Goal: Task Accomplishment & Management: Manage account settings

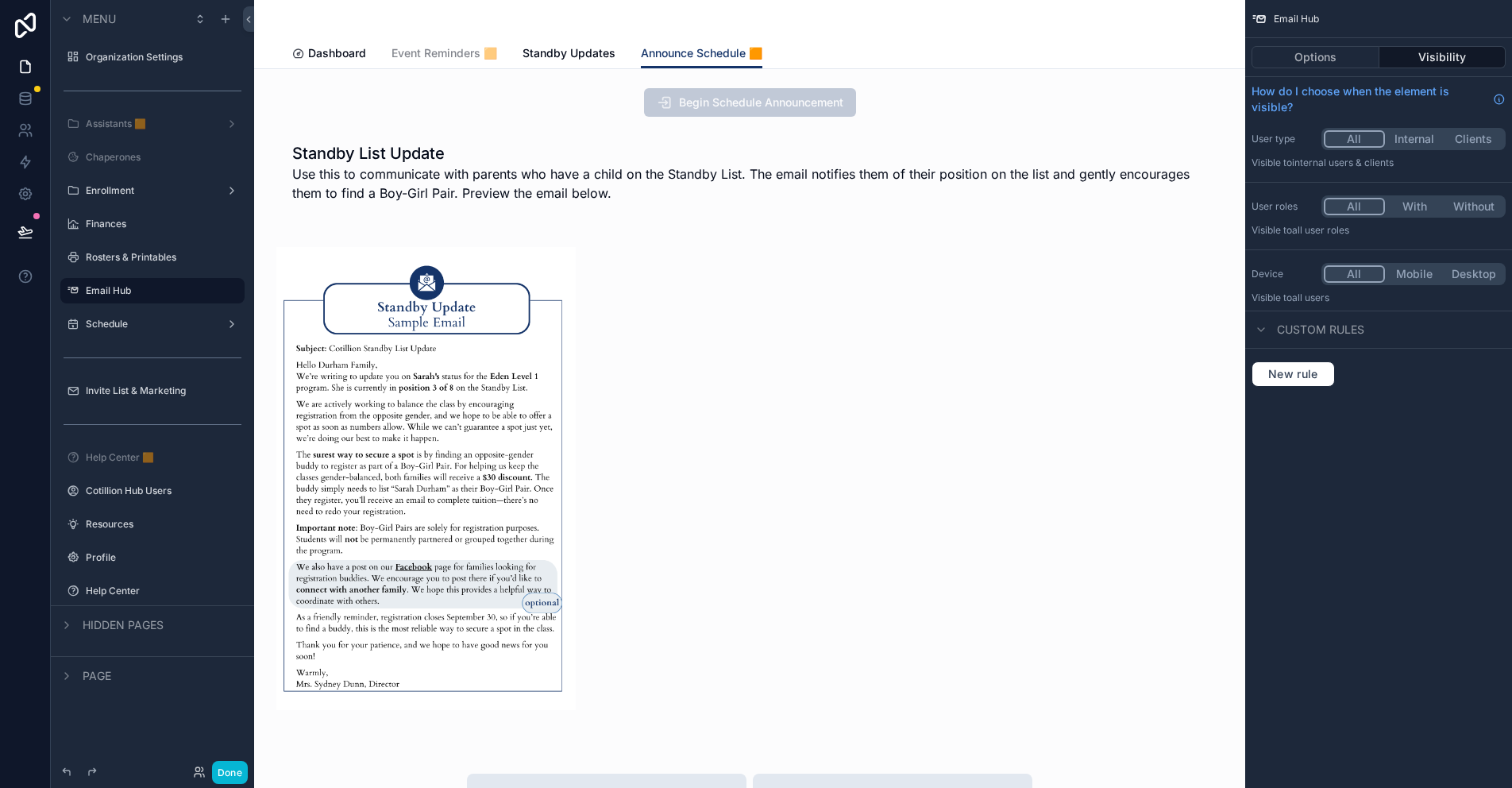
click at [580, 37] on div "scrollable content" at bounding box center [749, 19] width 914 height 38
click at [577, 47] on span "Standby Updates" at bounding box center [569, 53] width 93 height 16
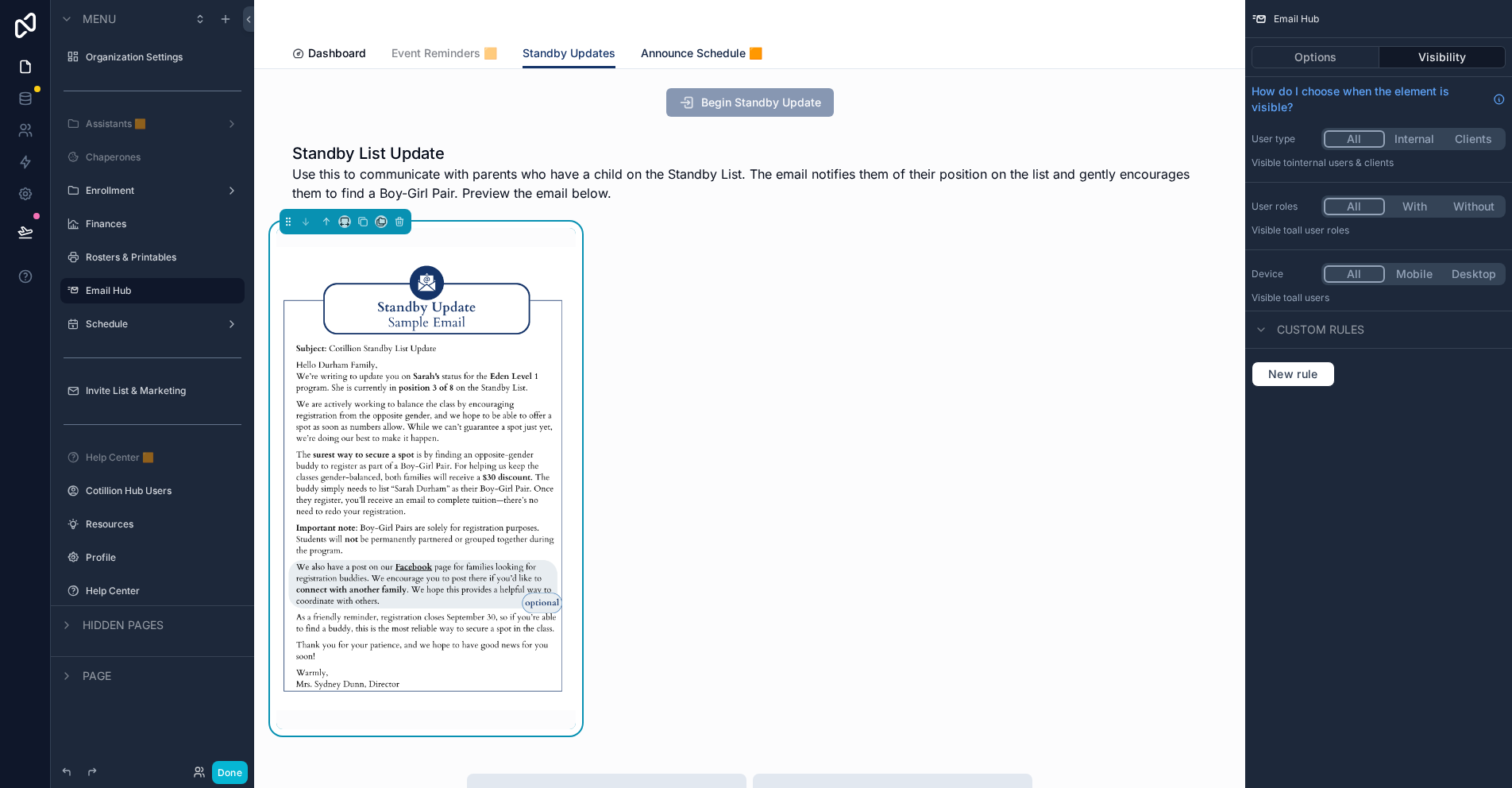
drag, startPoint x: 702, startPoint y: 55, endPoint x: 1002, endPoint y: 80, distance: 301.0
click at [702, 55] on span "Announce Schedule 🟧" at bounding box center [702, 53] width 122 height 16
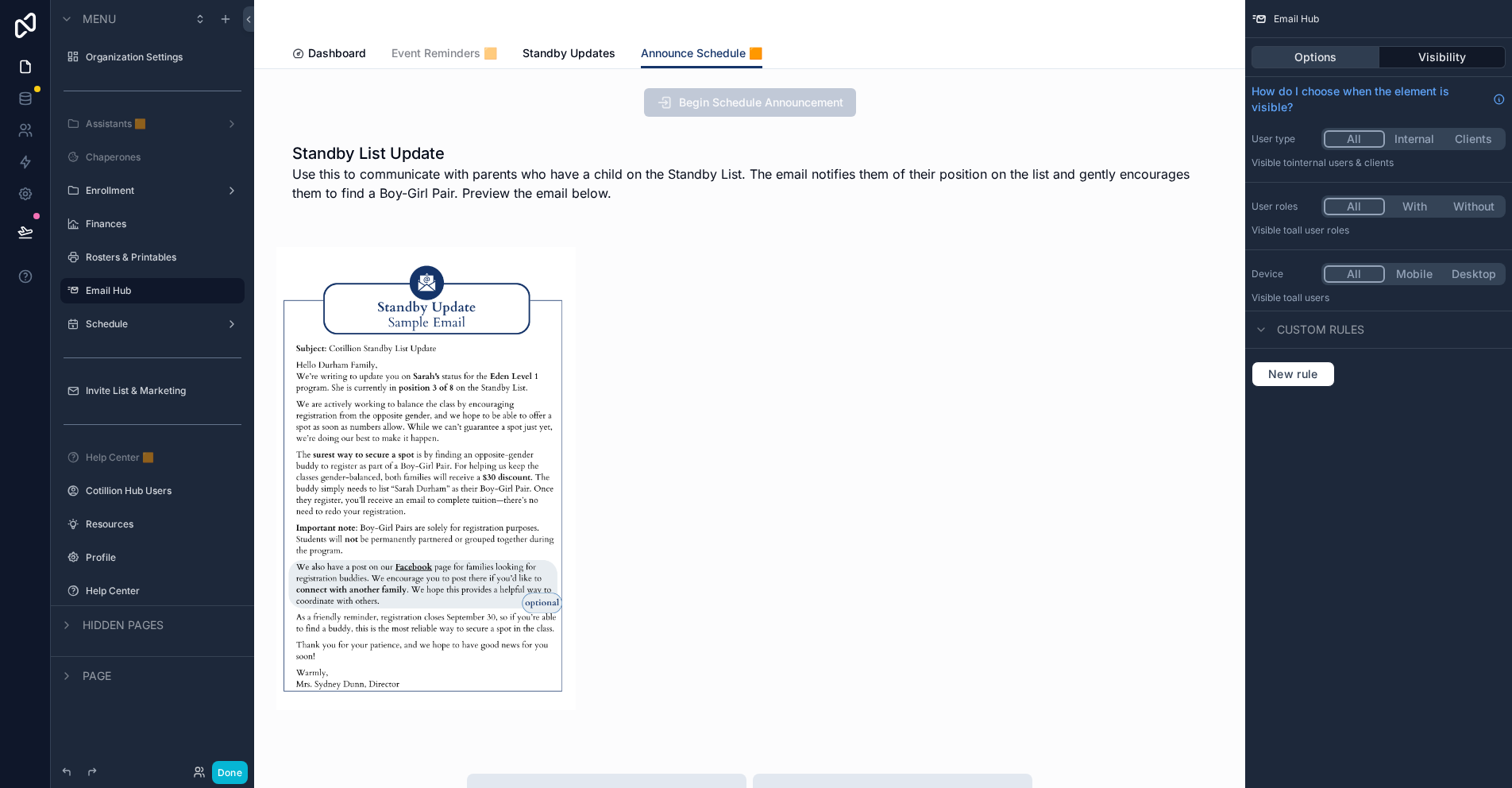
click at [1313, 55] on button "Options" at bounding box center [1315, 57] width 128 height 23
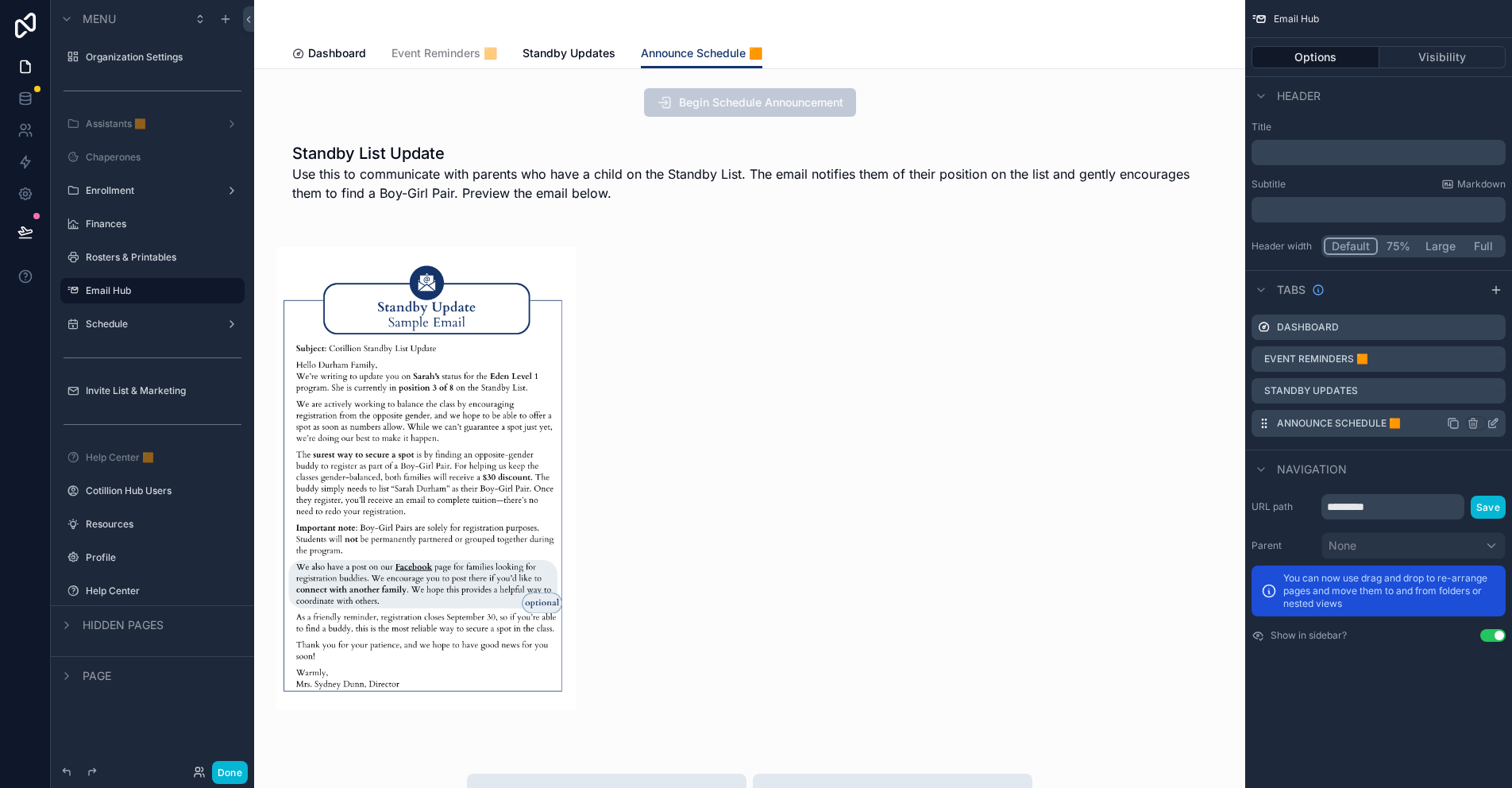
click at [1492, 421] on icon "scrollable content" at bounding box center [1493, 423] width 13 height 13
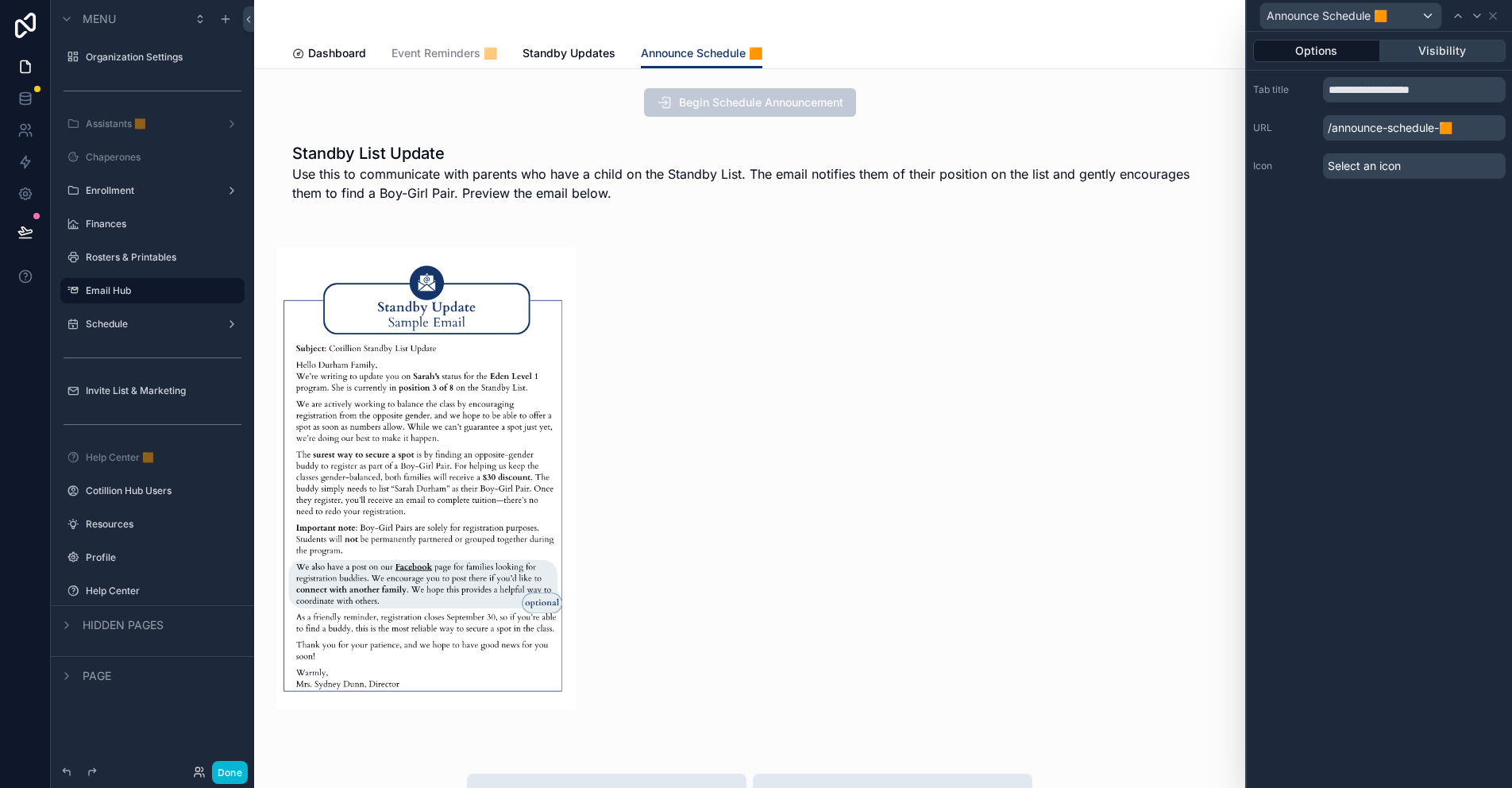
click at [1465, 54] on button "Visibility" at bounding box center [1443, 51] width 127 height 23
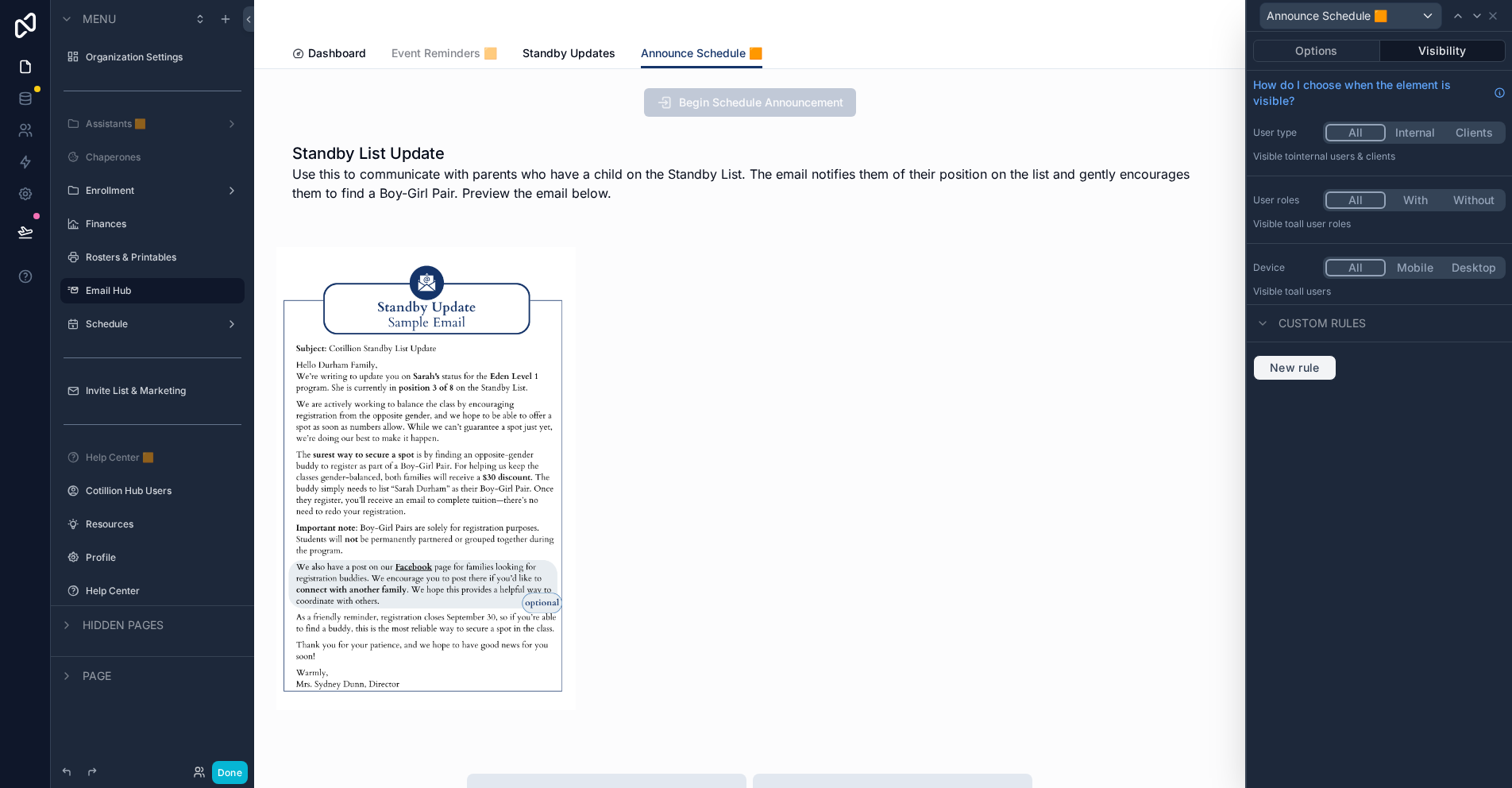
click at [1314, 369] on span "New rule" at bounding box center [1295, 368] width 63 height 15
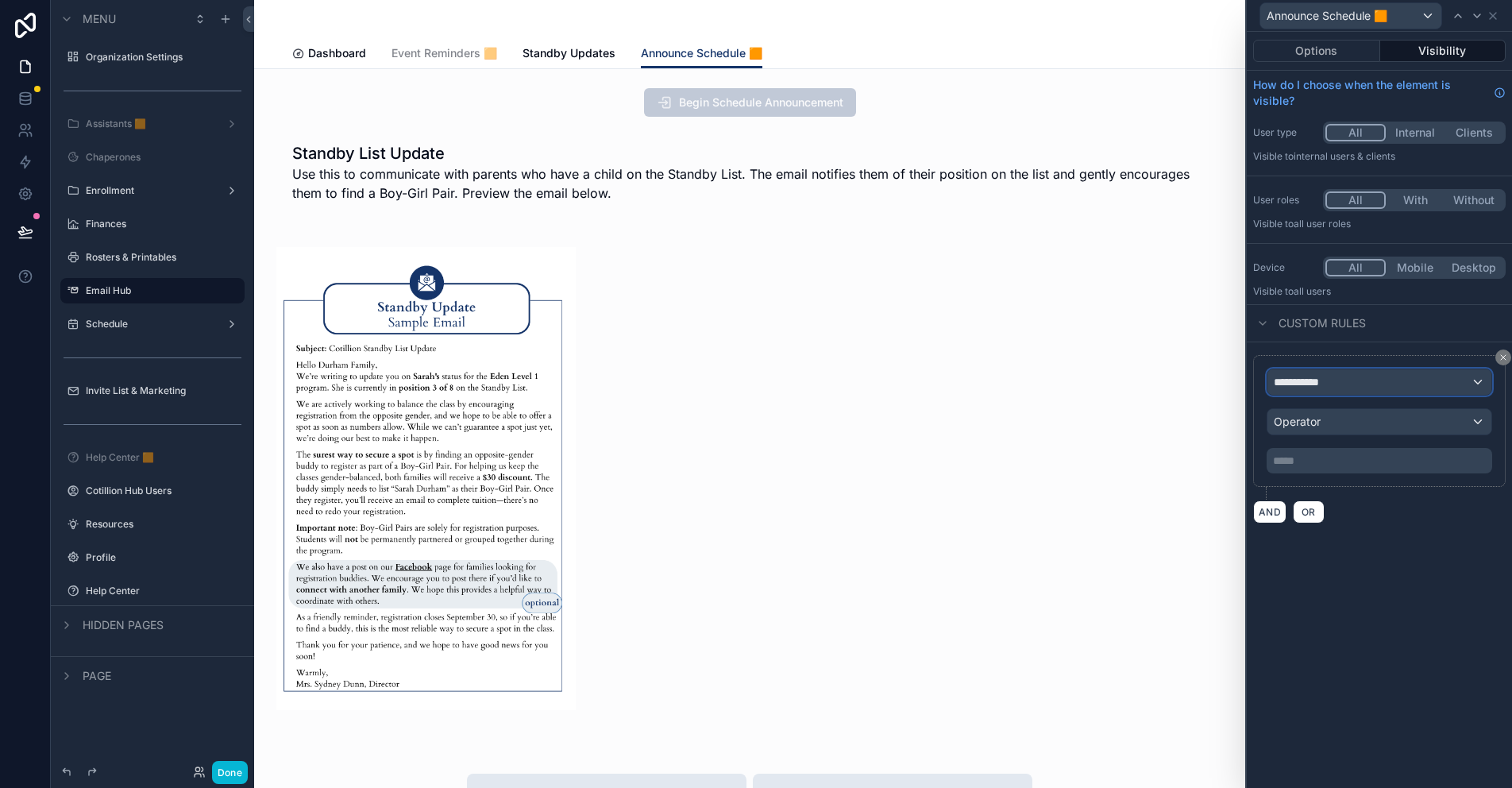
click at [1338, 373] on div "**********" at bounding box center [1379, 382] width 224 height 26
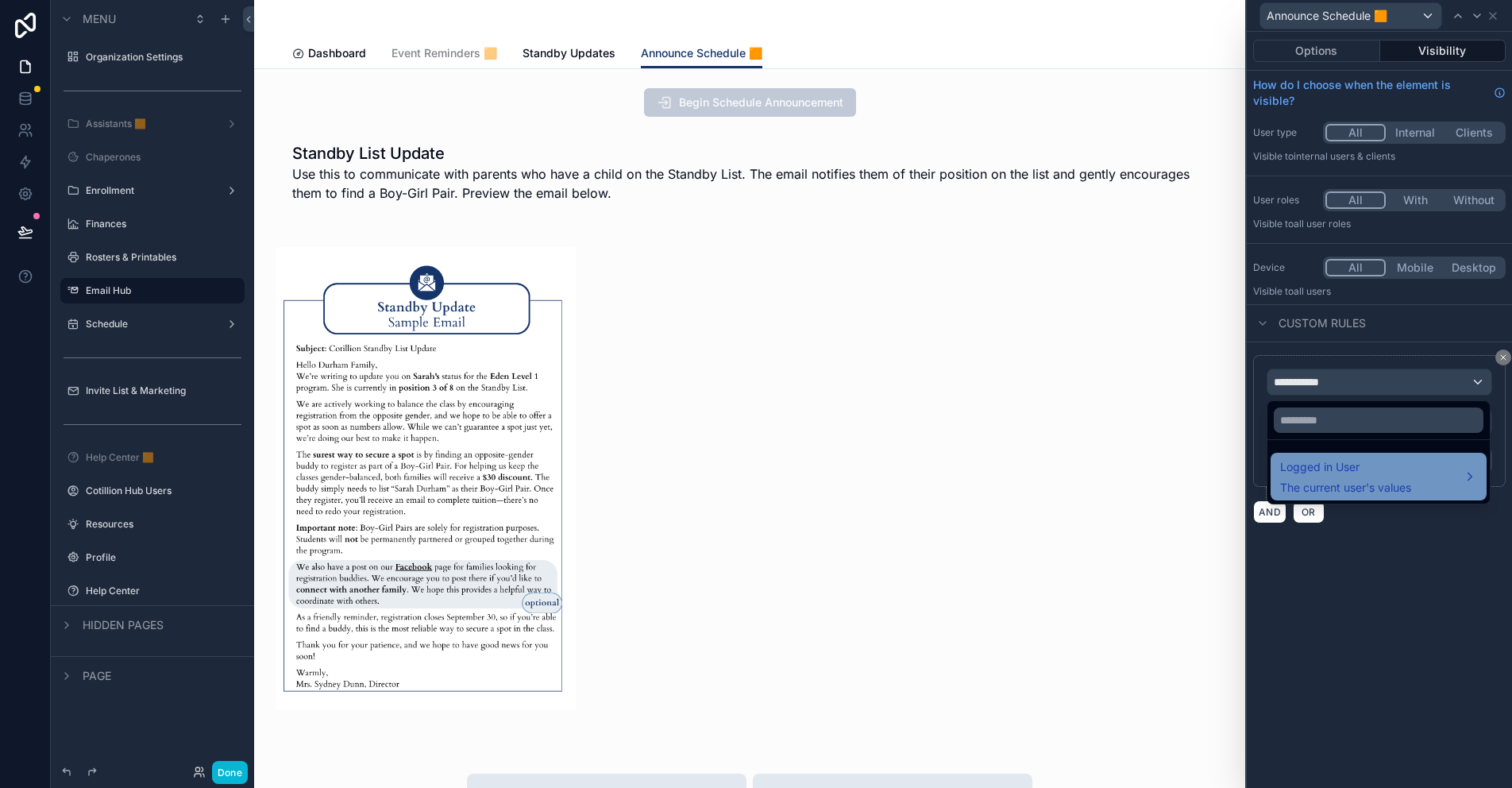
click at [1353, 478] on div "Logged in User The current user's values" at bounding box center [1345, 476] width 131 height 38
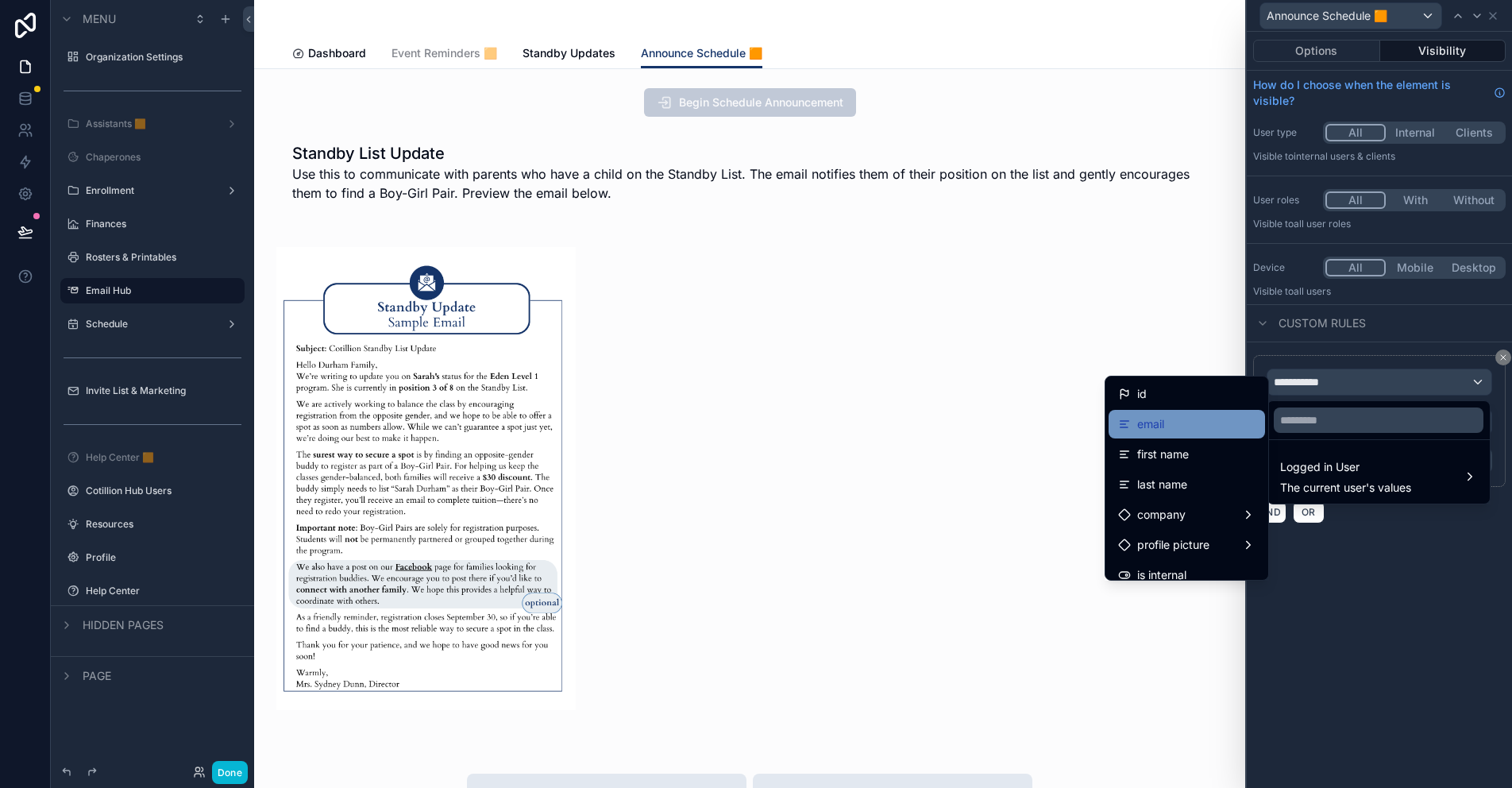
click at [1161, 427] on div "email" at bounding box center [1186, 424] width 137 height 19
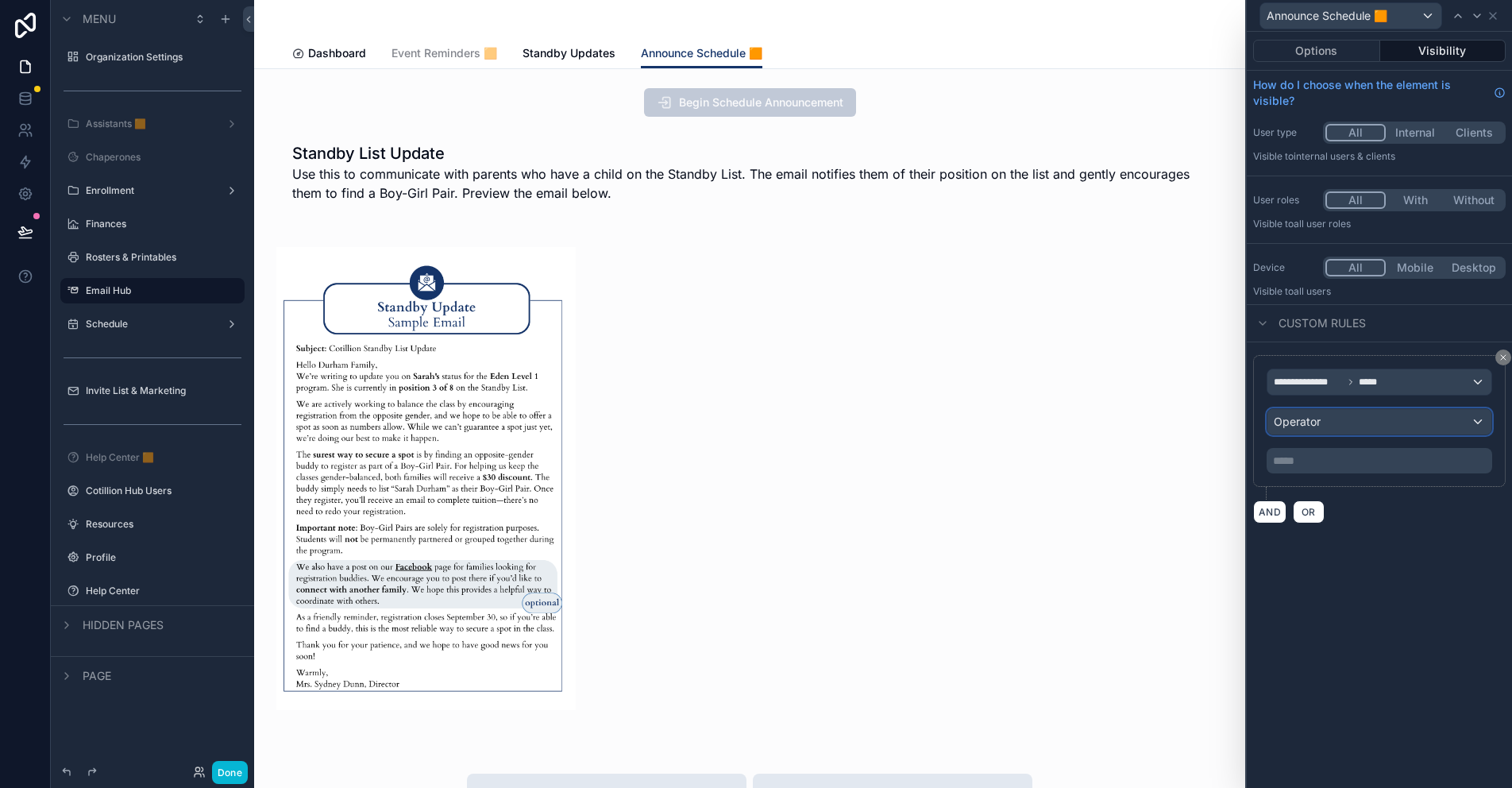
click at [1321, 424] on div "Operator" at bounding box center [1379, 422] width 224 height 26
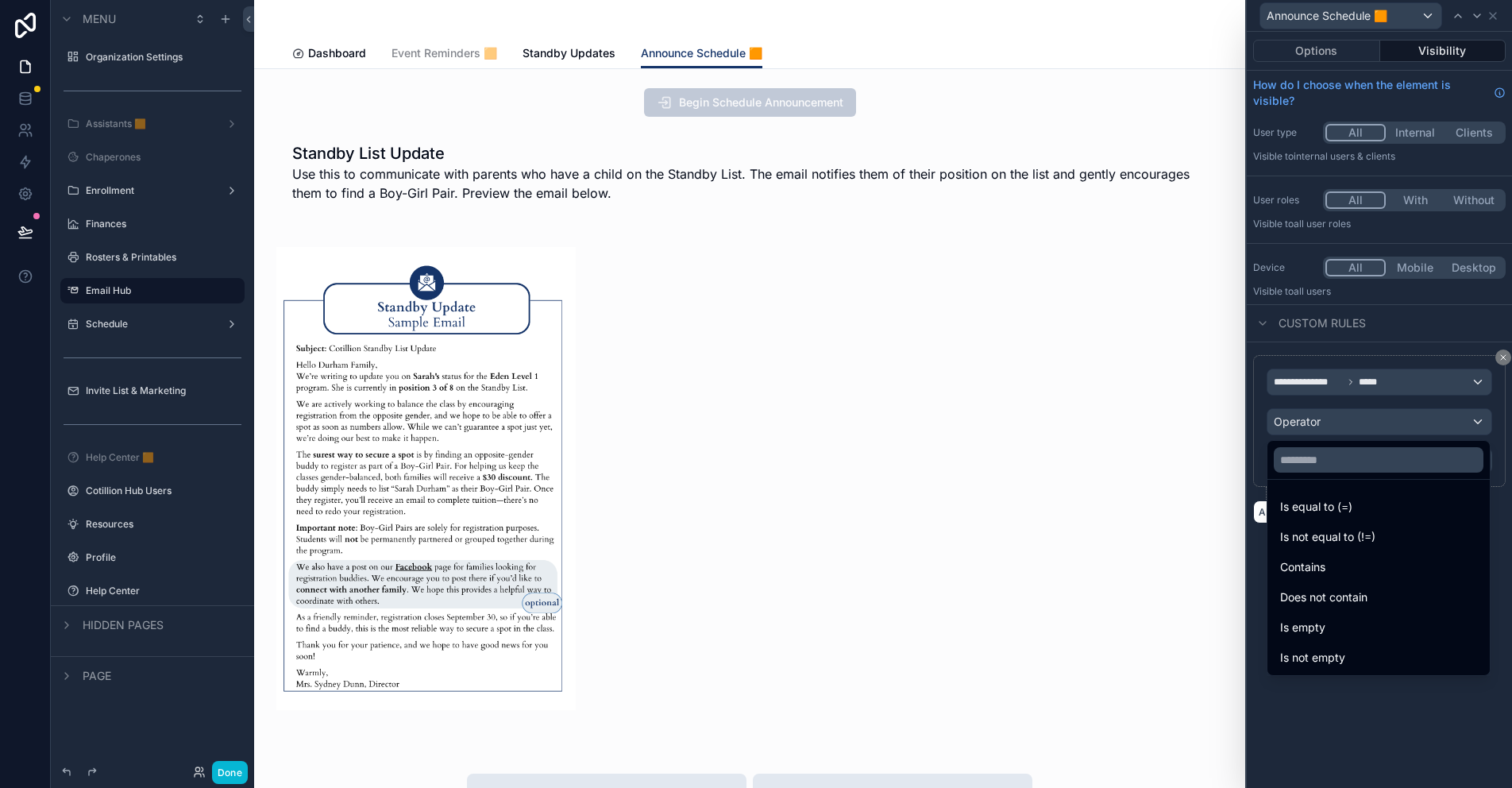
click at [1343, 514] on span "Is equal to (=)" at bounding box center [1316, 507] width 73 height 19
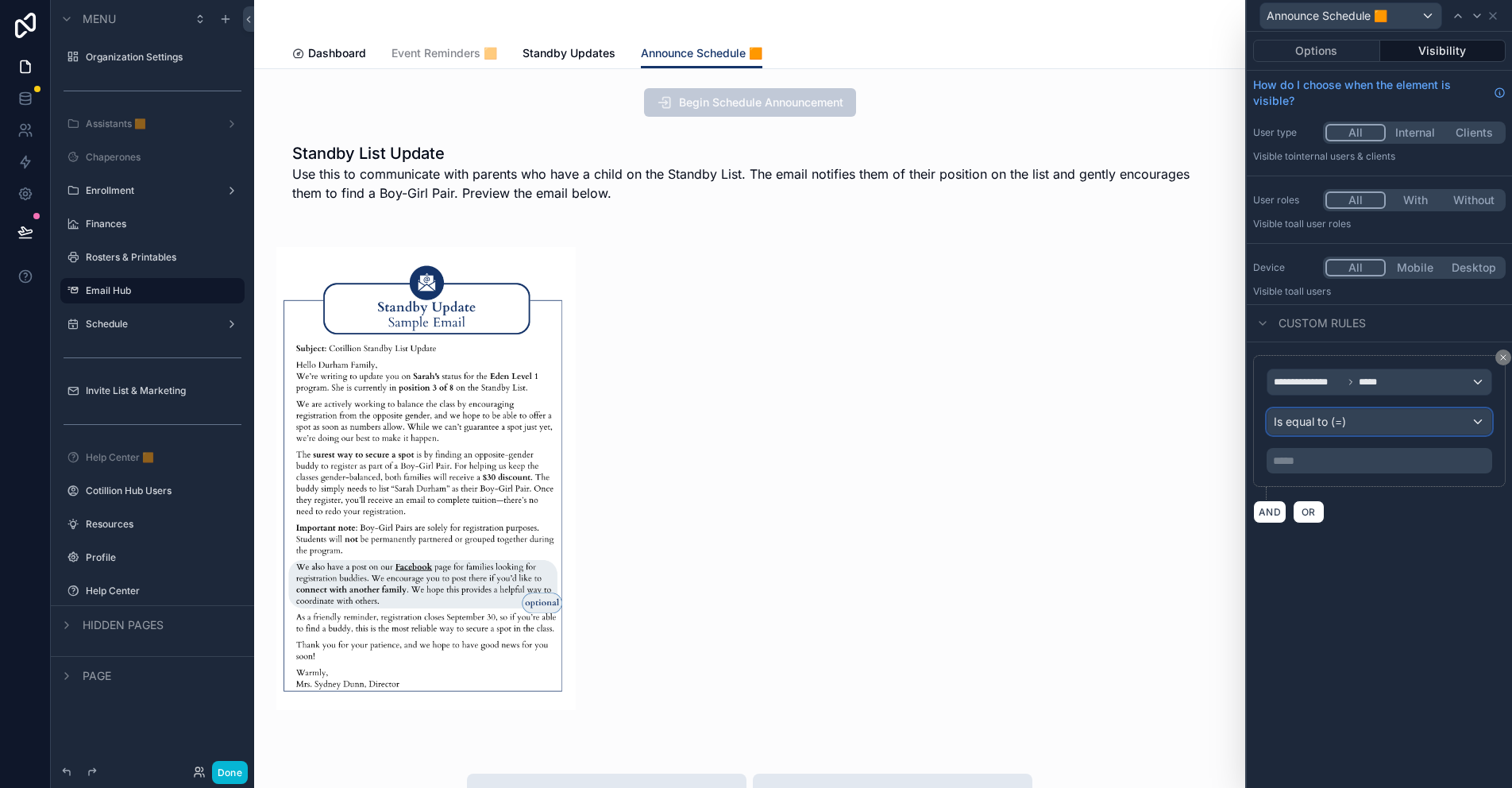
click at [1323, 424] on span "Is equal to (=)" at bounding box center [1310, 422] width 73 height 16
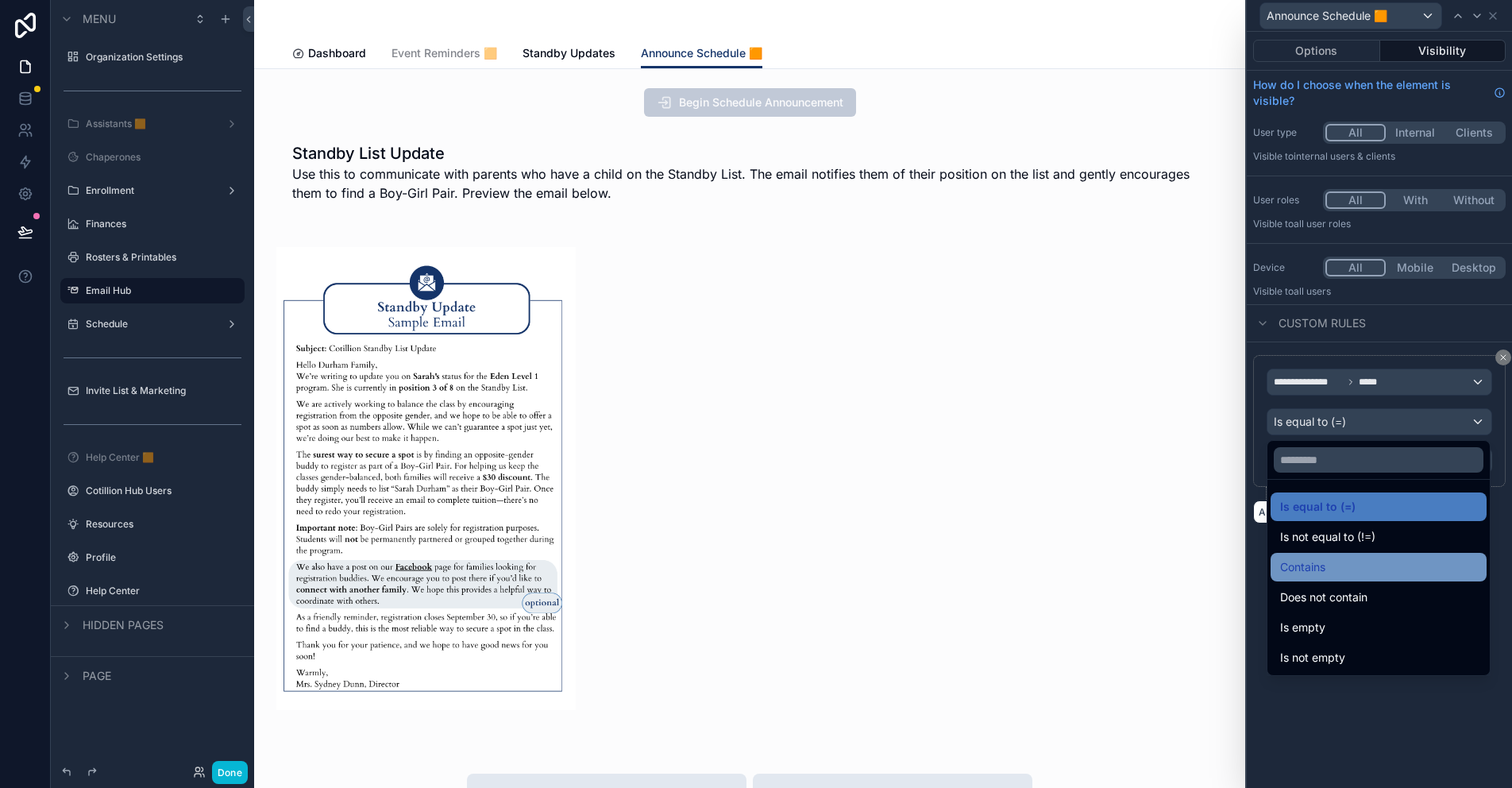
click at [1327, 569] on div "Contains" at bounding box center [1378, 567] width 197 height 19
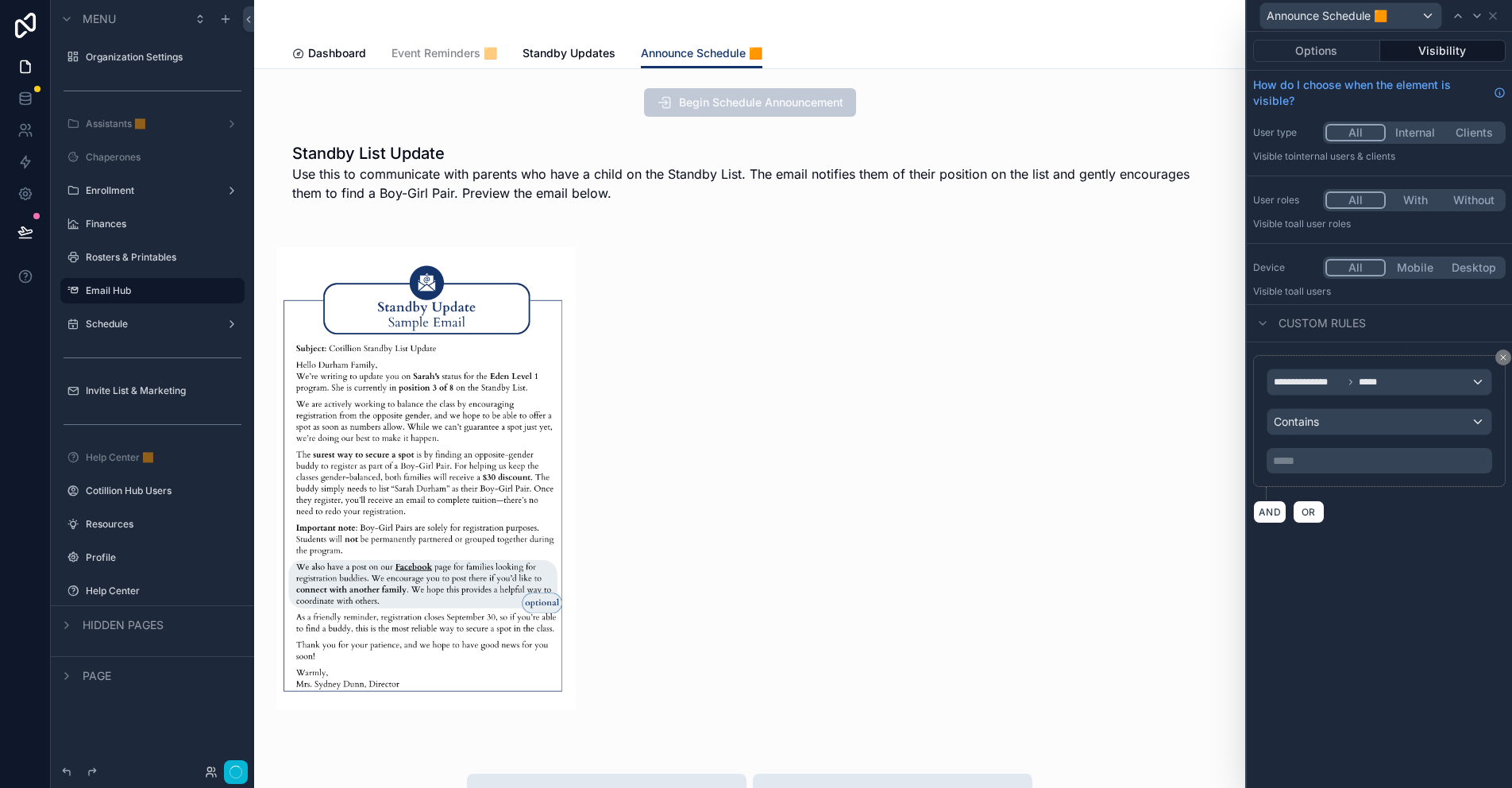
click at [1299, 463] on p "***** ﻿" at bounding box center [1381, 461] width 216 height 16
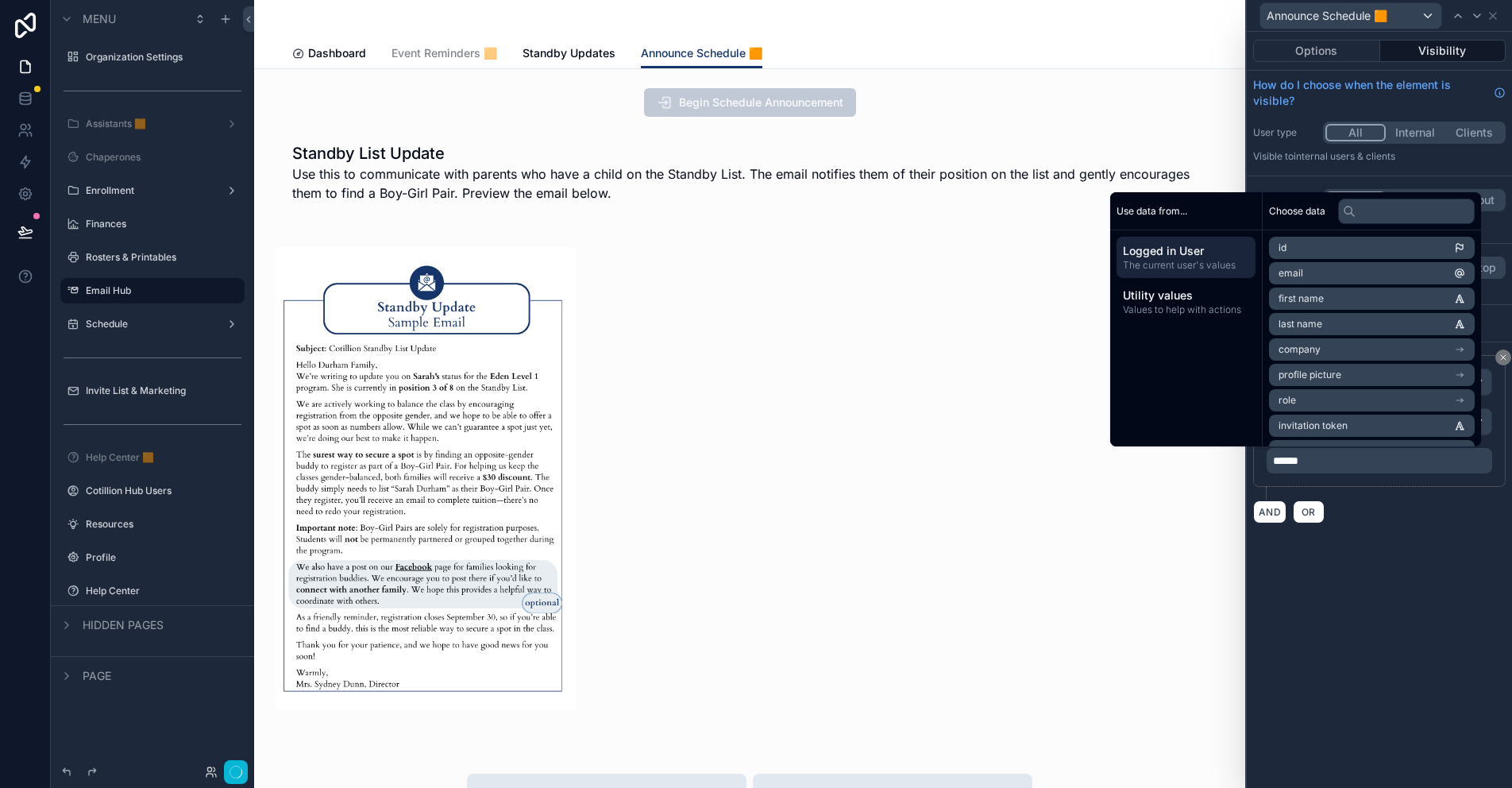
click at [1376, 544] on div "**********" at bounding box center [1379, 409] width 265 height 756
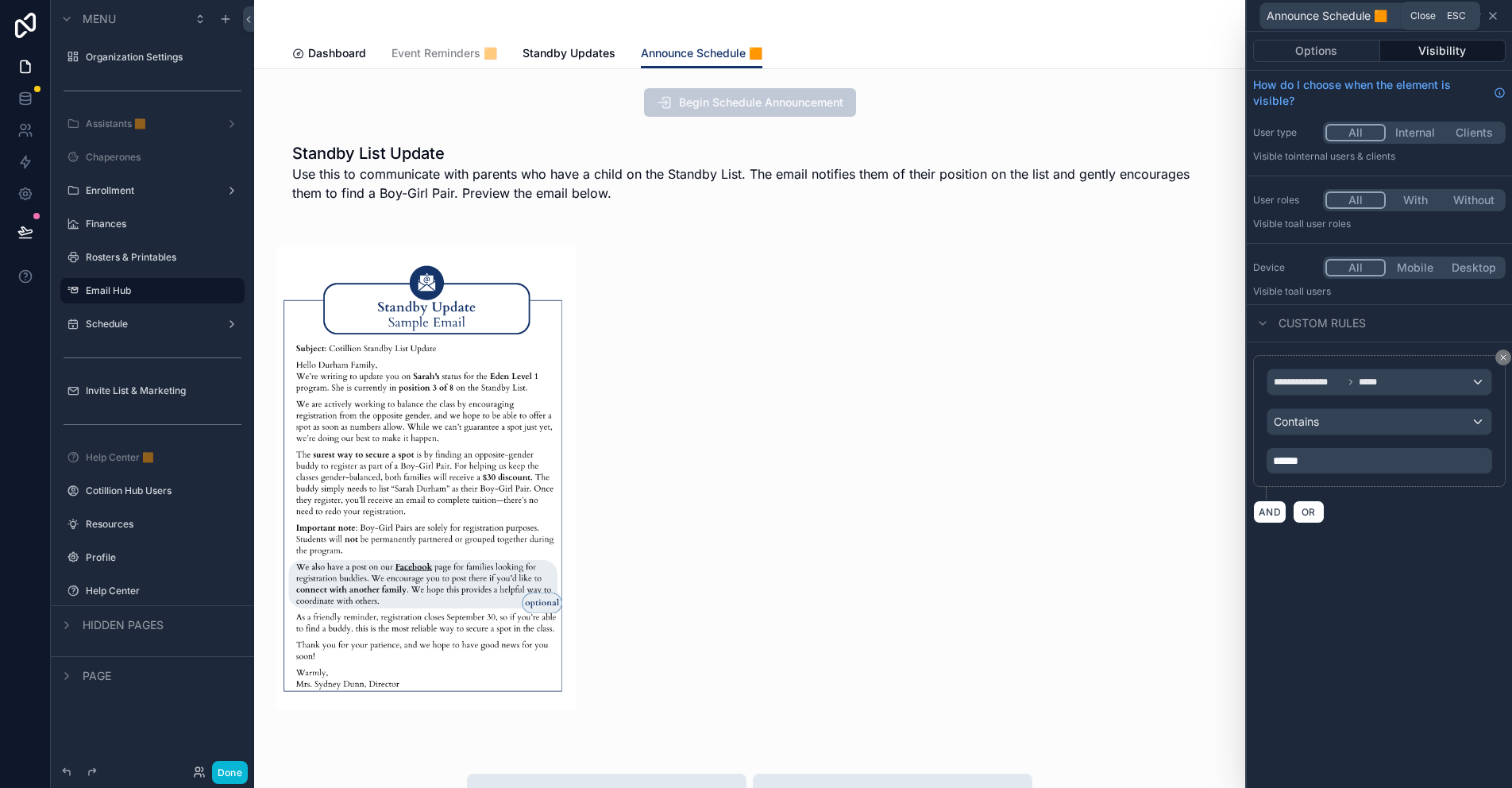
click at [1493, 17] on icon at bounding box center [1493, 16] width 13 height 13
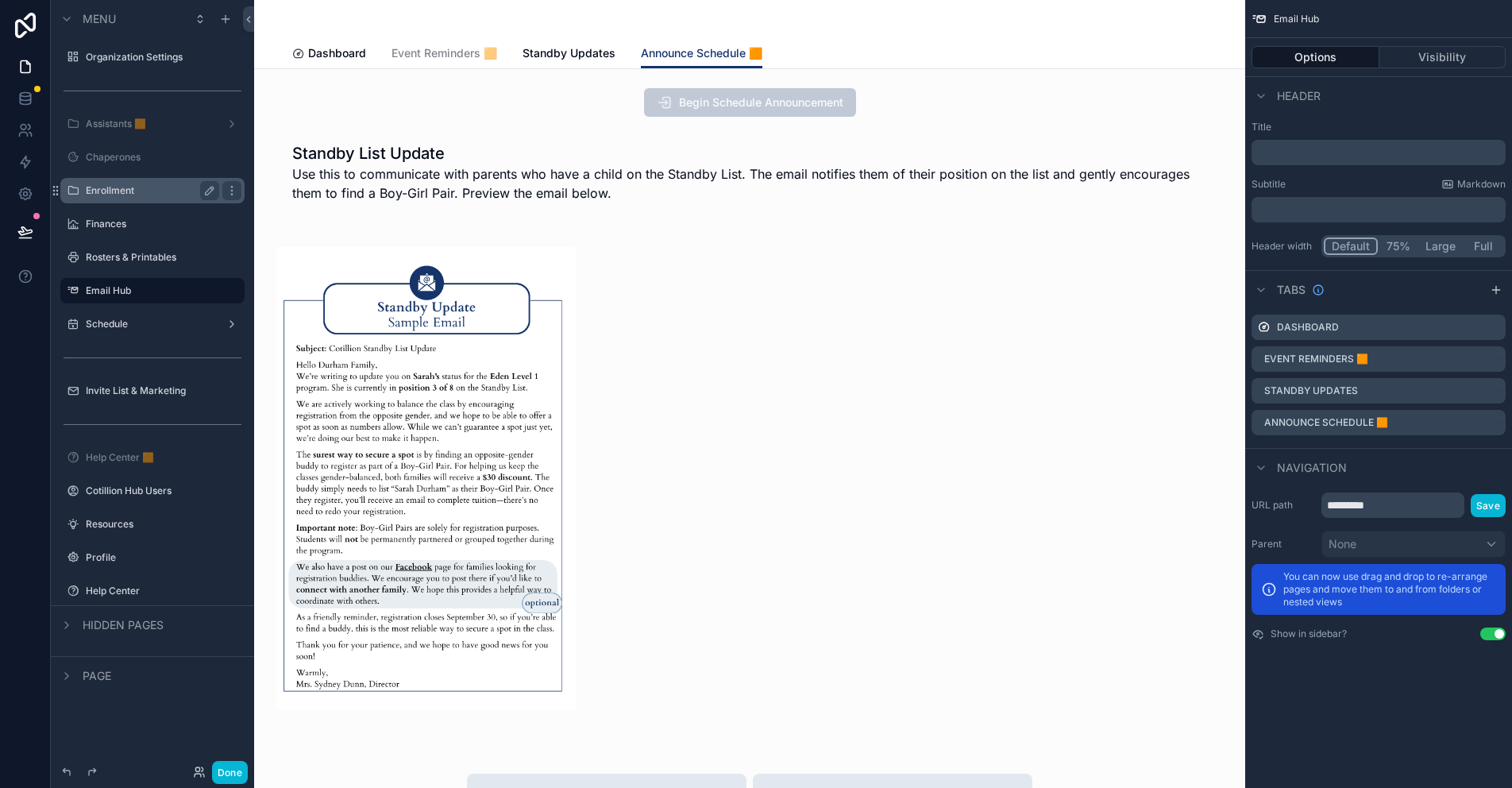
click at [119, 189] on label "Enrollment" at bounding box center [149, 190] width 127 height 13
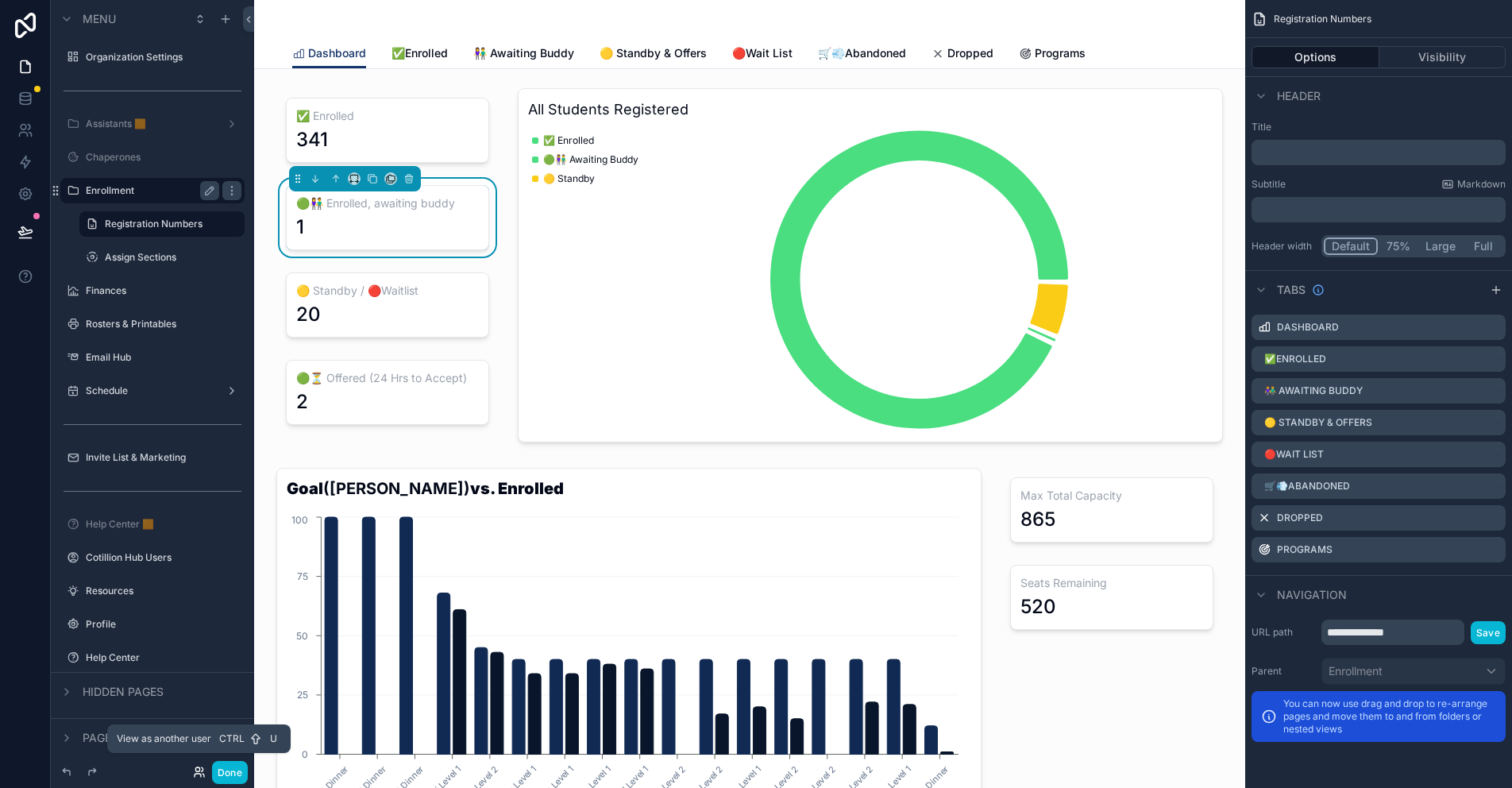
click at [198, 772] on icon at bounding box center [199, 772] width 13 height 13
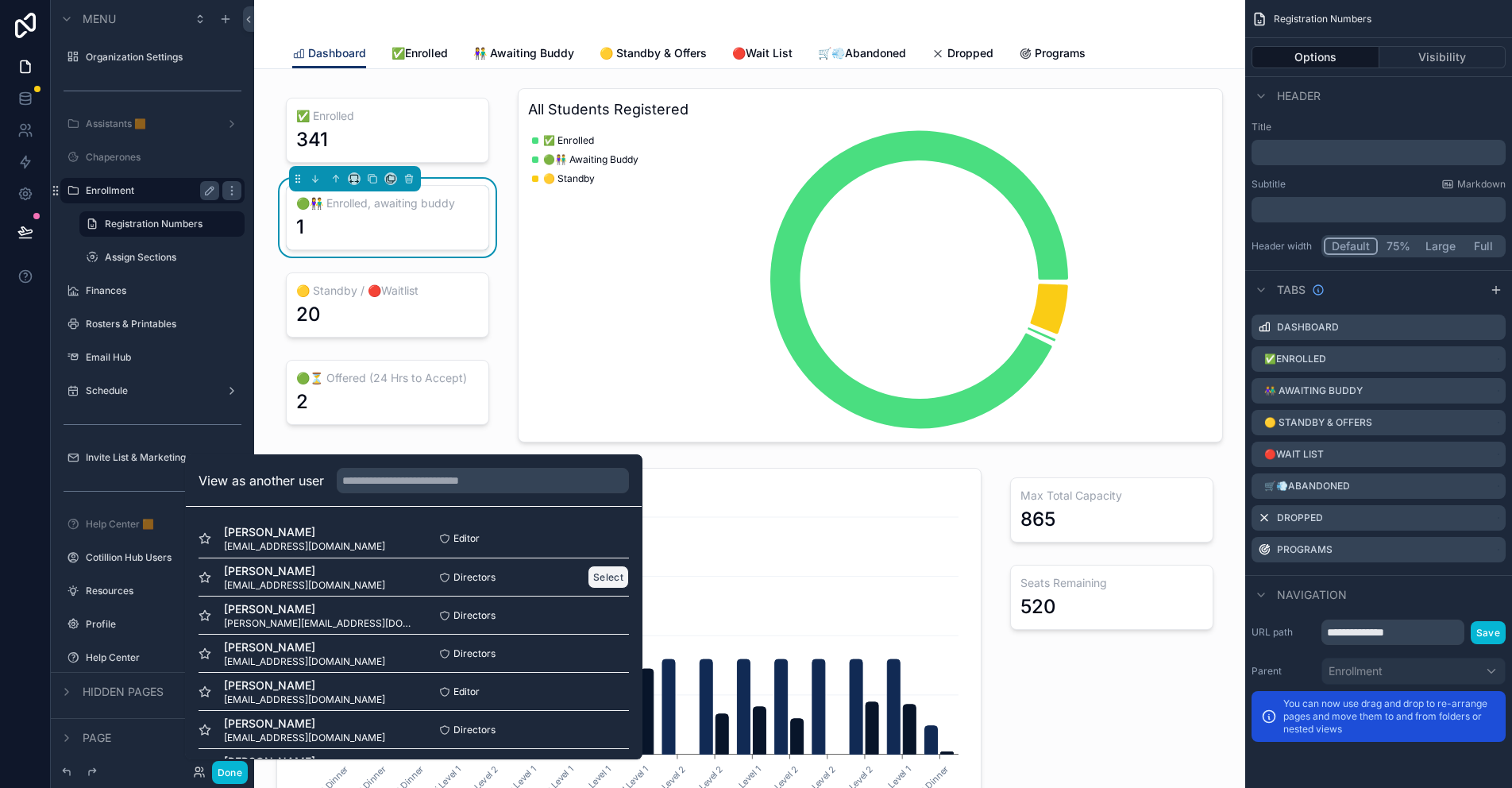
click at [588, 577] on button "Select" at bounding box center [608, 577] width 41 height 23
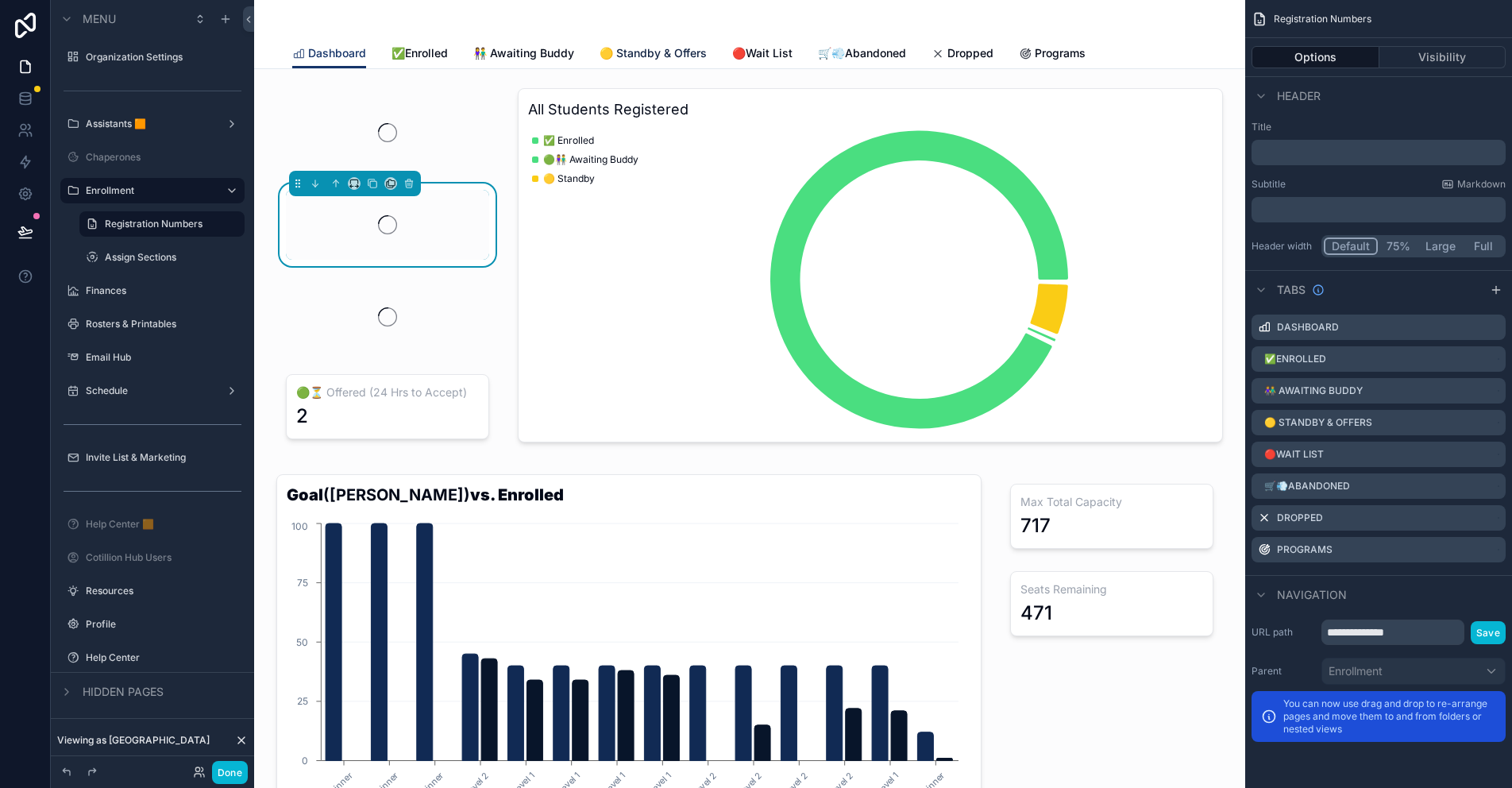
click at [652, 48] on span "🟡 Standby & Offers" at bounding box center [652, 53] width 107 height 16
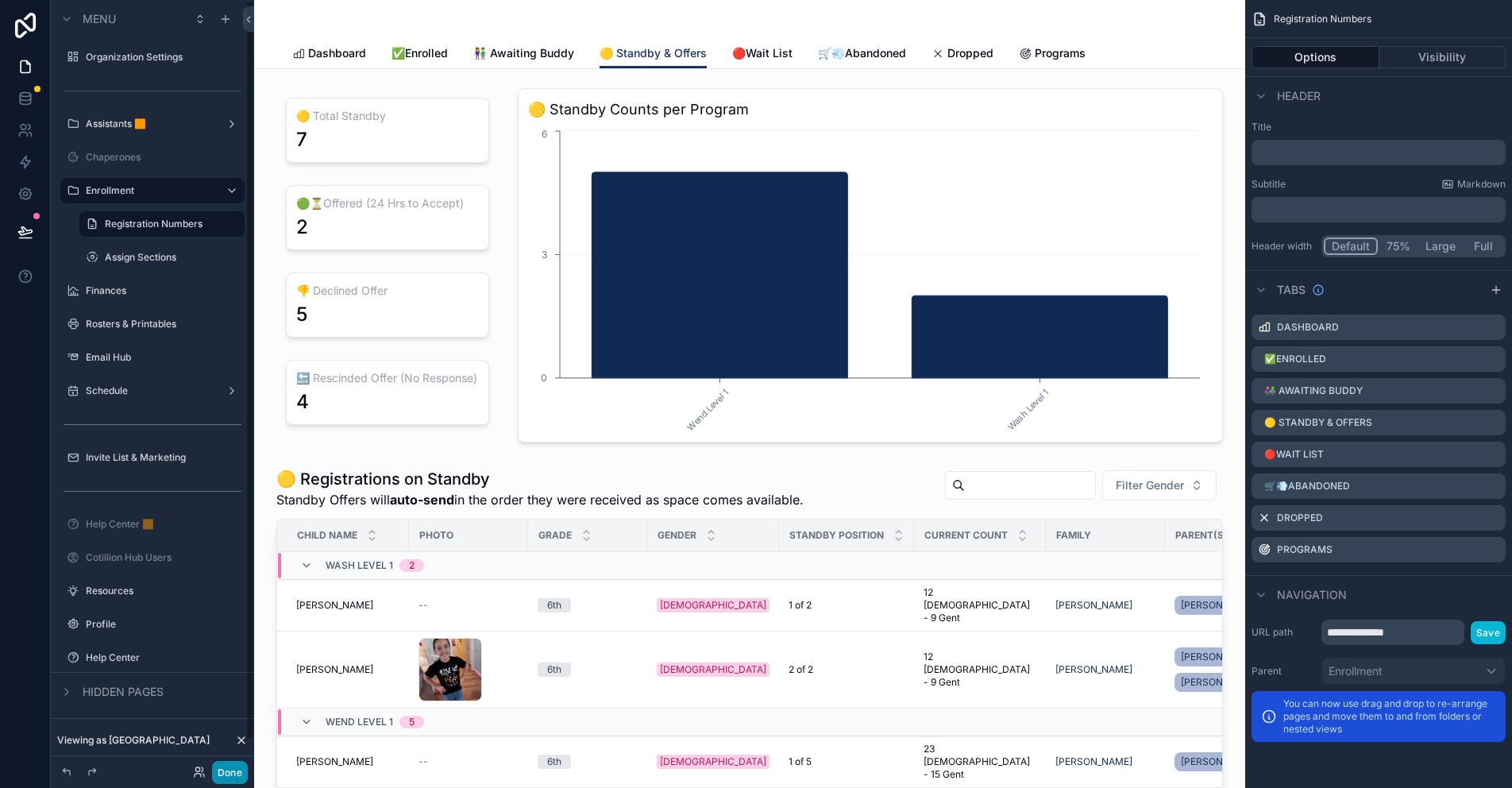
drag, startPoint x: 235, startPoint y: 769, endPoint x: 215, endPoint y: 749, distance: 28.3
click at [235, 769] on button "Done" at bounding box center [230, 772] width 35 height 23
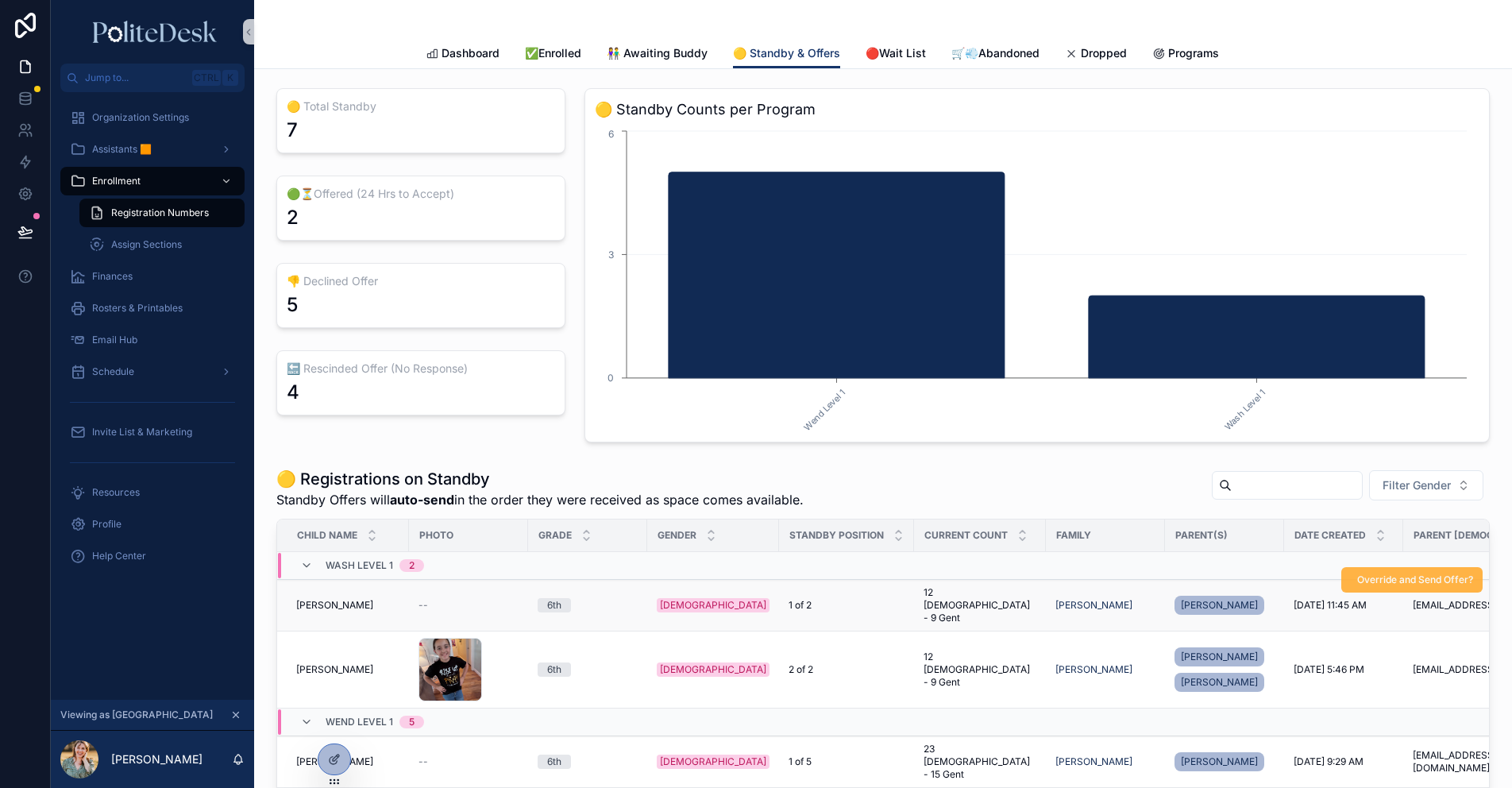
click at [1383, 580] on span "Override and Send Offer?" at bounding box center [1415, 580] width 116 height 13
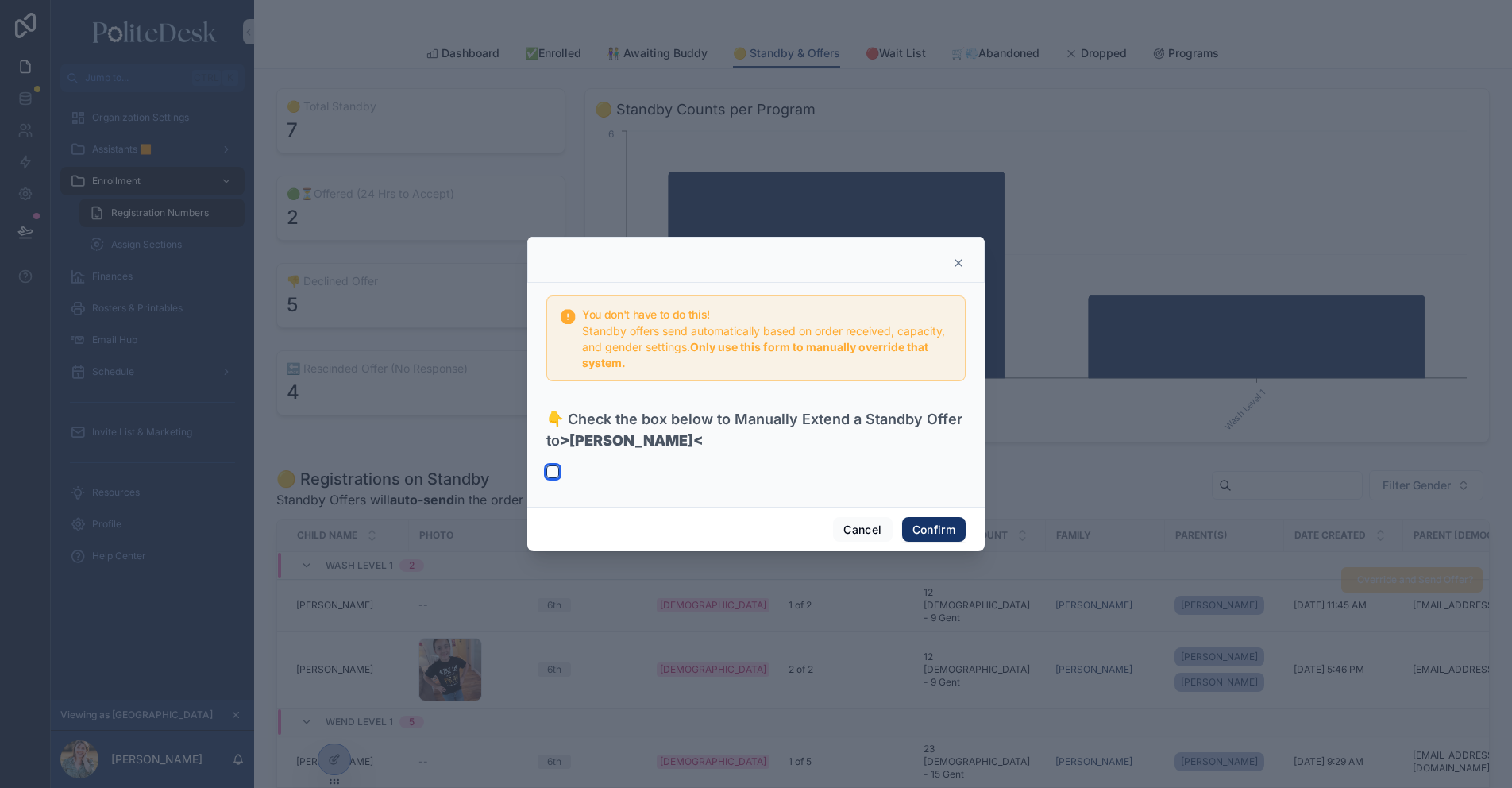
click at [554, 473] on button "button" at bounding box center [552, 472] width 13 height 13
click at [942, 532] on button "Confirm" at bounding box center [934, 530] width 64 height 26
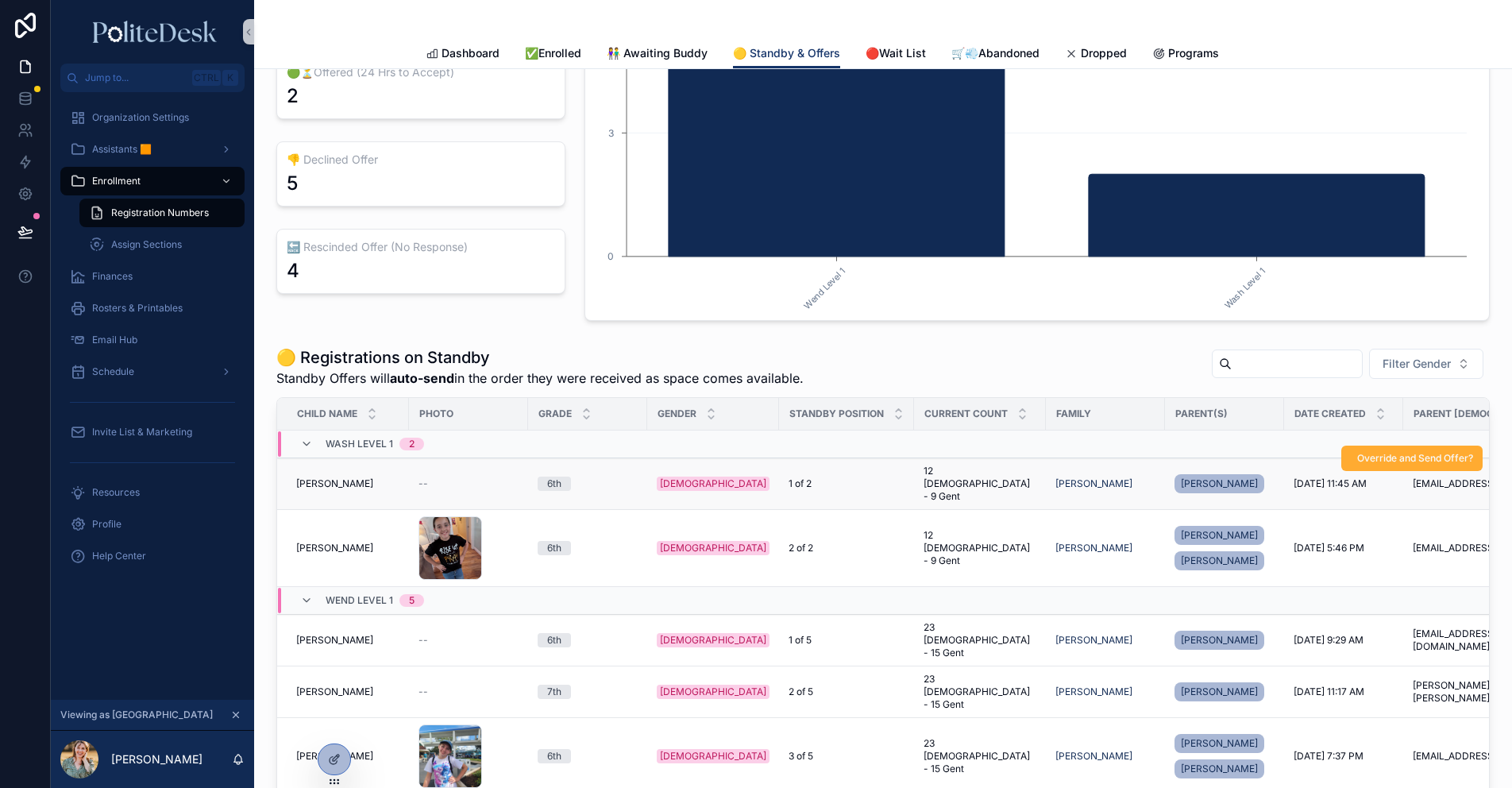
scroll to position [159, 0]
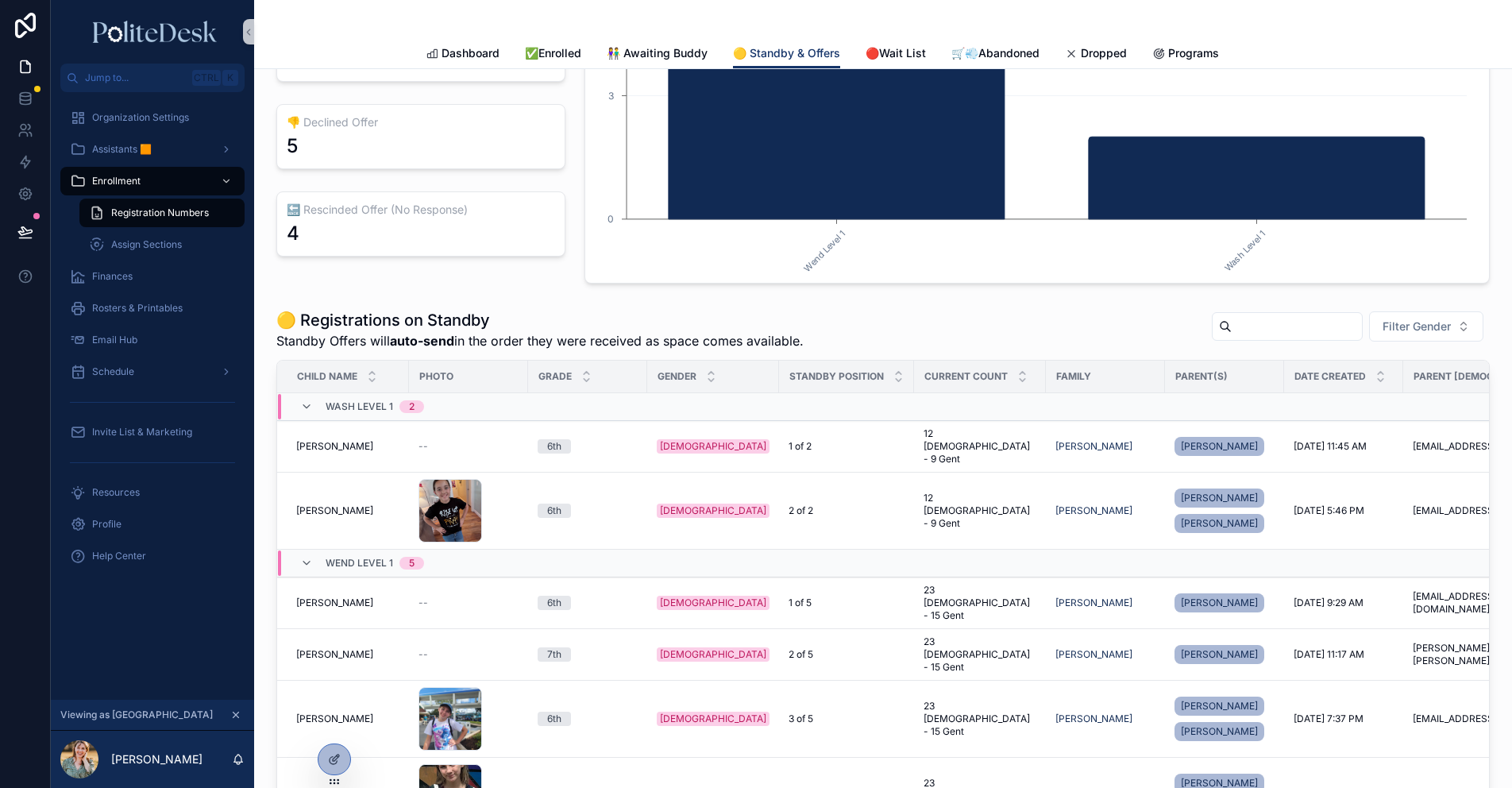
click at [0, 0] on span "Override and Send Offer?" at bounding box center [0, 0] width 0 height 0
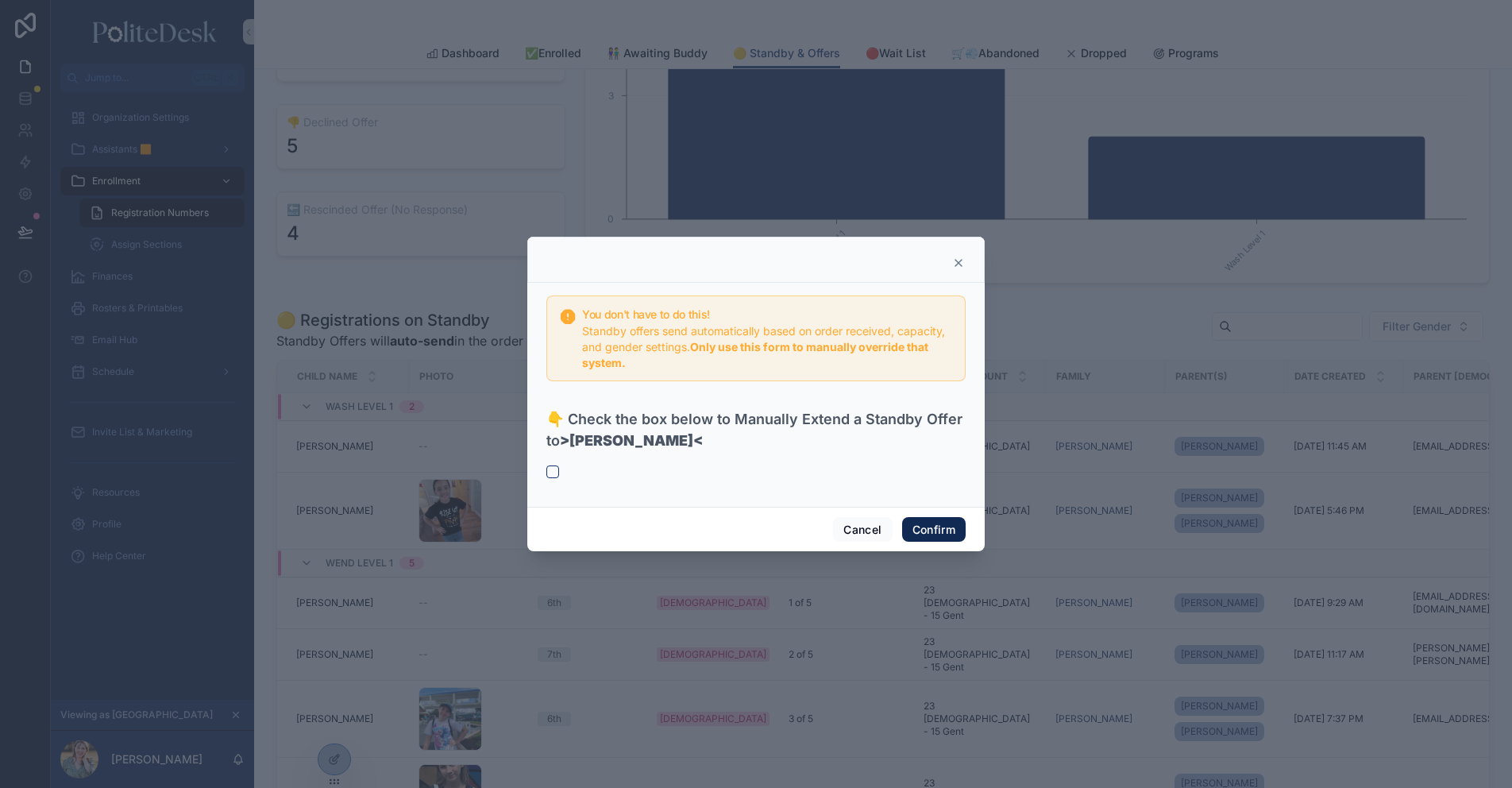
click at [923, 527] on button "Confirm" at bounding box center [934, 530] width 64 height 26
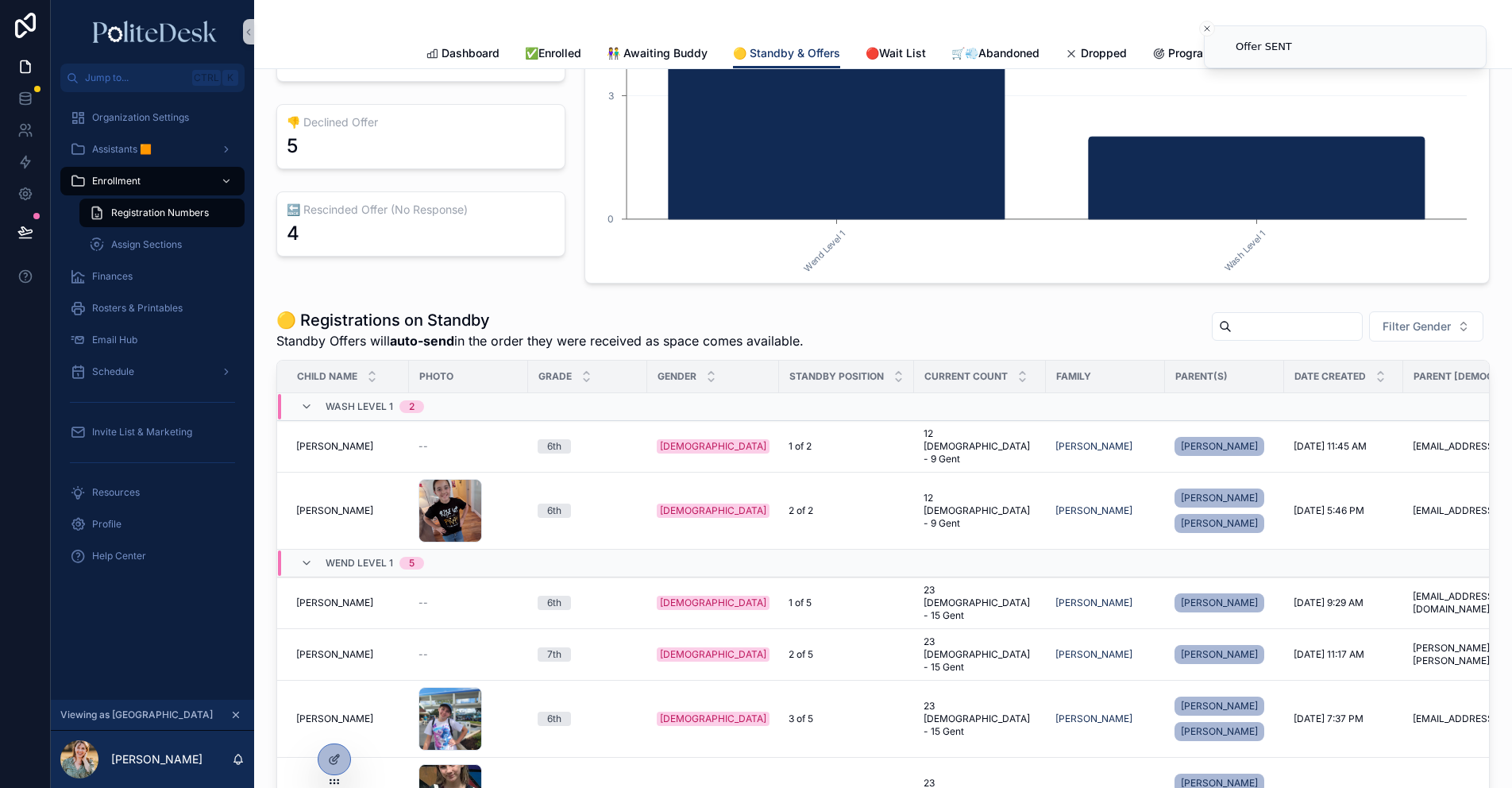
click at [0, 0] on span "Override and Send Offer?" at bounding box center [0, 0] width 0 height 0
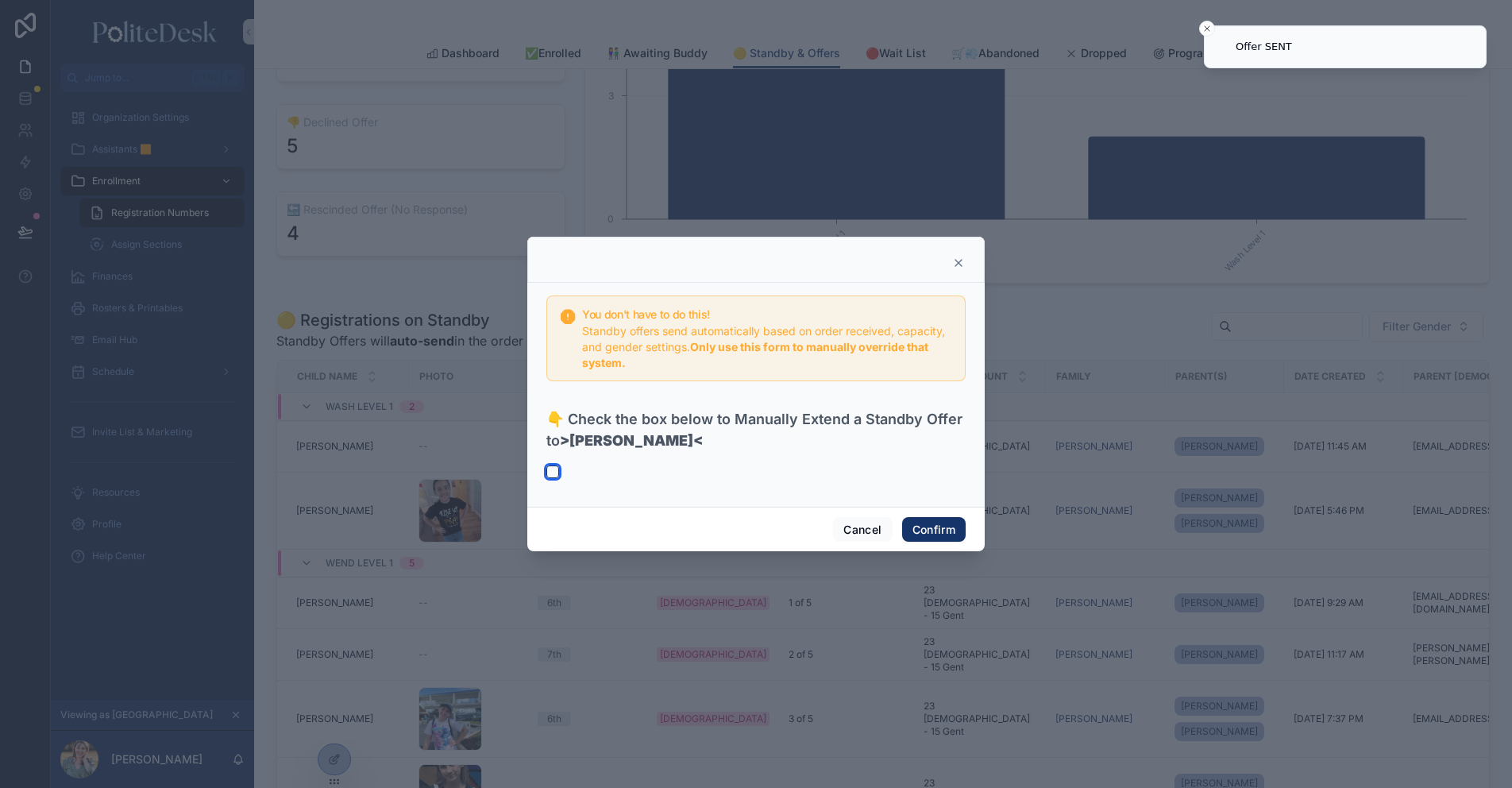
drag, startPoint x: 553, startPoint y: 469, endPoint x: 598, endPoint y: 471, distance: 45.0
click at [553, 469] on button "button" at bounding box center [552, 472] width 13 height 13
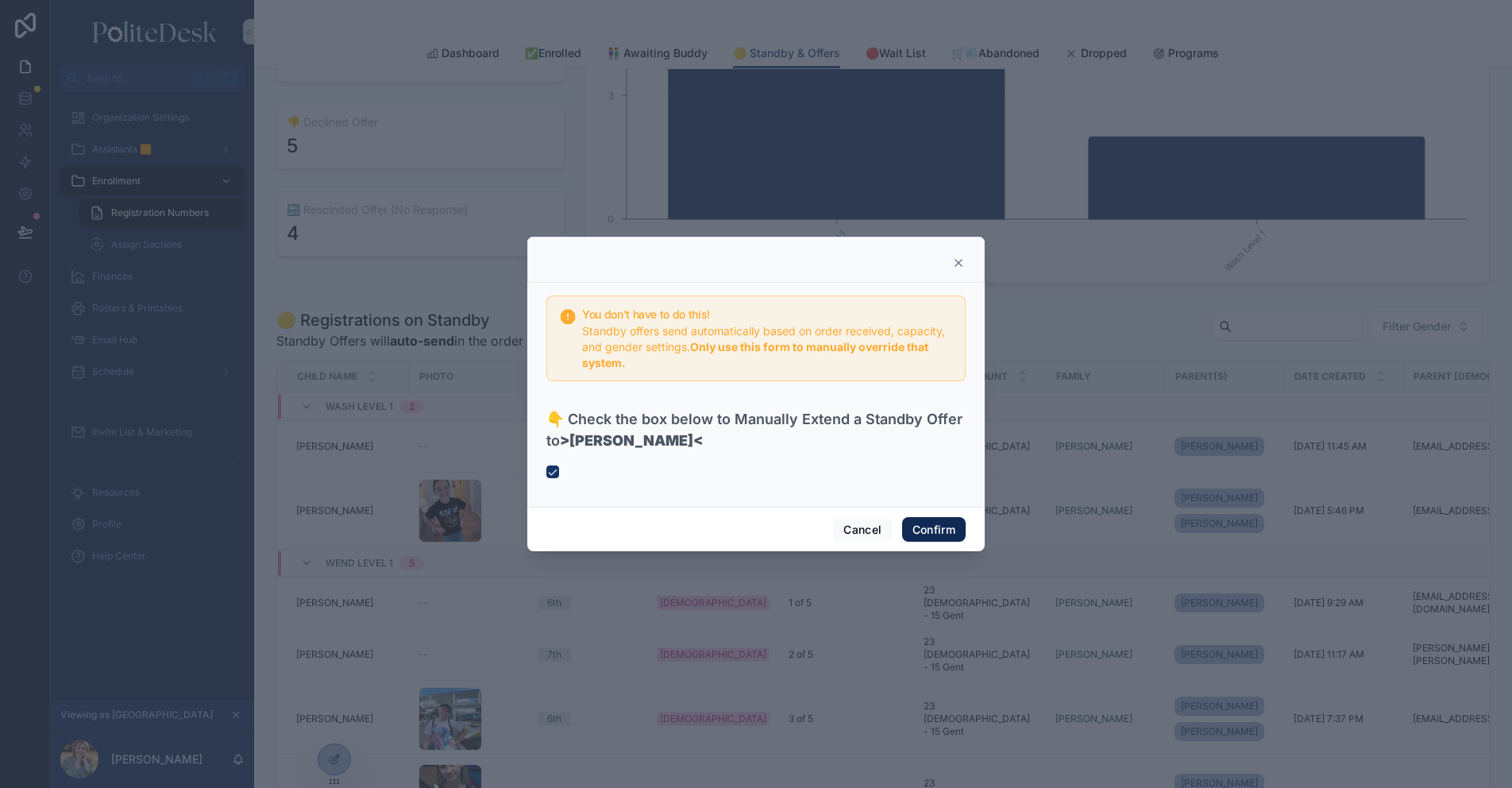
click at [929, 532] on button "Confirm" at bounding box center [934, 530] width 64 height 26
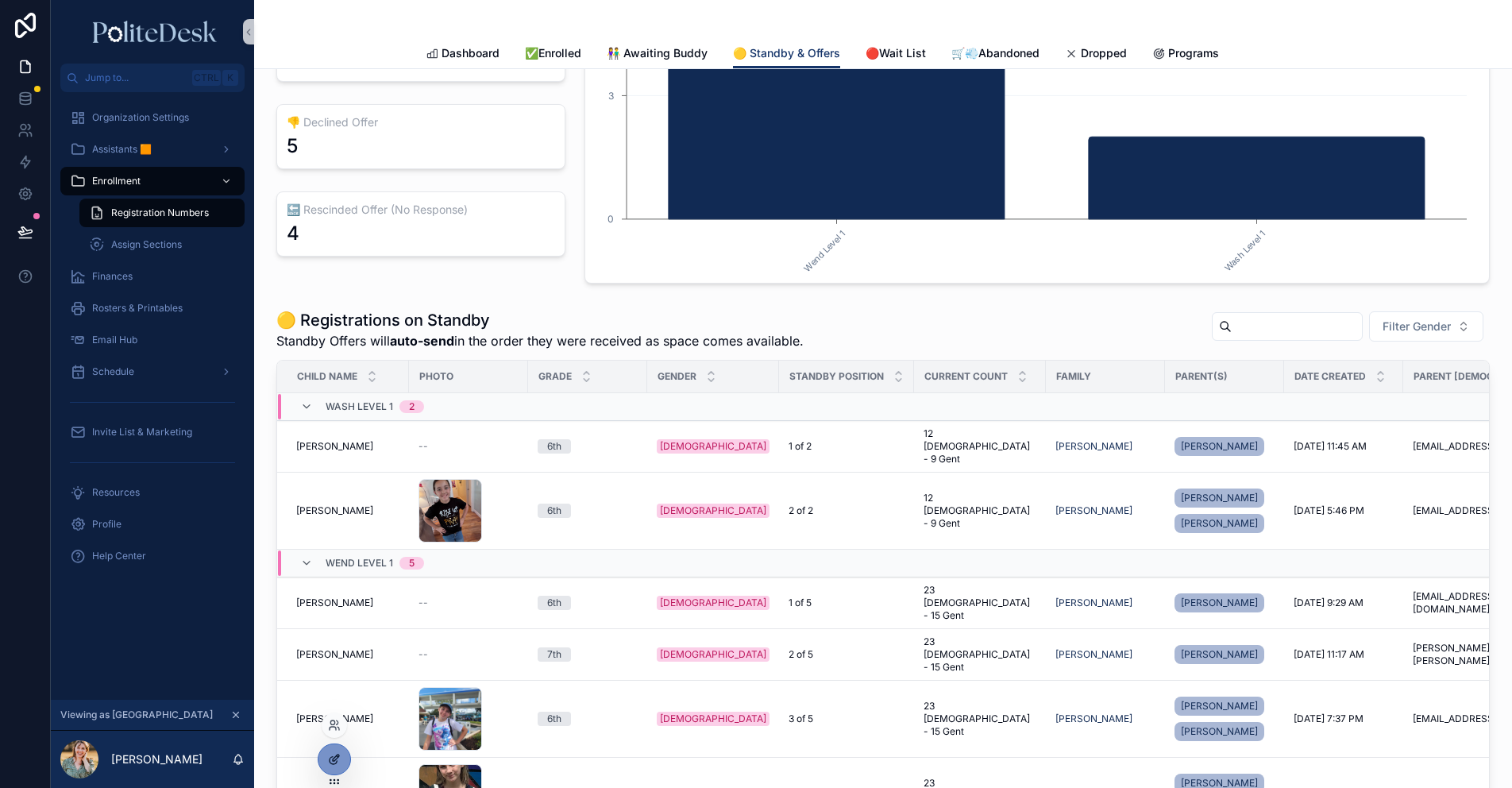
click at [331, 755] on icon at bounding box center [335, 759] width 13 height 13
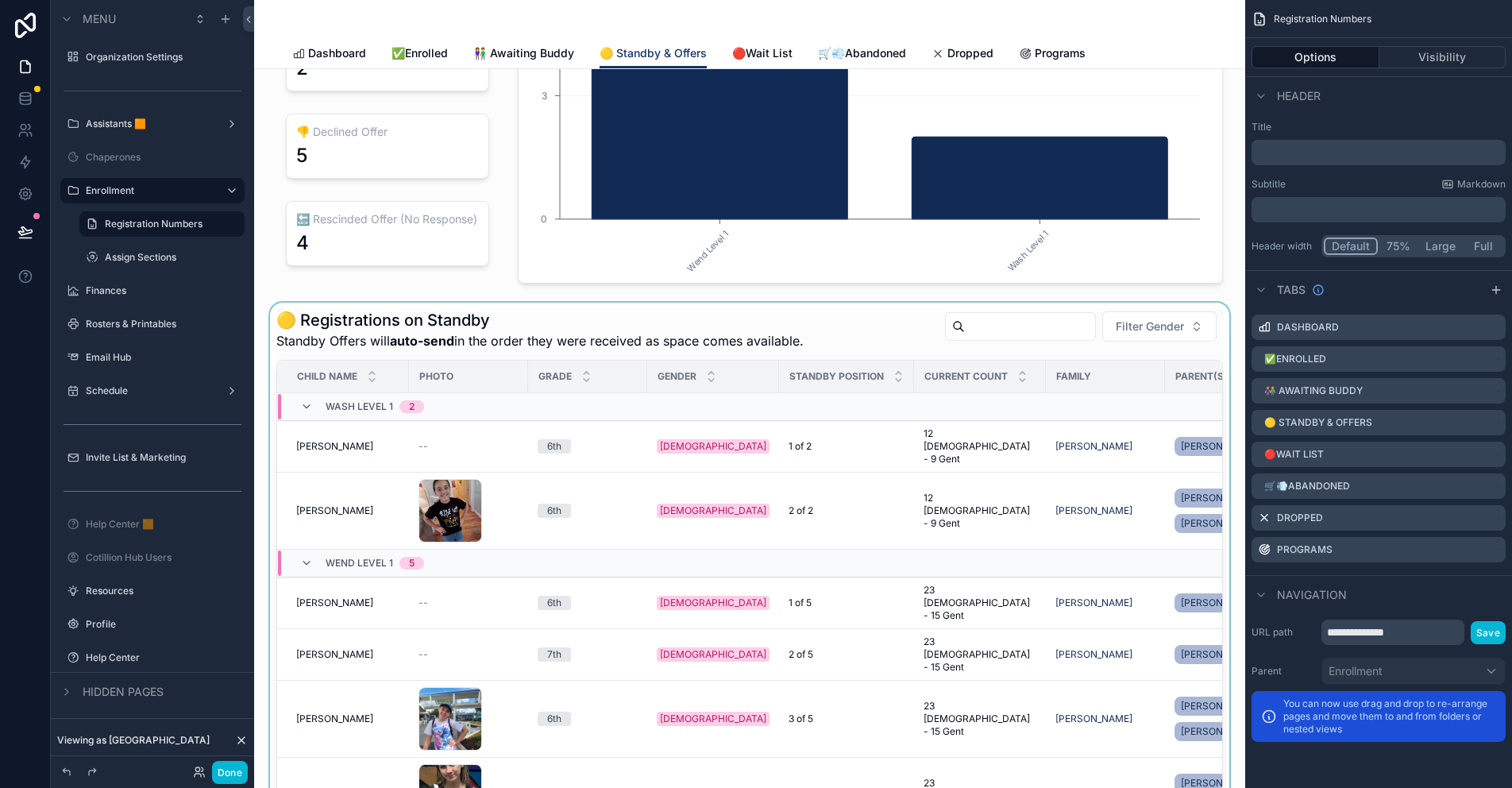
click at [863, 337] on div "scrollable content" at bounding box center [749, 616] width 965 height 628
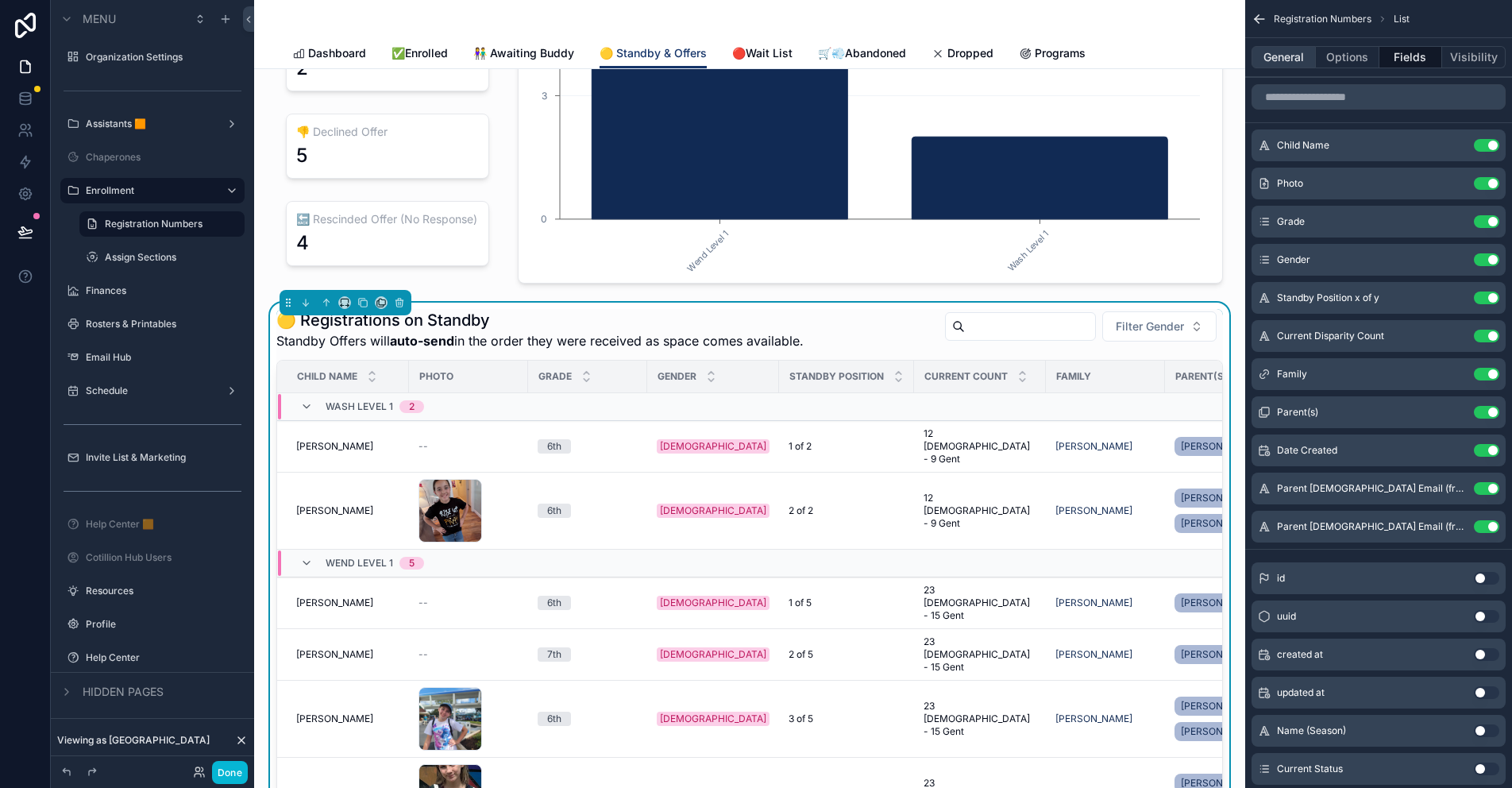
click at [1272, 56] on button "General" at bounding box center [1284, 57] width 65 height 23
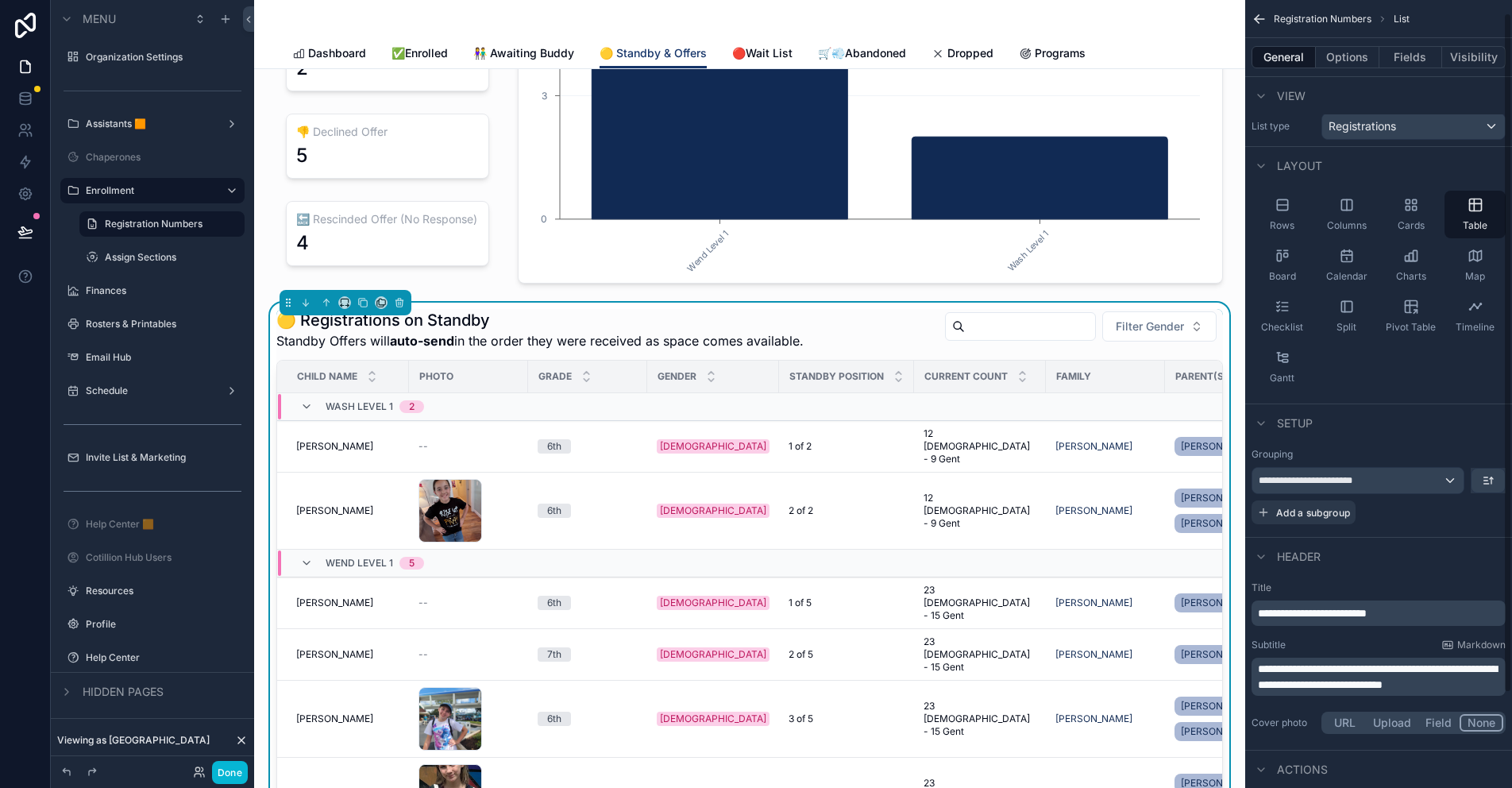
scroll to position [0, 0]
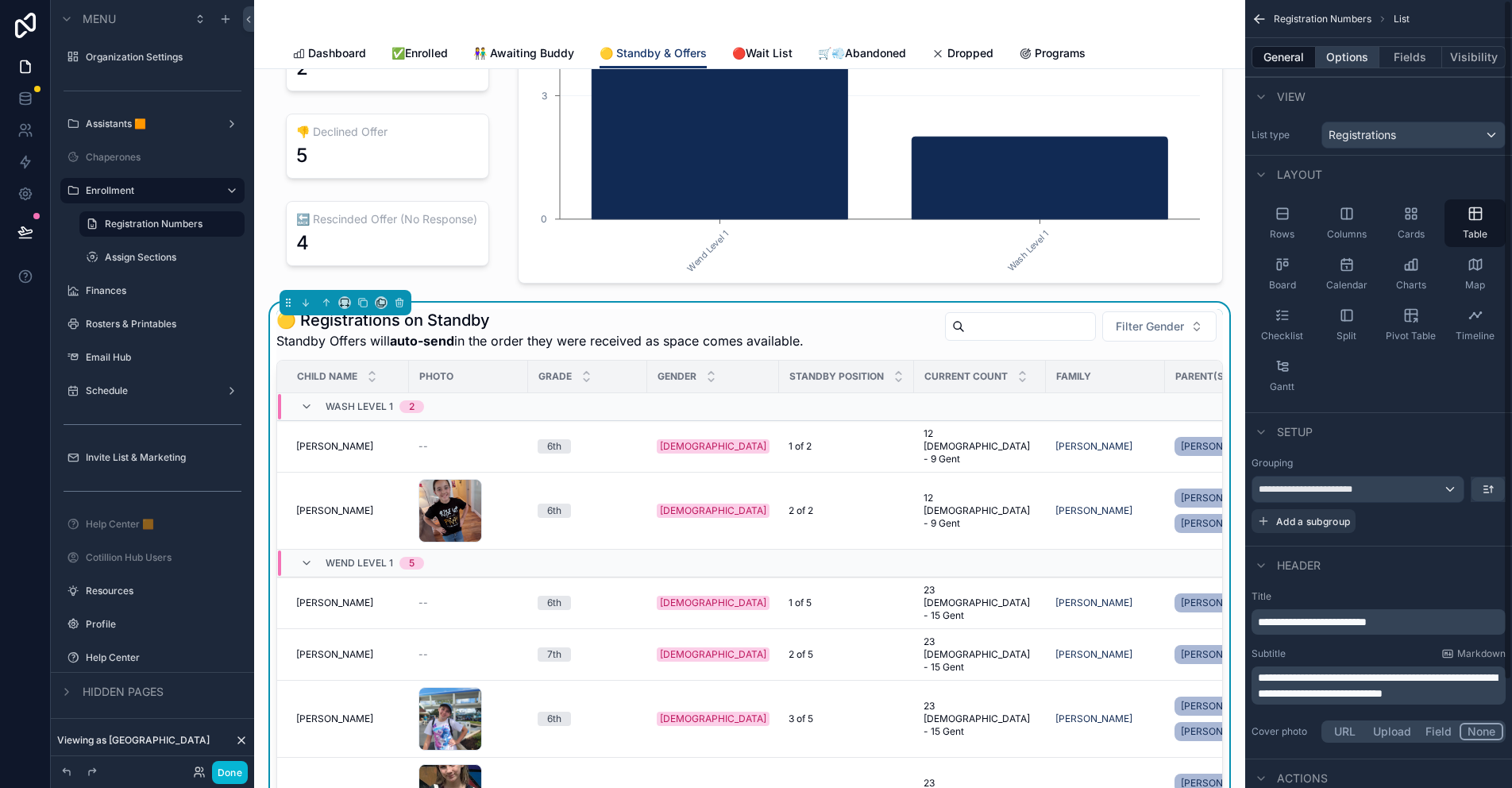
click at [1351, 60] on button "Options" at bounding box center [1347, 57] width 64 height 23
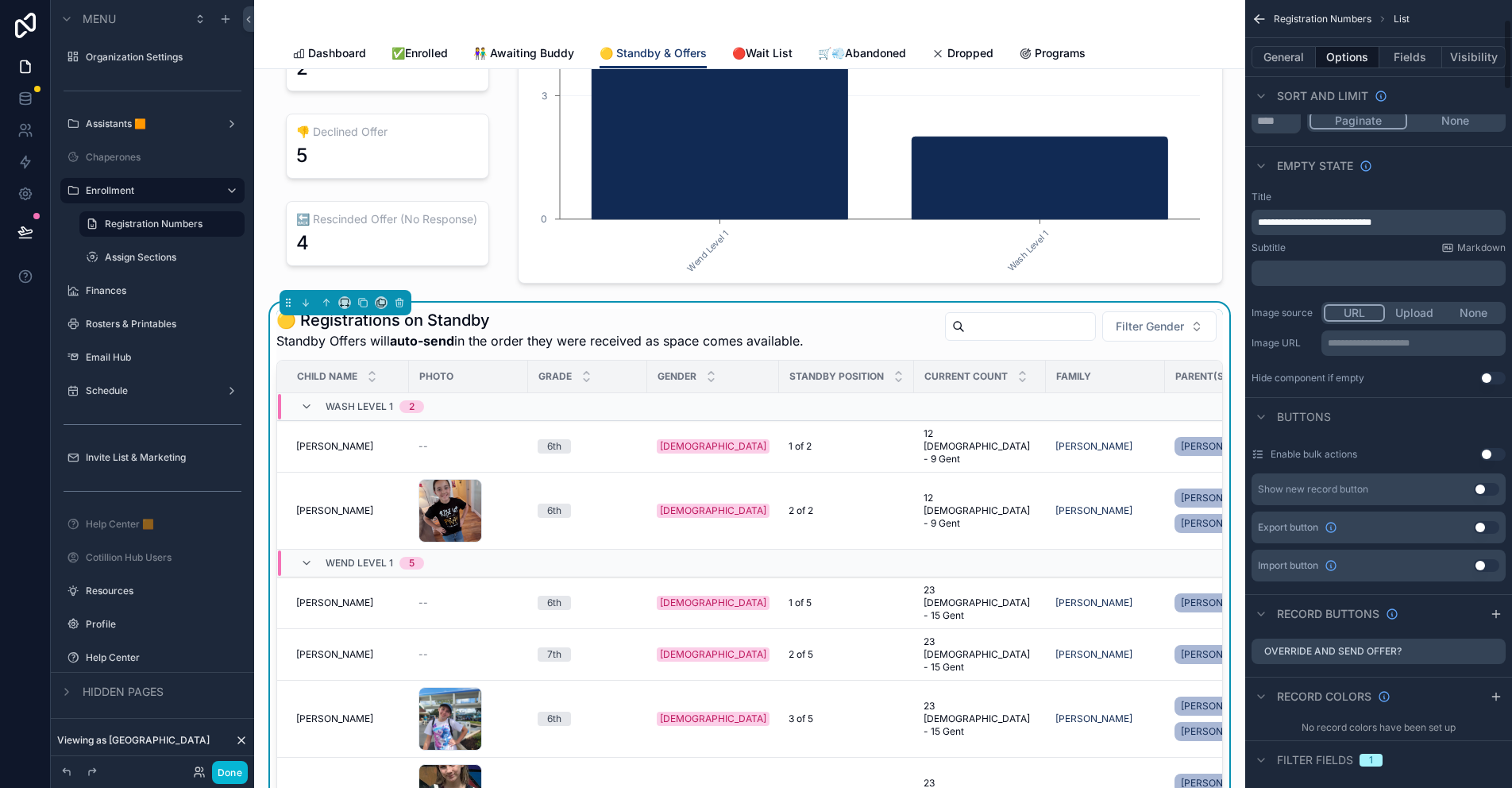
scroll to position [238, 0]
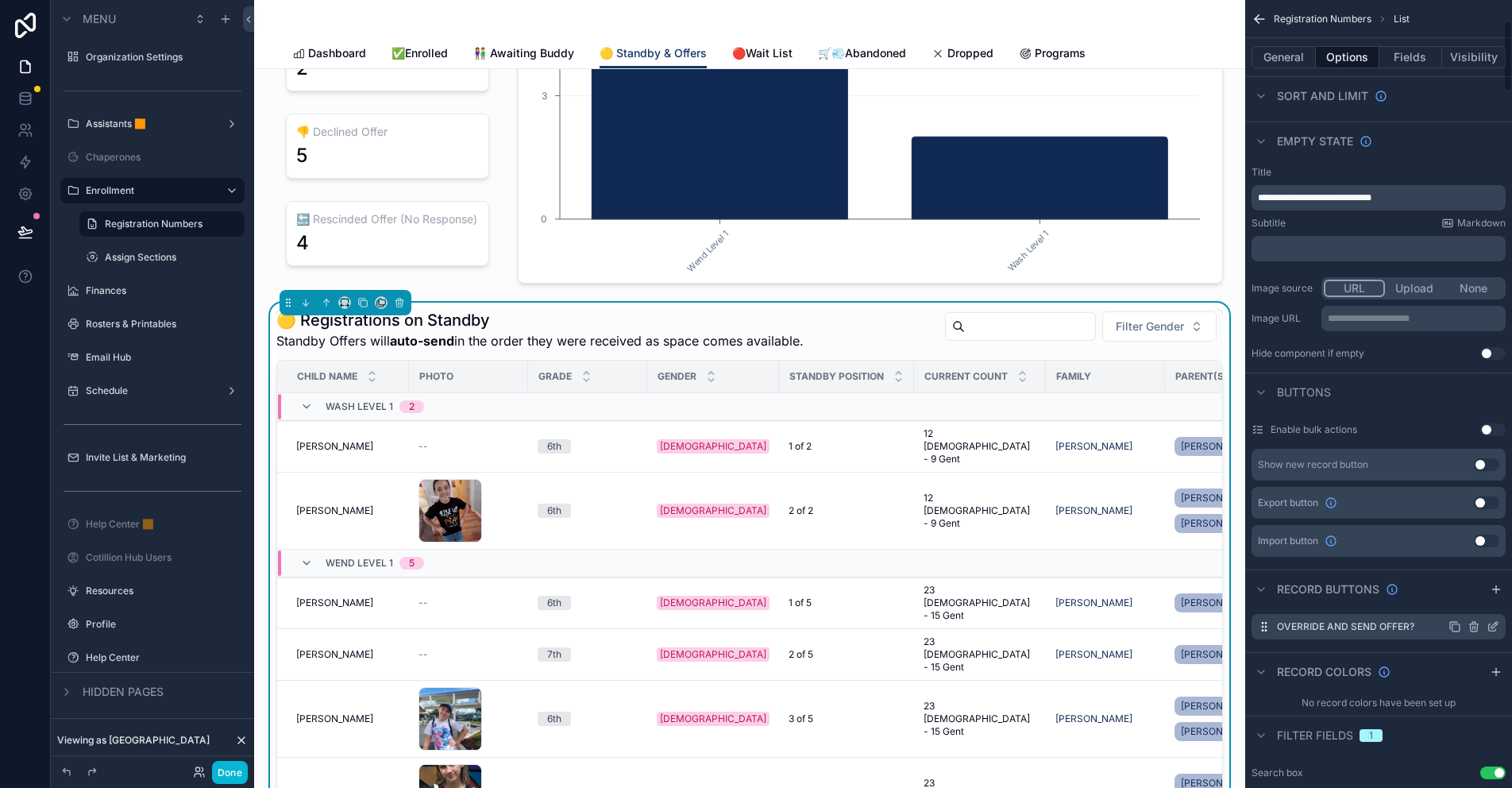
click at [1491, 627] on icon "scrollable content" at bounding box center [1494, 625] width 6 height 6
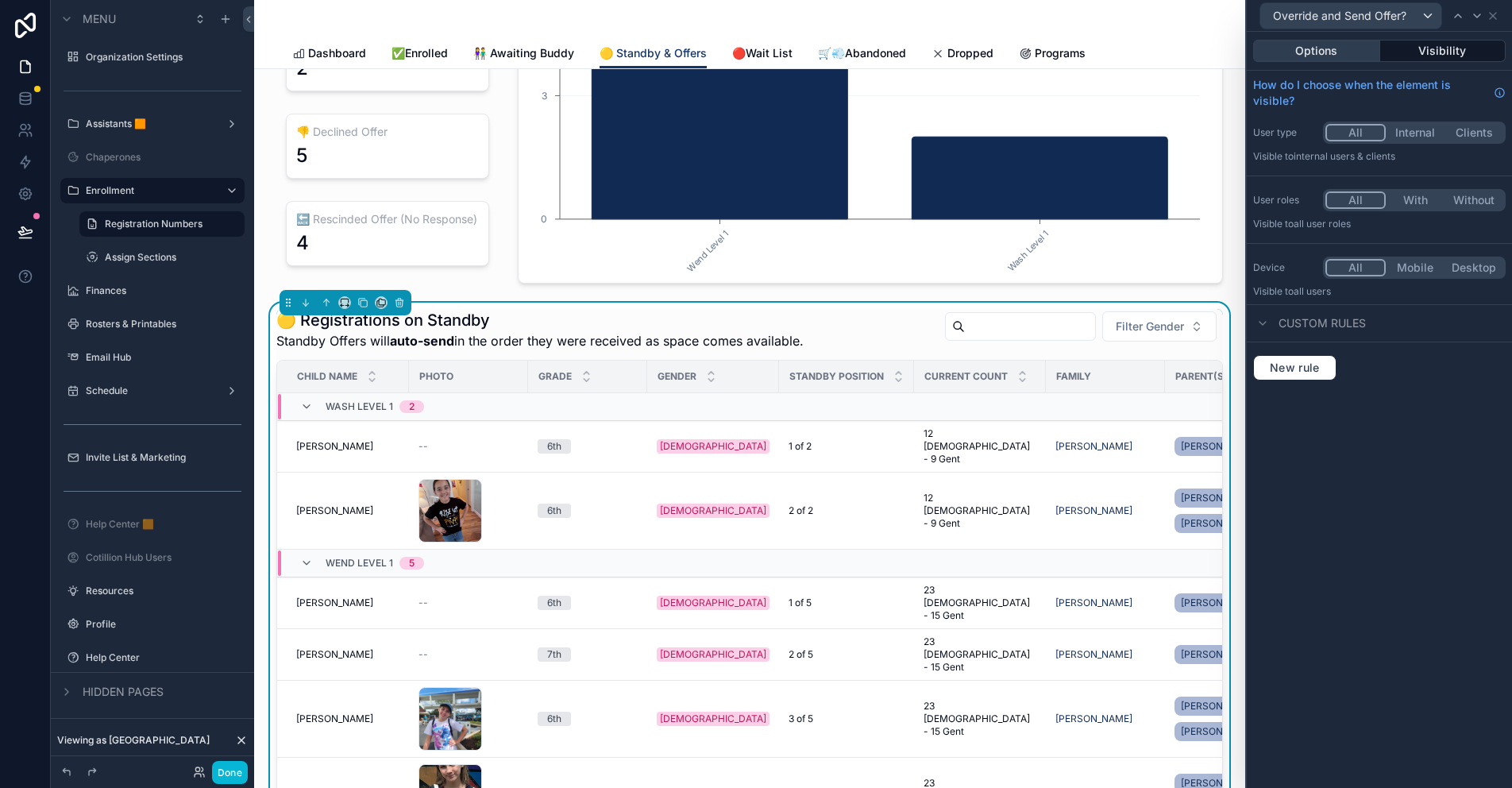
click at [1320, 48] on button "Options" at bounding box center [1317, 51] width 127 height 23
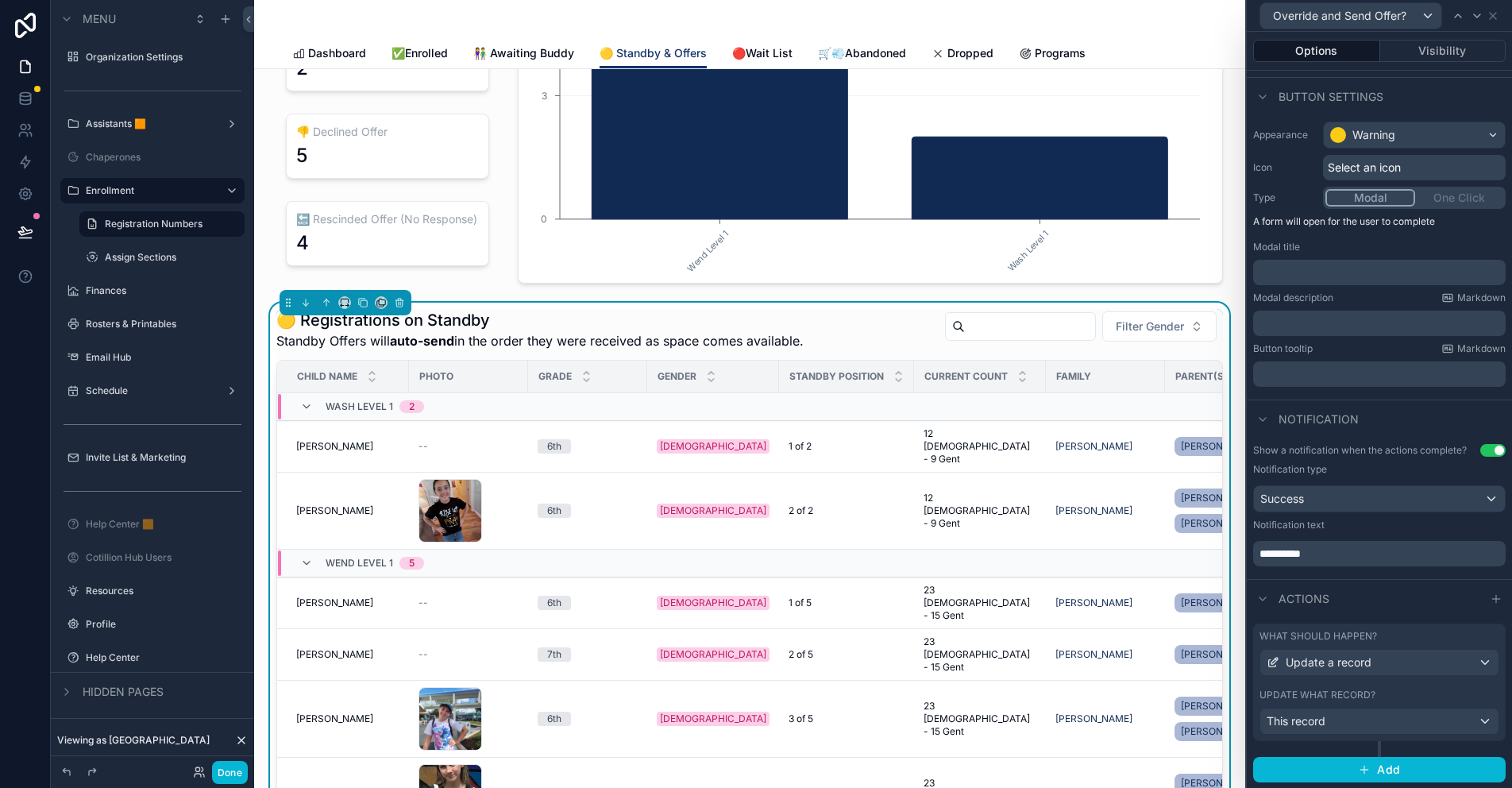
scroll to position [83, 0]
click at [1481, 448] on button "Use setting" at bounding box center [1493, 449] width 26 height 13
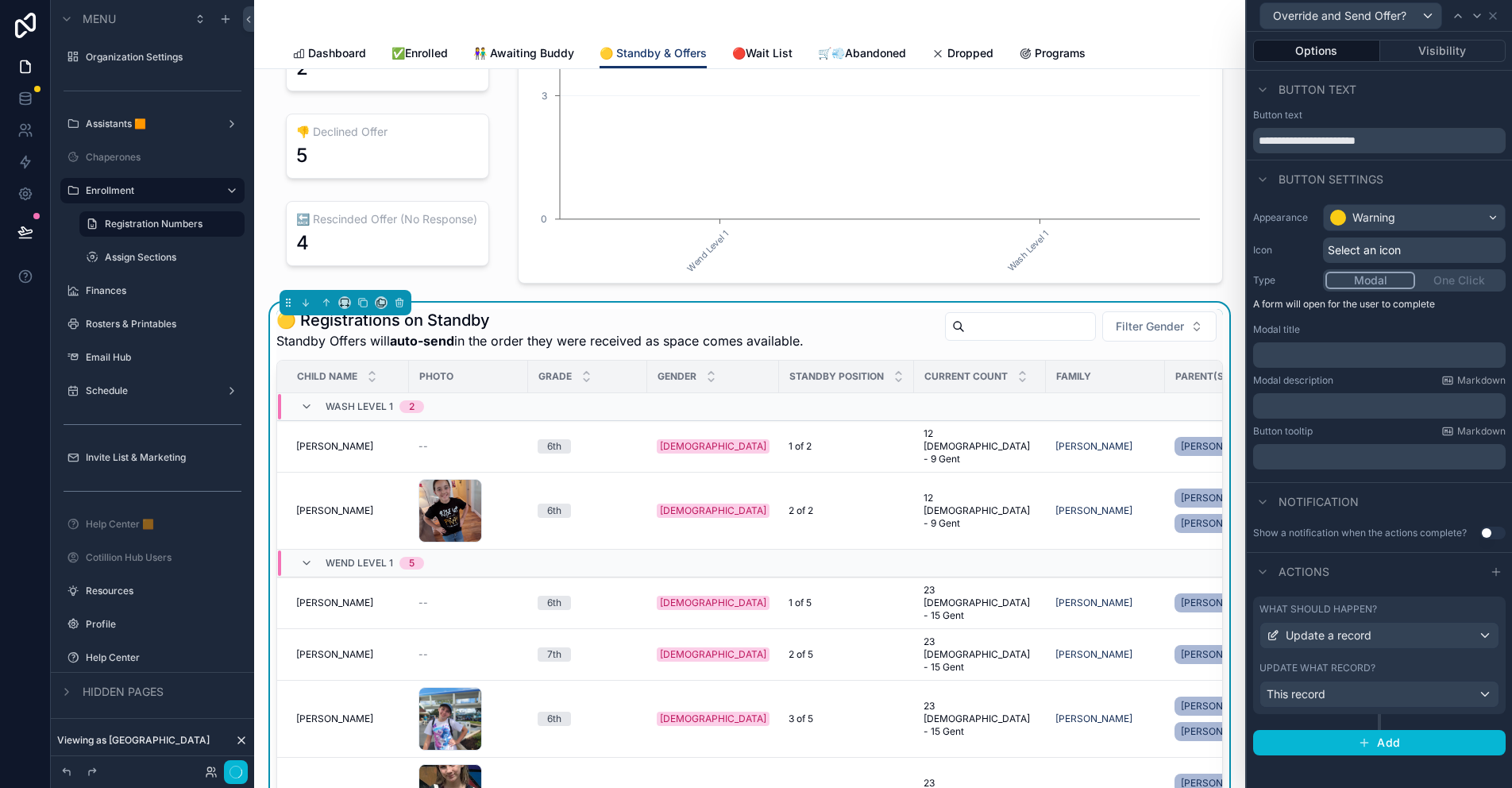
scroll to position [0, 0]
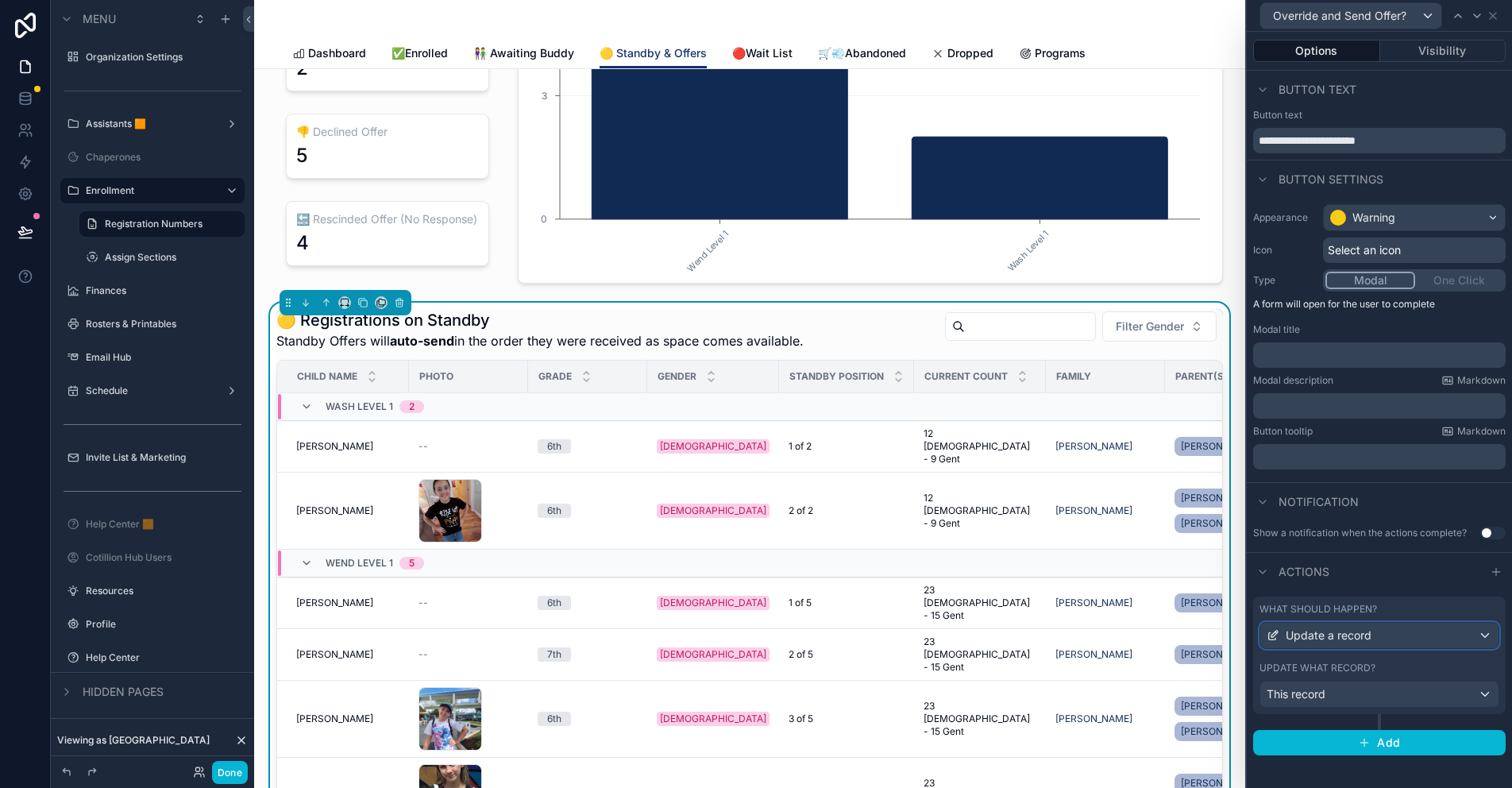
click at [1377, 629] on div "Update a record" at bounding box center [1379, 636] width 238 height 26
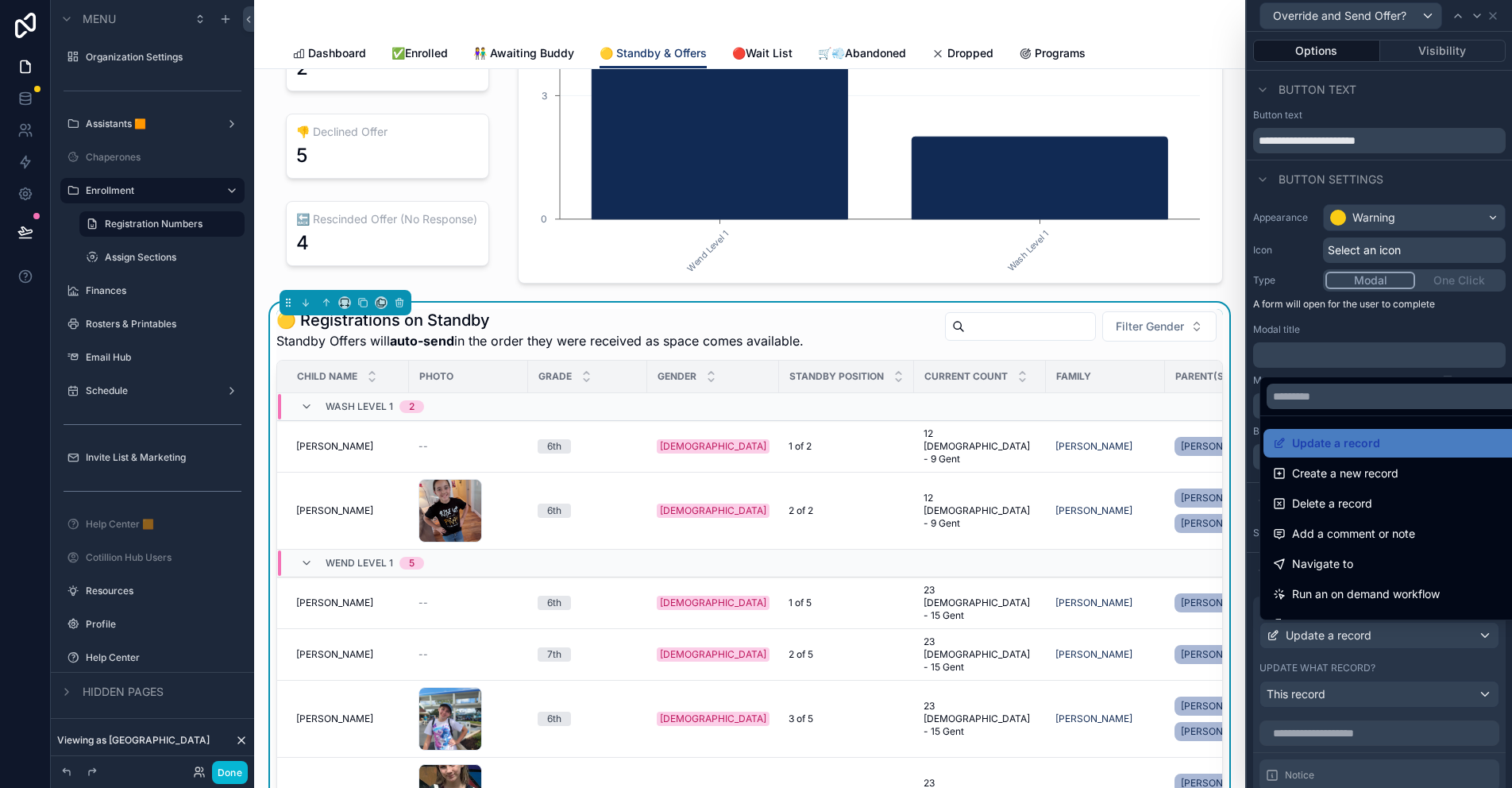
click at [1377, 629] on div at bounding box center [1379, 394] width 265 height 788
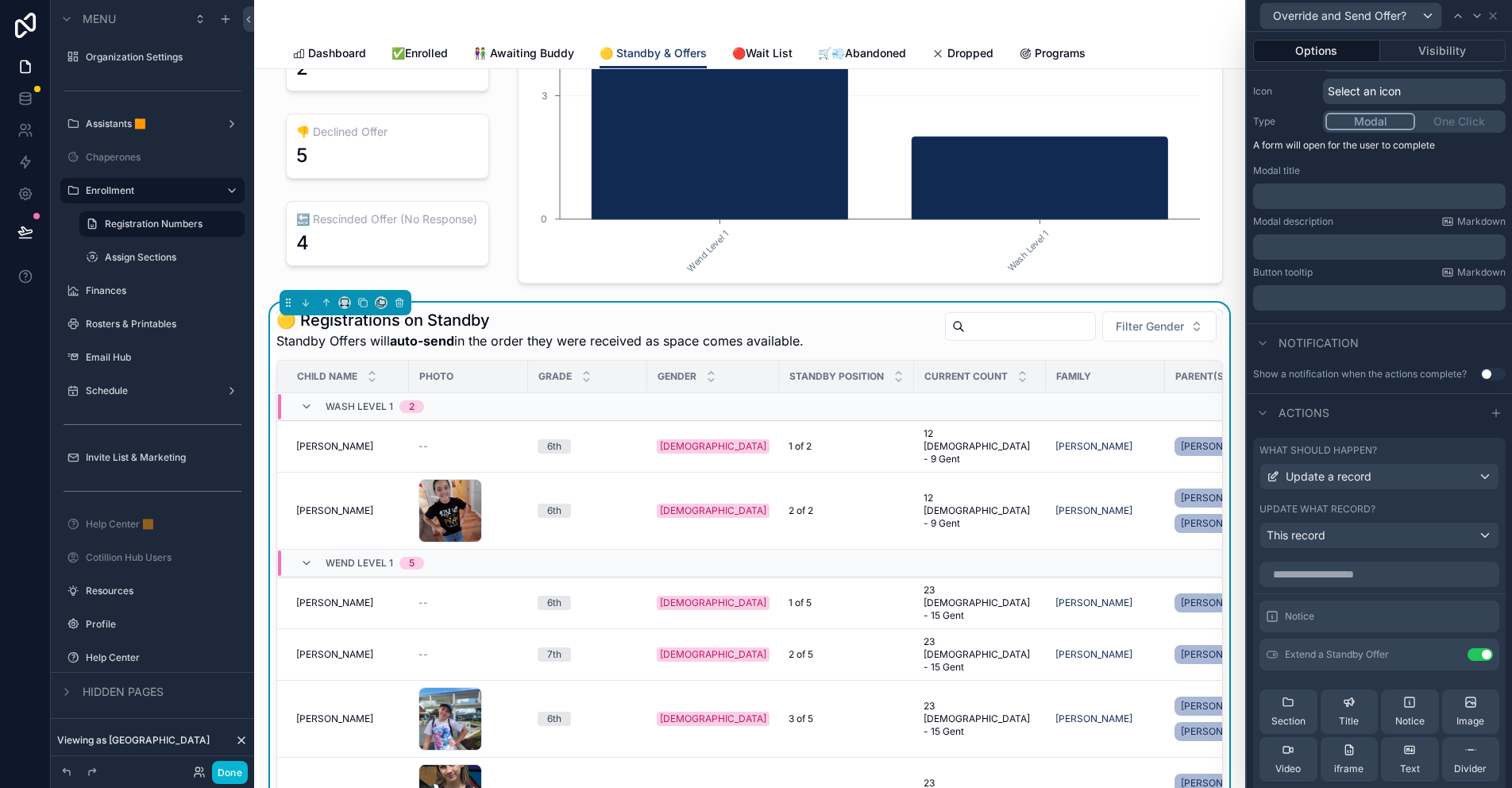
scroll to position [318, 0]
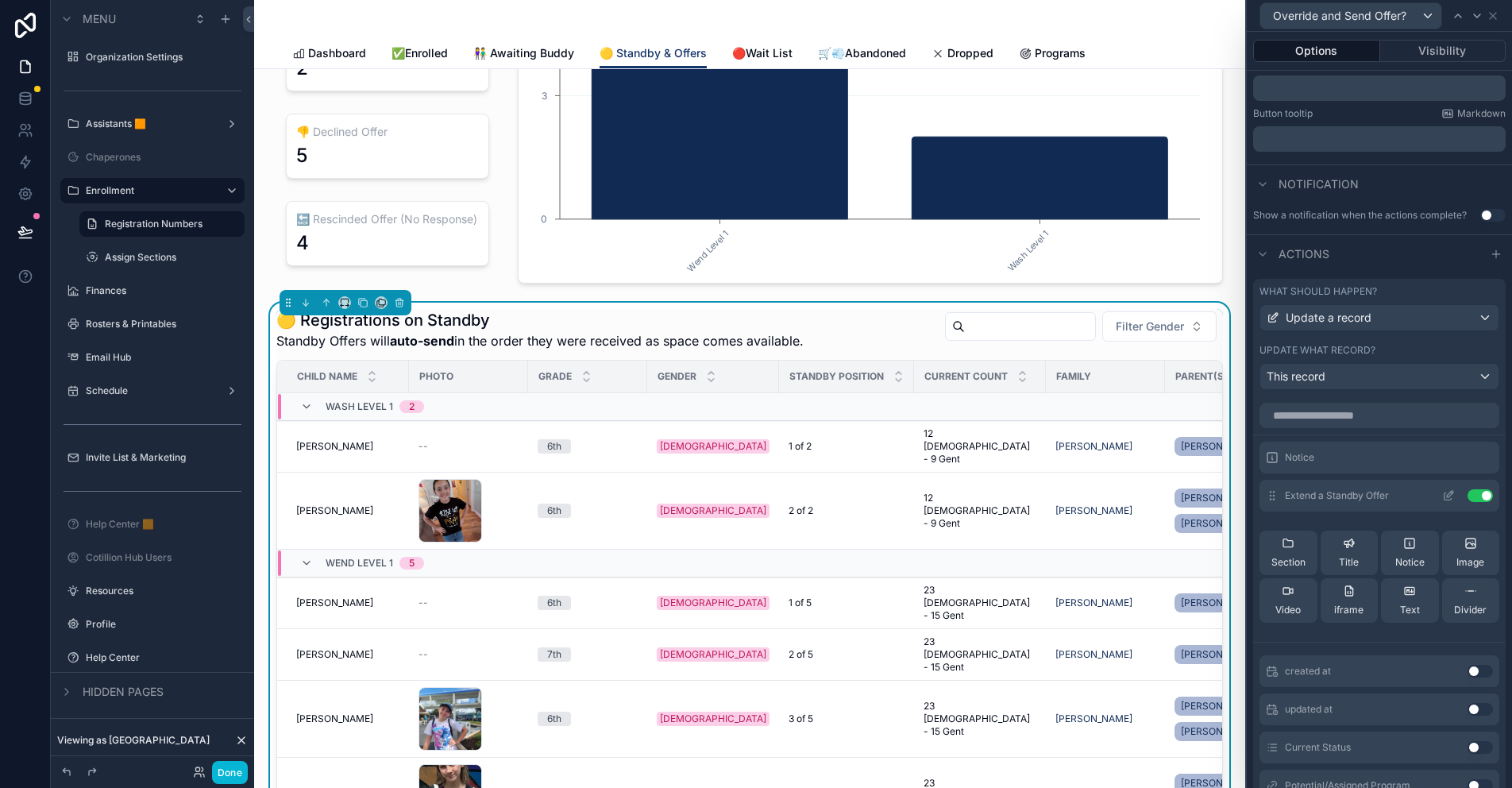
click at [1442, 497] on icon at bounding box center [1448, 496] width 13 height 13
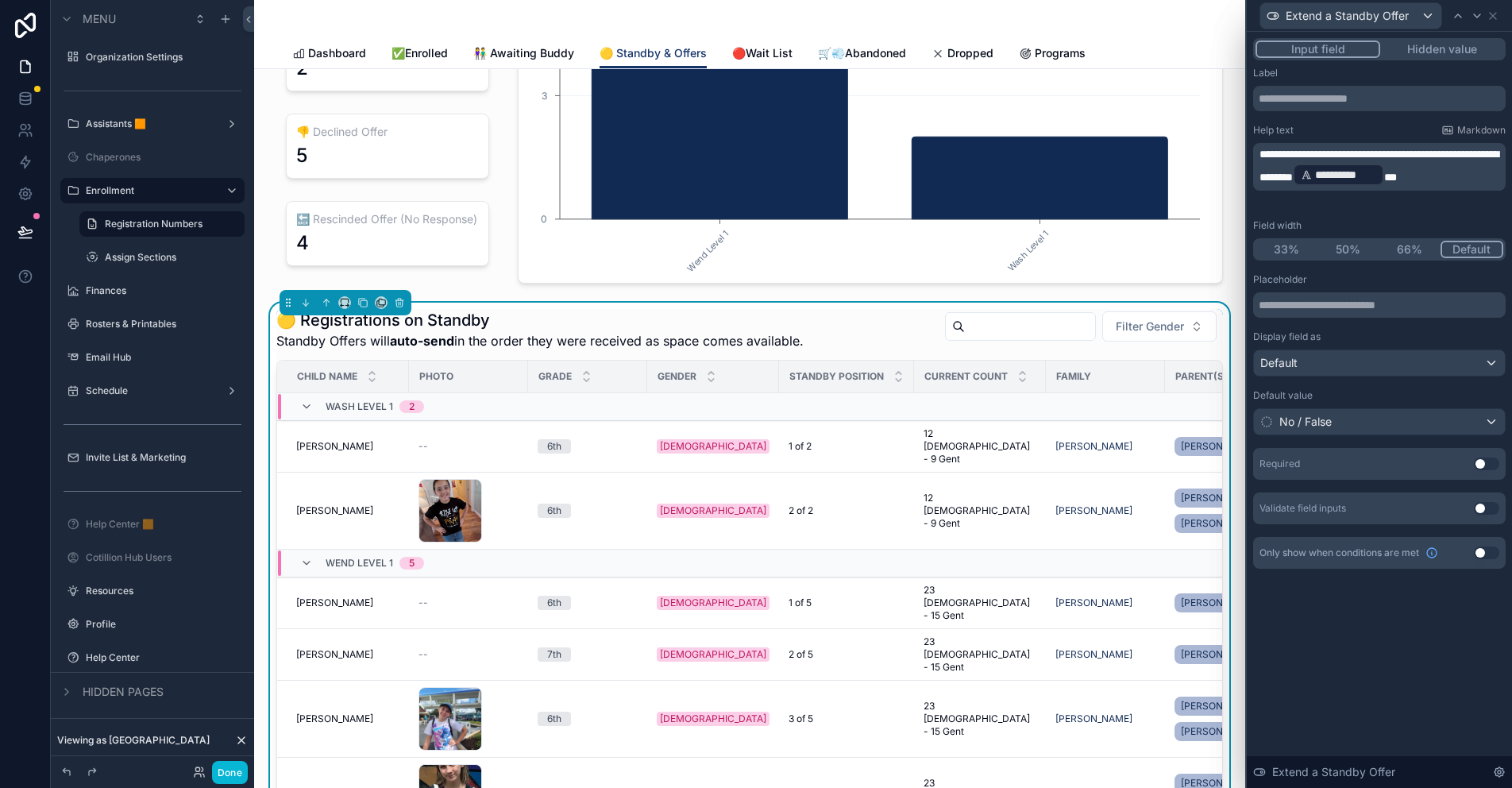
click at [1477, 461] on button "Use setting" at bounding box center [1486, 464] width 26 height 13
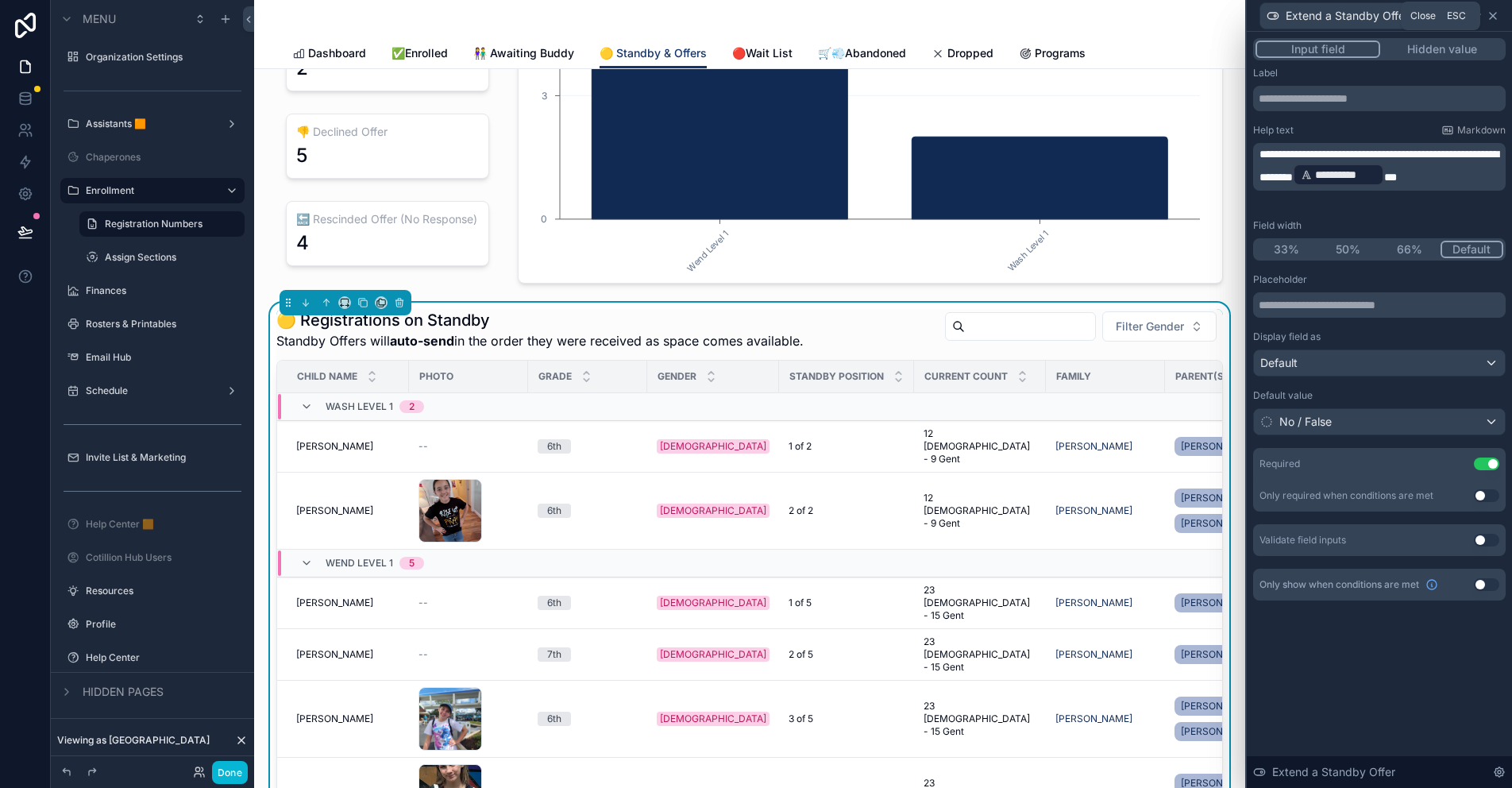
click at [1493, 15] on icon at bounding box center [1493, 16] width 6 height 6
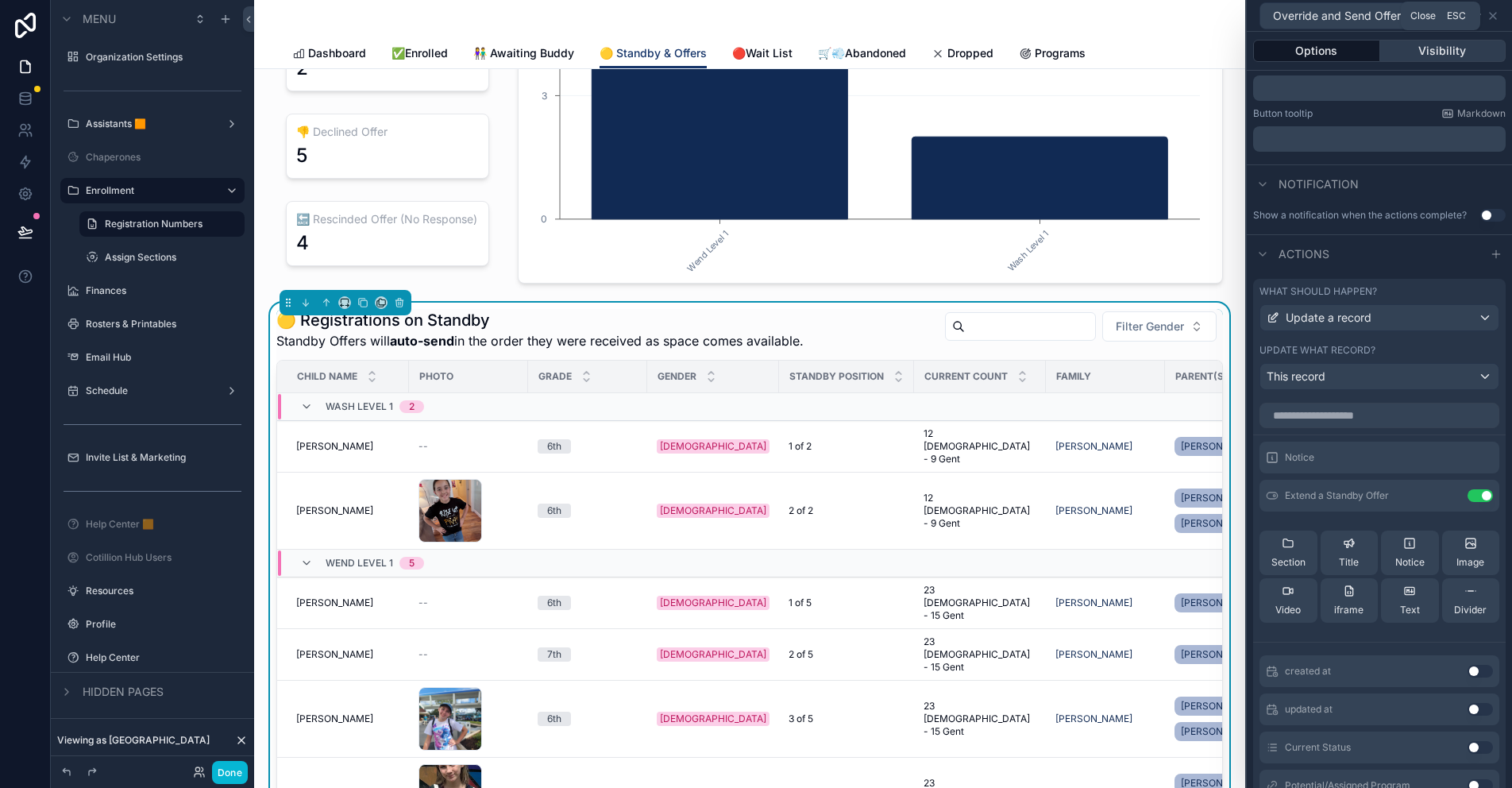
drag, startPoint x: 1495, startPoint y: 14, endPoint x: 1388, endPoint y: 50, distance: 112.9
click at [1495, 14] on icon at bounding box center [1493, 16] width 6 height 6
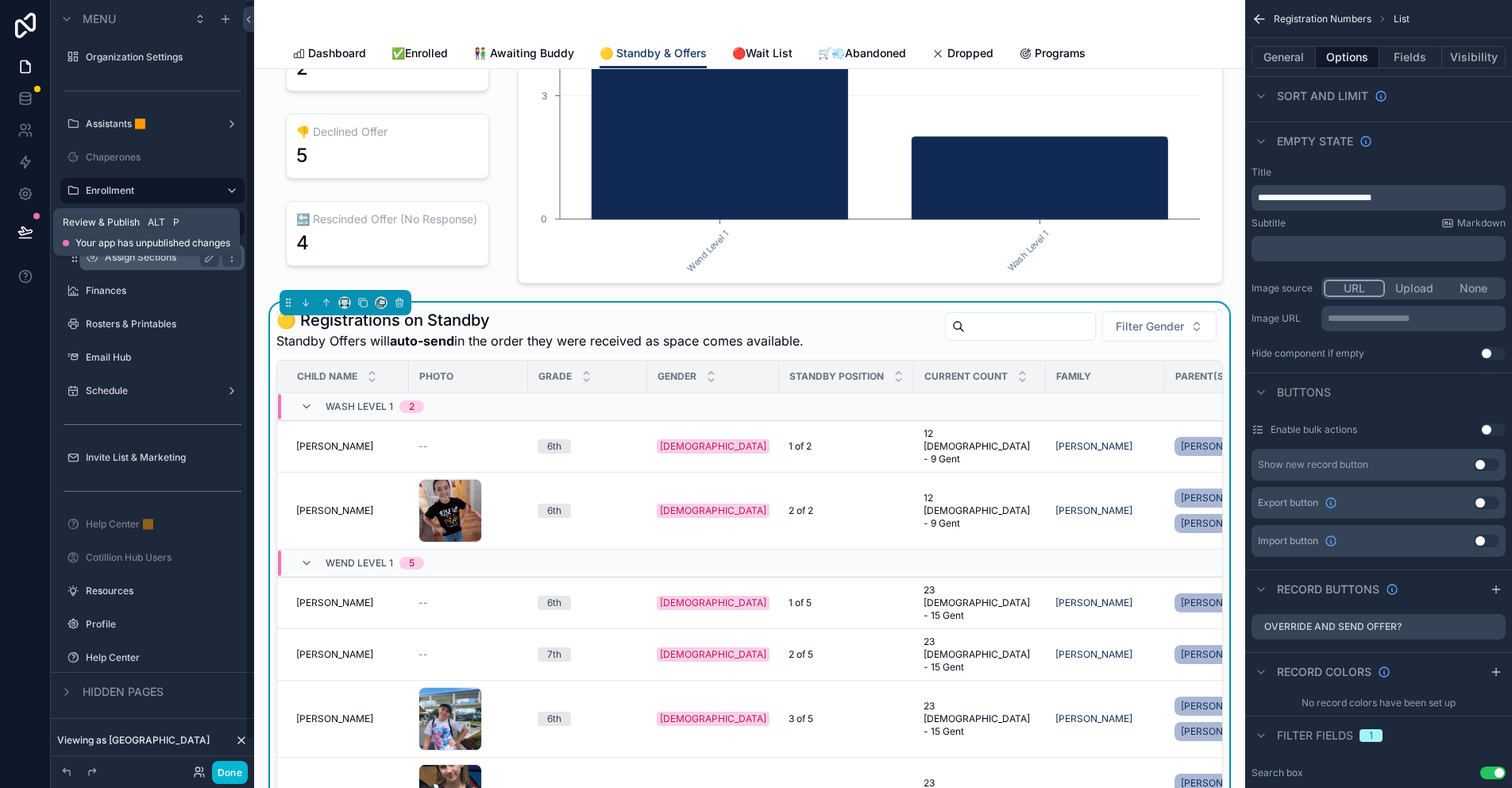
drag, startPoint x: 28, startPoint y: 232, endPoint x: 144, endPoint y: 269, distance: 121.8
click at [28, 233] on icon at bounding box center [26, 232] width 16 height 16
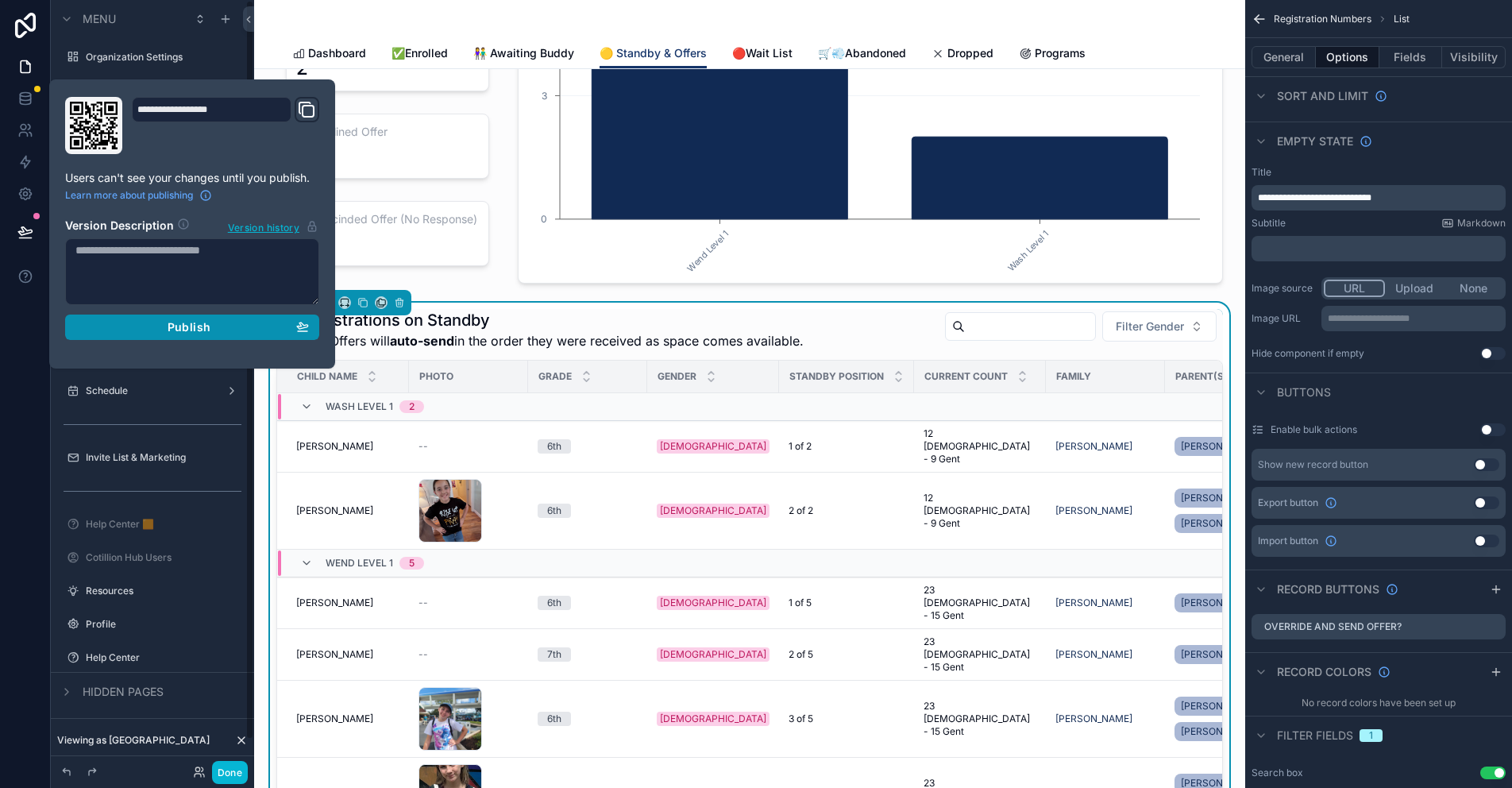
click at [207, 325] on span "Publish" at bounding box center [189, 327] width 43 height 15
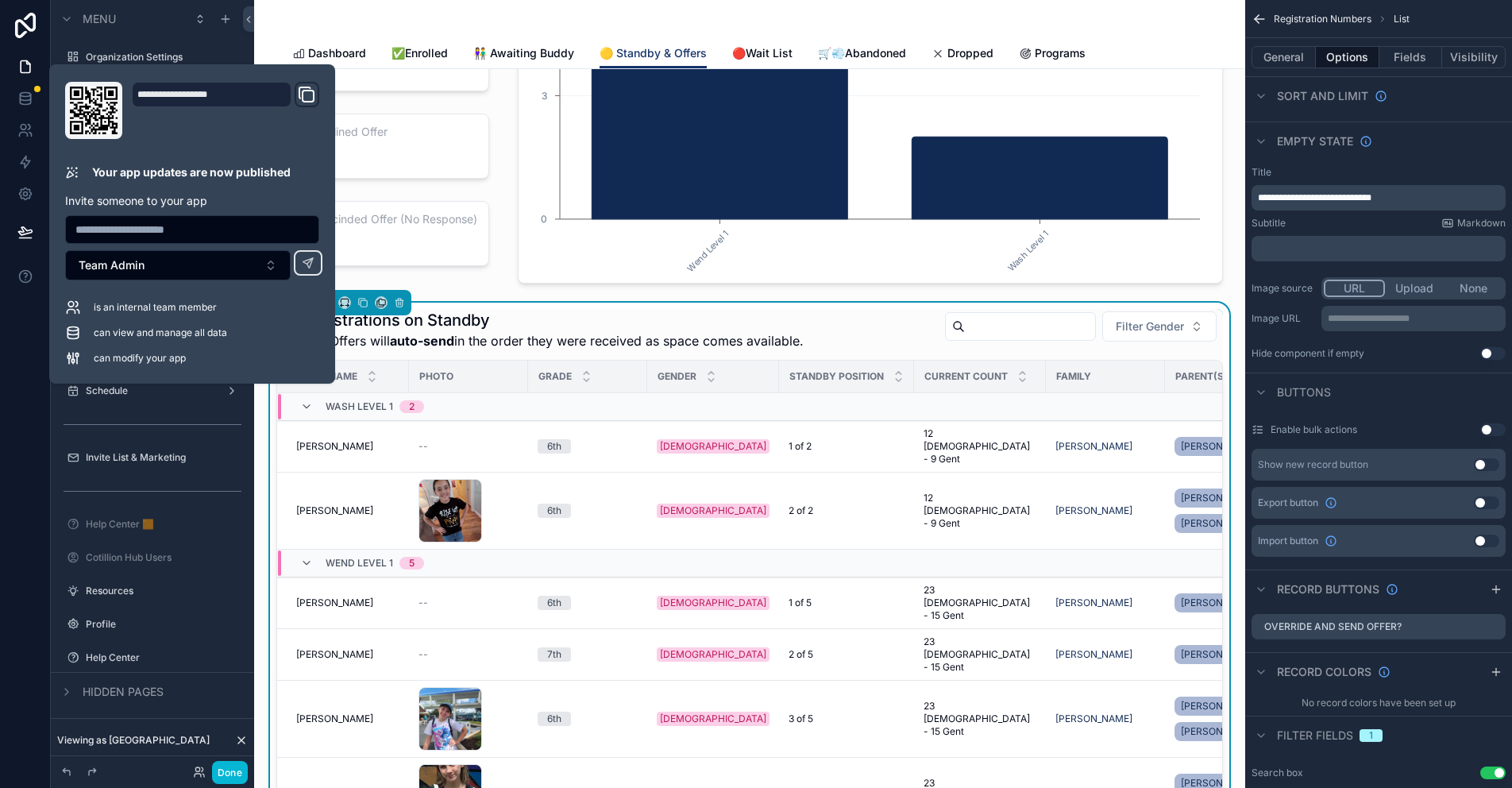
drag, startPoint x: 510, startPoint y: 300, endPoint x: 619, endPoint y: 376, distance: 132.9
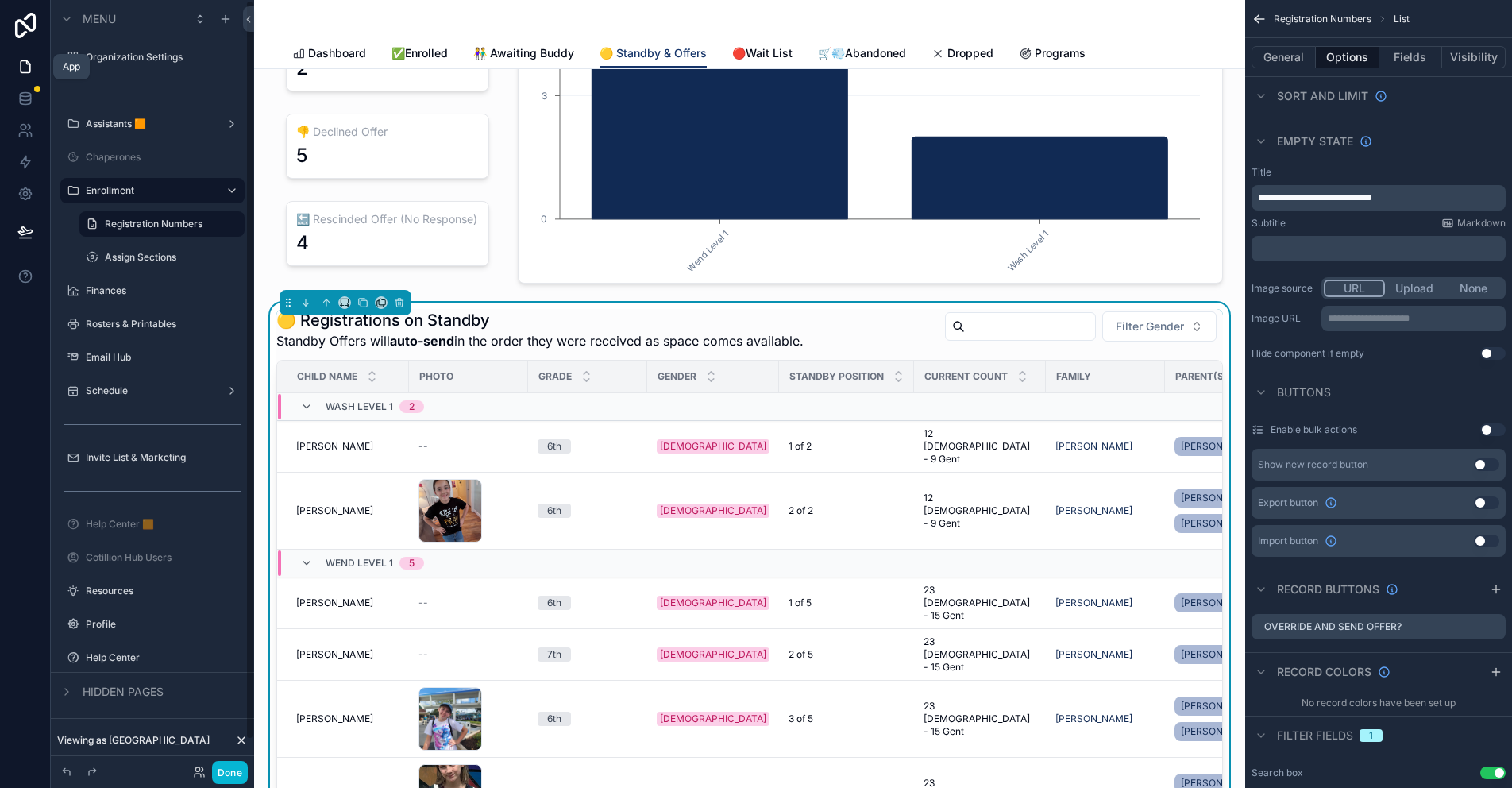
click at [26, 66] on icon at bounding box center [26, 67] width 16 height 16
click at [23, 102] on icon at bounding box center [26, 98] width 16 height 16
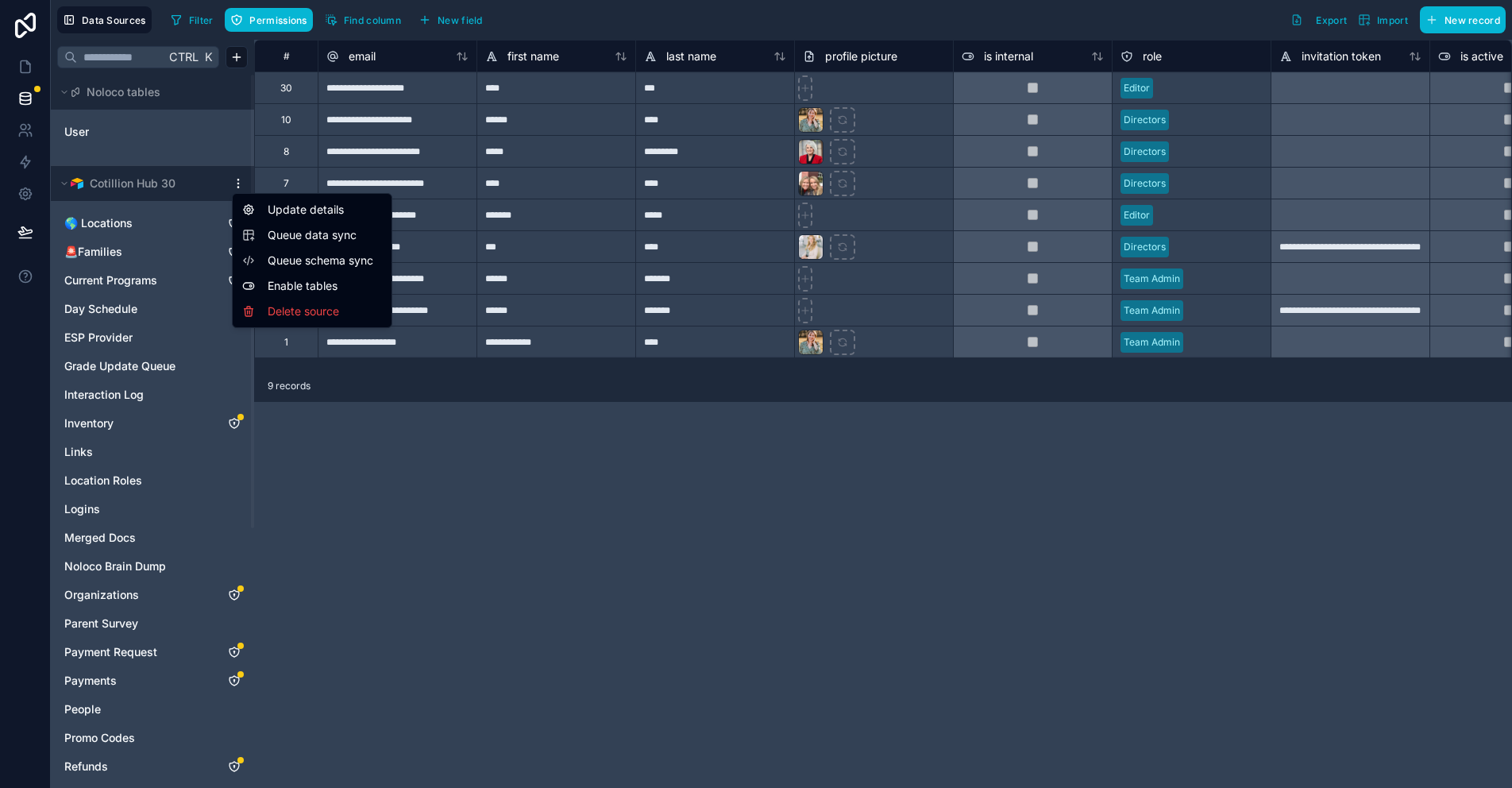
click at [237, 185] on html "**********" at bounding box center [756, 394] width 1512 height 788
click at [289, 235] on span "Queue data sync" at bounding box center [325, 236] width 115 height 16
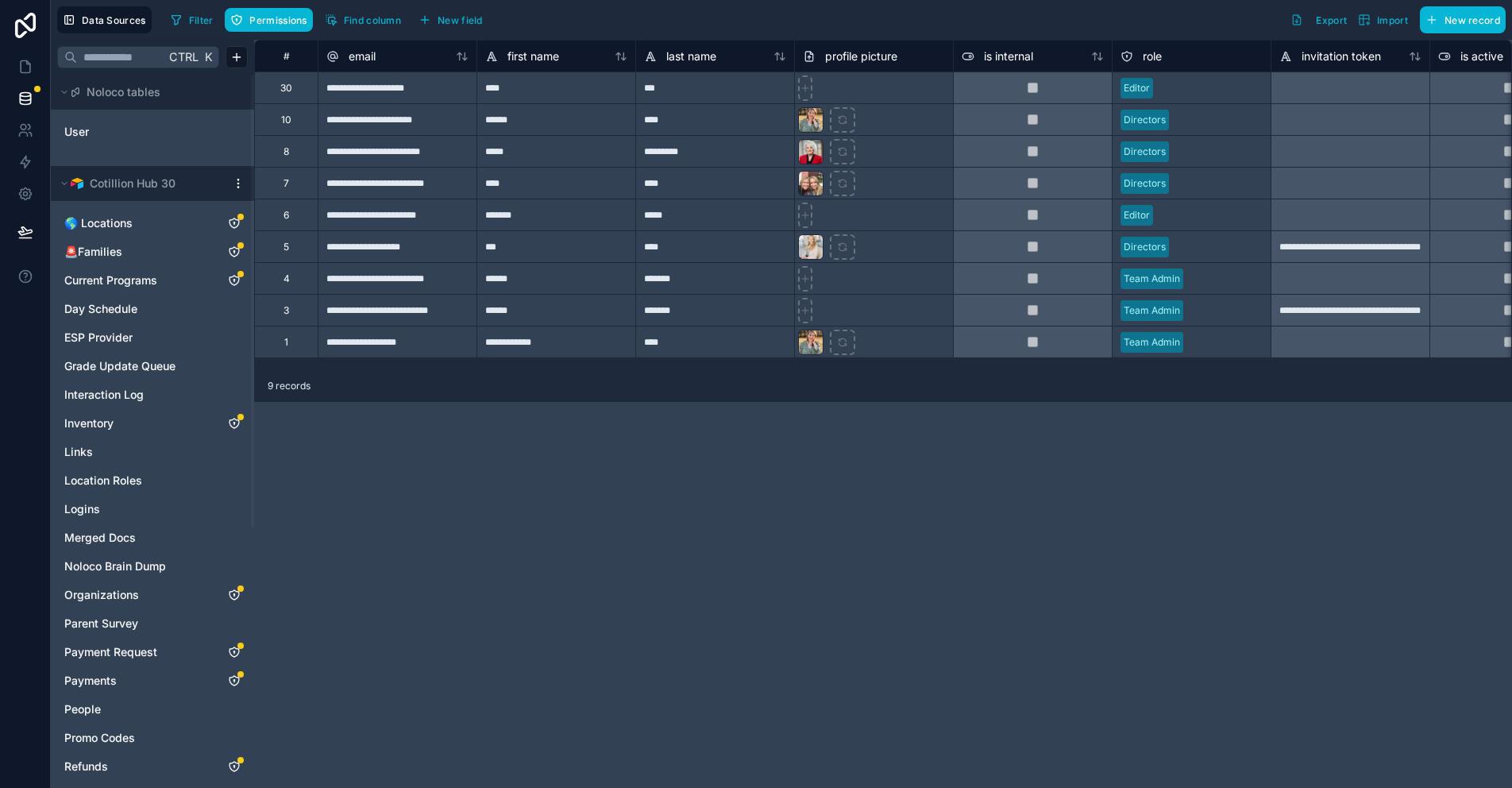
click at [240, 182] on html "**********" at bounding box center [756, 394] width 1512 height 788
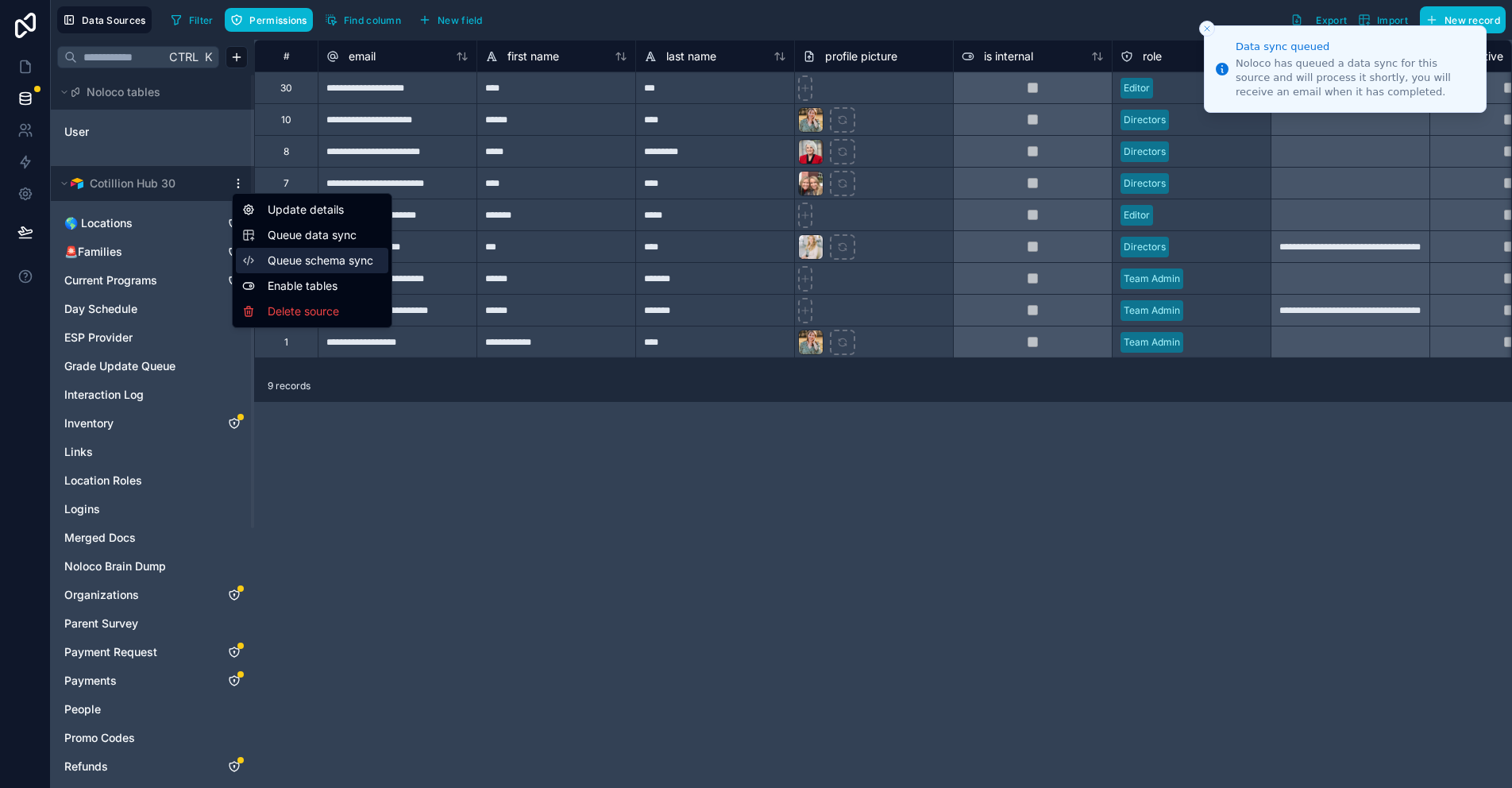
click at [297, 263] on span "Queue schema sync" at bounding box center [325, 261] width 115 height 16
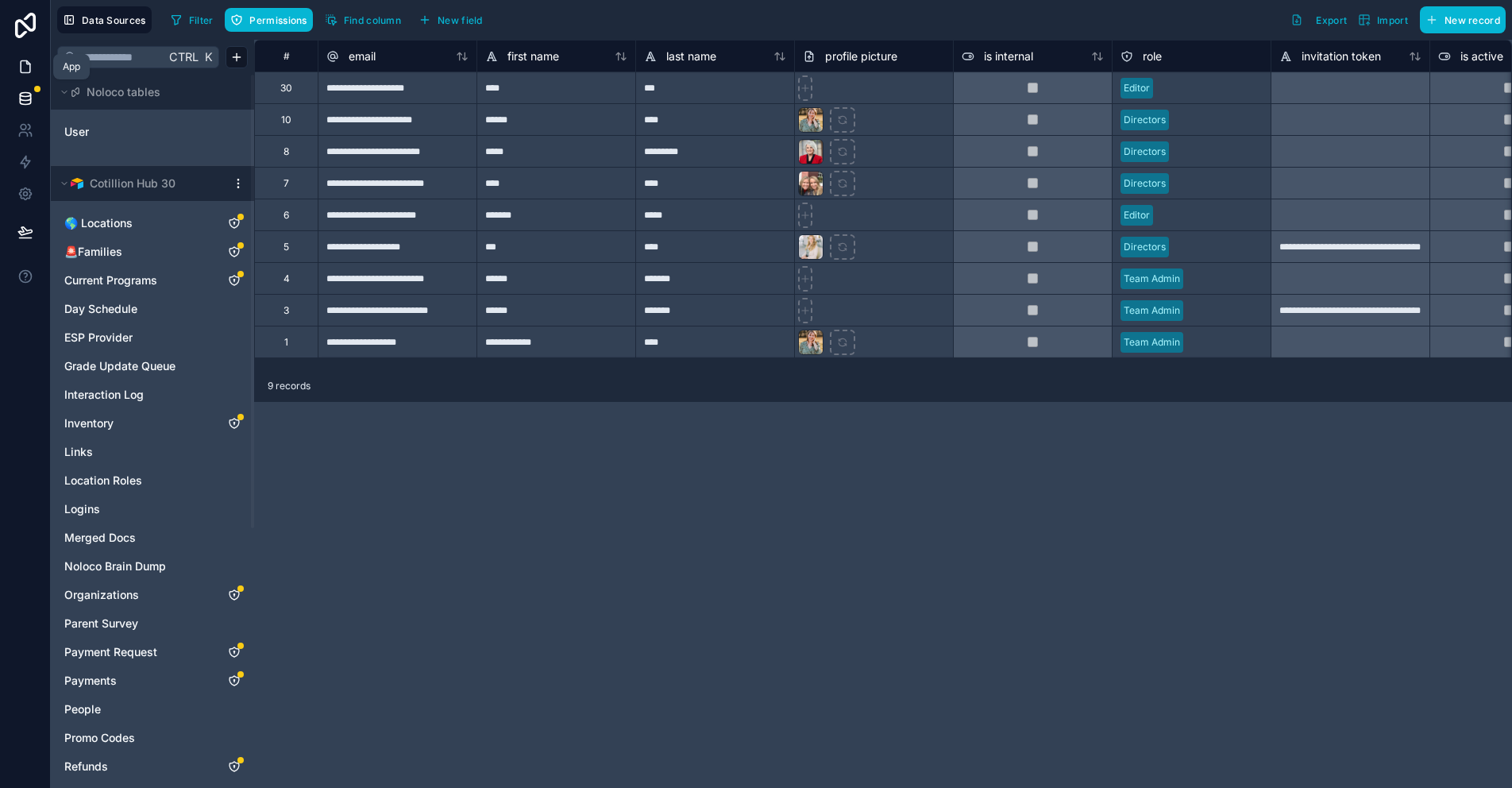
click at [26, 63] on icon at bounding box center [27, 63] width 3 height 3
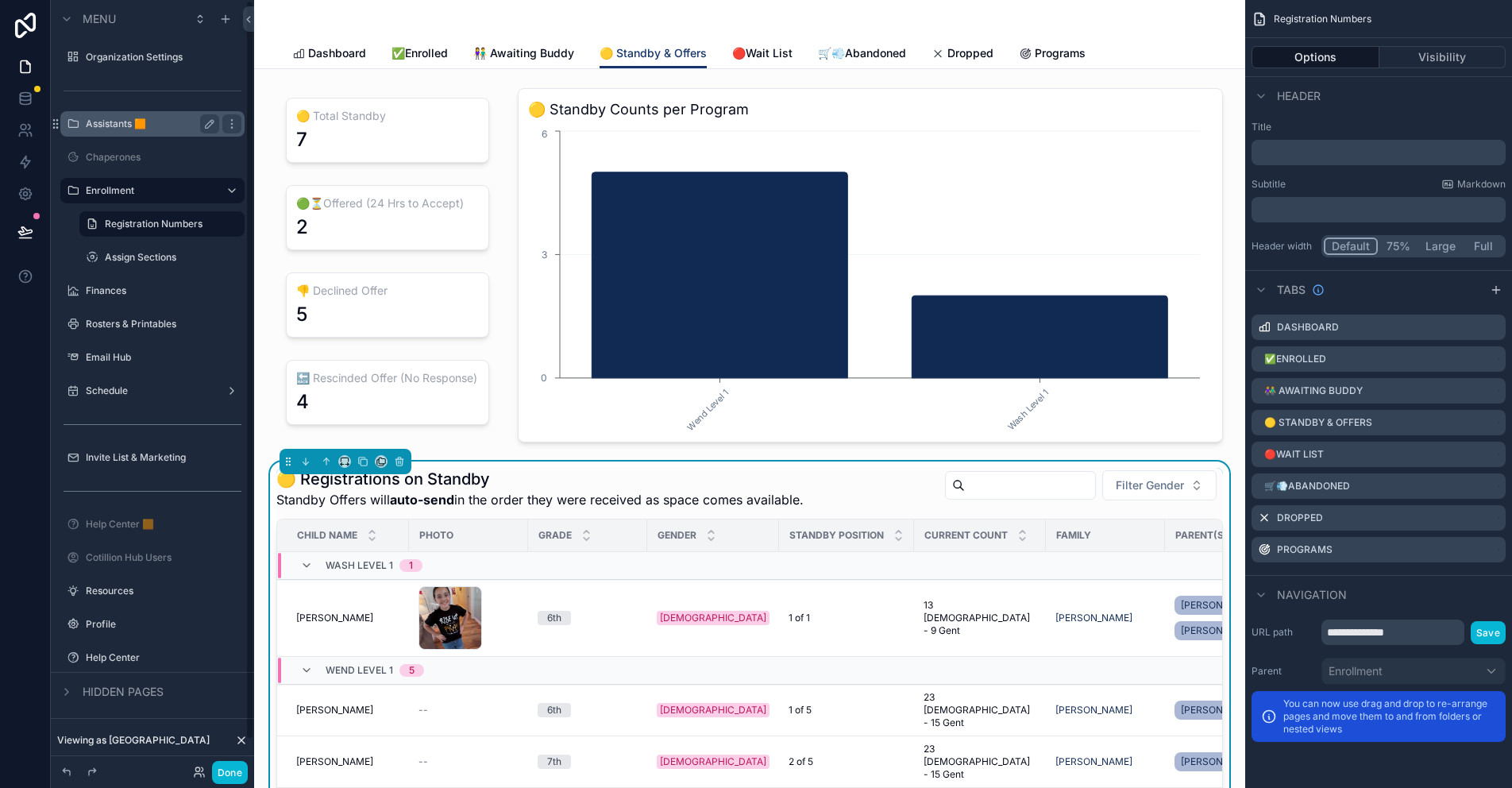
click at [115, 122] on label "Assistants 🟧" at bounding box center [149, 124] width 127 height 13
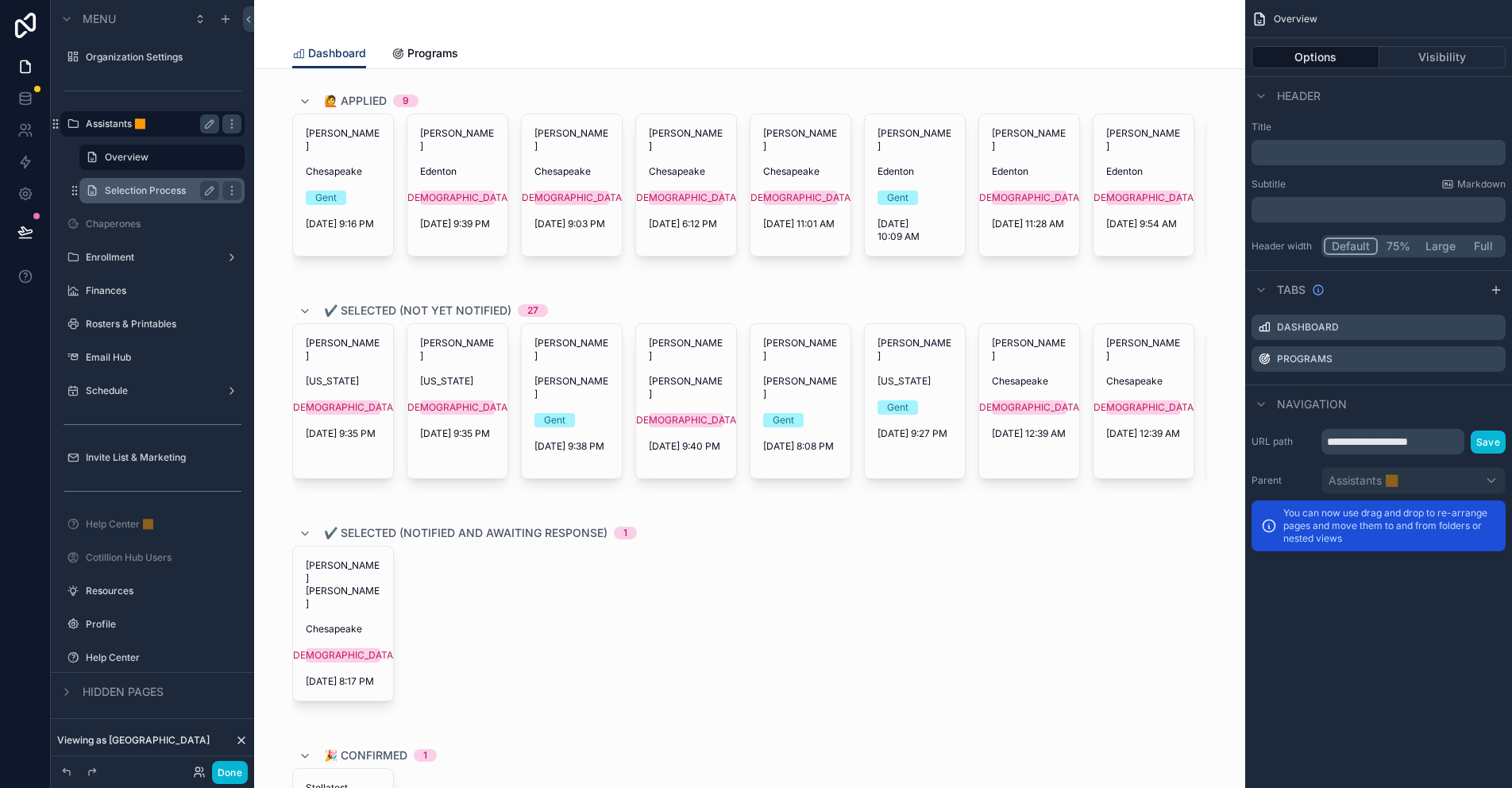
click at [128, 192] on label "Selection Process" at bounding box center [159, 190] width 108 height 13
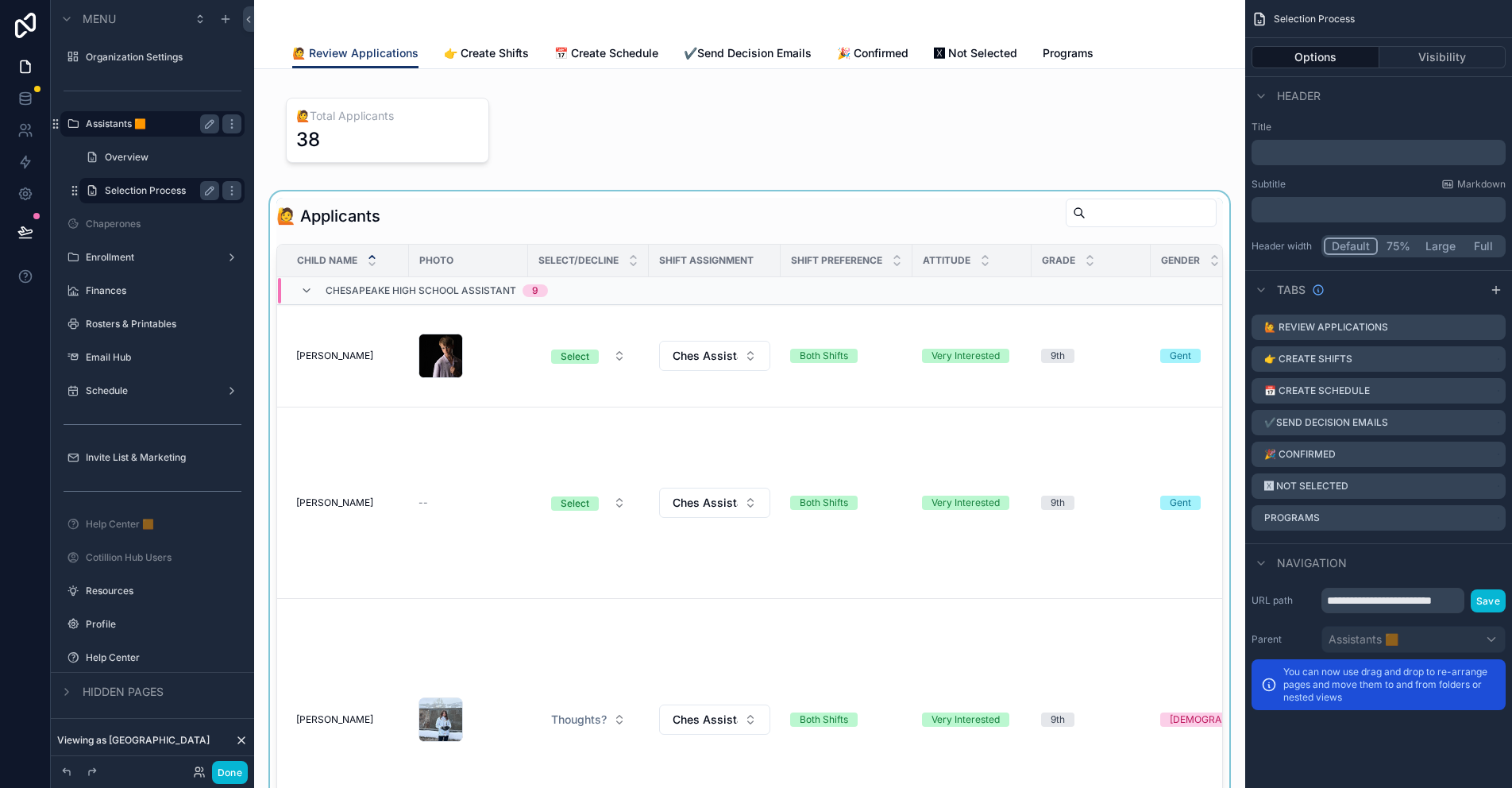
click at [406, 210] on div "scrollable content" at bounding box center [749, 516] width 965 height 651
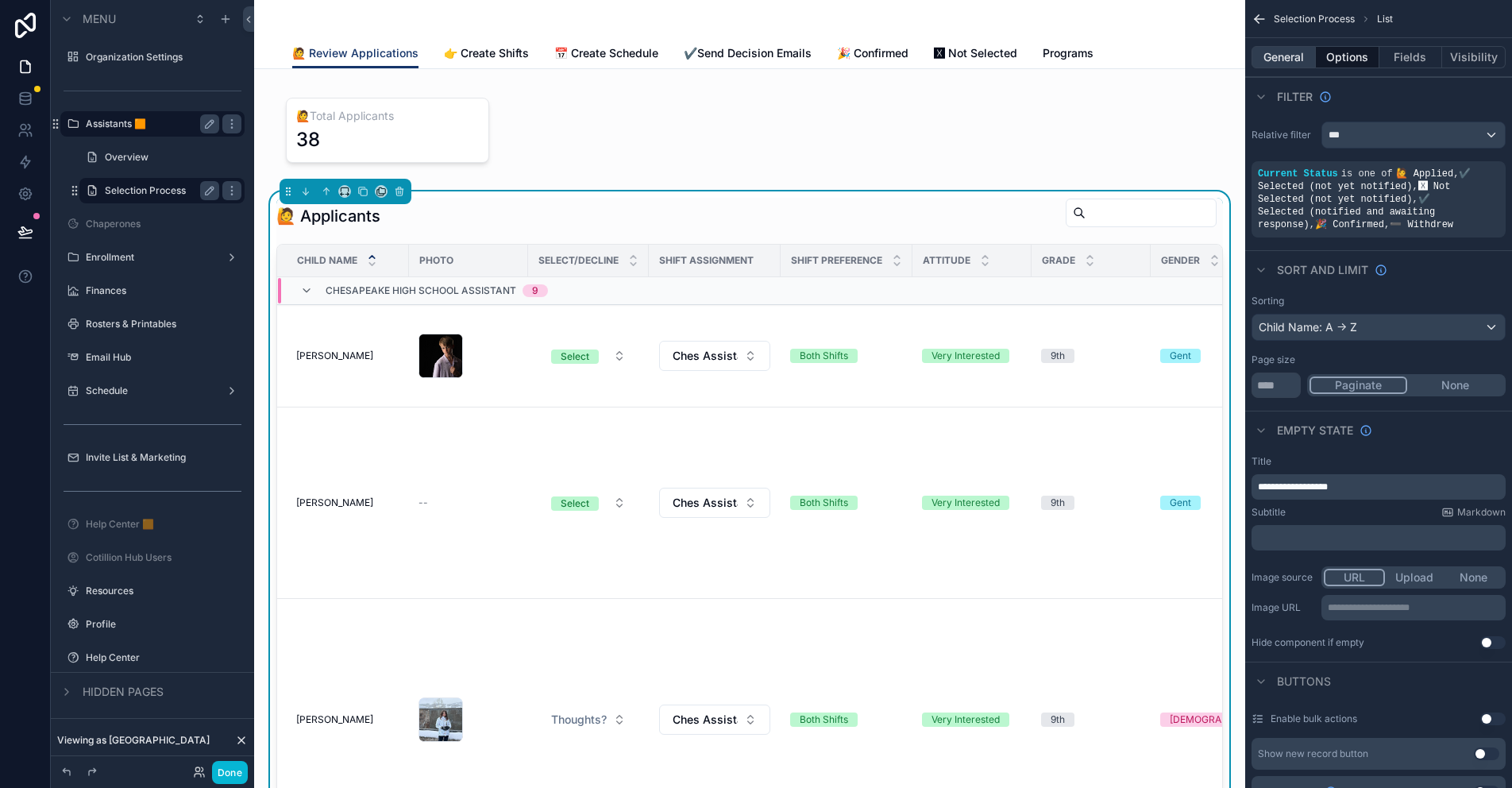
click at [1281, 62] on button "General" at bounding box center [1284, 57] width 65 height 23
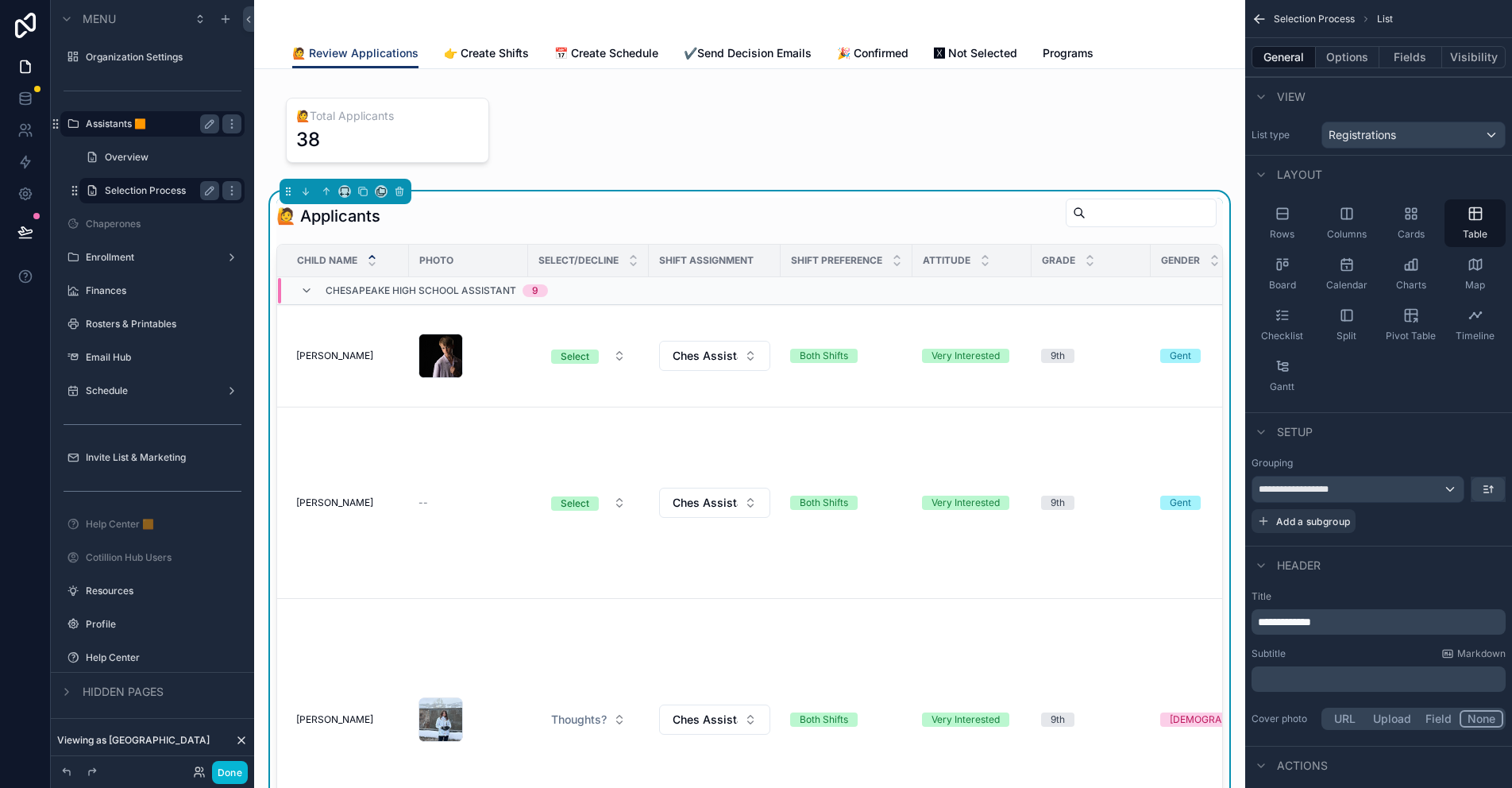
click at [1294, 677] on p "﻿" at bounding box center [1380, 679] width 244 height 16
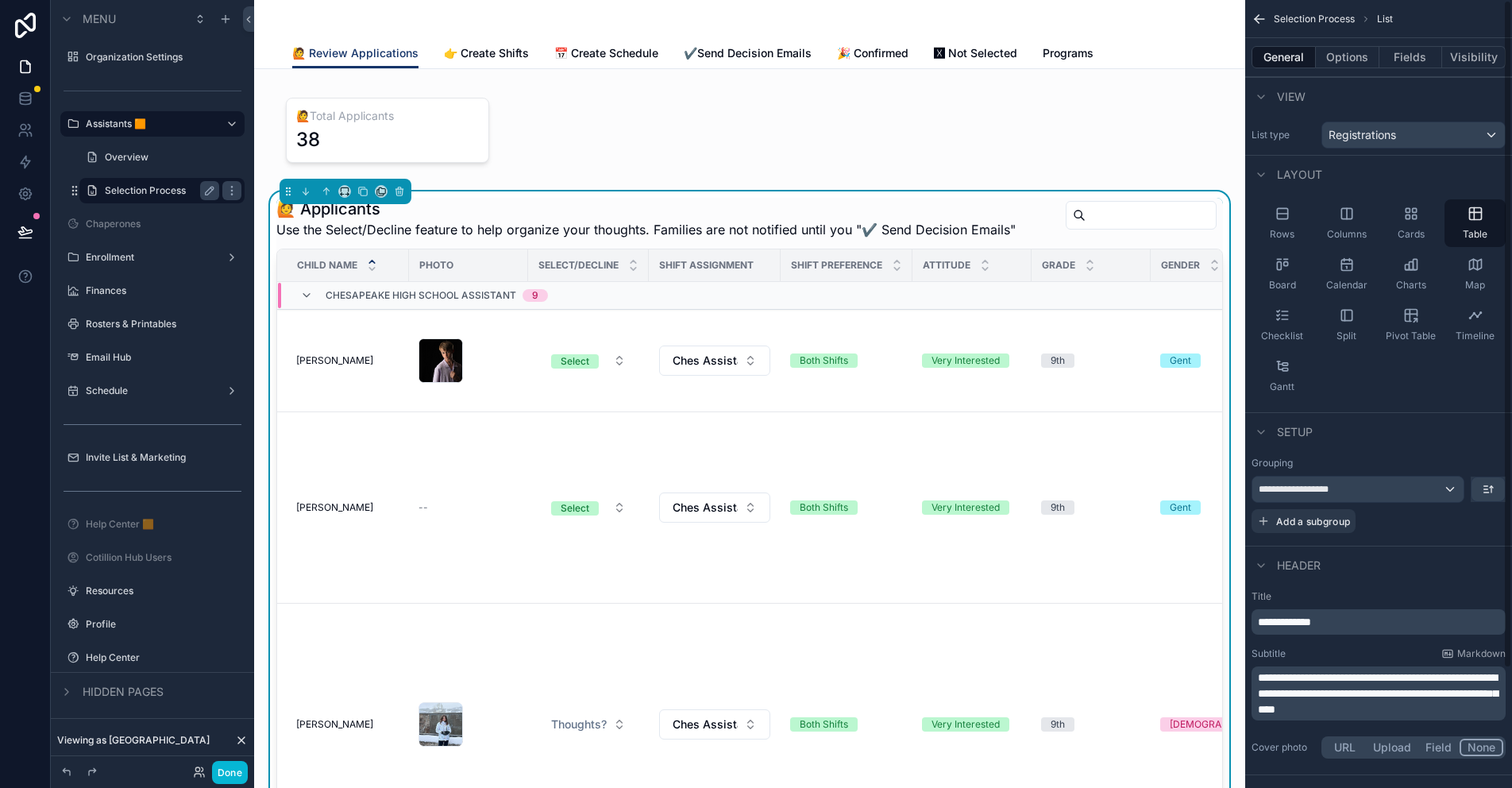
click at [1404, 675] on span "**********" at bounding box center [1377, 693] width 240 height 43
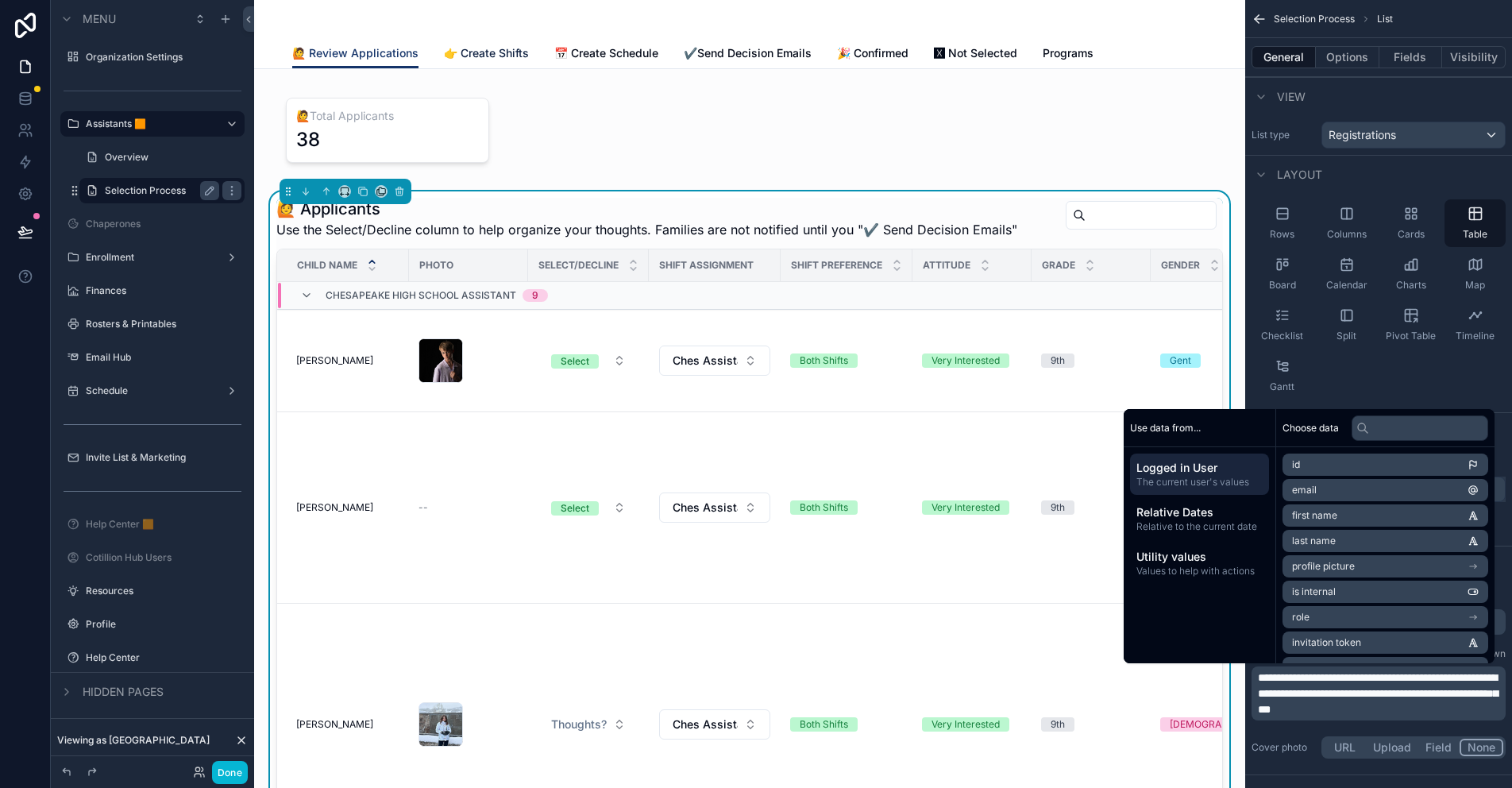
click at [490, 56] on span "👉 Create Shifts" at bounding box center [485, 53] width 85 height 16
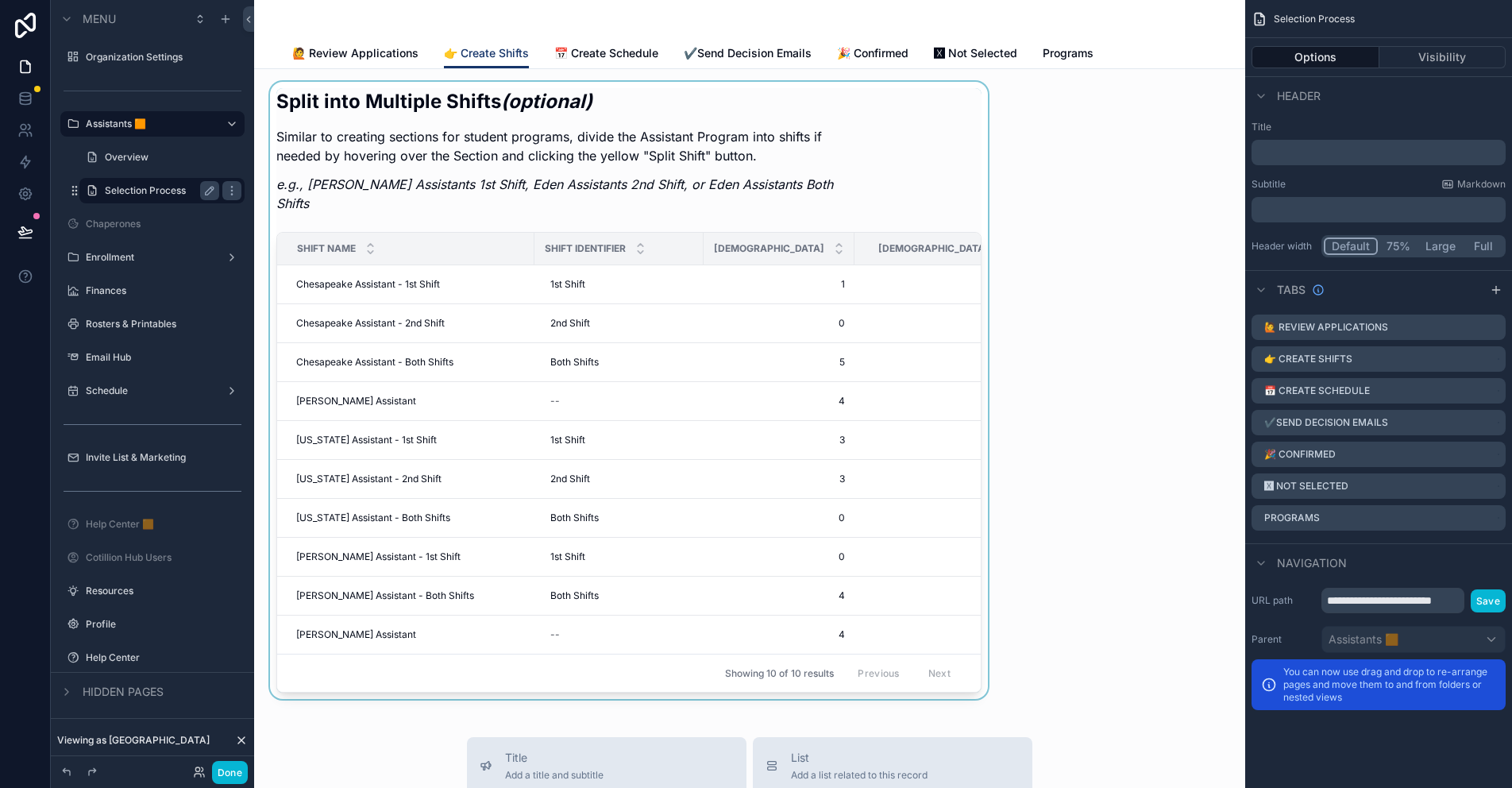
drag, startPoint x: 720, startPoint y: 680, endPoint x: 761, endPoint y: 685, distance: 41.3
click at [761, 685] on div "scrollable content" at bounding box center [629, 390] width 724 height 617
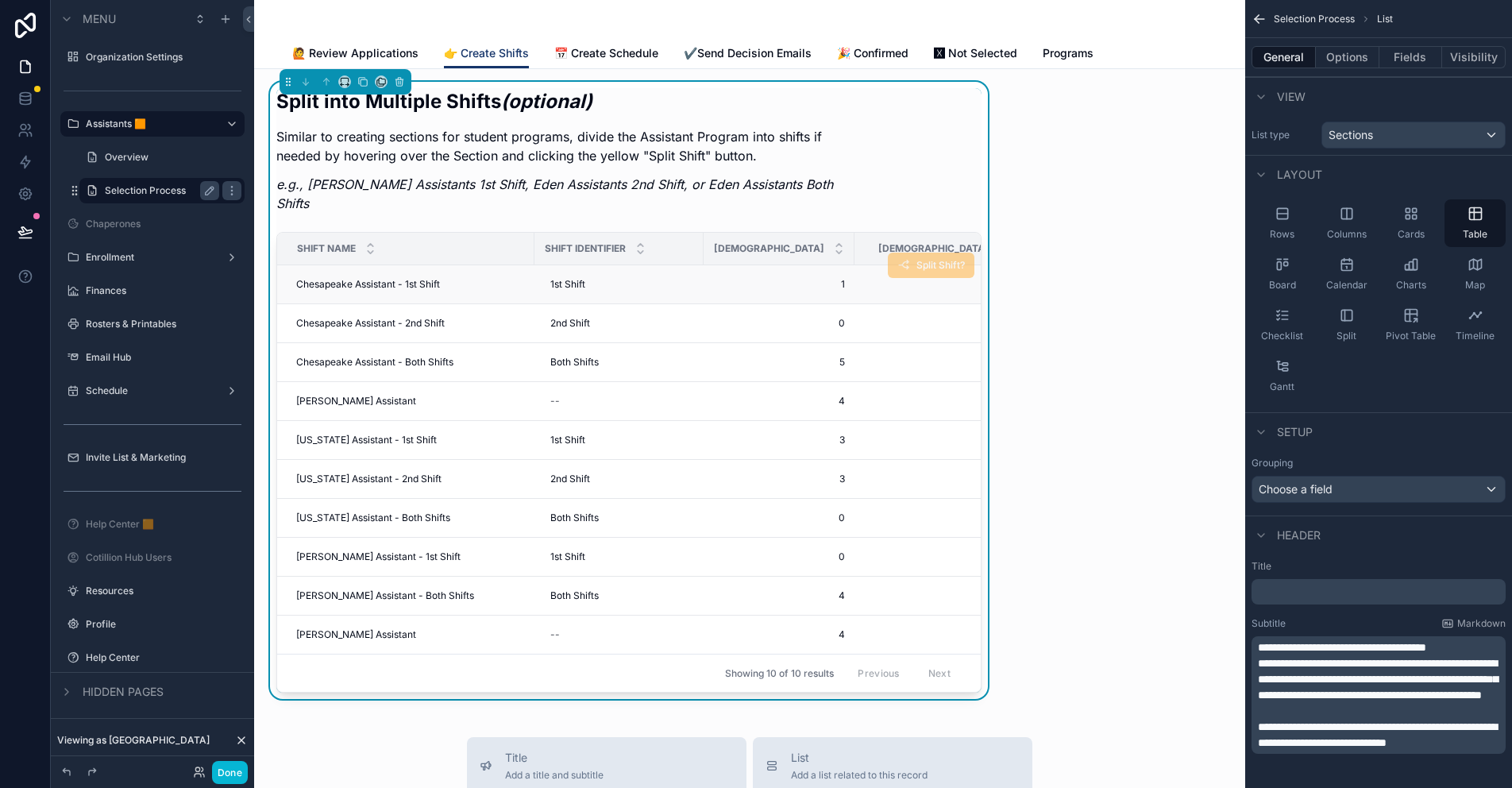
click at [777, 281] on td "1 1" at bounding box center [778, 285] width 151 height 39
click at [890, 193] on div "Split into Multiple Shifts (optional) Similar to creating sections for student …" at bounding box center [629, 155] width 705 height 134
click at [1349, 63] on button "Options" at bounding box center [1347, 57] width 64 height 23
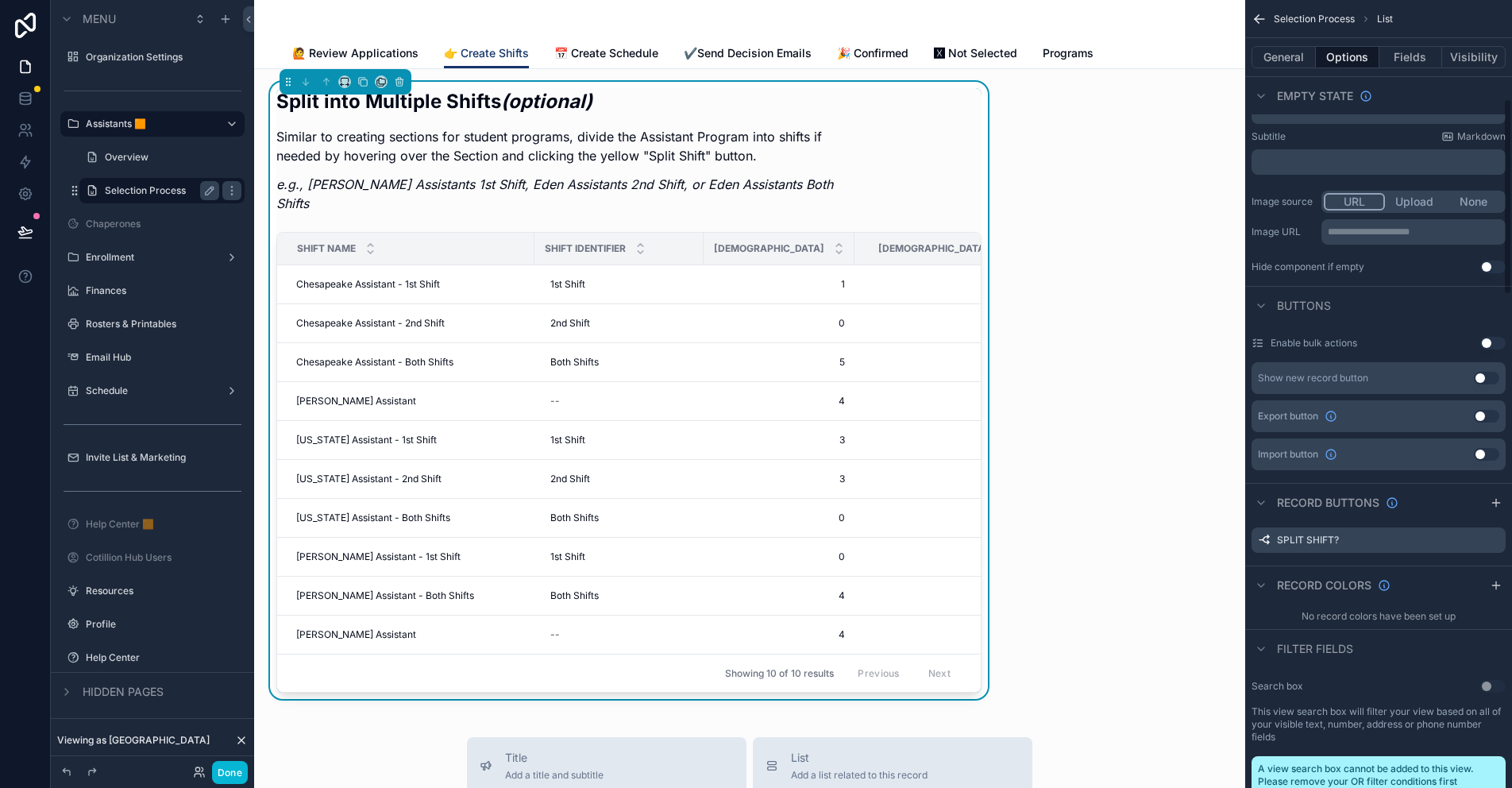
scroll to position [397, 0]
click at [1494, 503] on icon "scrollable content" at bounding box center [1496, 500] width 13 height 13
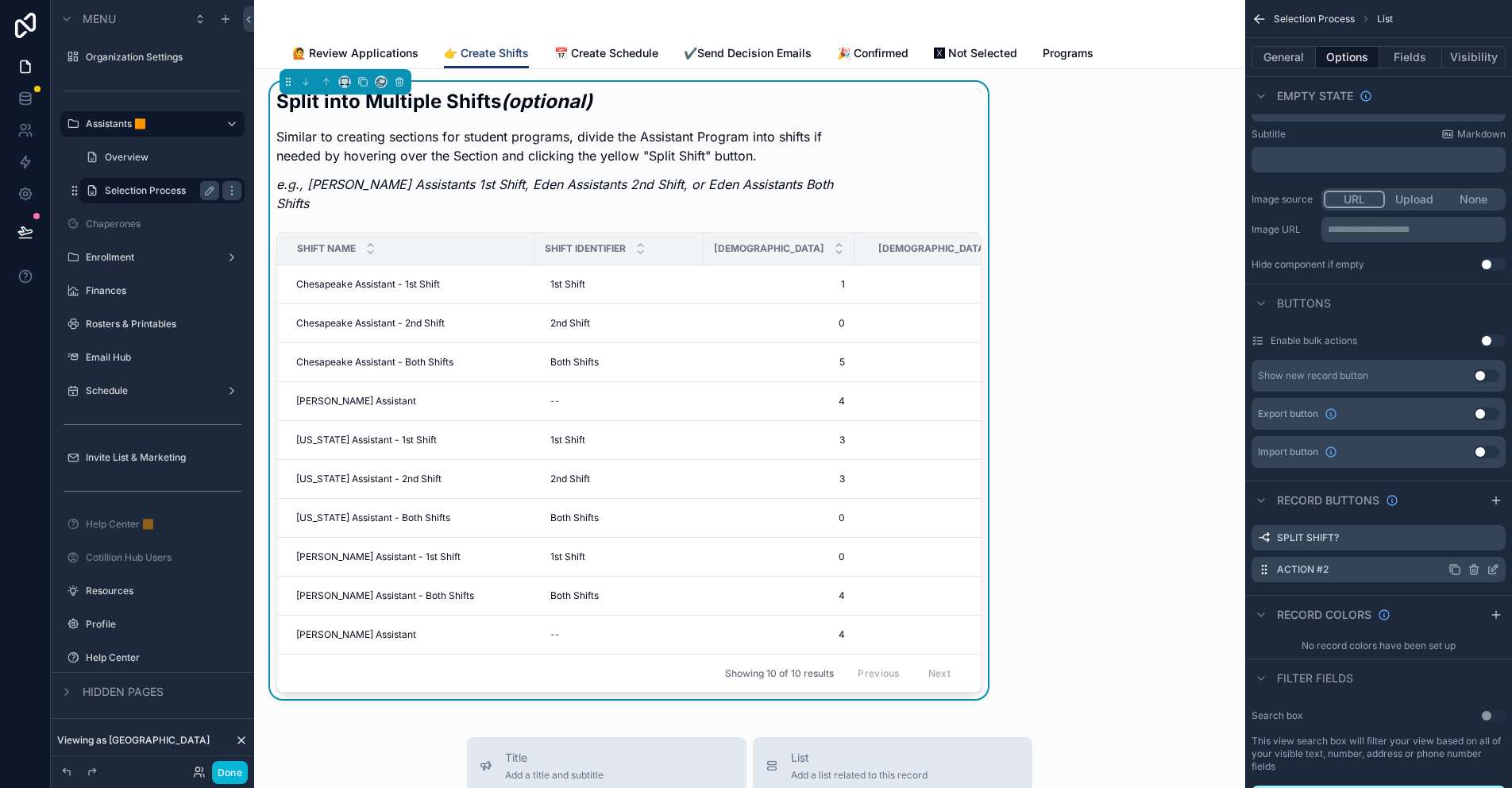
click at [1453, 568] on icon "scrollable content" at bounding box center [1455, 569] width 13 height 13
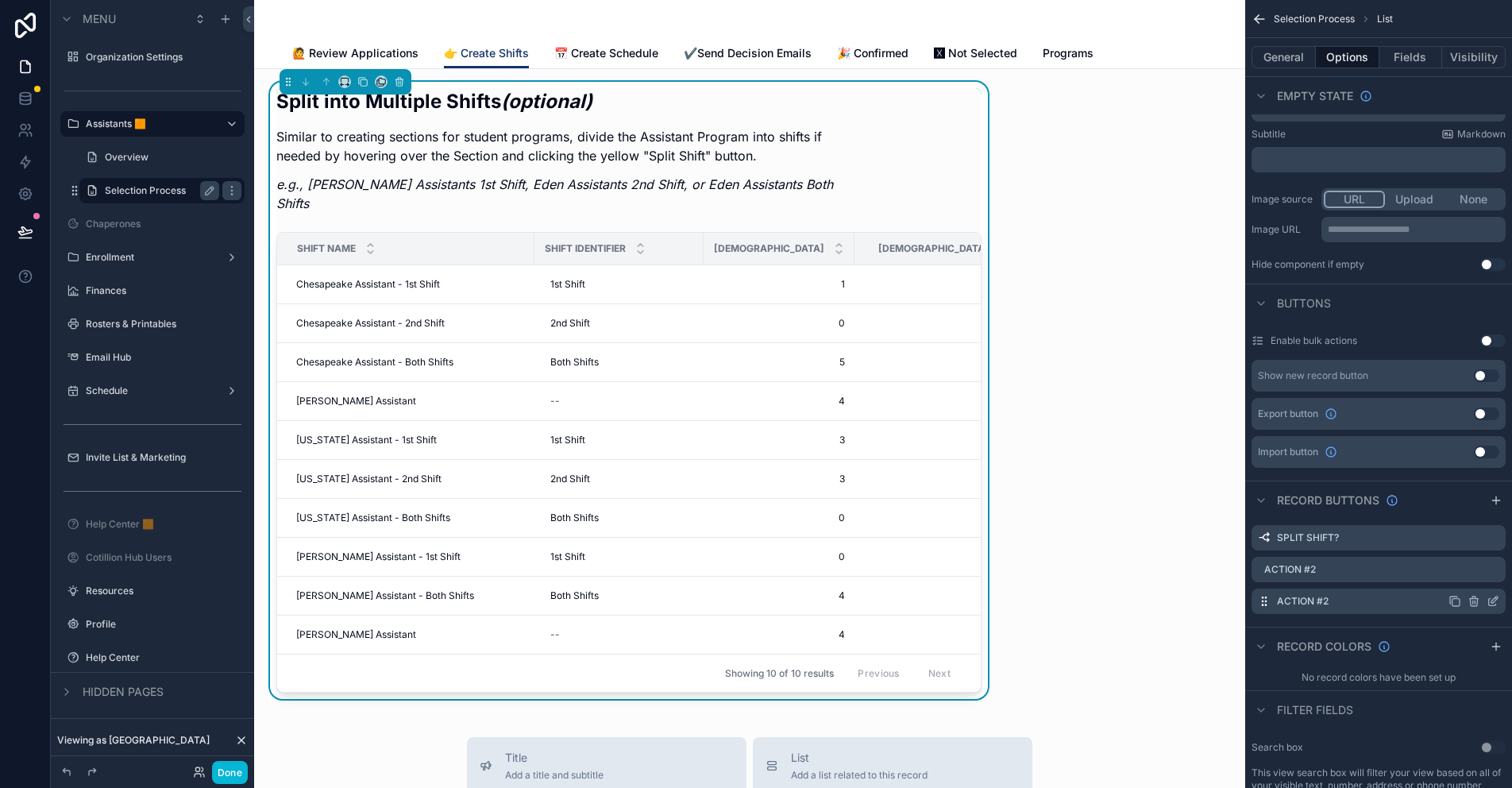
click at [1475, 598] on icon "scrollable content" at bounding box center [1473, 597] width 3 height 2
click at [1488, 573] on icon at bounding box center [1486, 576] width 13 height 13
click at [1475, 599] on icon "scrollable content" at bounding box center [1474, 601] width 13 height 13
click at [1468, 574] on icon at bounding box center [1468, 576] width 13 height 13
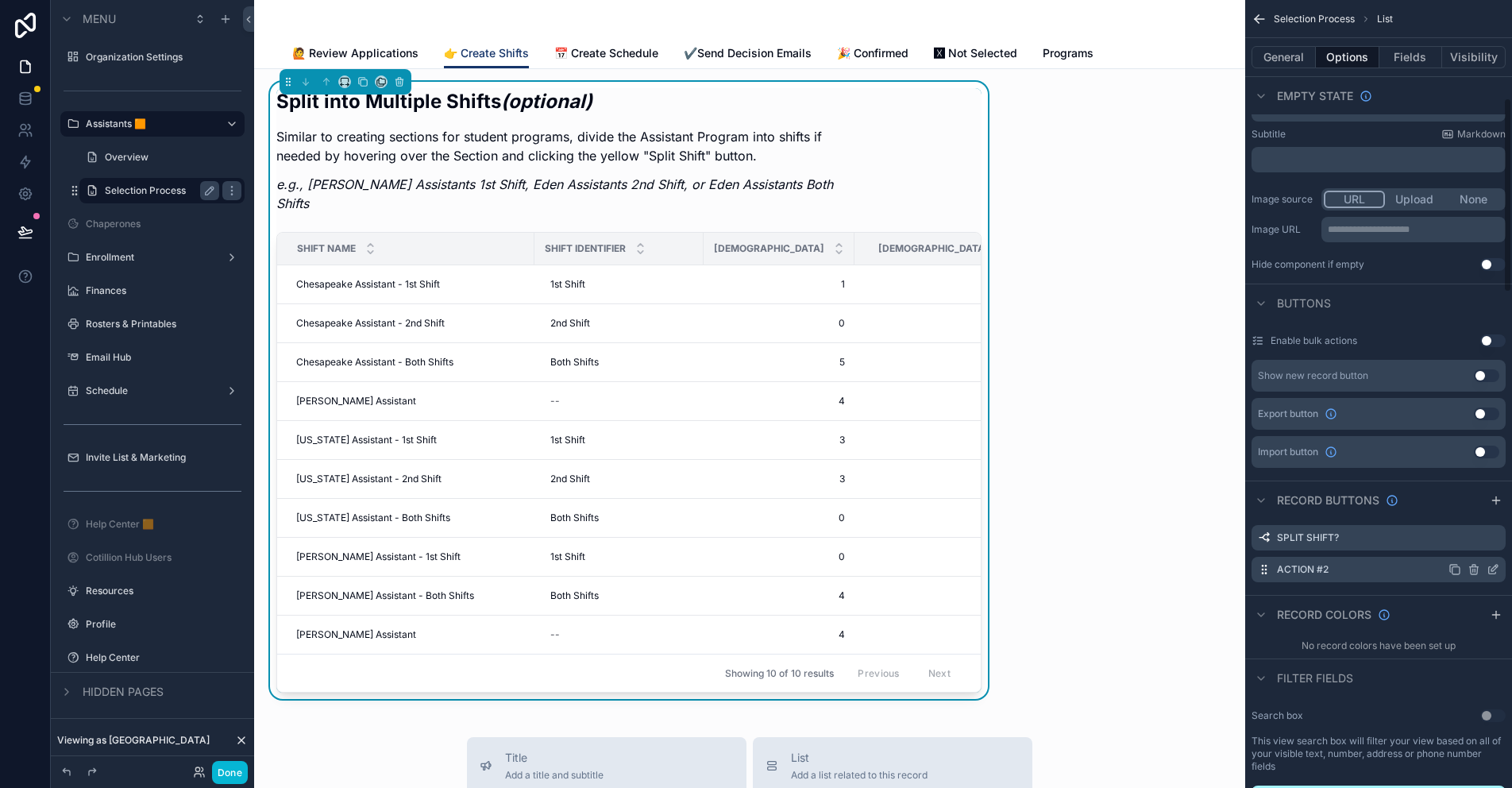
click at [1495, 570] on icon "scrollable content" at bounding box center [1493, 569] width 13 height 13
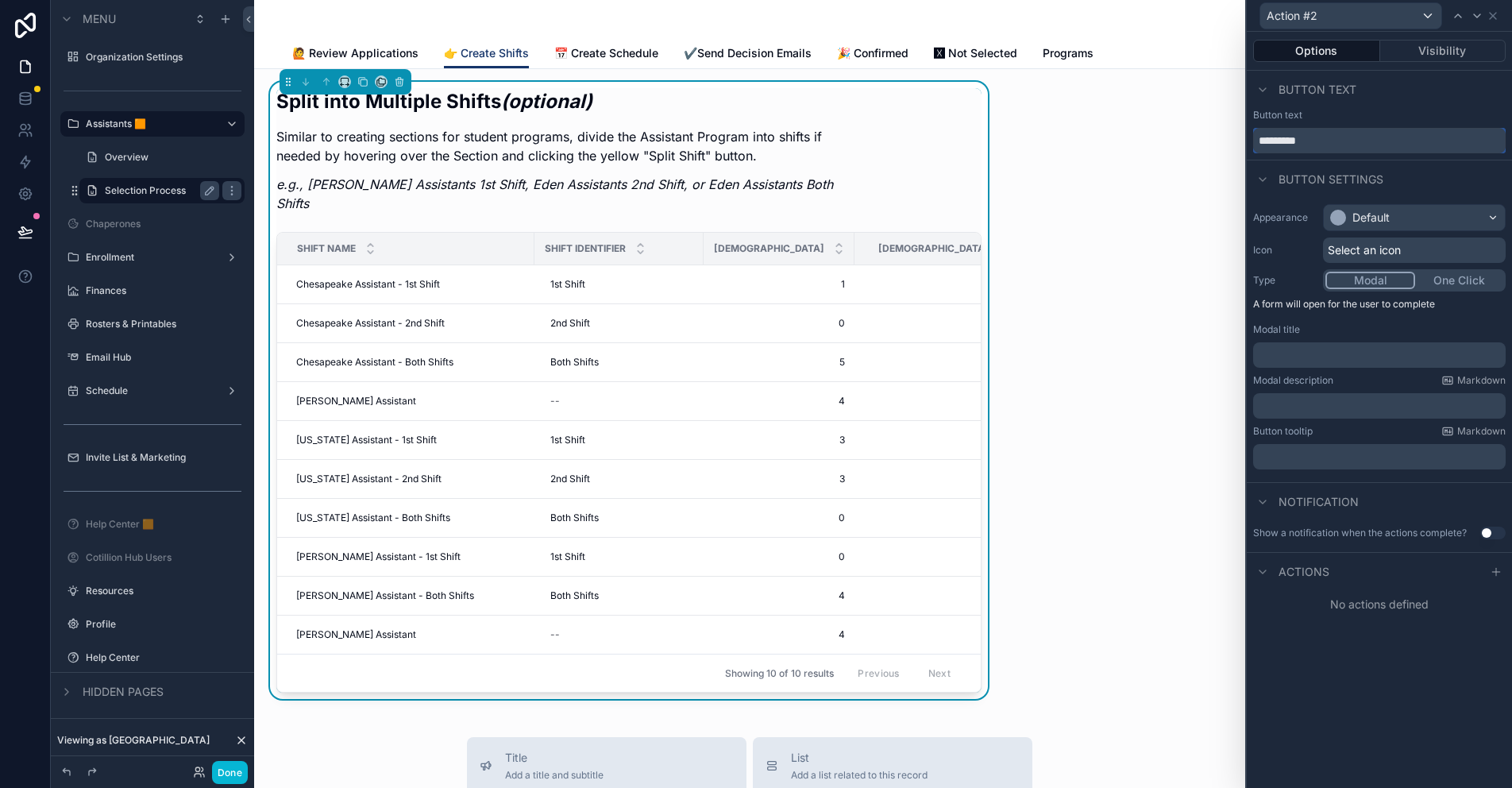
drag, startPoint x: 1318, startPoint y: 141, endPoint x: 1165, endPoint y: 136, distance: 153.1
click at [1166, 136] on div "Action #2 Options Visibility Button text Button text ********* Button settings …" at bounding box center [756, 394] width 1512 height 788
type input "**********"
click at [1358, 209] on div "Default" at bounding box center [1414, 218] width 181 height 26
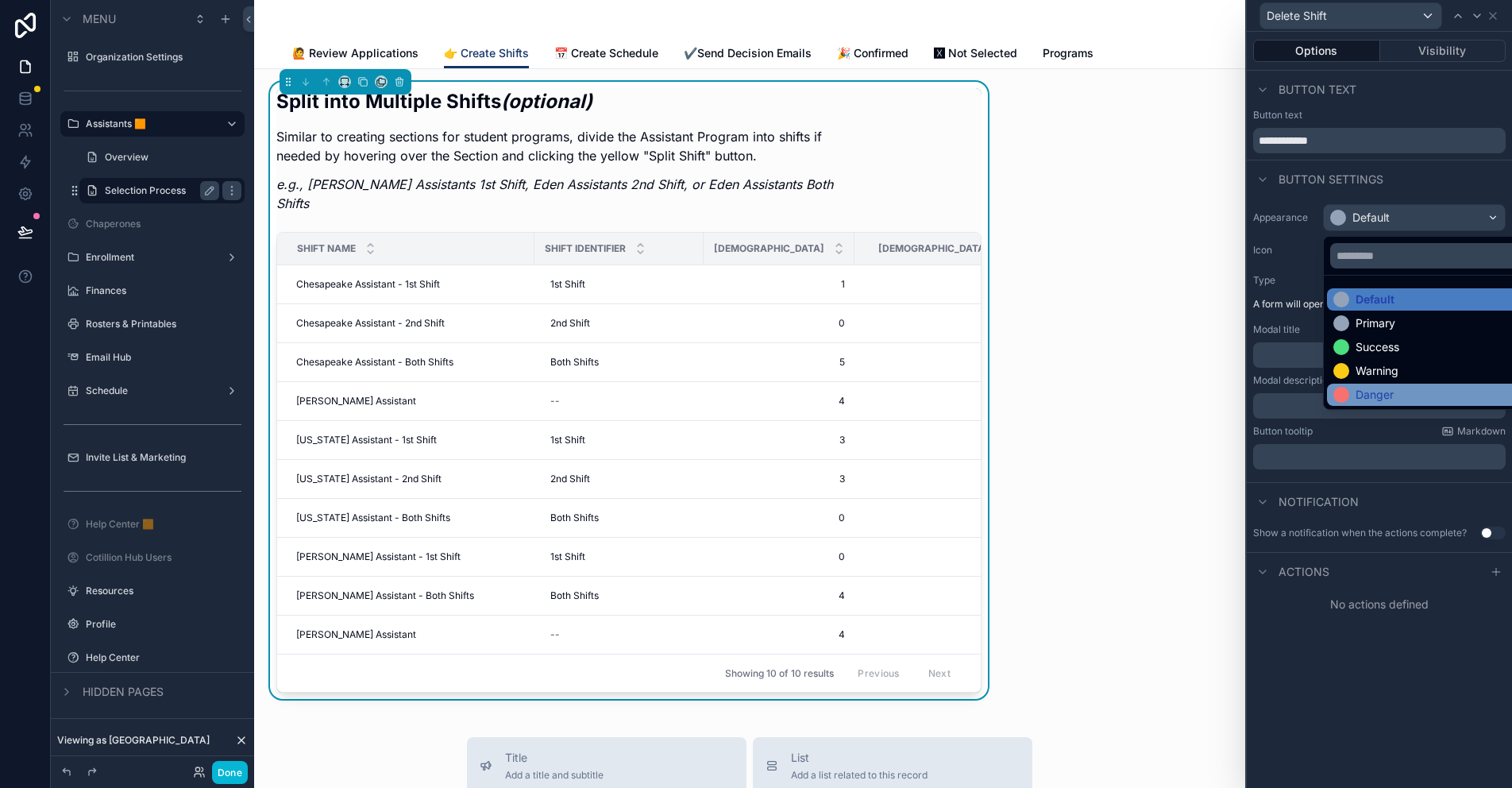
click at [1386, 387] on div "Danger" at bounding box center [1374, 395] width 38 height 16
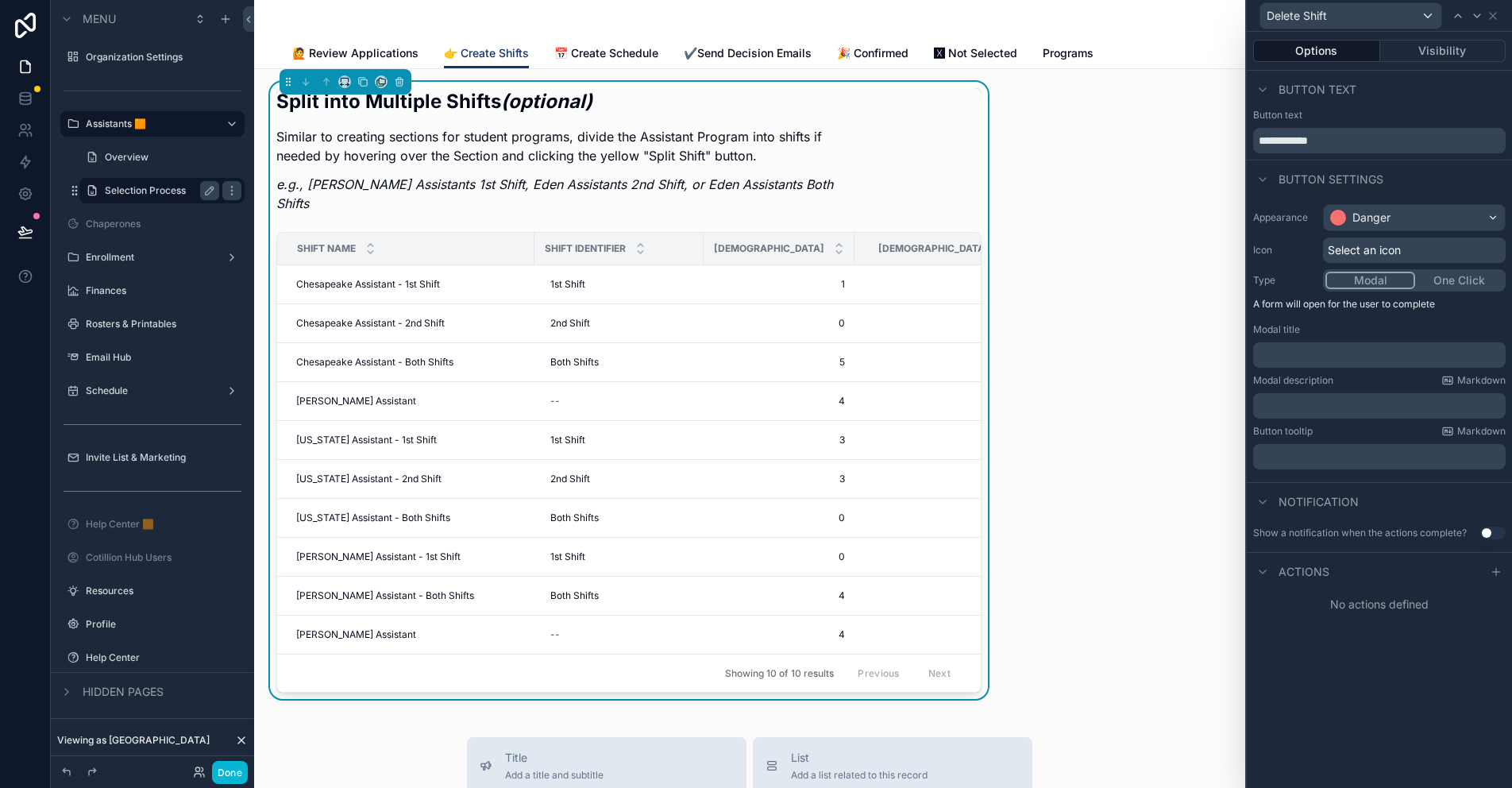
click at [1345, 243] on span "Select an icon" at bounding box center [1364, 250] width 73 height 16
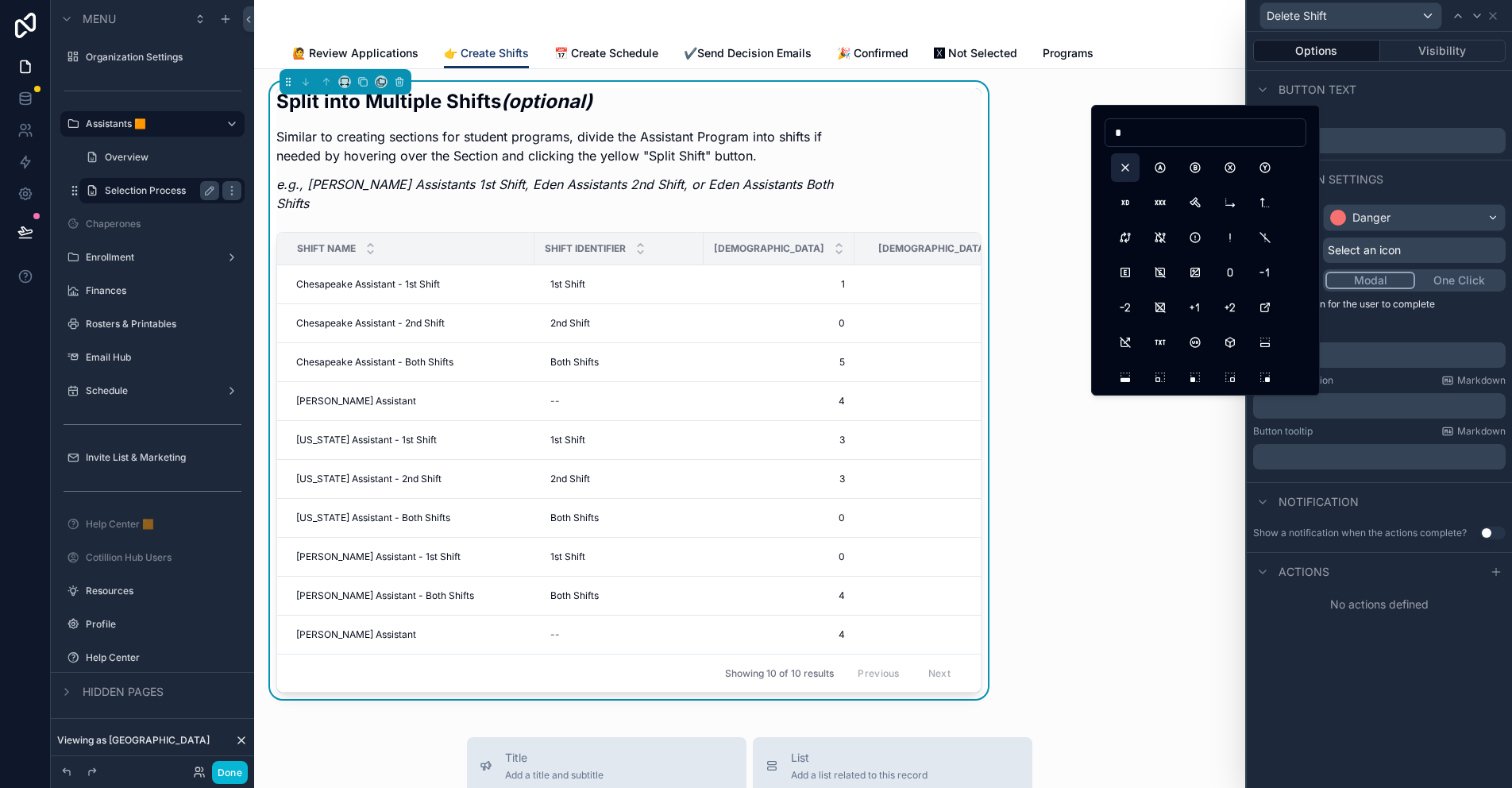
type input "*"
drag, startPoint x: 1130, startPoint y: 166, endPoint x: 1268, endPoint y: 290, distance: 185.5
click at [1130, 166] on button "X" at bounding box center [1124, 167] width 28 height 28
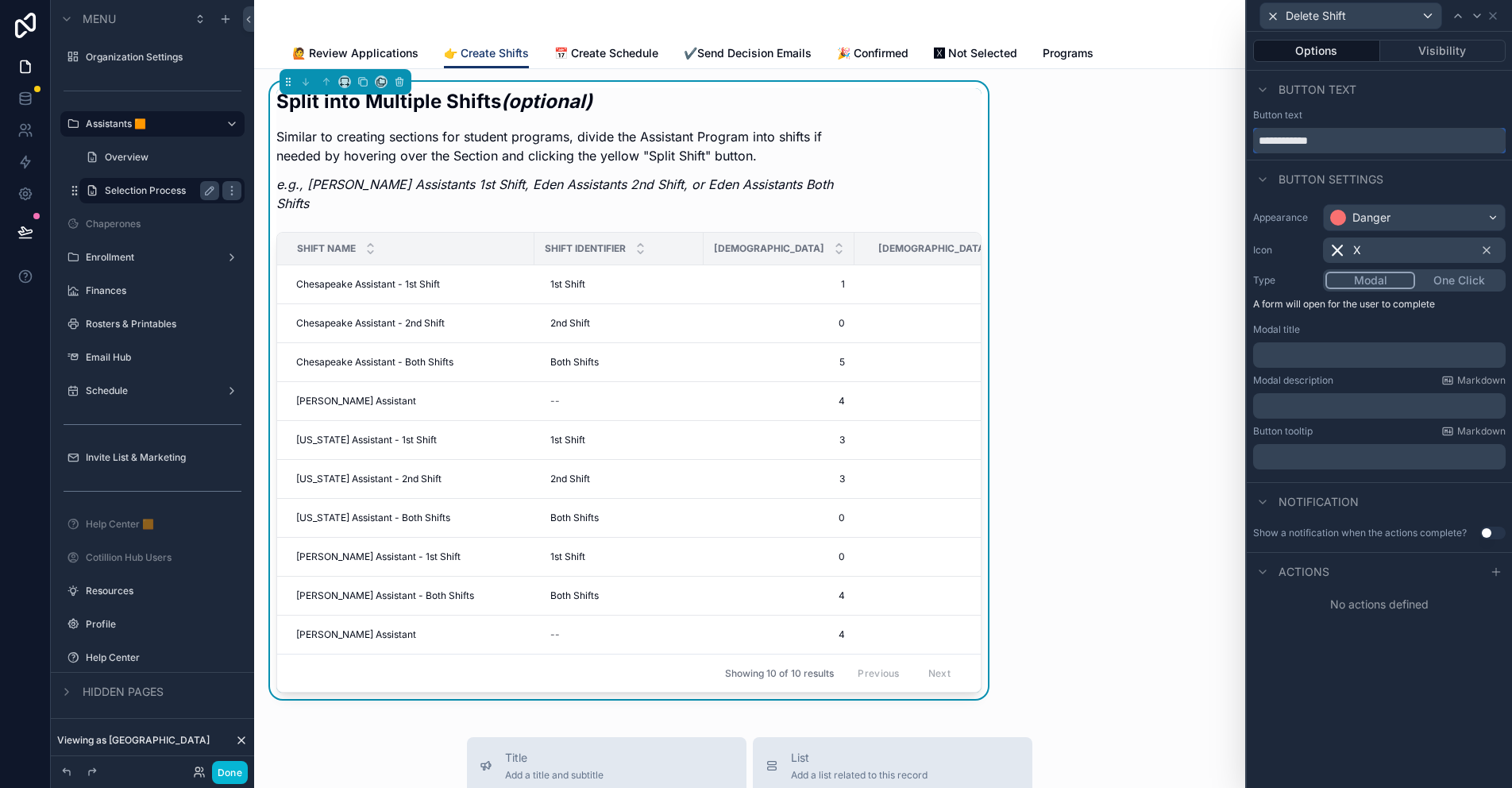
click at [1323, 143] on input "**********" at bounding box center [1379, 141] width 252 height 26
type input "**********"
click at [1435, 53] on button "Visibility" at bounding box center [1443, 51] width 127 height 23
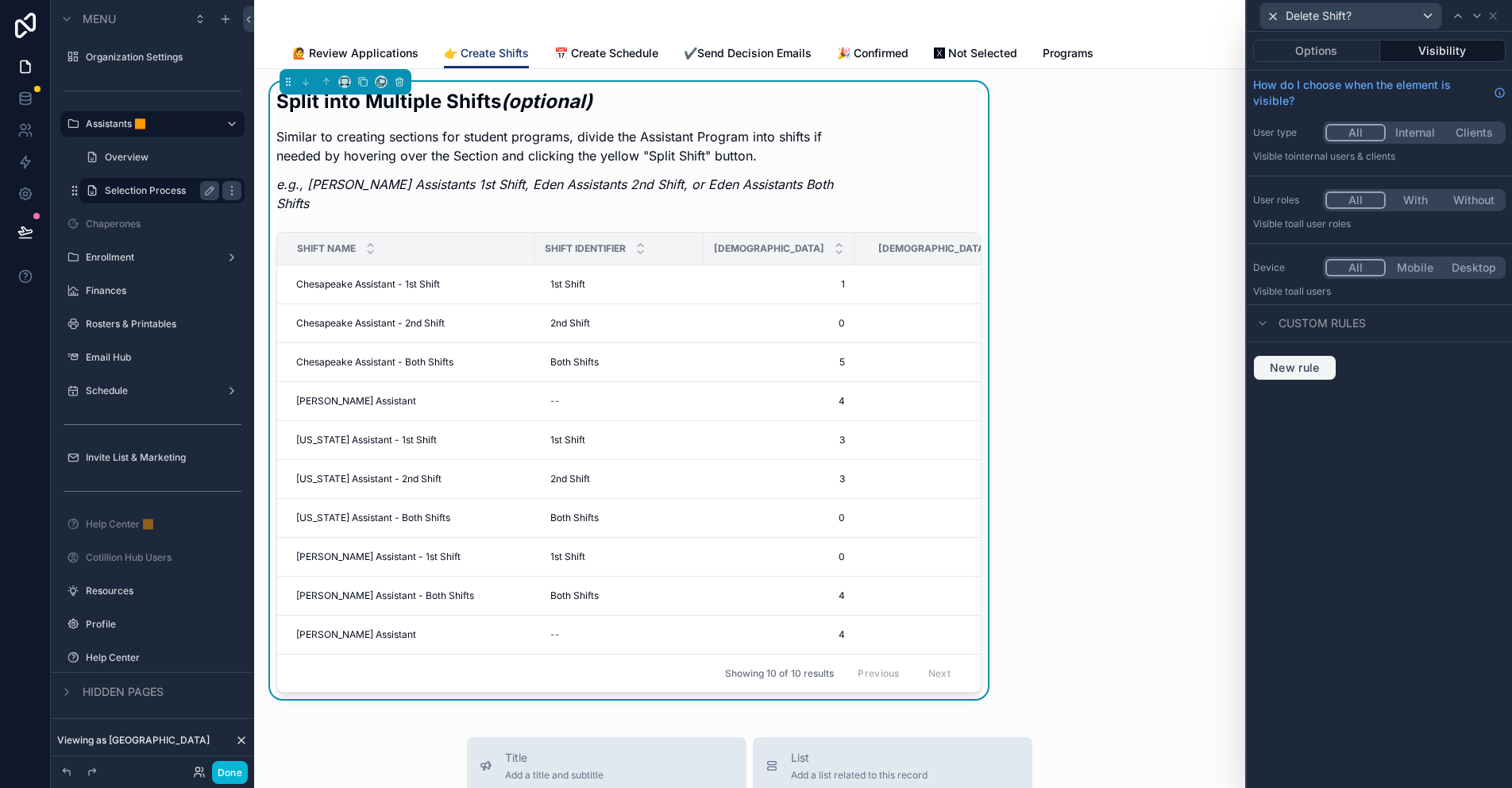
drag, startPoint x: 1305, startPoint y: 361, endPoint x: 1303, endPoint y: 350, distance: 11.2
click at [1305, 361] on span "New rule" at bounding box center [1295, 368] width 63 height 15
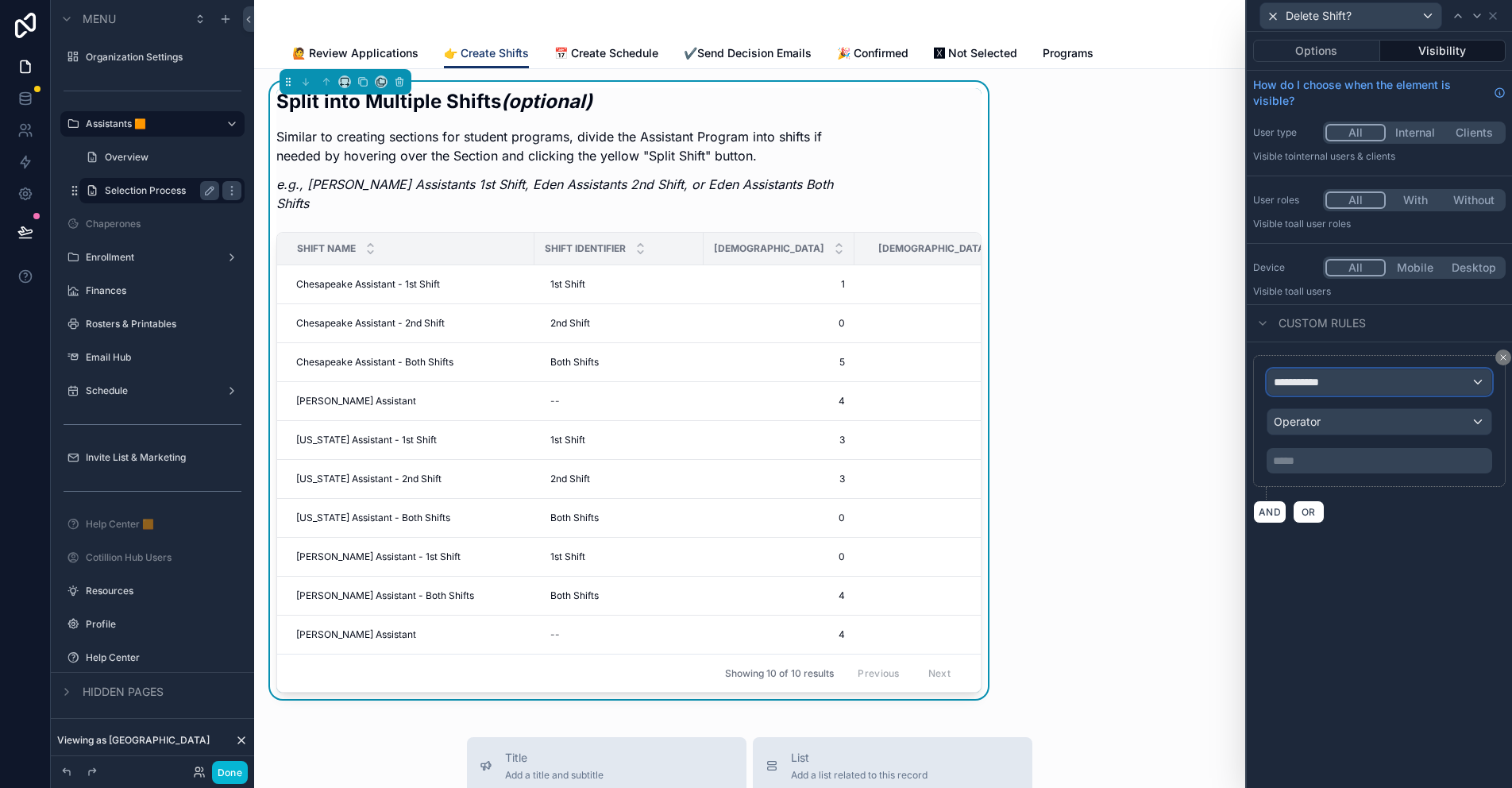
click at [1316, 379] on span "**********" at bounding box center [1302, 382] width 59 height 16
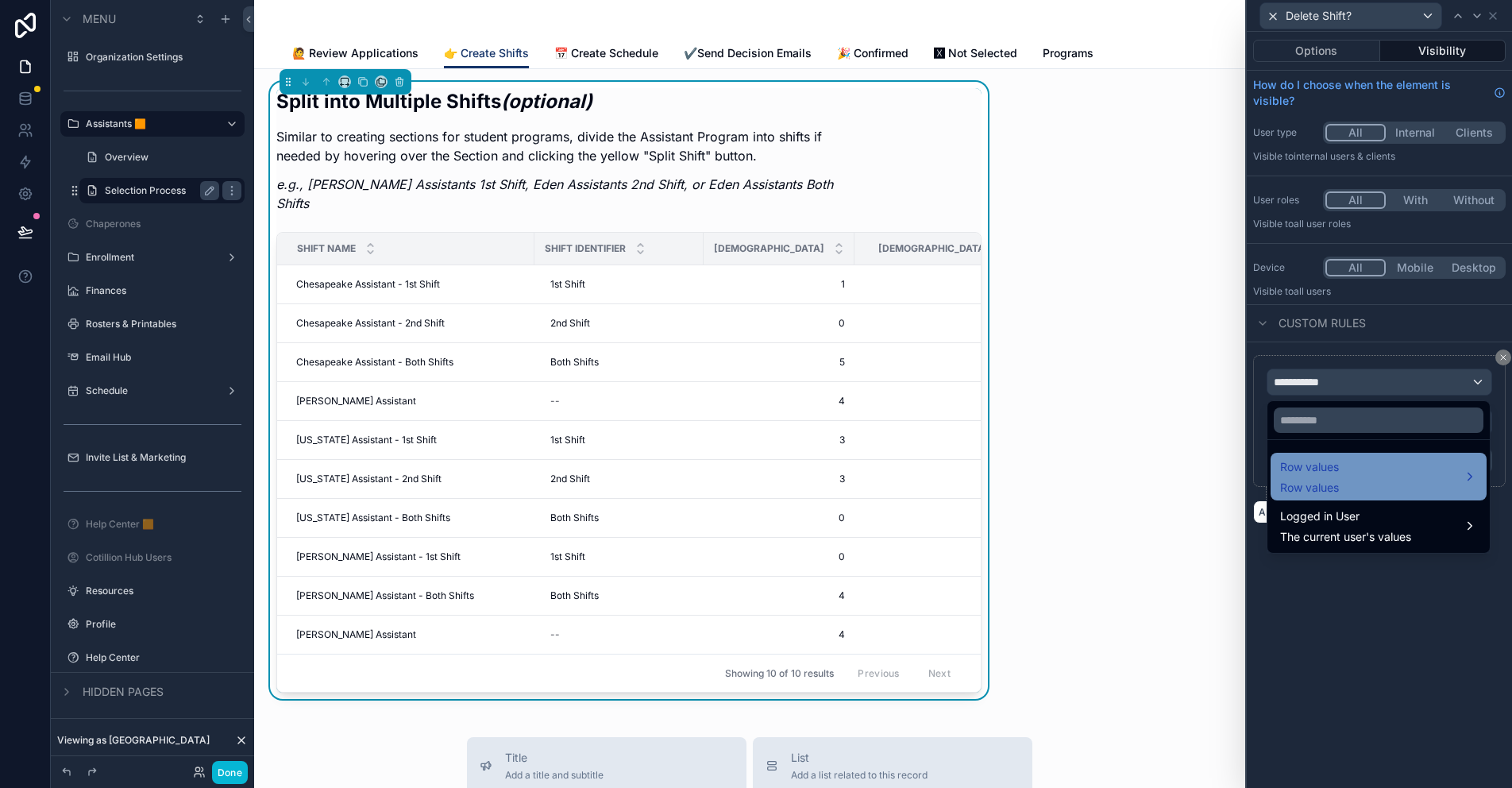
click at [1322, 472] on span "Row values" at bounding box center [1309, 467] width 59 height 19
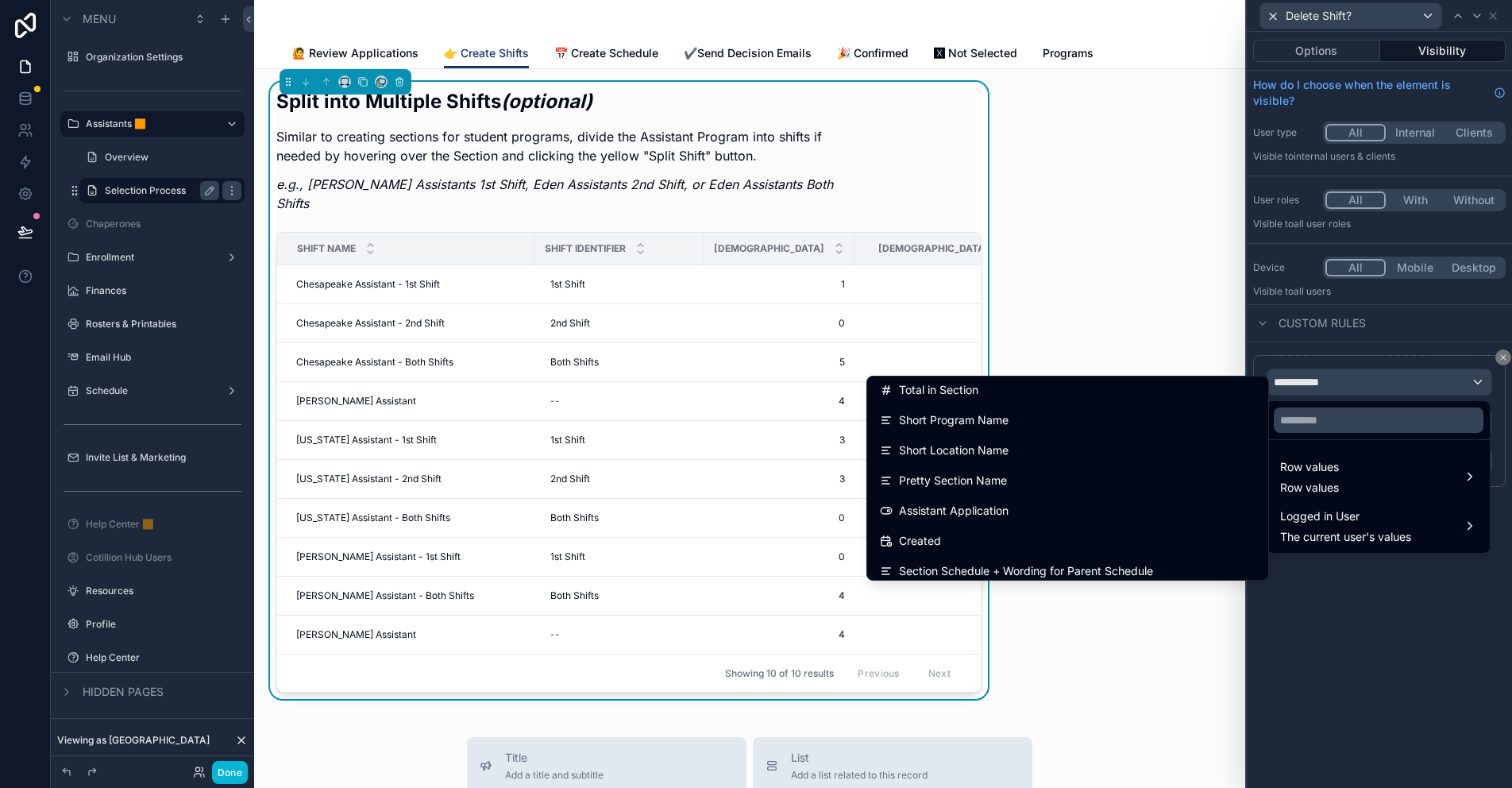
scroll to position [636, 0]
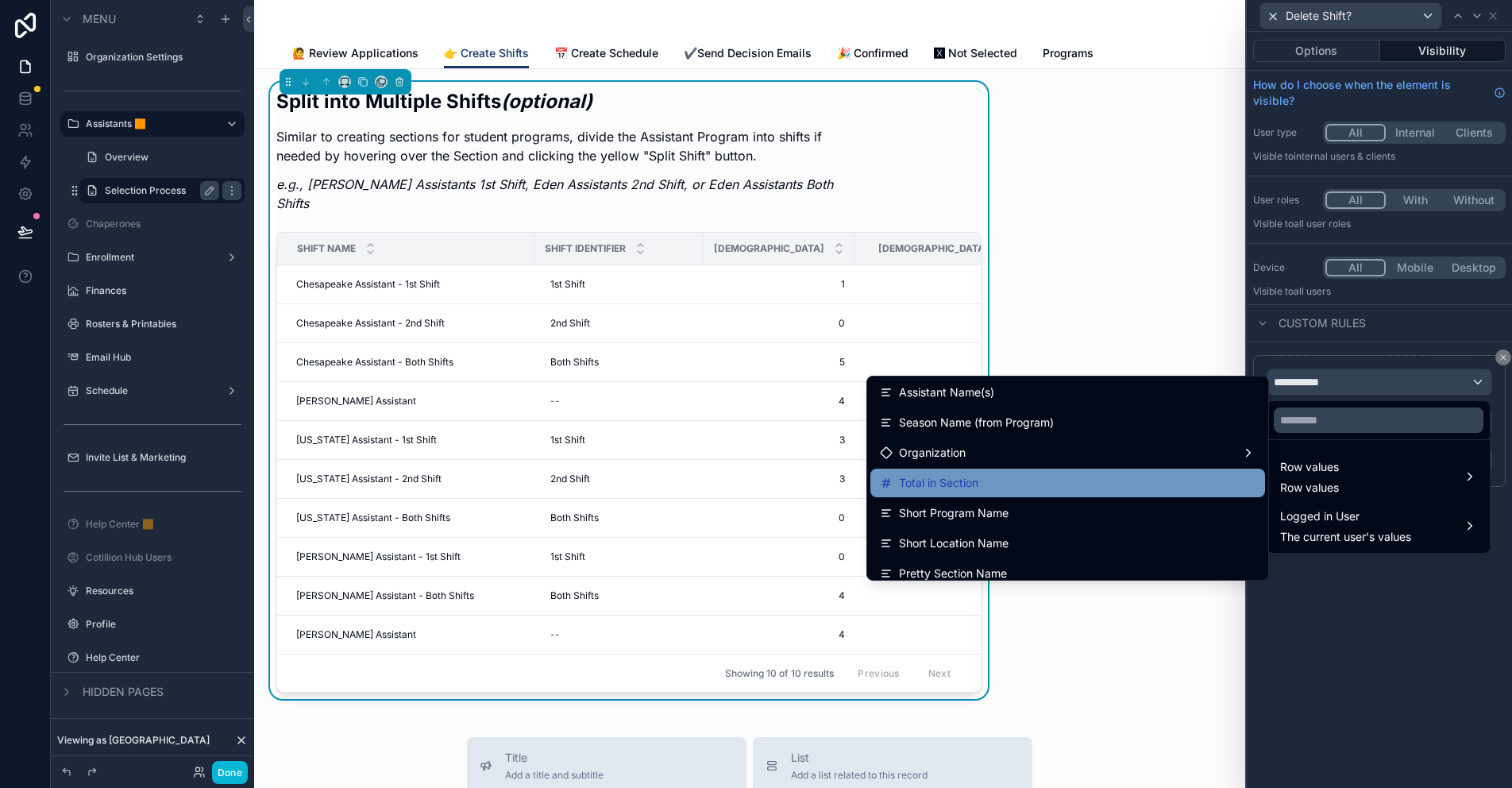
click at [943, 481] on span "Total in Section" at bounding box center [939, 483] width 79 height 19
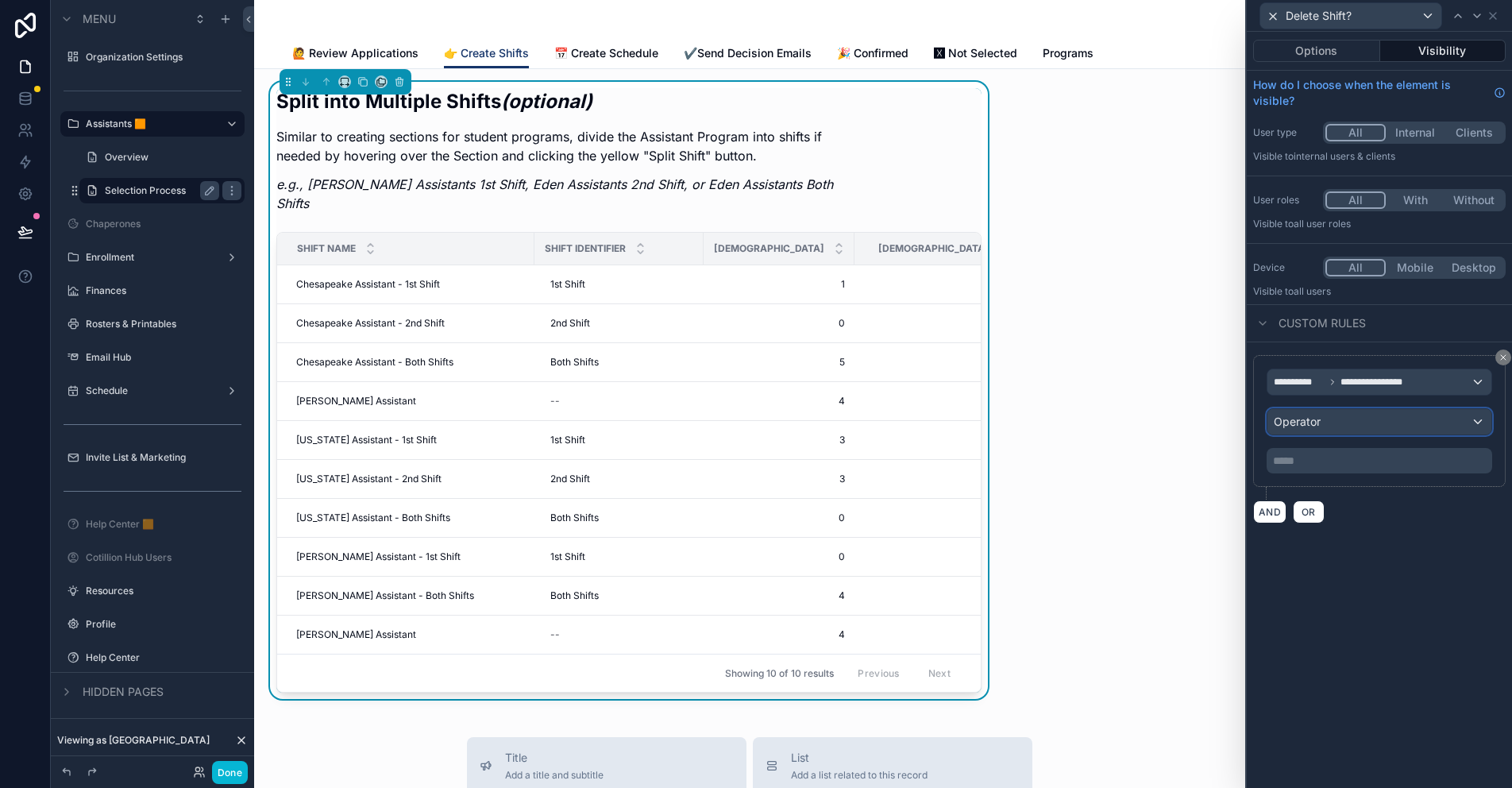
click at [1335, 423] on div "Operator" at bounding box center [1379, 422] width 224 height 26
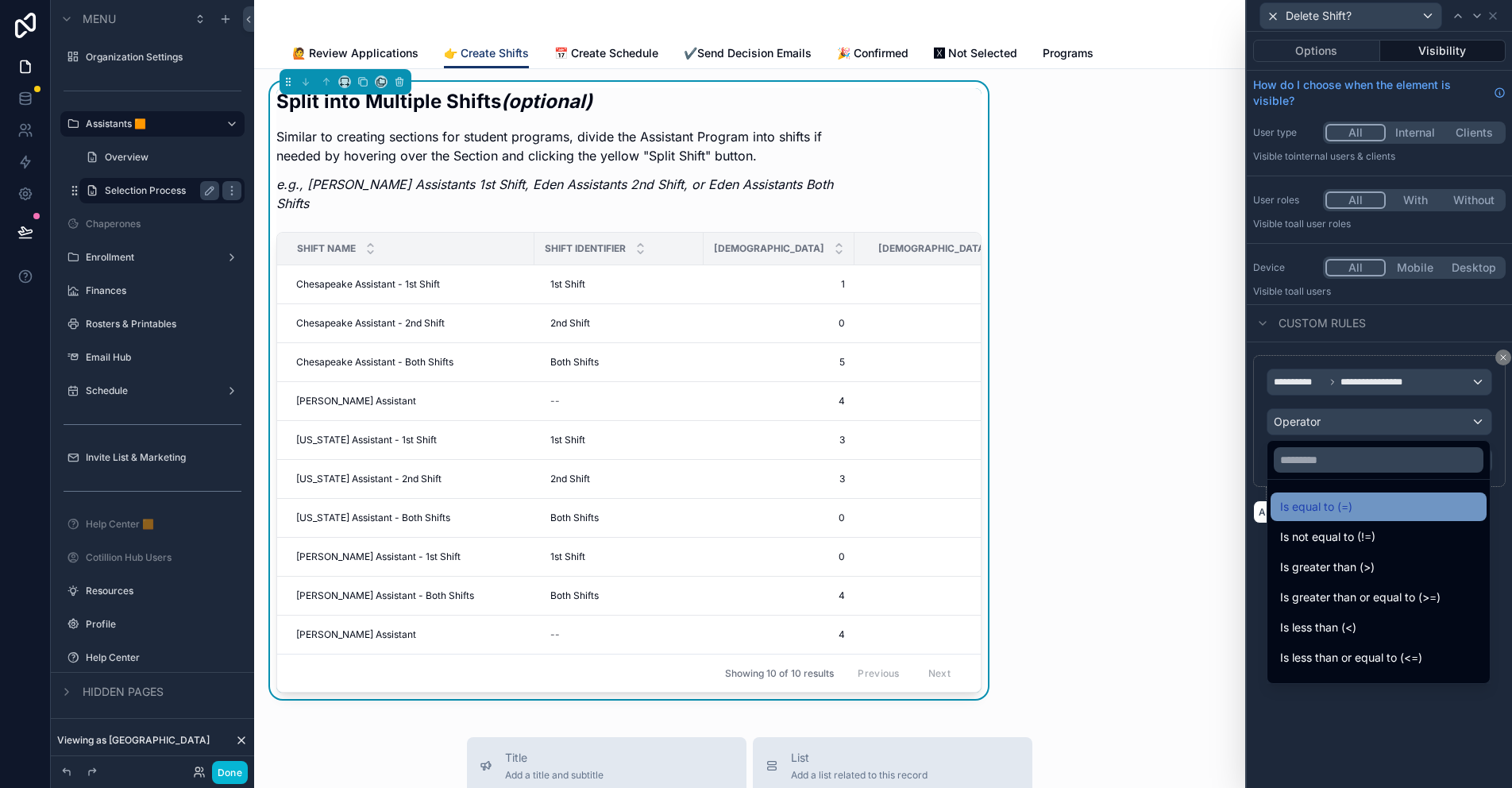
click at [1333, 509] on span "Is equal to (=)" at bounding box center [1316, 507] width 73 height 19
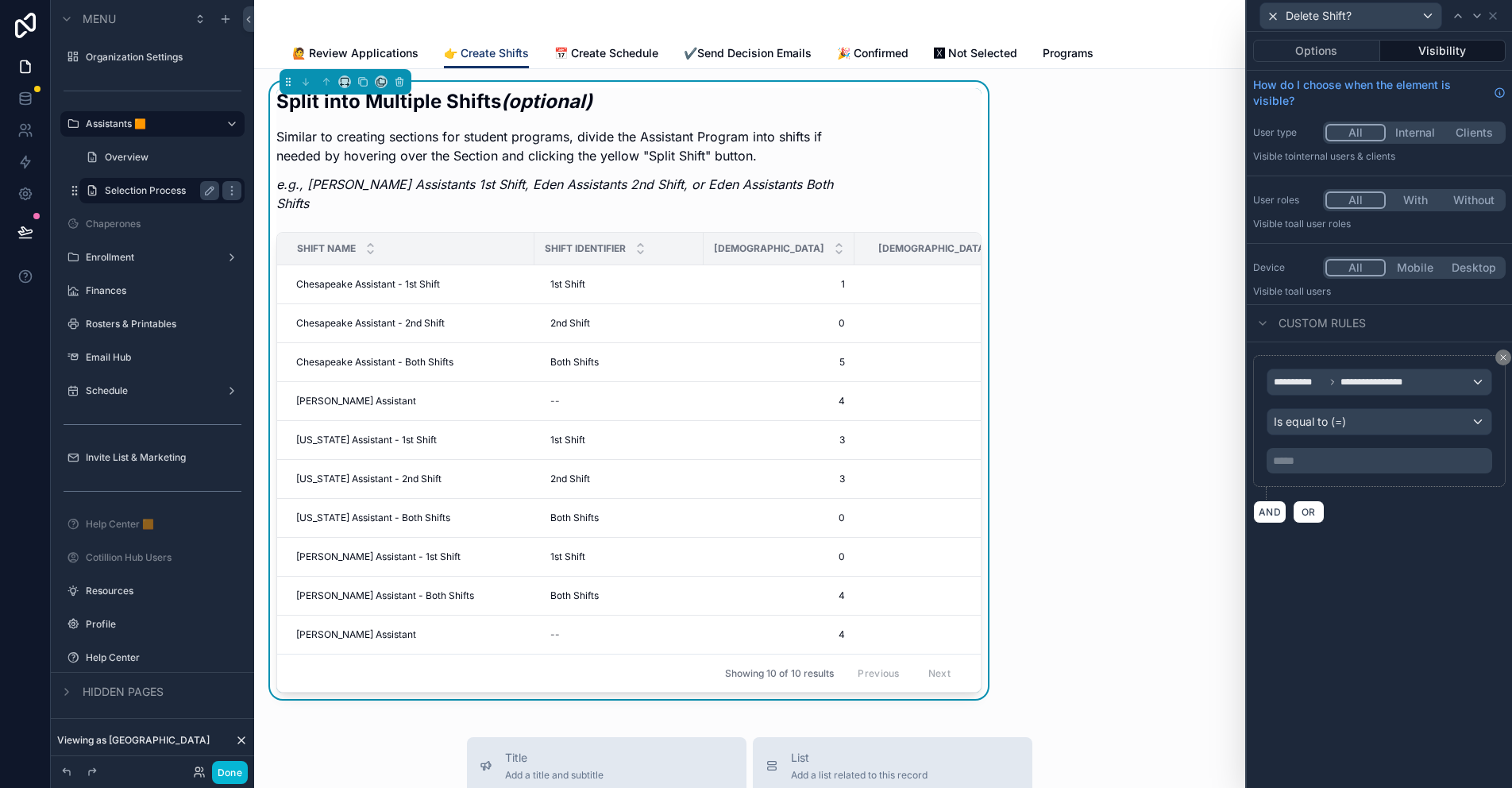
click at [1294, 459] on p "***** ﻿" at bounding box center [1381, 461] width 216 height 16
click at [1407, 597] on div "**********" at bounding box center [1379, 409] width 265 height 756
click at [1352, 48] on button "Options" at bounding box center [1317, 51] width 127 height 23
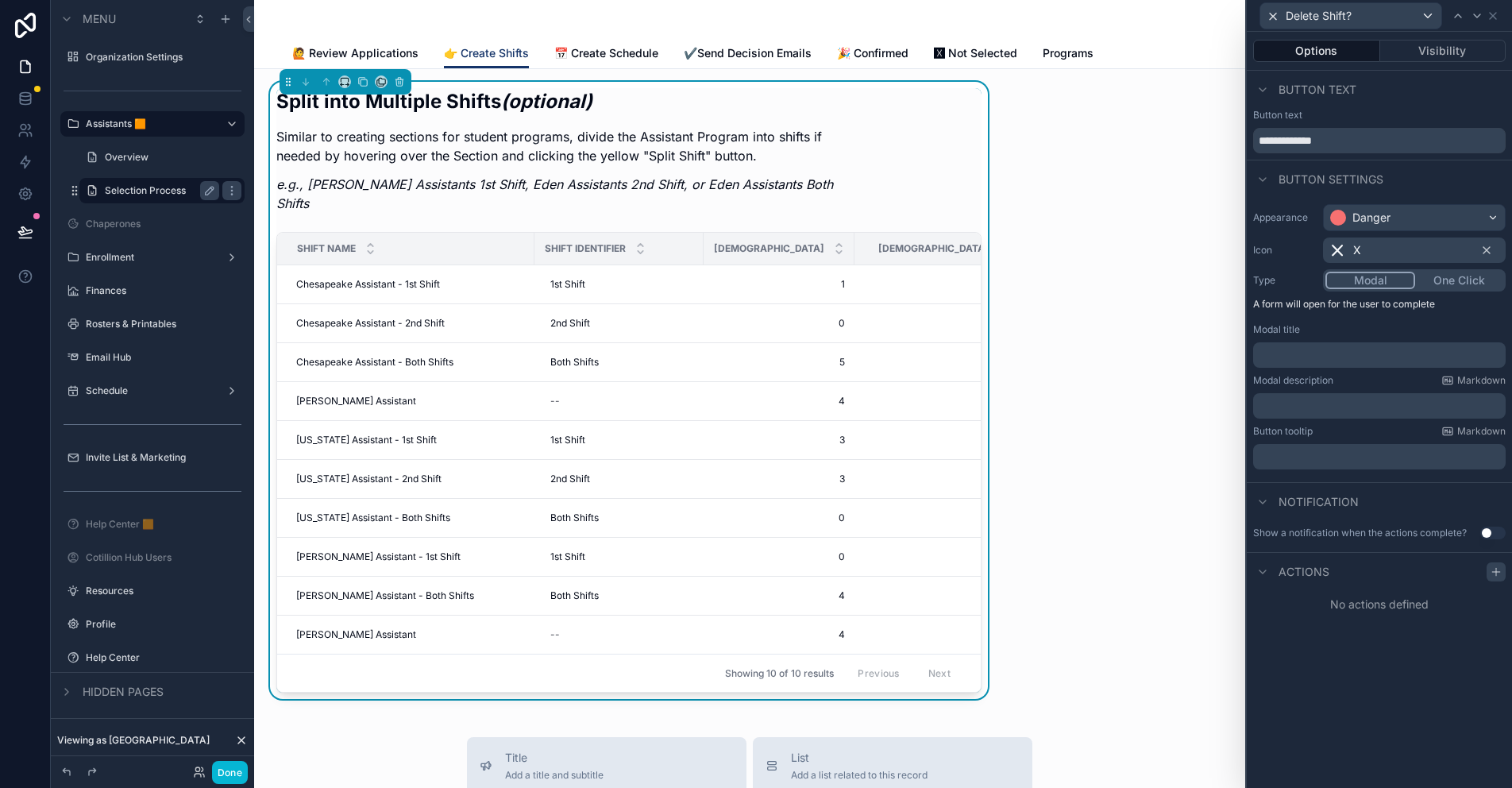
click at [1493, 572] on icon at bounding box center [1495, 572] width 7 height 0
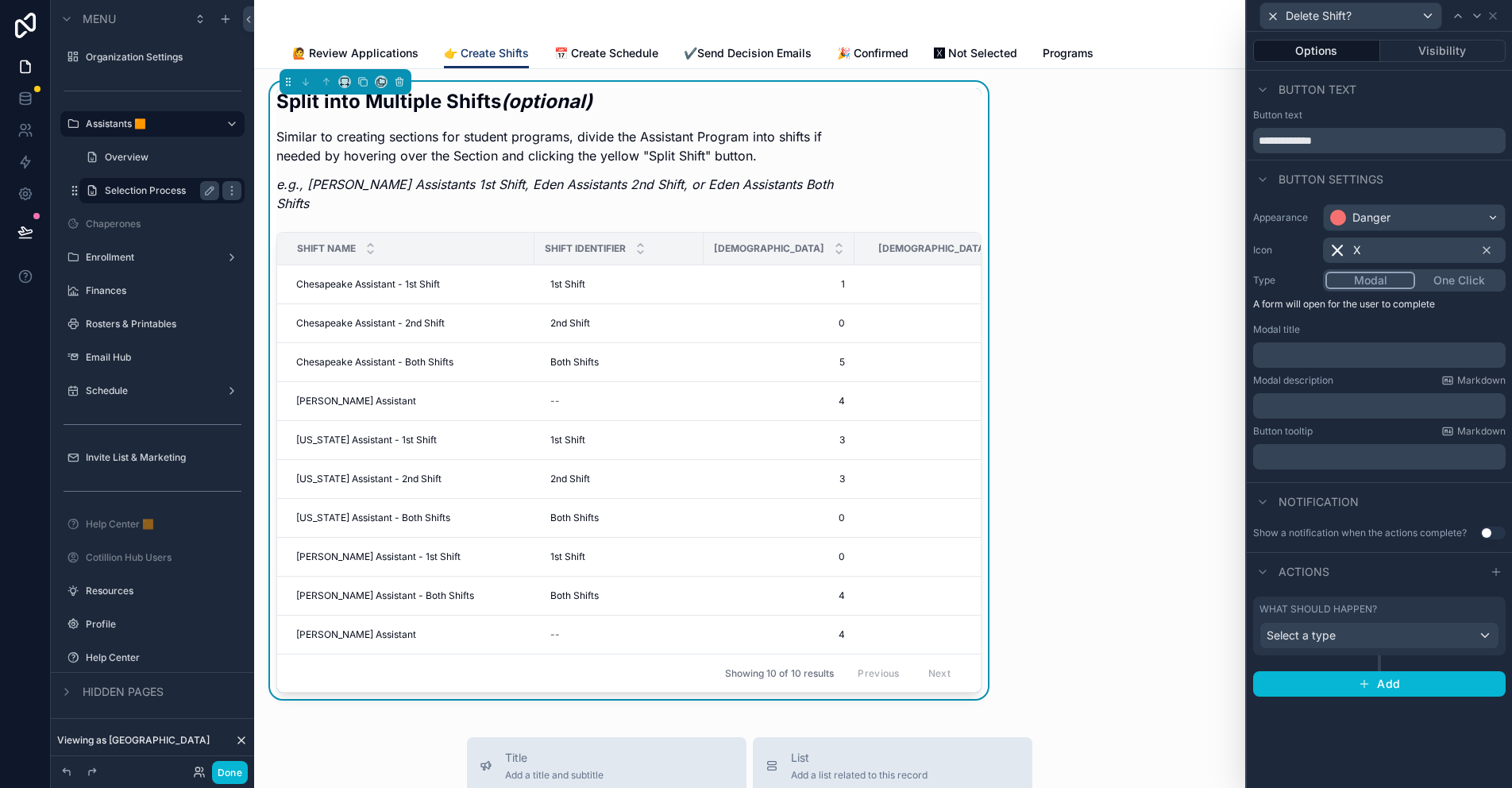
click at [1363, 621] on div "What should happen? Select a type" at bounding box center [1379, 625] width 240 height 46
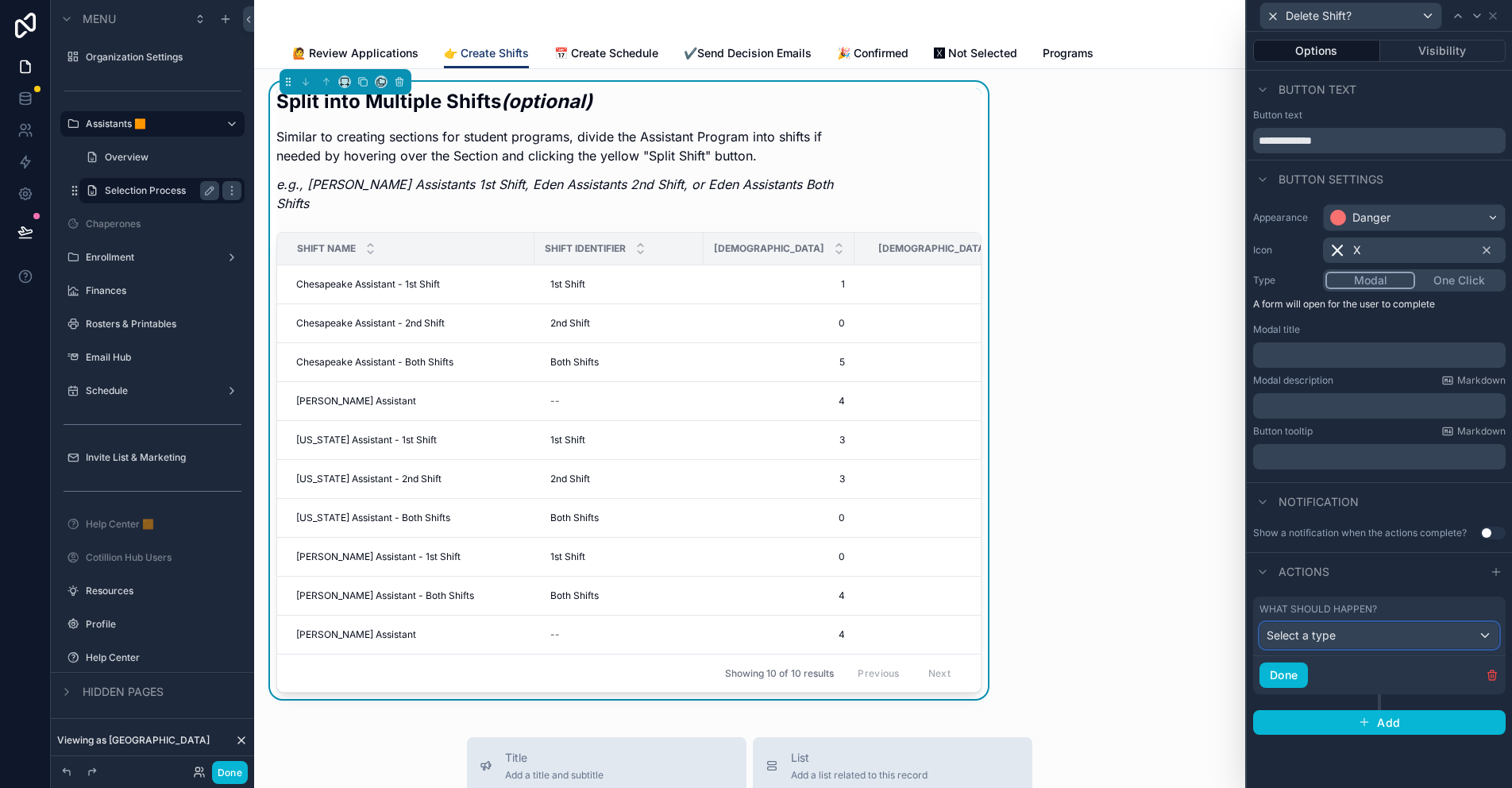
click at [1362, 640] on div "Select a type" at bounding box center [1379, 636] width 238 height 26
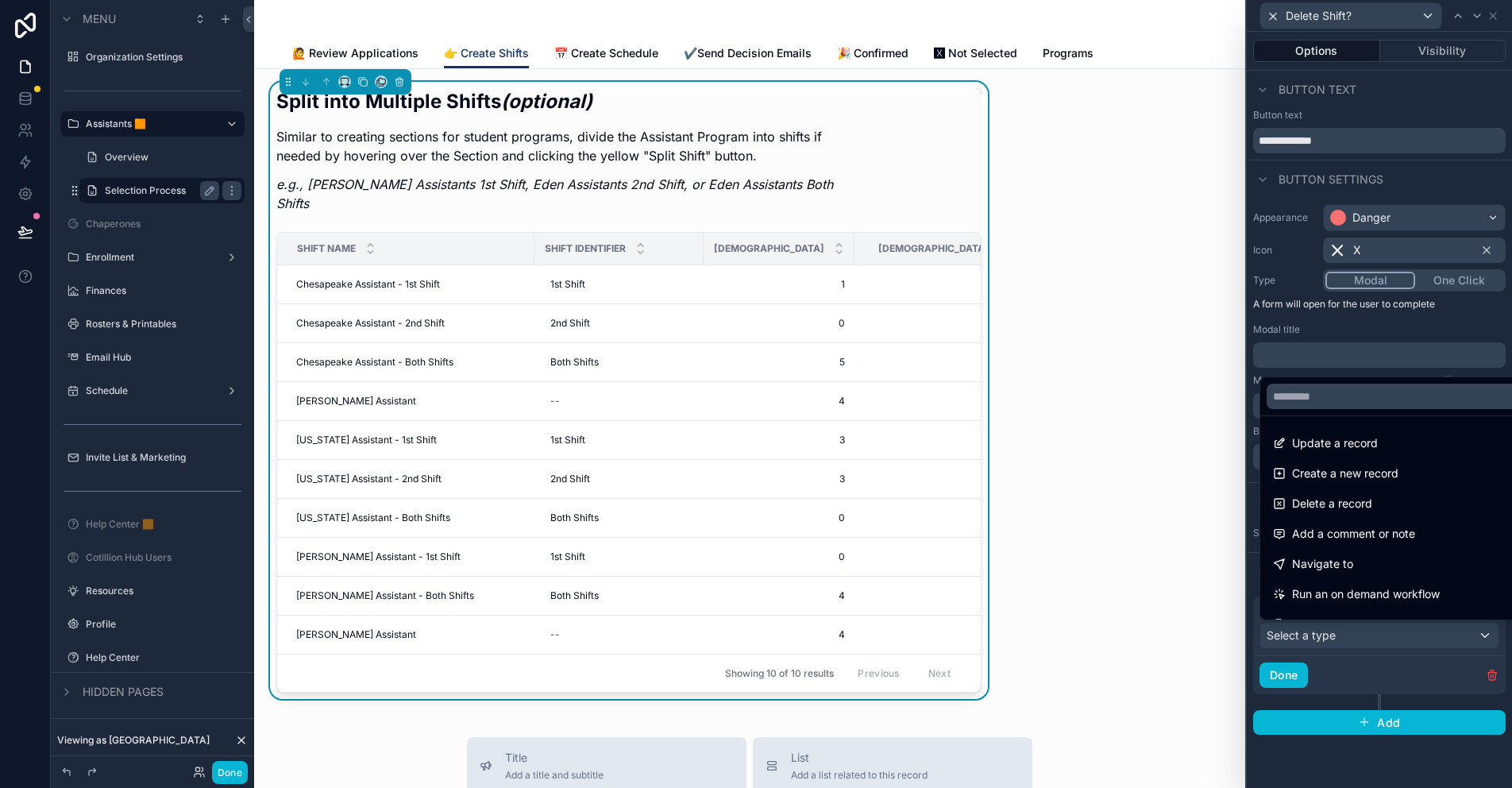
drag, startPoint x: 1365, startPoint y: 497, endPoint x: 1354, endPoint y: 654, distance: 157.4
click at [1365, 497] on span "Delete a record" at bounding box center [1331, 503] width 80 height 19
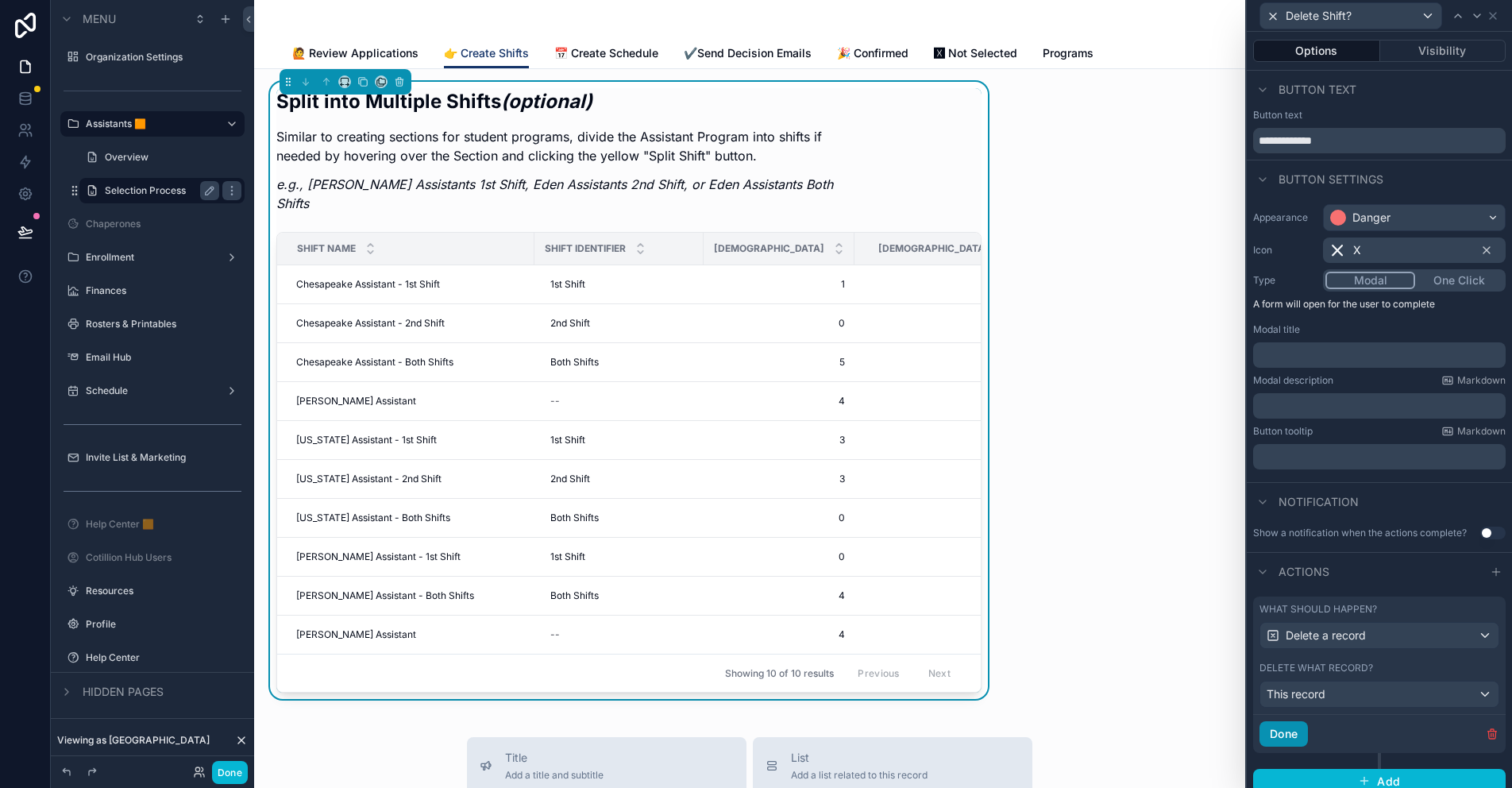
click at [1285, 730] on button "Done" at bounding box center [1284, 734] width 48 height 26
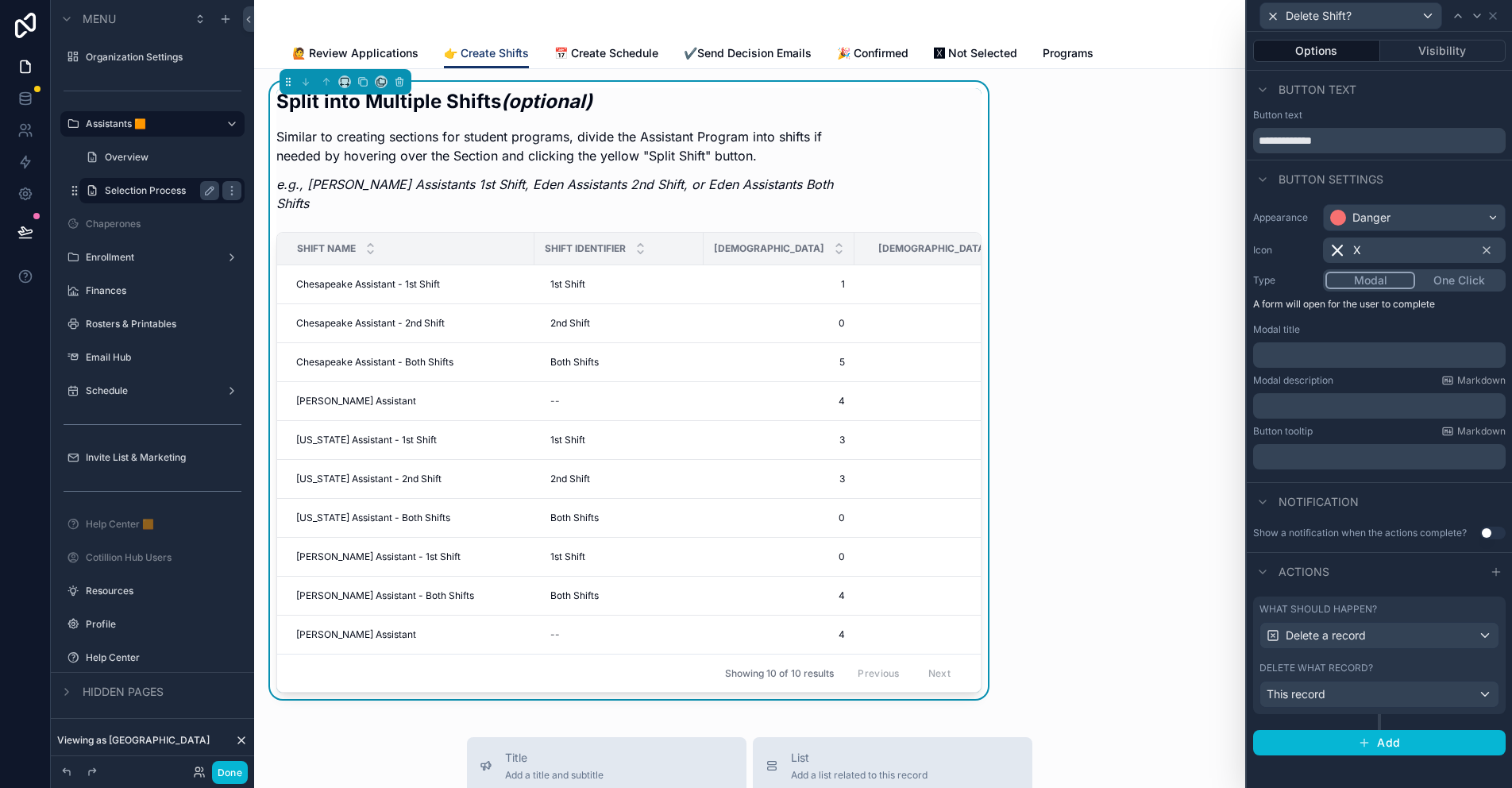
click at [1276, 353] on p "﻿" at bounding box center [1381, 355] width 243 height 16
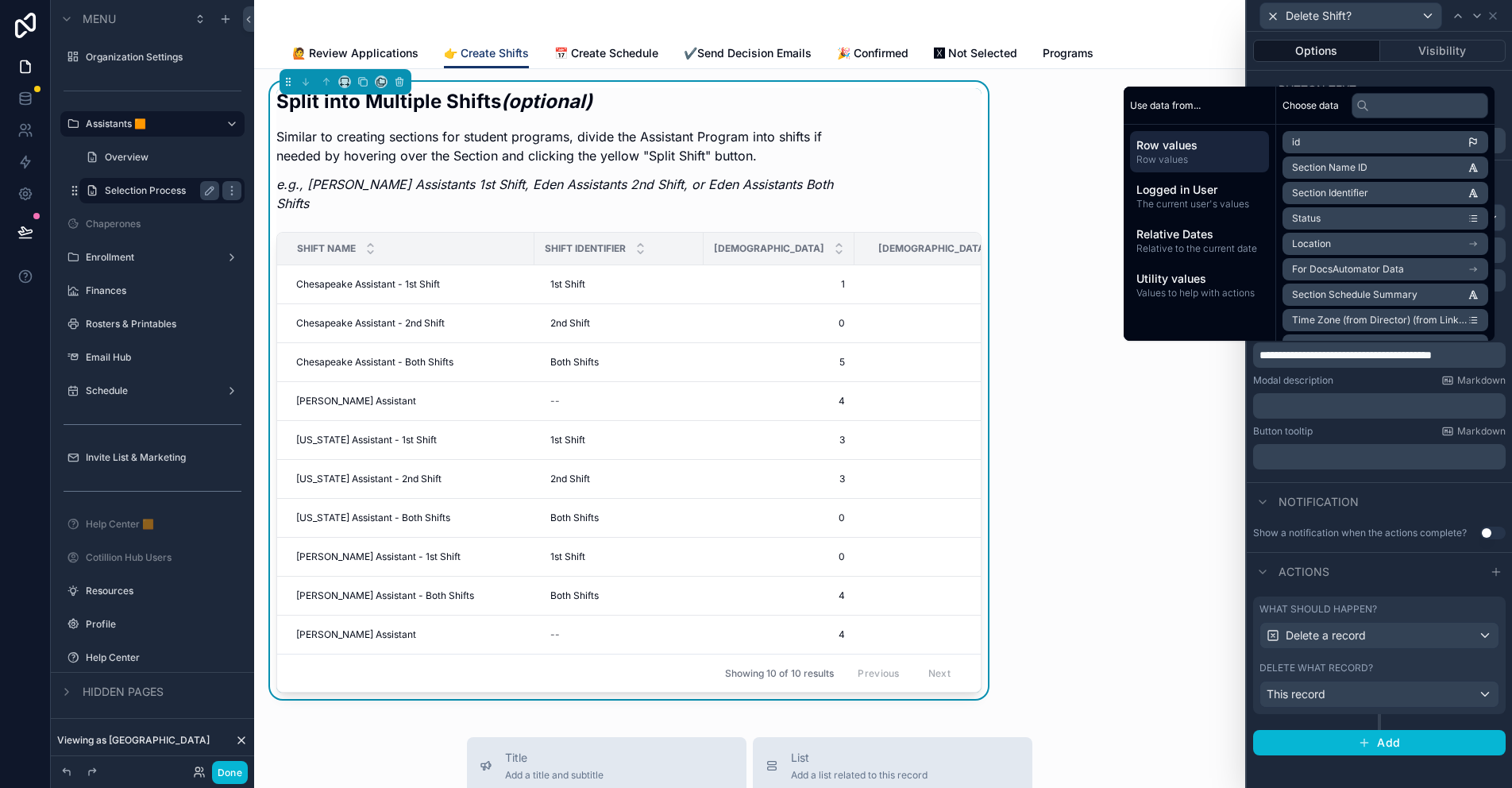
drag, startPoint x: 1392, startPoint y: 354, endPoint x: 1409, endPoint y: 361, distance: 18.4
click at [1393, 354] on span "**********" at bounding box center [1346, 355] width 173 height 11
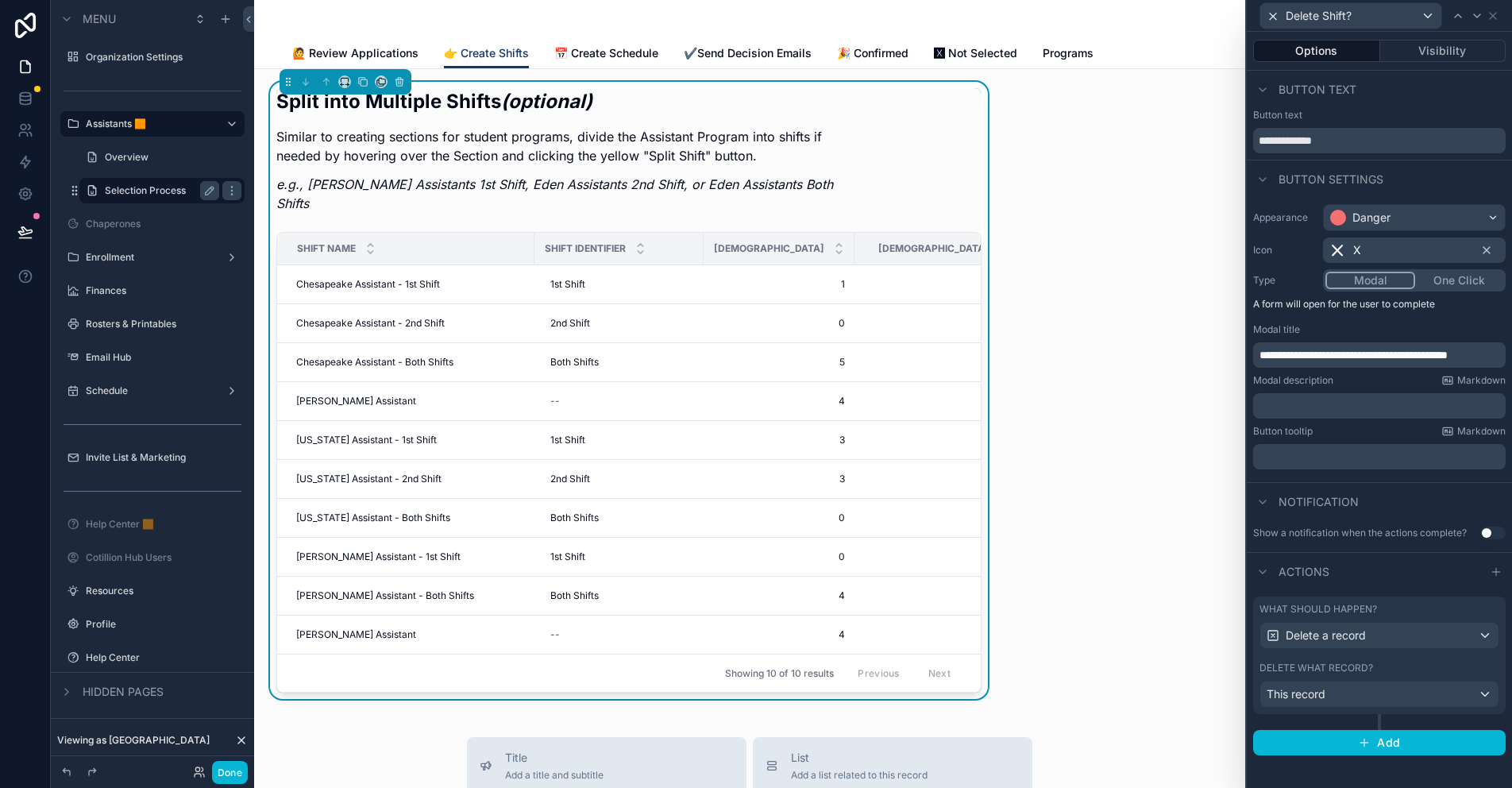
click at [1331, 384] on label "Modal description" at bounding box center [1293, 381] width 80 height 13
click at [1490, 18] on icon at bounding box center [1493, 16] width 6 height 6
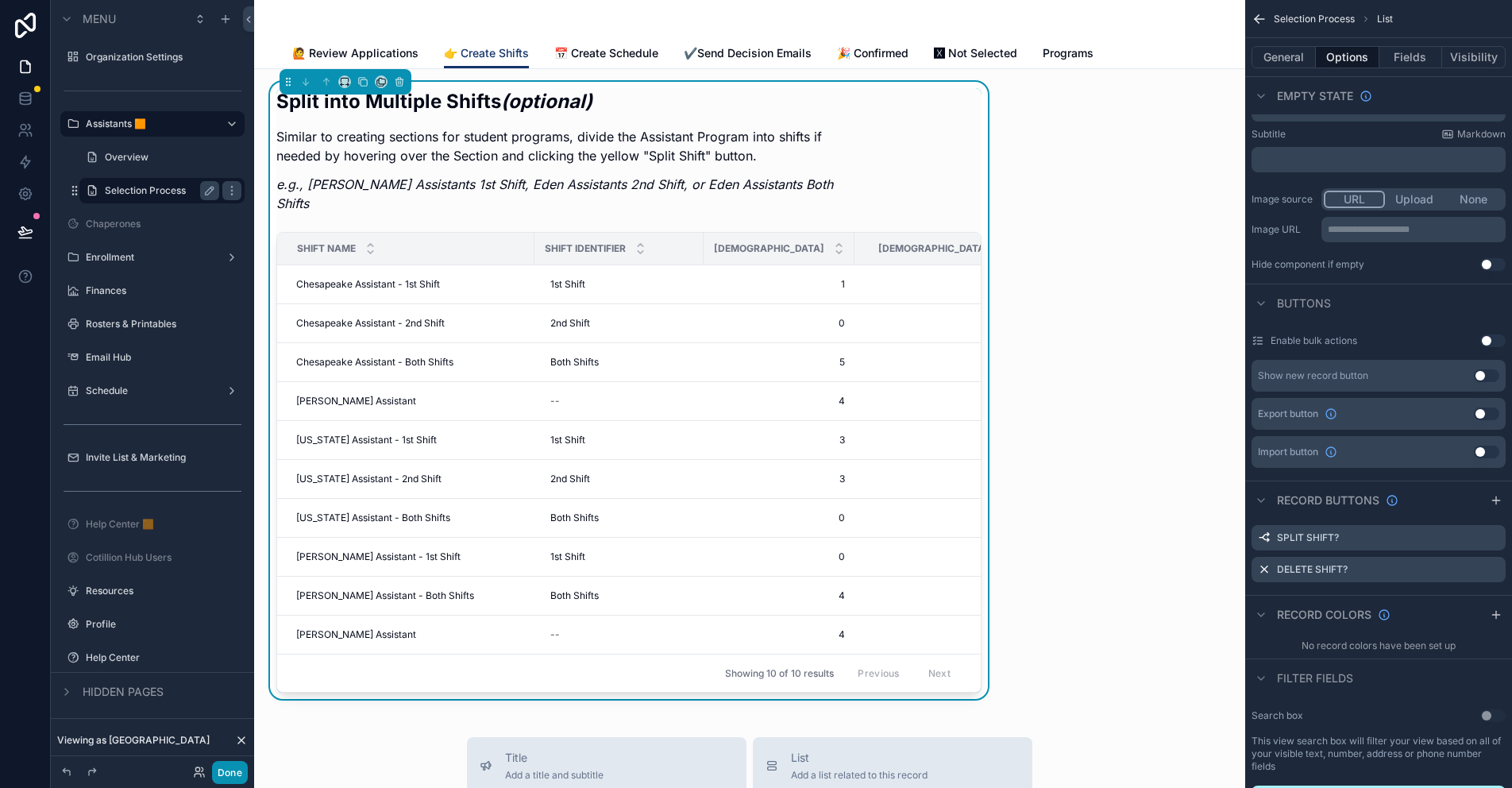
click at [227, 770] on button "Done" at bounding box center [230, 772] width 35 height 23
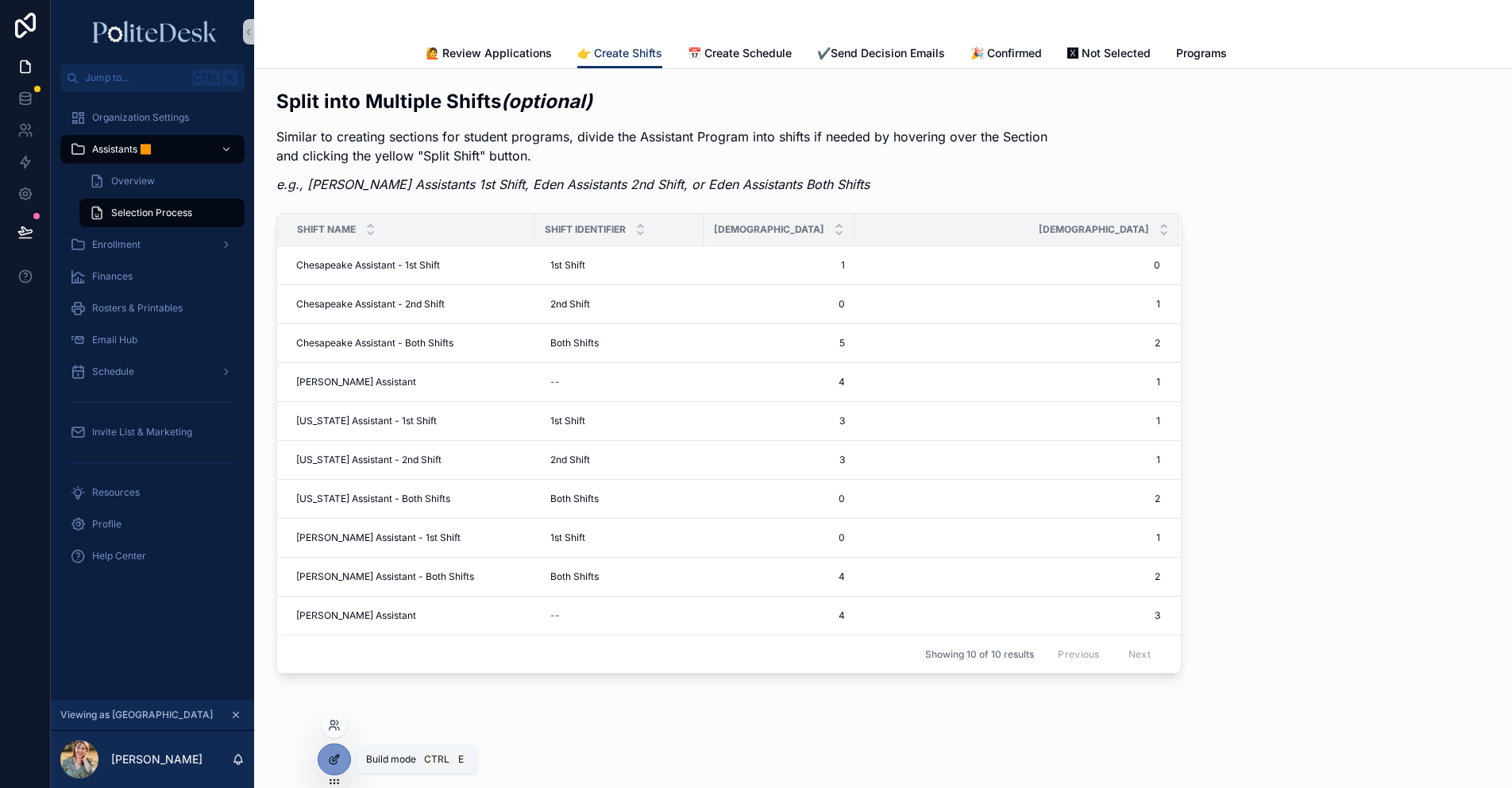
click at [335, 761] on icon at bounding box center [335, 759] width 13 height 13
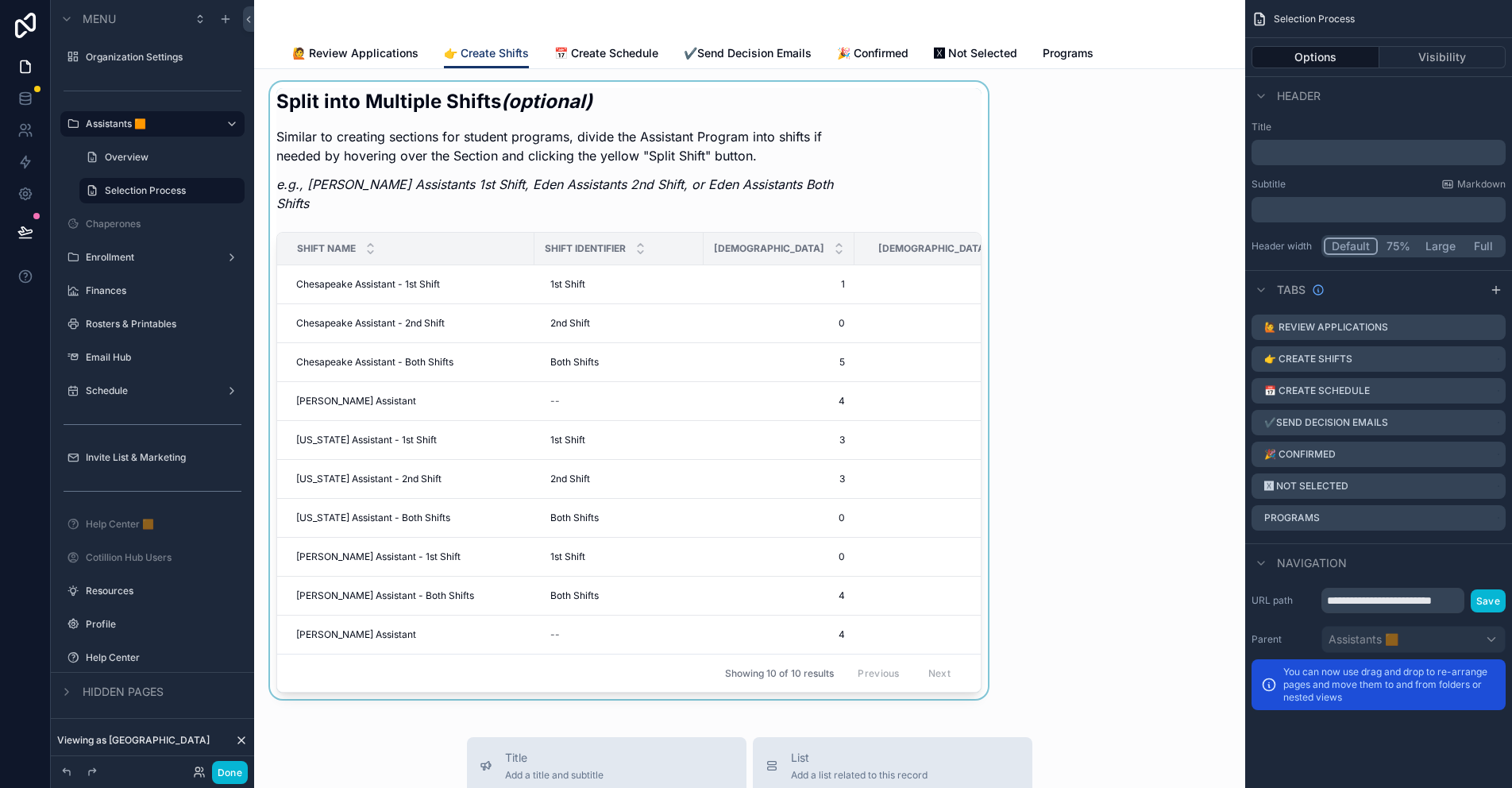
click at [794, 161] on div "scrollable content" at bounding box center [629, 390] width 724 height 617
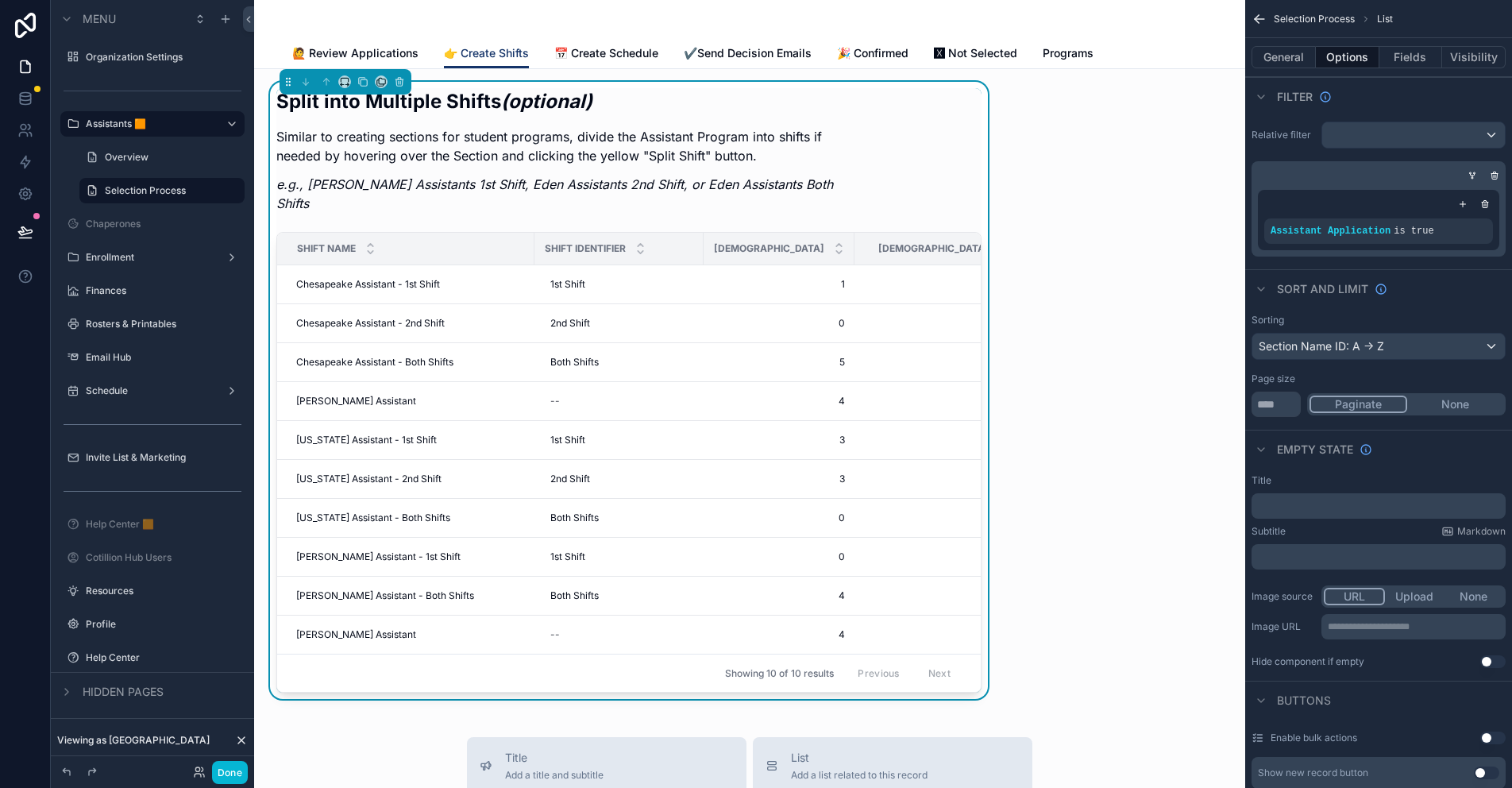
click at [765, 156] on p "Similar to creating sections for student programs, divide the Assistant Program…" at bounding box center [569, 146] width 586 height 38
click at [1286, 68] on button "General" at bounding box center [1284, 57] width 65 height 23
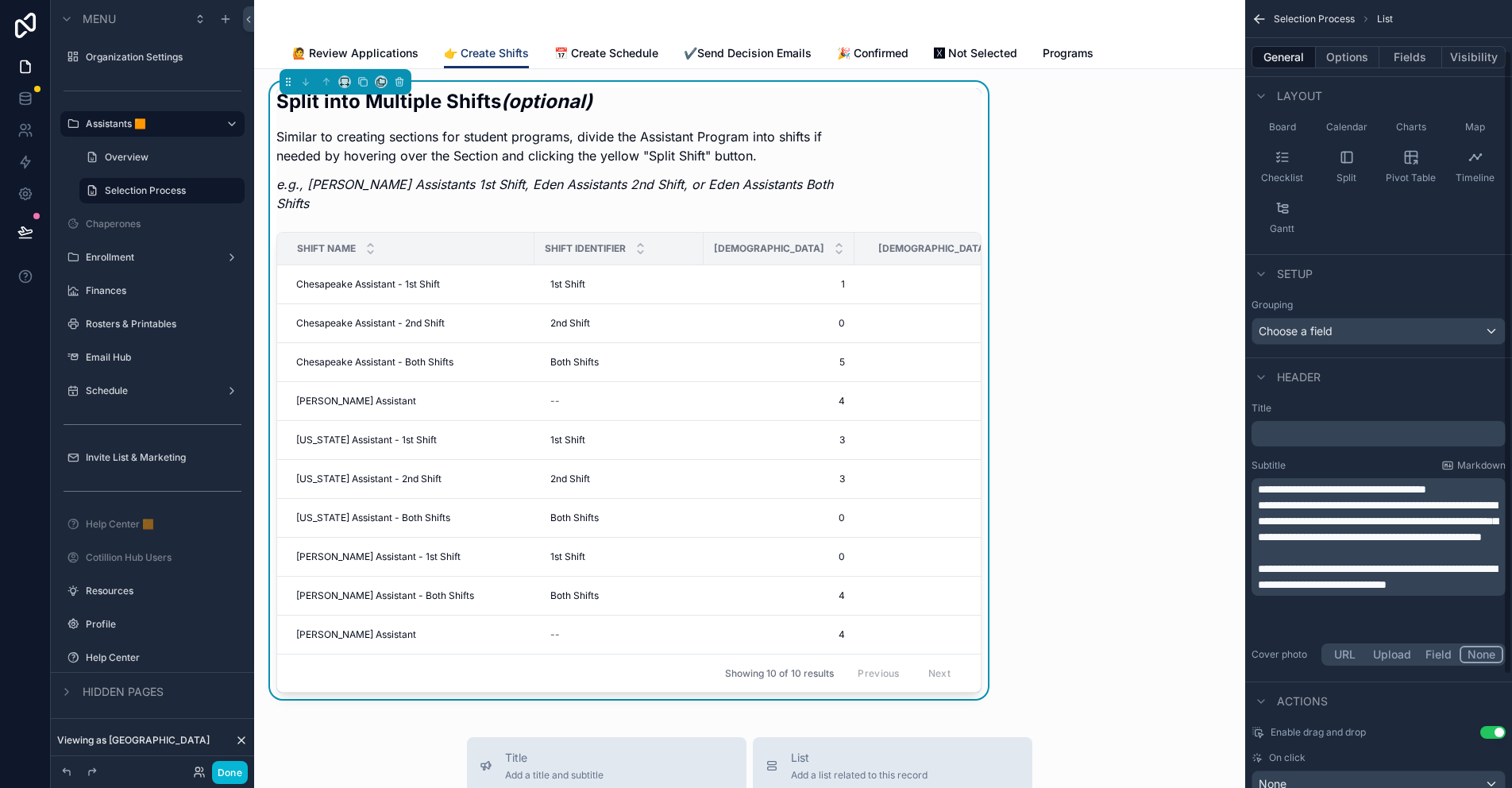
scroll to position [159, 0]
click at [1483, 544] on p "**********" at bounding box center [1380, 519] width 244 height 48
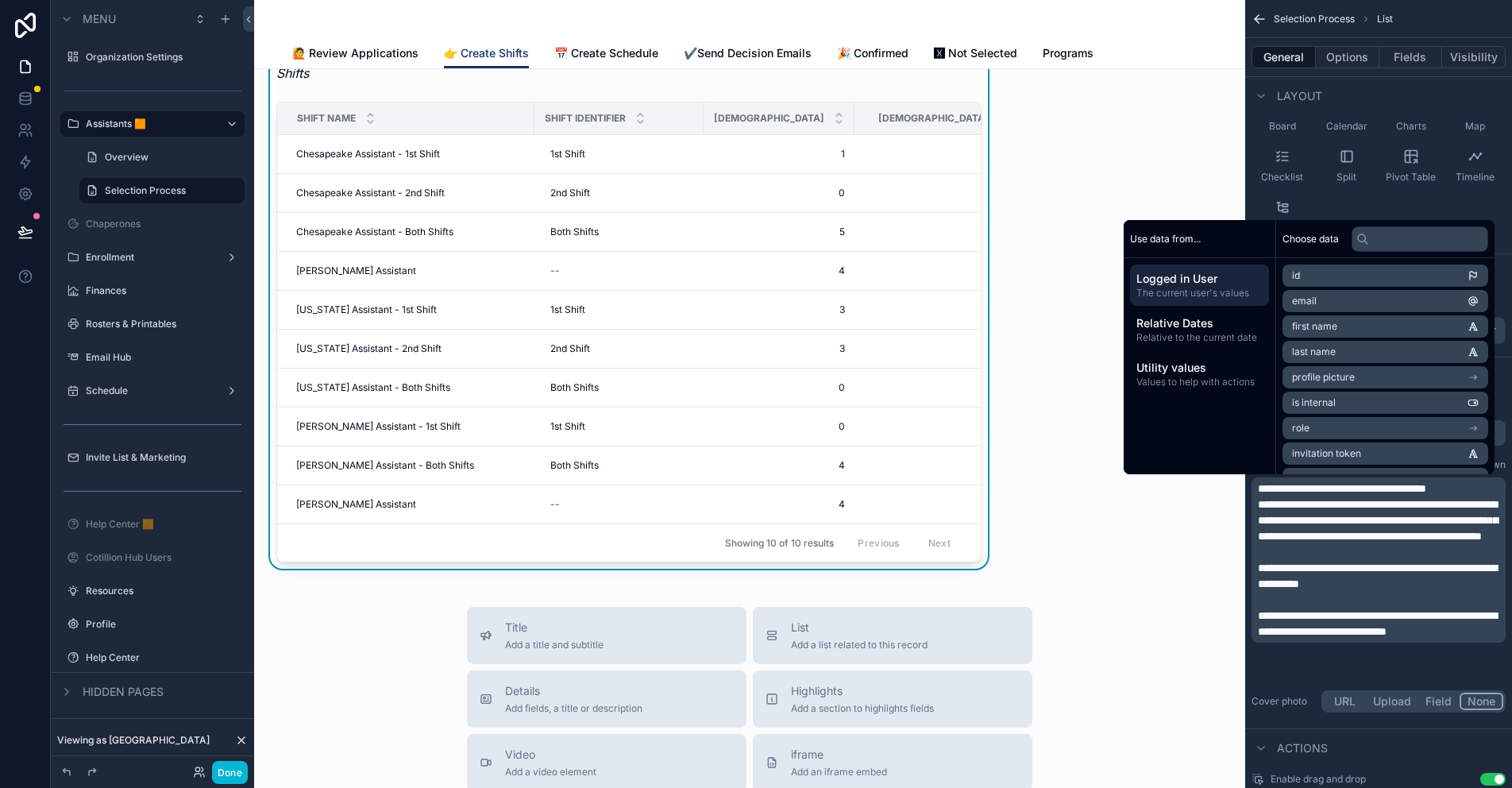
scroll to position [0, 0]
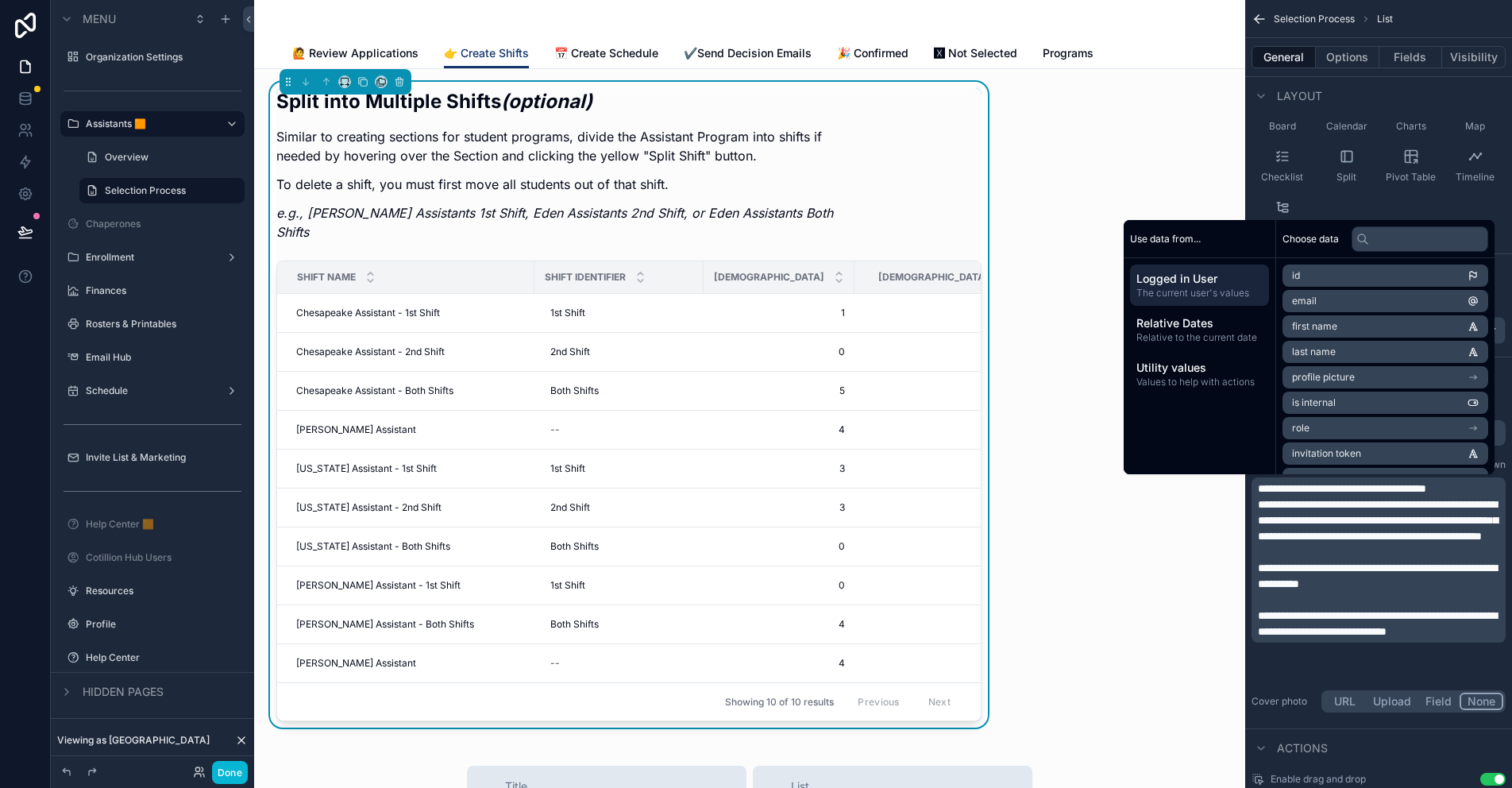
click at [1339, 582] on span "**********" at bounding box center [1377, 575] width 239 height 27
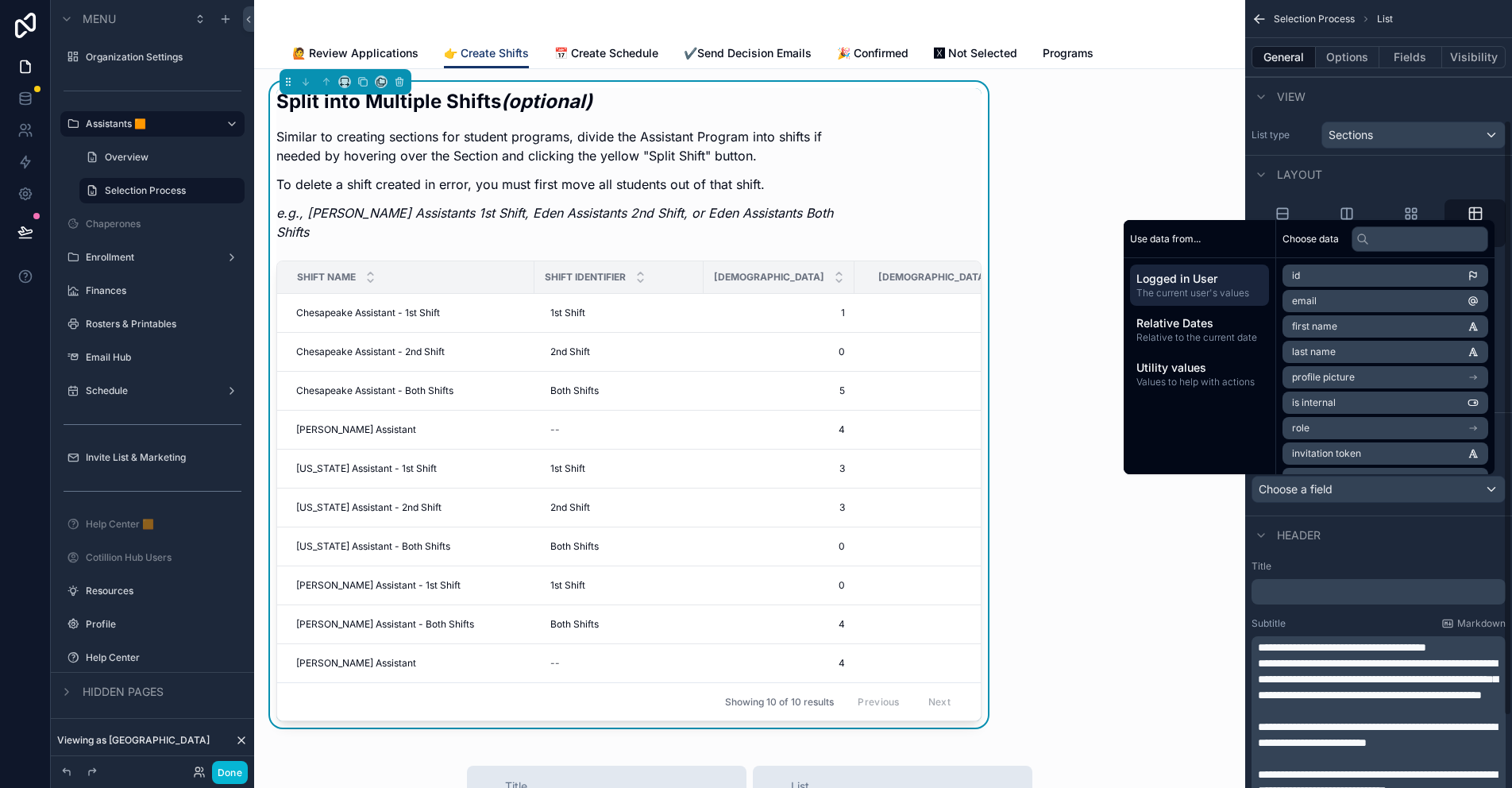
scroll to position [159, 0]
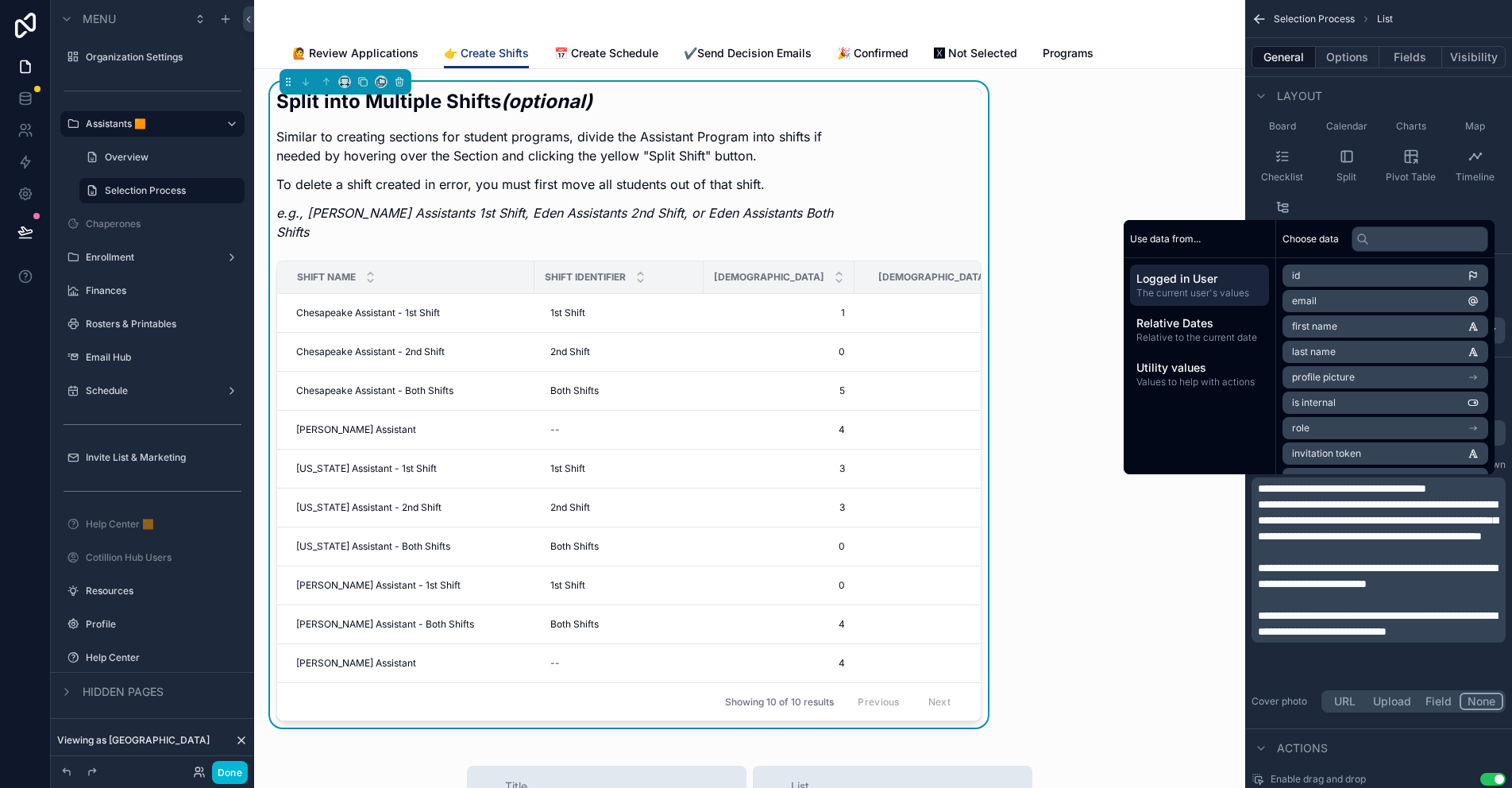
click at [1215, 594] on div "Split into Multiple Shifts (optional) Similar to creating sections for student …" at bounding box center [749, 764] width 991 height 1389
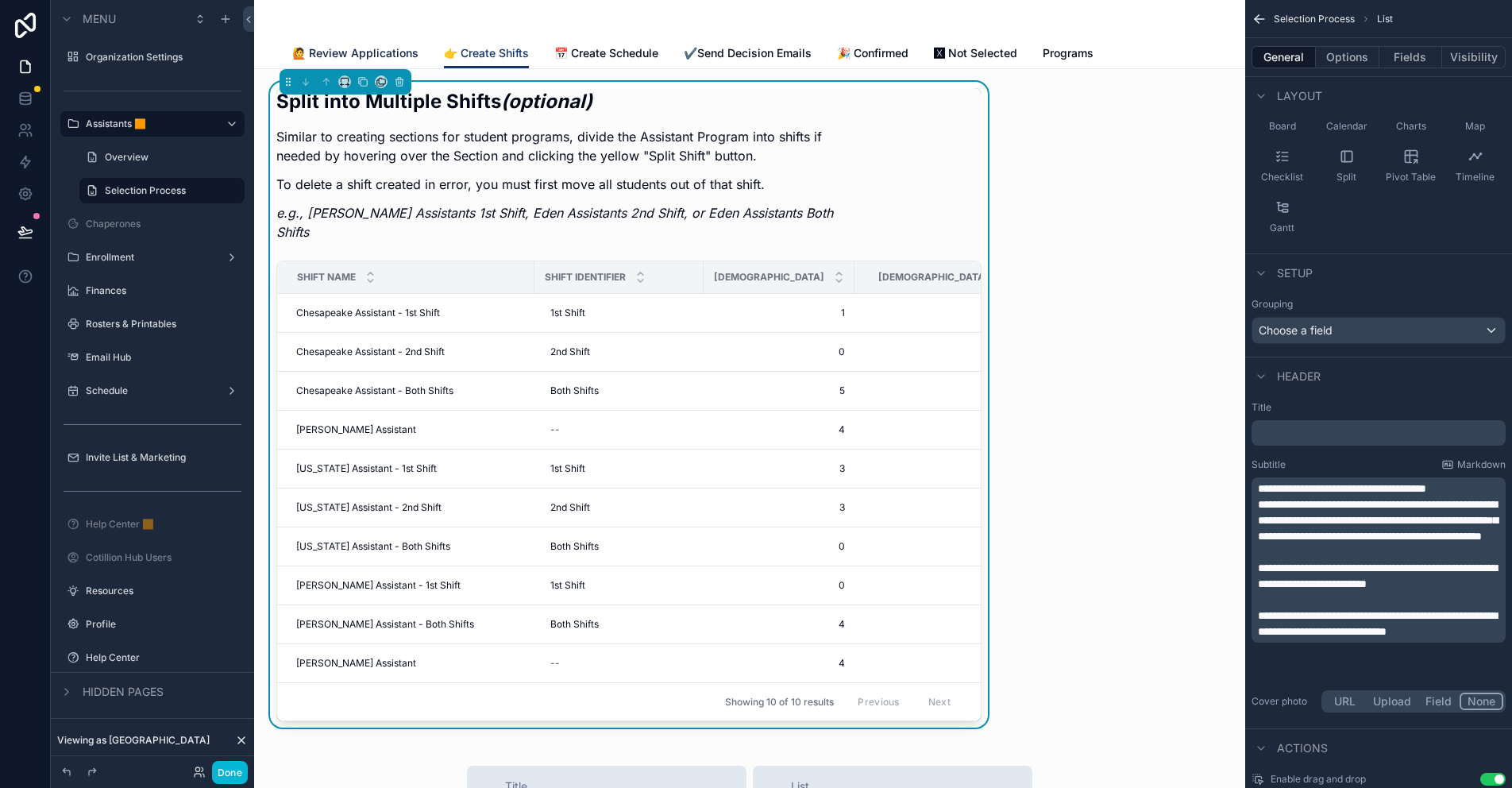
click at [392, 54] on span "🙋 Review Applications" at bounding box center [355, 53] width 127 height 16
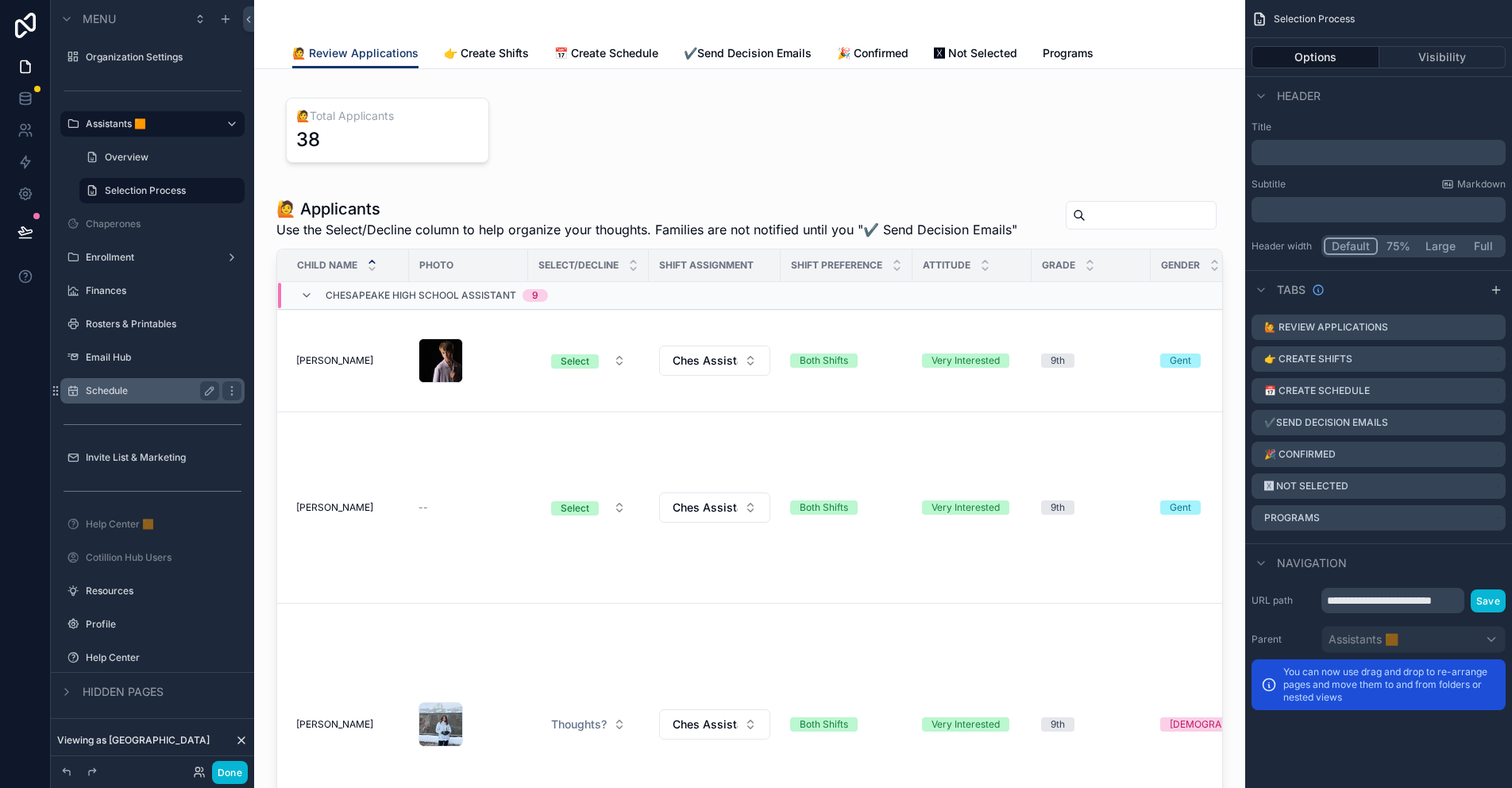
click at [128, 389] on label "Schedule" at bounding box center [149, 391] width 127 height 13
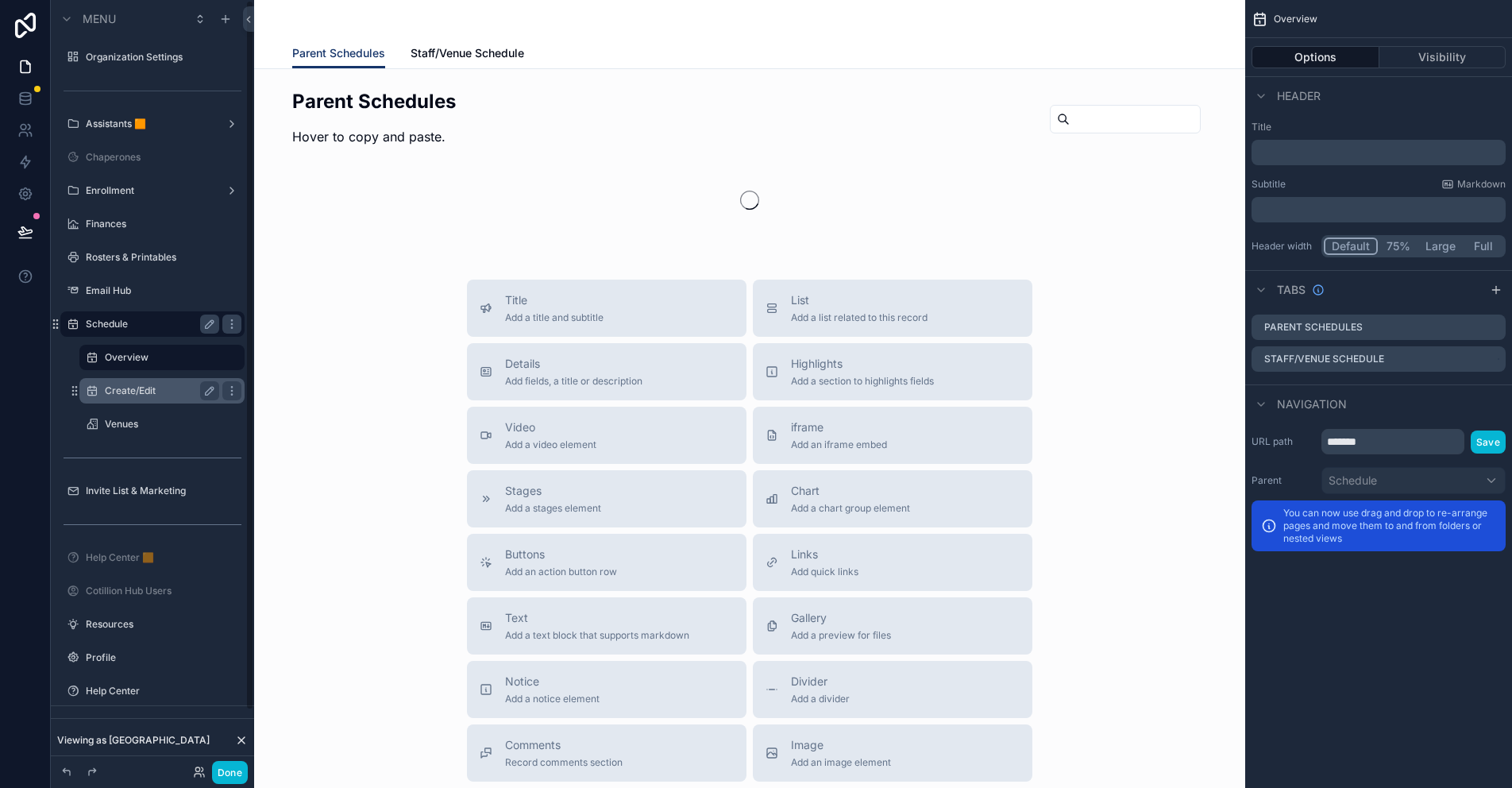
click at [142, 397] on div "Create/Edit" at bounding box center [162, 391] width 115 height 19
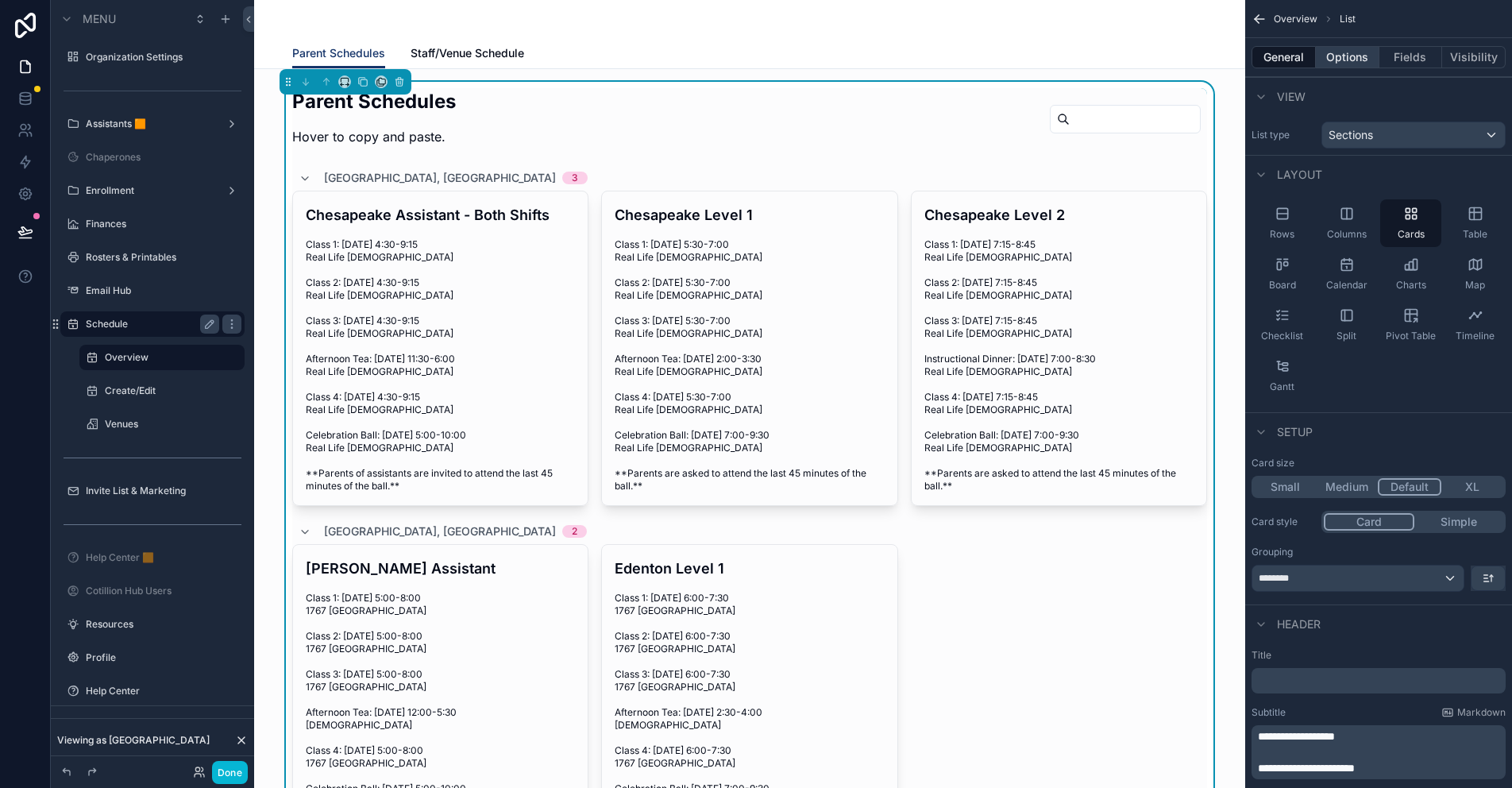
click at [1347, 50] on button "Options" at bounding box center [1347, 57] width 64 height 23
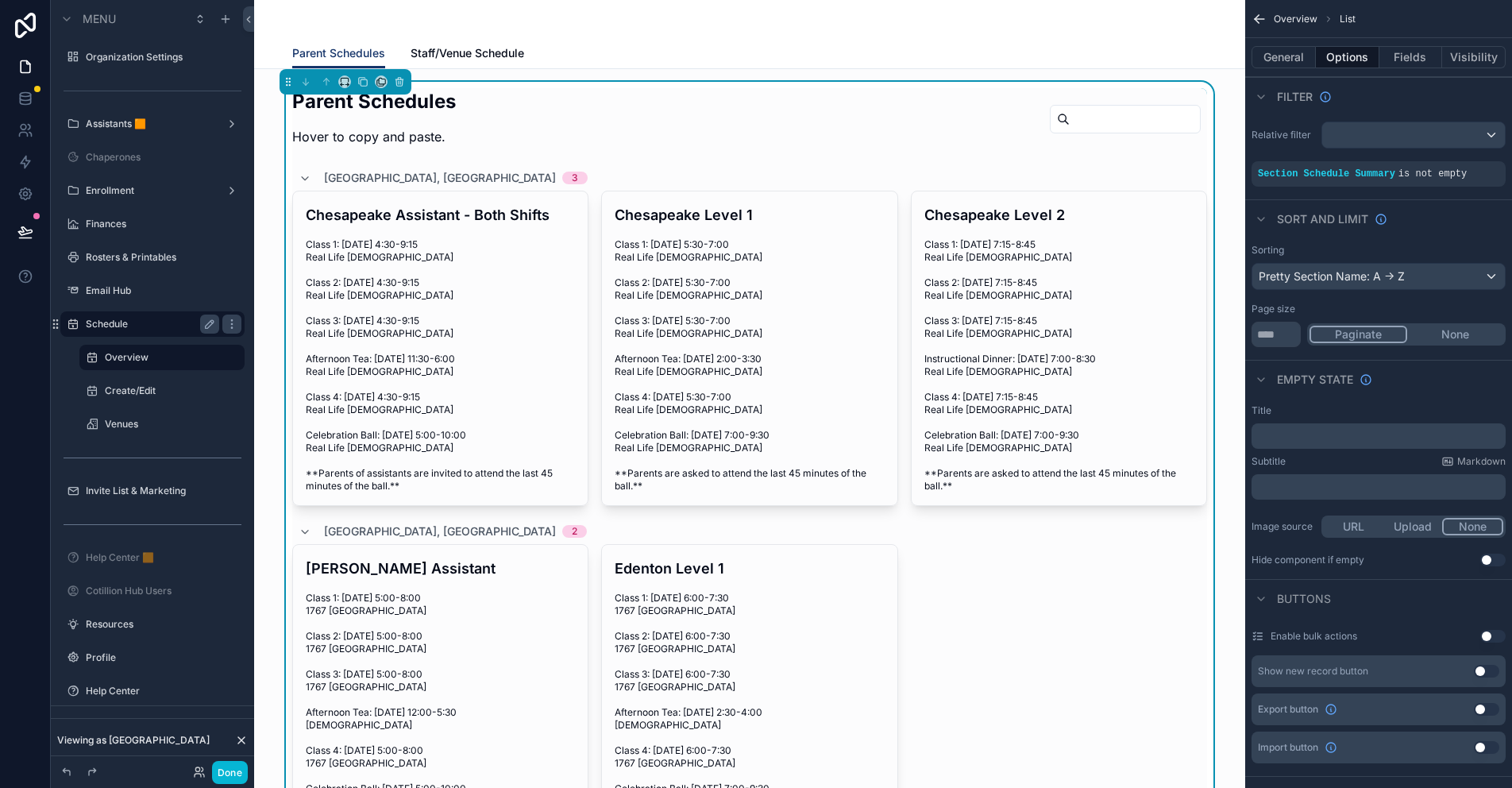
click at [1284, 434] on p "﻿" at bounding box center [1380, 436] width 244 height 13
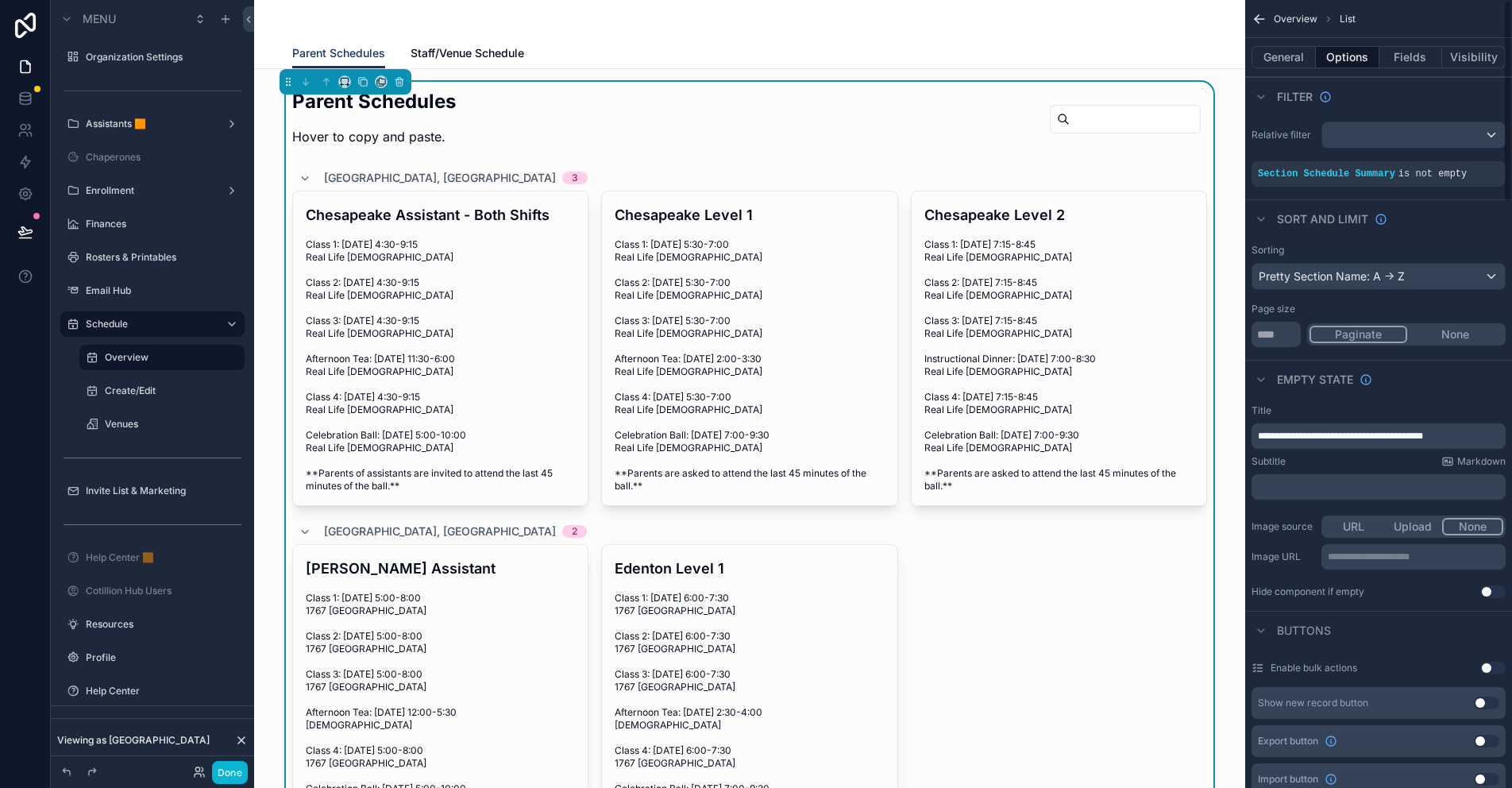
click at [1317, 489] on p "﻿" at bounding box center [1380, 487] width 244 height 13
click at [1273, 504] on div "**********" at bounding box center [1378, 501] width 267 height 206
drag, startPoint x: 1350, startPoint y: 434, endPoint x: 1273, endPoint y: 438, distance: 77.1
click at [1273, 438] on span "**********" at bounding box center [1340, 436] width 165 height 10
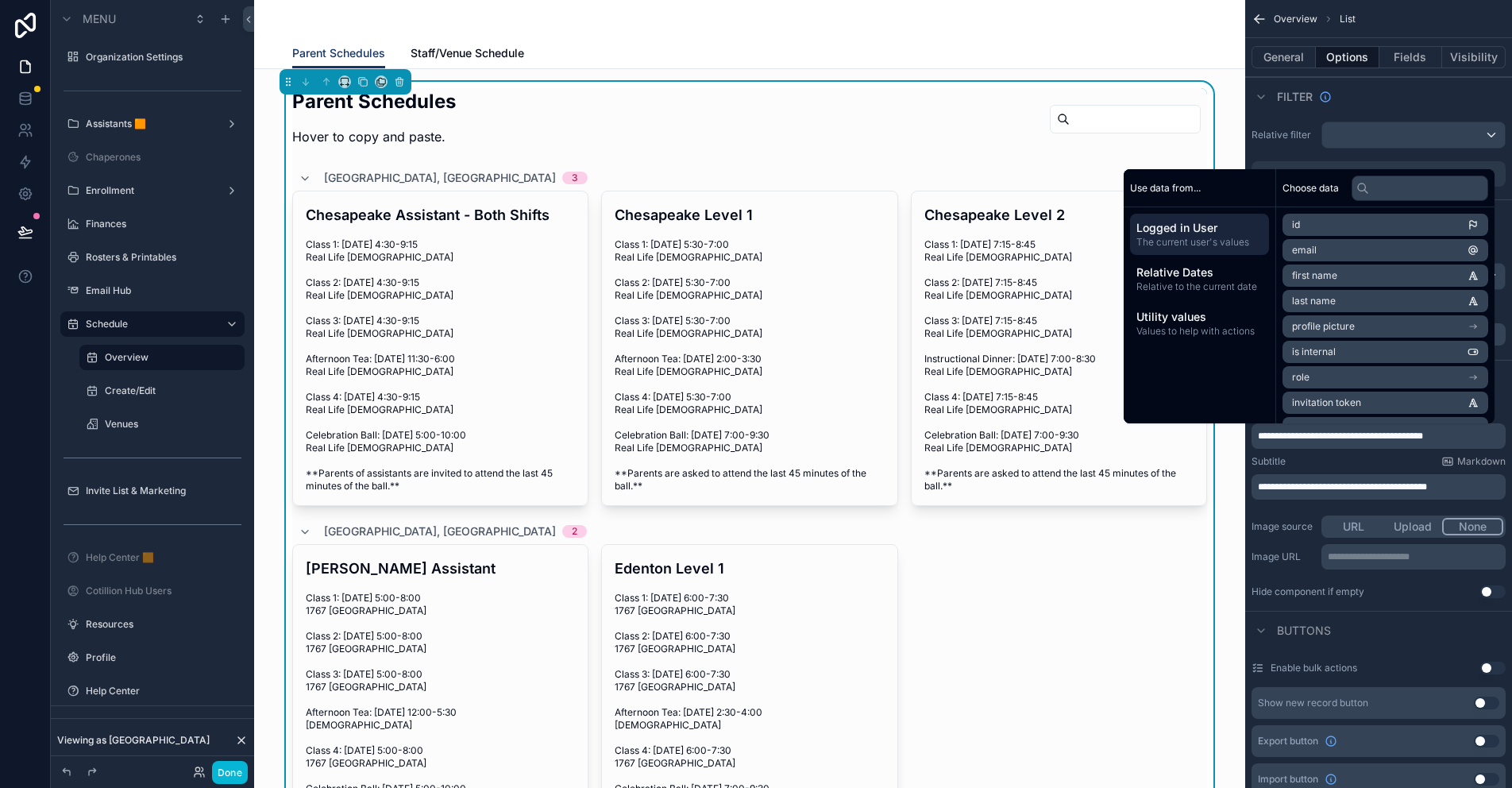
click at [1422, 433] on span "**********" at bounding box center [1340, 436] width 165 height 10
click at [1357, 490] on span "**********" at bounding box center [1343, 487] width 169 height 10
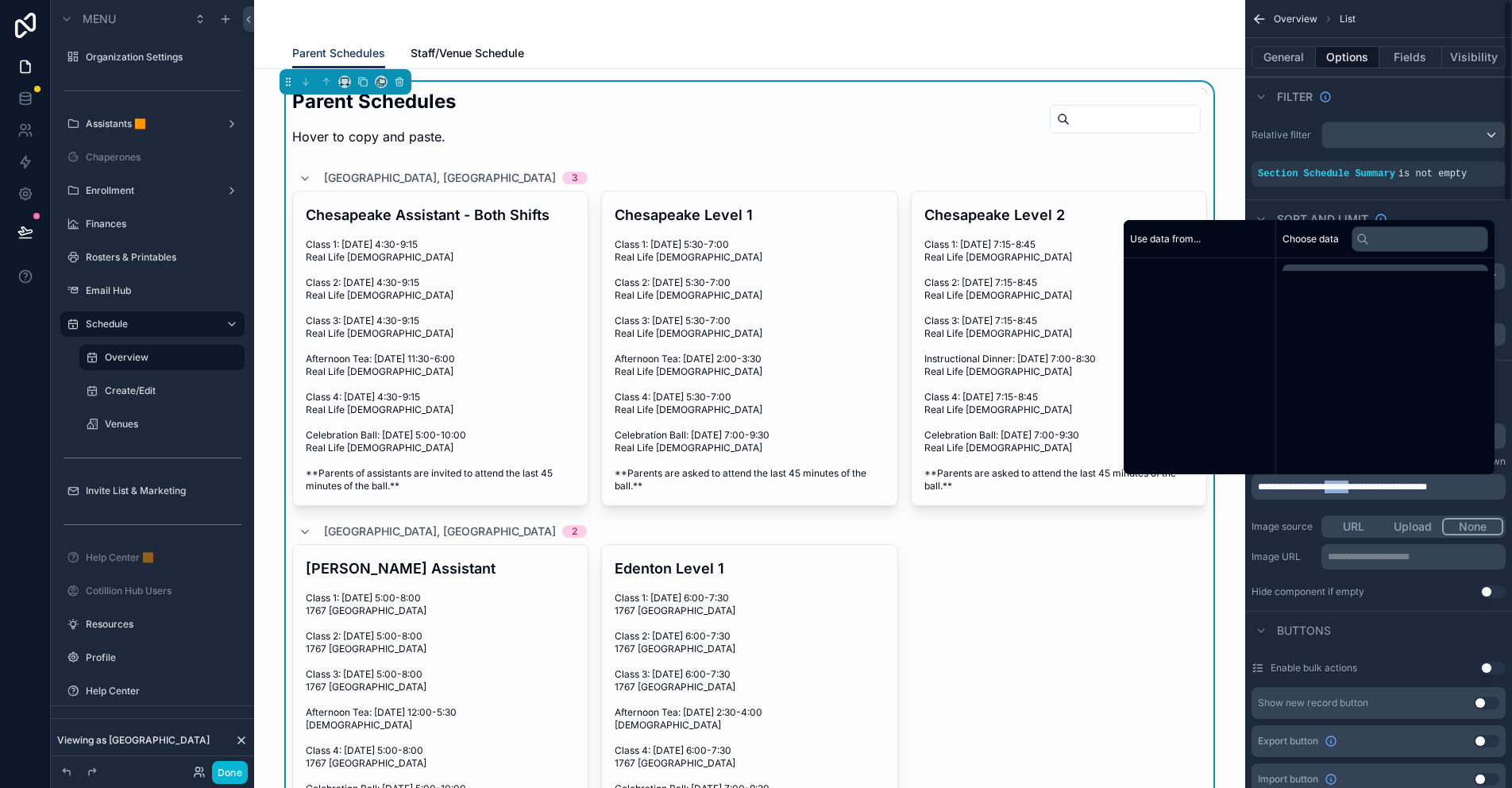
click at [1357, 490] on span "**********" at bounding box center [1343, 487] width 169 height 10
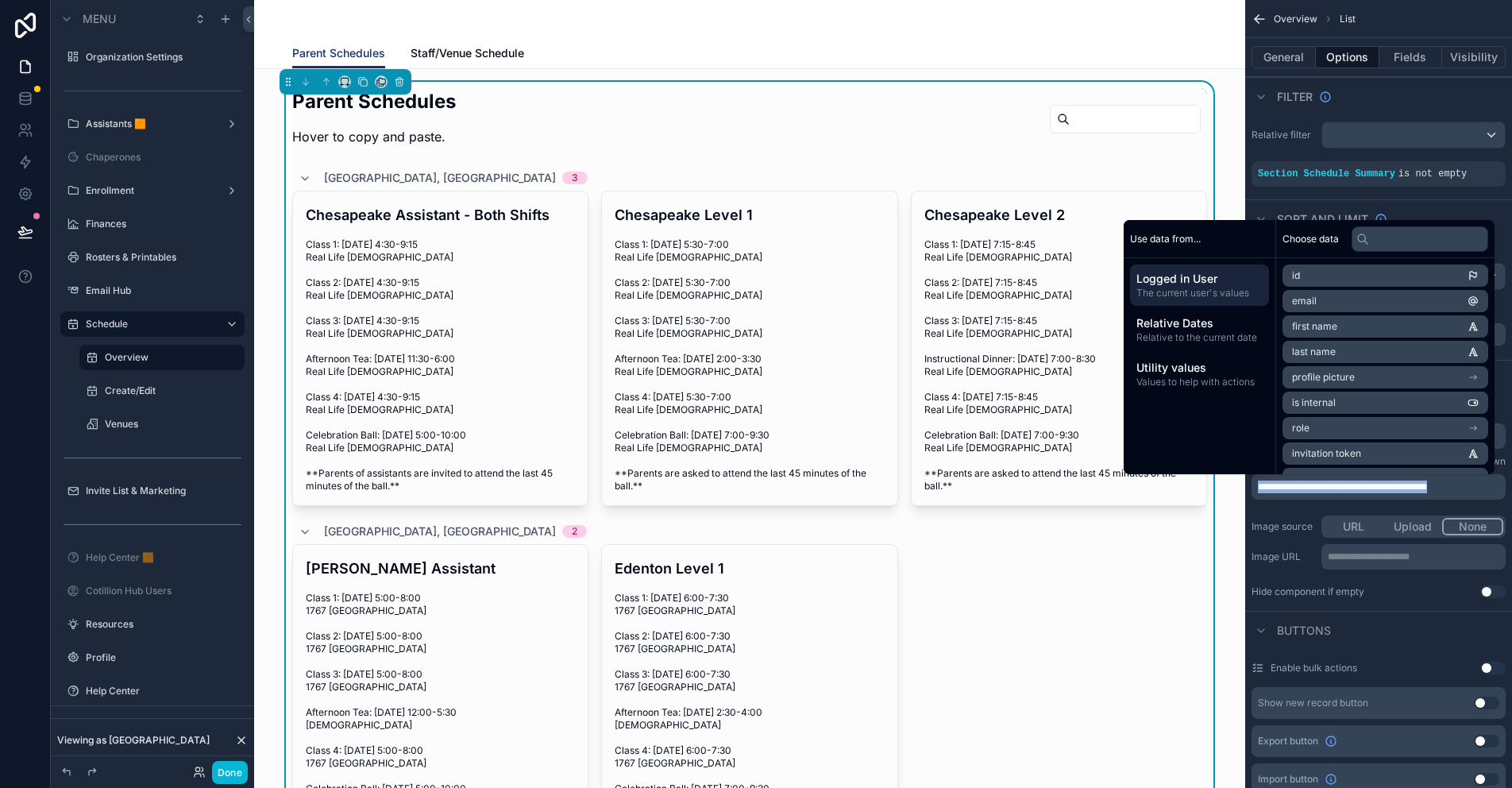
copy span "**********"
drag, startPoint x: 451, startPoint y: 56, endPoint x: 522, endPoint y: 74, distance: 73.2
click at [451, 56] on span "Staff/Venue Schedule" at bounding box center [467, 53] width 114 height 16
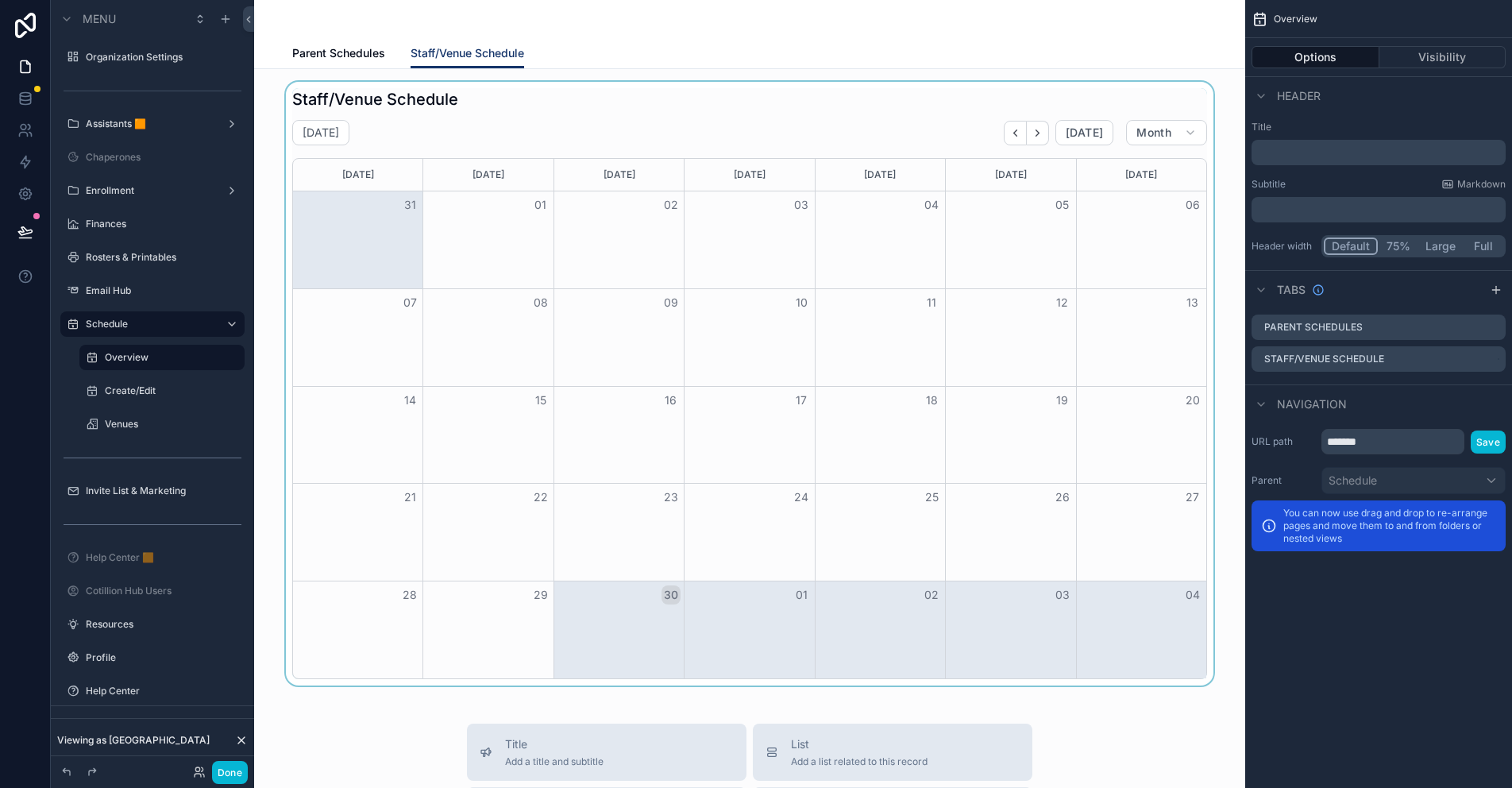
click at [759, 131] on div "scrollable content" at bounding box center [749, 383] width 965 height 603
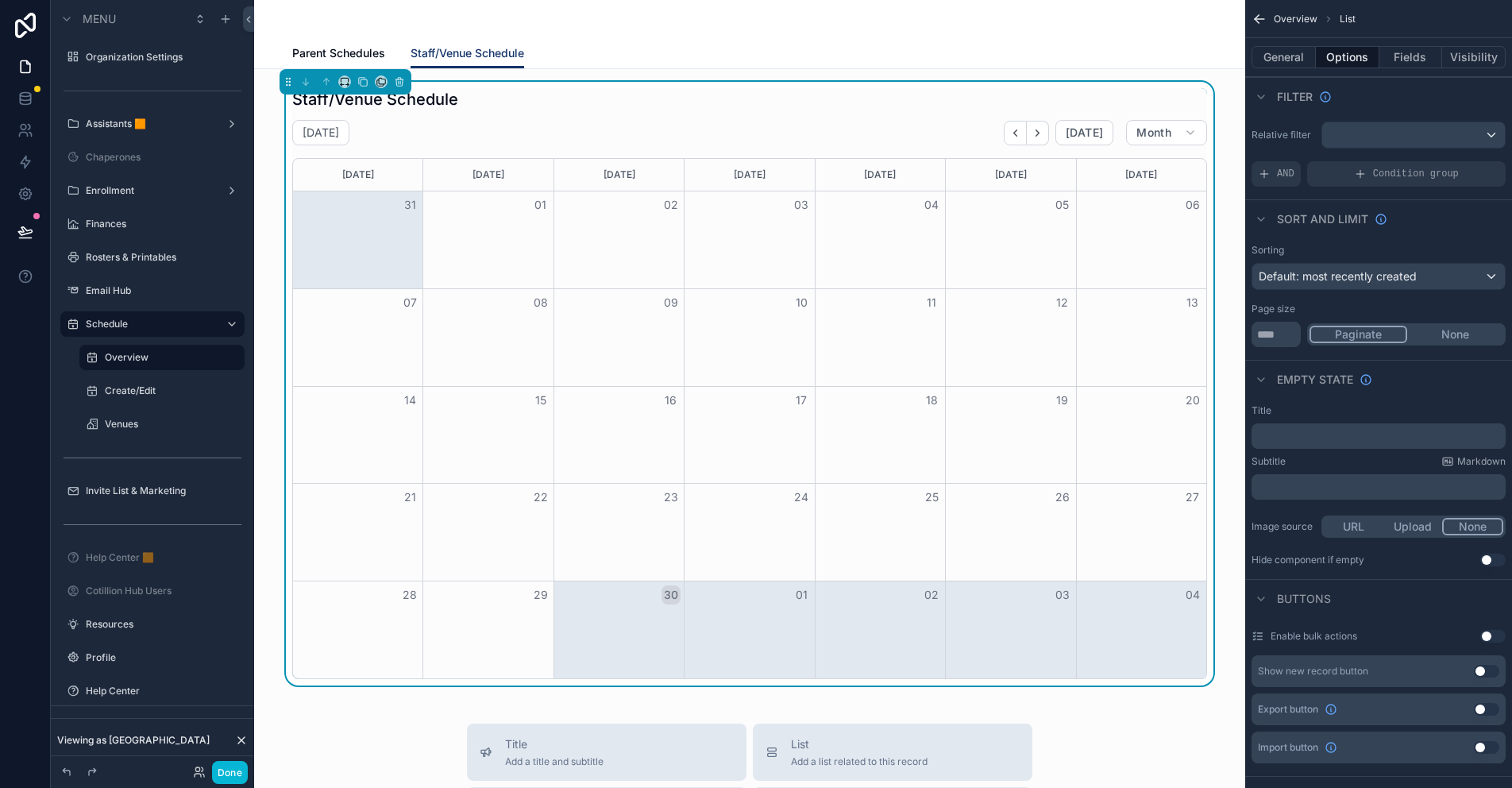
click at [1281, 479] on div "﻿" at bounding box center [1378, 487] width 254 height 26
click at [1278, 484] on p "﻿" at bounding box center [1380, 487] width 244 height 13
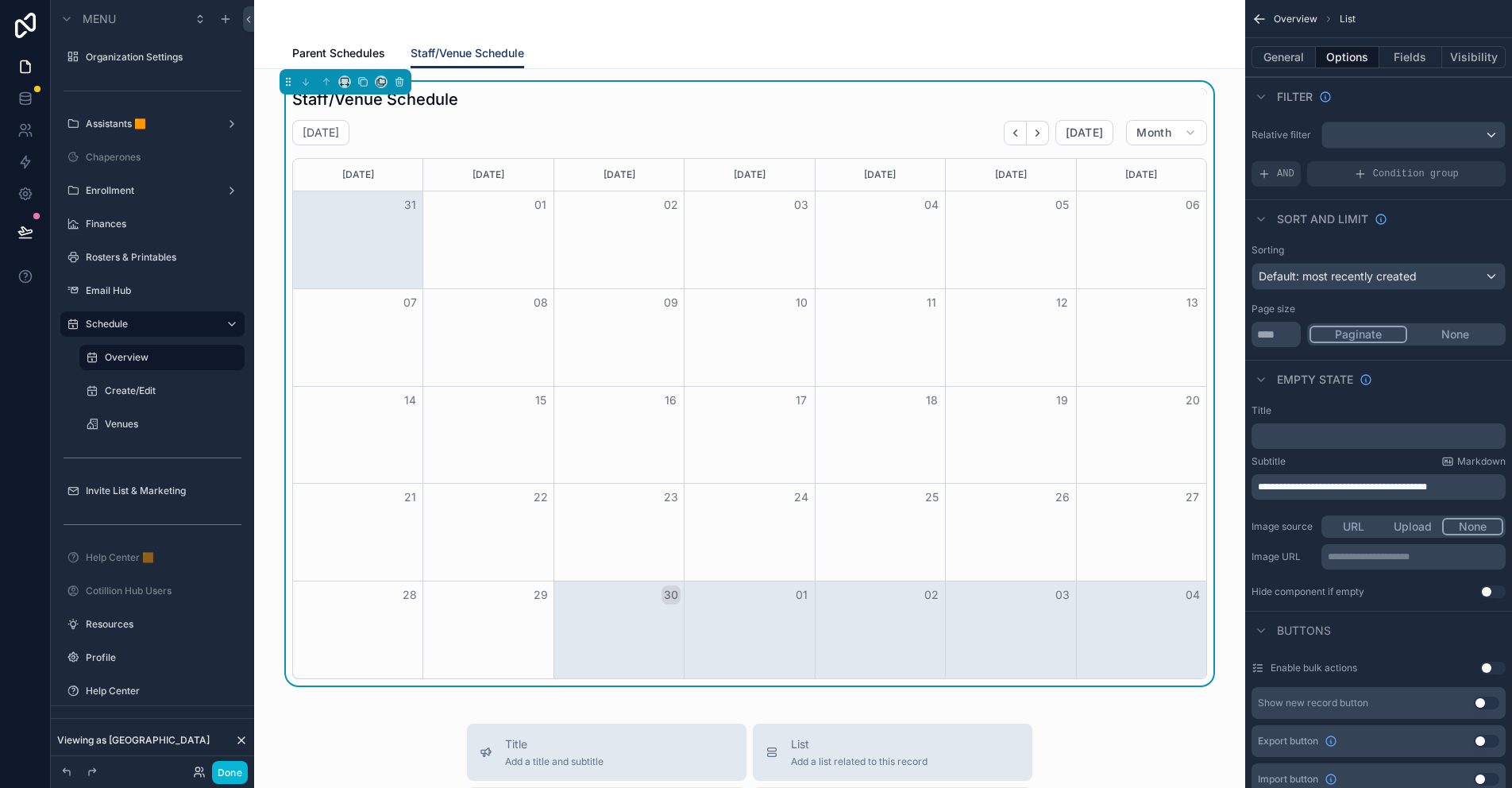
click at [1273, 498] on div "**********" at bounding box center [1378, 487] width 254 height 26
click at [1281, 431] on p "﻿" at bounding box center [1380, 436] width 244 height 13
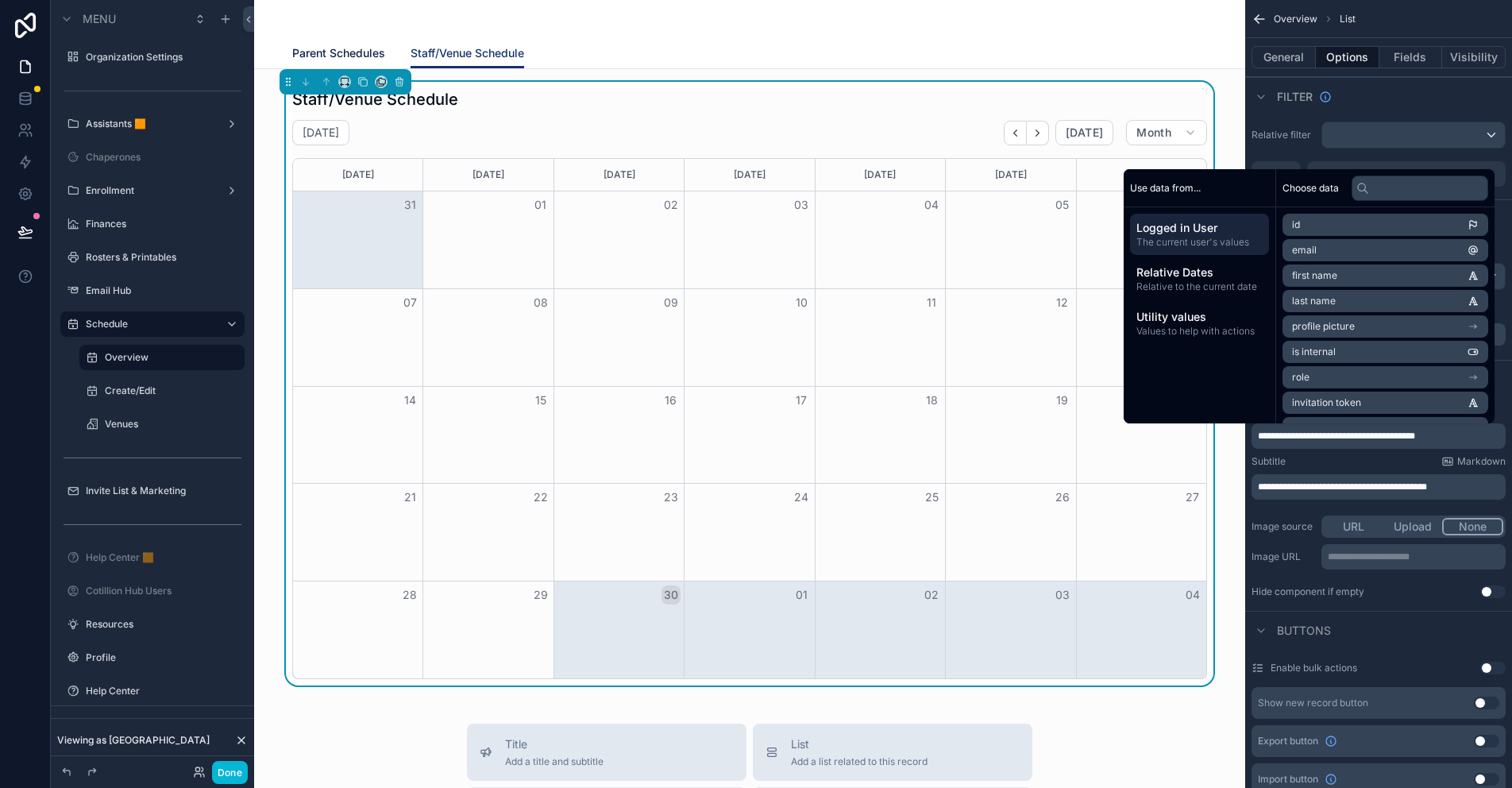
click at [356, 52] on span "Parent Schedules" at bounding box center [338, 53] width 93 height 16
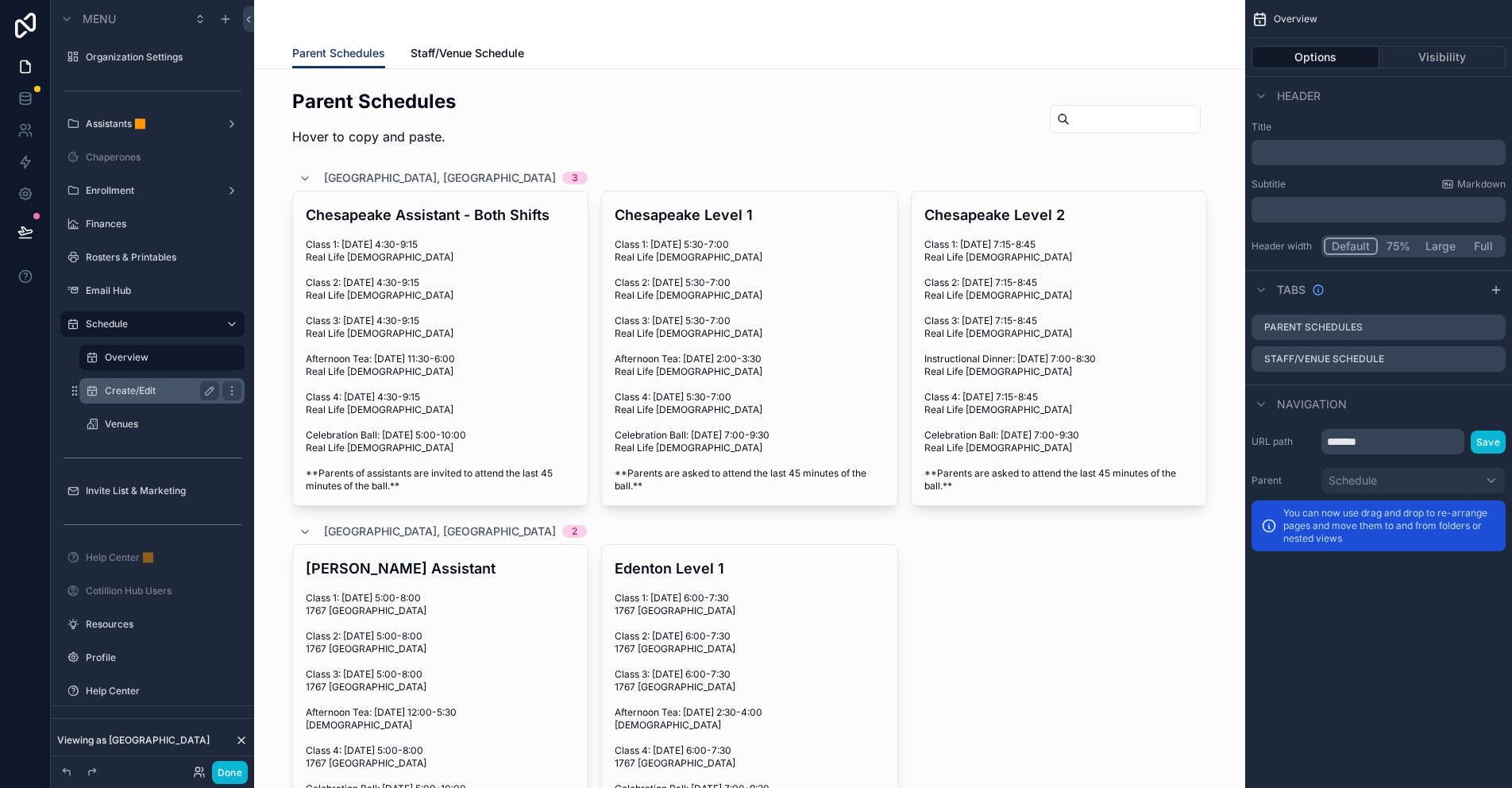
click at [123, 392] on label "Create/Edit" at bounding box center [159, 391] width 108 height 13
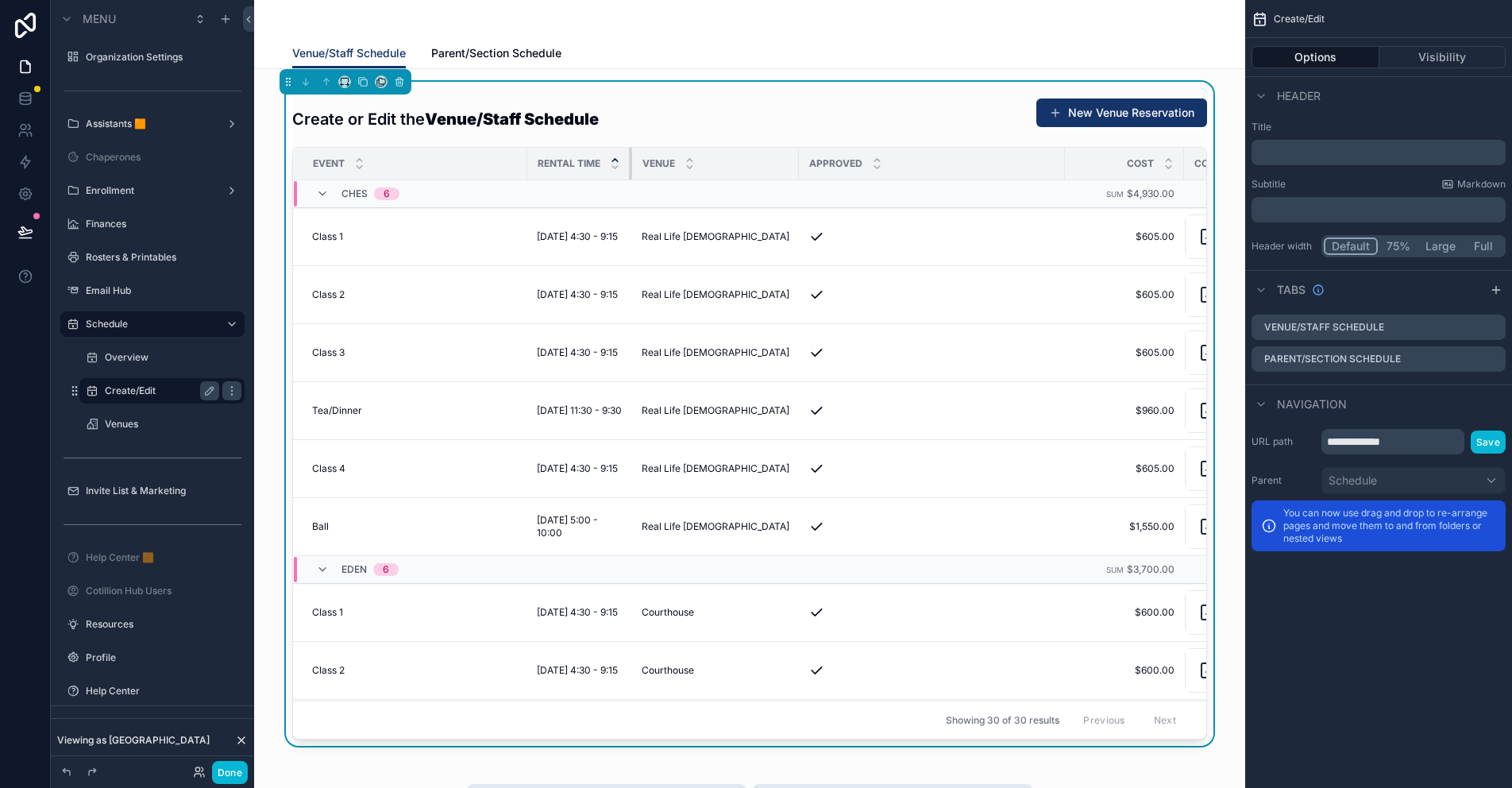
drag, startPoint x: 755, startPoint y: 160, endPoint x: 611, endPoint y: 161, distance: 144.0
click at [611, 161] on th "Rental Time" at bounding box center [580, 164] width 105 height 32
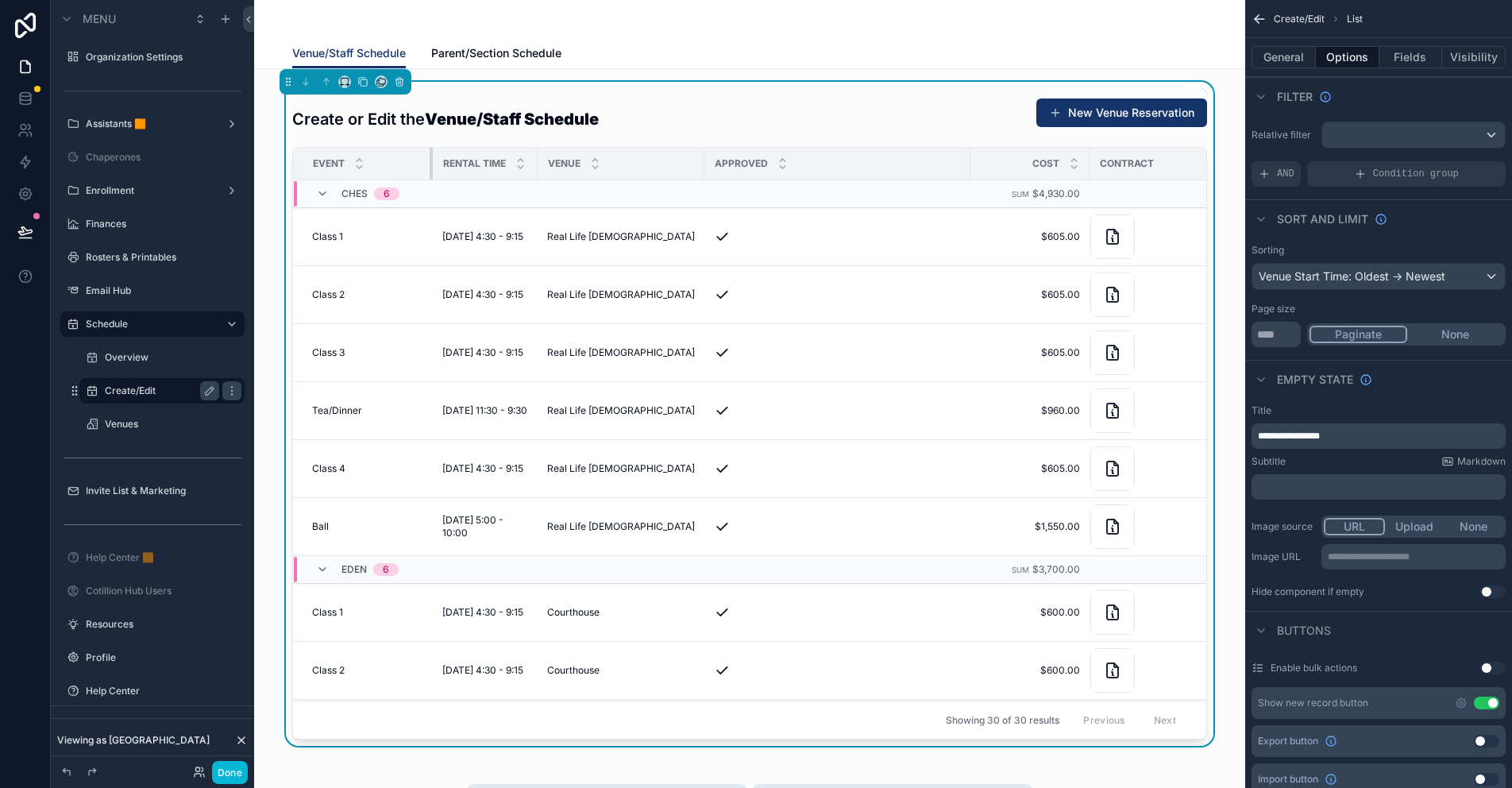
drag, startPoint x: 519, startPoint y: 154, endPoint x: 425, endPoint y: 168, distance: 95.0
click at [430, 168] on div "scrollable content" at bounding box center [433, 163] width 6 height 31
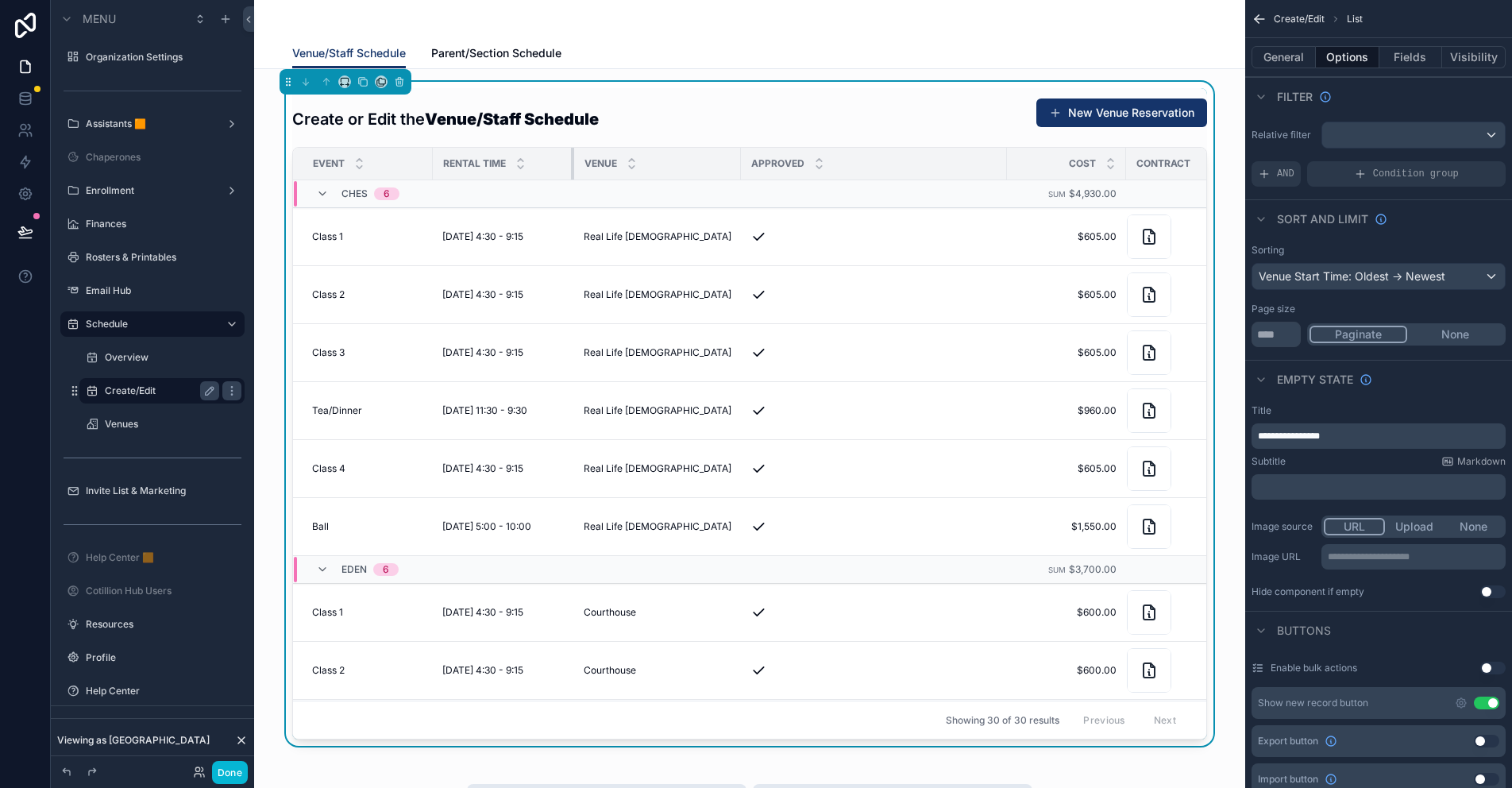
drag, startPoint x: 531, startPoint y: 156, endPoint x: 580, endPoint y: 166, distance: 50.0
click at [580, 166] on tr "Event Rental Time Venue Approved Cost Contract" at bounding box center [769, 164] width 954 height 32
drag, startPoint x: 997, startPoint y: 160, endPoint x: 960, endPoint y: 162, distance: 37.1
click at [960, 162] on tr "Event Rental Time Venue Approved Cost Contract" at bounding box center [769, 164] width 954 height 32
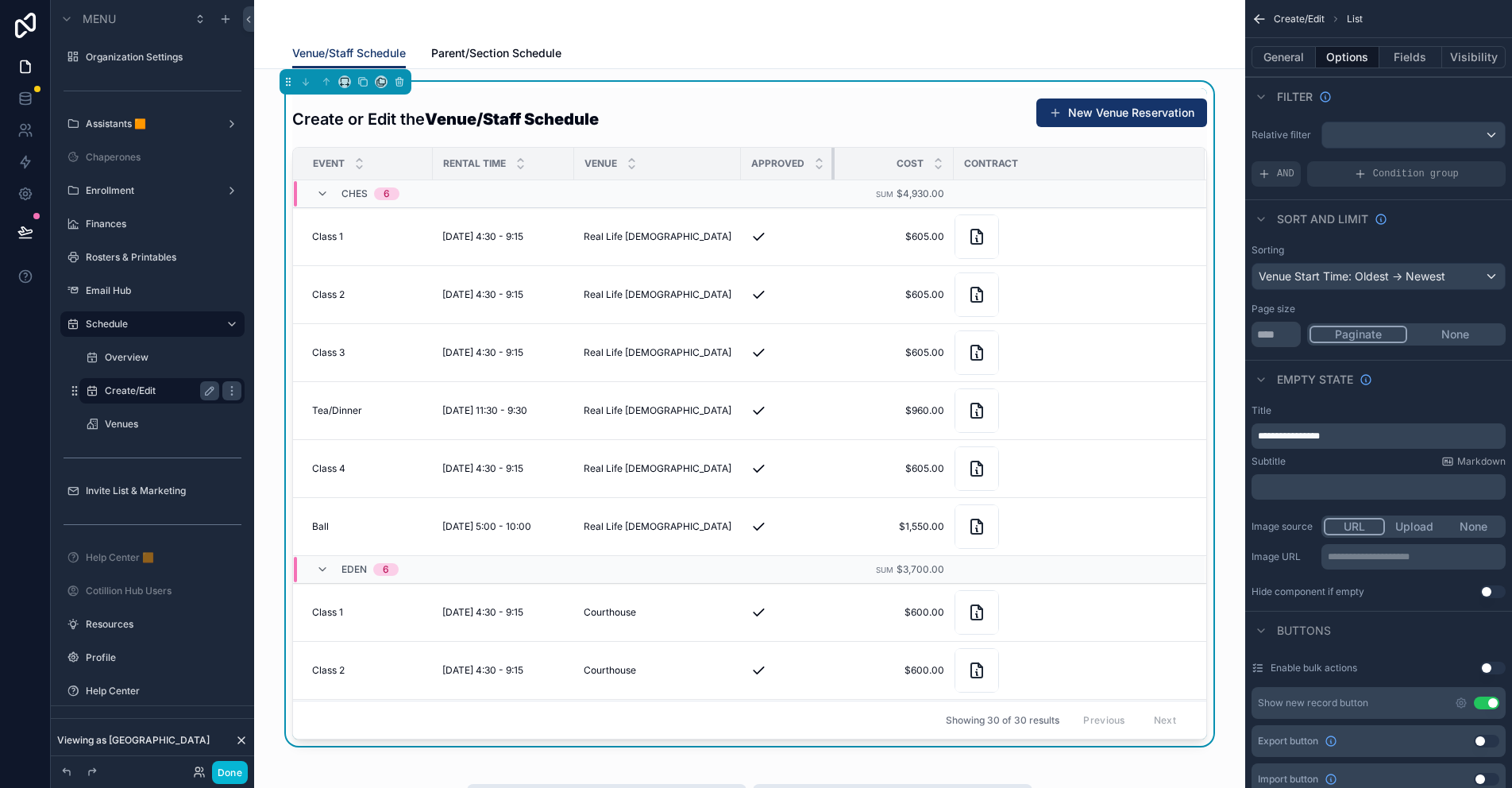
drag, startPoint x: 993, startPoint y: 158, endPoint x: 799, endPoint y: 162, distance: 194.0
click at [786, 162] on th "Approved" at bounding box center [788, 164] width 94 height 32
click at [738, 159] on div "scrollable content" at bounding box center [741, 163] width 6 height 31
click at [1077, 103] on button "New Venue Reservation" at bounding box center [1122, 112] width 171 height 28
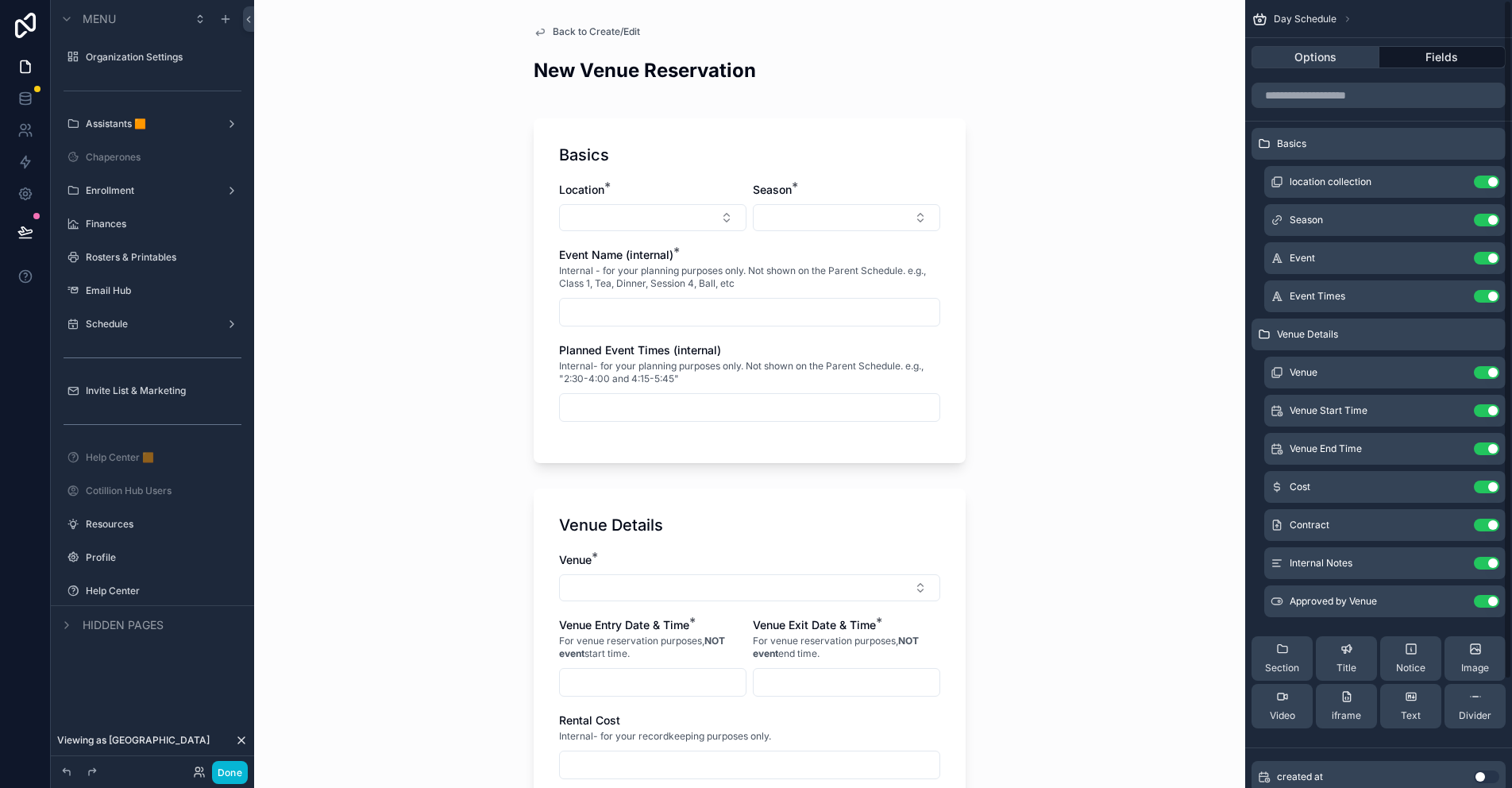
click at [1326, 61] on button "Options" at bounding box center [1315, 57] width 128 height 23
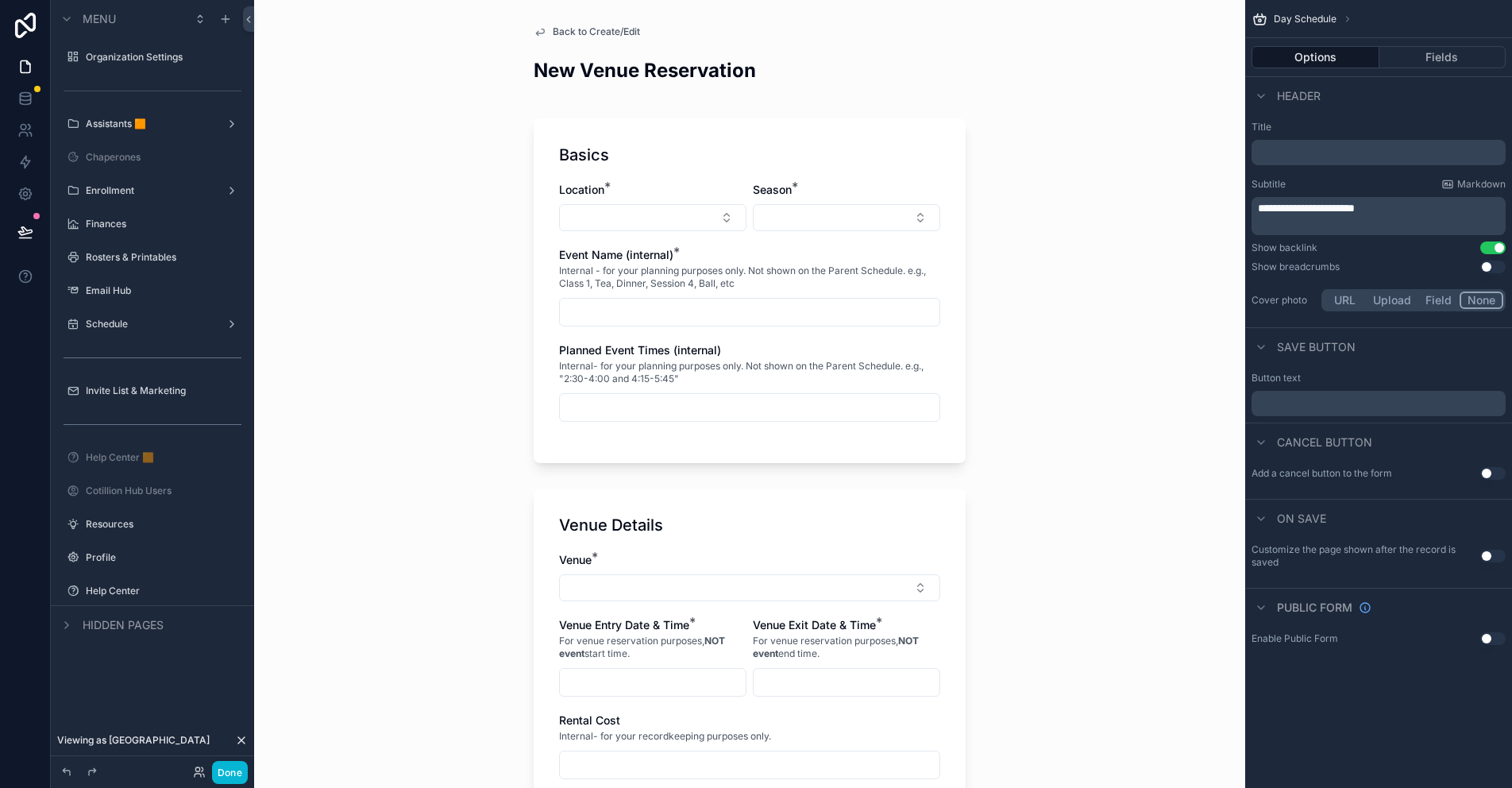
click at [1489, 554] on button "Use setting" at bounding box center [1493, 556] width 26 height 13
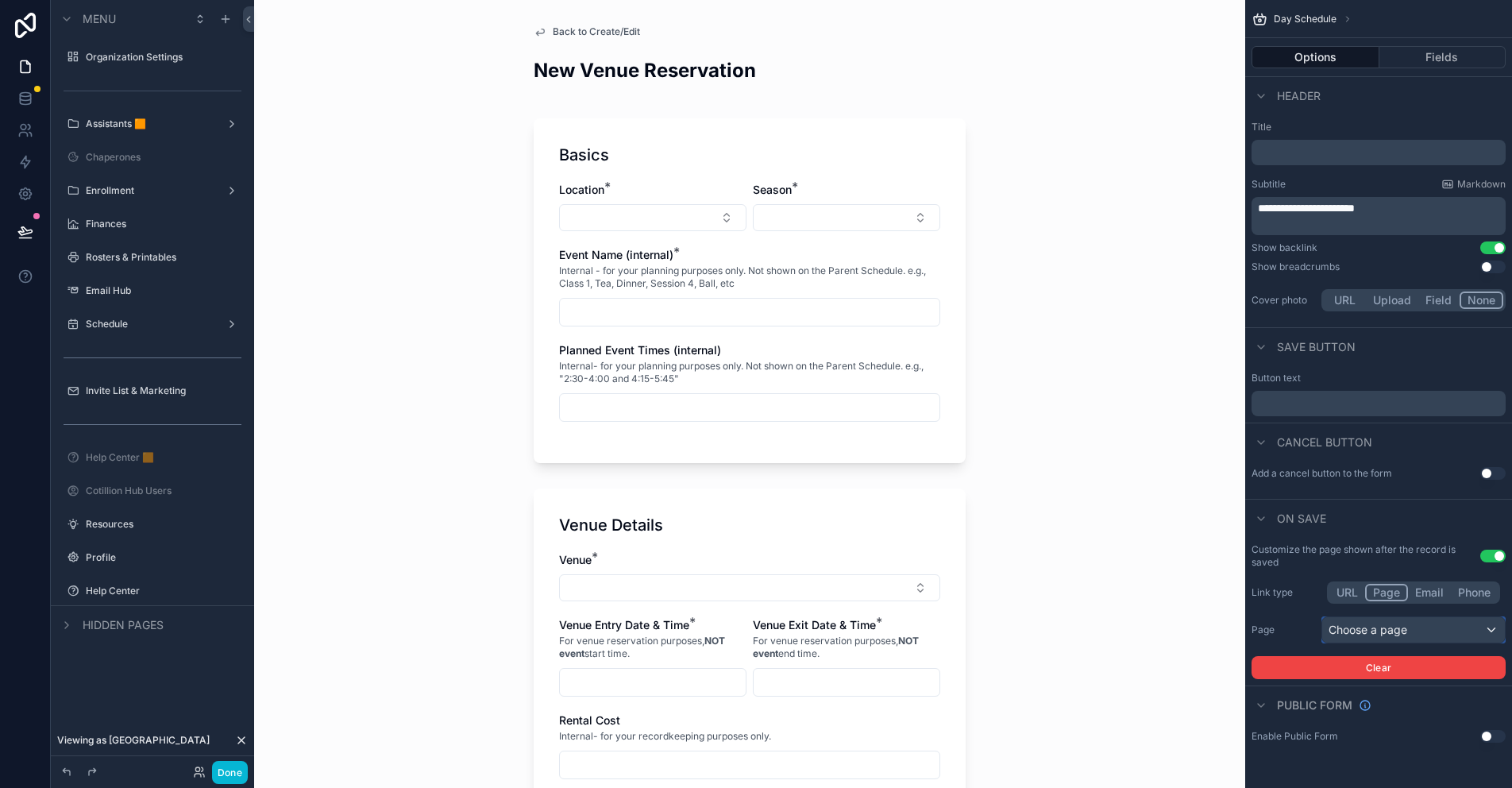
click at [1392, 628] on div "Choose a page" at bounding box center [1413, 630] width 182 height 26
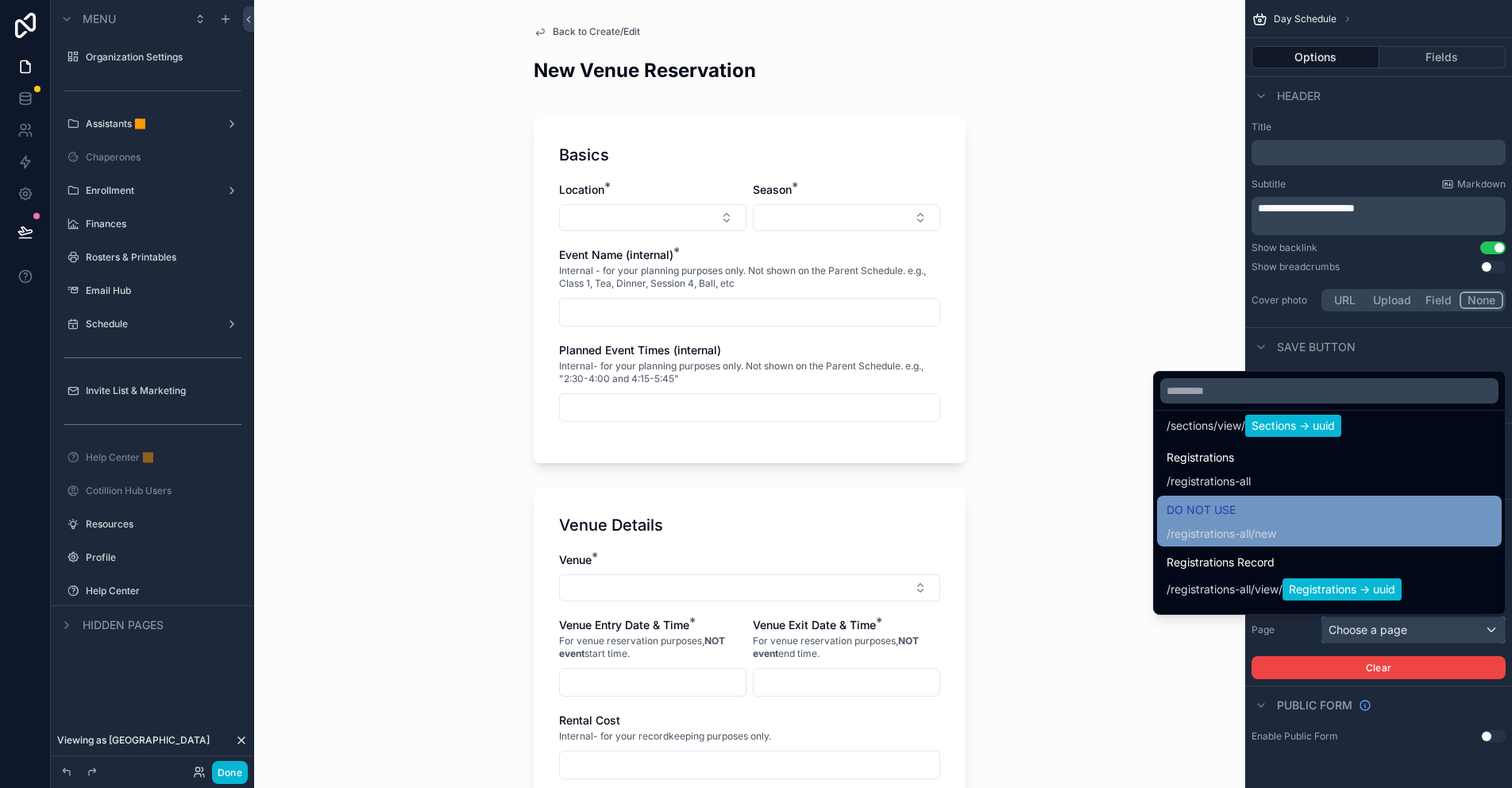
scroll to position [1429, 0]
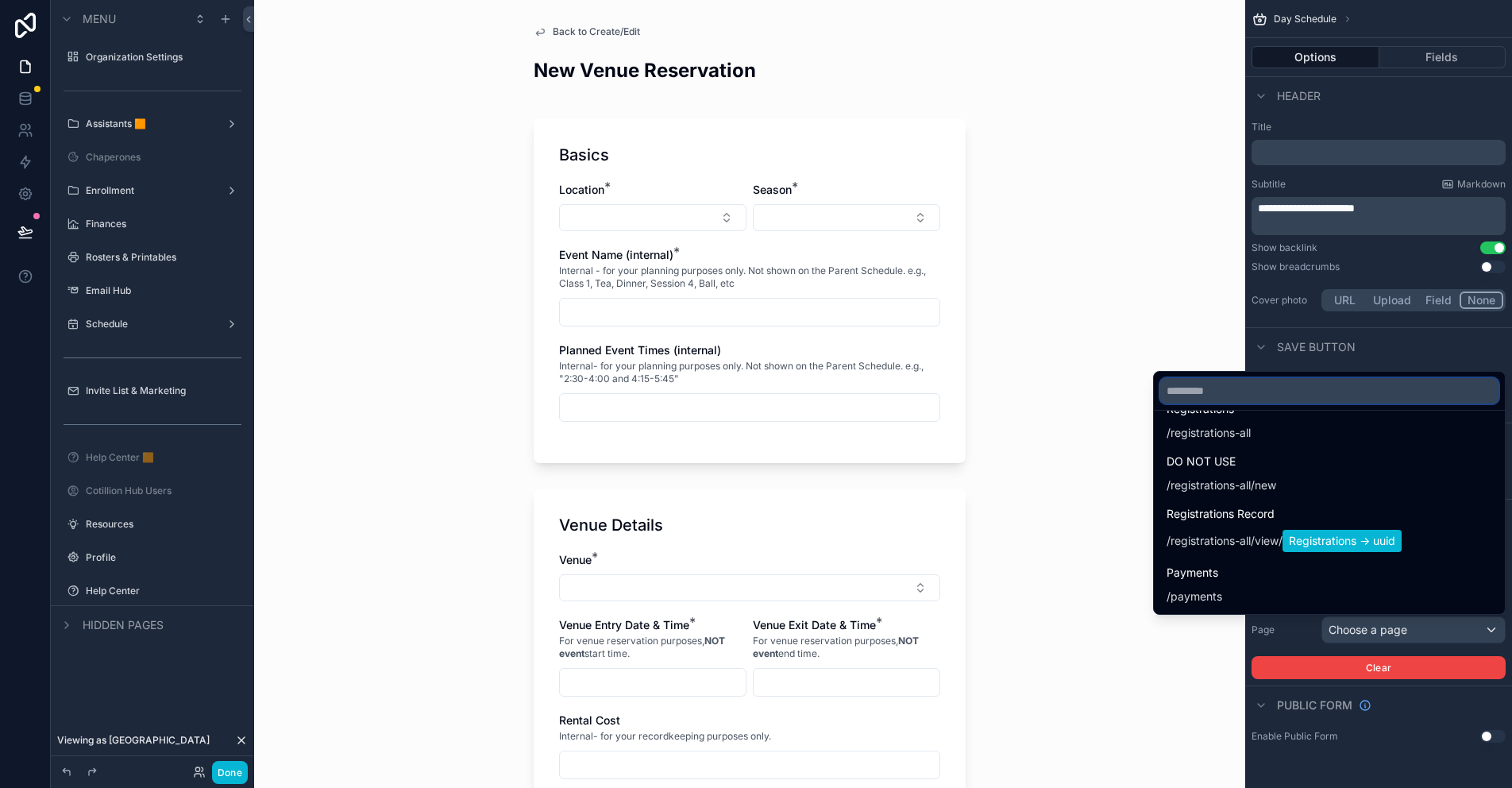
click at [1202, 390] on input "text" at bounding box center [1329, 391] width 338 height 26
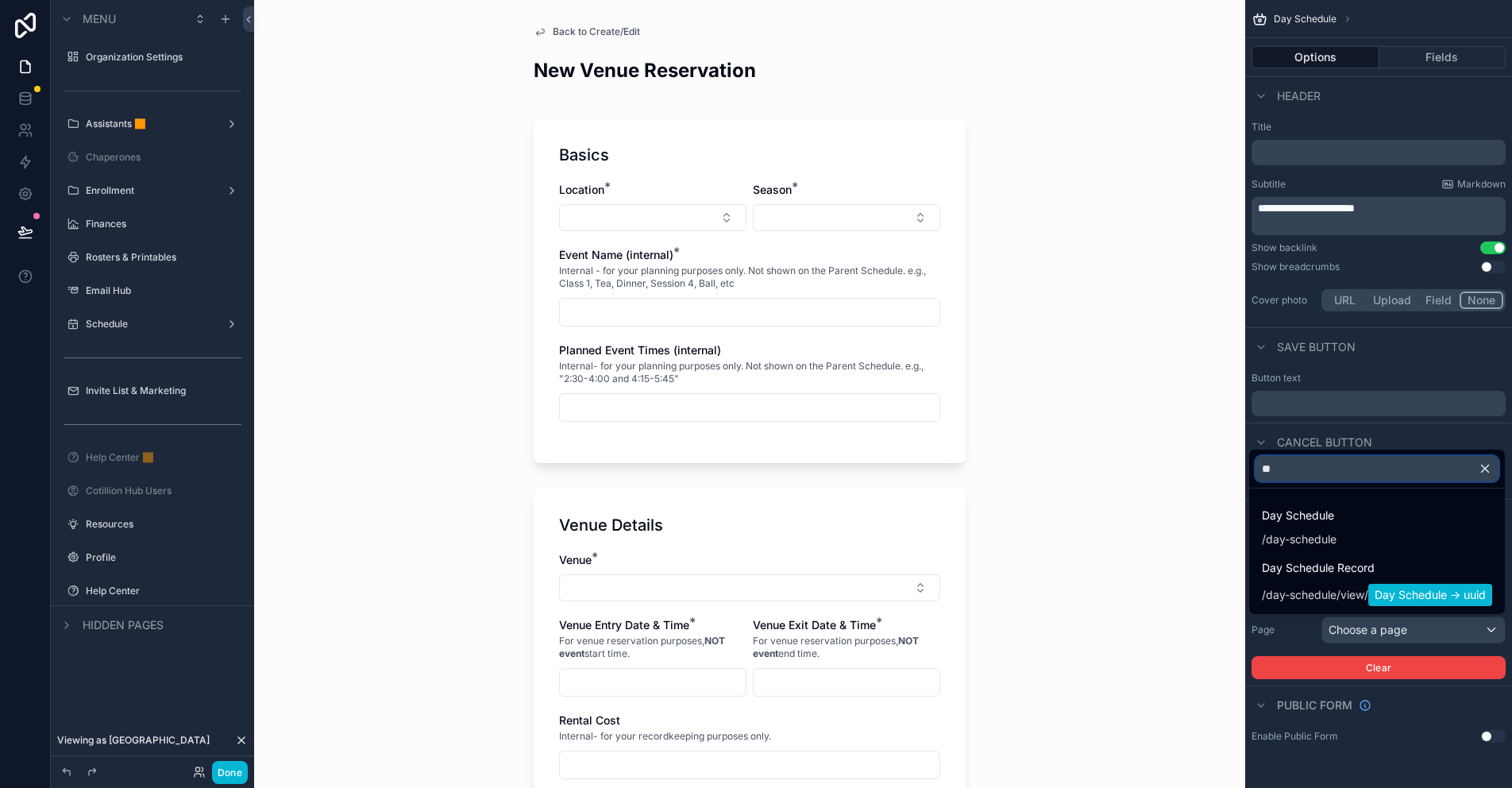
scroll to position [0, 0]
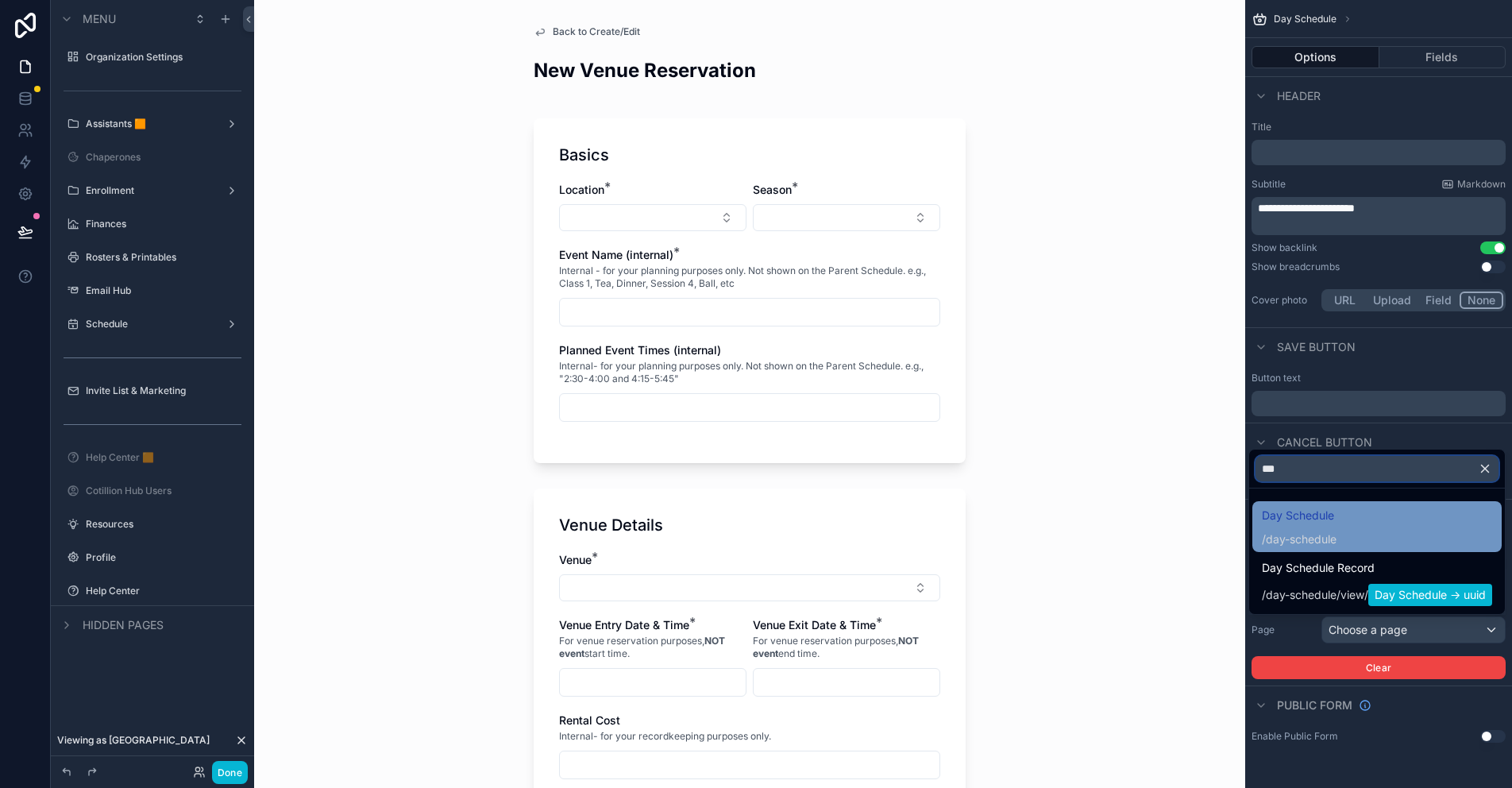
type input "***"
click at [1291, 521] on span "Day Schedule" at bounding box center [1299, 515] width 75 height 19
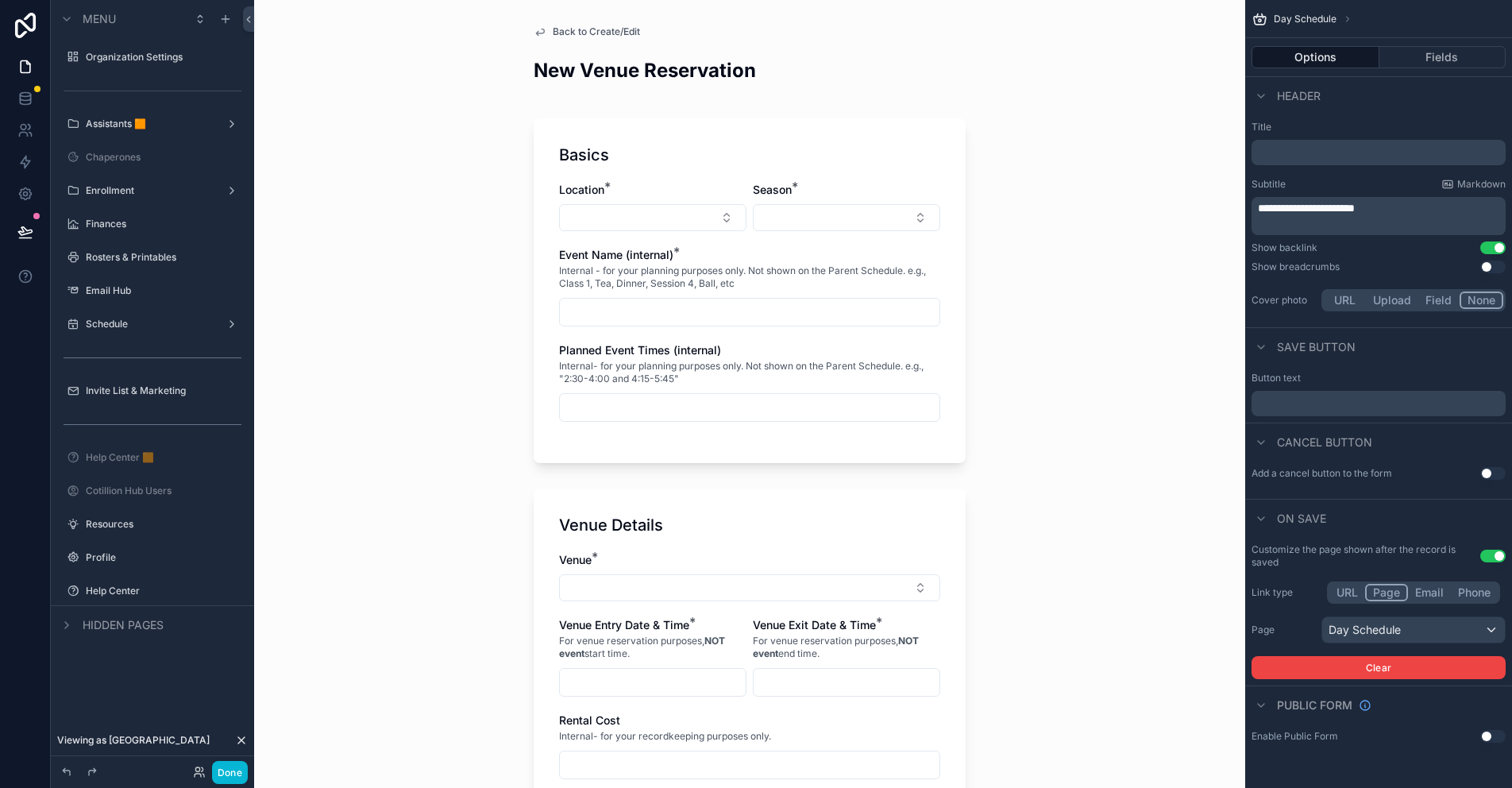
drag, startPoint x: 146, startPoint y: 623, endPoint x: 147, endPoint y: 609, distance: 14.0
click at [146, 623] on span "Hidden pages" at bounding box center [123, 625] width 81 height 16
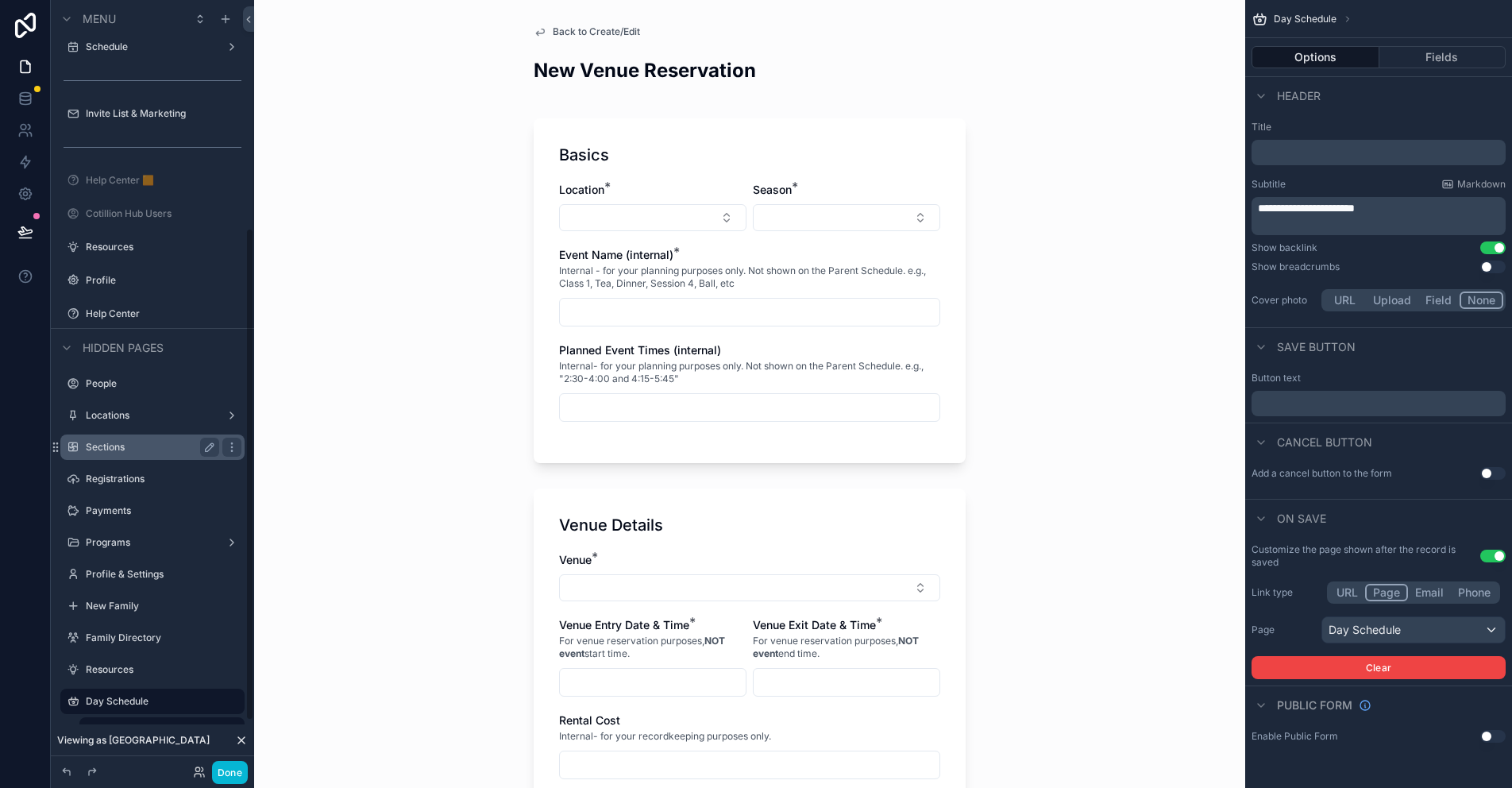
scroll to position [431, 0]
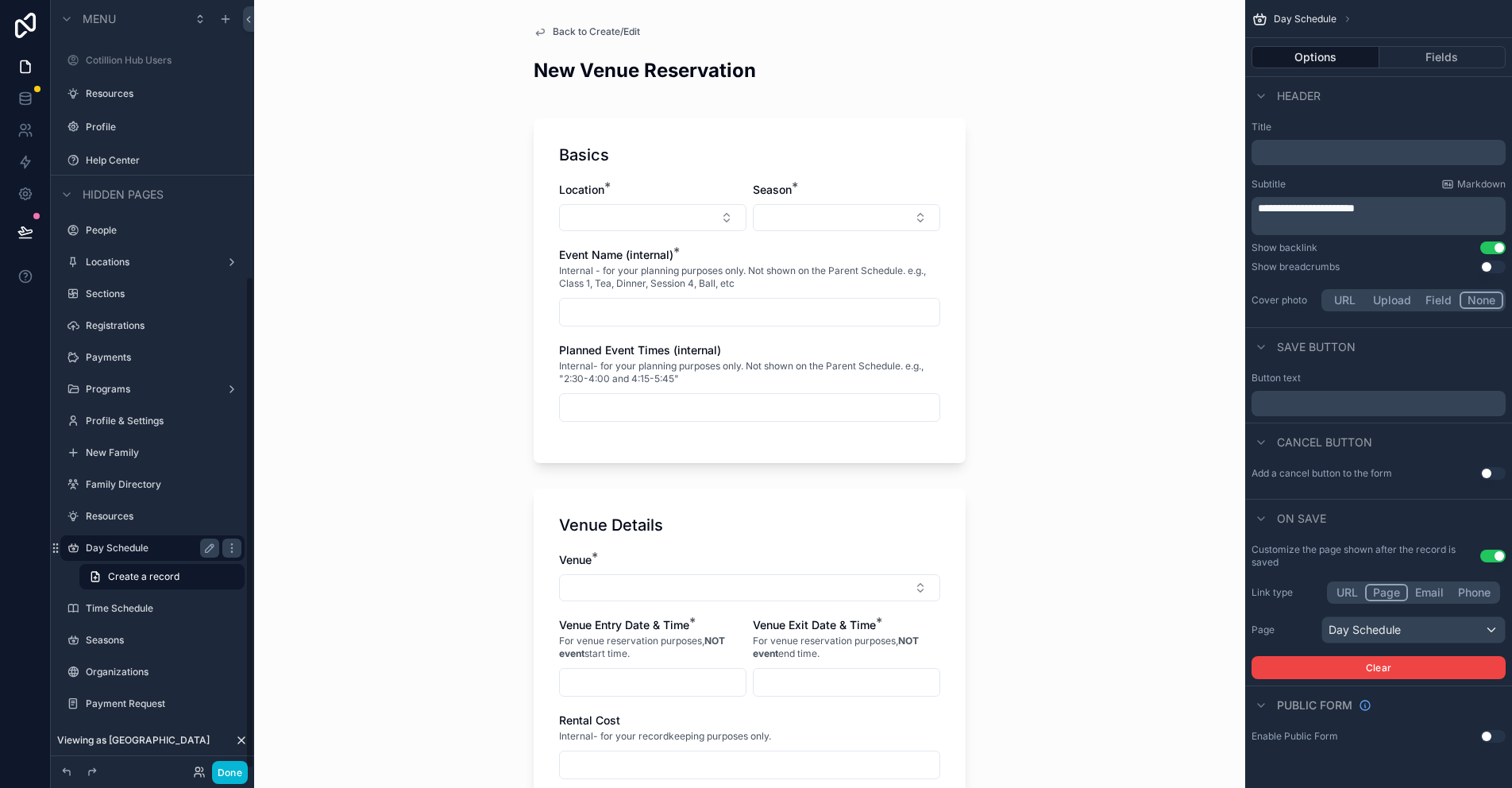
click at [123, 546] on label "Day Schedule" at bounding box center [149, 548] width 127 height 13
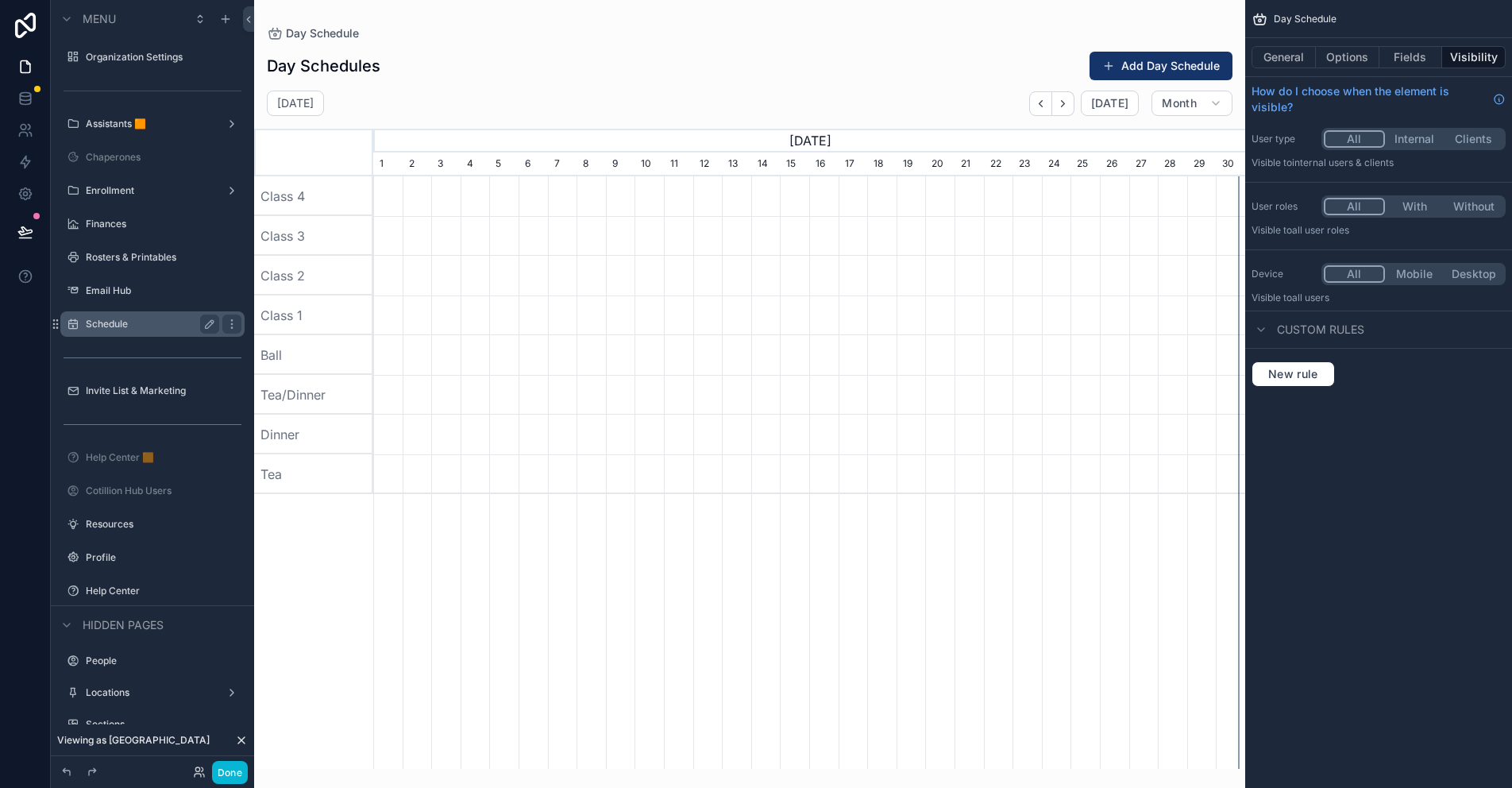
click at [119, 316] on div "Schedule" at bounding box center [152, 324] width 133 height 19
click at [123, 320] on label "Schedule" at bounding box center [149, 324] width 127 height 13
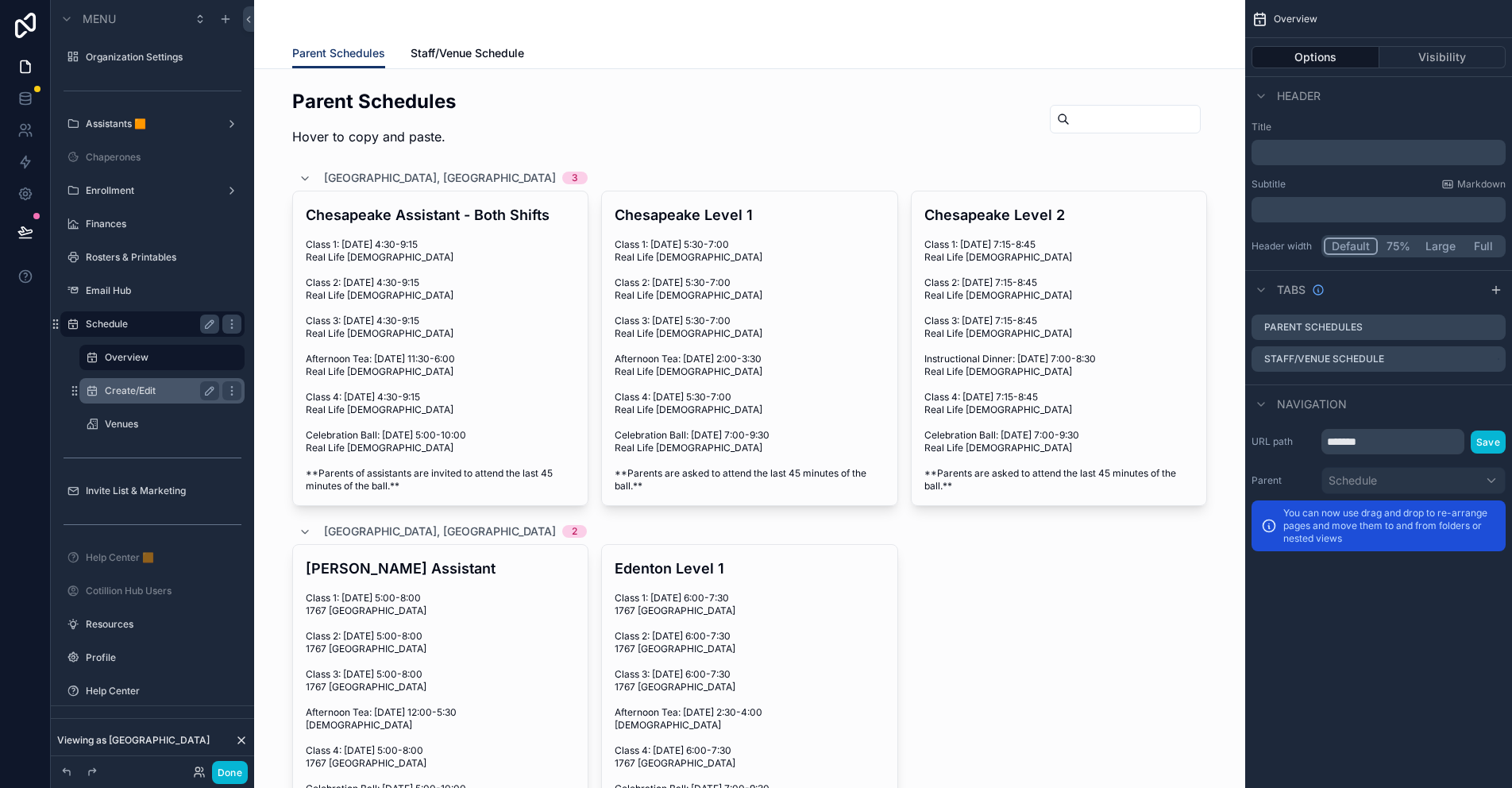
click at [134, 394] on label "Create/Edit" at bounding box center [159, 391] width 108 height 13
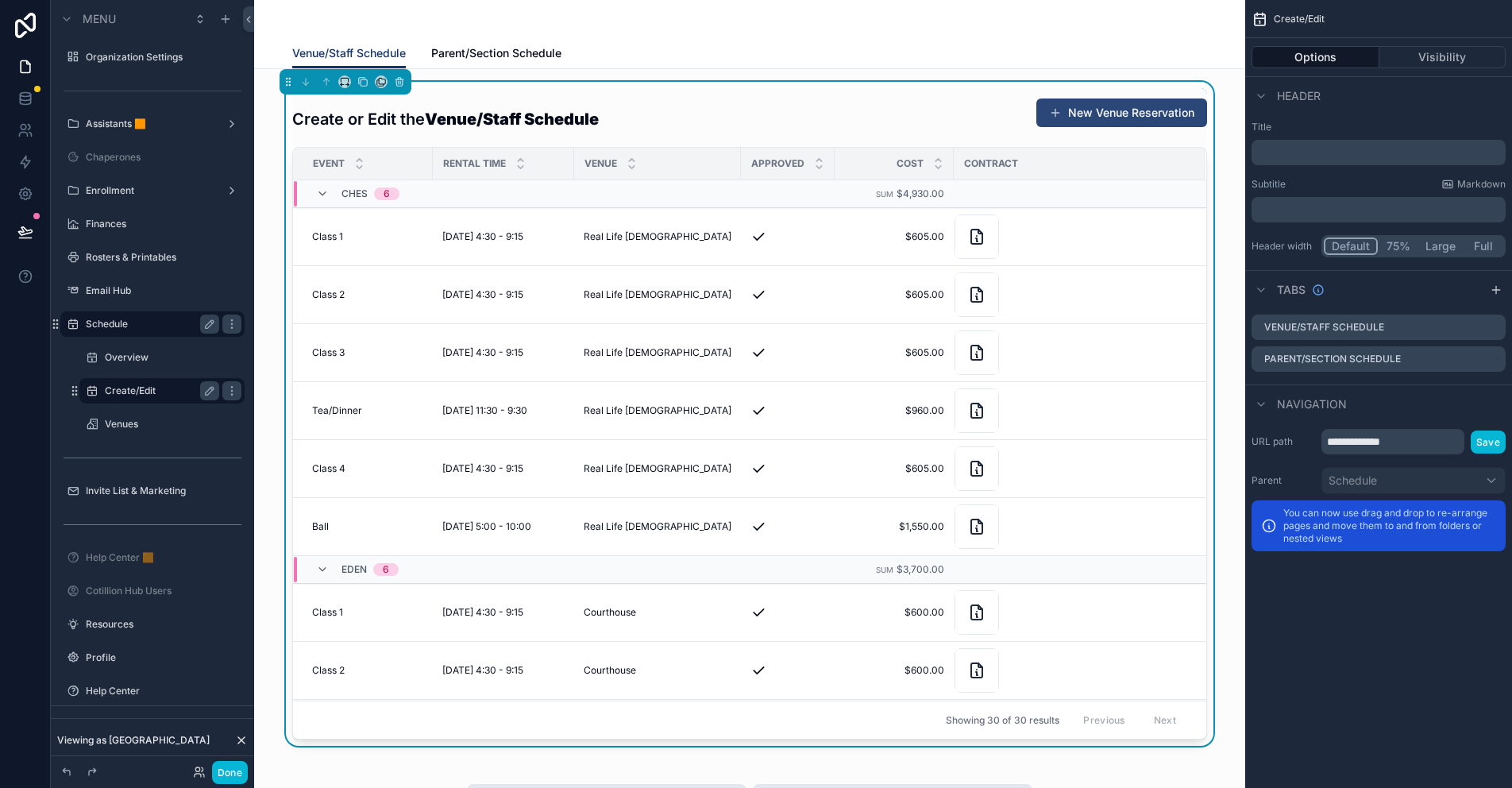
click at [1067, 111] on button "New Venue Reservation" at bounding box center [1122, 112] width 171 height 28
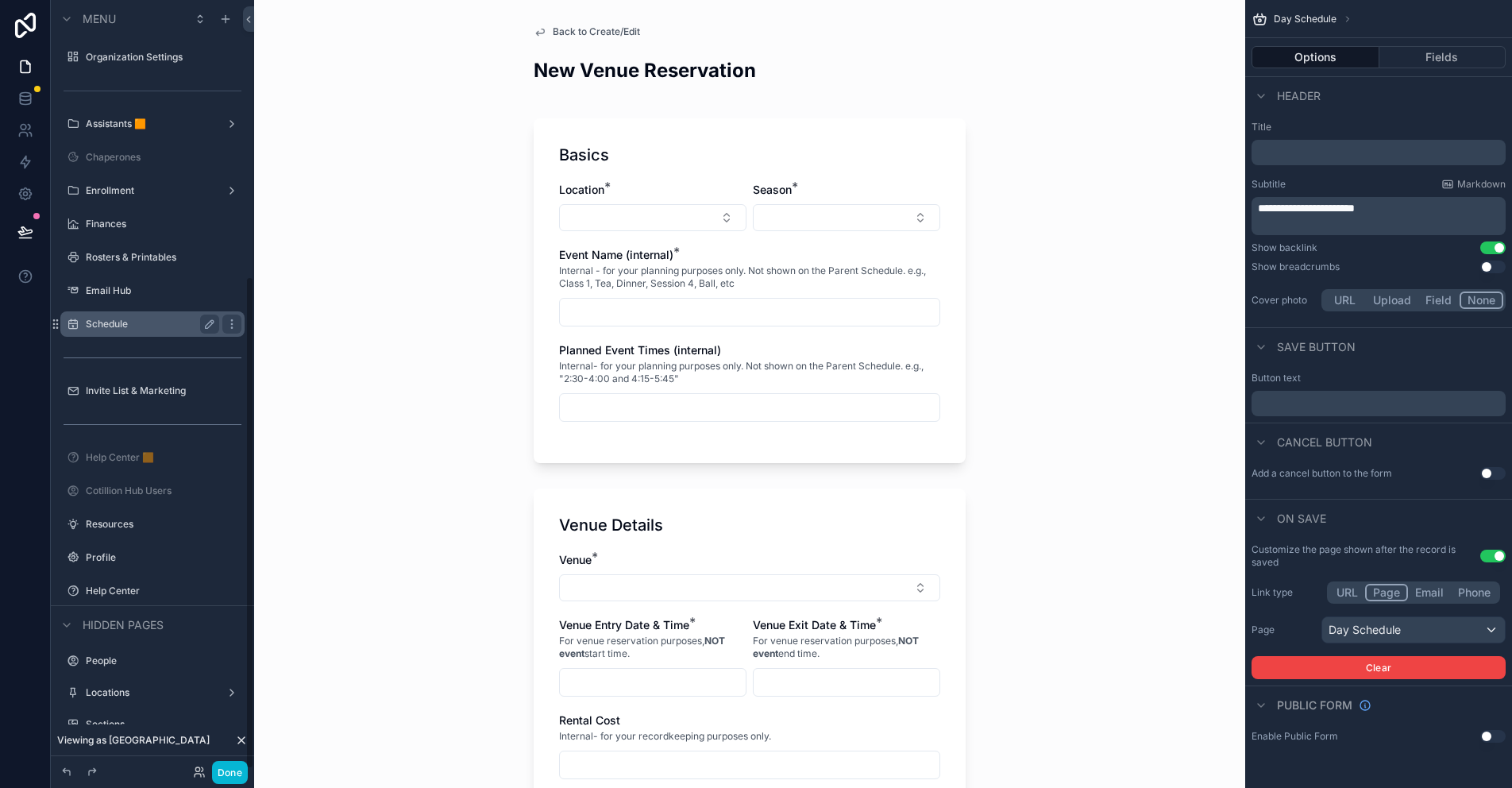
scroll to position [431, 0]
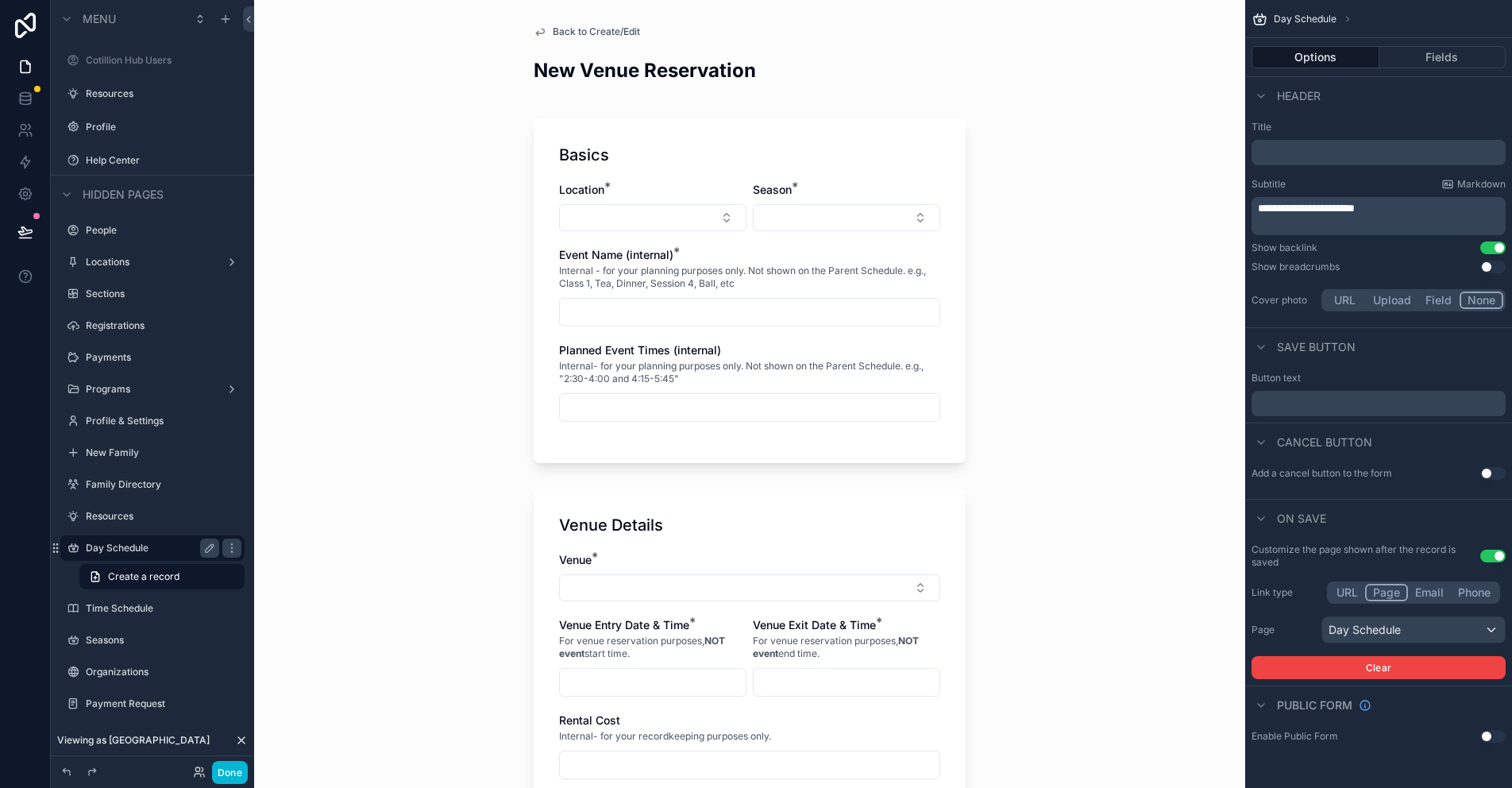
click at [1347, 593] on button "URL" at bounding box center [1347, 593] width 35 height 18
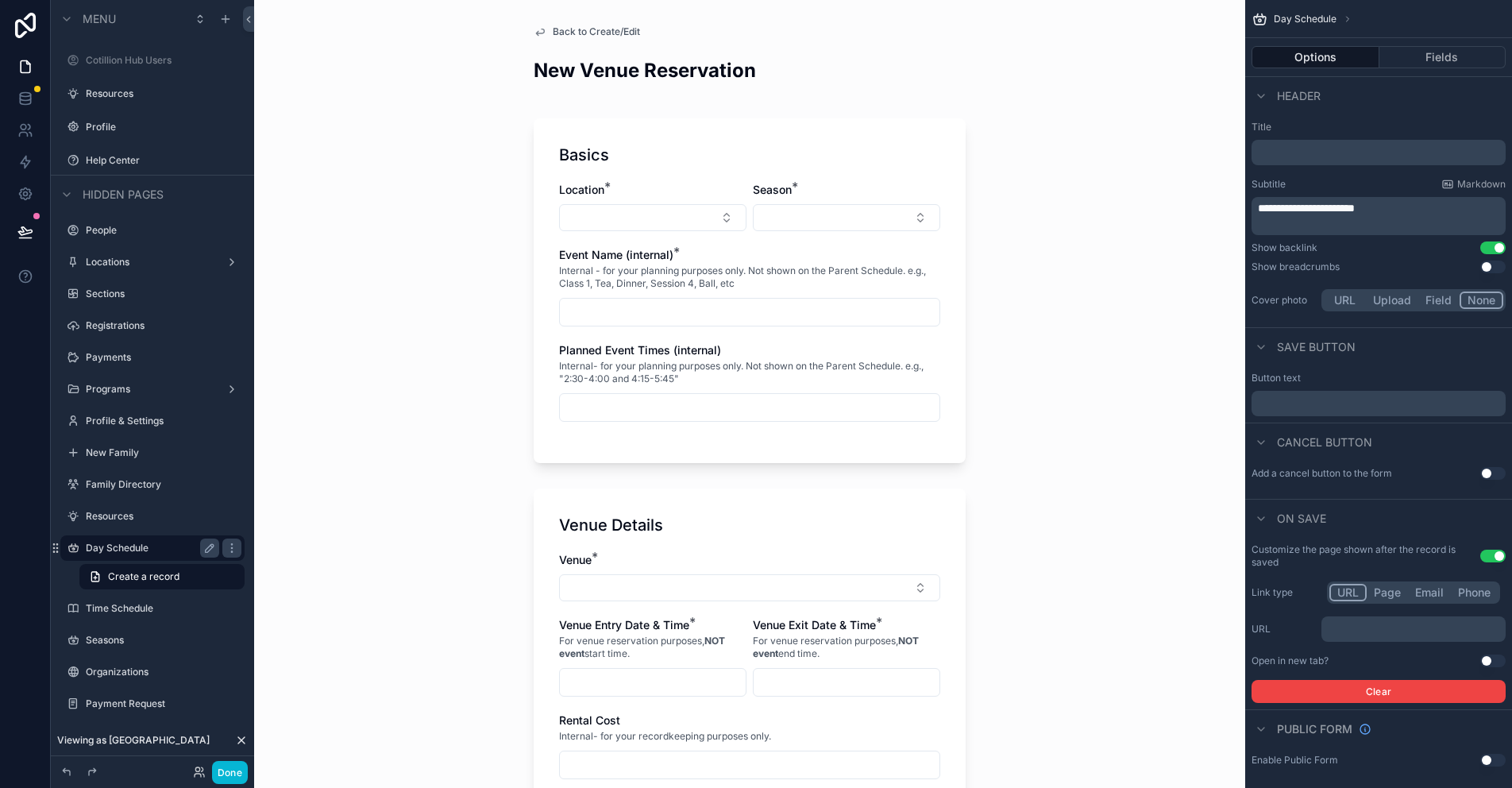
click at [1358, 624] on p "﻿" at bounding box center [1414, 629] width 175 height 13
drag, startPoint x: 1355, startPoint y: 627, endPoint x: 1298, endPoint y: 629, distance: 57.0
click at [1298, 629] on div "URL ***" at bounding box center [1378, 629] width 254 height 26
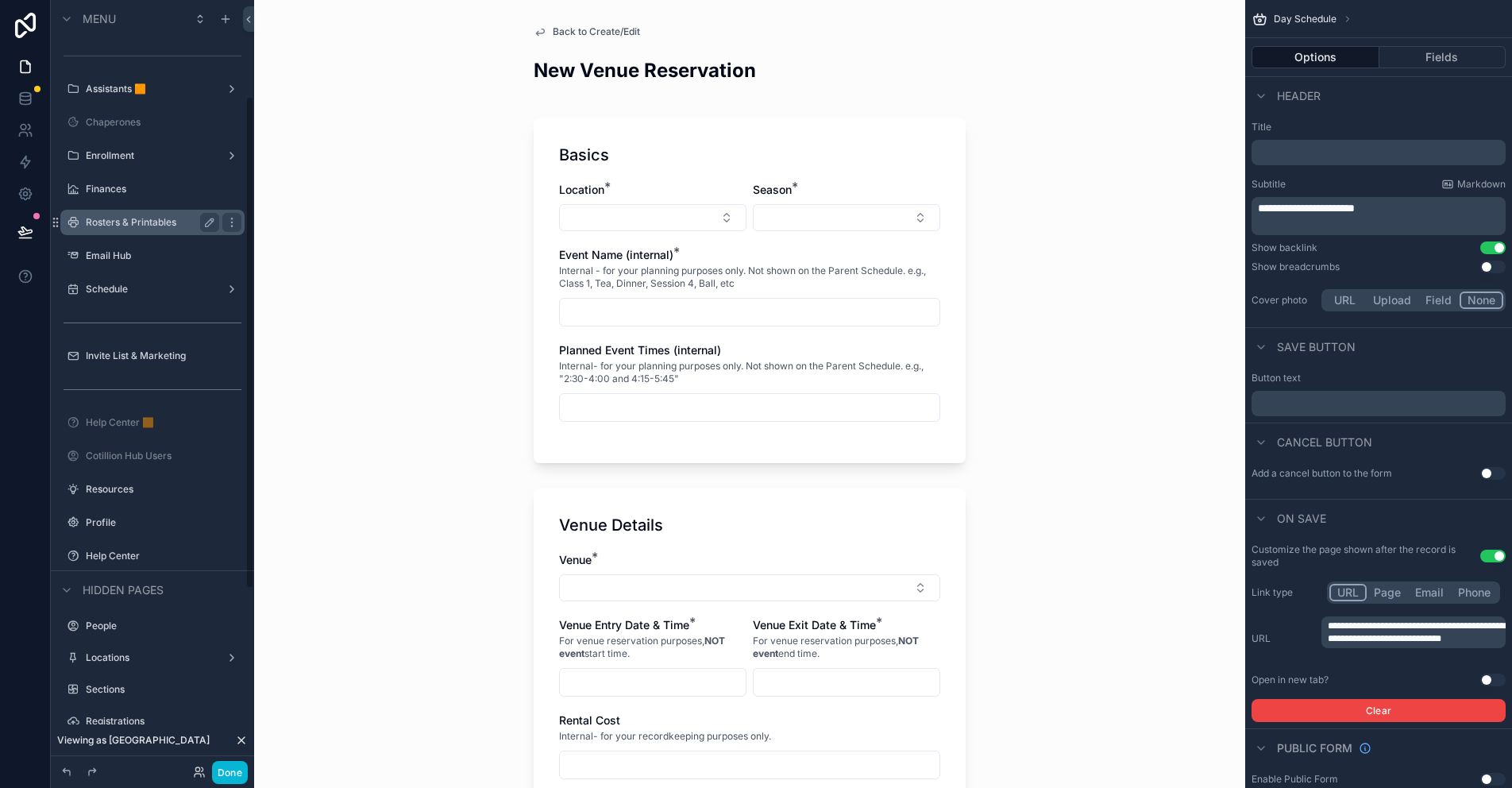
scroll to position [33, 0]
click at [583, 29] on span "Back to Create/Edit" at bounding box center [596, 32] width 87 height 13
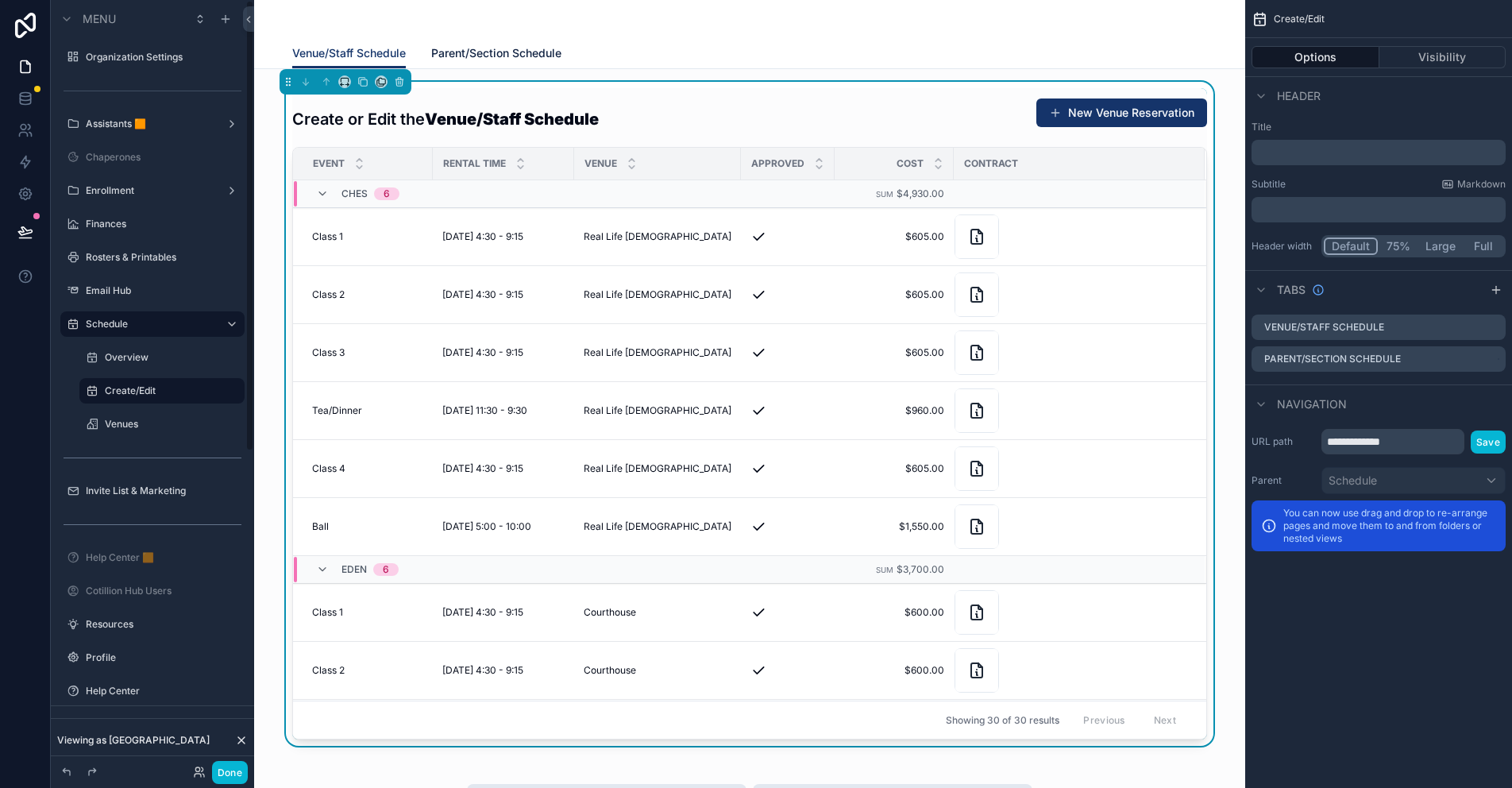
click at [495, 48] on span "Parent/Section Schedule" at bounding box center [496, 53] width 130 height 16
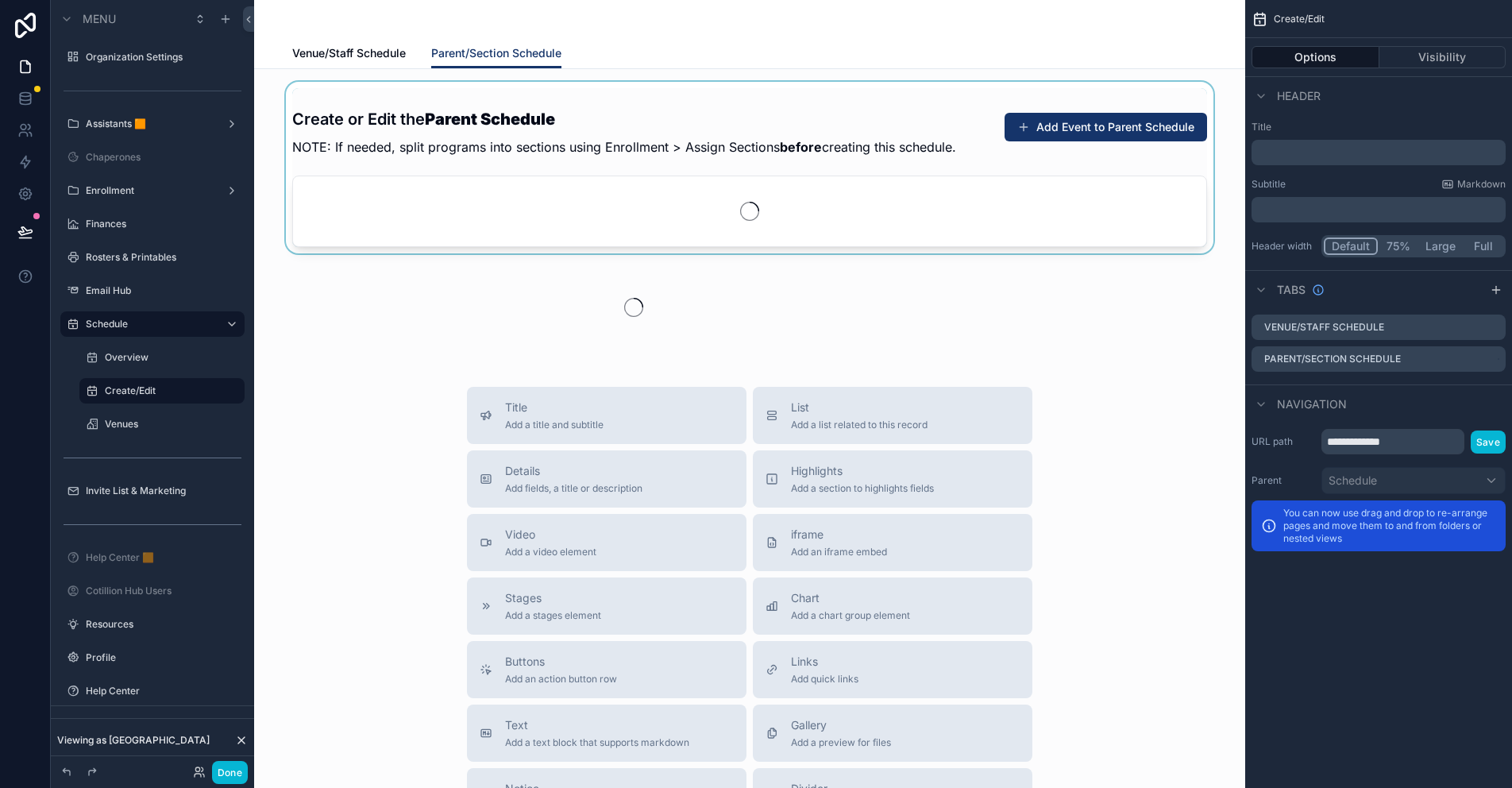
click at [1093, 126] on div "scrollable content" at bounding box center [749, 167] width 965 height 172
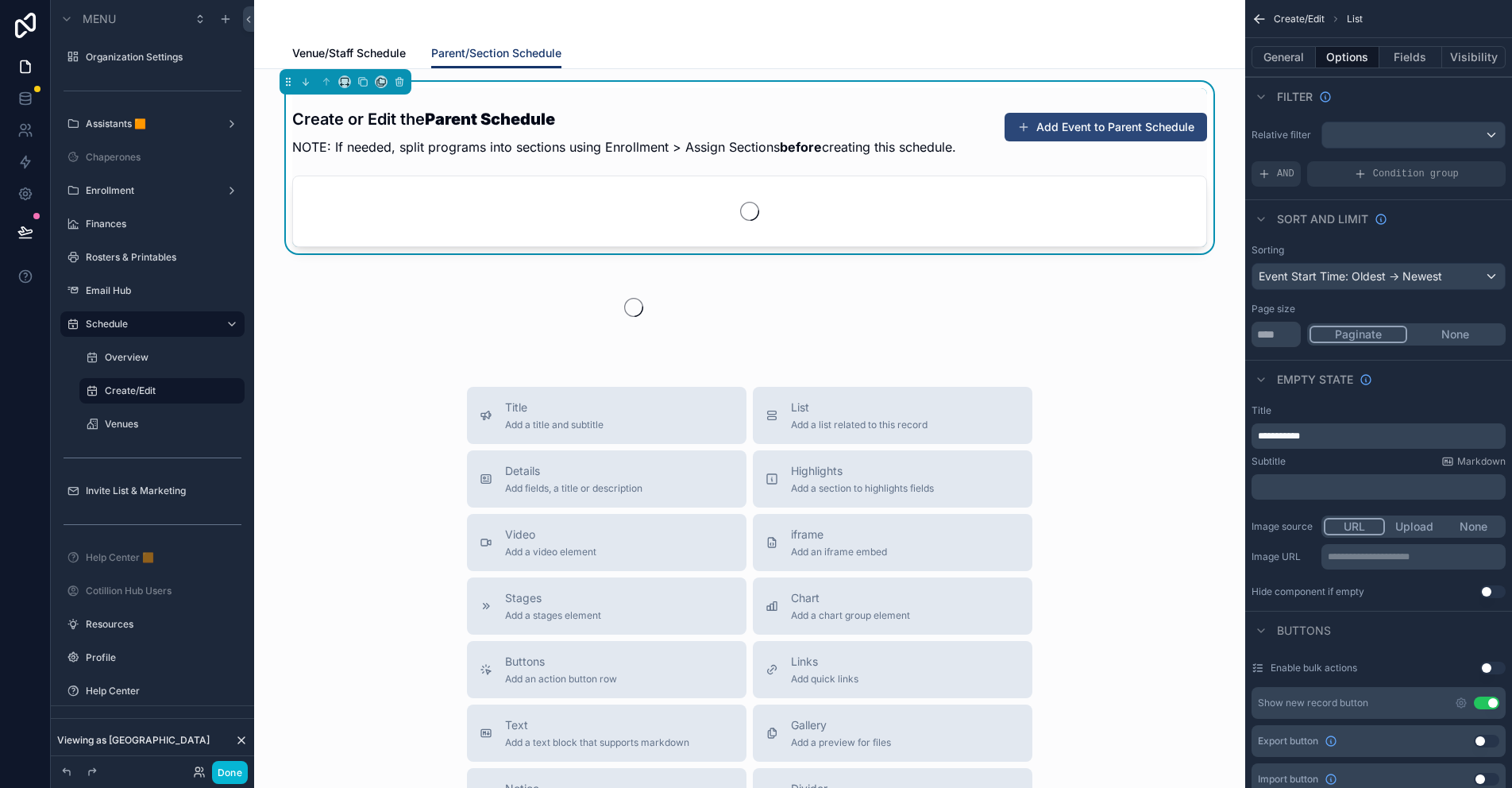
click at [1113, 125] on button "Add Event to Parent Schedule" at bounding box center [1106, 127] width 202 height 28
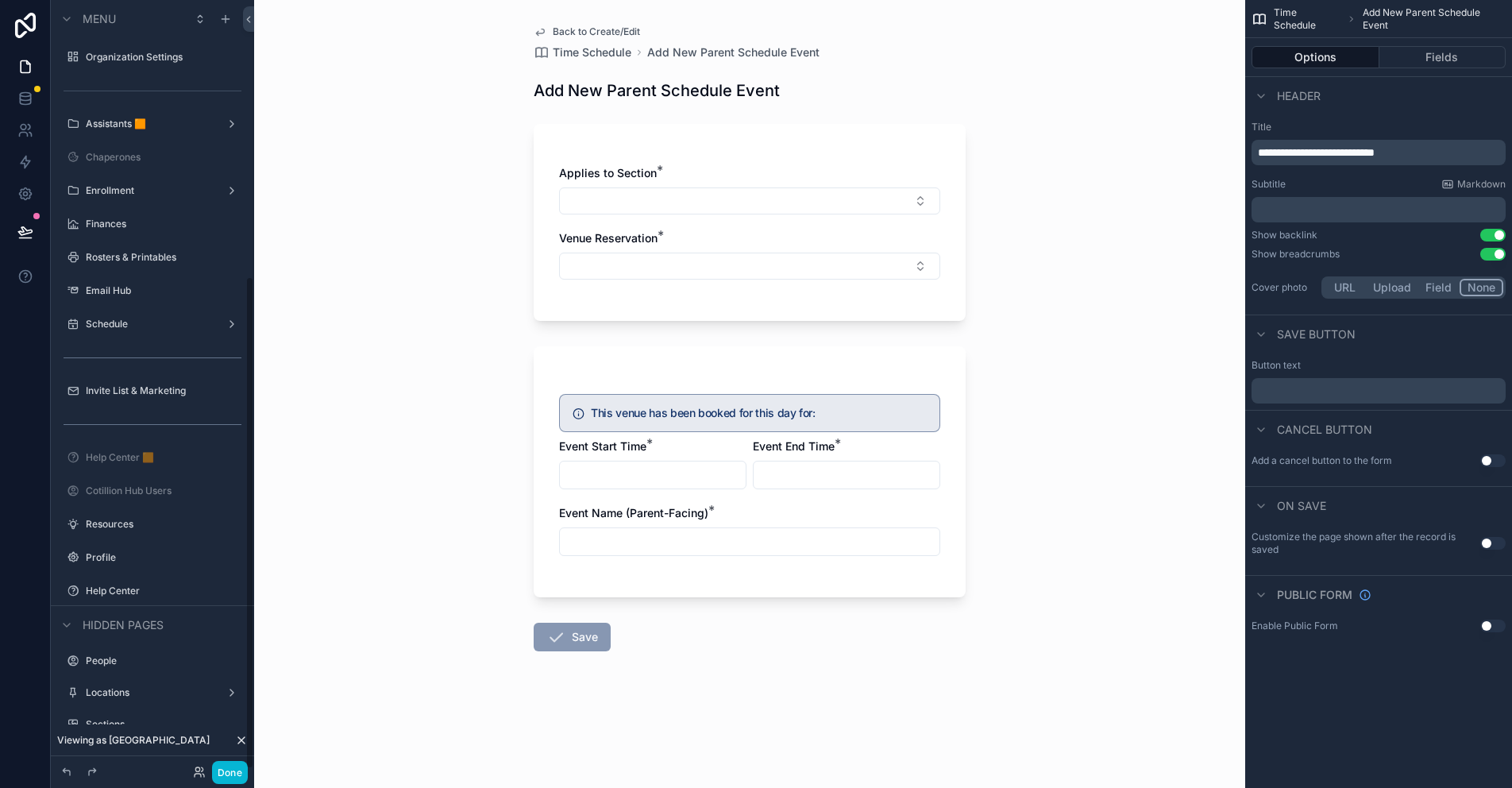
scroll to position [431, 0]
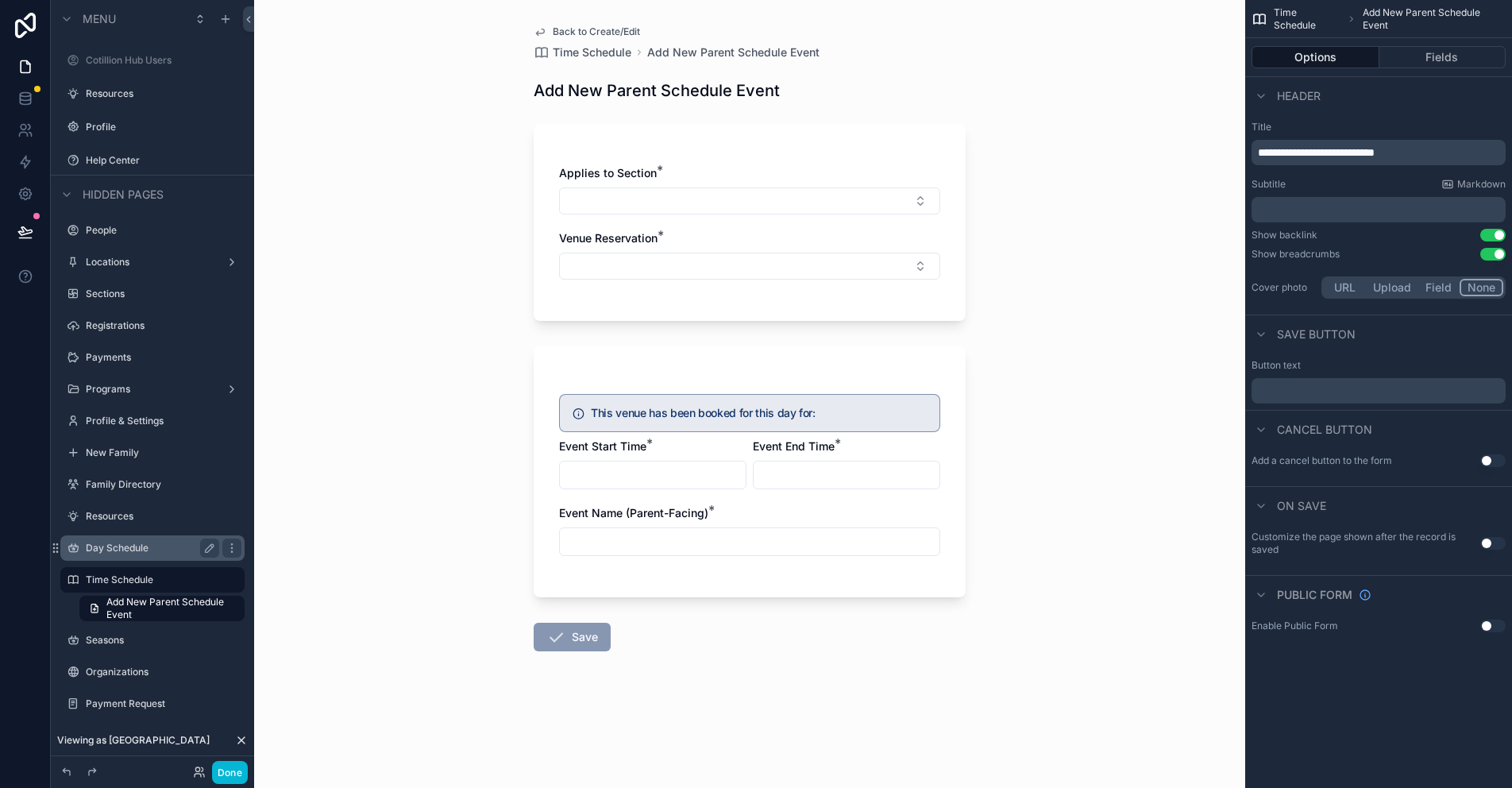
click at [1497, 255] on button "Use setting" at bounding box center [1493, 254] width 26 height 13
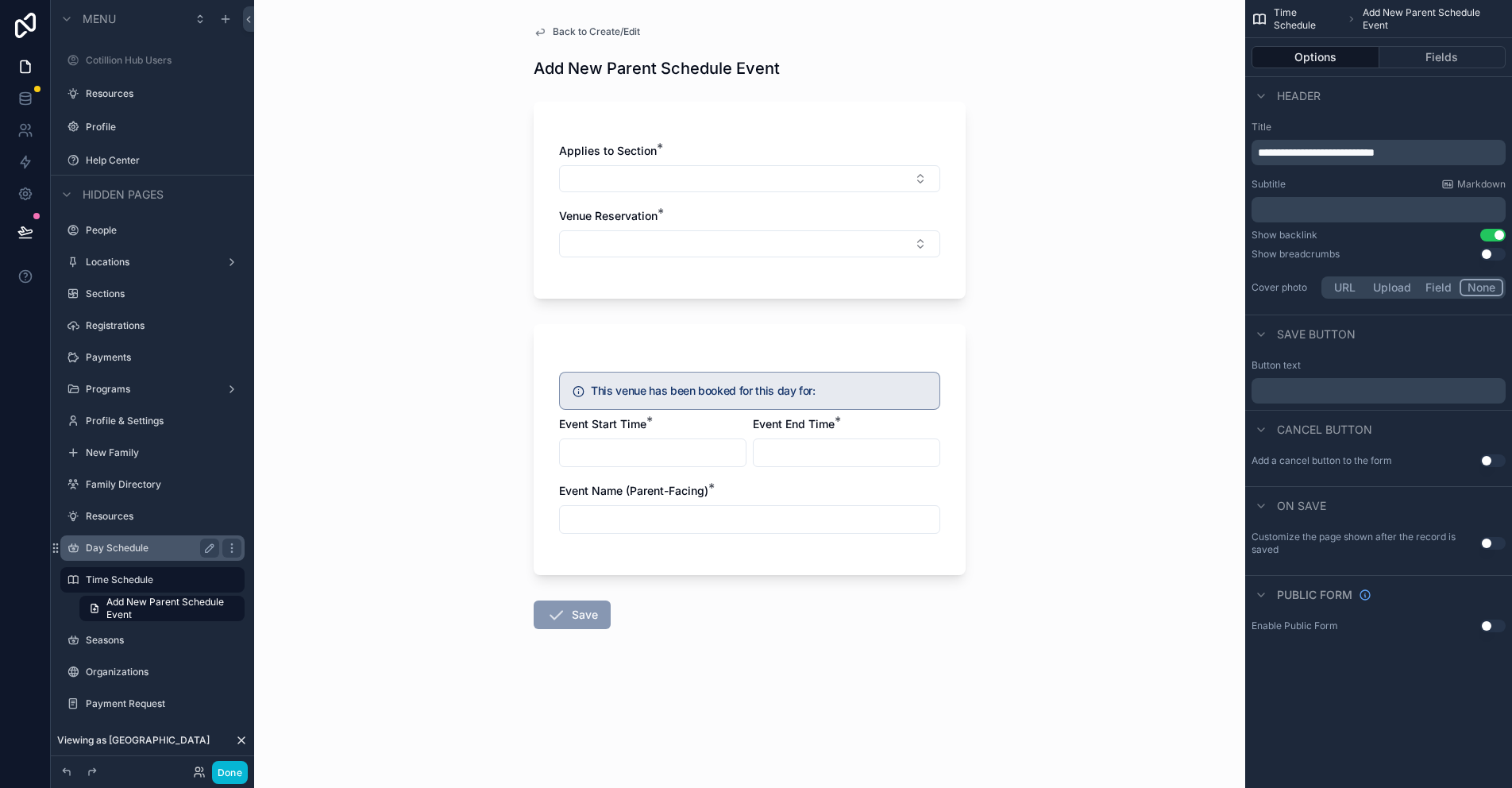
drag, startPoint x: 1492, startPoint y: 541, endPoint x: 1372, endPoint y: 551, distance: 120.4
click at [1492, 541] on button "Use setting" at bounding box center [1493, 544] width 26 height 13
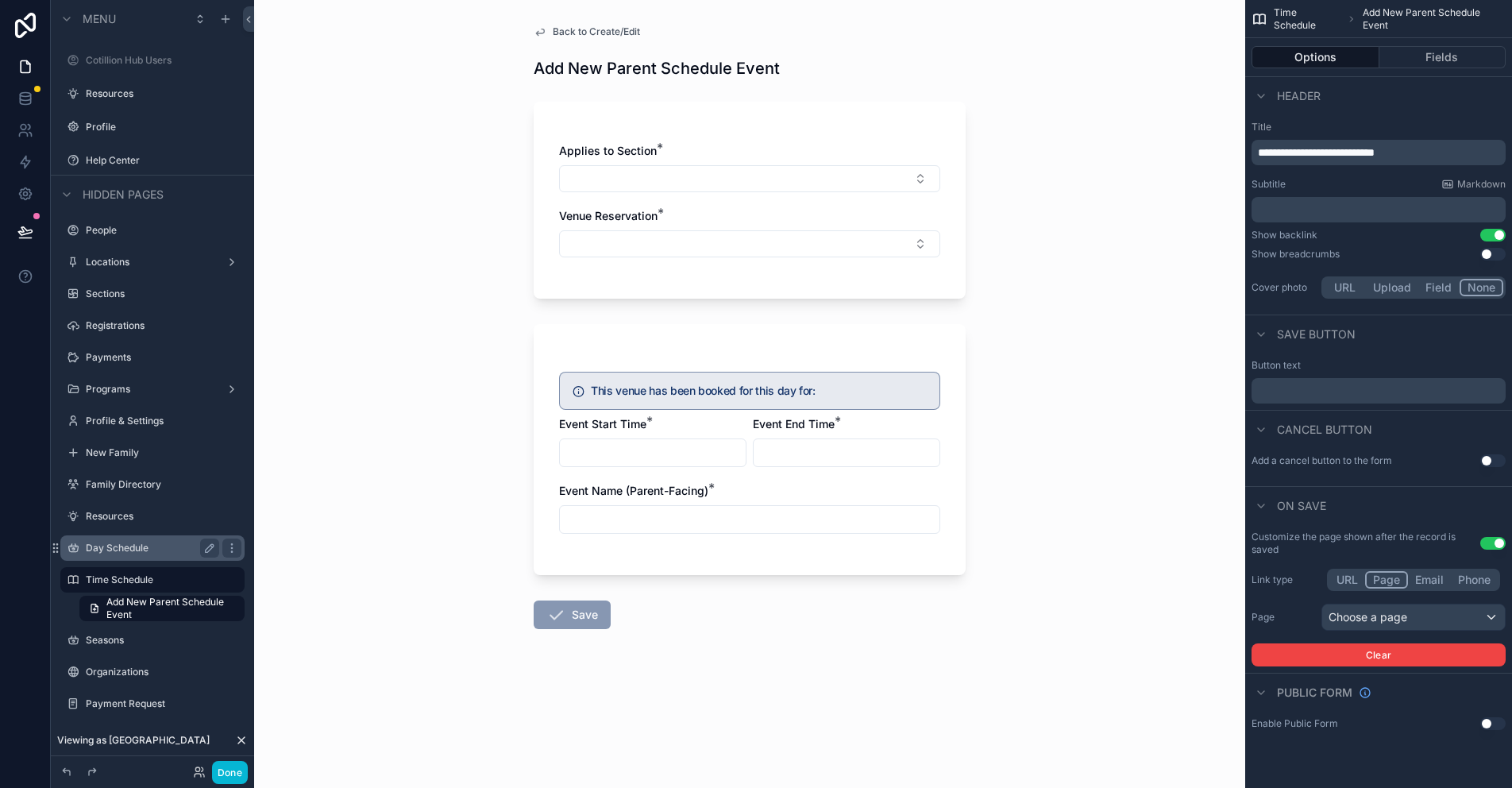
drag, startPoint x: 1359, startPoint y: 582, endPoint x: 1393, endPoint y: 593, distance: 35.7
click at [1359, 582] on button "URL" at bounding box center [1347, 580] width 35 height 18
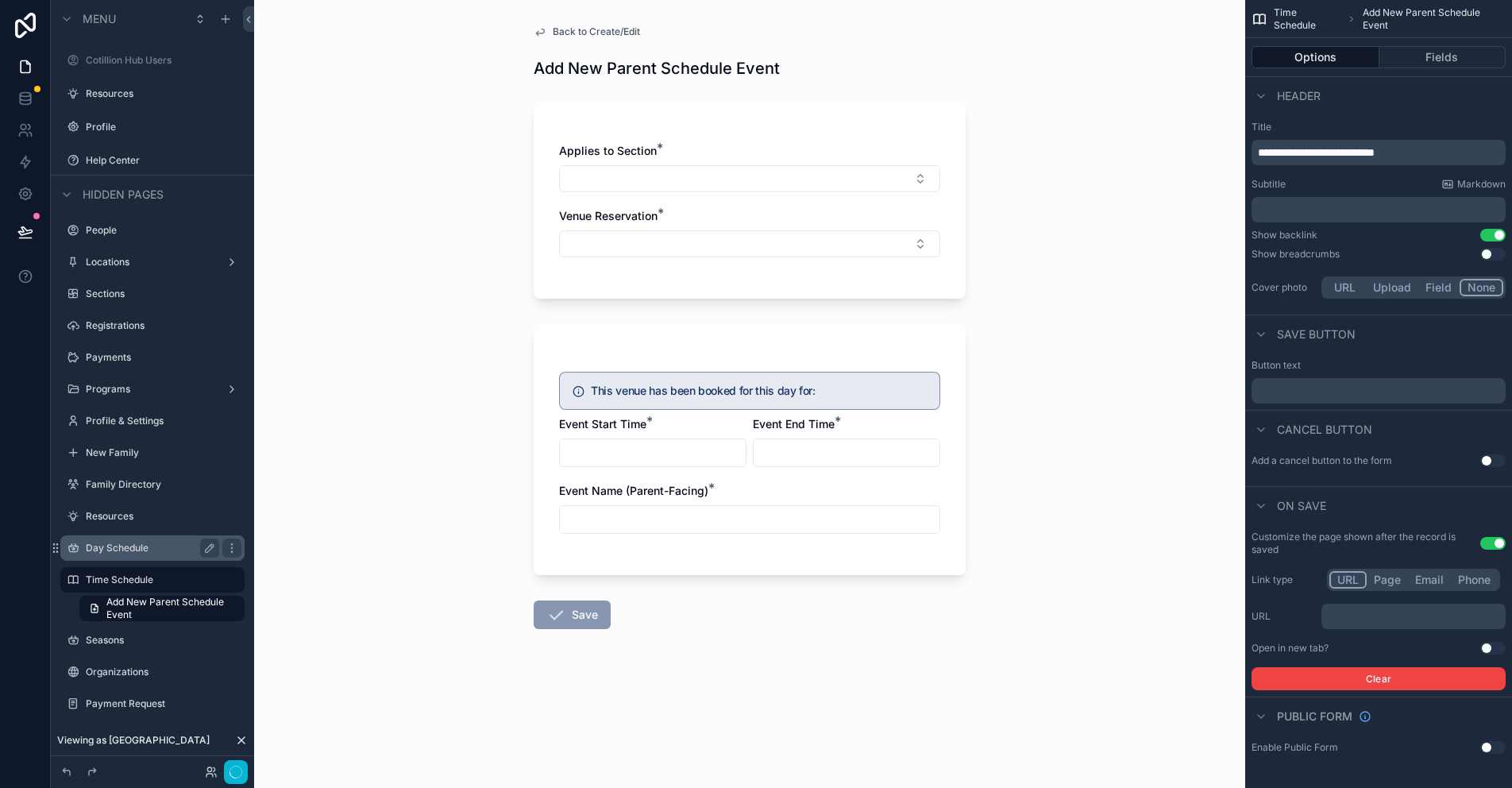
click at [1385, 619] on p "﻿" at bounding box center [1414, 616] width 175 height 13
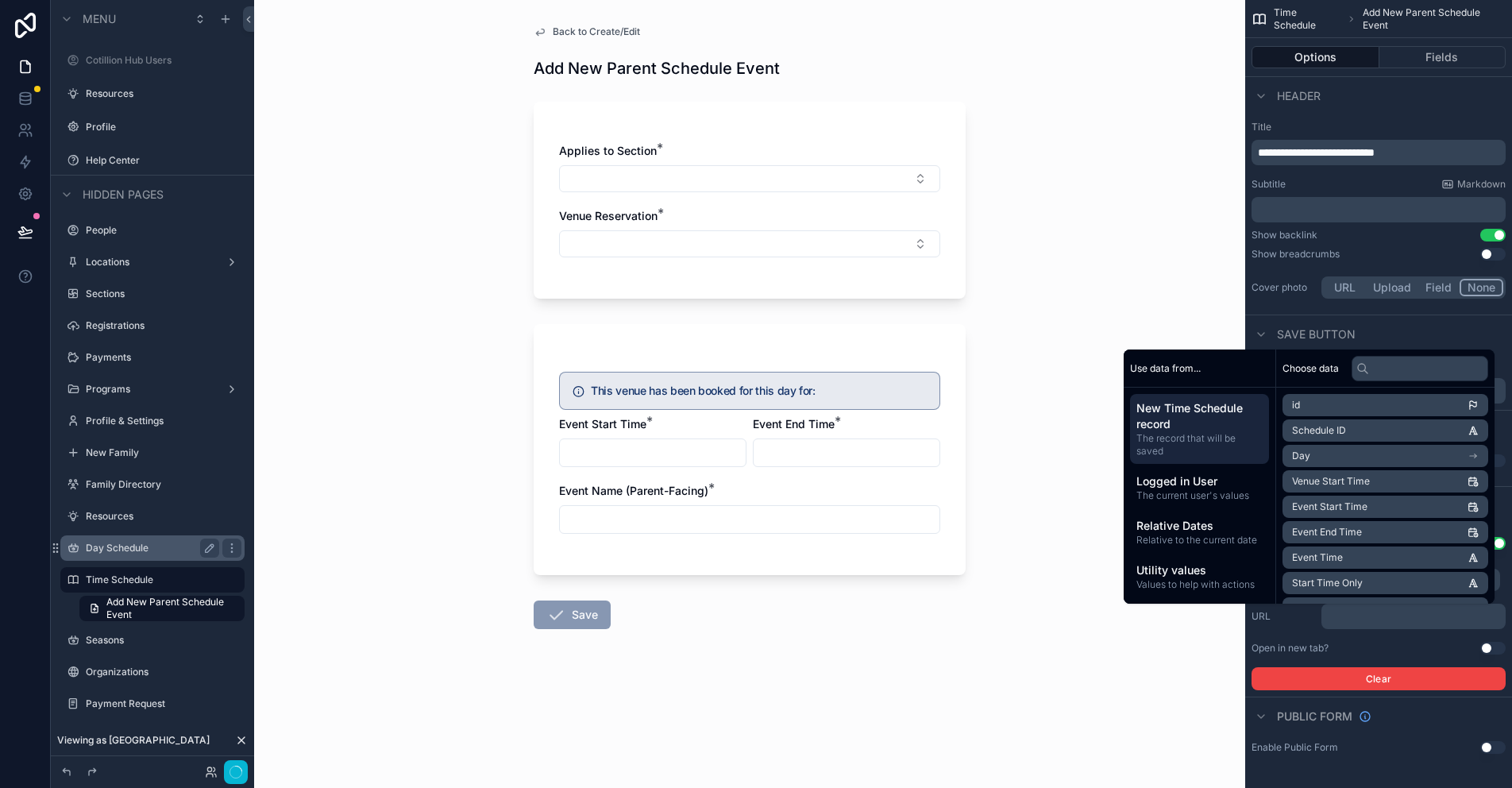
scroll to position [0, 0]
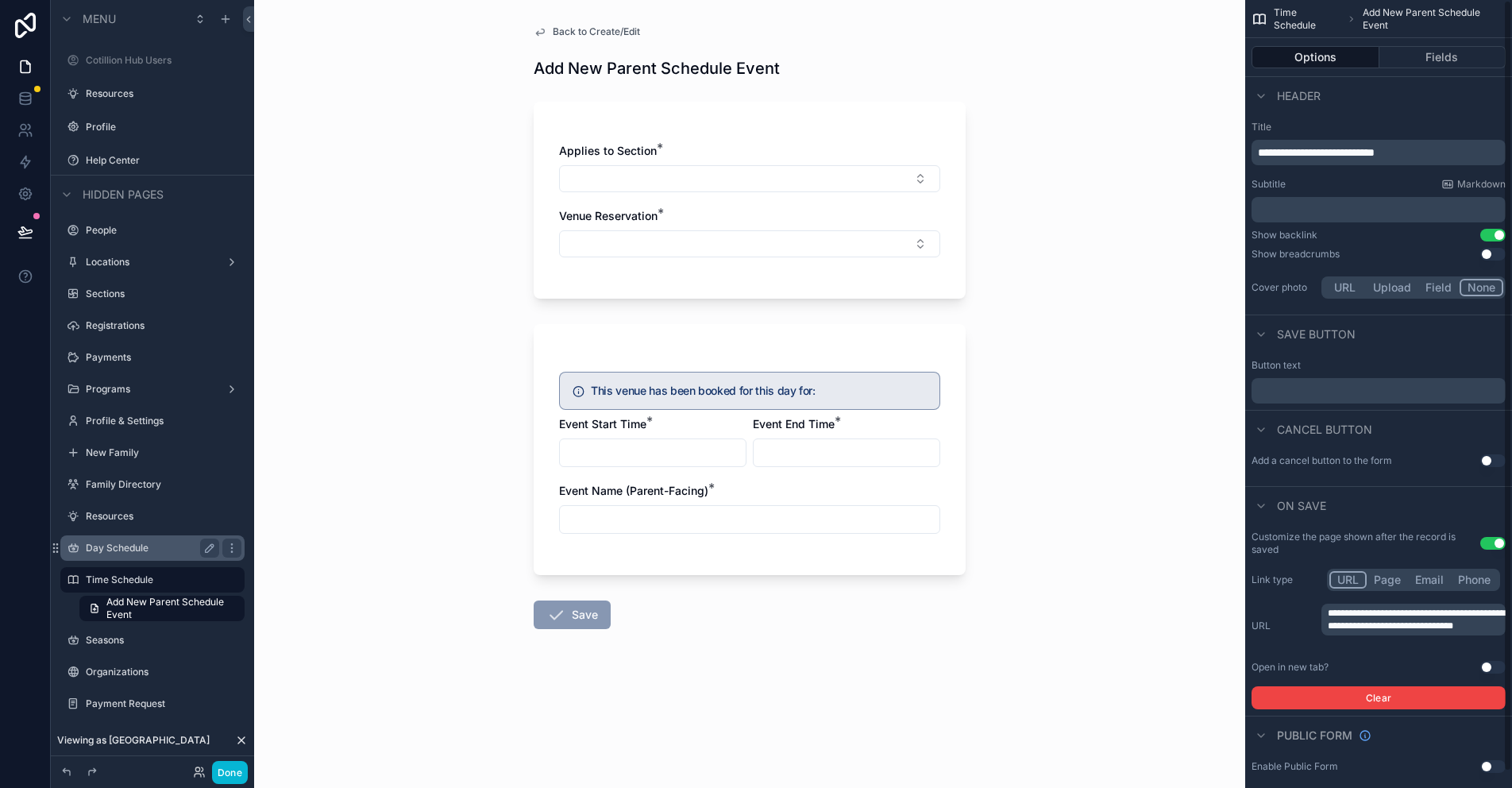
click at [1296, 640] on div "**********" at bounding box center [1378, 625] width 254 height 44
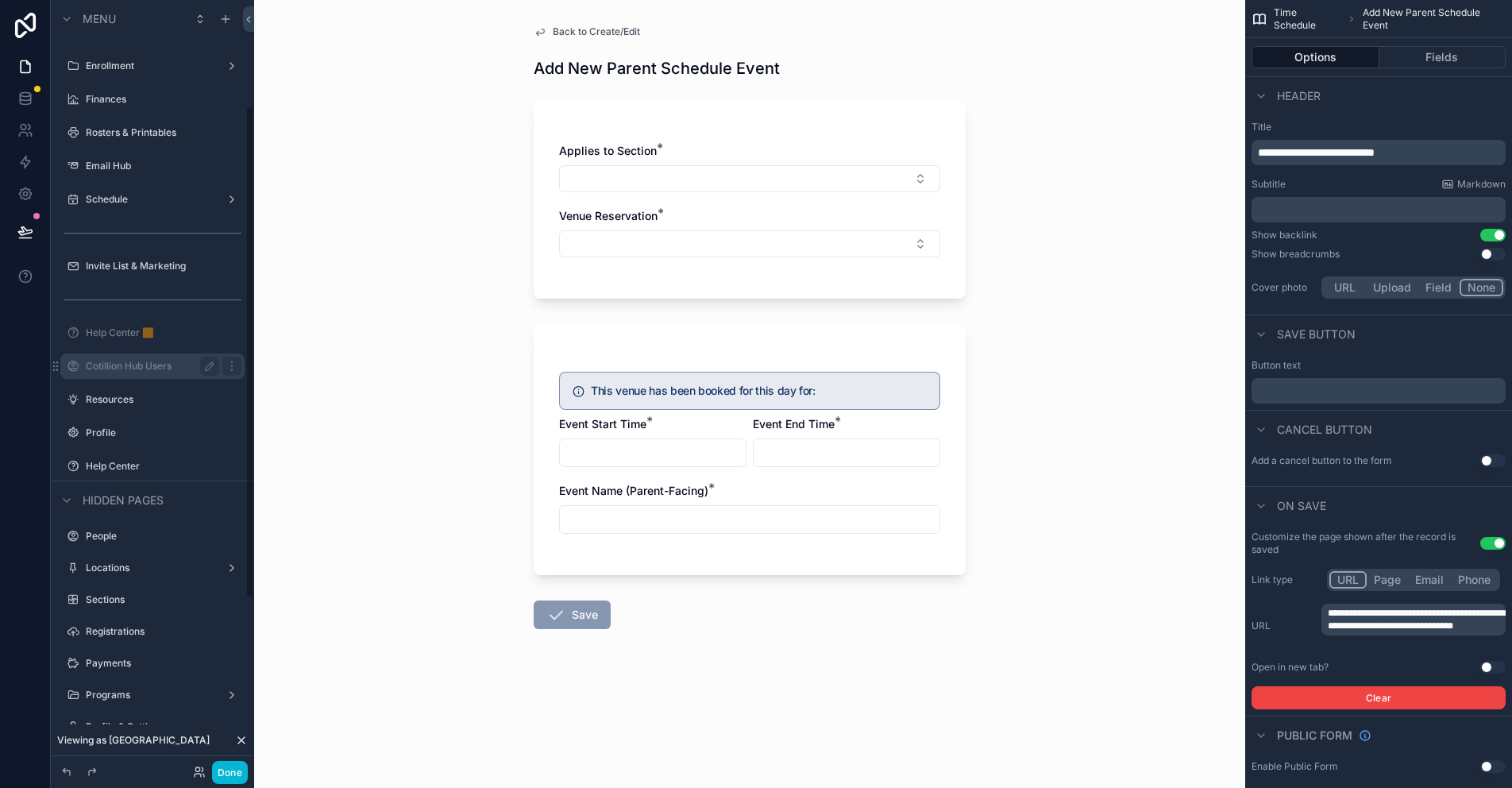
scroll to position [113, 0]
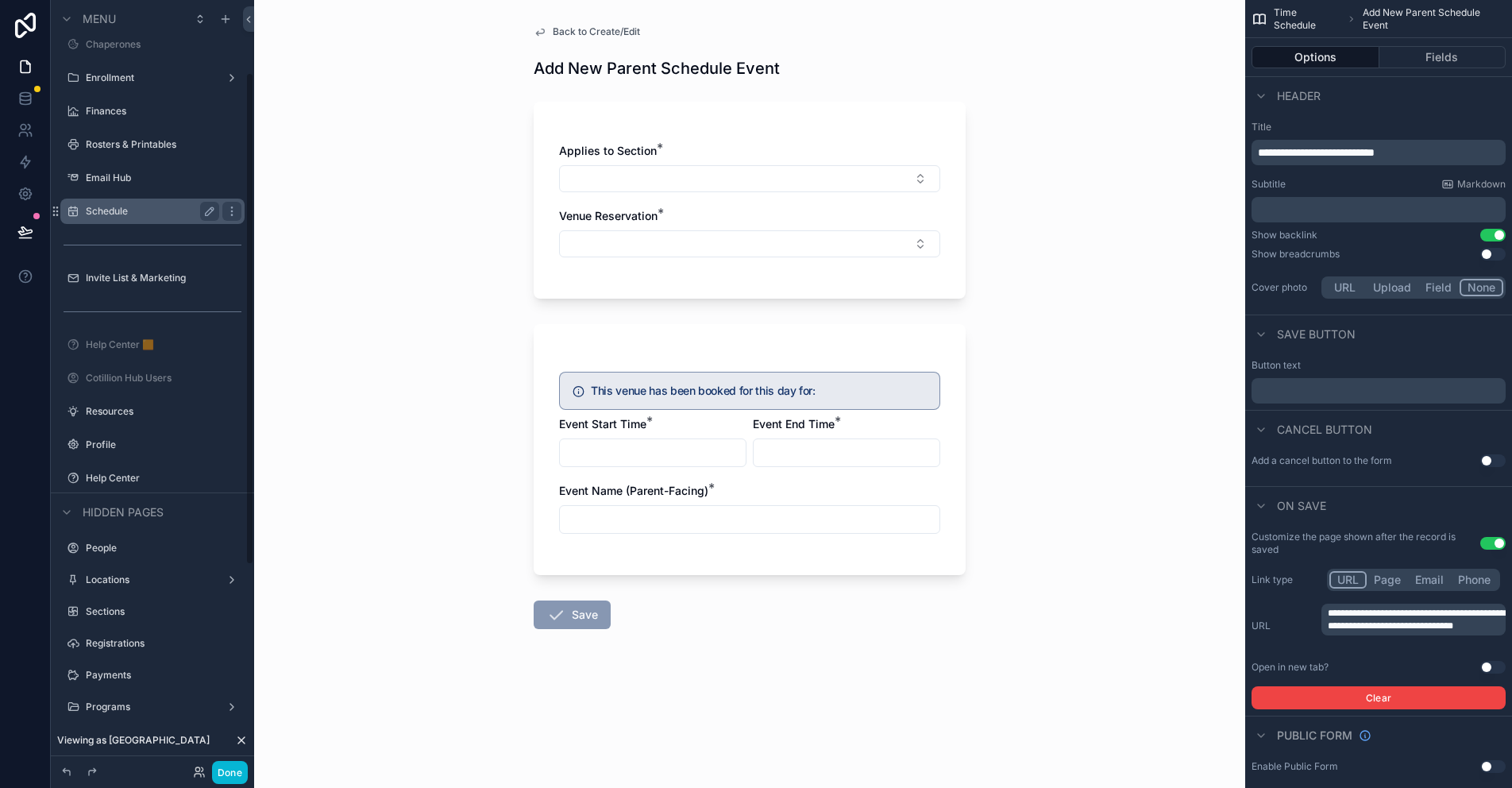
click at [123, 206] on label "Schedule" at bounding box center [149, 211] width 127 height 13
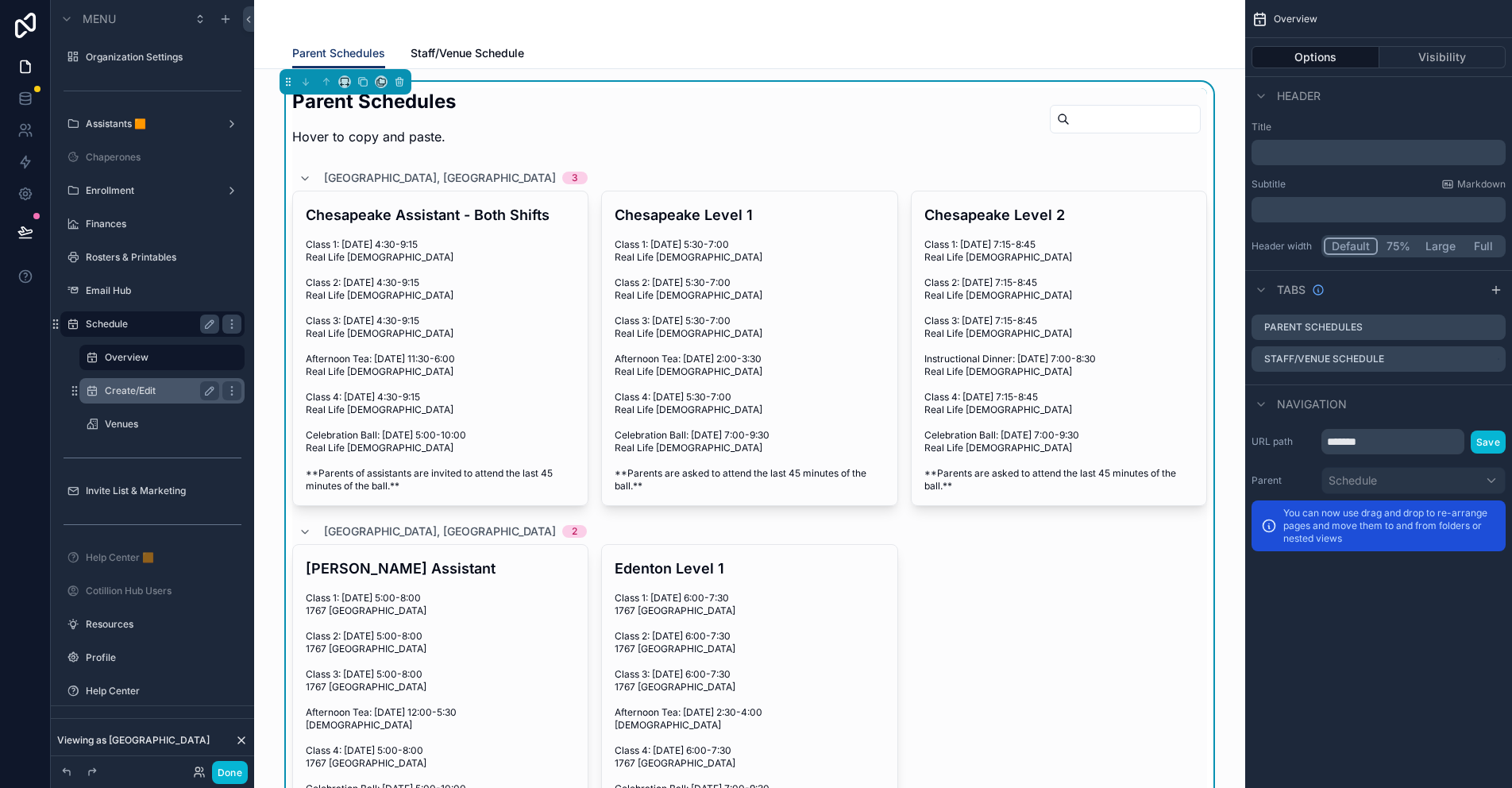
click at [127, 395] on label "Create/Edit" at bounding box center [159, 391] width 108 height 13
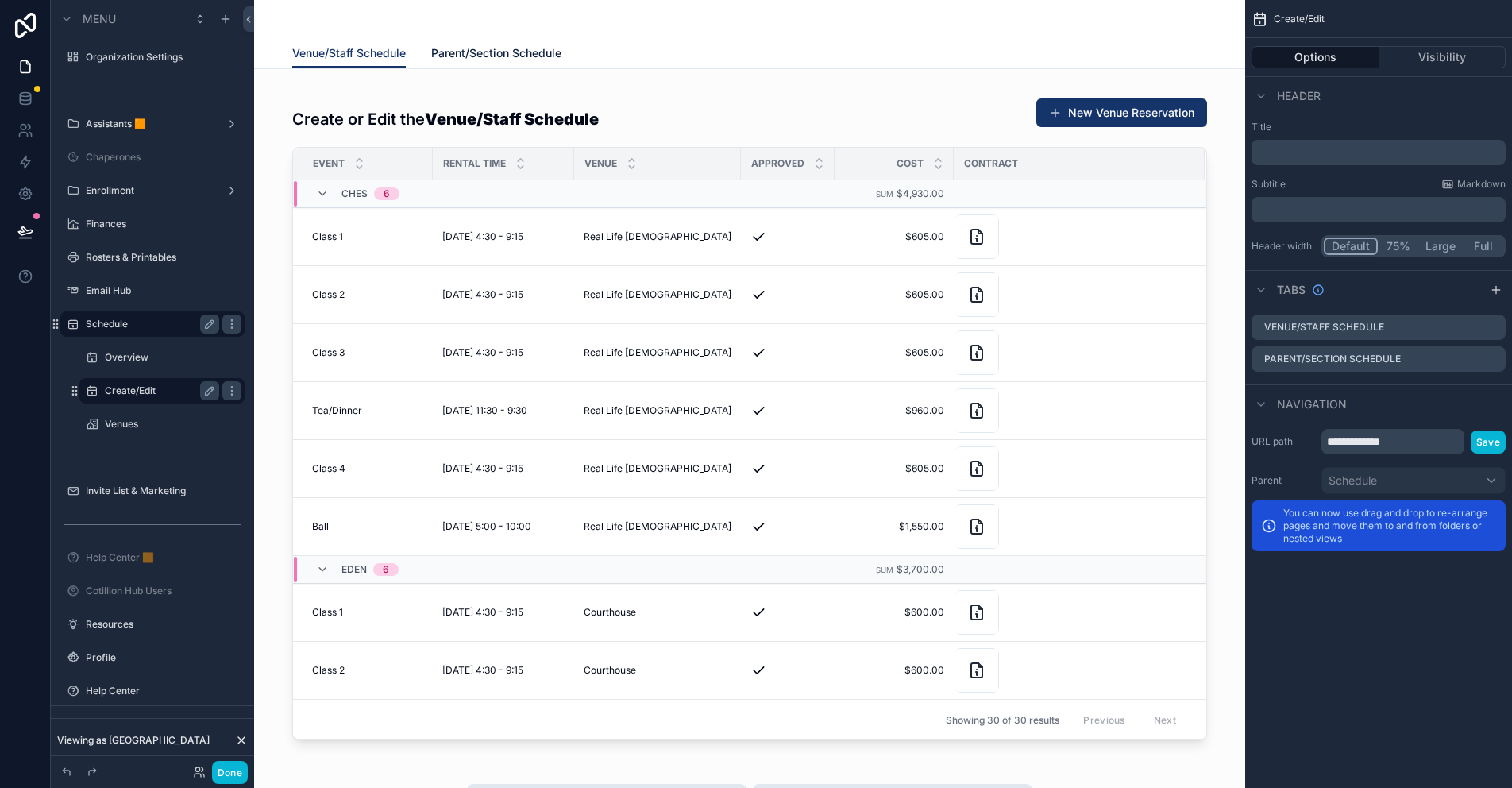
click at [478, 52] on span "Parent/Section Schedule" at bounding box center [496, 53] width 130 height 16
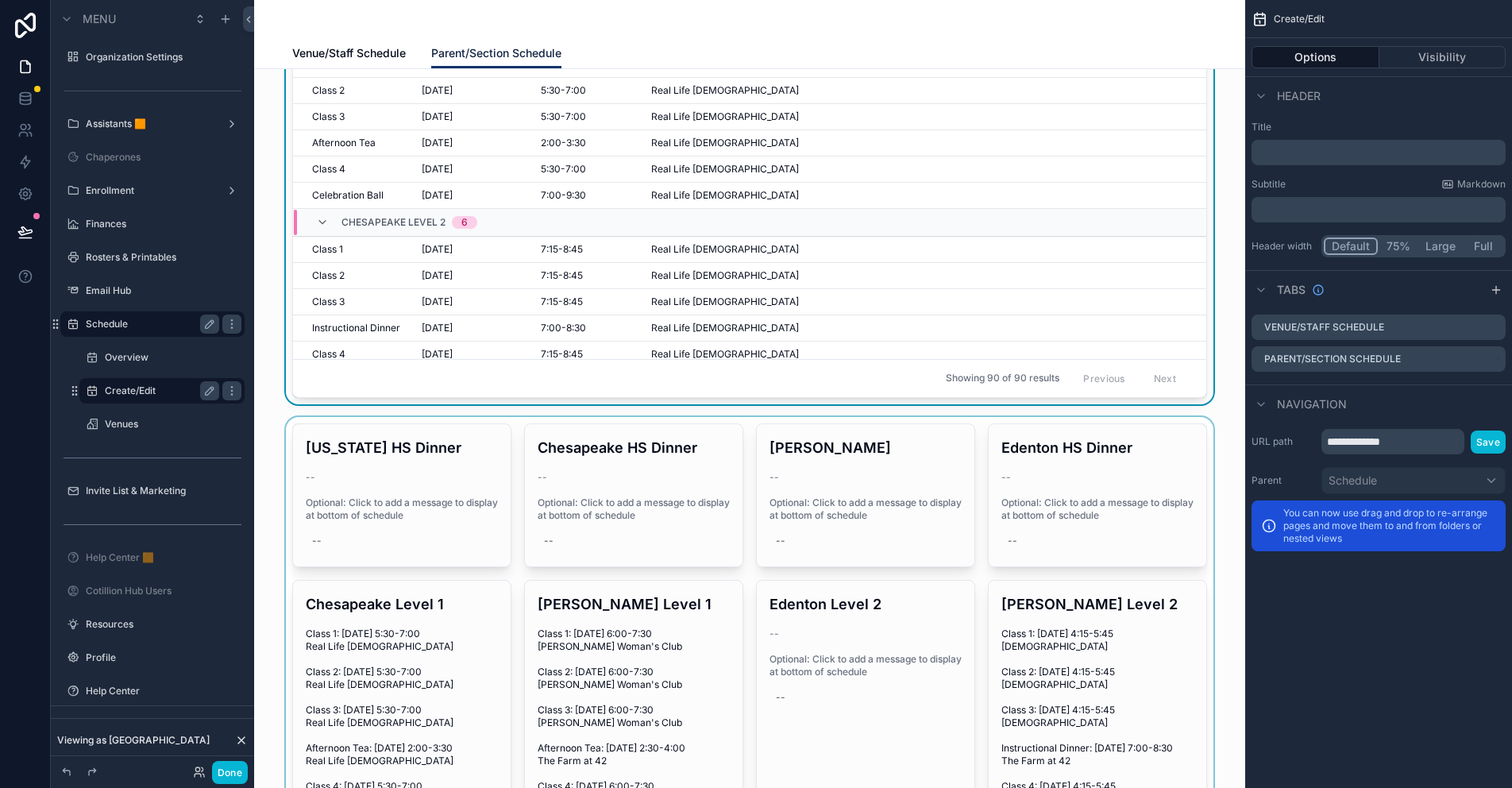
scroll to position [477, 0]
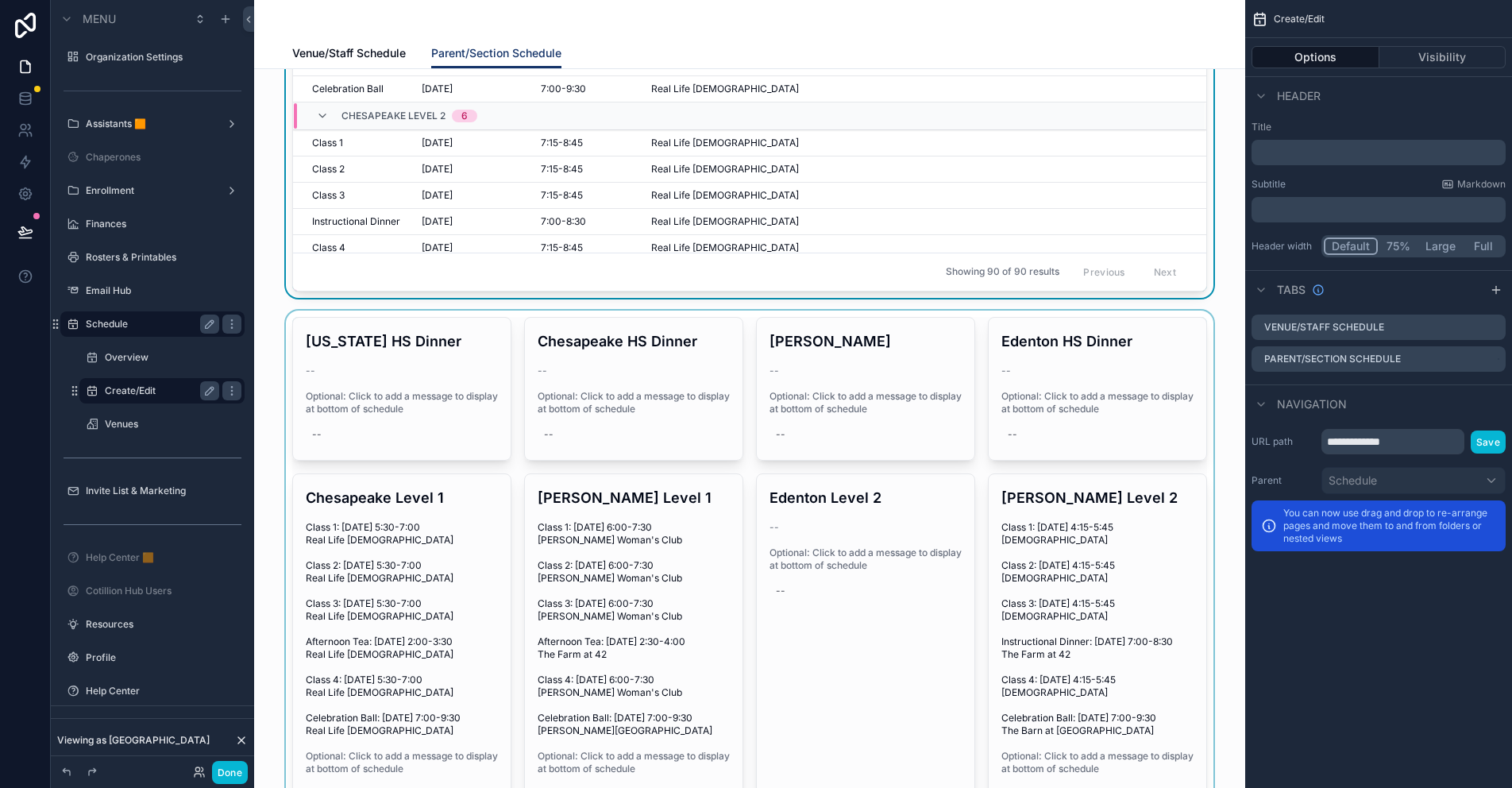
click at [972, 328] on div "scrollable content" at bounding box center [749, 786] width 965 height 952
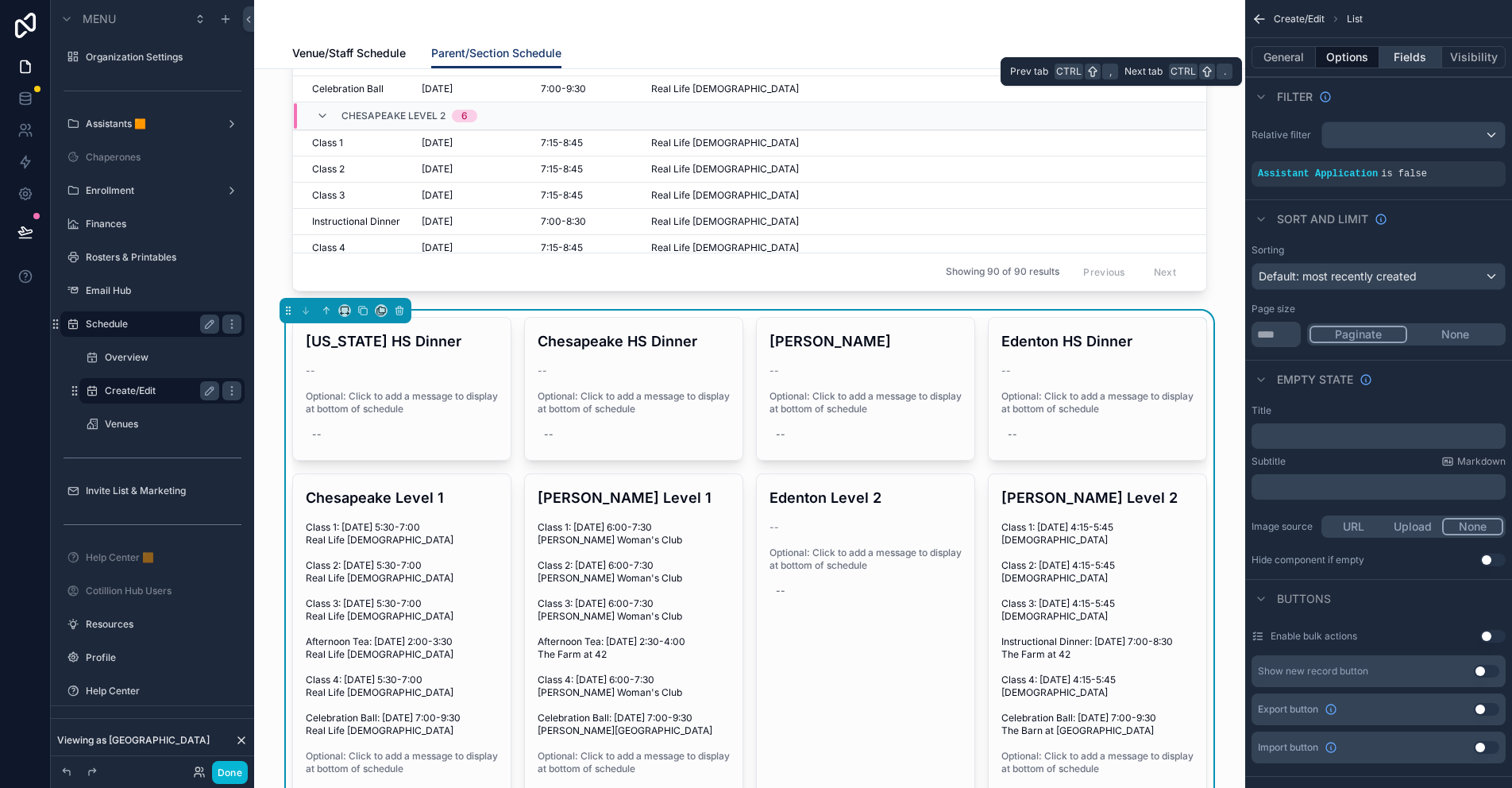
click at [1393, 57] on button "Fields" at bounding box center [1410, 57] width 64 height 23
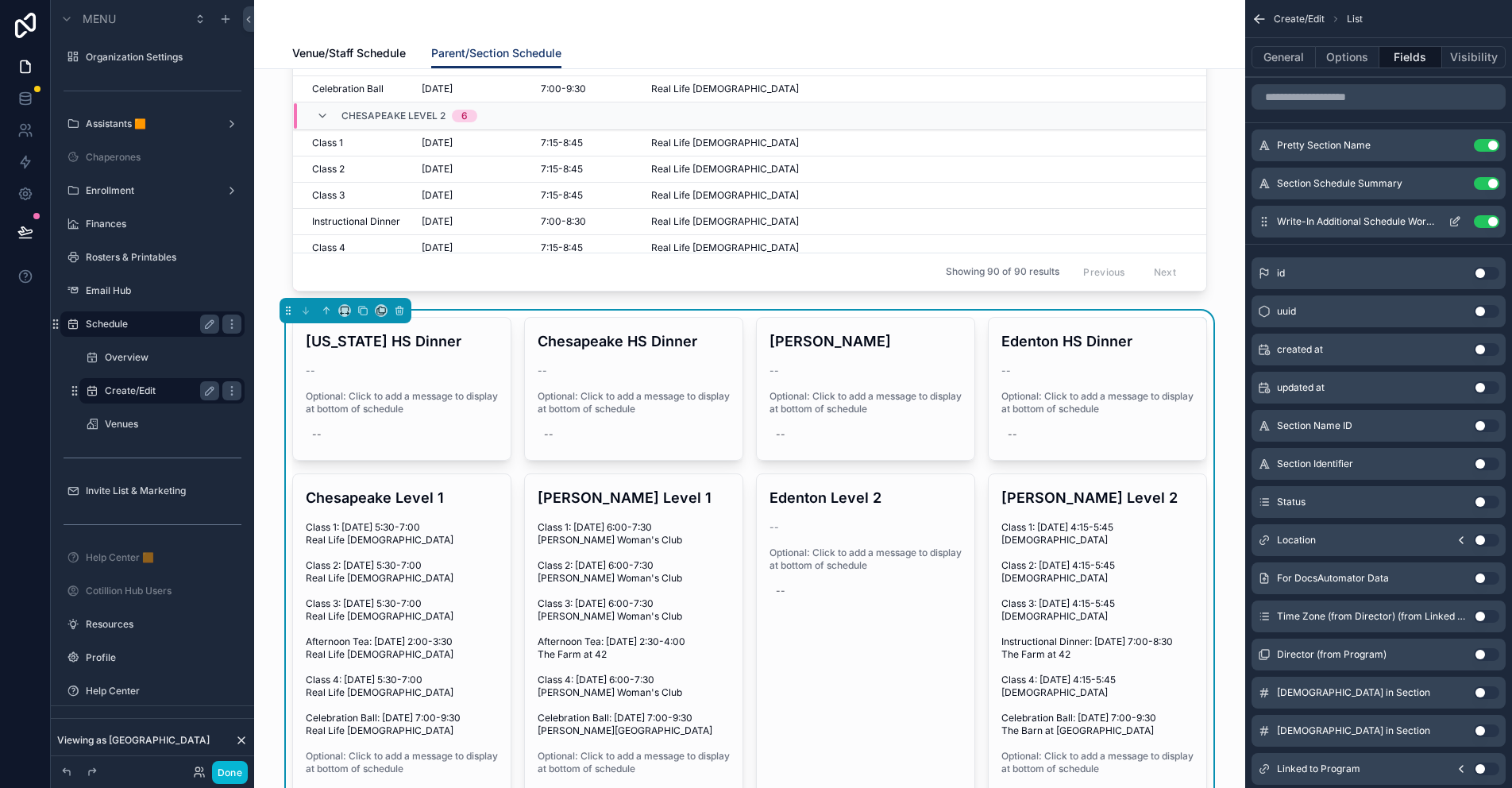
click at [1456, 224] on icon "scrollable content" at bounding box center [1455, 222] width 13 height 13
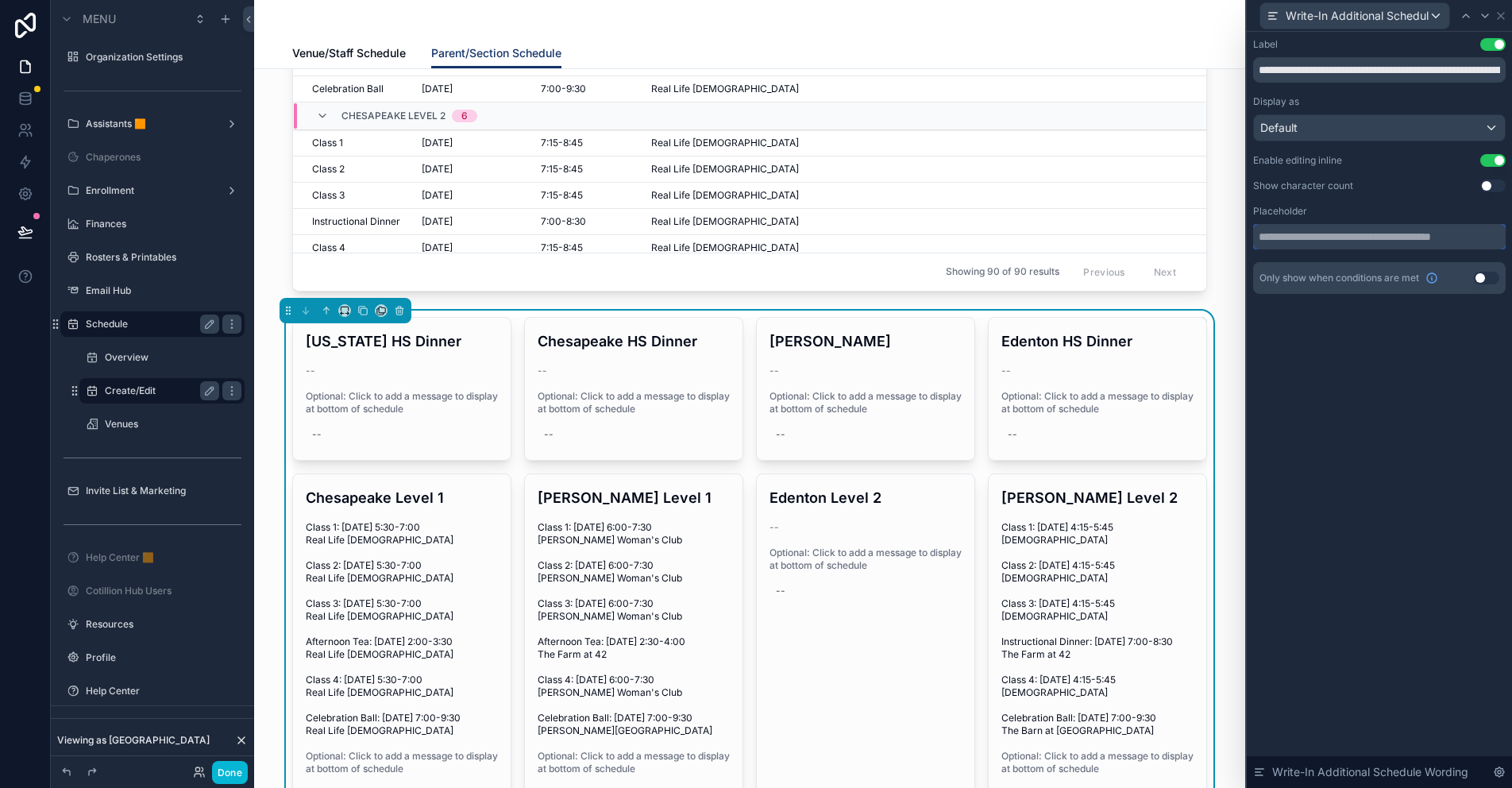
click at [1289, 238] on input "text" at bounding box center [1379, 237] width 252 height 26
type input "*"
type input "**********"
click at [1360, 389] on div "**********" at bounding box center [1379, 409] width 265 height 756
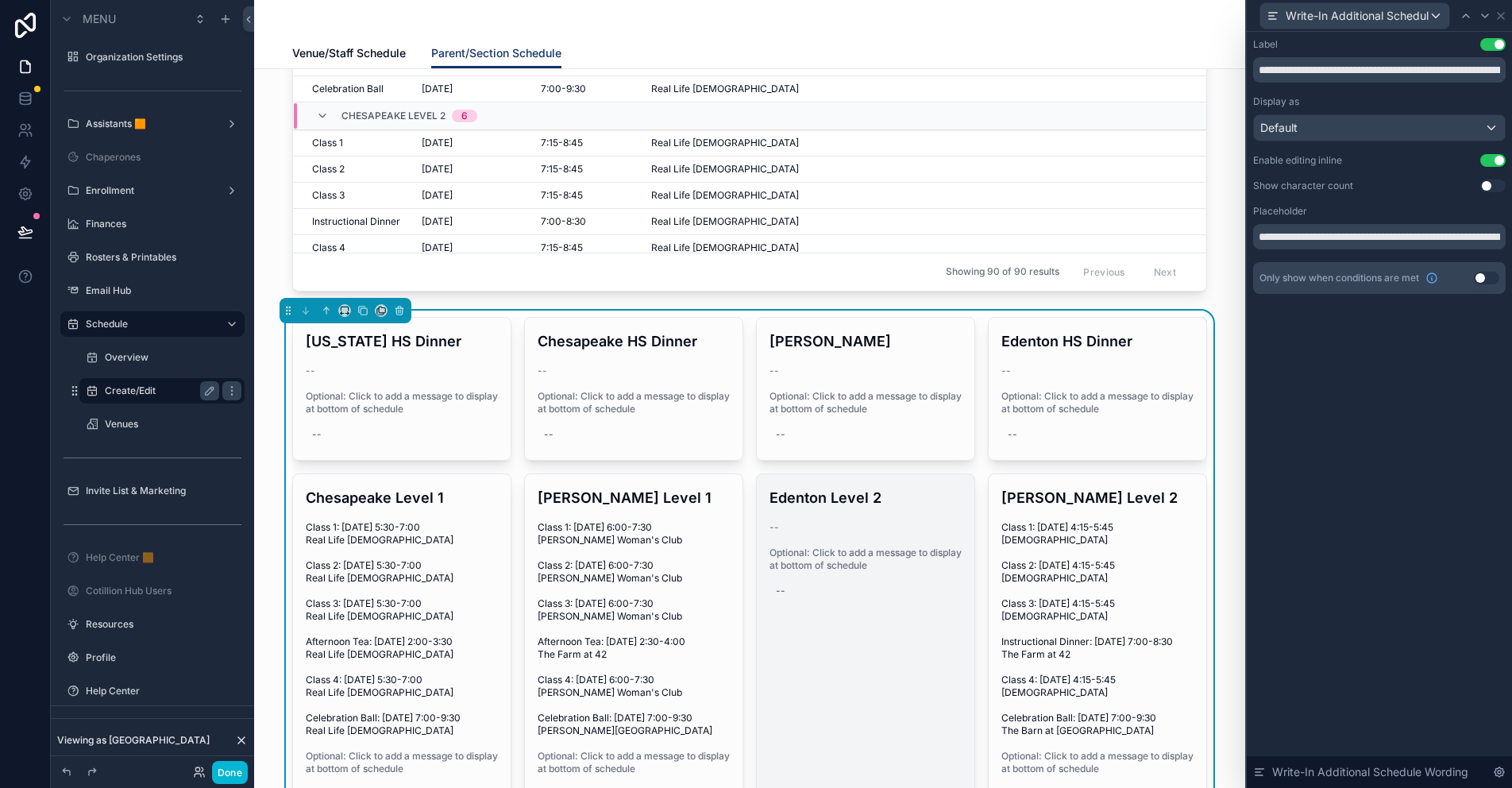
click at [779, 594] on div "--" at bounding box center [865, 591] width 192 height 26
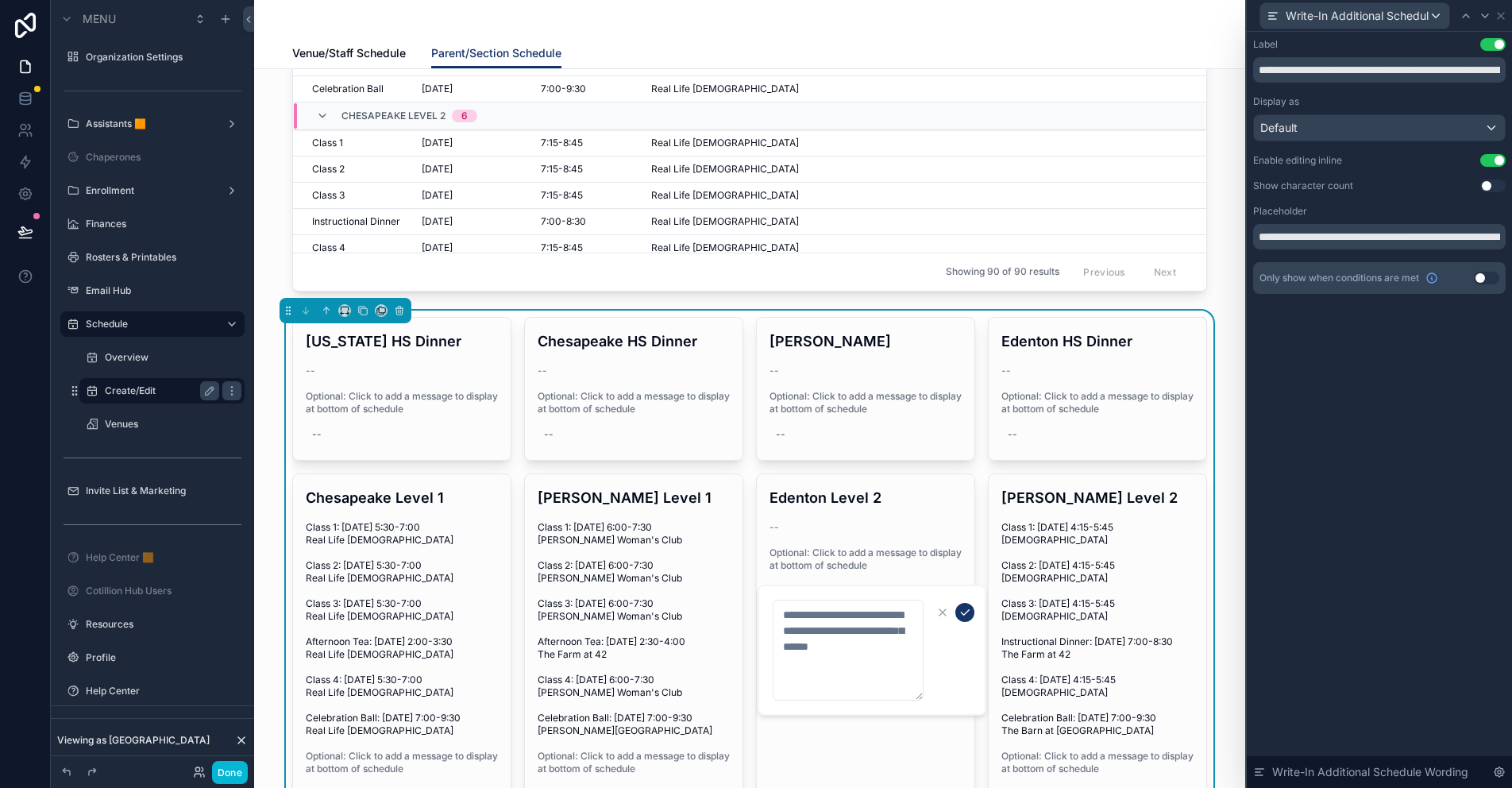
drag, startPoint x: 921, startPoint y: 644, endPoint x: 926, endPoint y: 698, distance: 54.2
click at [926, 698] on form "scrollable content" at bounding box center [873, 649] width 203 height 102
click at [960, 612] on icon "scrollable content" at bounding box center [964, 612] width 8 height 6
click at [158, 422] on label "Venues" at bounding box center [159, 424] width 108 height 13
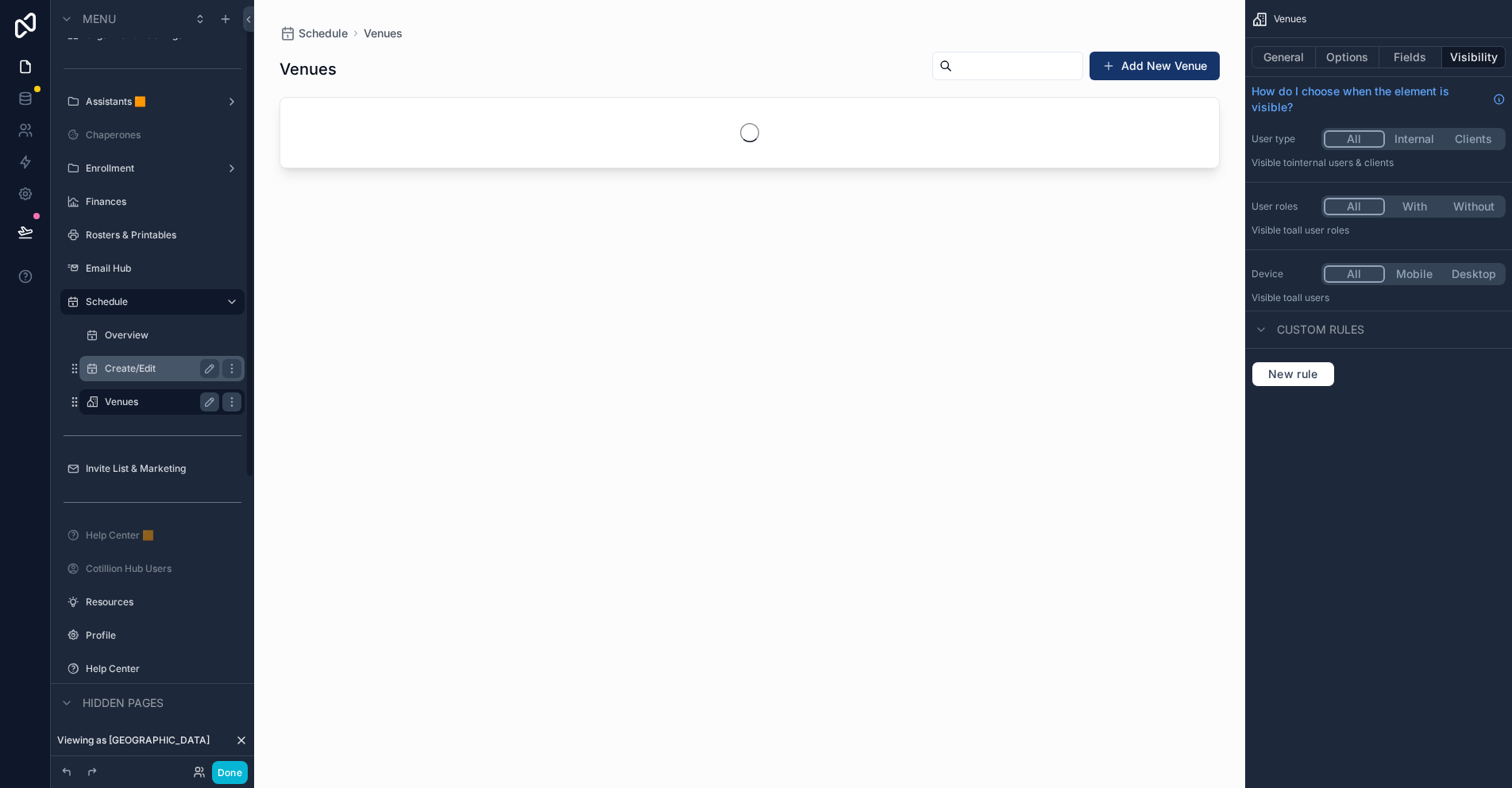
click at [1146, 75] on div "scrollable content" at bounding box center [749, 384] width 991 height 769
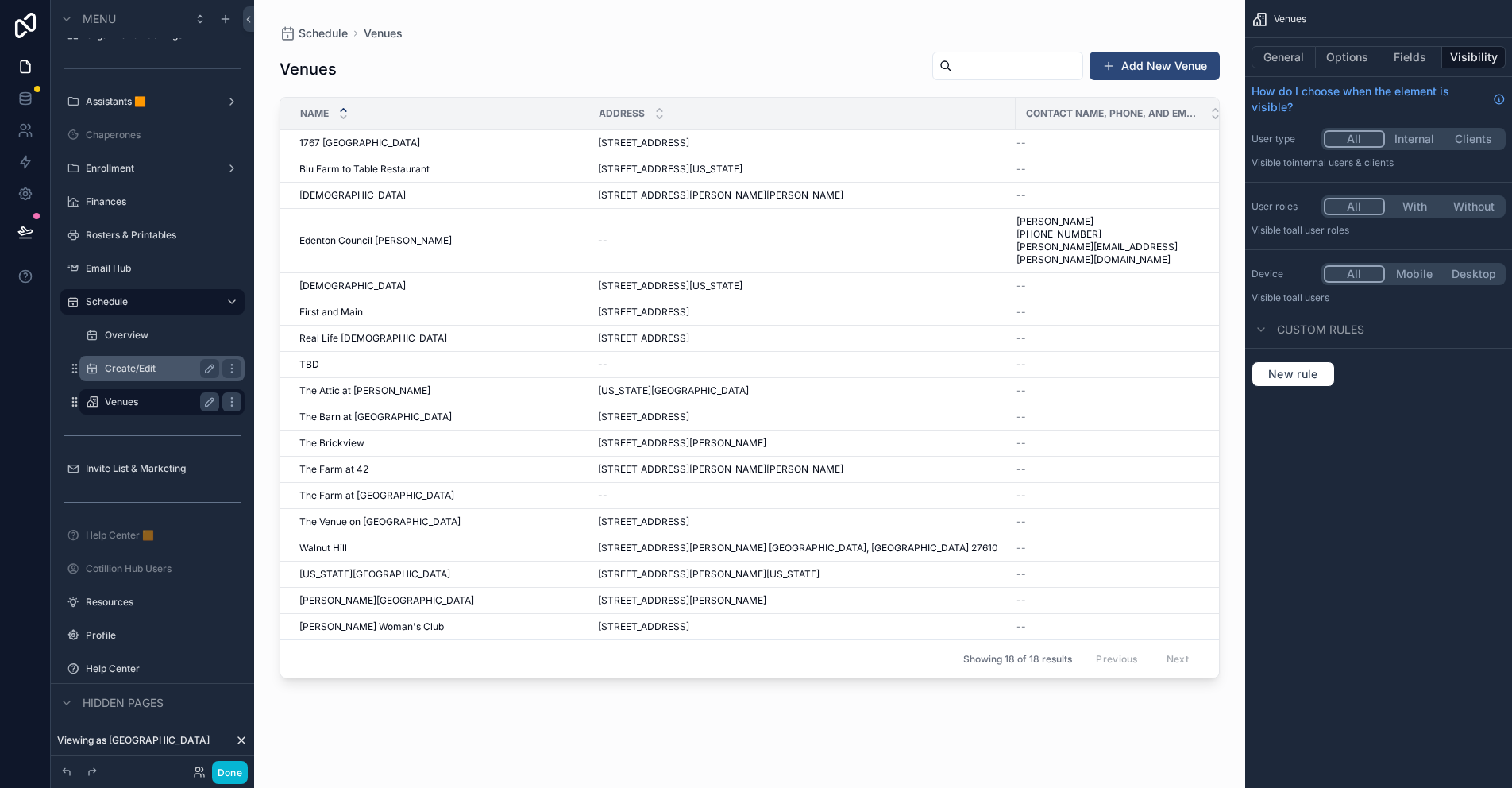
click at [1147, 70] on button "Add New Venue" at bounding box center [1154, 65] width 130 height 28
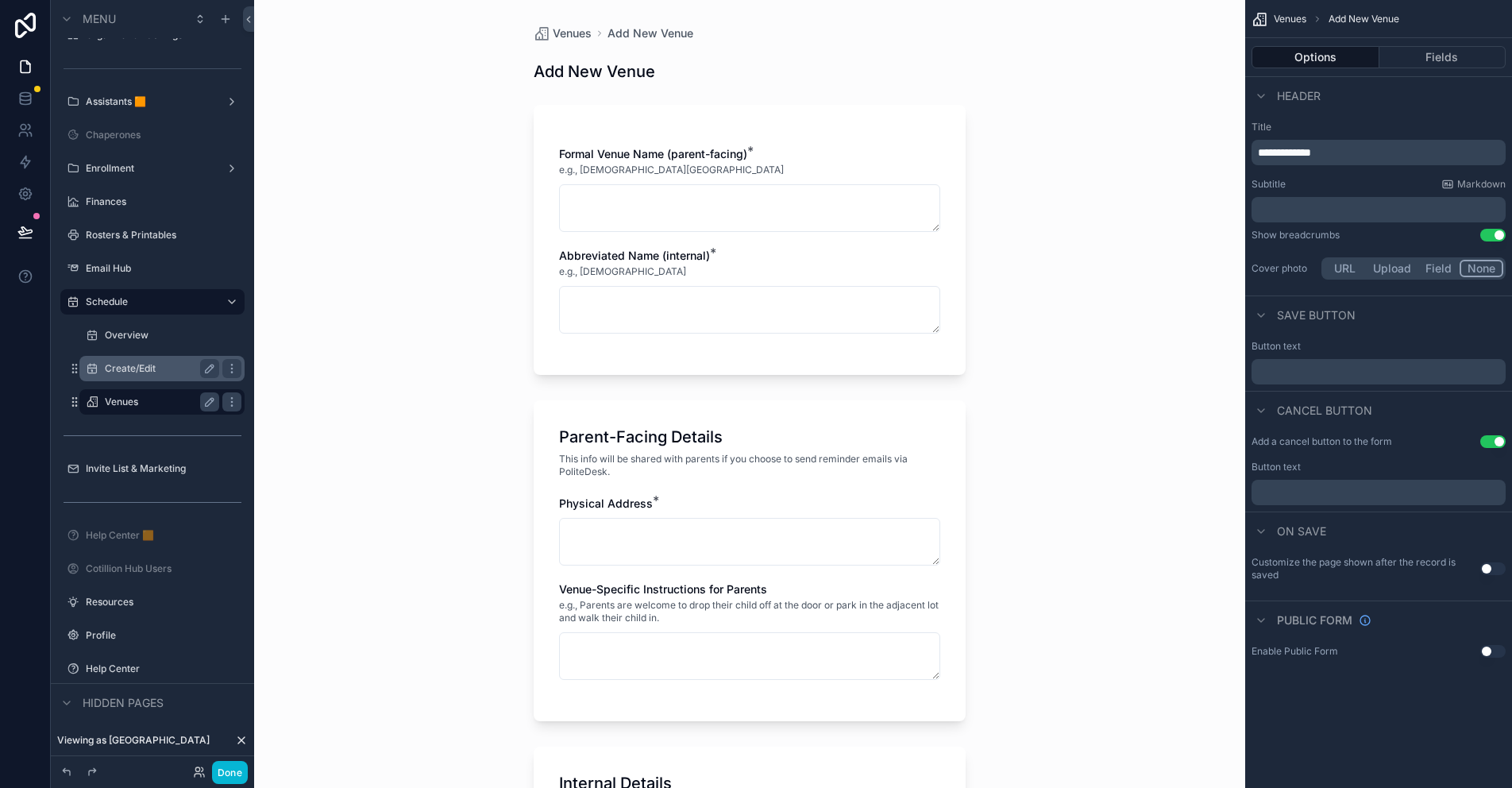
drag, startPoint x: 1485, startPoint y: 565, endPoint x: 1447, endPoint y: 565, distance: 38.0
click at [1485, 565] on button "Use setting" at bounding box center [1493, 569] width 26 height 13
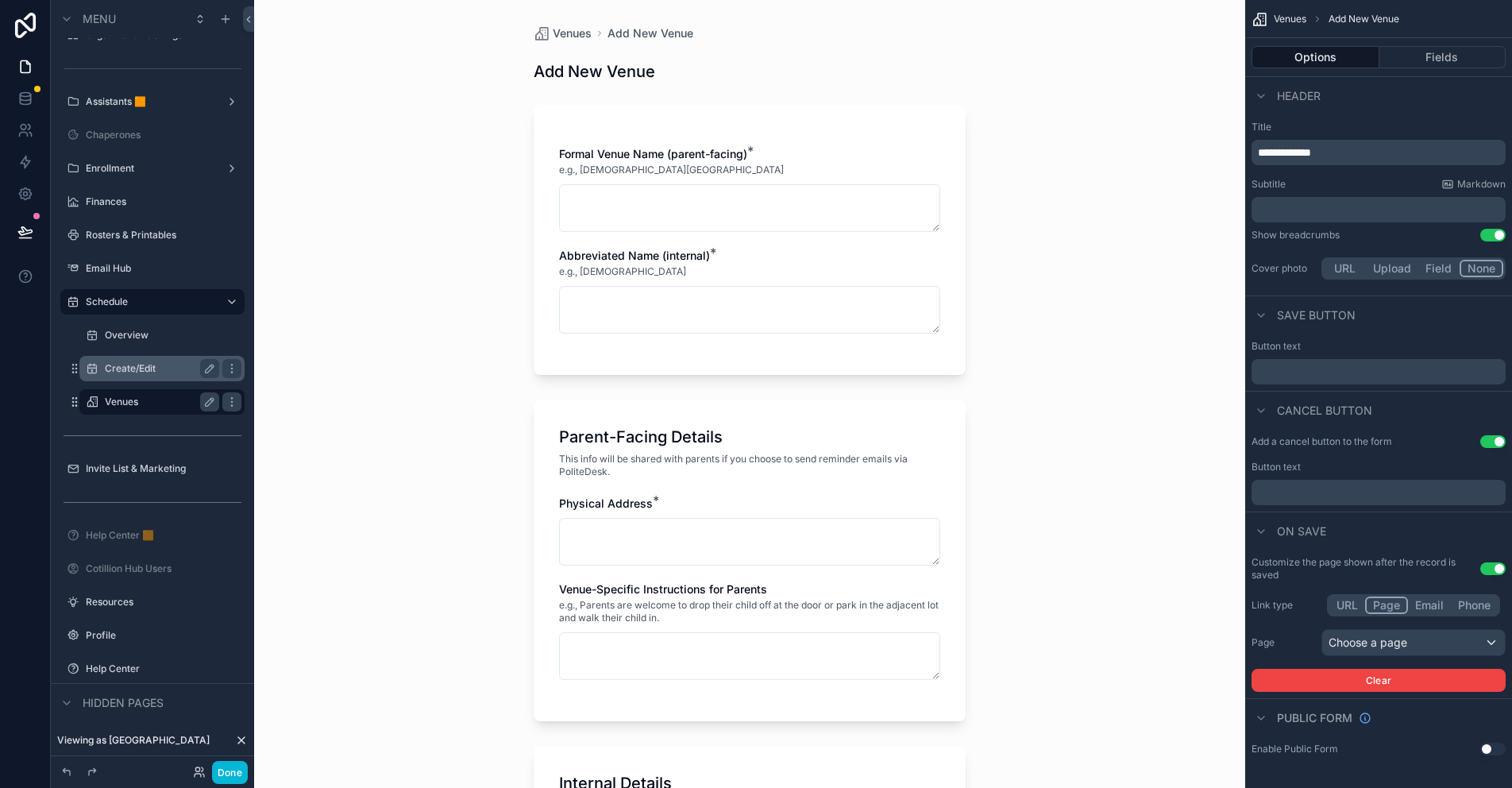
click at [1351, 605] on button "URL" at bounding box center [1347, 605] width 35 height 18
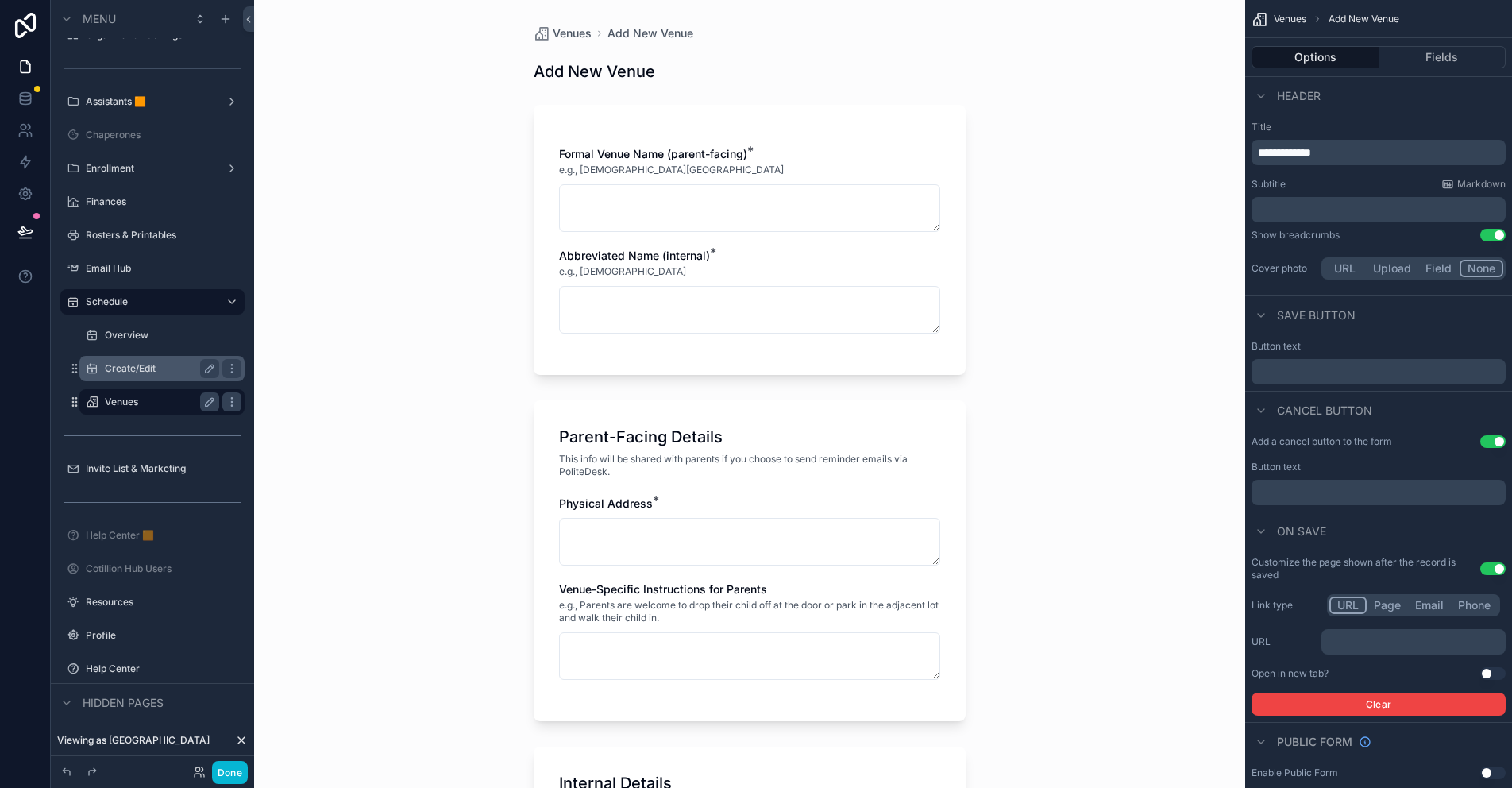
click at [1368, 641] on p "﻿" at bounding box center [1414, 642] width 175 height 13
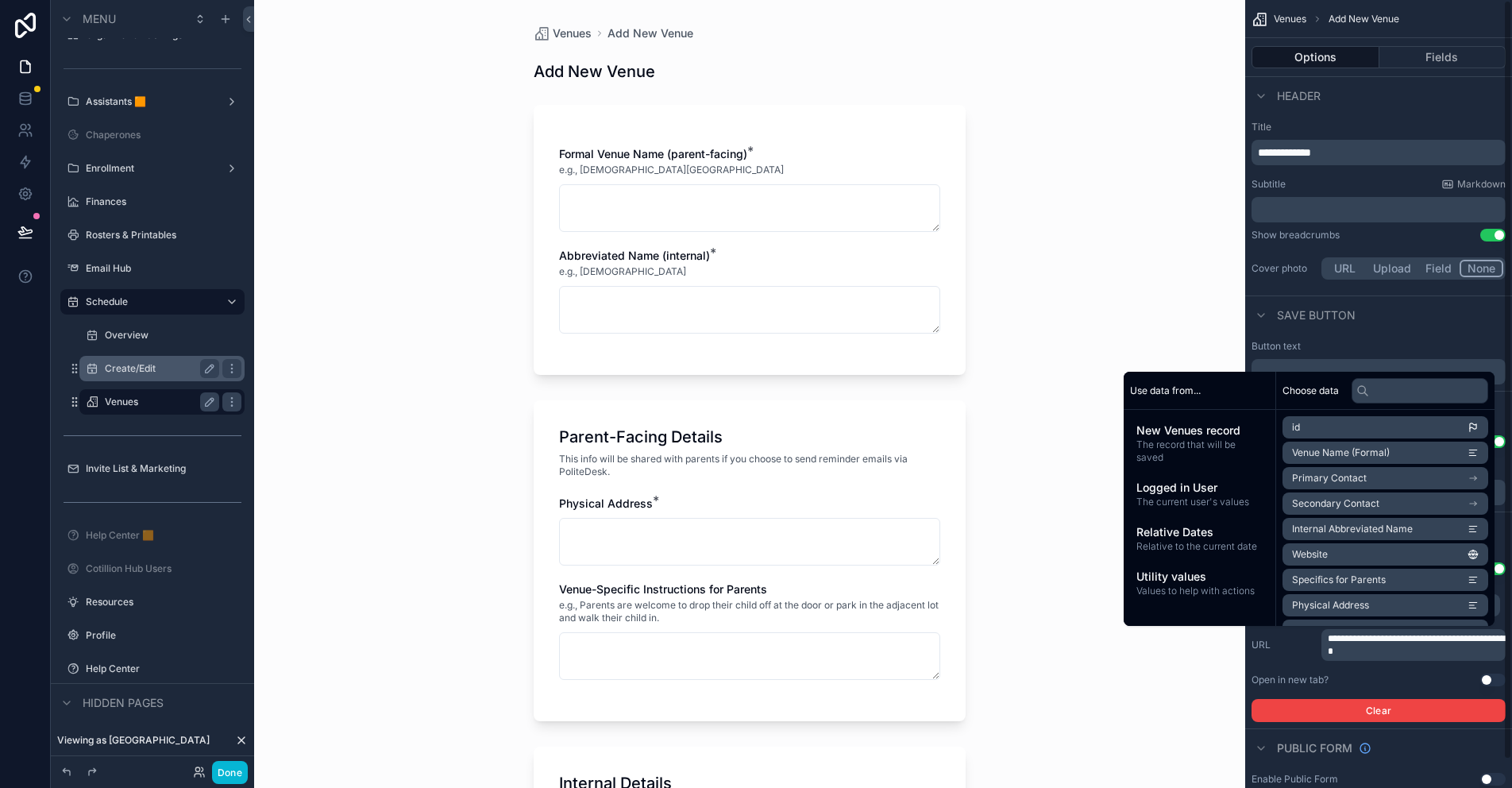
click at [1302, 658] on div "**********" at bounding box center [1378, 644] width 254 height 31
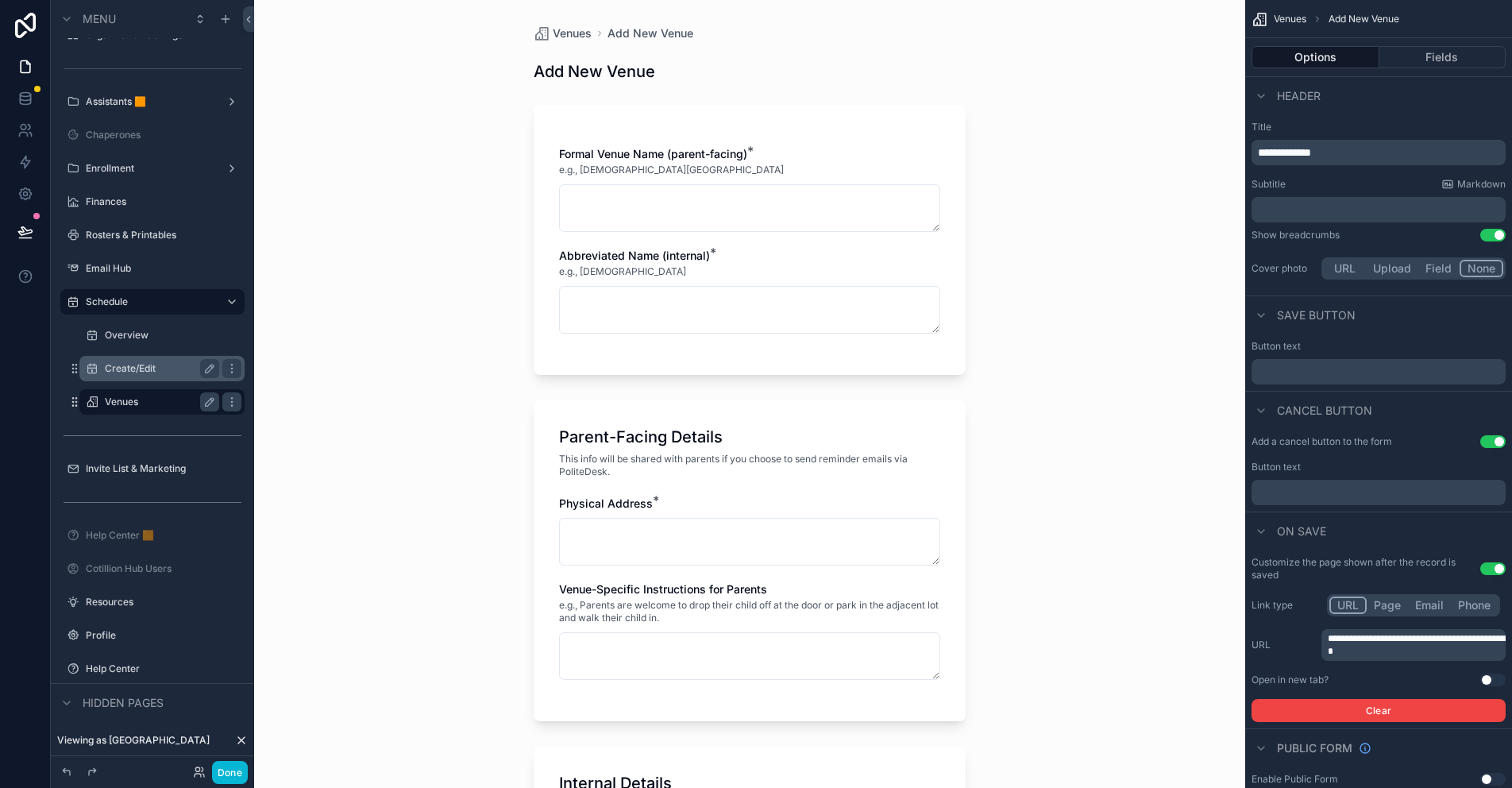
click at [379, 163] on div "Venues Add New Venue Add New Venue Formal Venue Name (parent-facing) * e.g., Ed…" at bounding box center [749, 394] width 991 height 788
click at [134, 373] on label "Create/Edit" at bounding box center [159, 369] width 108 height 13
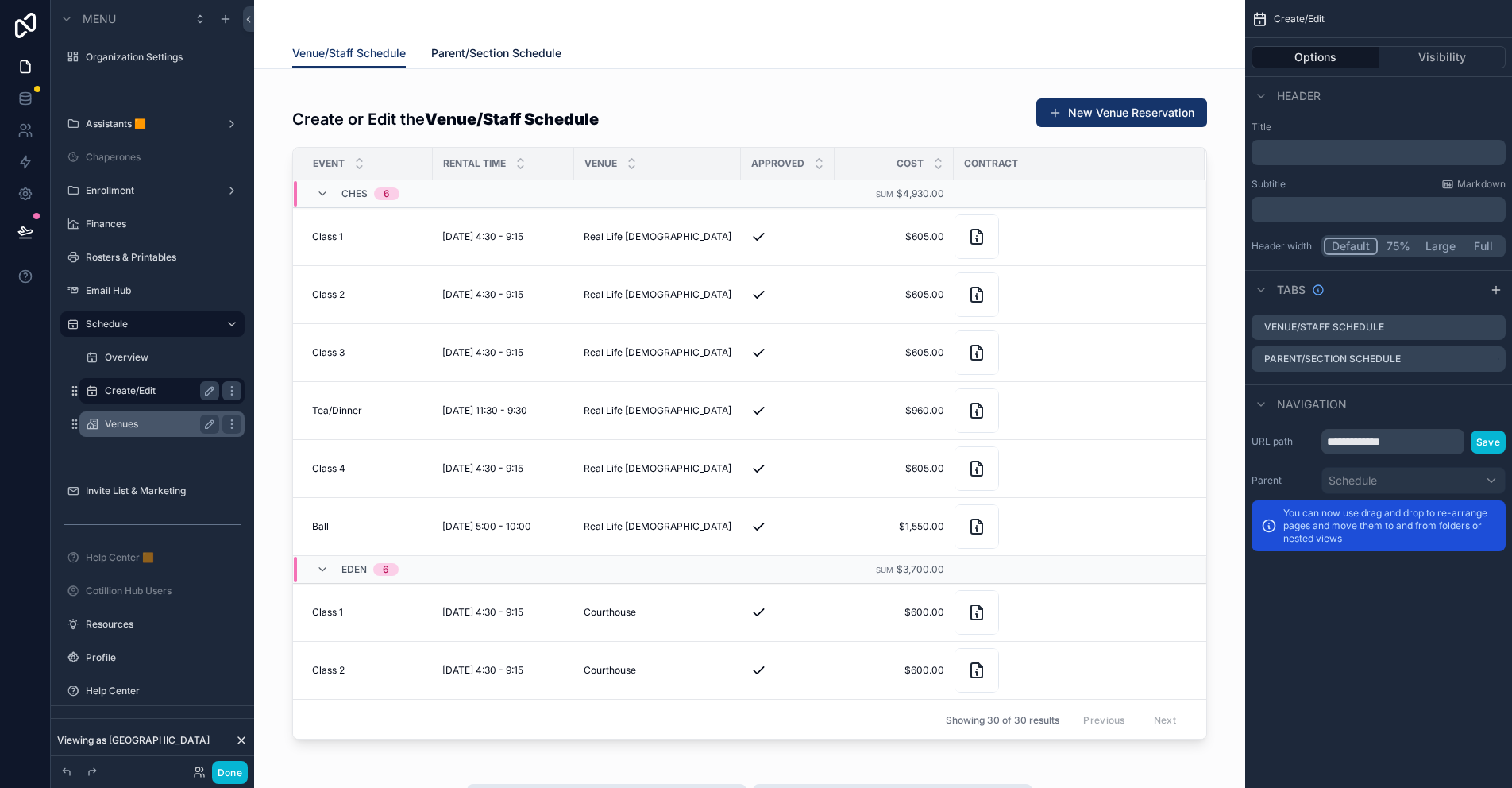
click at [485, 54] on span "Parent/Section Schedule" at bounding box center [496, 53] width 130 height 16
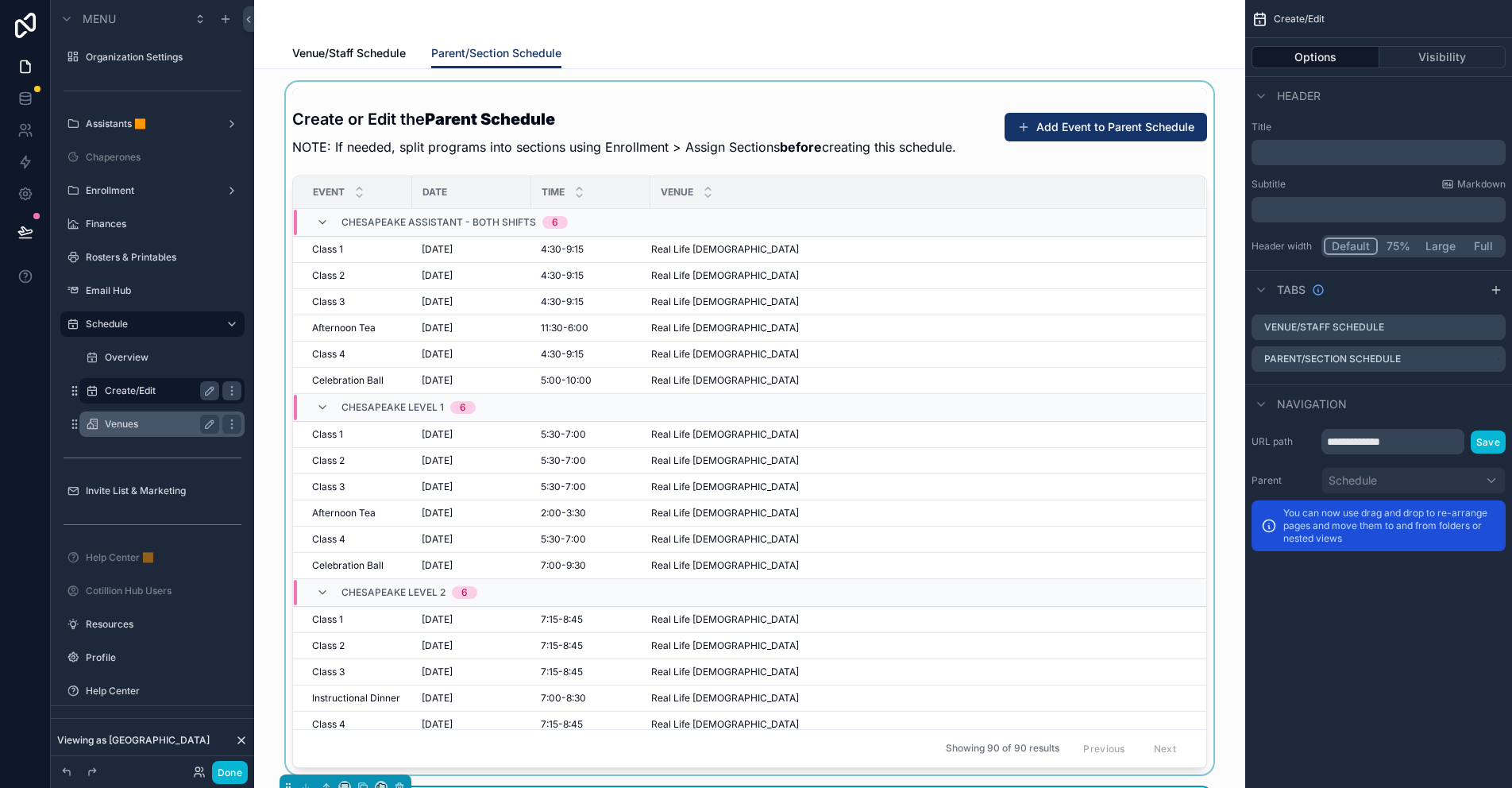
click at [1080, 127] on div "scrollable content" at bounding box center [749, 427] width 965 height 693
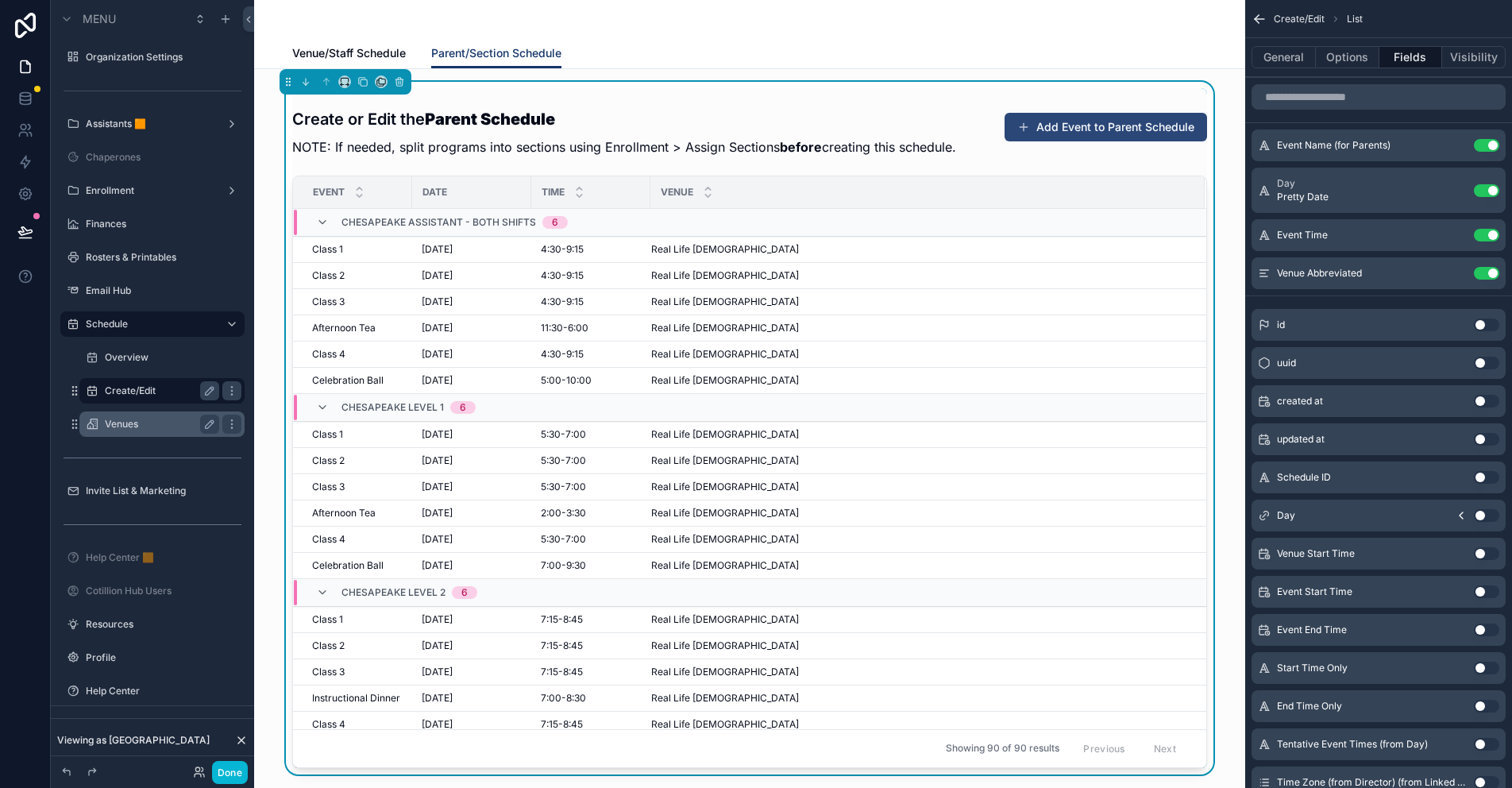
click at [1097, 128] on button "Add Event to Parent Schedule" at bounding box center [1106, 127] width 202 height 28
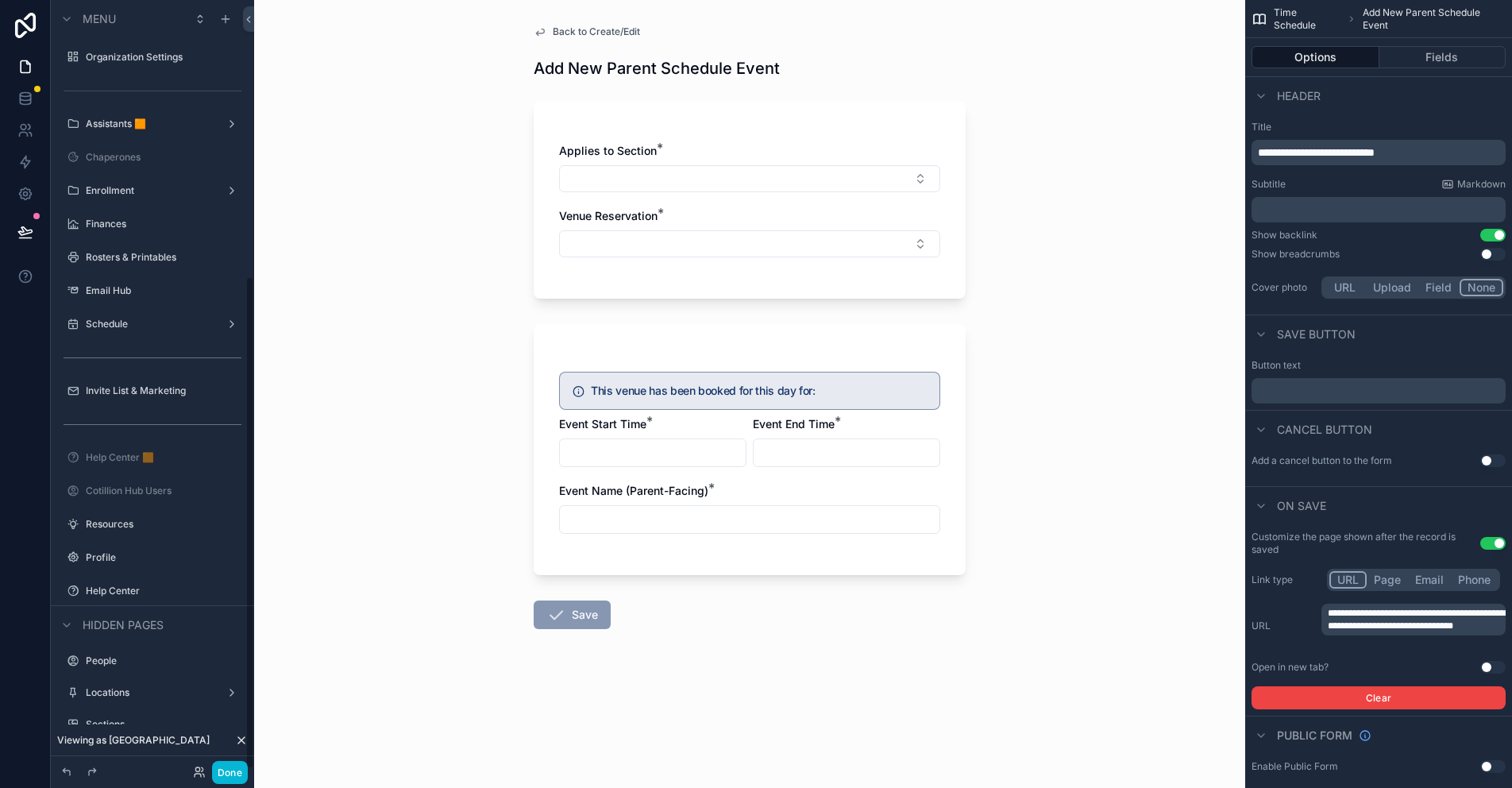
scroll to position [431, 0]
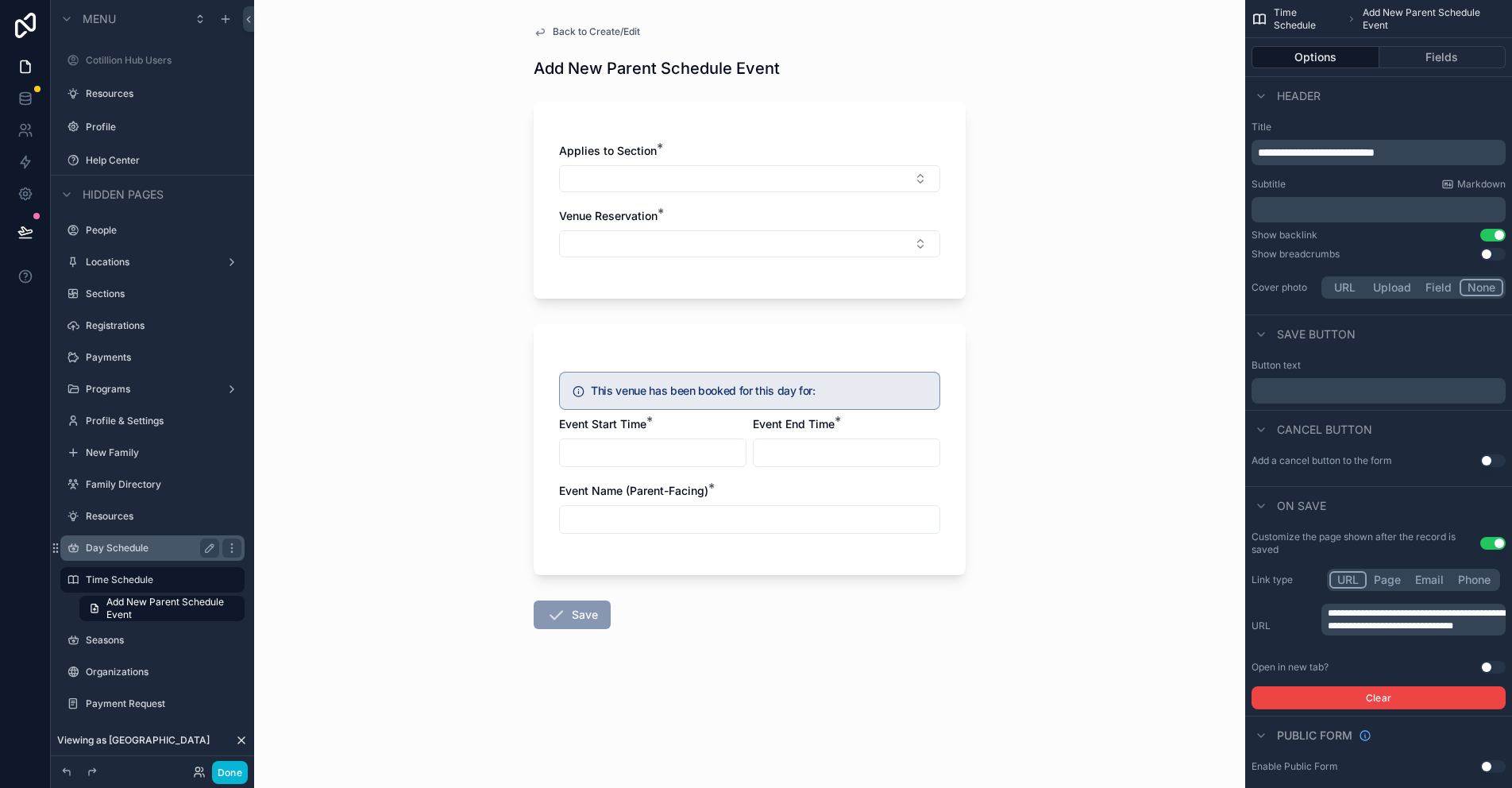
click at [541, 27] on icon "scrollable content" at bounding box center [540, 32] width 13 height 13
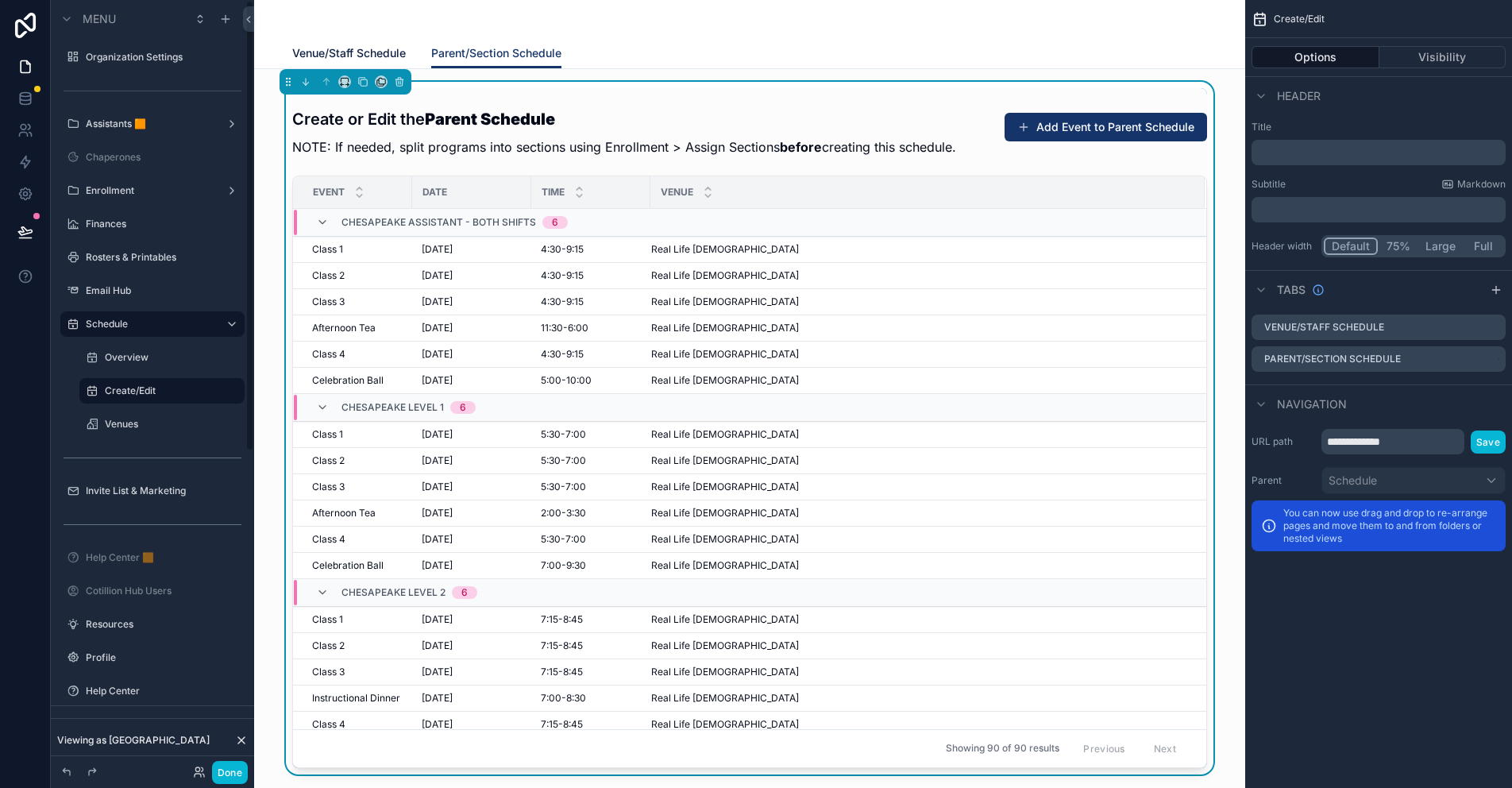
click at [357, 52] on span "Venue/Staff Schedule" at bounding box center [348, 53] width 114 height 16
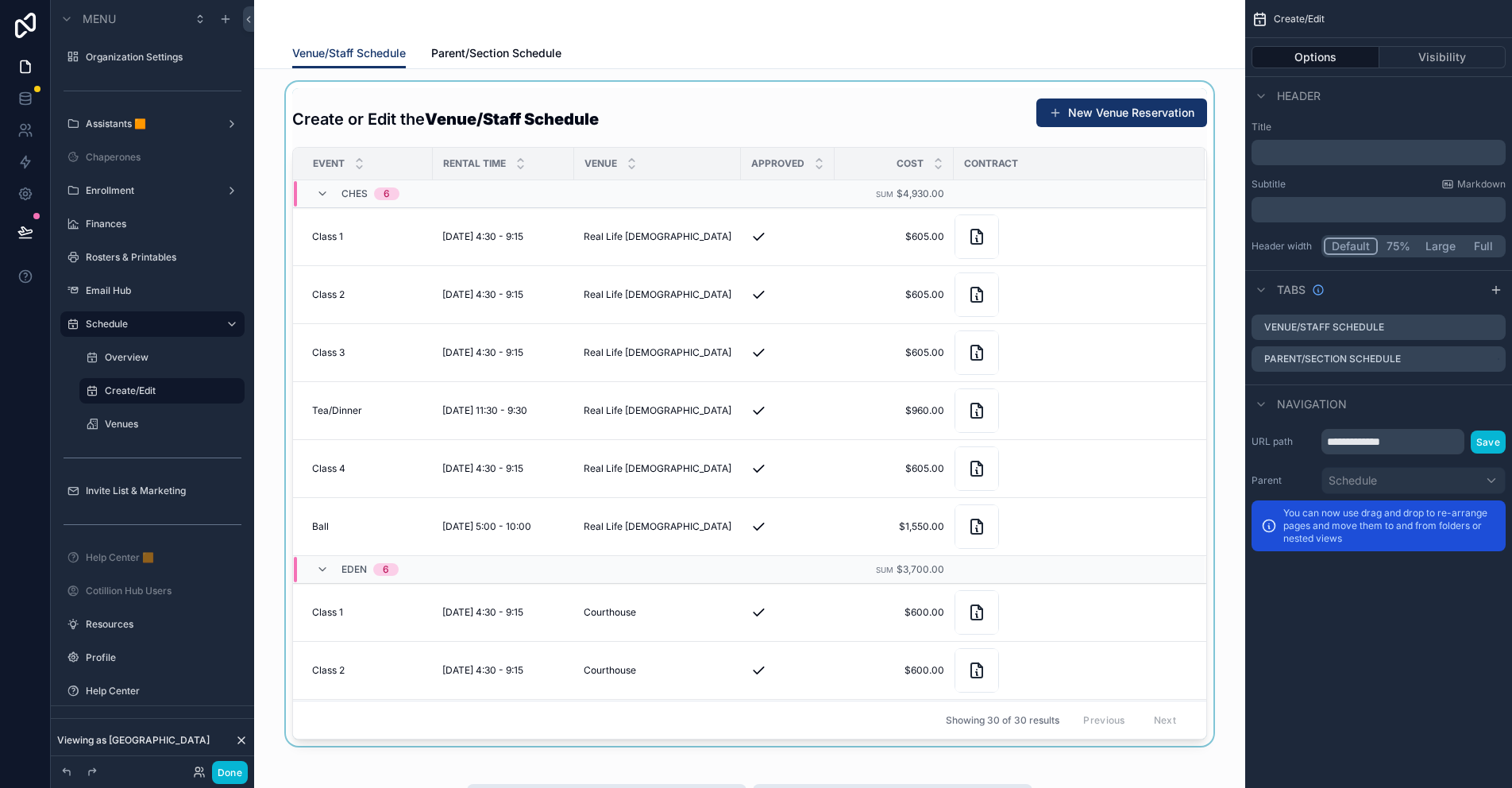
click at [1072, 109] on div "scrollable content" at bounding box center [749, 413] width 965 height 664
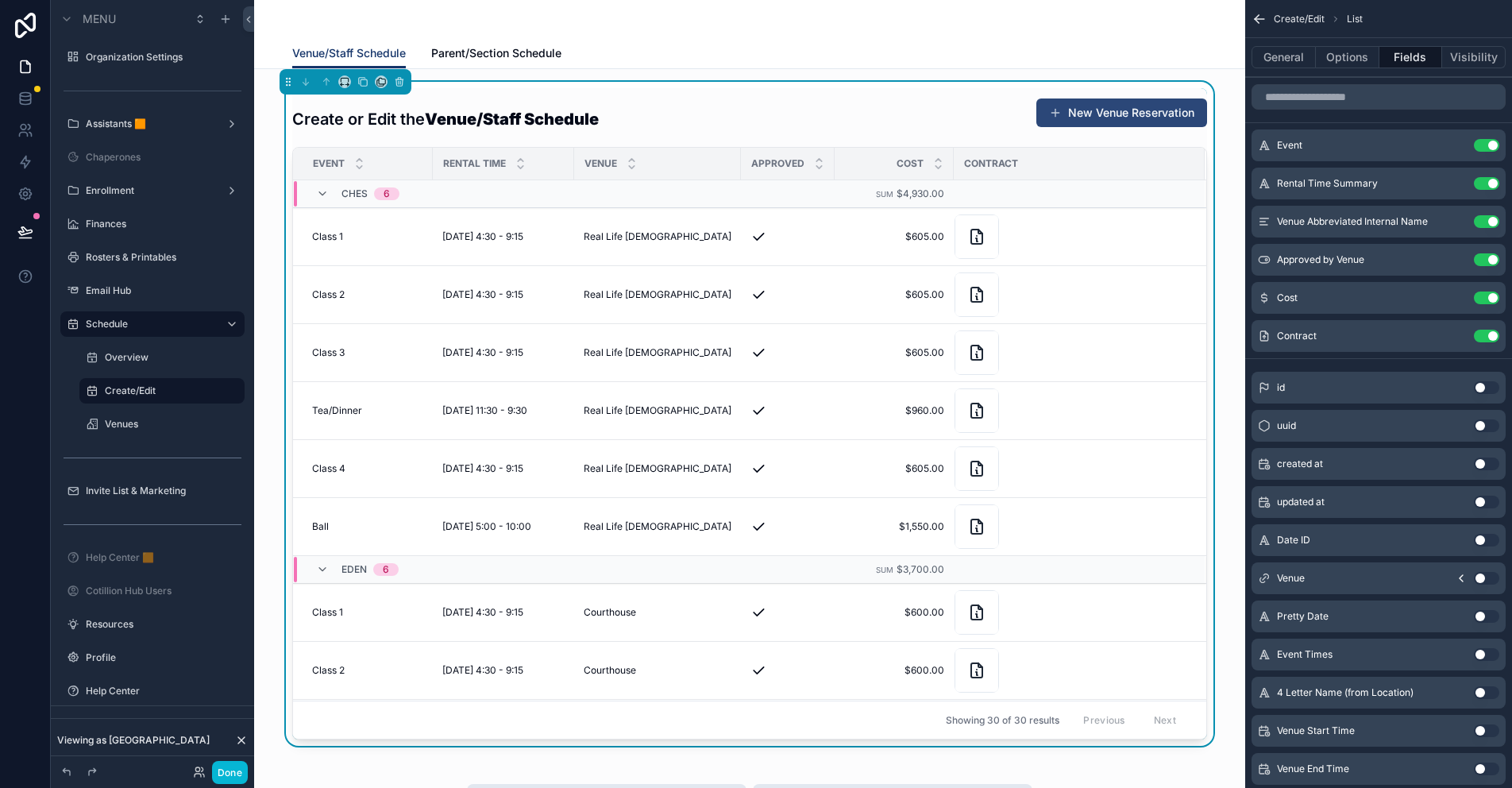
click at [1077, 112] on button "New Venue Reservation" at bounding box center [1122, 112] width 171 height 28
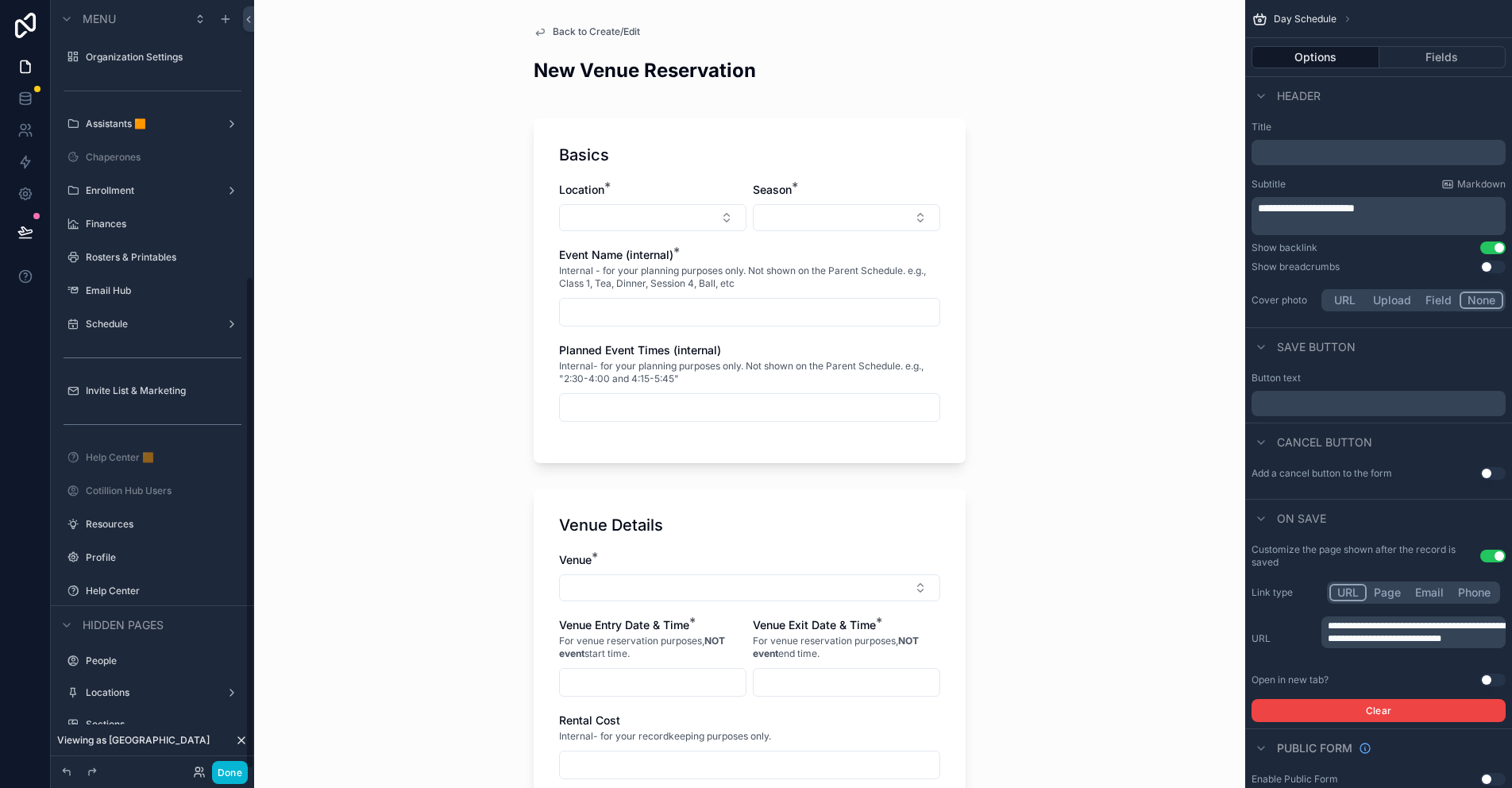
scroll to position [431, 0]
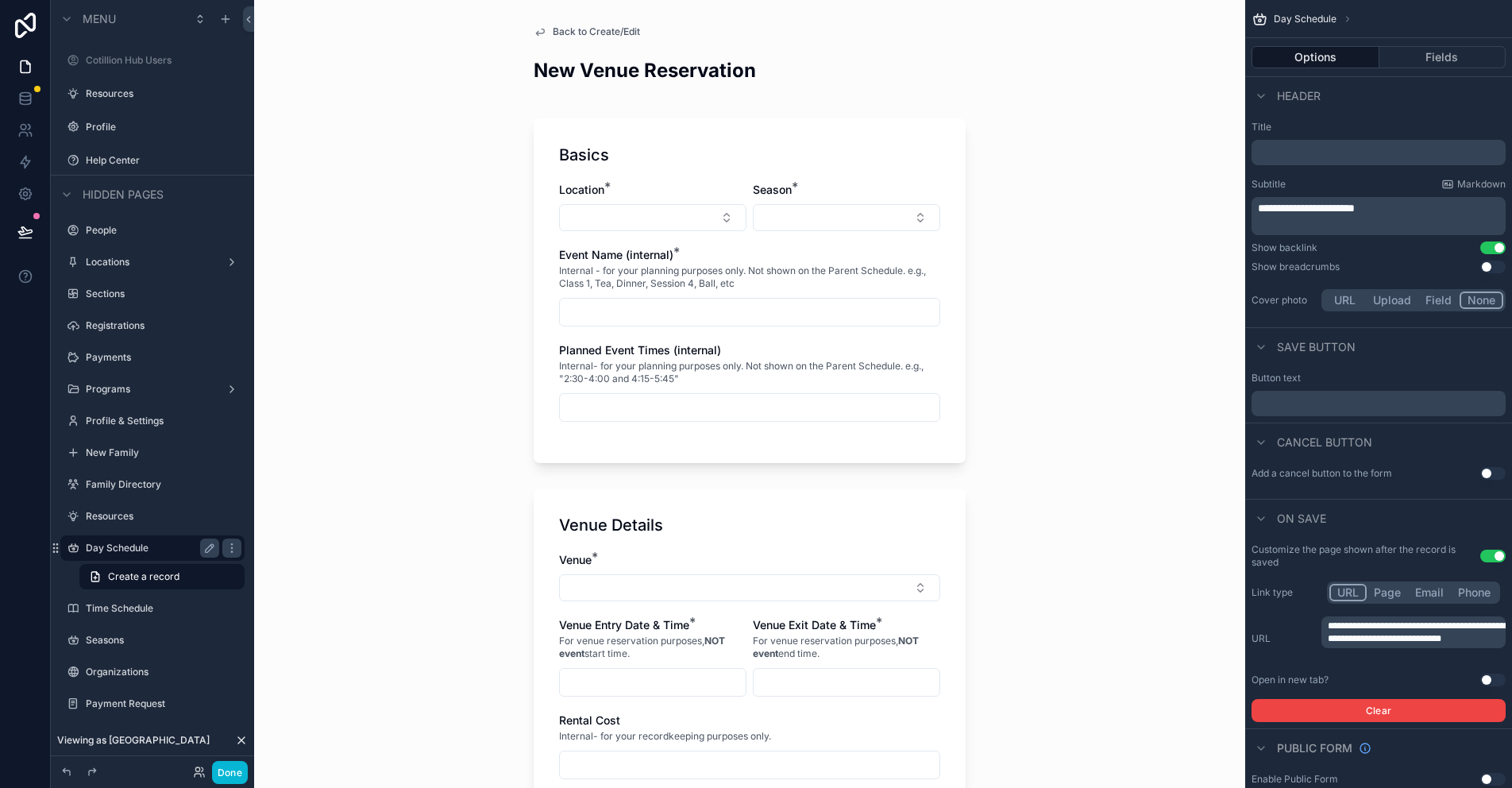
click at [552, 32] on span "Back to Create/Edit" at bounding box center [596, 32] width 87 height 13
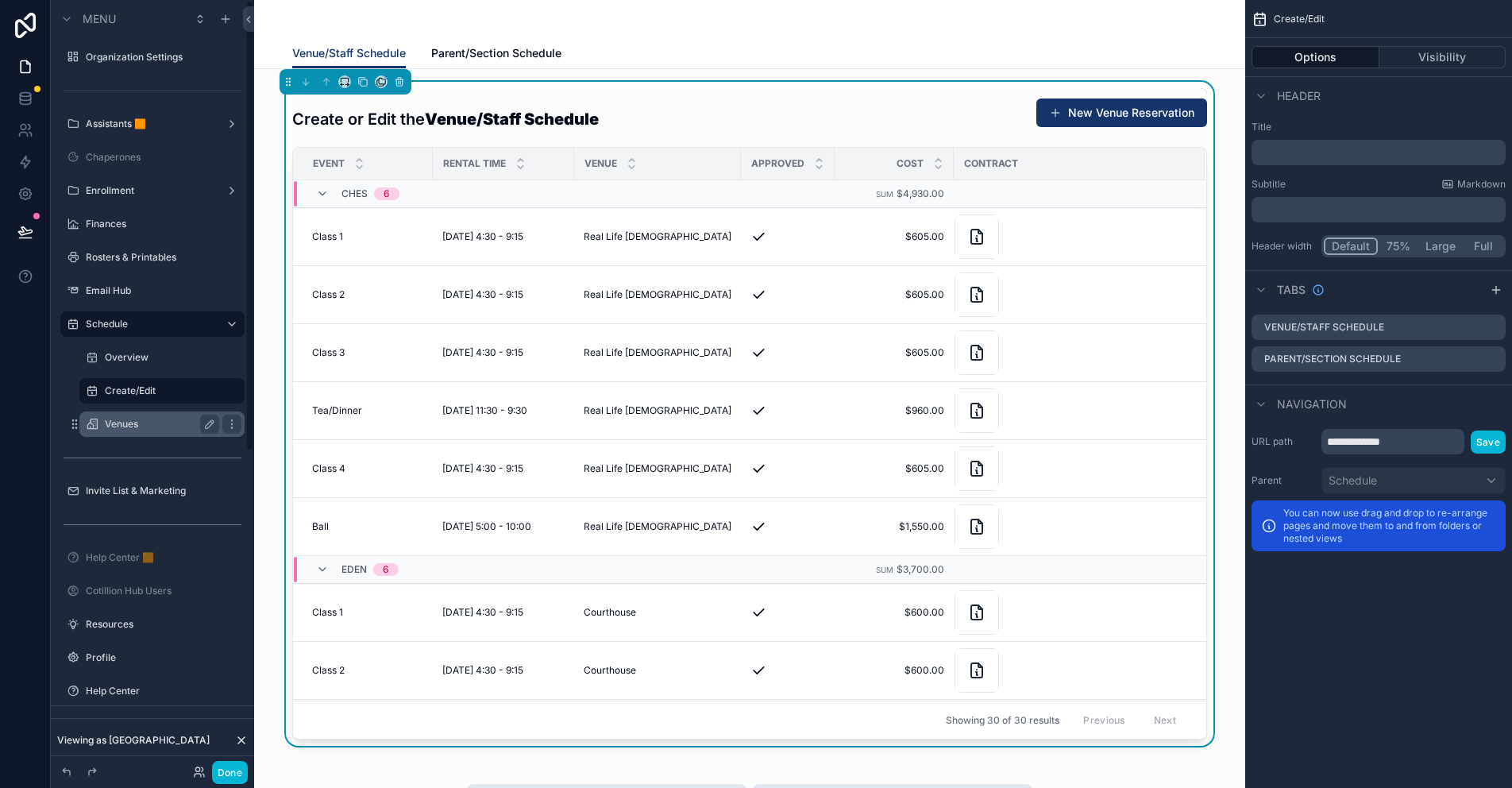
click at [132, 427] on label "Venues" at bounding box center [159, 424] width 108 height 13
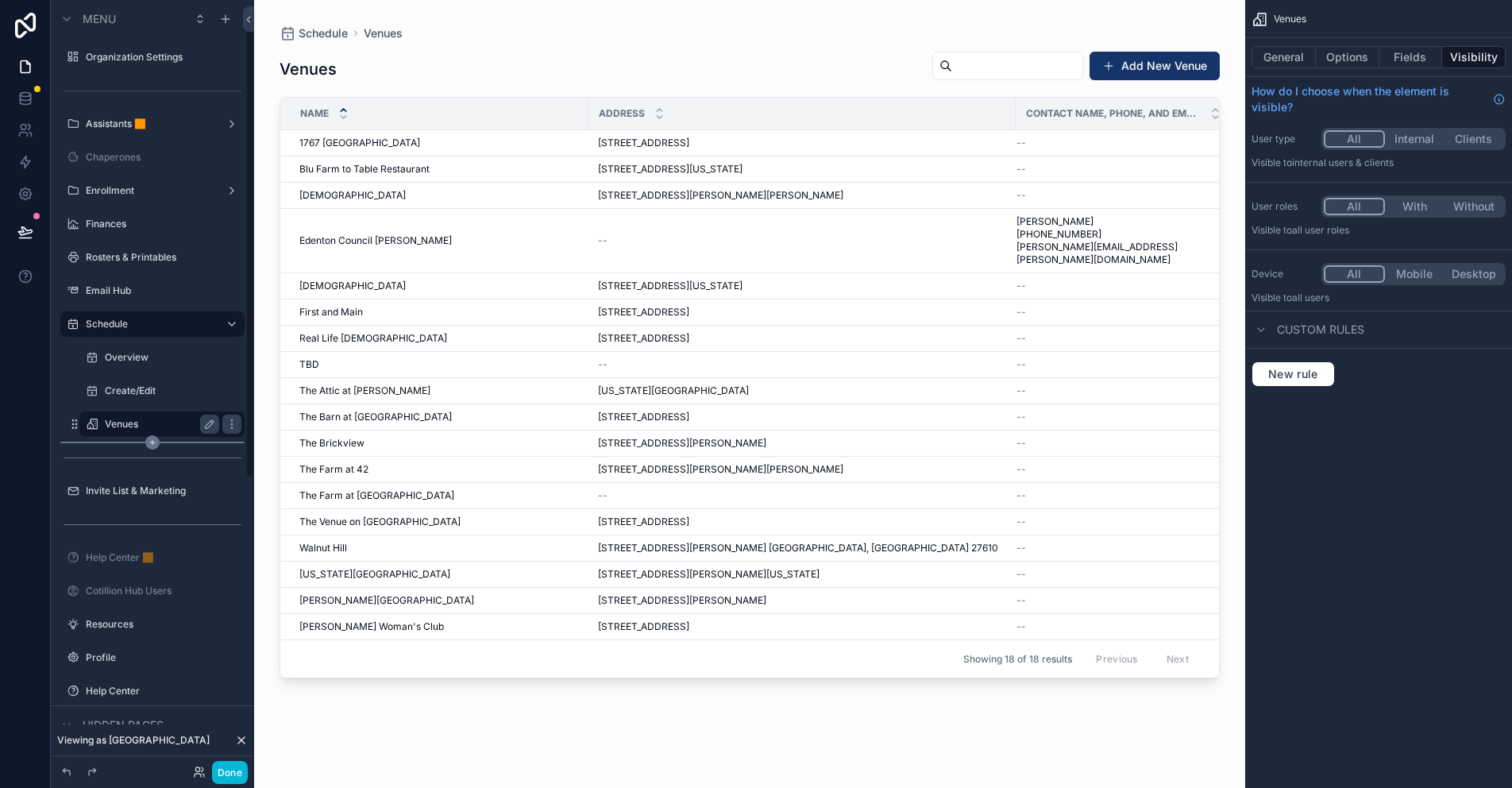
scroll to position [23, 0]
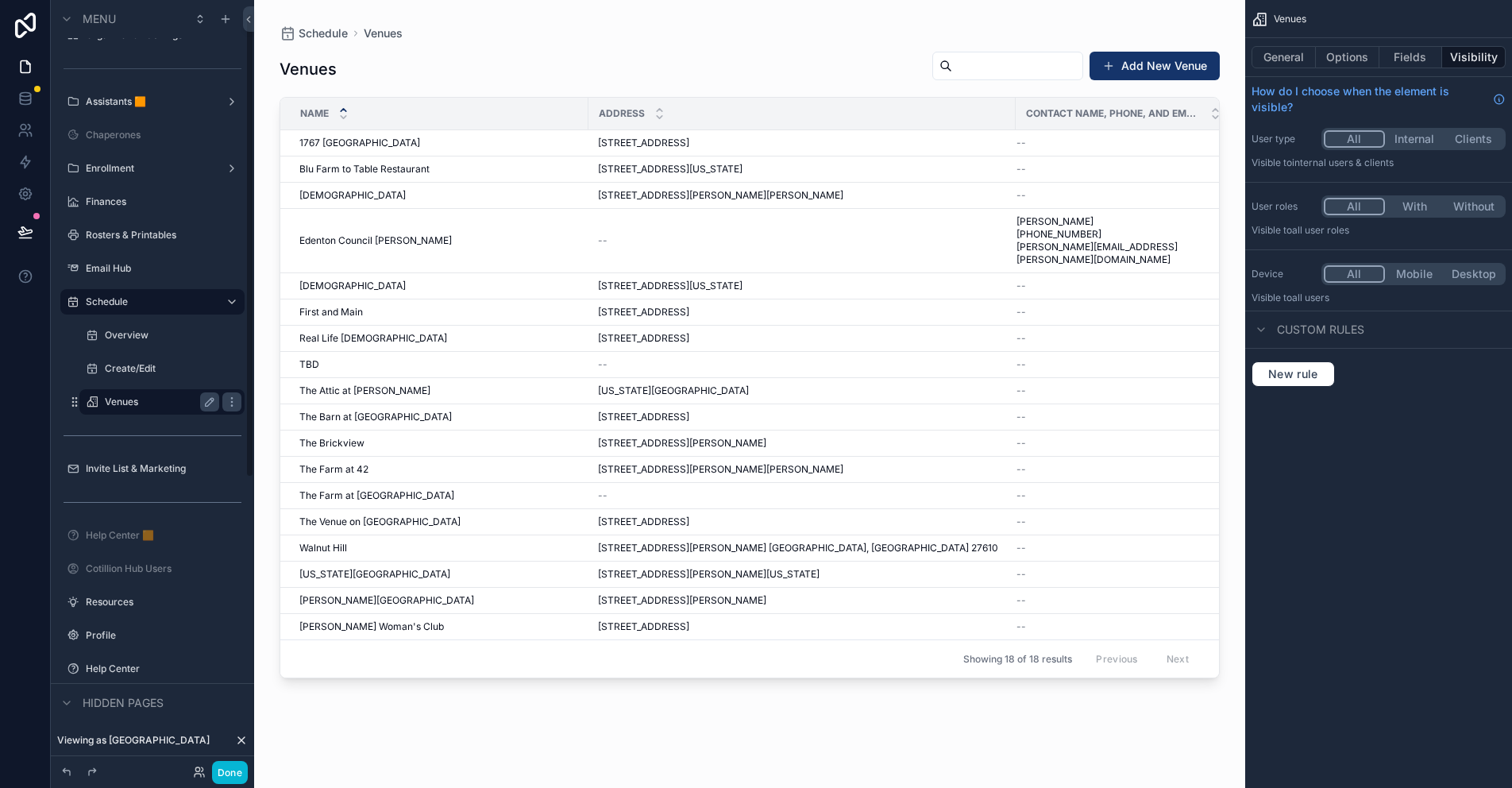
click at [1156, 65] on div "scrollable content" at bounding box center [749, 384] width 991 height 769
click at [1156, 65] on button "Add New Venue" at bounding box center [1154, 65] width 130 height 28
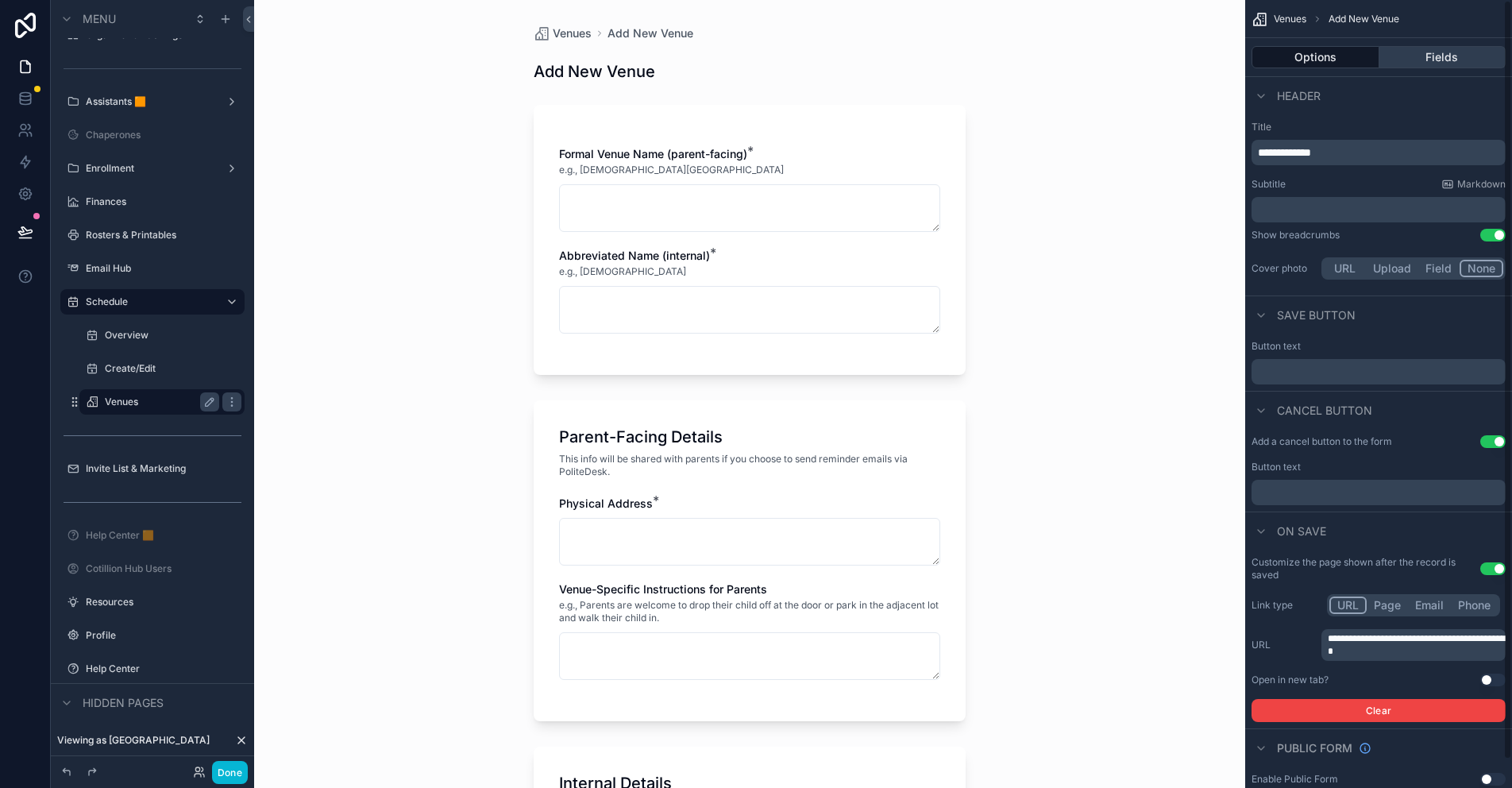
click at [1433, 50] on button "Fields" at bounding box center [1443, 57] width 127 height 23
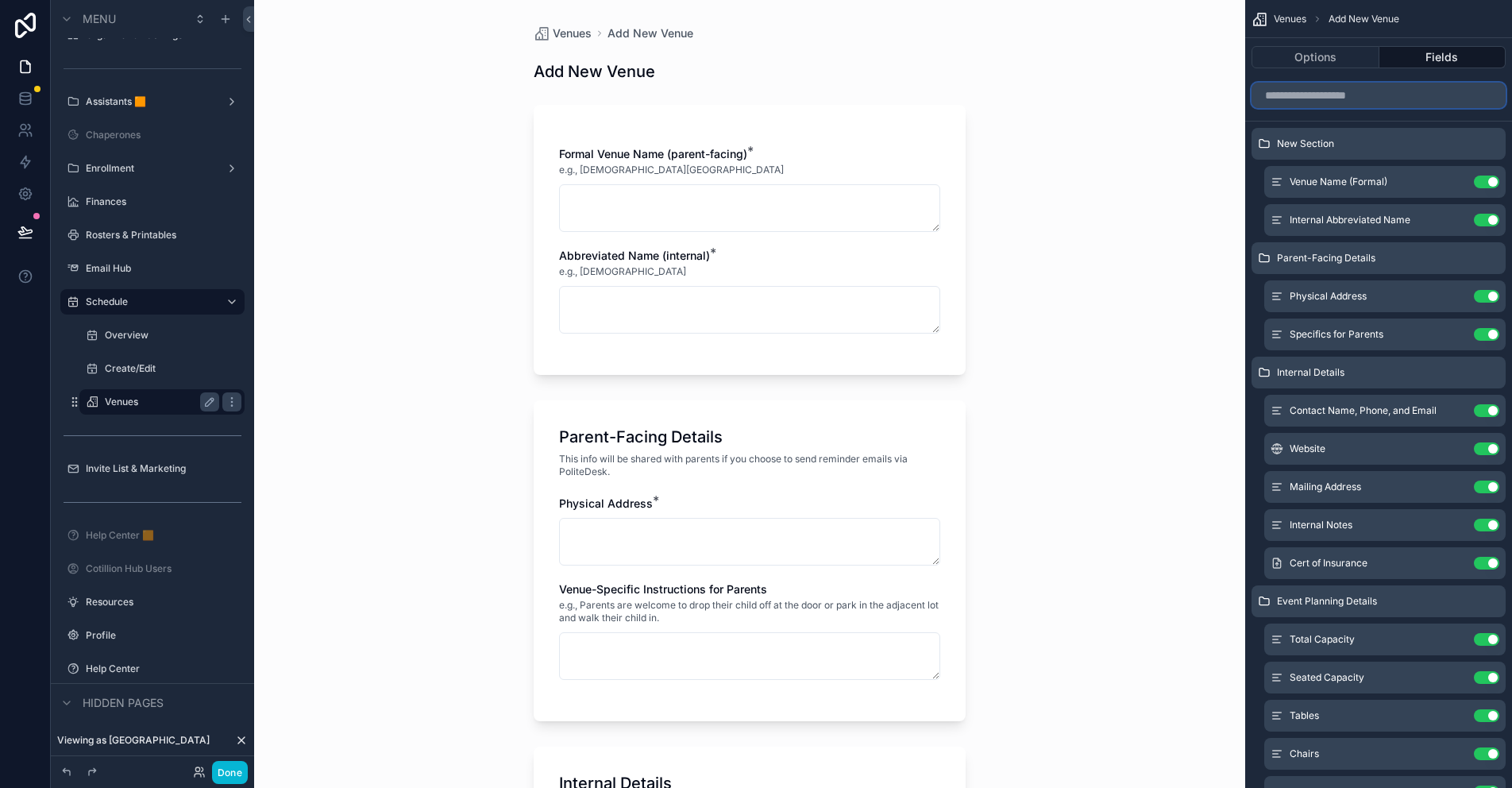
click at [1310, 97] on input "scrollable content" at bounding box center [1378, 95] width 254 height 26
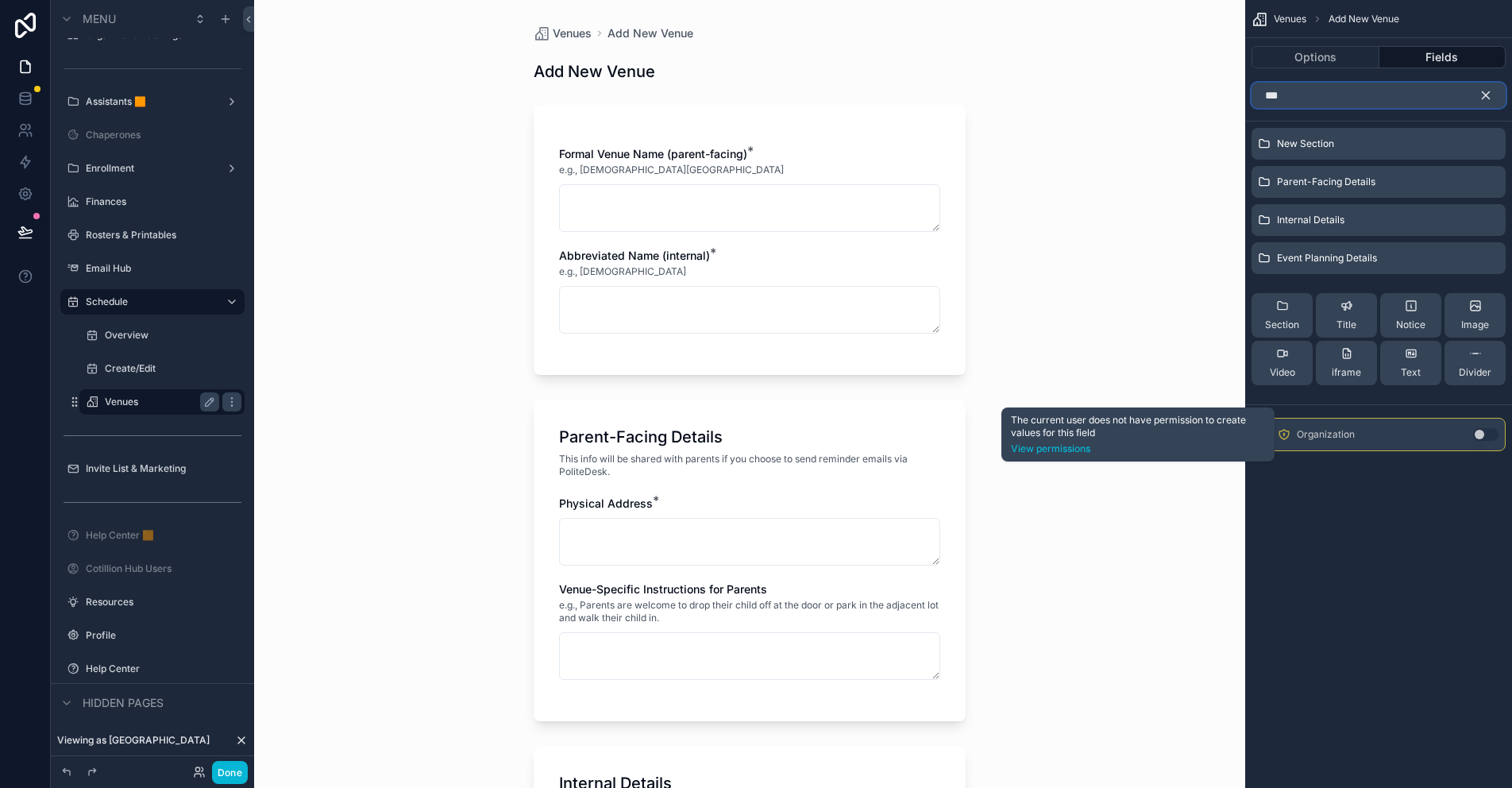
type input "***"
click at [1283, 433] on icon "scrollable content" at bounding box center [1284, 435] width 13 height 13
click at [1081, 446] on link "View permissions" at bounding box center [1137, 448] width 254 height 13
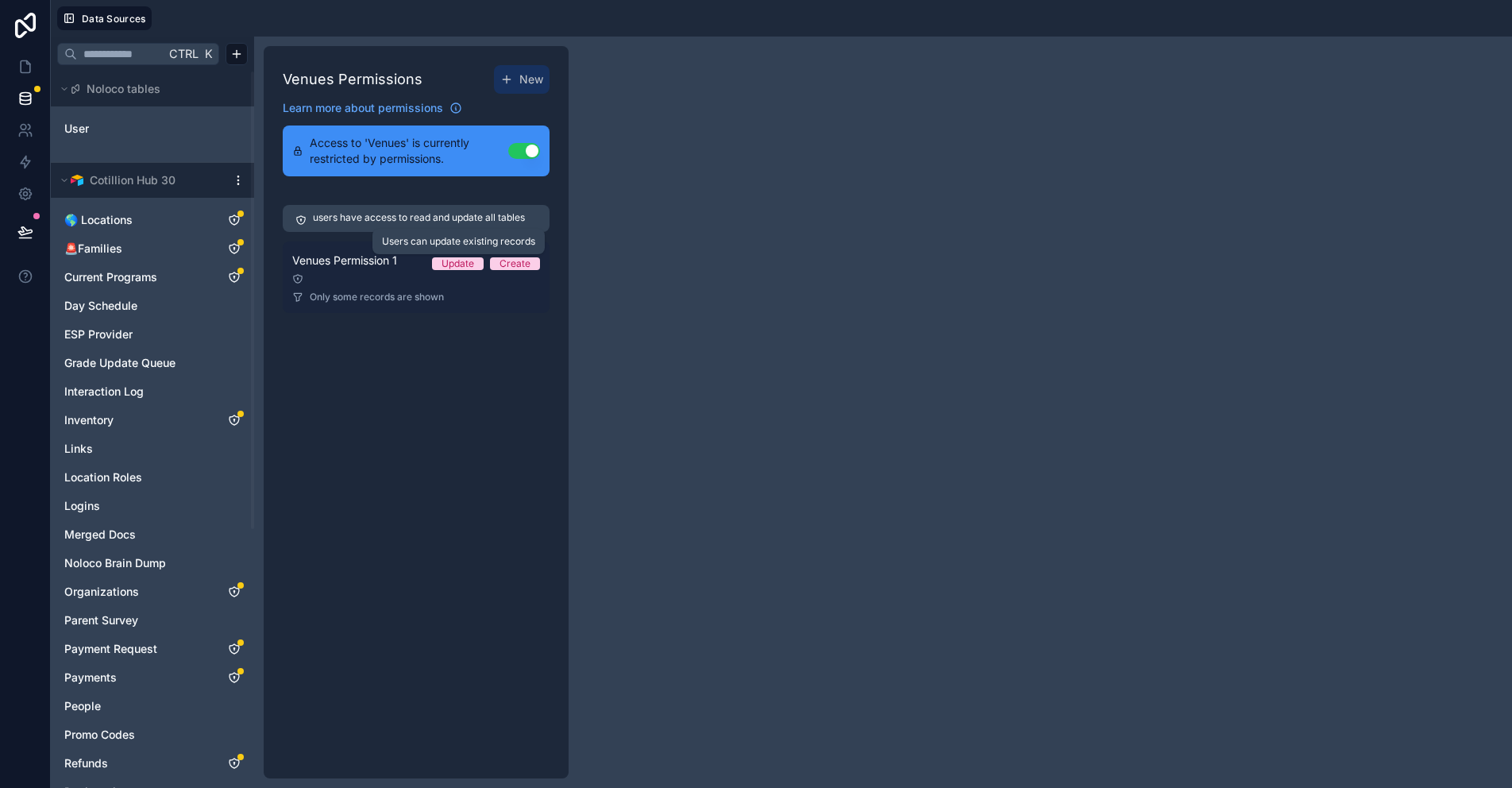
click at [455, 265] on div "Update" at bounding box center [457, 264] width 32 height 13
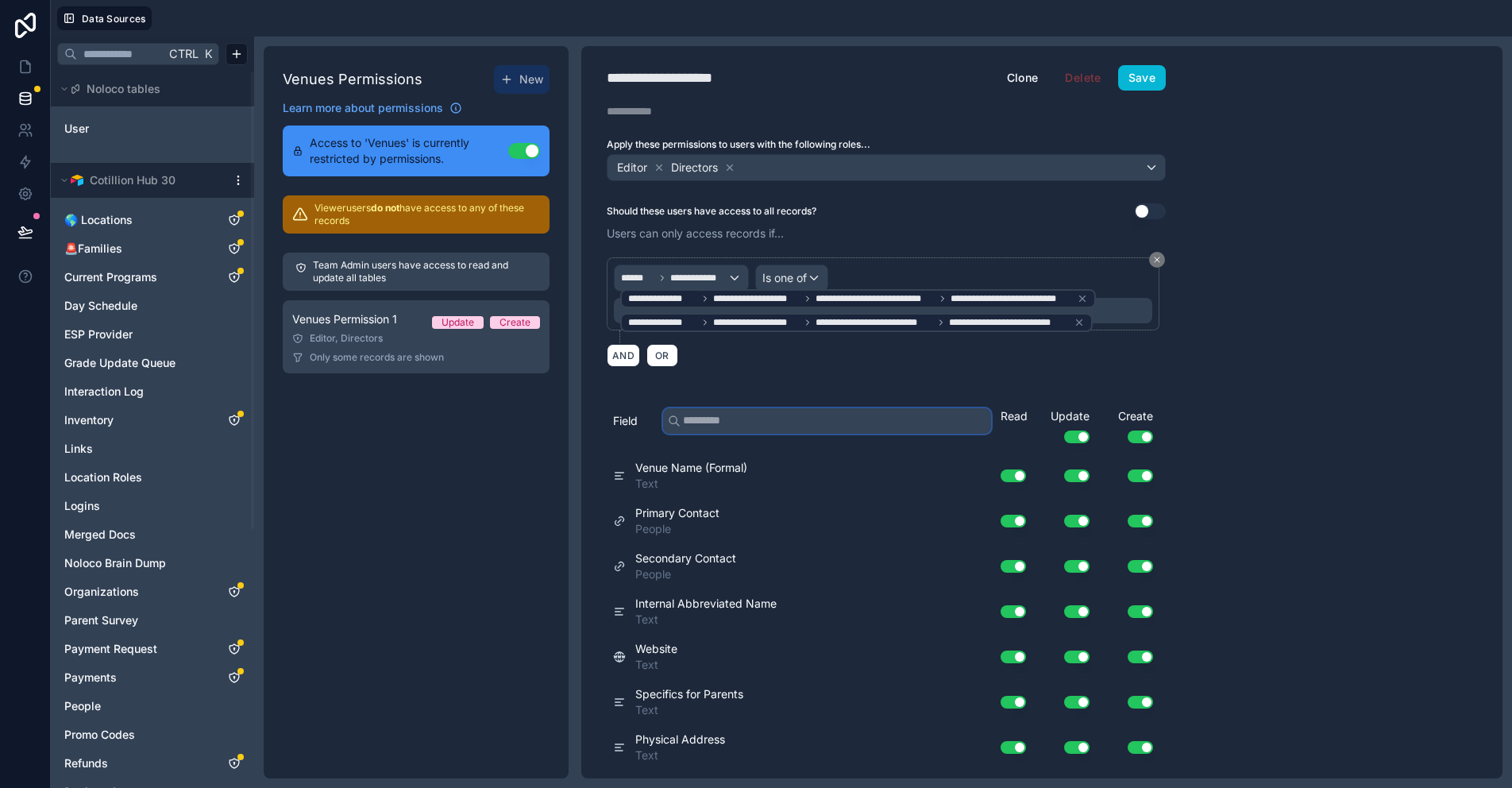
click at [754, 419] on input "text" at bounding box center [827, 421] width 328 height 26
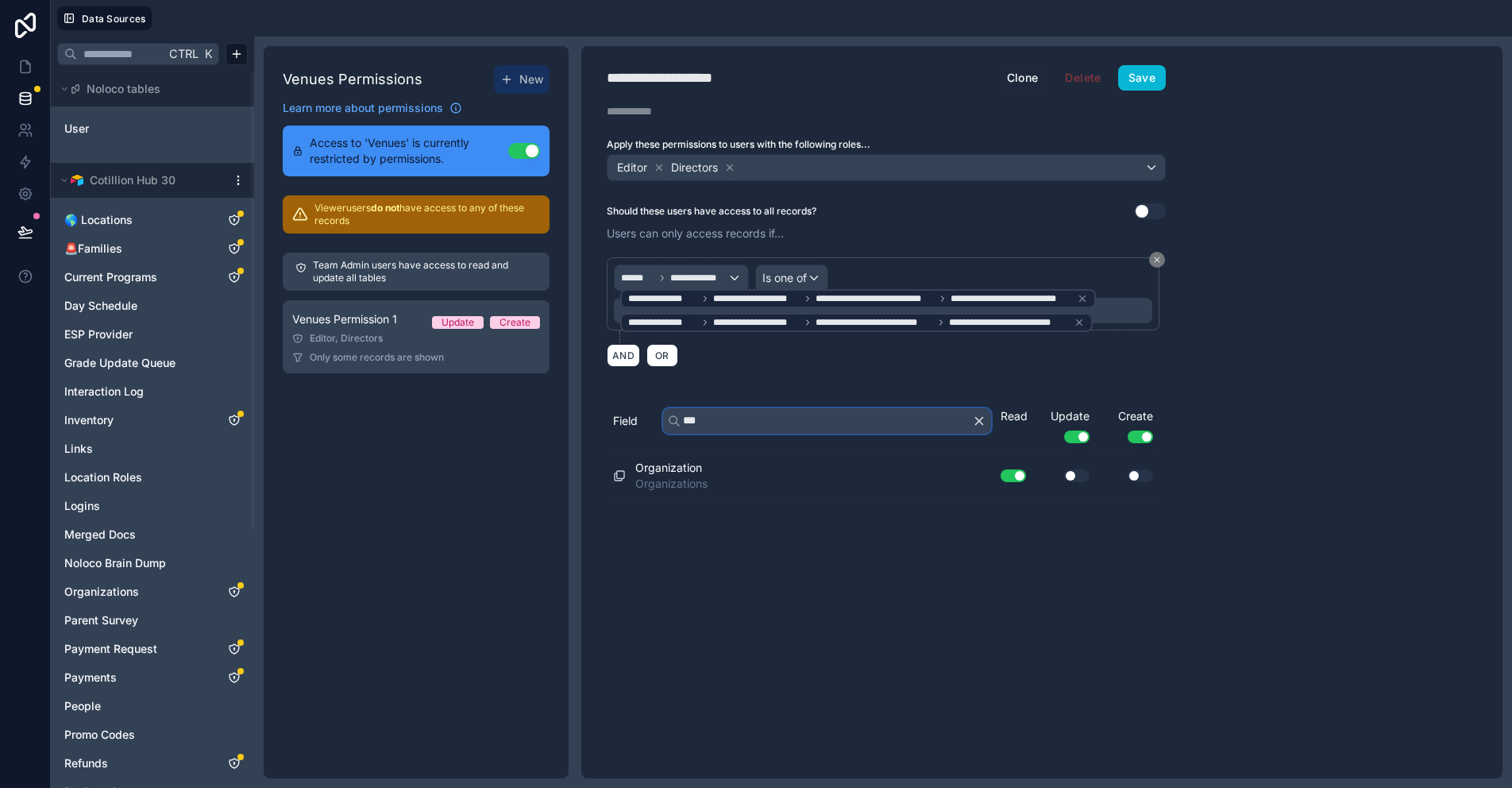
type input "***"
click at [1072, 473] on button "Use setting" at bounding box center [1077, 476] width 26 height 13
click at [1141, 473] on button "Use setting" at bounding box center [1140, 476] width 26 height 13
click at [1149, 77] on button "Save" at bounding box center [1141, 78] width 48 height 26
click at [24, 69] on icon at bounding box center [26, 67] width 16 height 16
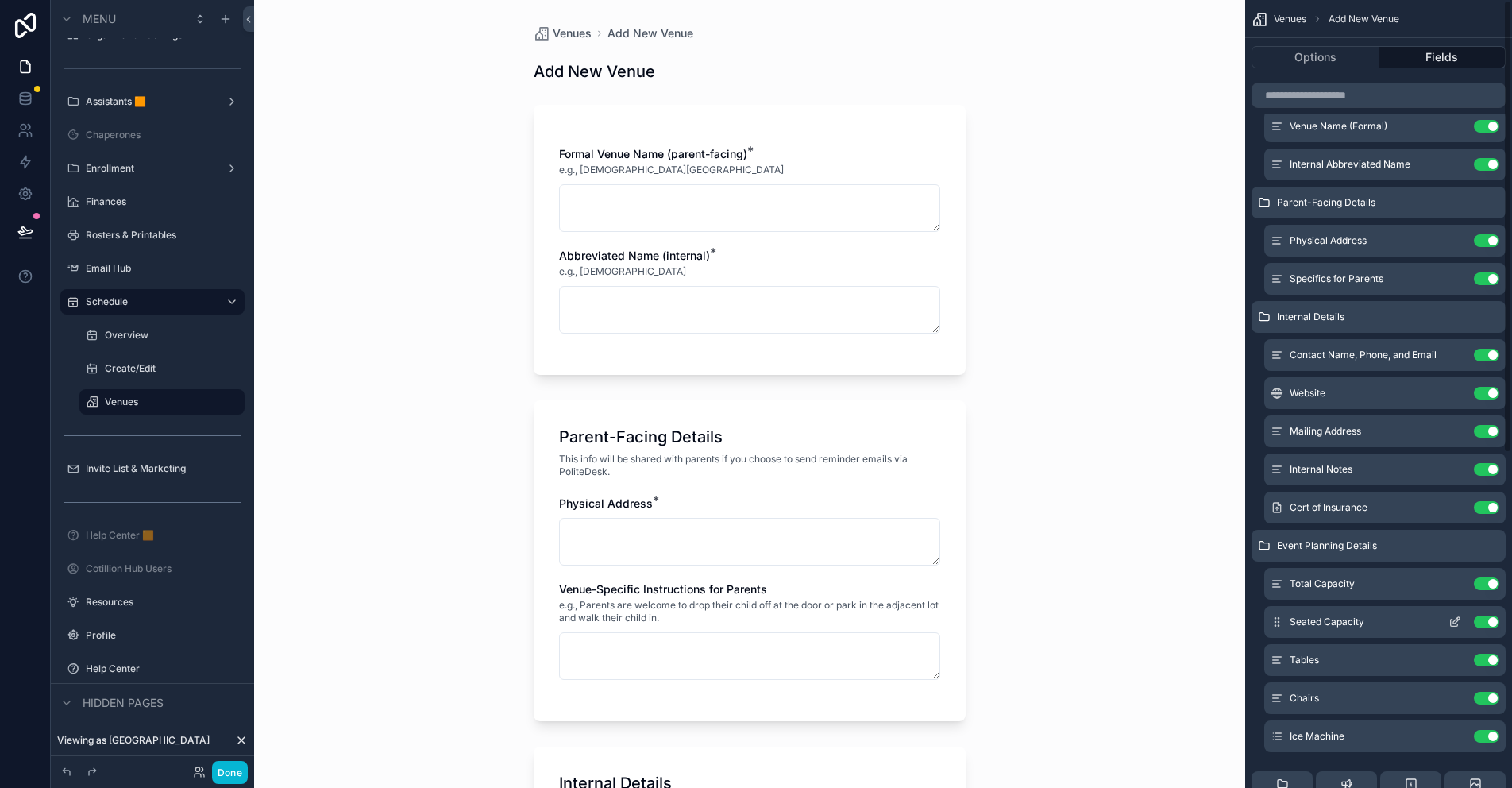
scroll to position [79, 0]
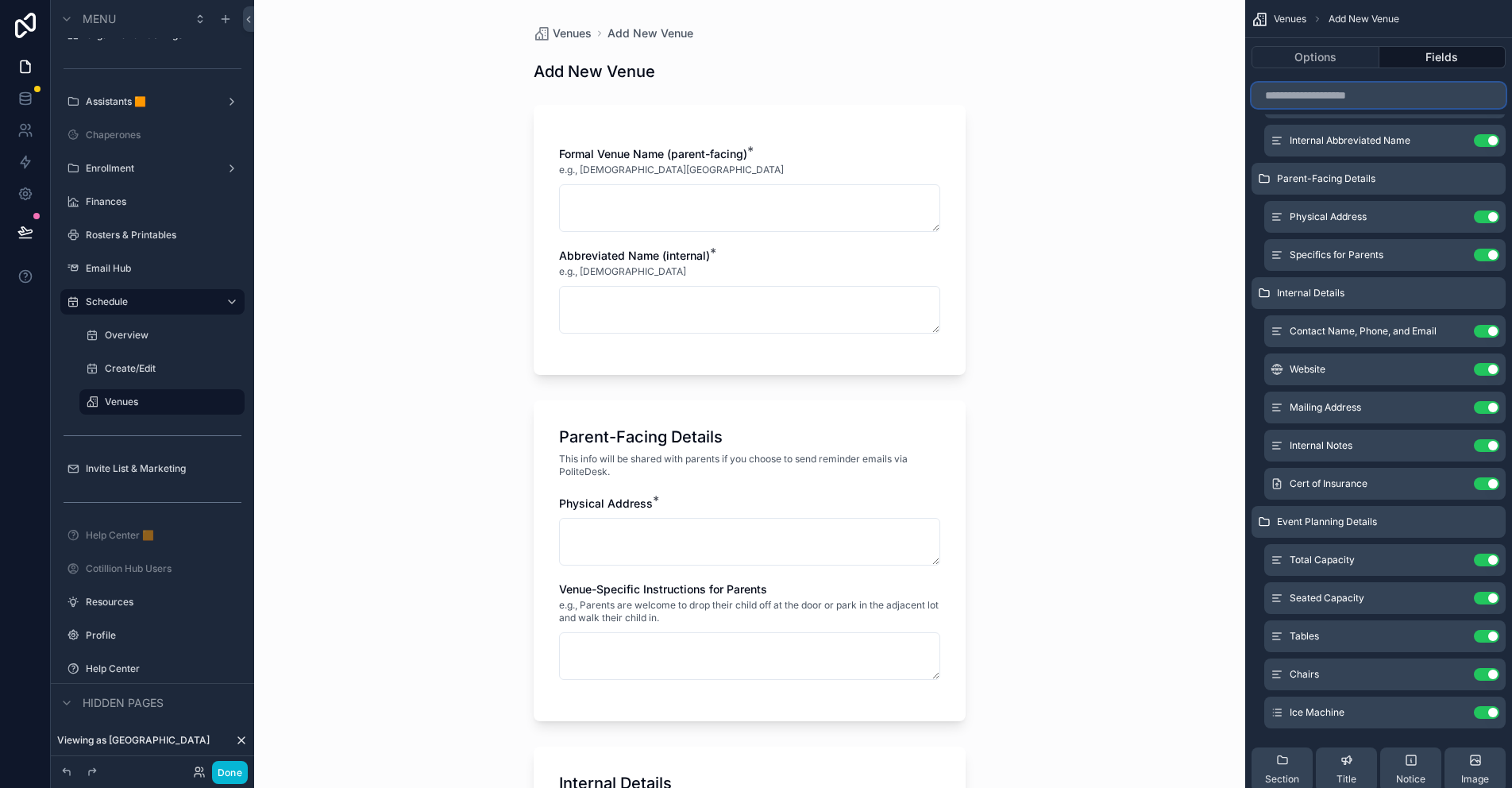
click at [1335, 95] on input "scrollable content" at bounding box center [1378, 95] width 254 height 26
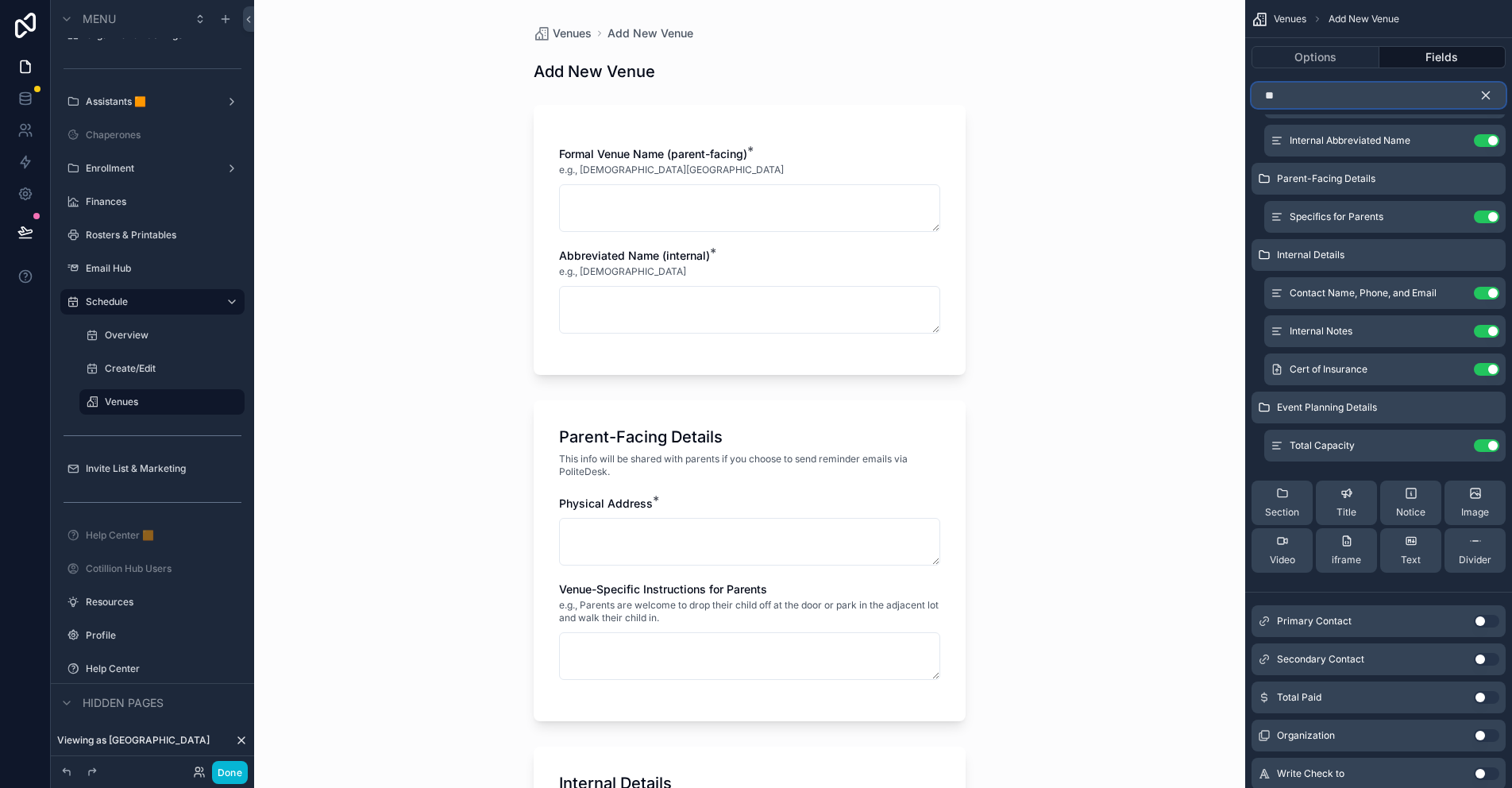
scroll to position [0, 0]
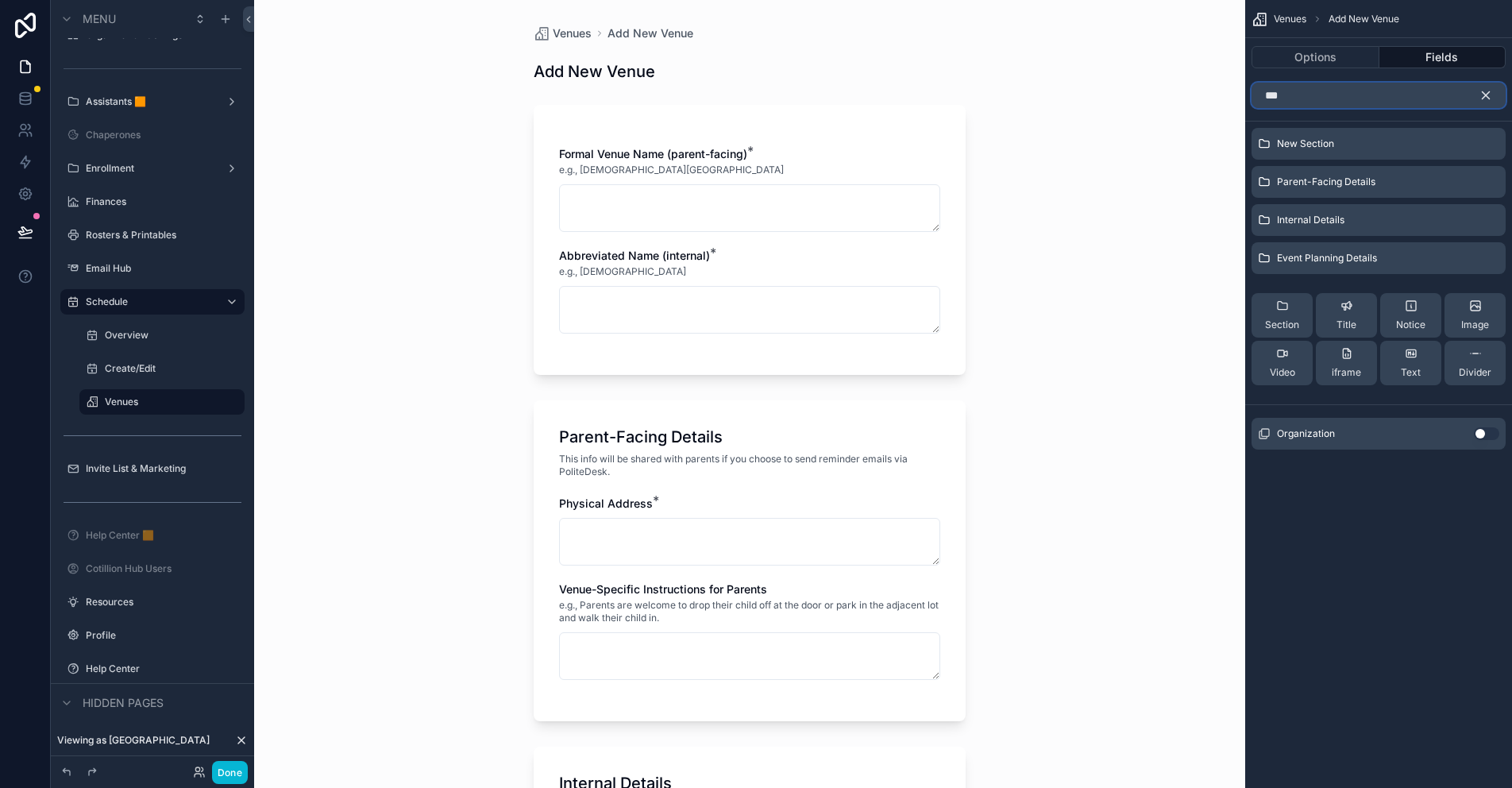
type input "***"
click at [1485, 431] on button "Use setting" at bounding box center [1486, 434] width 26 height 13
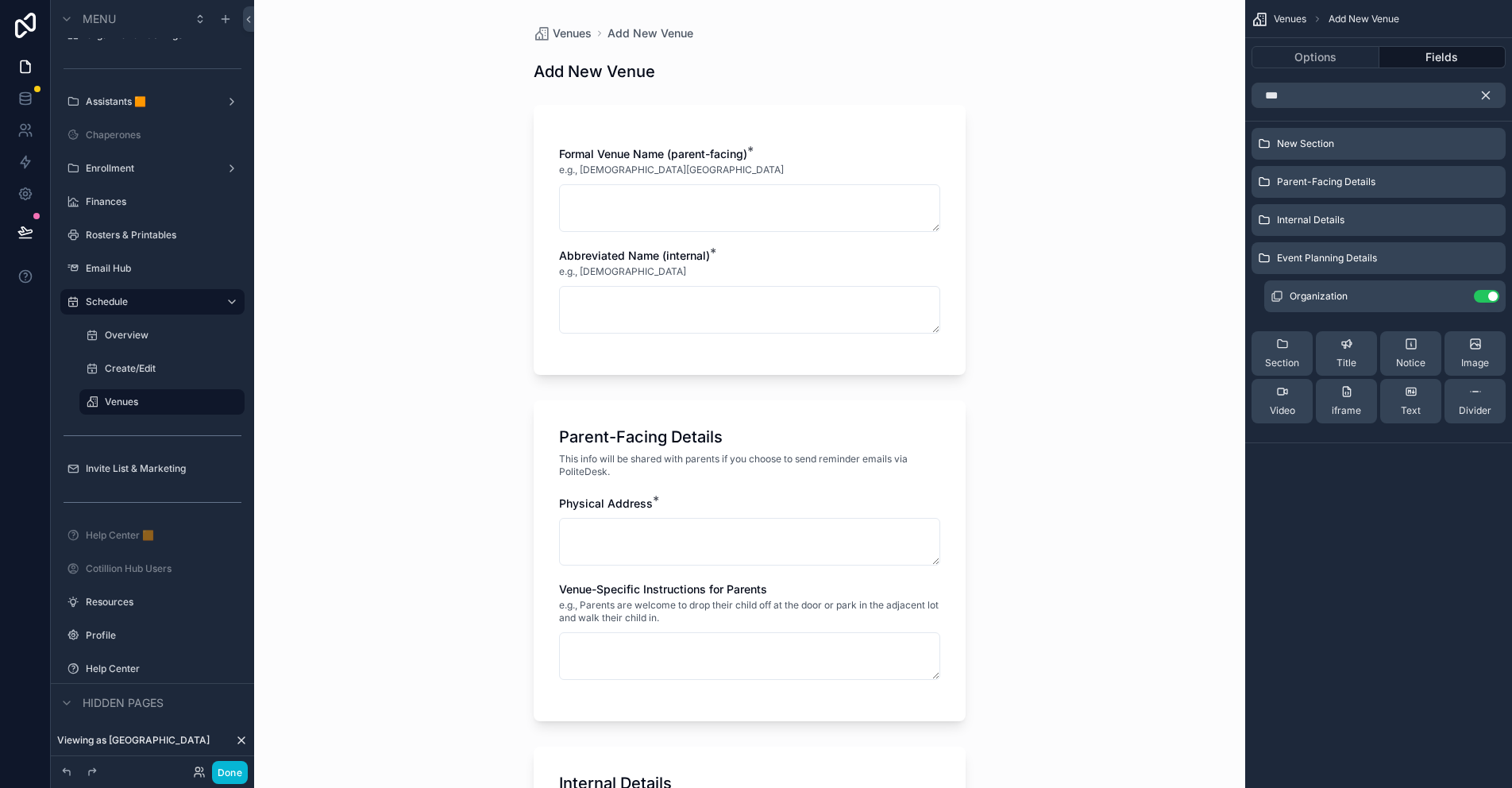
click at [1488, 90] on icon "scrollable content" at bounding box center [1485, 95] width 15 height 15
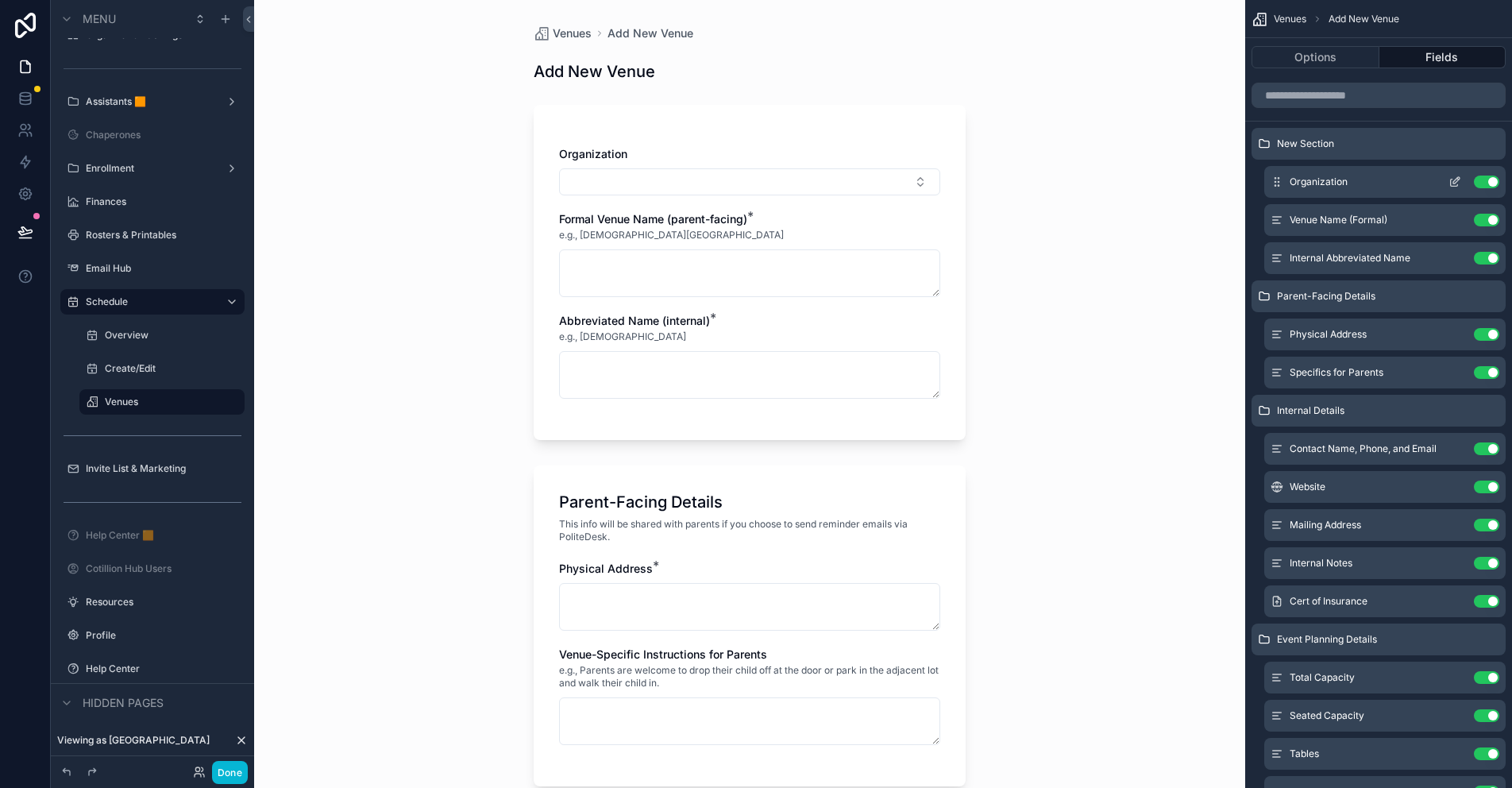
click at [1449, 181] on icon "scrollable content" at bounding box center [1455, 182] width 13 height 13
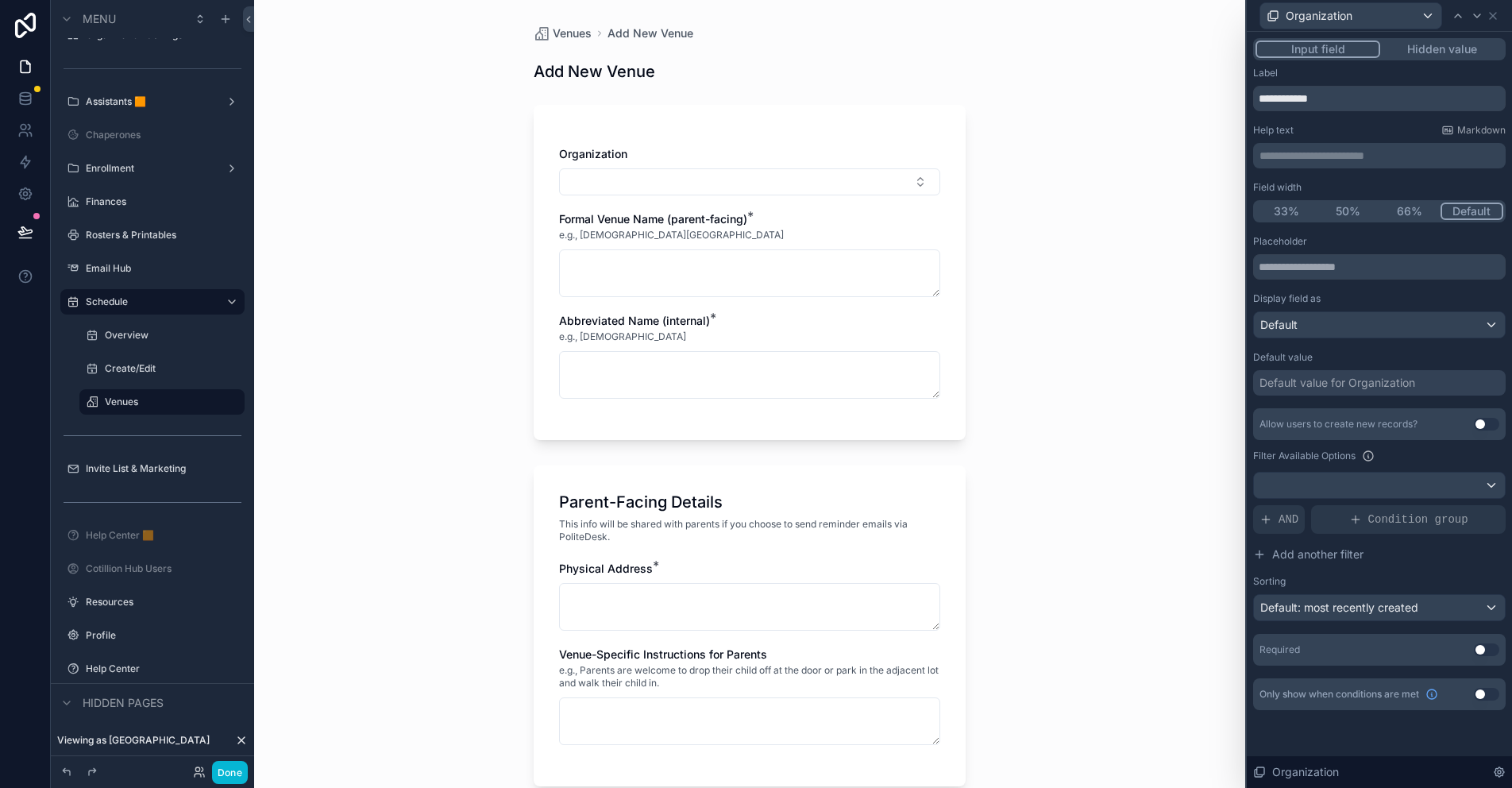
click at [1481, 649] on button "Use setting" at bounding box center [1486, 650] width 26 height 13
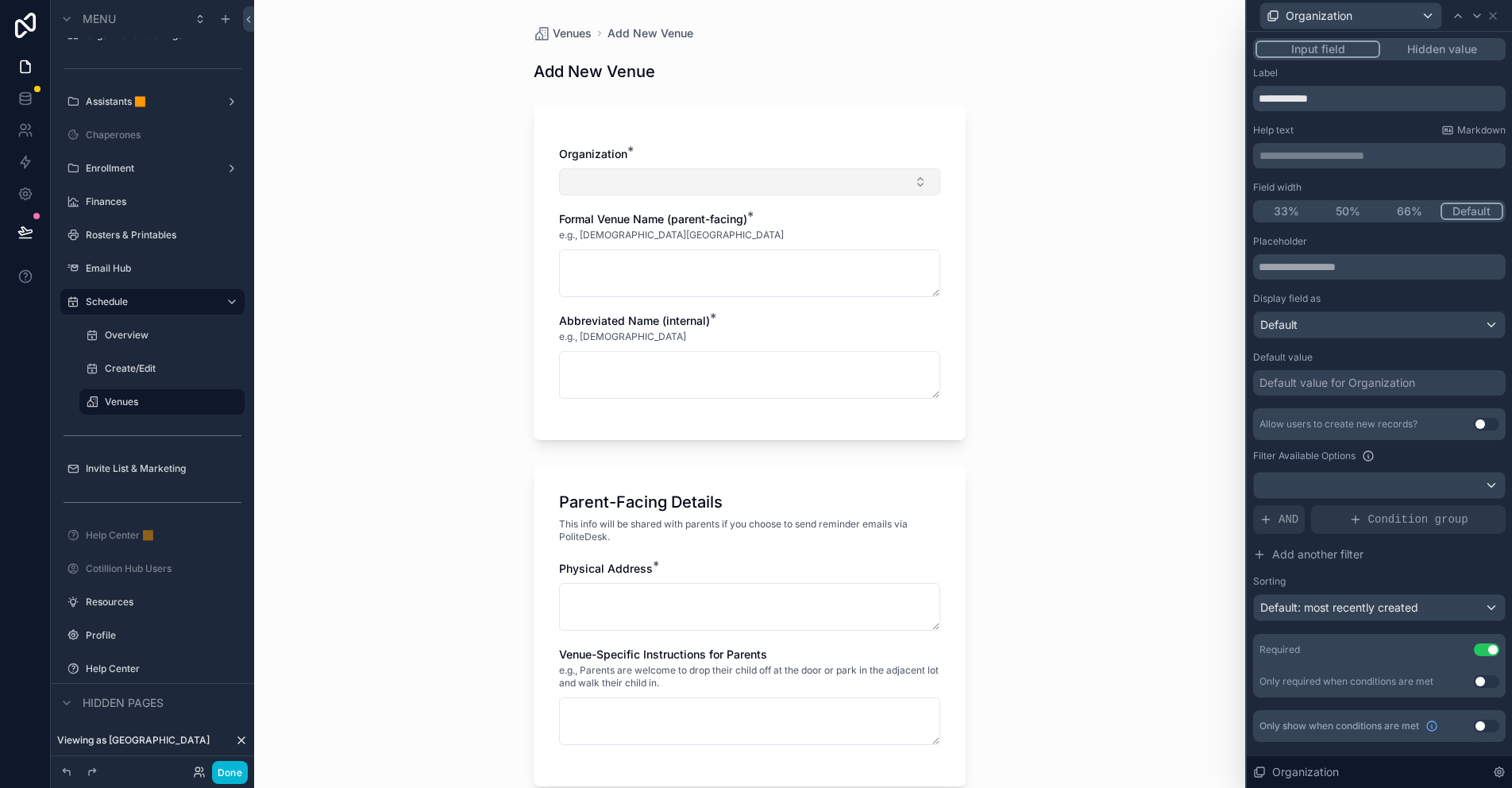
click at [675, 180] on button "Select Button" at bounding box center [749, 181] width 381 height 27
click at [948, 152] on div "Organization * Formal Venue Name (parent-facing) * e.g., Edenton Methodist Chur…" at bounding box center [750, 273] width 432 height 336
click at [1494, 15] on icon at bounding box center [1493, 16] width 6 height 6
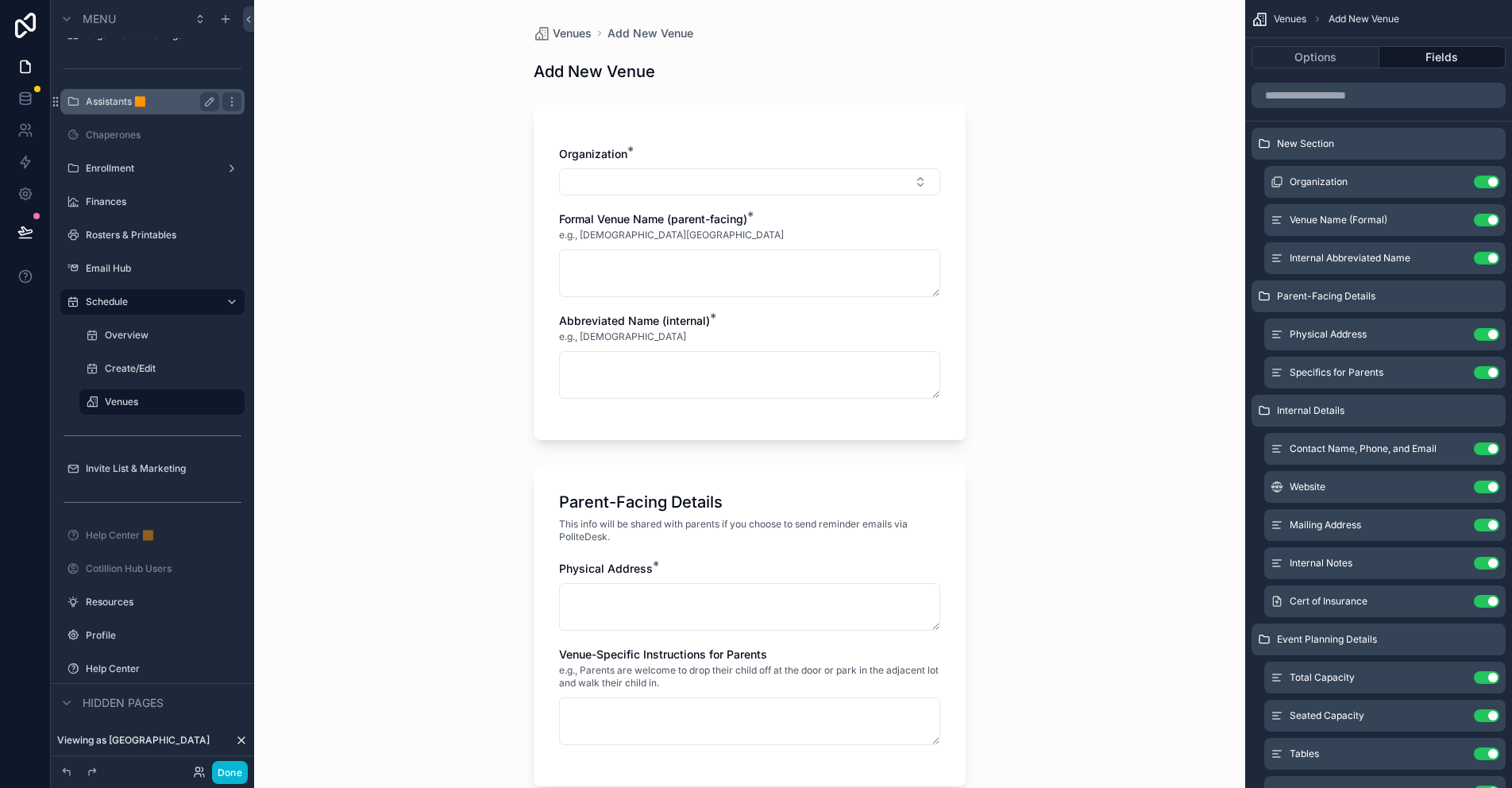
click at [123, 102] on label "Assistants 🟧" at bounding box center [149, 102] width 127 height 13
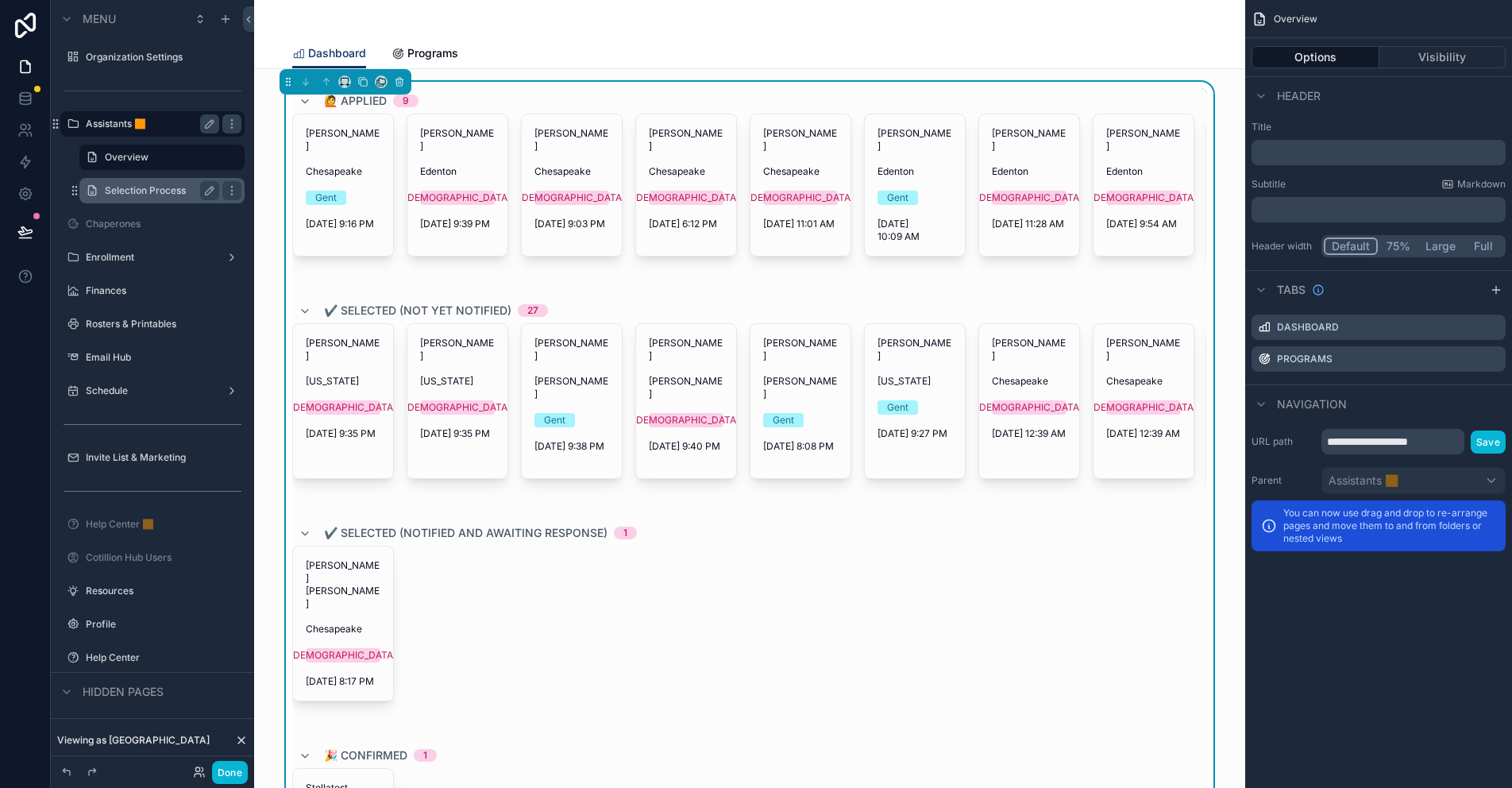
drag, startPoint x: 140, startPoint y: 186, endPoint x: 131, endPoint y: 182, distance: 9.8
click at [140, 186] on label "Selection Process" at bounding box center [159, 190] width 108 height 13
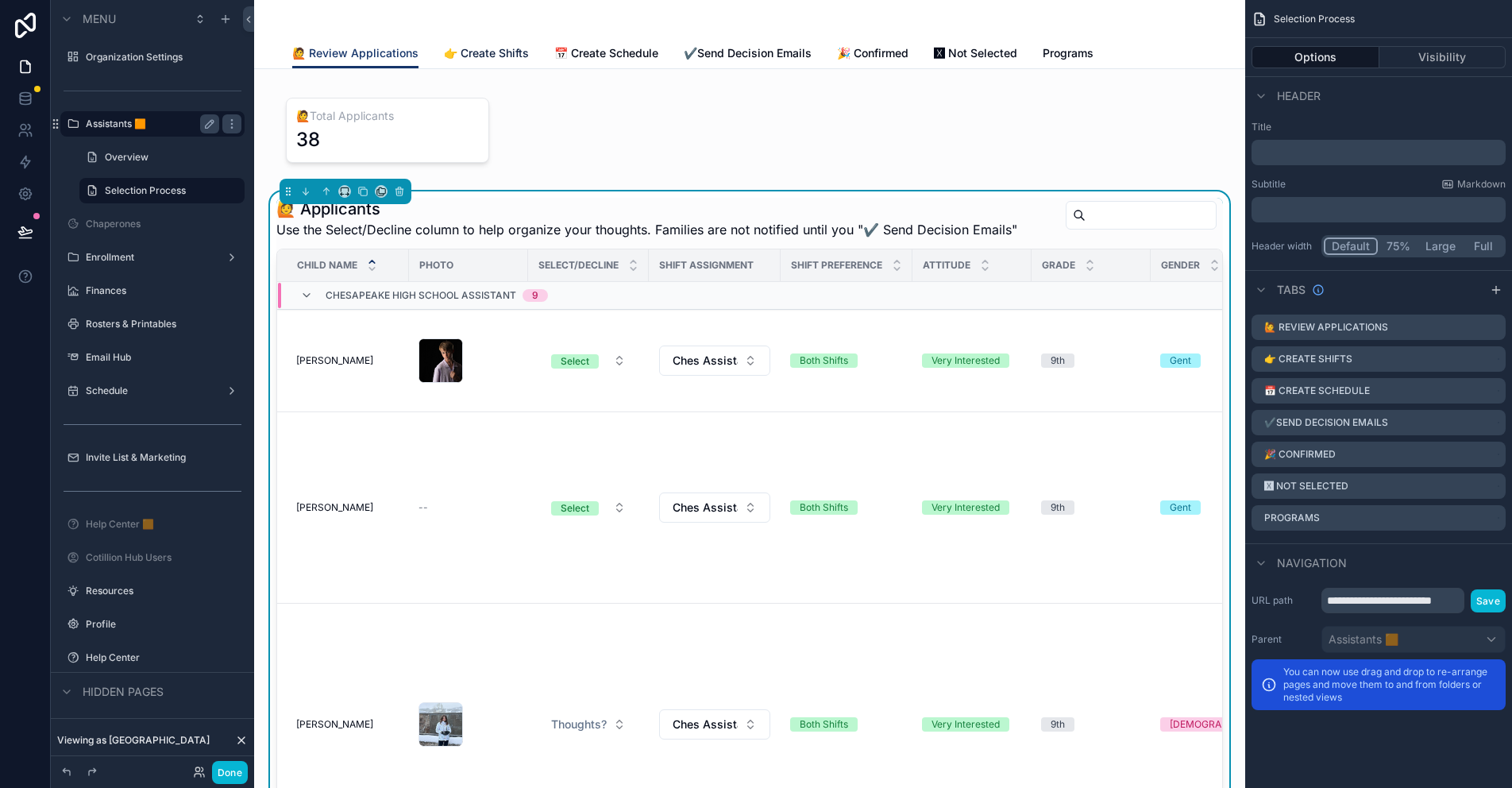
click at [509, 53] on span "👉 Create Shifts" at bounding box center [485, 53] width 85 height 16
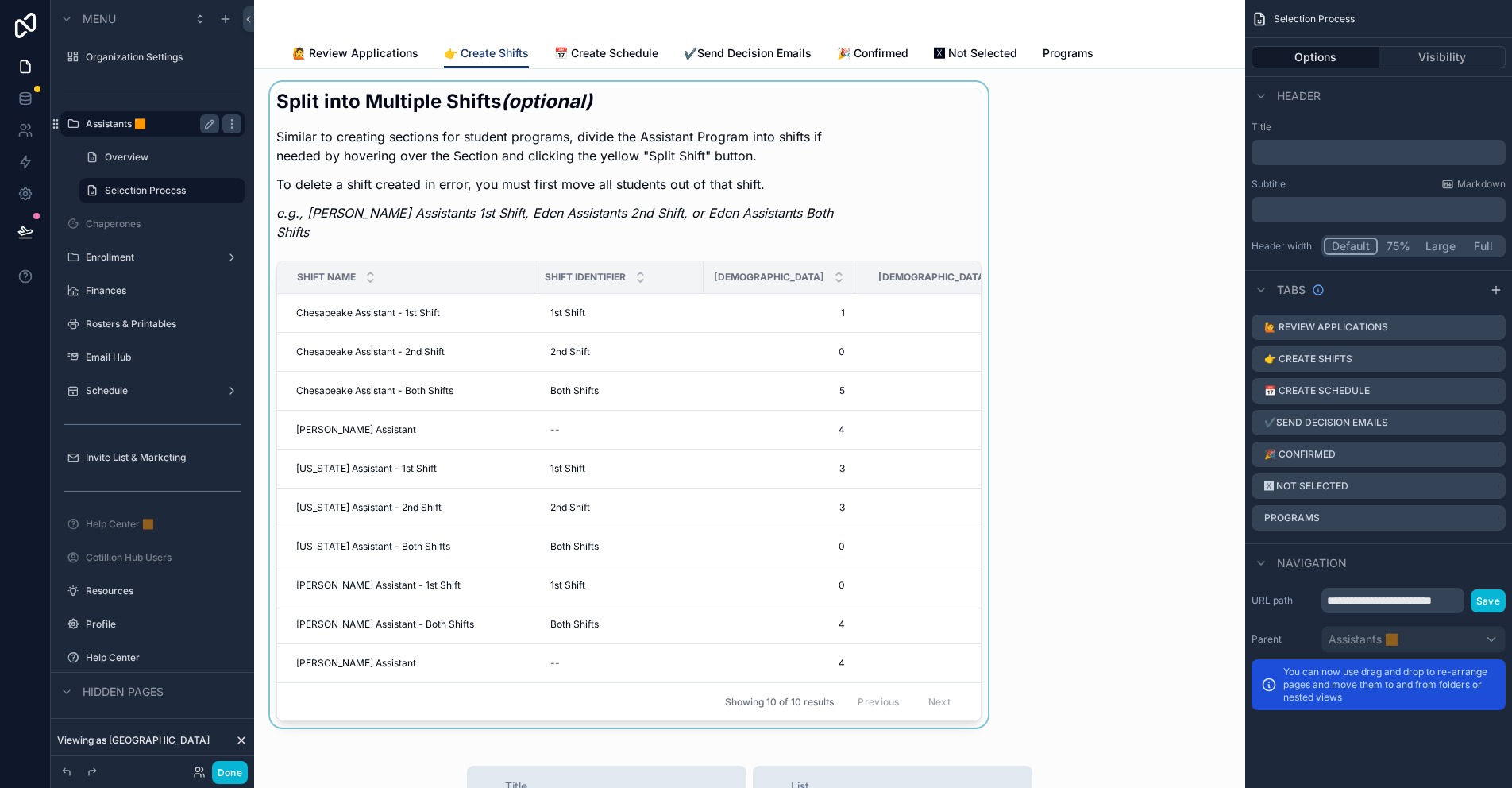
click at [721, 190] on div "scrollable content" at bounding box center [629, 404] width 724 height 646
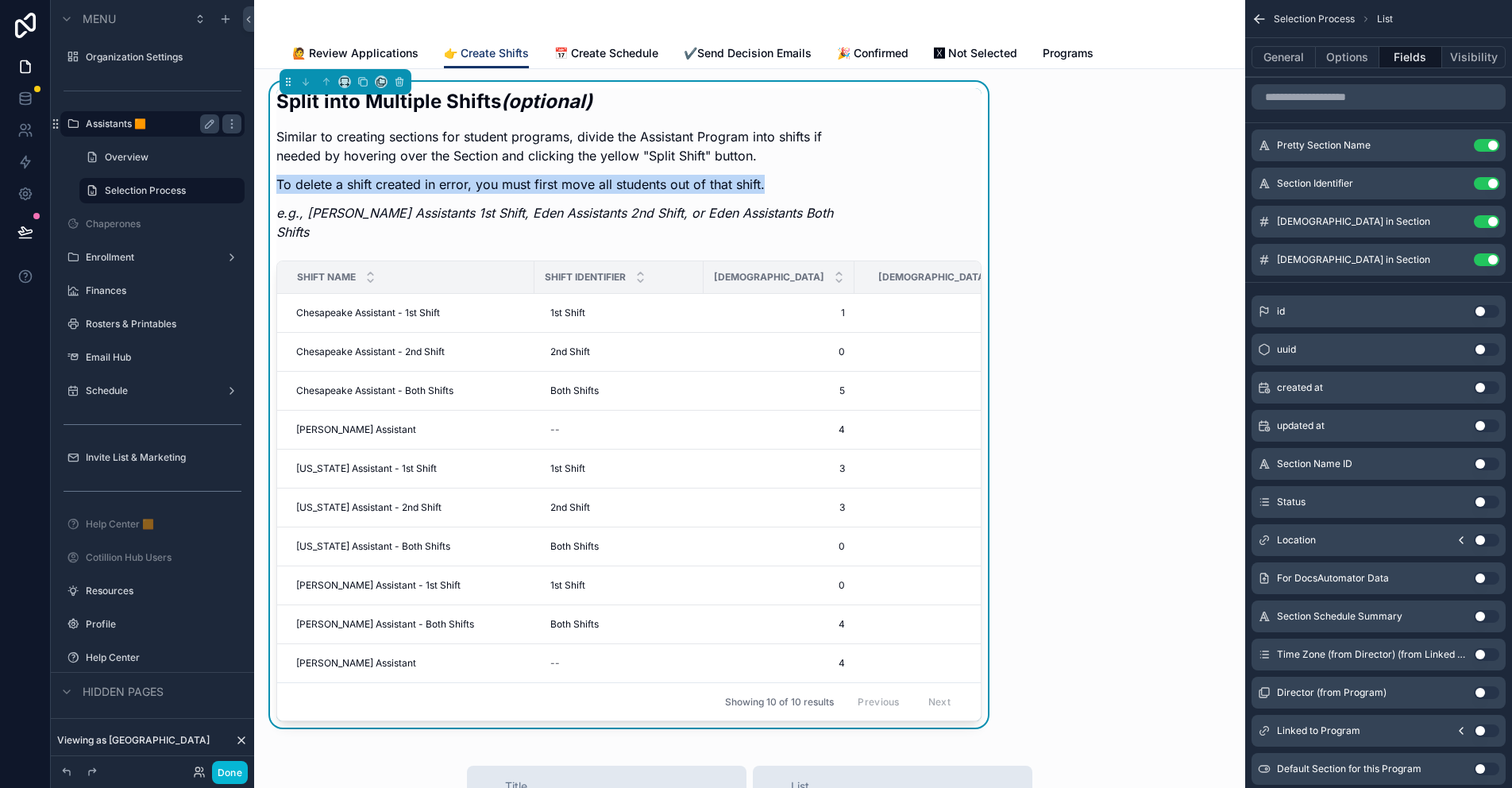
click at [721, 190] on p "To delete a shift created in error, you must first move all students out of tha…" at bounding box center [569, 185] width 586 height 19
copy p "To delete a shift created in error, you must first move all students out of tha…"
click at [848, 197] on div "Split into Multiple Shifts (optional) Similar to creating sections for student …" at bounding box center [569, 169] width 586 height 163
click at [1374, 54] on button "Options" at bounding box center [1347, 57] width 64 height 23
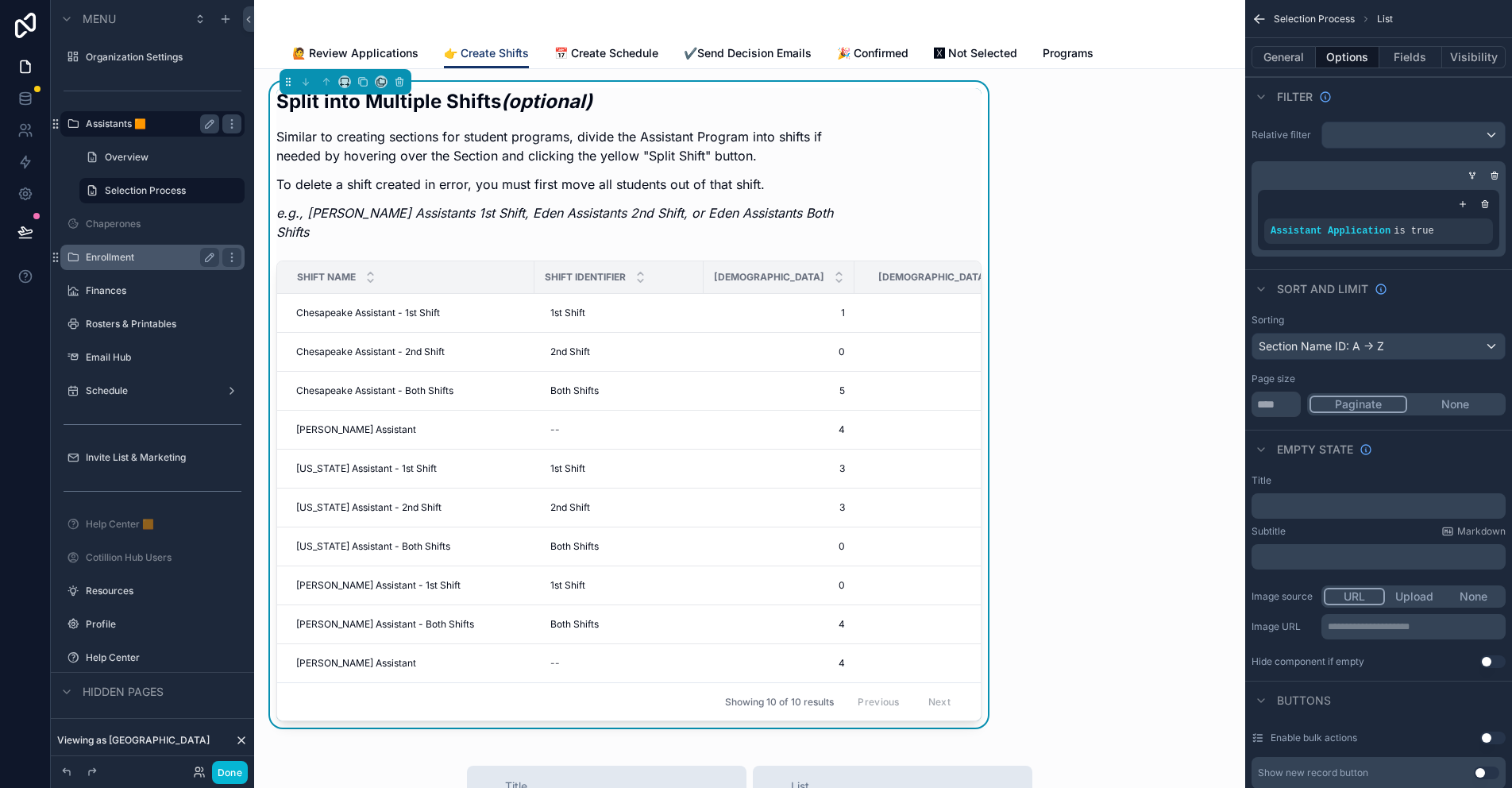
click at [121, 262] on label "Enrollment" at bounding box center [149, 257] width 127 height 13
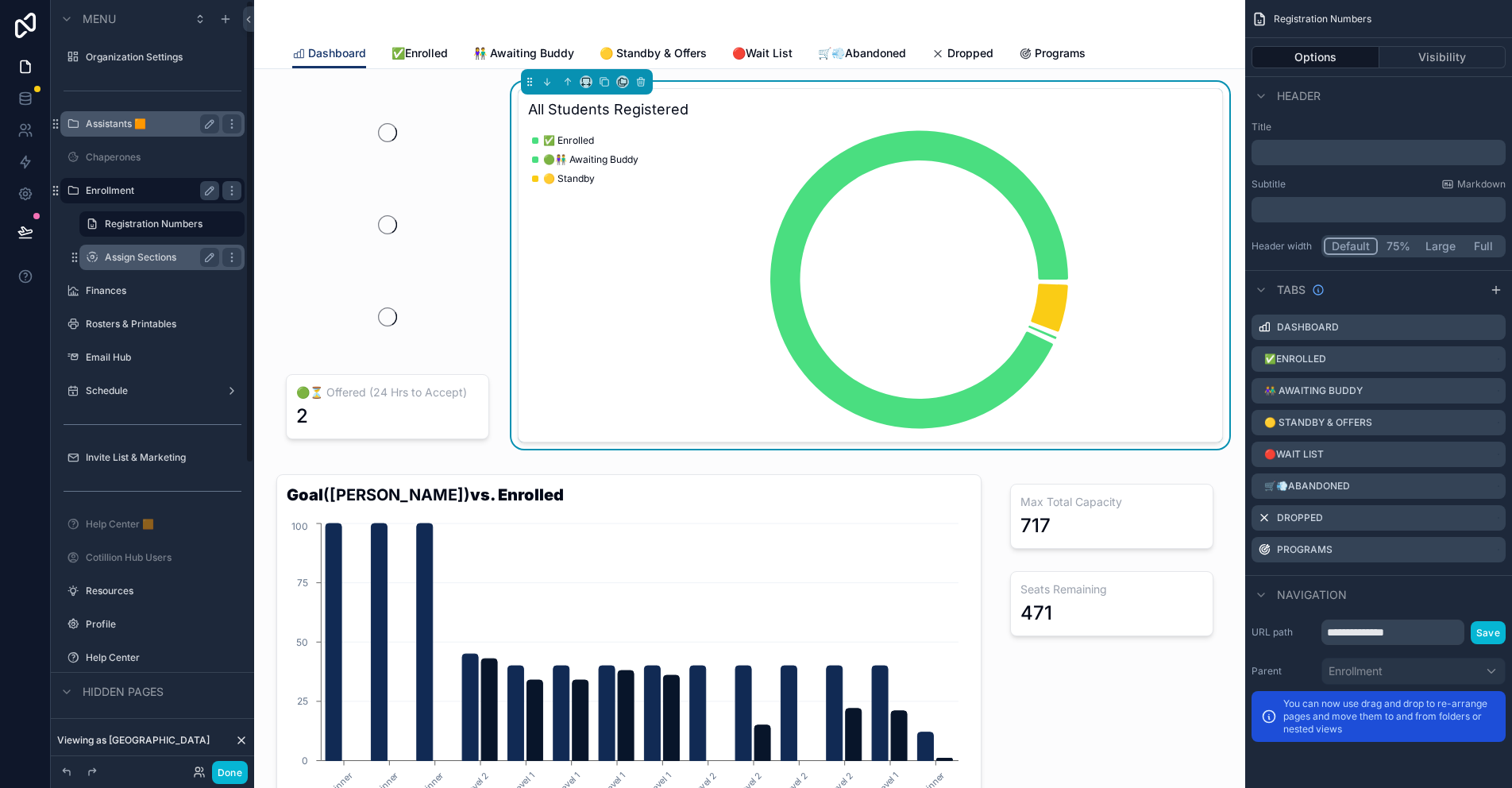
click at [152, 265] on div "Assign Sections" at bounding box center [162, 257] width 115 height 19
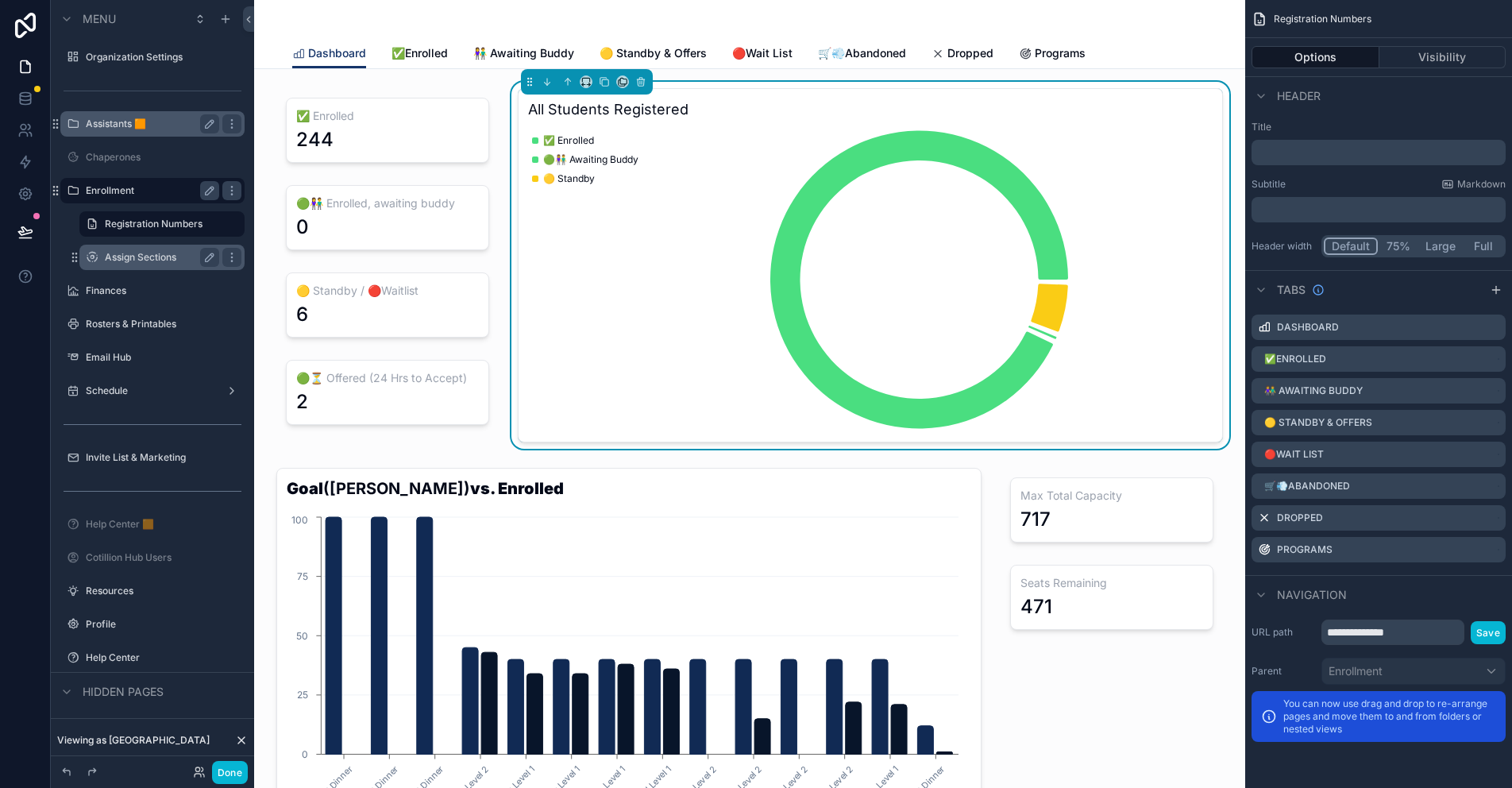
click at [165, 260] on label "Assign Sections" at bounding box center [159, 257] width 108 height 13
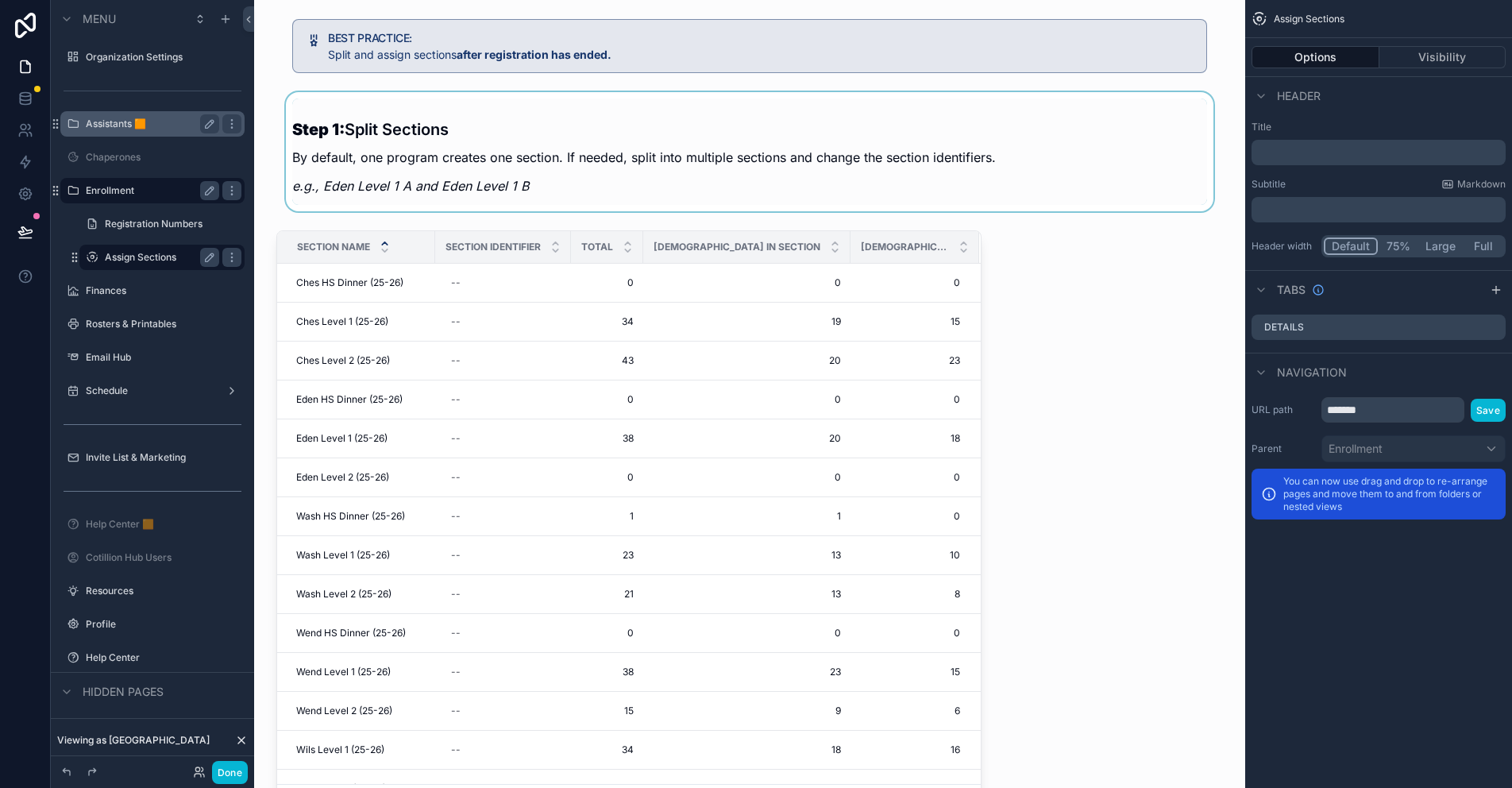
click at [629, 169] on div "scrollable content" at bounding box center [749, 152] width 965 height 119
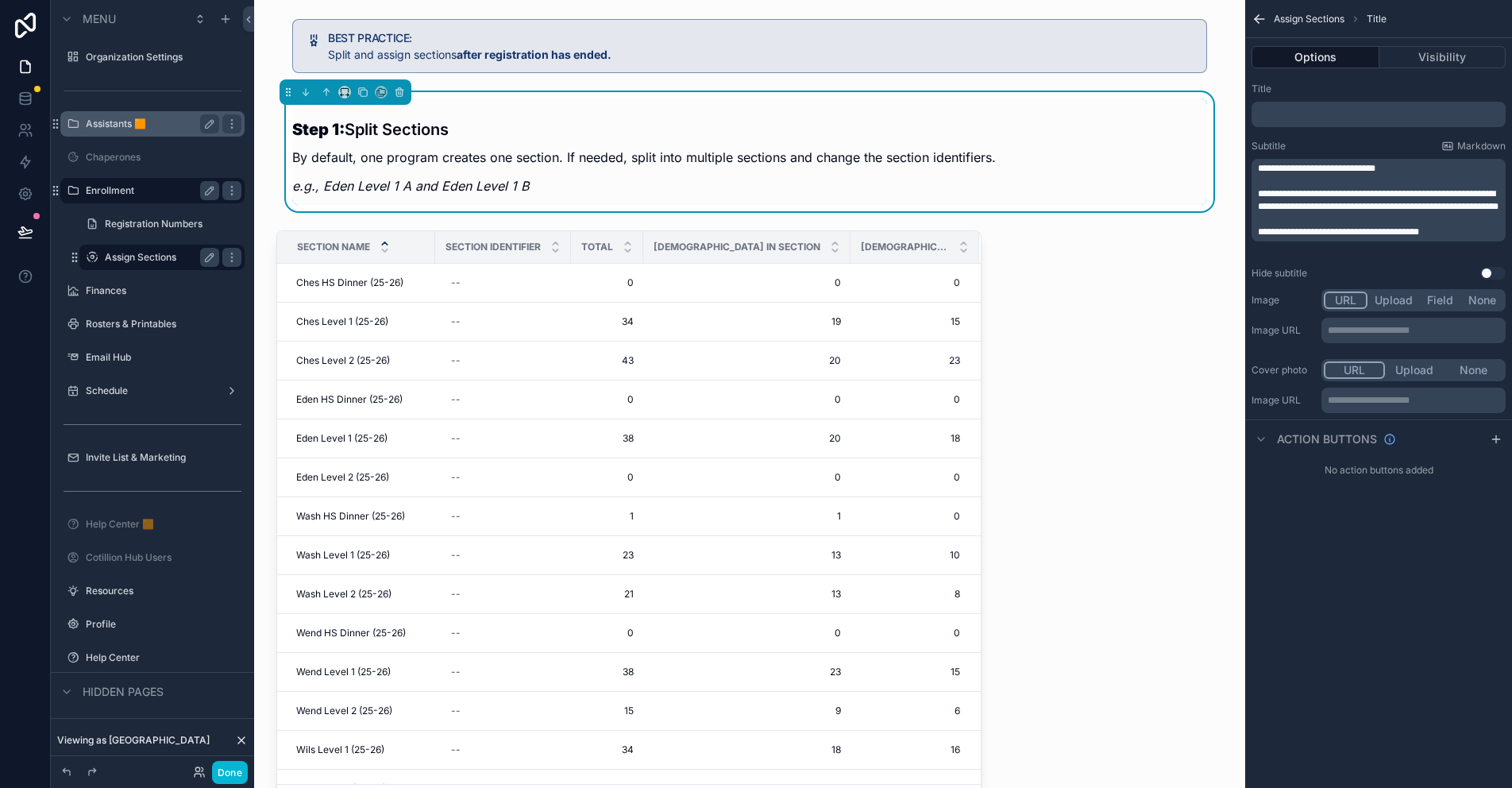
click at [1025, 160] on div "Step 1: Split Sections By default, one program creates one section. If needed, …" at bounding box center [749, 152] width 914 height 106
click at [1002, 156] on div "Step 1: Split Sections By default, one program creates one section. If needed, …" at bounding box center [749, 152] width 914 height 106
click at [988, 160] on p "By default, one program creates one section. If needed, split into multiple sec…" at bounding box center [644, 157] width 703 height 19
click at [997, 156] on div "Step 1: Split Sections By default, one program creates one section. If needed, …" at bounding box center [749, 152] width 914 height 106
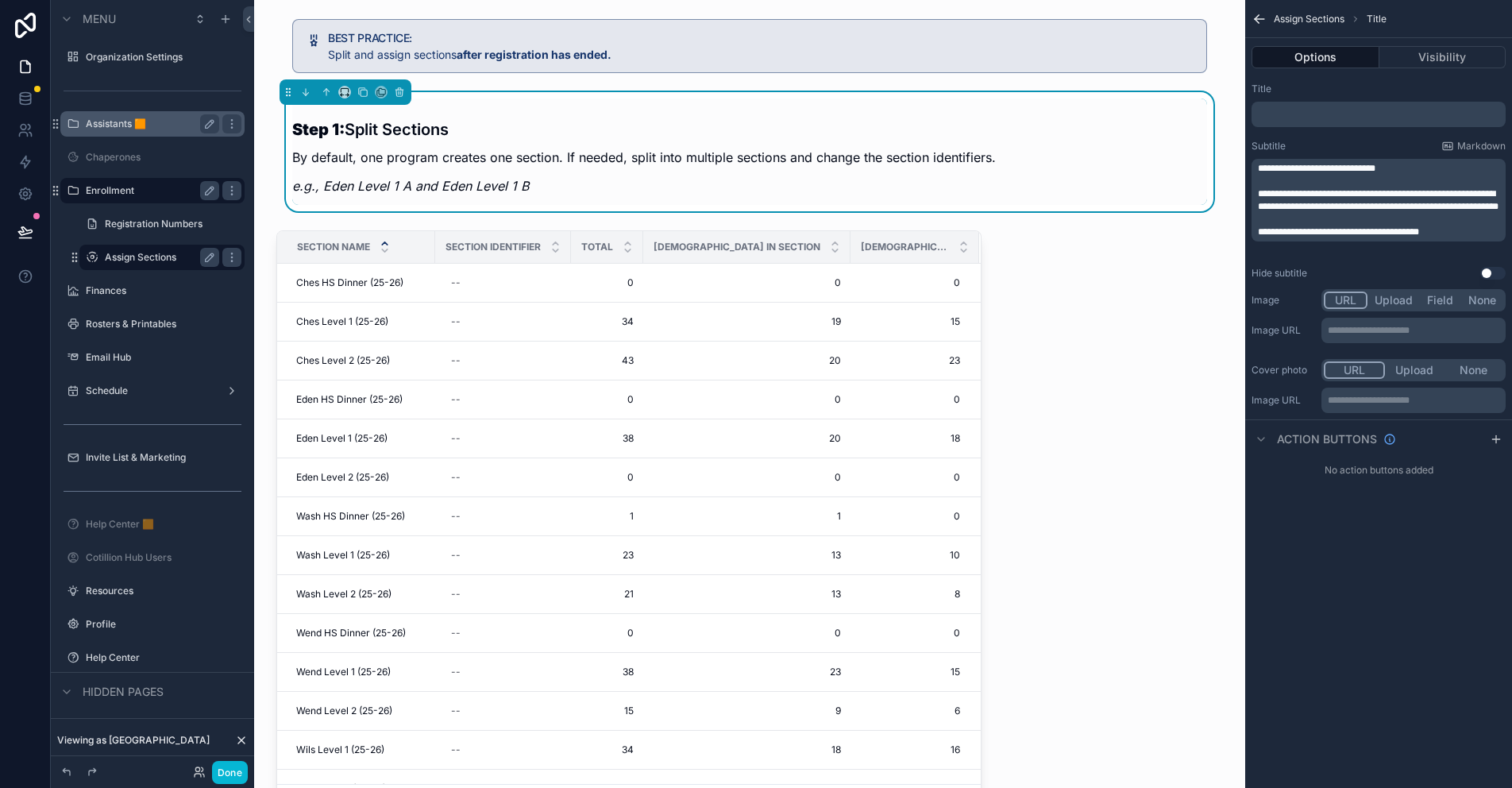
click at [1376, 213] on p "**********" at bounding box center [1380, 200] width 244 height 26
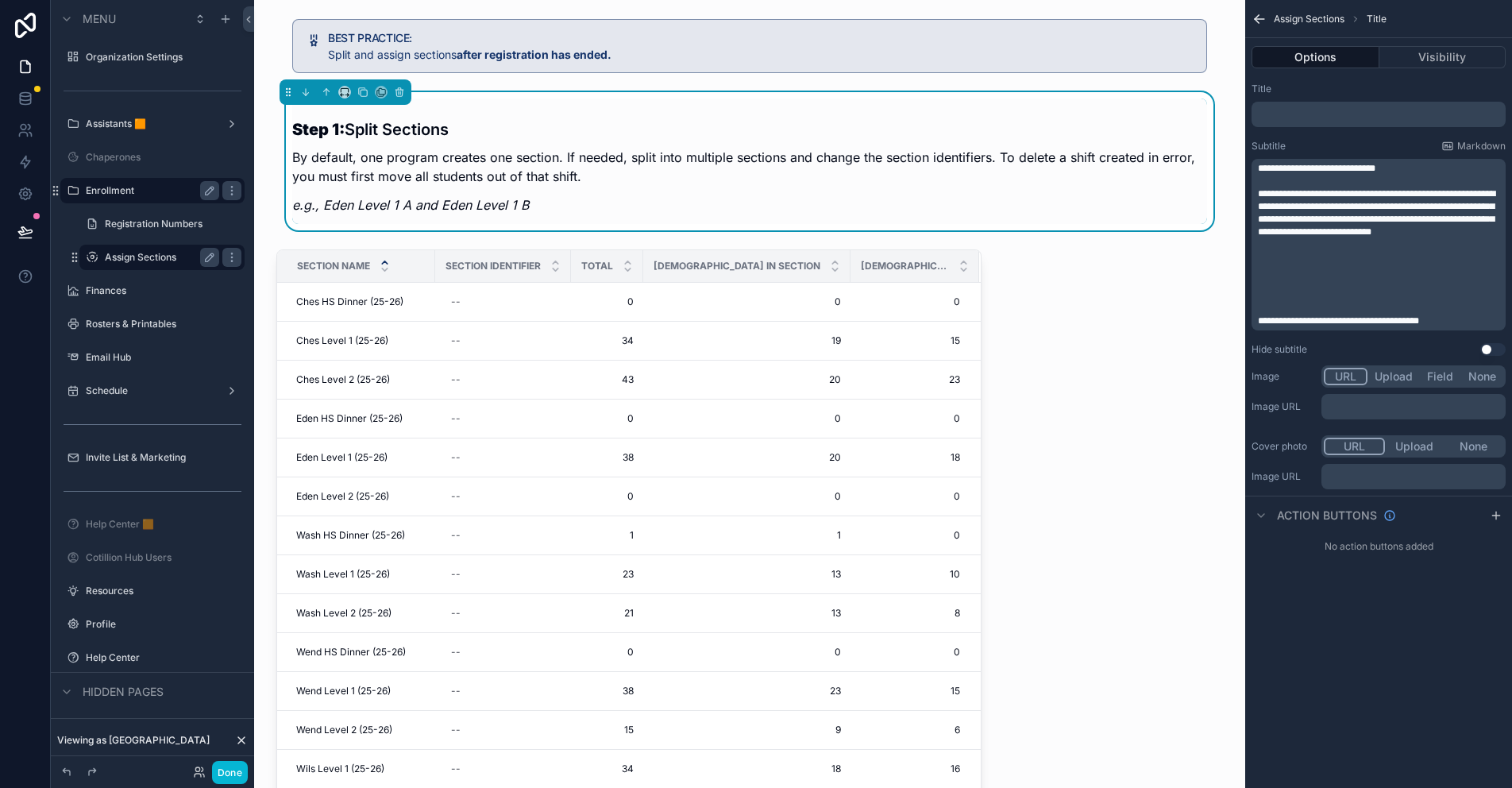
click at [1281, 296] on p "﻿" at bounding box center [1380, 295] width 244 height 13
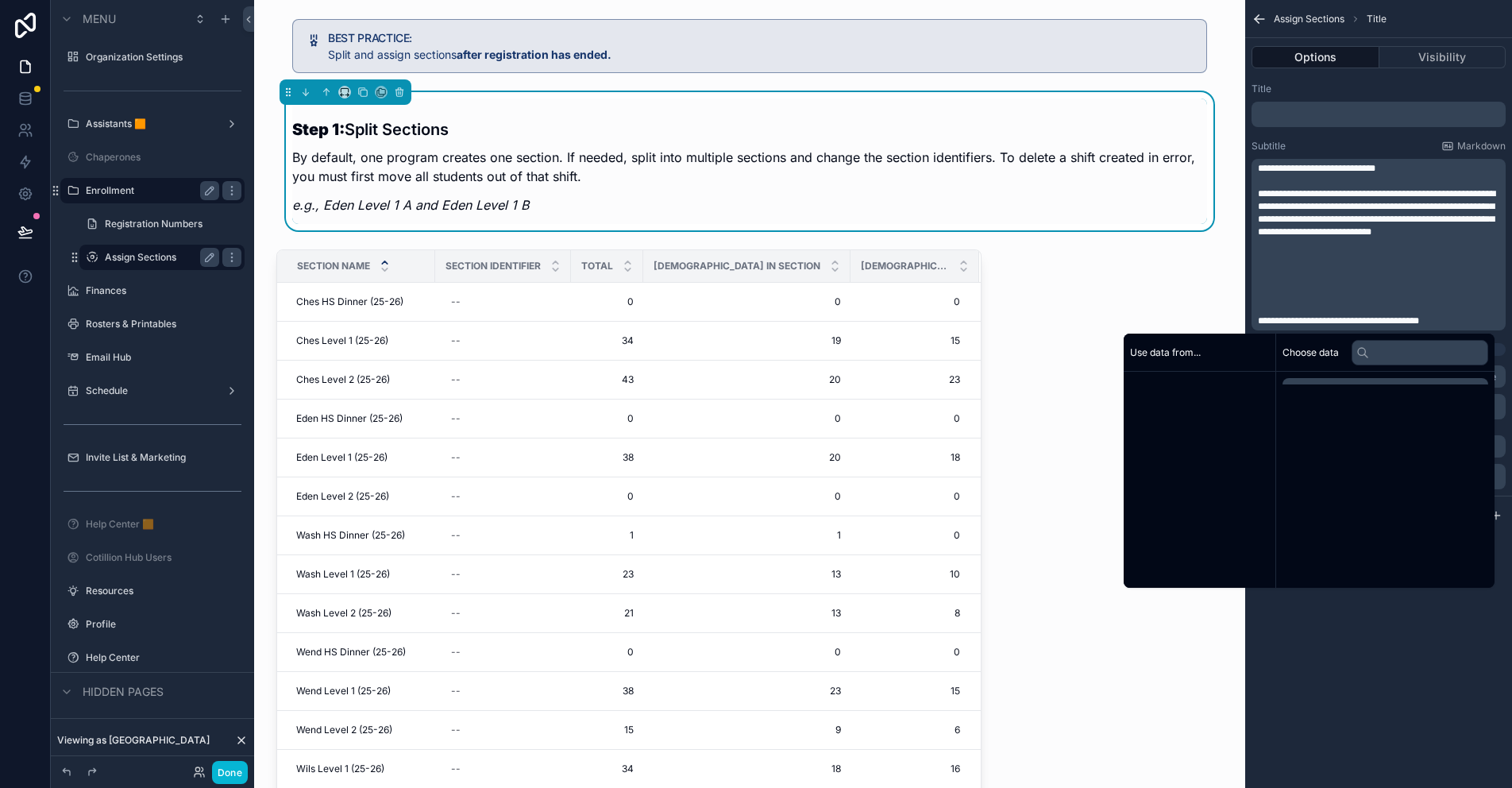
click at [1264, 253] on div "**********" at bounding box center [1380, 244] width 244 height 165
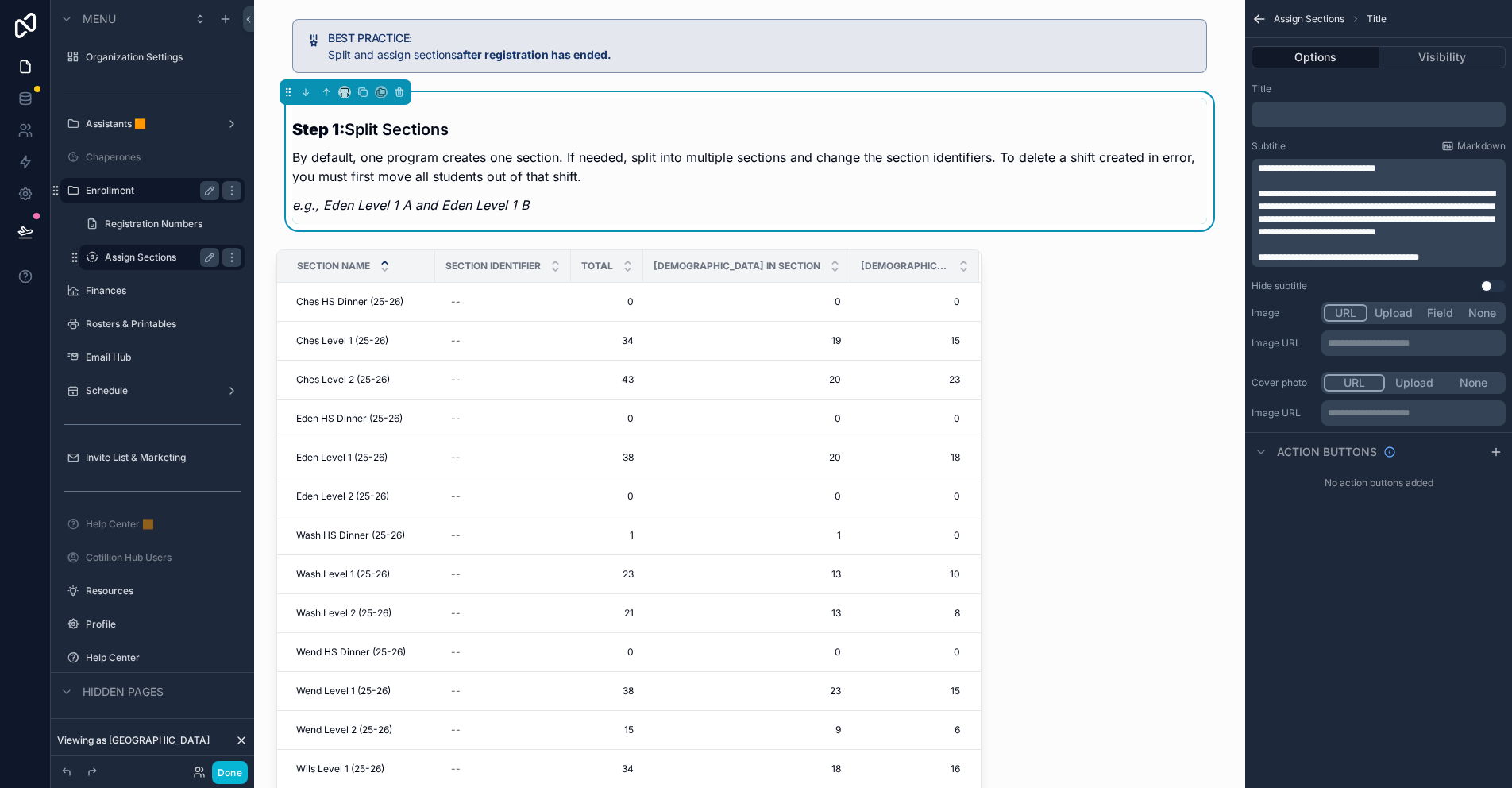
click at [1356, 590] on div "**********" at bounding box center [1378, 394] width 267 height 788
click at [1333, 231] on span "**********" at bounding box center [1377, 212] width 237 height 48
drag, startPoint x: 1410, startPoint y: 232, endPoint x: 1454, endPoint y: 232, distance: 44.0
click at [1452, 232] on span "**********" at bounding box center [1377, 212] width 237 height 48
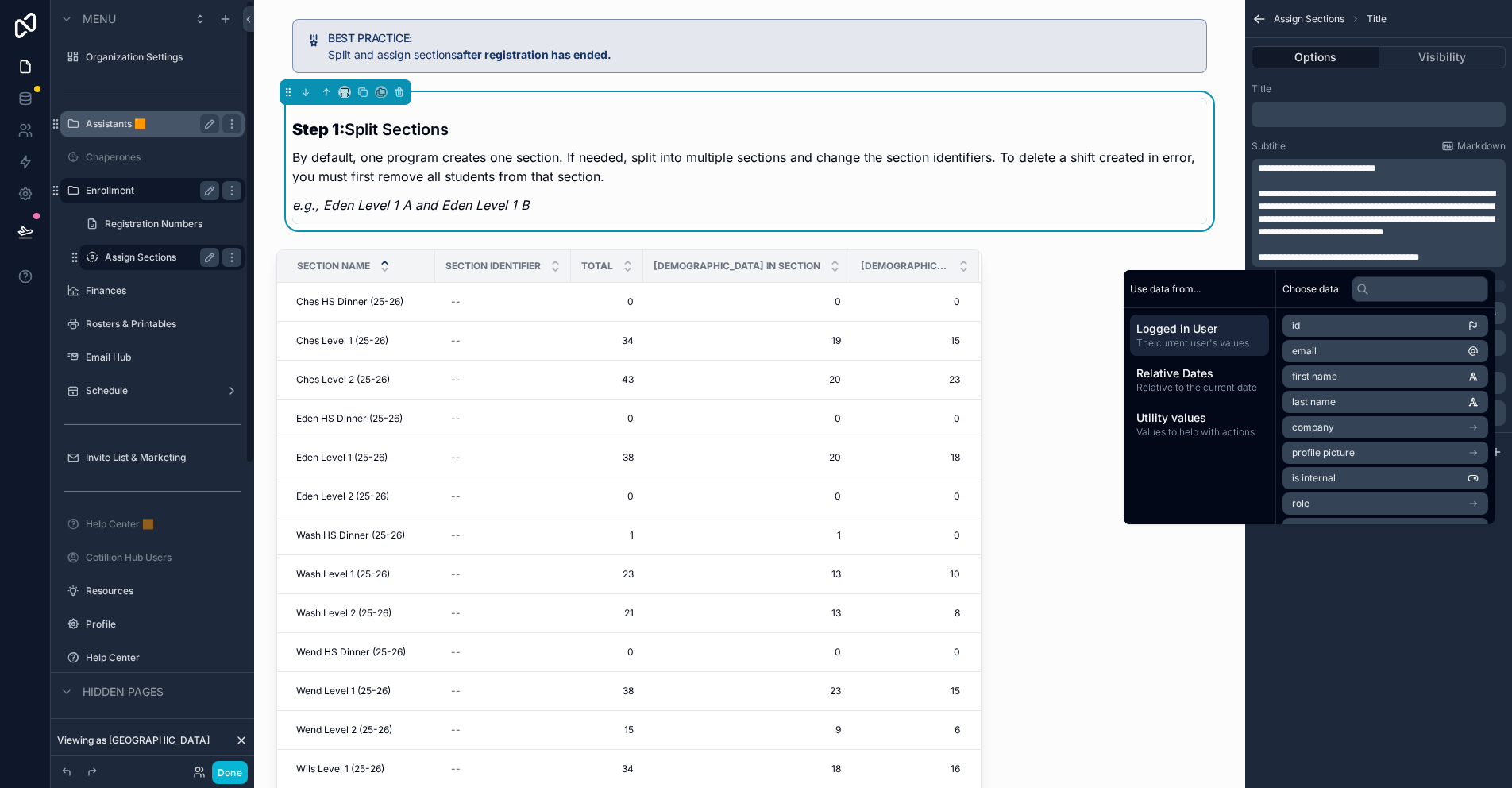
click at [124, 115] on div "Assistants 🟧" at bounding box center [152, 124] width 133 height 19
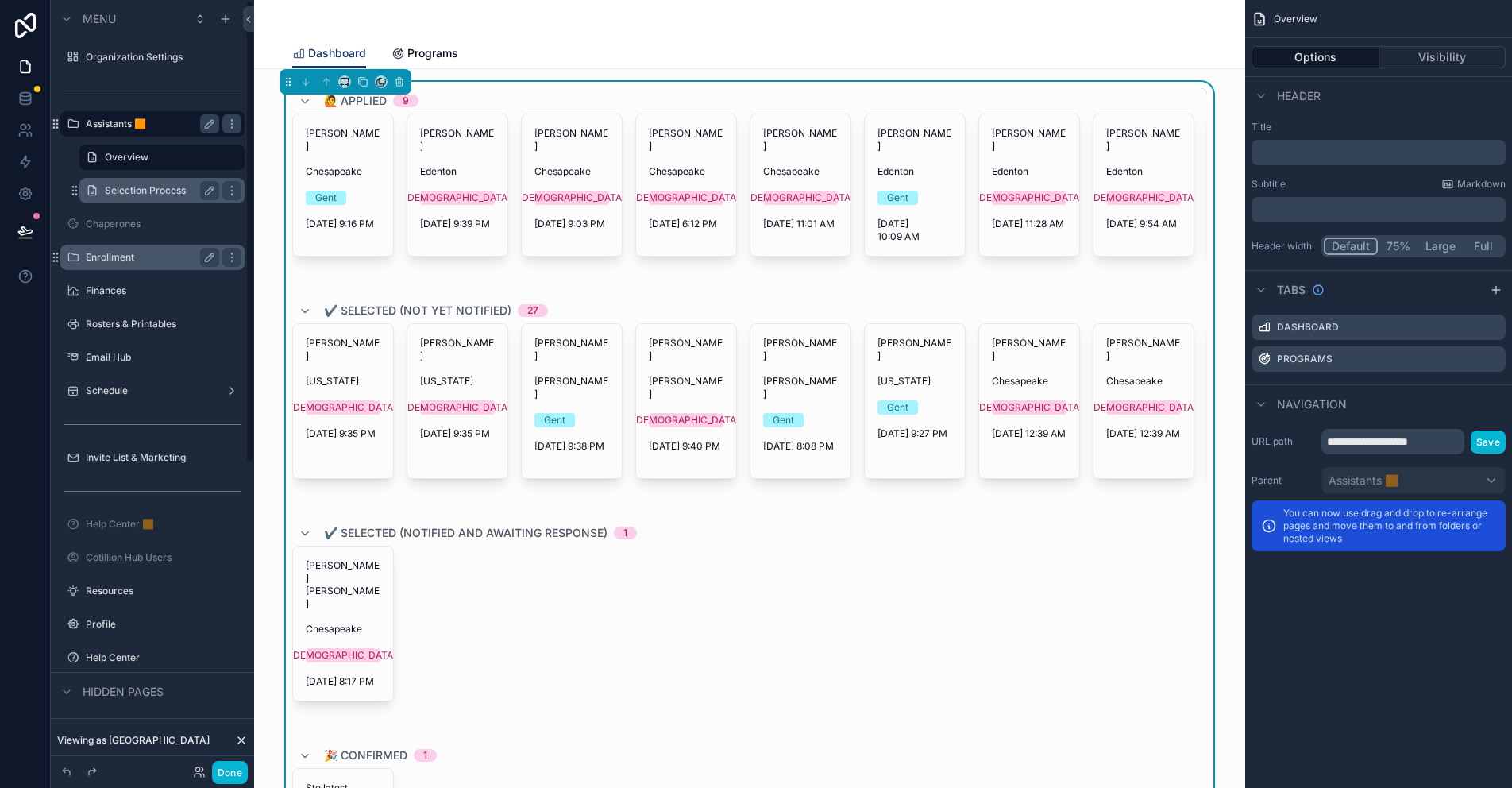
click at [158, 195] on label "Selection Process" at bounding box center [159, 190] width 108 height 13
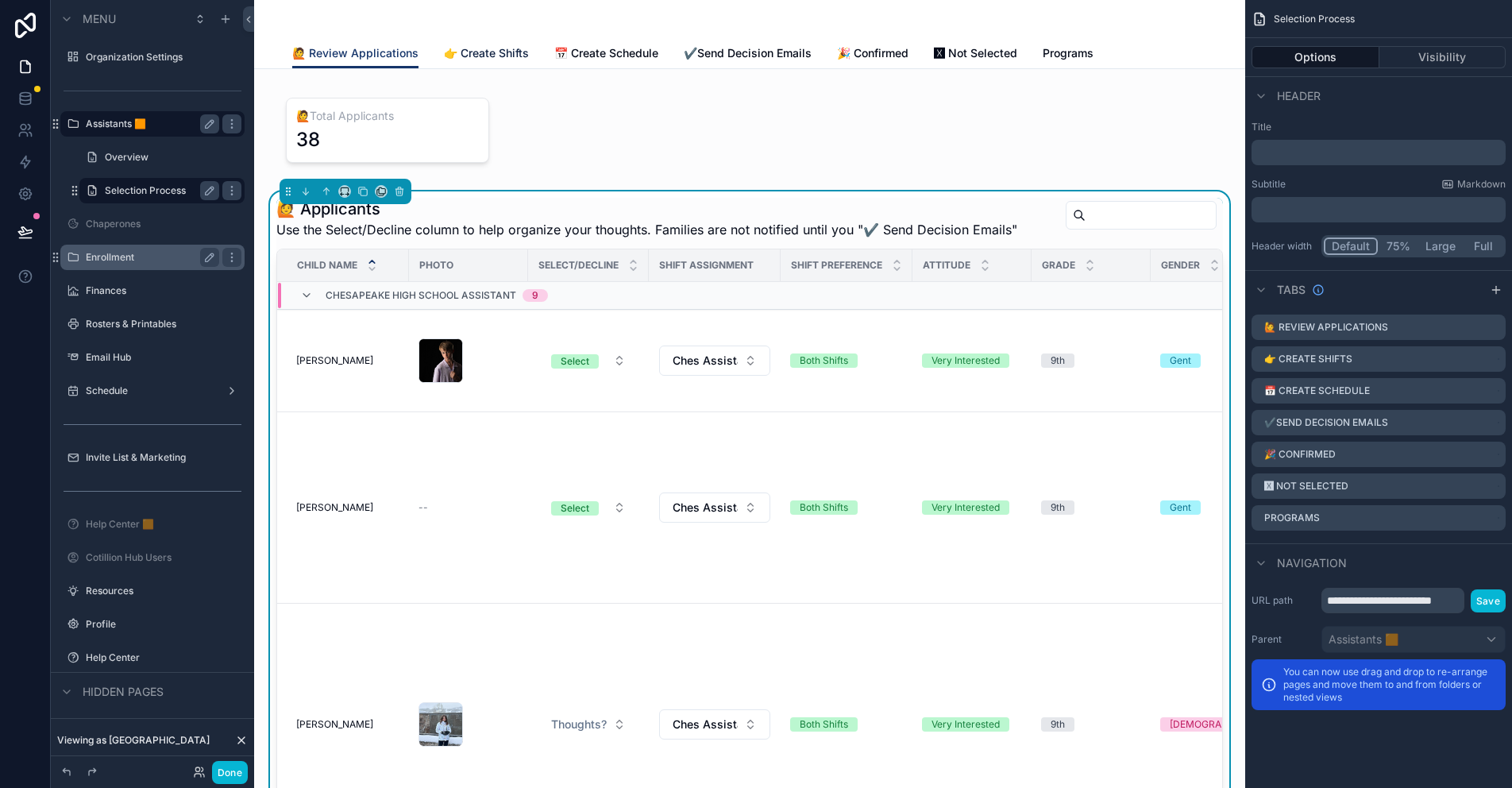
click at [493, 54] on span "👉 Create Shifts" at bounding box center [485, 53] width 85 height 16
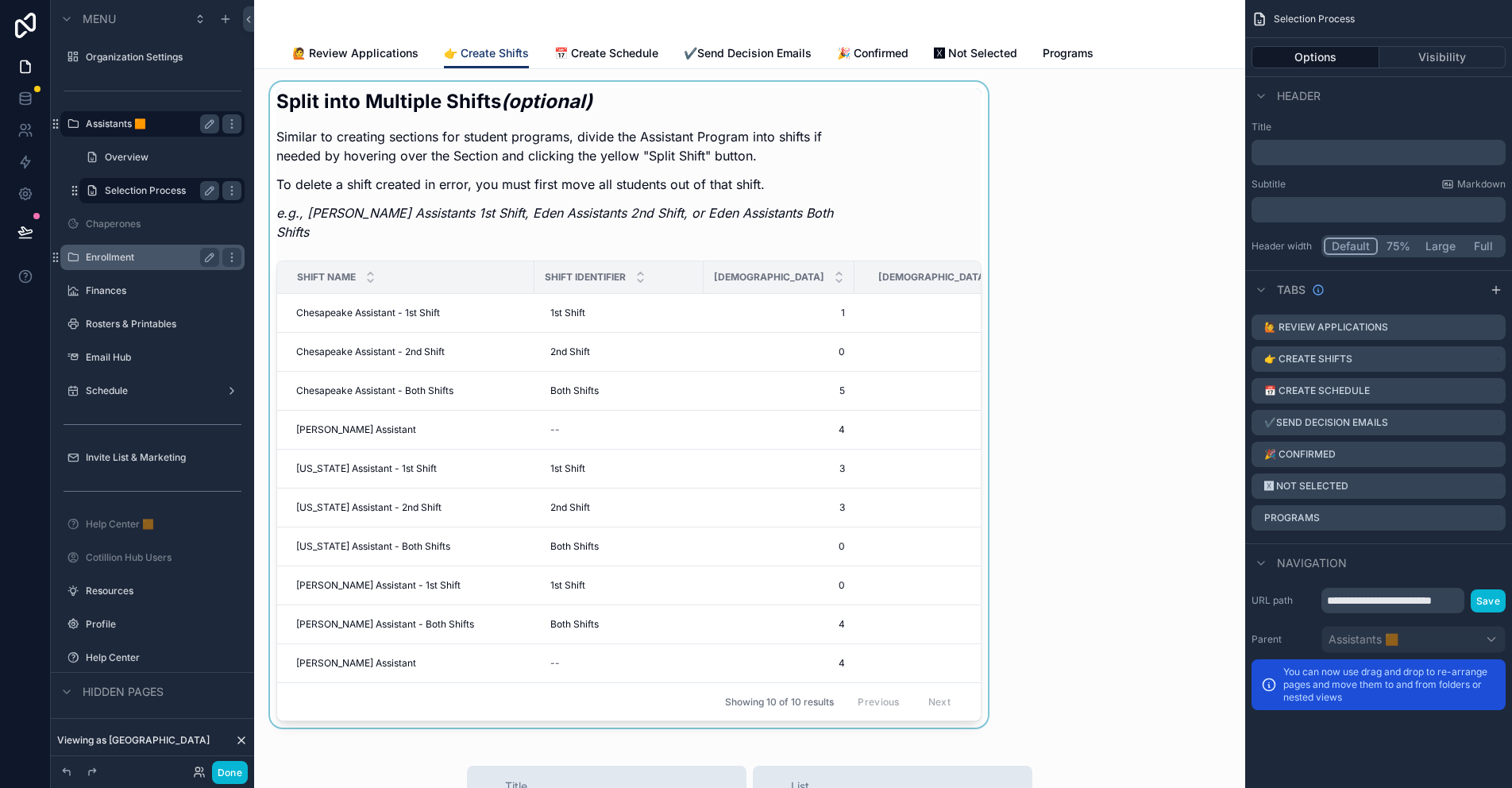
click at [777, 161] on div "scrollable content" at bounding box center [629, 404] width 724 height 646
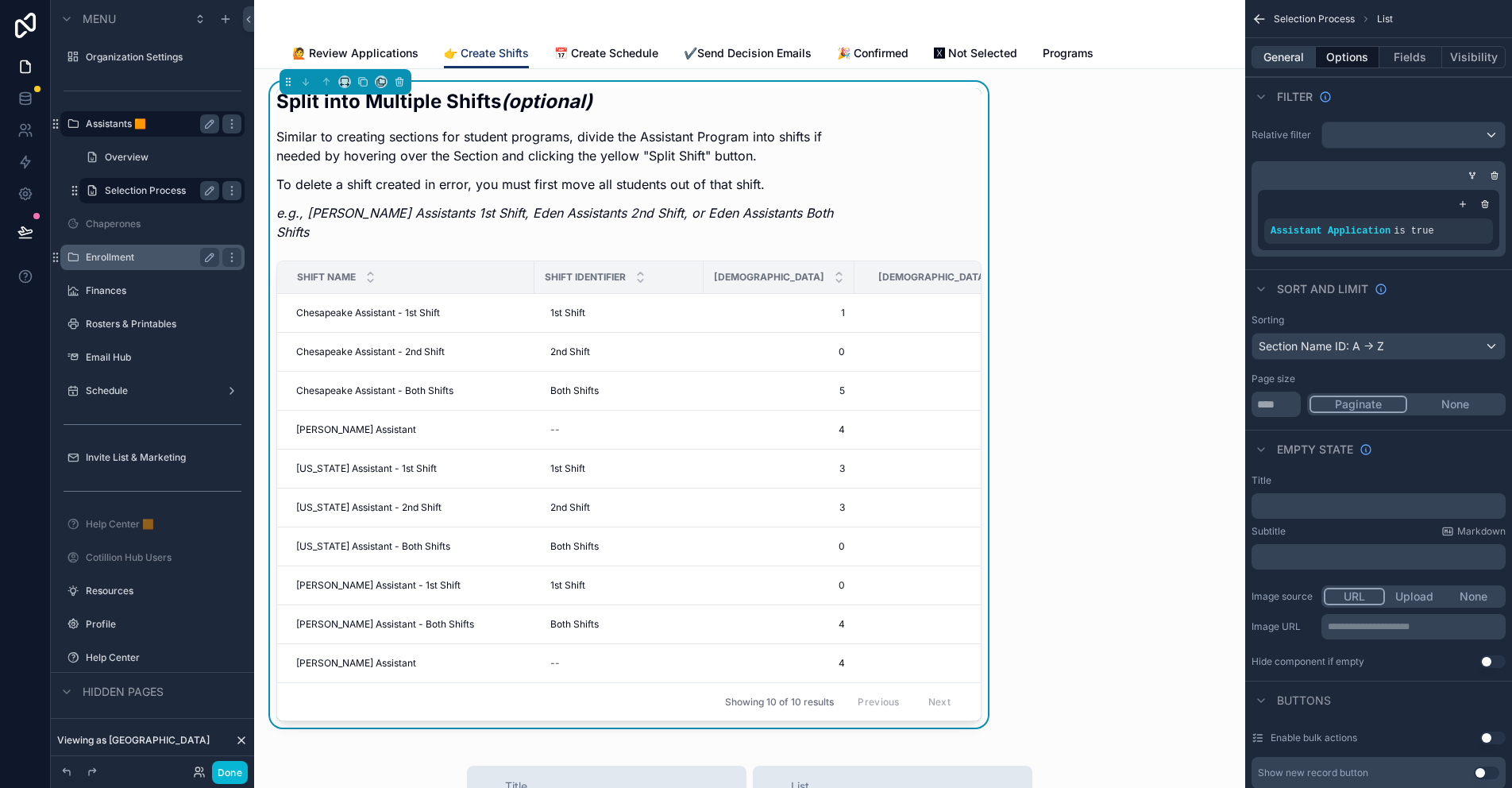
click at [1290, 53] on button "General" at bounding box center [1284, 57] width 65 height 23
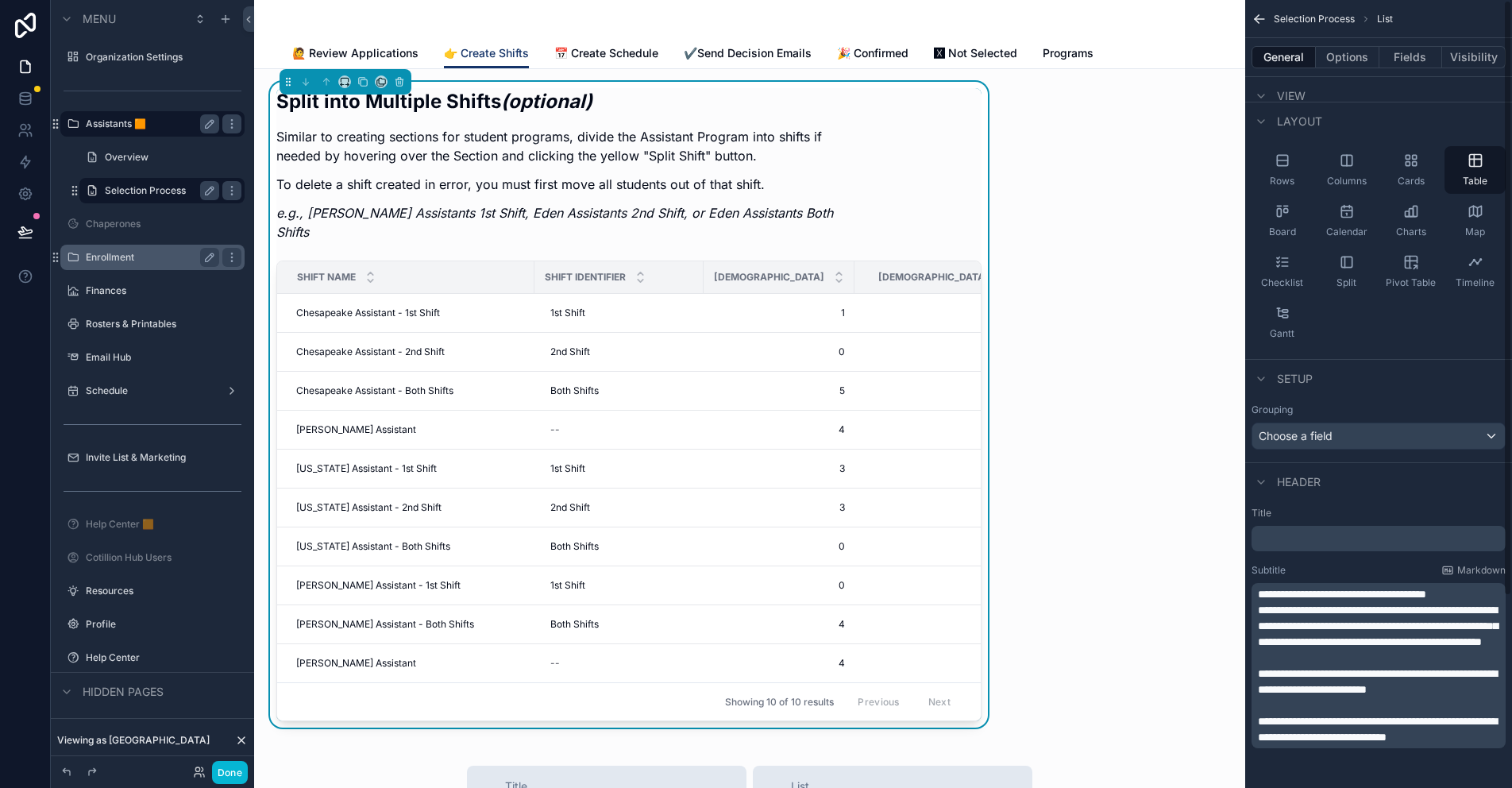
scroll to position [79, 0]
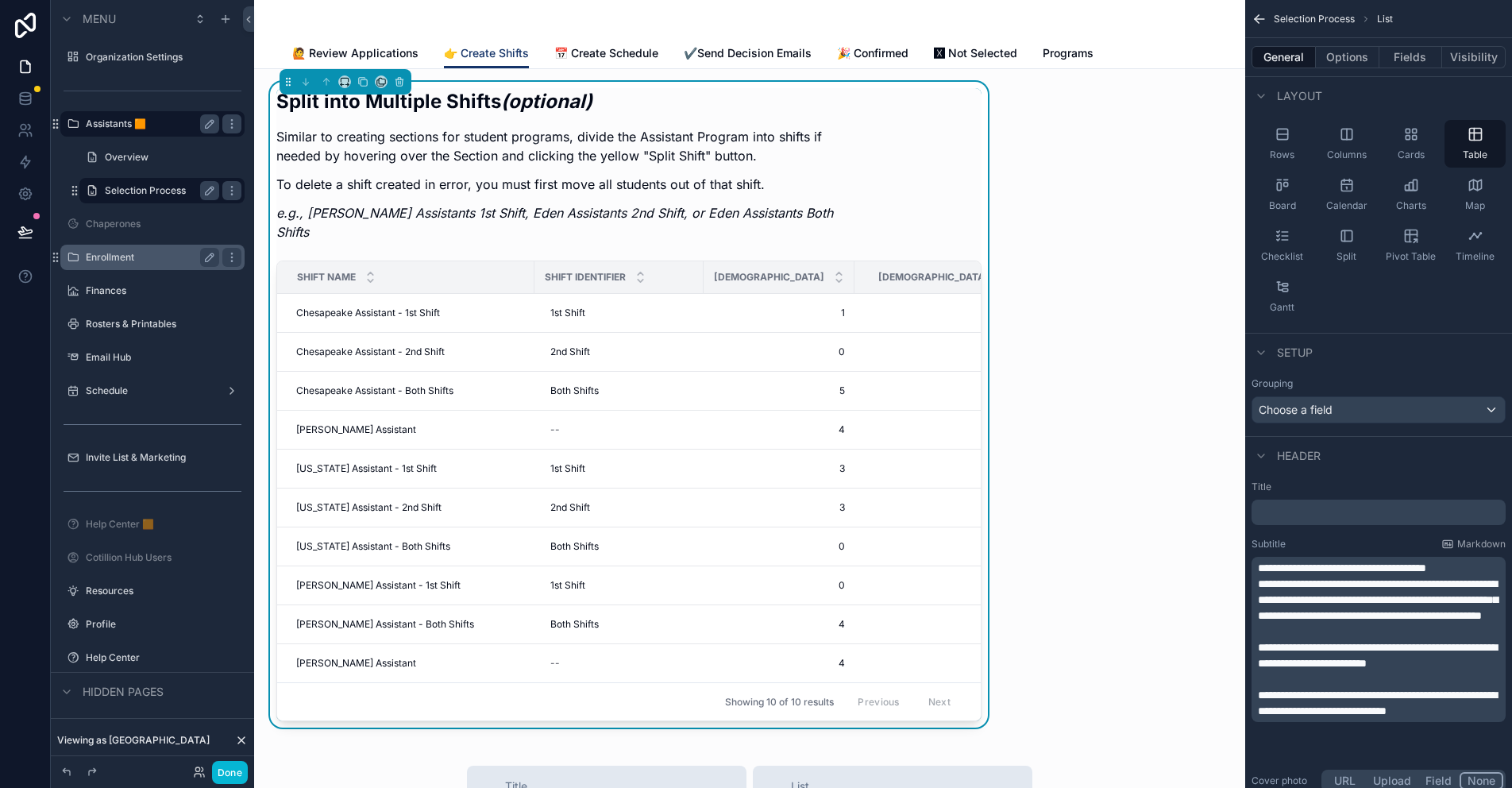
click at [1281, 669] on span "**********" at bounding box center [1377, 655] width 239 height 27
drag, startPoint x: 1418, startPoint y: 676, endPoint x: 1387, endPoint y: 681, distance: 31.4
click at [1387, 669] on span "**********" at bounding box center [1377, 655] width 239 height 27
click at [1214, 660] on div "Split into Multiple Shifts (optional) Similar to creating sections for student …" at bounding box center [749, 764] width 991 height 1389
click at [134, 257] on label "Enrollment" at bounding box center [149, 257] width 127 height 13
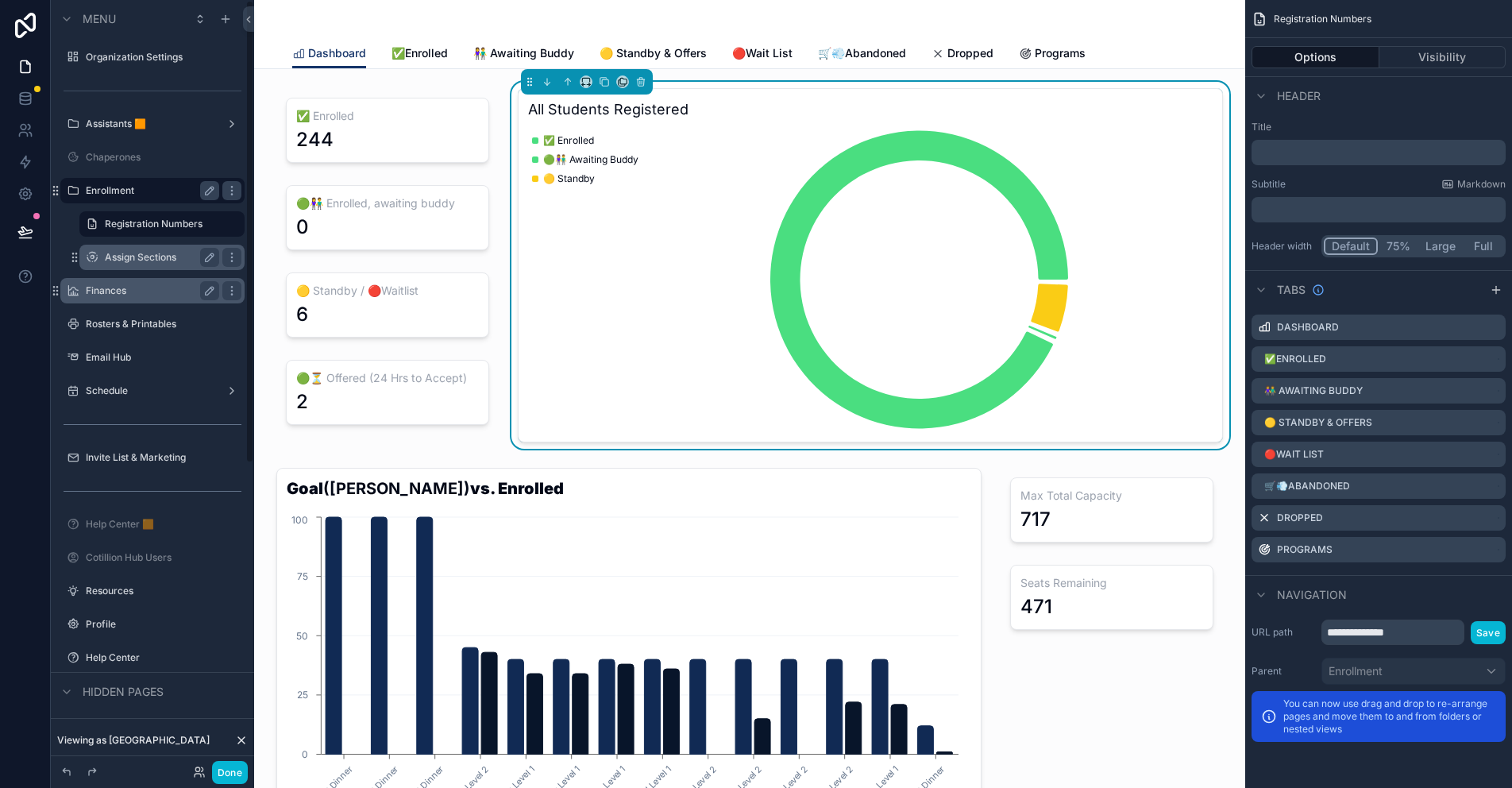
click at [146, 262] on label "Assign Sections" at bounding box center [159, 257] width 108 height 13
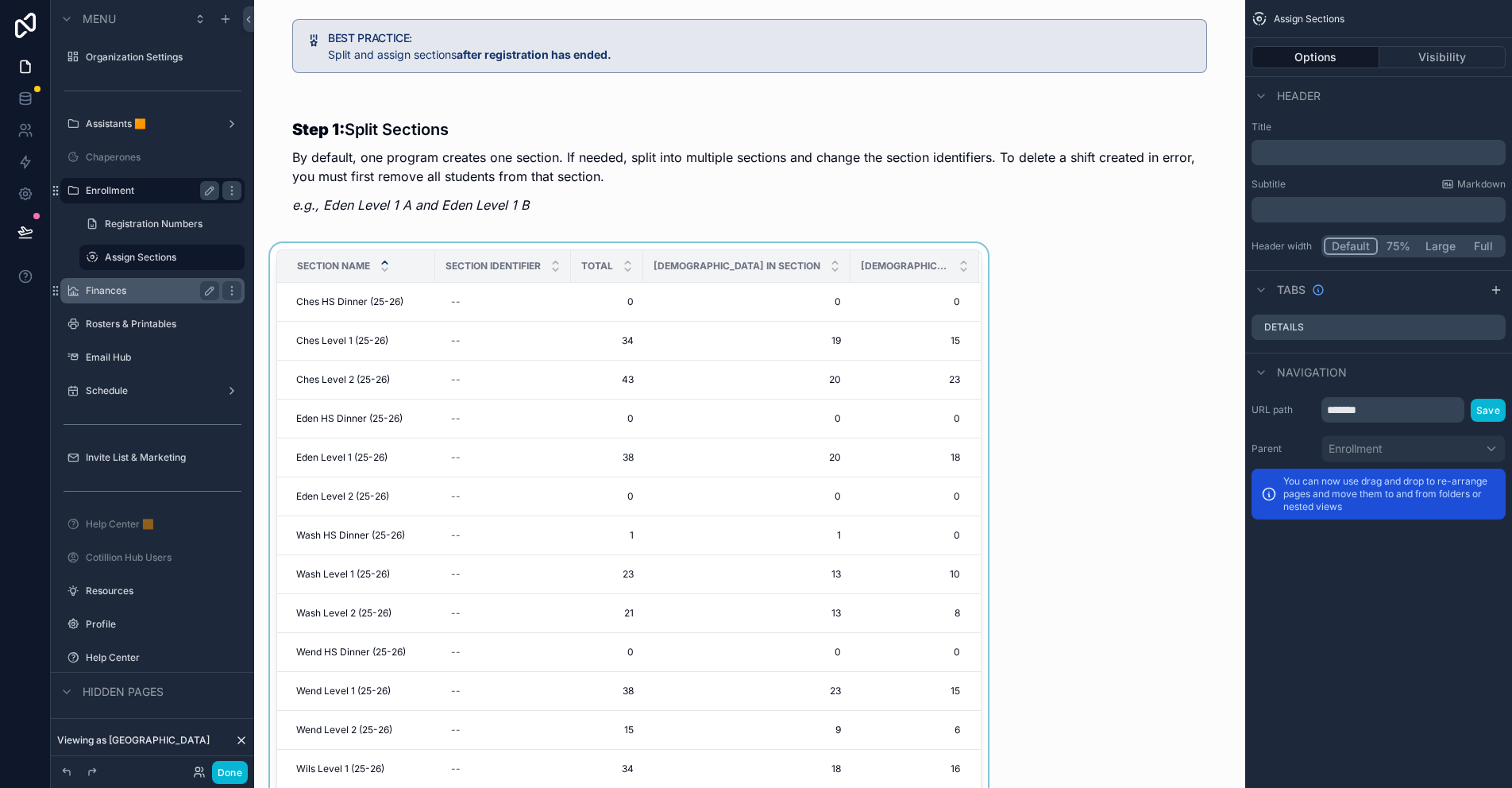
click at [710, 247] on div "scrollable content" at bounding box center [629, 548] width 724 height 611
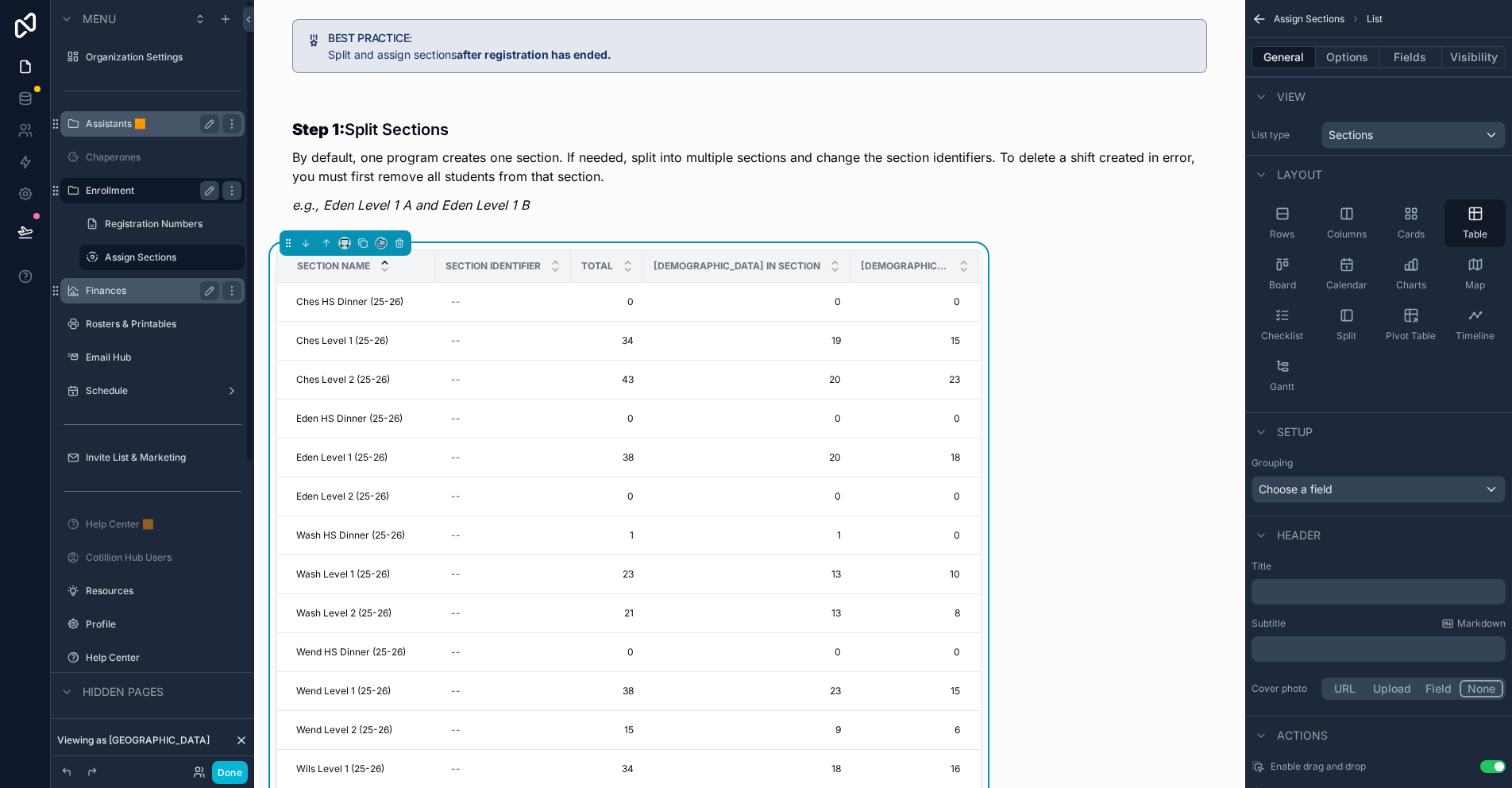
click at [159, 131] on div "Assistants 🟧" at bounding box center [152, 124] width 133 height 19
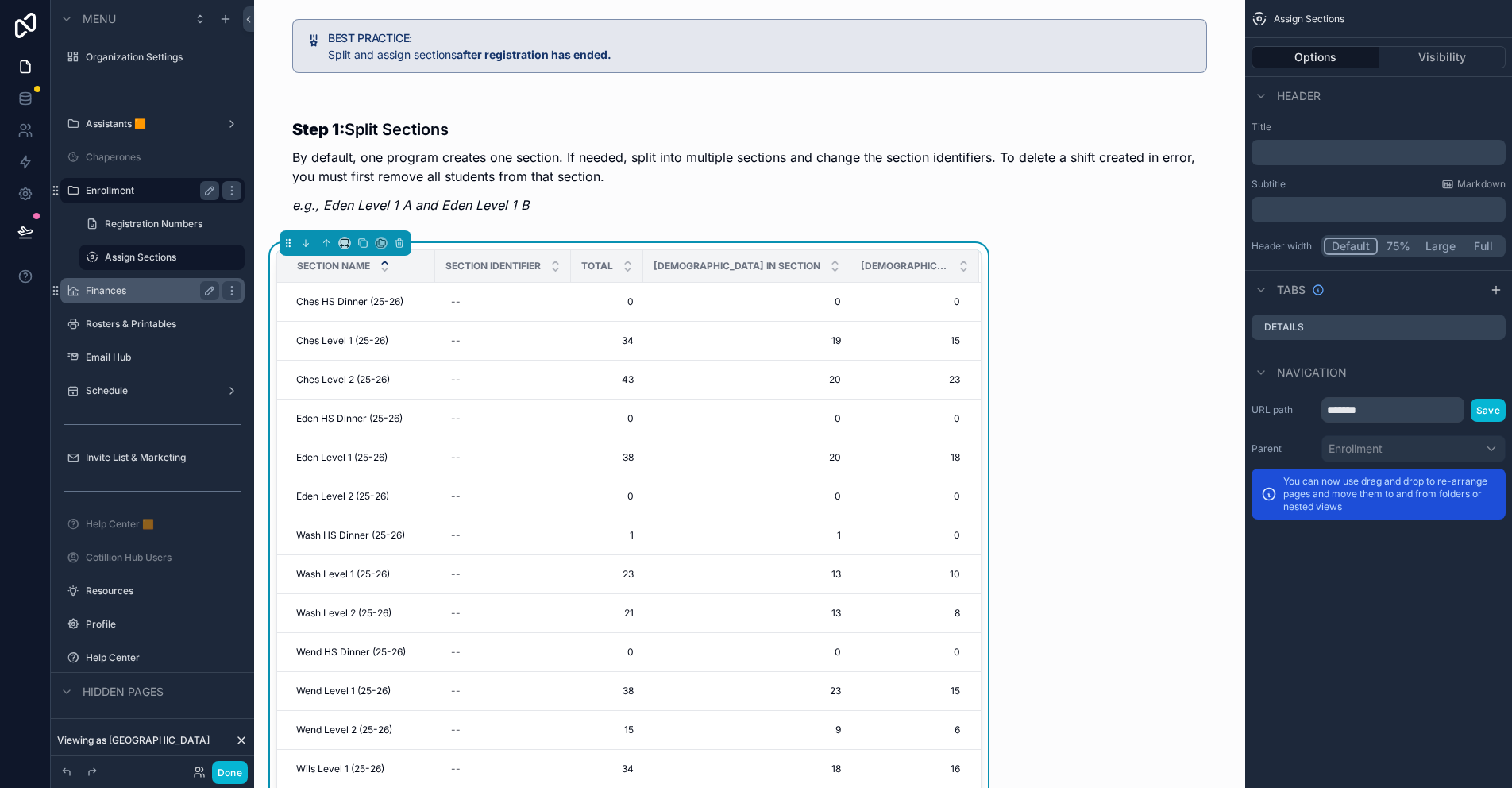
drag, startPoint x: 744, startPoint y: 244, endPoint x: 1222, endPoint y: 250, distance: 478.0
click at [744, 244] on div "Section Name Section Identifier Total Ladies in Section Gents in Section Ches H…" at bounding box center [629, 548] width 724 height 611
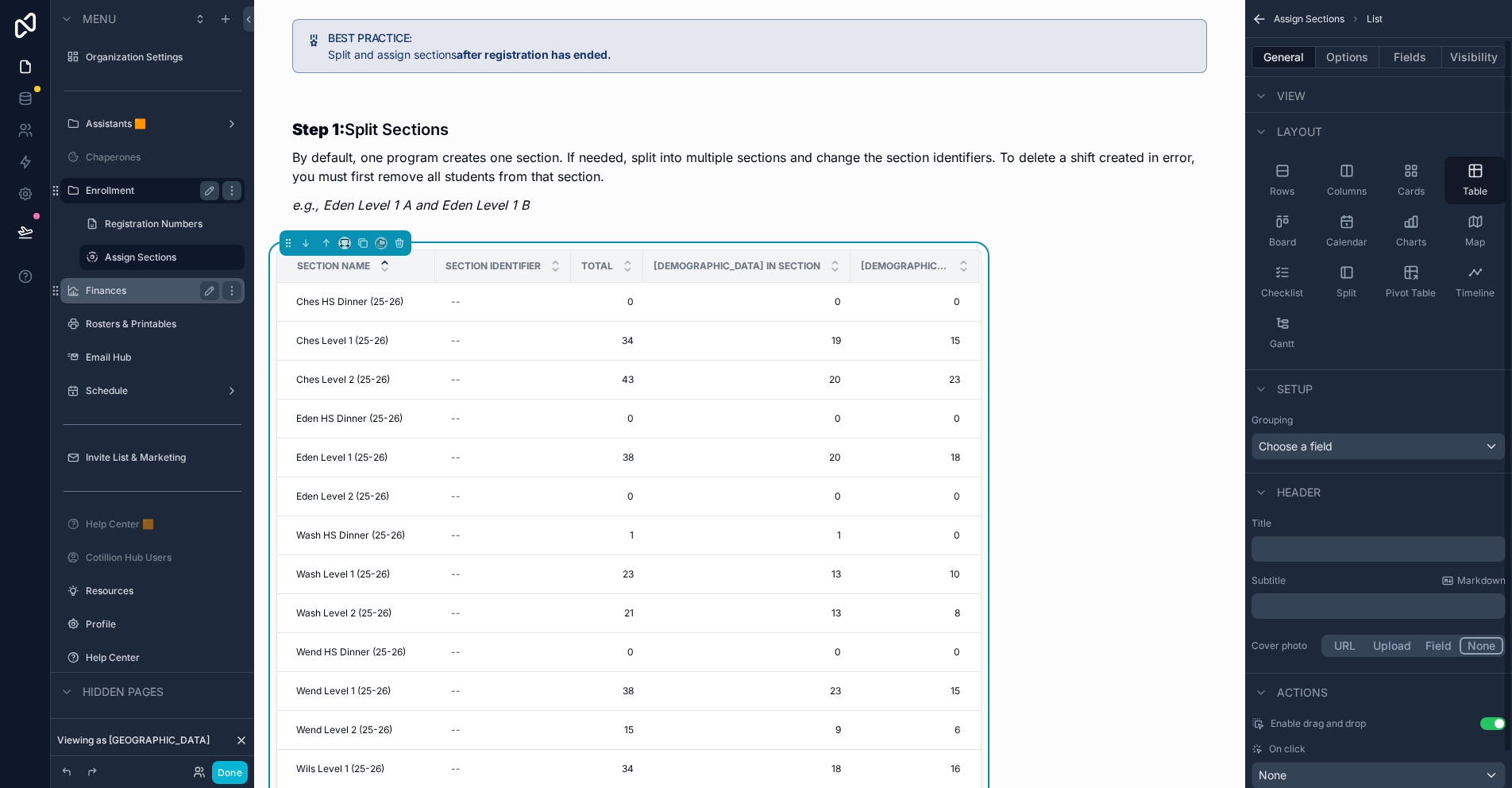
scroll to position [81, 0]
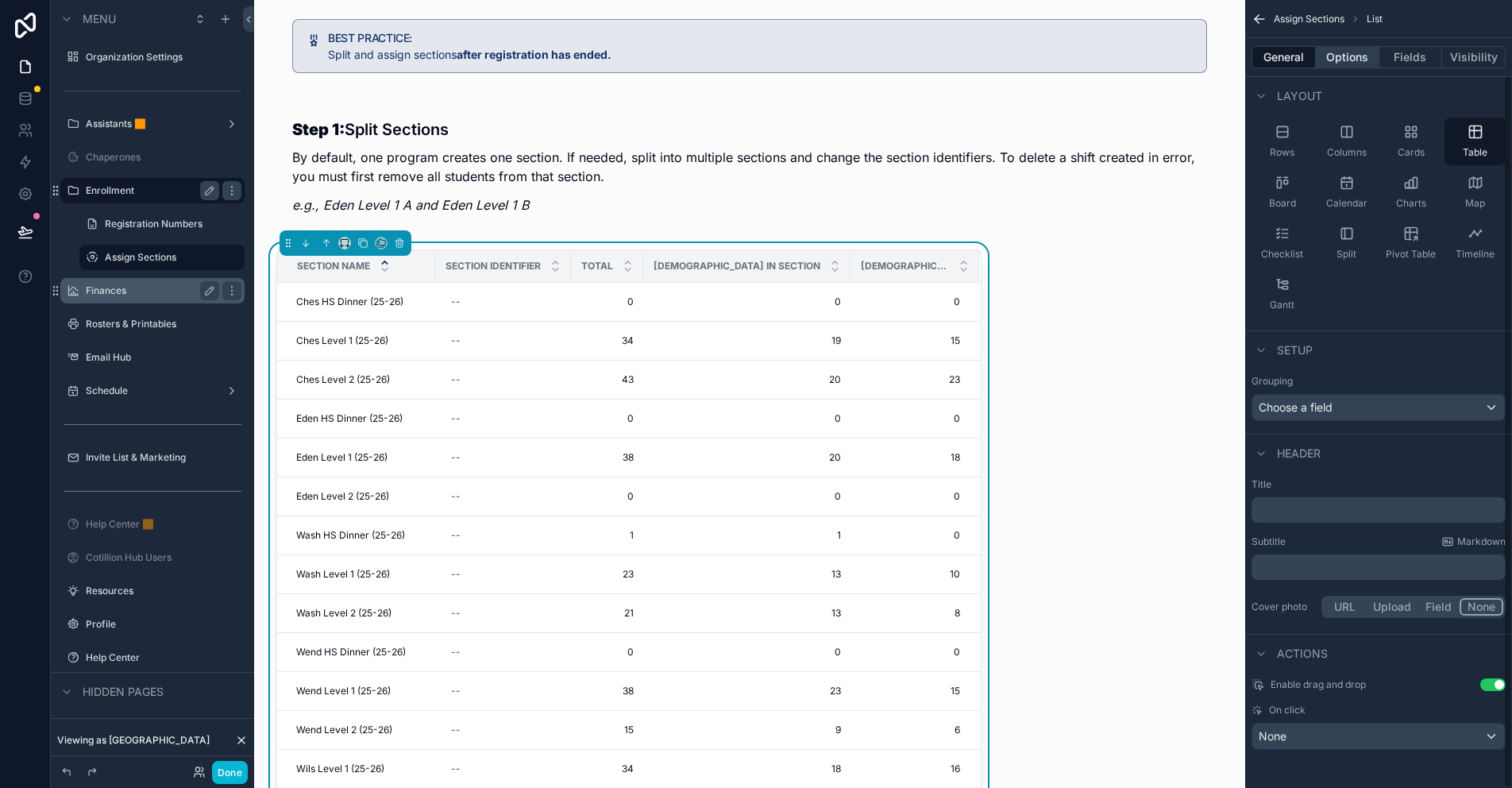
click at [1339, 62] on button "Options" at bounding box center [1347, 57] width 64 height 23
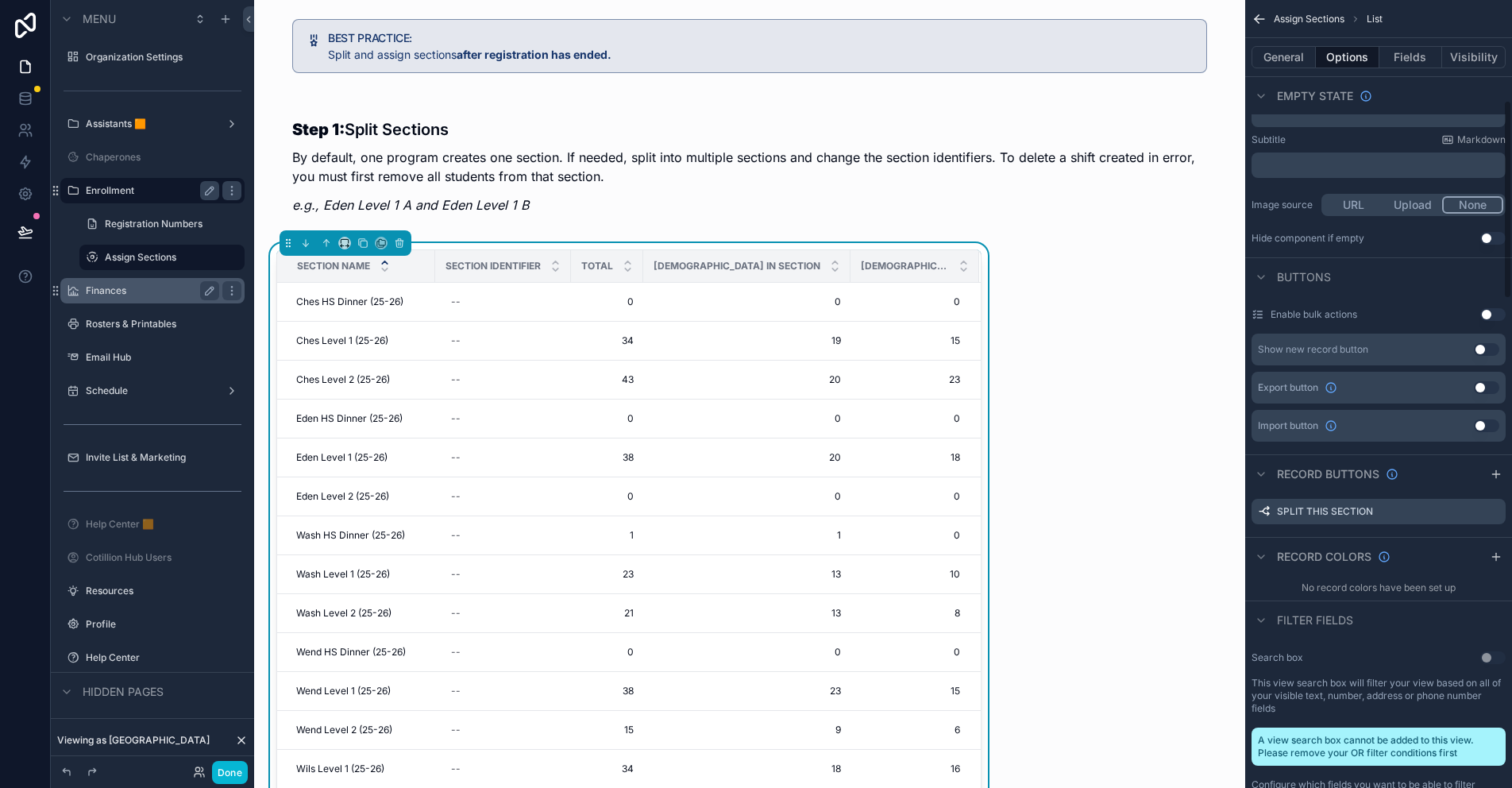
scroll to position [399, 0]
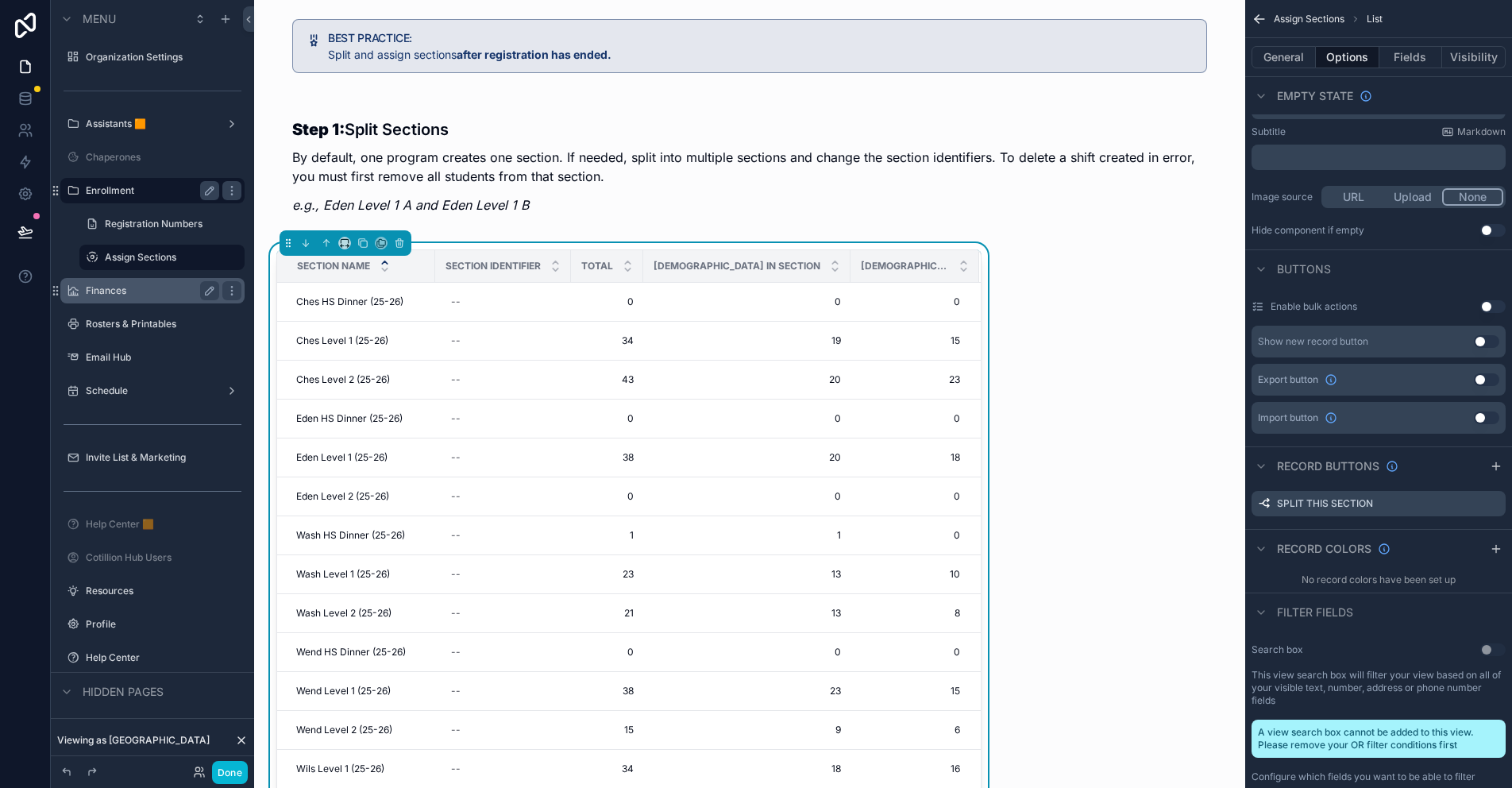
drag, startPoint x: 1496, startPoint y: 464, endPoint x: 1314, endPoint y: 297, distance: 247.0
click at [1496, 464] on icon "scrollable content" at bounding box center [1496, 465] width 0 height 7
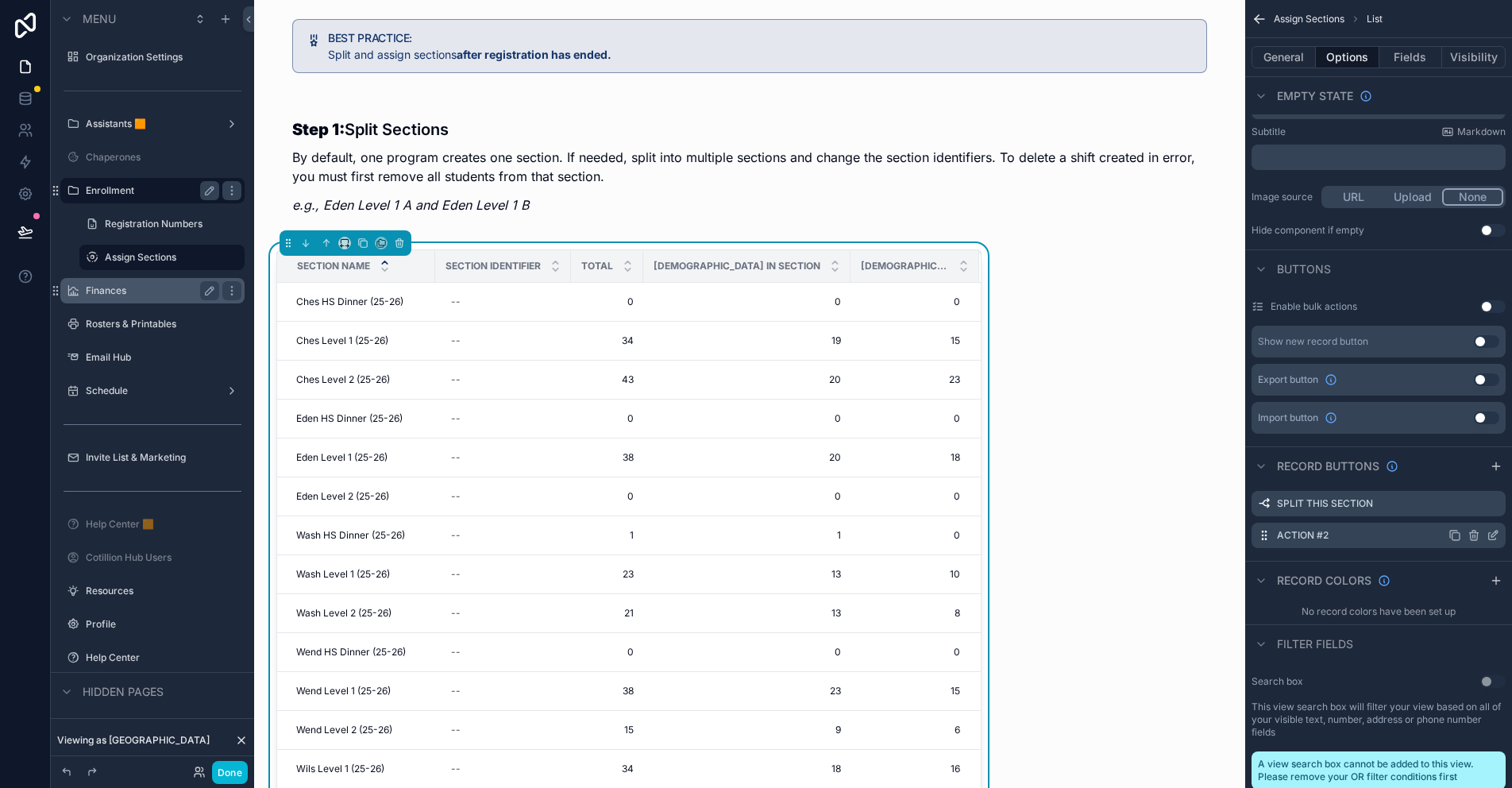
click at [1493, 534] on icon "scrollable content" at bounding box center [1493, 536] width 13 height 13
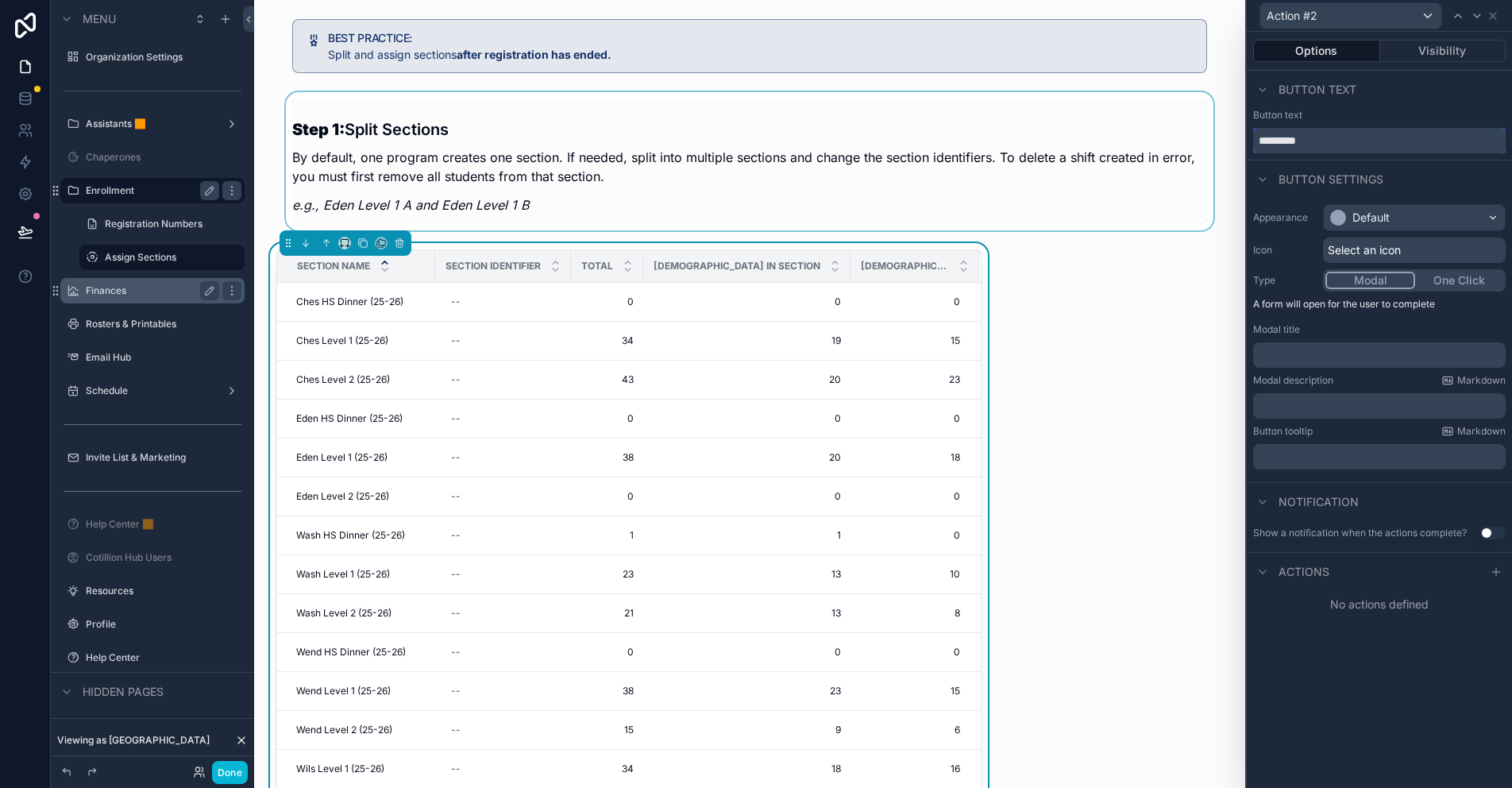
drag, startPoint x: 1319, startPoint y: 132, endPoint x: 1198, endPoint y: 134, distance: 121.0
click at [1198, 134] on div "Action #2 Options Visibility Button text Button text ********* Button settings …" at bounding box center [756, 394] width 1512 height 788
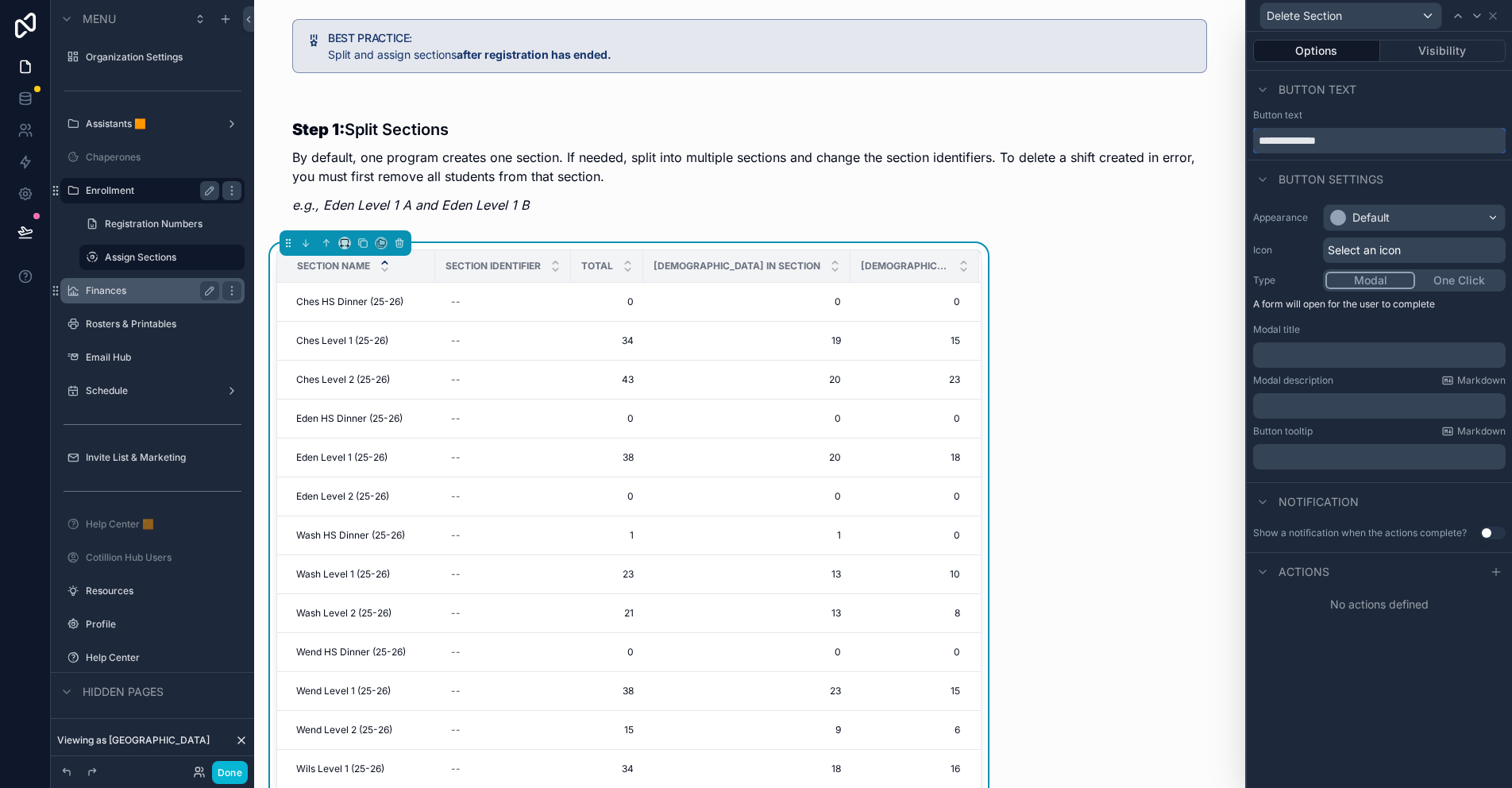
click at [1260, 141] on input "**********" at bounding box center [1379, 141] width 252 height 26
type input "**********"
click at [1364, 248] on span "Select an icon" at bounding box center [1364, 250] width 73 height 16
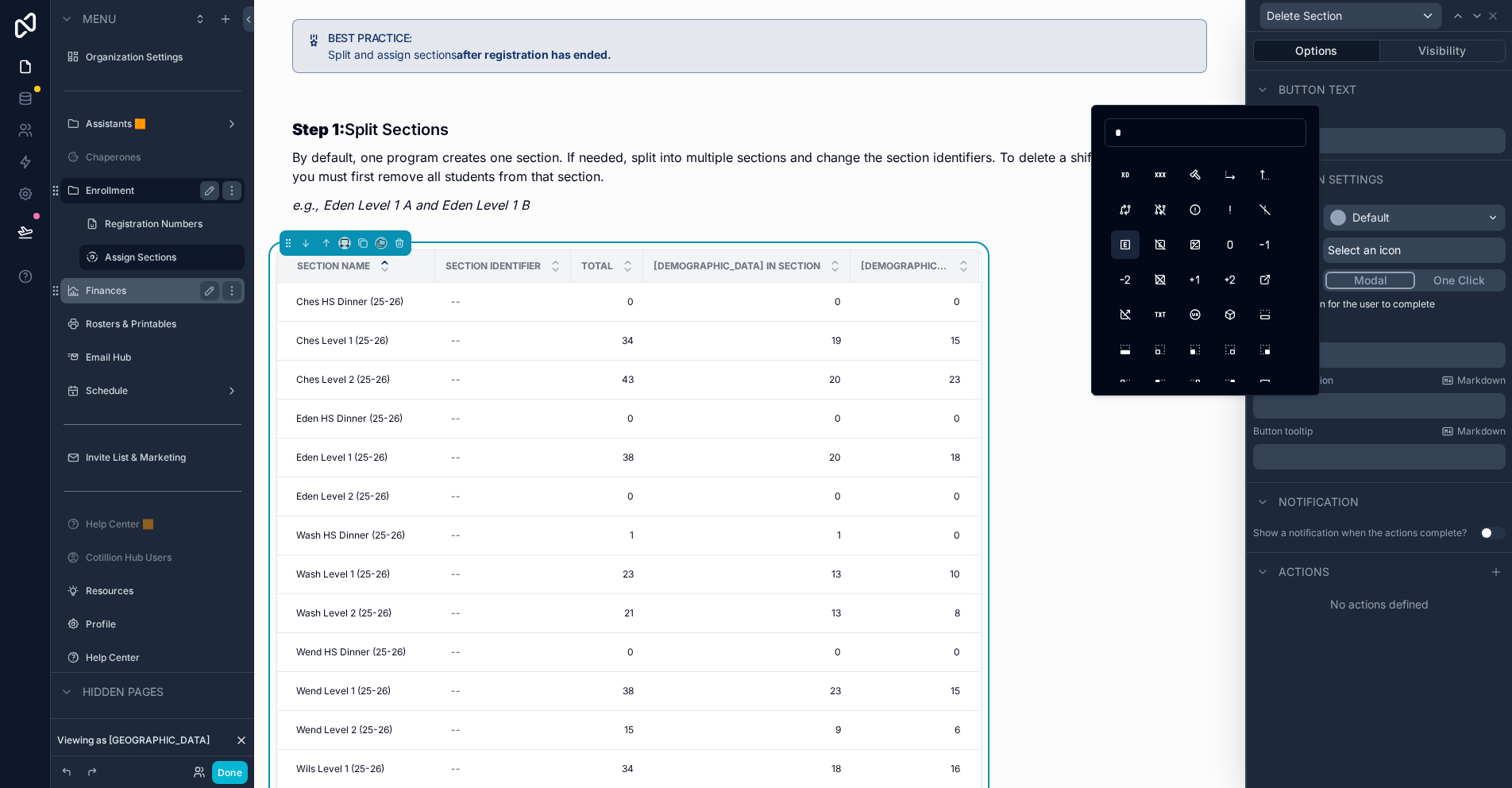
scroll to position [0, 0]
type input "*"
click at [1127, 169] on button "X" at bounding box center [1124, 167] width 28 height 28
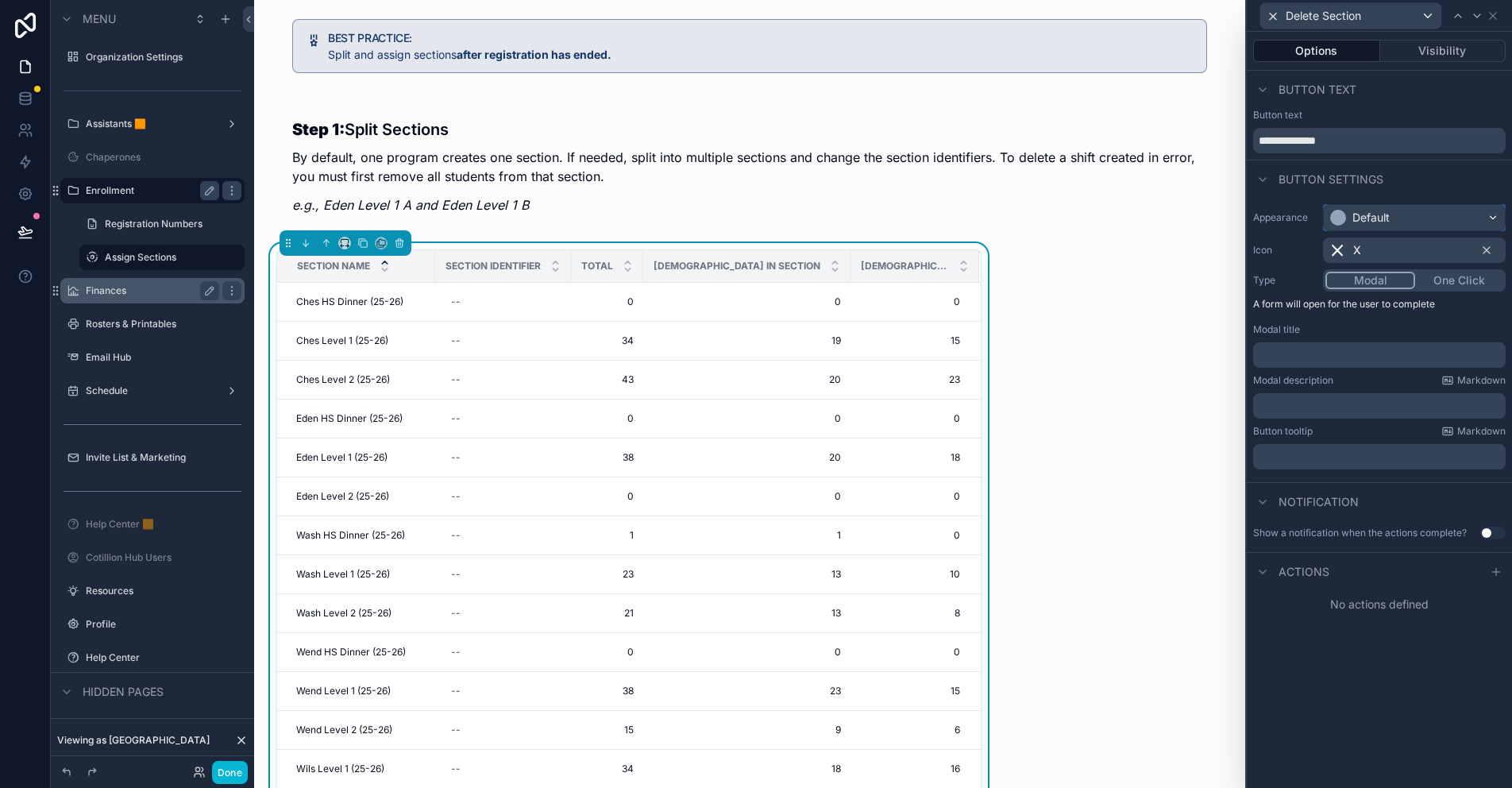
click at [1382, 215] on div "Default" at bounding box center [1371, 218] width 37 height 16
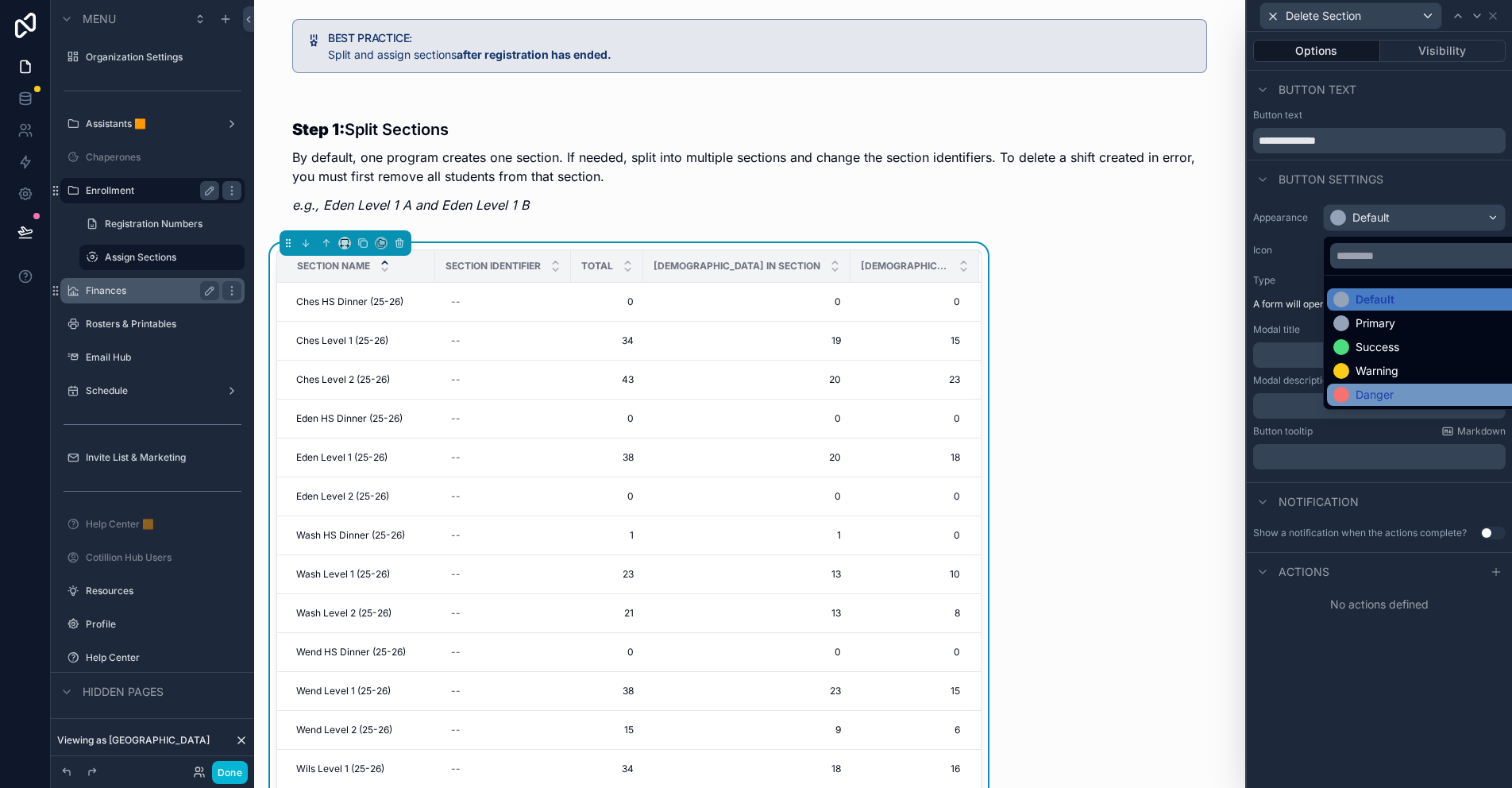
click at [1394, 397] on div "Danger" at bounding box center [1432, 395] width 198 height 16
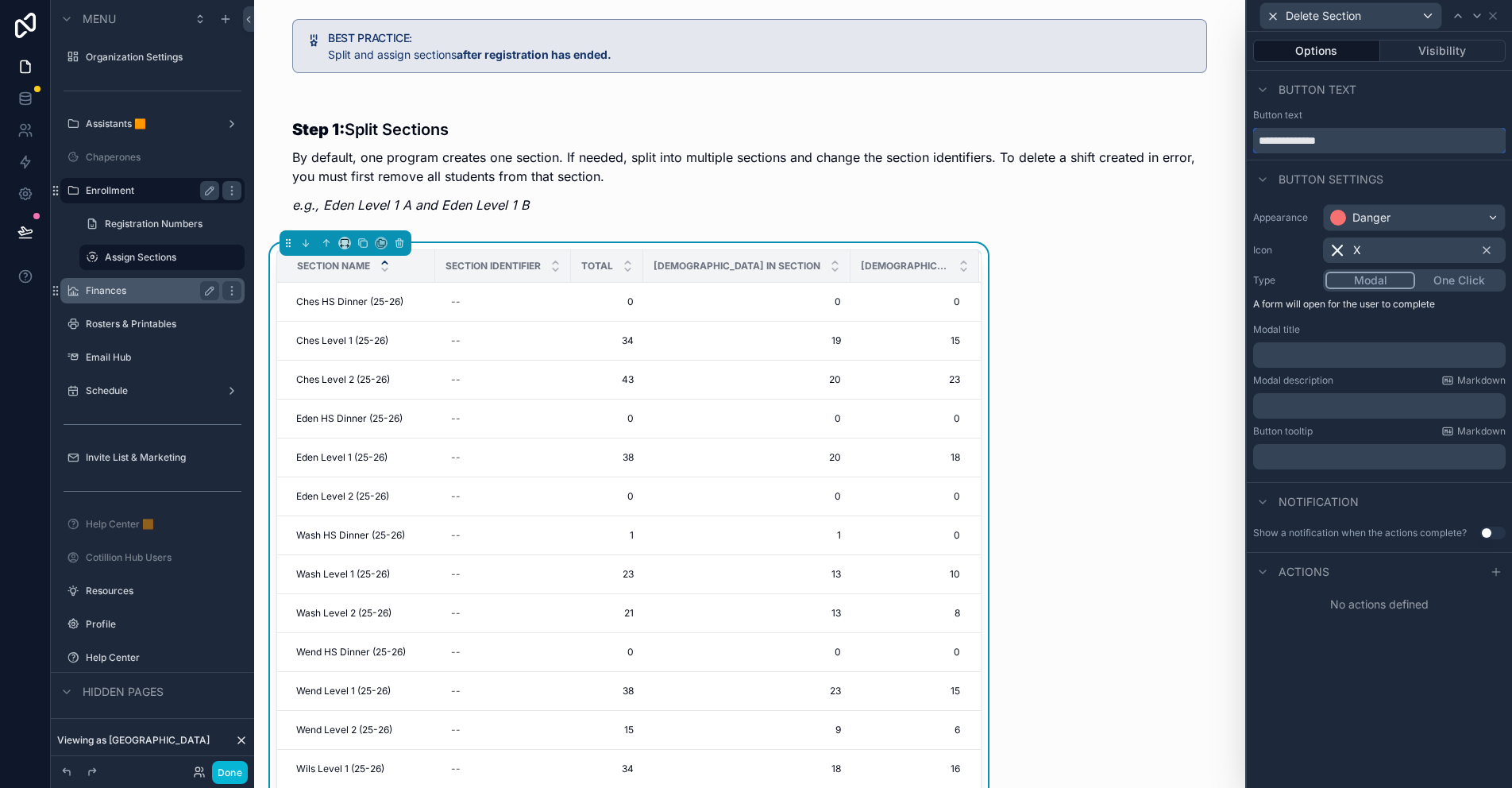
click at [1343, 141] on input "**********" at bounding box center [1379, 141] width 252 height 26
type input "**********"
drag, startPoint x: 1346, startPoint y: 583, endPoint x: 1352, endPoint y: 575, distance: 10.0
click at [1346, 583] on div "Actions" at bounding box center [1379, 570] width 265 height 38
click at [1502, 569] on icon at bounding box center [1496, 572] width 13 height 13
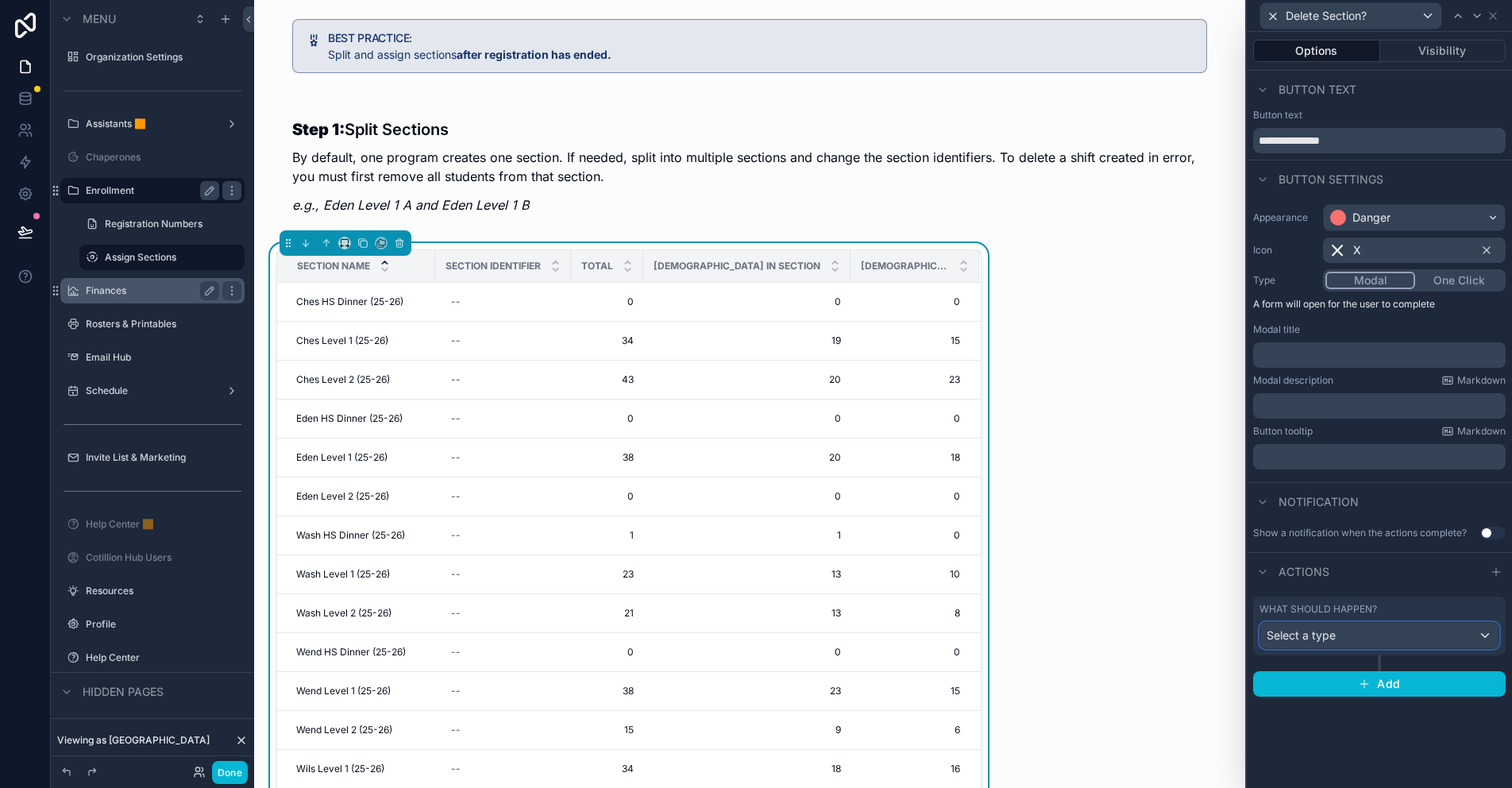
click at [1335, 632] on div "Select a type" at bounding box center [1379, 636] width 238 height 26
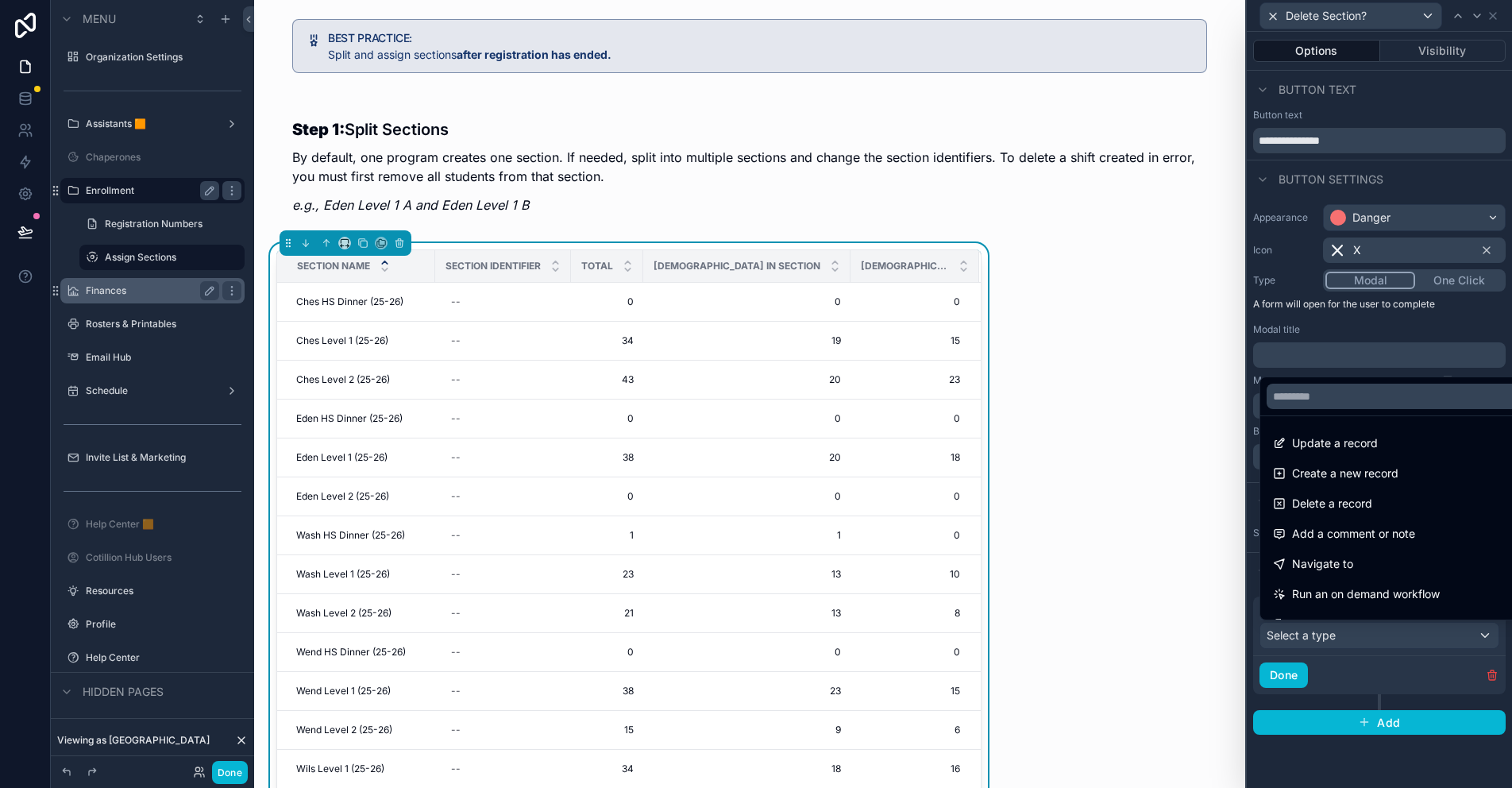
drag, startPoint x: 1352, startPoint y: 509, endPoint x: 1320, endPoint y: 661, distance: 155.3
click at [1352, 509] on span "Delete a record" at bounding box center [1331, 503] width 80 height 19
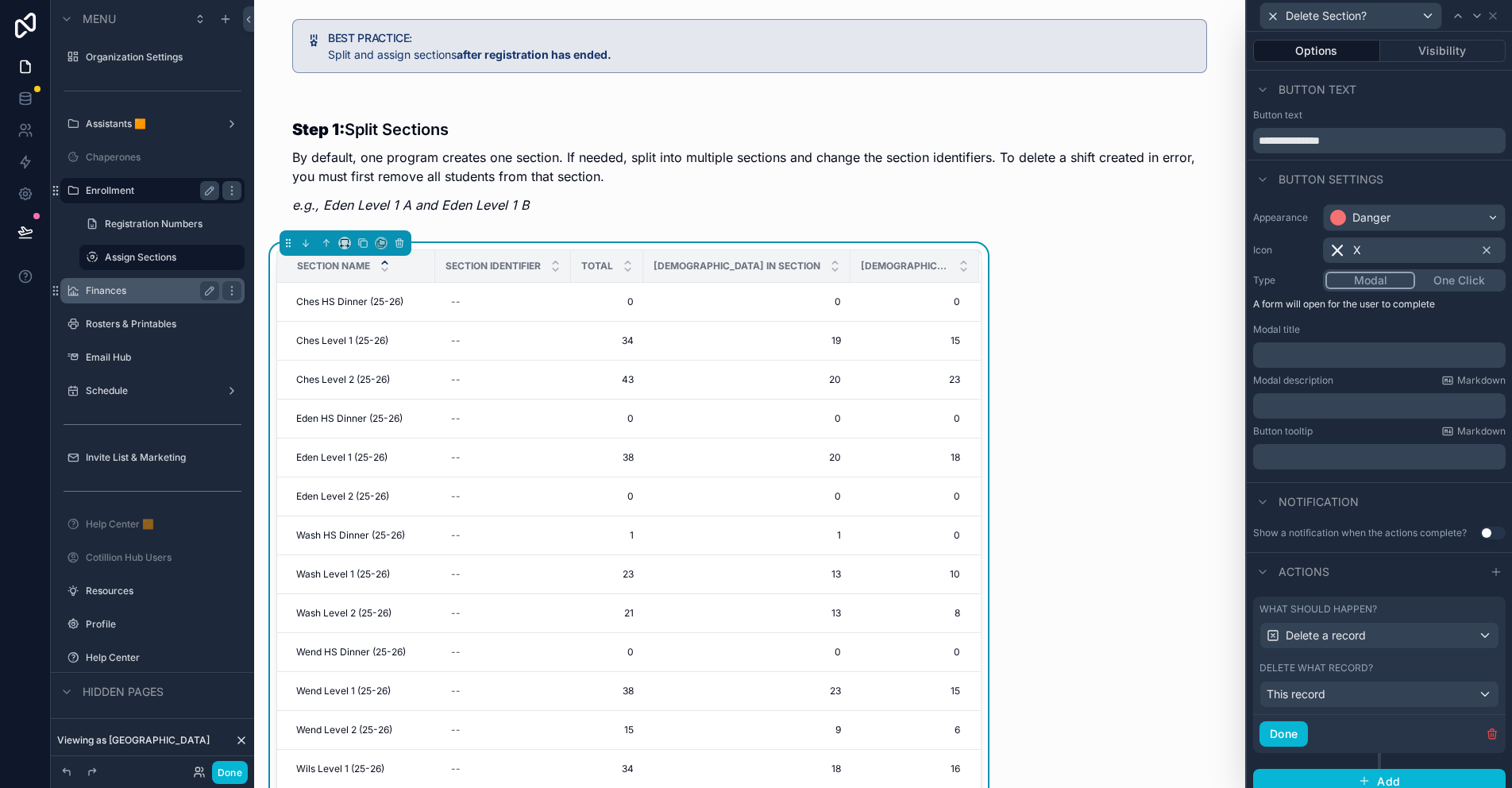
click at [1275, 357] on p "﻿" at bounding box center [1381, 355] width 243 height 16
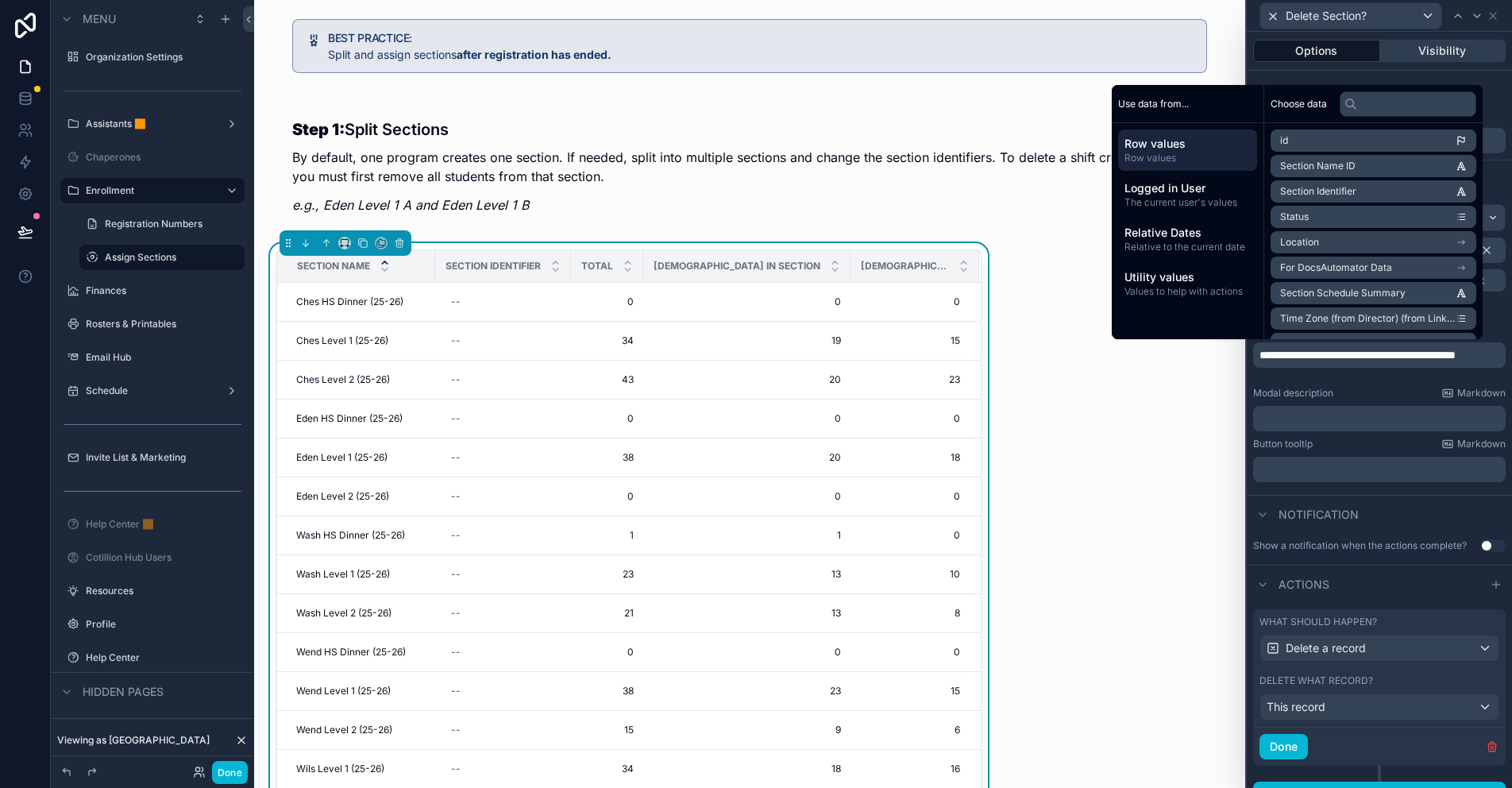
click at [1443, 44] on button "Visibility" at bounding box center [1443, 51] width 127 height 23
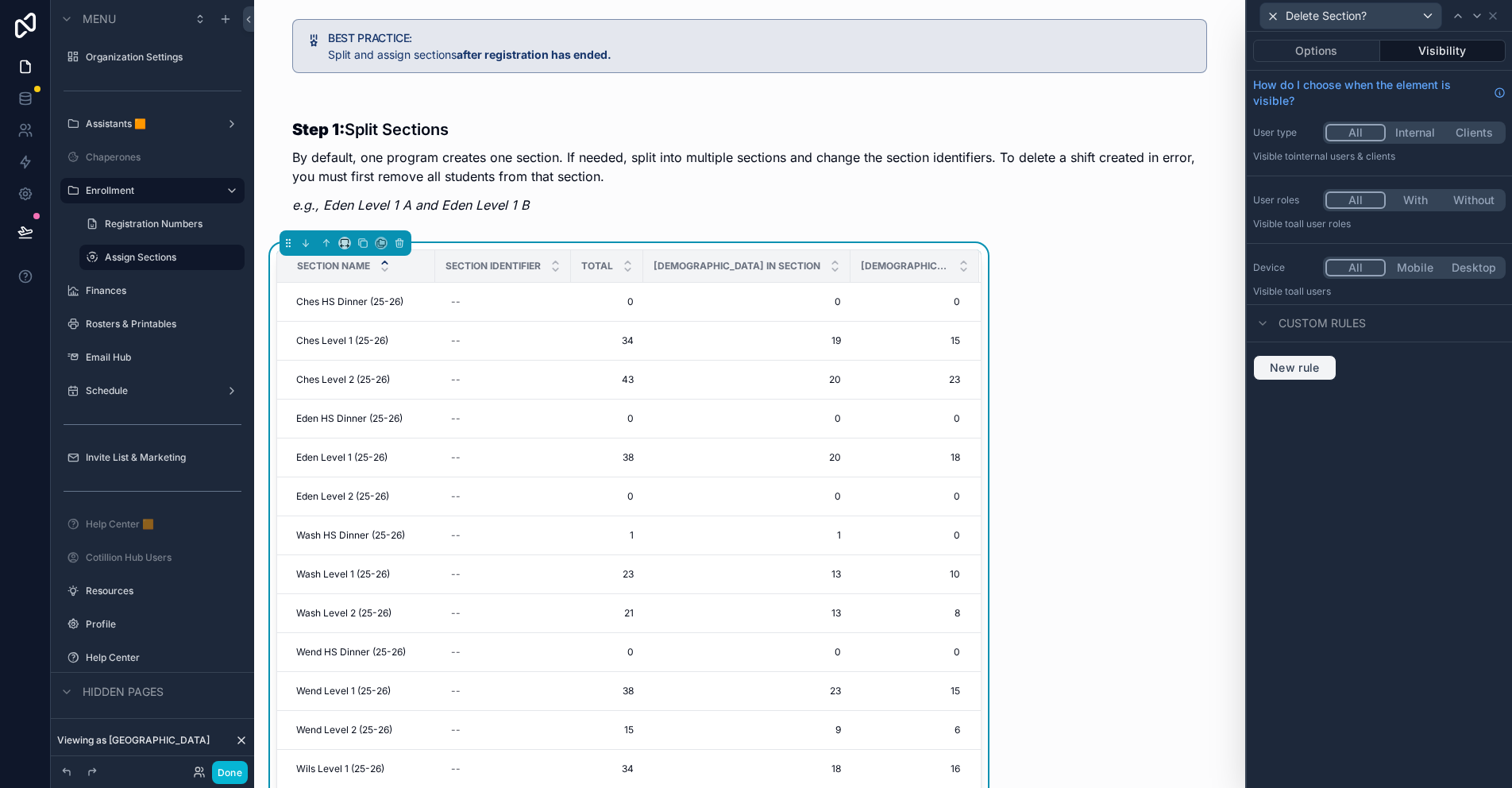
drag, startPoint x: 1319, startPoint y: 361, endPoint x: 1315, endPoint y: 353, distance: 8.9
click at [1319, 361] on span "New rule" at bounding box center [1295, 368] width 63 height 15
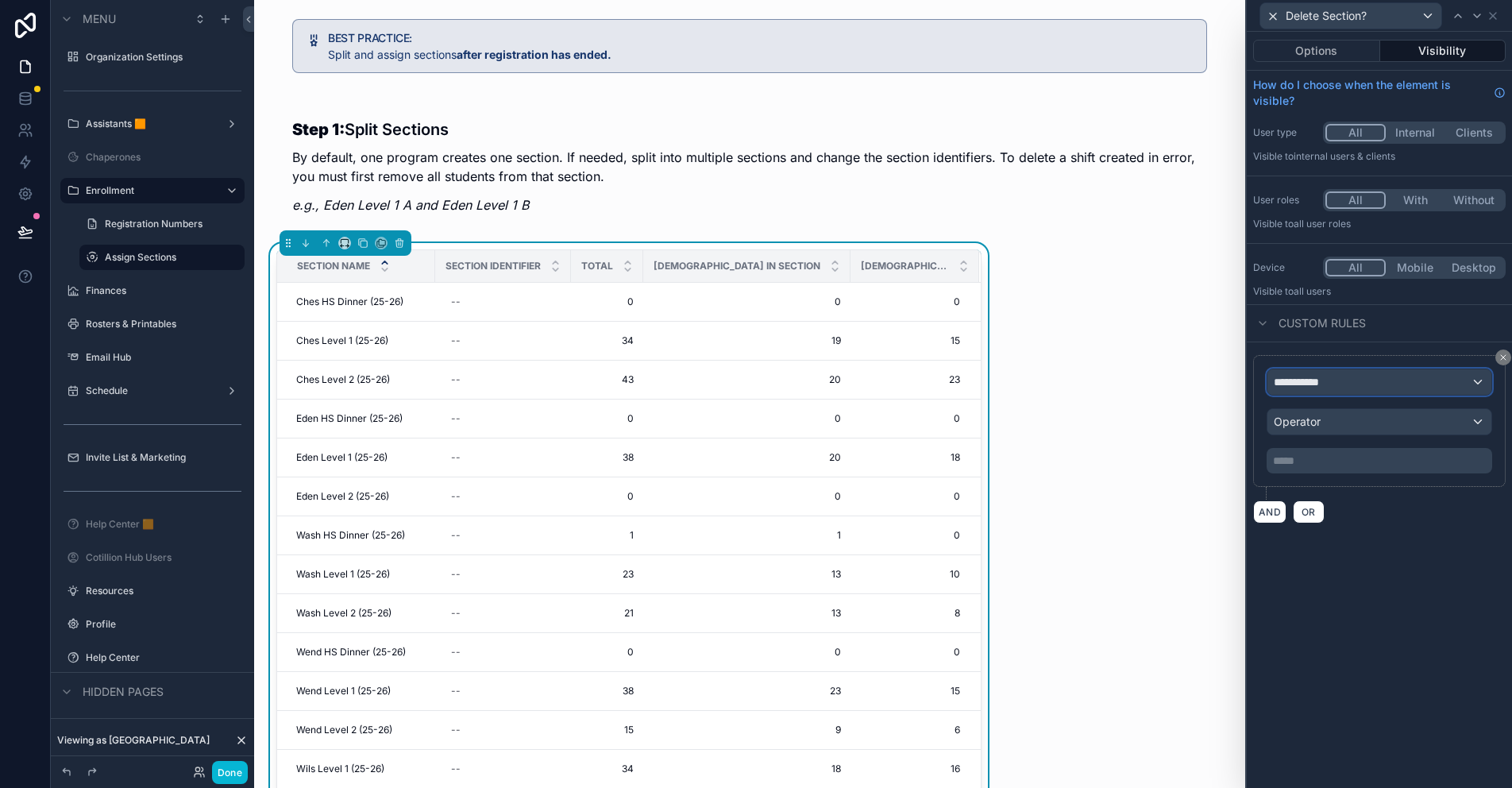
drag, startPoint x: 1315, startPoint y: 353, endPoint x: 1323, endPoint y: 387, distance: 34.9
click at [1323, 387] on span "**********" at bounding box center [1302, 382] width 59 height 16
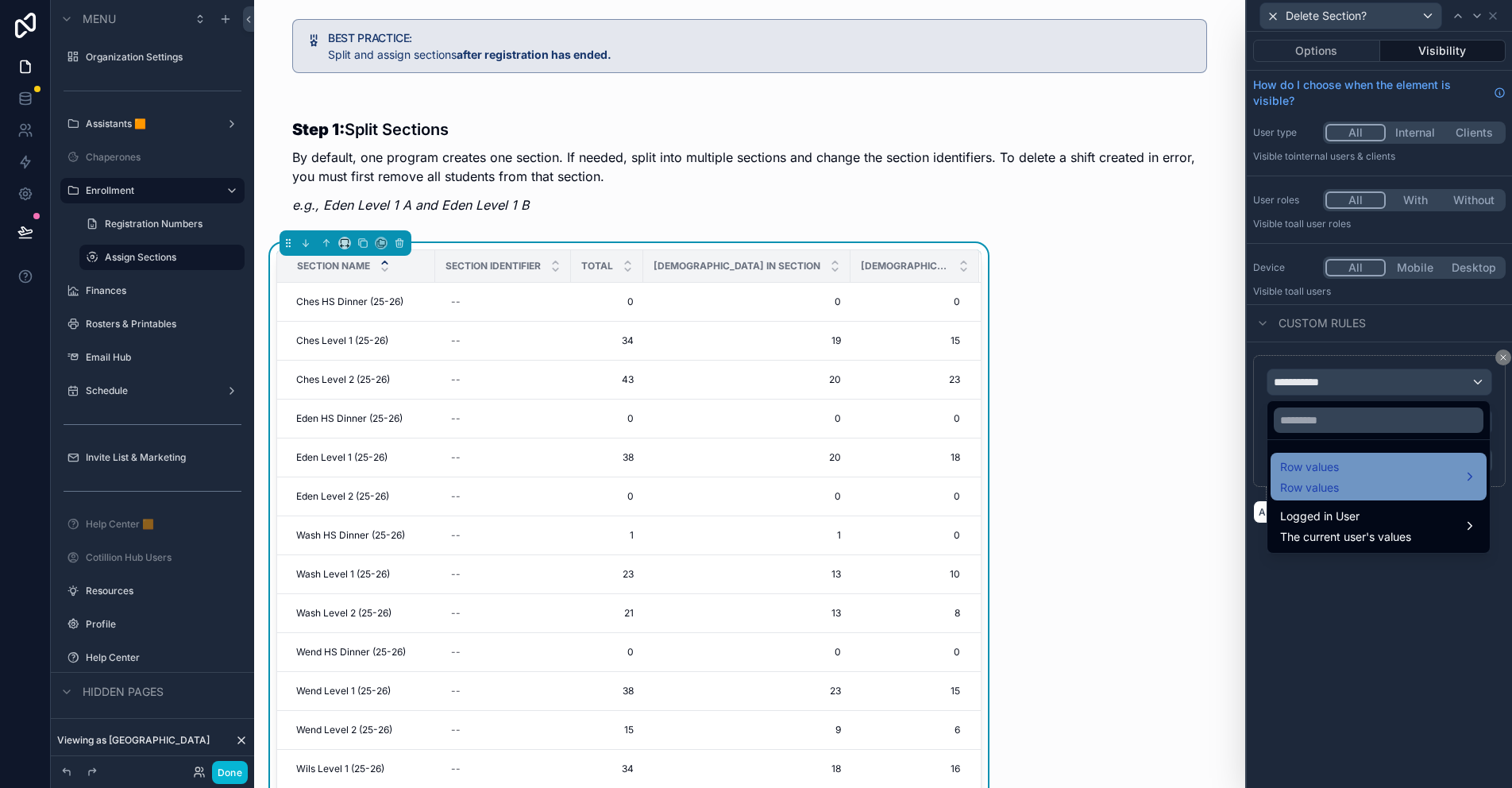
click at [1323, 473] on span "Row values" at bounding box center [1309, 467] width 59 height 19
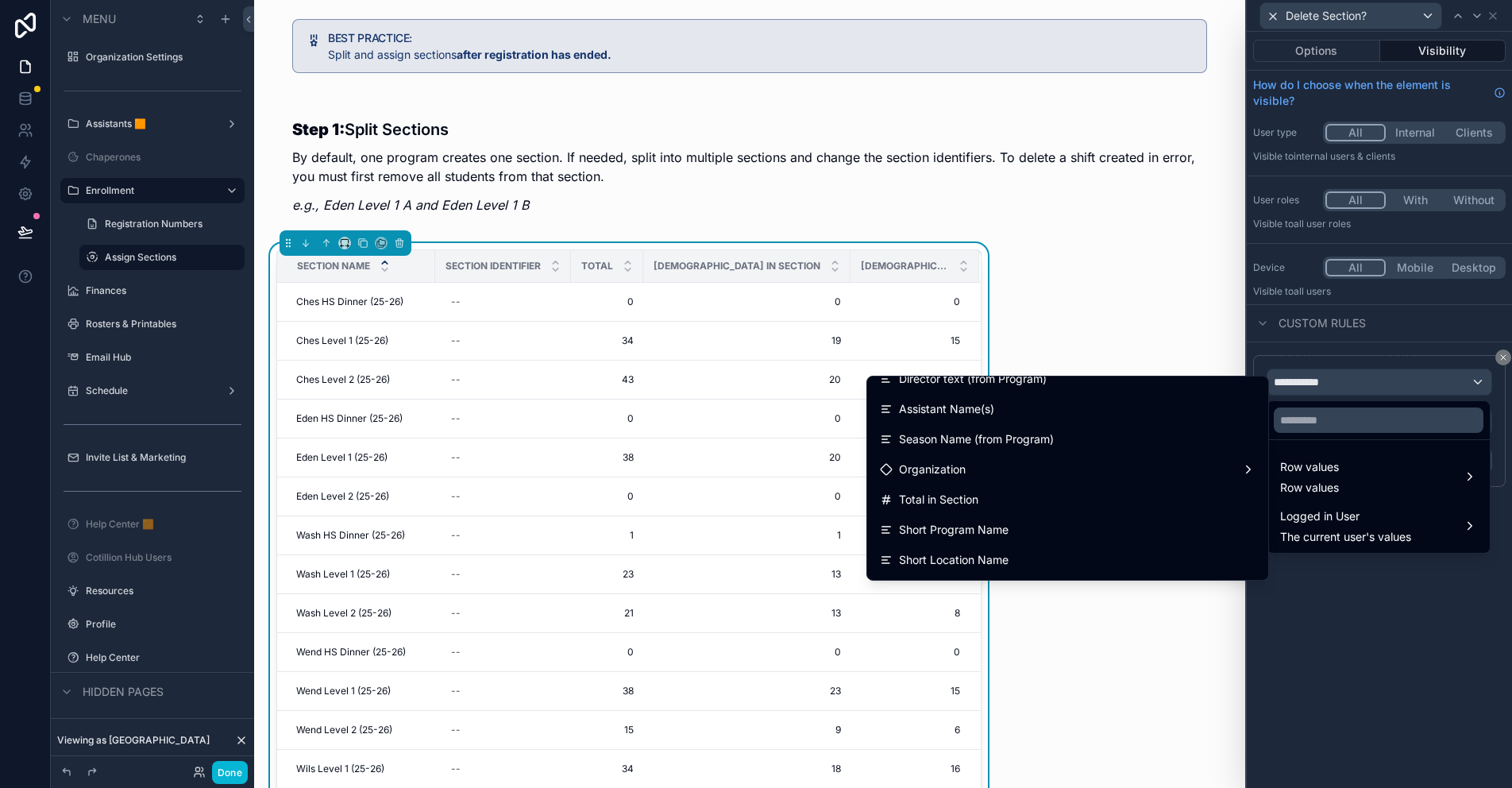
scroll to position [636, 0]
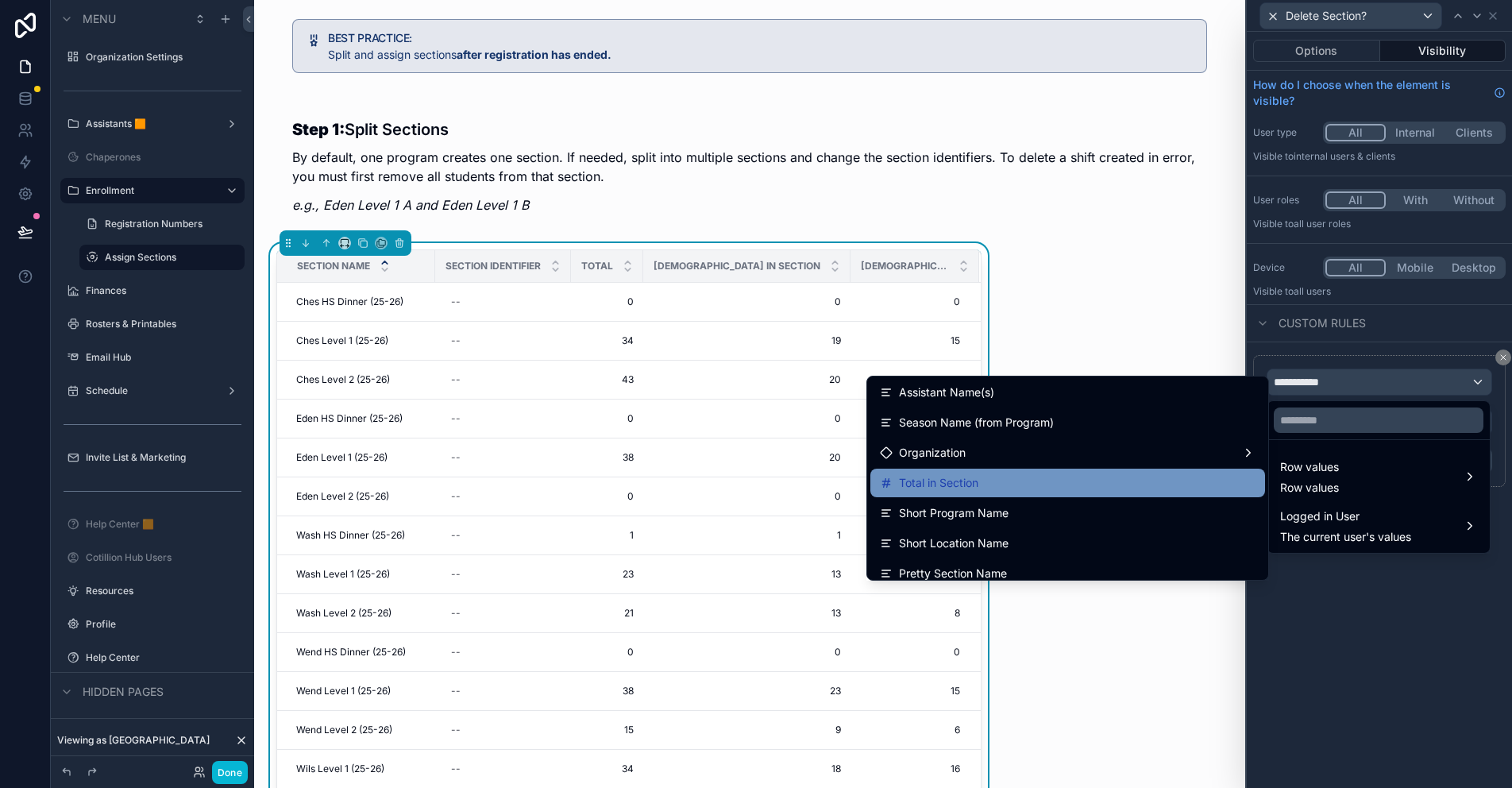
drag, startPoint x: 958, startPoint y: 479, endPoint x: 1323, endPoint y: 422, distance: 369.4
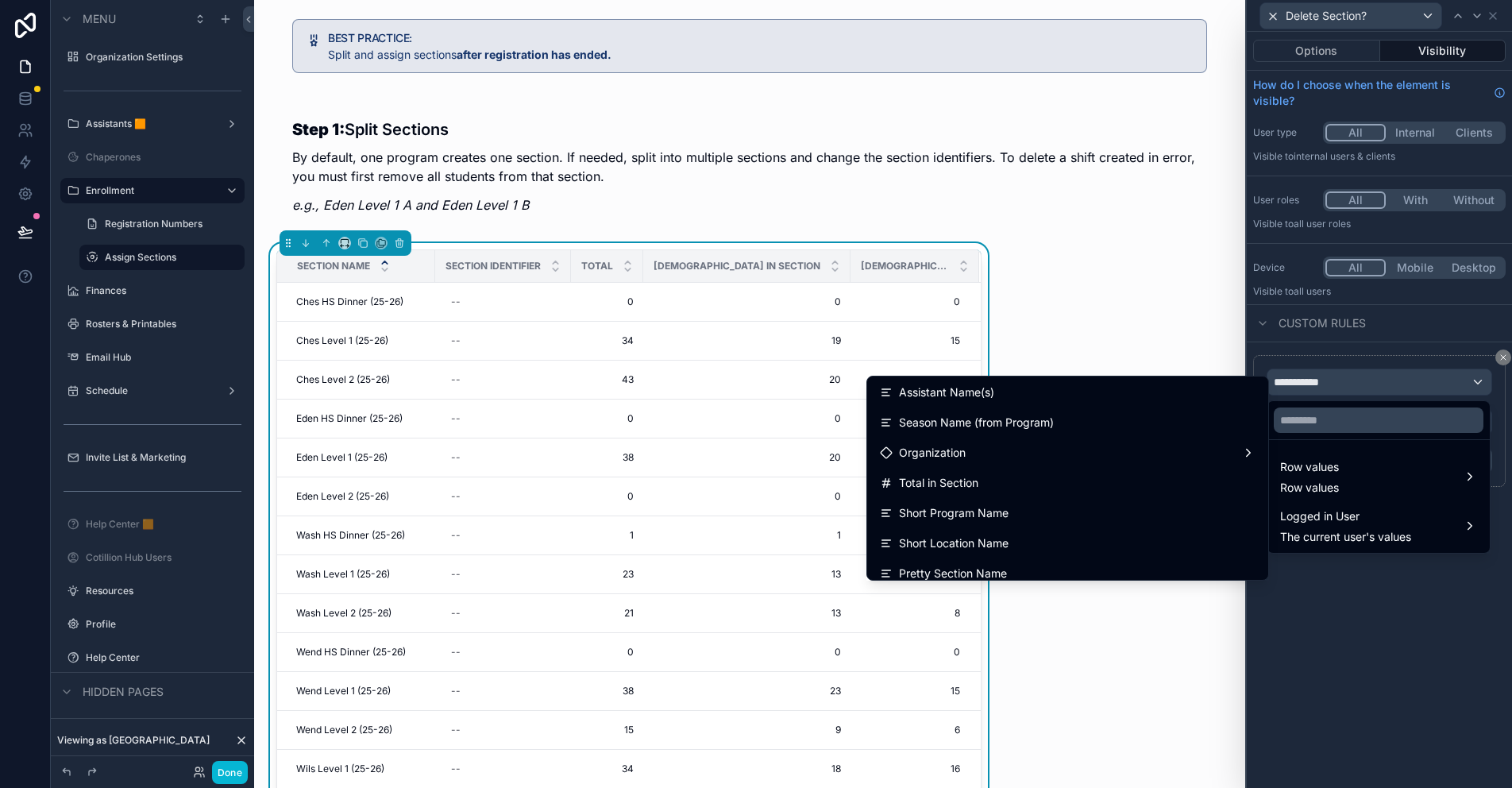
click at [957, 479] on div "Total in Section" at bounding box center [1068, 483] width 376 height 19
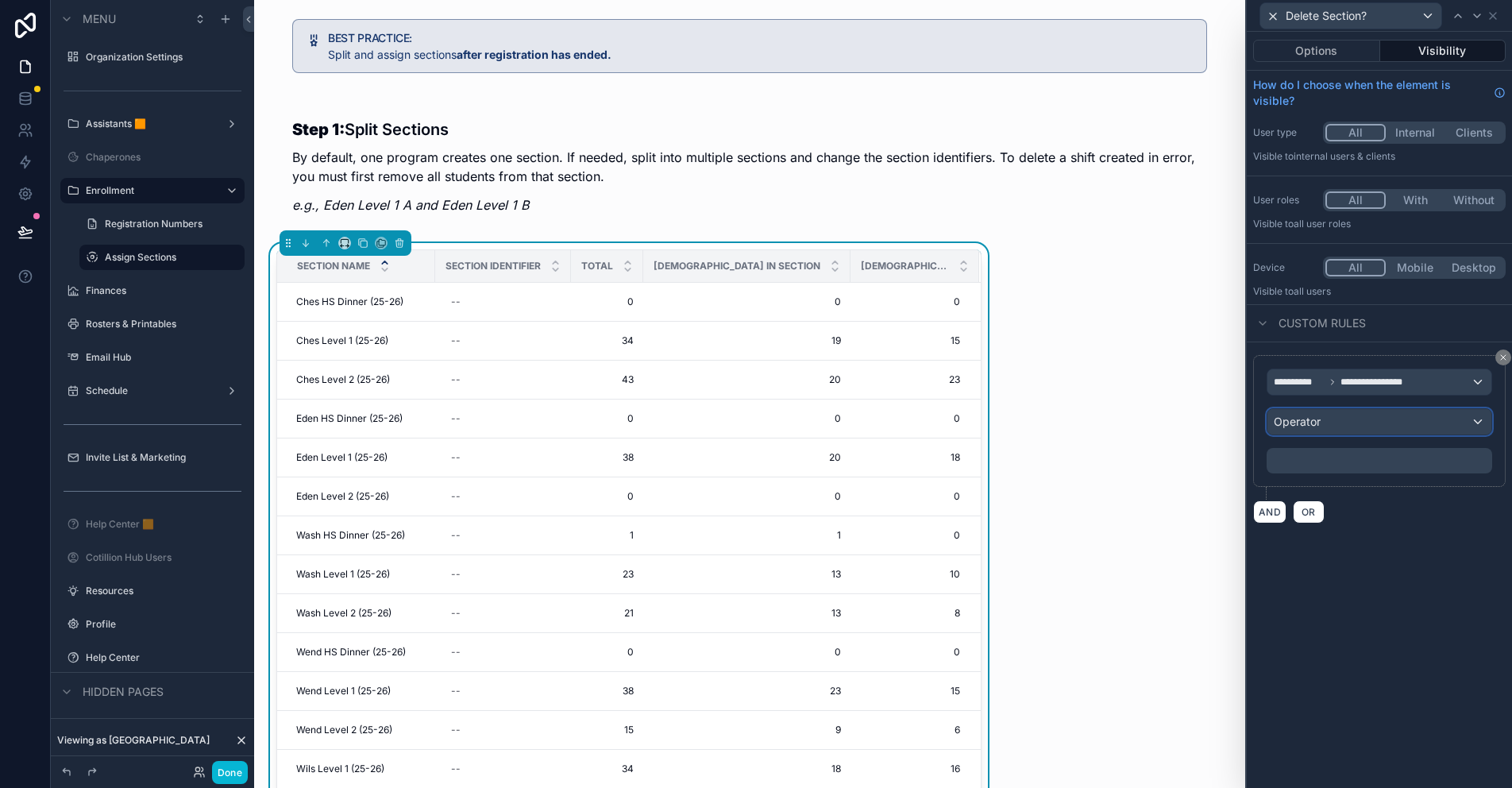
click at [1328, 427] on div "Operator" at bounding box center [1379, 422] width 224 height 26
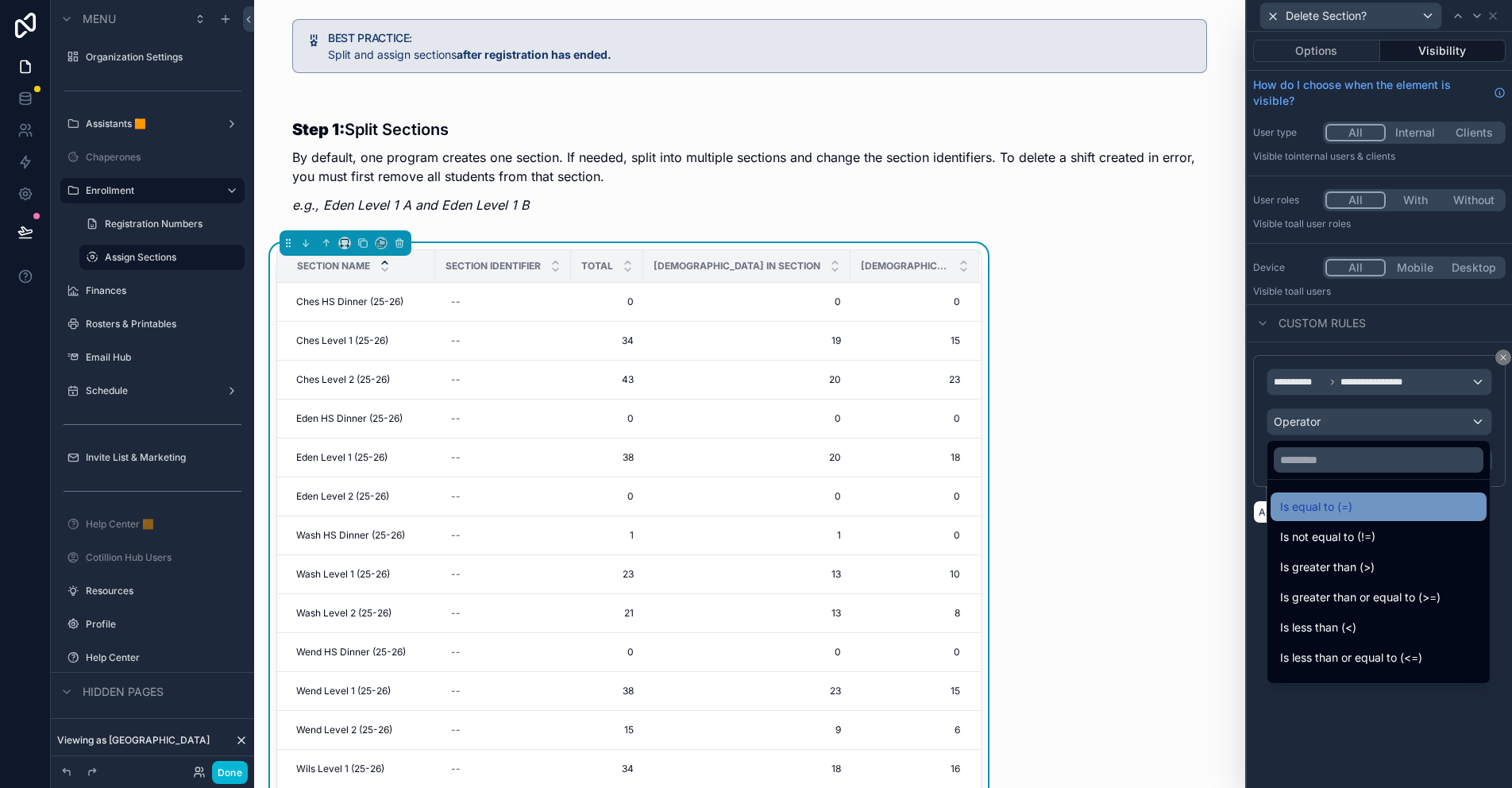
click at [1333, 506] on span "Is equal to (=)" at bounding box center [1316, 507] width 73 height 19
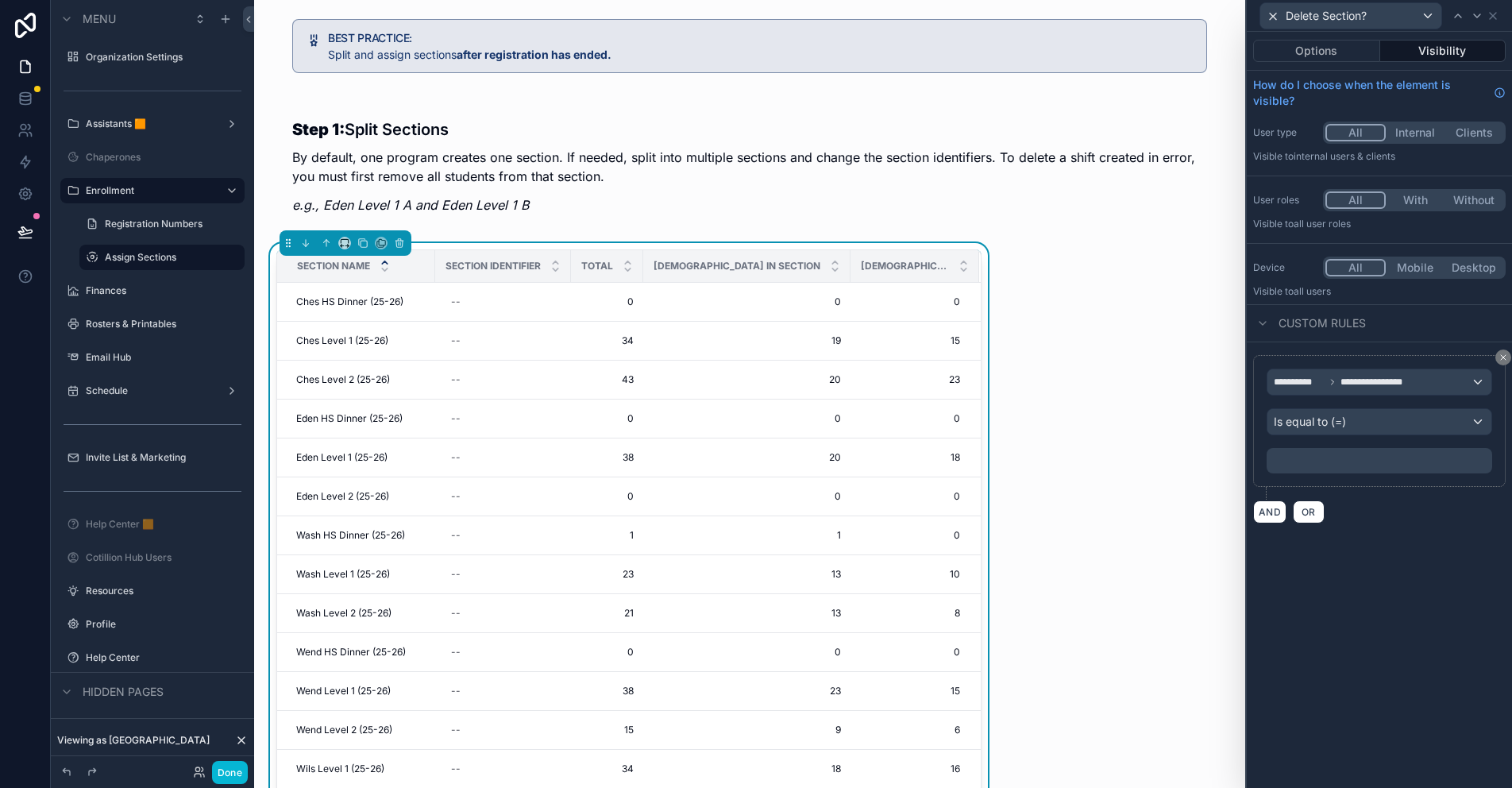
drag, startPoint x: 1333, startPoint y: 506, endPoint x: 1295, endPoint y: 457, distance: 62.0
click at [1295, 457] on p "﻿" at bounding box center [1381, 461] width 216 height 16
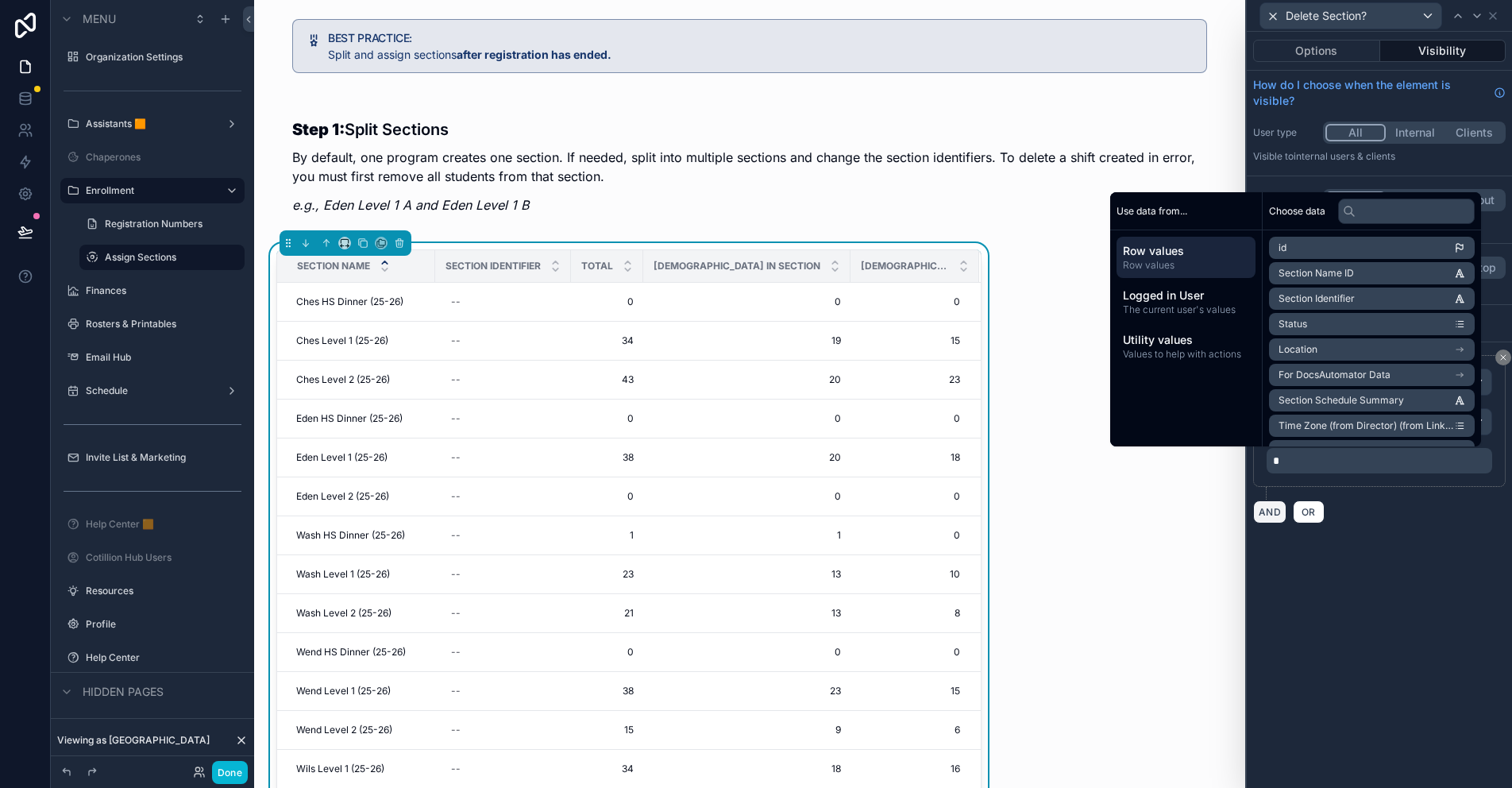
click at [1273, 509] on button "AND" at bounding box center [1269, 511] width 33 height 23
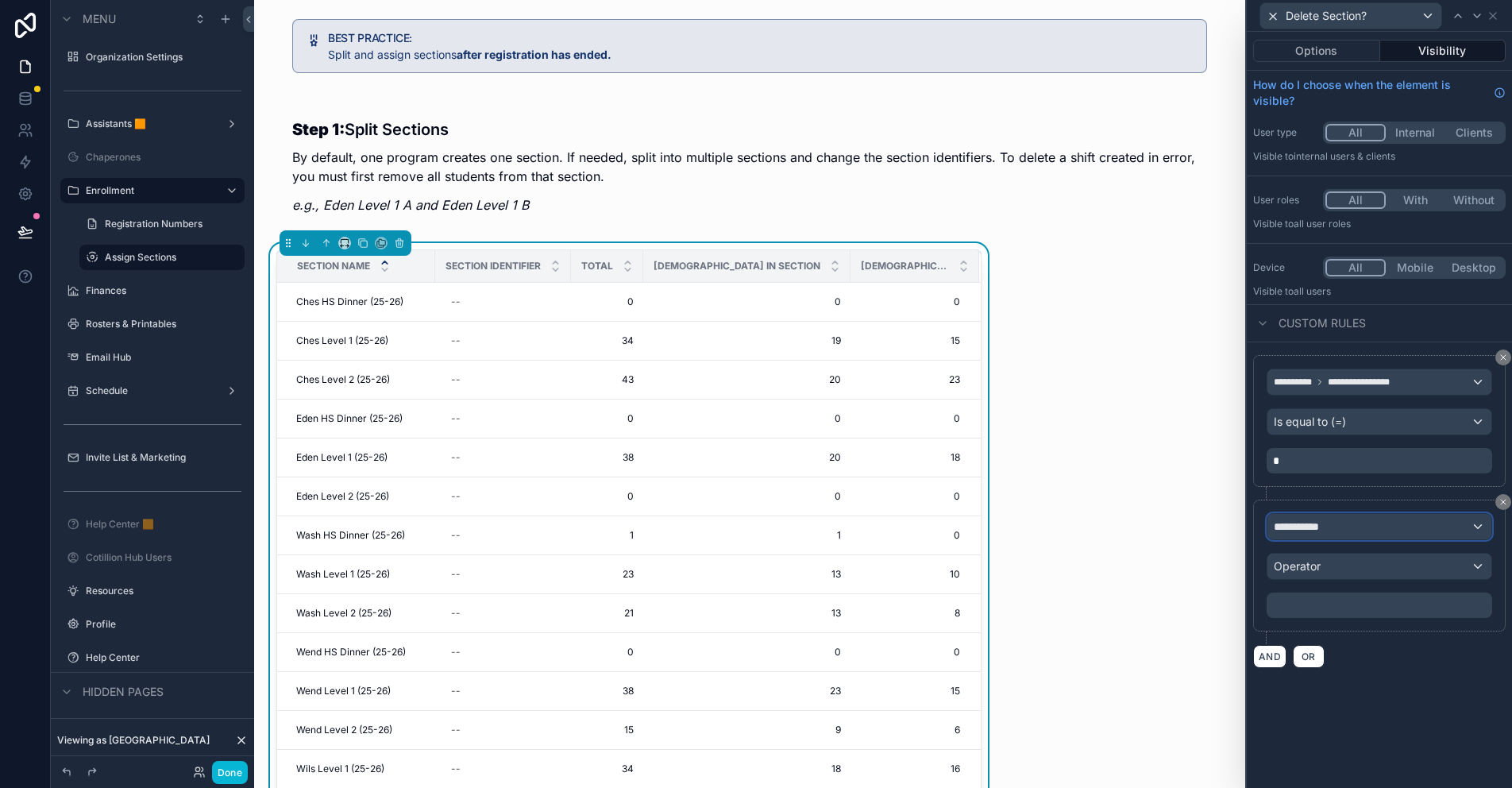
click at [1312, 527] on span "**********" at bounding box center [1296, 527] width 45 height 16
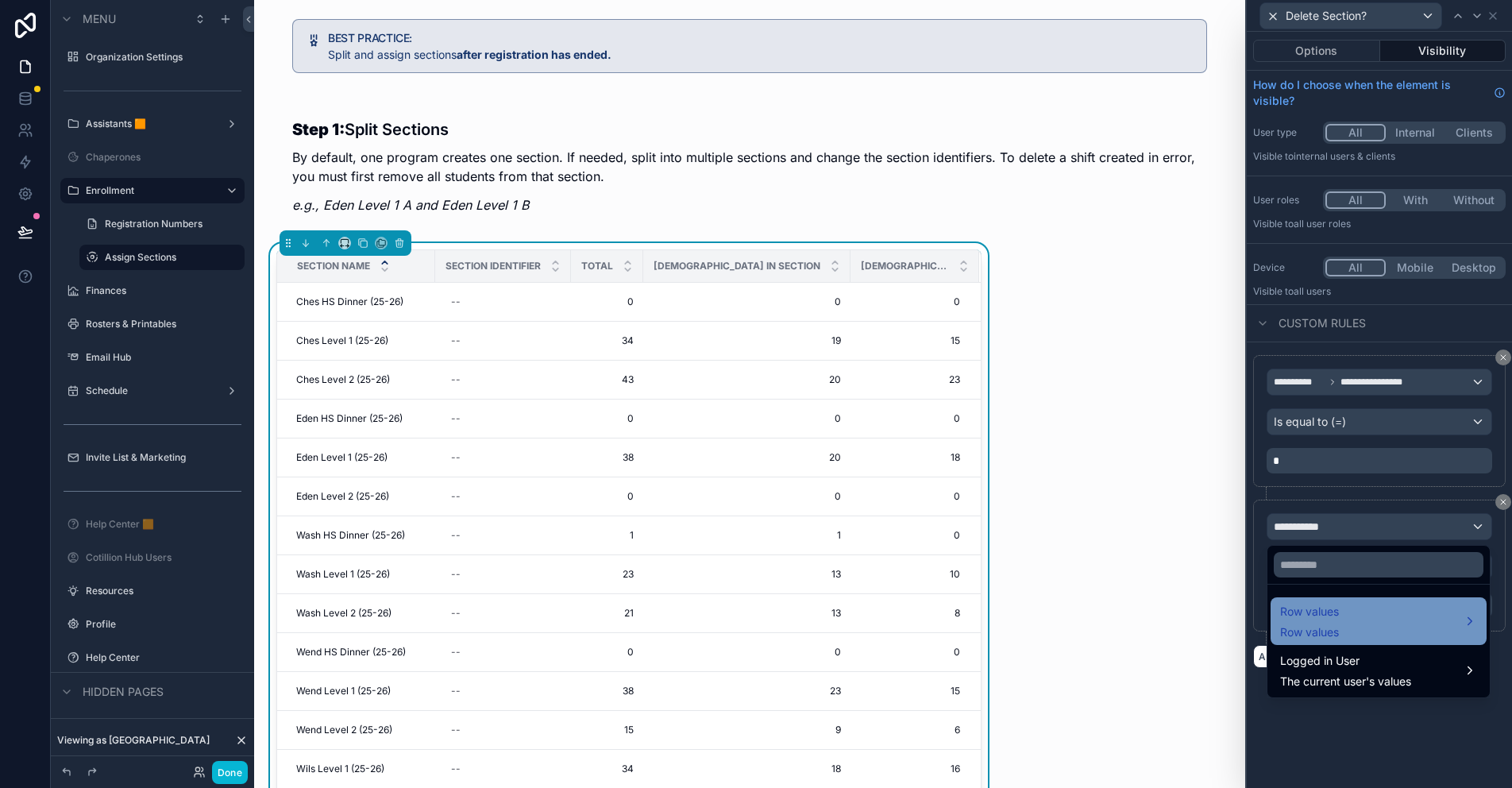
click at [1364, 618] on div "Row values Row values" at bounding box center [1378, 620] width 197 height 38
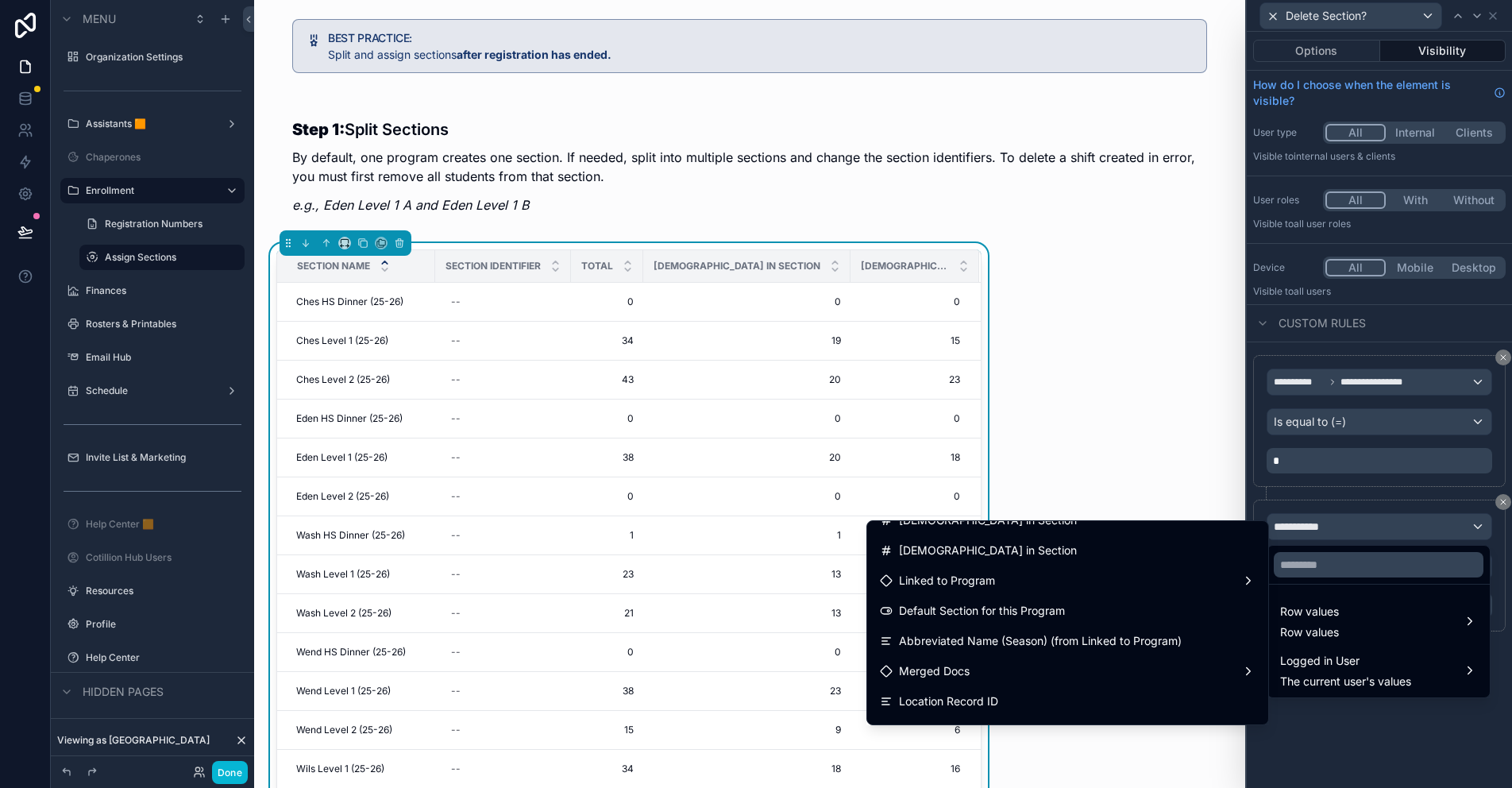
scroll to position [318, 0]
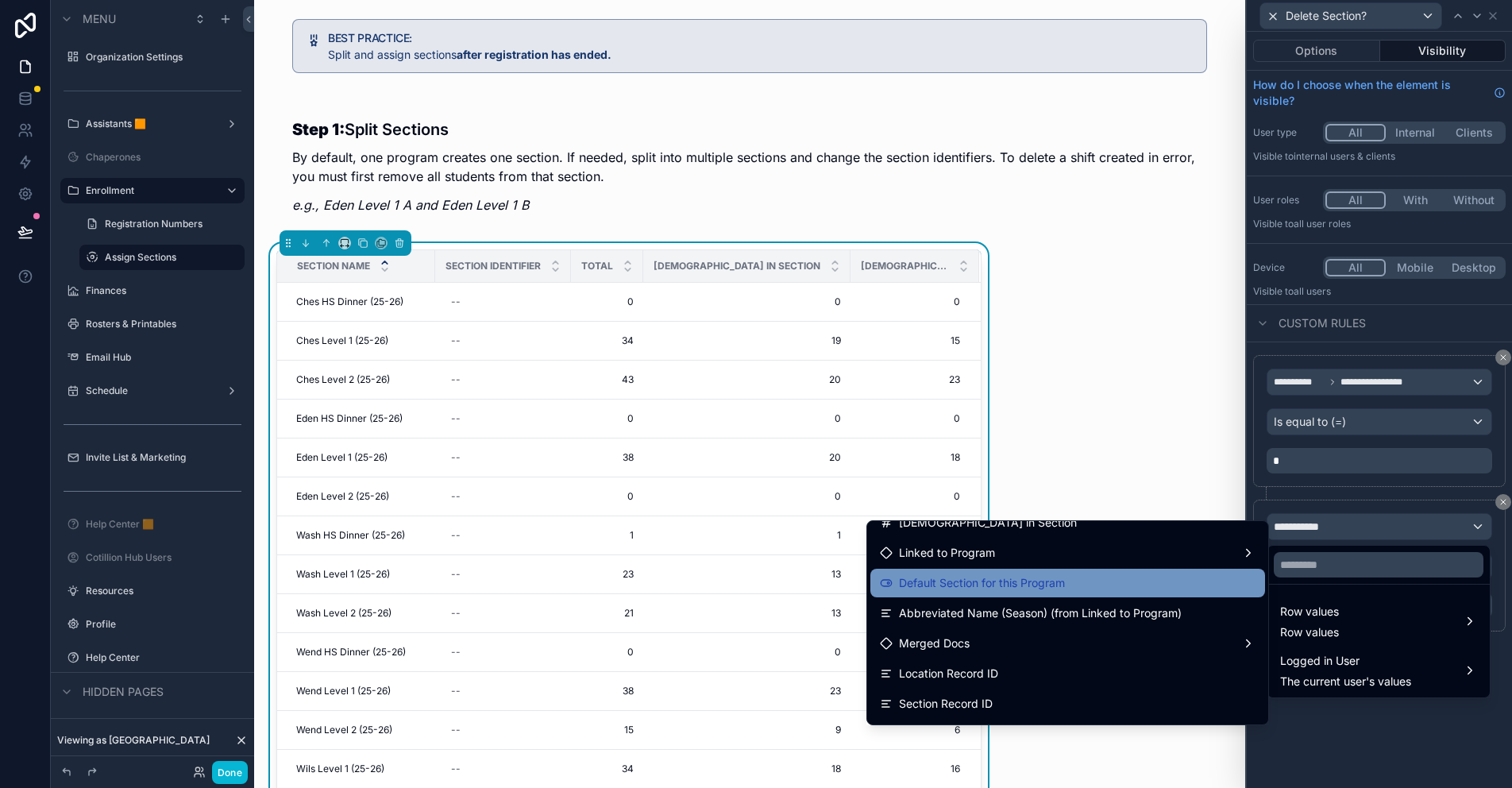
click at [1025, 578] on span "Default Section for this Program" at bounding box center [982, 583] width 166 height 19
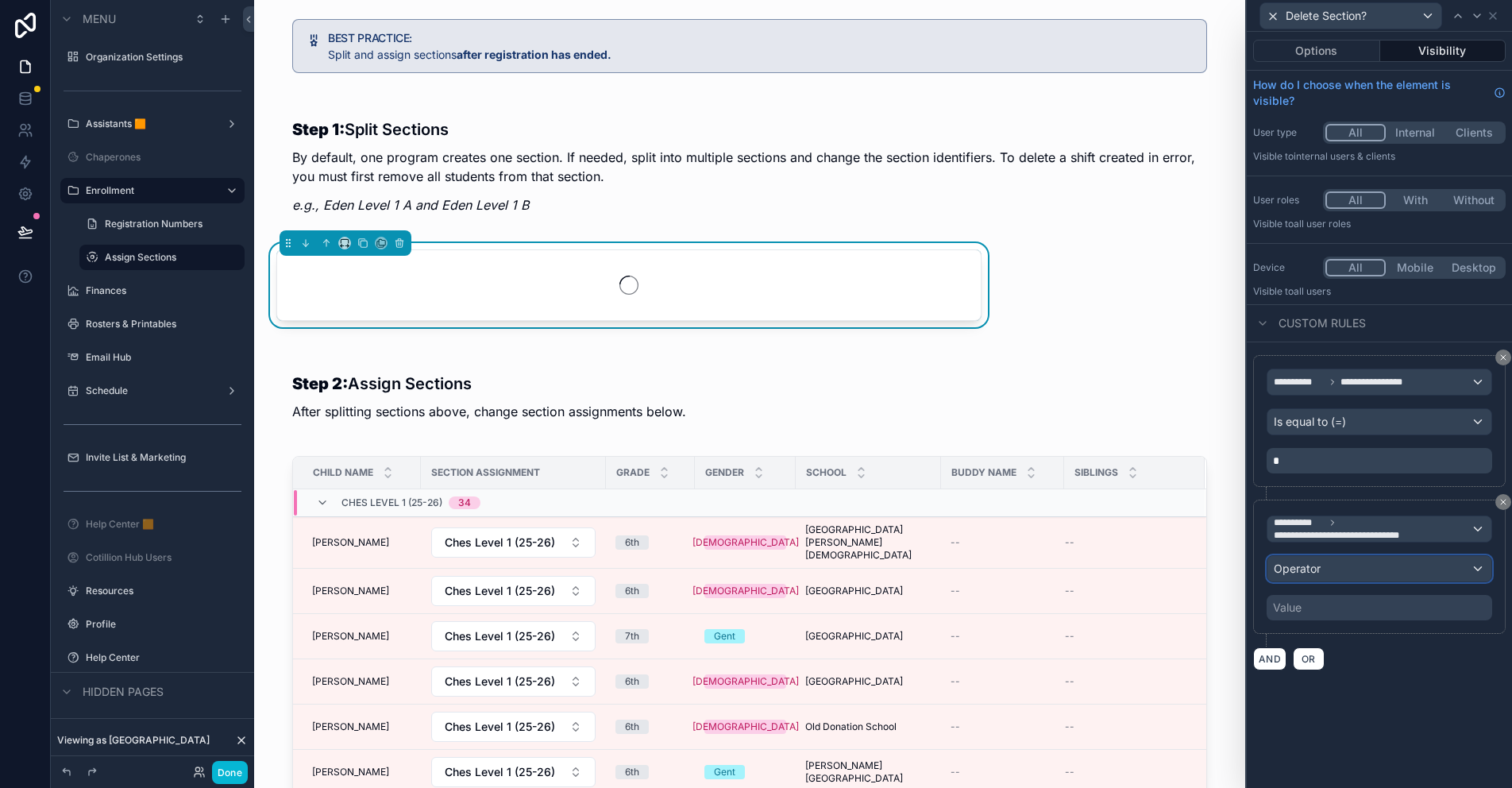
click at [1309, 568] on span "Operator" at bounding box center [1297, 568] width 47 height 14
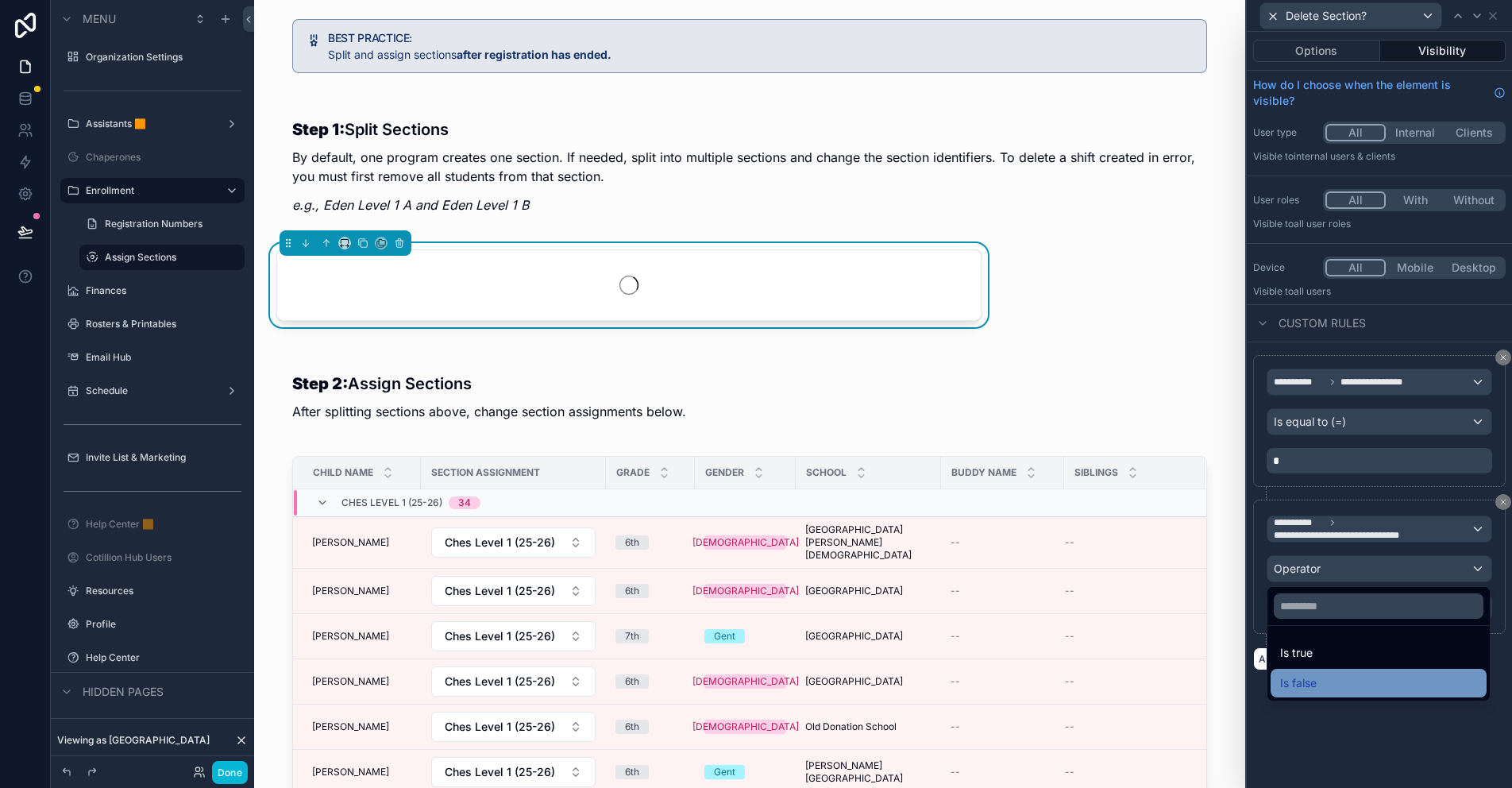
click at [1319, 680] on div "Is false" at bounding box center [1378, 683] width 197 height 19
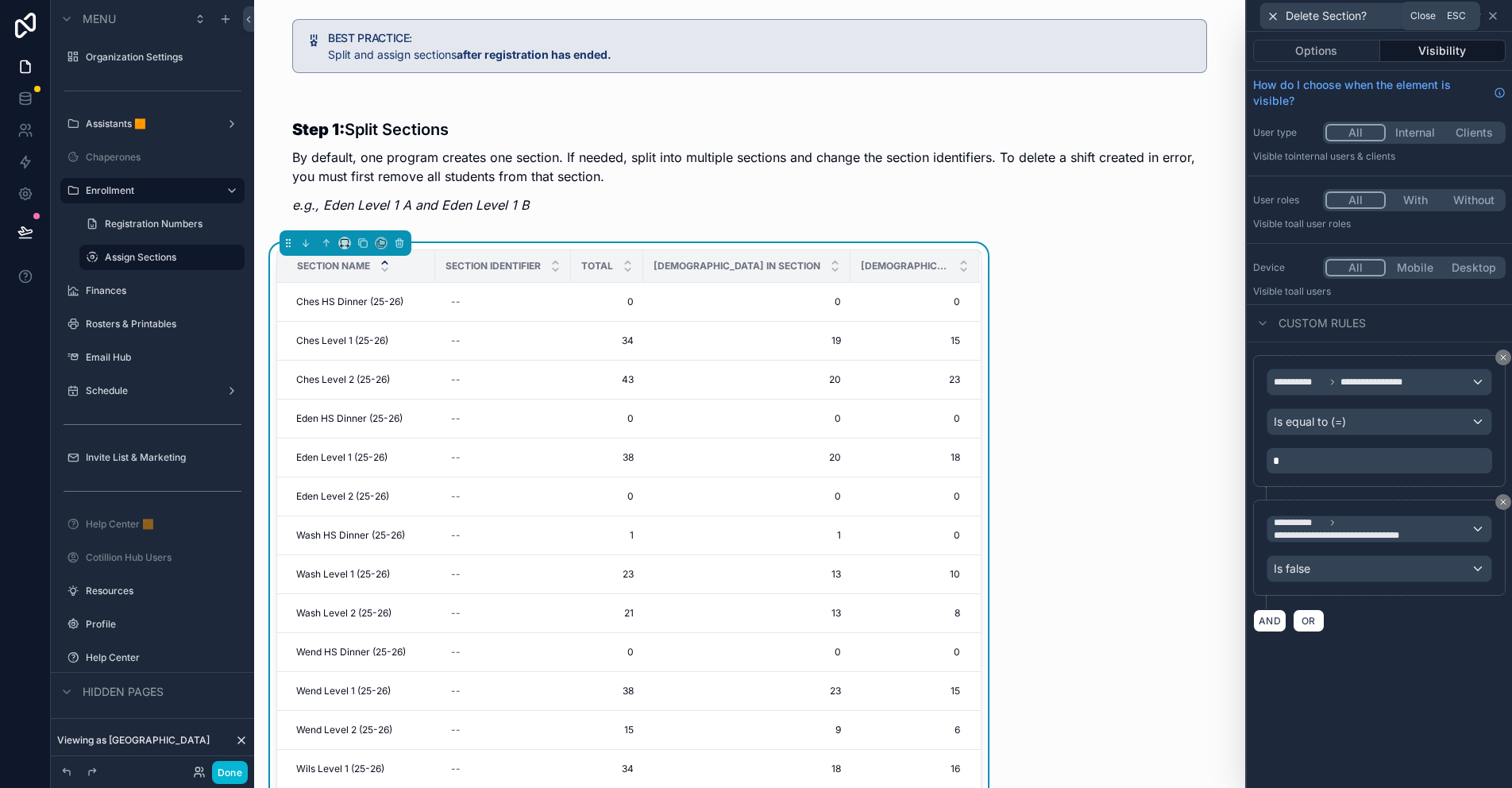
click at [1492, 14] on icon at bounding box center [1493, 16] width 13 height 13
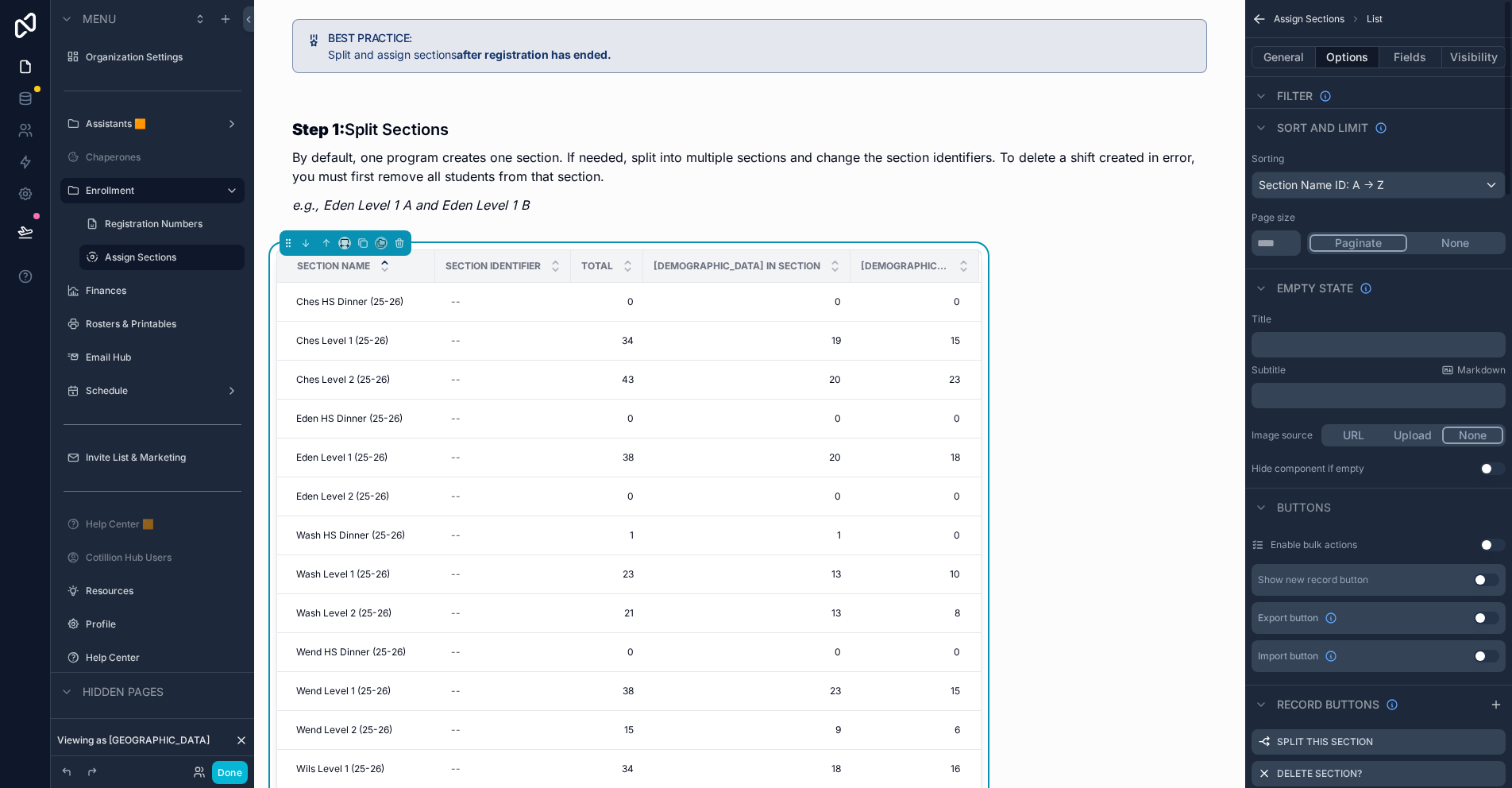
scroll to position [2, 0]
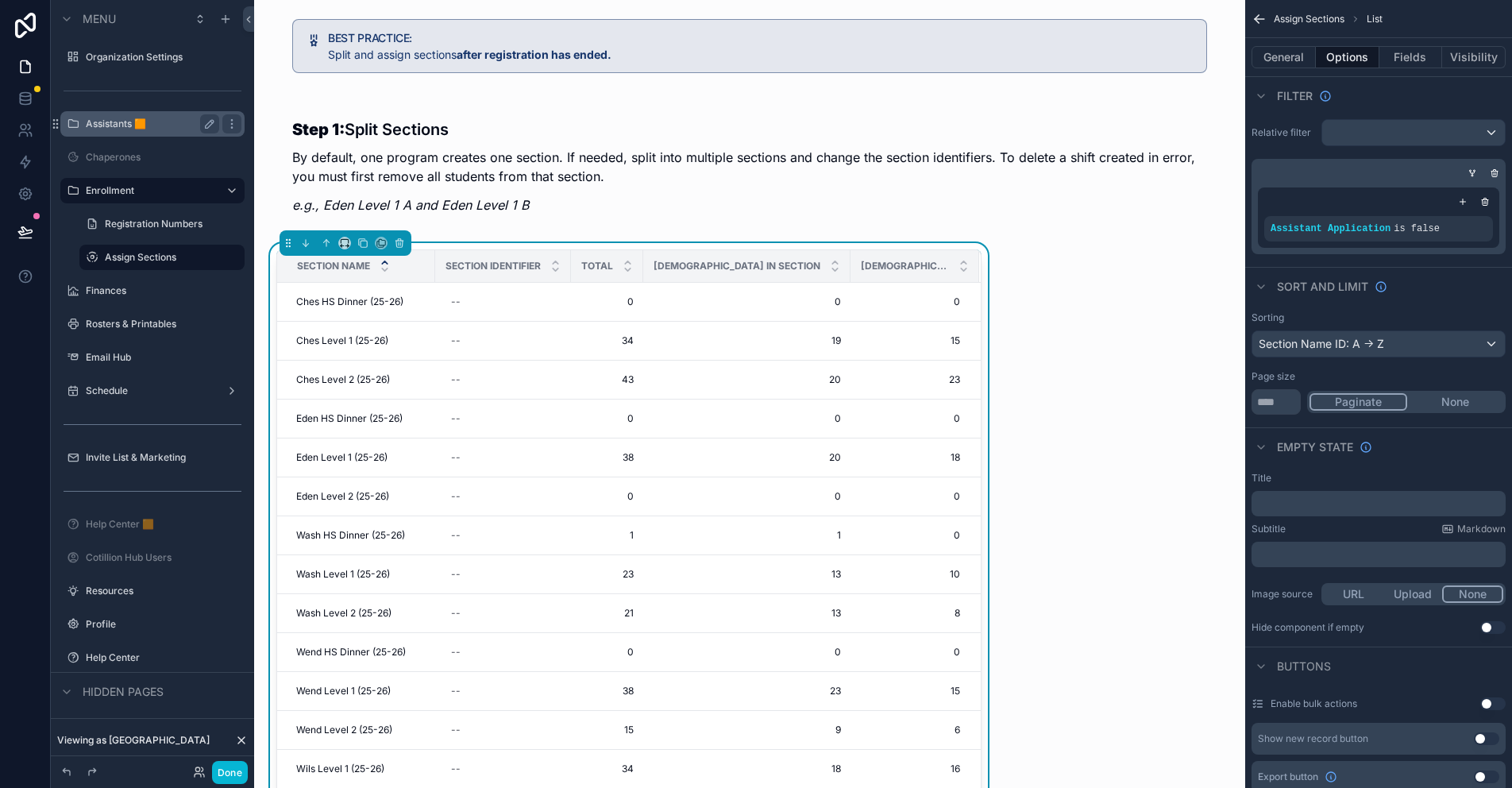
click at [112, 120] on label "Assistants 🟧" at bounding box center [149, 124] width 127 height 13
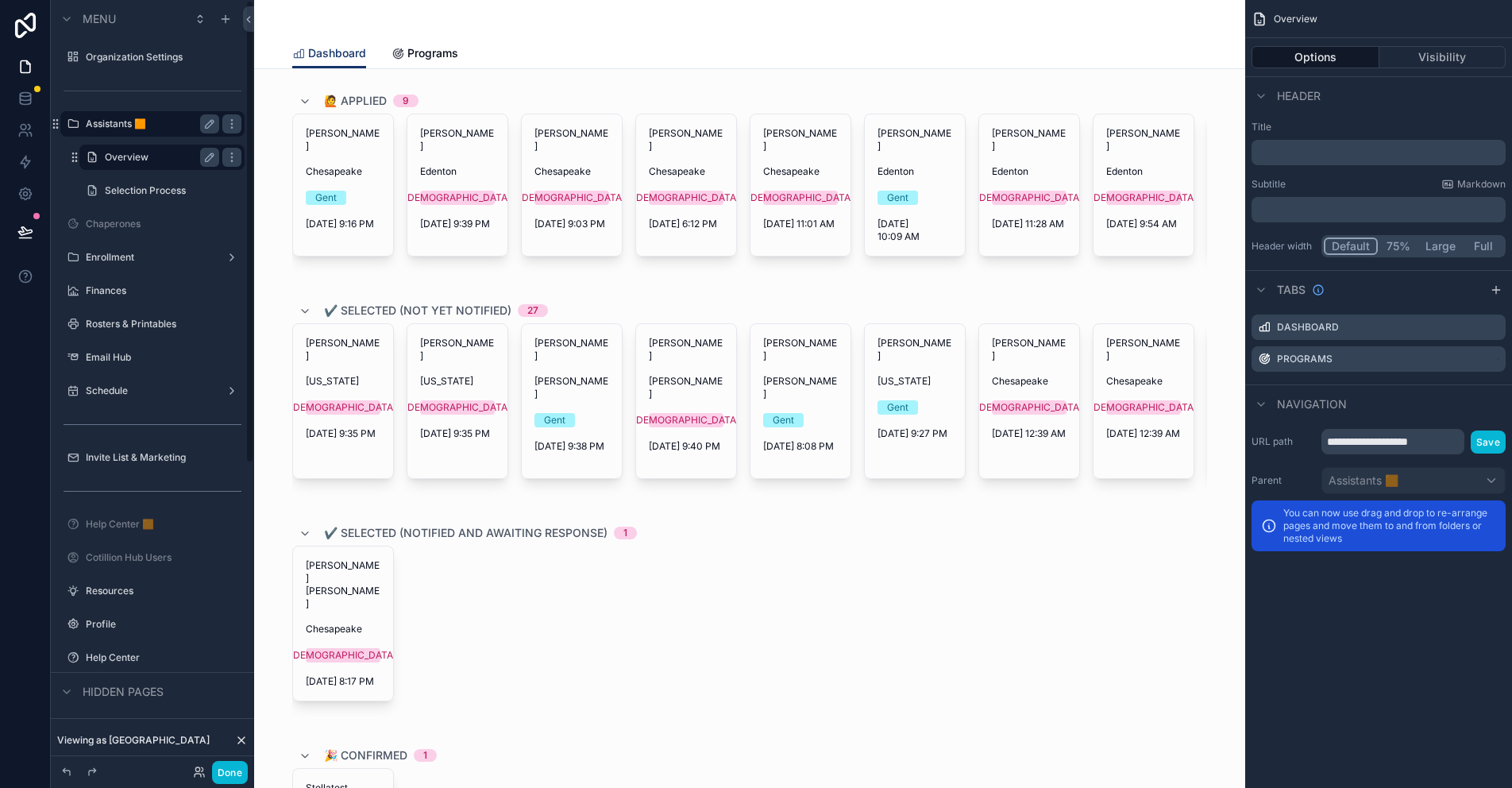
drag, startPoint x: 148, startPoint y: 194, endPoint x: 203, endPoint y: 165, distance: 62.2
click at [148, 194] on label "Selection Process" at bounding box center [173, 190] width 136 height 13
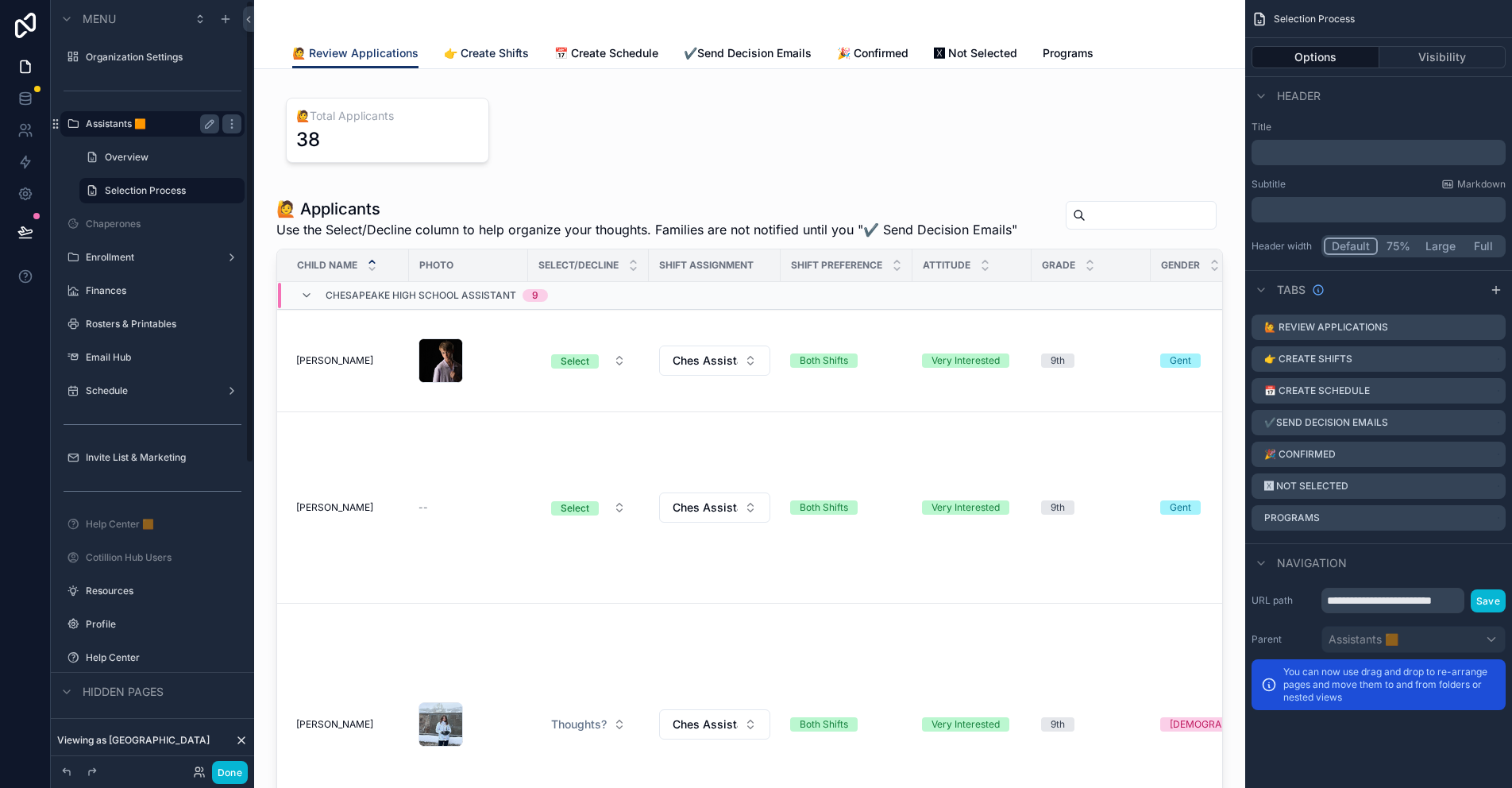
click at [479, 52] on span "👉 Create Shifts" at bounding box center [485, 53] width 85 height 16
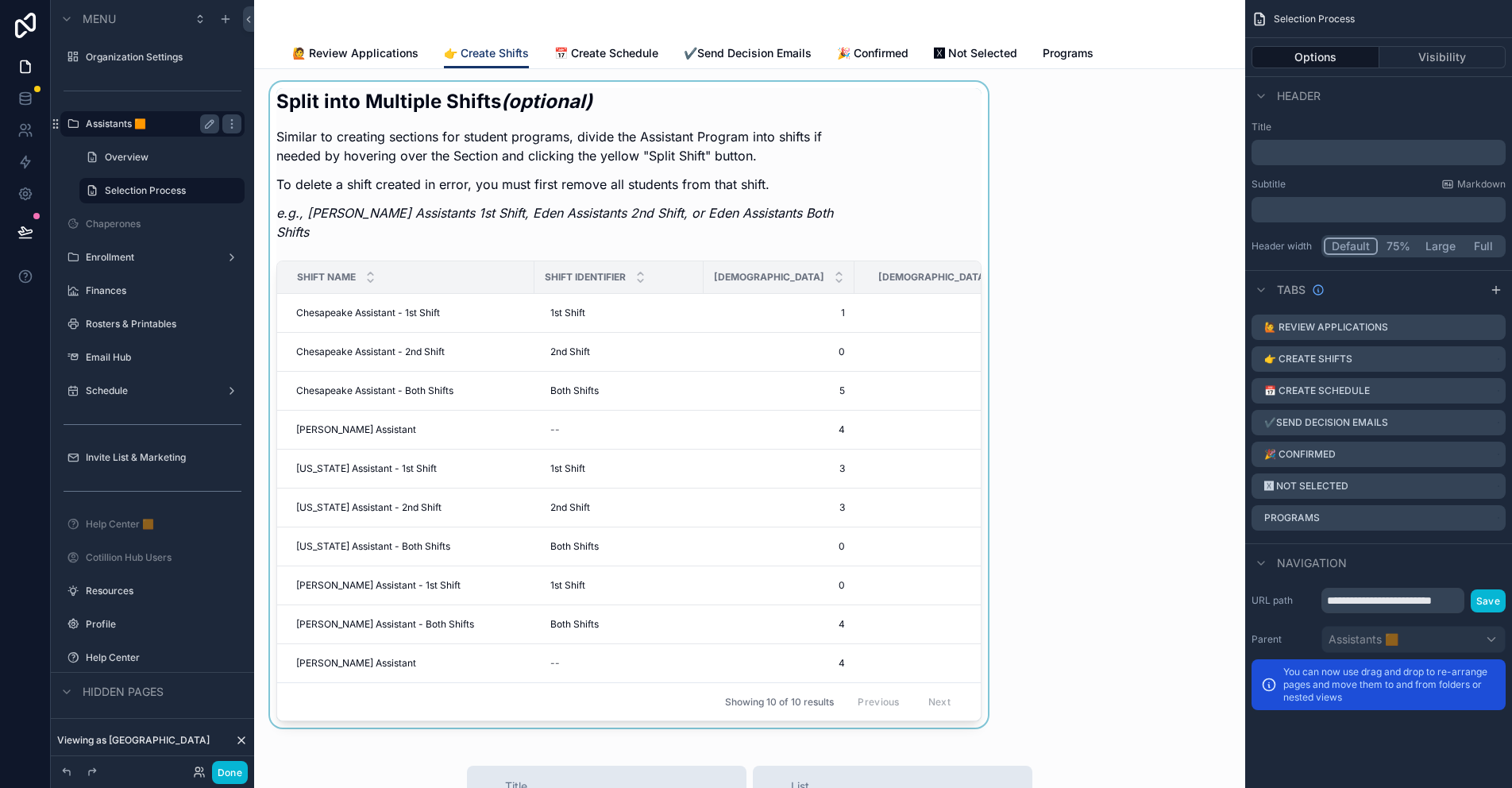
click at [829, 168] on div "scrollable content" at bounding box center [629, 404] width 724 height 646
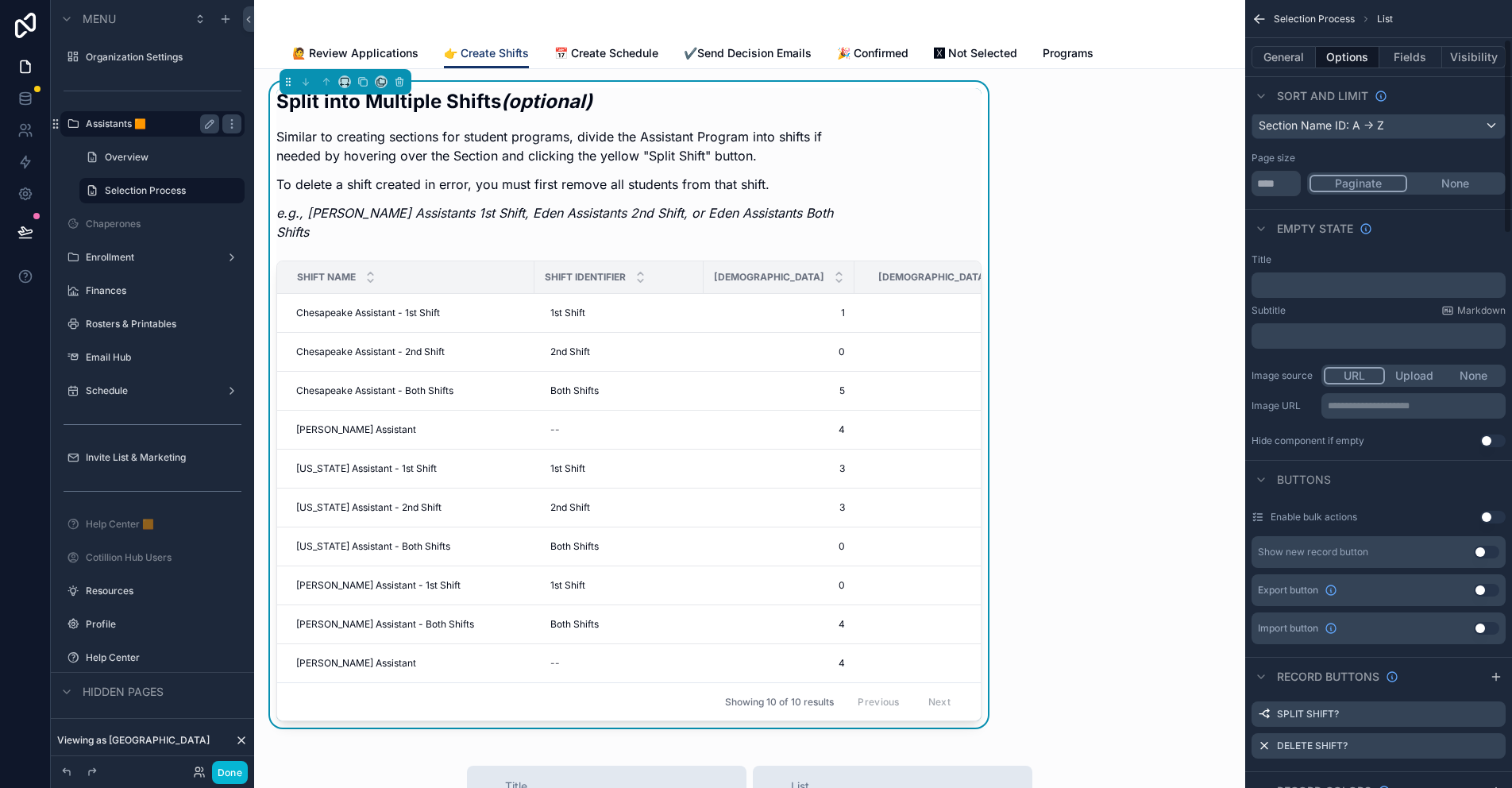
scroll to position [318, 0]
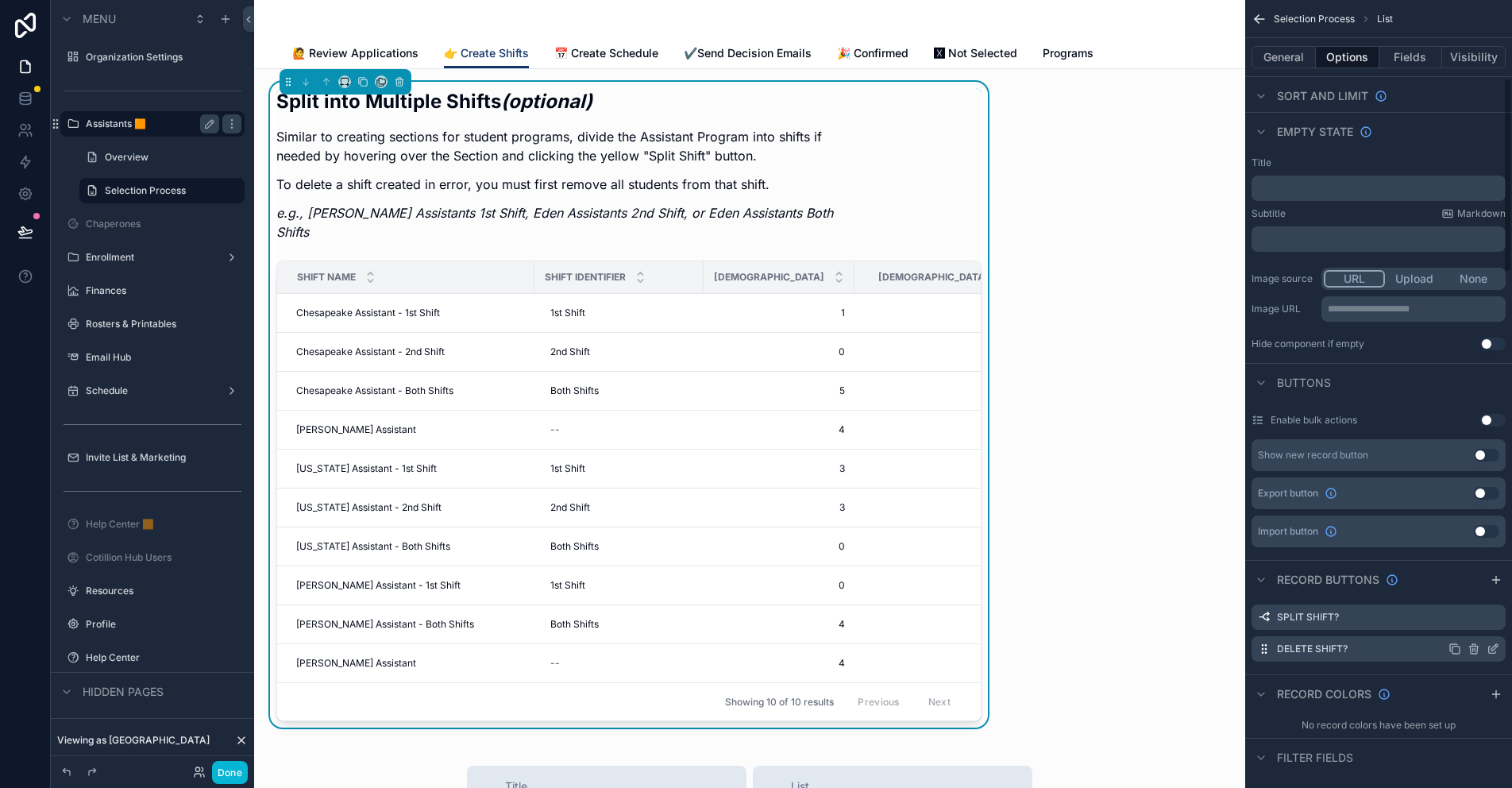
click at [1490, 648] on icon "scrollable content" at bounding box center [1493, 649] width 13 height 13
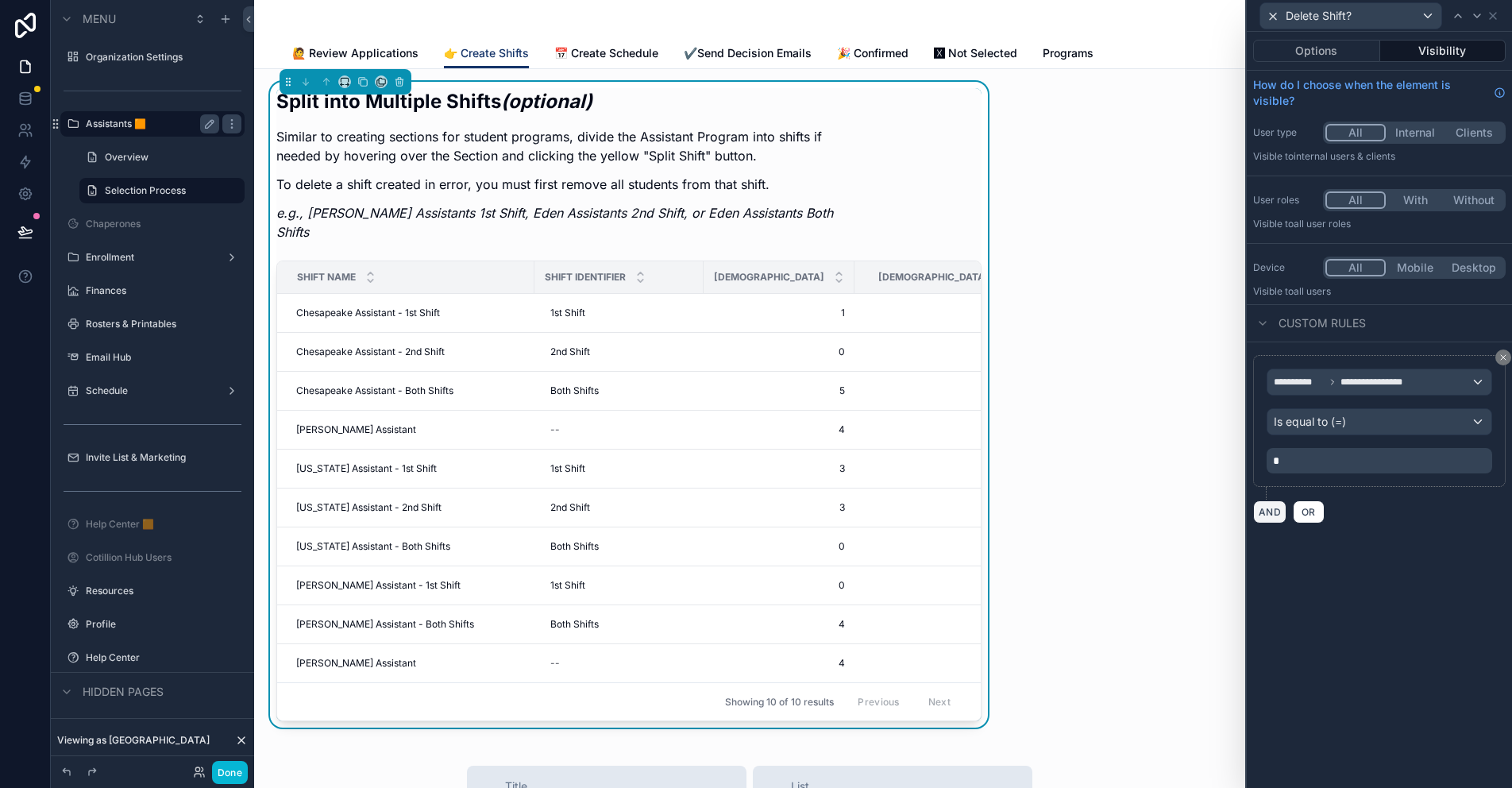
click at [1276, 509] on button "AND" at bounding box center [1269, 511] width 33 height 23
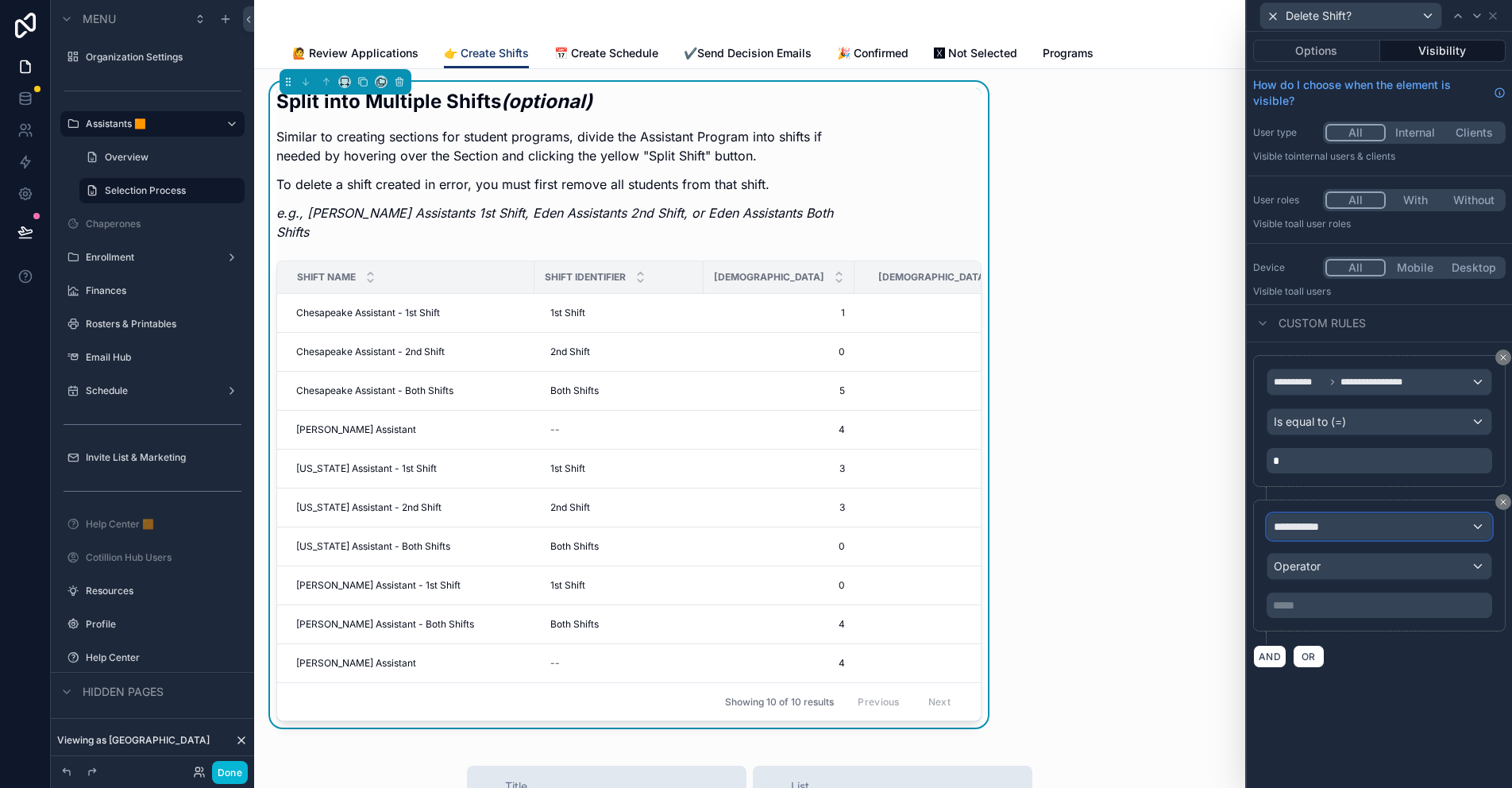
click at [1313, 530] on span "**********" at bounding box center [1302, 527] width 59 height 16
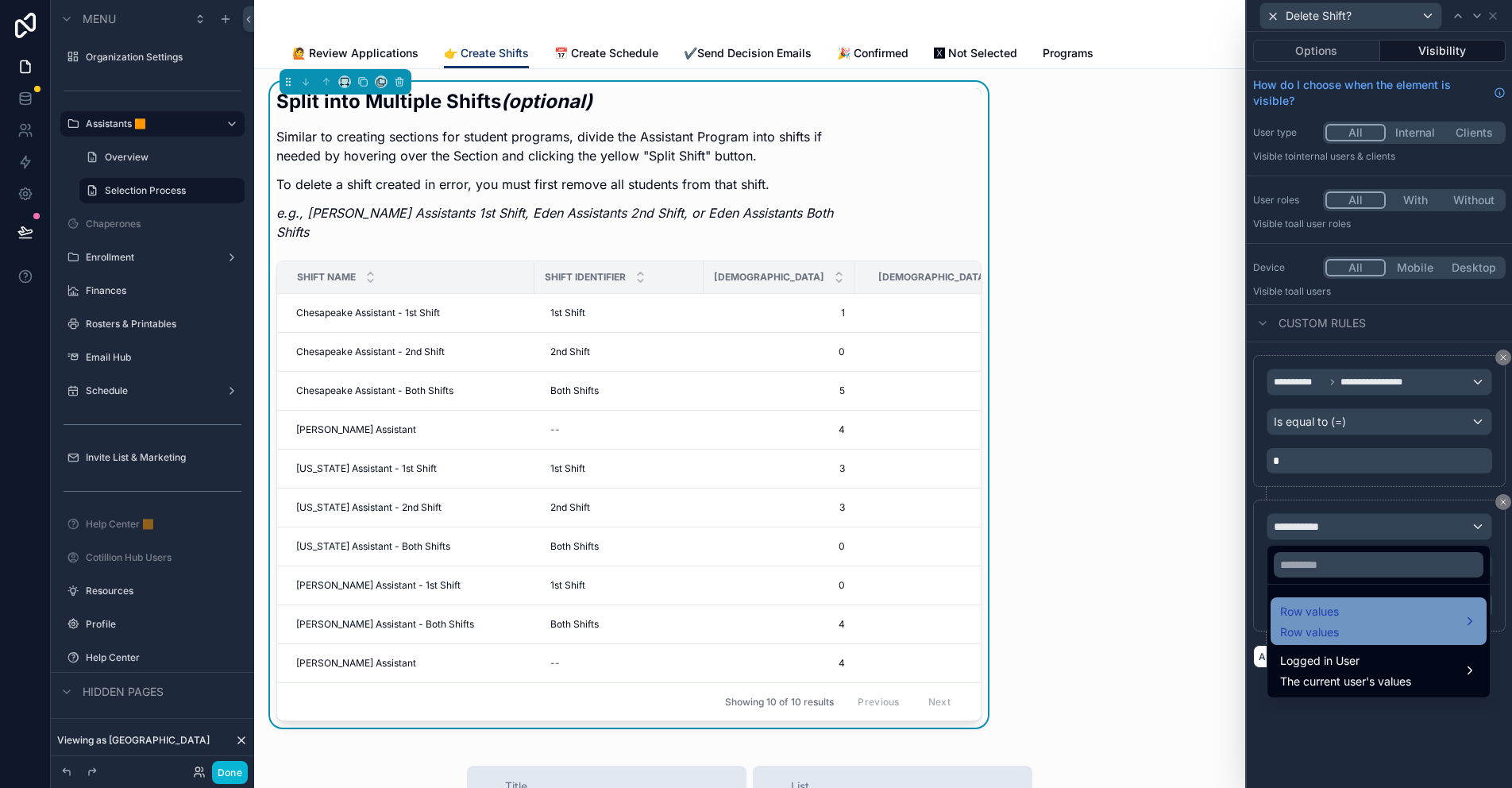
click at [1307, 615] on span "Row values" at bounding box center [1309, 611] width 59 height 19
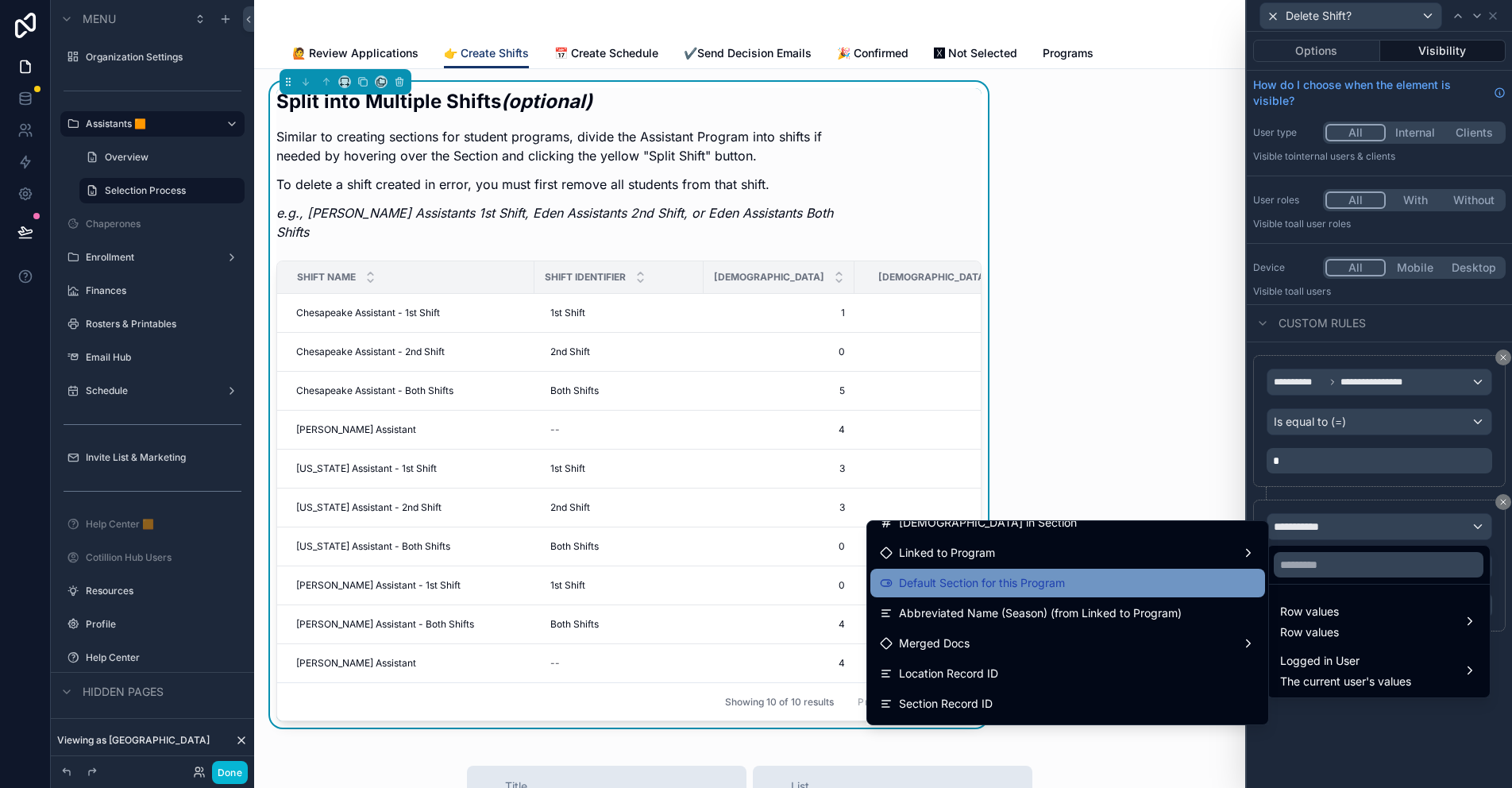
click at [973, 588] on span "Default Section for this Program" at bounding box center [982, 583] width 166 height 19
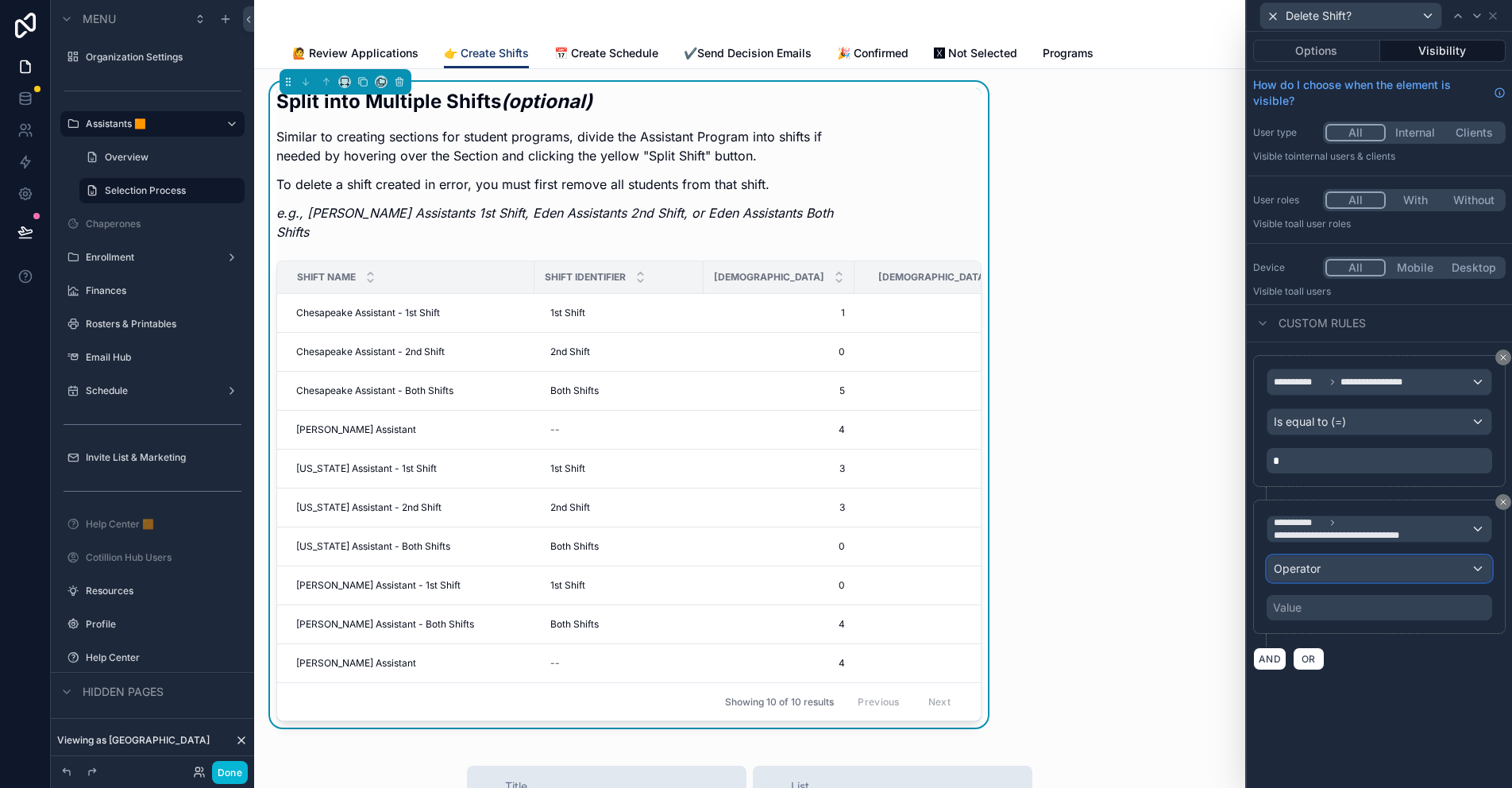
click at [1343, 565] on div "Operator" at bounding box center [1379, 569] width 224 height 26
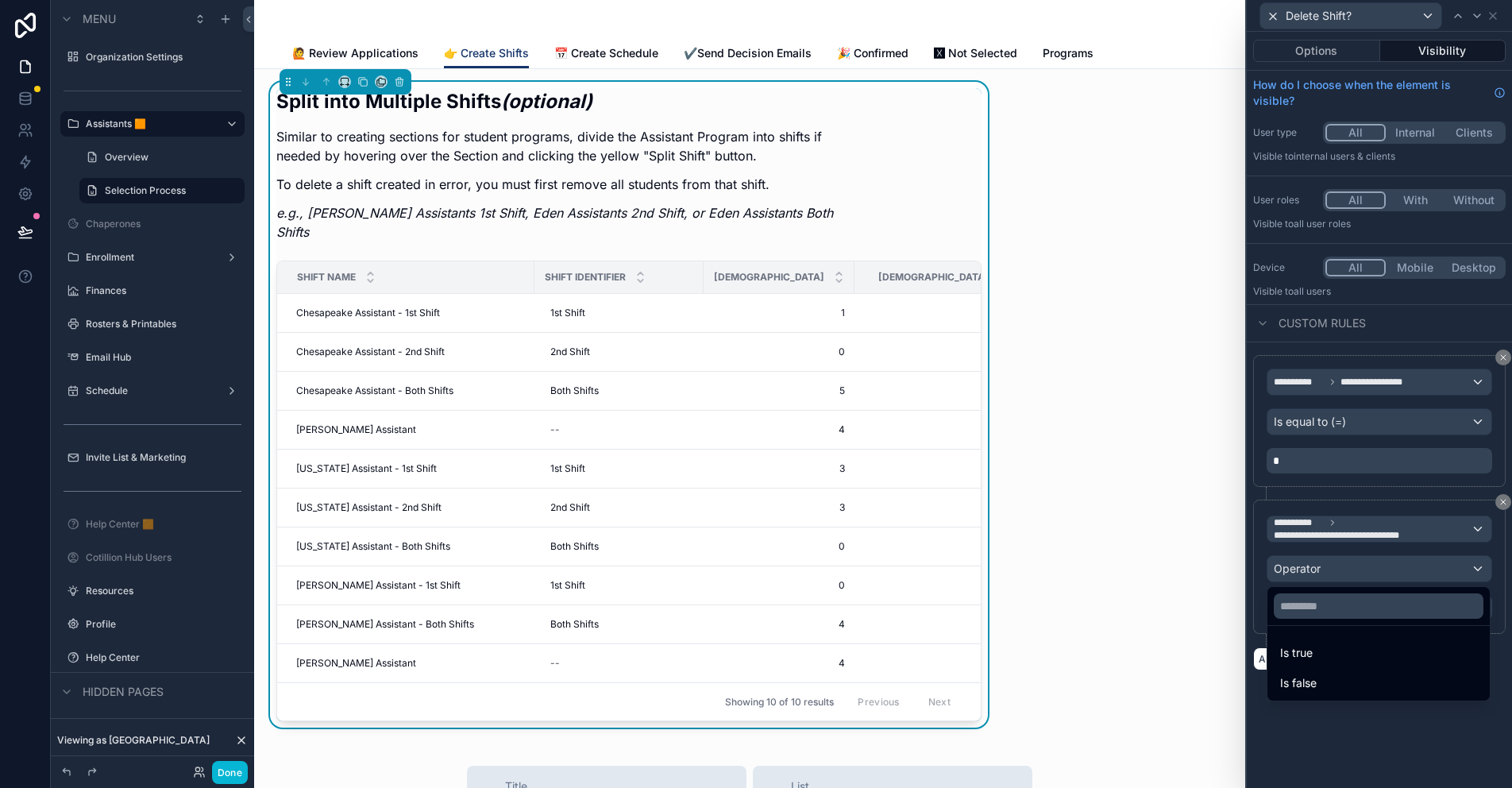
drag, startPoint x: 1318, startPoint y: 679, endPoint x: 1311, endPoint y: 665, distance: 15.7
click at [1318, 679] on div "Is false" at bounding box center [1378, 683] width 197 height 19
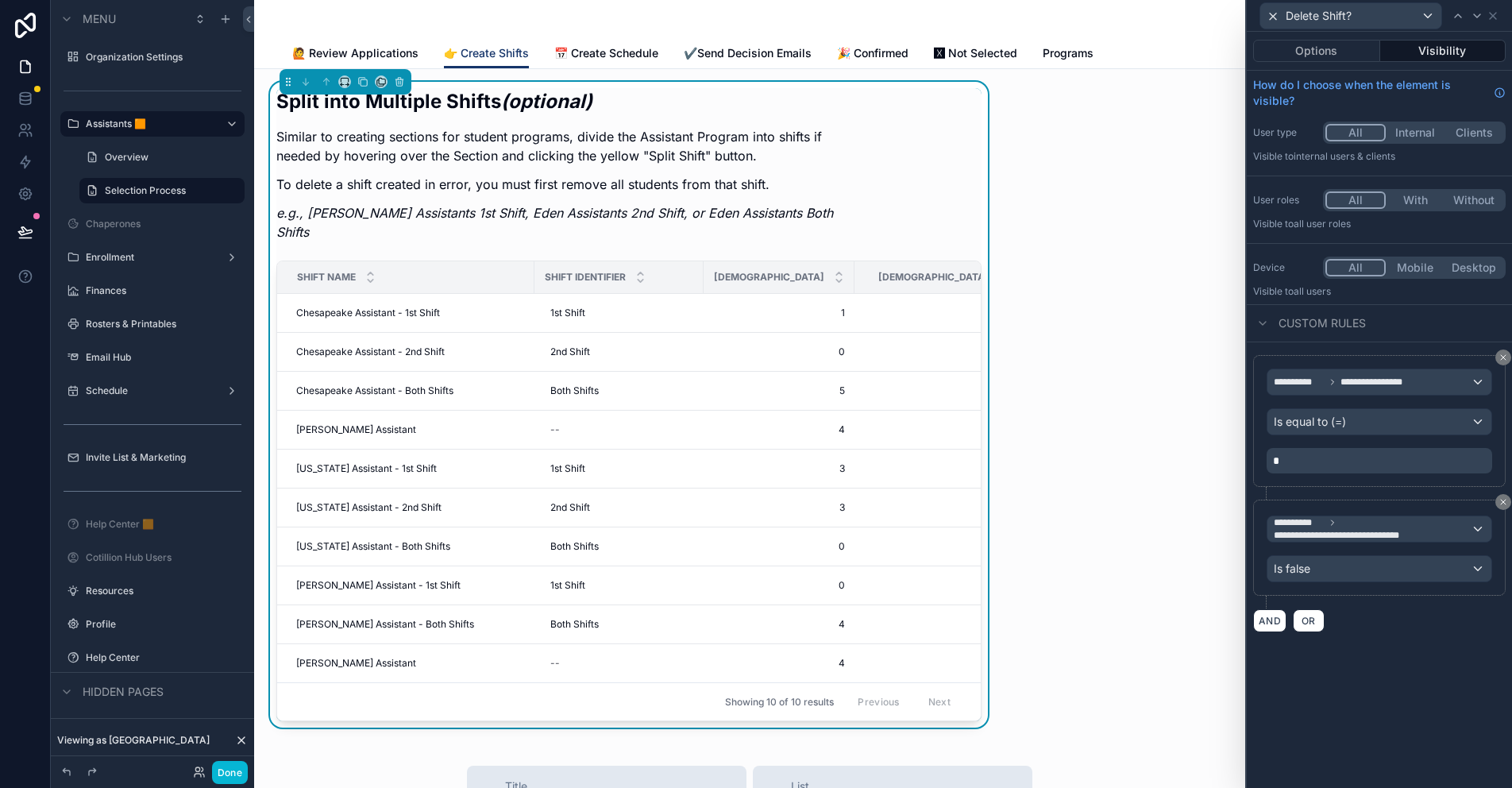
click at [1312, 680] on div "**********" at bounding box center [1379, 409] width 265 height 756
click at [1489, 12] on icon at bounding box center [1493, 16] width 13 height 13
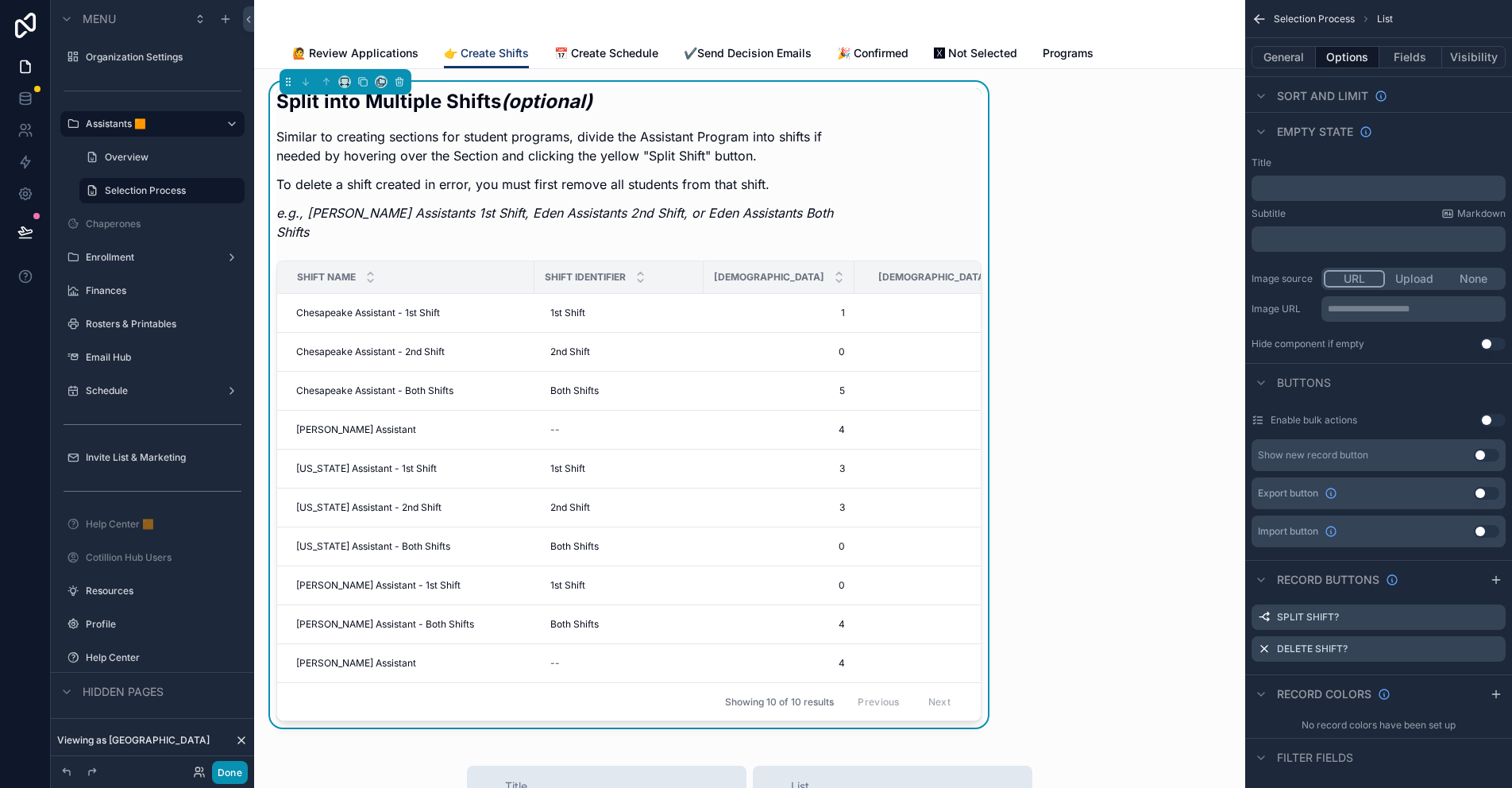
click at [231, 775] on button "Done" at bounding box center [230, 772] width 35 height 23
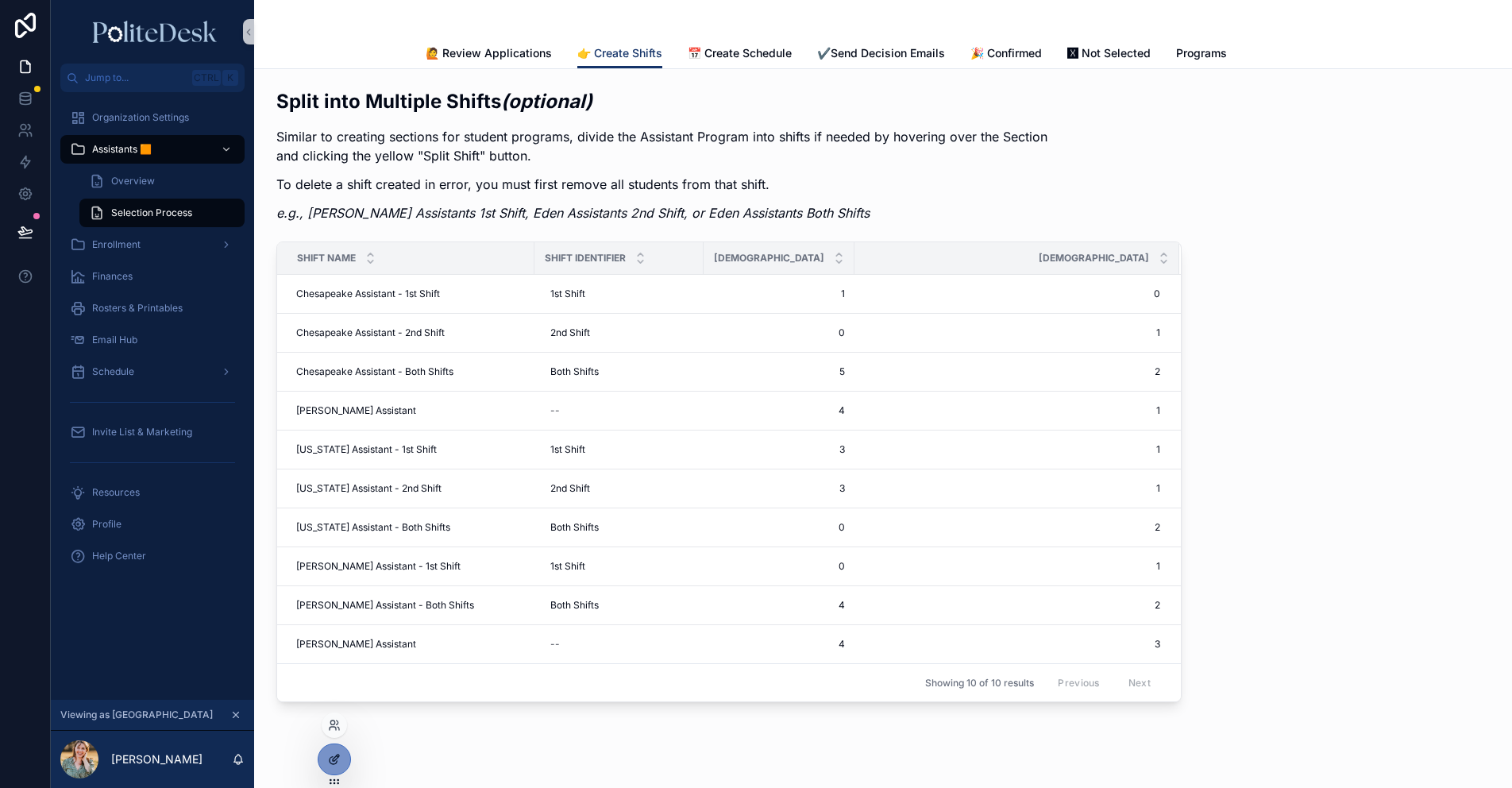
click at [327, 761] on div at bounding box center [334, 759] width 31 height 30
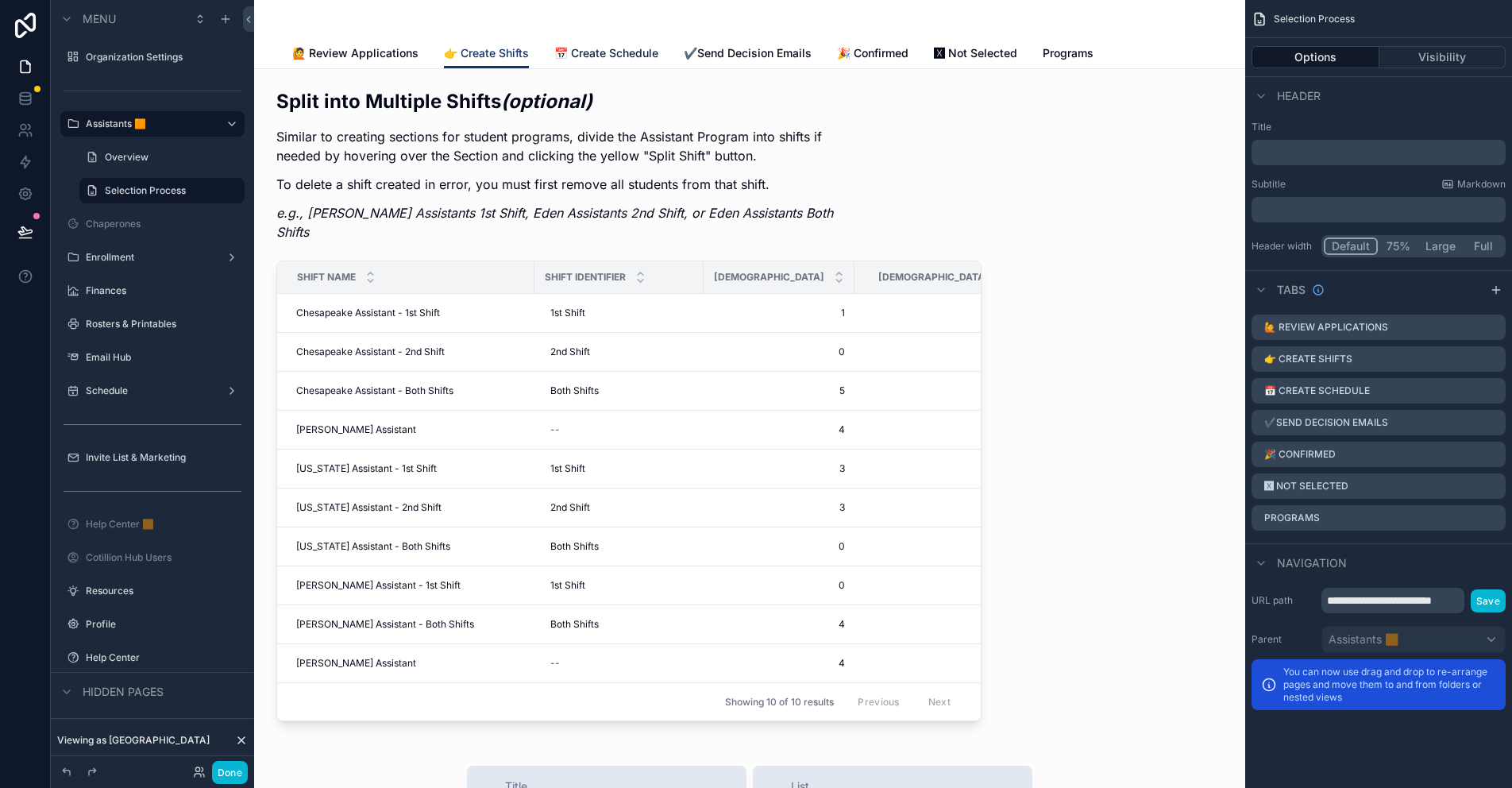
click at [613, 54] on span "📅 Create Schedule" at bounding box center [606, 53] width 104 height 16
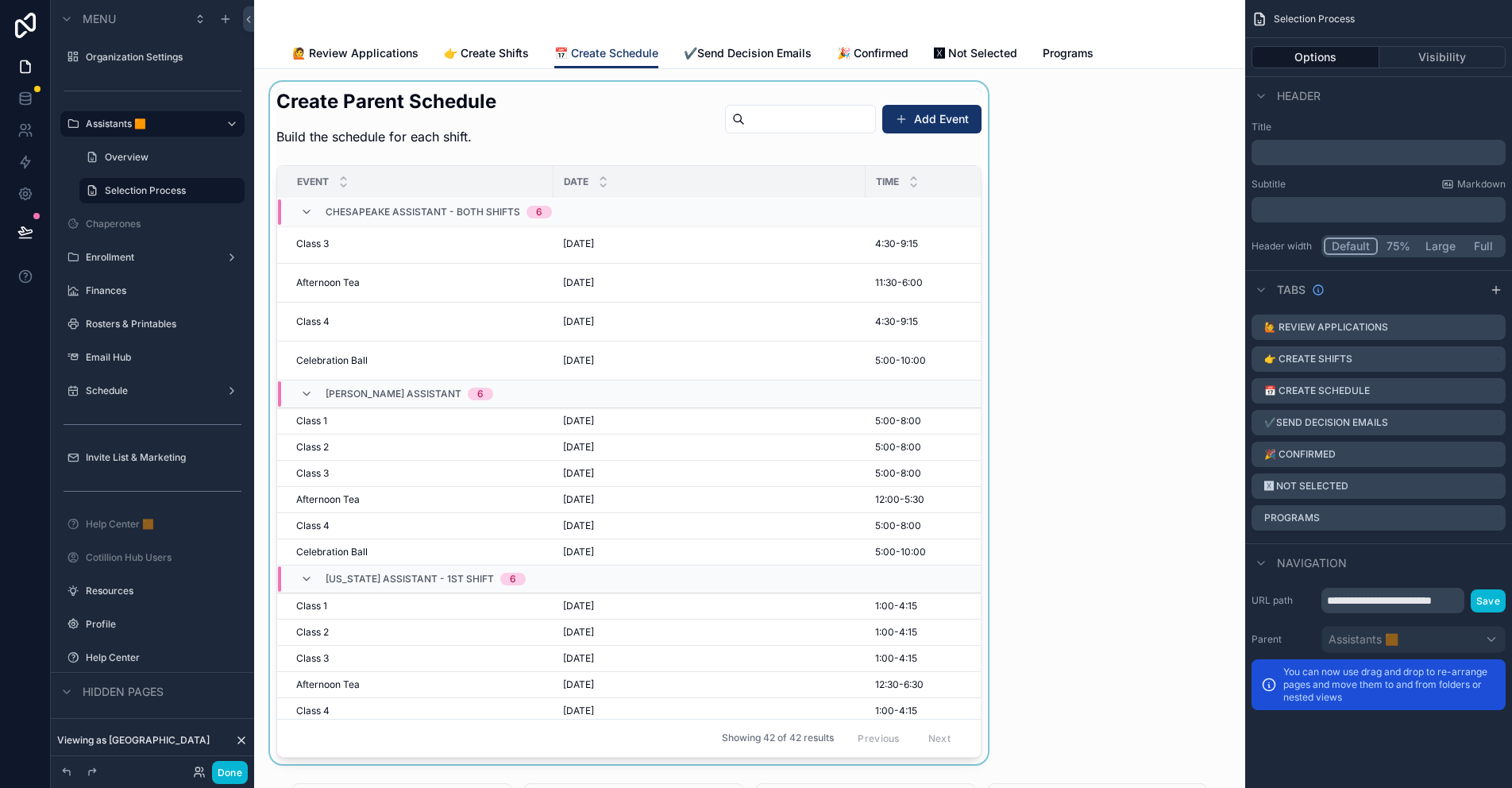
click at [919, 123] on div "scrollable content" at bounding box center [629, 423] width 724 height 682
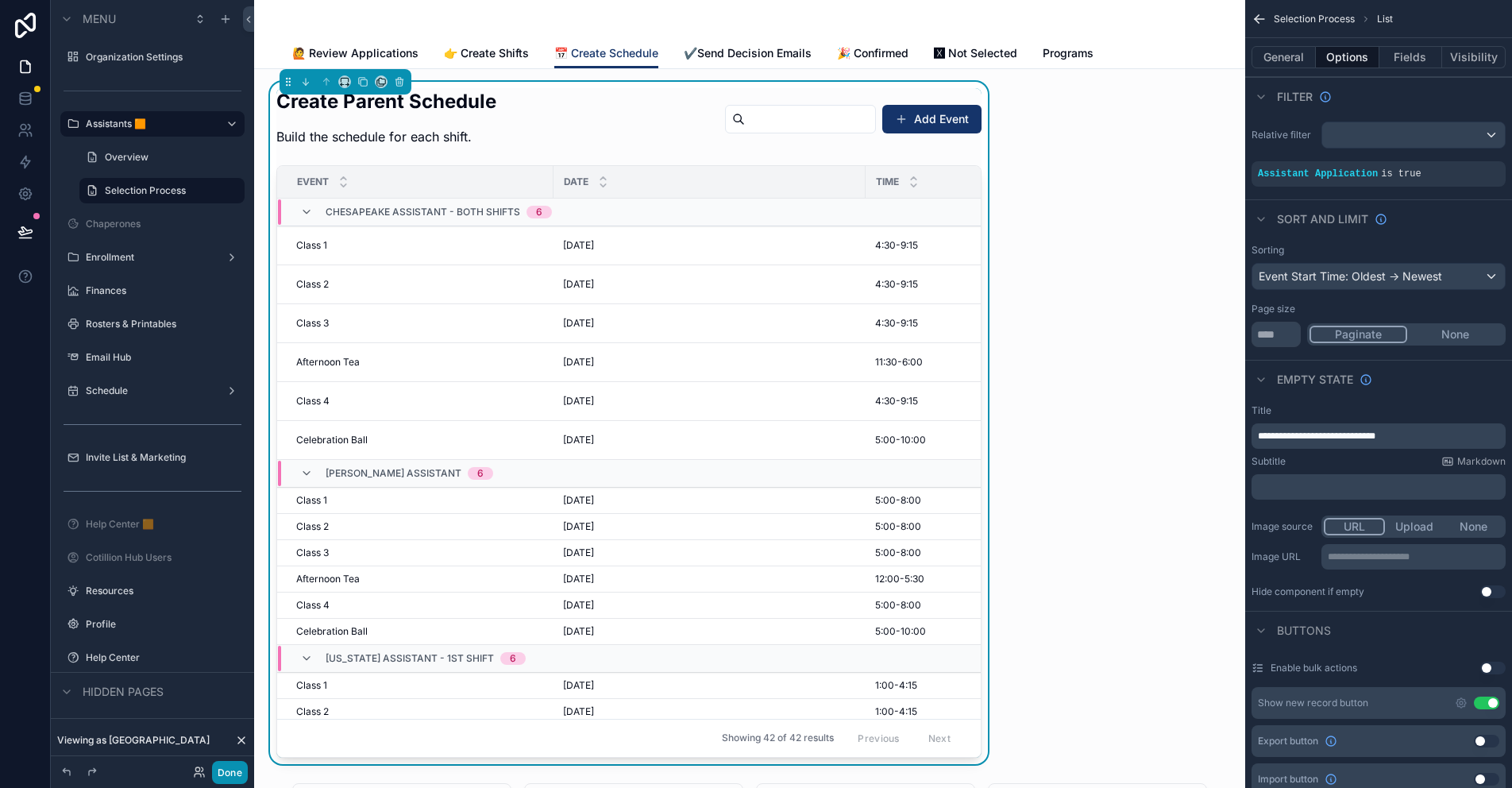
click at [226, 778] on button "Done" at bounding box center [230, 772] width 35 height 23
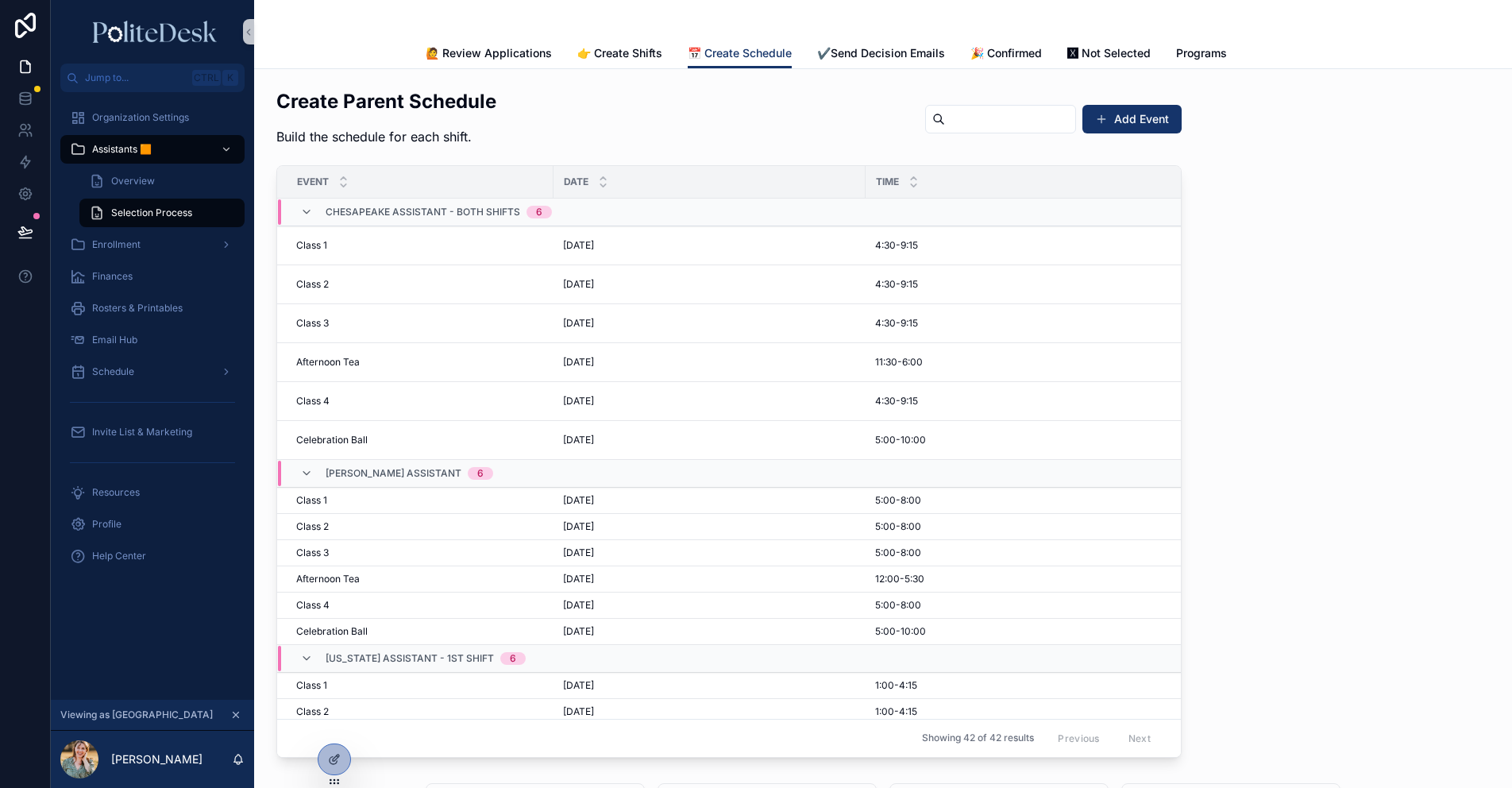
click at [1112, 115] on button "Add Event" at bounding box center [1131, 119] width 99 height 28
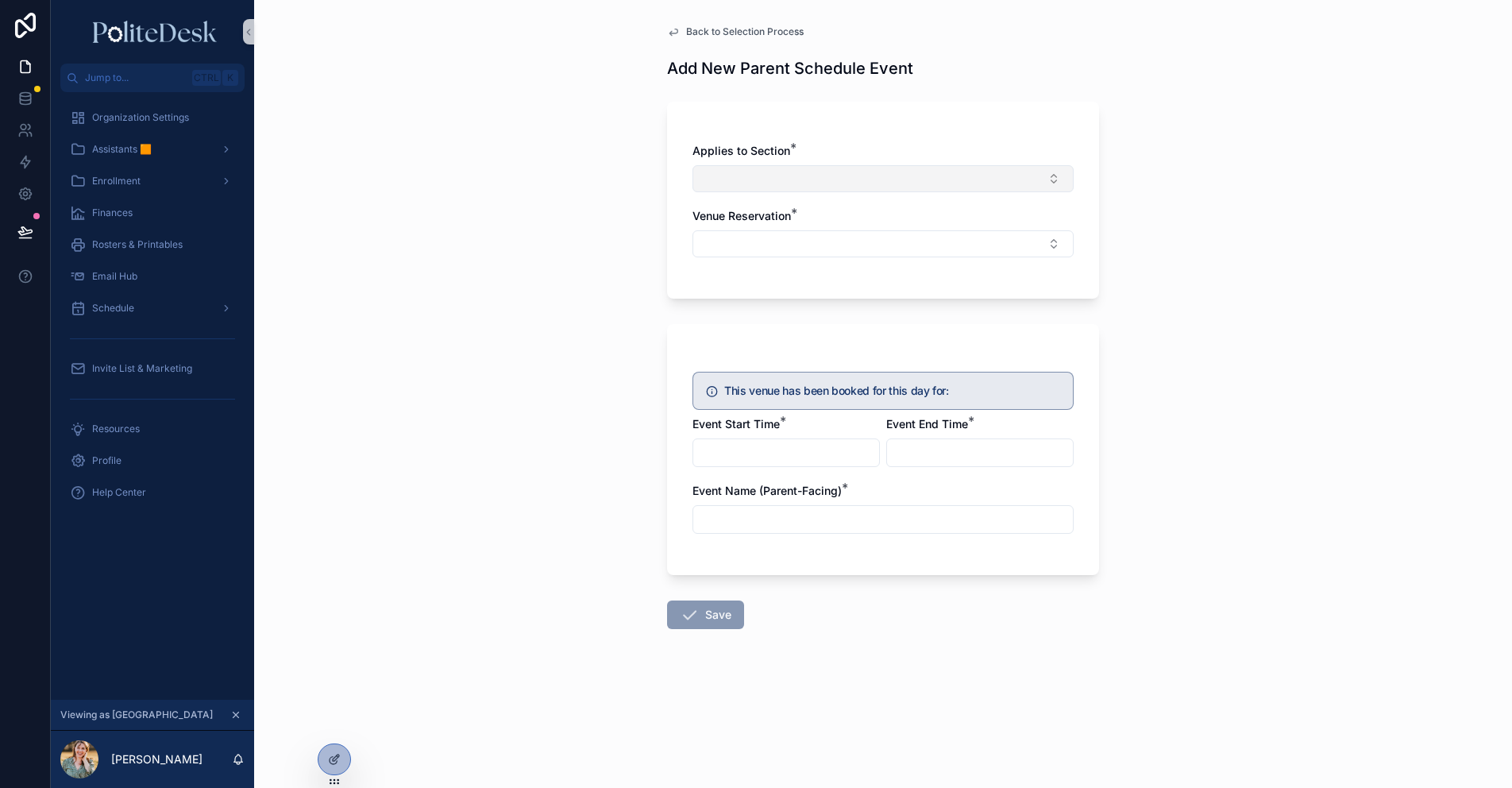
click at [777, 178] on button "Select Button" at bounding box center [883, 178] width 381 height 27
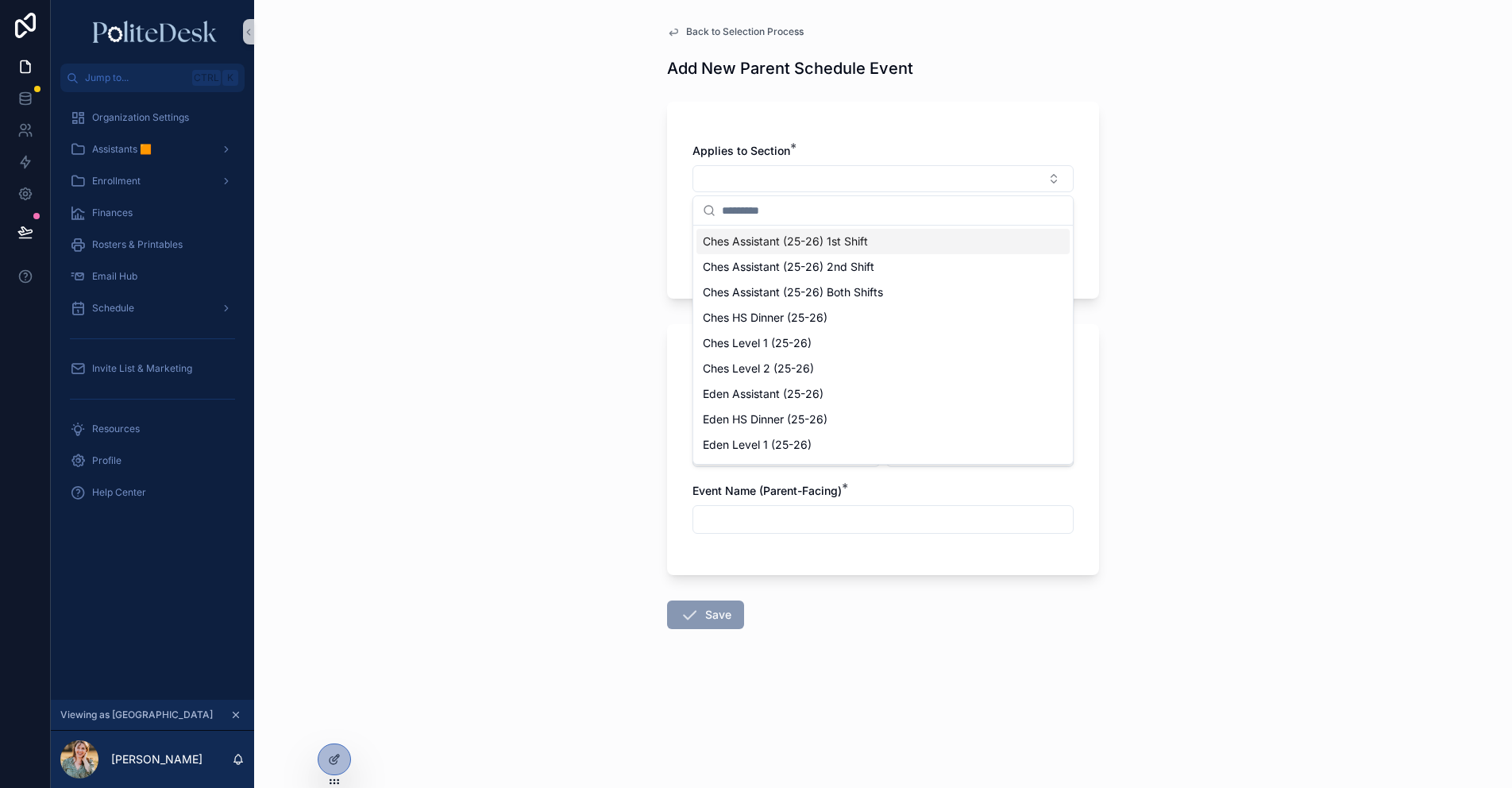
click at [820, 243] on span "Ches Assistant (25-26) 1st Shift" at bounding box center [785, 241] width 165 height 16
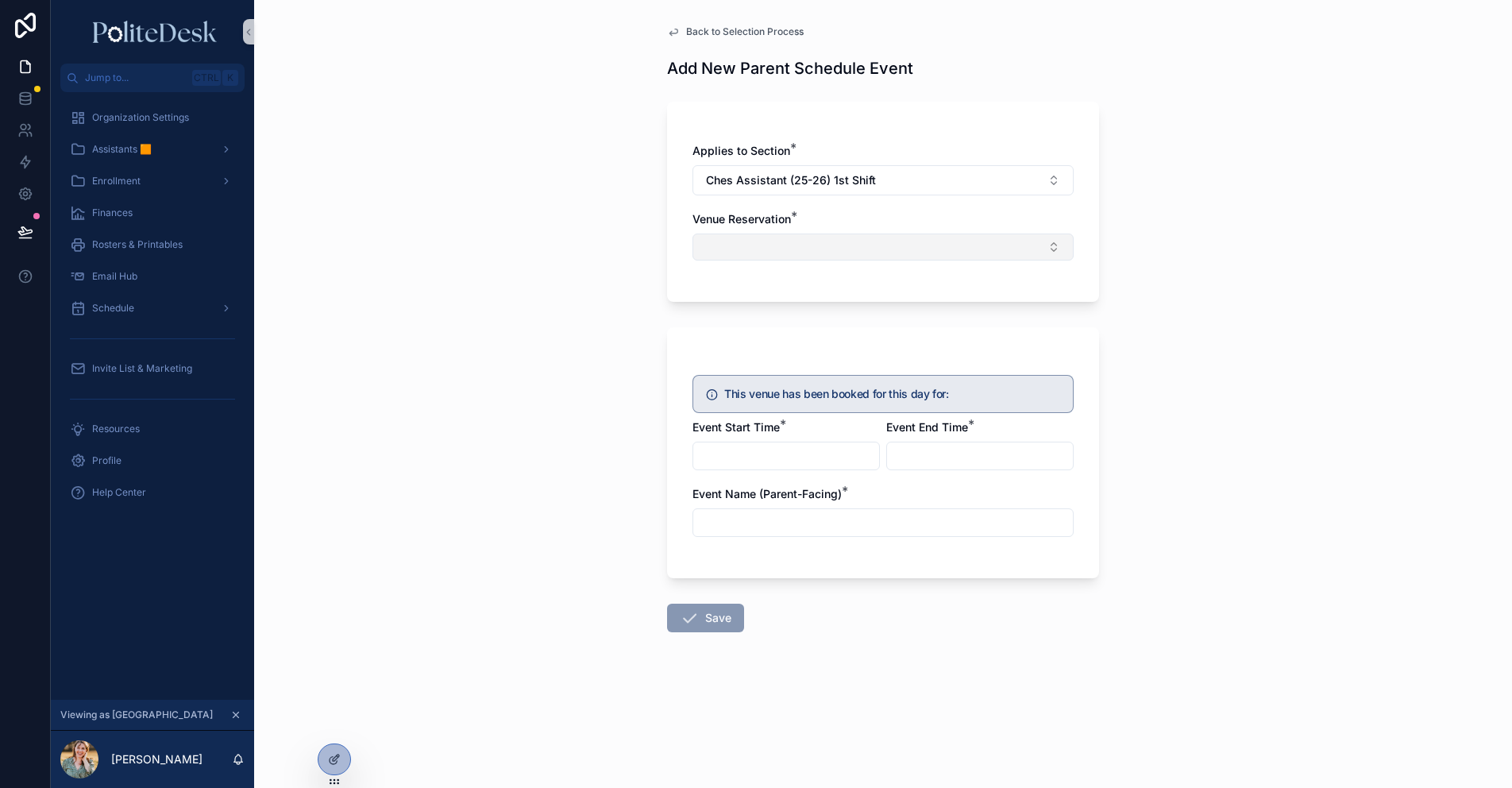
click at [781, 248] on button "Select Button" at bounding box center [883, 246] width 381 height 27
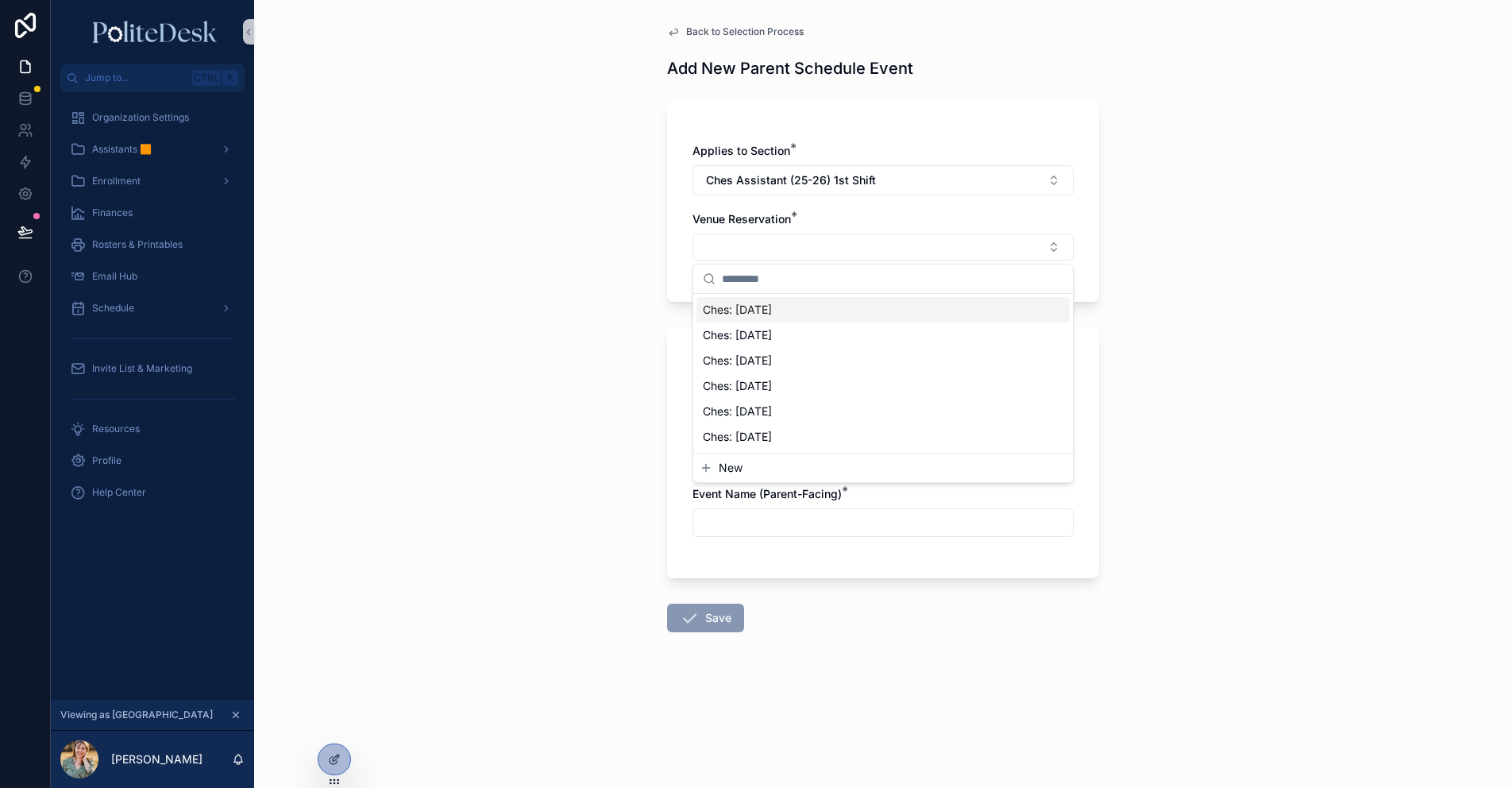
click at [764, 309] on span "Ches: Thu, Oct 23" at bounding box center [737, 310] width 69 height 16
type input "*******"
type input "**********"
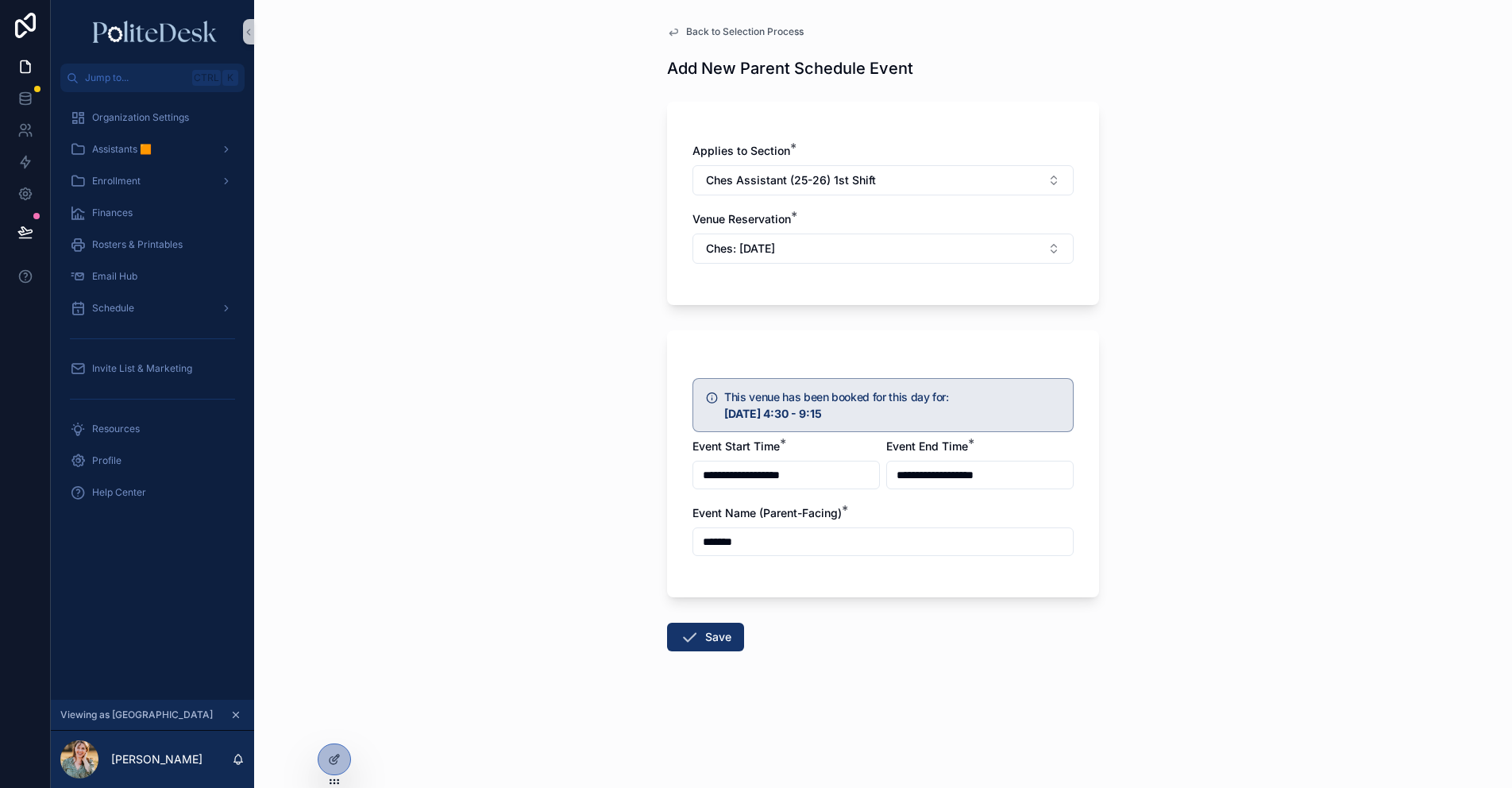
click at [968, 475] on input "**********" at bounding box center [980, 475] width 185 height 23
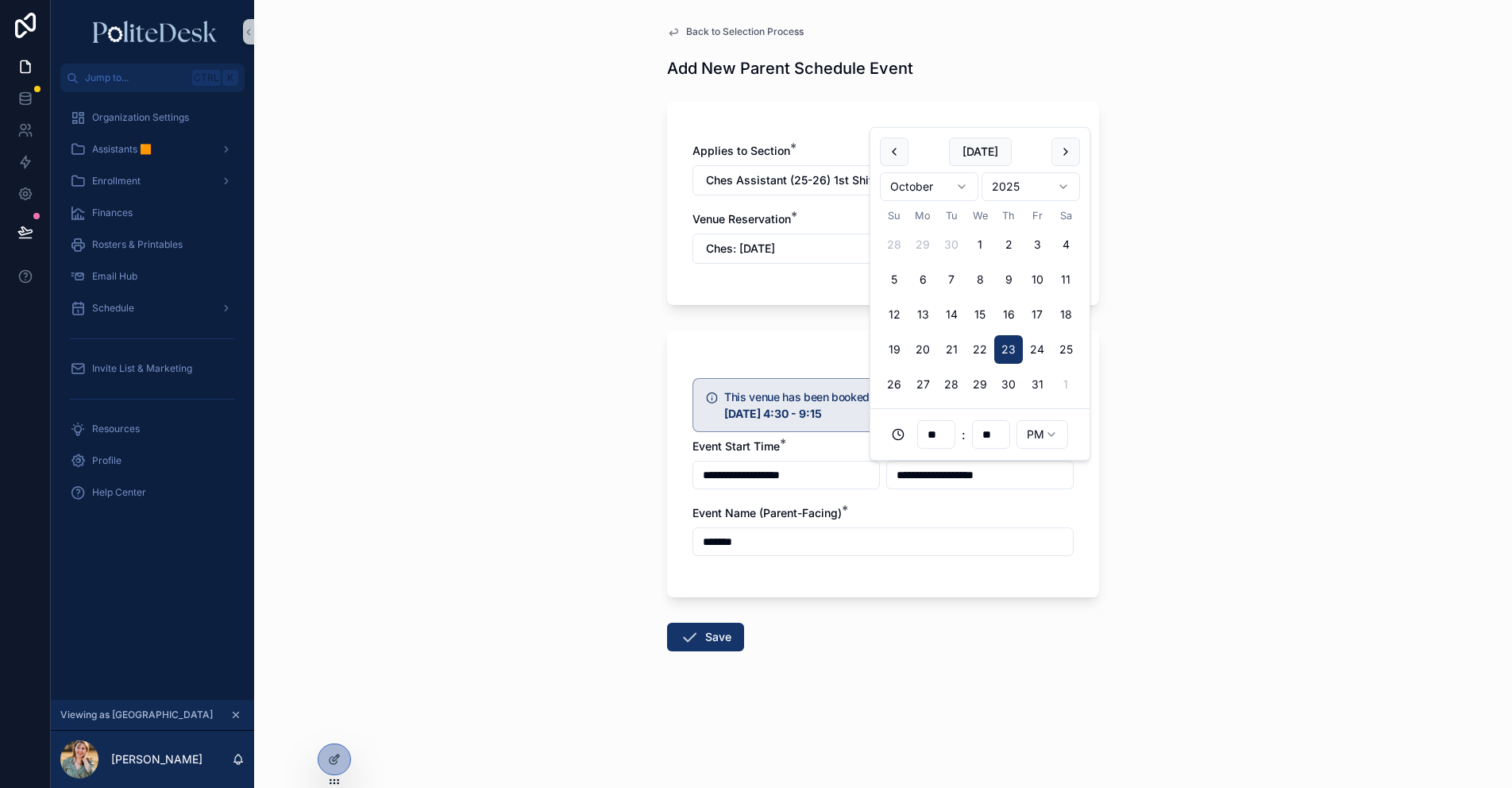
drag, startPoint x: 939, startPoint y: 433, endPoint x: 926, endPoint y: 434, distance: 13.0
click at [930, 436] on input "**" at bounding box center [935, 435] width 36 height 23
type input "**"
type input "**********"
click at [1063, 509] on div "Event Name (Parent-Facing) *" at bounding box center [883, 513] width 381 height 16
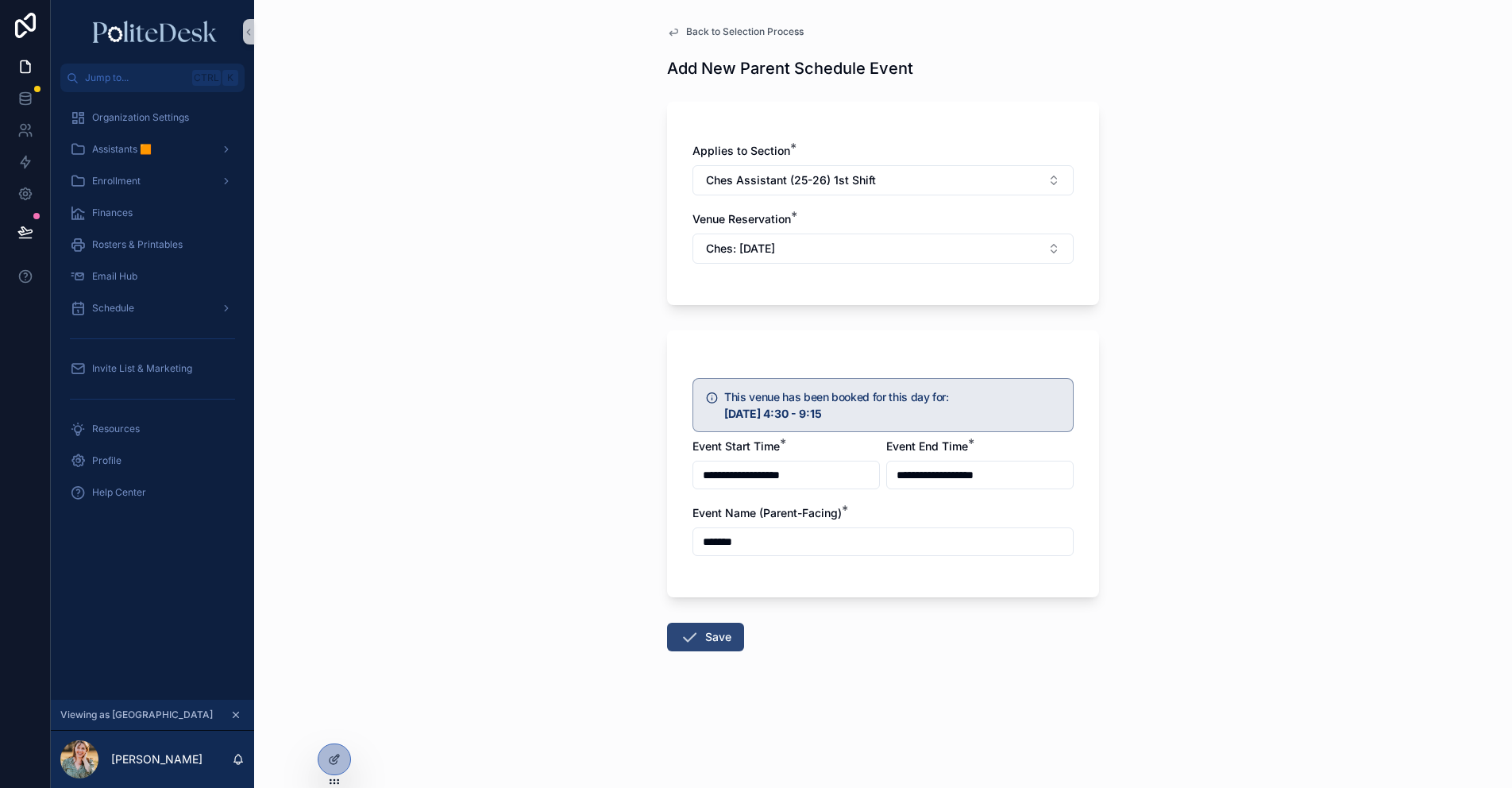
click at [708, 637] on button "Save" at bounding box center [706, 636] width 77 height 28
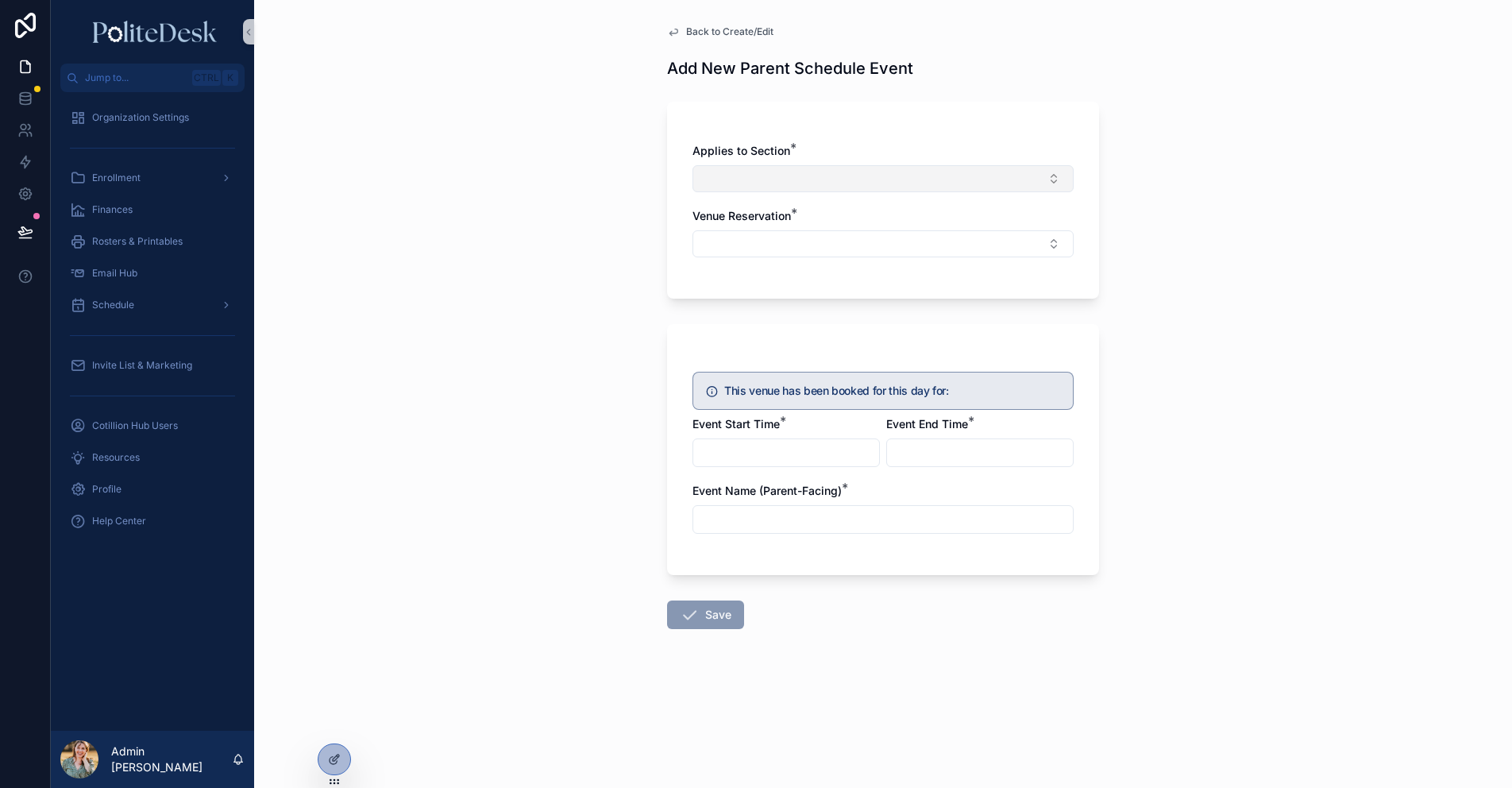
click at [779, 181] on button "Select Button" at bounding box center [883, 178] width 381 height 27
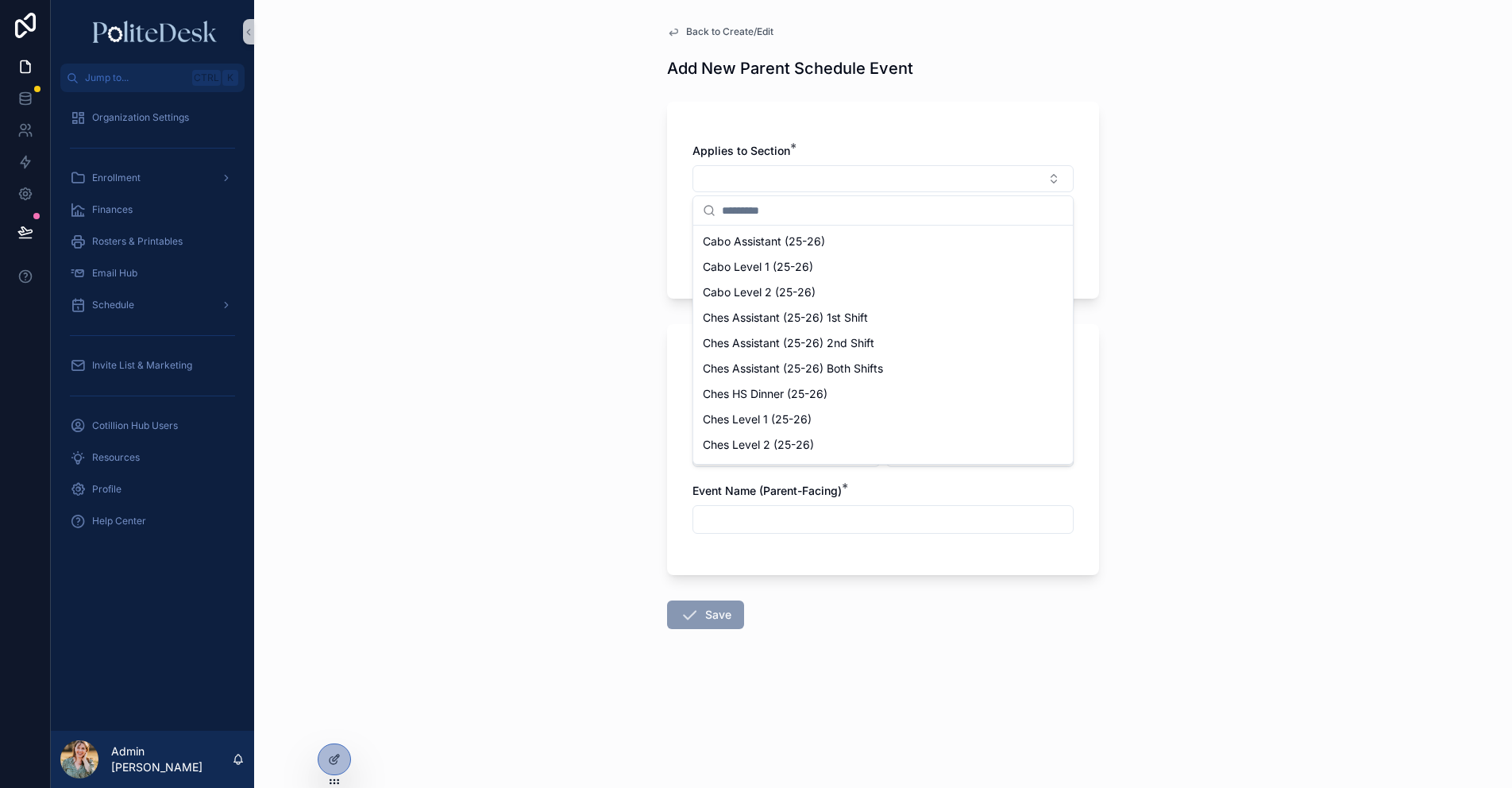
click at [601, 304] on div "Back to Create/Edit Add New Parent Schedule Event Applies to Section * Venue Re…" at bounding box center [883, 394] width 1258 height 788
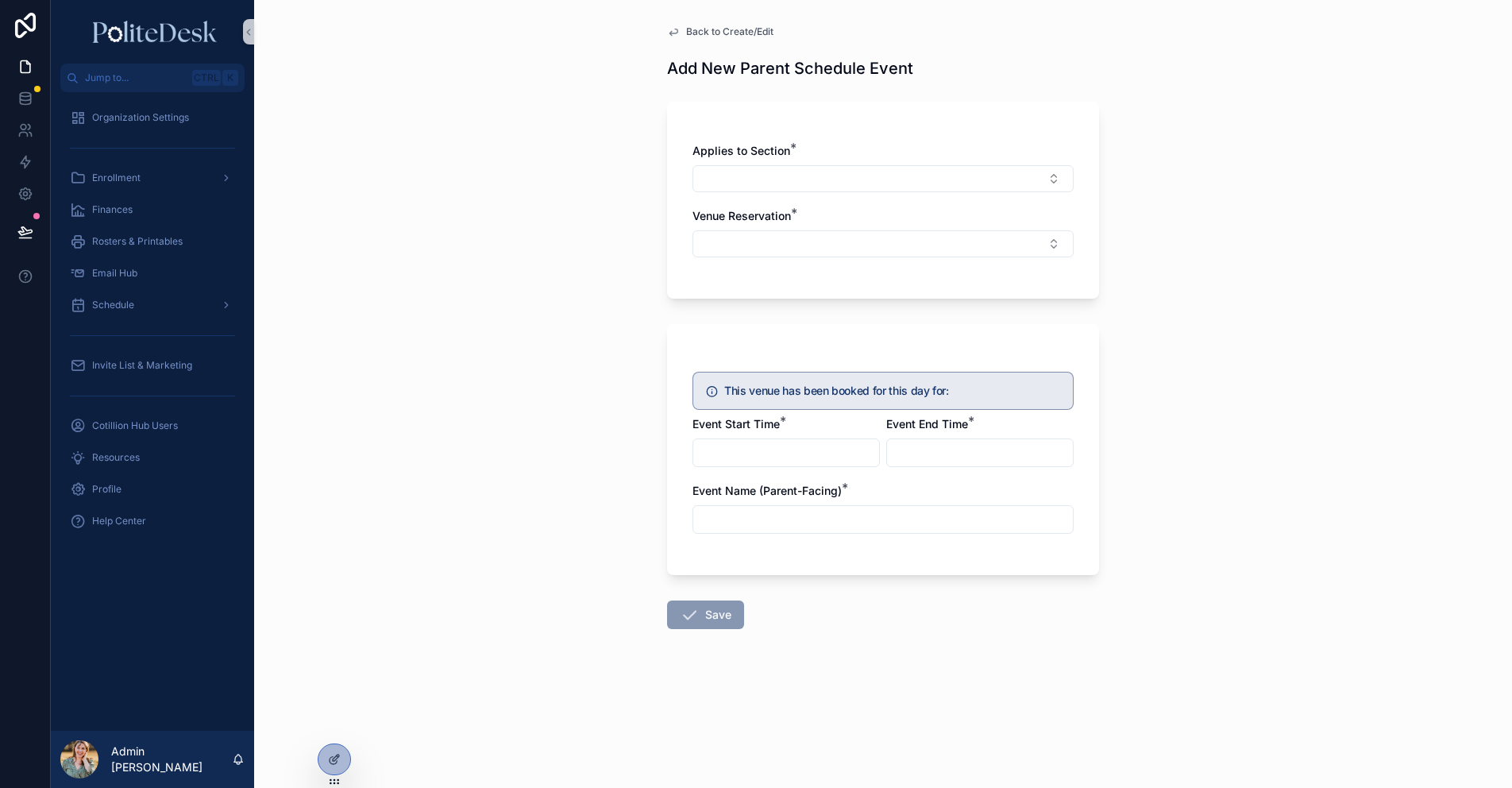
click at [673, 32] on icon "scrollable content" at bounding box center [673, 32] width 13 height 13
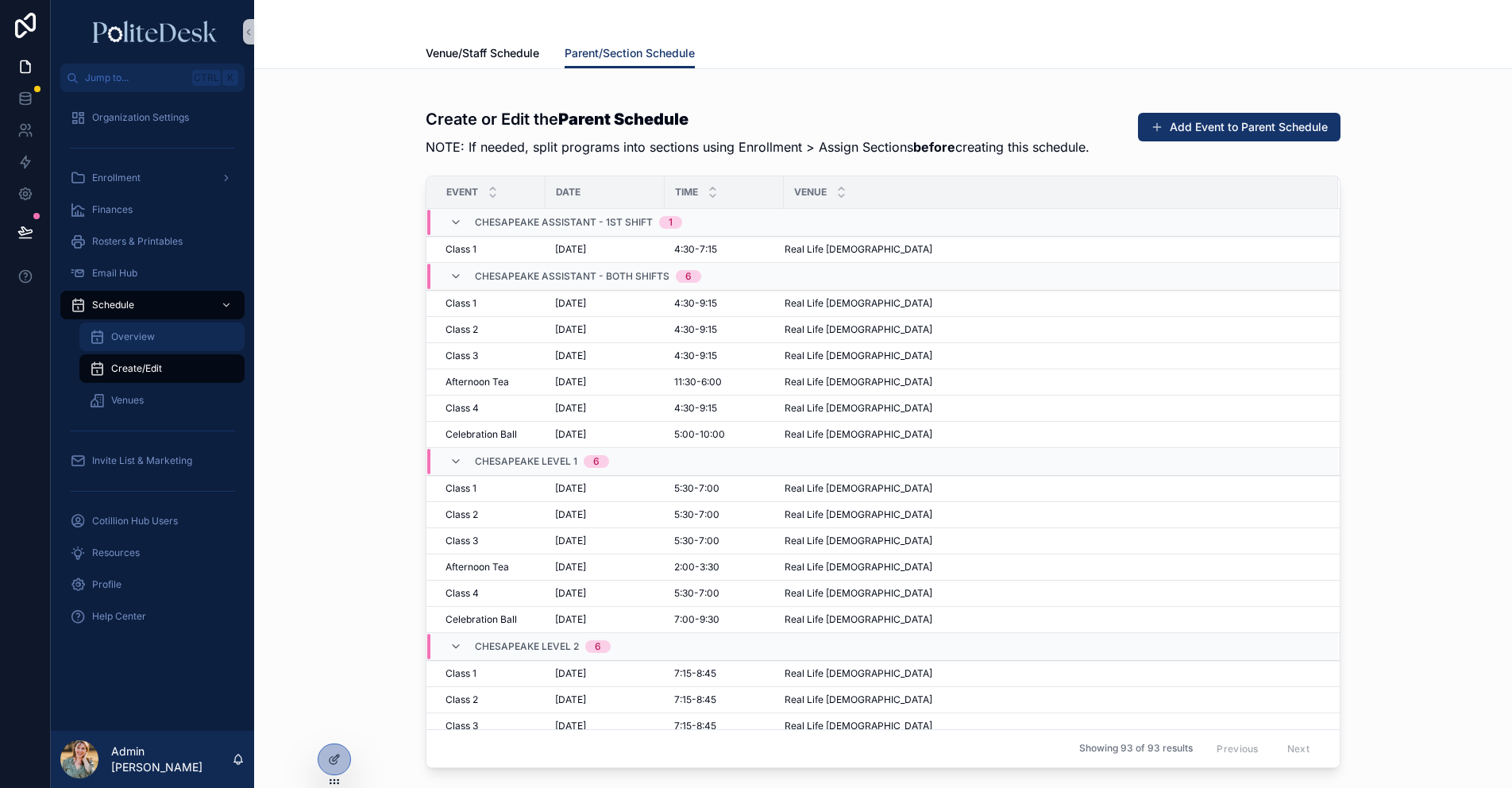
click at [154, 337] on div "Overview" at bounding box center [161, 337] width 146 height 26
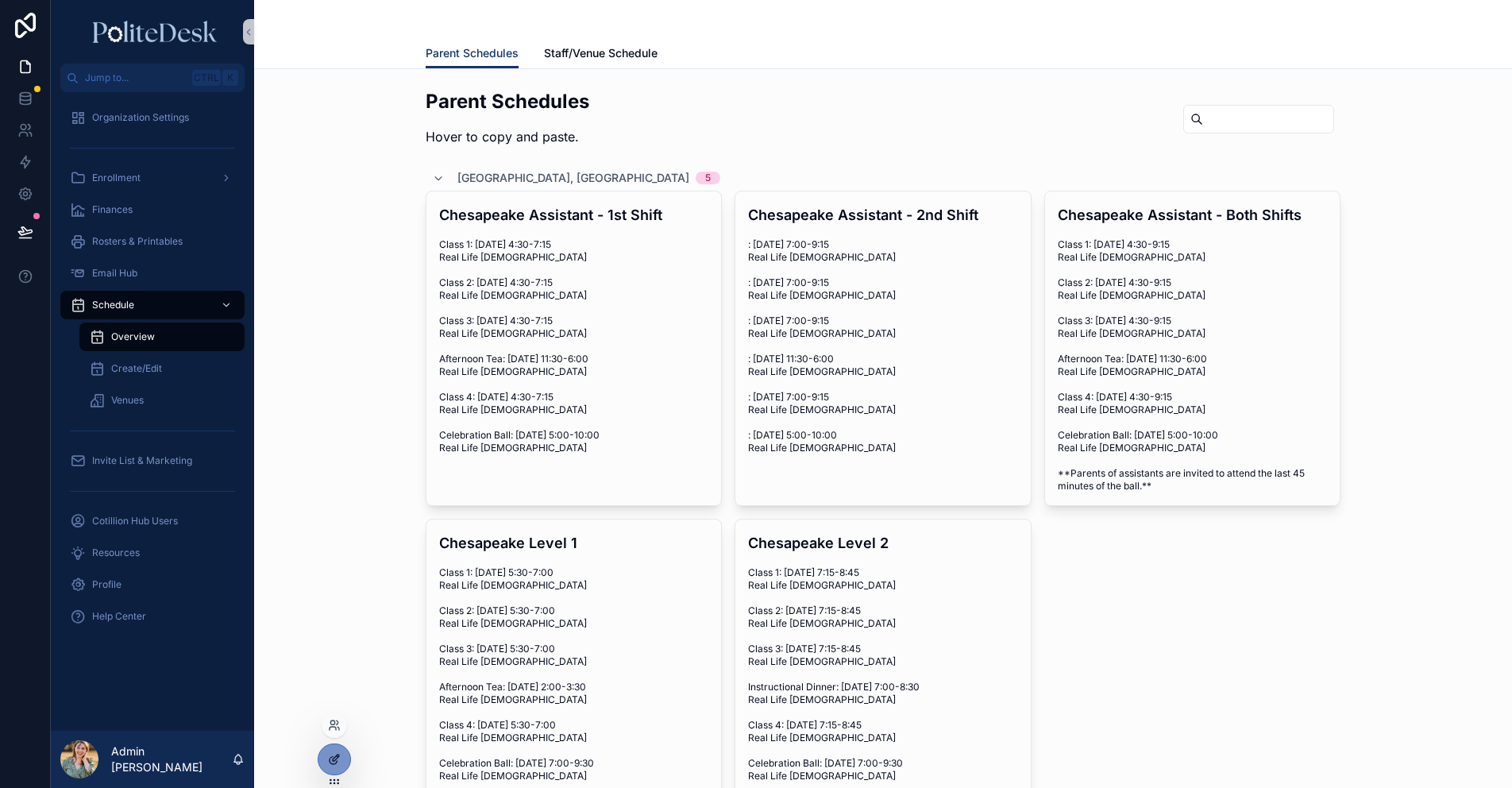
click at [344, 753] on div at bounding box center [334, 759] width 31 height 30
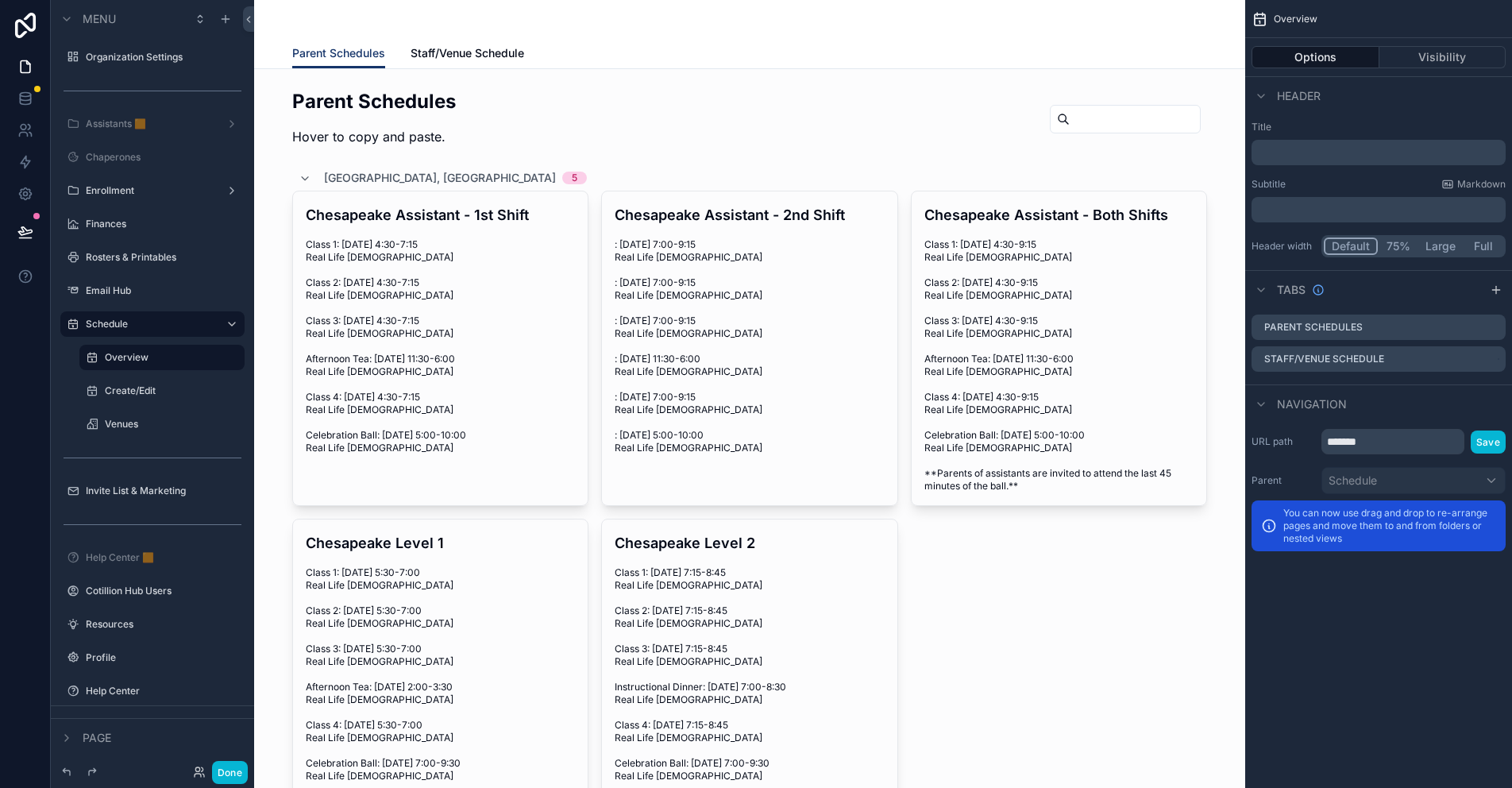
drag, startPoint x: 748, startPoint y: 157, endPoint x: 1240, endPoint y: 62, distance: 501.1
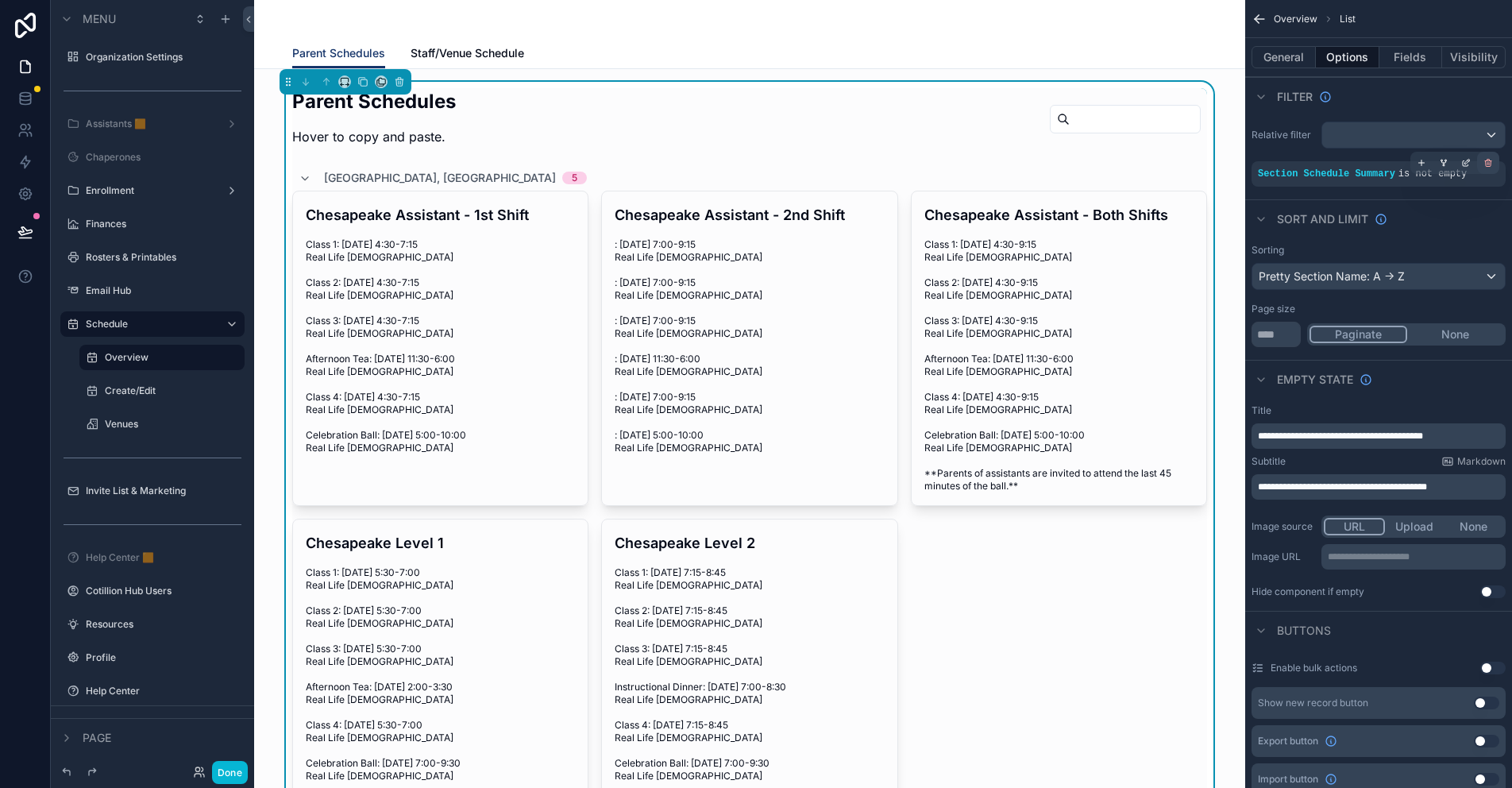
click at [1488, 165] on icon "scrollable content" at bounding box center [1488, 163] width 10 height 10
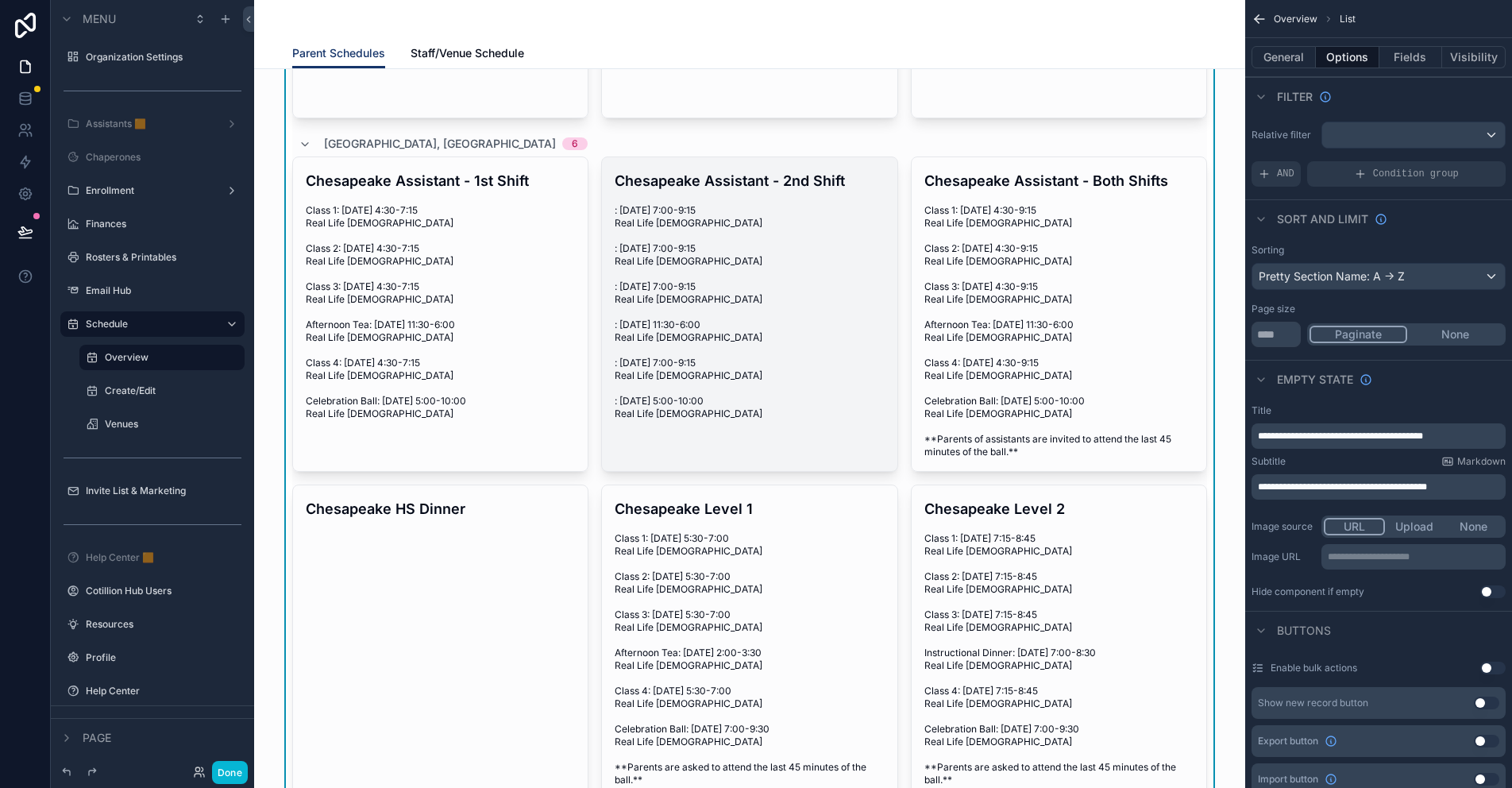
scroll to position [238, 0]
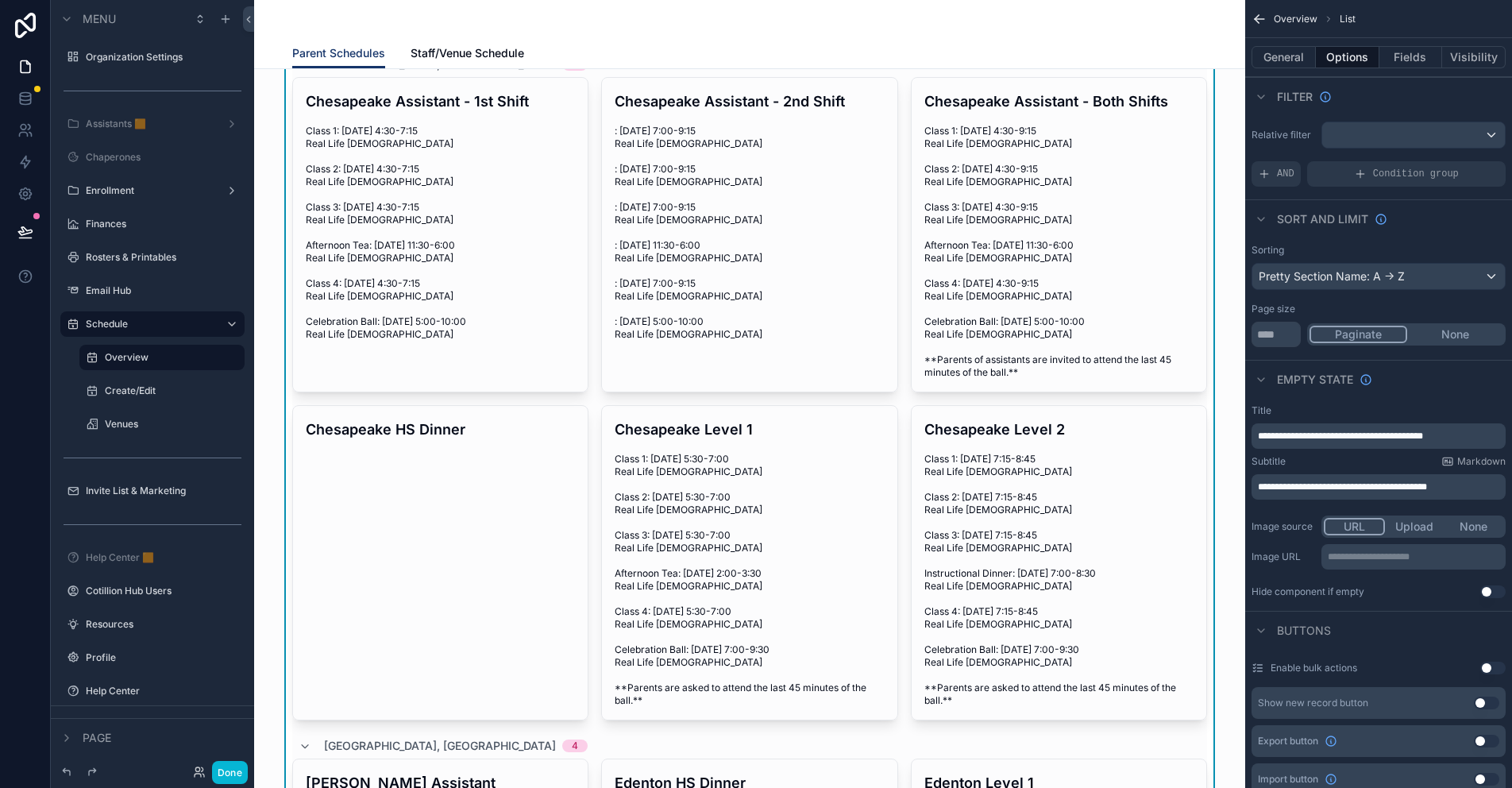
click at [588, 503] on div "Chesapeake Assistant - 1st Shift Class 1: [DATE] 4:30-7:15 Real Life [DEMOGRAPH…" at bounding box center [749, 399] width 914 height 644
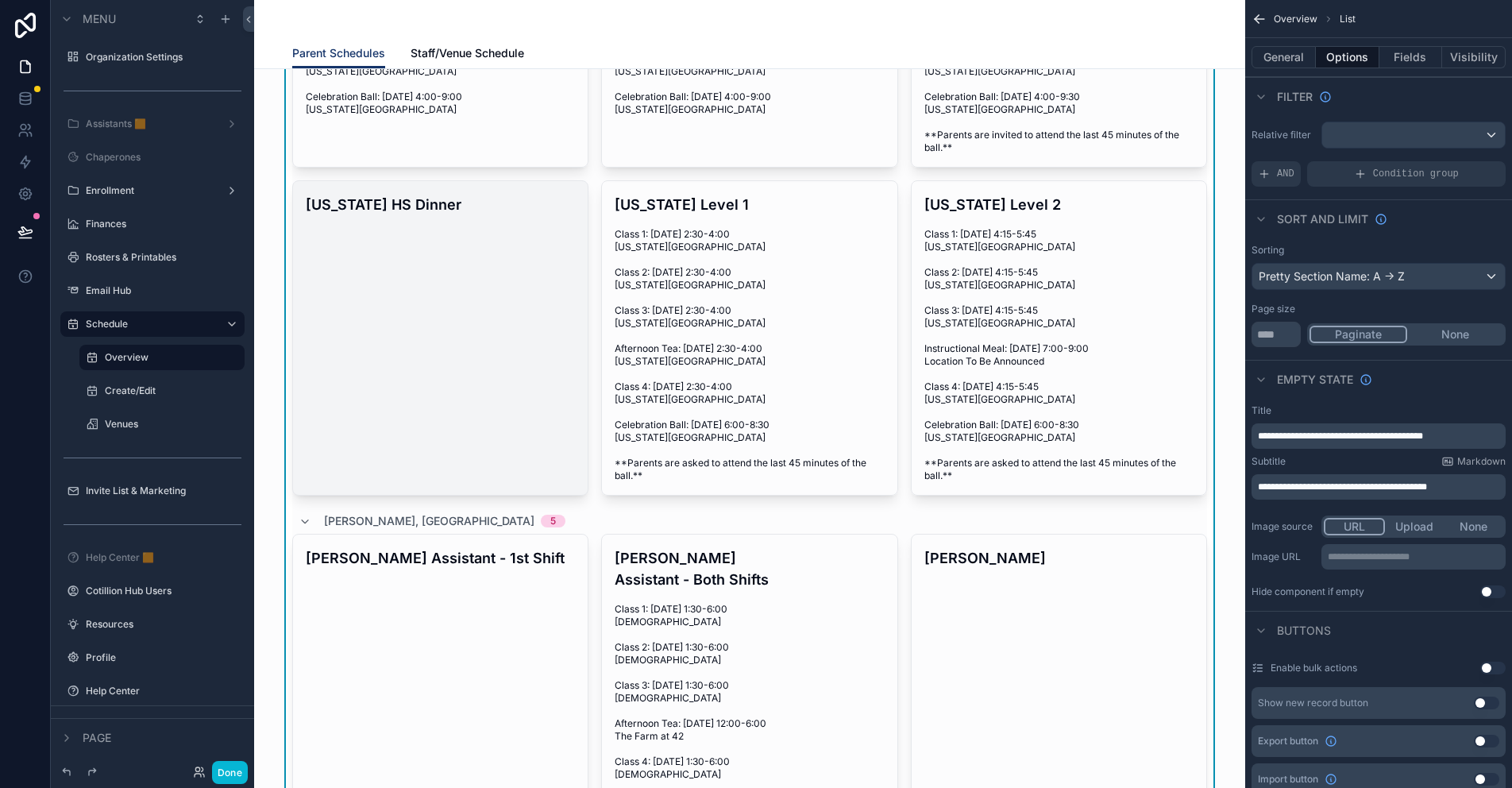
scroll to position [1588, 0]
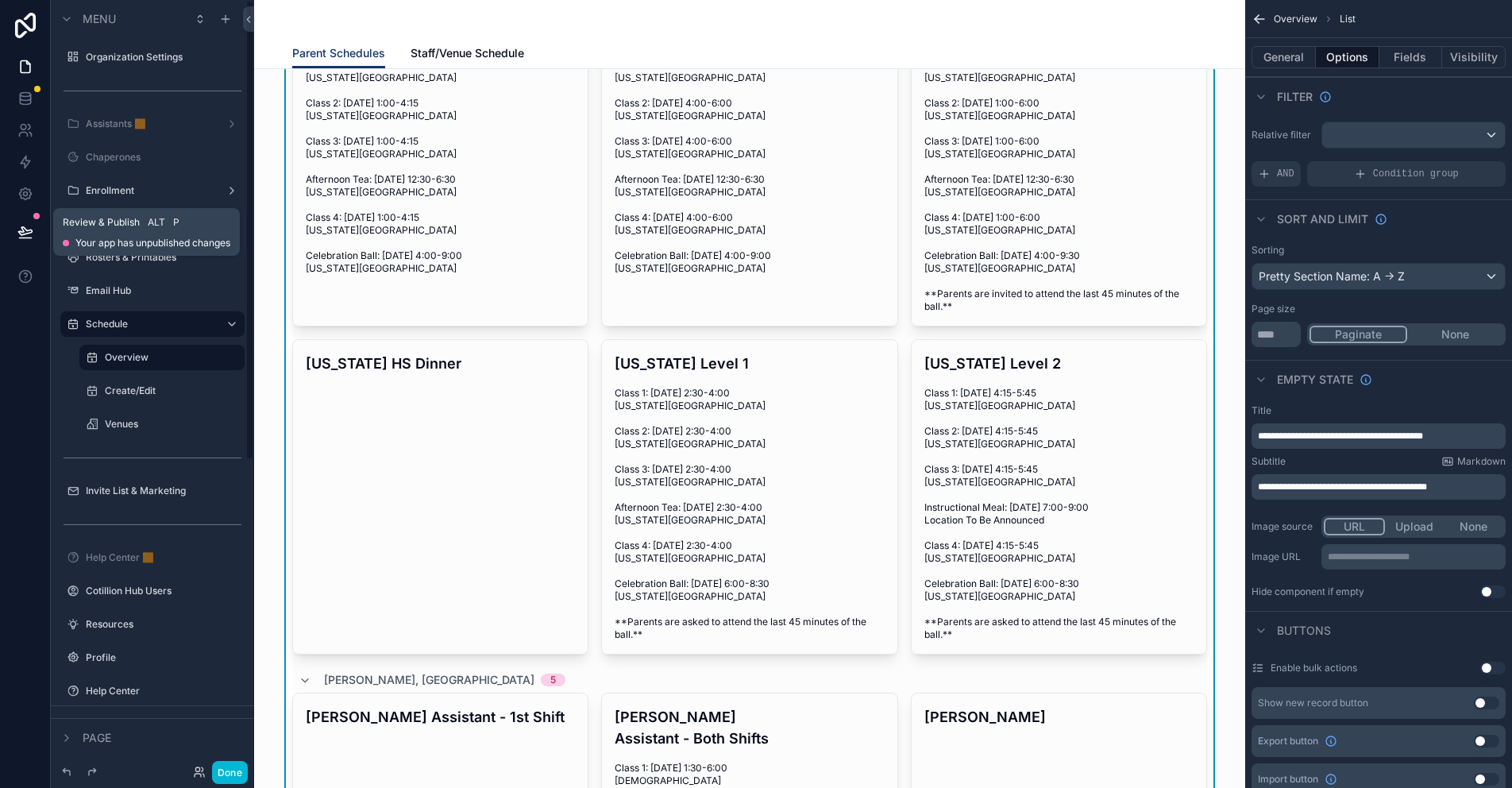
click at [27, 232] on icon at bounding box center [25, 231] width 14 height 8
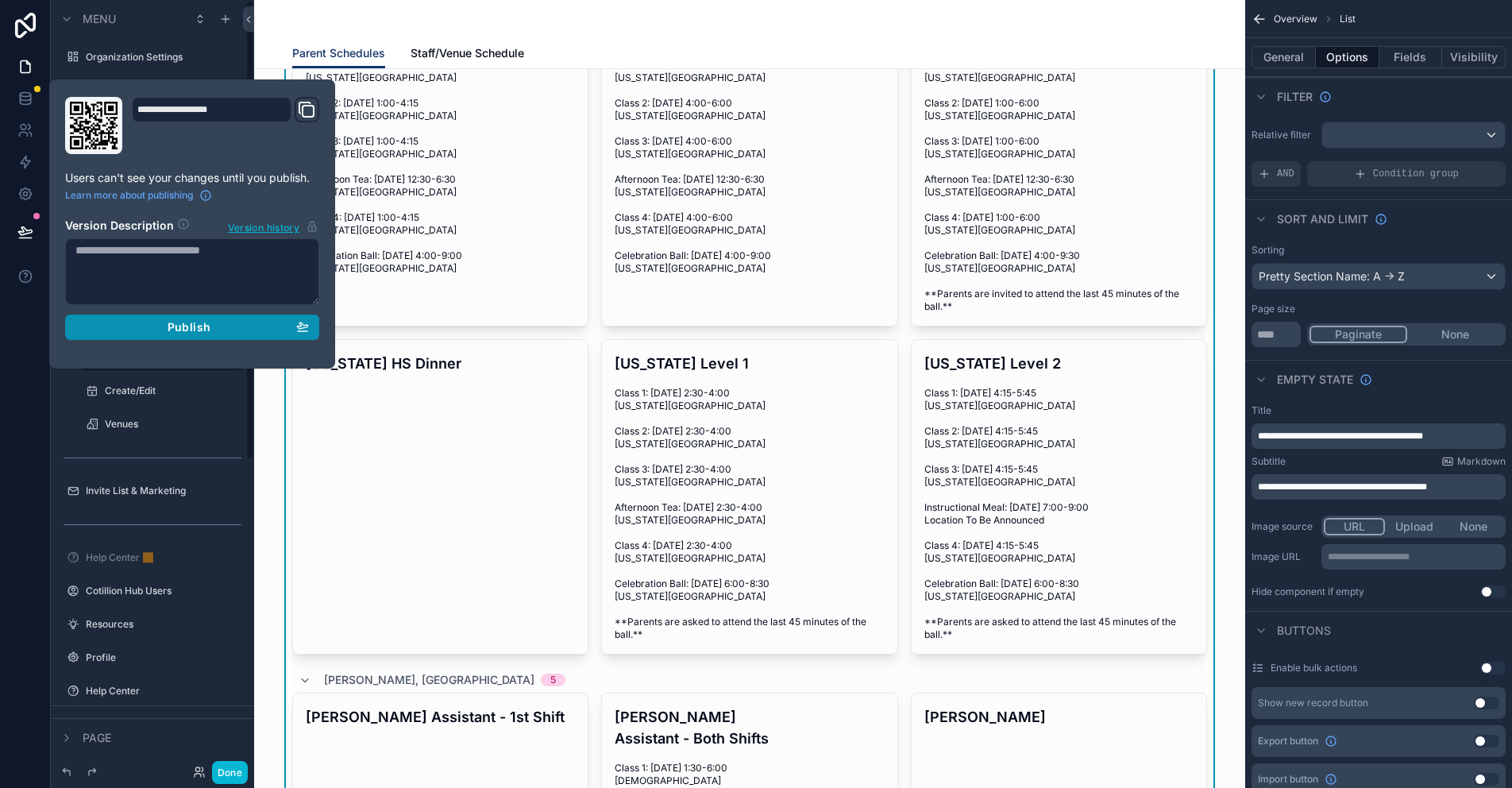
click at [230, 324] on div "Publish" at bounding box center [192, 327] width 233 height 15
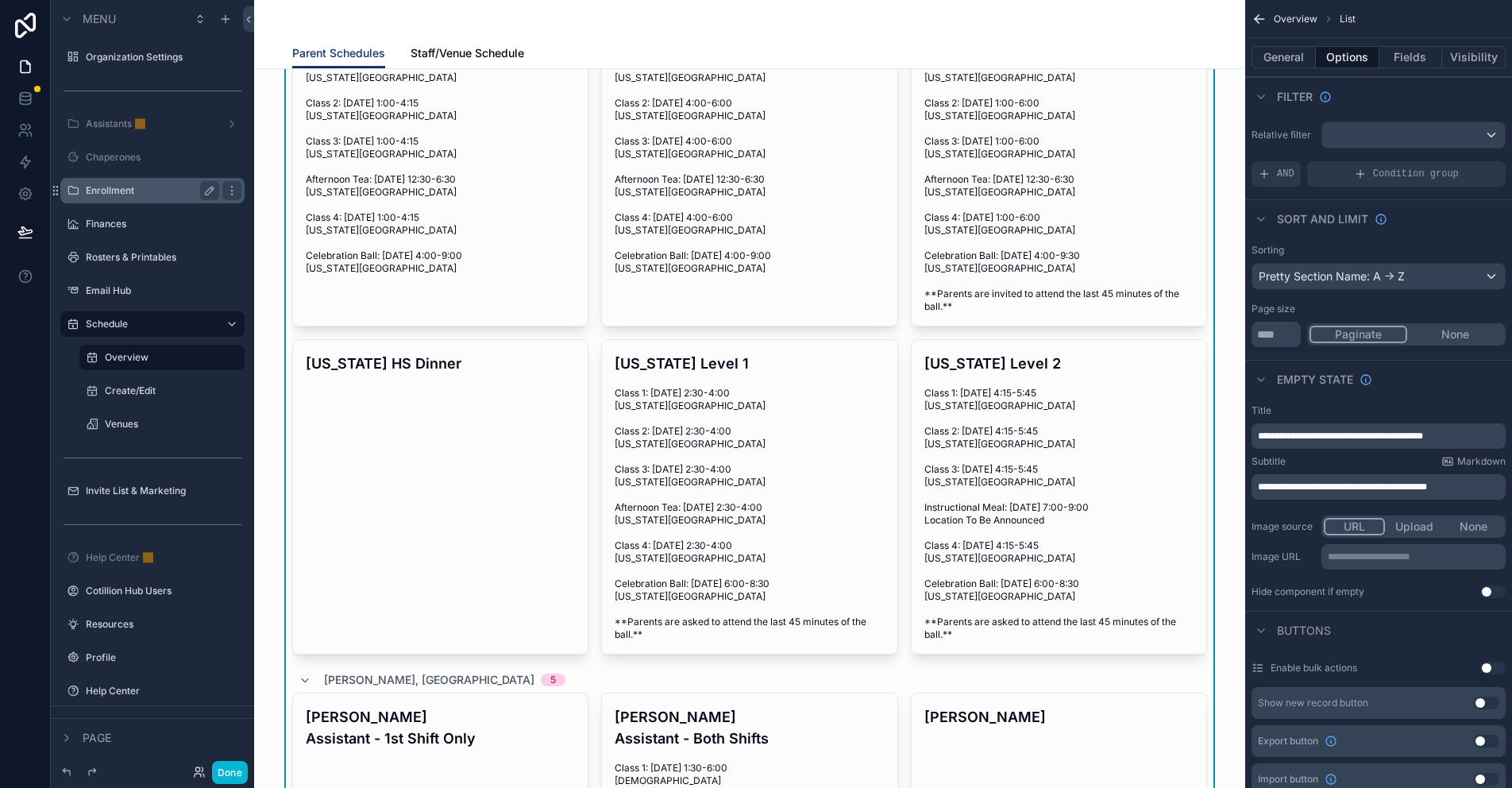
click at [127, 190] on label "Enrollment" at bounding box center [149, 190] width 127 height 13
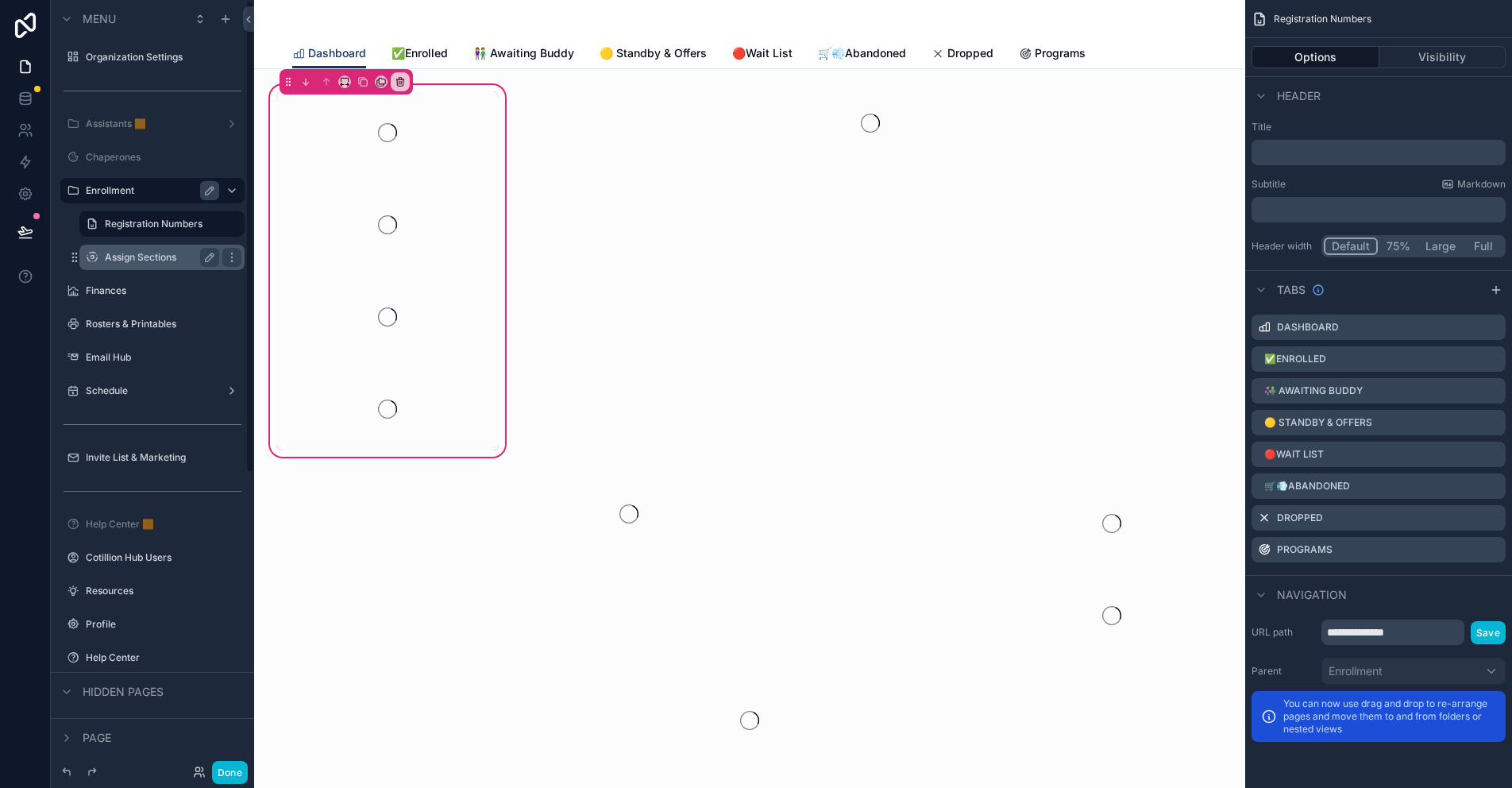
click at [133, 251] on label "Assign Sections" at bounding box center [159, 257] width 108 height 13
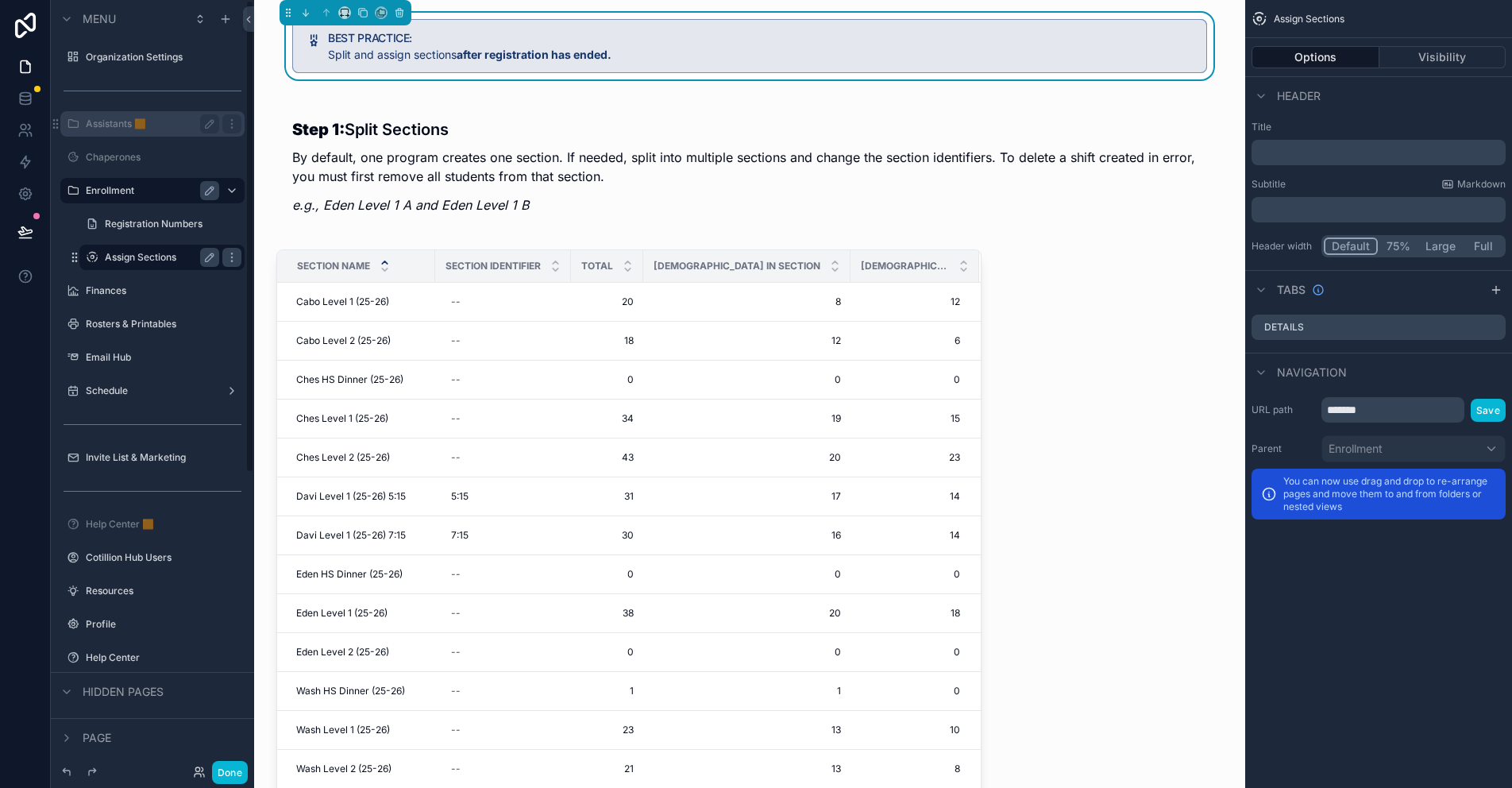
click at [112, 127] on label "Assistants 🟧" at bounding box center [149, 124] width 127 height 13
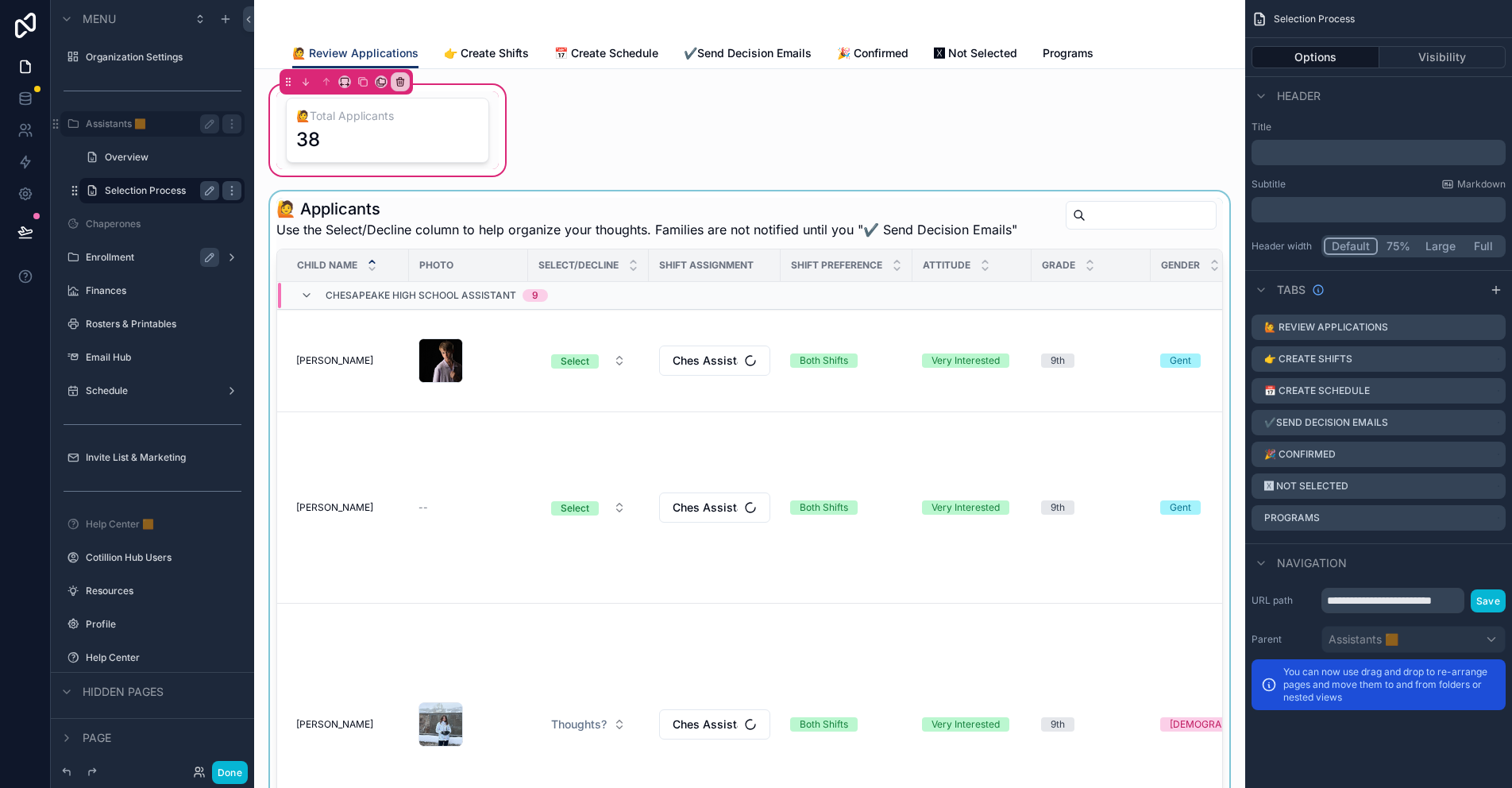
click at [683, 209] on div "scrollable content" at bounding box center [749, 519] width 965 height 656
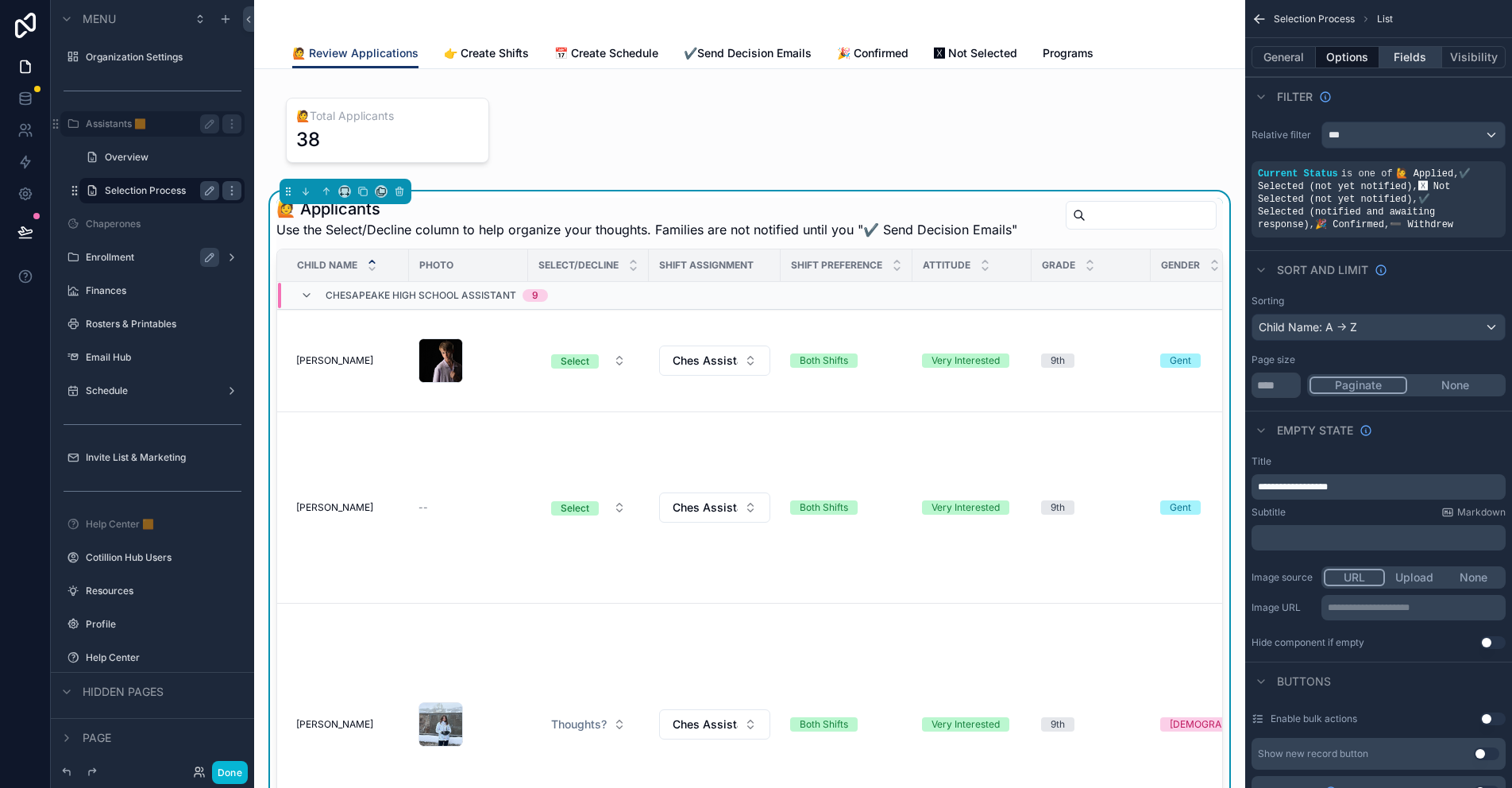
click at [1404, 60] on button "Fields" at bounding box center [1410, 57] width 64 height 23
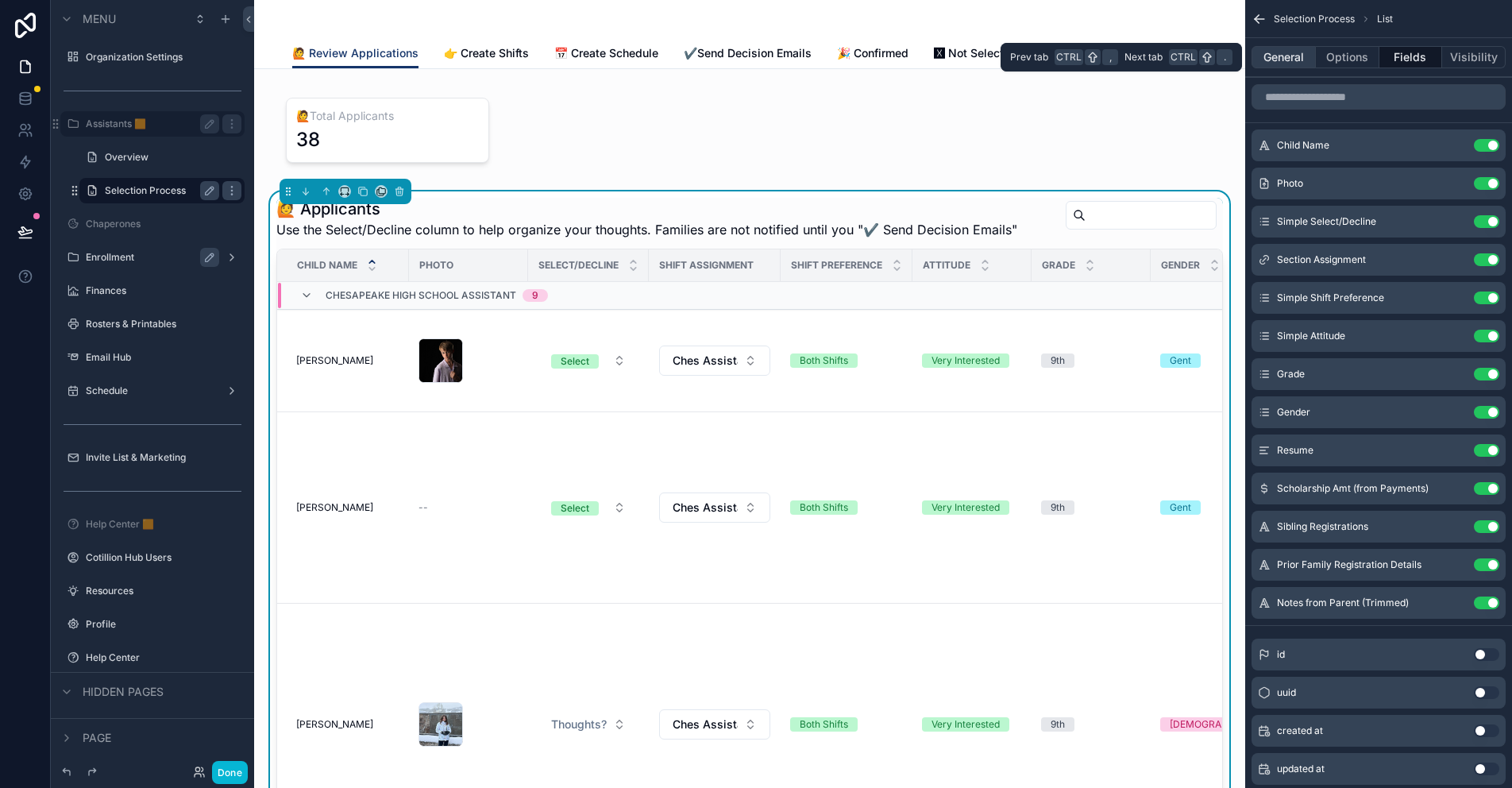
click at [1289, 59] on button "General" at bounding box center [1284, 57] width 65 height 23
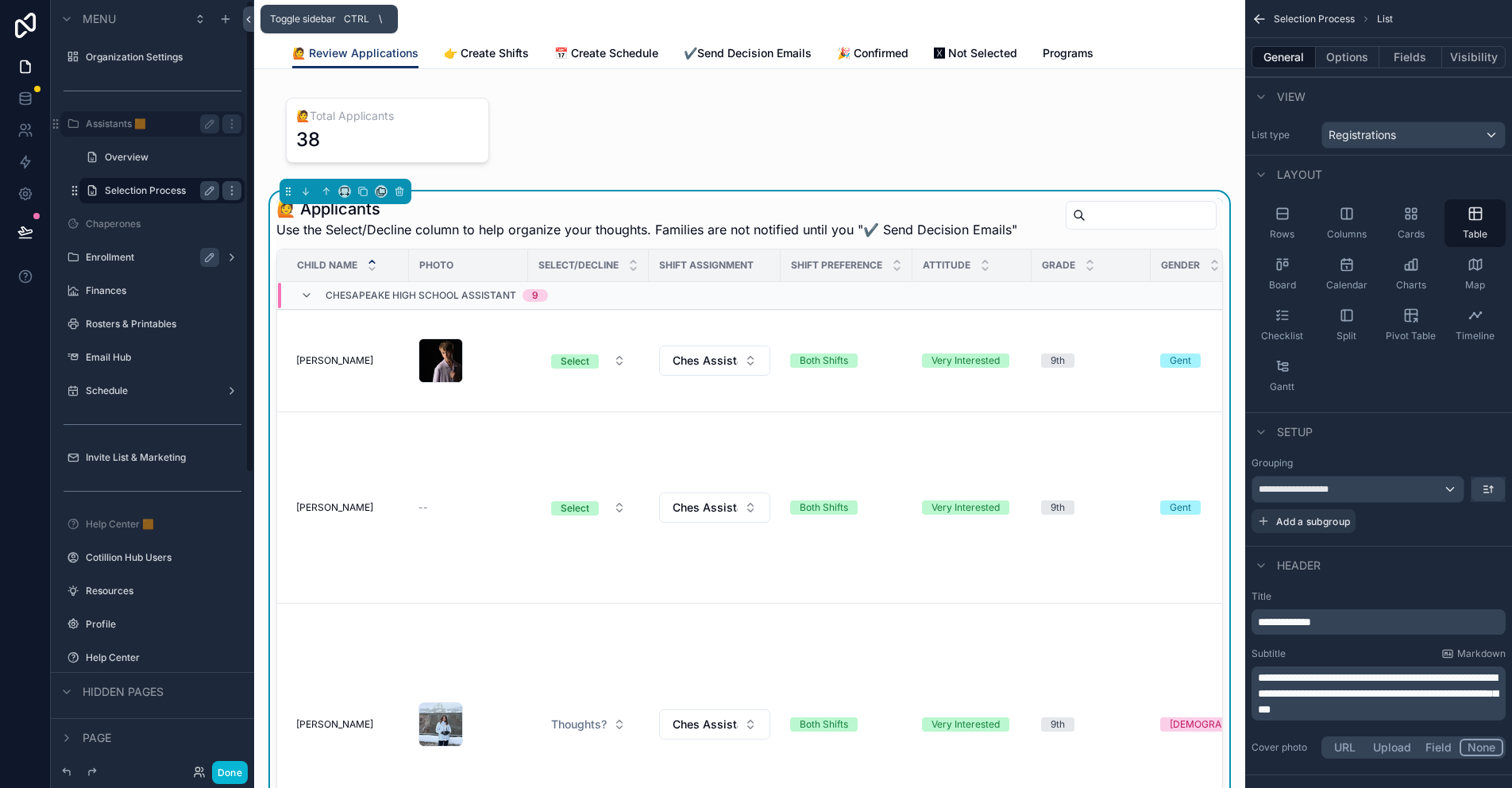
click at [248, 19] on icon at bounding box center [248, 19] width 3 height 6
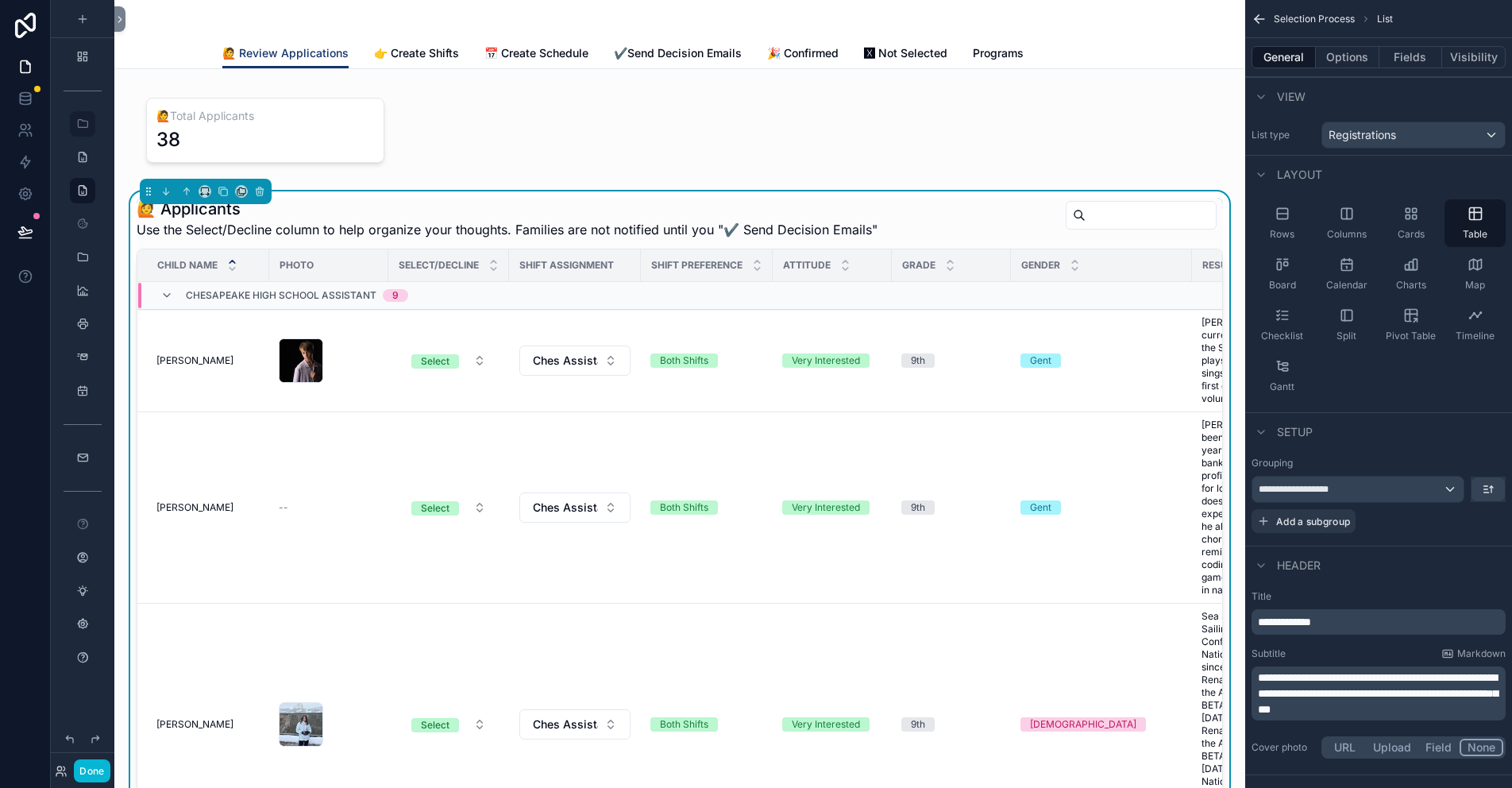
click at [120, 23] on icon at bounding box center [120, 19] width 11 height 12
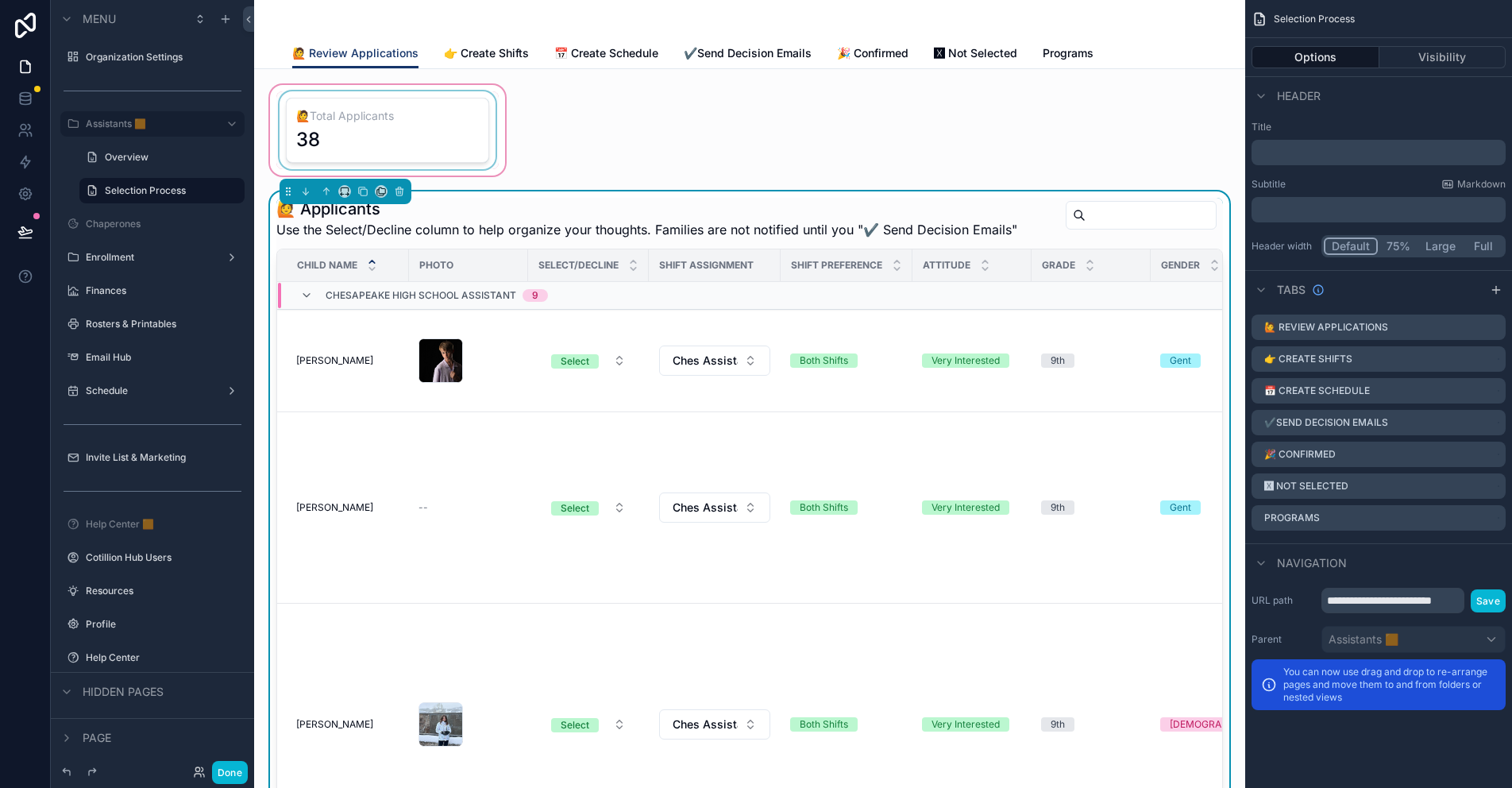
click at [427, 95] on div "scrollable content" at bounding box center [387, 130] width 241 height 97
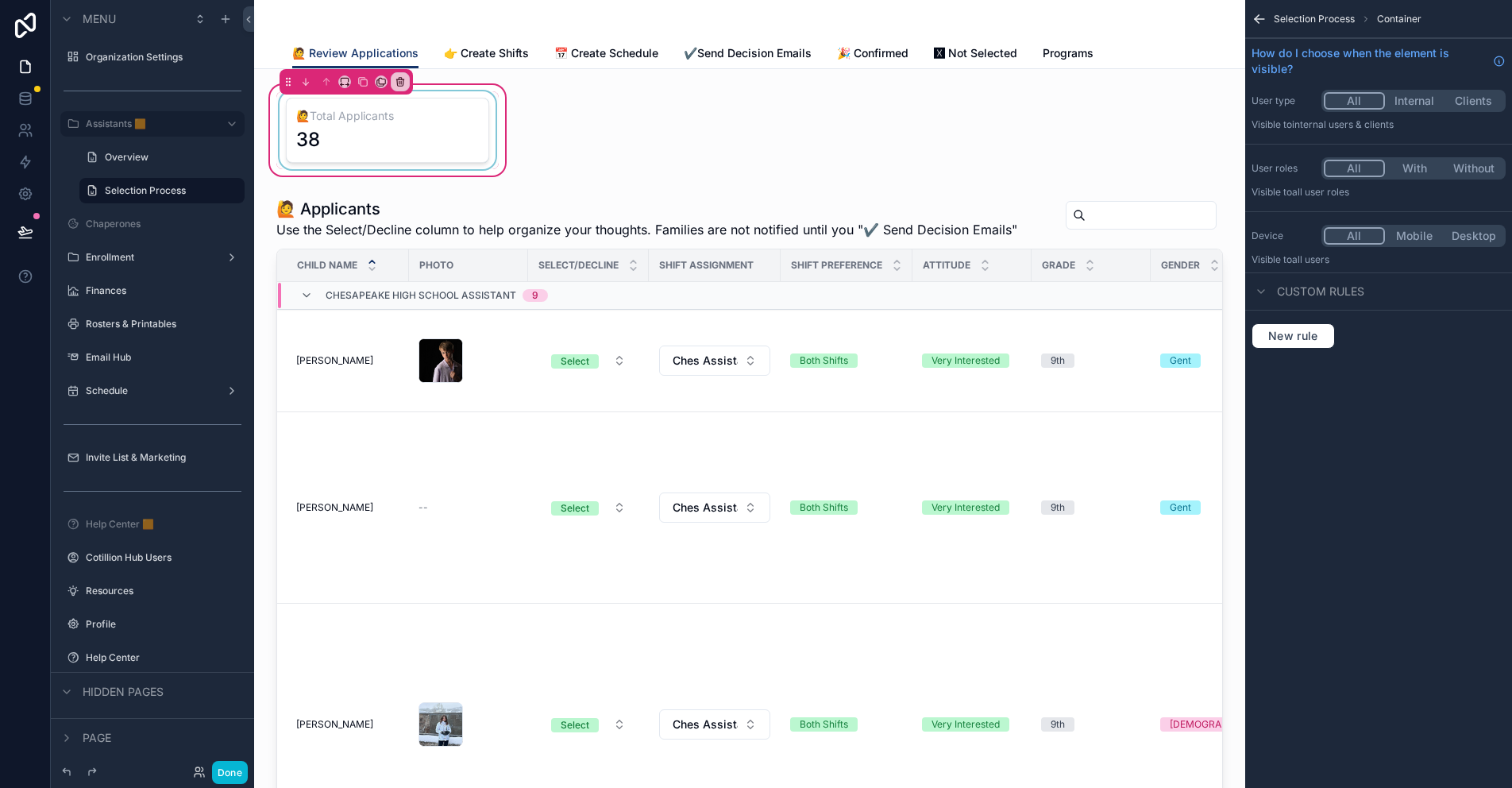
click at [386, 110] on div "scrollable content" at bounding box center [388, 130] width 223 height 77
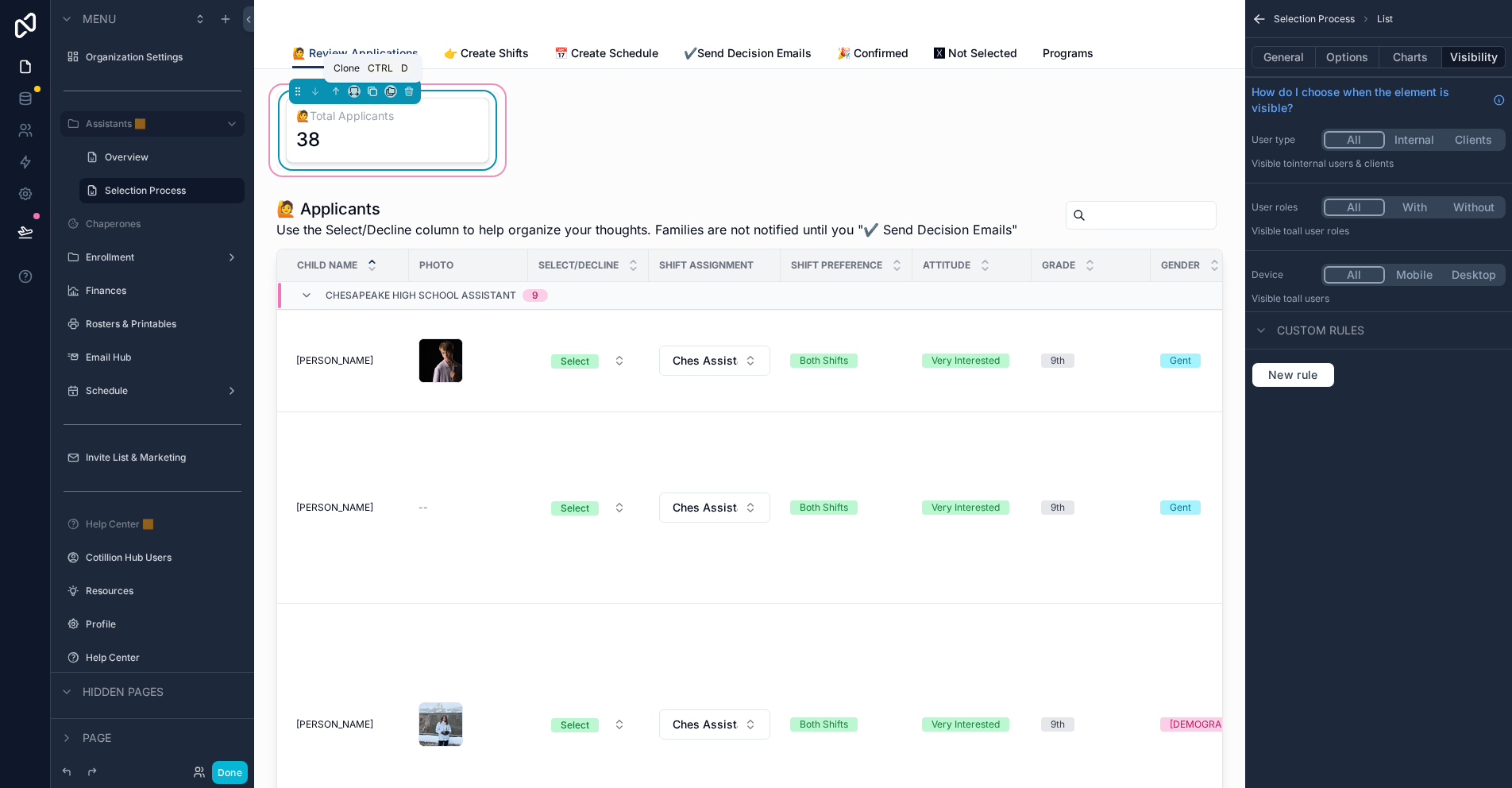
click at [371, 91] on icon "scrollable content" at bounding box center [373, 91] width 11 height 11
drag, startPoint x: 497, startPoint y: 90, endPoint x: 452, endPoint y: 90, distance: 45.0
click at [497, 90] on div "scrollable content" at bounding box center [387, 130] width 241 height 97
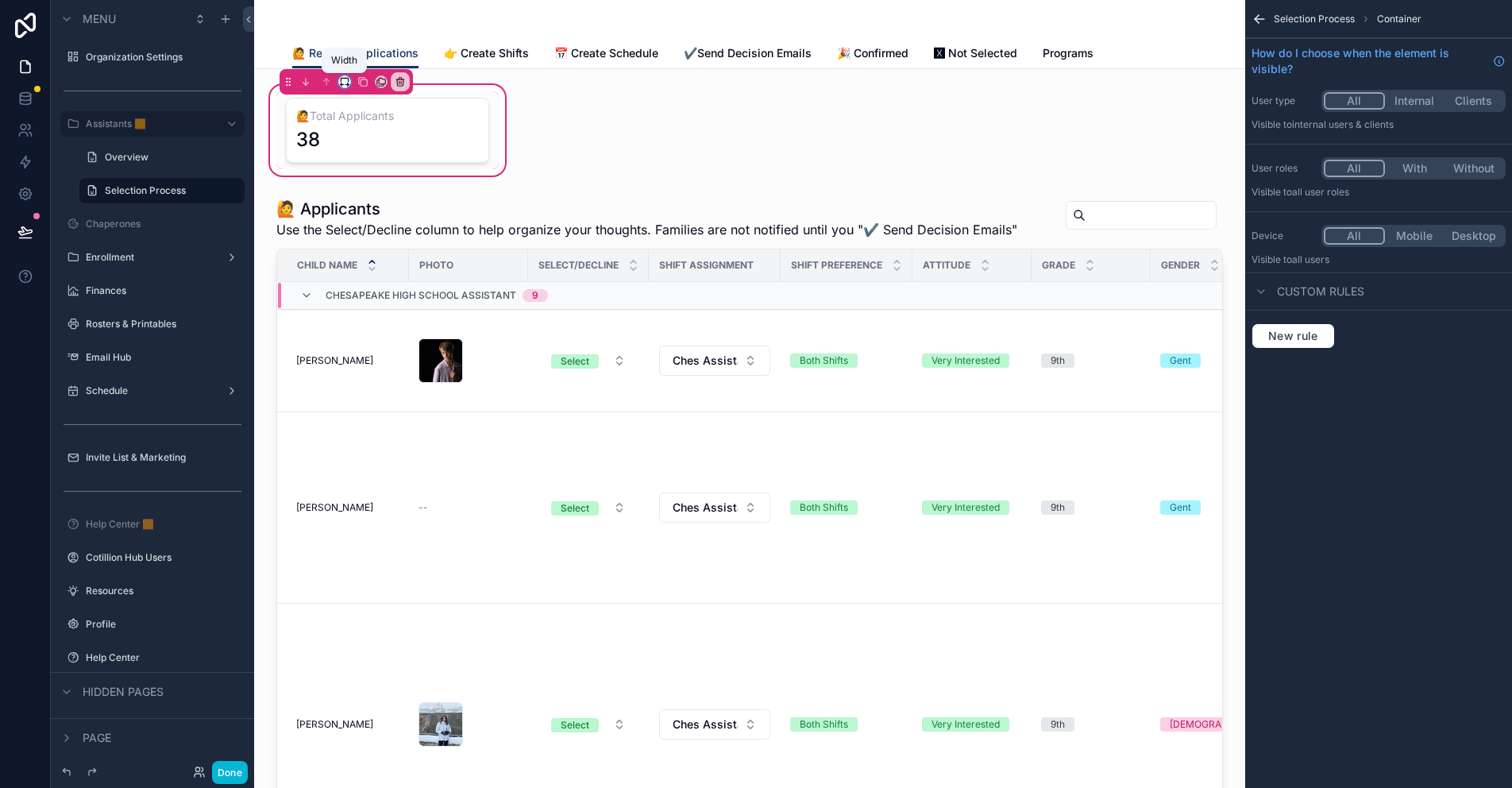
click at [345, 81] on icon "scrollable content" at bounding box center [344, 82] width 11 height 11
click at [369, 285] on span "Full width" at bounding box center [376, 293] width 49 height 19
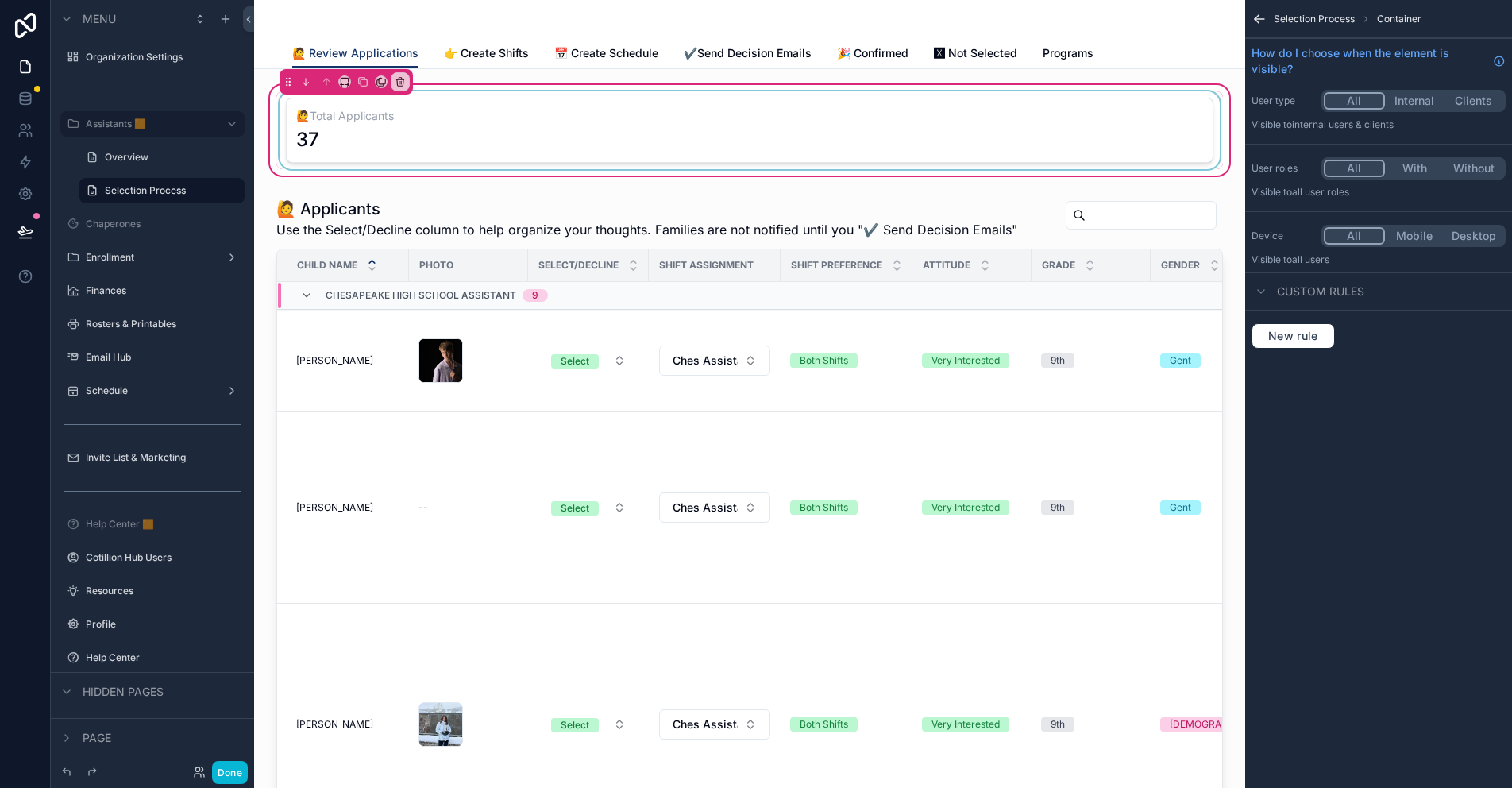
click at [475, 119] on div "scrollable content" at bounding box center [750, 130] width 947 height 77
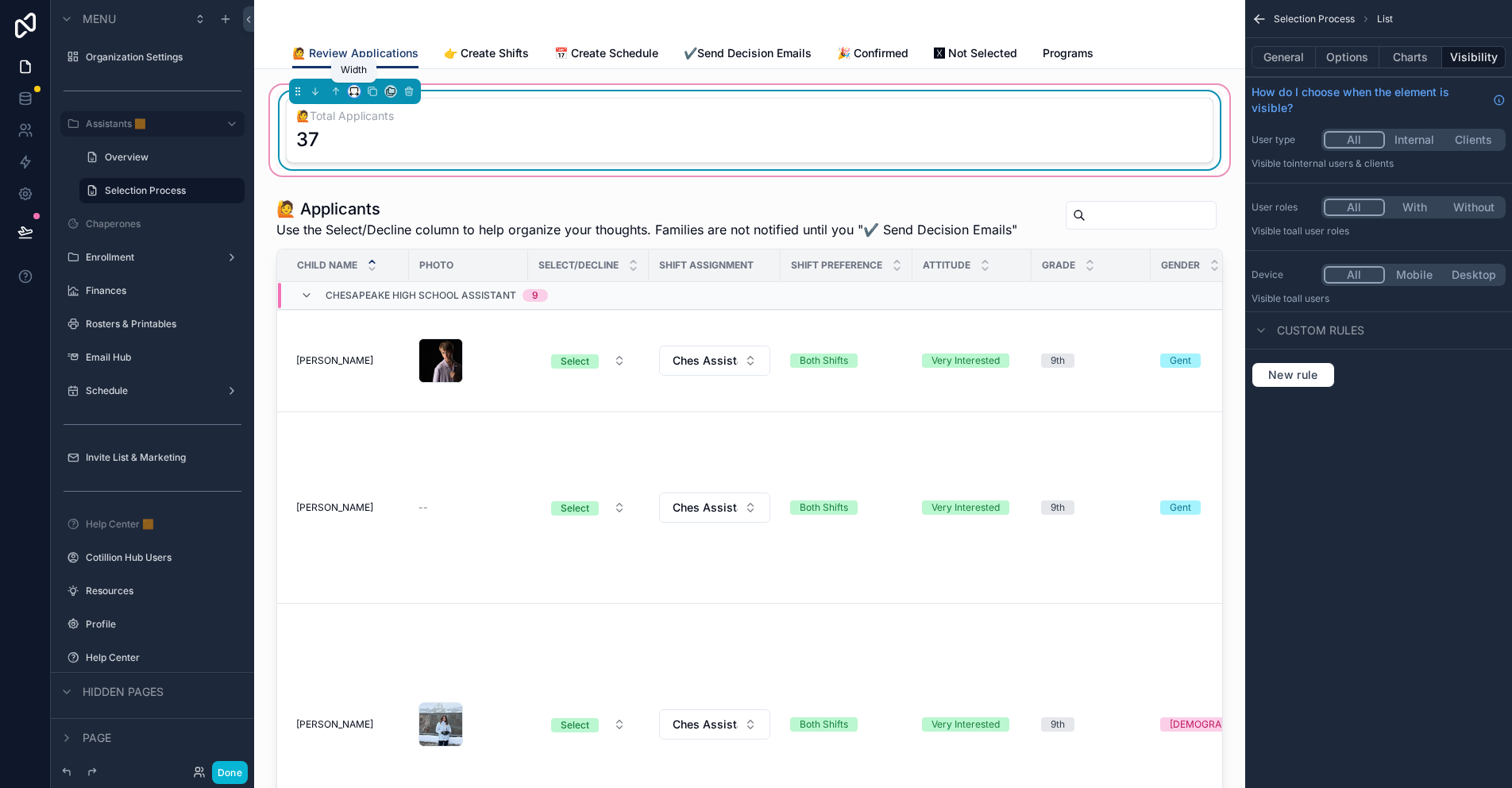
click at [356, 92] on icon "scrollable content" at bounding box center [354, 91] width 11 height 11
click at [374, 148] on span "25%" at bounding box center [373, 151] width 25 height 19
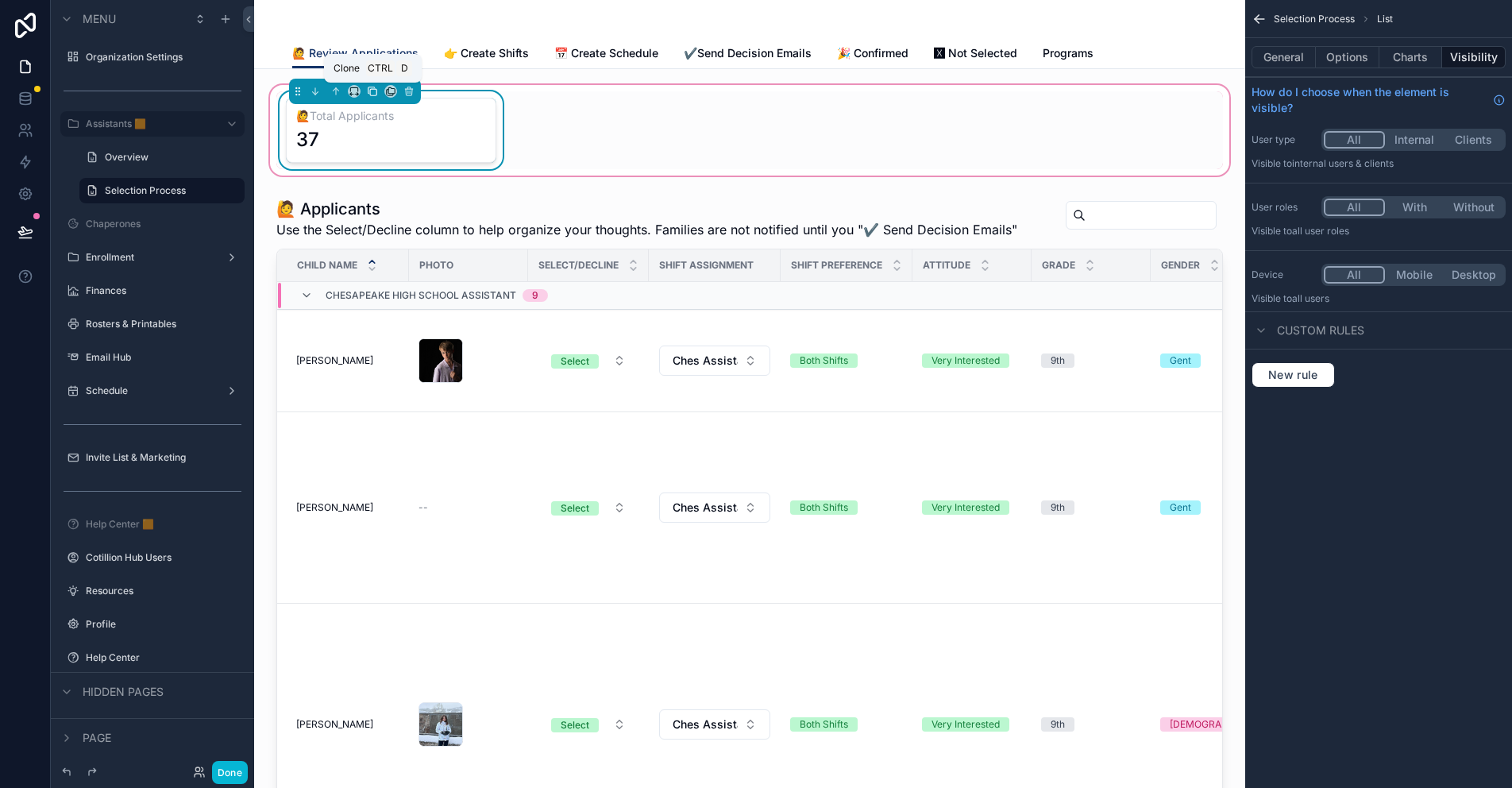
click at [369, 90] on icon "scrollable content" at bounding box center [372, 90] width 6 height 6
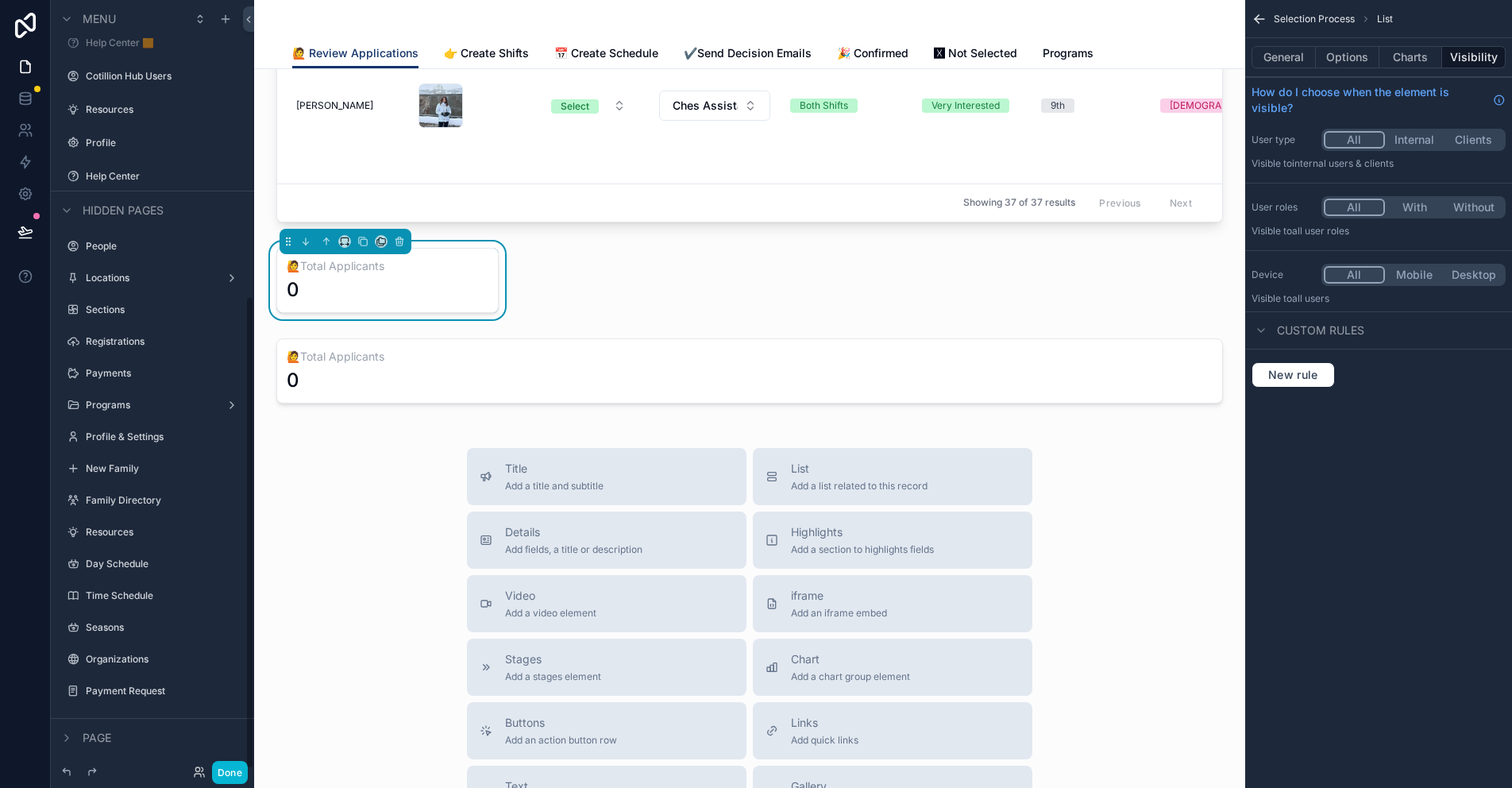
scroll to position [636, 0]
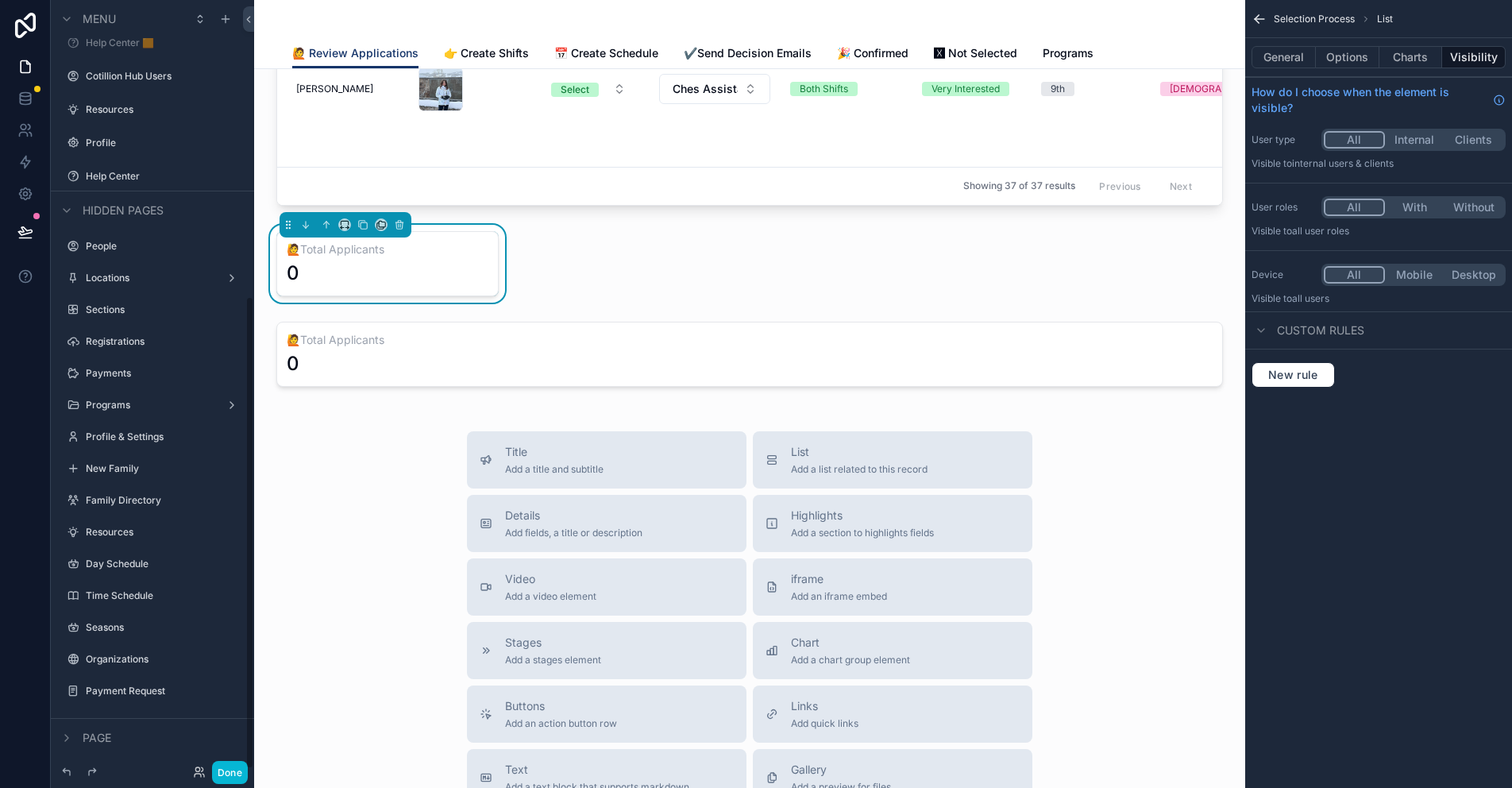
drag, startPoint x: 68, startPoint y: 206, endPoint x: 72, endPoint y: 215, distance: 9.8
click at [68, 206] on icon "scrollable content" at bounding box center [67, 211] width 13 height 13
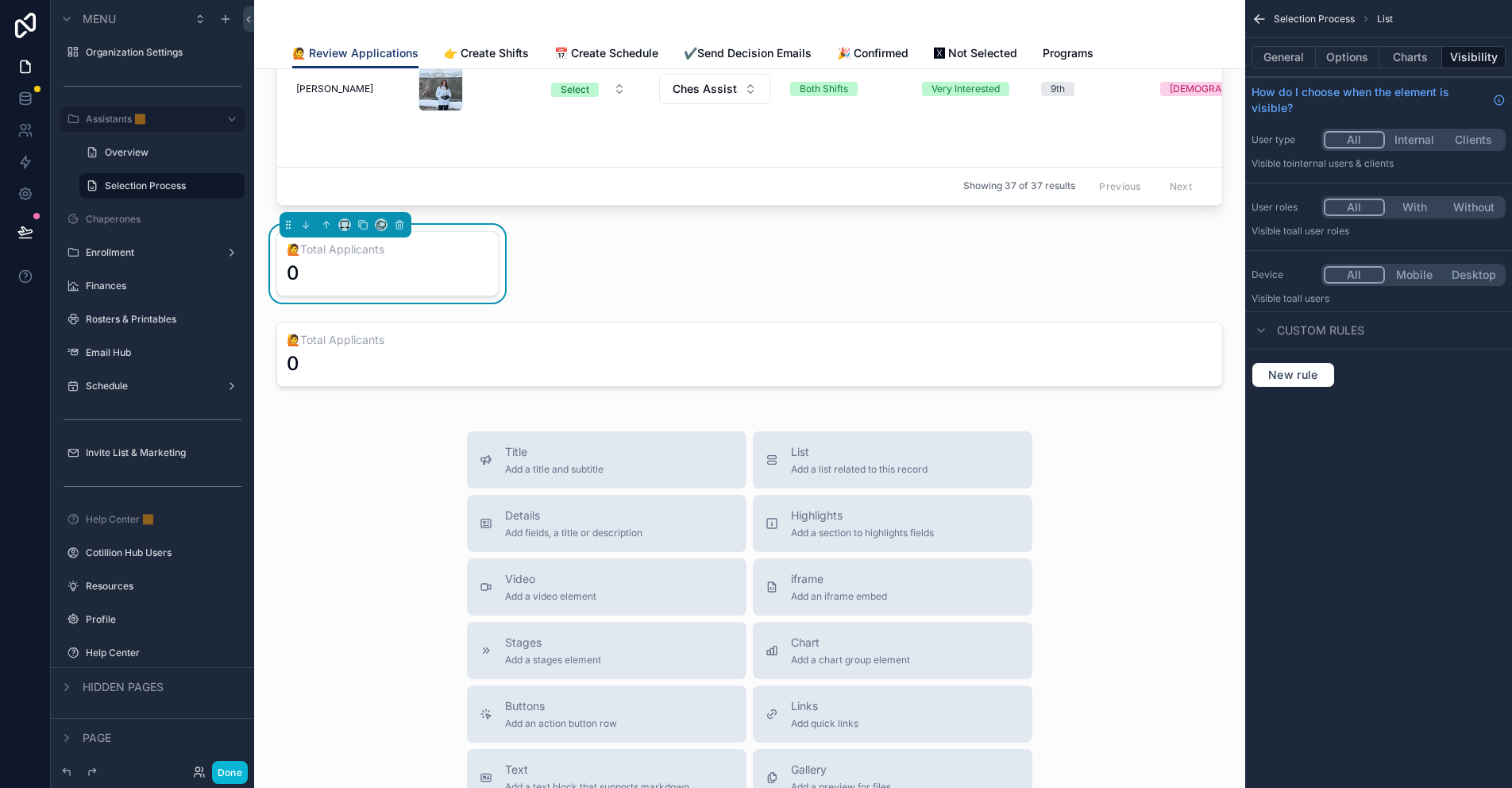
drag, startPoint x: 67, startPoint y: 735, endPoint x: 126, endPoint y: 524, distance: 219.1
click at [67, 735] on icon "scrollable content" at bounding box center [67, 738] width 13 height 13
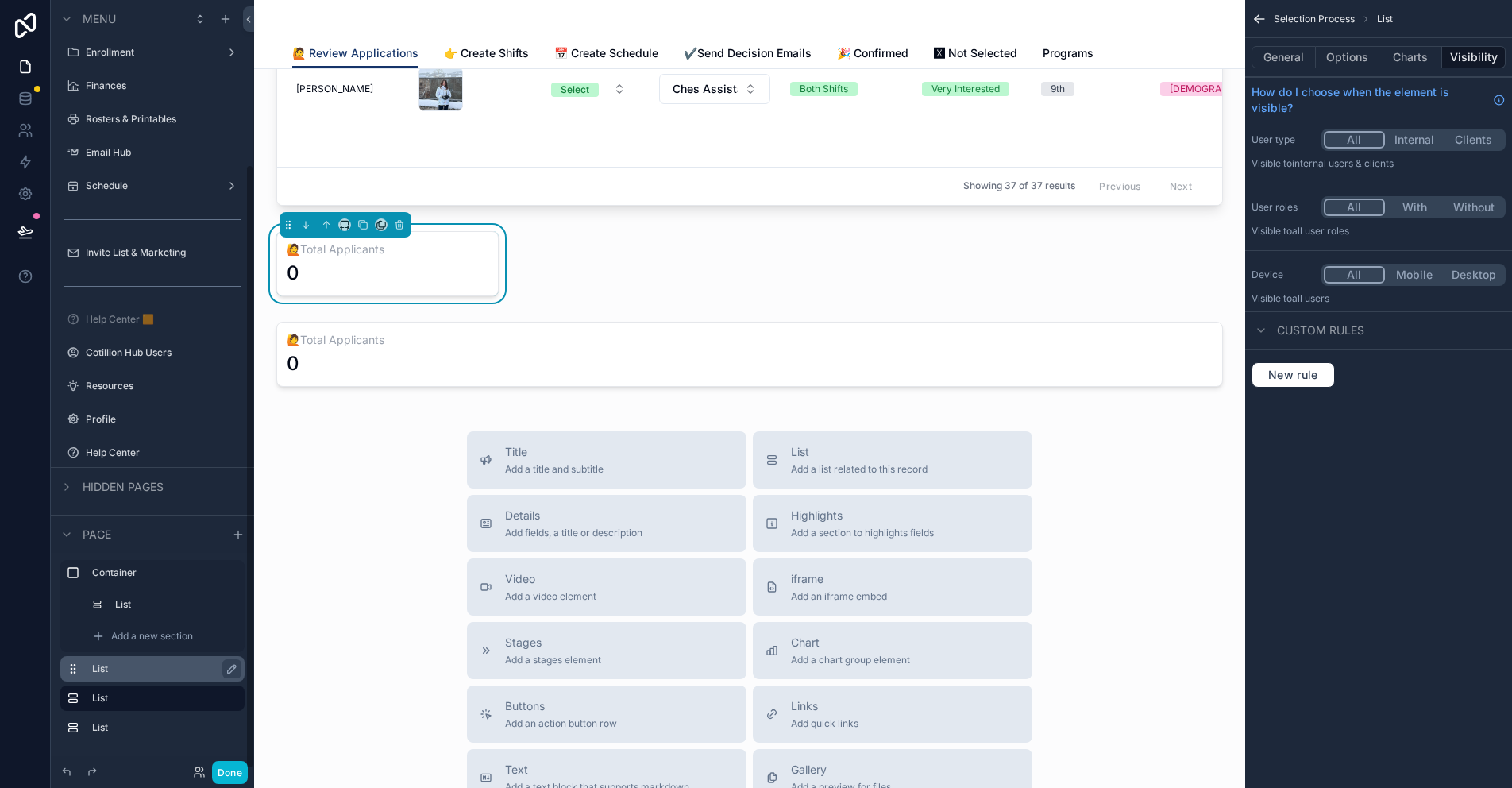
scroll to position [208, 0]
click at [109, 669] on label "List" at bounding box center [161, 669] width 140 height 13
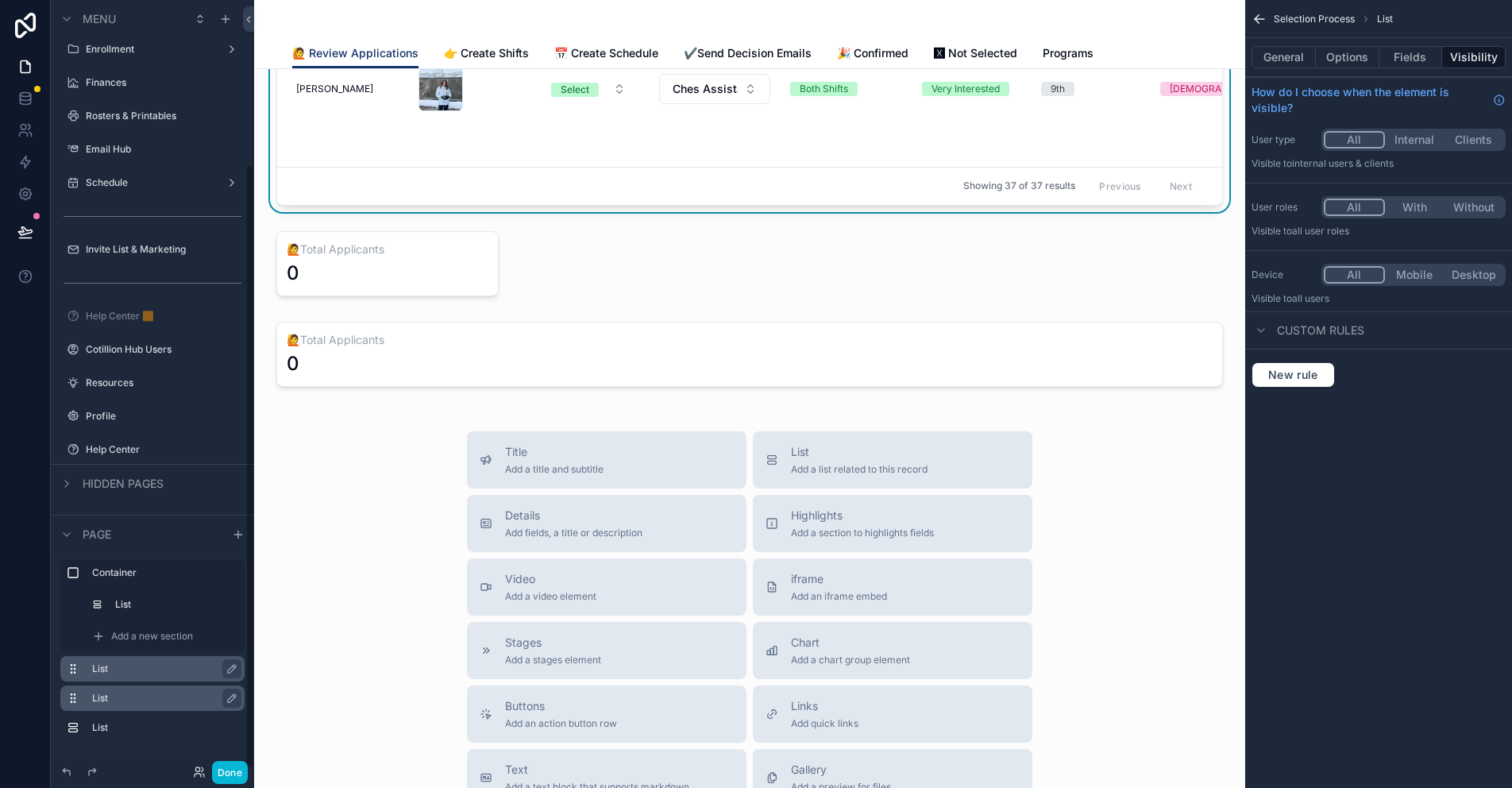
click at [115, 694] on label "List" at bounding box center [161, 698] width 140 height 13
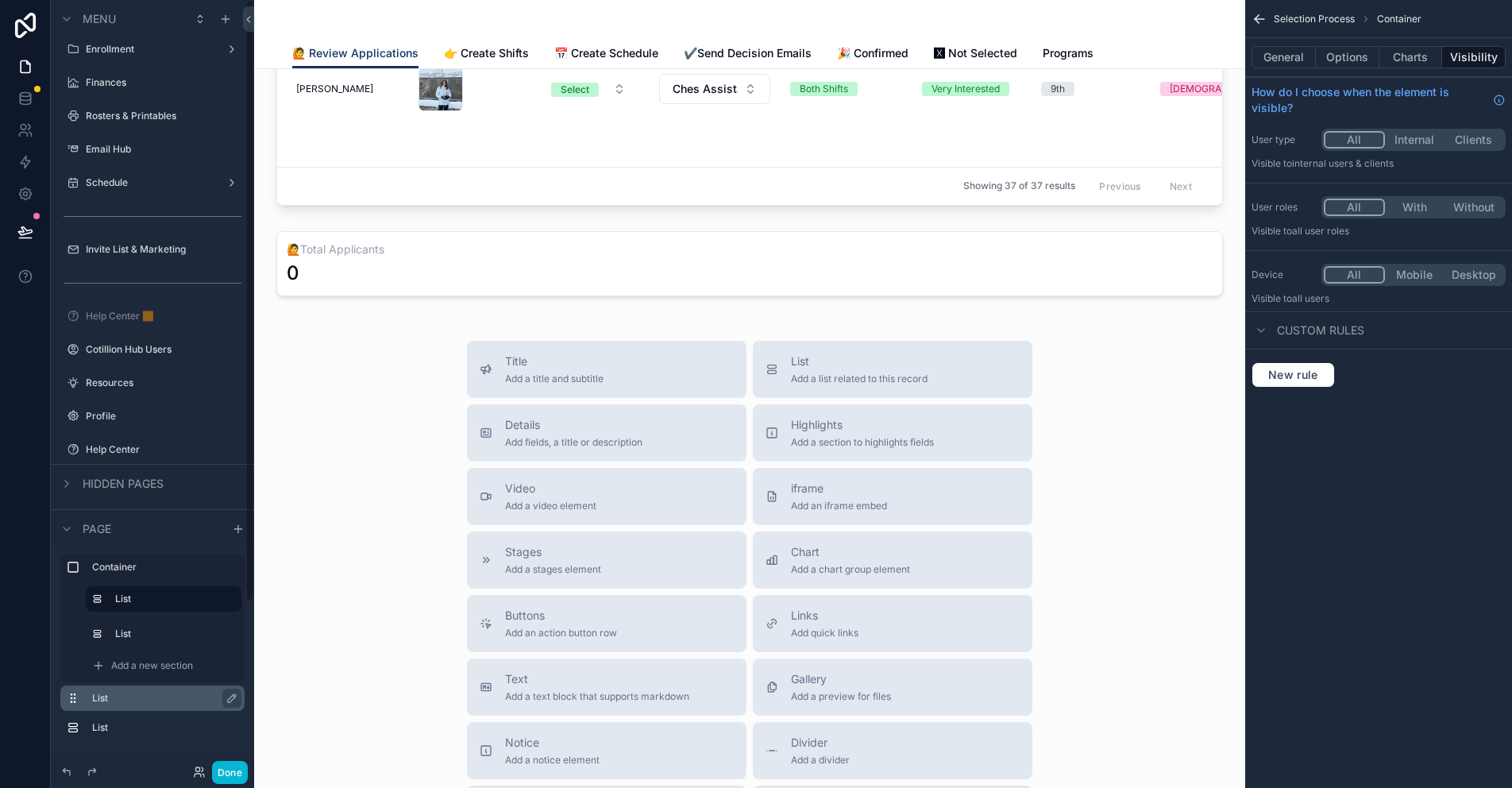
scroll to position [0, 0]
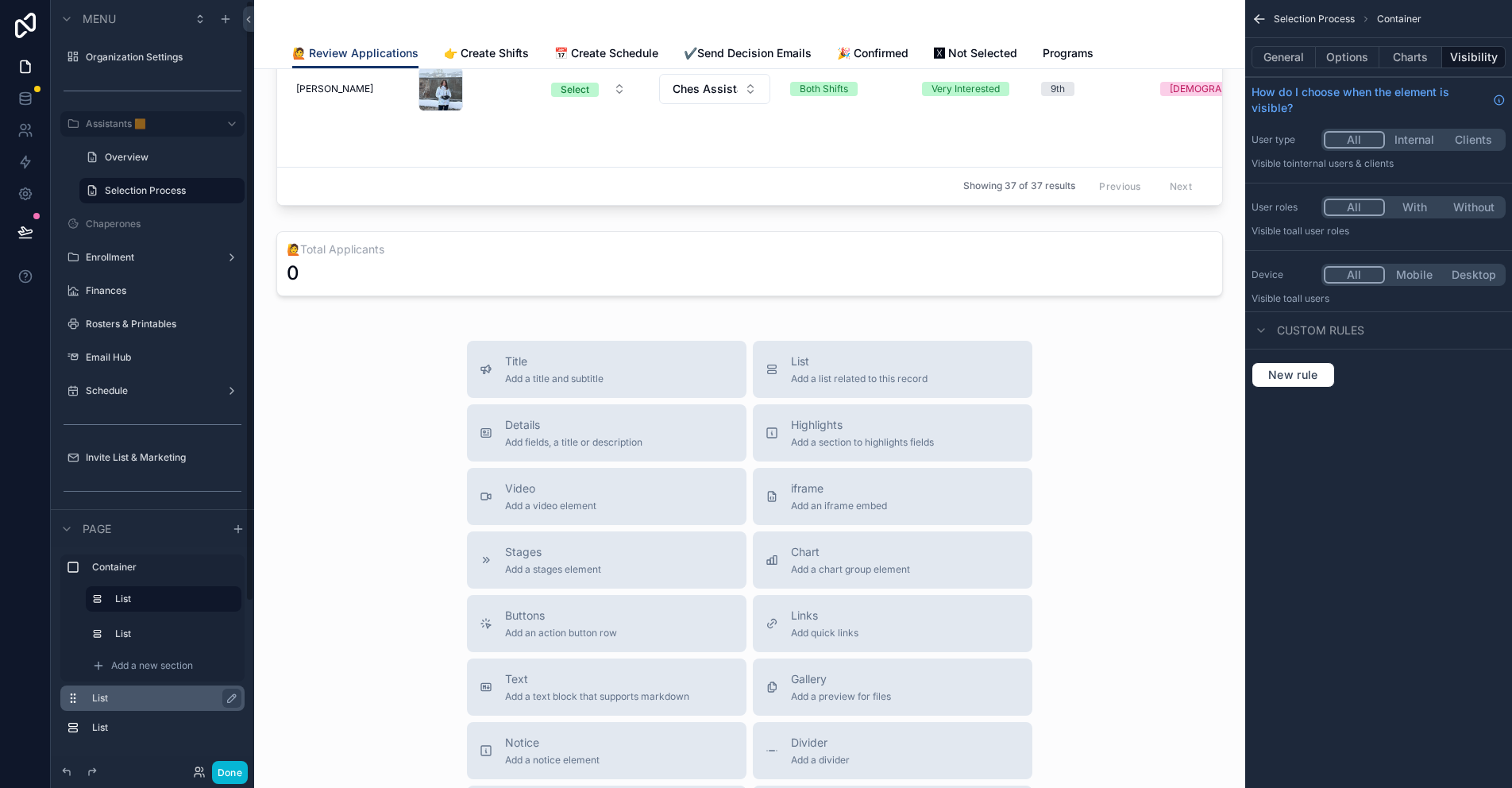
click at [111, 727] on label "List" at bounding box center [165, 728] width 146 height 13
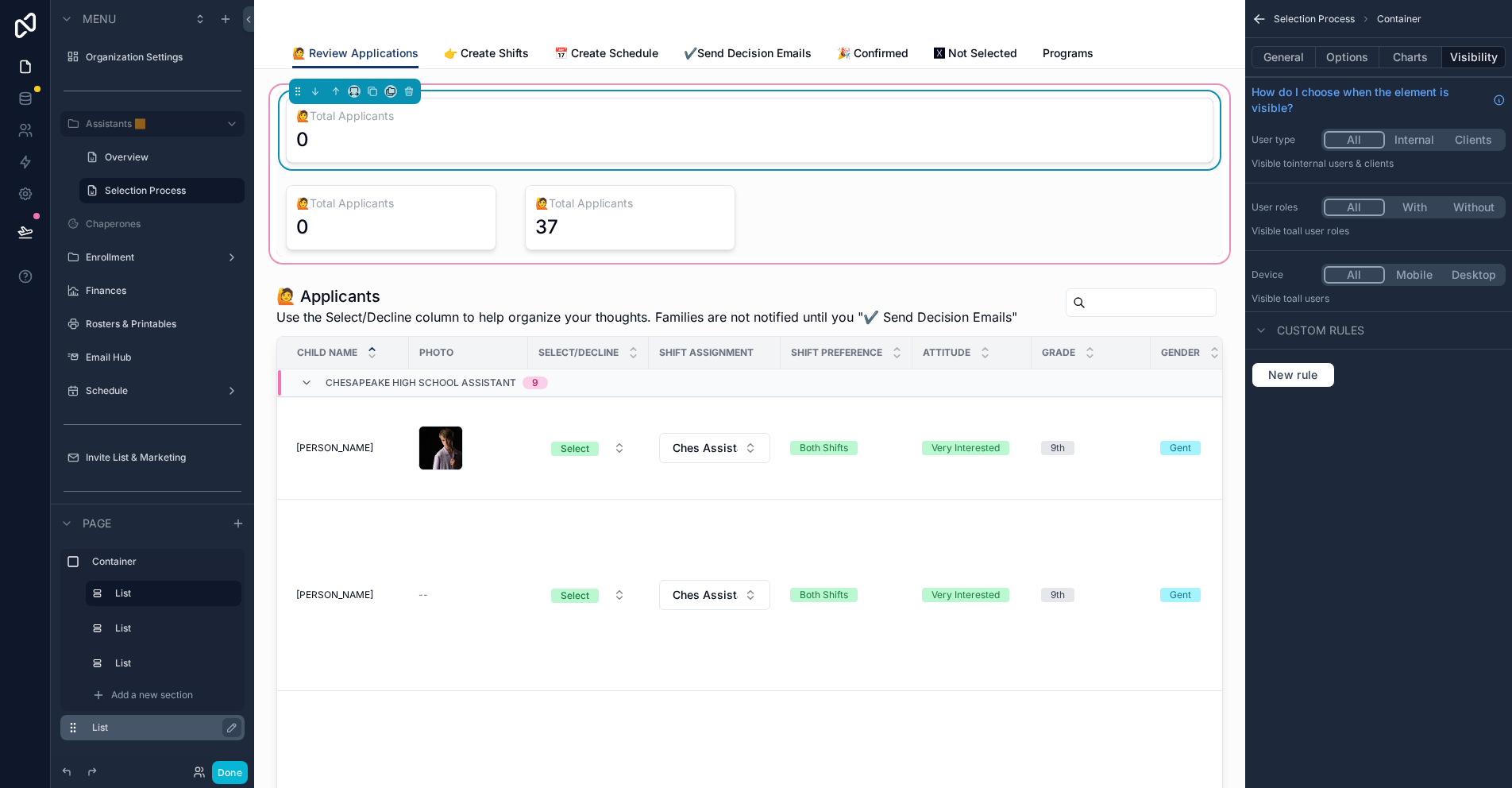
drag, startPoint x: 444, startPoint y: 129, endPoint x: 357, endPoint y: 106, distance: 90.0
click at [444, 129] on div "0" at bounding box center [749, 140] width 906 height 26
click at [352, 88] on icon "scrollable content" at bounding box center [354, 91] width 11 height 11
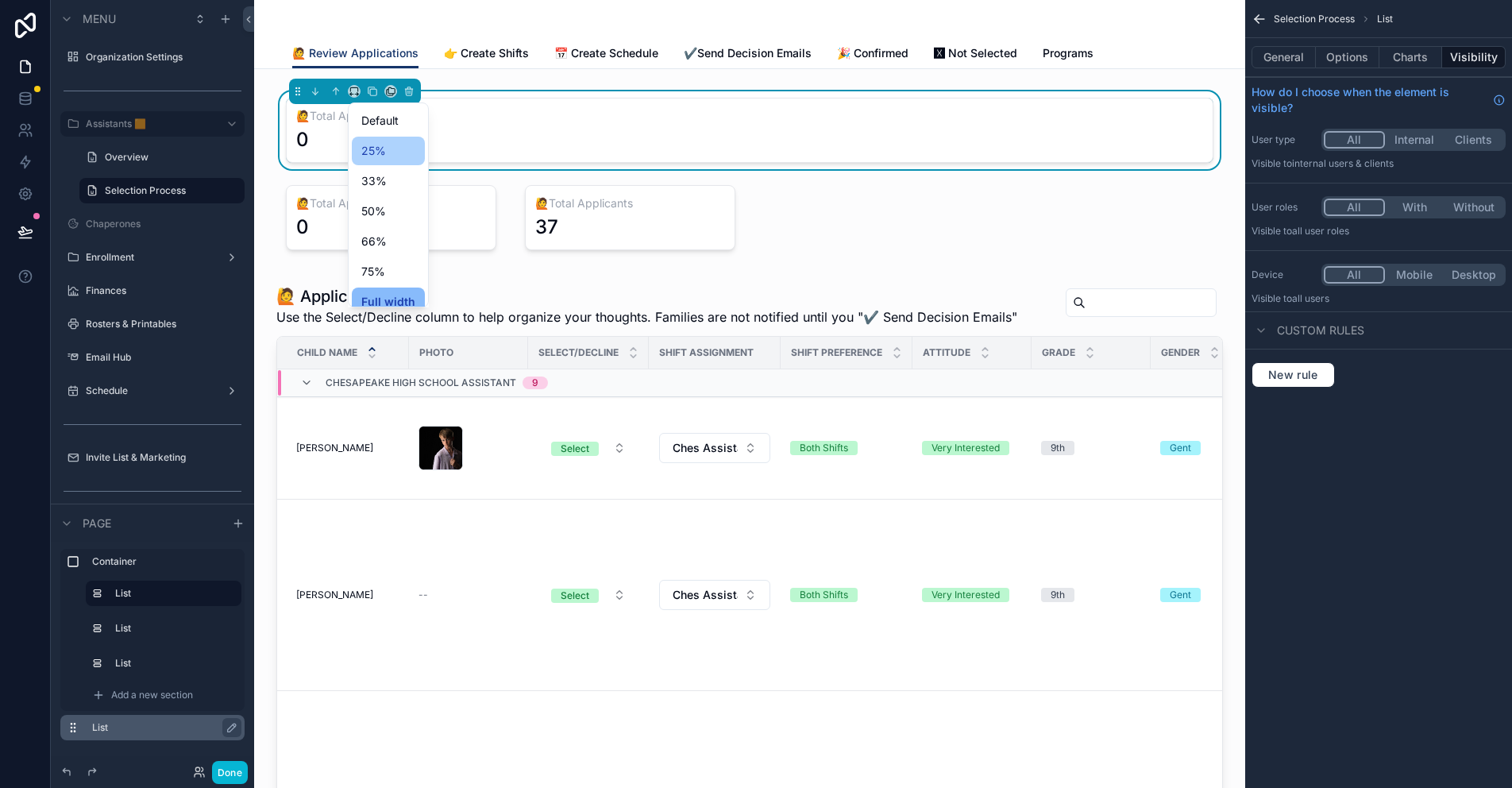
click at [386, 156] on div "25%" at bounding box center [388, 151] width 54 height 19
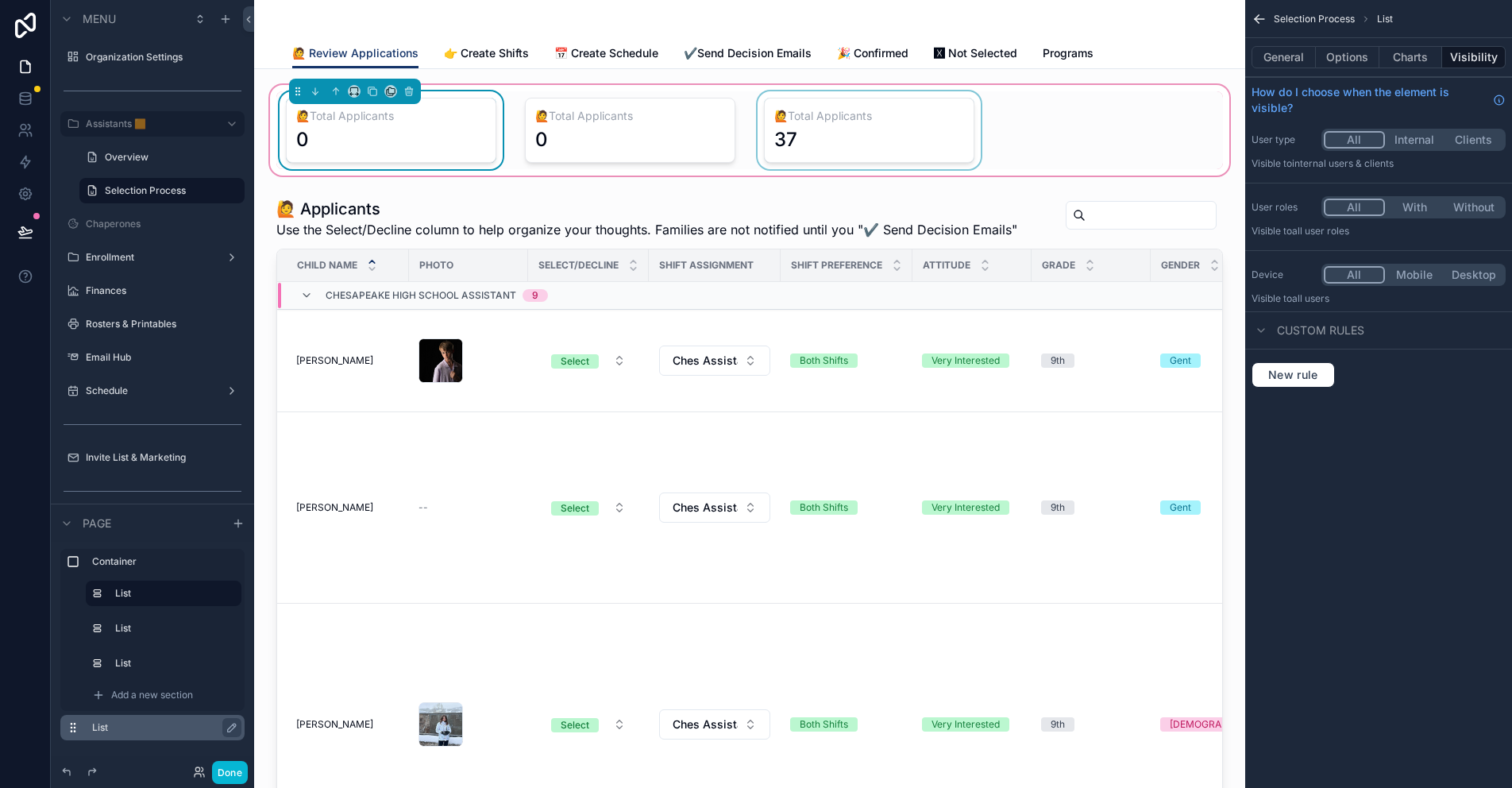
drag, startPoint x: 816, startPoint y: 127, endPoint x: 773, endPoint y: 123, distance: 43.2
click at [816, 127] on div "scrollable content" at bounding box center [868, 130] width 230 height 77
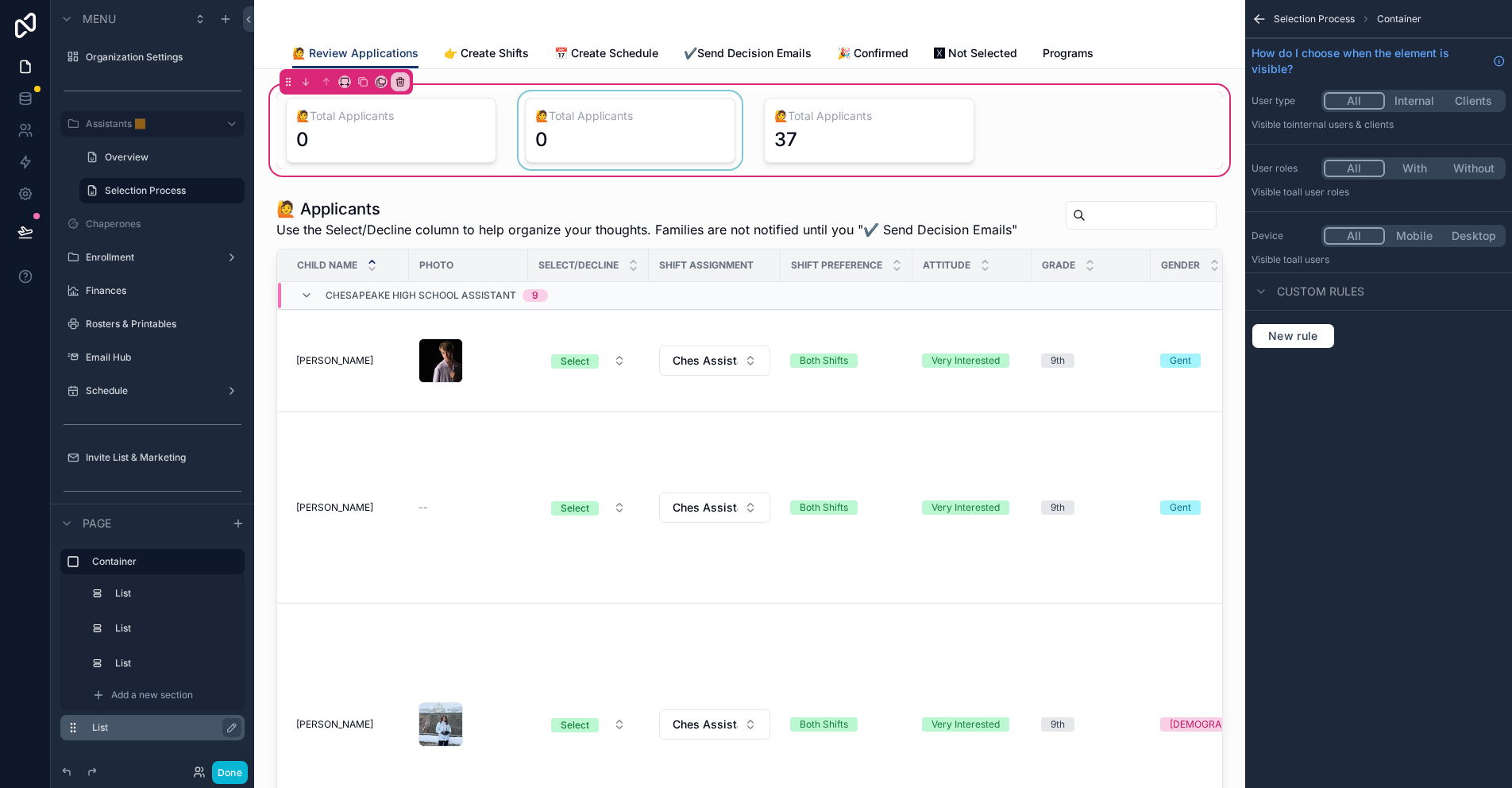
click at [589, 98] on div "scrollable content" at bounding box center [630, 130] width 230 height 77
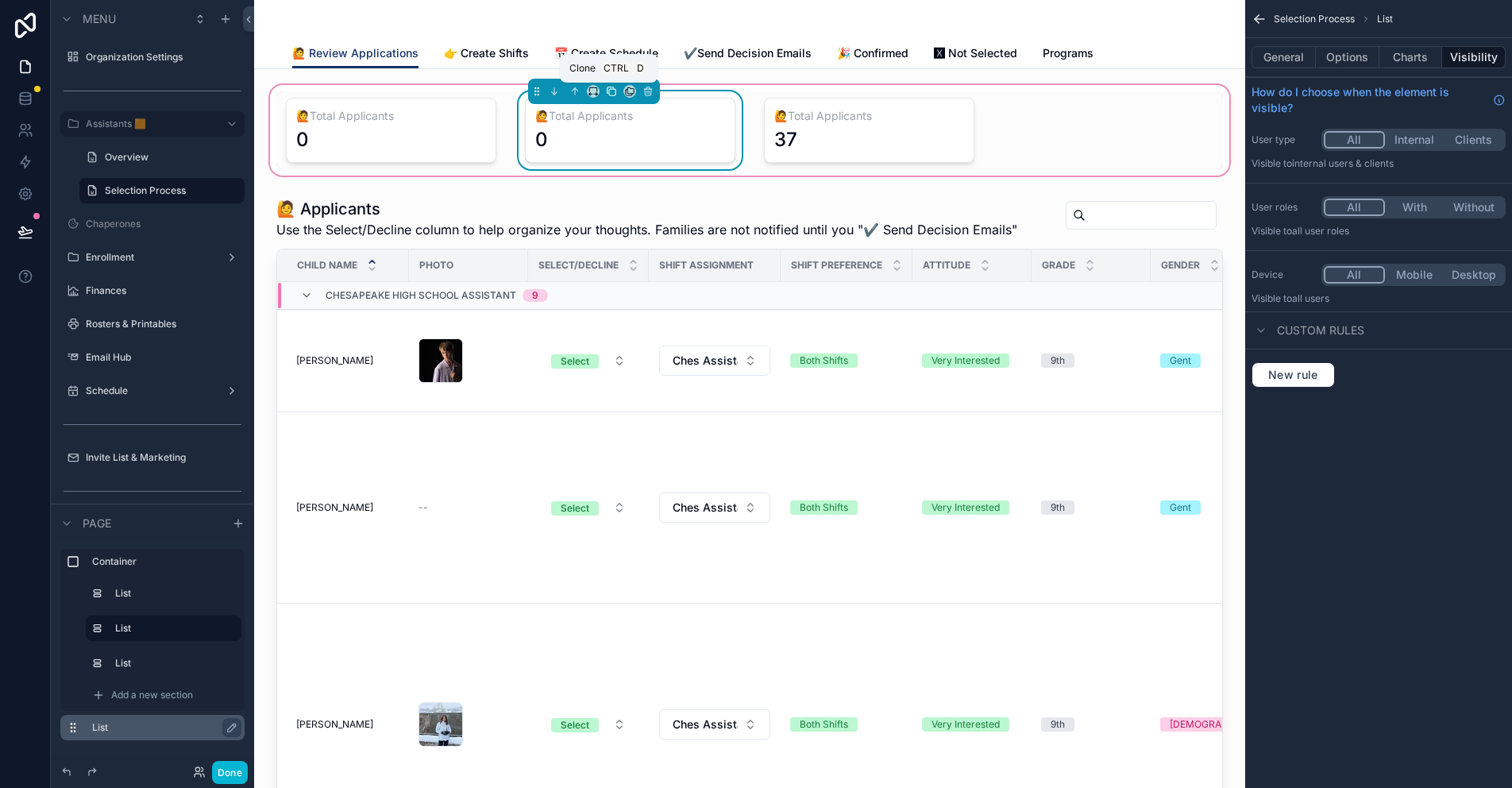
click at [606, 93] on icon "scrollable content" at bounding box center [611, 91] width 11 height 11
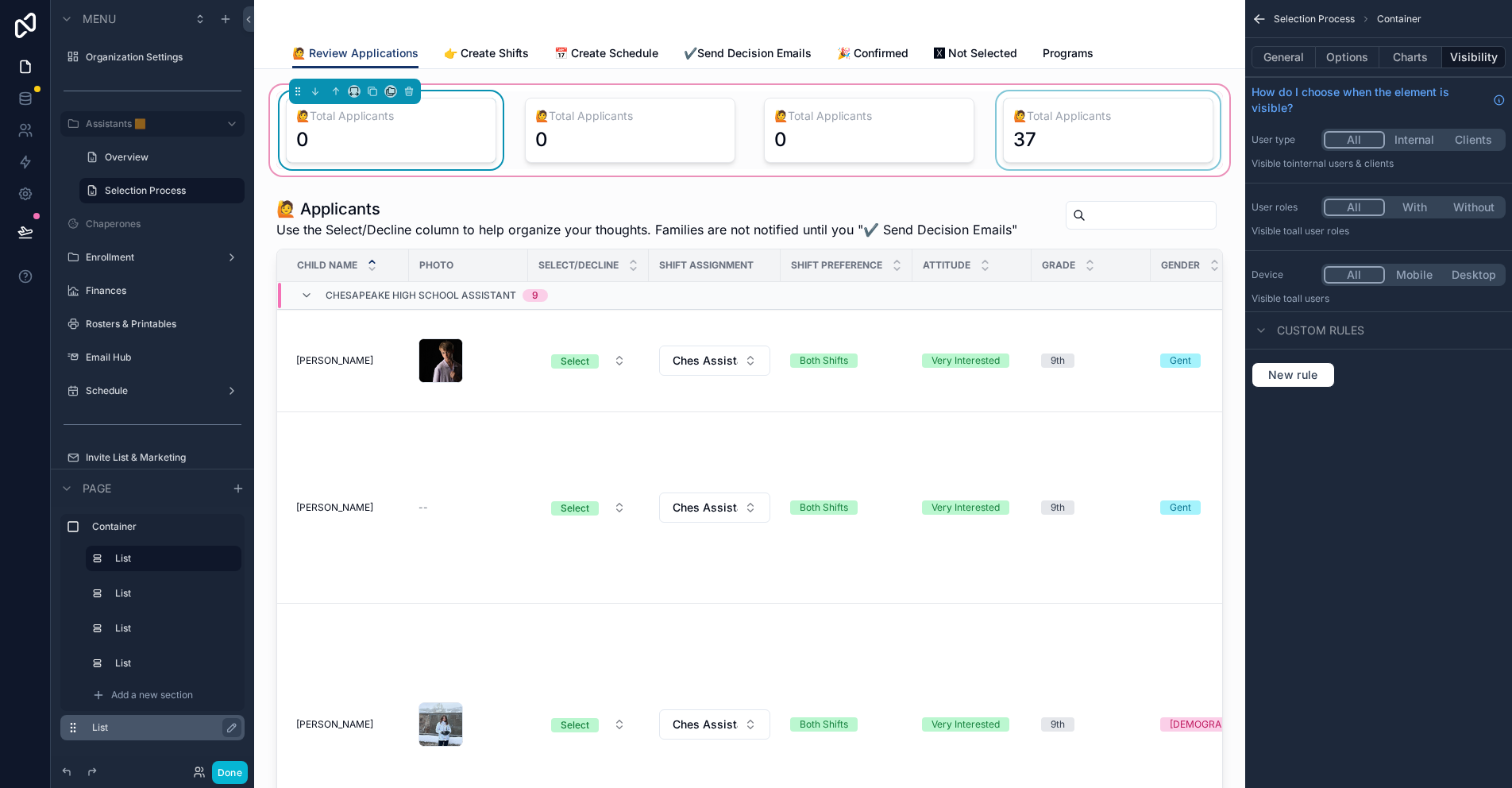
click at [1043, 120] on div "scrollable content" at bounding box center [1108, 130] width 230 height 77
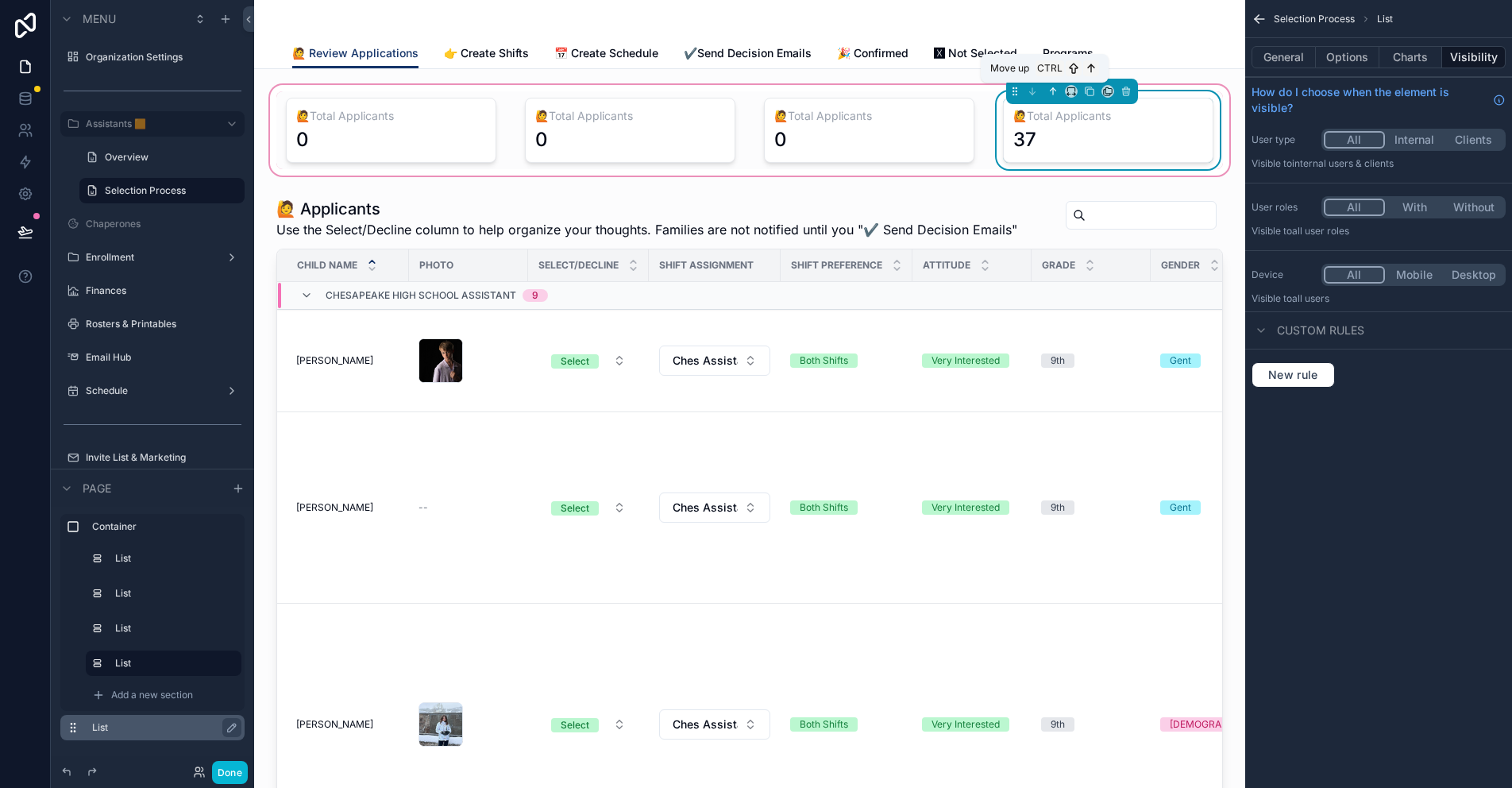
click at [1048, 90] on icon "scrollable content" at bounding box center [1053, 91] width 11 height 11
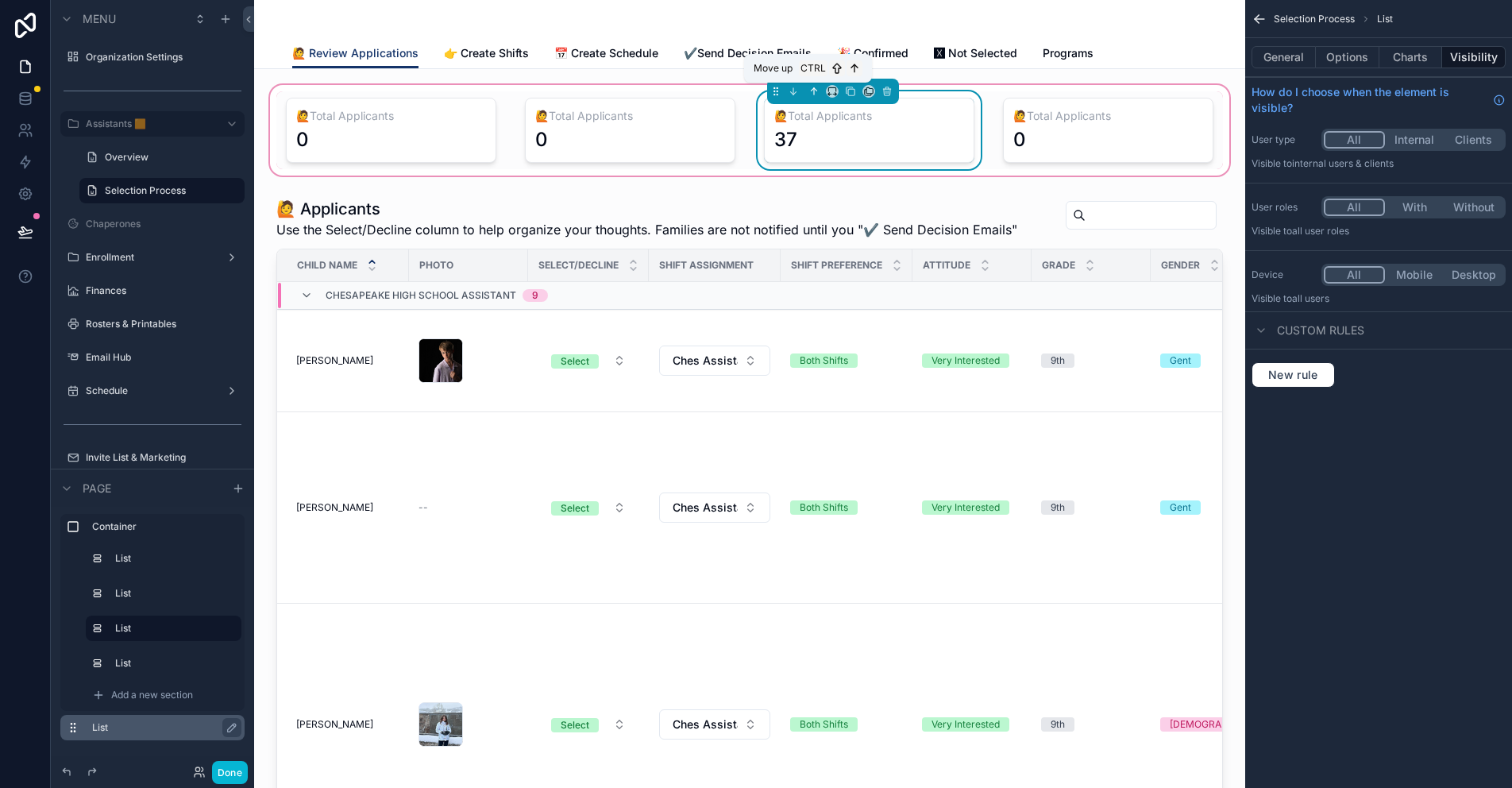
click at [814, 90] on icon "scrollable content" at bounding box center [815, 90] width 3 height 3
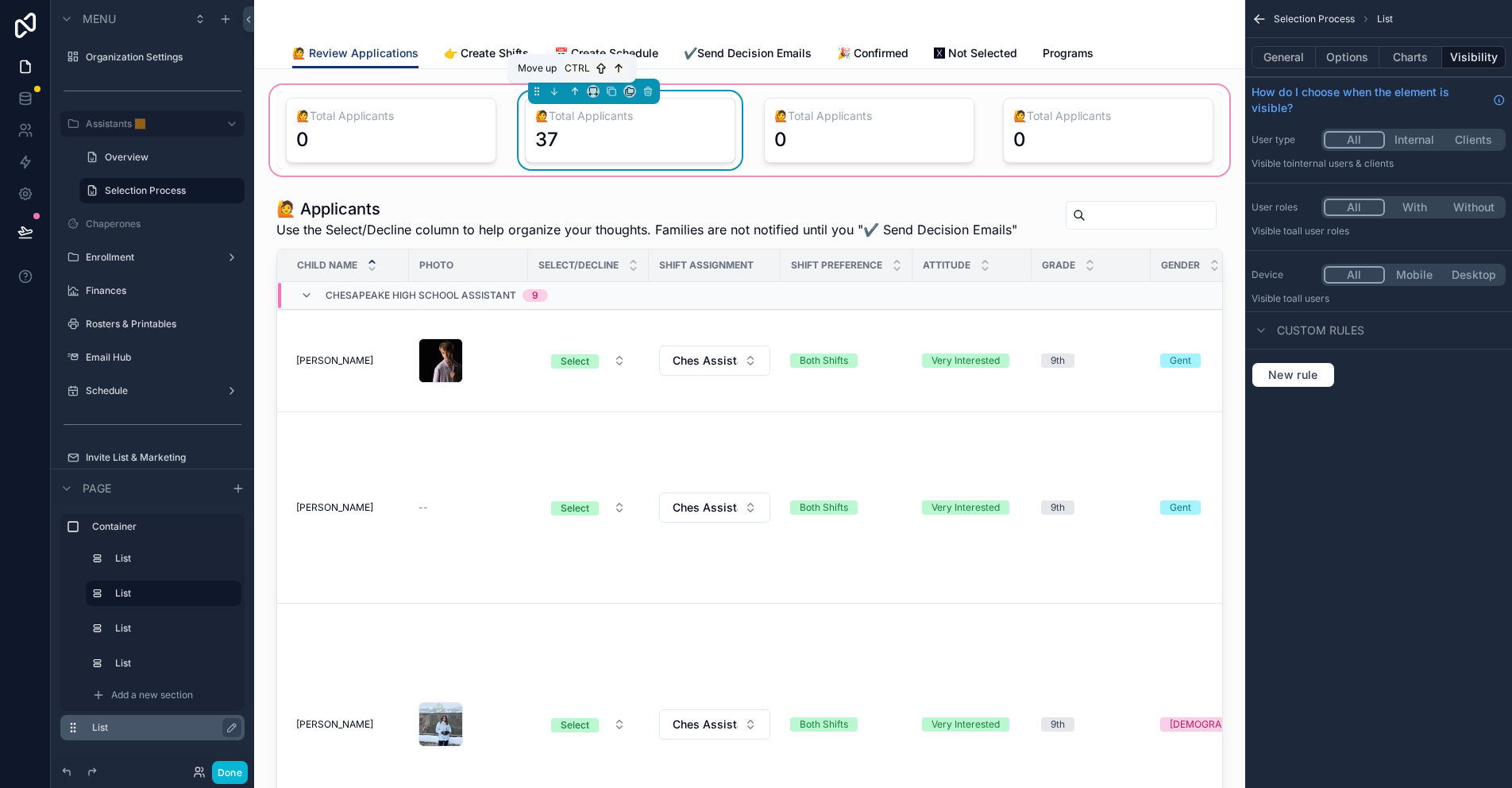
click at [573, 90] on icon "scrollable content" at bounding box center [575, 91] width 11 height 11
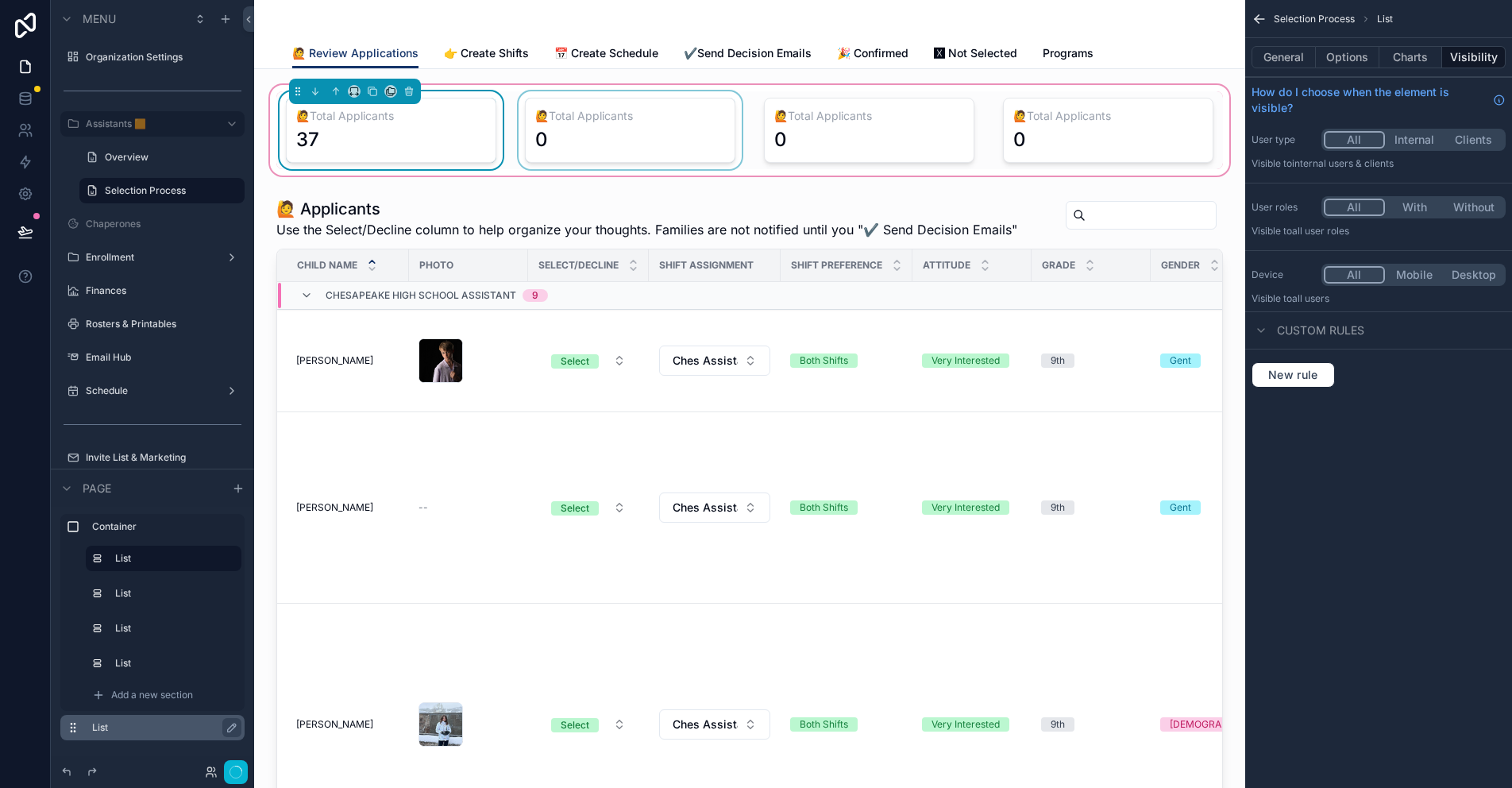
click at [570, 124] on div "scrollable content" at bounding box center [630, 130] width 230 height 77
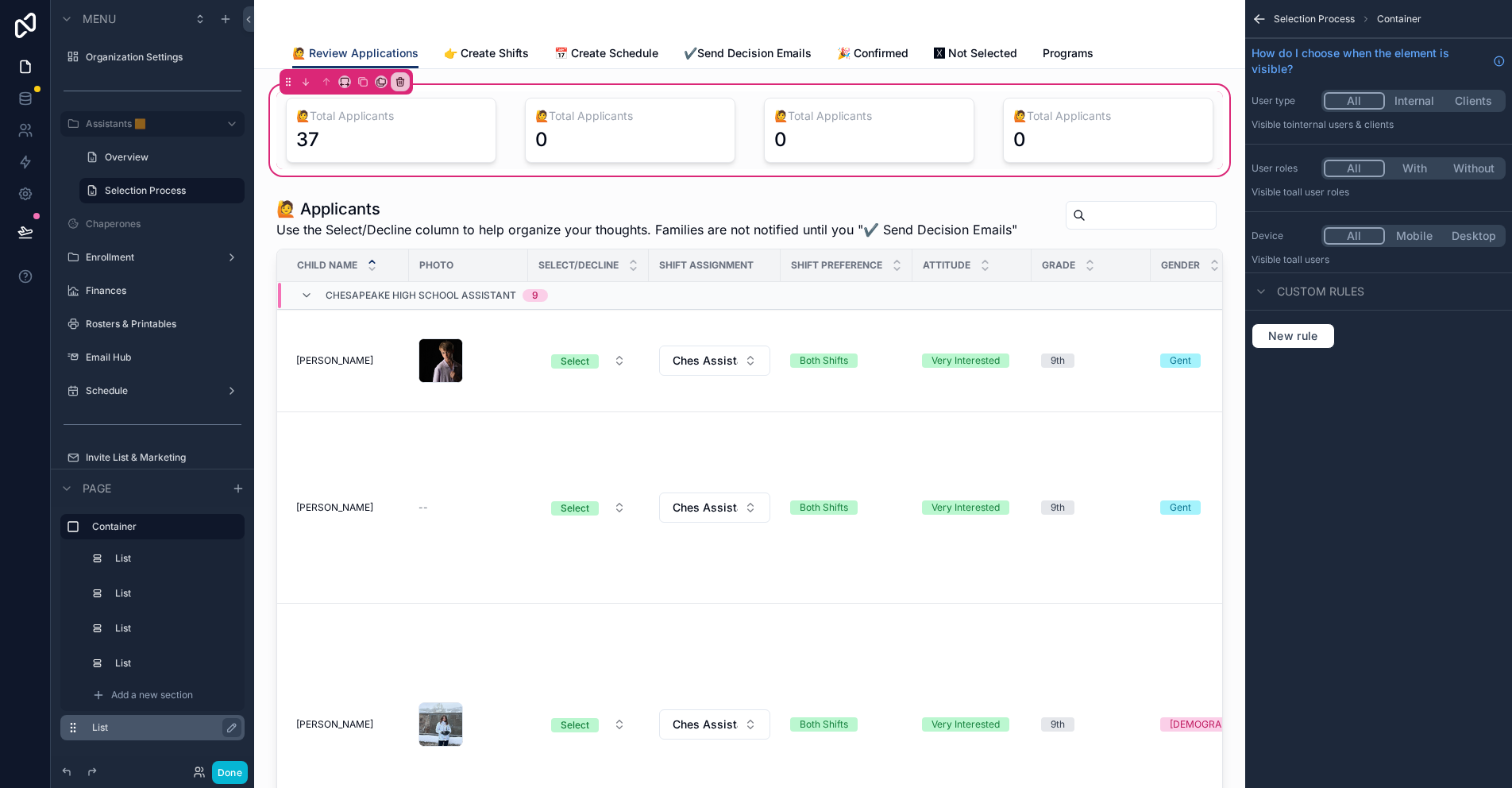
click at [1489, 22] on div "Selection Process Container" at bounding box center [1378, 19] width 267 height 38
click at [589, 132] on div "scrollable content" at bounding box center [630, 130] width 230 height 77
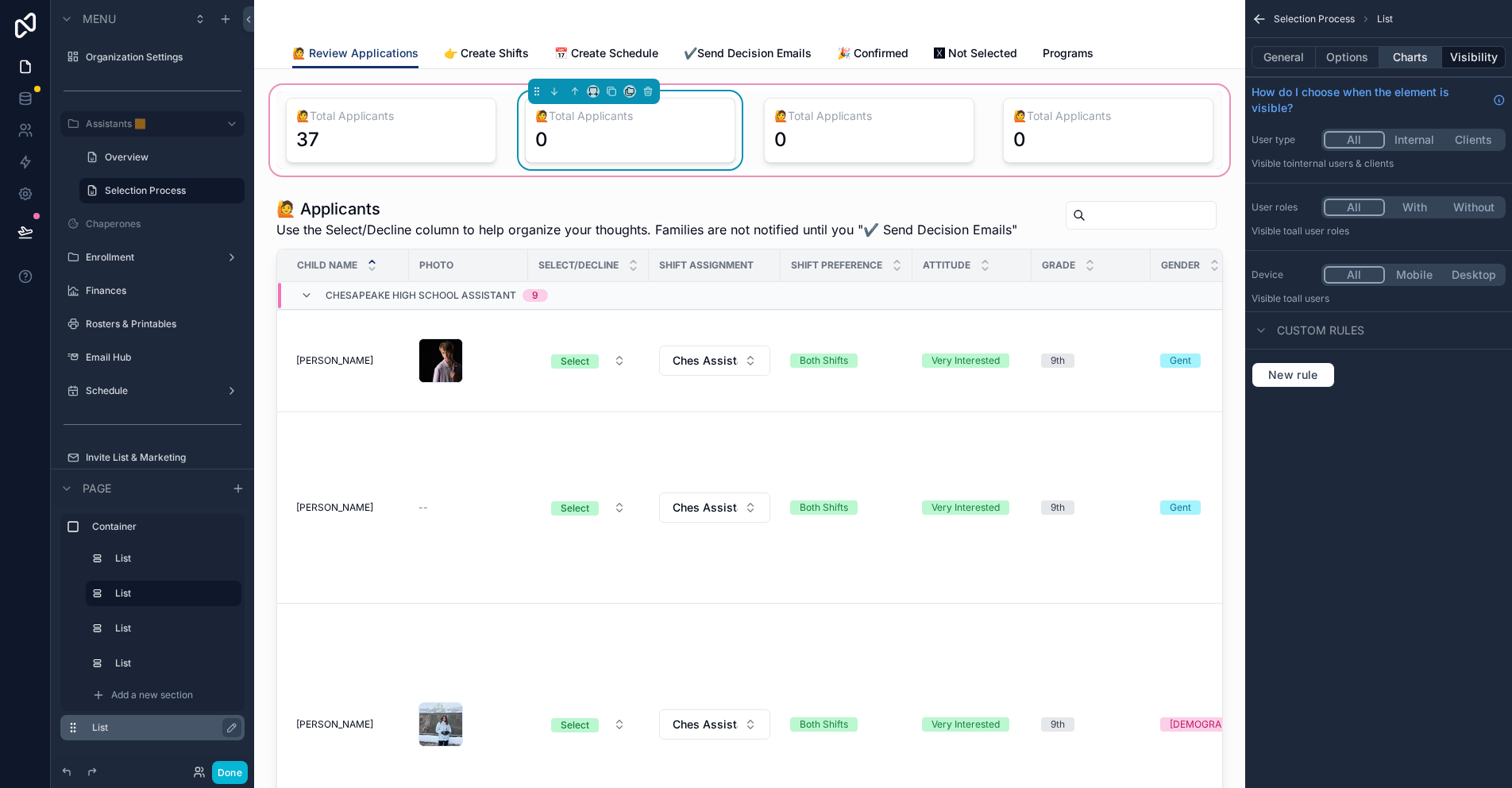
click at [1418, 58] on button "Charts" at bounding box center [1410, 57] width 64 height 23
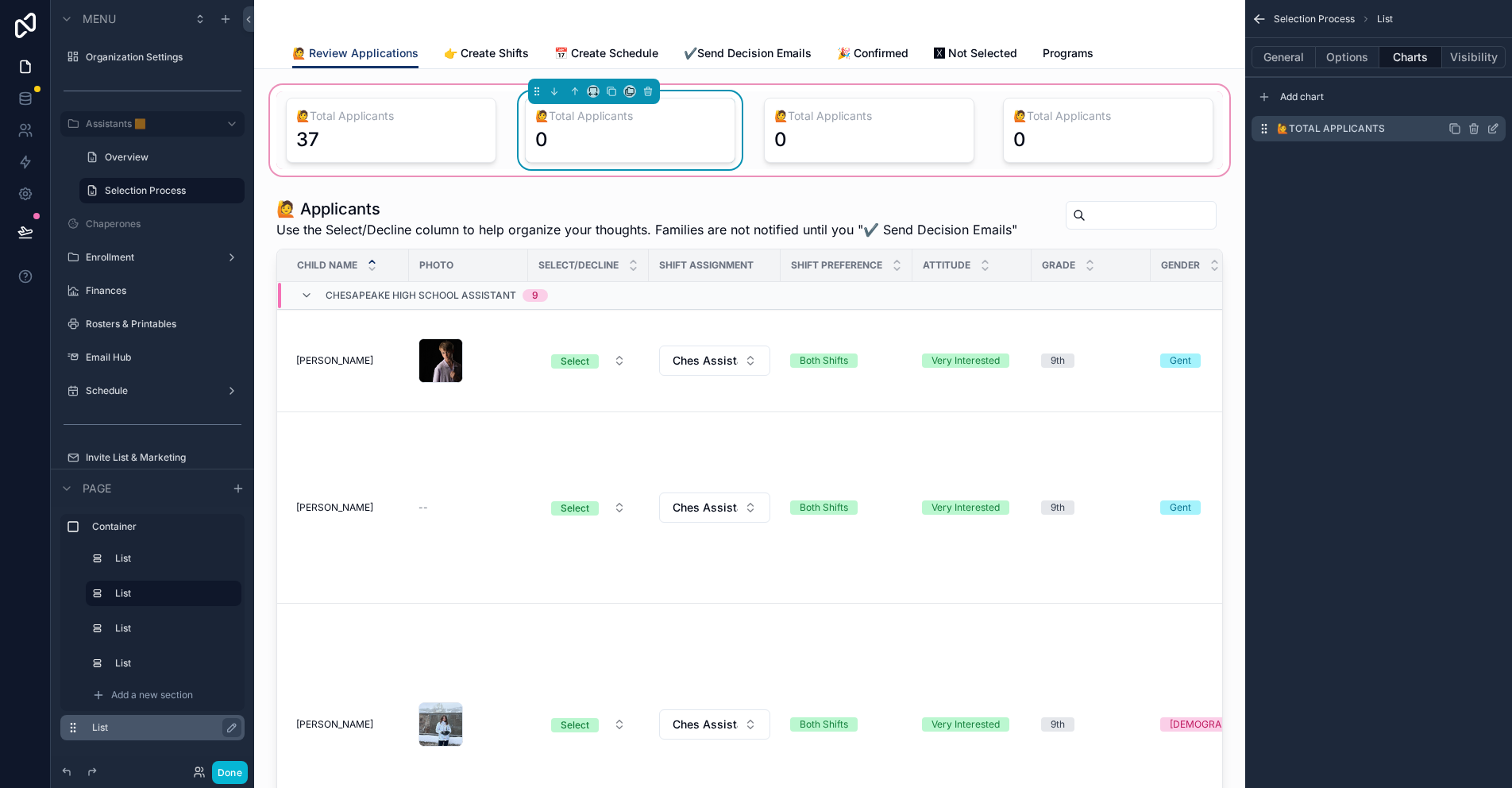
click at [1486, 127] on icon "scrollable content" at bounding box center [1493, 129] width 13 height 13
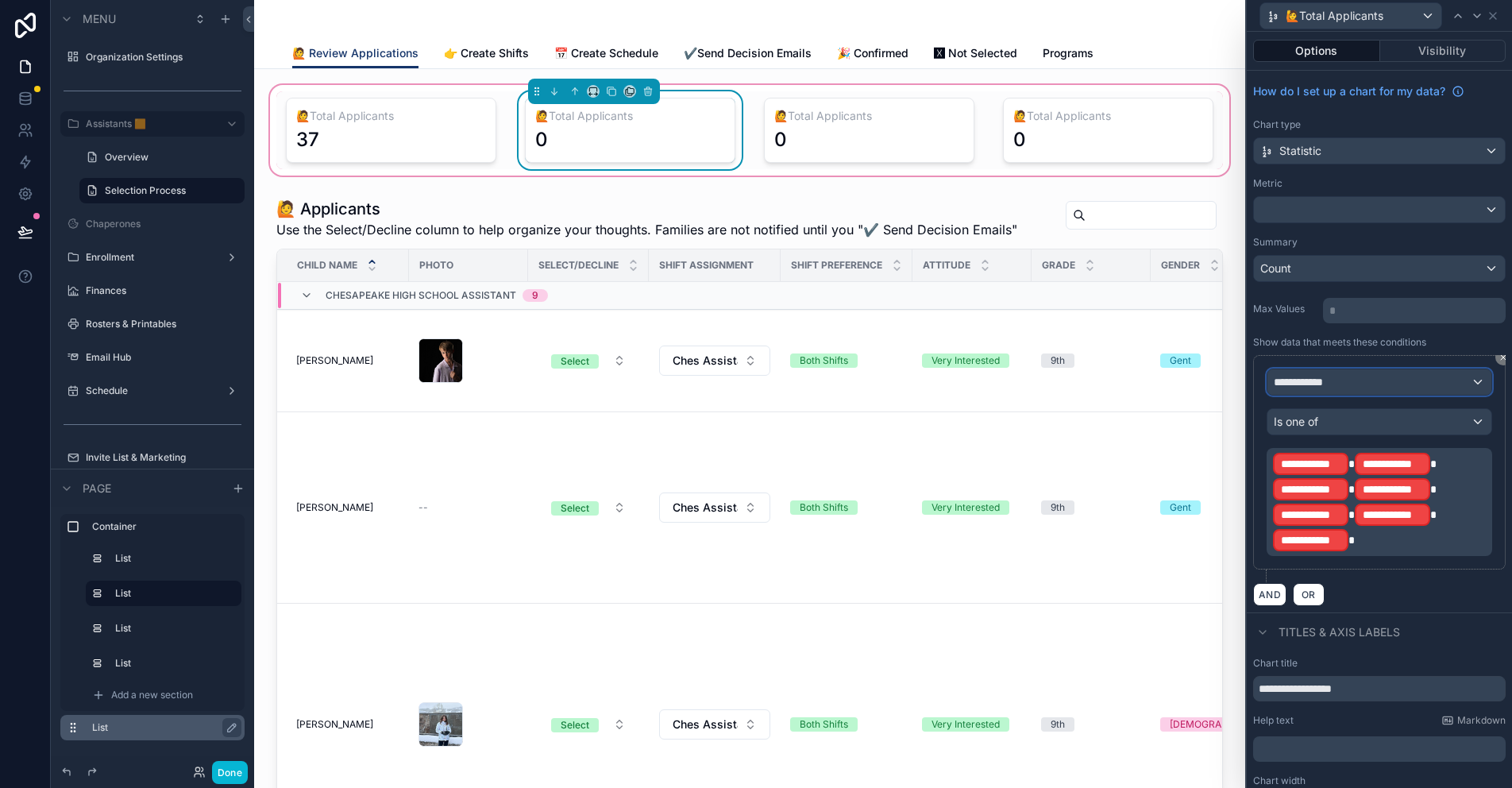
click at [1442, 384] on div "**********" at bounding box center [1379, 382] width 224 height 26
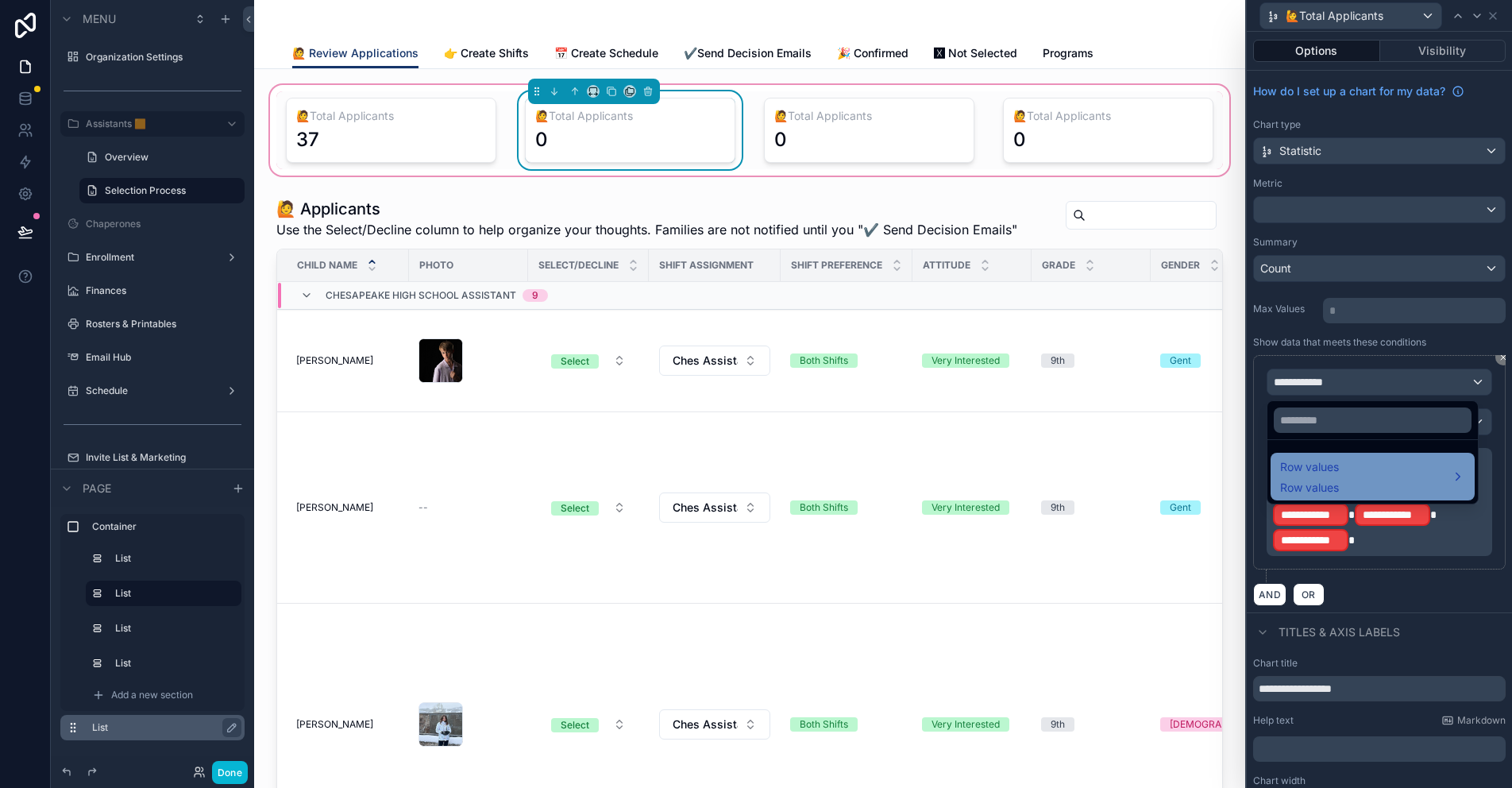
drag, startPoint x: 1327, startPoint y: 474, endPoint x: 1278, endPoint y: 469, distance: 49.3
click at [1327, 474] on span "Row values" at bounding box center [1309, 467] width 59 height 19
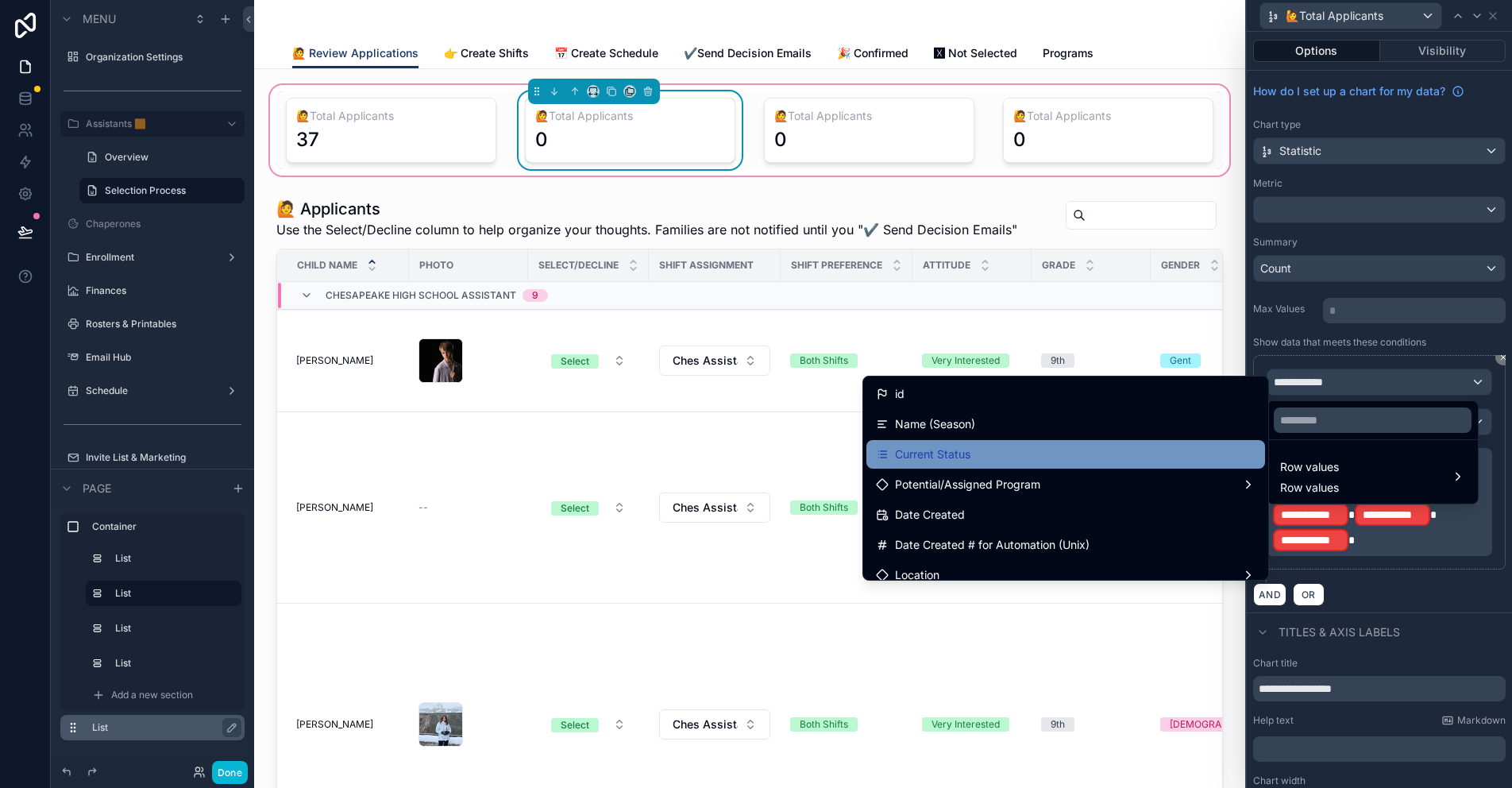
click at [970, 445] on span "Current Status" at bounding box center [933, 454] width 76 height 19
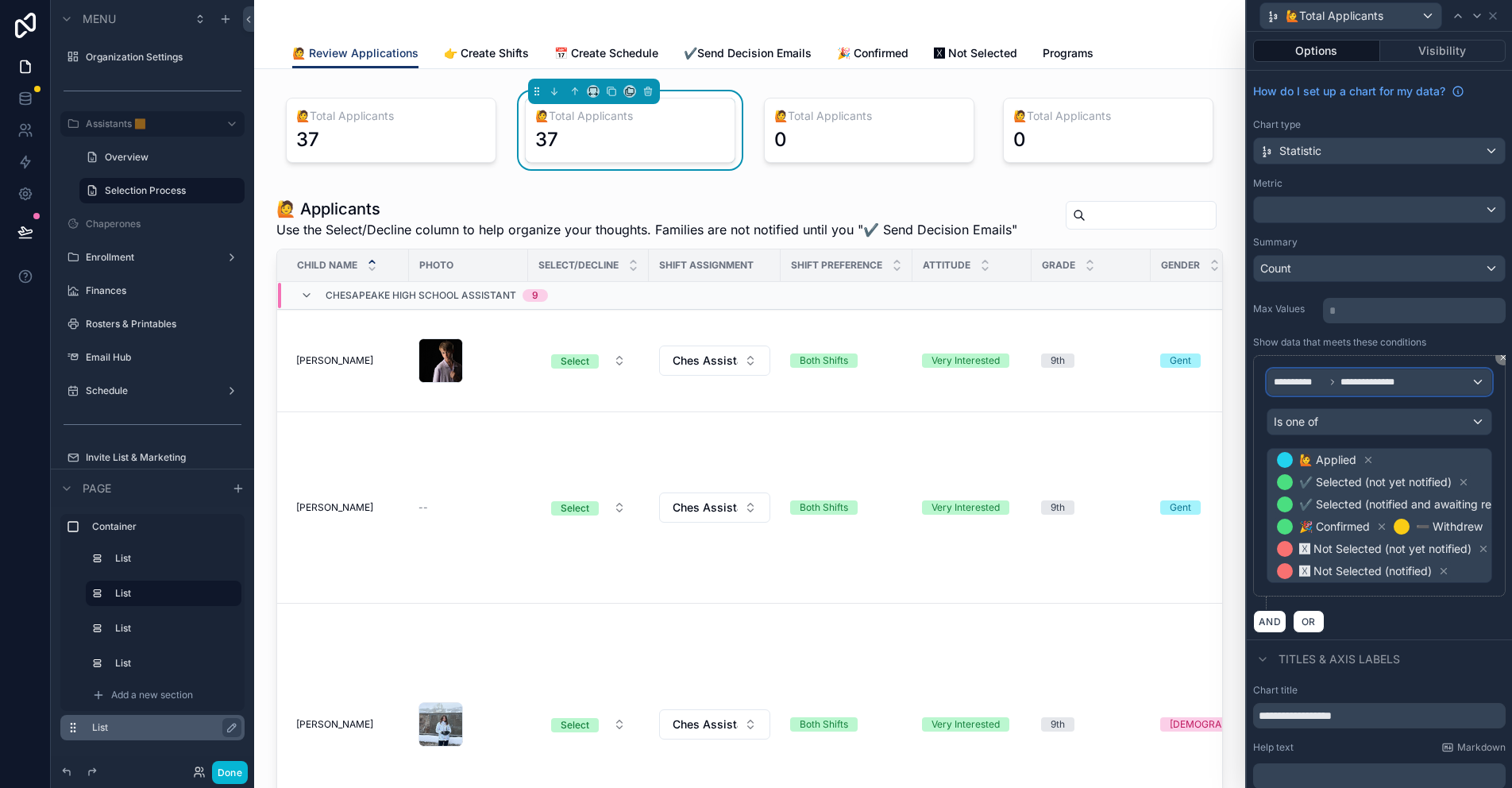
drag, startPoint x: 1324, startPoint y: 399, endPoint x: 1327, endPoint y: 376, distance: 23.2
click at [1327, 376] on span "**********" at bounding box center [1339, 382] width 131 height 13
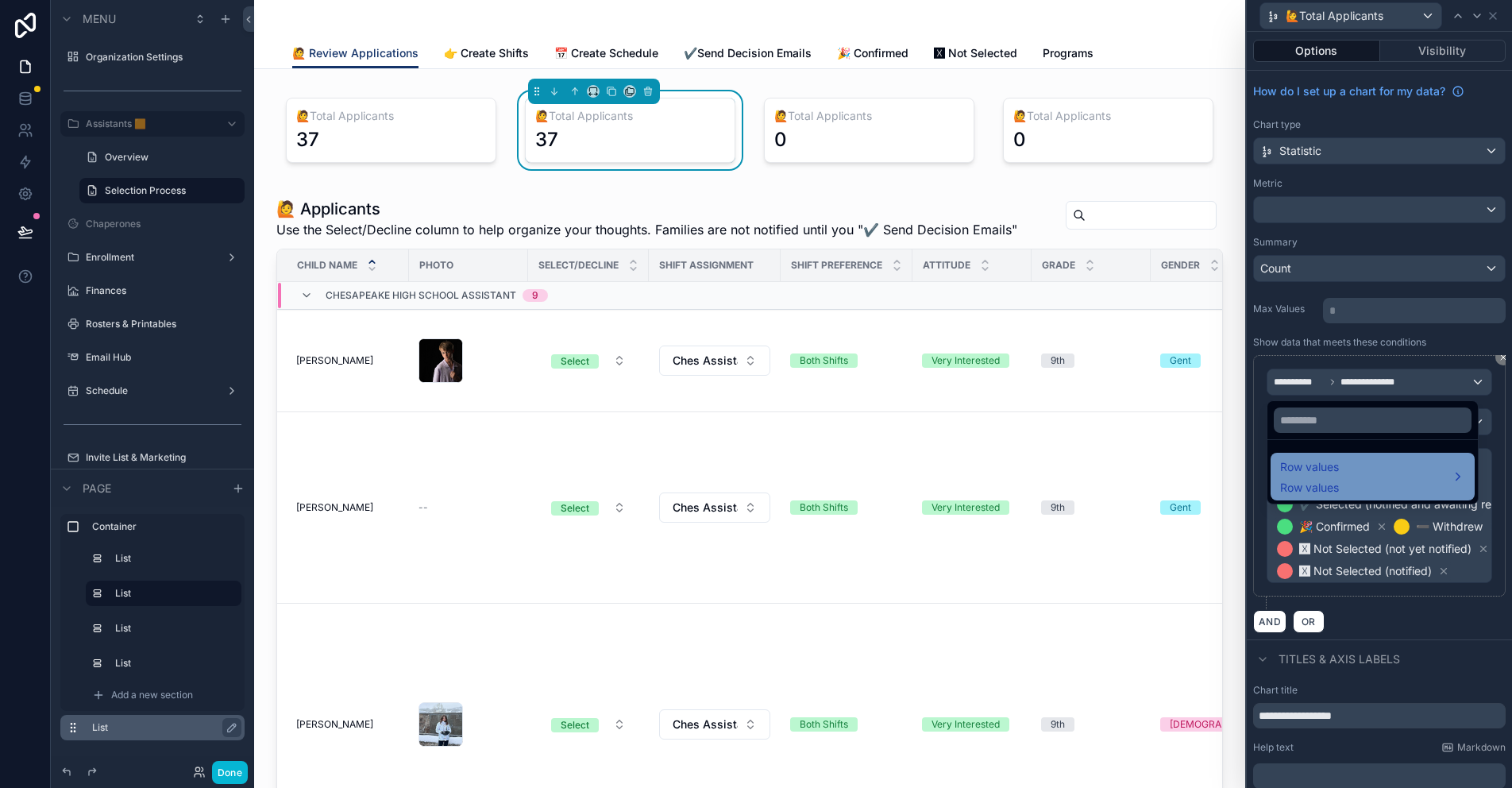
click at [1345, 461] on div "Row values Row values" at bounding box center [1372, 476] width 185 height 38
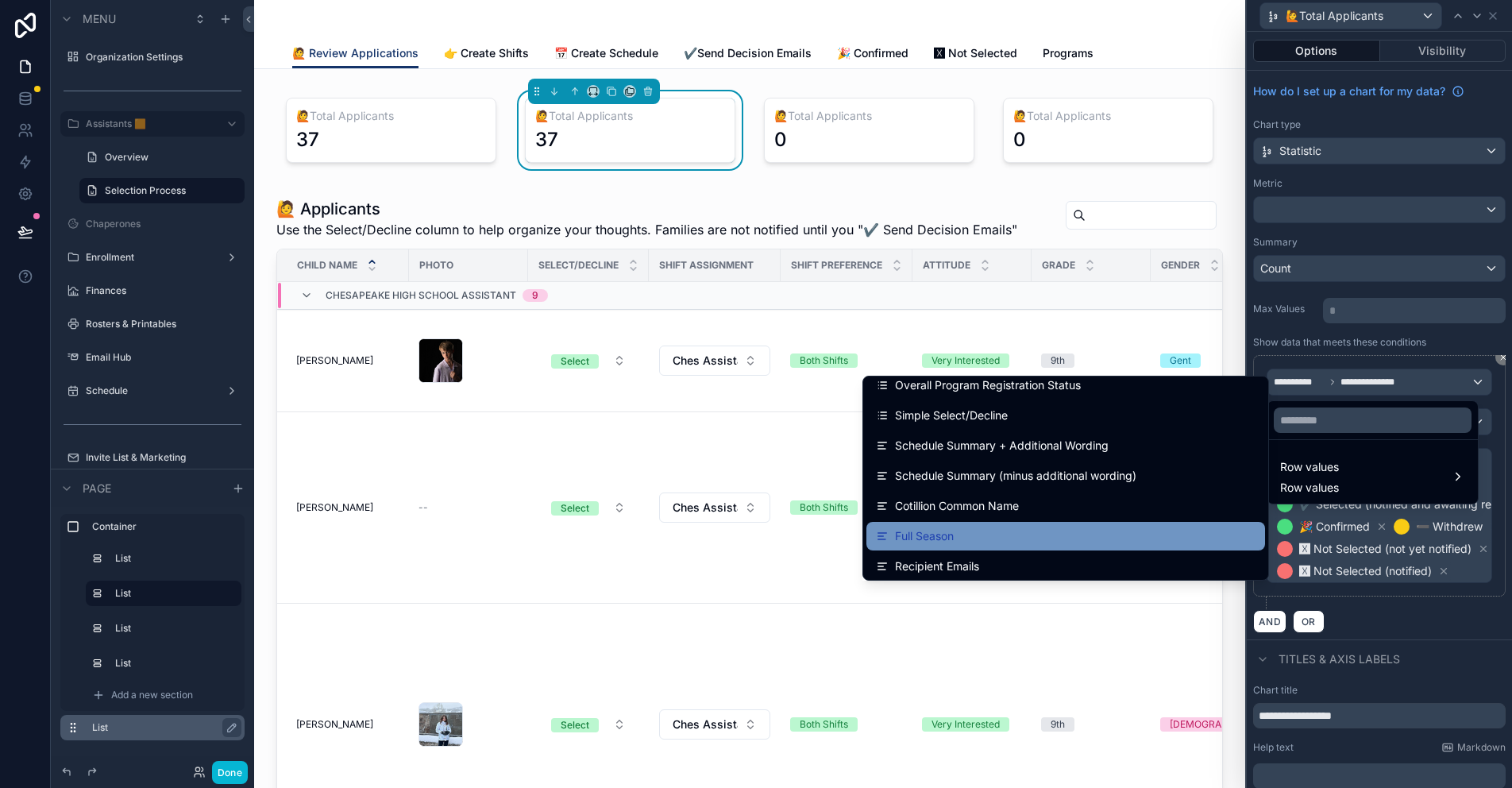
scroll to position [5508, 0]
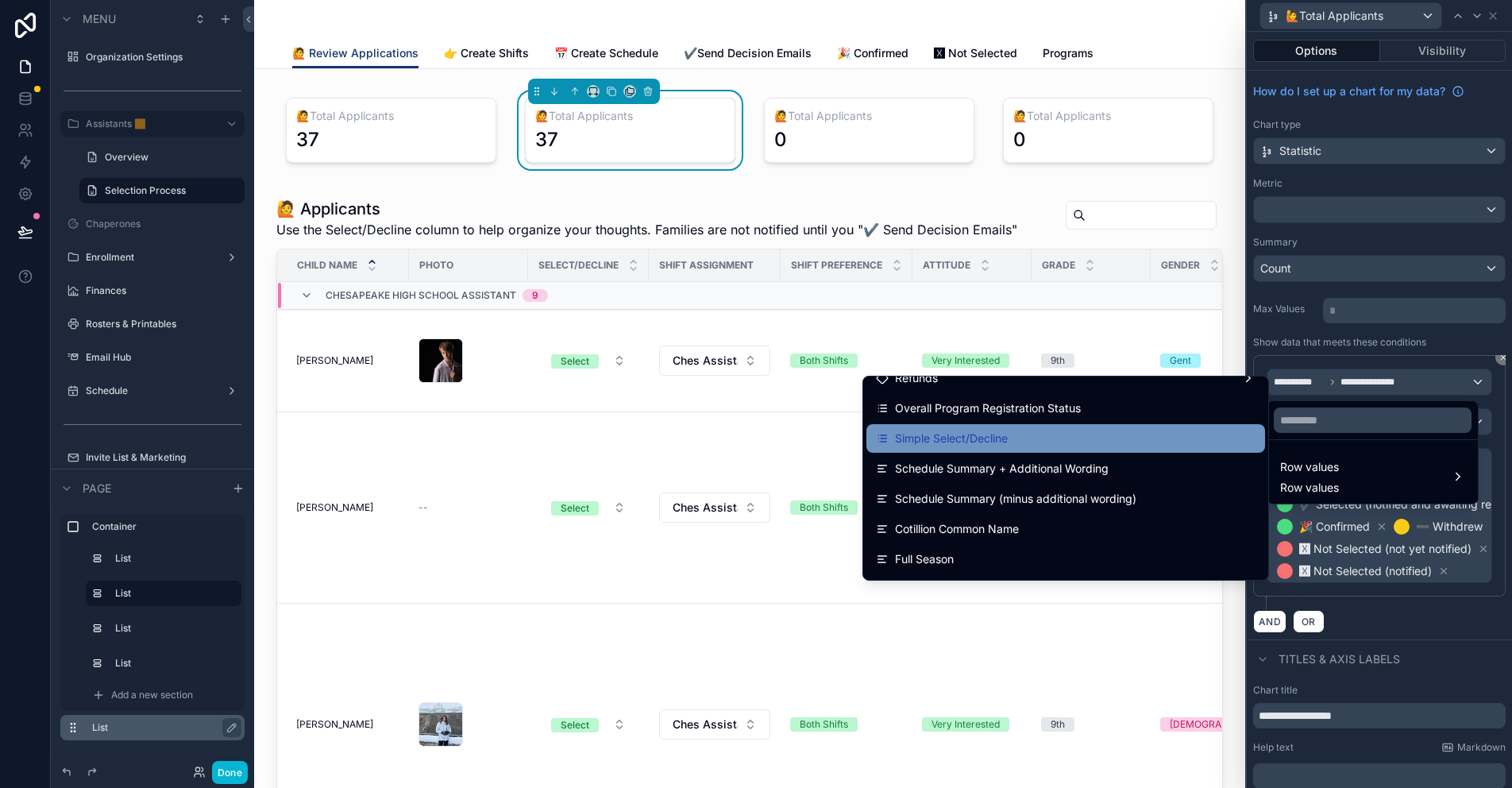
click at [1014, 448] on div "Simple Select/Decline" at bounding box center [1065, 438] width 398 height 28
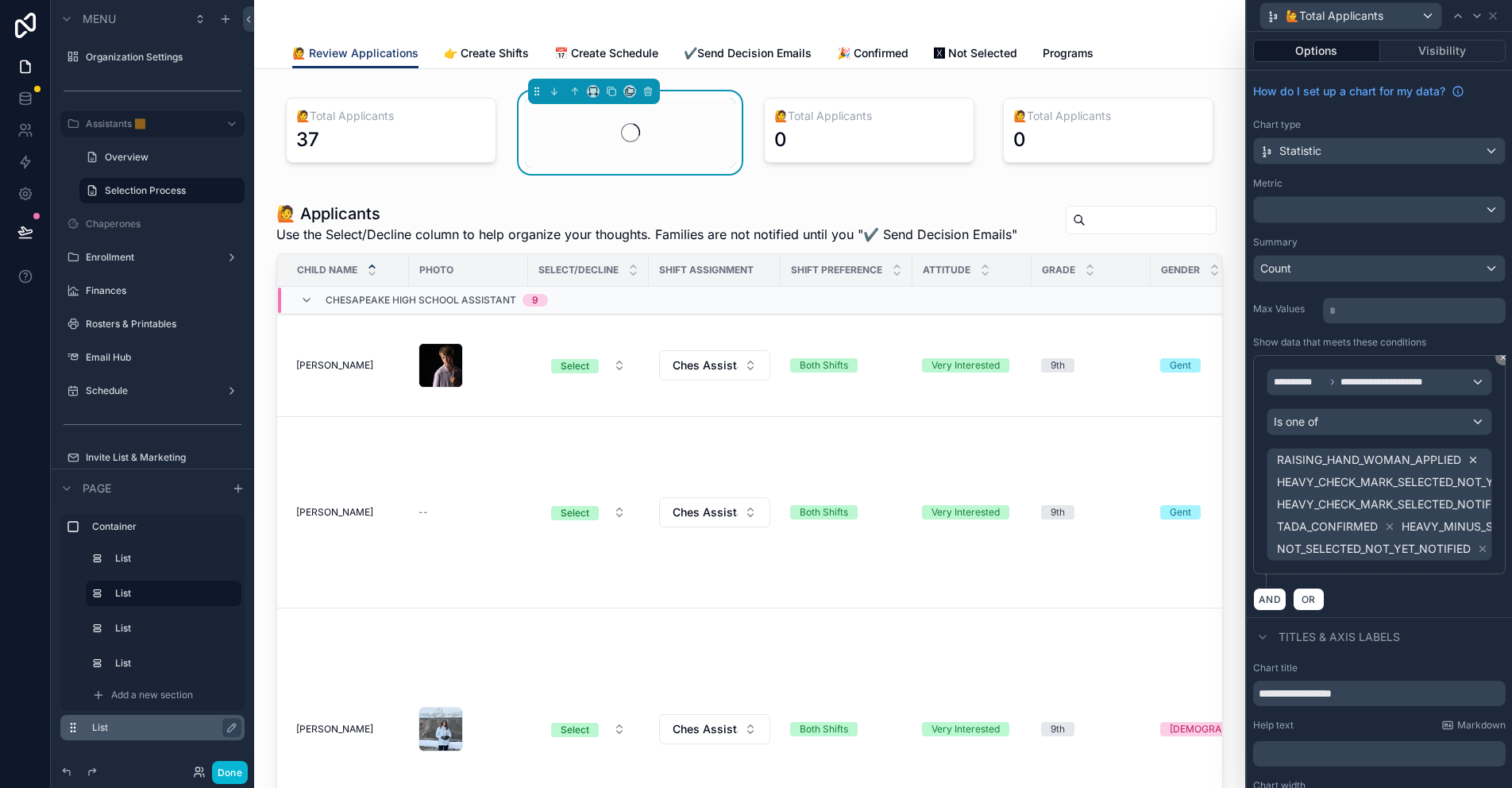
click at [1468, 459] on icon at bounding box center [1473, 460] width 11 height 11
click at [1465, 424] on div "Is one of" at bounding box center [1379, 422] width 224 height 26
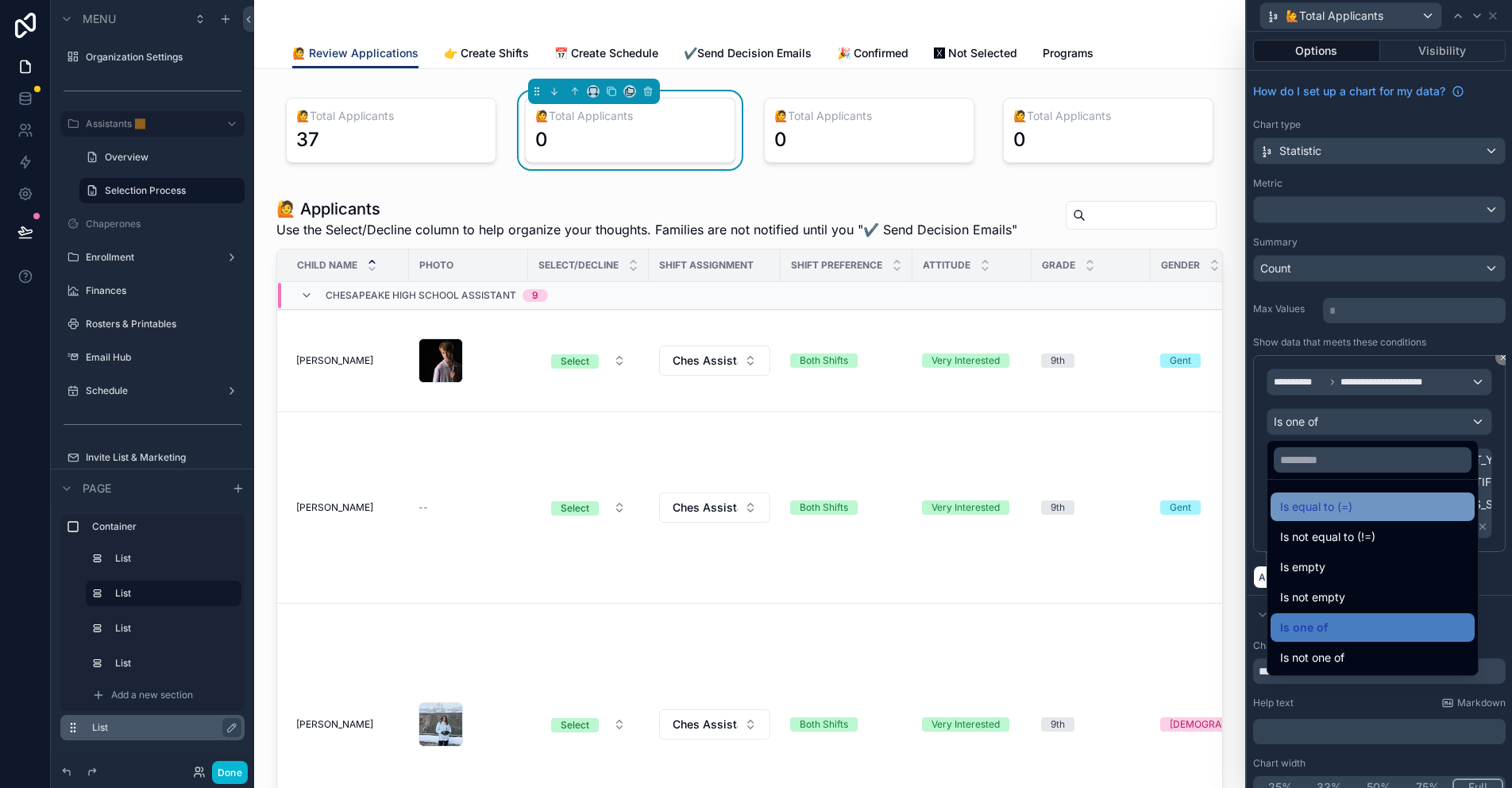
click at [1316, 505] on span "Is equal to (=)" at bounding box center [1316, 507] width 73 height 19
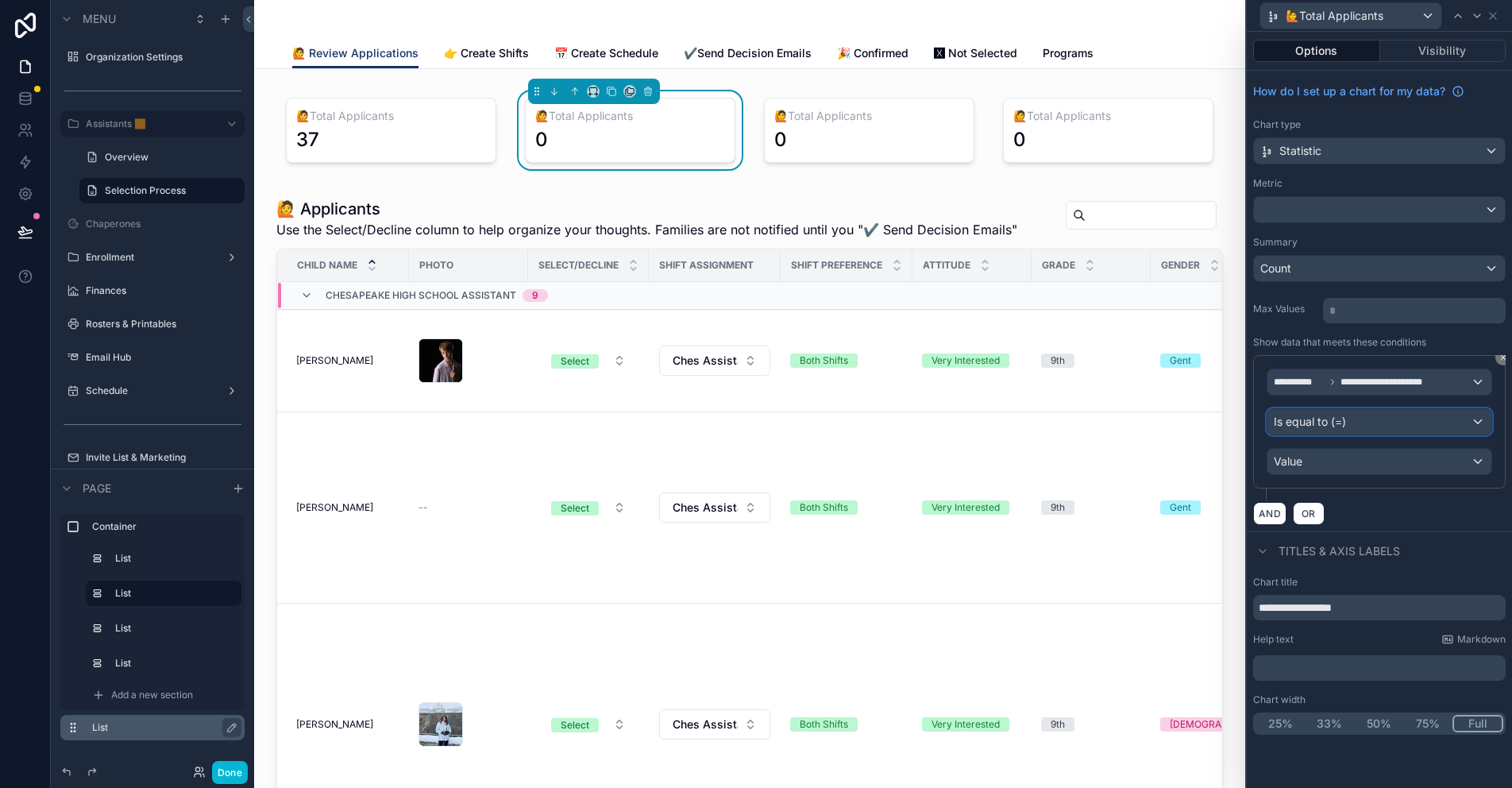
click at [1452, 421] on div "Is equal to (=)" at bounding box center [1379, 422] width 224 height 26
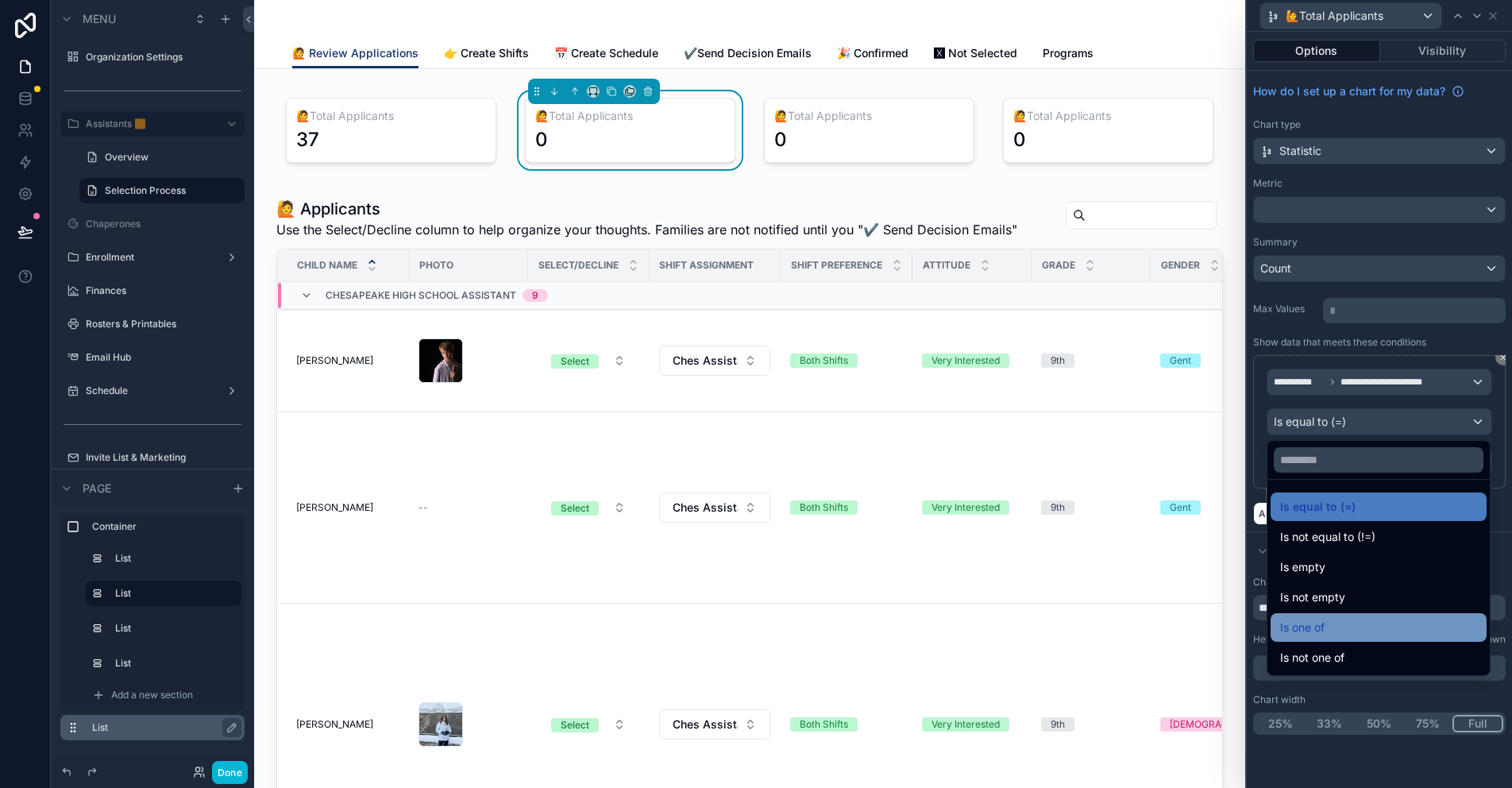
click at [1324, 629] on span "Is one of" at bounding box center [1302, 627] width 44 height 19
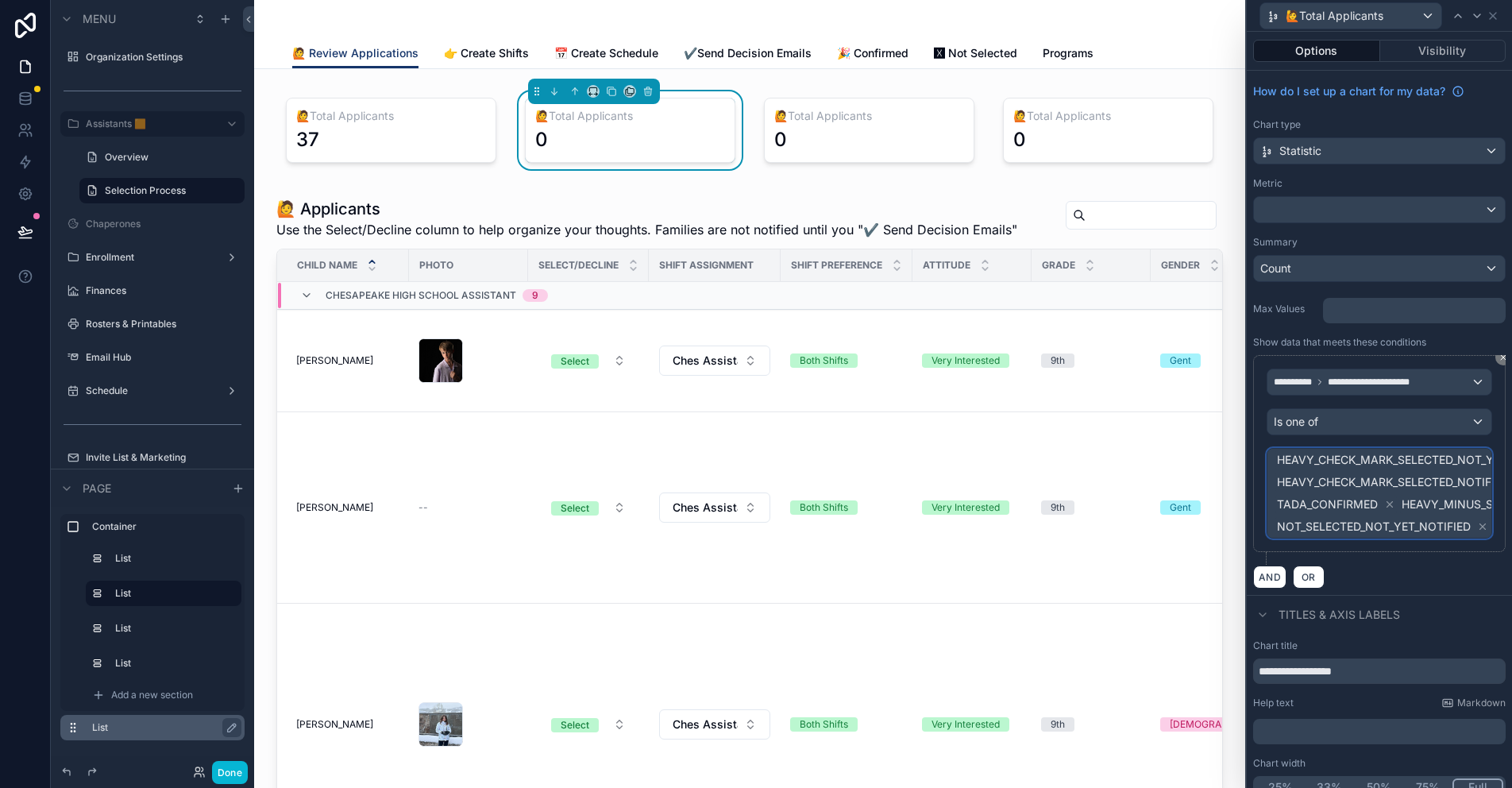
click at [1432, 457] on span "HEAVY_CHECK_MARK_SELECTED_NOT_YET_NOTIFIED" at bounding box center [1419, 460] width 285 height 16
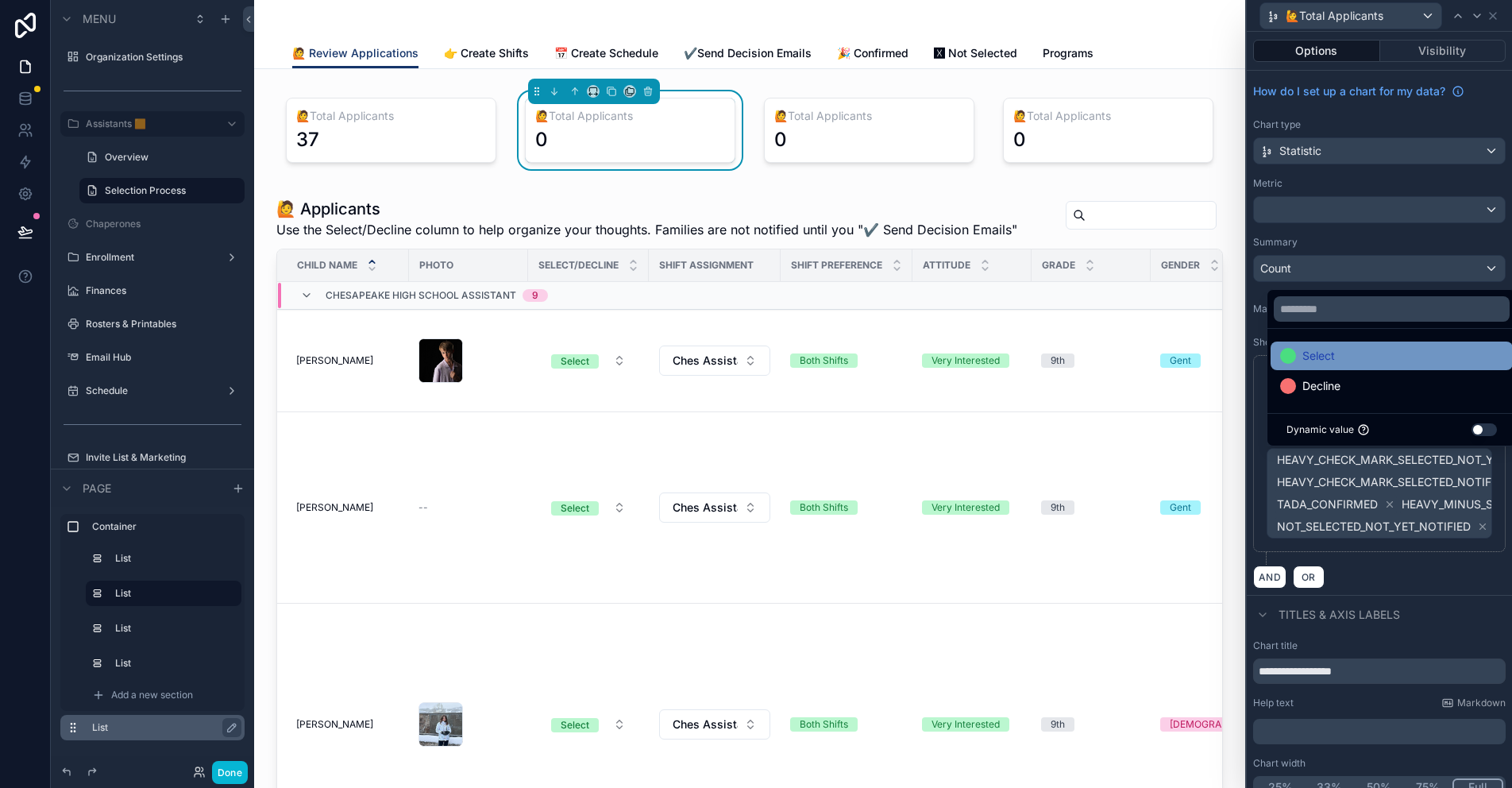
click at [1329, 355] on span "Select" at bounding box center [1318, 356] width 32 height 19
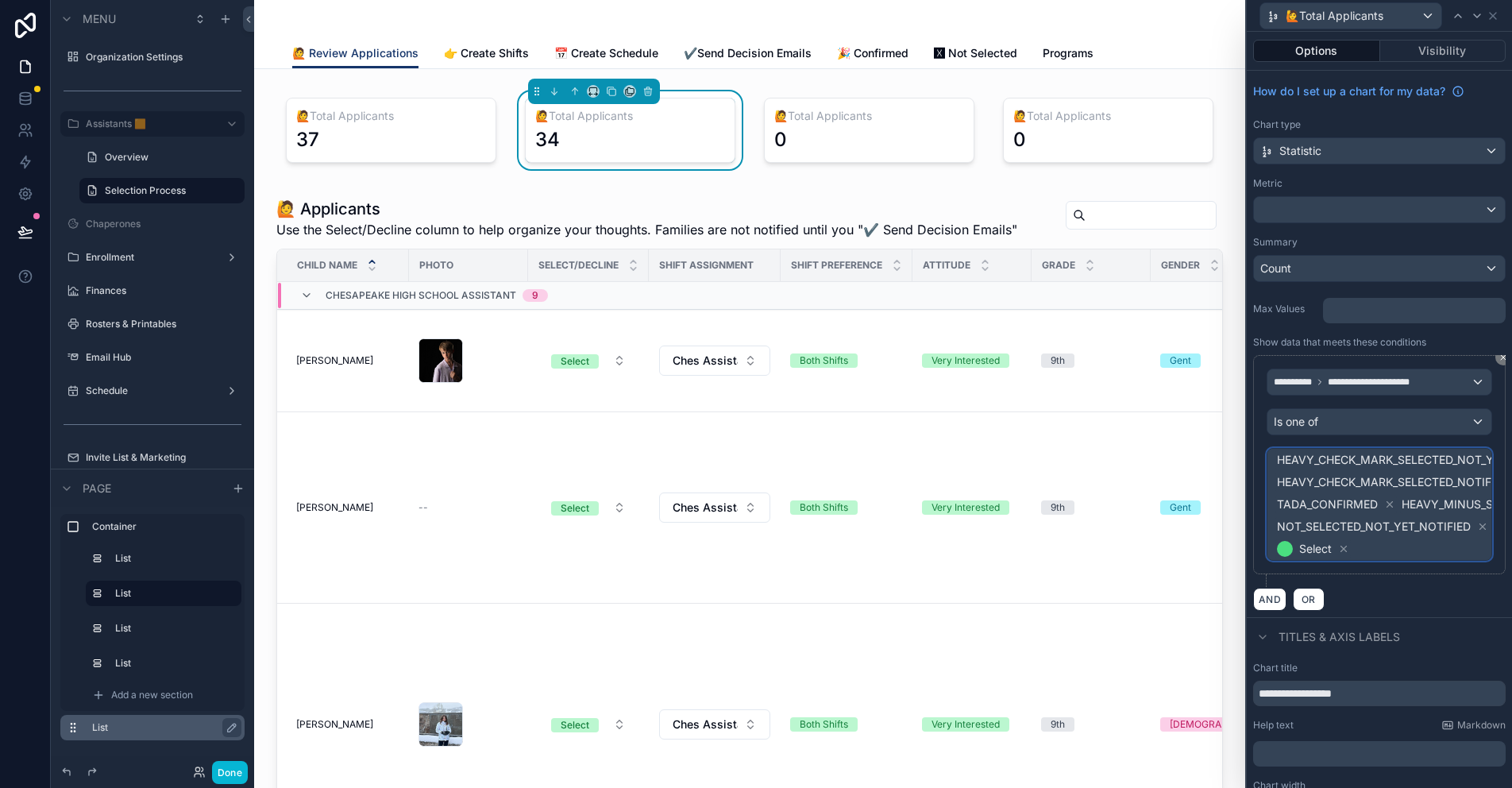
click at [1460, 457] on span "HEAVY_CHECK_MARK_SELECTED_NOT_YET_NOTIFIED" at bounding box center [1419, 460] width 285 height 16
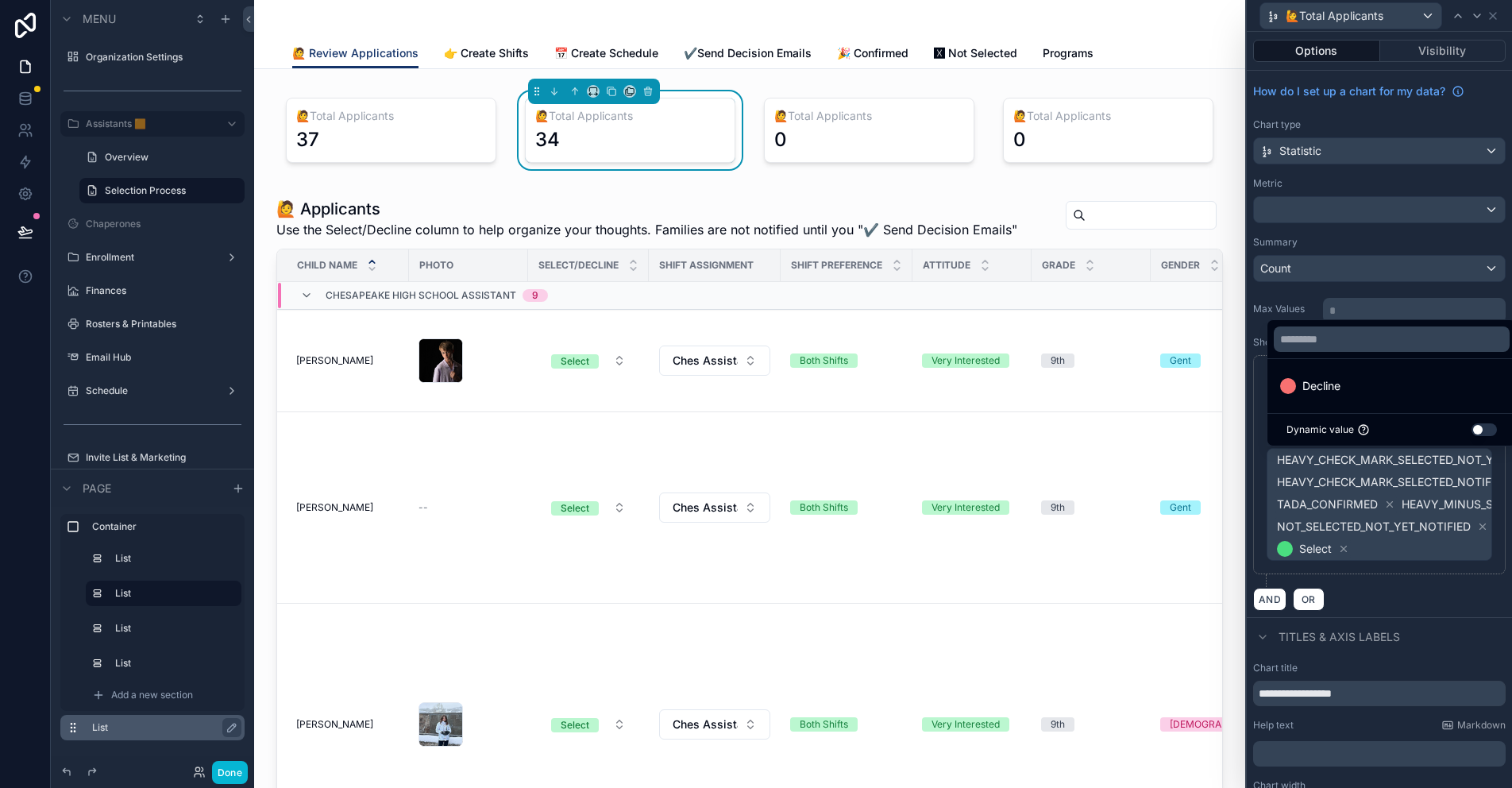
click at [1356, 546] on div at bounding box center [1379, 394] width 265 height 788
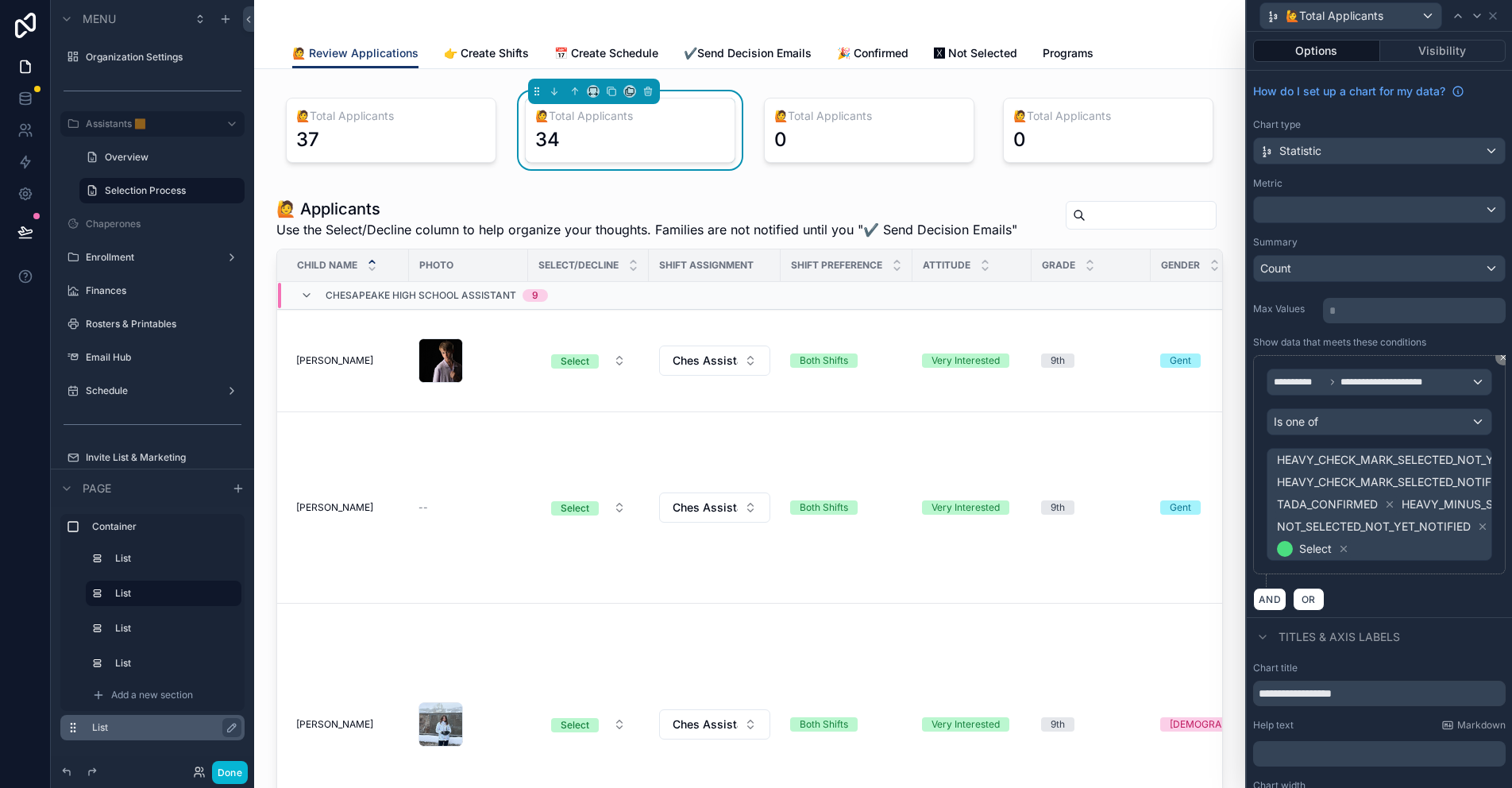
drag, startPoint x: 1339, startPoint y: 547, endPoint x: 1352, endPoint y: 542, distance: 13.9
click at [1339, 547] on icon at bounding box center [1343, 548] width 11 height 11
click at [1388, 504] on icon at bounding box center [1389, 504] width 11 height 11
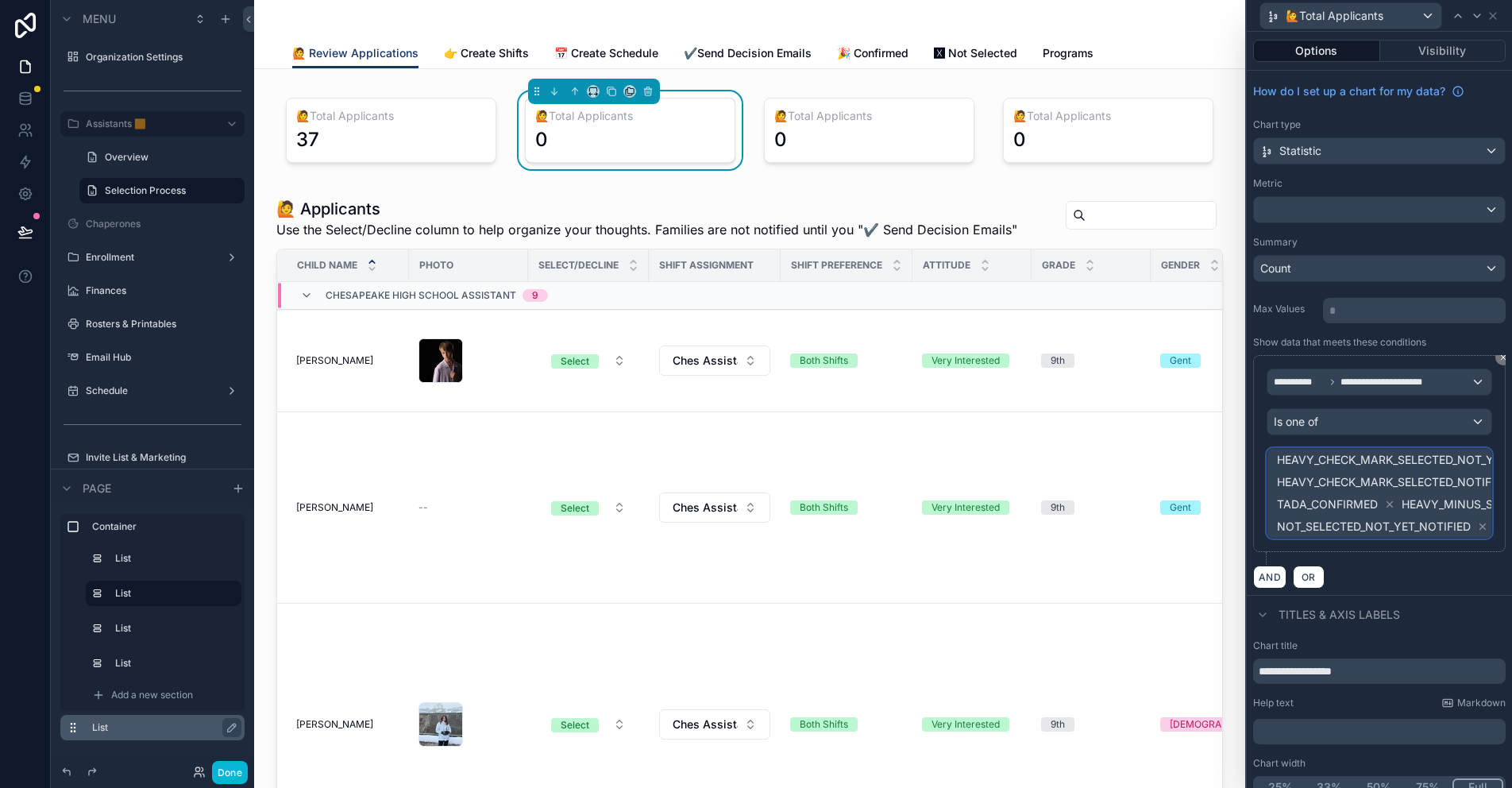
click at [1402, 507] on span "HEAVY_MINUS_SIGN_WITHDREW" at bounding box center [1490, 504] width 178 height 16
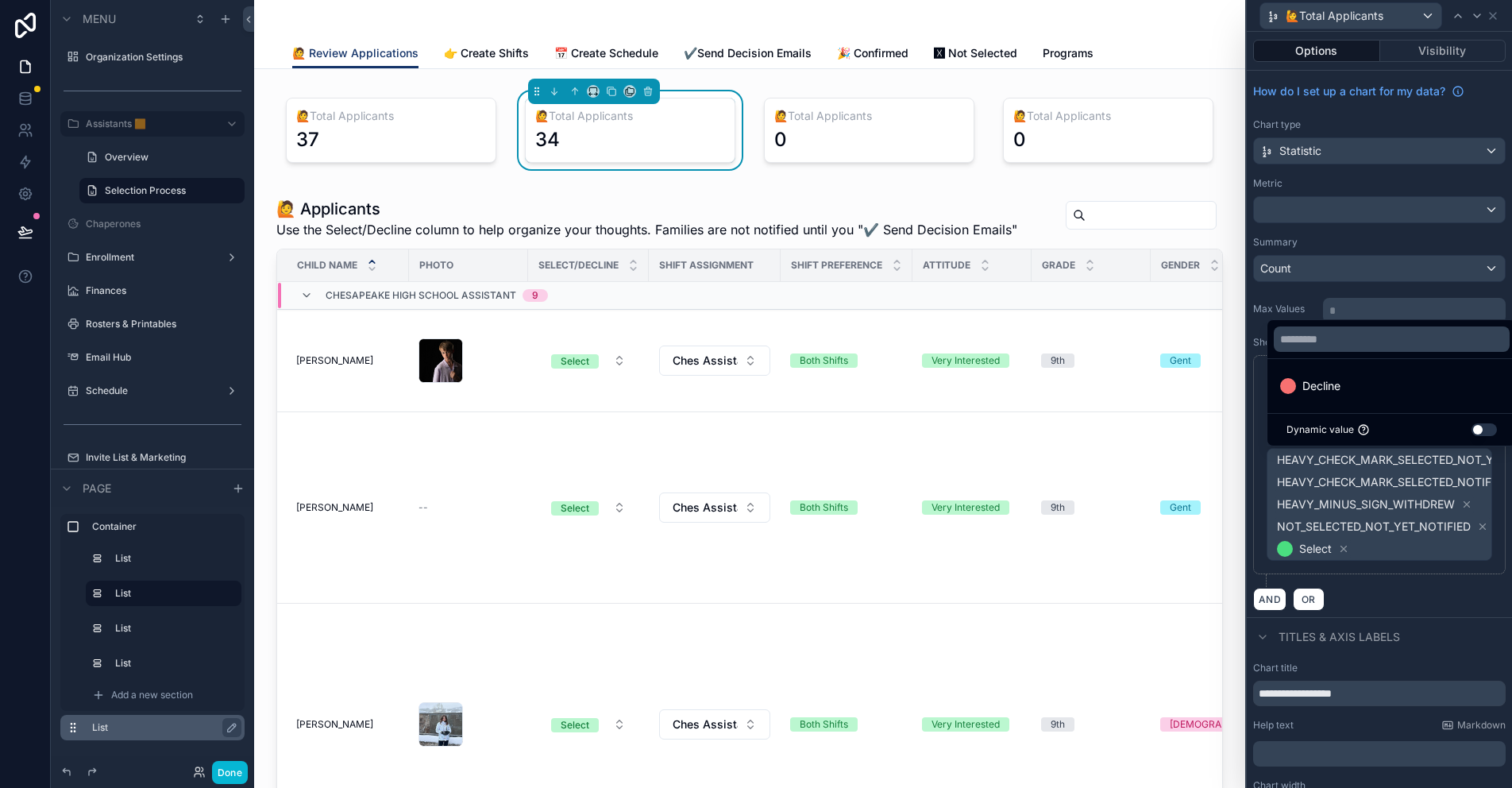
click at [1467, 503] on div at bounding box center [1379, 394] width 265 height 788
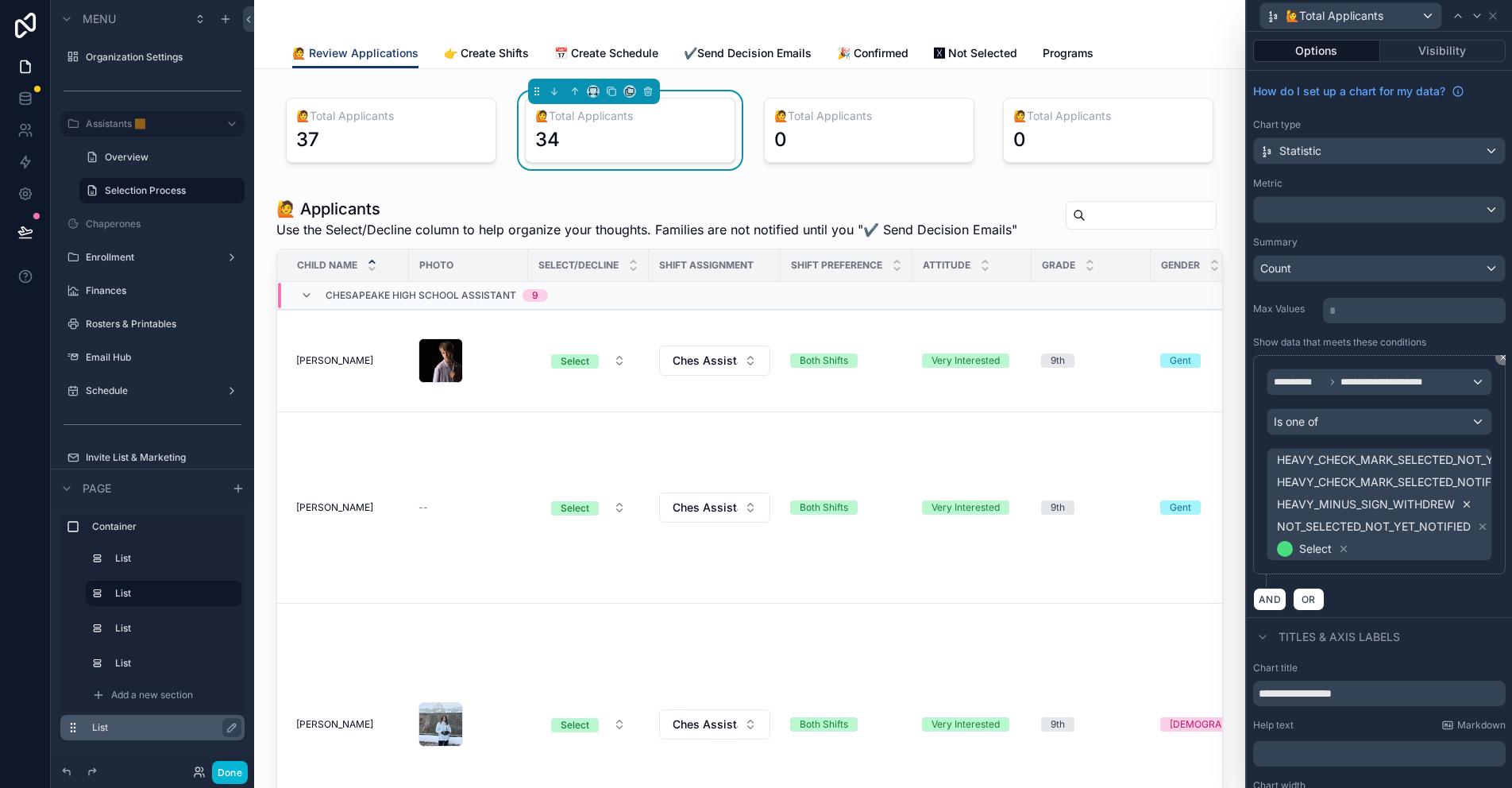
click at [1467, 502] on icon at bounding box center [1467, 504] width 11 height 11
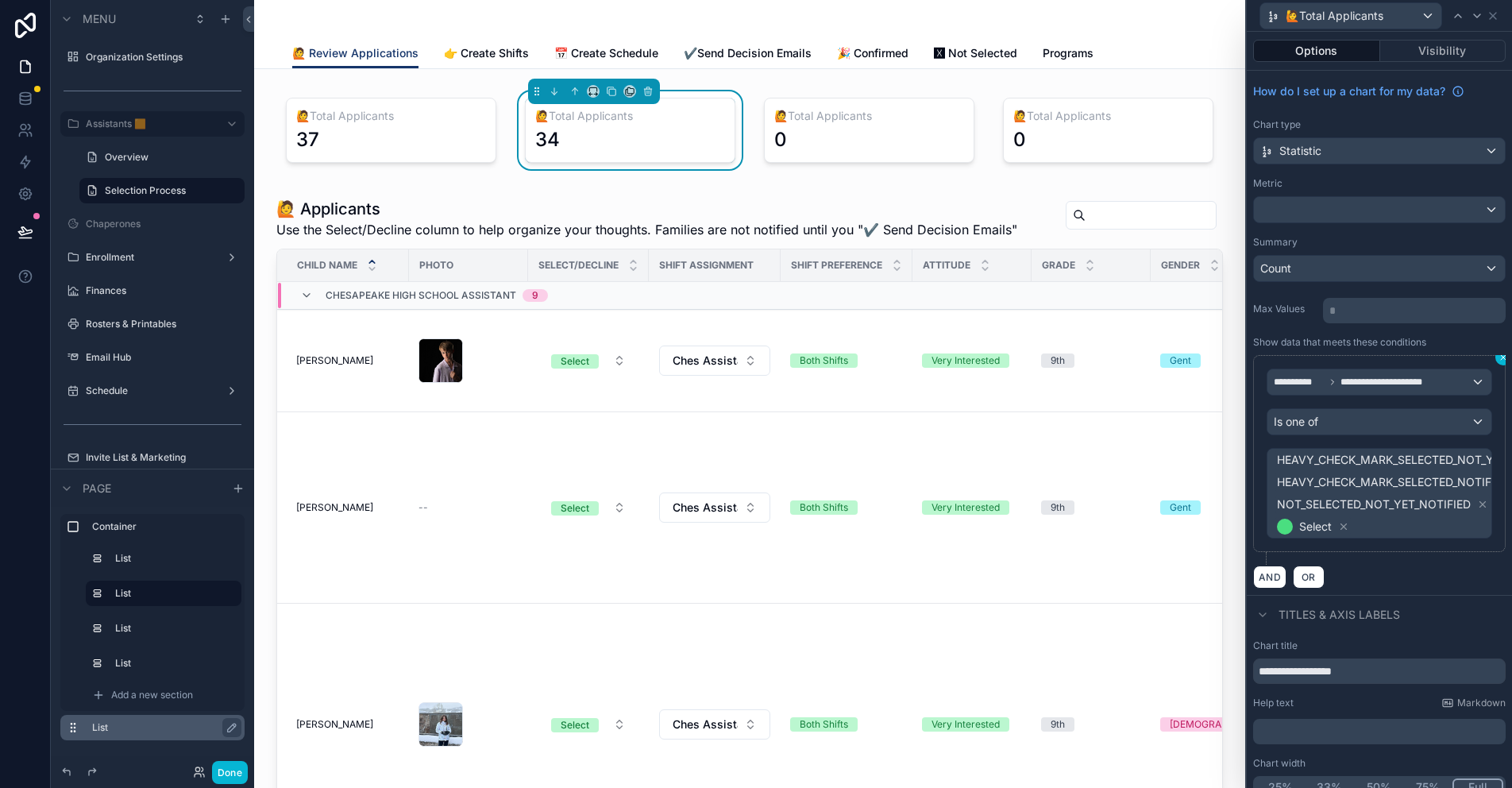
click at [1498, 356] on icon at bounding box center [1503, 357] width 10 height 10
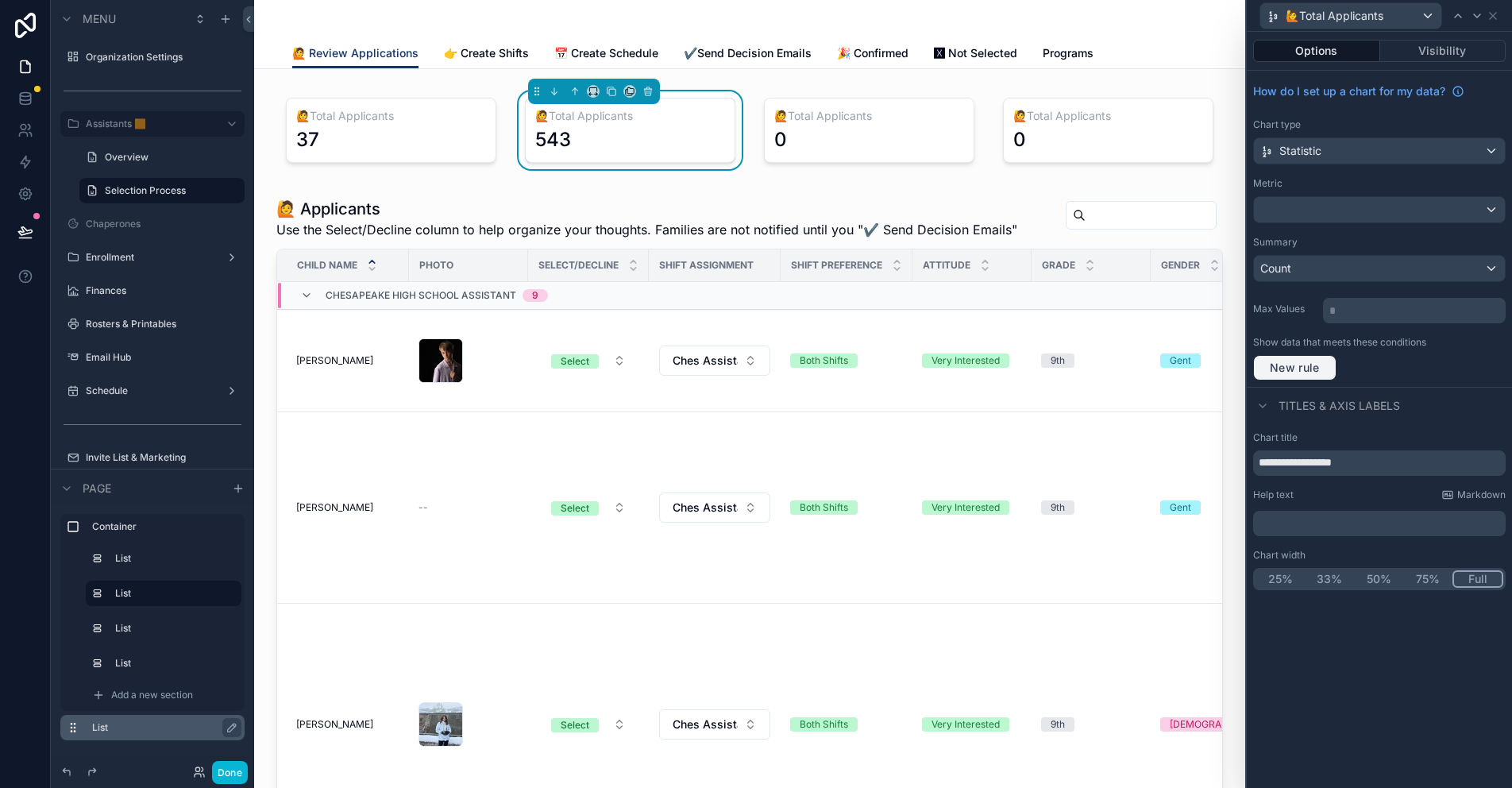
click at [1285, 371] on span "New rule" at bounding box center [1295, 368] width 63 height 15
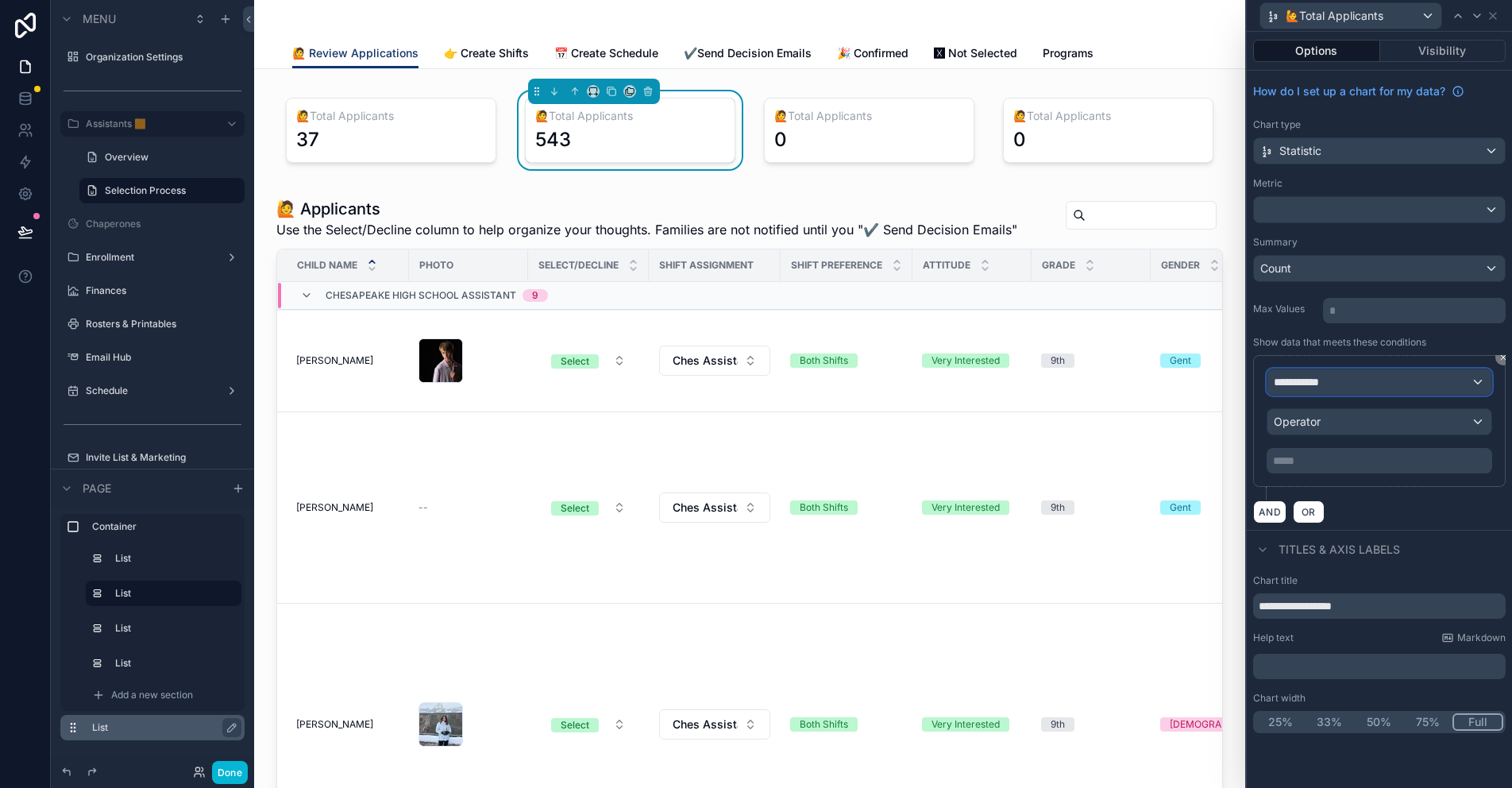
click at [1312, 383] on span "**********" at bounding box center [1302, 382] width 59 height 16
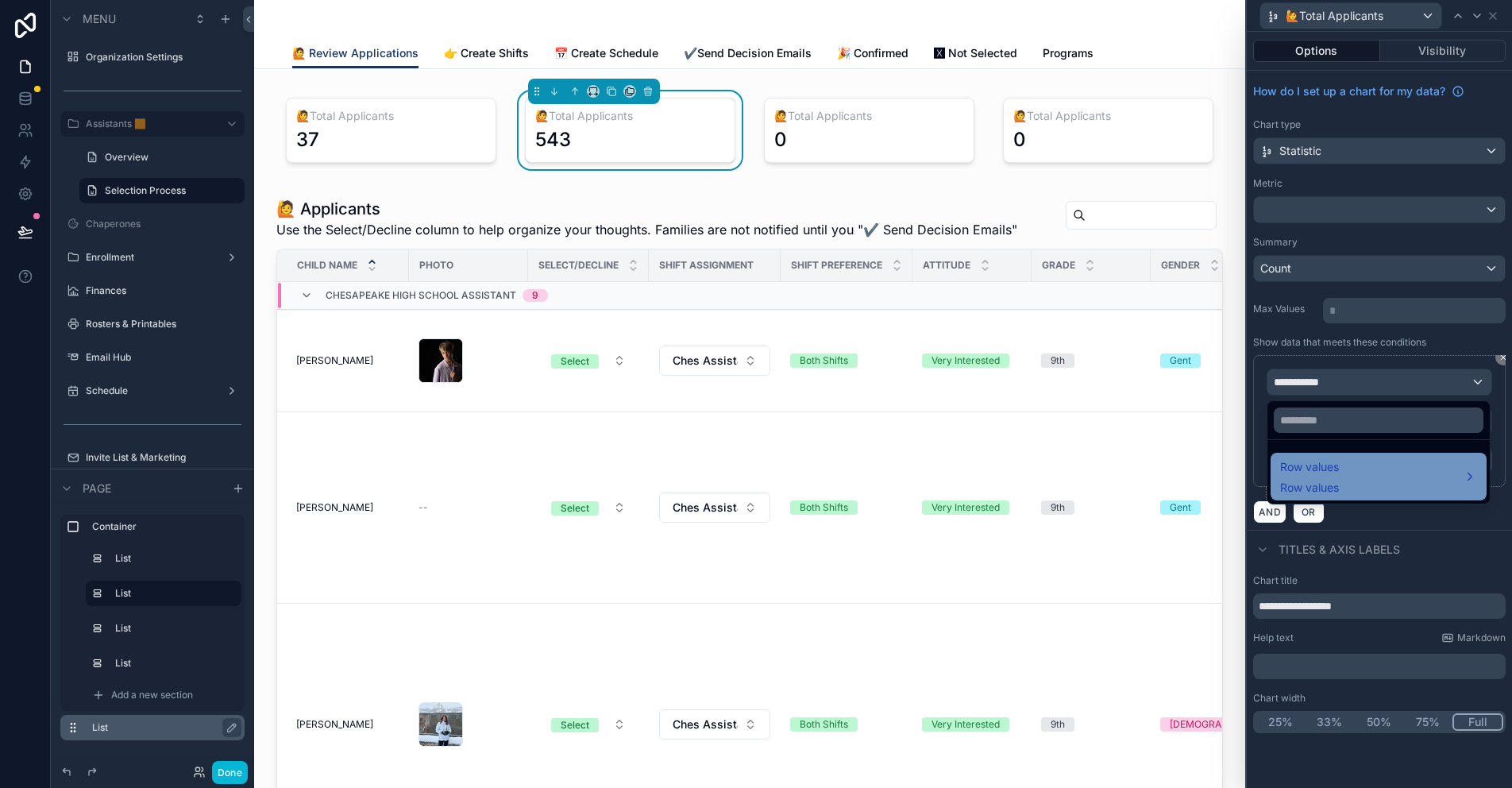
drag, startPoint x: 1320, startPoint y: 482, endPoint x: 1309, endPoint y: 481, distance: 11.0
click at [1320, 482] on span "Row values" at bounding box center [1309, 488] width 59 height 16
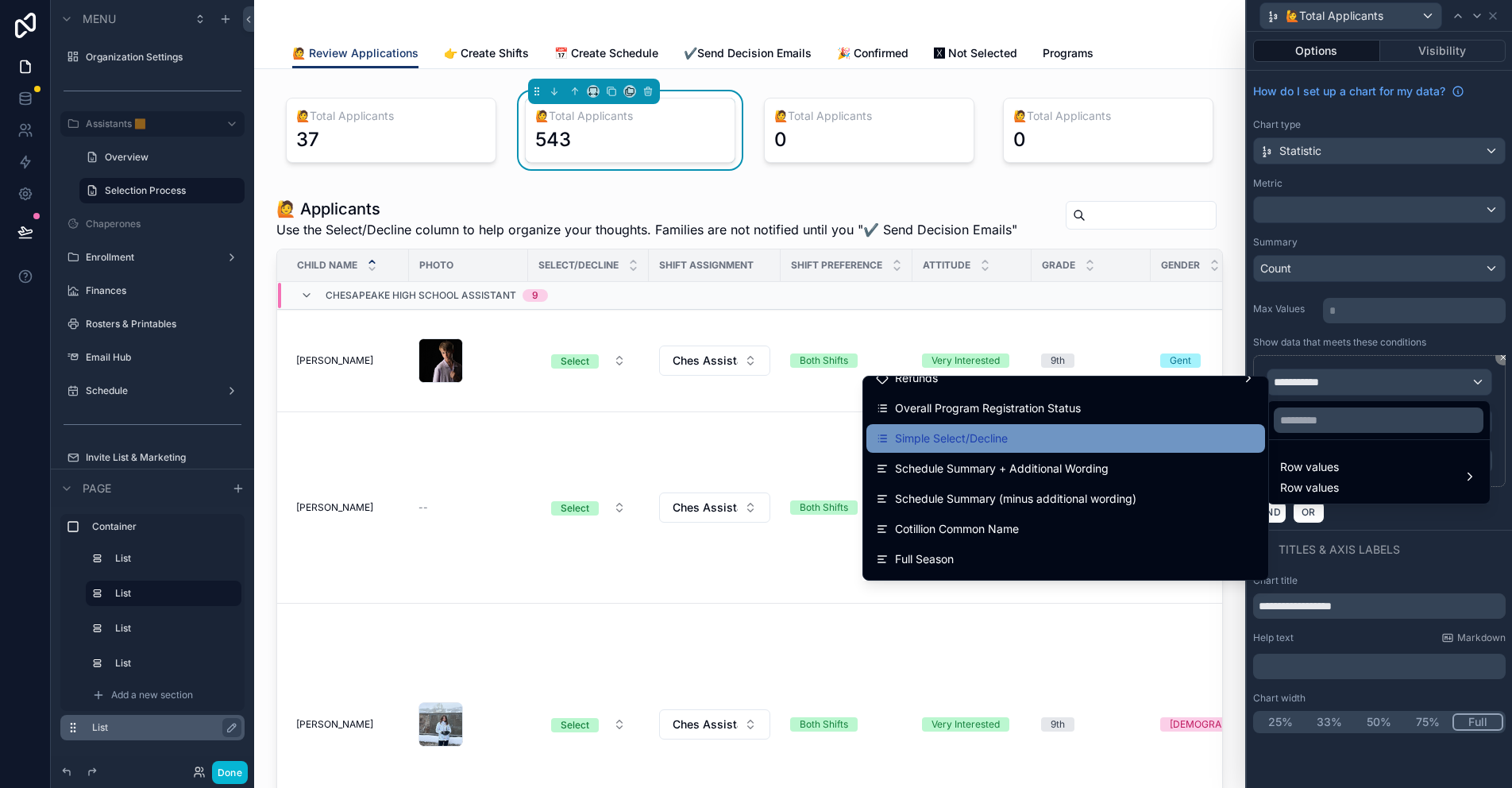
click at [993, 430] on span "Simple Select/Decline" at bounding box center [952, 439] width 113 height 19
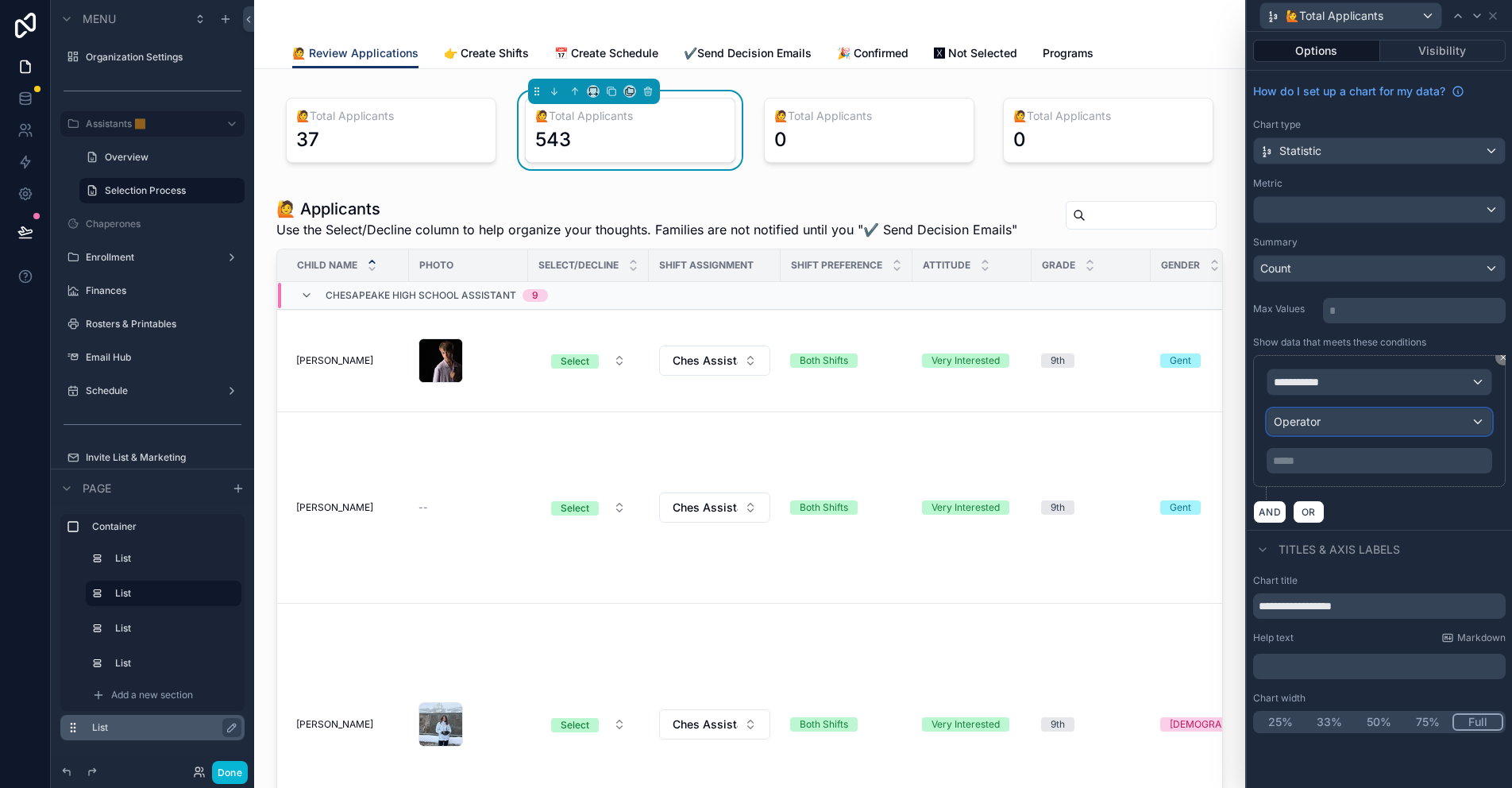
click at [1317, 419] on span "Operator" at bounding box center [1297, 421] width 47 height 14
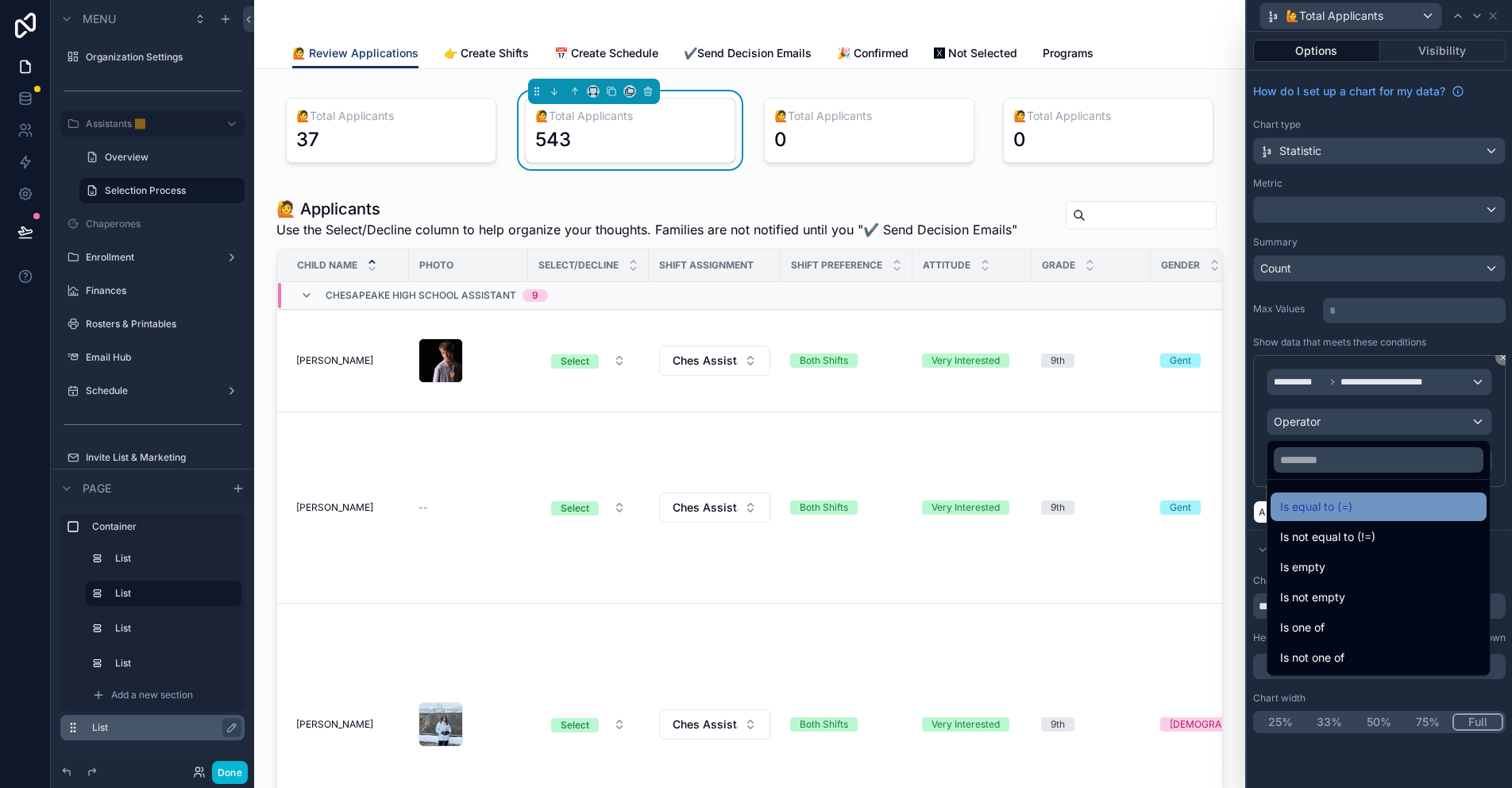
click at [1317, 498] on span "Is equal to (=)" at bounding box center [1316, 507] width 73 height 19
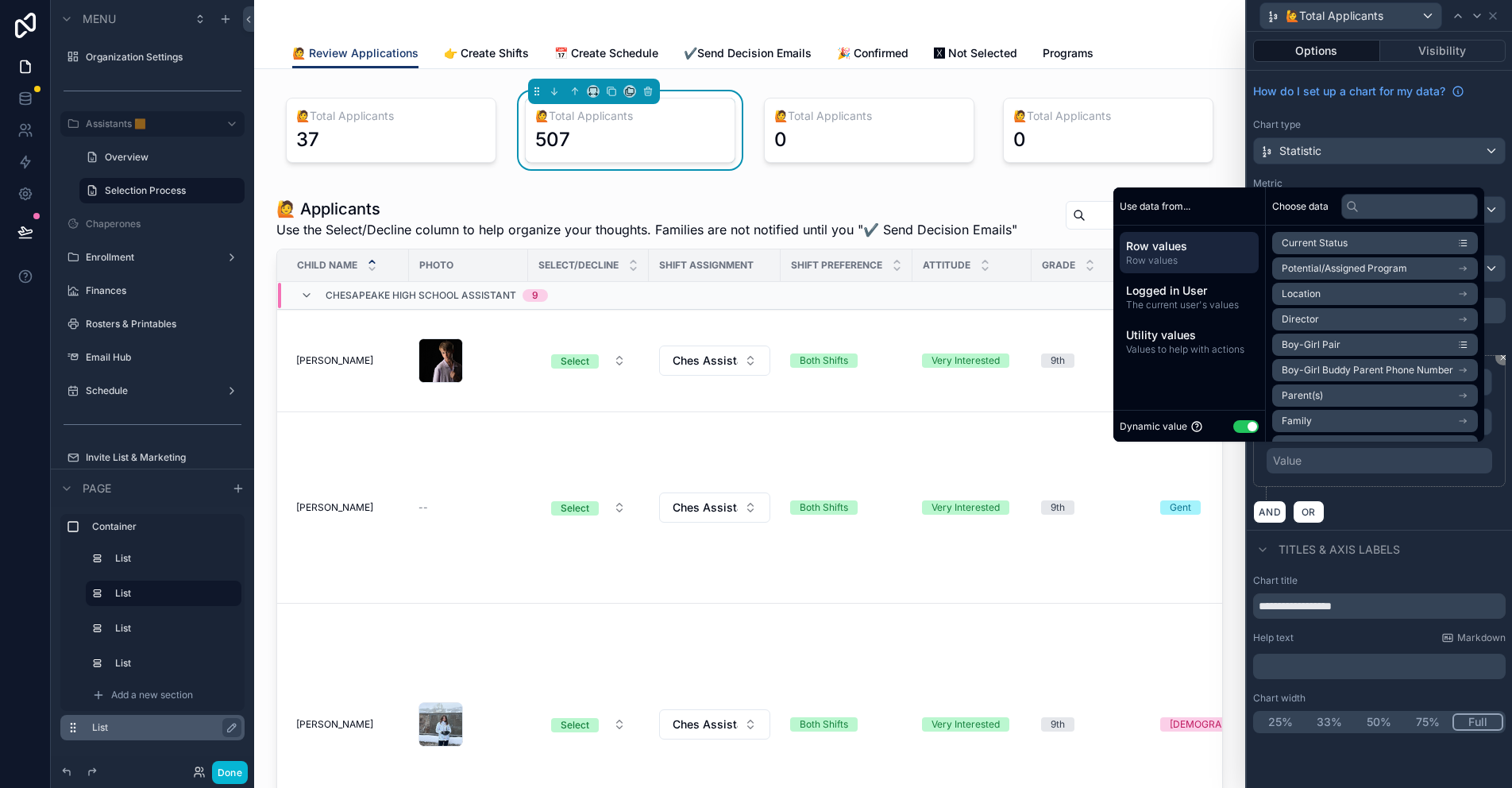
click at [1233, 423] on button "Use setting" at bounding box center [1246, 427] width 26 height 13
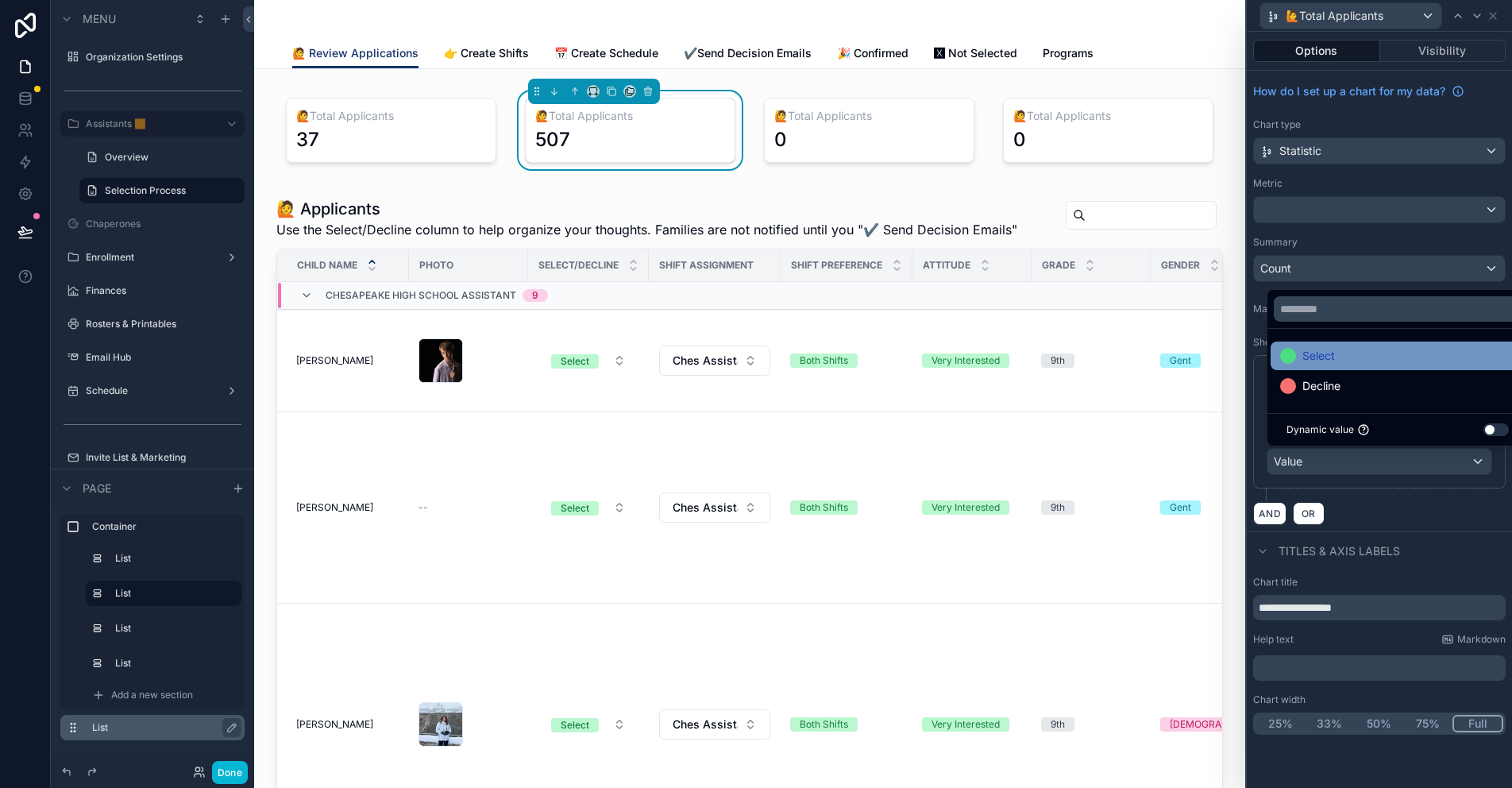
click at [1313, 352] on span "Select" at bounding box center [1318, 356] width 32 height 19
click at [1335, 614] on input "**********" at bounding box center [1379, 607] width 252 height 26
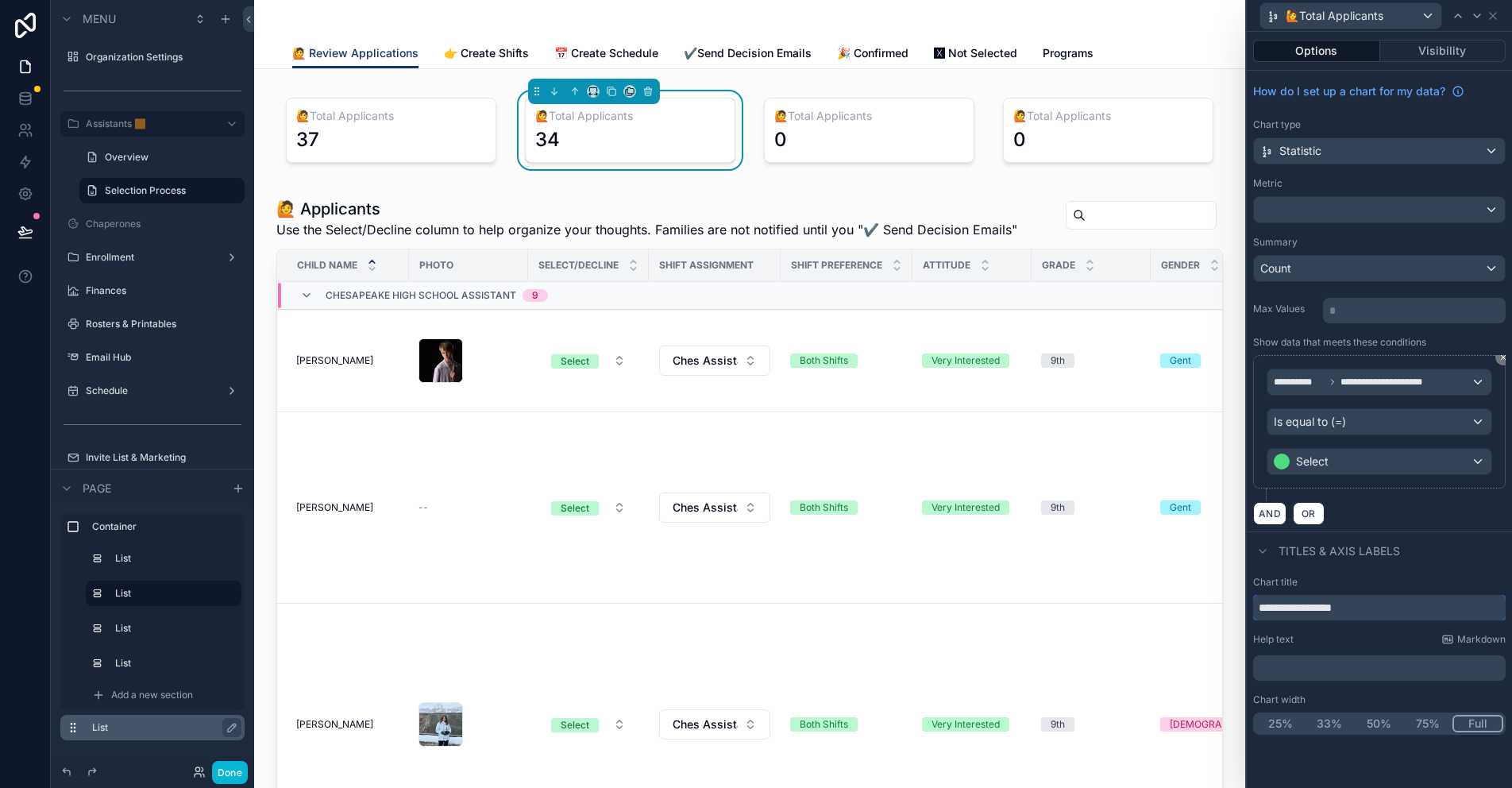
drag, startPoint x: 1269, startPoint y: 605, endPoint x: 1250, endPoint y: 605, distance: 19.0
click at [1252, 606] on div "**********" at bounding box center [1379, 655] width 265 height 172
drag, startPoint x: 1363, startPoint y: 608, endPoint x: 1275, endPoint y: 607, distance: 88.0
click at [1275, 607] on input "**********" at bounding box center [1379, 607] width 252 height 26
type input "**********"
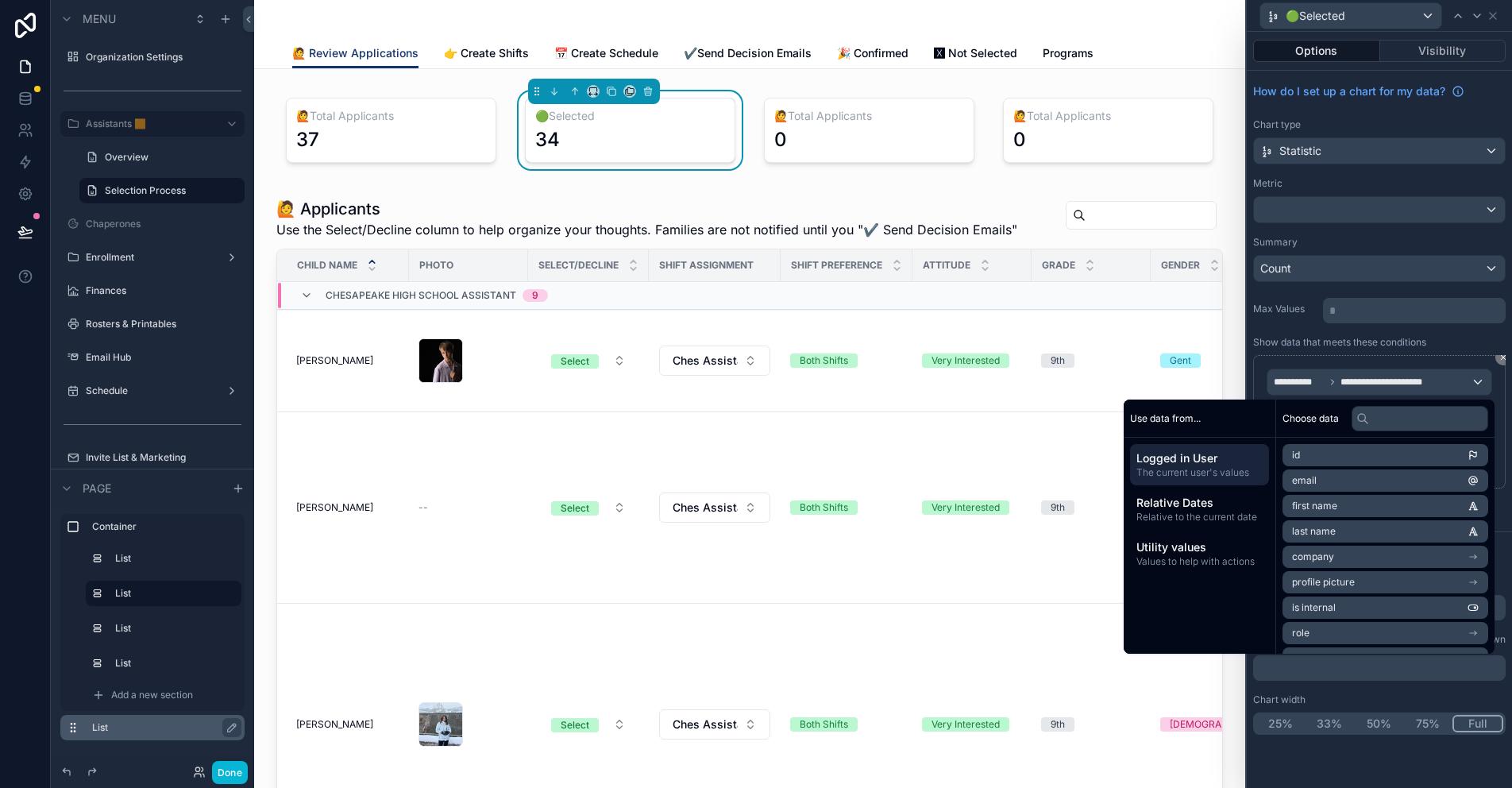
click at [1312, 669] on p "﻿" at bounding box center [1381, 668] width 243 height 16
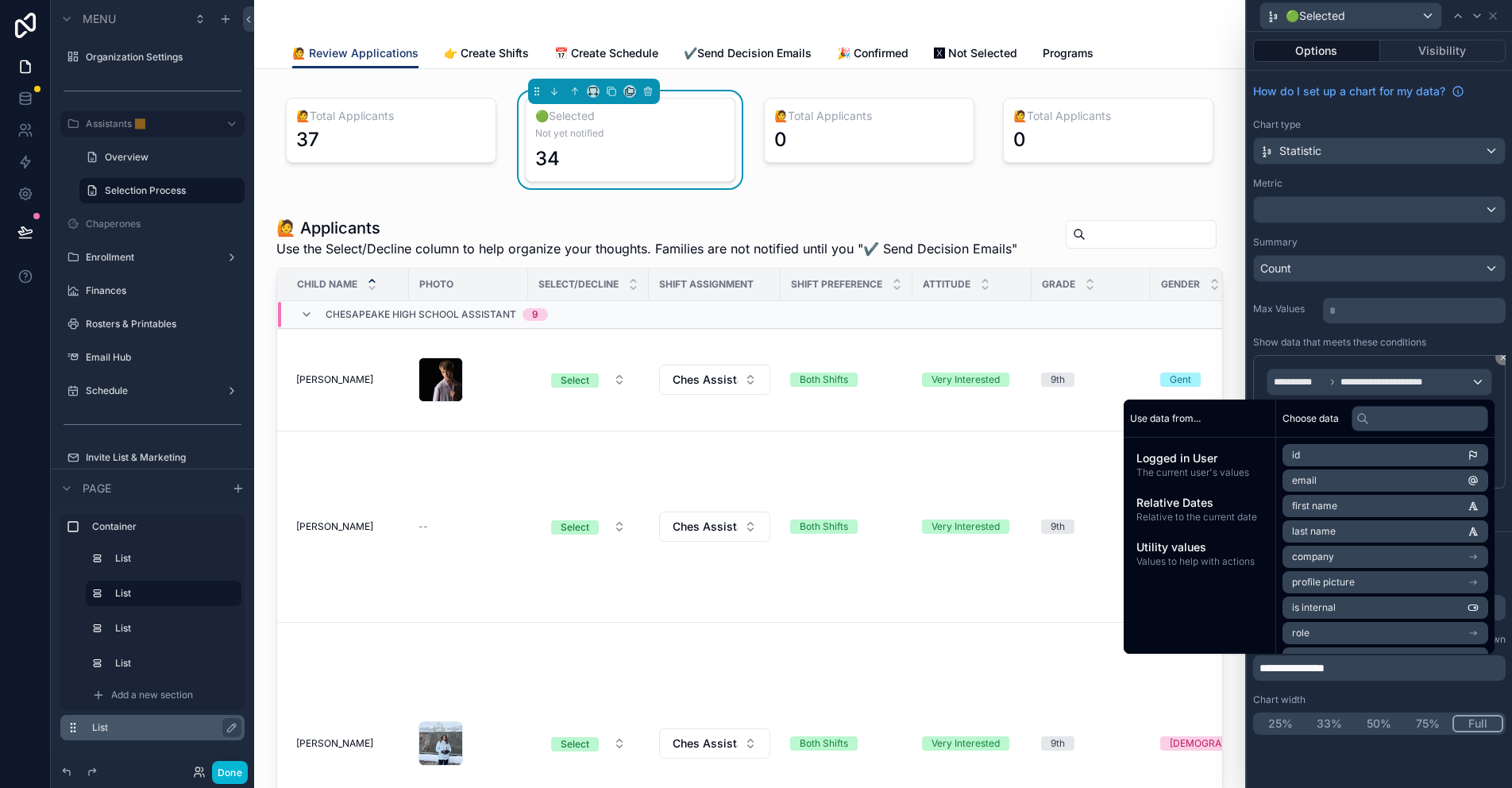
click at [1262, 665] on span "**********" at bounding box center [1292, 668] width 65 height 11
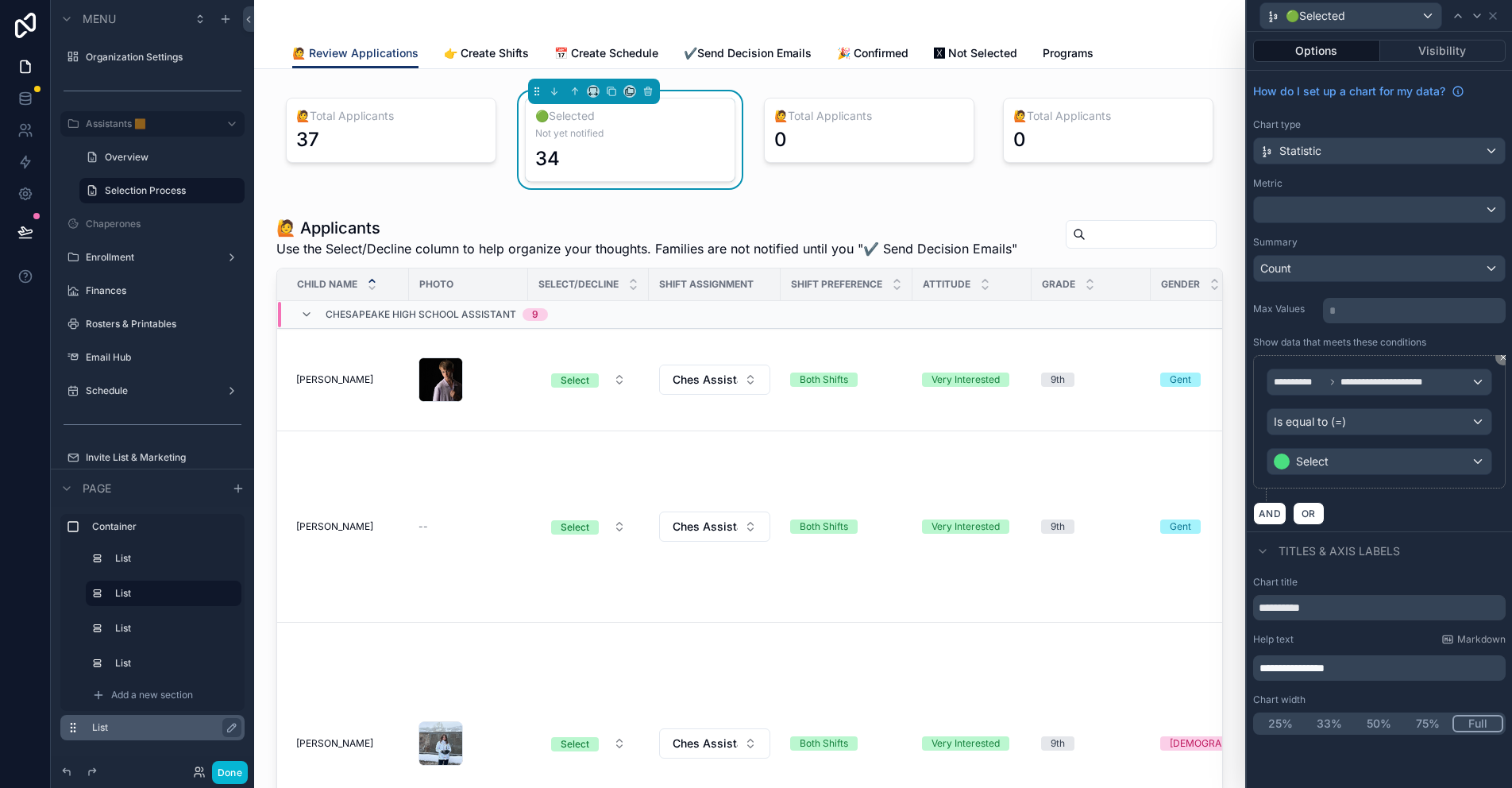
click at [1374, 692] on div "**********" at bounding box center [1379, 655] width 265 height 172
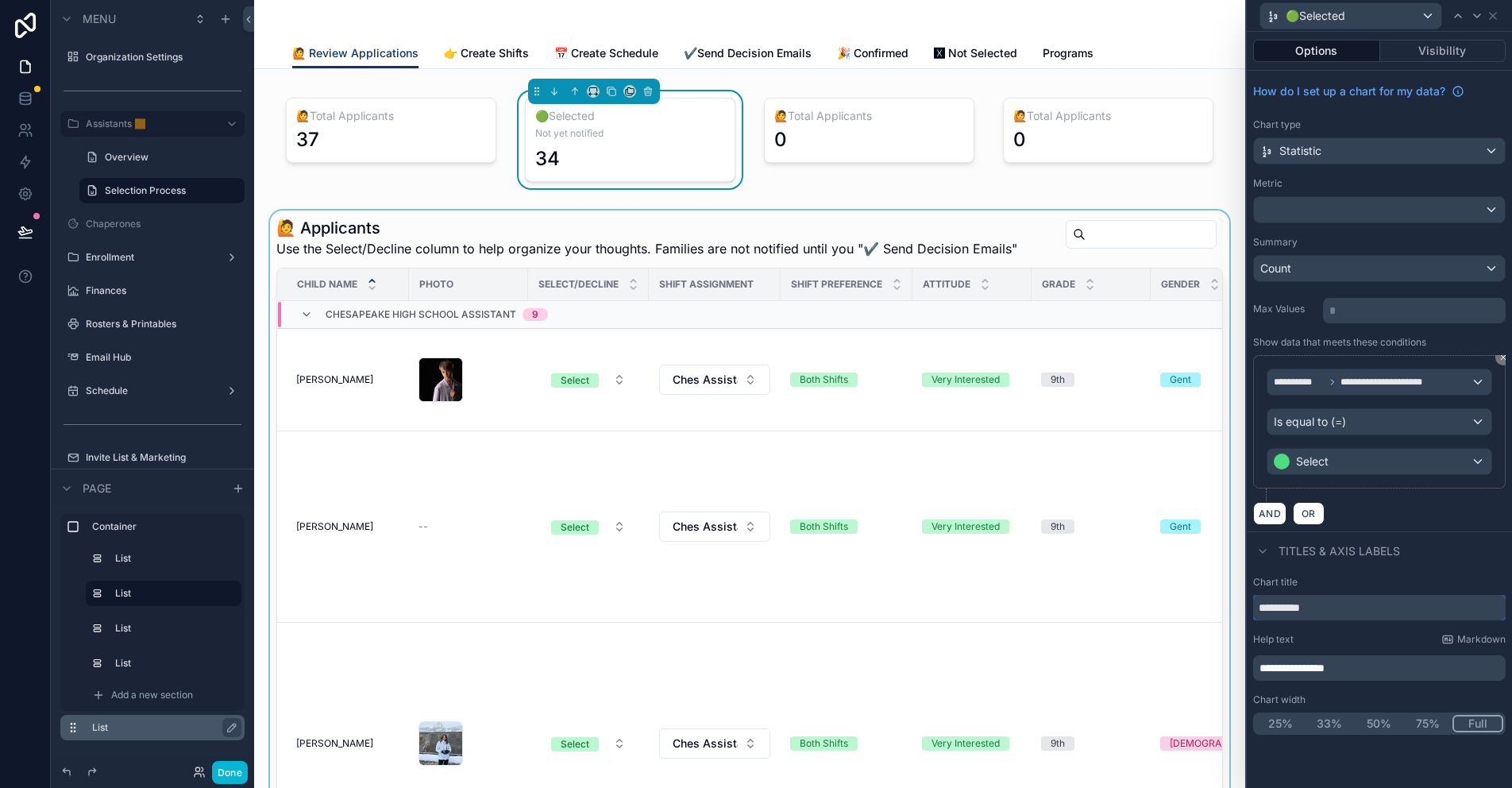
drag, startPoint x: 1330, startPoint y: 606, endPoint x: 1210, endPoint y: 607, distance: 120.0
click at [1212, 607] on div "**********" at bounding box center [756, 394] width 1512 height 788
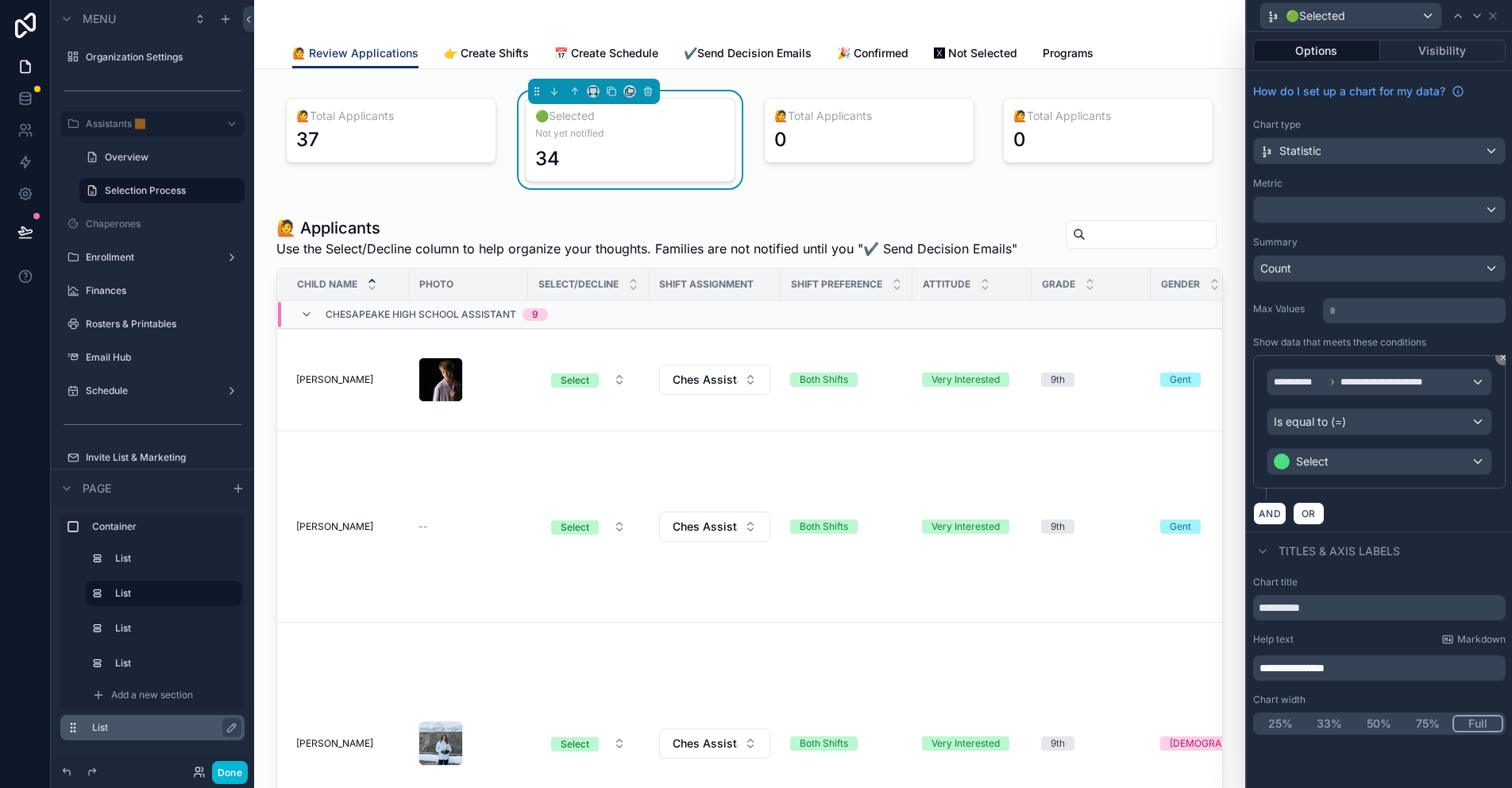
click at [1260, 667] on span "**********" at bounding box center [1292, 668] width 65 height 11
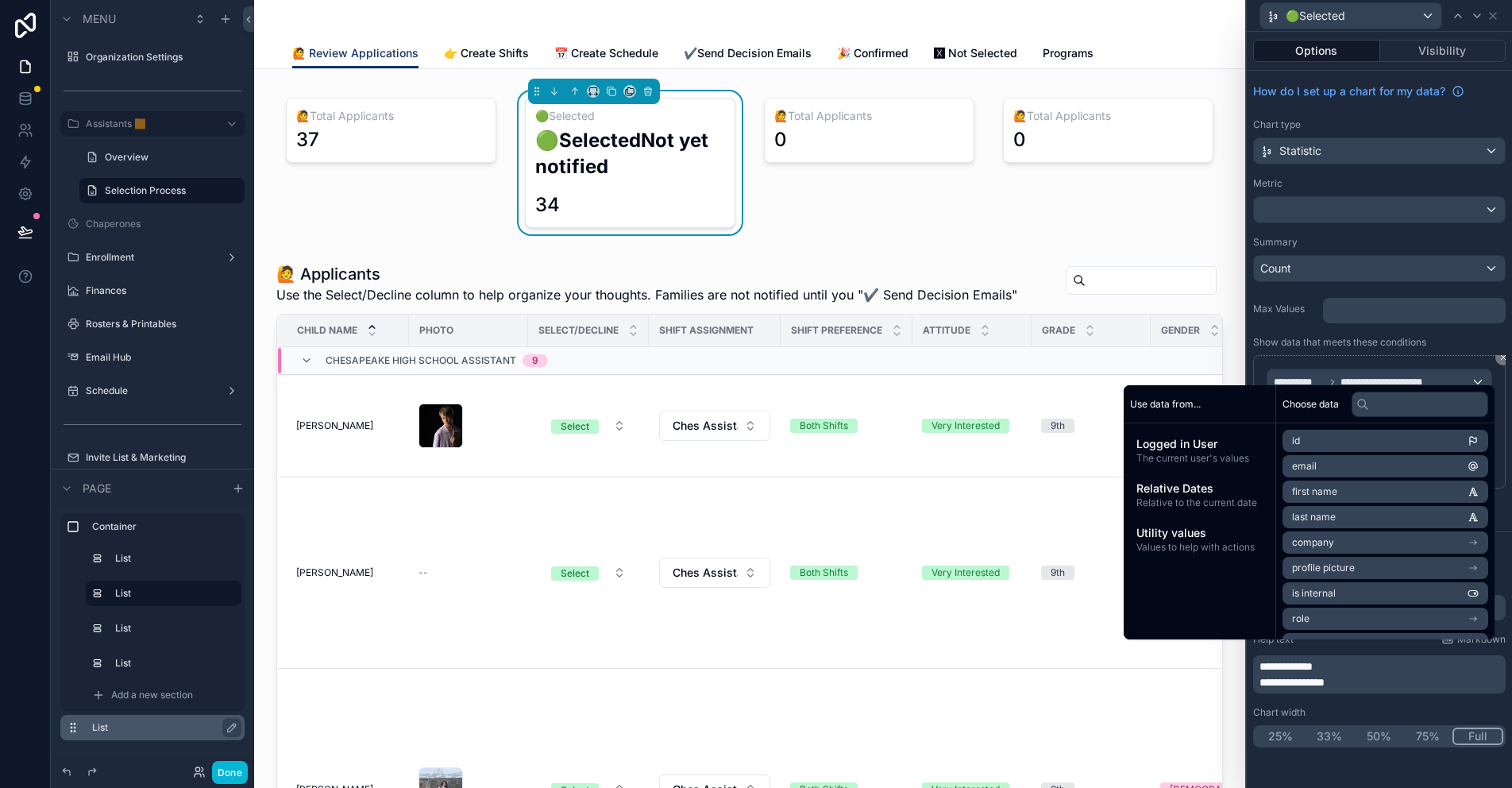
scroll to position [0, 0]
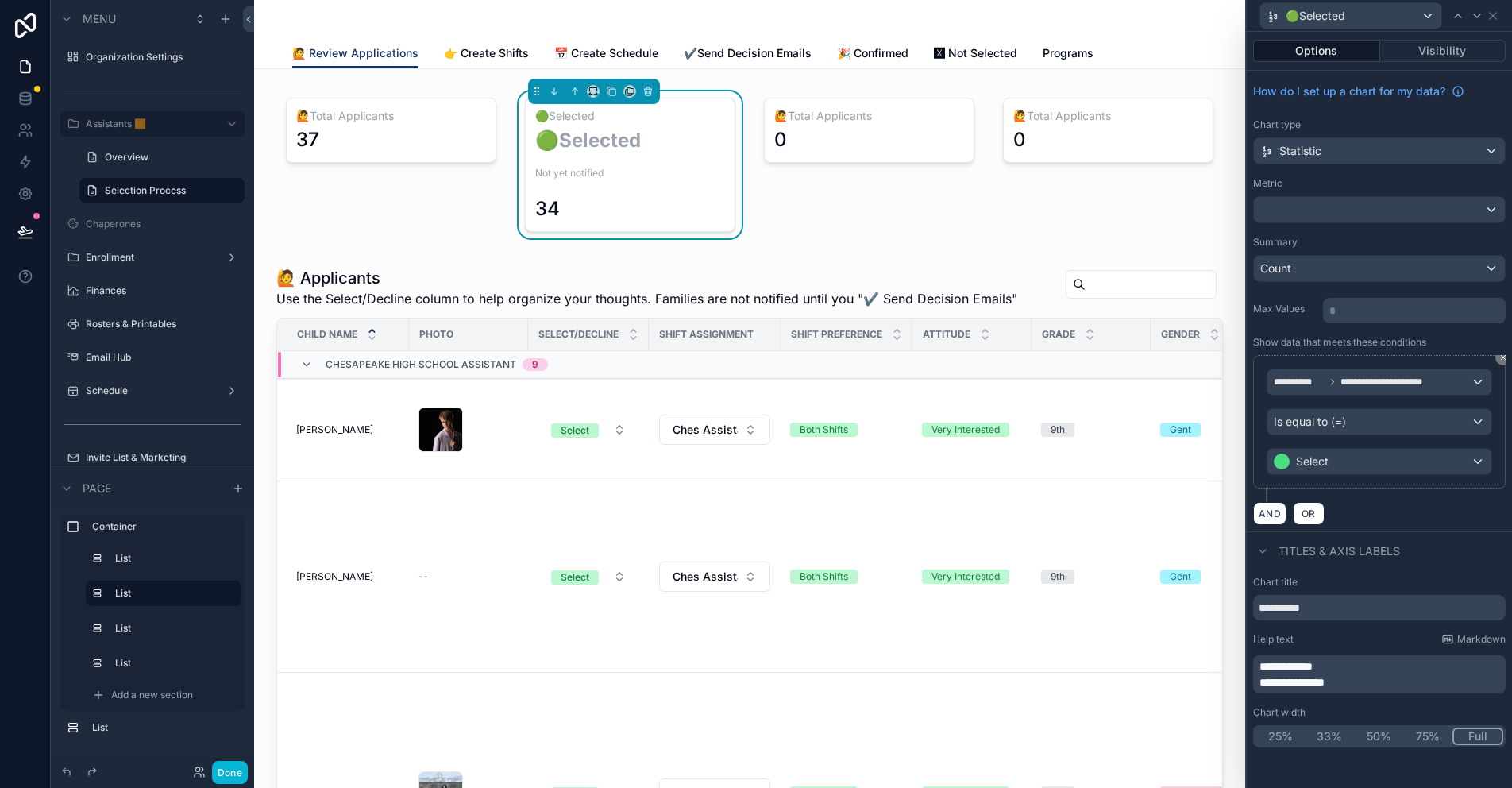
drag, startPoint x: 0, startPoint y: 0, endPoint x: 1268, endPoint y: 662, distance: 1430.4
click at [1268, 662] on span "**********" at bounding box center [1286, 666] width 53 height 11
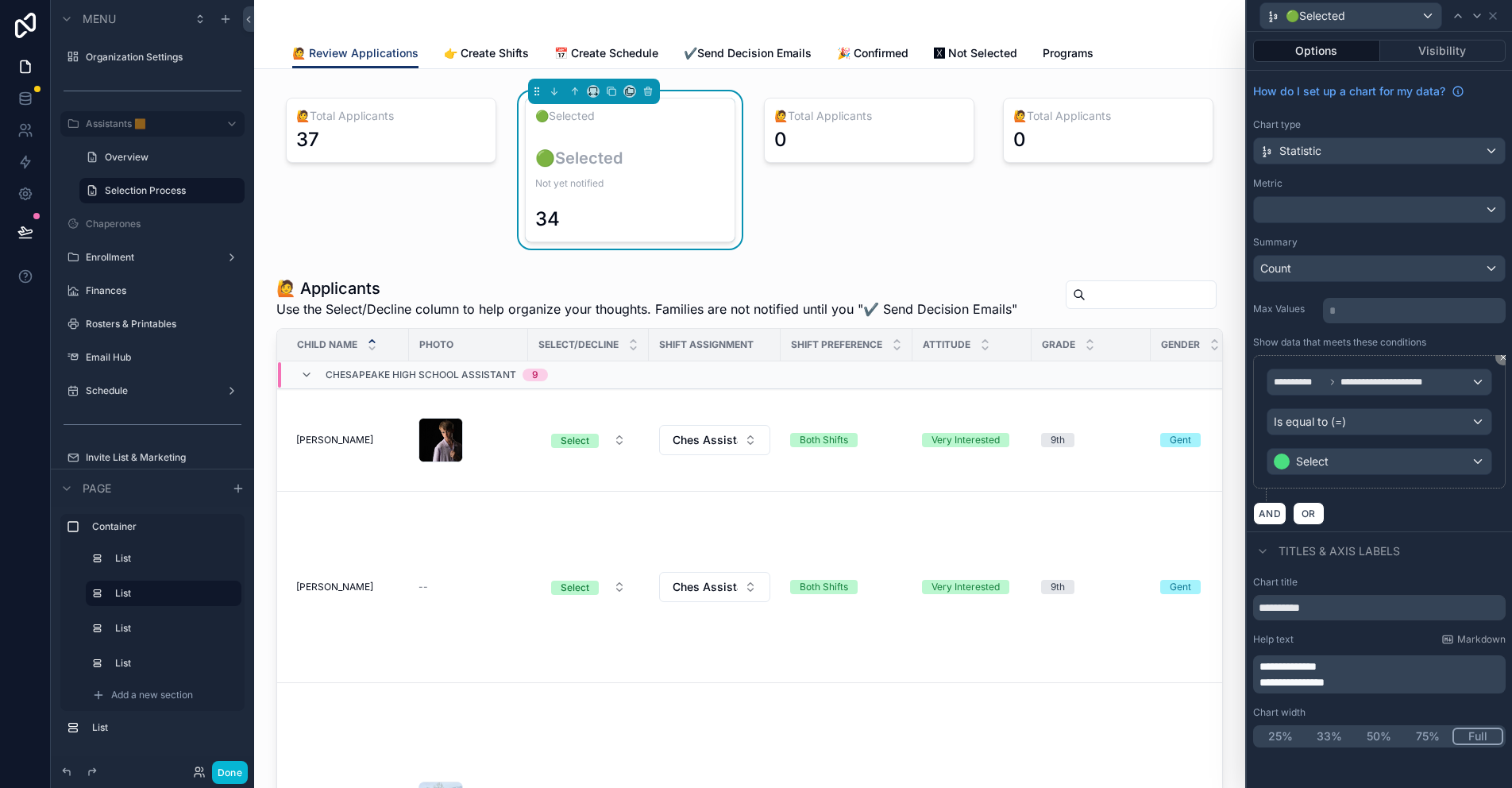
drag, startPoint x: 1410, startPoint y: 707, endPoint x: 1397, endPoint y: 682, distance: 28.2
click at [1410, 707] on div "Chart width" at bounding box center [1379, 712] width 252 height 13
drag, startPoint x: 1364, startPoint y: 619, endPoint x: 1229, endPoint y: 612, distance: 135.2
click at [1230, 612] on div "**********" at bounding box center [756, 394] width 1512 height 788
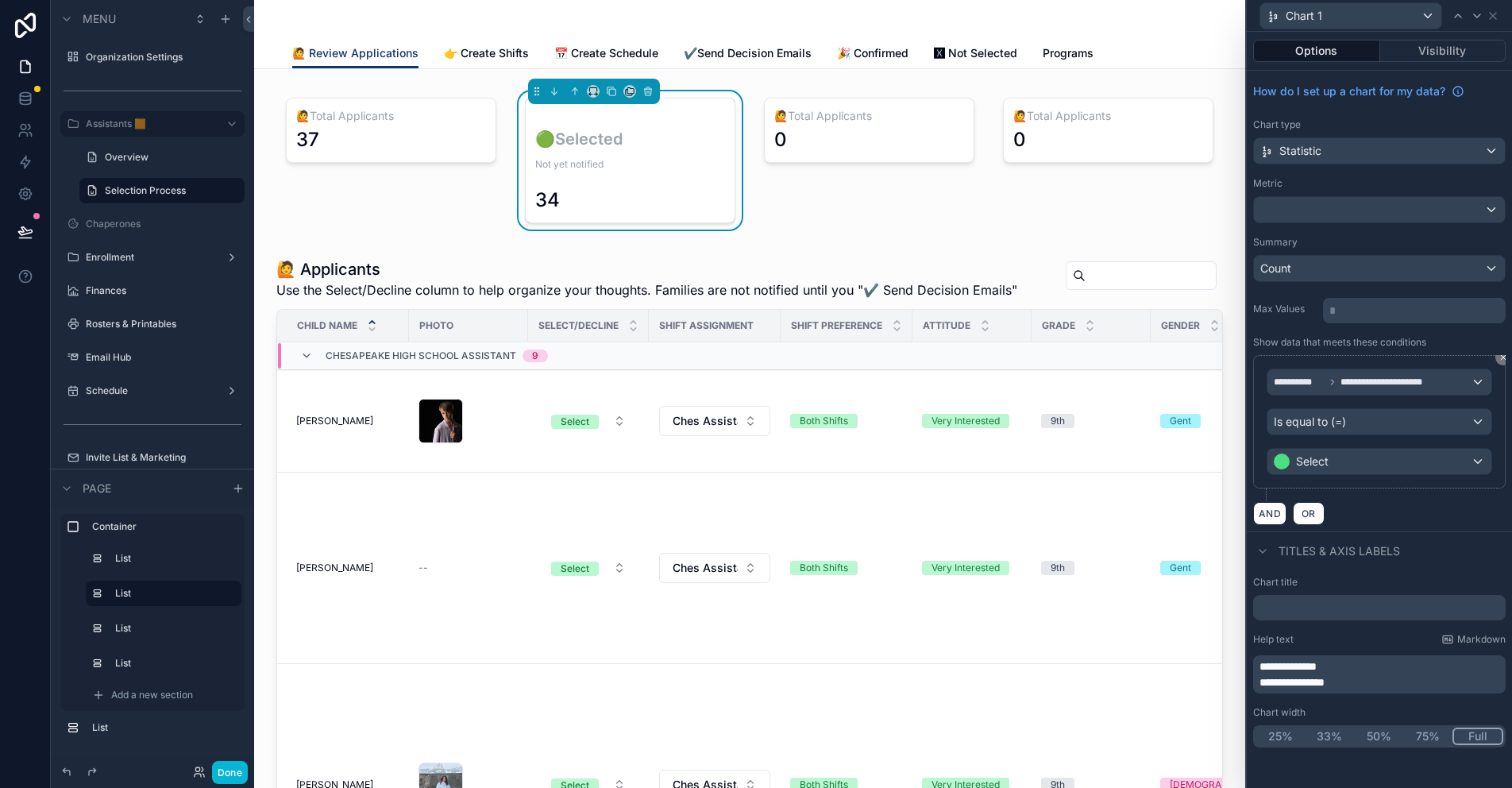
click at [1269, 663] on span "**********" at bounding box center [1288, 666] width 57 height 11
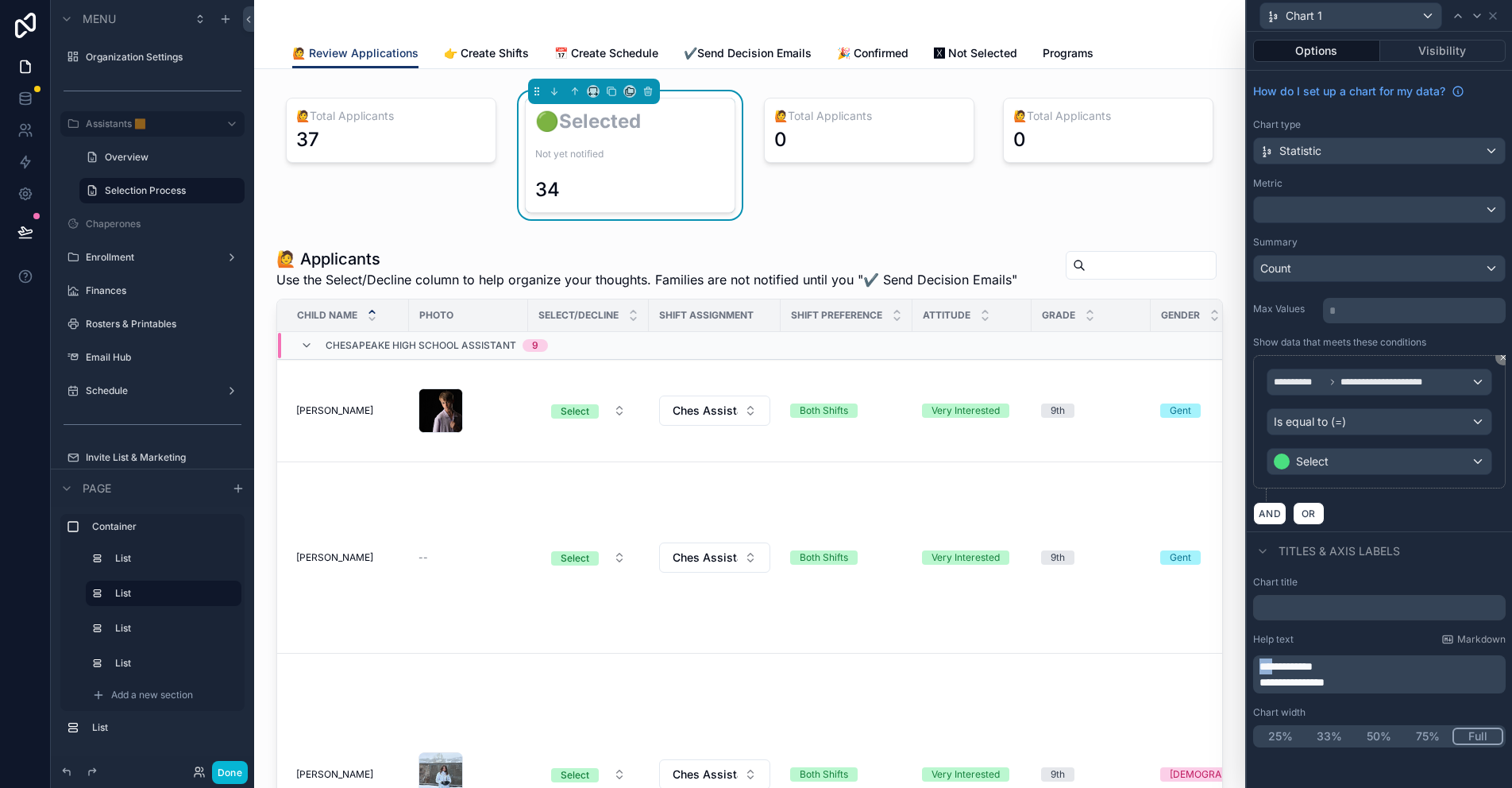
drag, startPoint x: 1280, startPoint y: 665, endPoint x: 1238, endPoint y: 663, distance: 42.0
click at [1238, 663] on div "**********" at bounding box center [756, 394] width 1512 height 788
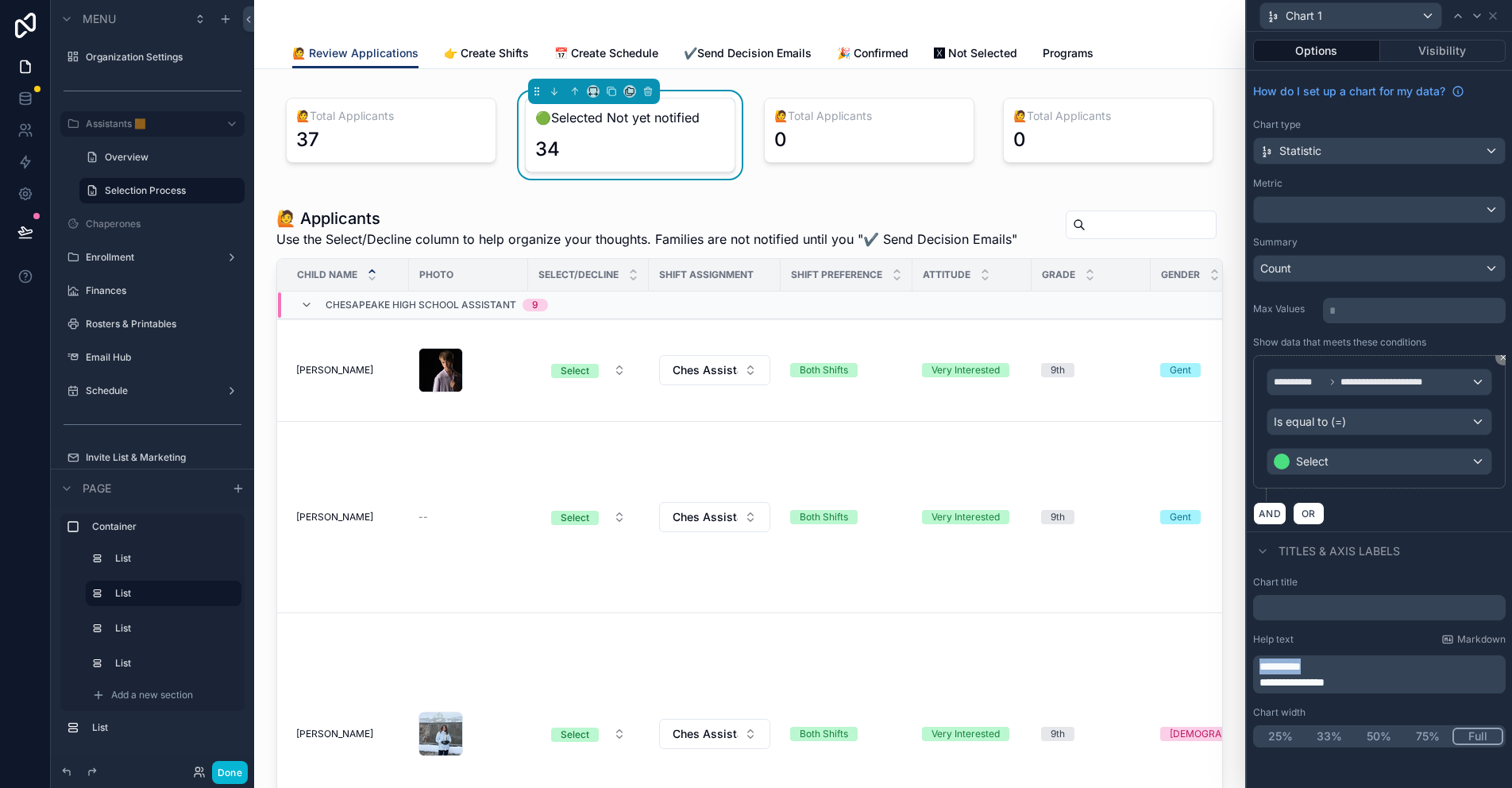
drag, startPoint x: 1338, startPoint y: 666, endPoint x: 1238, endPoint y: 662, distance: 100.1
click at [1238, 662] on div "**********" at bounding box center [756, 394] width 1512 height 788
click at [1262, 680] on span "**********" at bounding box center [1292, 682] width 65 height 11
click at [1356, 684] on p "**********" at bounding box center [1381, 682] width 243 height 16
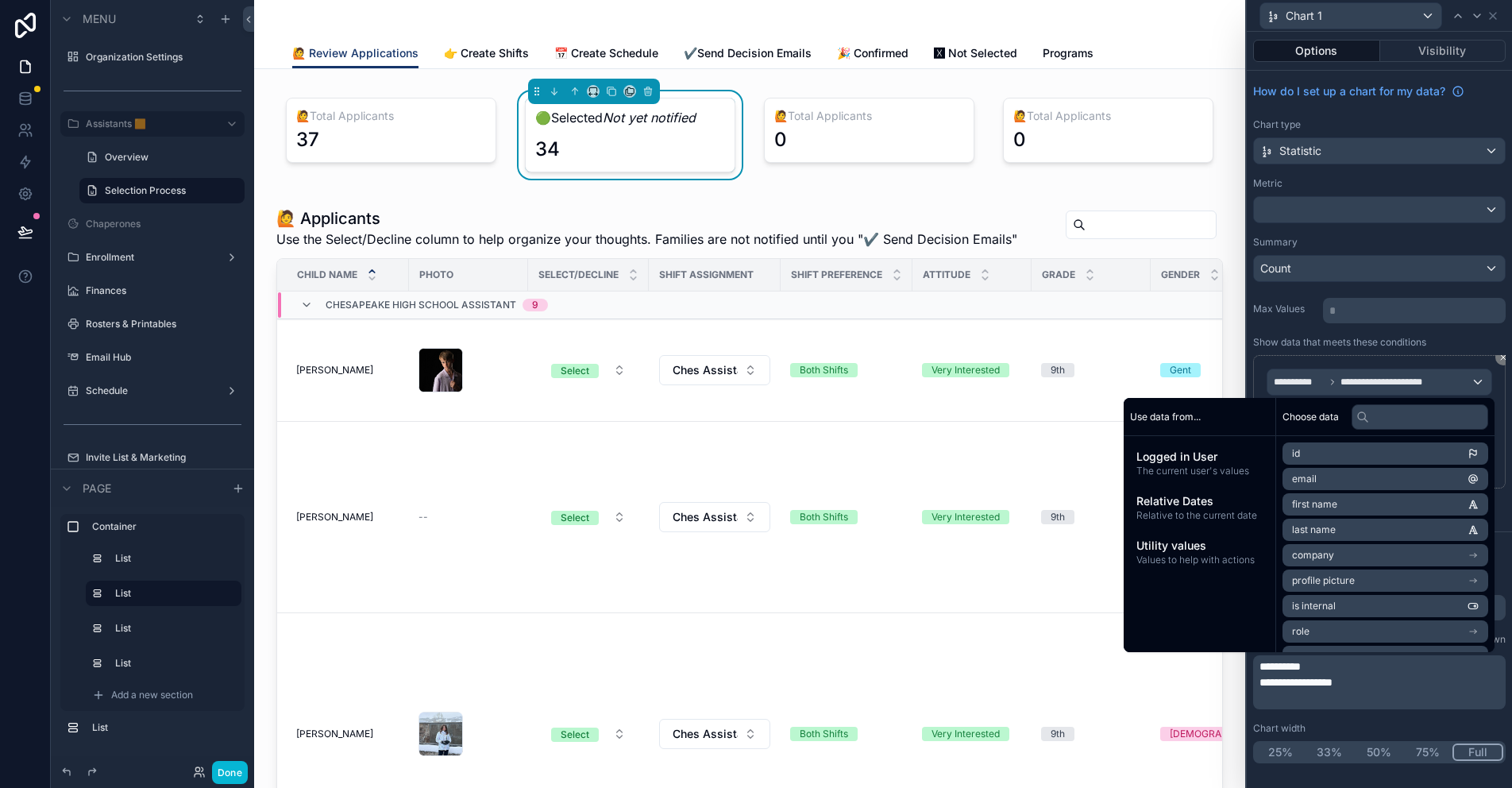
click at [1265, 680] on span "**********" at bounding box center [1296, 682] width 73 height 11
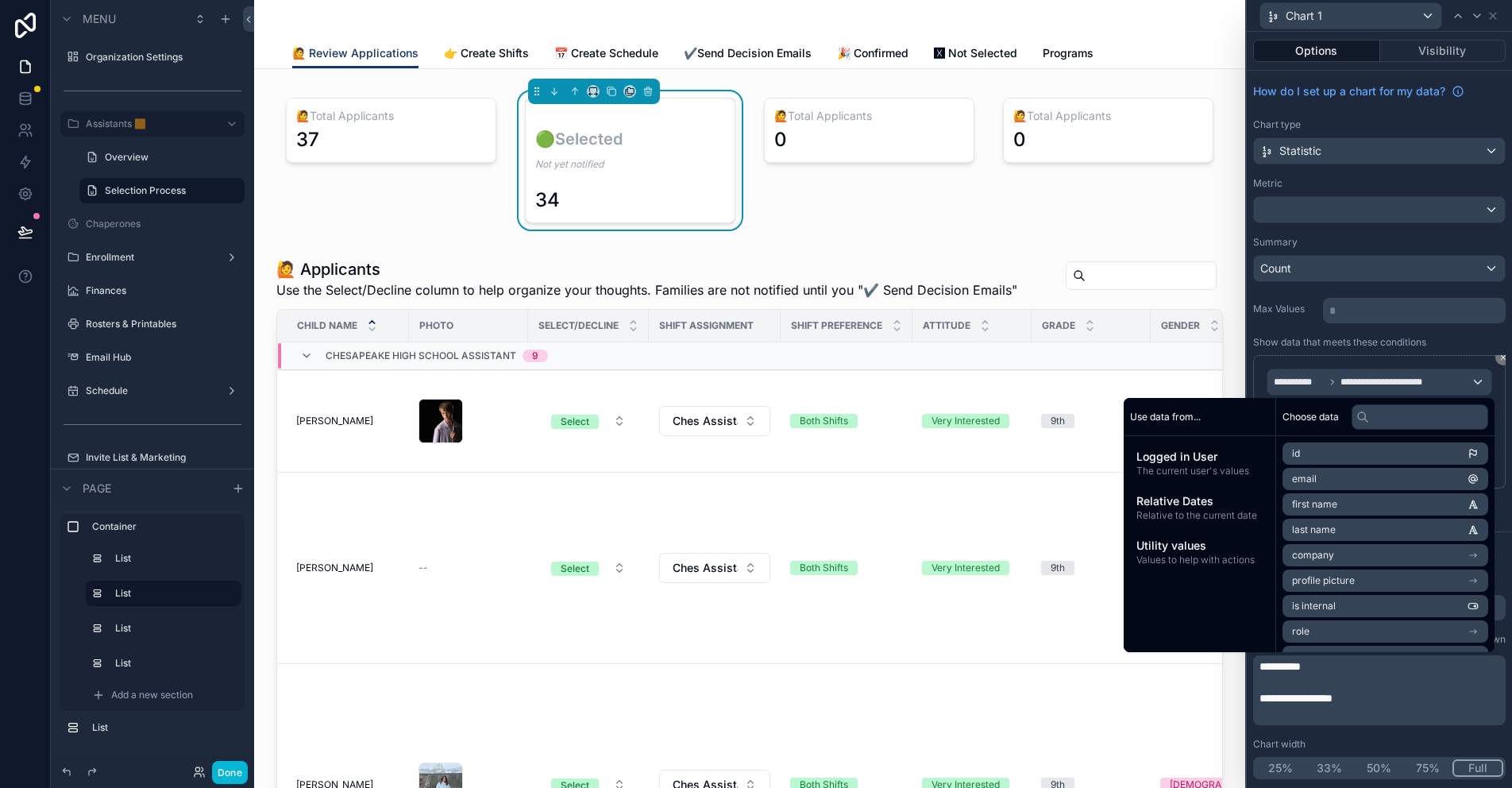
click at [1257, 681] on div "**********" at bounding box center [1379, 690] width 252 height 70
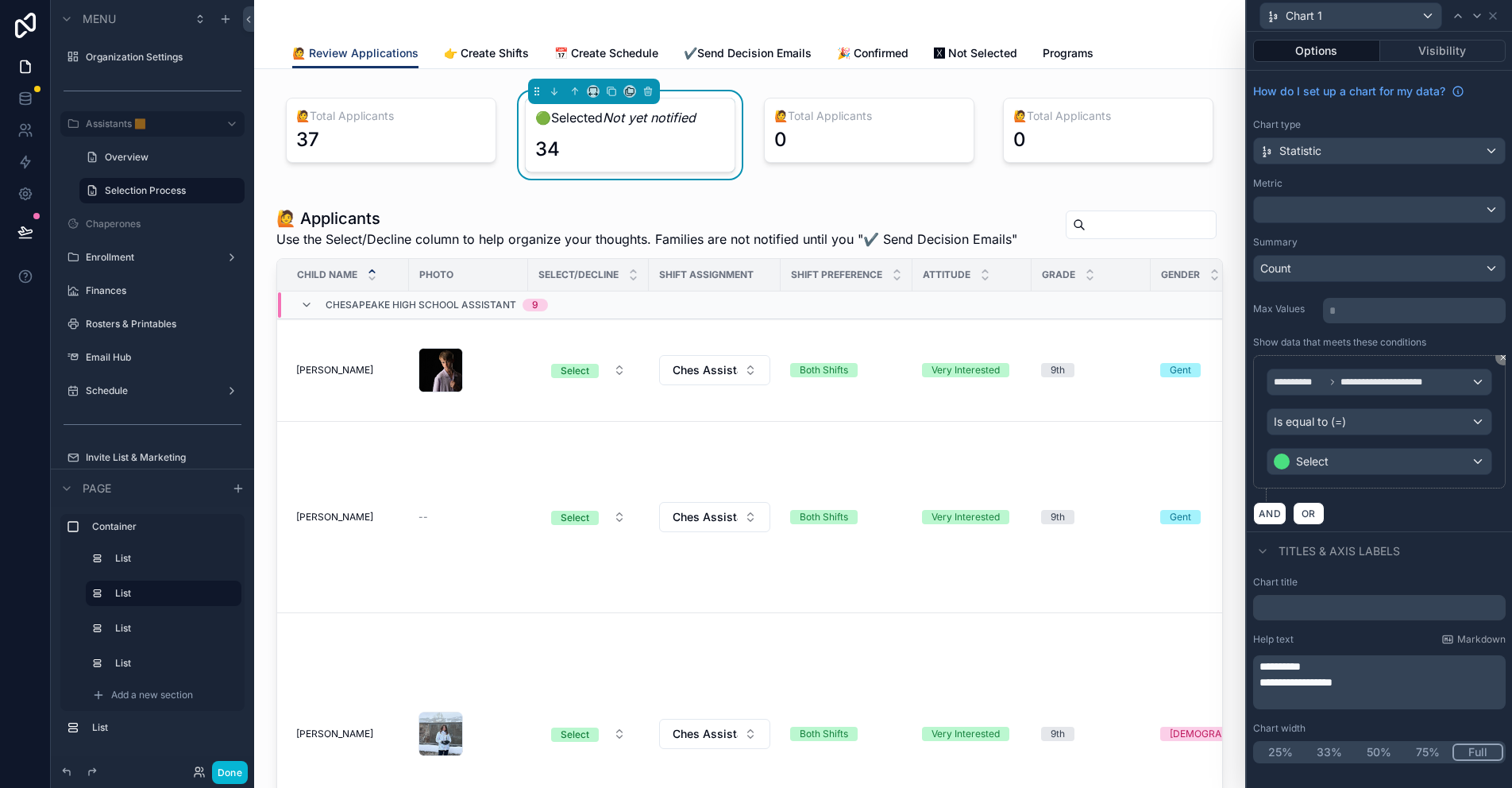
click at [1273, 683] on span "**********" at bounding box center [1296, 682] width 73 height 11
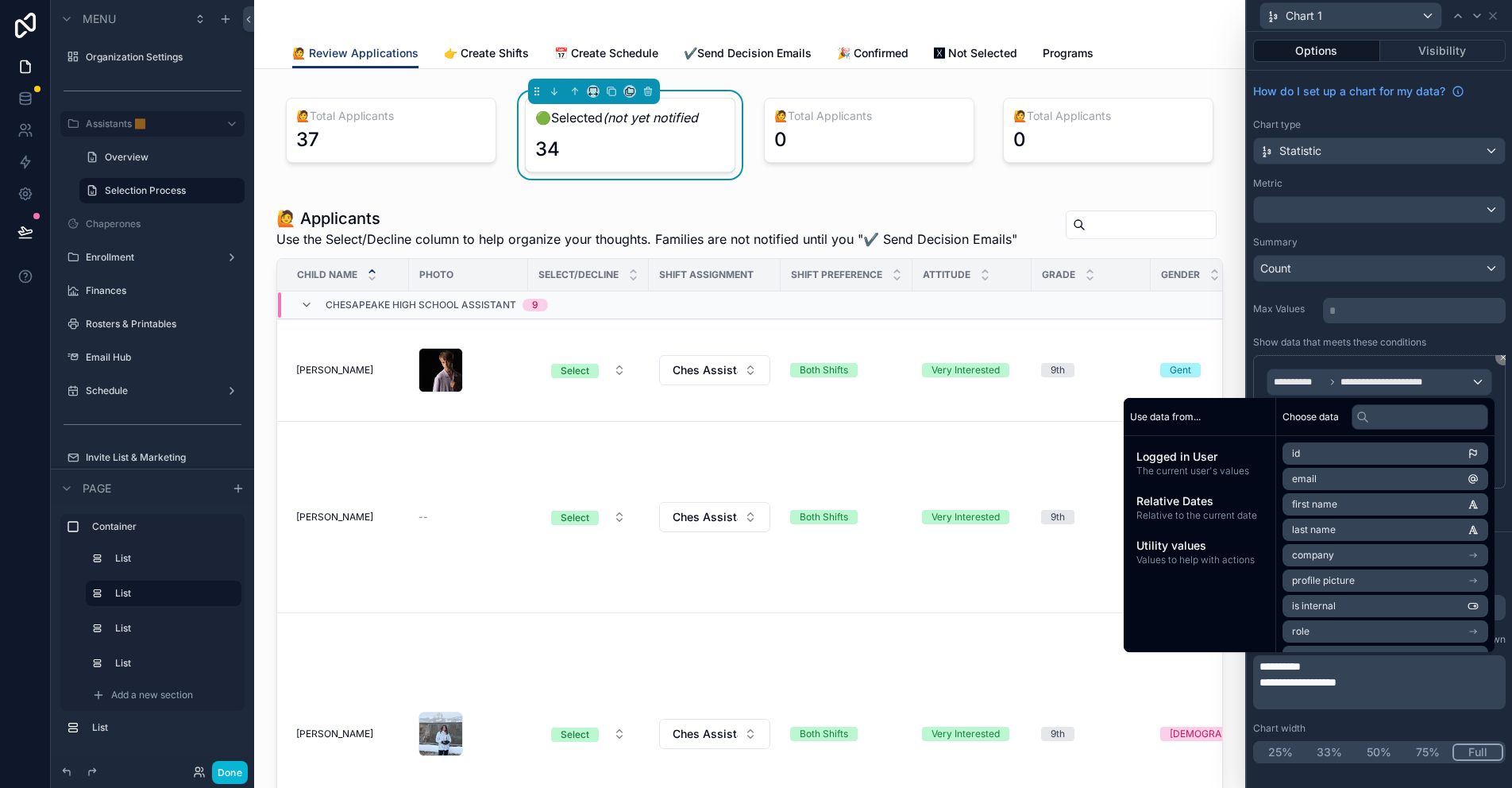
click at [1336, 679] on span "**********" at bounding box center [1298, 682] width 77 height 11
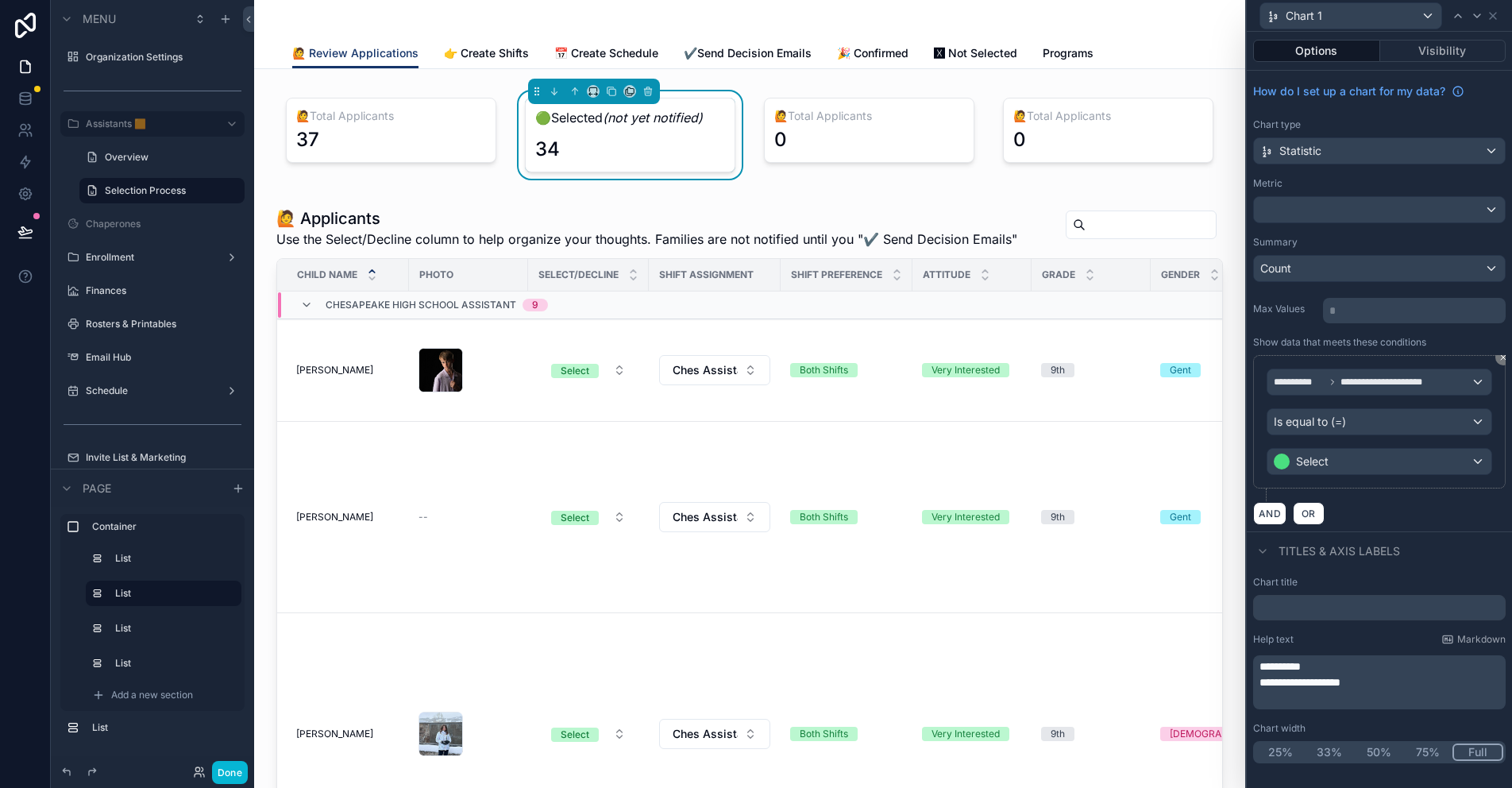
click at [1275, 662] on span "**********" at bounding box center [1280, 666] width 41 height 11
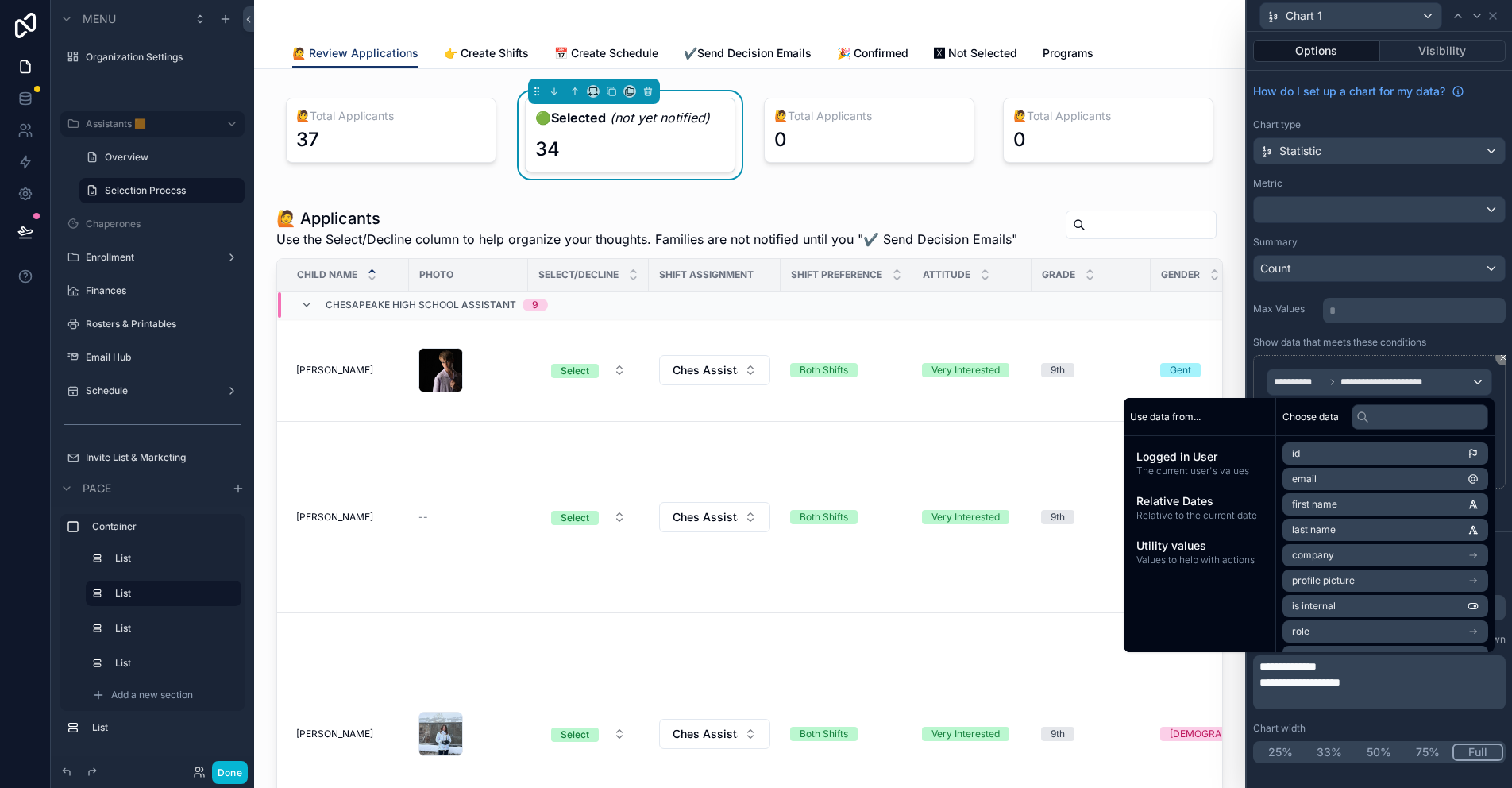
click at [1361, 677] on p "**********" at bounding box center [1381, 682] width 243 height 16
click at [1348, 682] on p "**********" at bounding box center [1381, 682] width 243 height 16
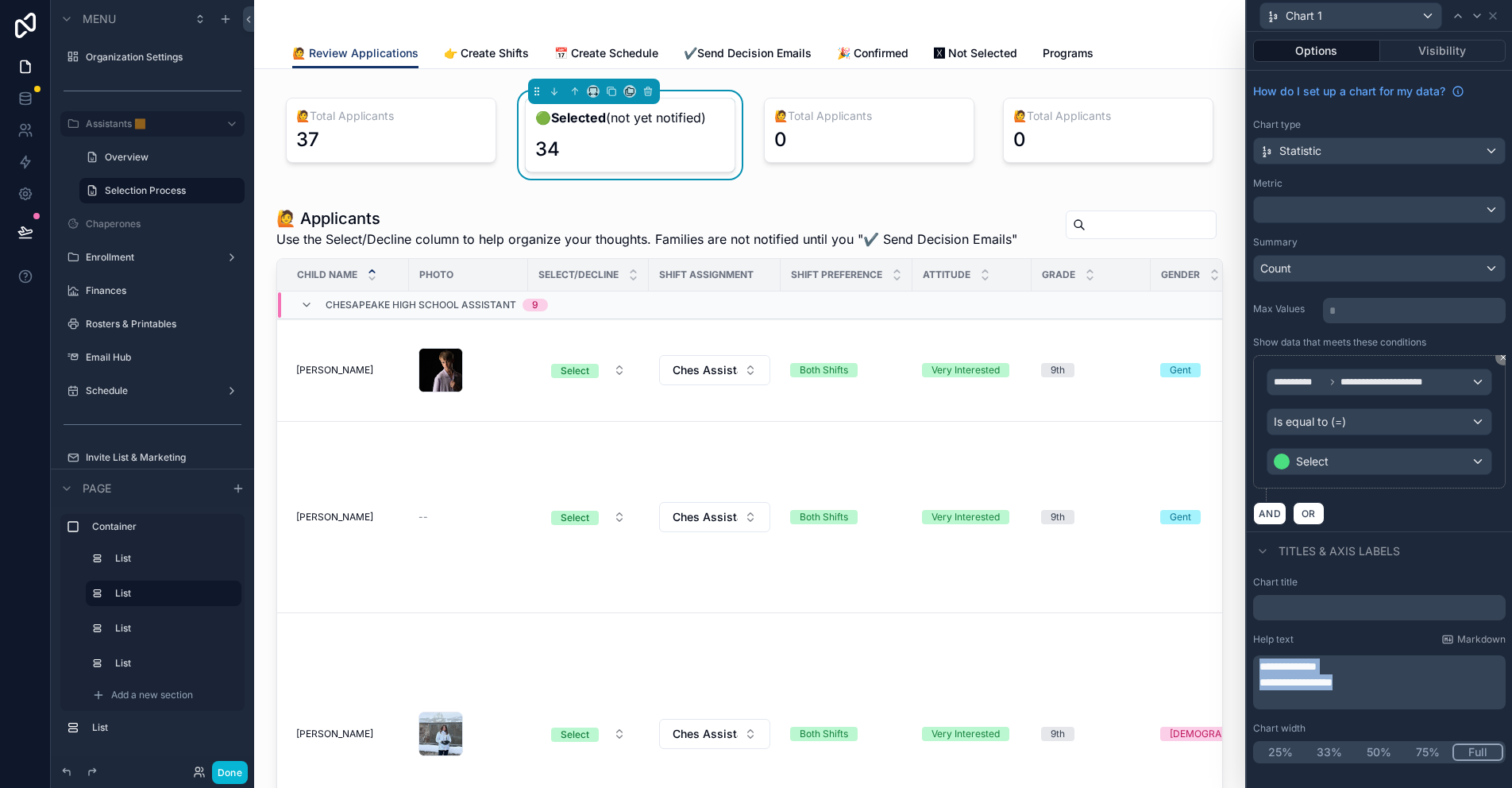
drag, startPoint x: 1352, startPoint y: 685, endPoint x: 1257, endPoint y: 665, distance: 97.1
click at [1257, 665] on div "**********" at bounding box center [1379, 682] width 252 height 54
copy div "**********"
click at [859, 123] on div "scrollable content" at bounding box center [868, 135] width 230 height 87
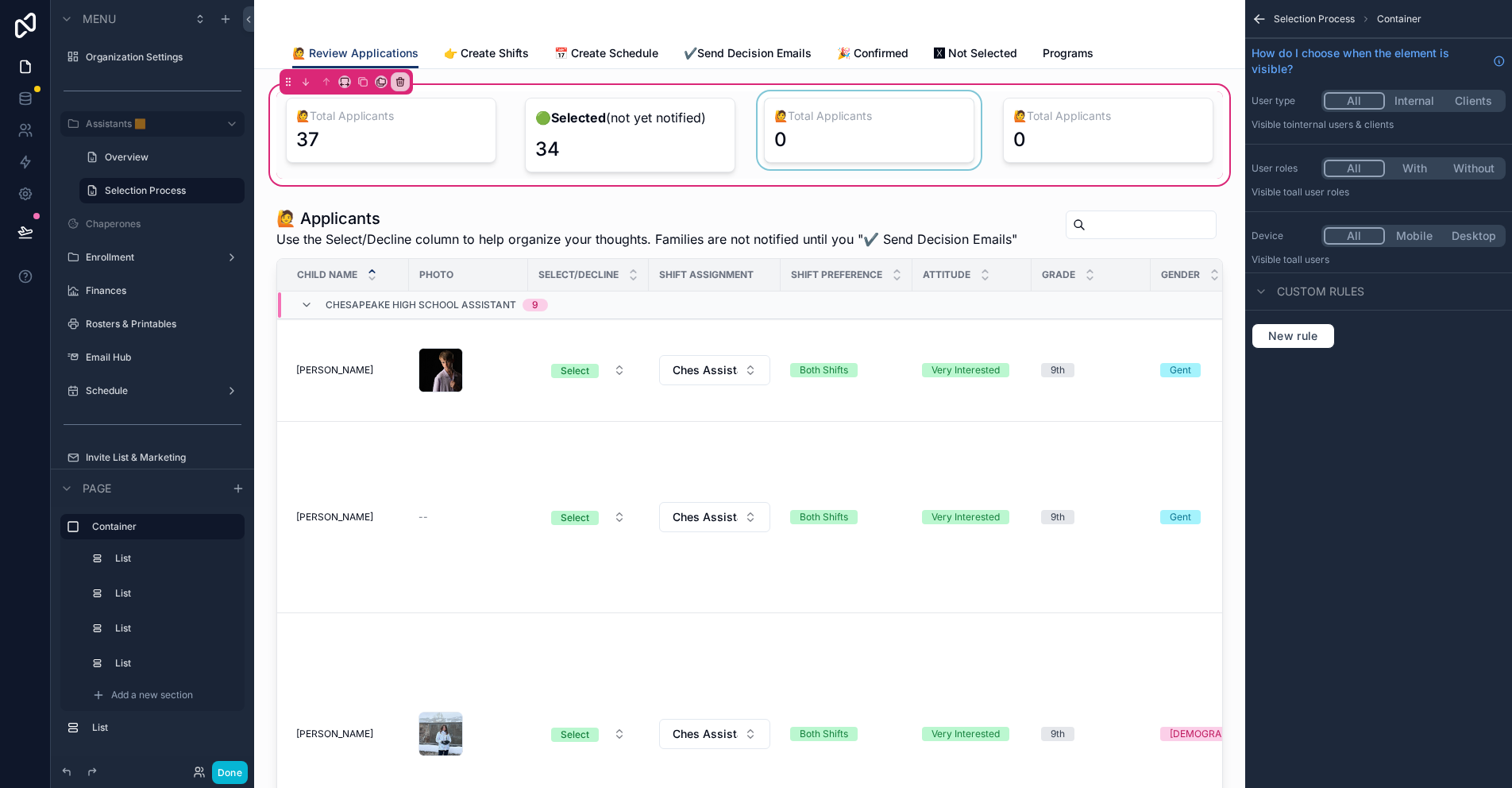
click at [861, 112] on div "scrollable content" at bounding box center [868, 135] width 230 height 87
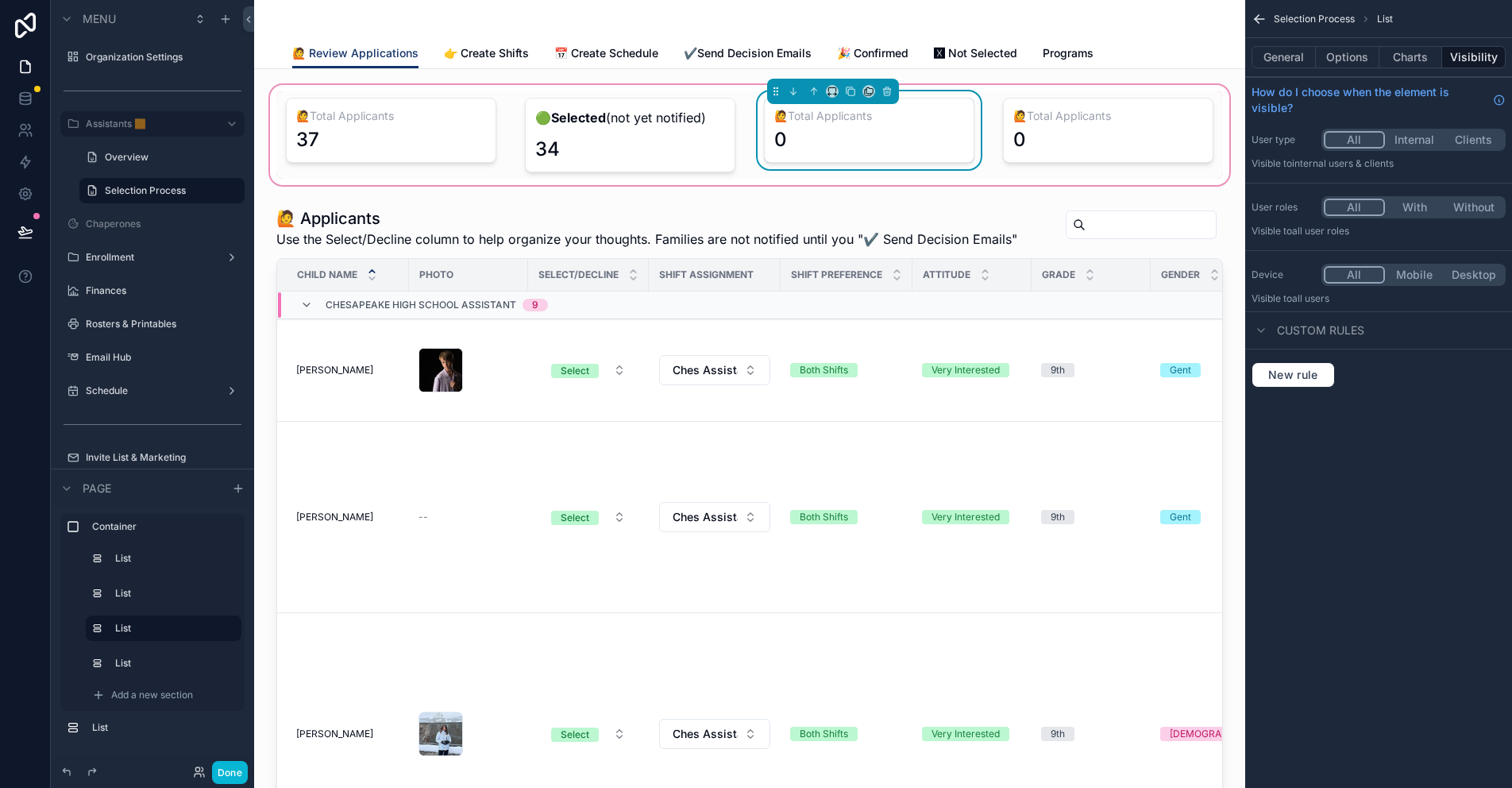
drag, startPoint x: 1391, startPoint y: 57, endPoint x: 1393, endPoint y: 71, distance: 14.1
click at [1391, 57] on button "Charts" at bounding box center [1410, 57] width 64 height 23
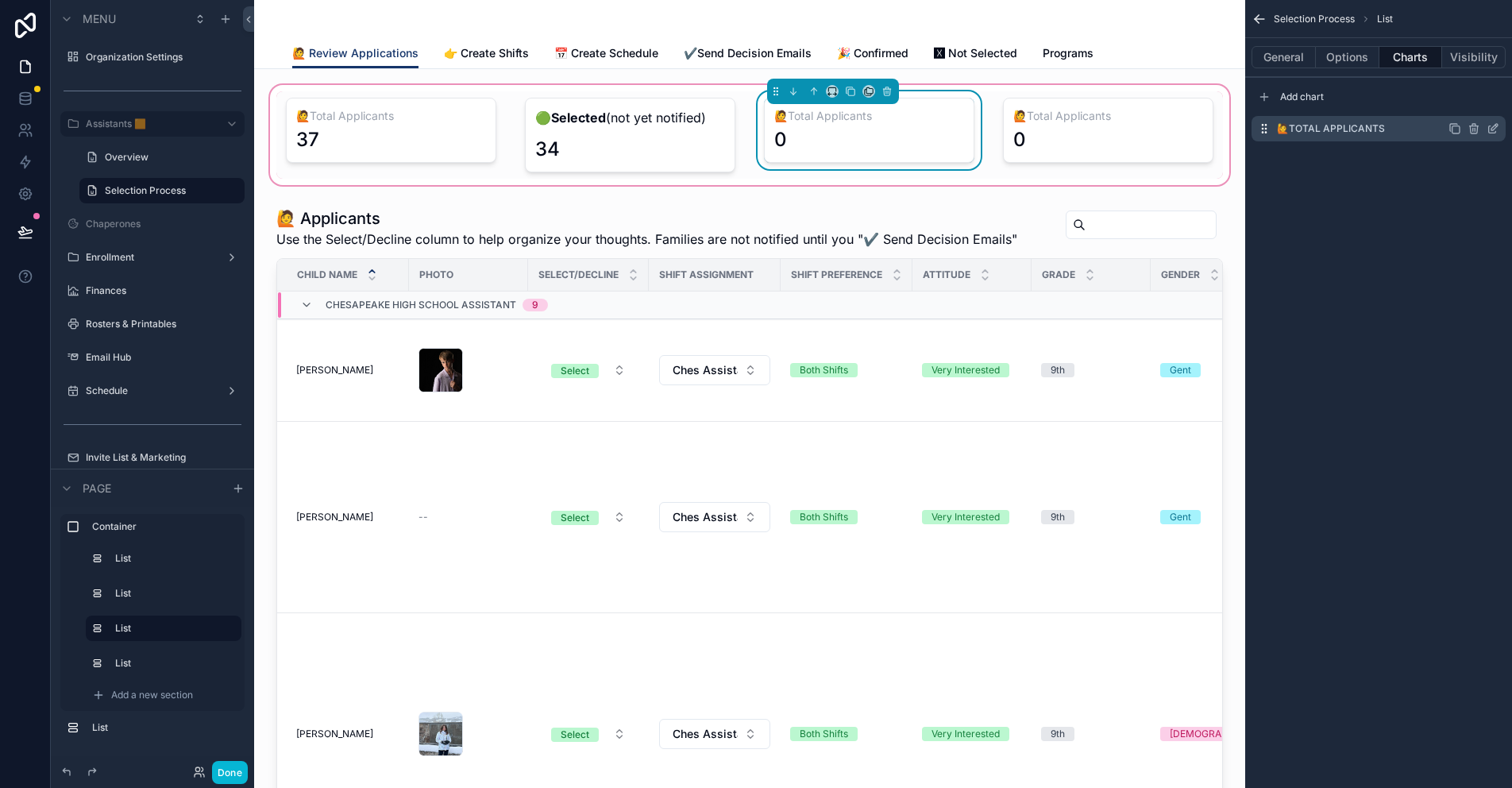
click at [1493, 128] on icon "scrollable content" at bounding box center [1493, 129] width 13 height 13
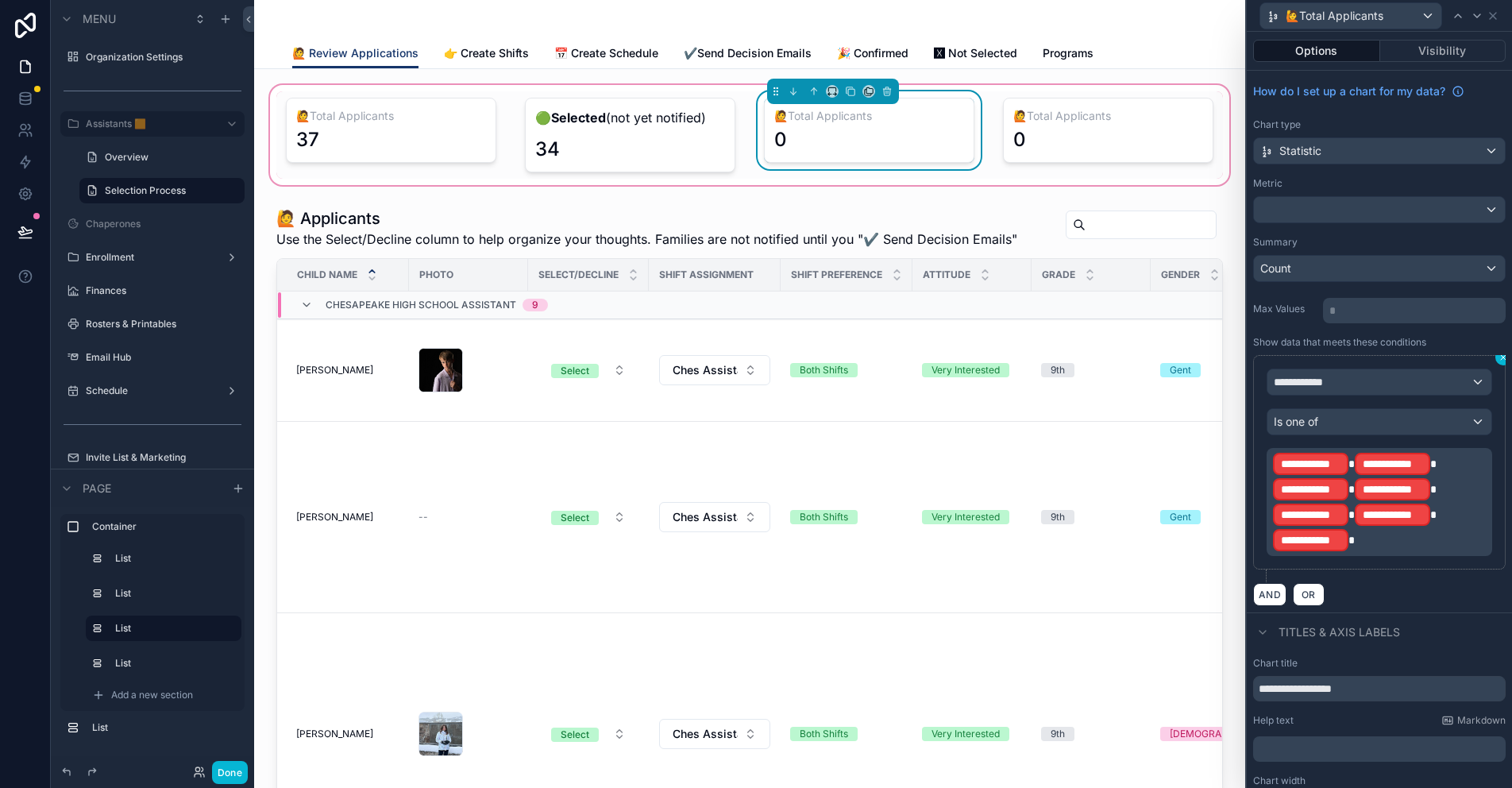
click at [1501, 359] on icon at bounding box center [1503, 357] width 5 height 5
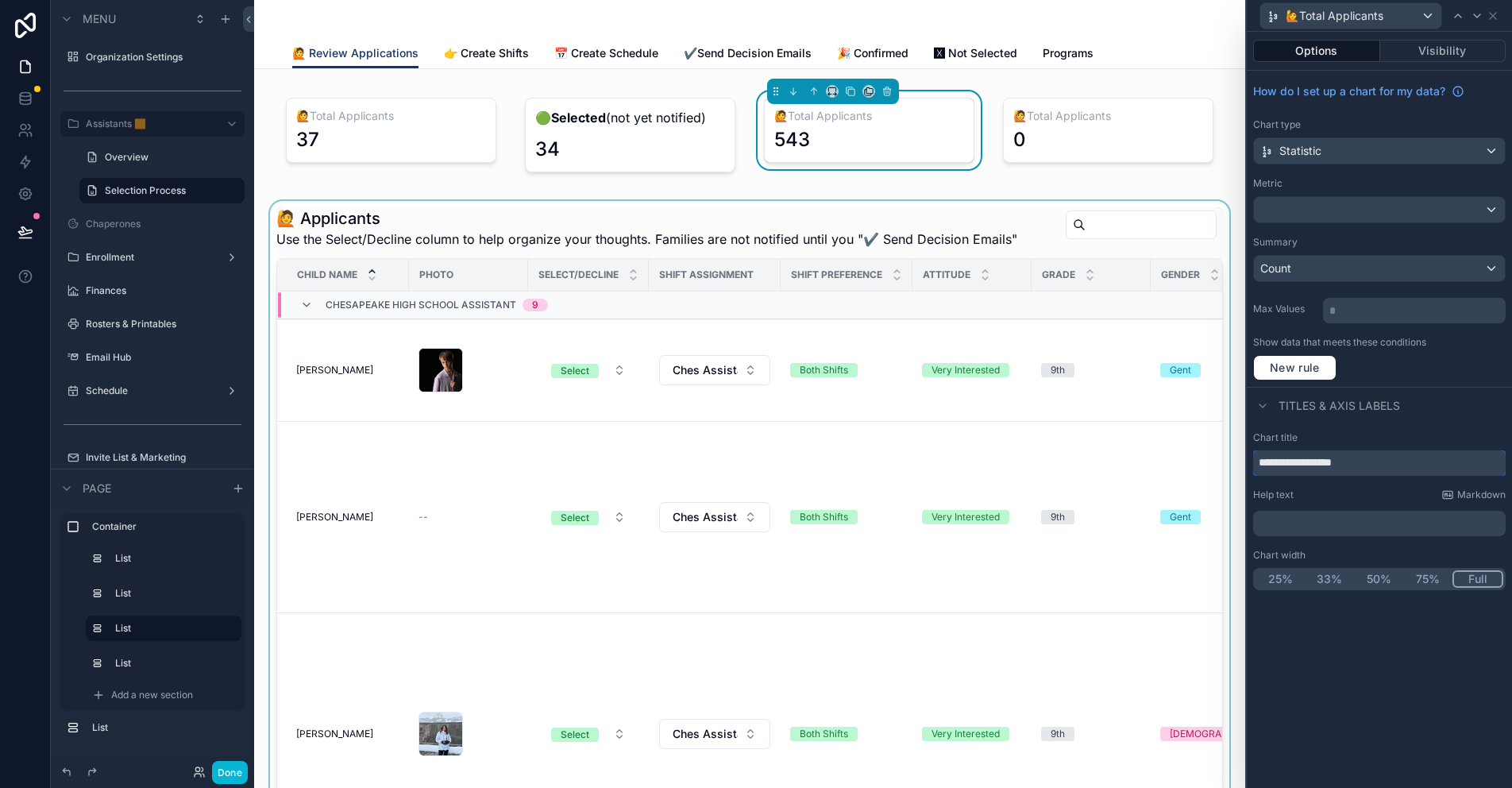
drag, startPoint x: 1366, startPoint y: 460, endPoint x: 1213, endPoint y: 457, distance: 153.0
click at [1213, 457] on div "**********" at bounding box center [756, 394] width 1512 height 788
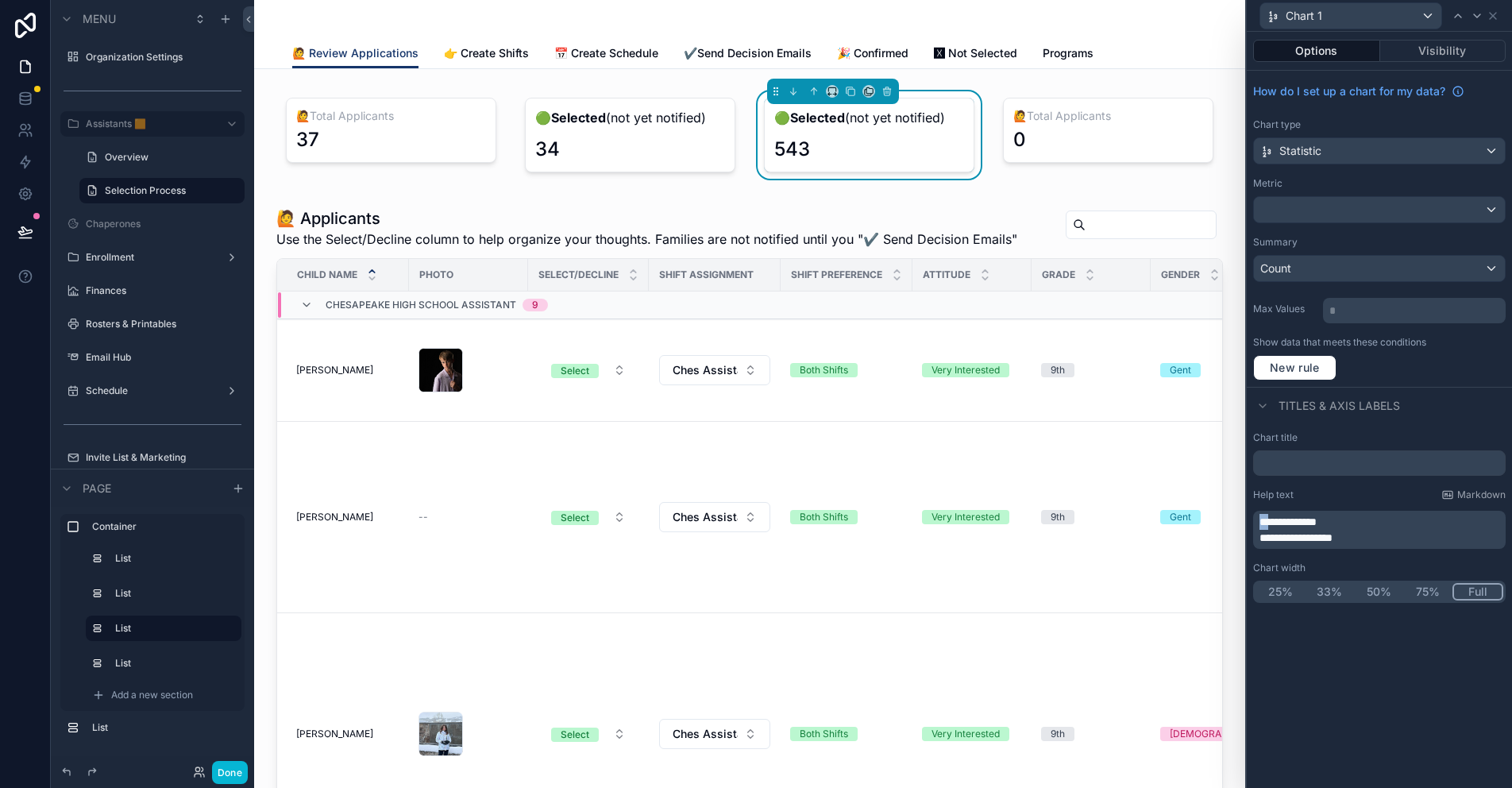
click at [1265, 522] on span "**********" at bounding box center [1288, 522] width 57 height 11
drag, startPoint x: 1333, startPoint y: 523, endPoint x: 1292, endPoint y: 525, distance: 41.0
click at [1292, 525] on span "**********" at bounding box center [1288, 522] width 57 height 11
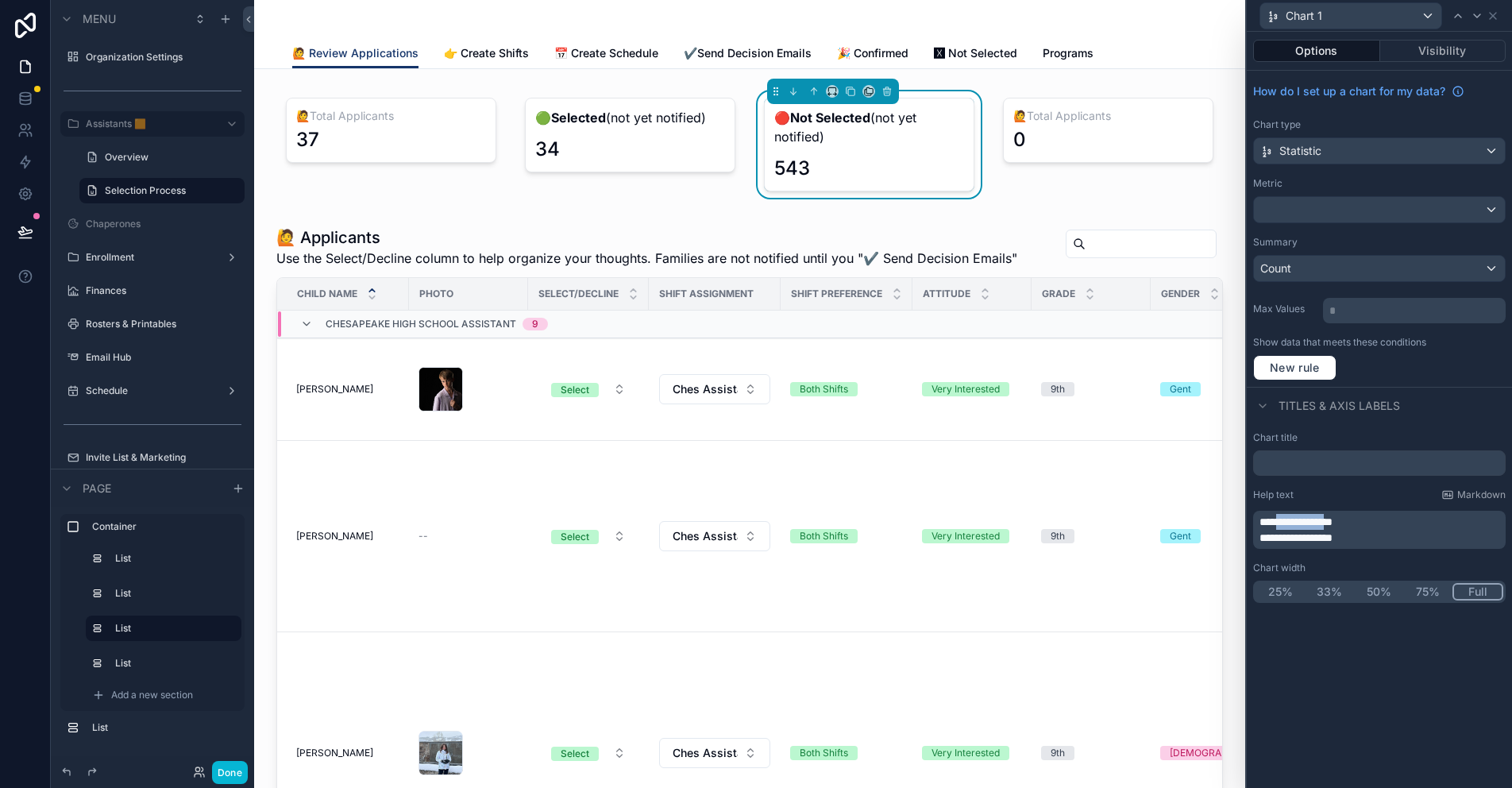
drag, startPoint x: 1356, startPoint y: 522, endPoint x: 1292, endPoint y: 525, distance: 64.1
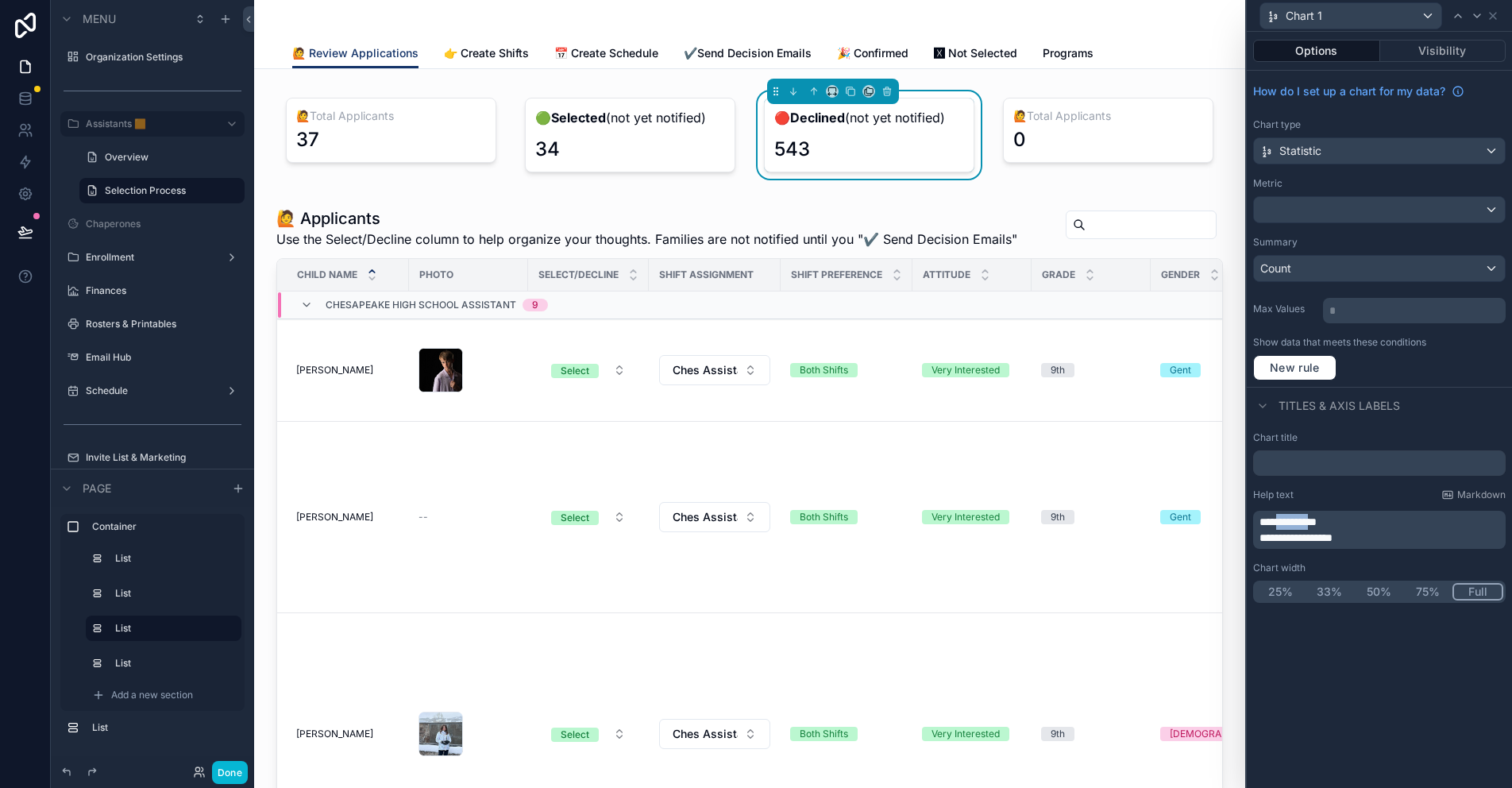
drag, startPoint x: 1334, startPoint y: 520, endPoint x: 1291, endPoint y: 523, distance: 43.1
click at [1291, 523] on span "**********" at bounding box center [1288, 522] width 57 height 11
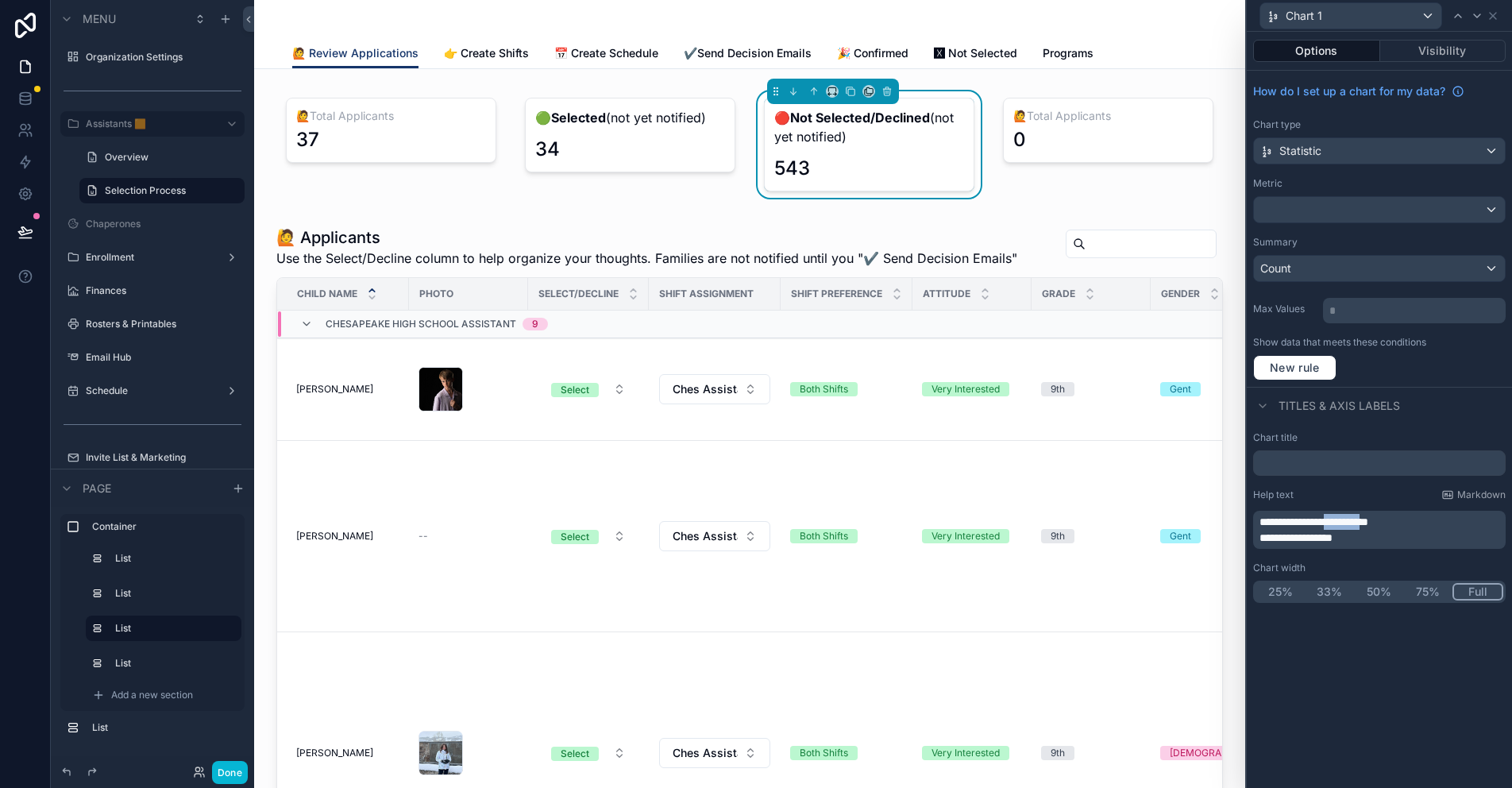
drag, startPoint x: 1407, startPoint y: 522, endPoint x: 1358, endPoint y: 523, distance: 49.0
click at [1358, 523] on span "**********" at bounding box center [1314, 522] width 109 height 11
click at [1339, 236] on div "Summary" at bounding box center [1379, 242] width 252 height 13
click at [1295, 377] on button "New rule" at bounding box center [1294, 368] width 83 height 26
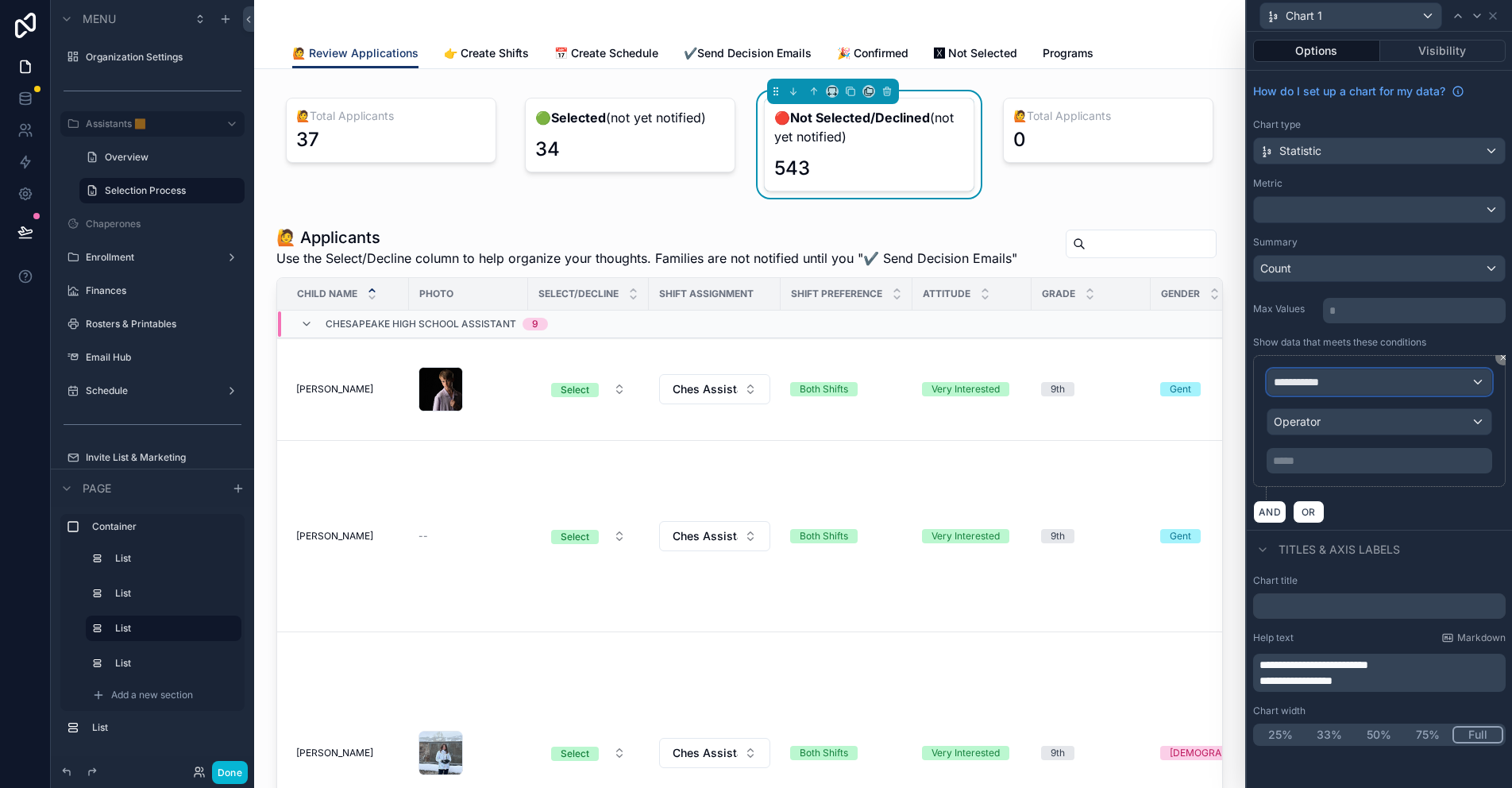
click at [1339, 381] on div "**********" at bounding box center [1379, 382] width 224 height 26
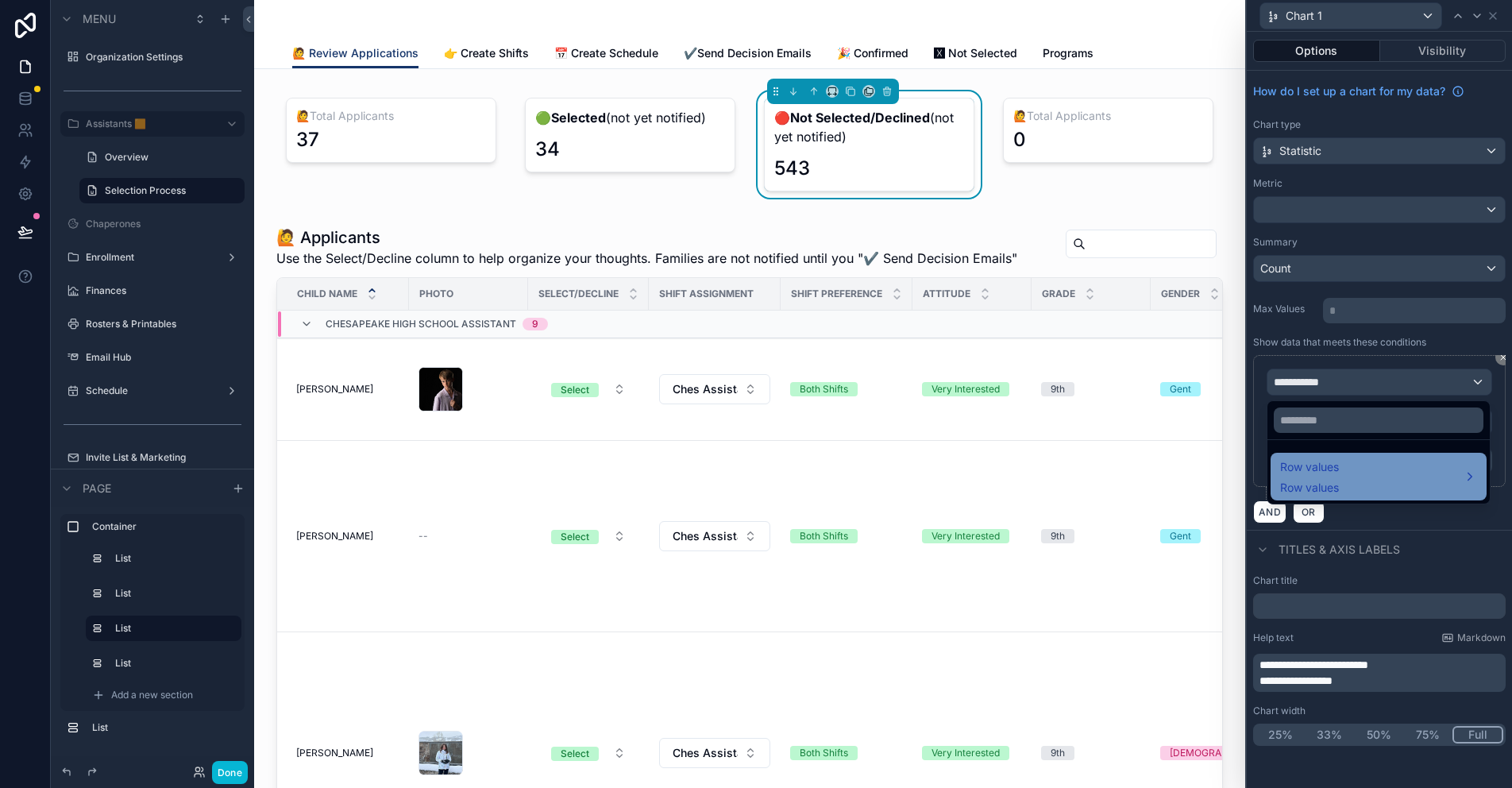
drag, startPoint x: 1348, startPoint y: 482, endPoint x: 1276, endPoint y: 475, distance: 72.3
click at [1348, 482] on div "Row values Row values" at bounding box center [1378, 476] width 197 height 38
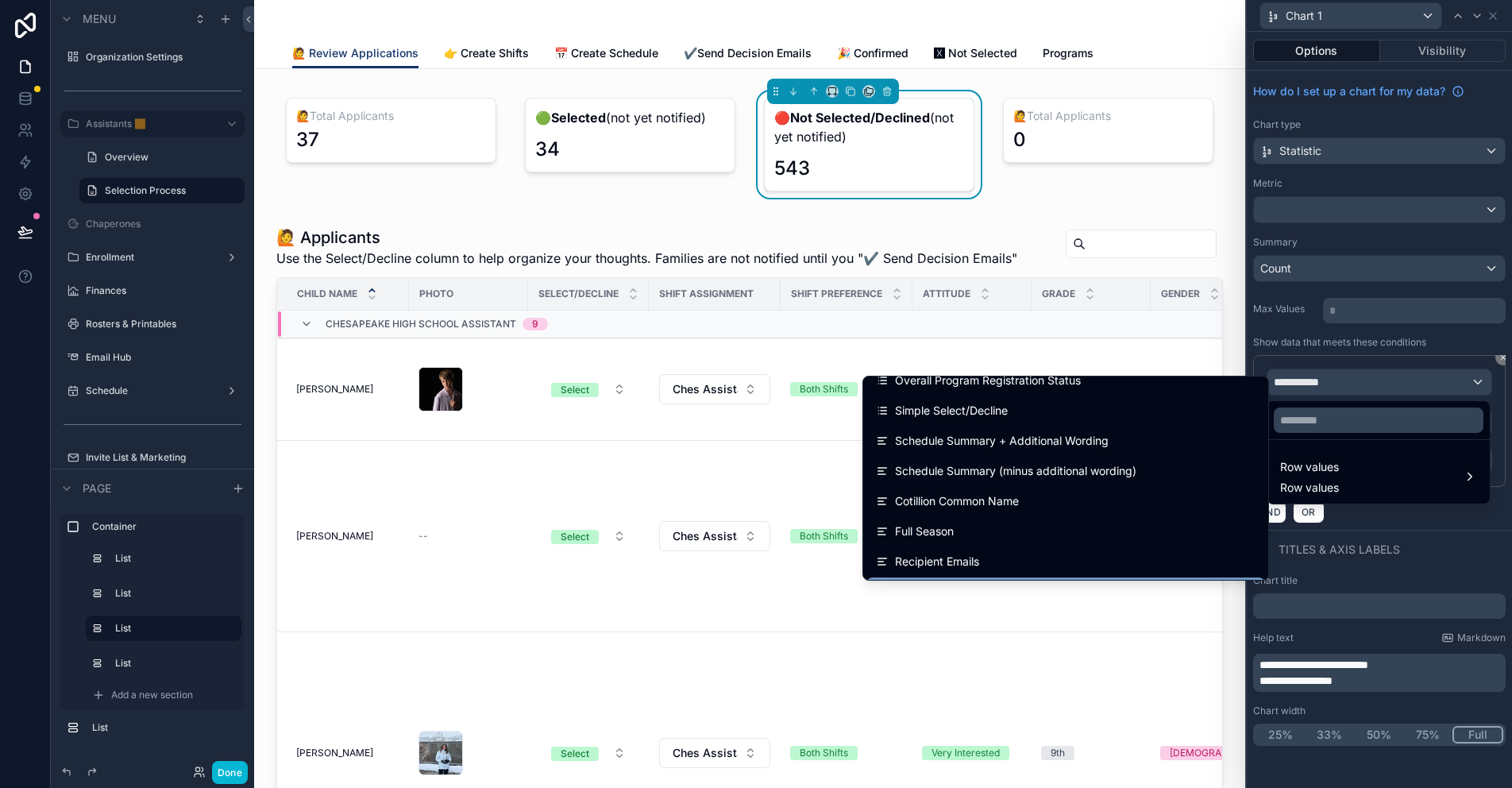
scroll to position [5508, 0]
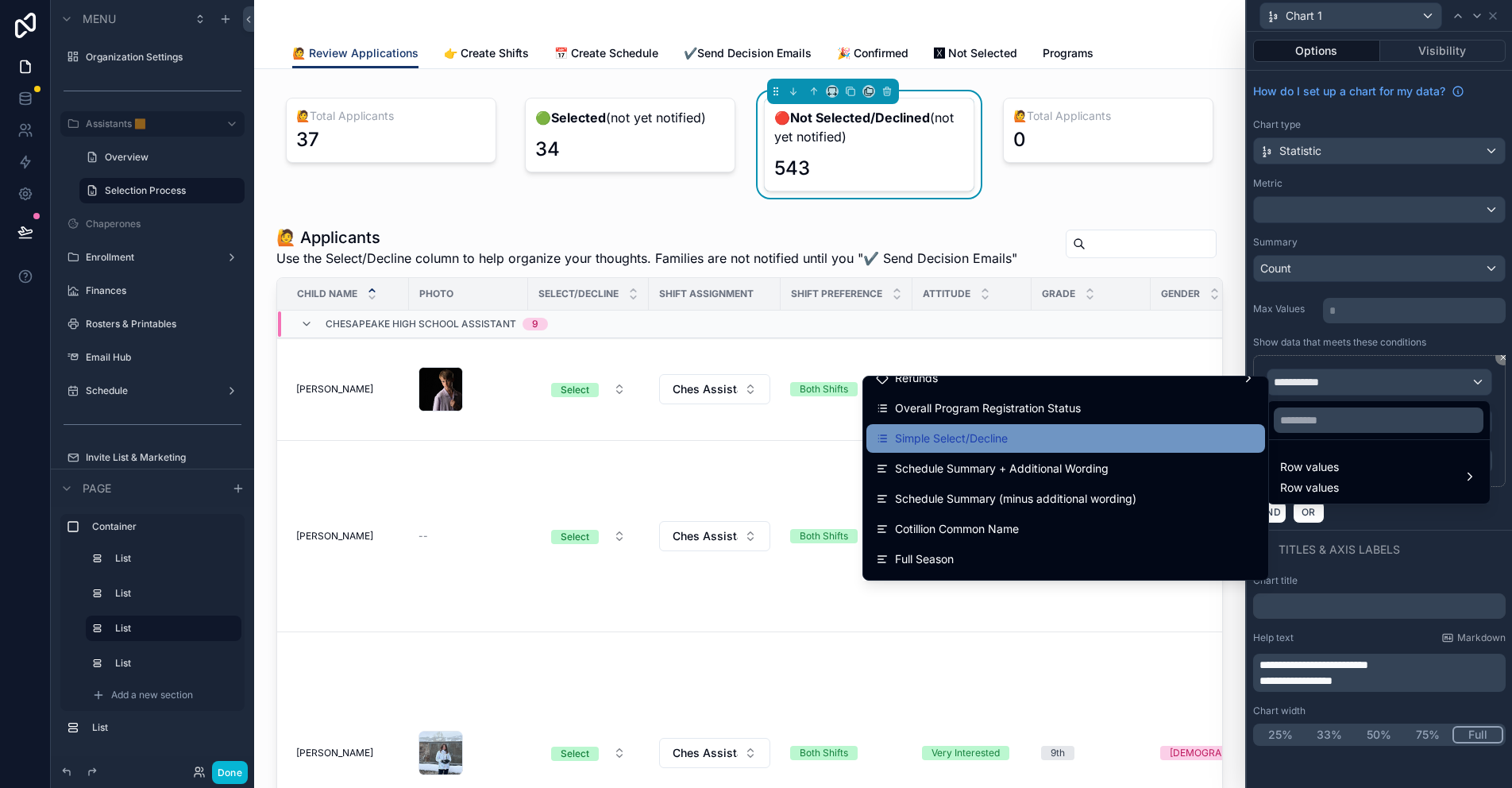
click at [1006, 439] on span "Simple Select/Decline" at bounding box center [952, 439] width 113 height 19
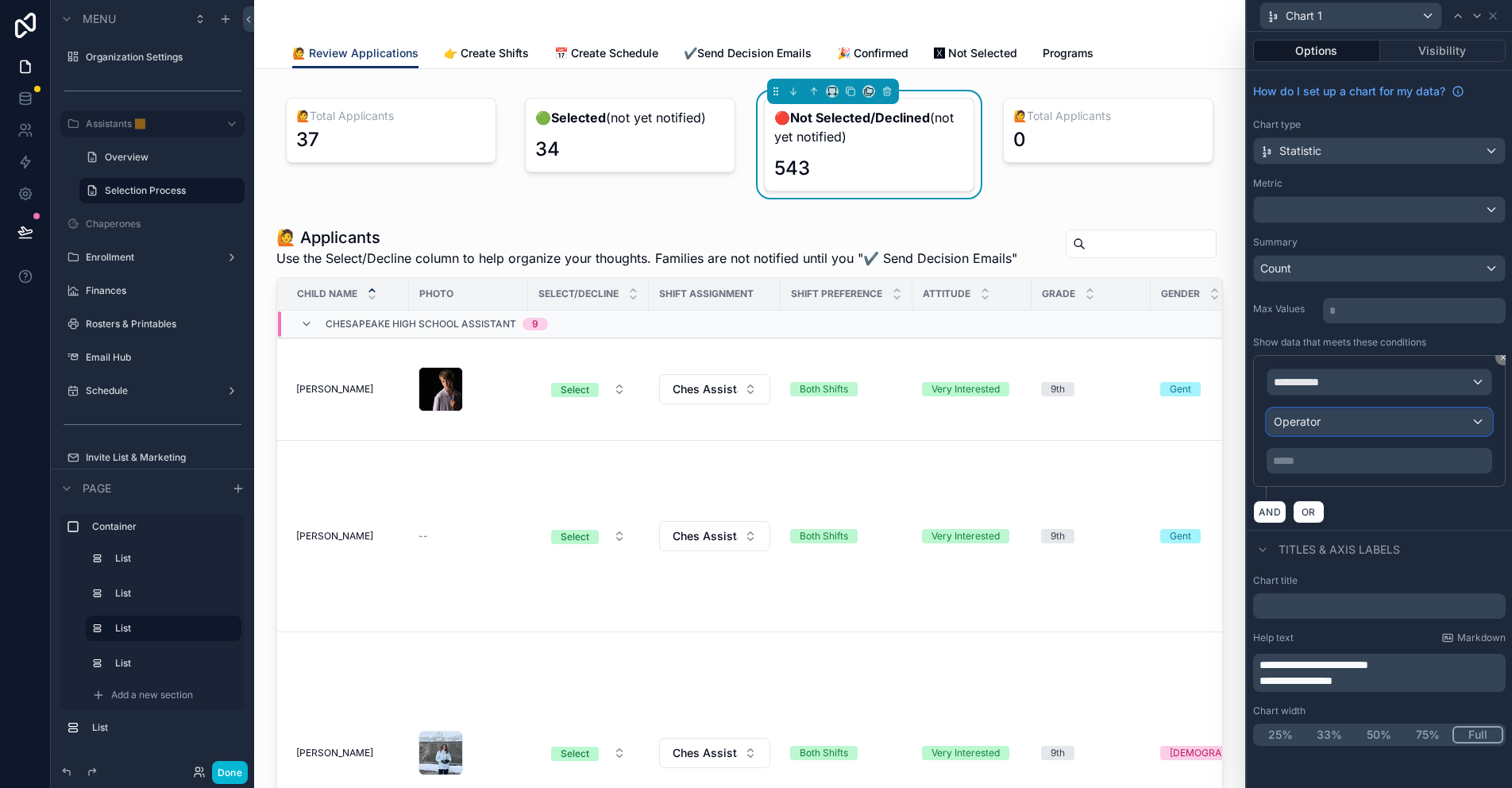
click at [1306, 420] on span "Operator" at bounding box center [1297, 421] width 47 height 14
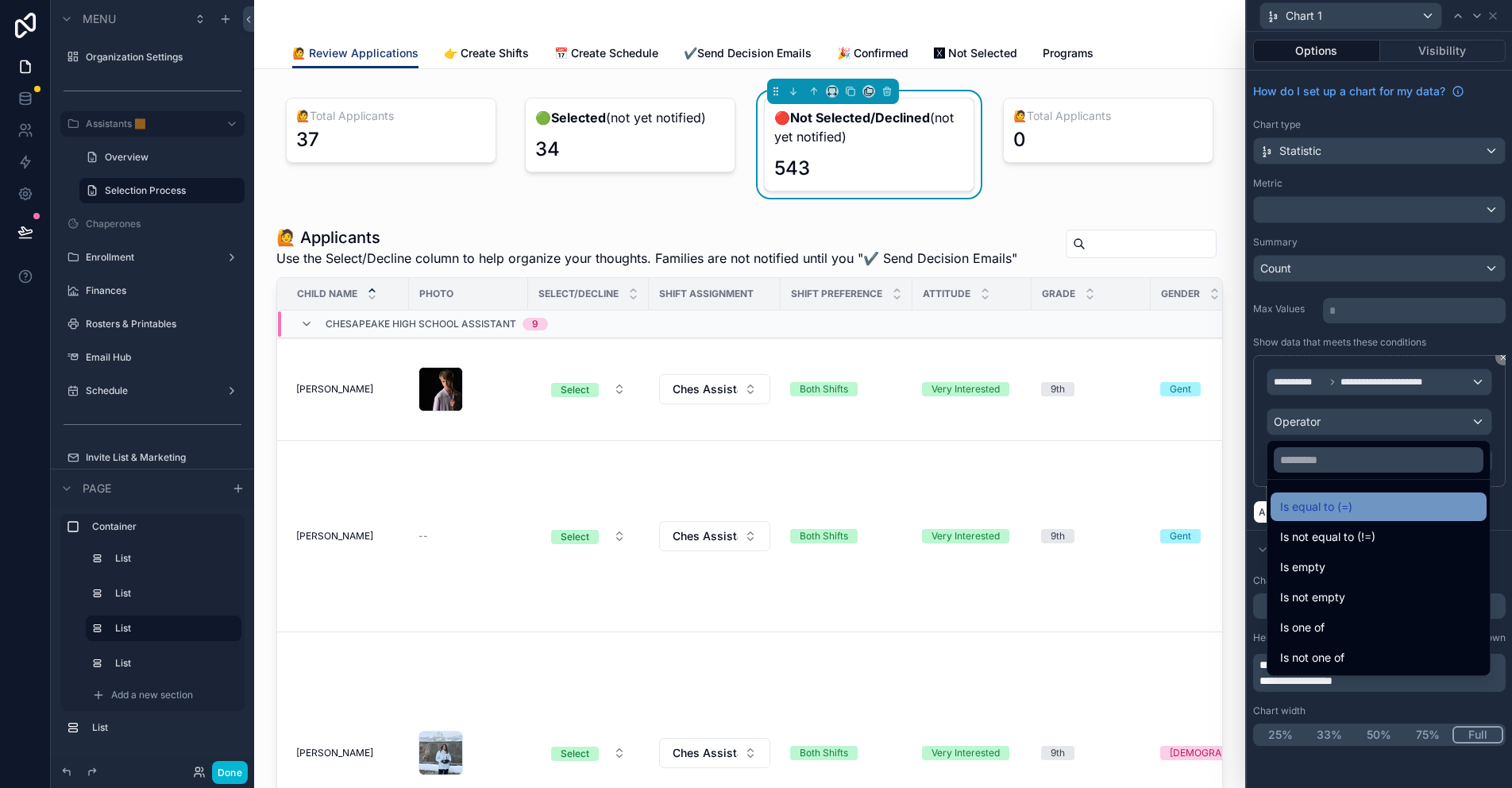
click at [1321, 505] on span "Is equal to (=)" at bounding box center [1316, 507] width 73 height 19
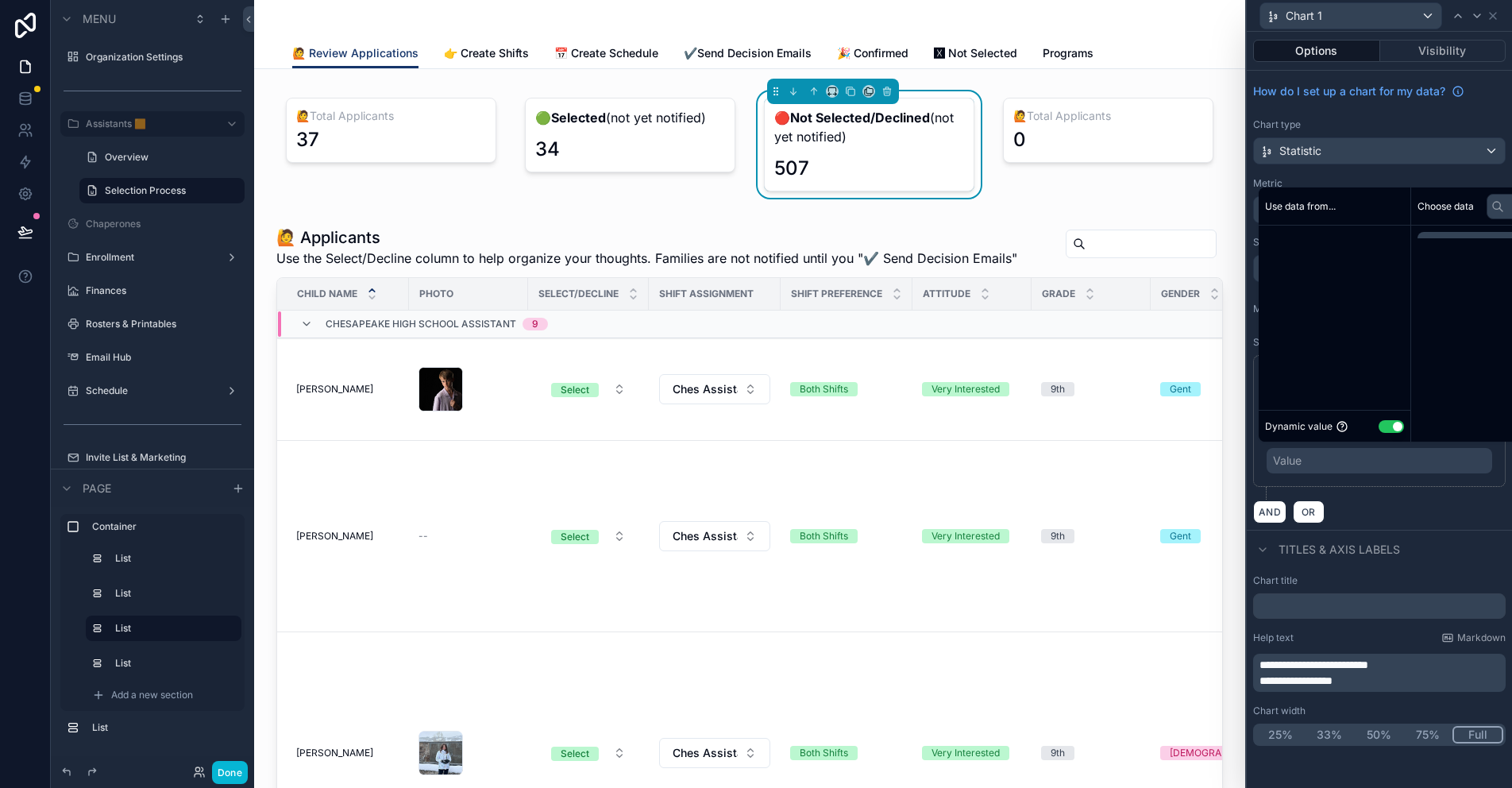
click at [1306, 462] on div "Value" at bounding box center [1379, 461] width 226 height 26
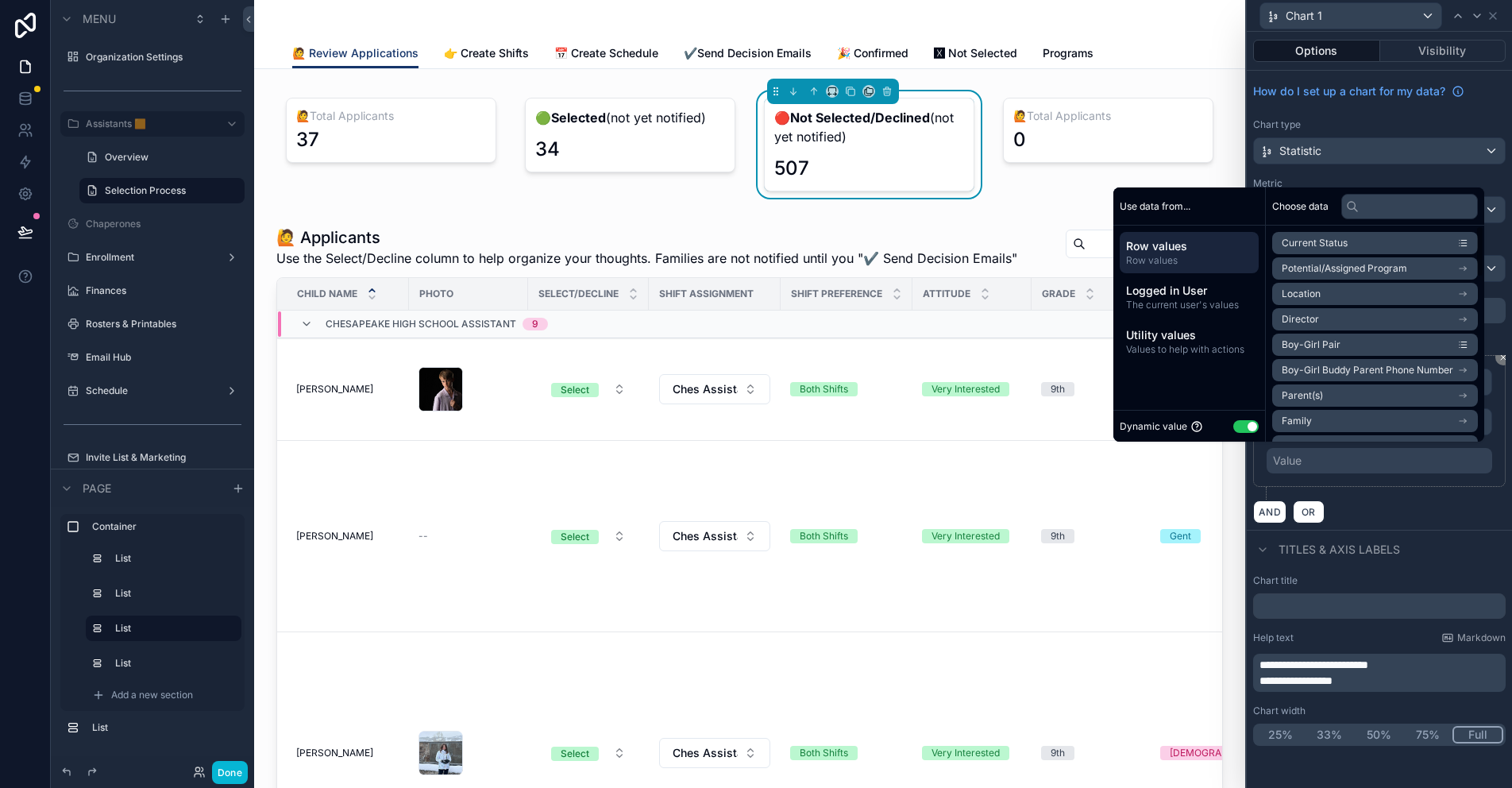
click at [1239, 422] on button "Use setting" at bounding box center [1246, 427] width 26 height 13
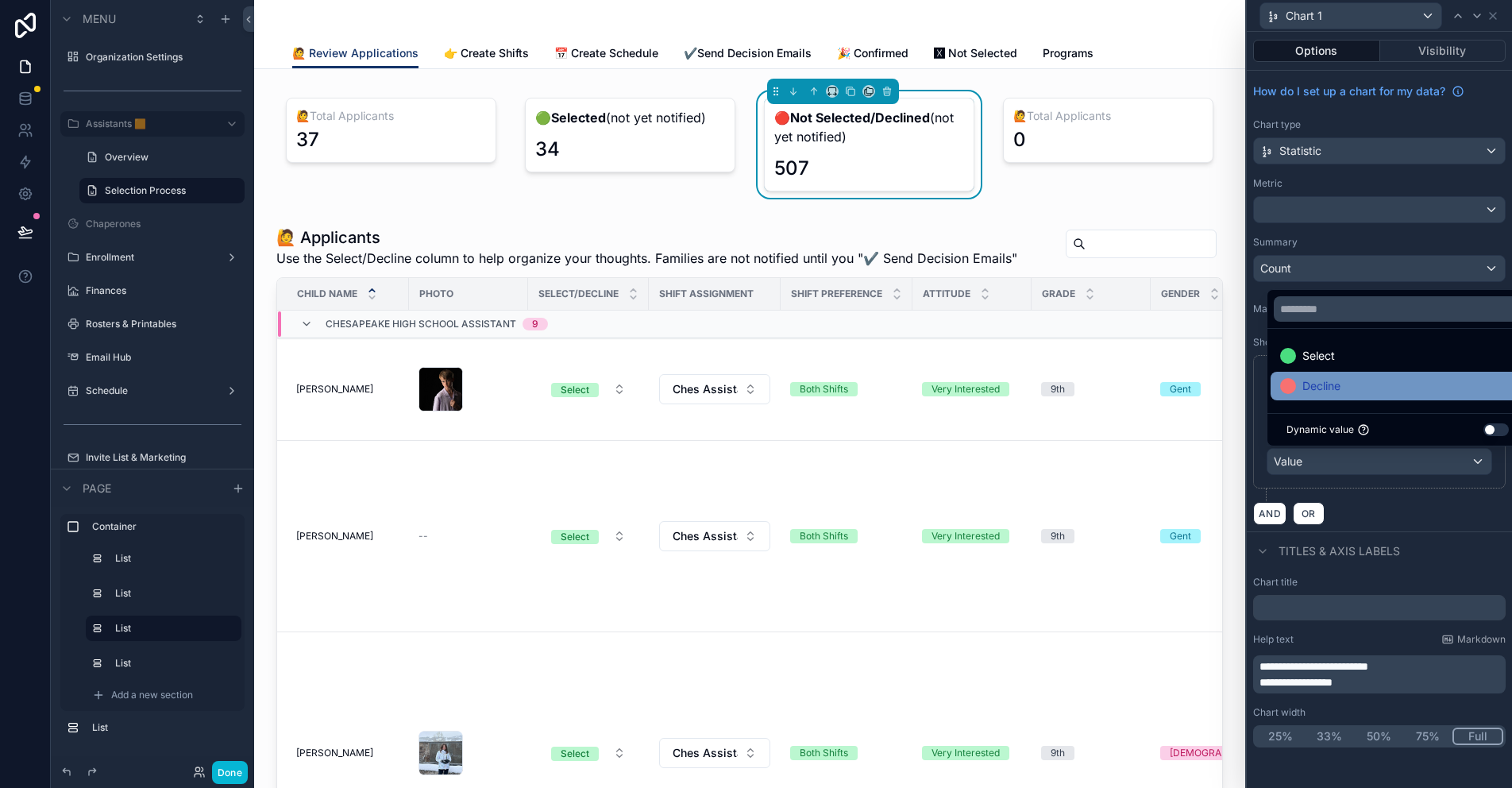
click at [1321, 387] on span "Decline" at bounding box center [1321, 386] width 38 height 19
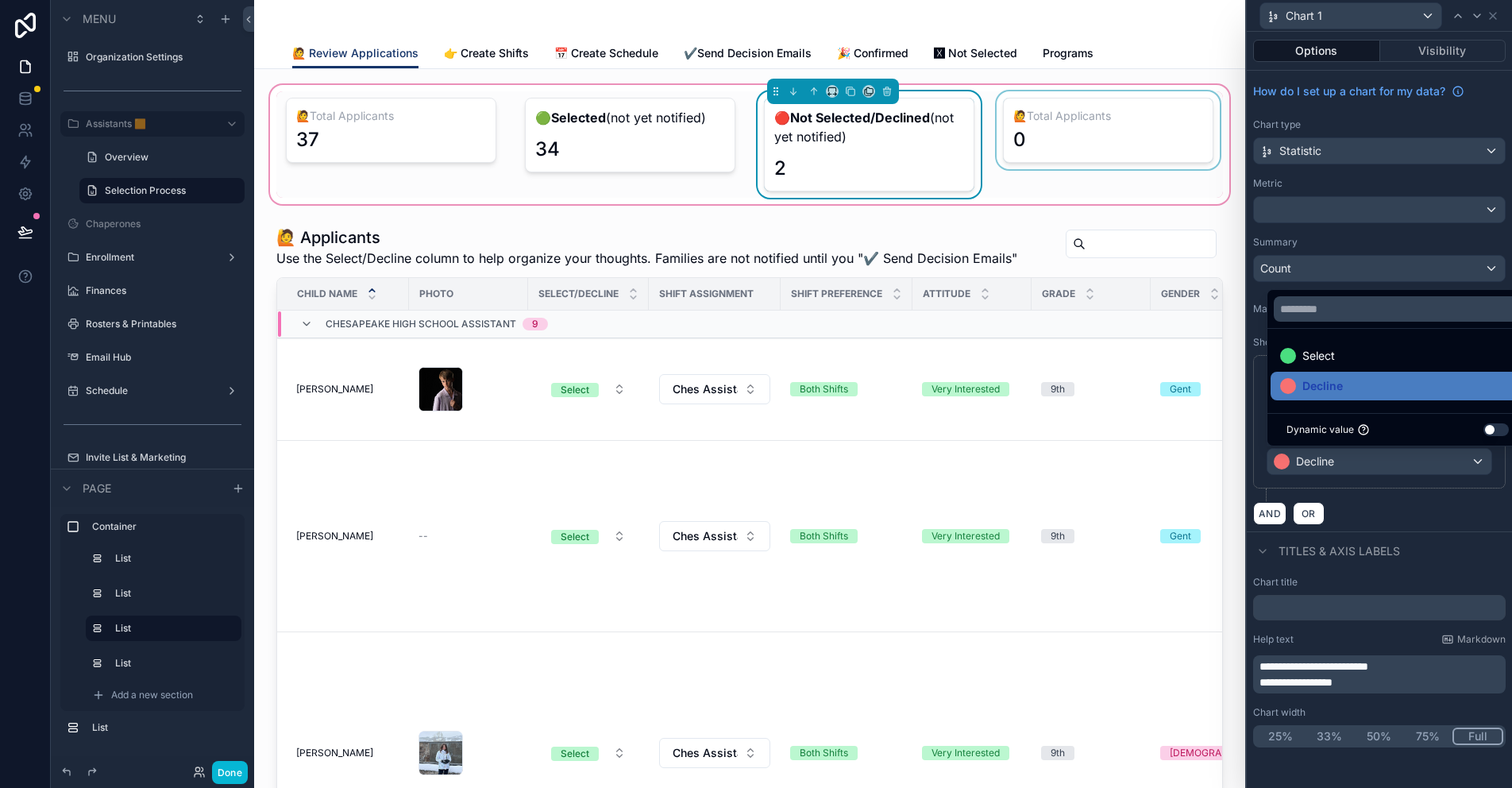
drag, startPoint x: 1077, startPoint y: 110, endPoint x: 1068, endPoint y: 123, distance: 15.8
click at [1077, 110] on div "scrollable content" at bounding box center [1108, 144] width 230 height 106
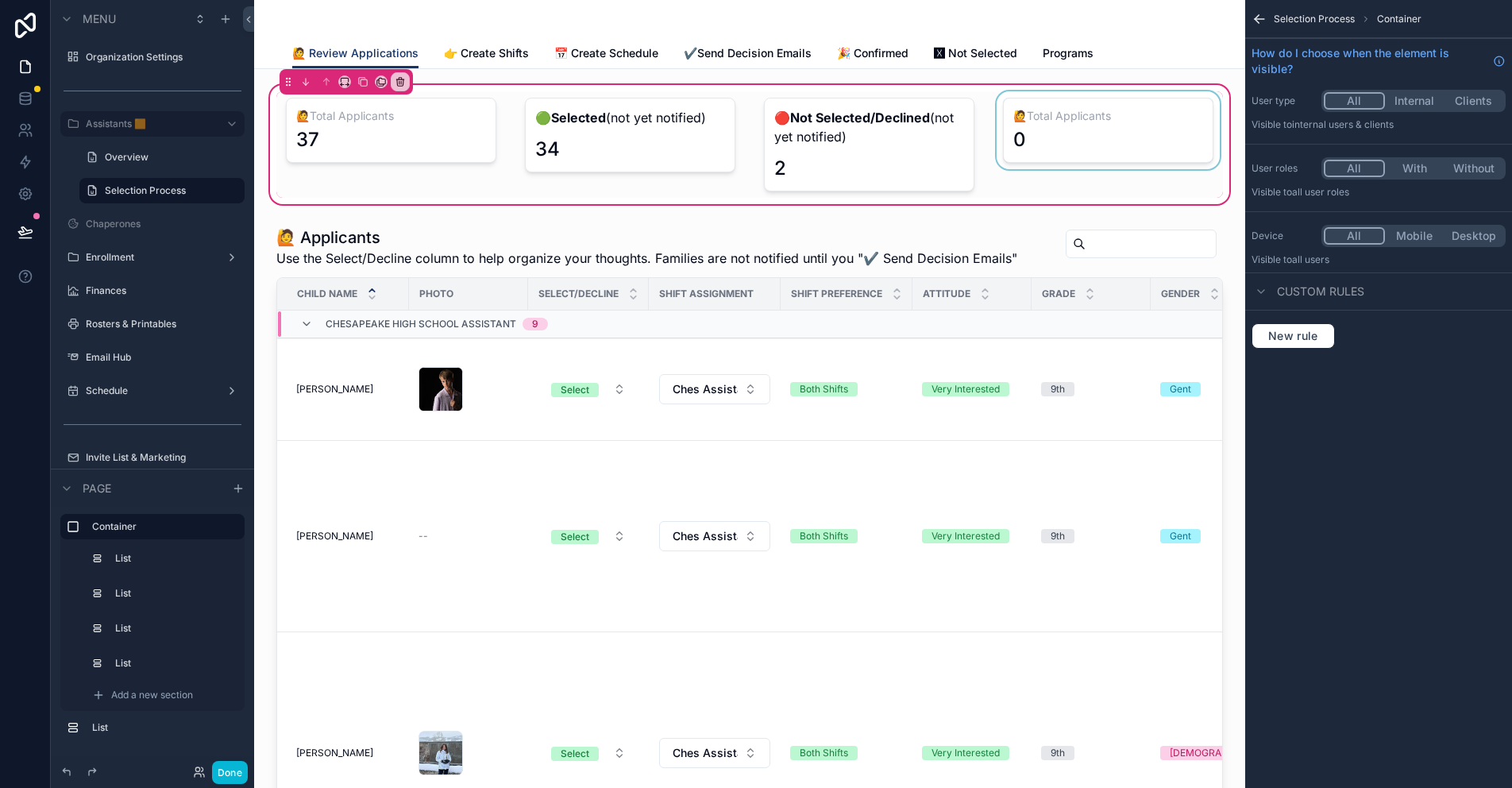
click at [1065, 114] on div "scrollable content" at bounding box center [1108, 144] width 230 height 106
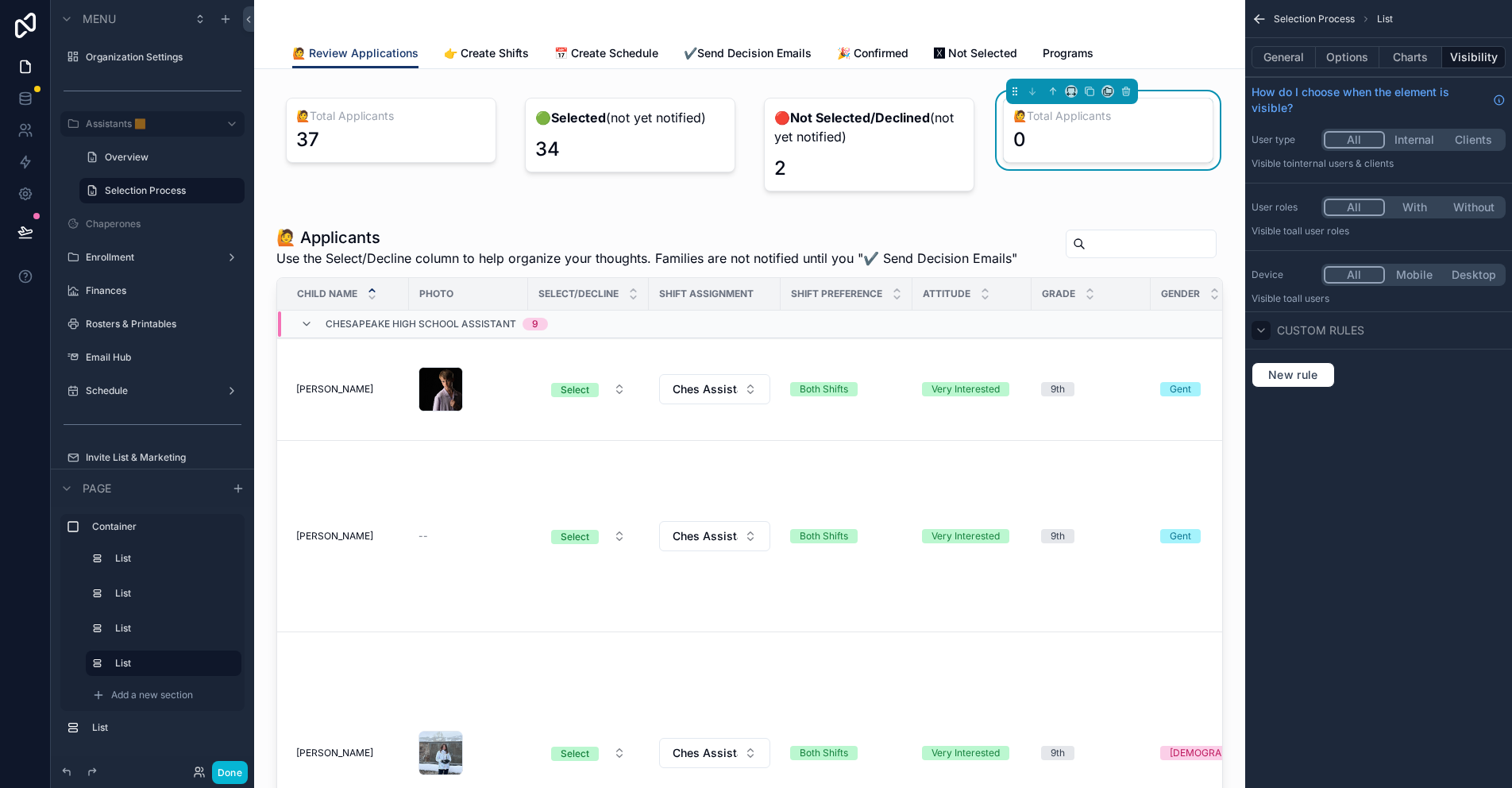
click at [1264, 329] on icon "scrollable content" at bounding box center [1261, 331] width 13 height 13
click at [1262, 328] on icon "scrollable content" at bounding box center [1261, 331] width 13 height 13
click at [1306, 375] on span "New rule" at bounding box center [1293, 375] width 63 height 15
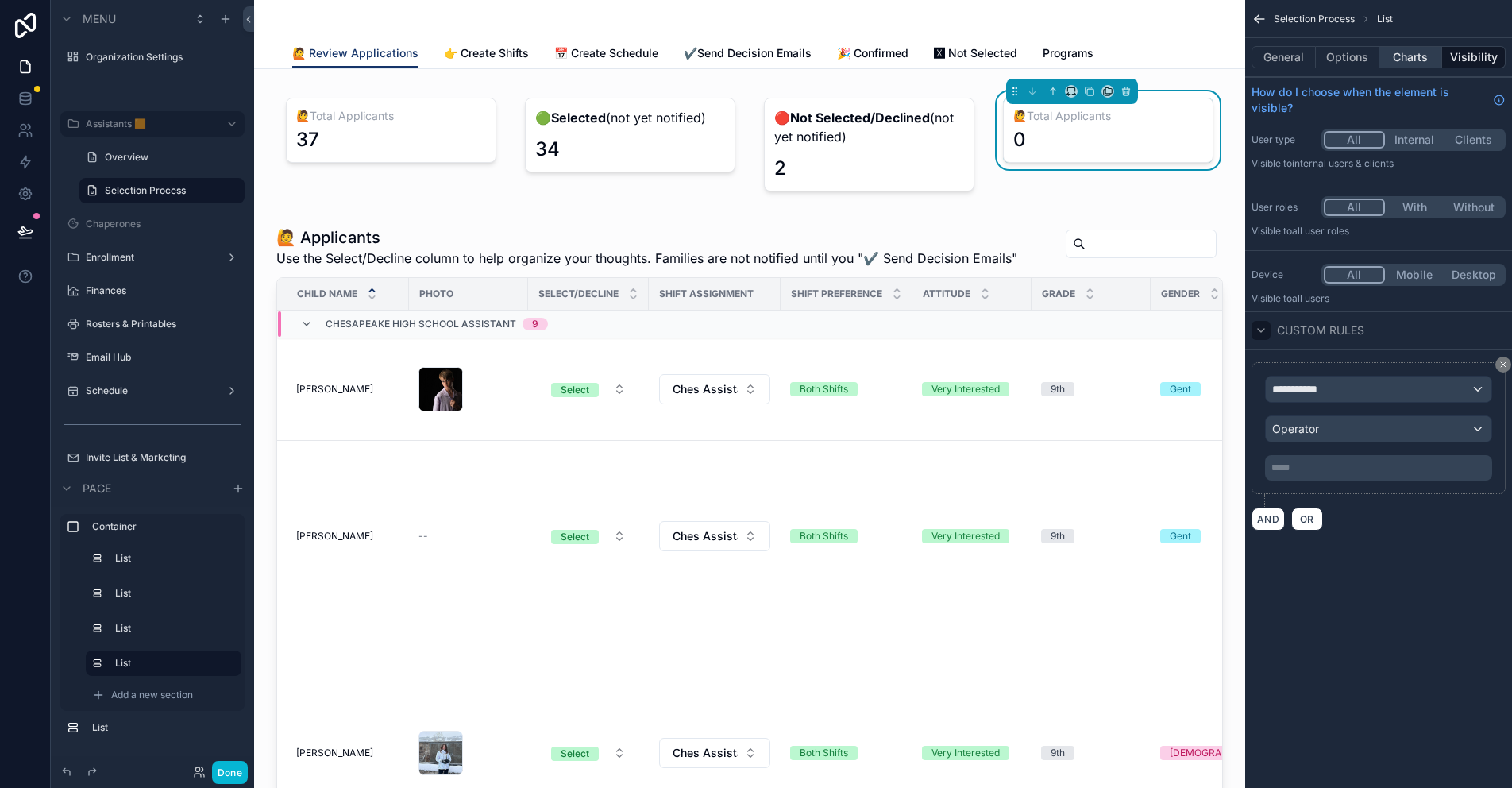
drag, startPoint x: 1502, startPoint y: 363, endPoint x: 1418, endPoint y: 60, distance: 314.4
click at [1502, 360] on icon "scrollable content" at bounding box center [1503, 365] width 10 height 10
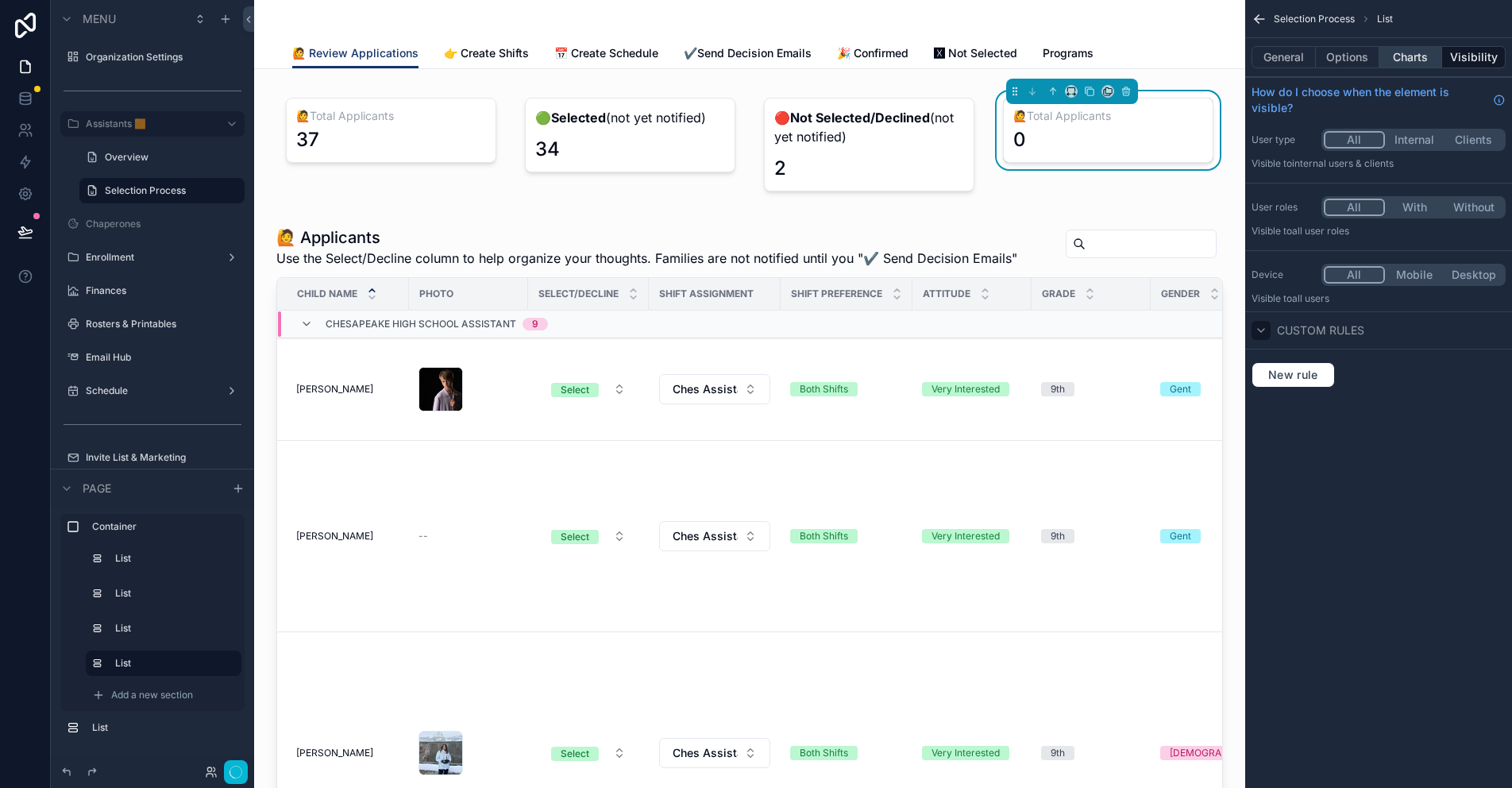
click at [1418, 60] on button "Charts" at bounding box center [1410, 57] width 64 height 23
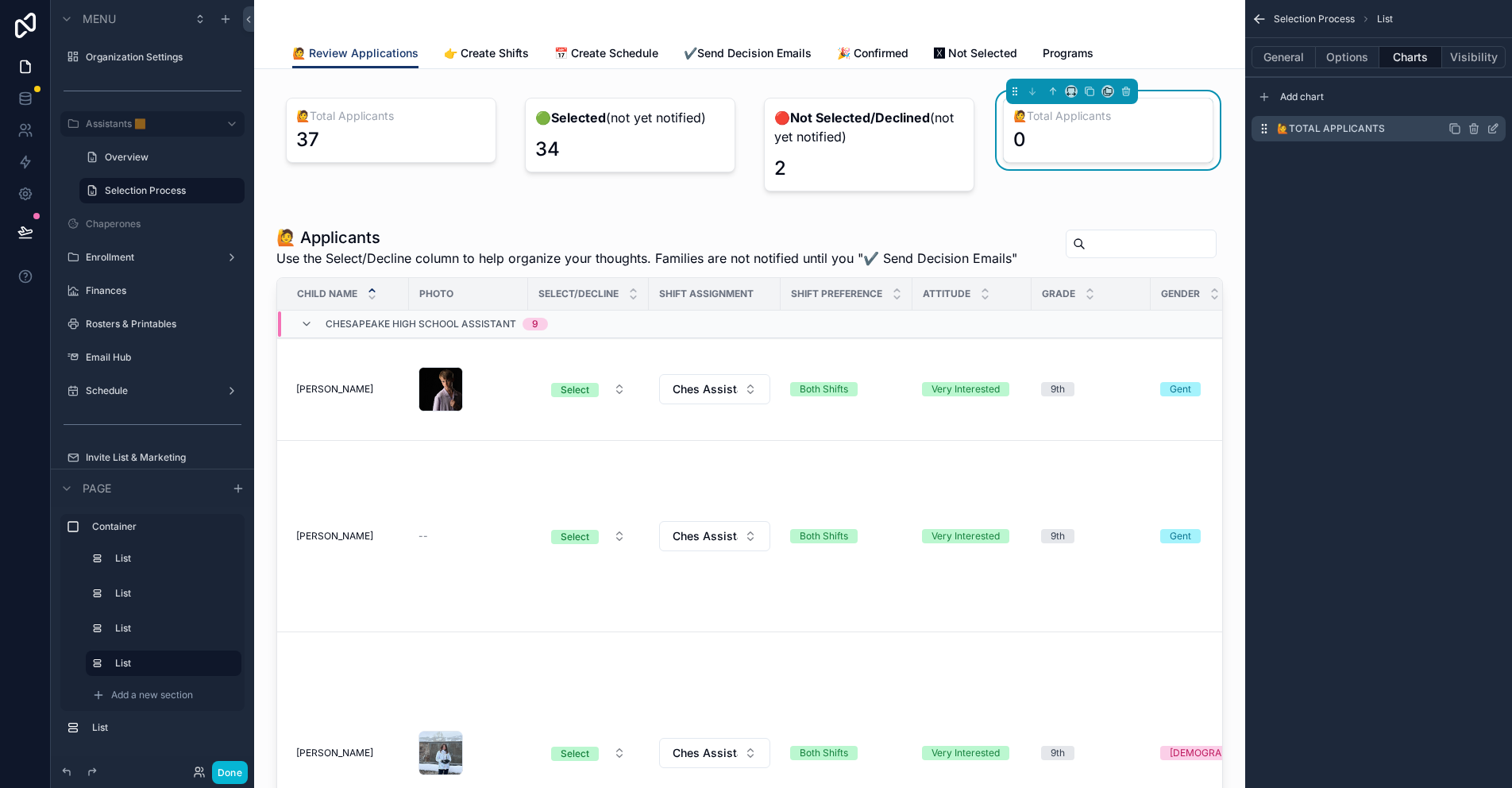
click at [1489, 127] on icon "scrollable content" at bounding box center [1492, 130] width 7 height 7
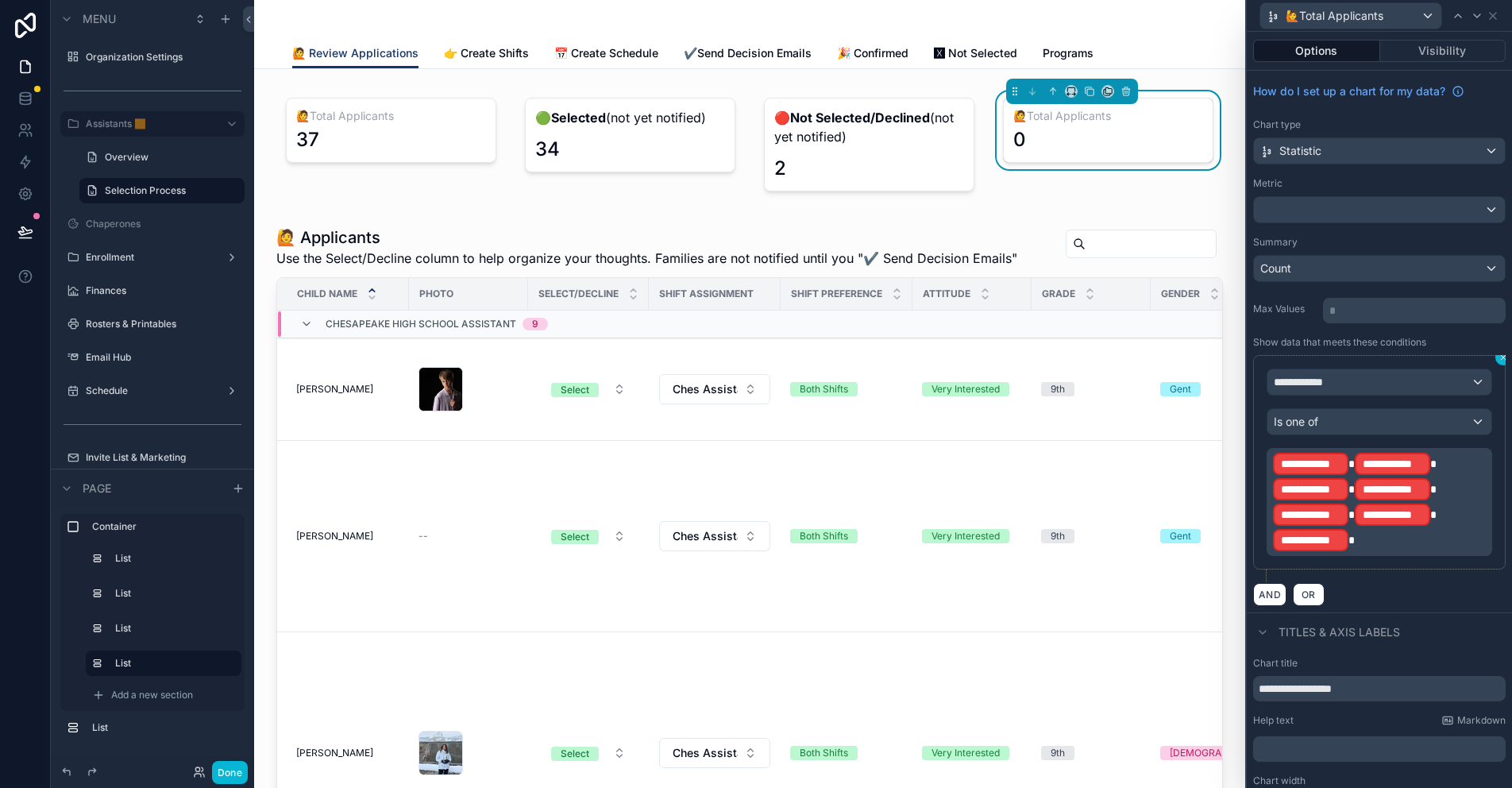
click at [1498, 356] on icon at bounding box center [1503, 357] width 10 height 10
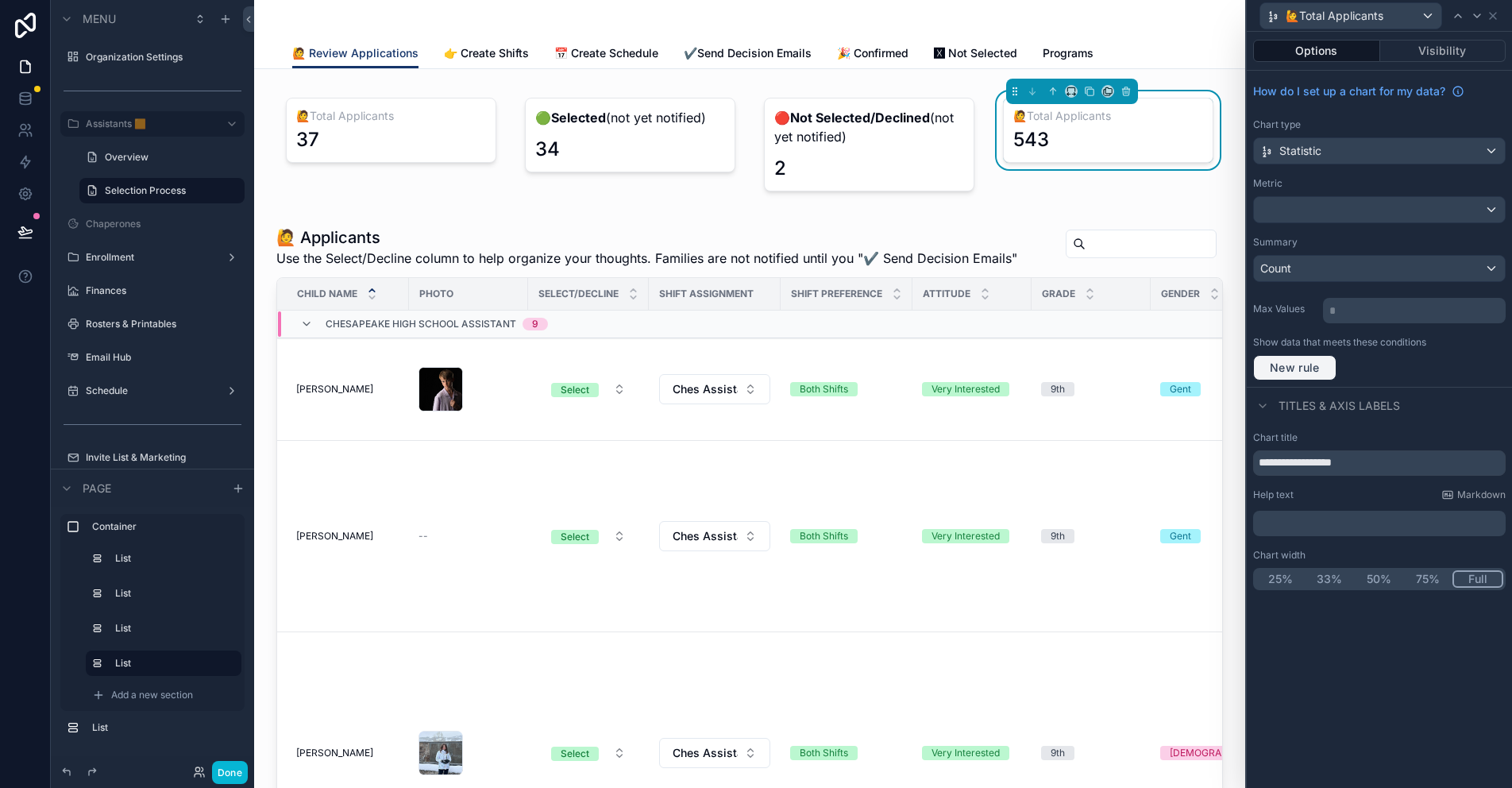
click at [1310, 364] on span "New rule" at bounding box center [1295, 368] width 63 height 15
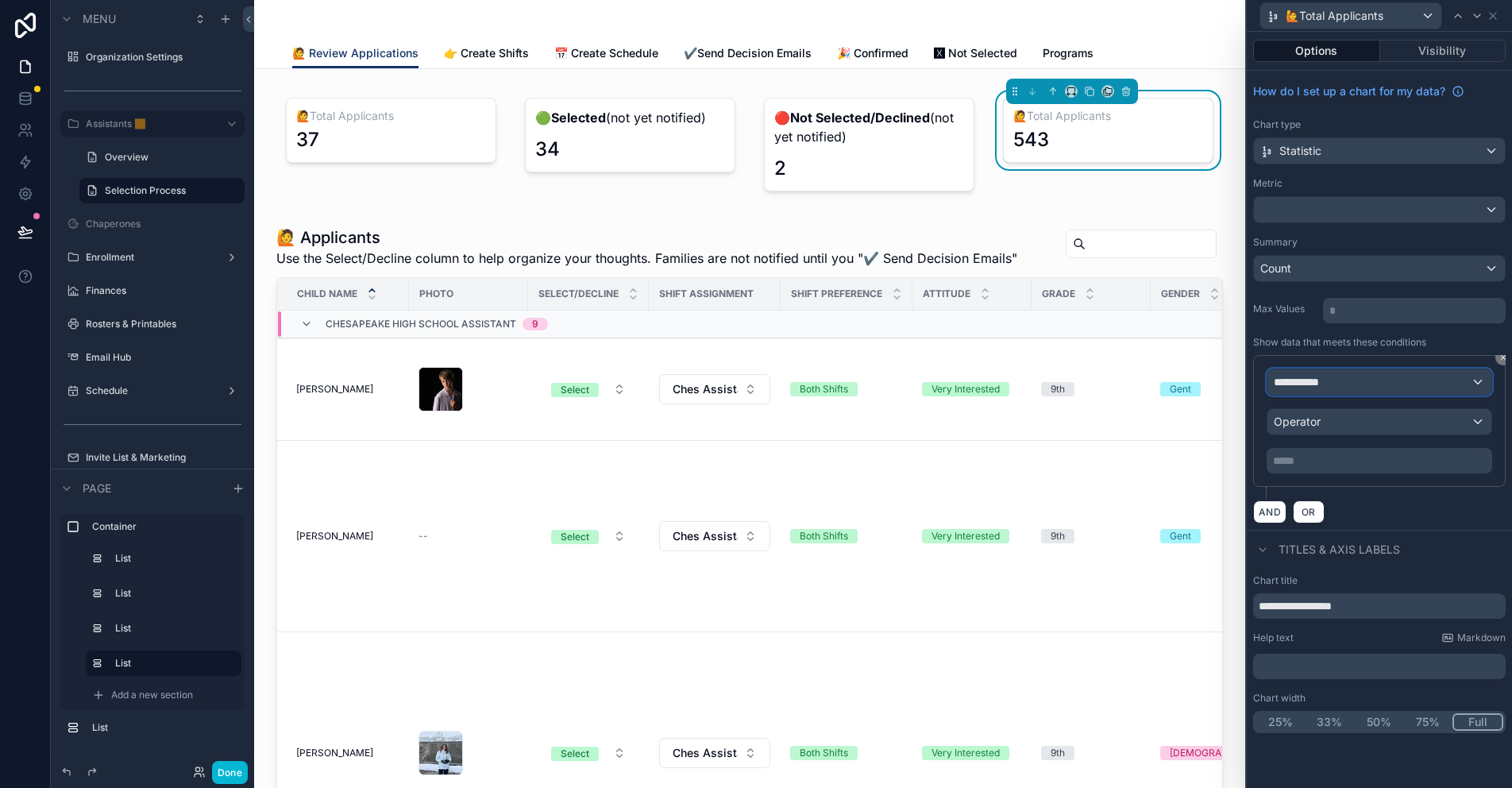
click at [1392, 372] on div "**********" at bounding box center [1379, 382] width 224 height 26
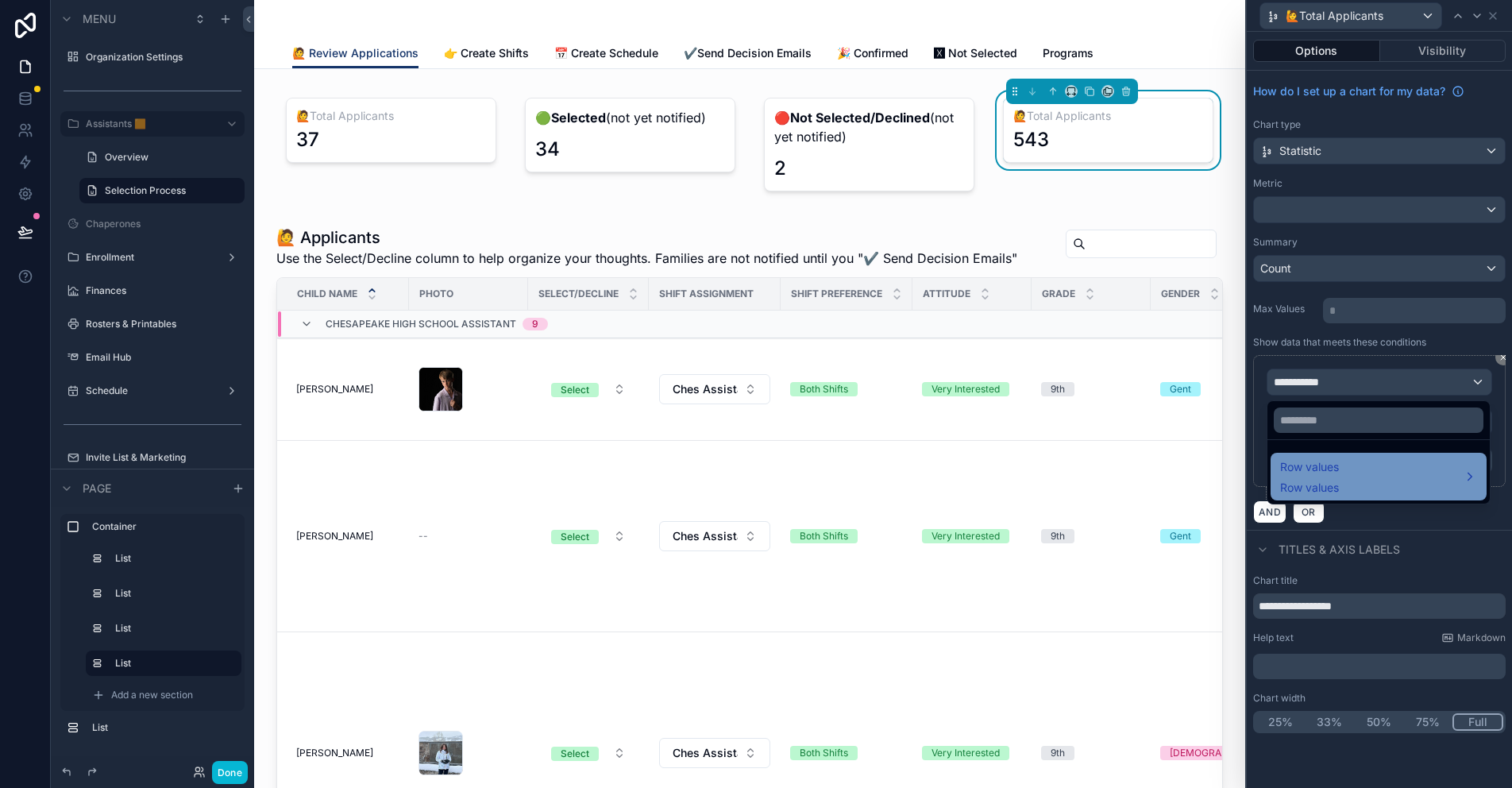
click at [1365, 470] on div "Row values Row values" at bounding box center [1378, 476] width 197 height 38
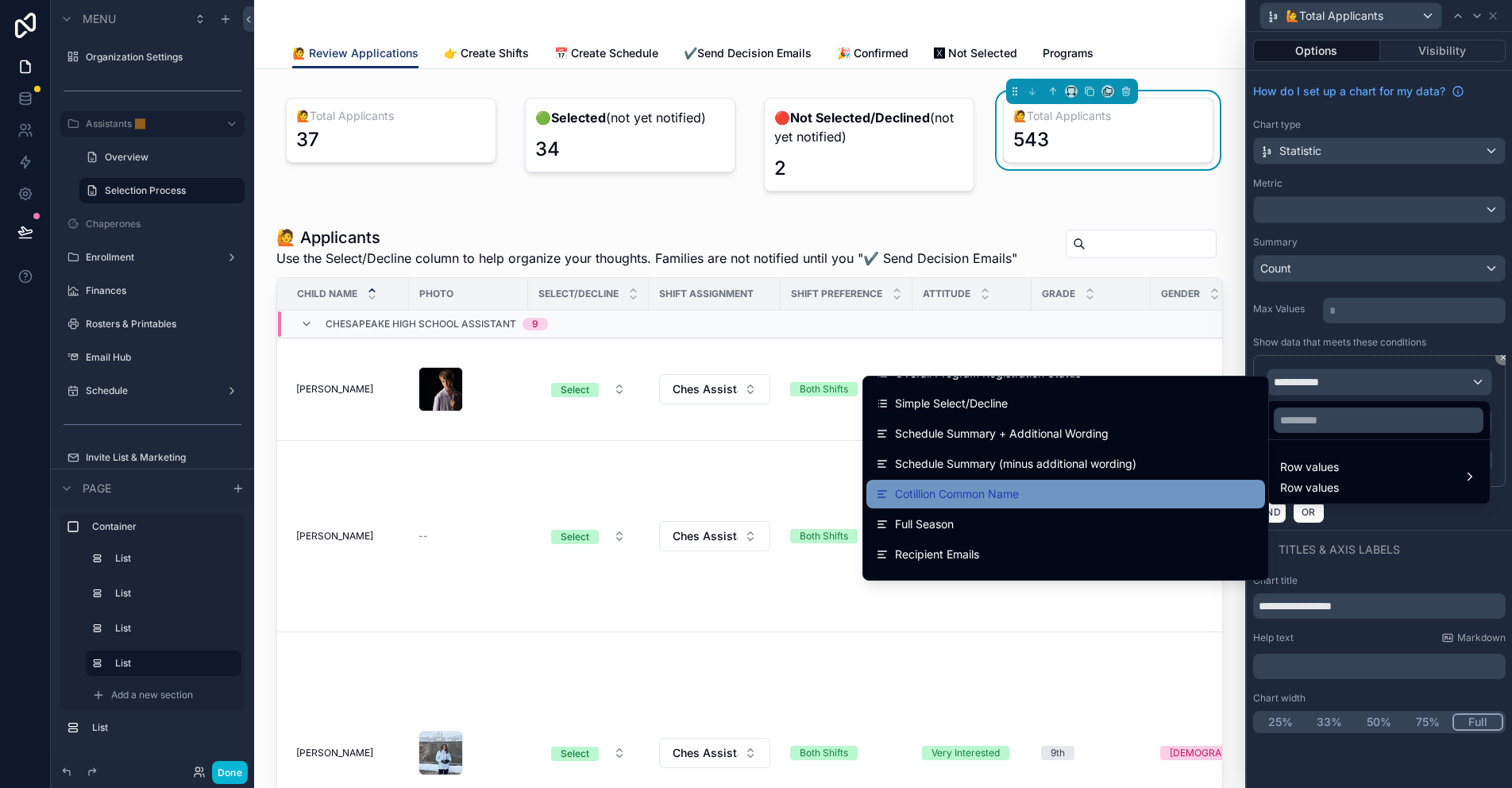
scroll to position [5515, 0]
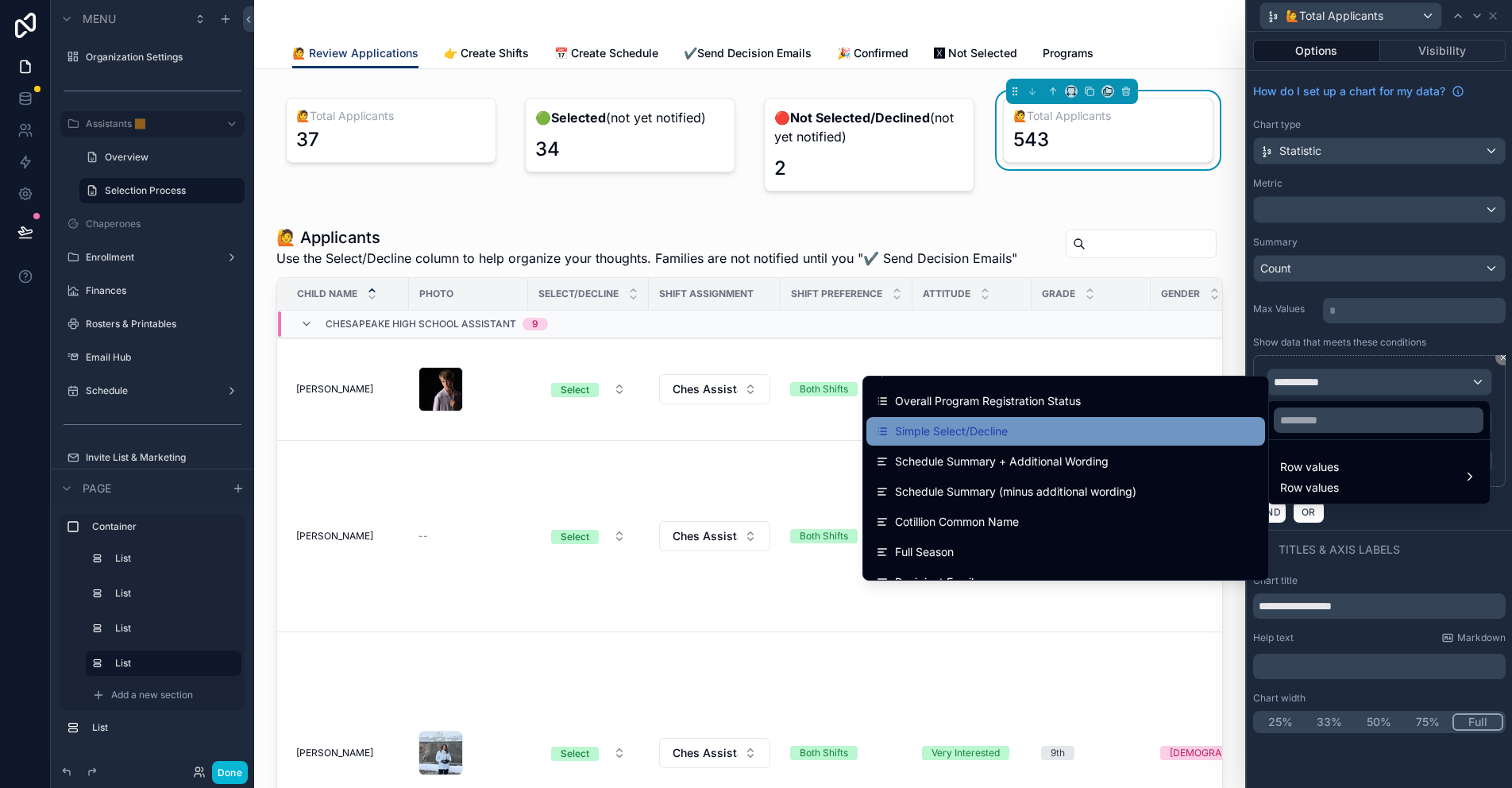
click at [1007, 428] on span "Simple Select/Decline" at bounding box center [952, 432] width 113 height 19
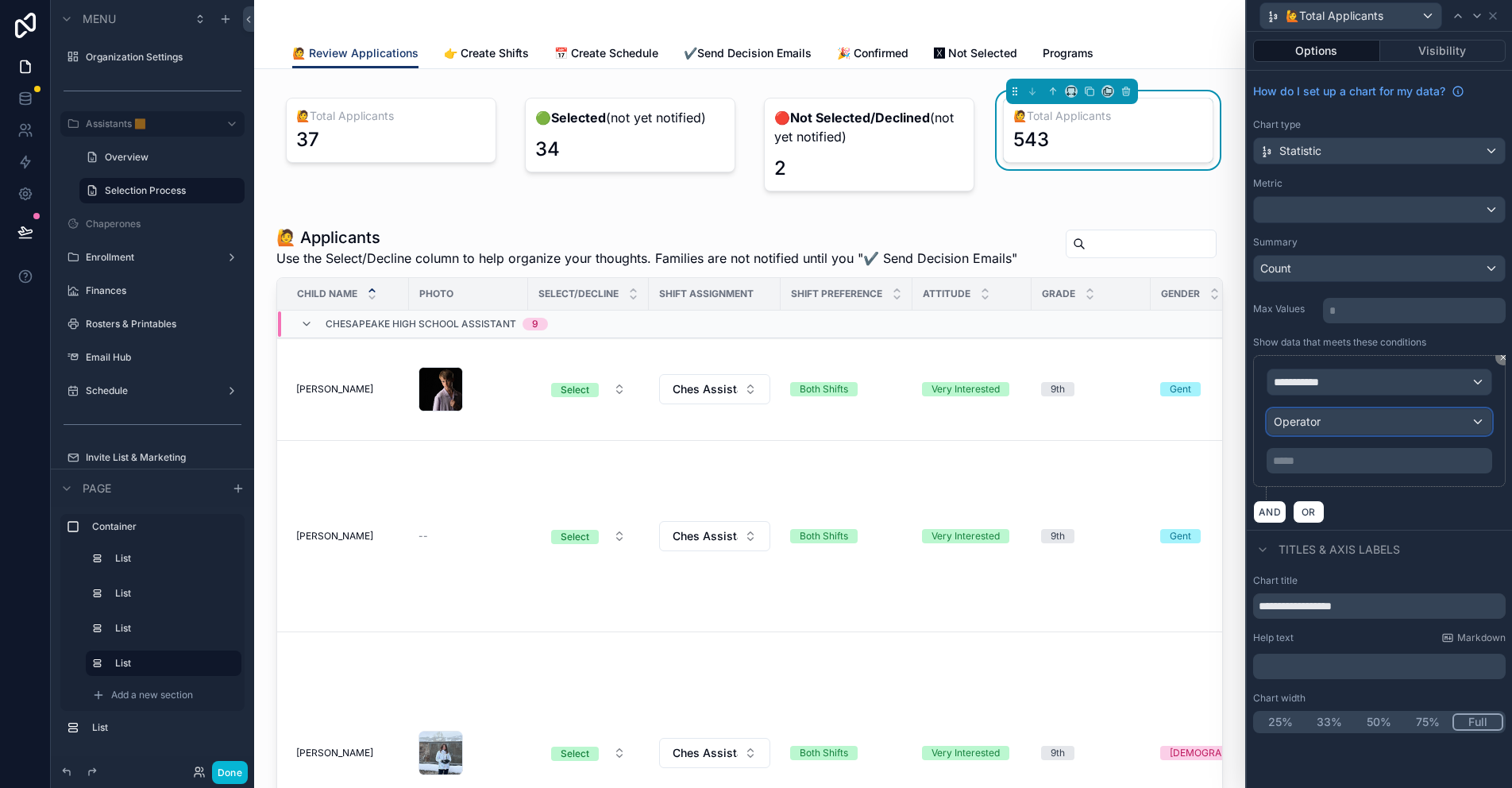
click at [1314, 413] on div "Operator" at bounding box center [1379, 422] width 224 height 26
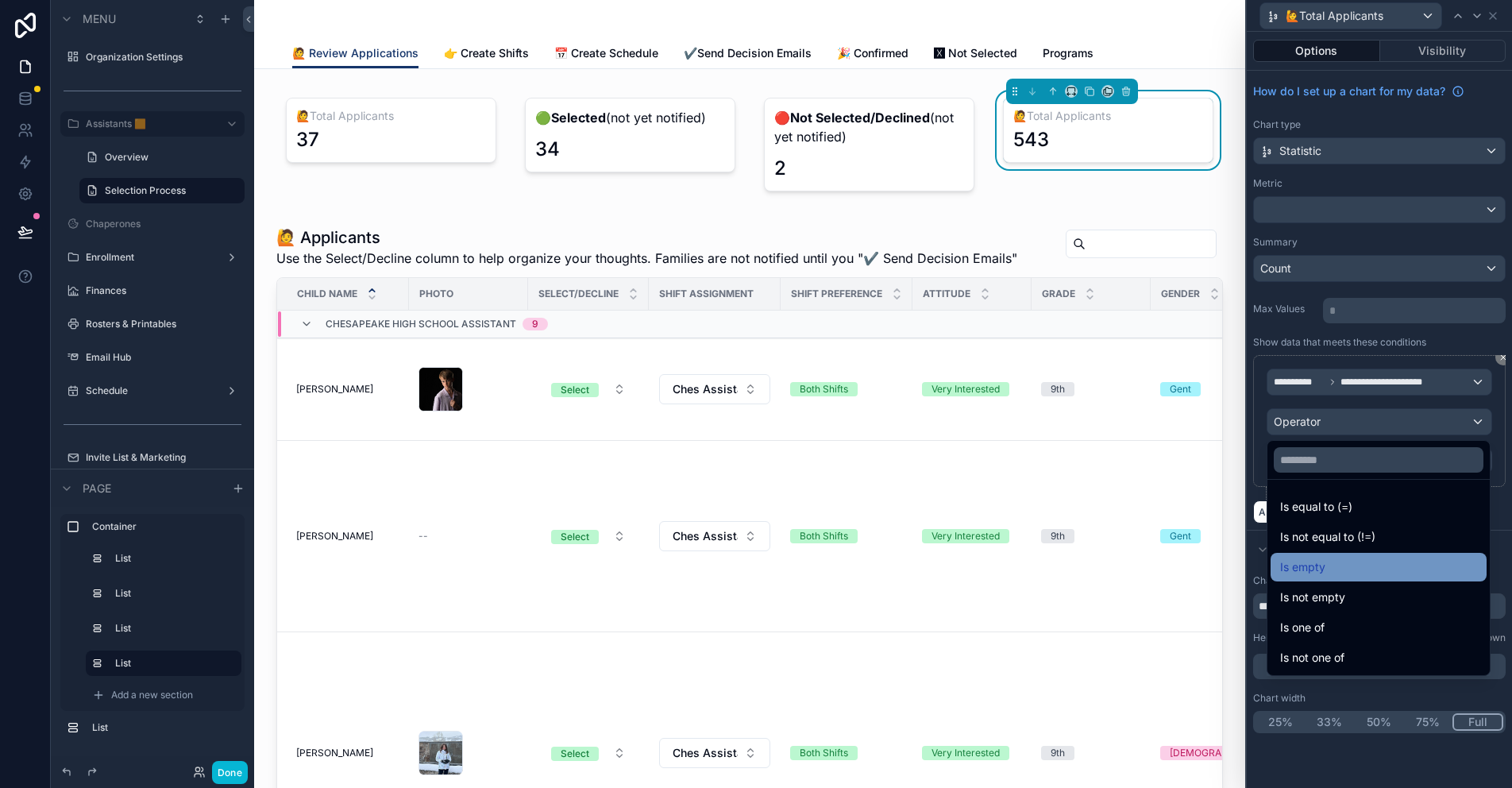
click at [1317, 567] on span "Is empty" at bounding box center [1302, 567] width 45 height 19
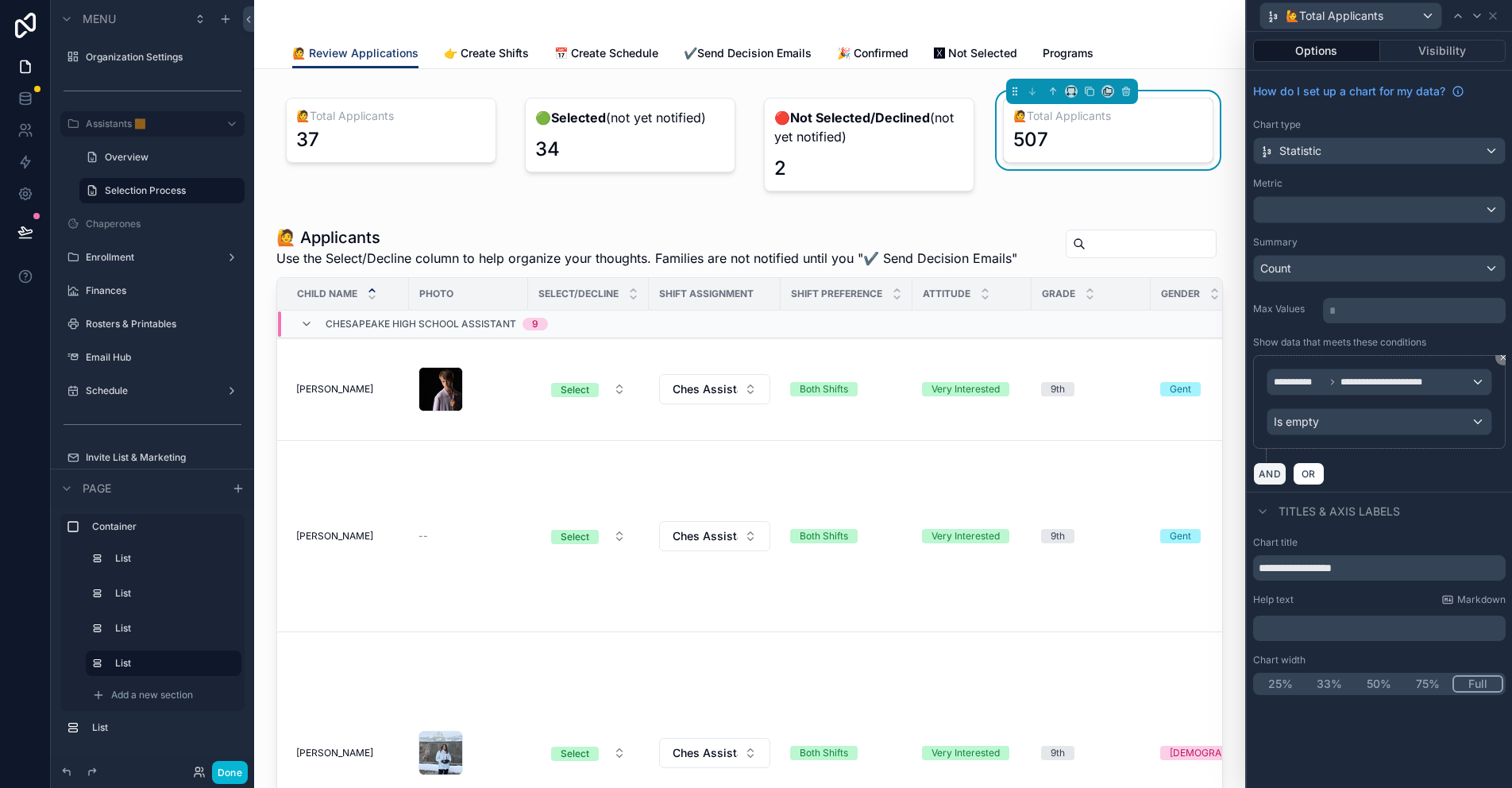
click at [1275, 469] on button "AND" at bounding box center [1269, 473] width 33 height 23
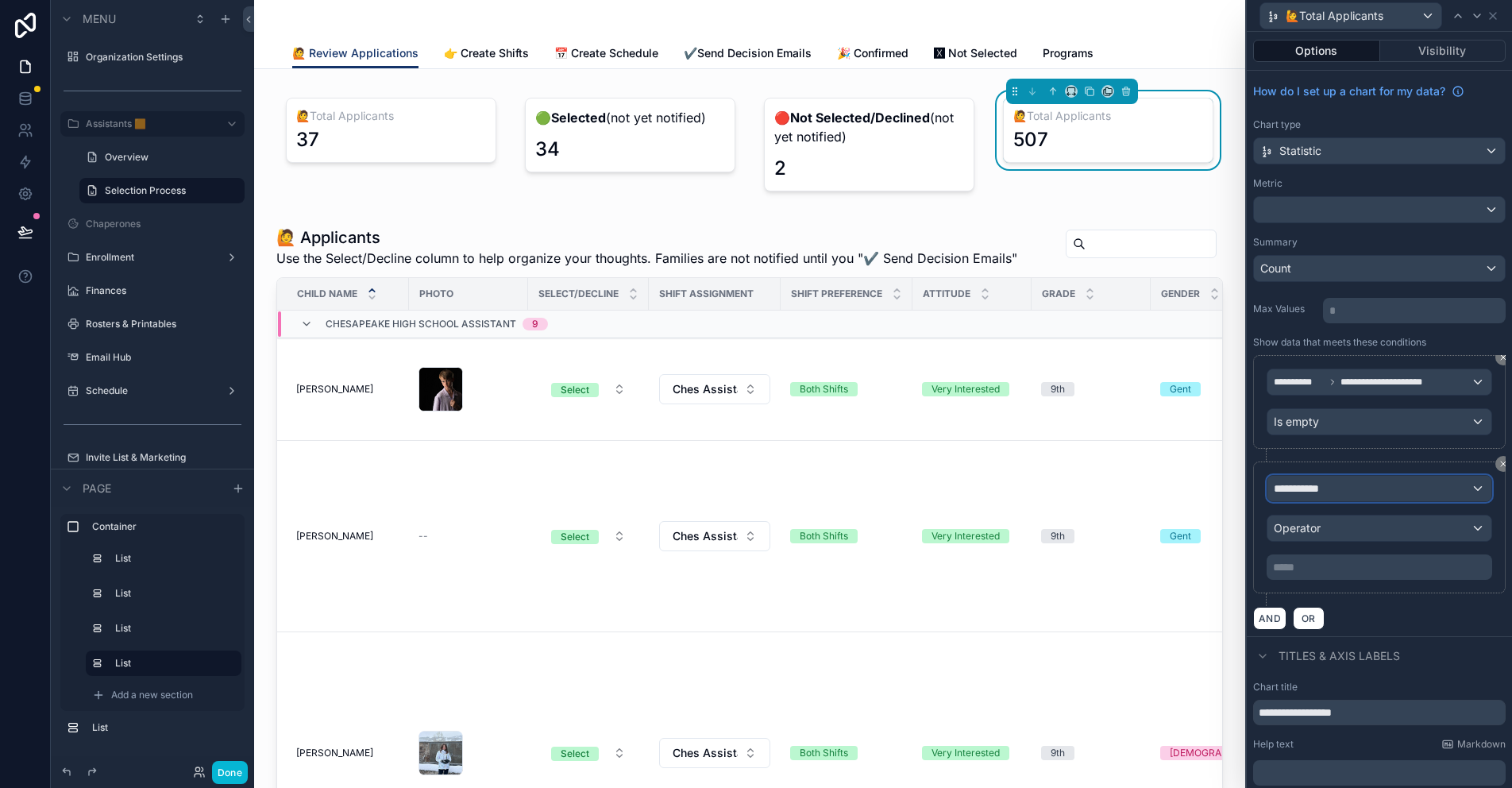
drag, startPoint x: 1314, startPoint y: 437, endPoint x: 1310, endPoint y: 487, distance: 50.2
click at [1310, 487] on span "**********" at bounding box center [1302, 489] width 59 height 16
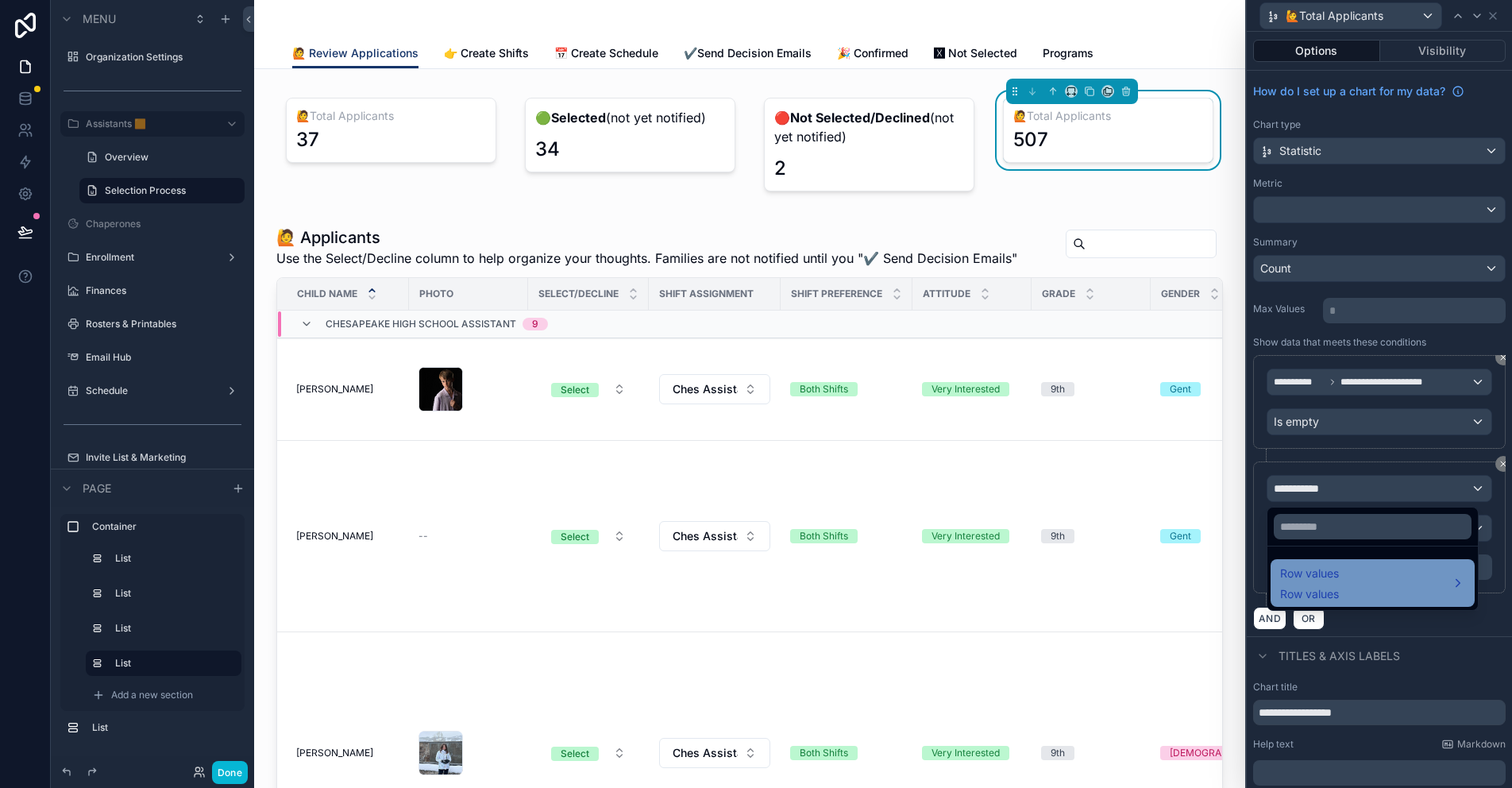
click at [1324, 587] on span "Row values" at bounding box center [1309, 594] width 59 height 16
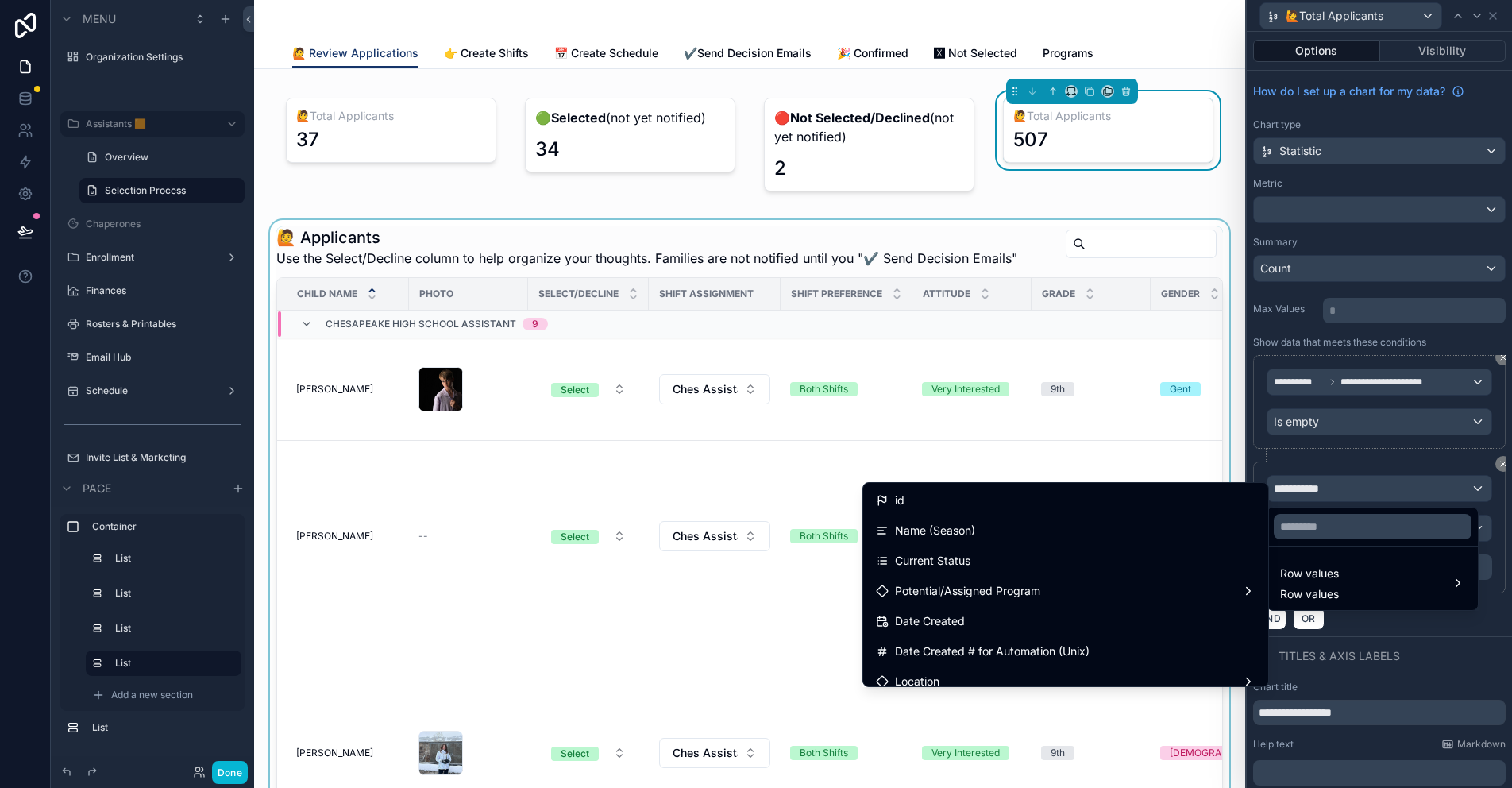
drag, startPoint x: 1037, startPoint y: 556, endPoint x: 1132, endPoint y: 540, distance: 96.3
click at [1037, 556] on div "Current Status" at bounding box center [1065, 561] width 380 height 19
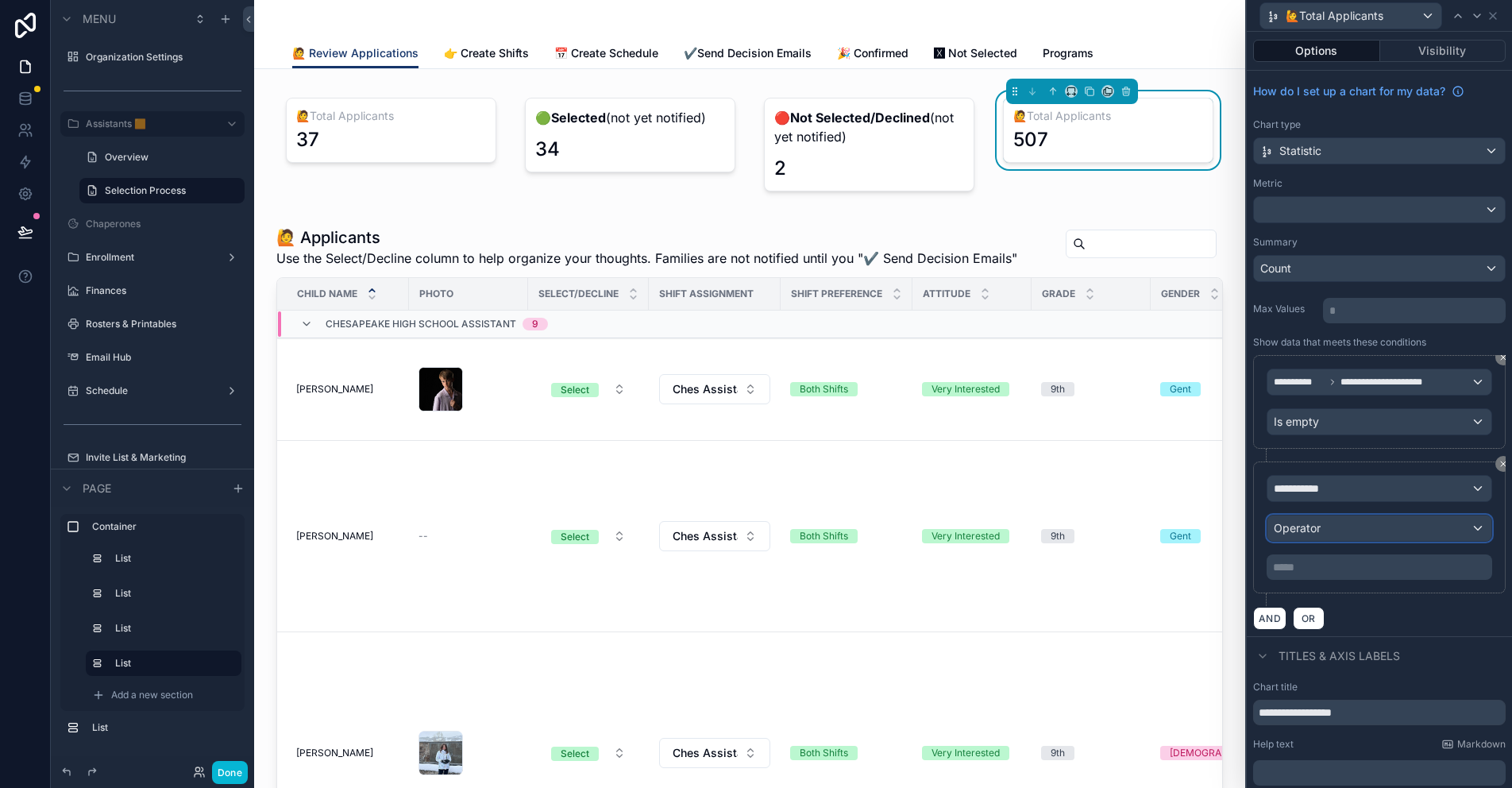
click at [1331, 526] on div "Operator" at bounding box center [1379, 528] width 224 height 26
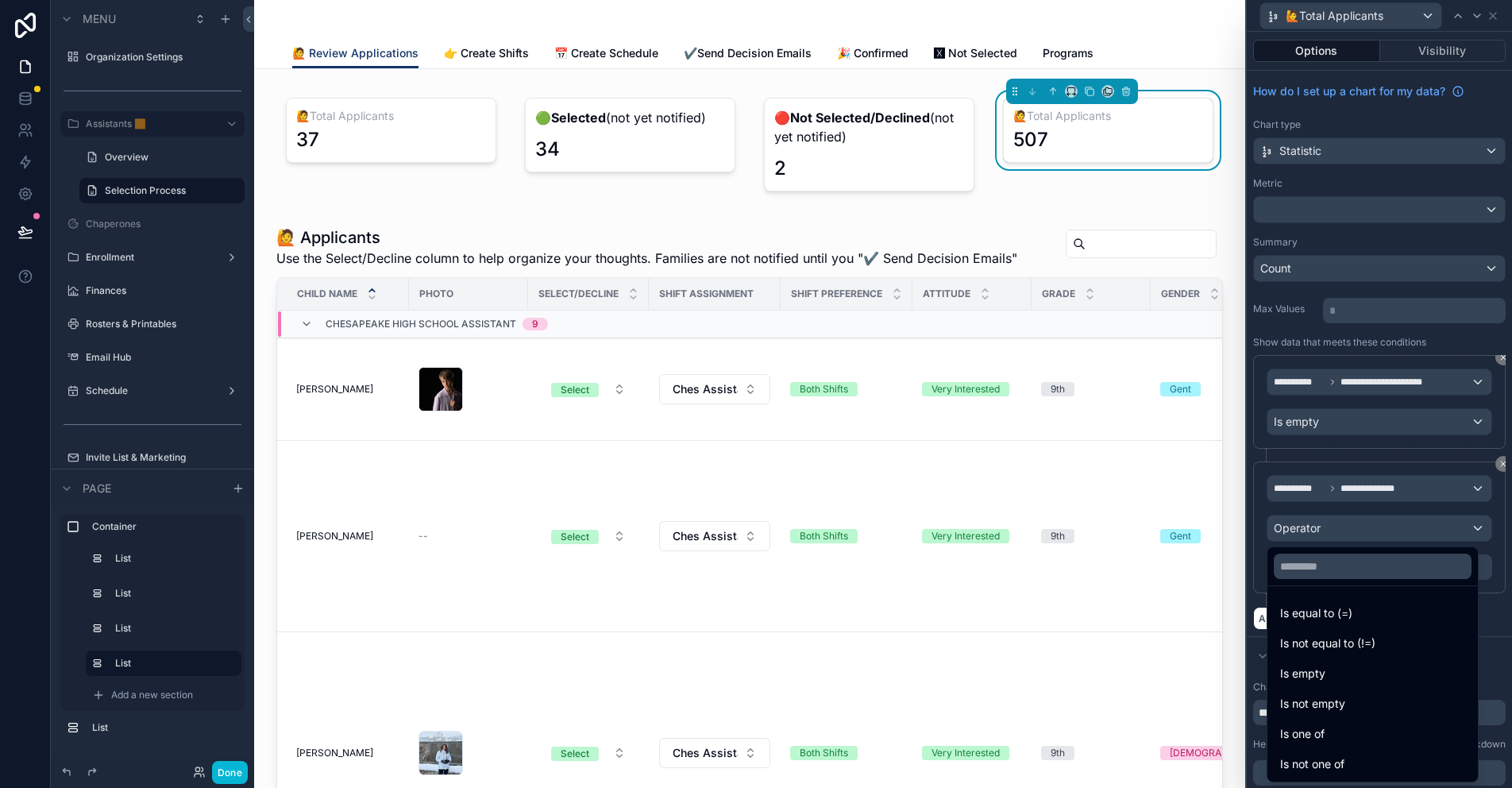
click at [1368, 486] on div at bounding box center [1379, 394] width 265 height 788
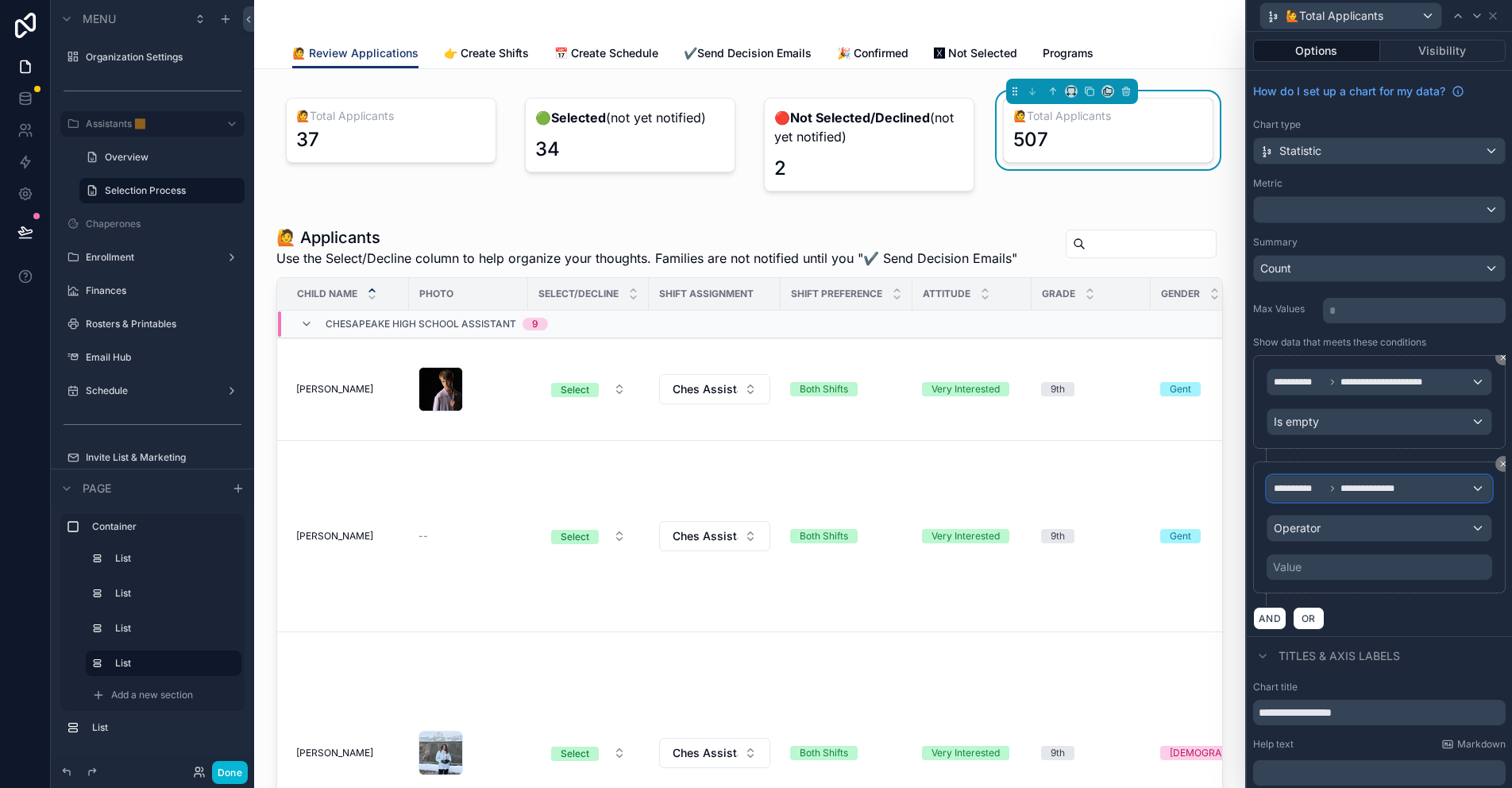
click at [1368, 486] on span "**********" at bounding box center [1372, 489] width 65 height 13
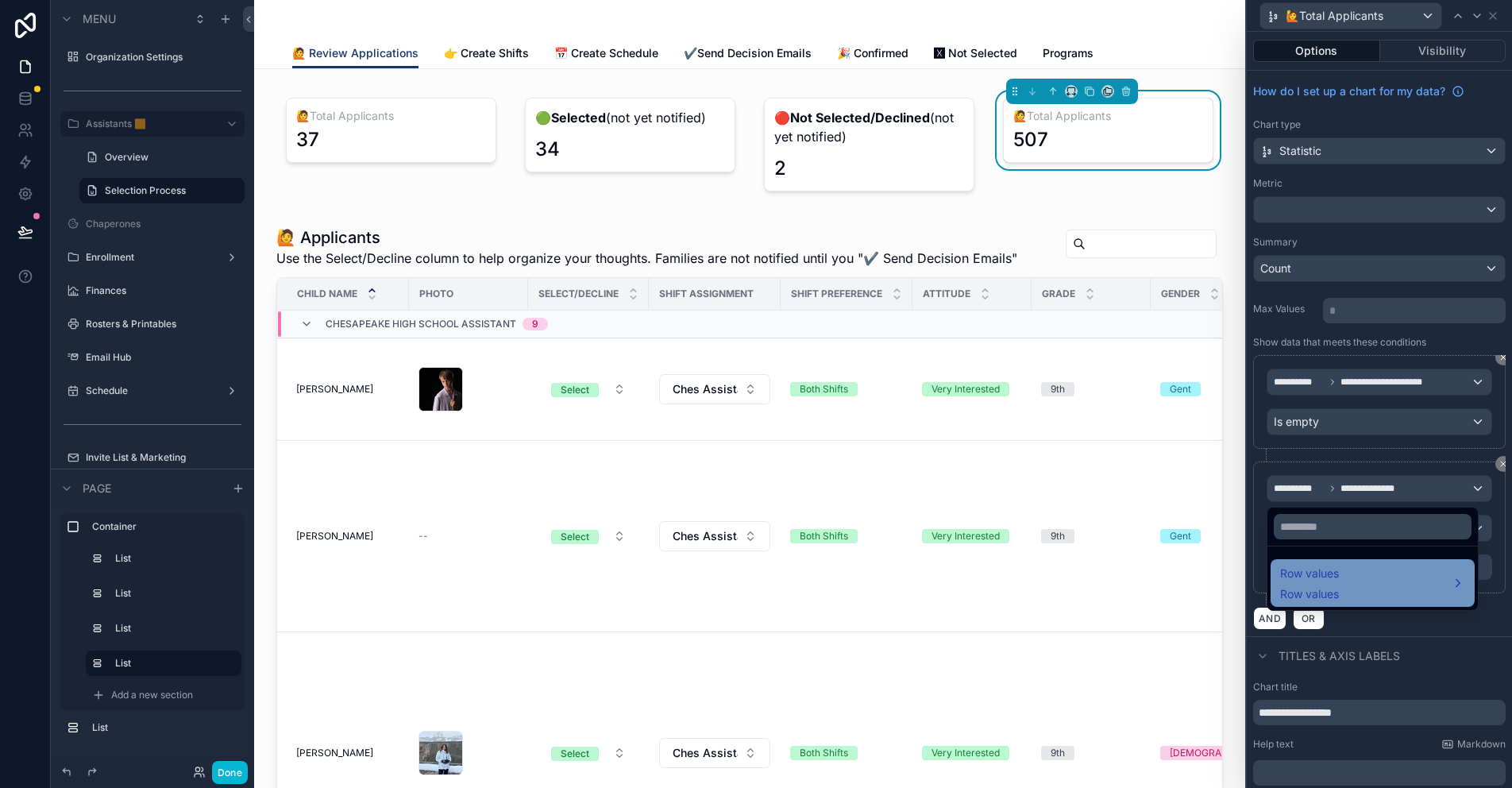
drag, startPoint x: 1361, startPoint y: 579, endPoint x: 1325, endPoint y: 566, distance: 38.3
click at [1361, 579] on div "Row values Row values" at bounding box center [1372, 582] width 185 height 38
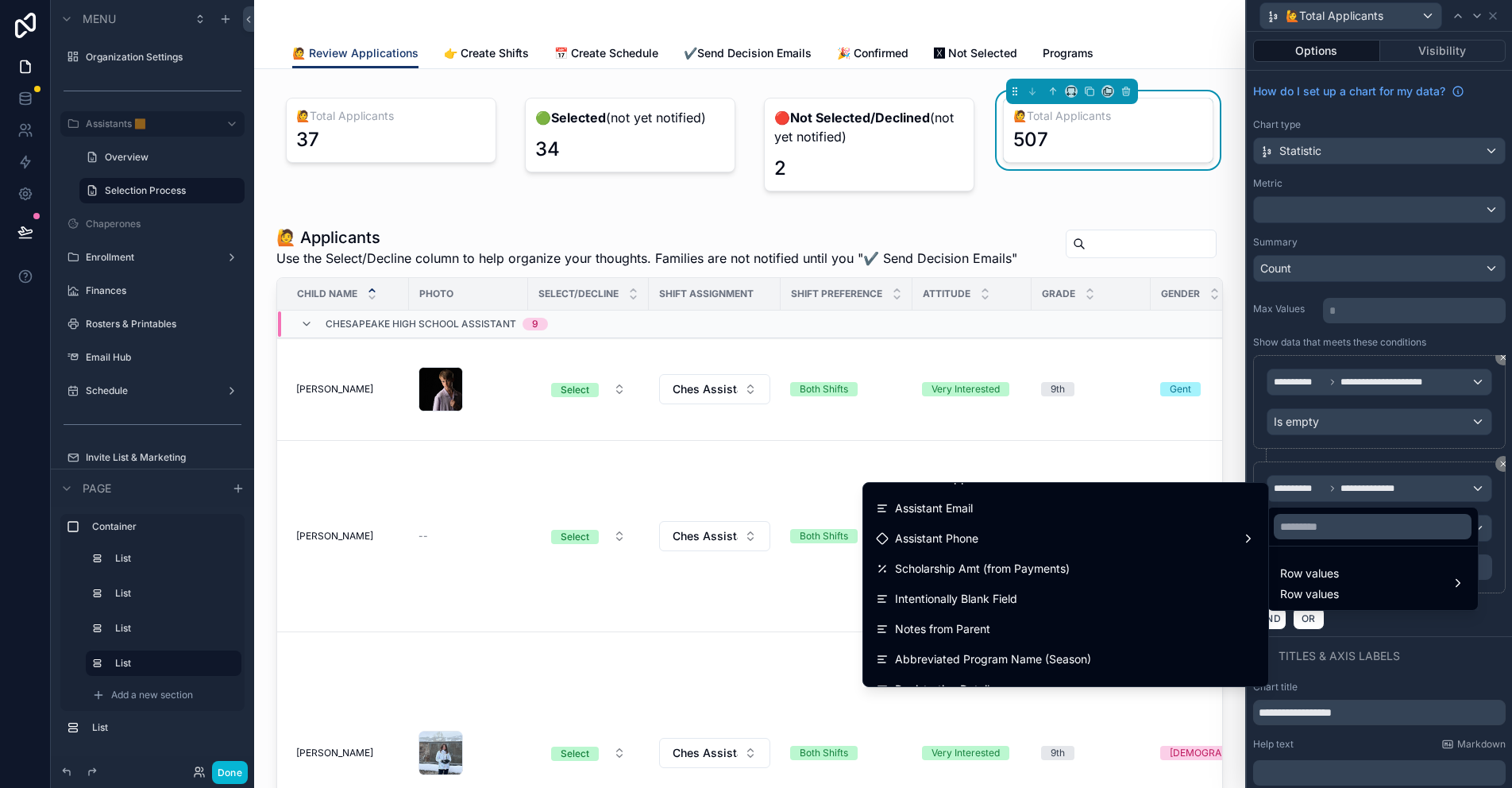
scroll to position [3443, 0]
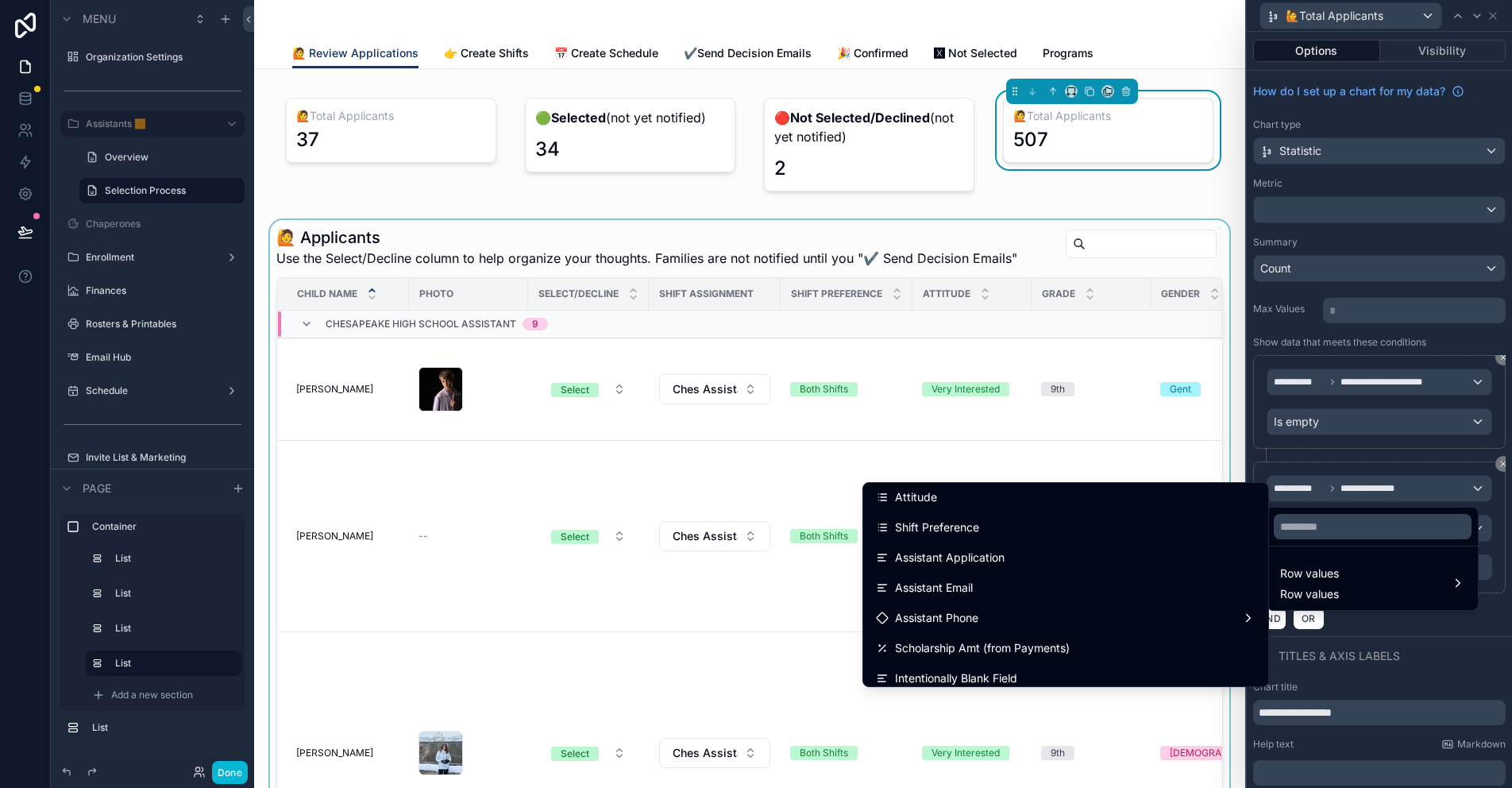
click at [1045, 561] on div "Assistant Application" at bounding box center [1065, 557] width 380 height 19
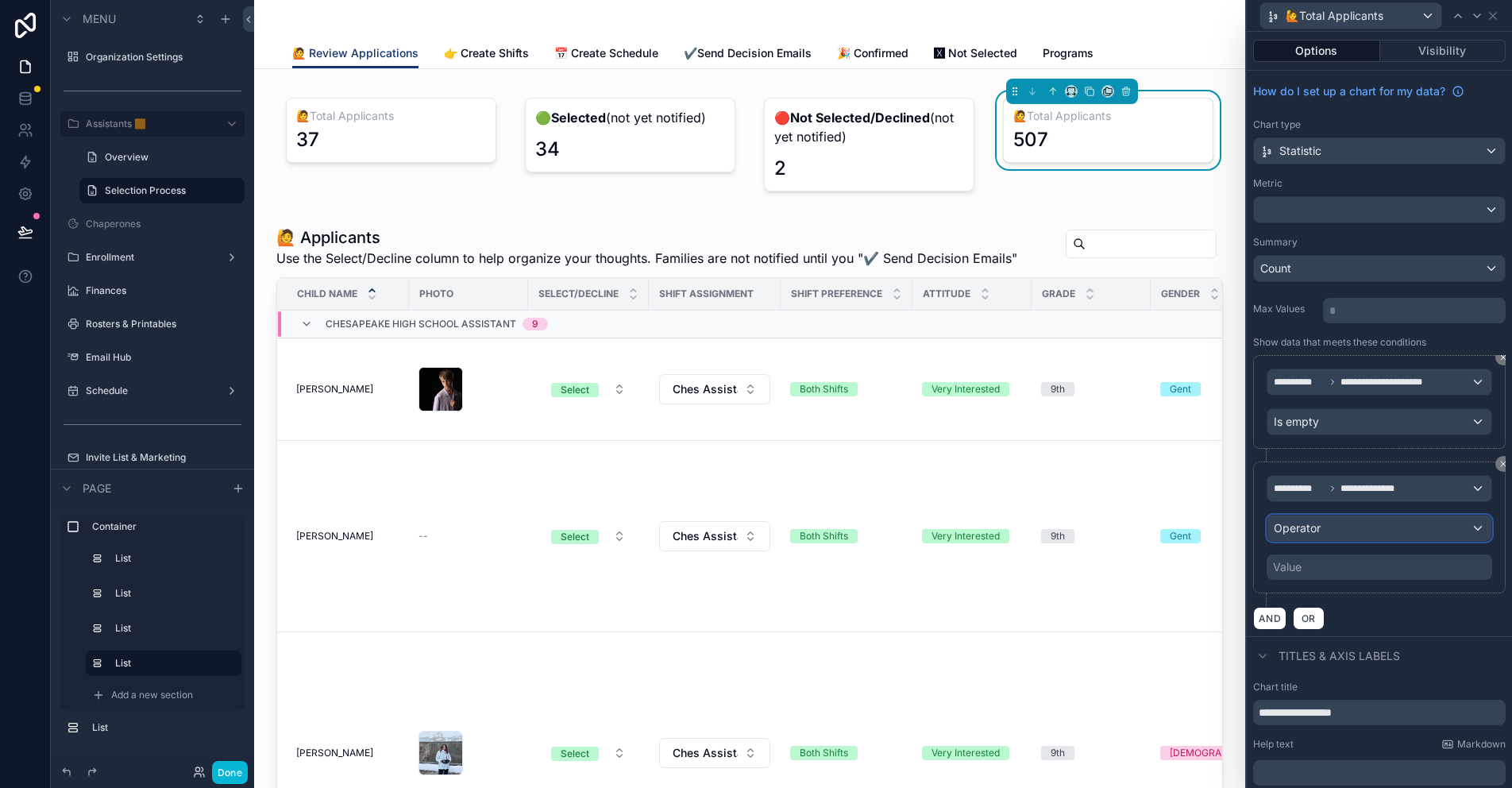
click at [1306, 525] on span "Operator" at bounding box center [1297, 527] width 47 height 14
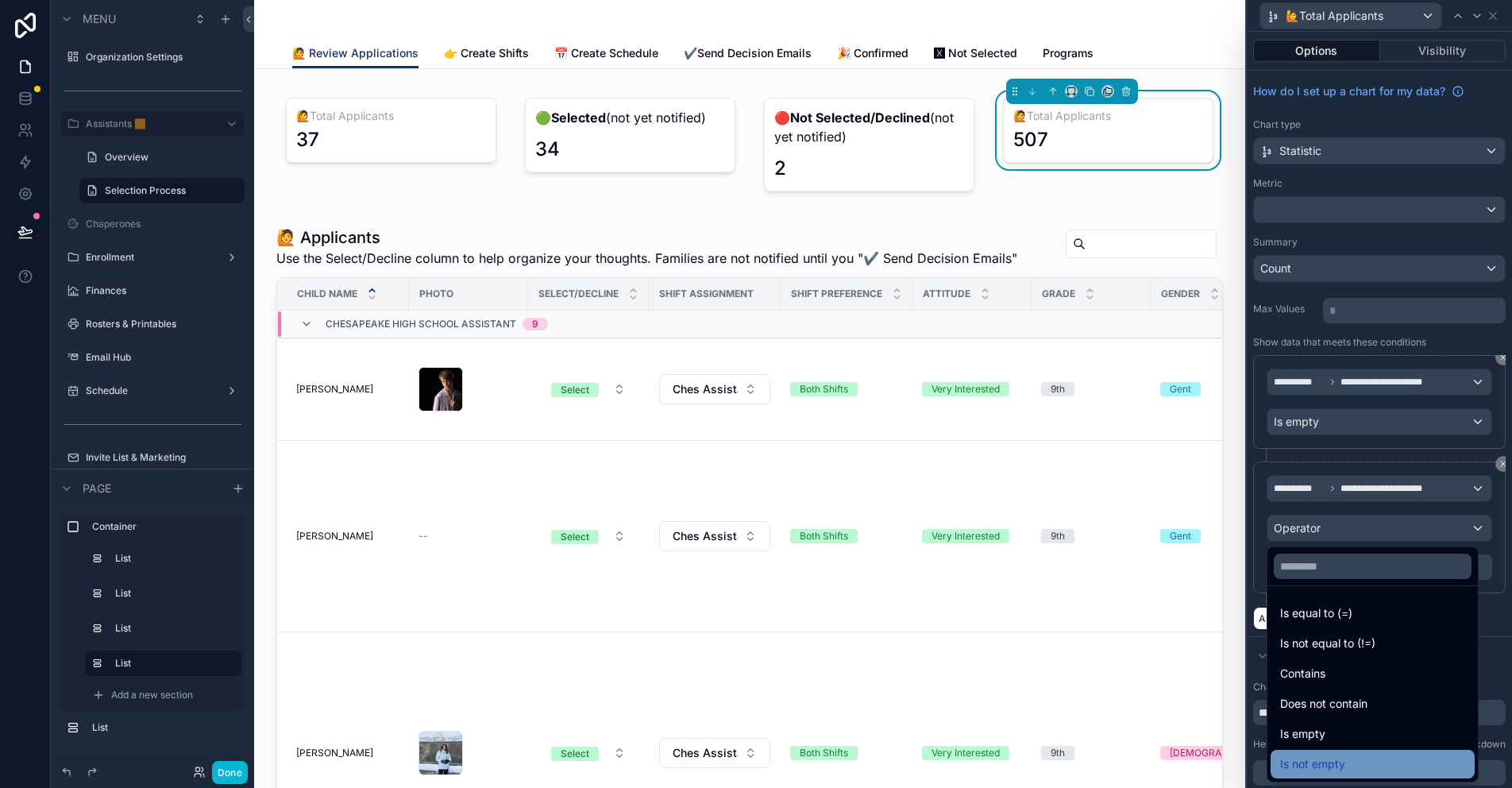
click at [1333, 763] on span "Is not empty" at bounding box center [1312, 764] width 65 height 19
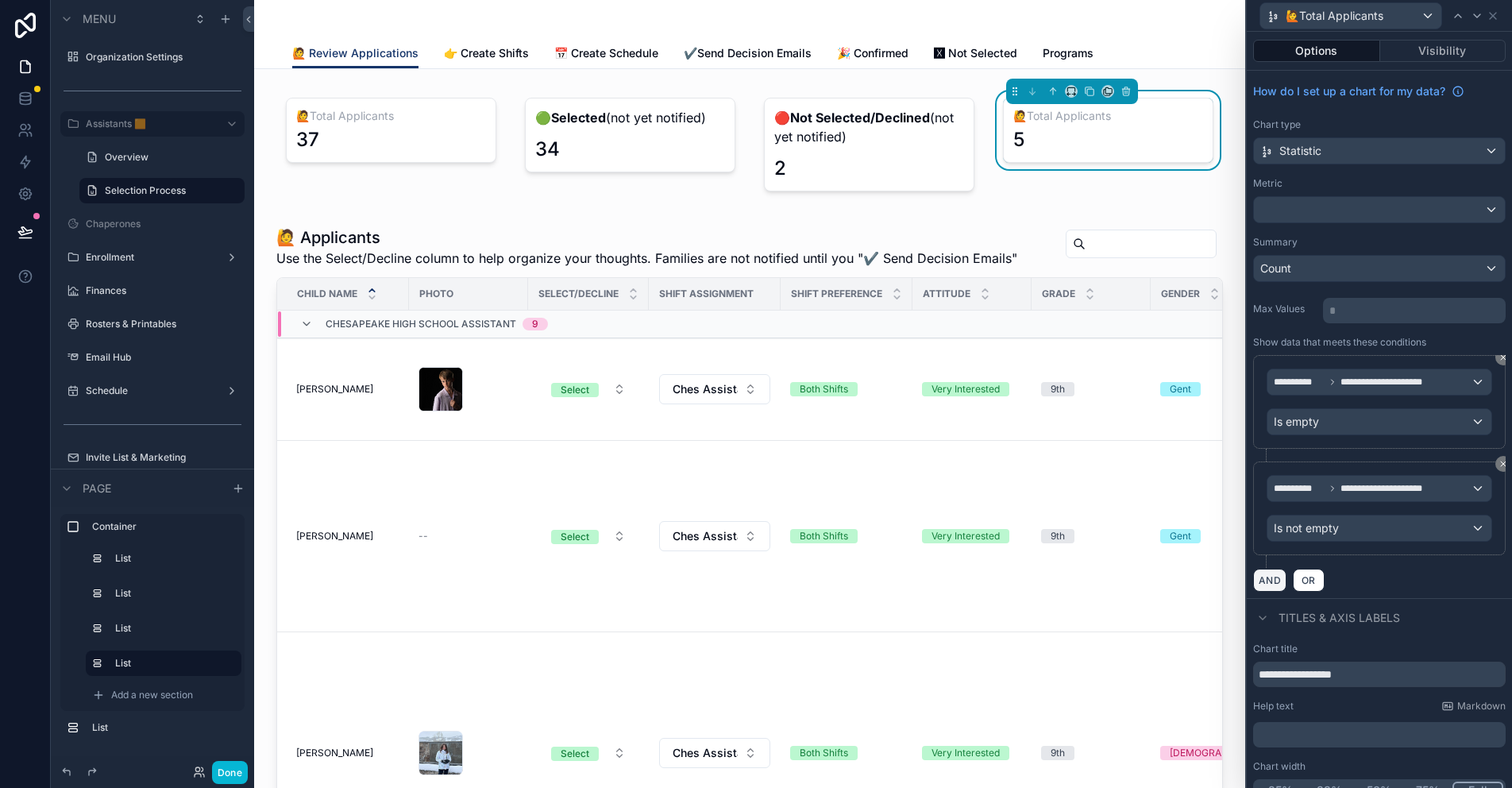
click at [1271, 579] on button "AND" at bounding box center [1269, 580] width 33 height 23
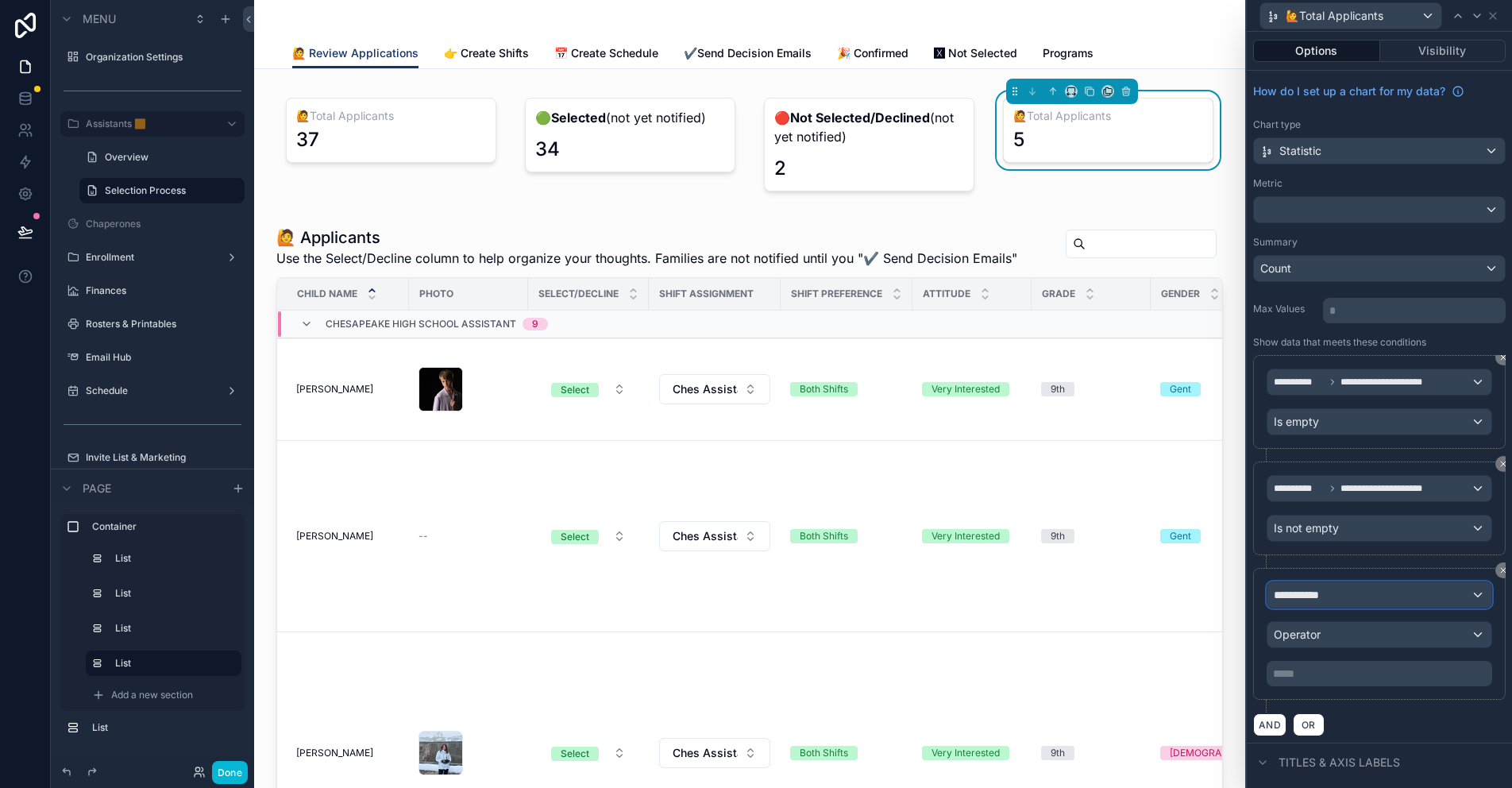
click at [1321, 593] on span "**********" at bounding box center [1302, 595] width 59 height 16
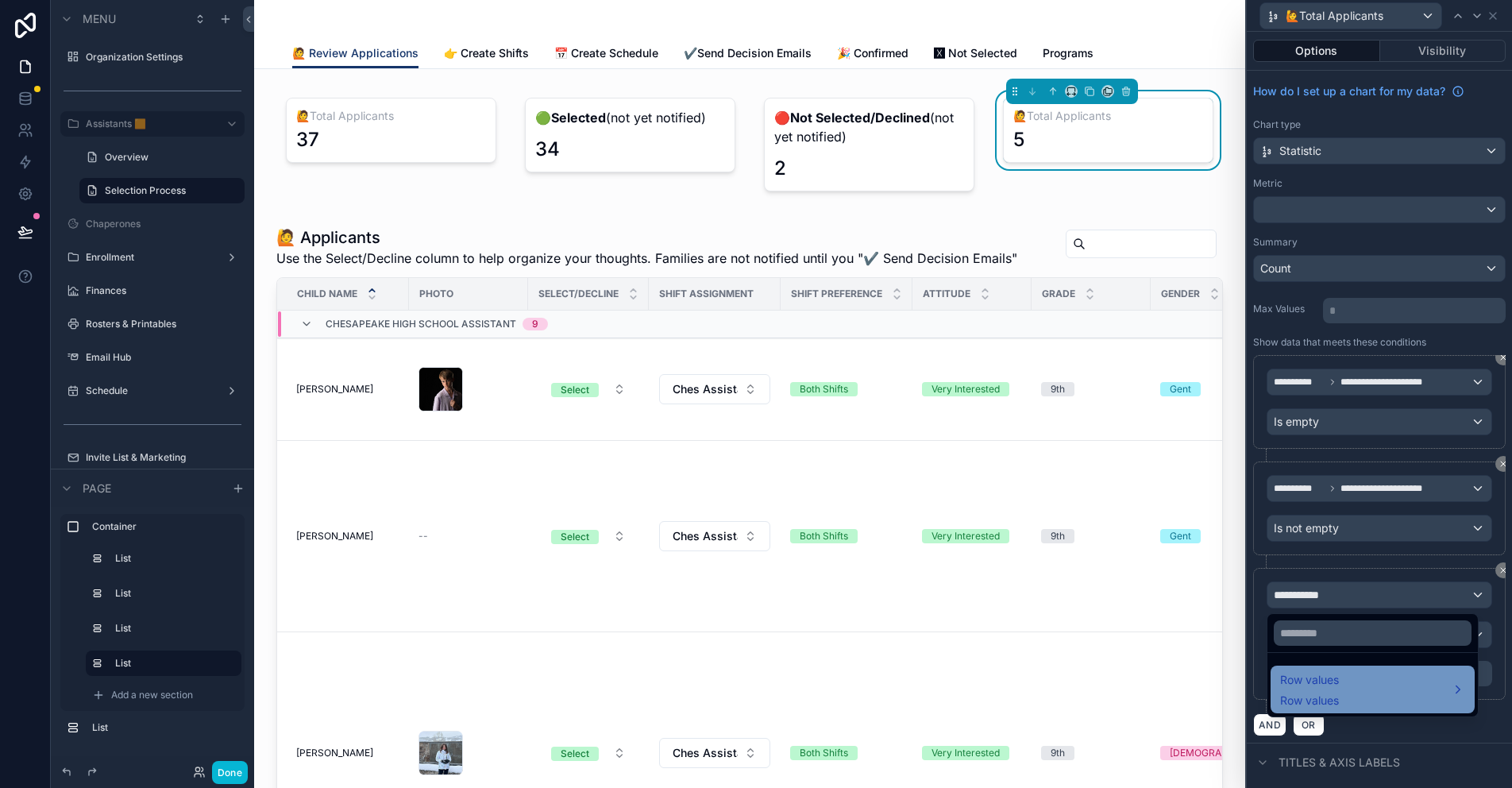
click at [1338, 687] on span "Row values" at bounding box center [1309, 680] width 59 height 19
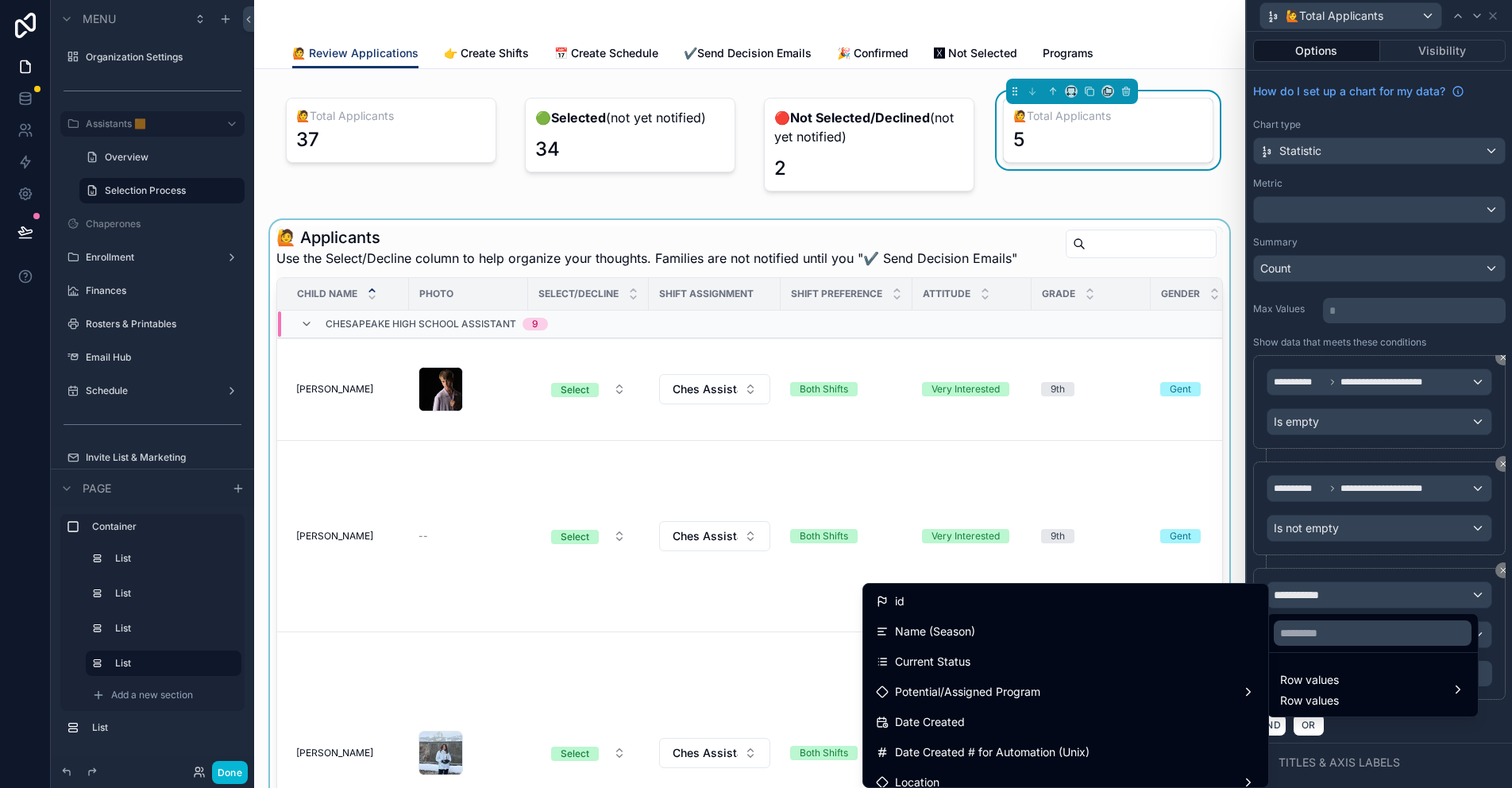
drag, startPoint x: 1022, startPoint y: 657, endPoint x: 1045, endPoint y: 653, distance: 23.3
click at [1022, 657] on div "Current Status" at bounding box center [1065, 661] width 380 height 19
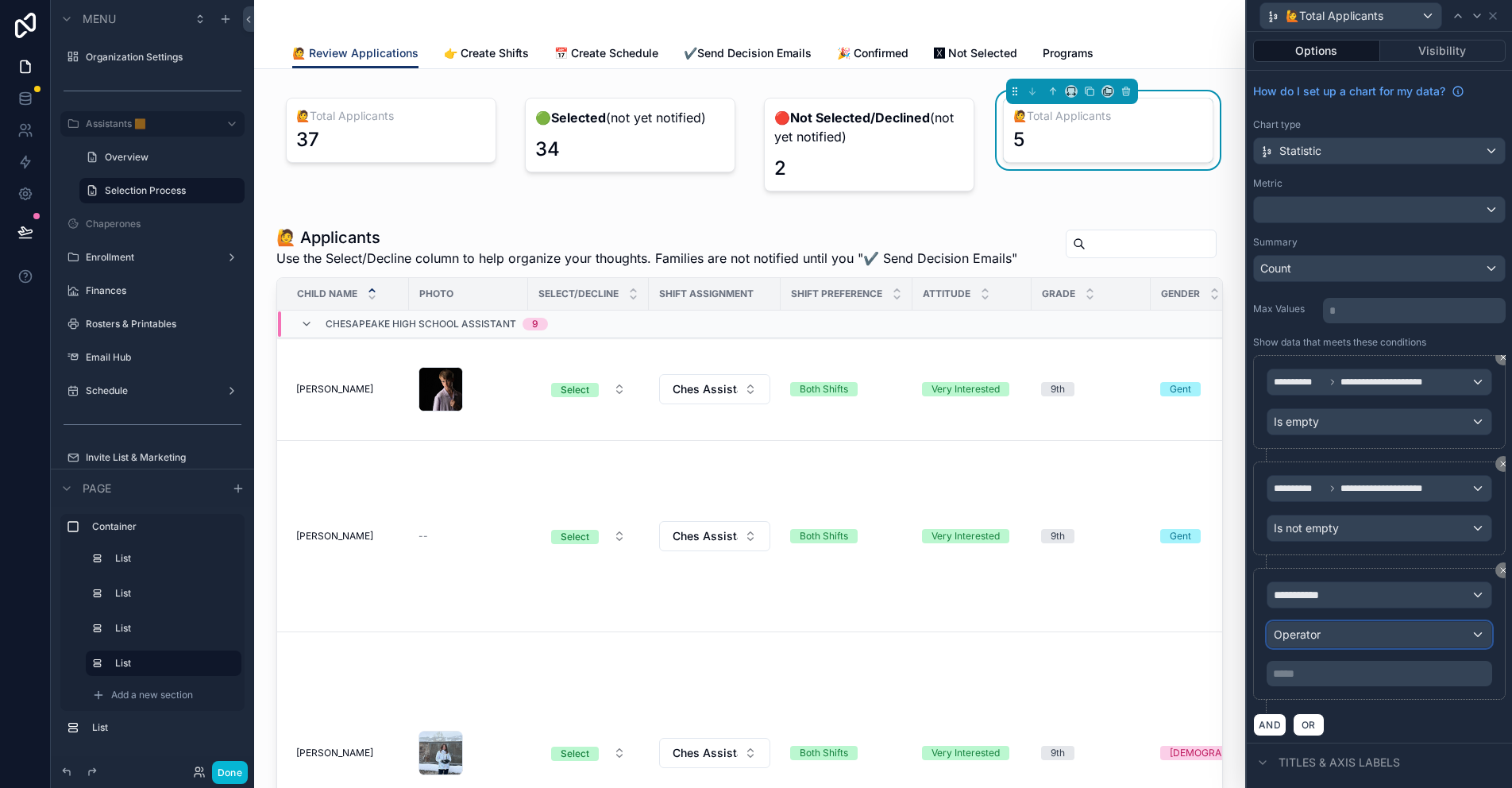
click at [1318, 642] on span "Operator" at bounding box center [1297, 635] width 47 height 16
click at [1318, 638] on div at bounding box center [1379, 394] width 265 height 788
click at [1346, 628] on div "Operator" at bounding box center [1379, 635] width 224 height 26
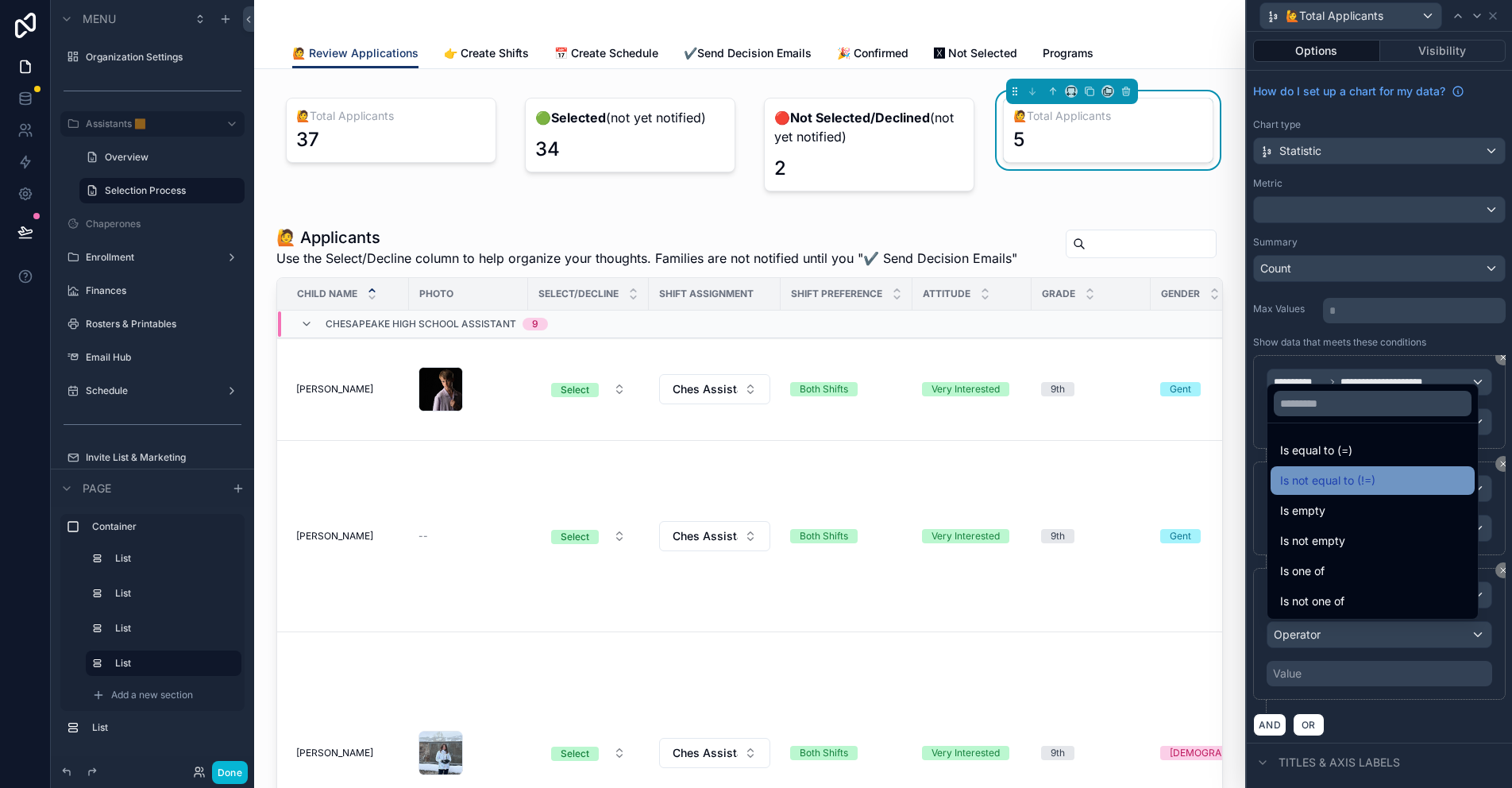
click at [1331, 469] on div "Is not equal to (!=)" at bounding box center [1372, 480] width 204 height 28
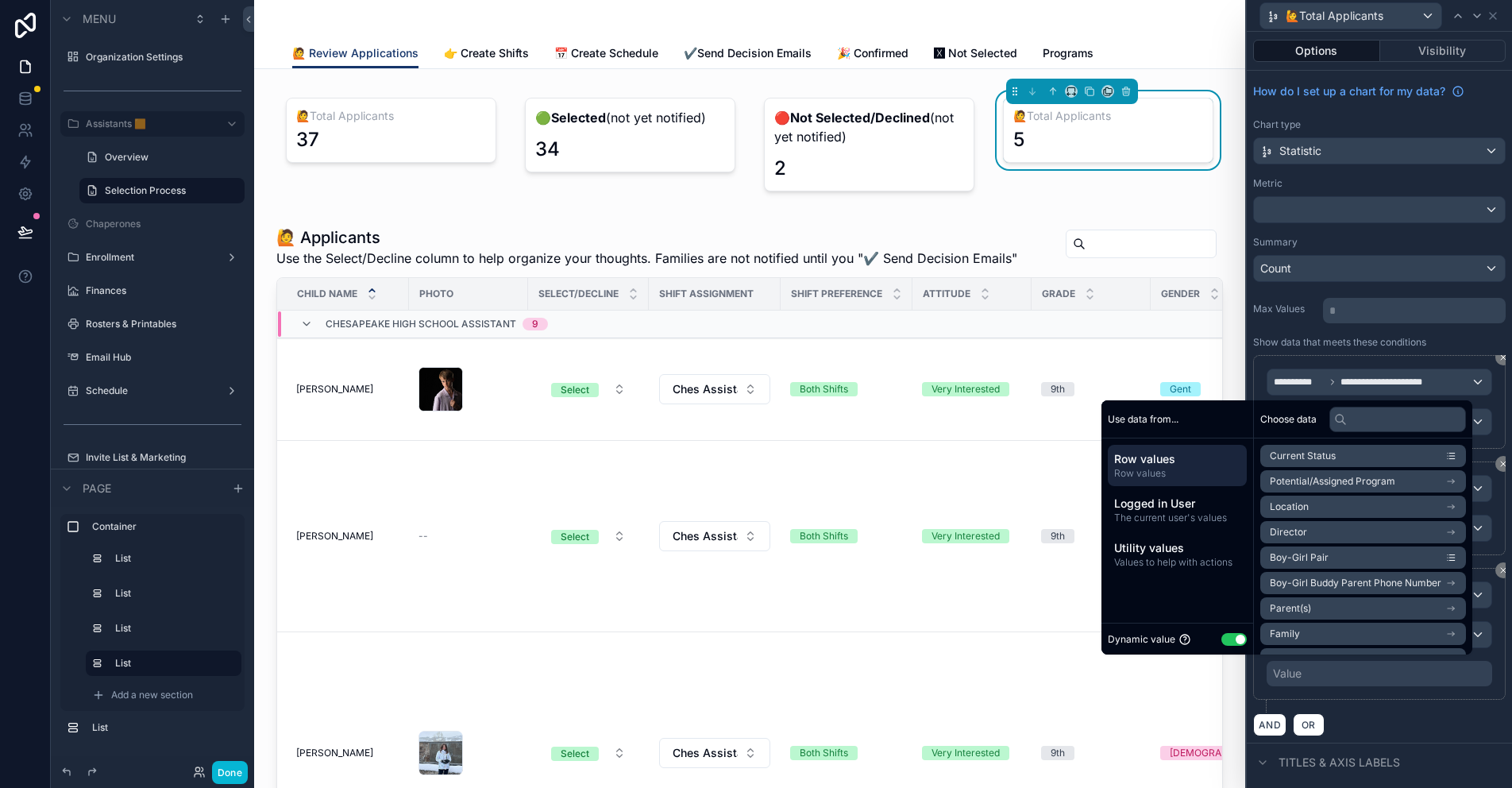
click at [1230, 638] on button "Use setting" at bounding box center [1234, 640] width 26 height 13
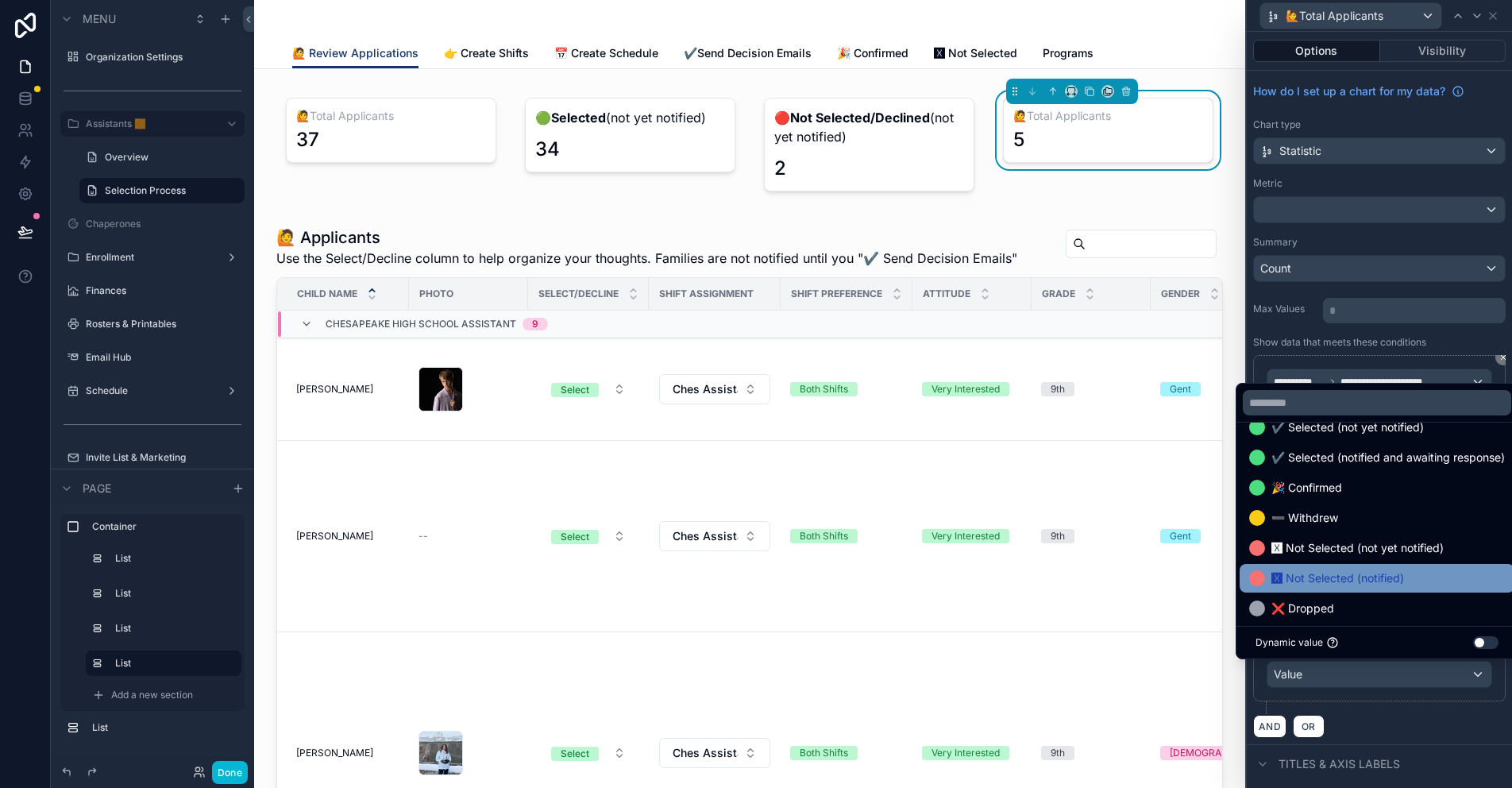
scroll to position [424, 0]
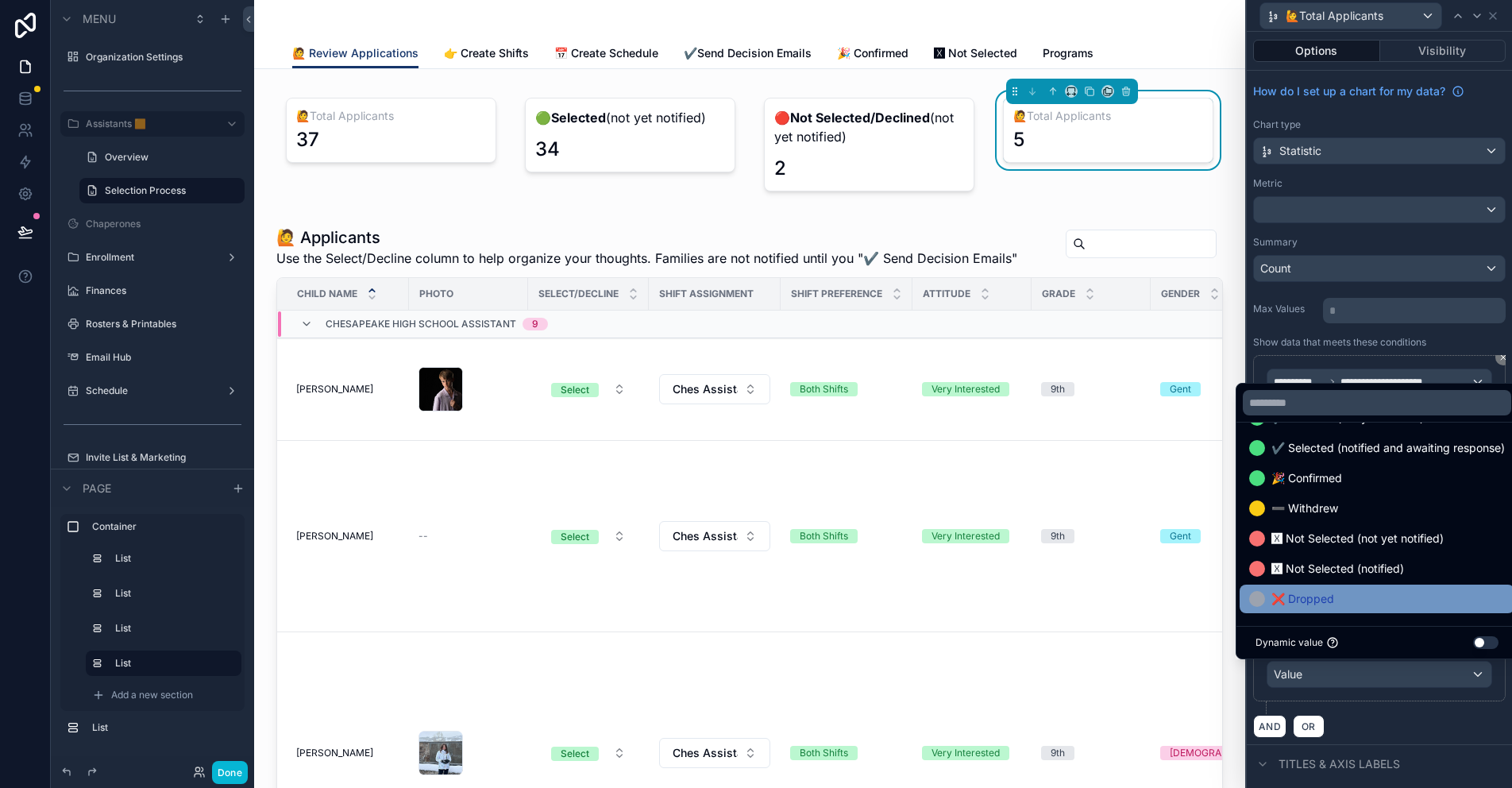
click at [1308, 593] on span "❌ Dropped" at bounding box center [1302, 599] width 63 height 19
click at [1410, 698] on div "**********" at bounding box center [1379, 634] width 252 height 133
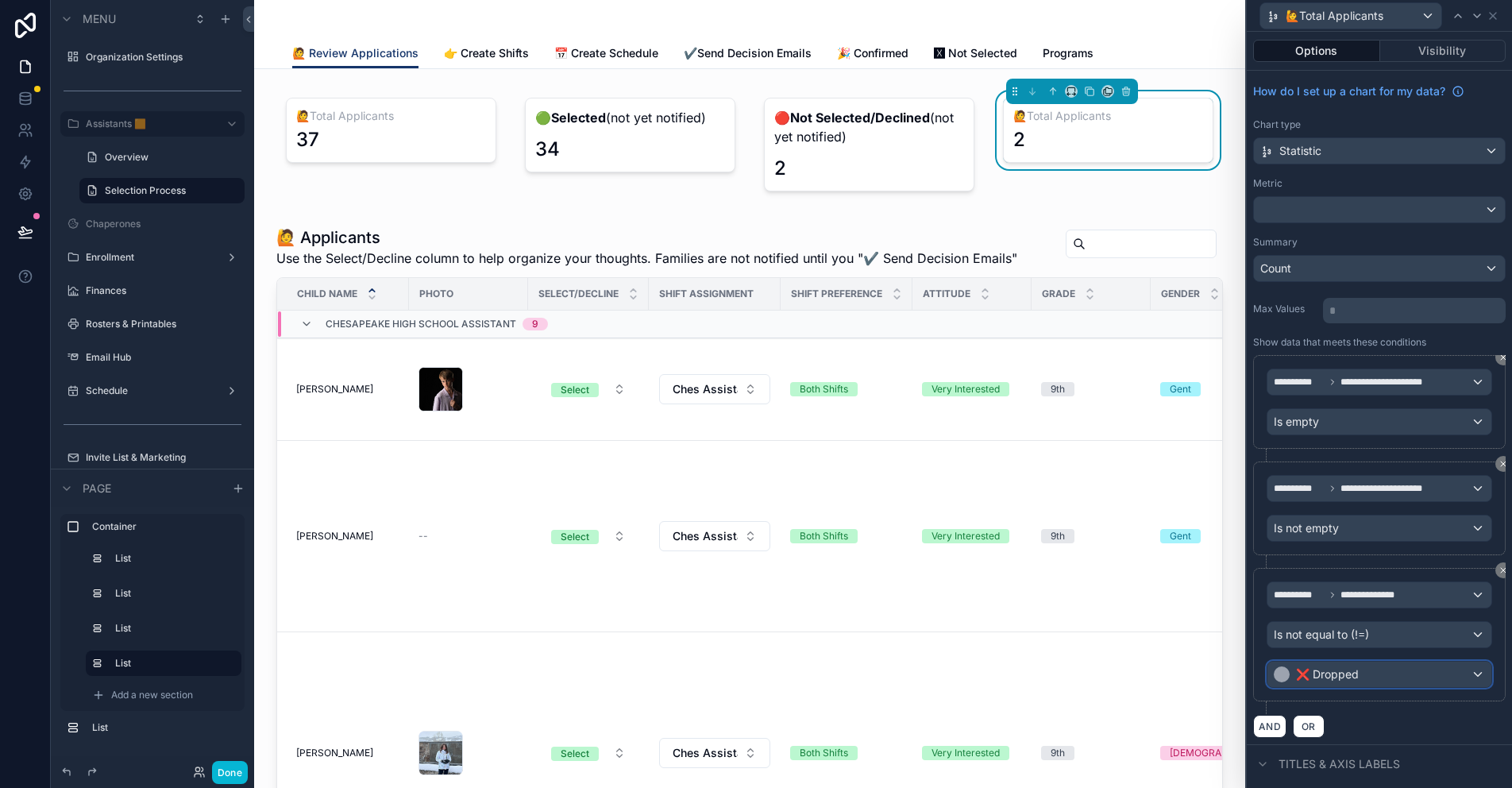
click at [1402, 673] on div "❌ Dropped" at bounding box center [1379, 674] width 224 height 26
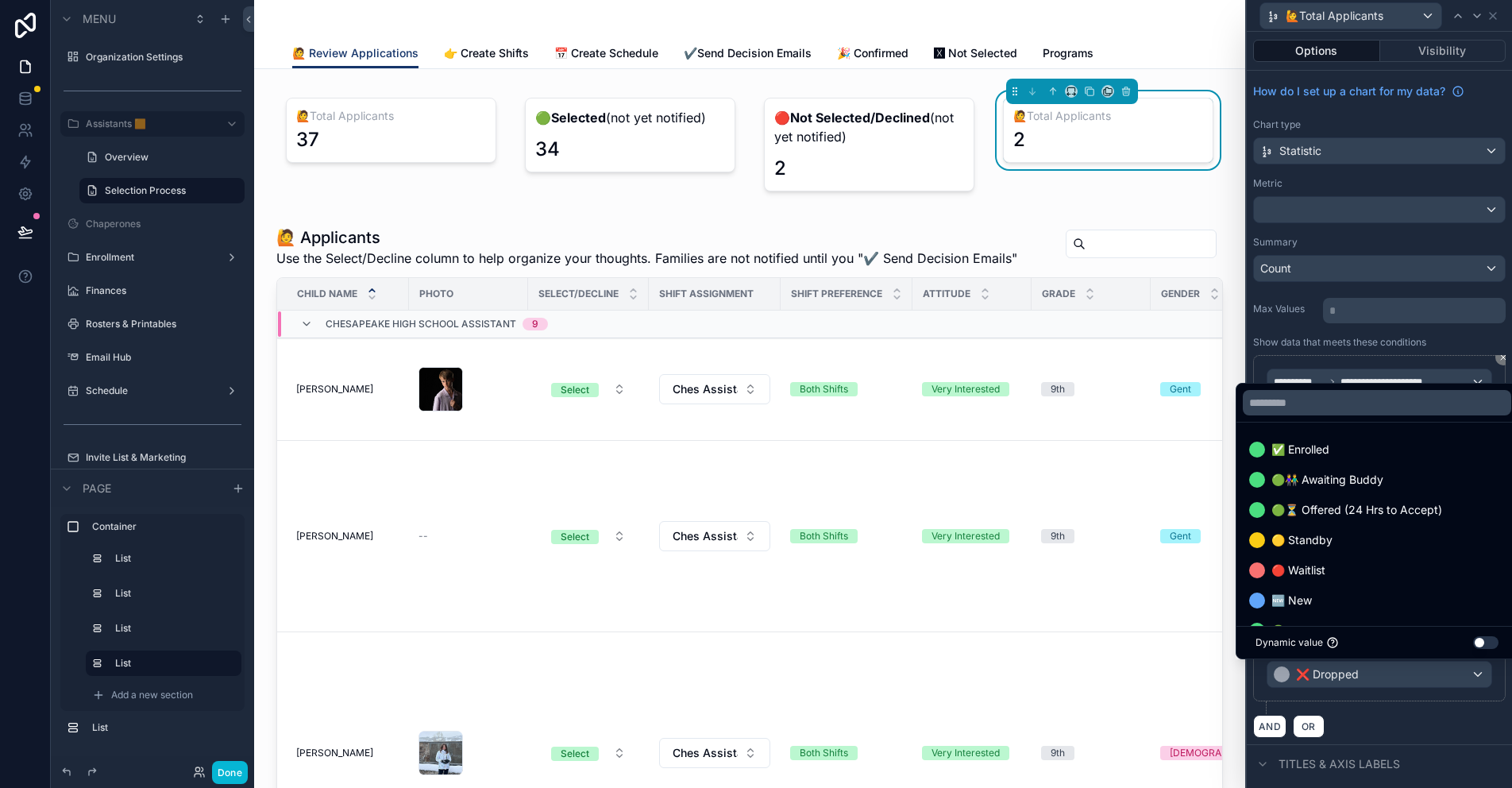
drag, startPoint x: 1420, startPoint y: 700, endPoint x: 1407, endPoint y: 678, distance: 25.6
click at [1420, 700] on div at bounding box center [1379, 394] width 265 height 788
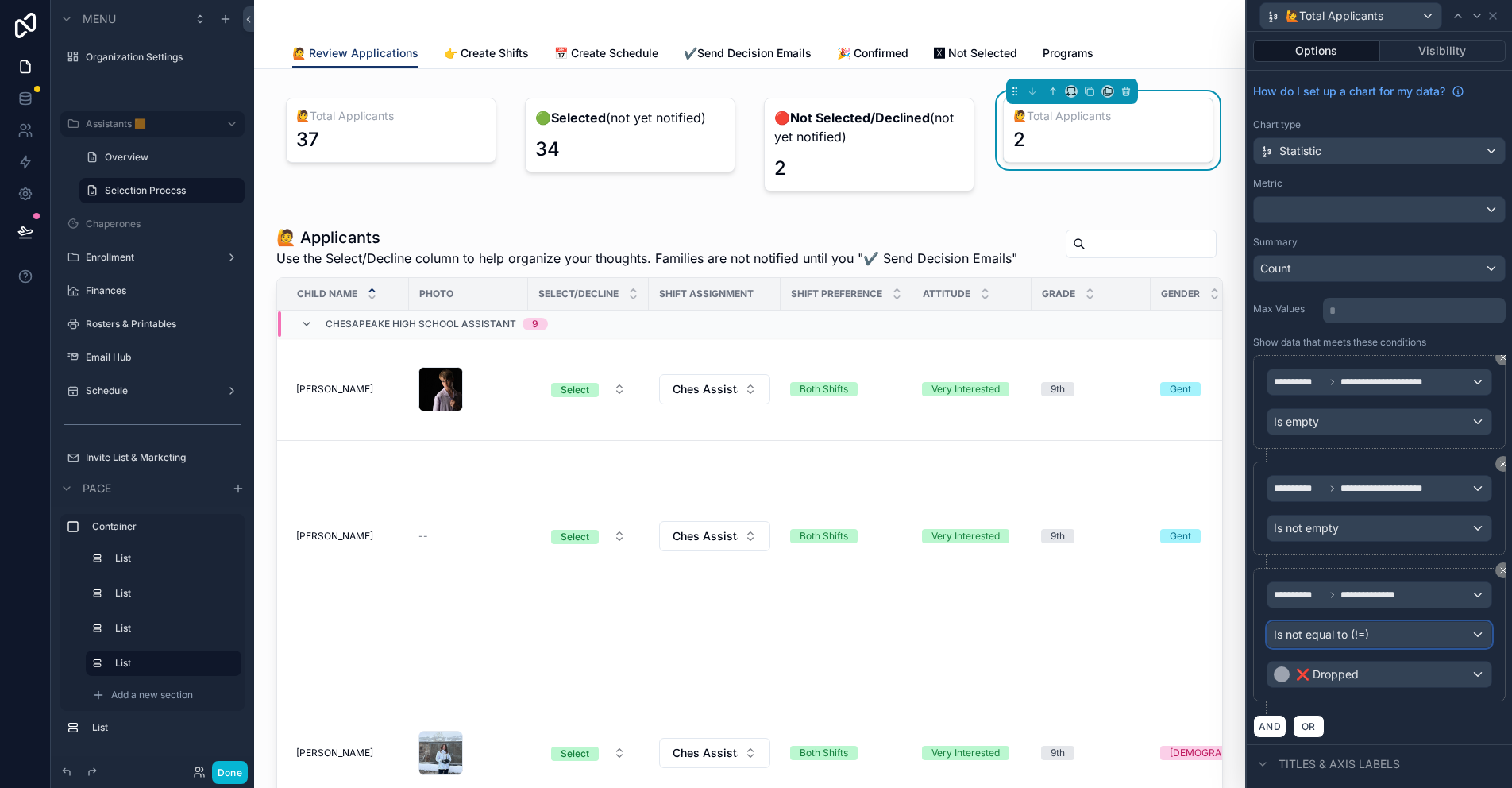
click at [1382, 632] on div "Is not equal to (!=)" at bounding box center [1379, 635] width 224 height 26
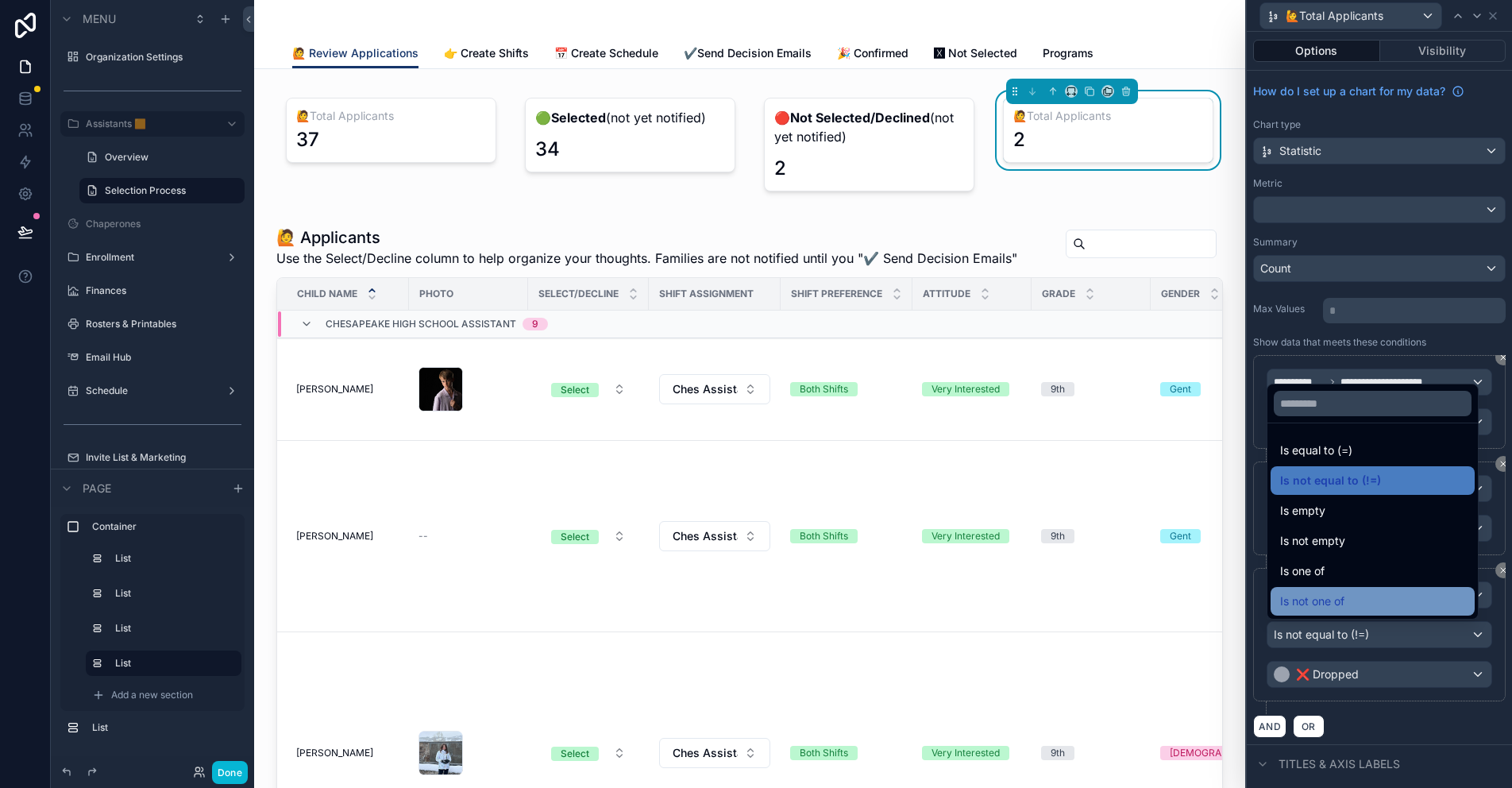
click at [1347, 595] on div "Is not one of" at bounding box center [1372, 602] width 185 height 19
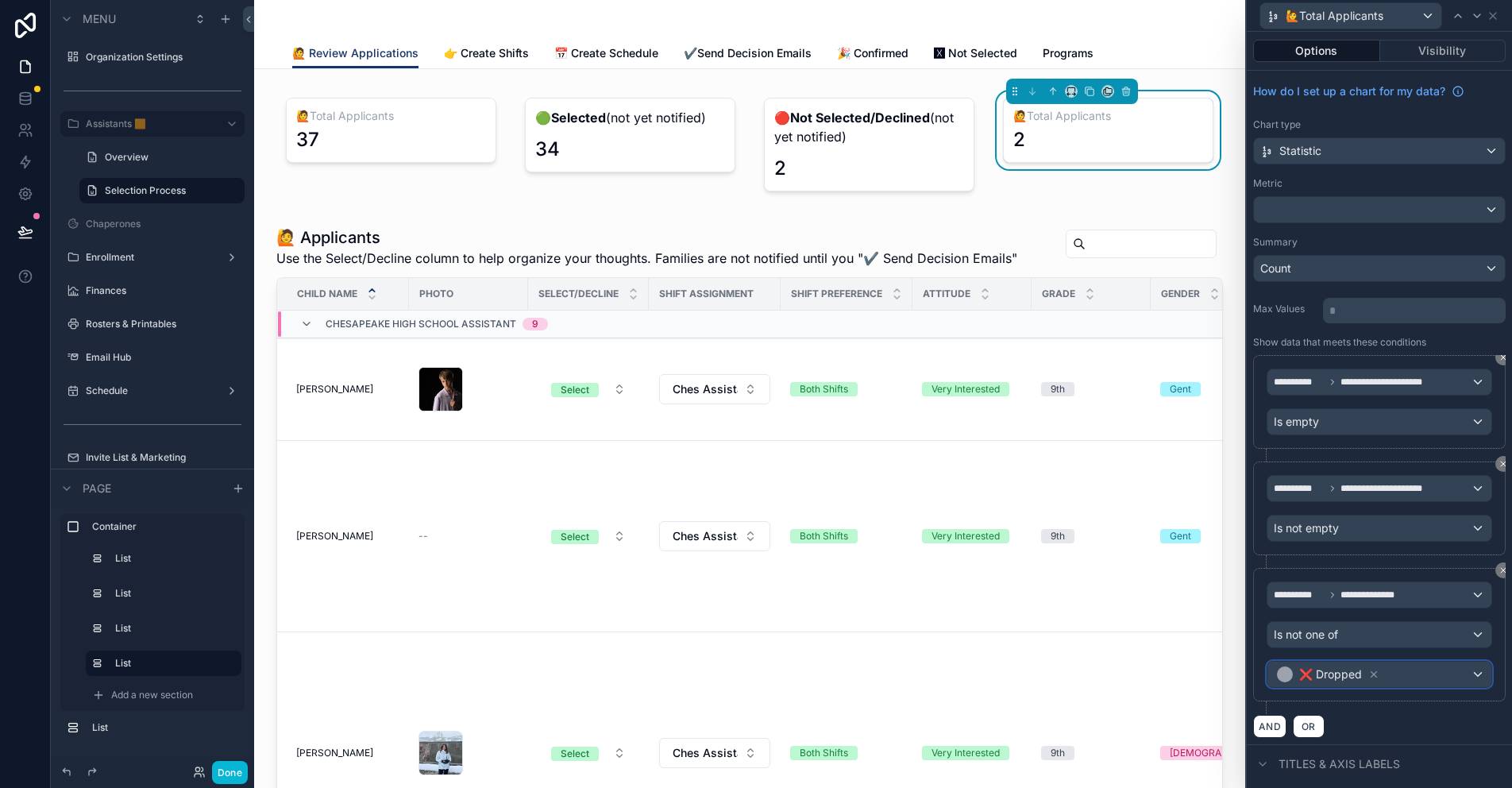
click at [1414, 672] on div "❌ Dropped" at bounding box center [1379, 674] width 224 height 26
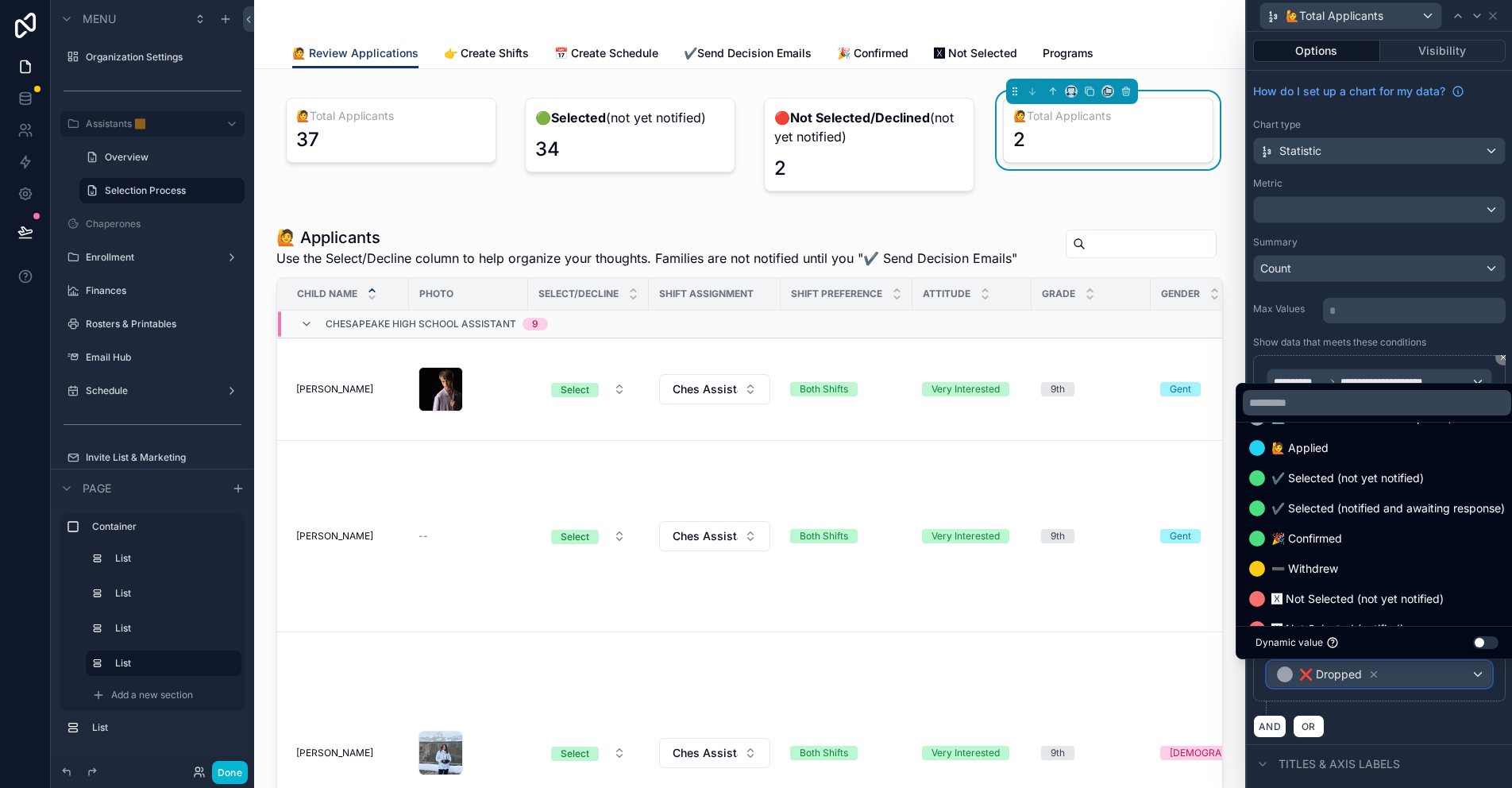
scroll to position [394, 0]
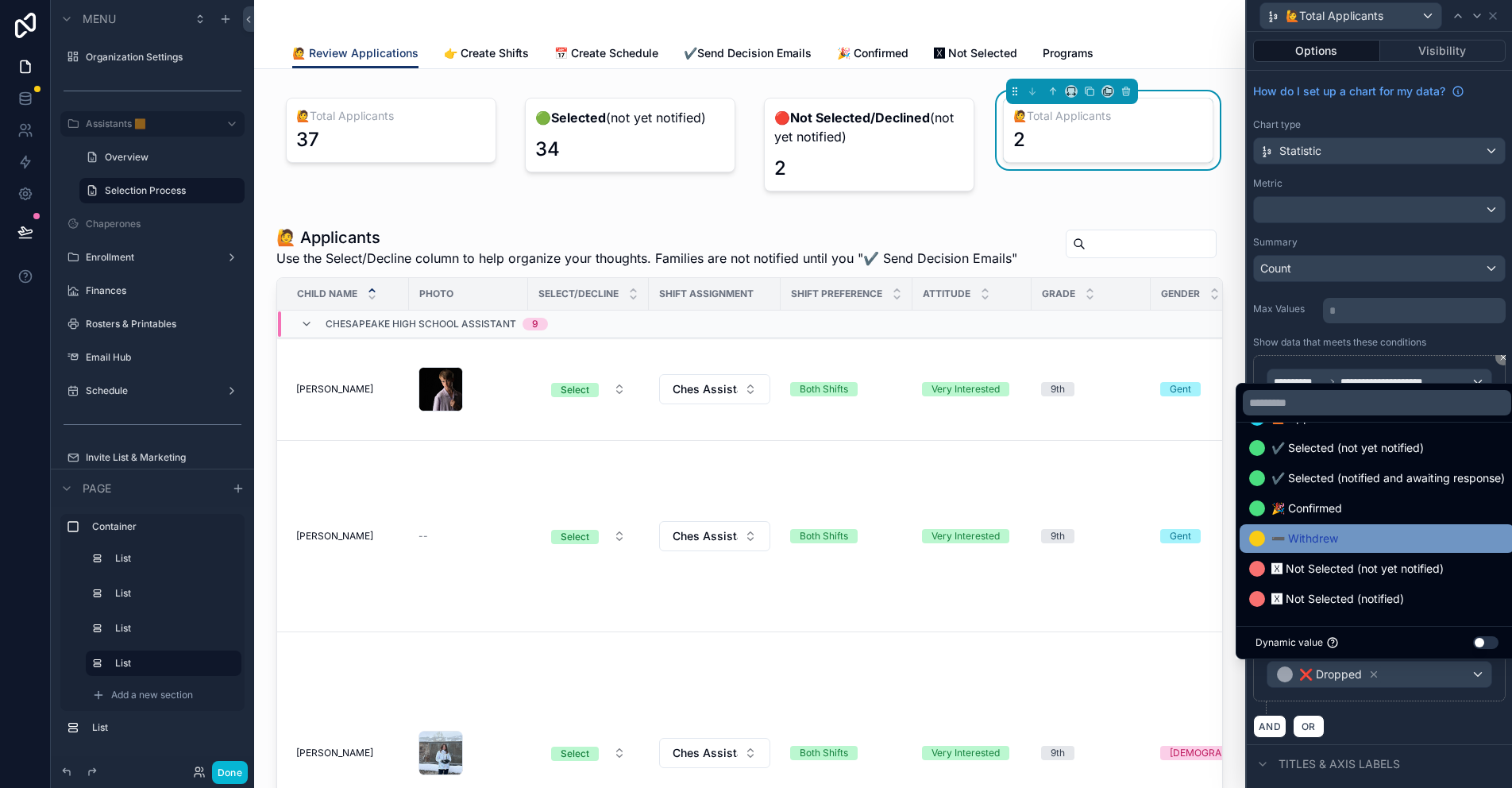
click at [1316, 532] on span "➖ Withdrew" at bounding box center [1304, 539] width 67 height 19
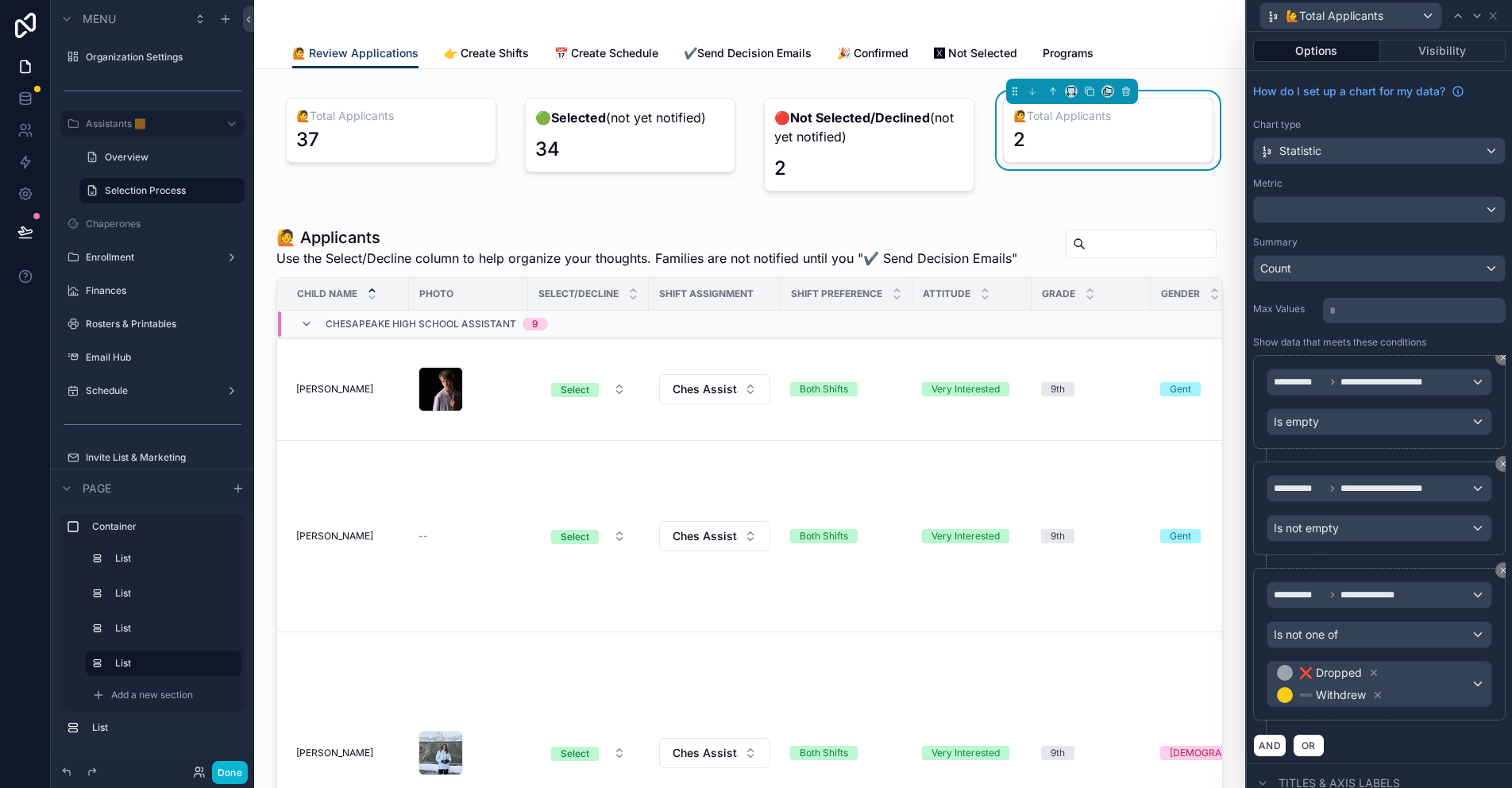
scroll to position [159, 0]
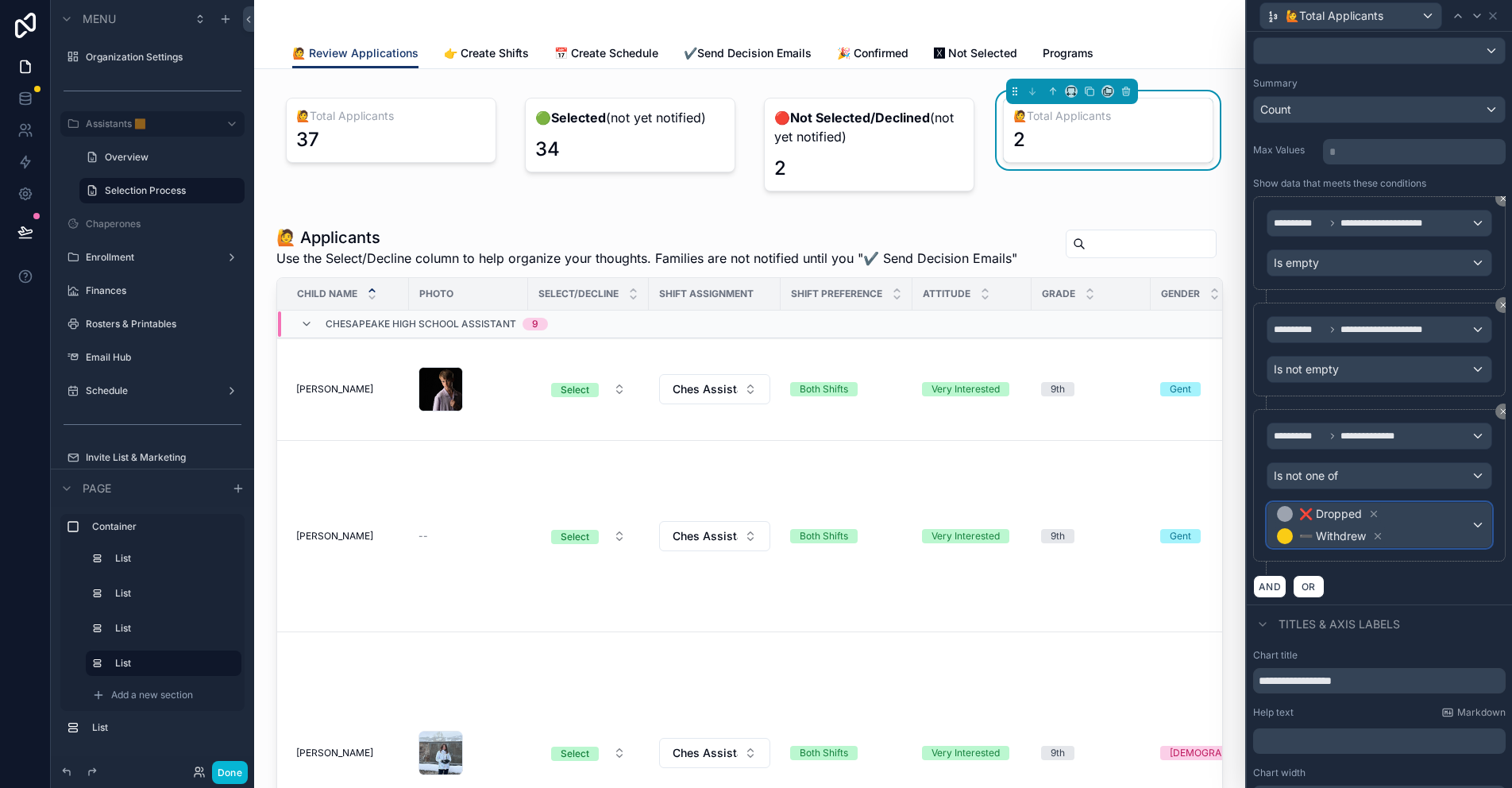
click at [1430, 515] on span "❌ Dropped ➖ Withdrew" at bounding box center [1372, 524] width 197 height 44
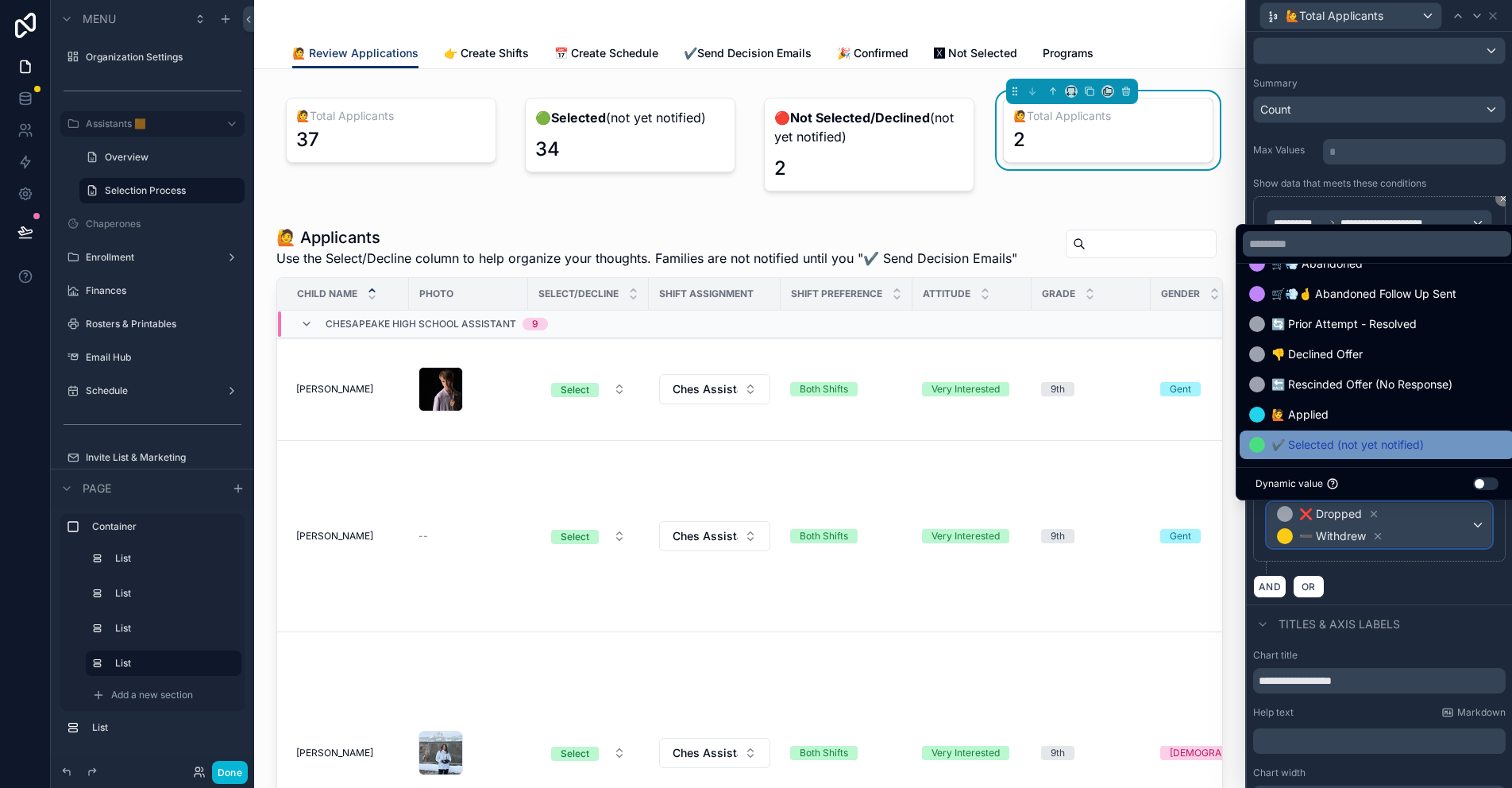
scroll to position [364, 0]
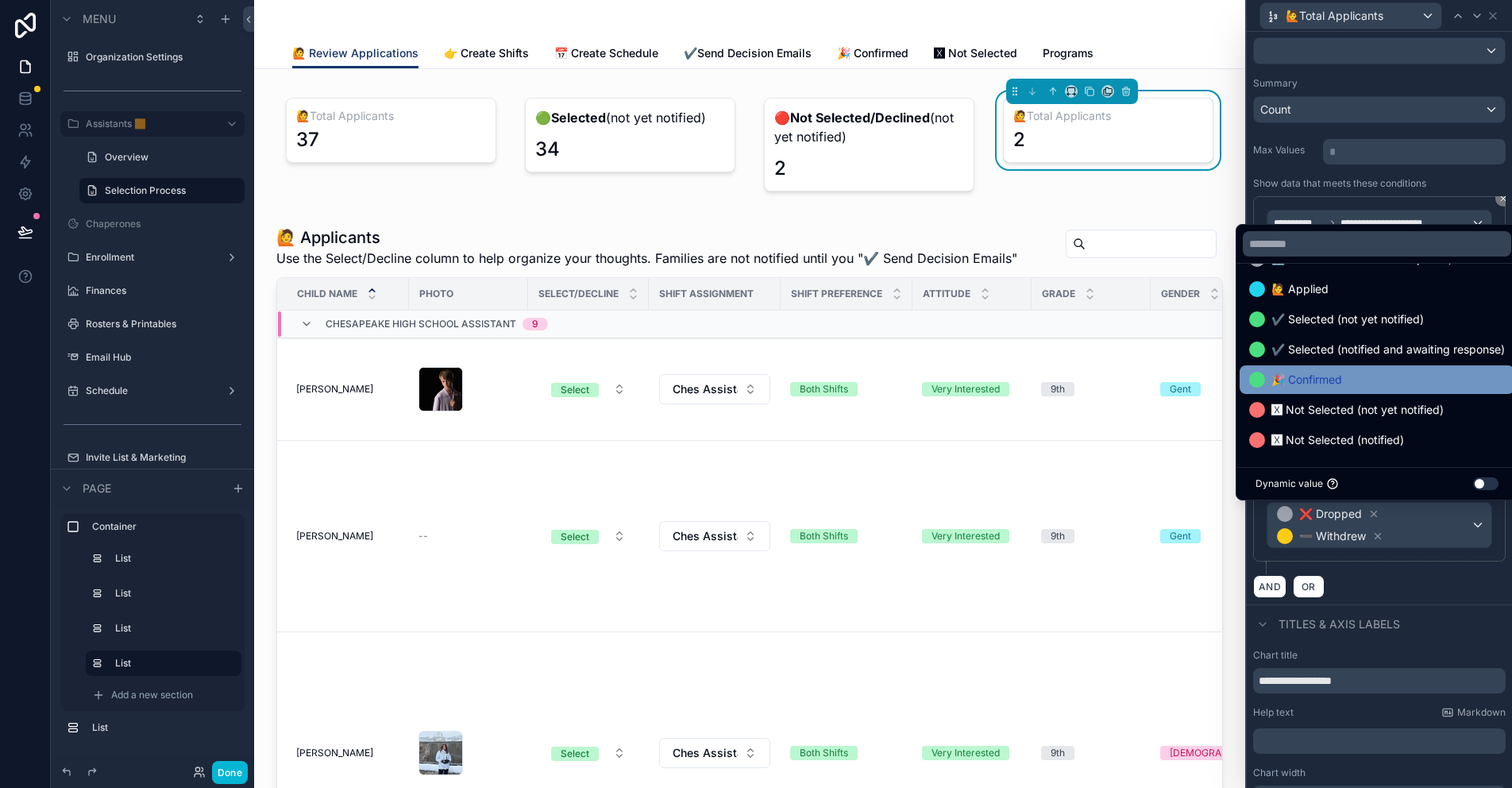
click at [1318, 376] on span "🎉 Confirmed" at bounding box center [1306, 380] width 71 height 19
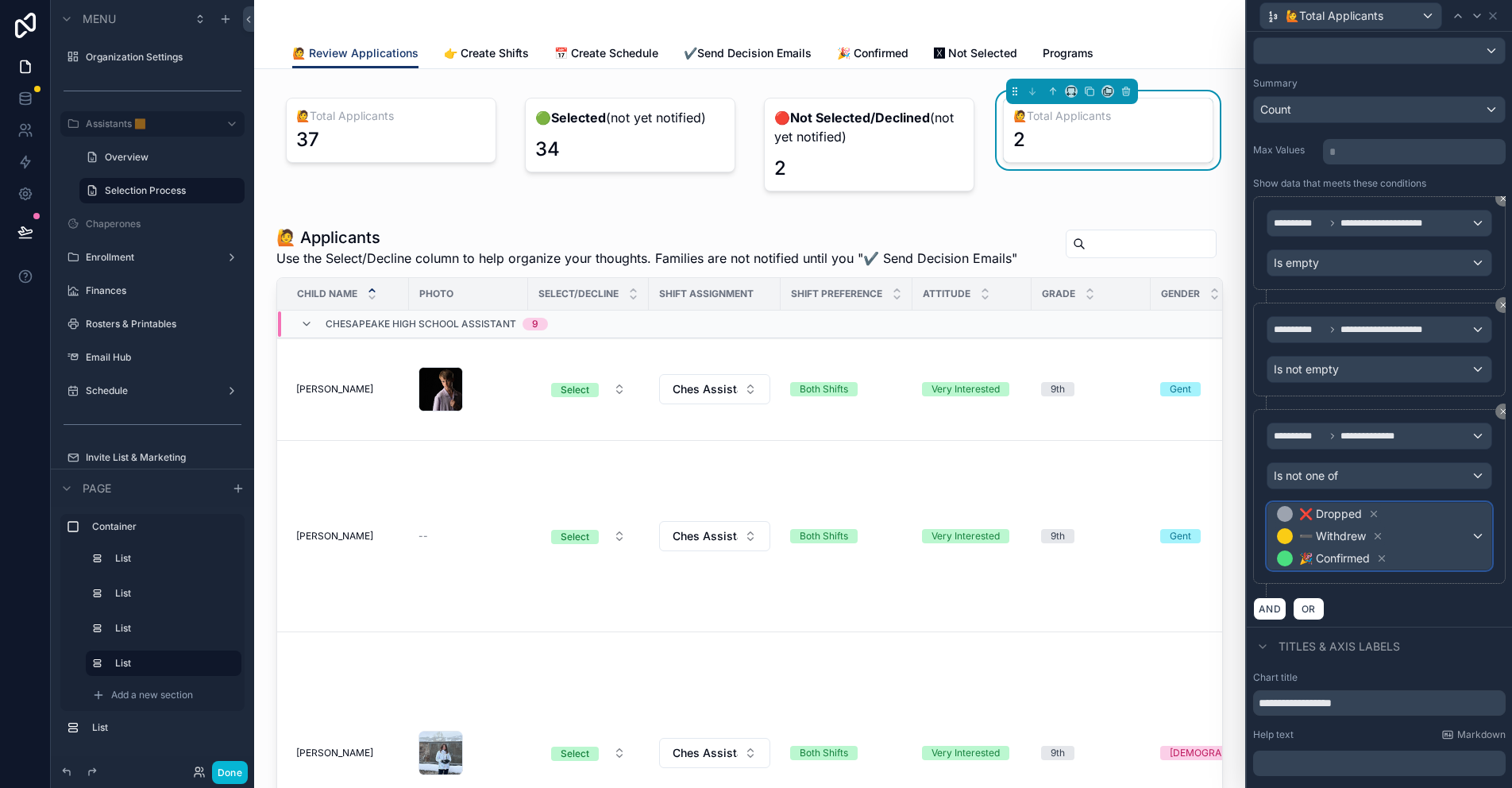
click at [1417, 532] on span "❌ Dropped ➖ Withdrew 🎉 Confirmed" at bounding box center [1372, 536] width 197 height 67
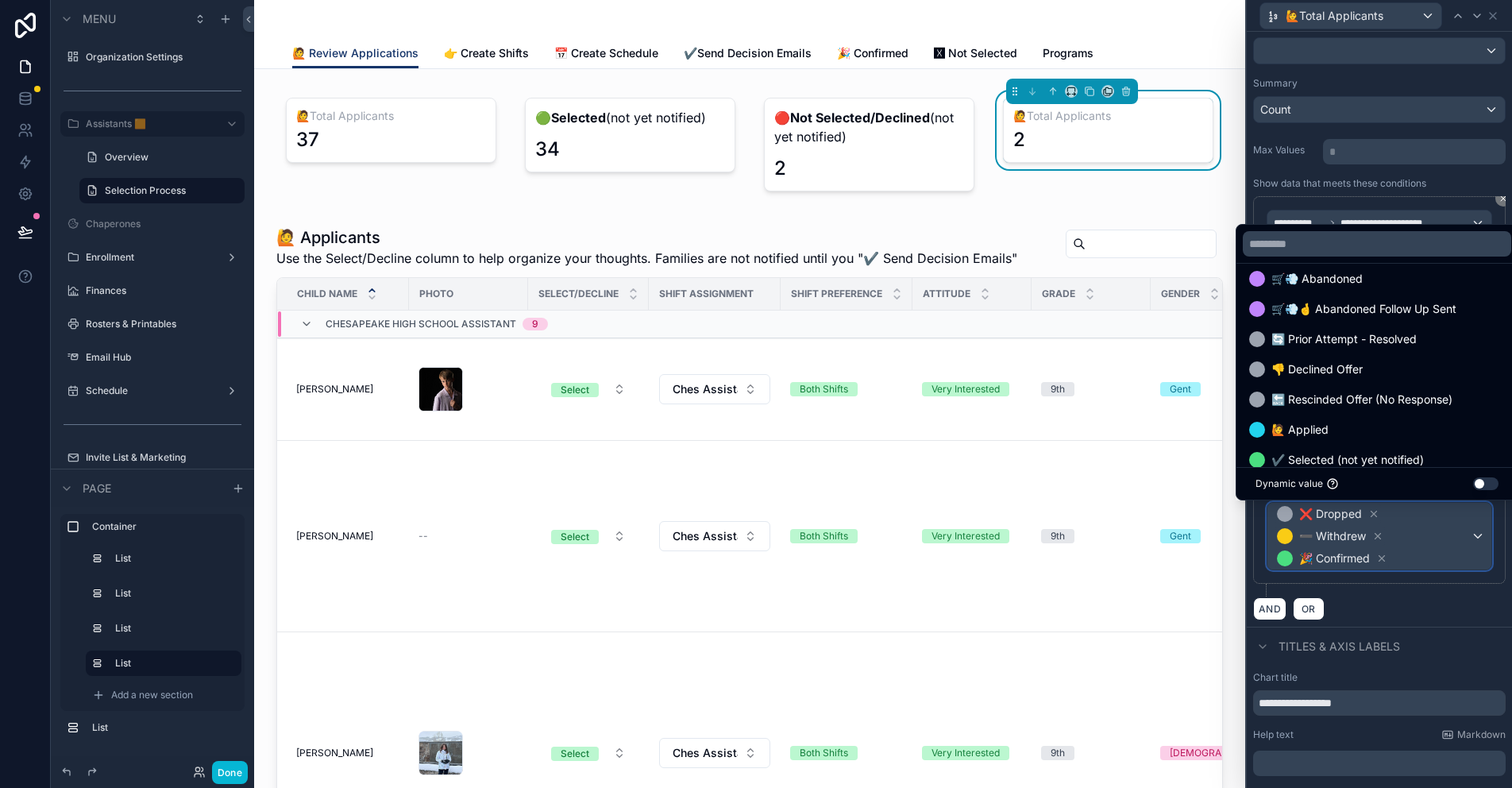
scroll to position [334, 0]
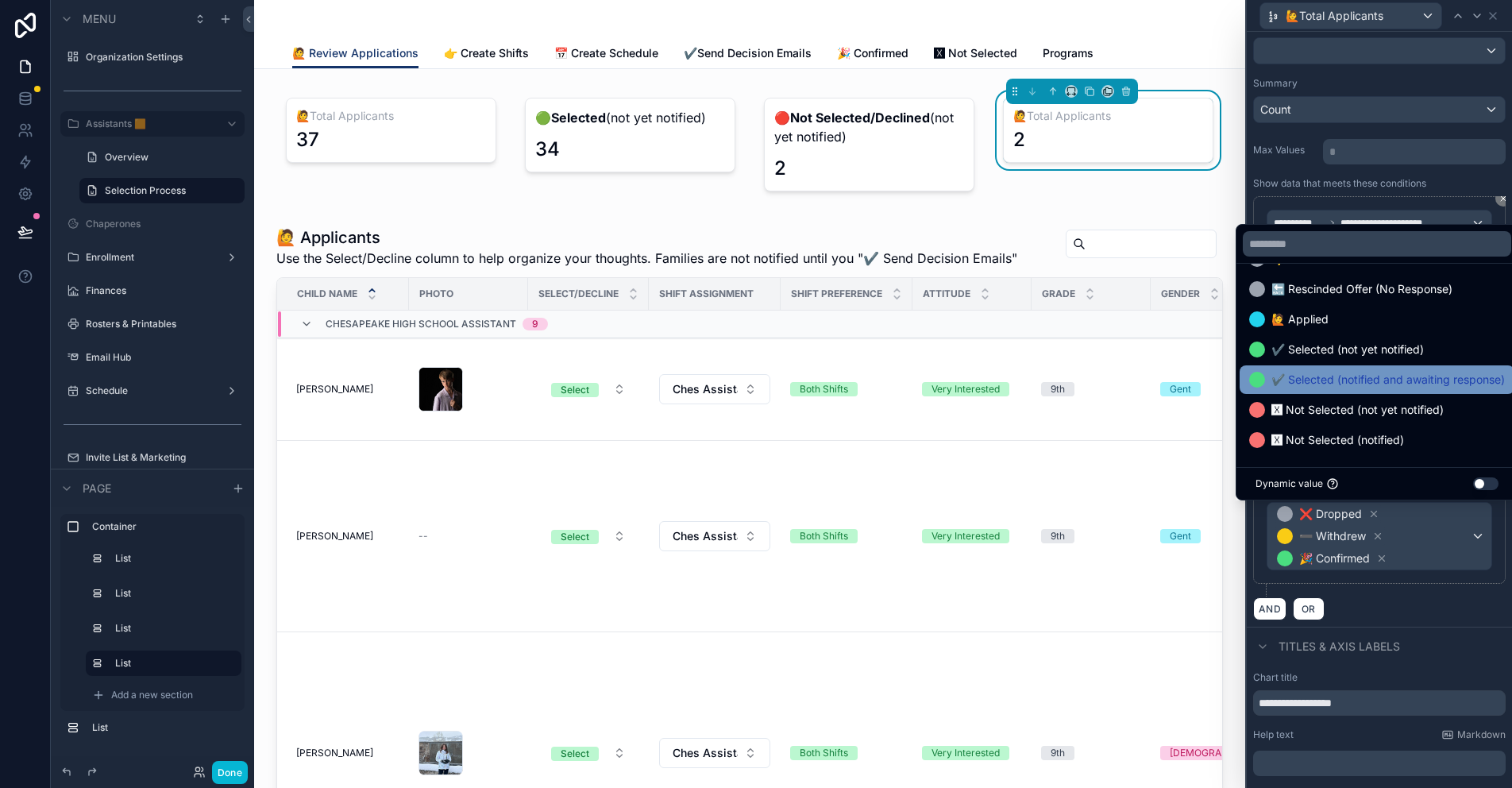
click at [1340, 384] on span "✔️ Selected (notified and awaiting response)" at bounding box center [1387, 380] width 233 height 19
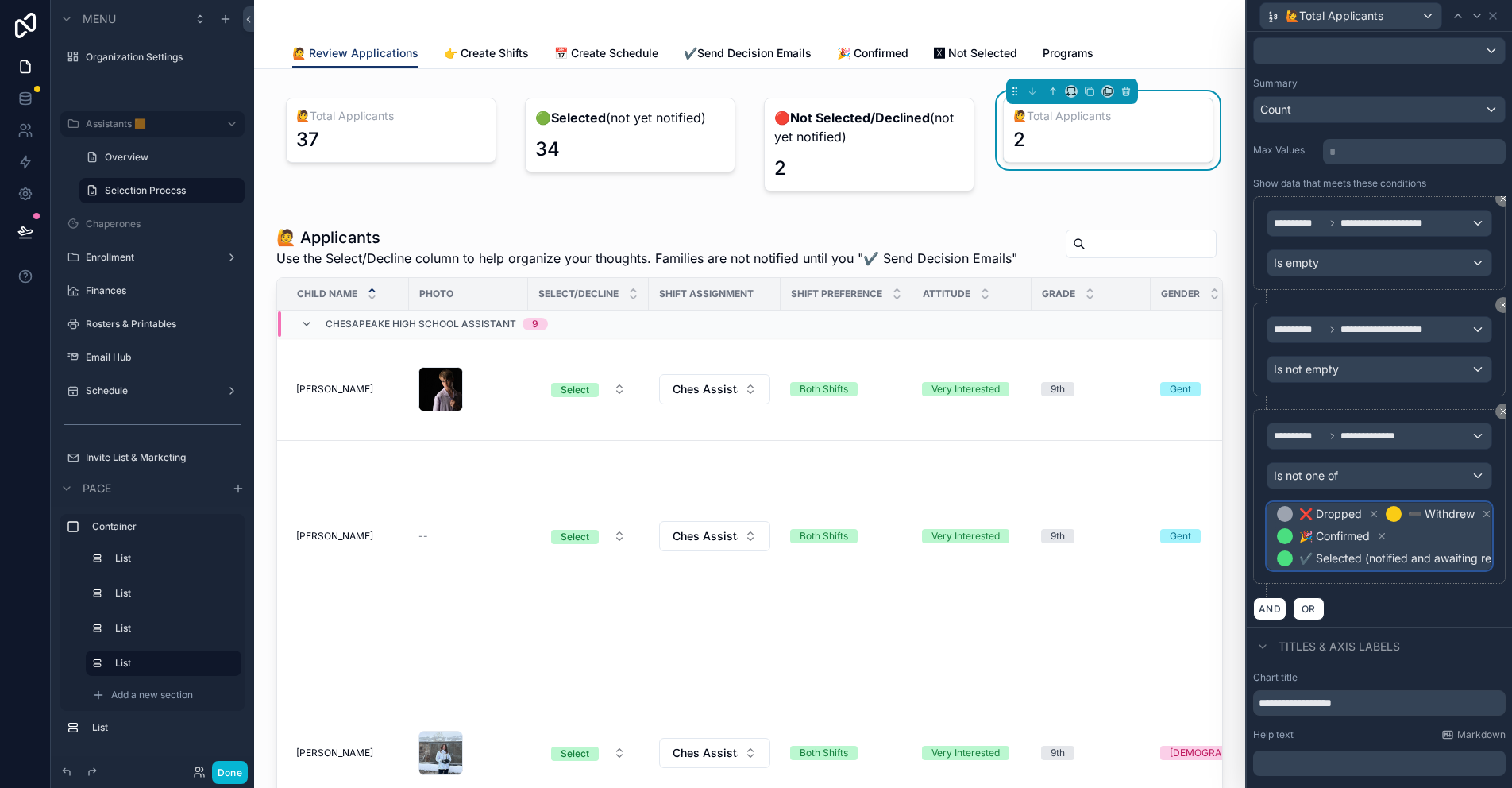
click at [1431, 539] on span "❌ Dropped ➖ Withdrew 🎉 Confirmed ✔️ Selected (notified and awaiting response)" at bounding box center [1413, 536] width 280 height 67
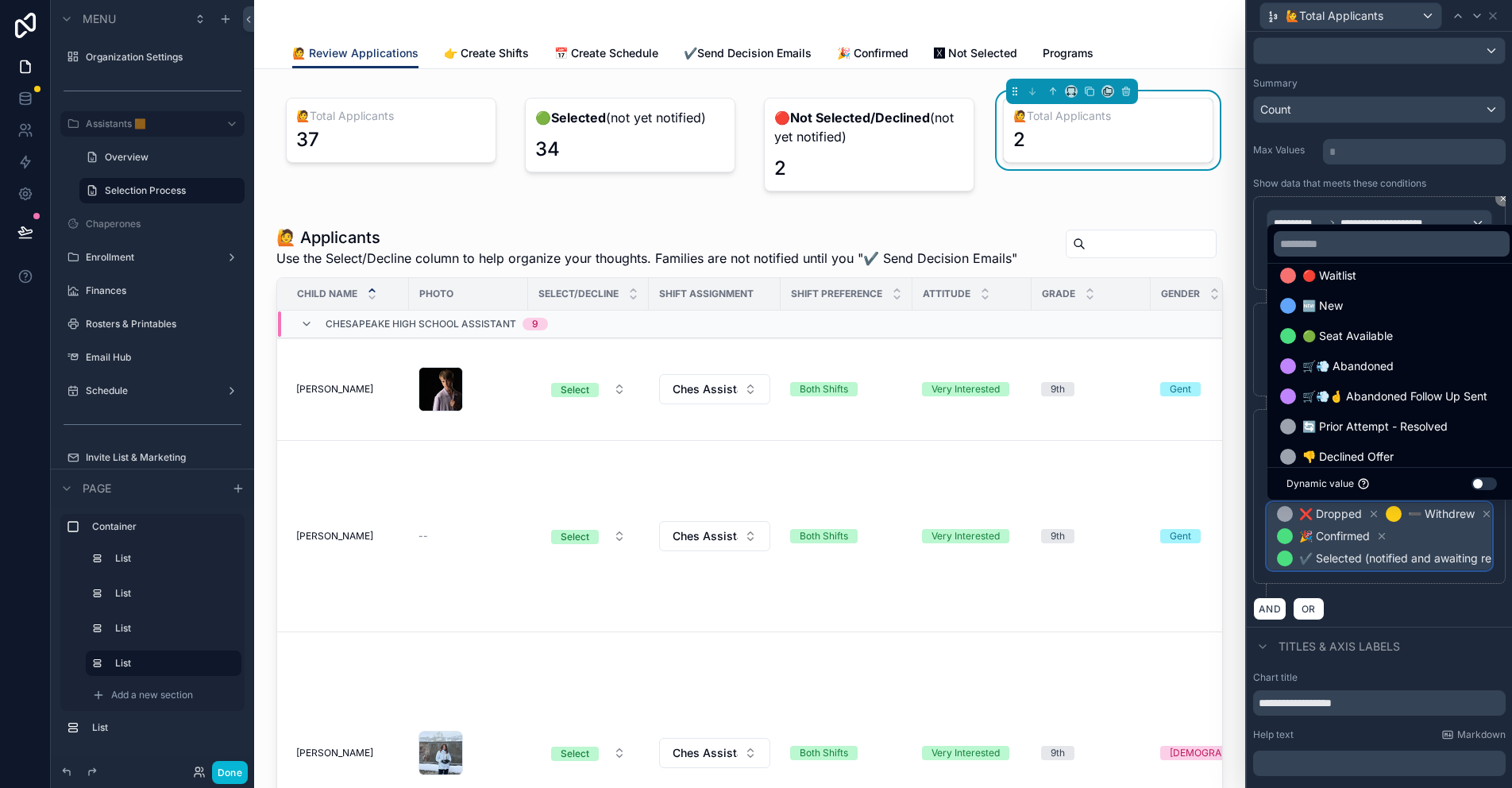
scroll to position [303, 0]
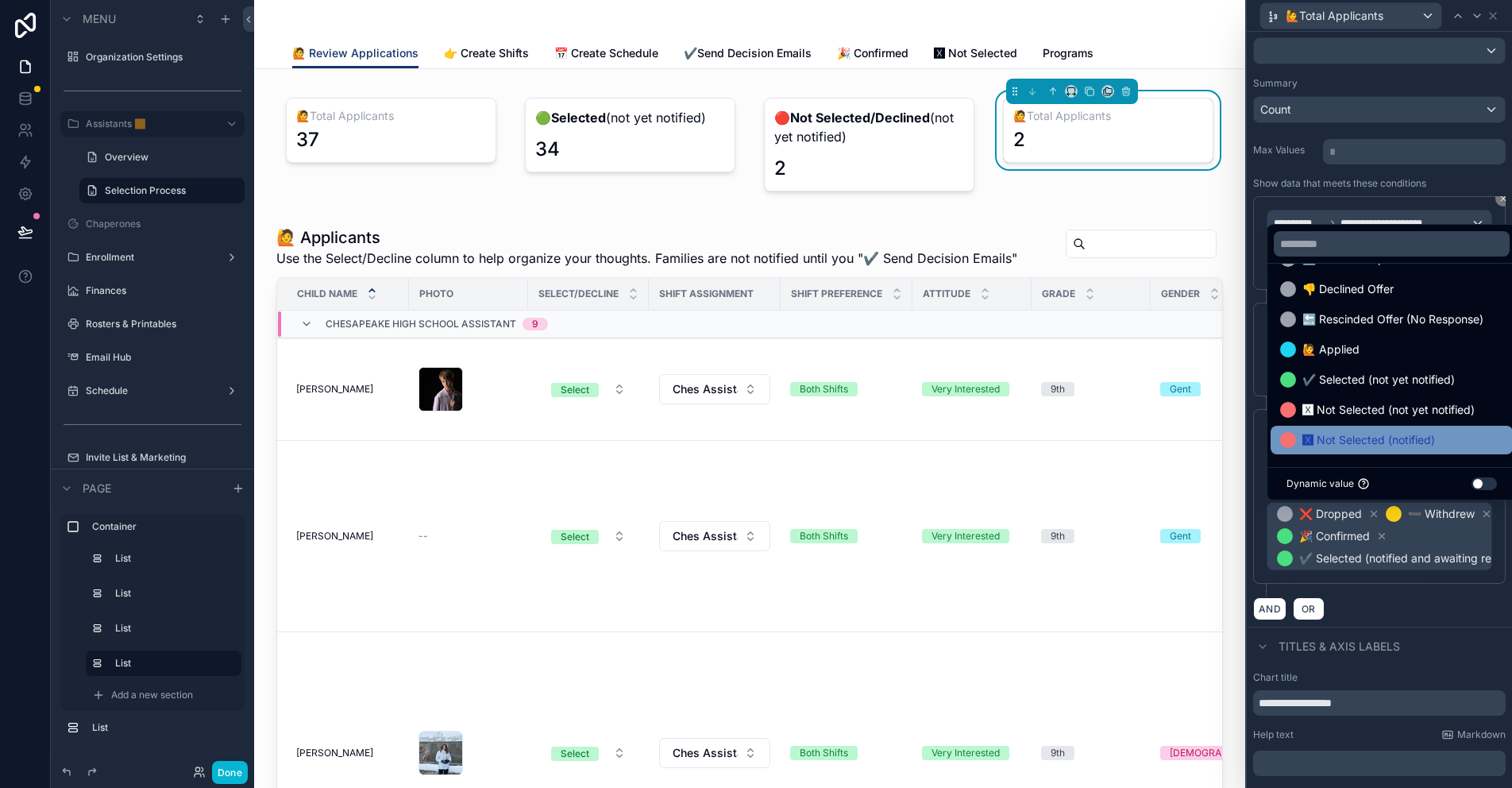
click at [1388, 435] on span "🆇 Not Selected (notified)" at bounding box center [1368, 440] width 132 height 19
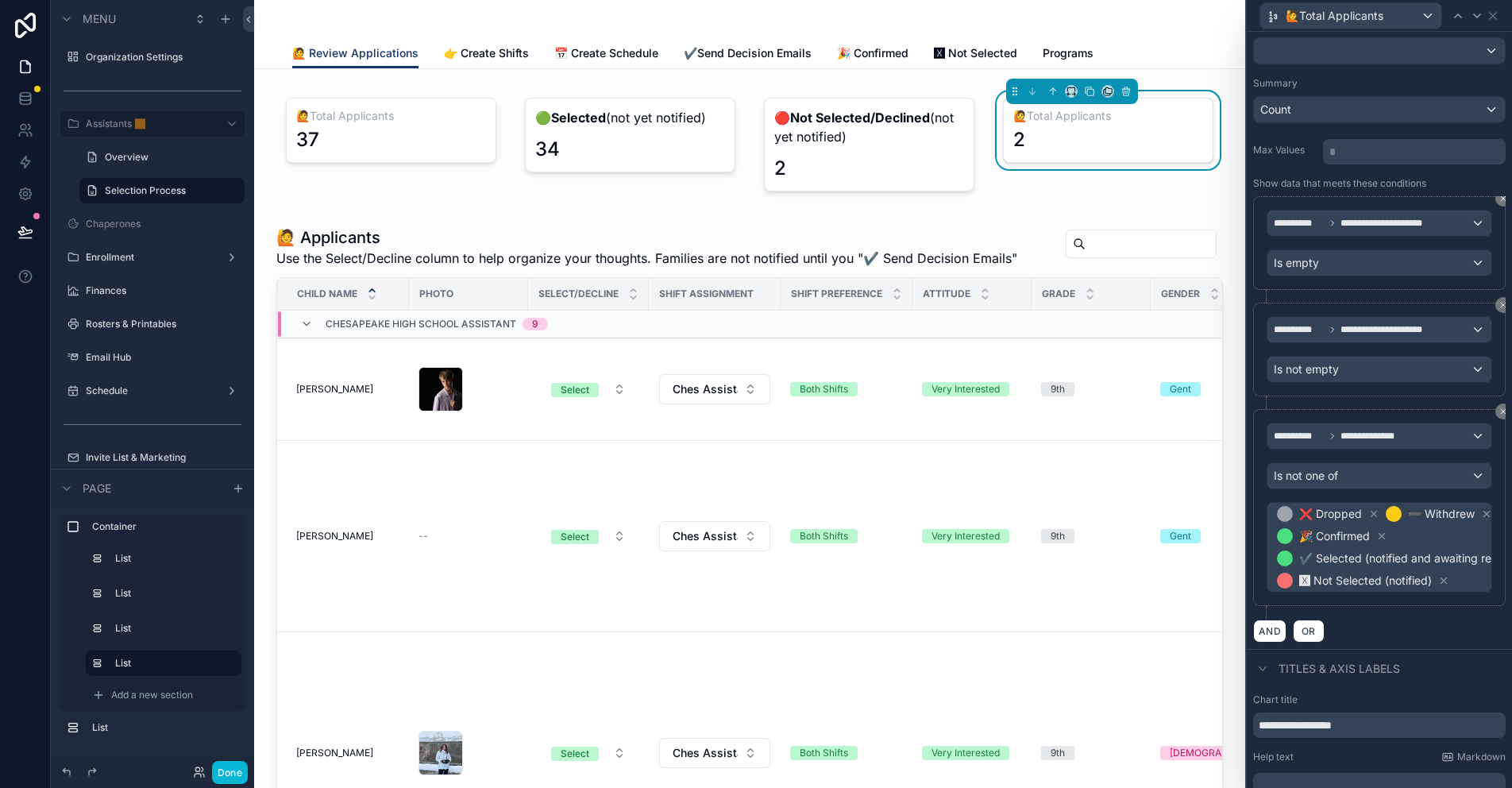
click at [1444, 608] on div "**********" at bounding box center [1379, 514] width 252 height 210
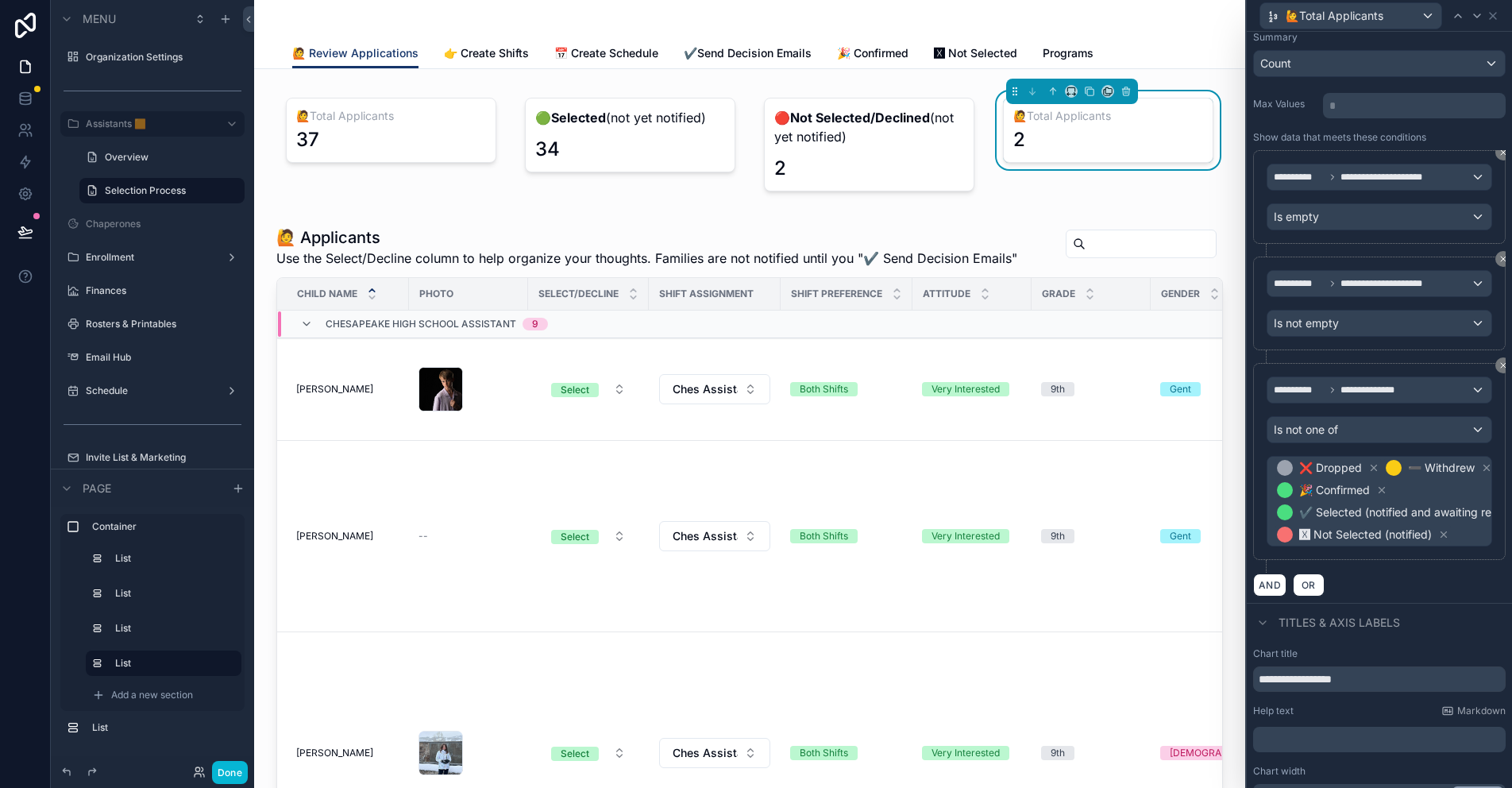
scroll to position [230, 0]
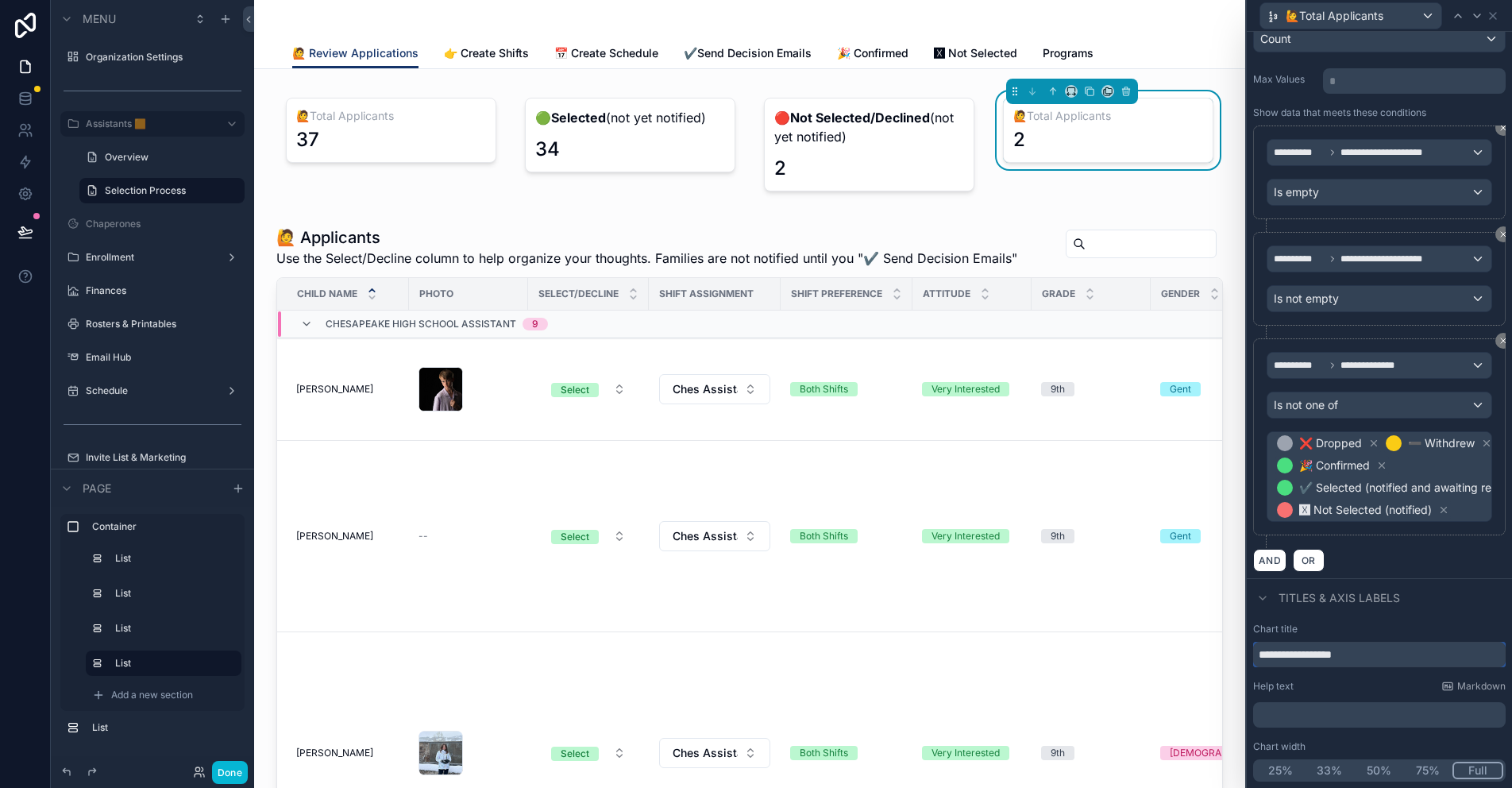
drag, startPoint x: 1361, startPoint y: 650, endPoint x: 1239, endPoint y: 645, distance: 122.1
click at [1239, 645] on div "**********" at bounding box center [756, 394] width 1512 height 788
click at [1276, 705] on div "﻿" at bounding box center [1379, 715] width 252 height 26
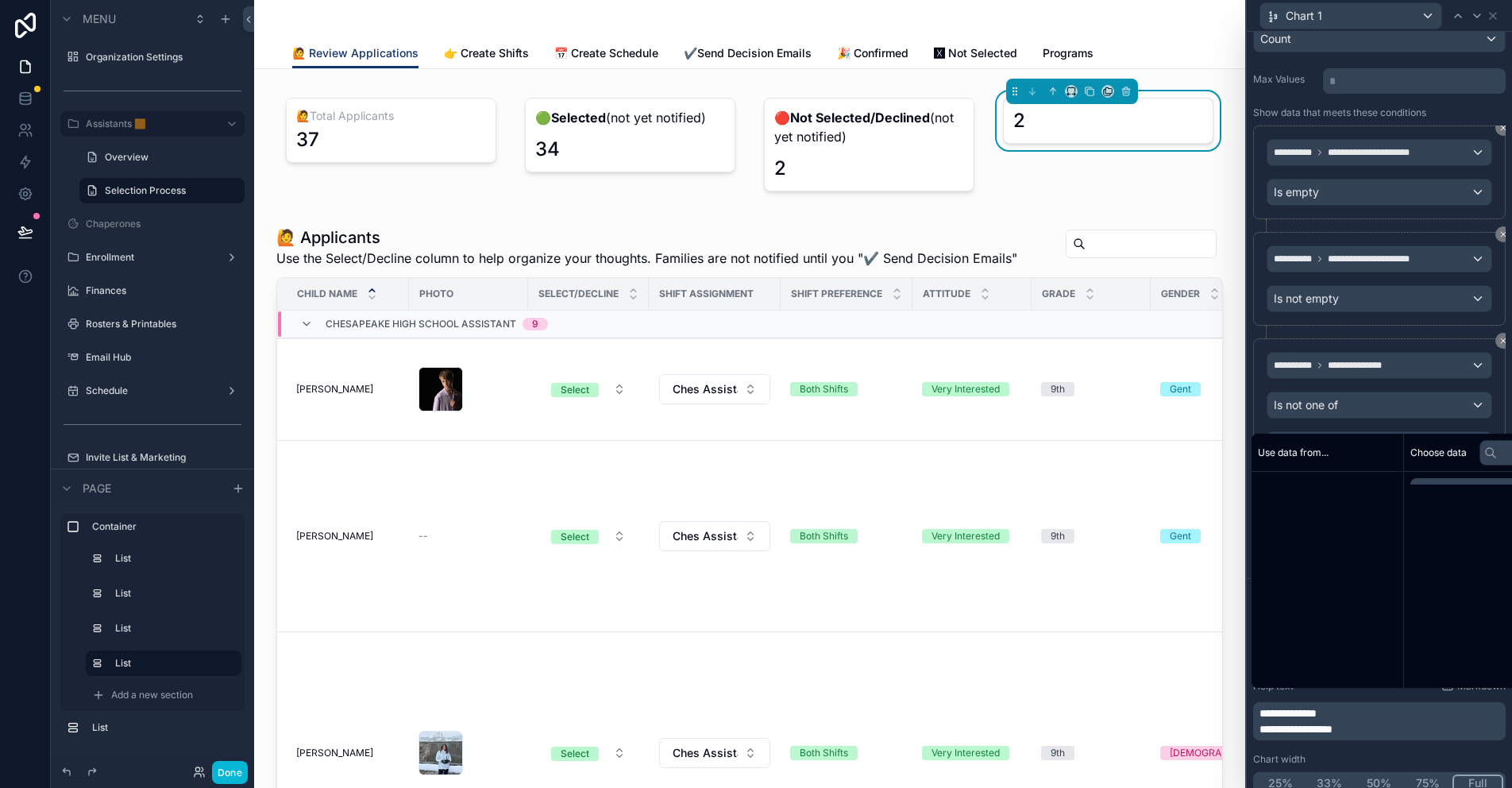
scroll to position [240, 0]
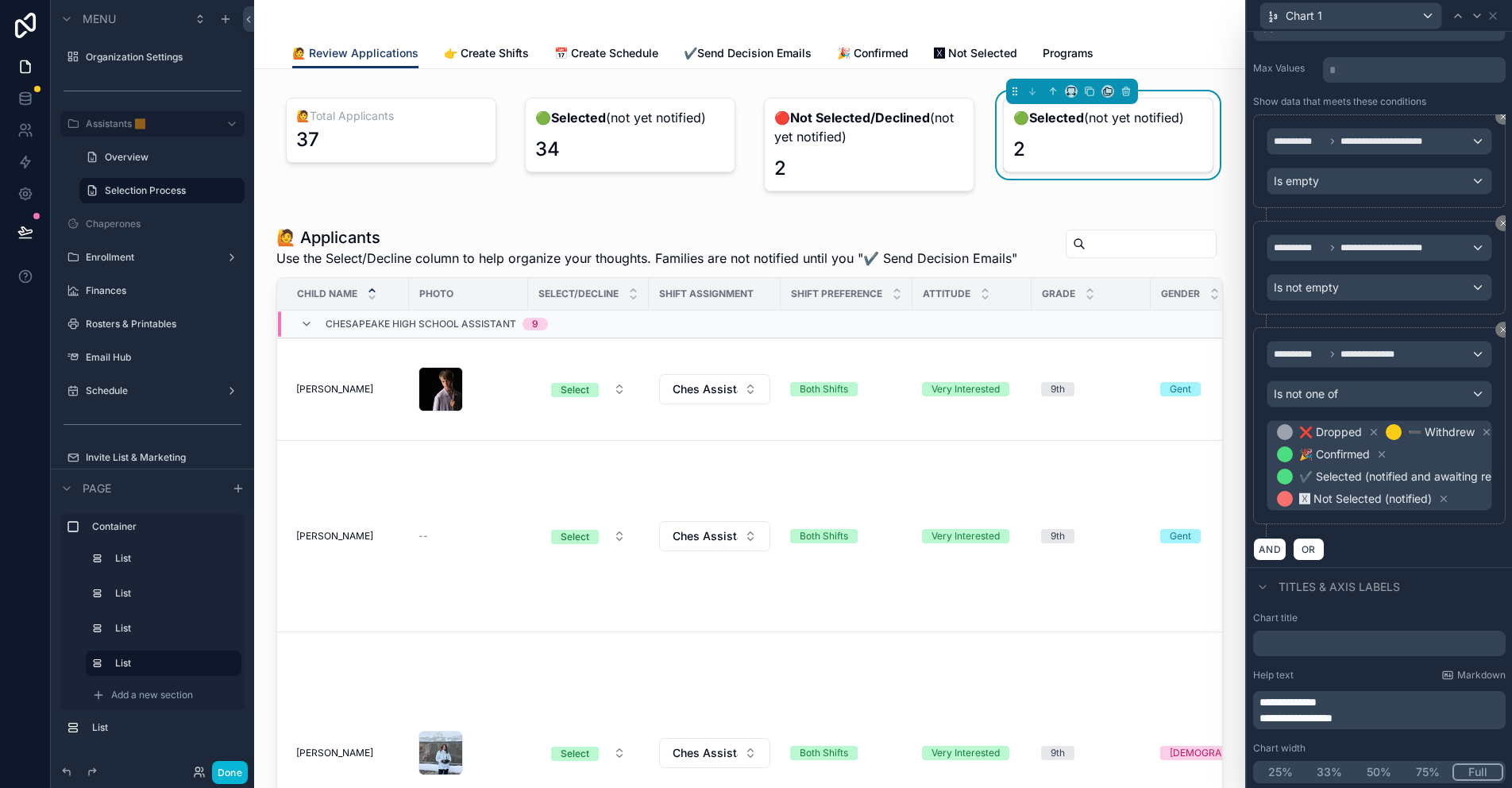
click at [1270, 698] on span "**********" at bounding box center [1288, 703] width 57 height 11
drag, startPoint x: 1333, startPoint y: 700, endPoint x: 1289, endPoint y: 703, distance: 44.1
click at [1289, 703] on span "**********" at bounding box center [1286, 703] width 53 height 11
drag, startPoint x: 1346, startPoint y: 702, endPoint x: 1286, endPoint y: 700, distance: 60.0
click at [1286, 700] on span "**********" at bounding box center [1288, 703] width 57 height 11
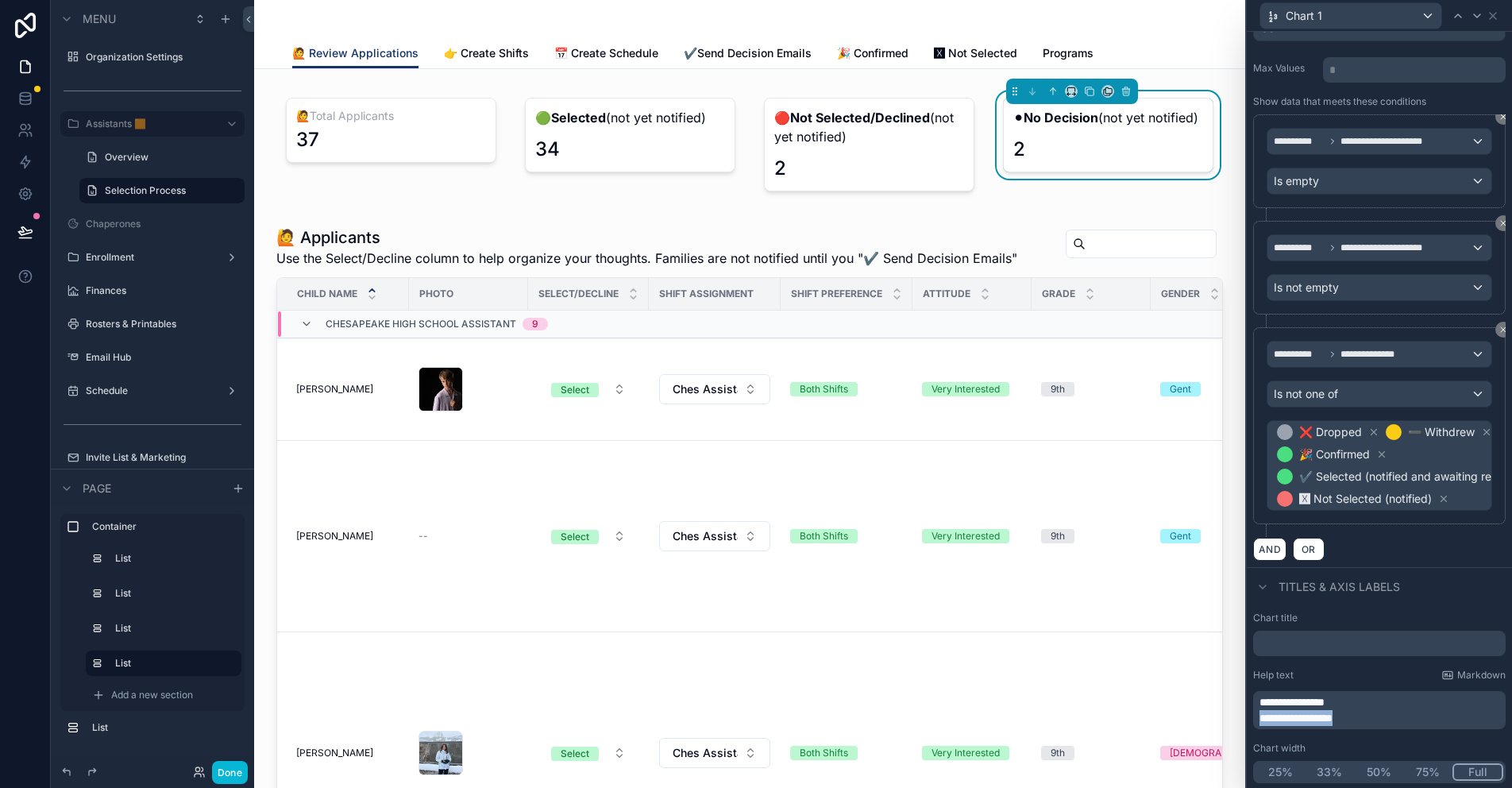
drag, startPoint x: 1361, startPoint y: 718, endPoint x: 1256, endPoint y: 720, distance: 105.0
click at [1256, 720] on div "**********" at bounding box center [1379, 710] width 252 height 38
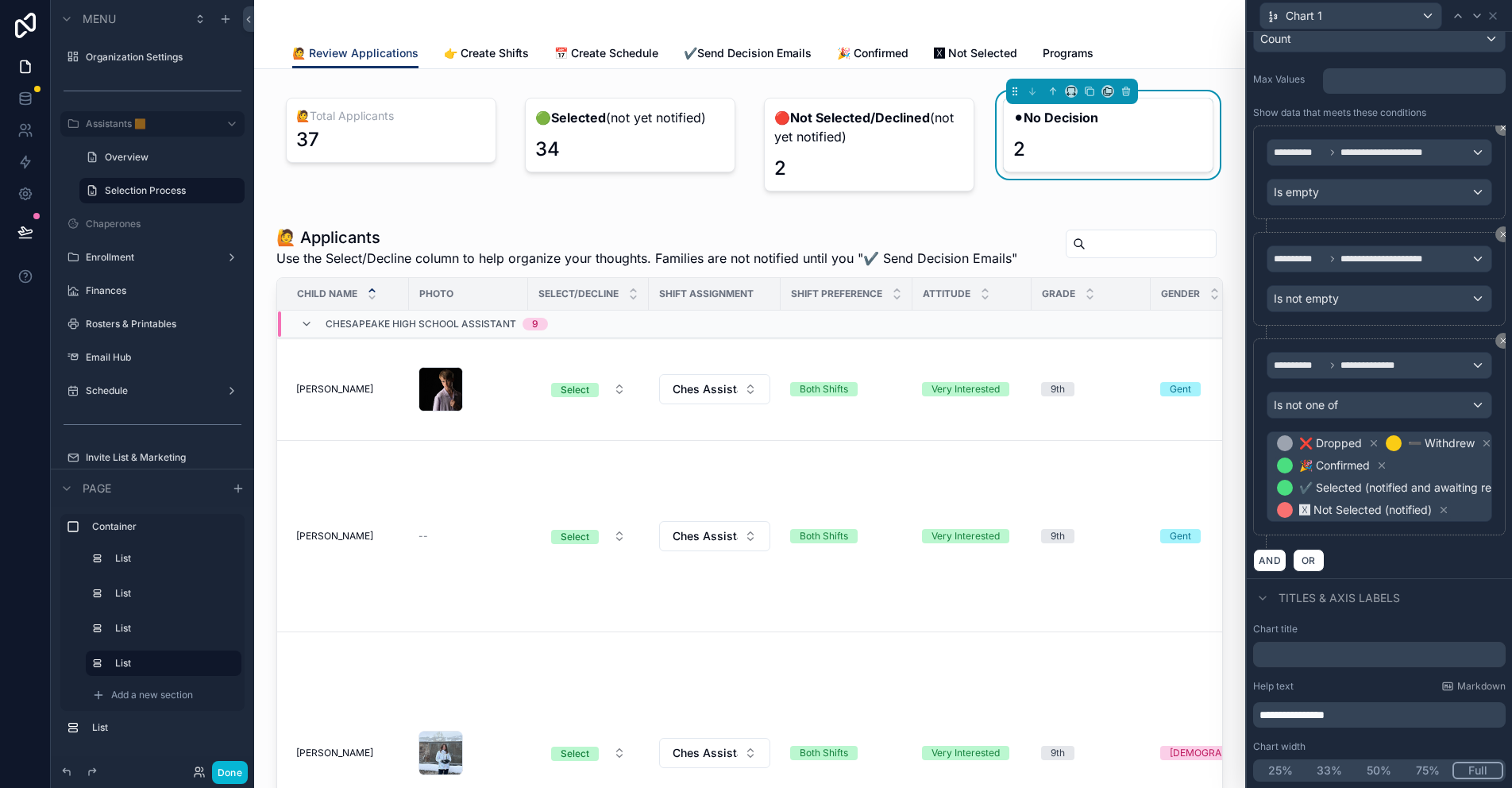
scroll to position [230, 0]
drag, startPoint x: 1352, startPoint y: 715, endPoint x: 1302, endPoint y: 715, distance: 50.0
click at [1302, 715] on span "**********" at bounding box center [1292, 715] width 65 height 11
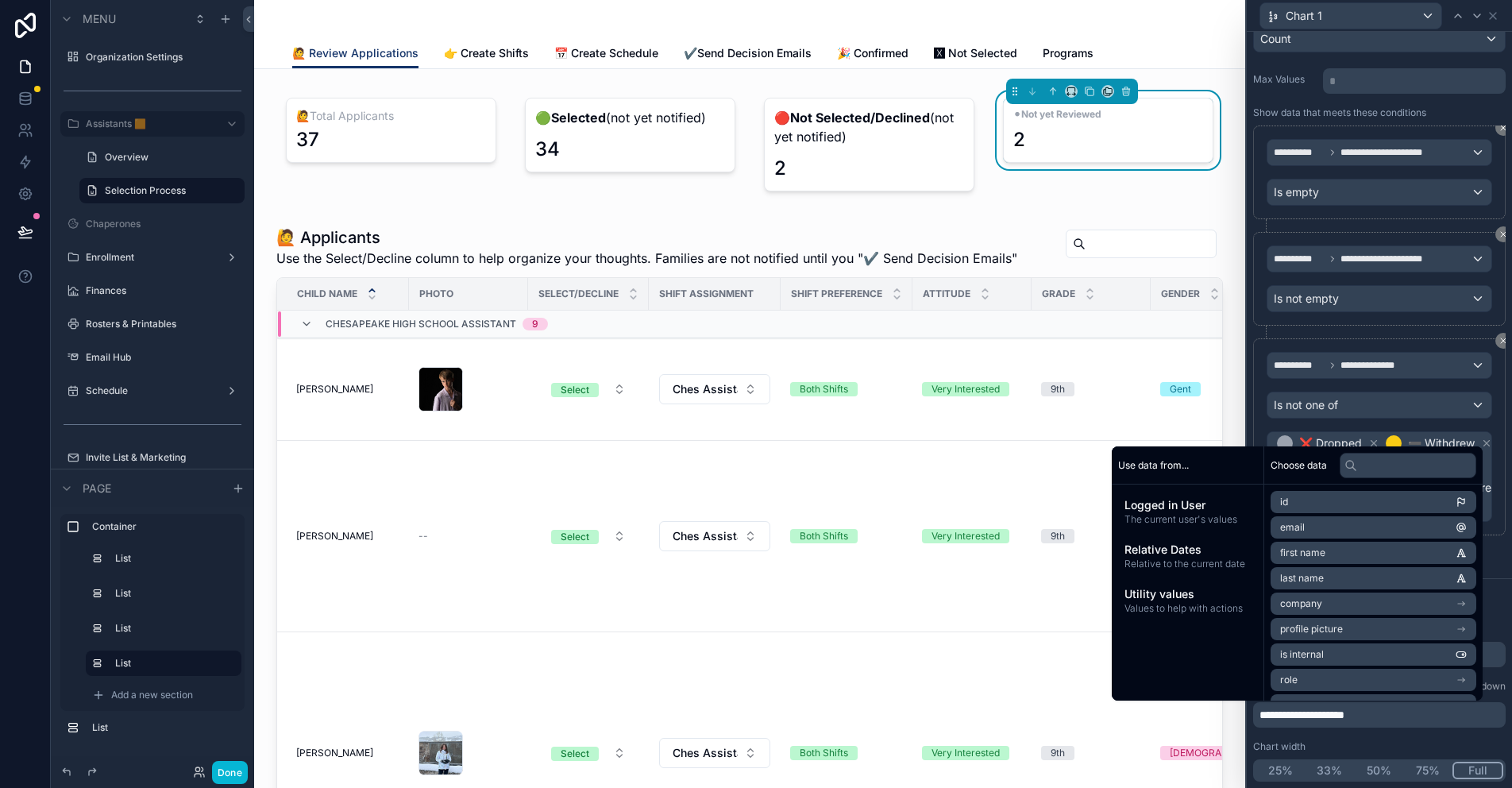
click at [1396, 716] on p "**********" at bounding box center [1381, 715] width 243 height 16
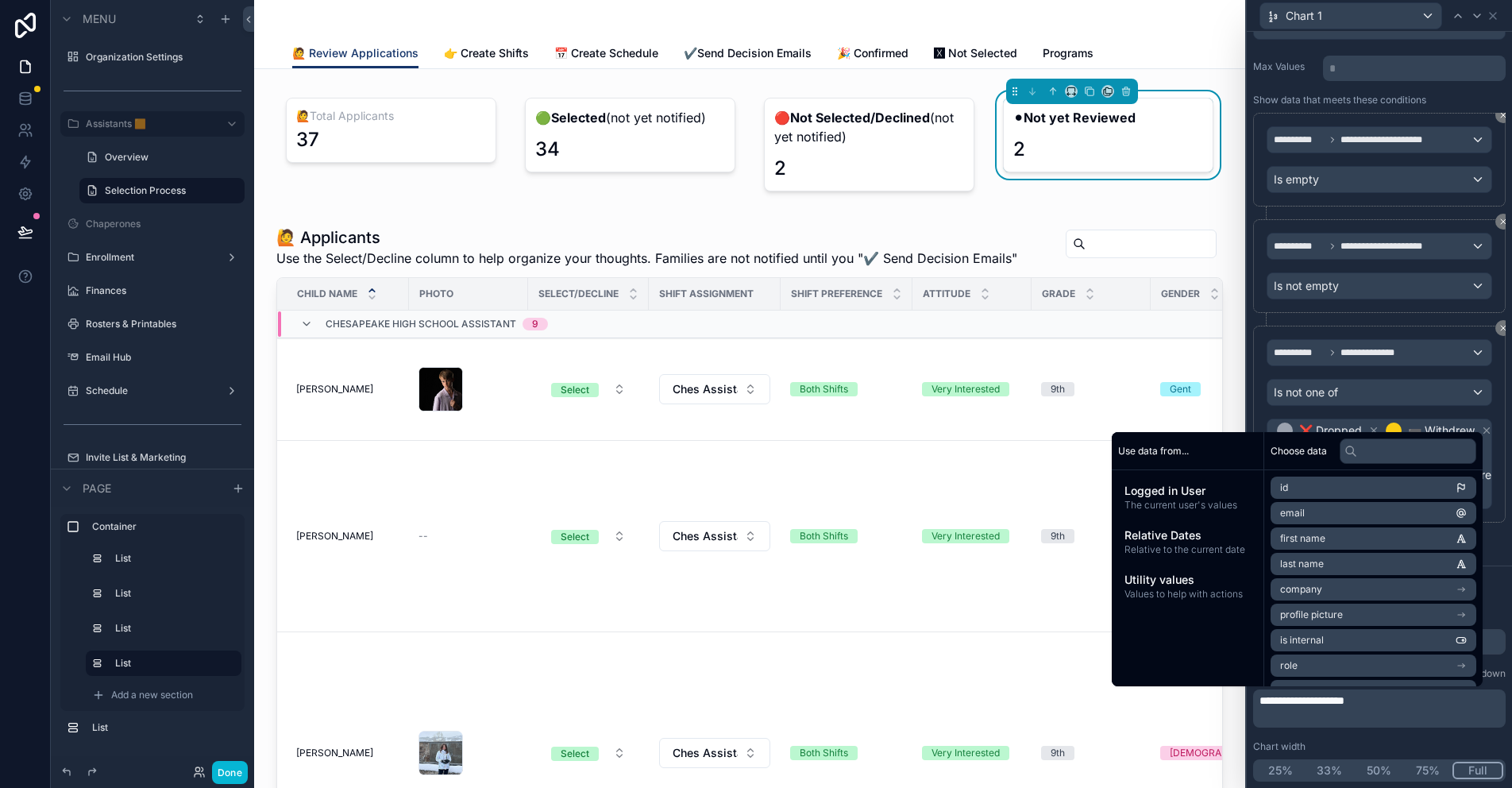
click at [1316, 701] on span "**********" at bounding box center [1302, 701] width 85 height 11
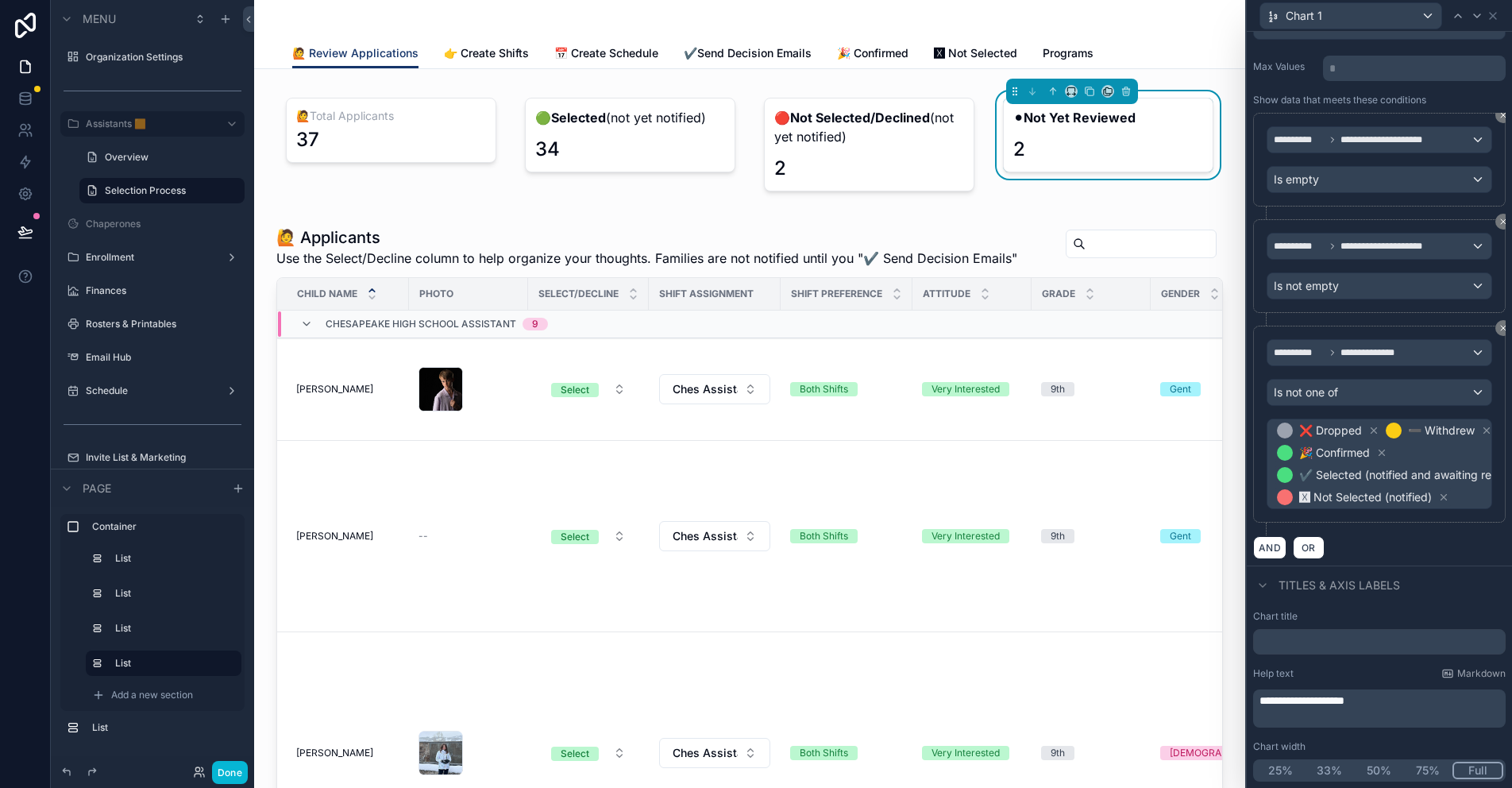
click at [1335, 738] on div "**********" at bounding box center [1379, 695] width 265 height 184
click at [910, 139] on div "scrollable content" at bounding box center [868, 144] width 230 height 106
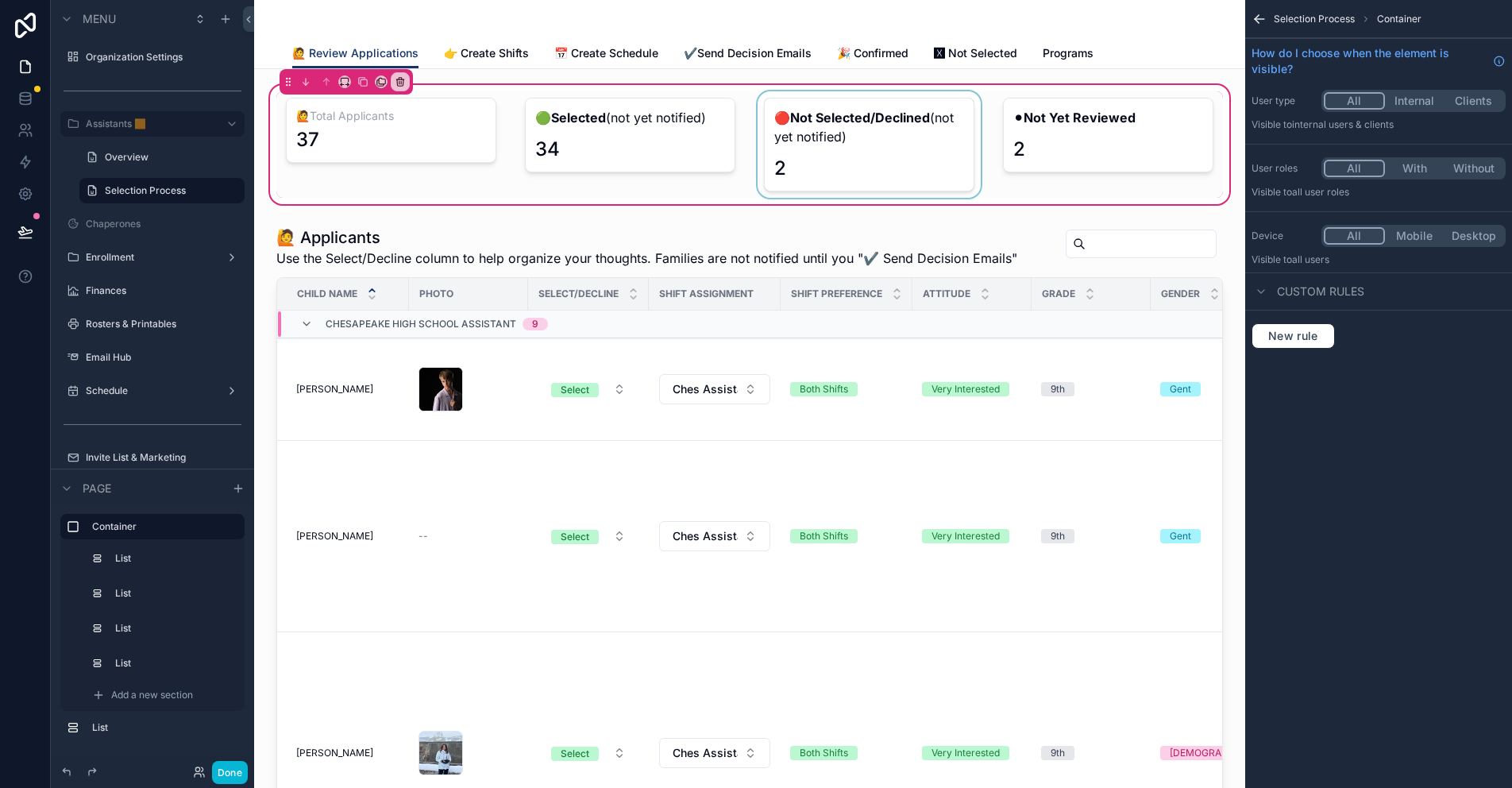
click at [849, 127] on div "scrollable content" at bounding box center [868, 144] width 230 height 106
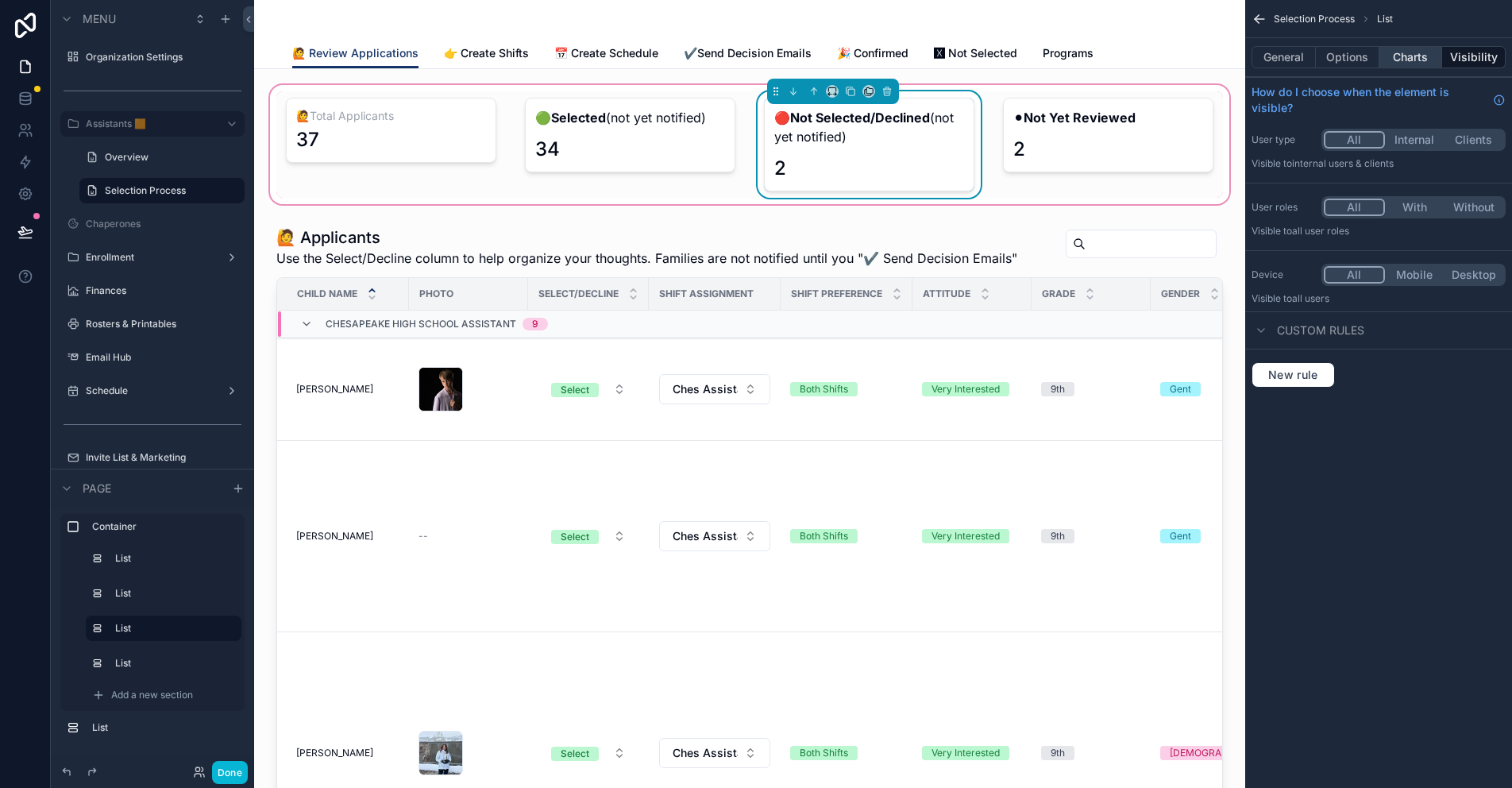
click at [1406, 61] on button "Charts" at bounding box center [1410, 57] width 64 height 23
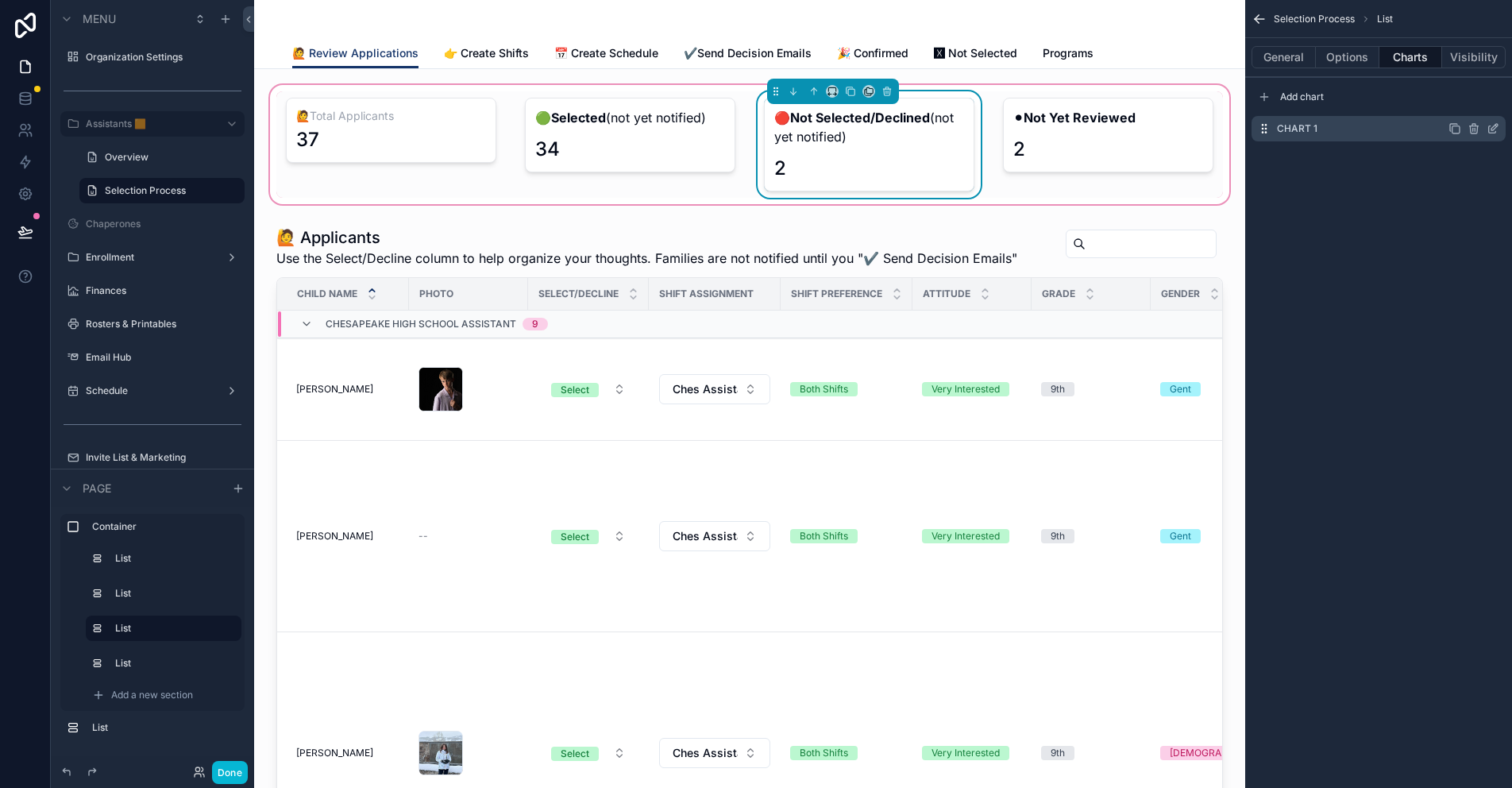
click at [1495, 129] on icon "scrollable content" at bounding box center [1493, 129] width 13 height 13
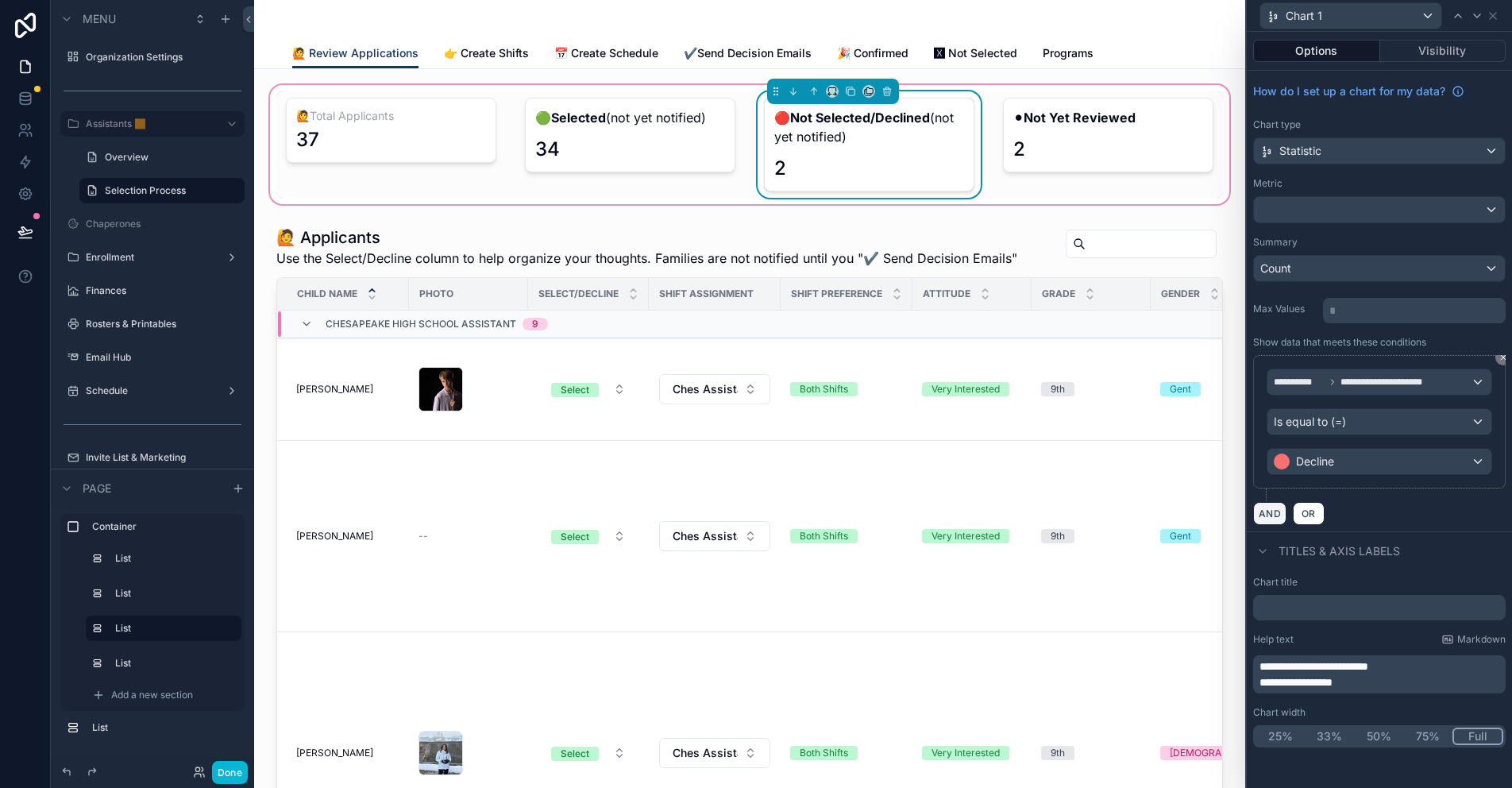
click at [1272, 507] on button "AND" at bounding box center [1269, 513] width 33 height 23
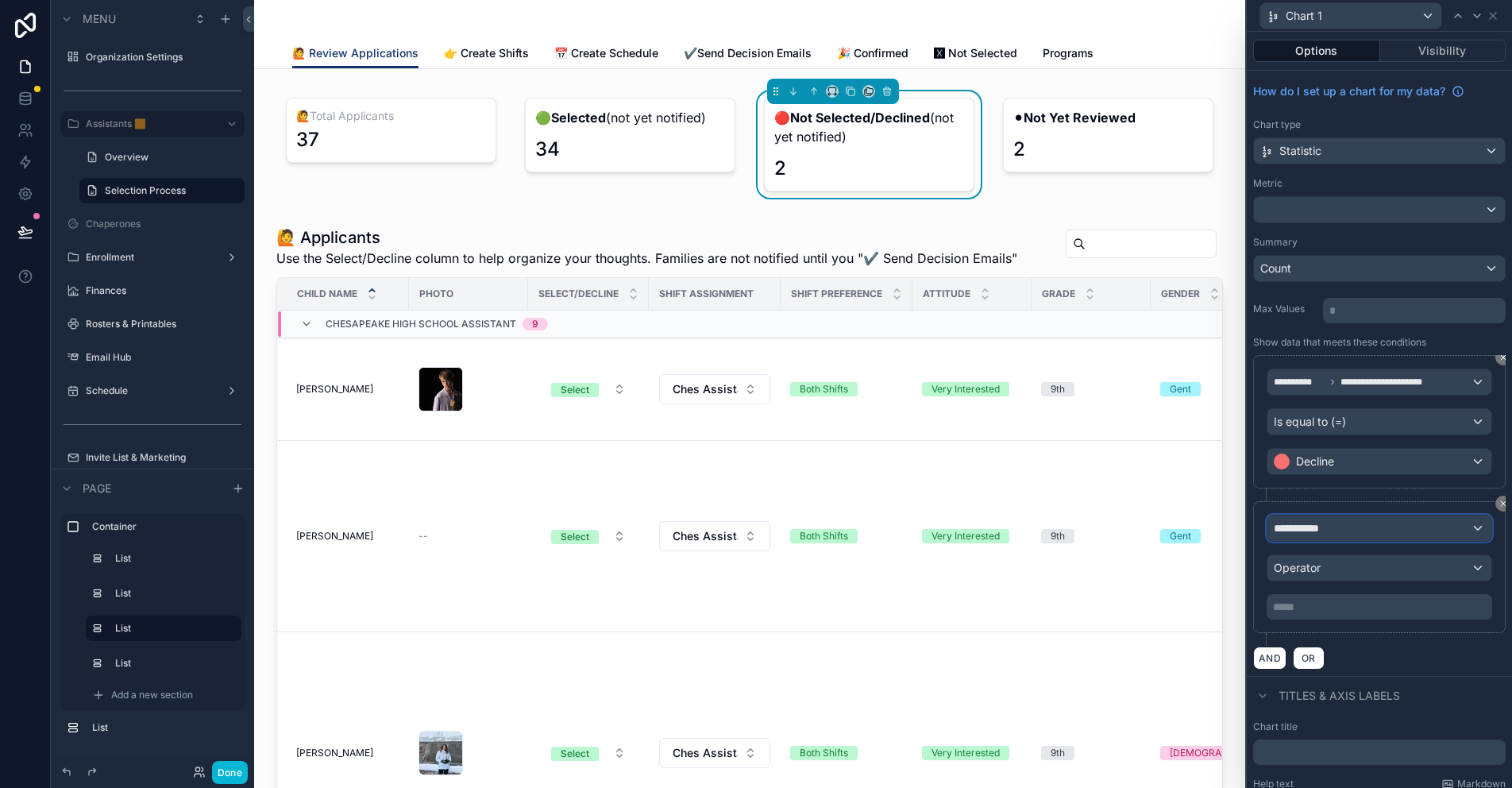
click at [1337, 528] on div "**********" at bounding box center [1379, 528] width 224 height 26
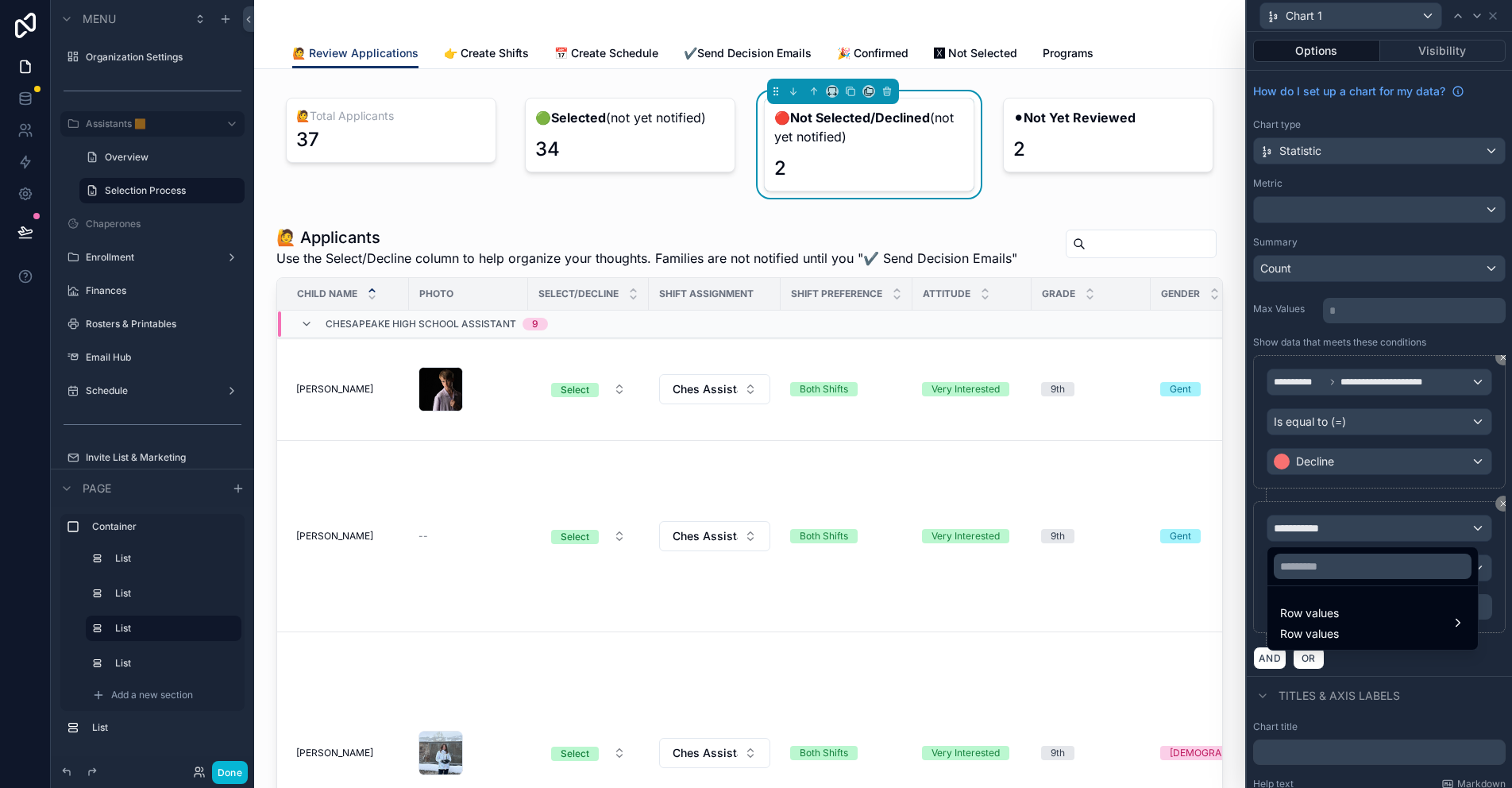
drag, startPoint x: 1312, startPoint y: 616, endPoint x: 1242, endPoint y: 581, distance: 78.3
click at [1312, 616] on span "Row values" at bounding box center [1309, 613] width 59 height 19
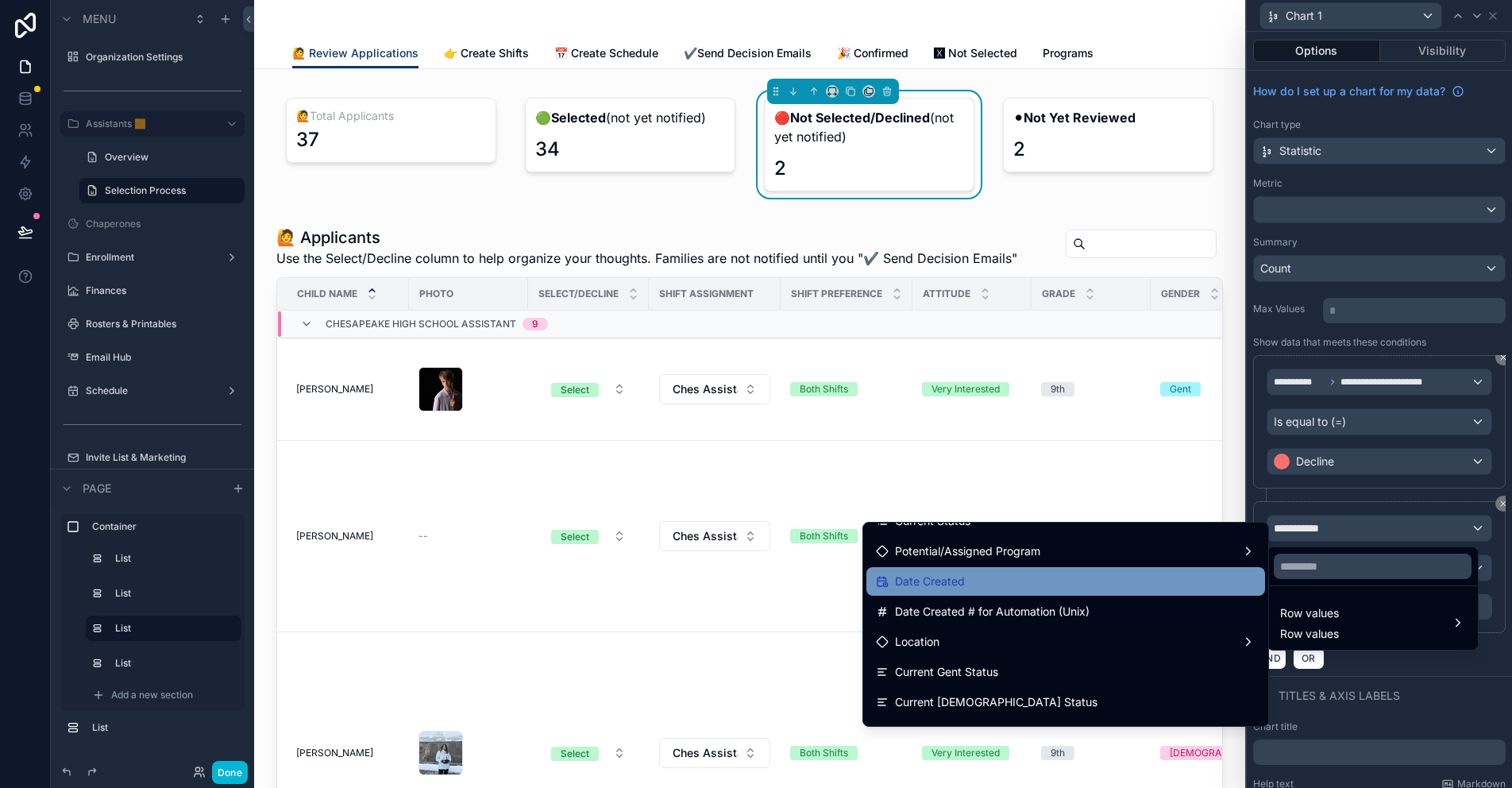
scroll to position [0, 0]
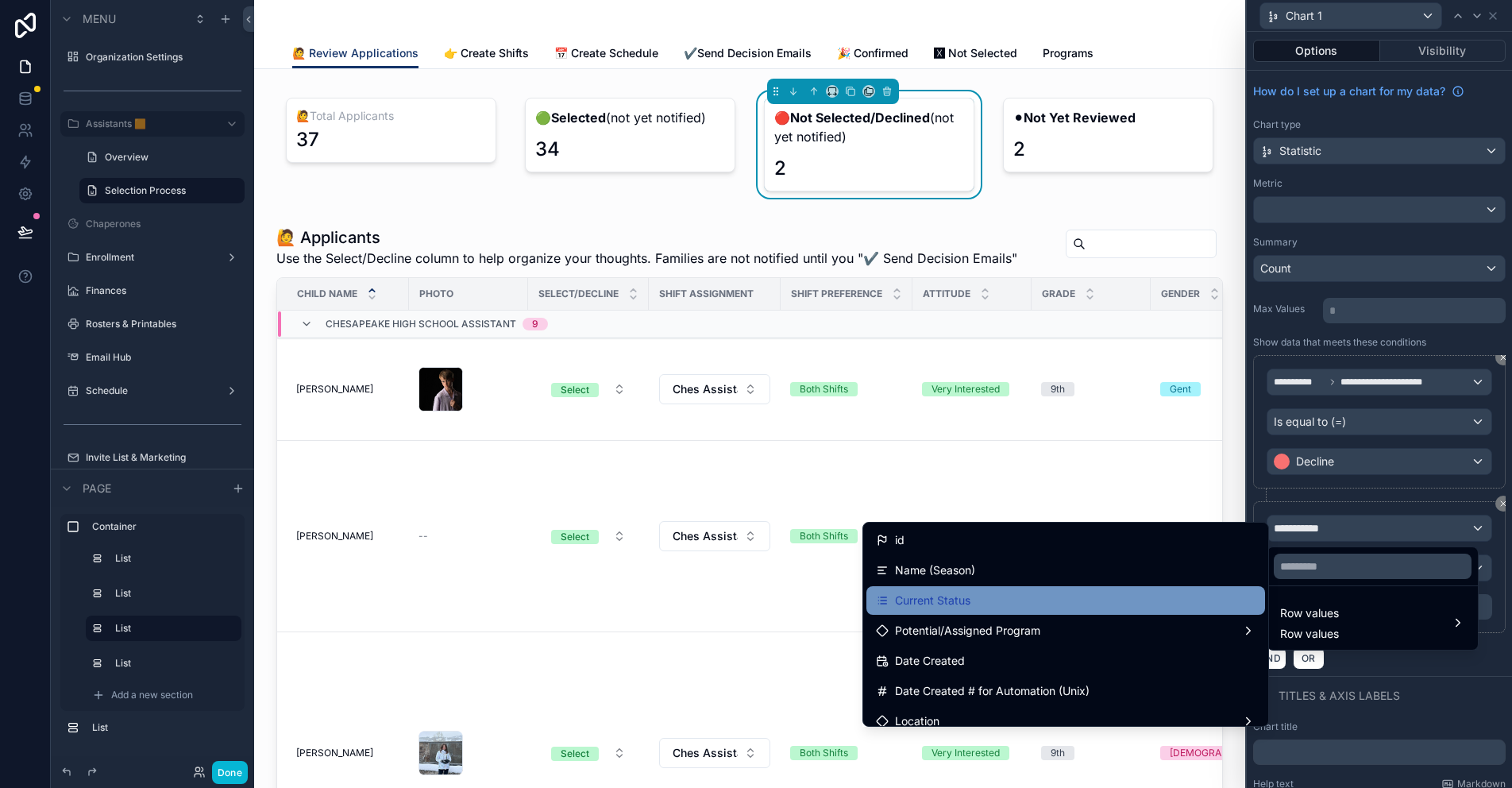
click at [970, 603] on span "Current Status" at bounding box center [933, 601] width 76 height 19
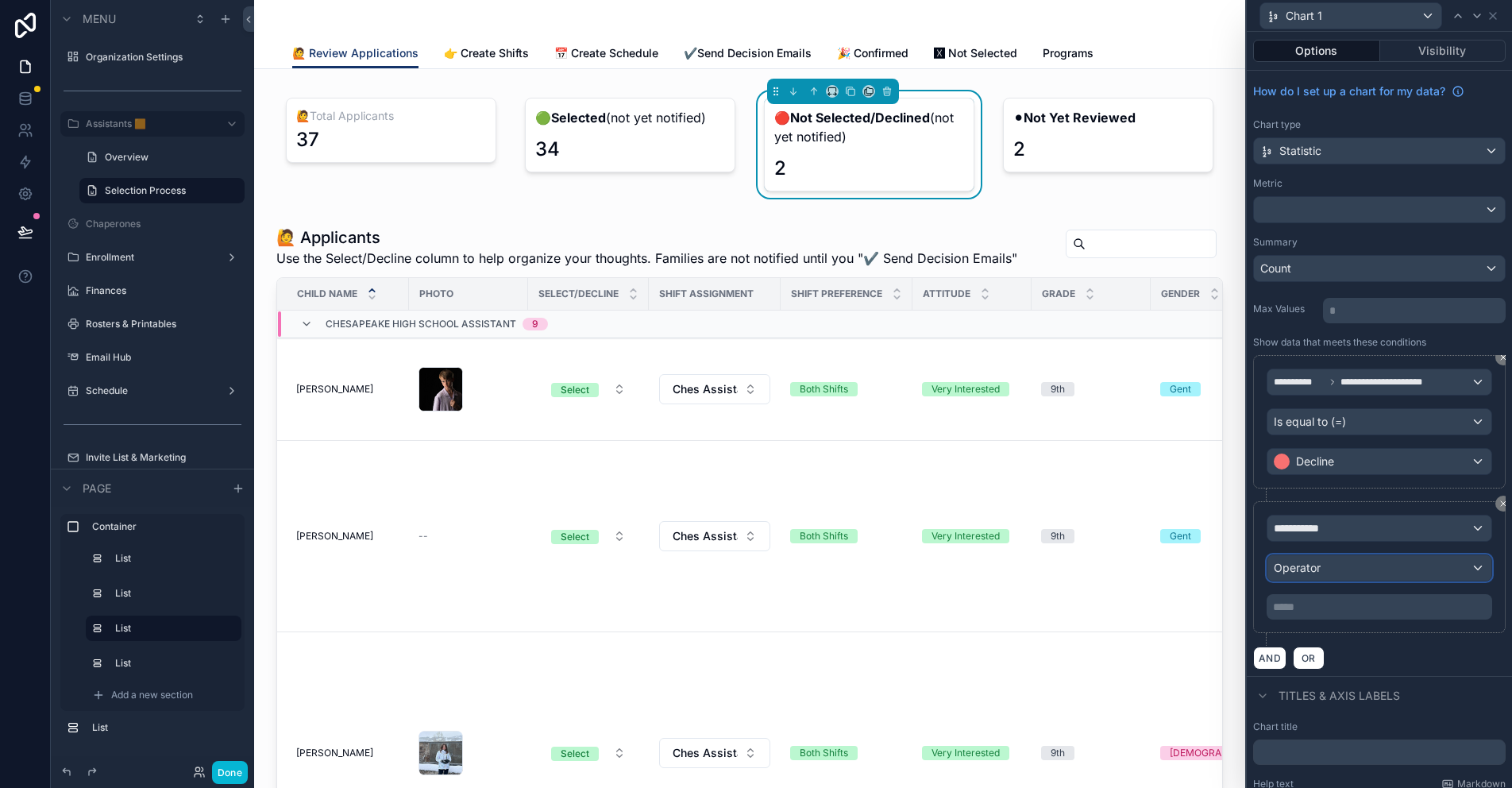
click at [1314, 567] on span "Operator" at bounding box center [1297, 567] width 47 height 14
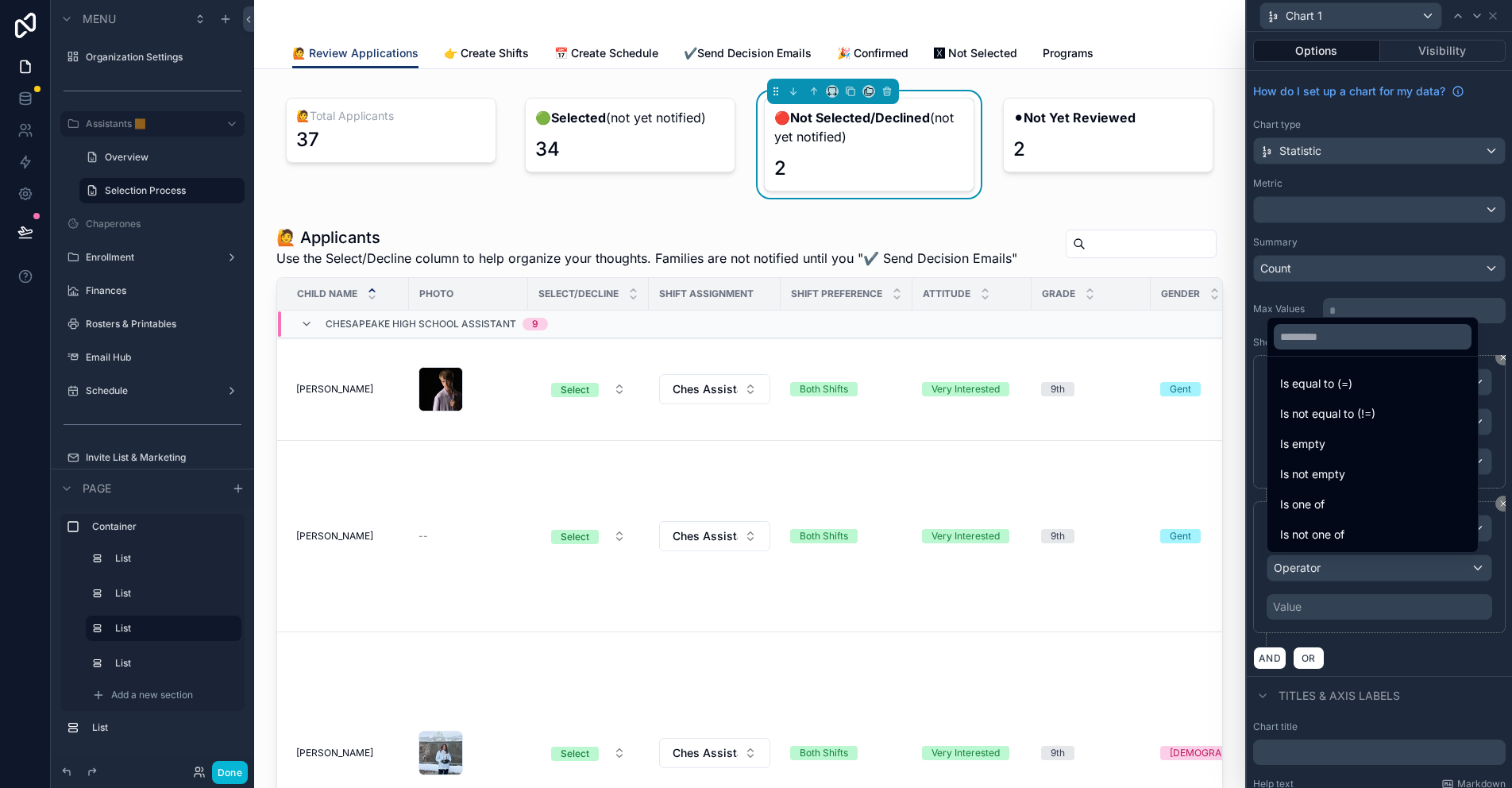
click at [1347, 561] on div at bounding box center [1379, 394] width 265 height 788
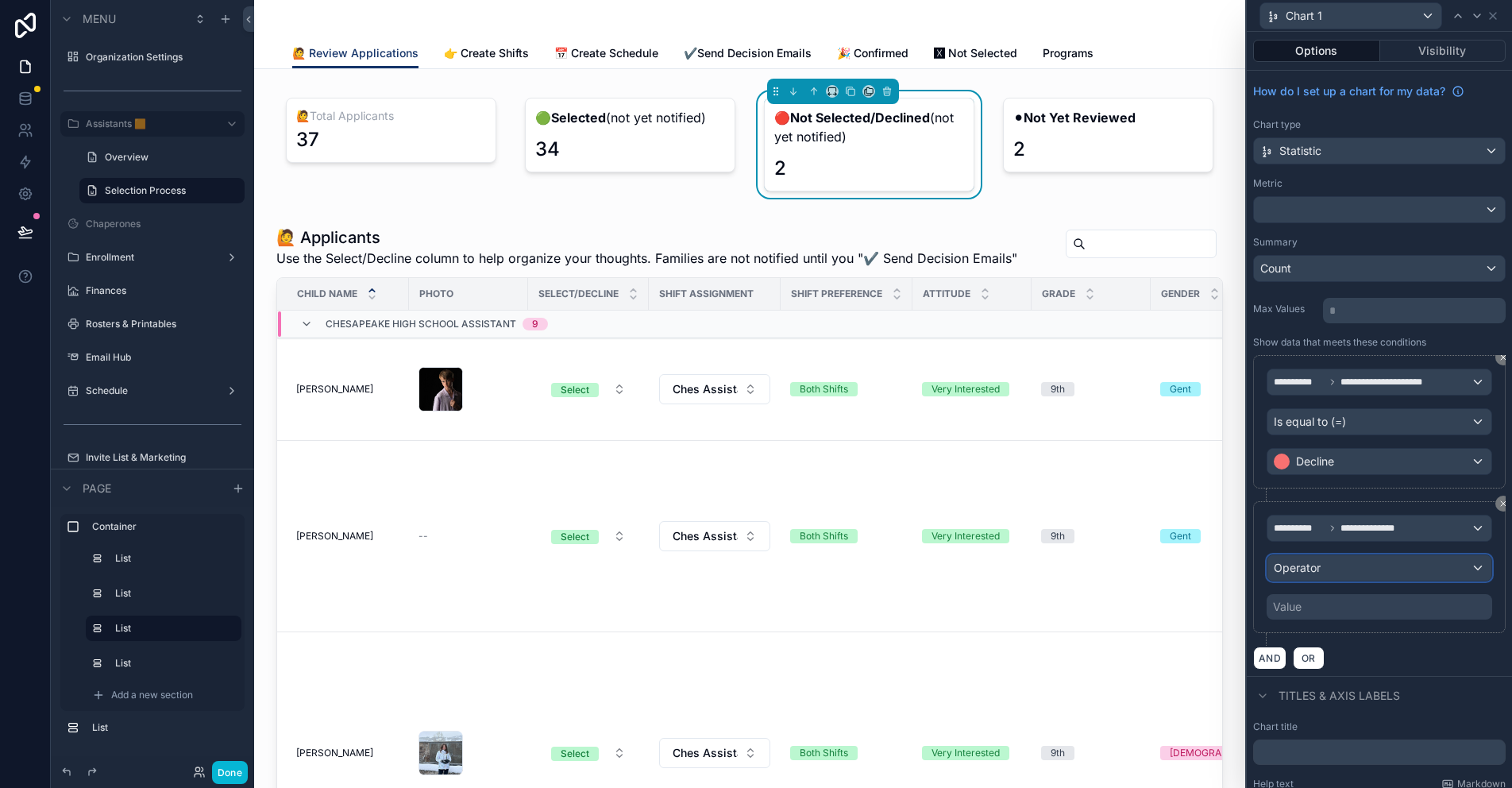
click at [1347, 565] on div "Operator" at bounding box center [1379, 568] width 224 height 26
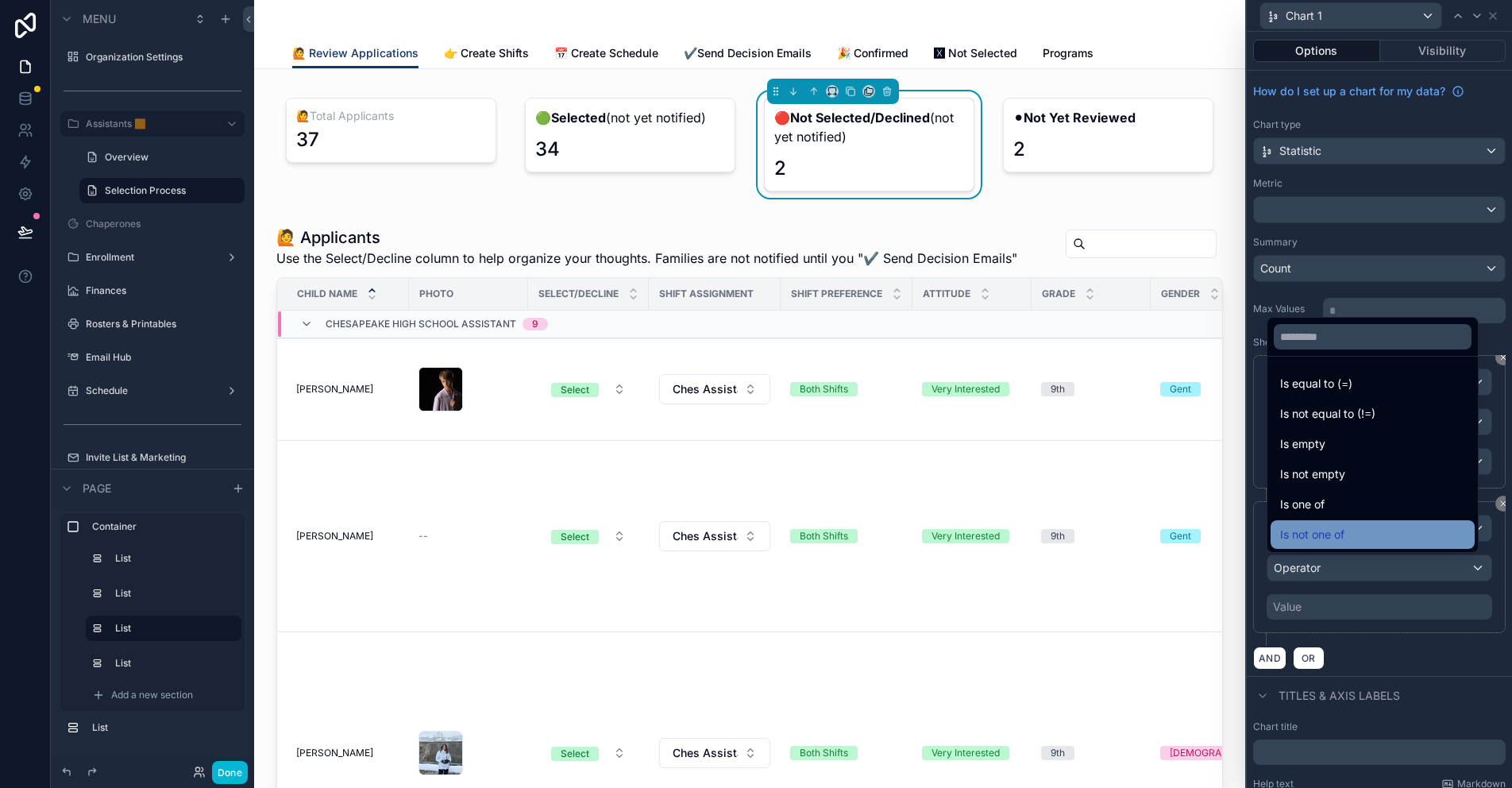
click at [1339, 529] on span "Is not one of" at bounding box center [1312, 535] width 65 height 19
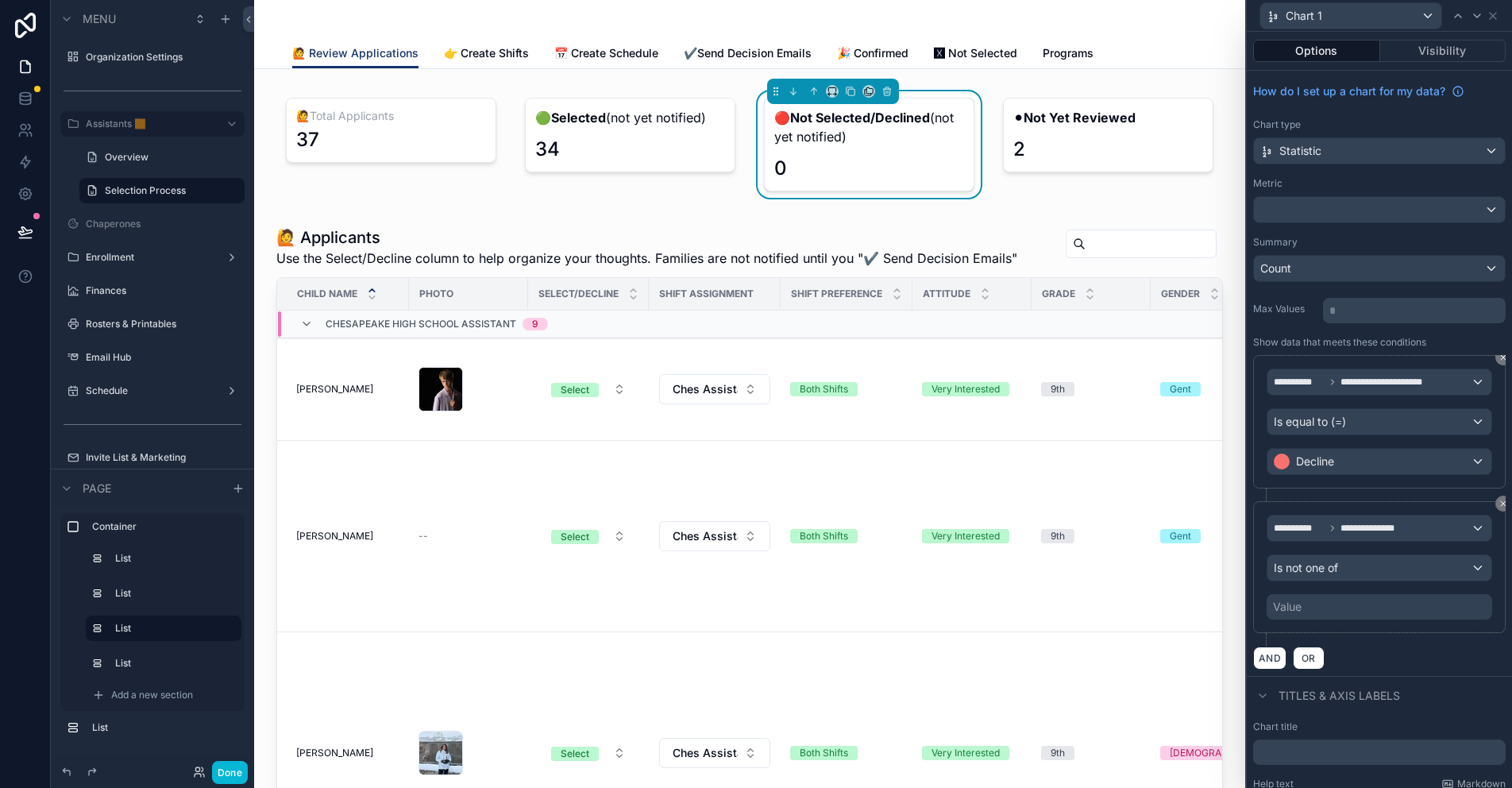
click at [1317, 602] on div "Value" at bounding box center [1379, 607] width 226 height 26
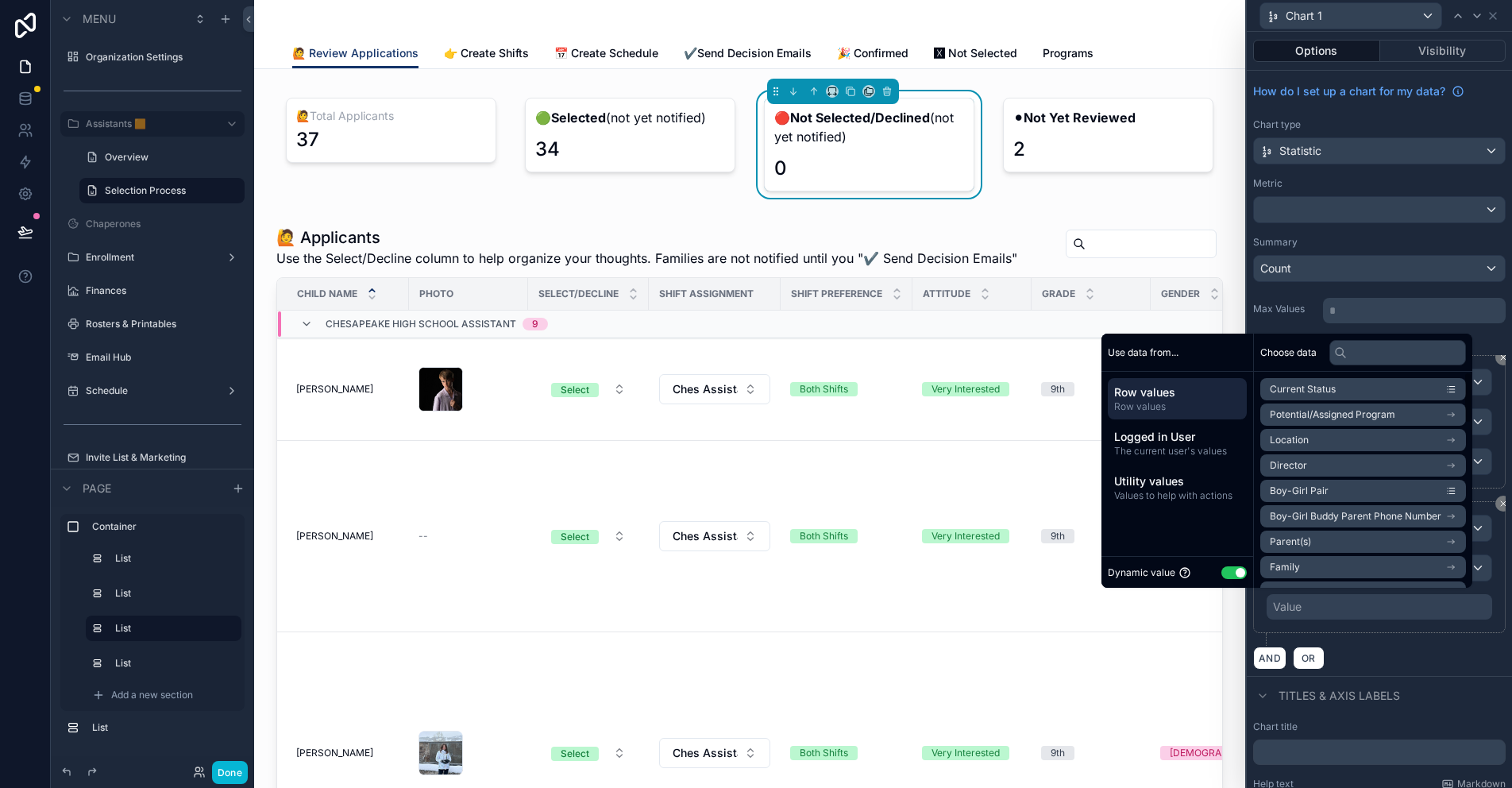
click at [1228, 568] on button "Use setting" at bounding box center [1234, 573] width 26 height 13
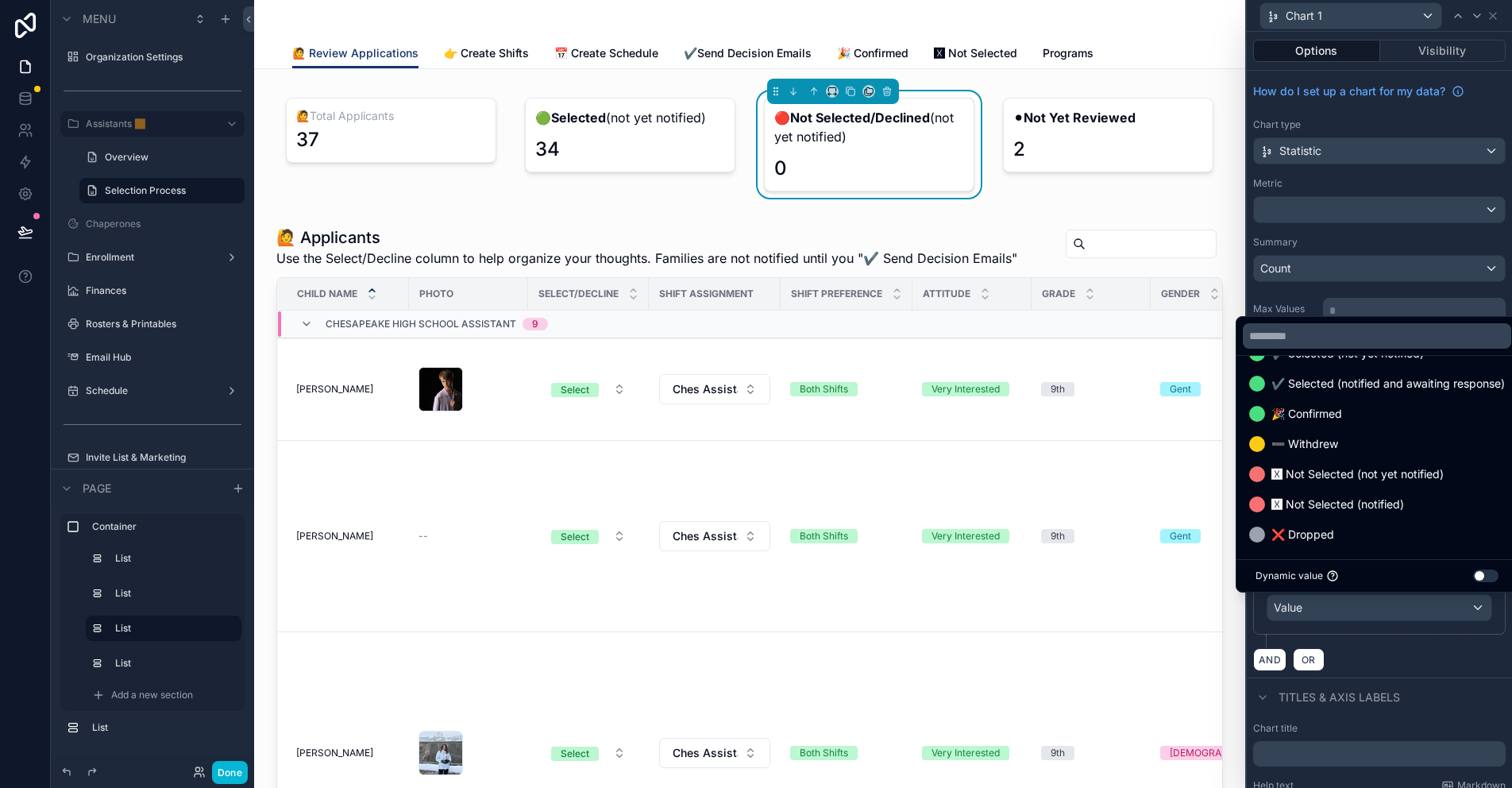
scroll to position [424, 0]
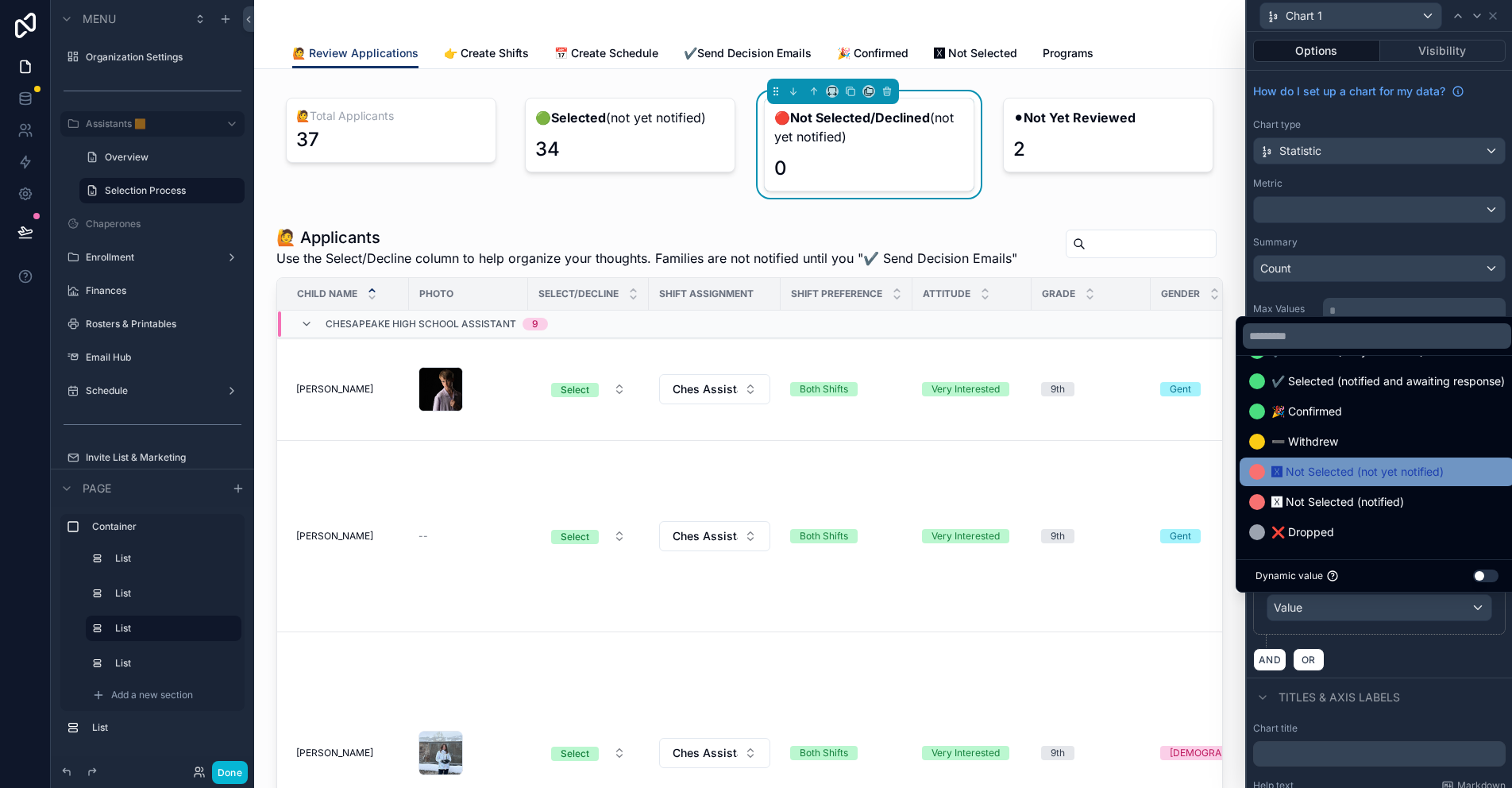
click at [1345, 502] on span "🆇 Not Selected (notified)" at bounding box center [1337, 502] width 132 height 19
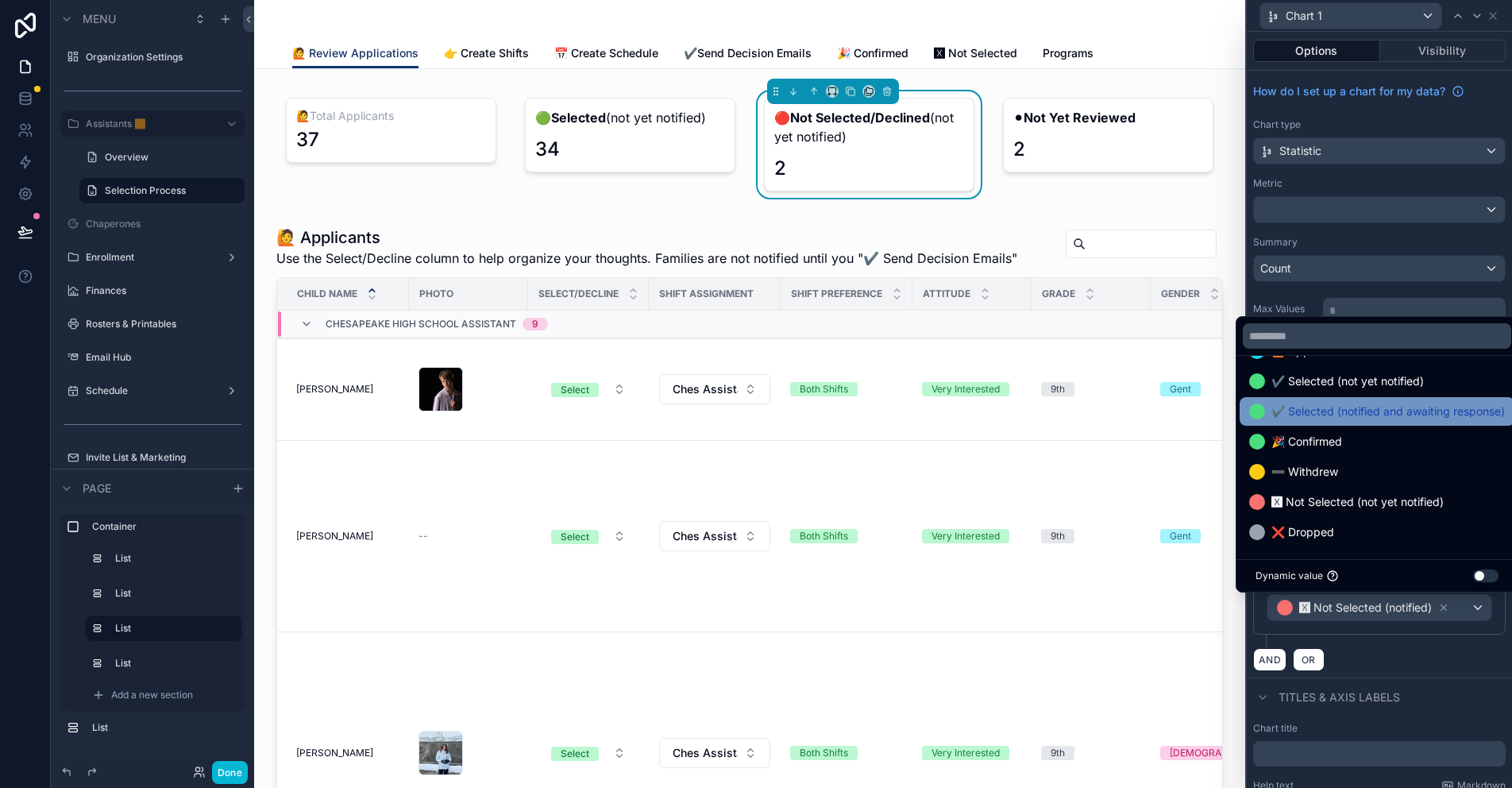
click at [1333, 418] on span "✔️ Selected (notified and awaiting response)" at bounding box center [1387, 411] width 233 height 19
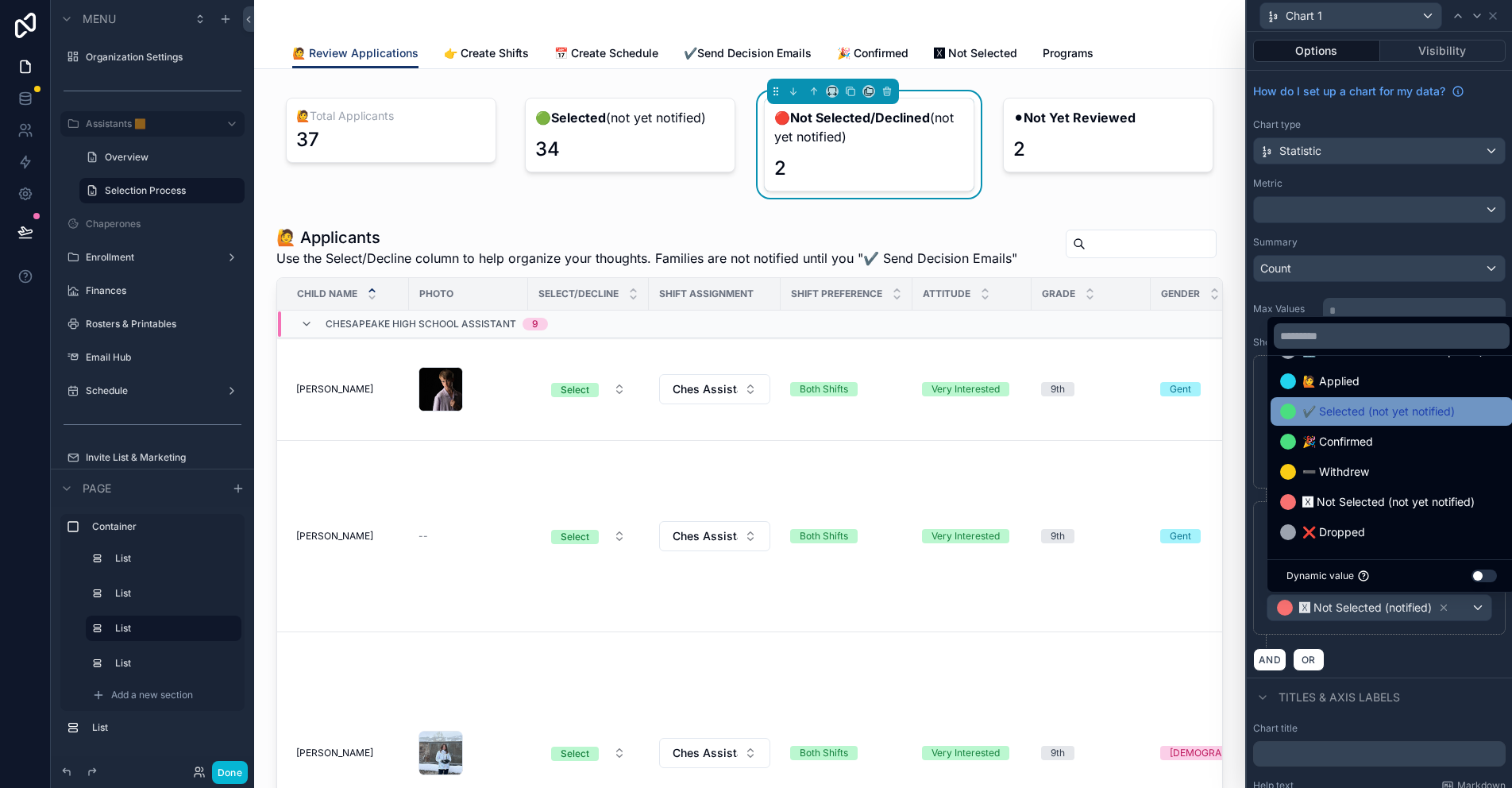
drag, startPoint x: 1348, startPoint y: 444, endPoint x: 1356, endPoint y: 469, distance: 26.2
click at [1348, 444] on span "🎉 Confirmed" at bounding box center [1338, 442] width 71 height 19
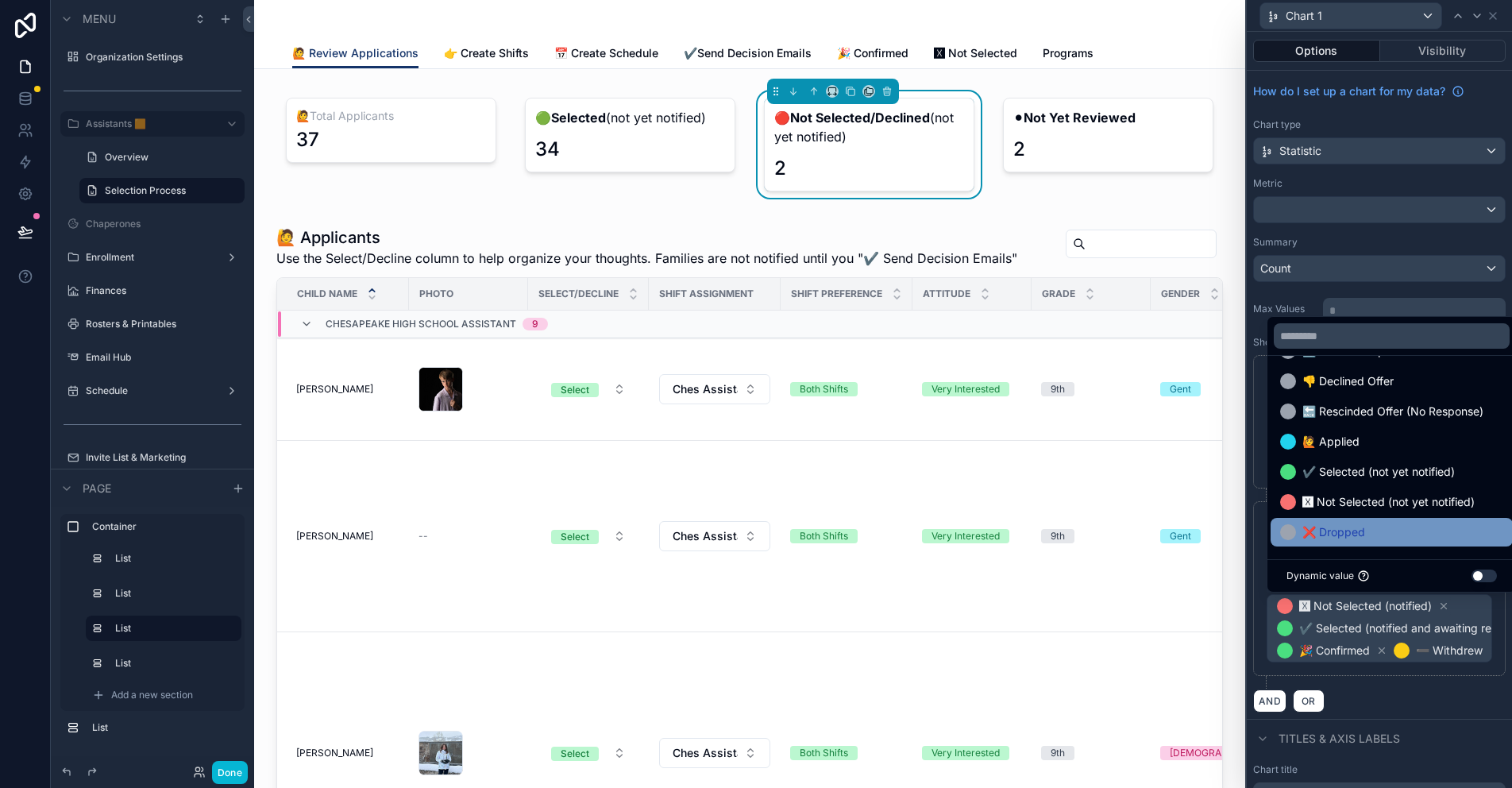
scroll to position [303, 0]
click at [1372, 527] on div "❌ Dropped" at bounding box center [1391, 532] width 223 height 19
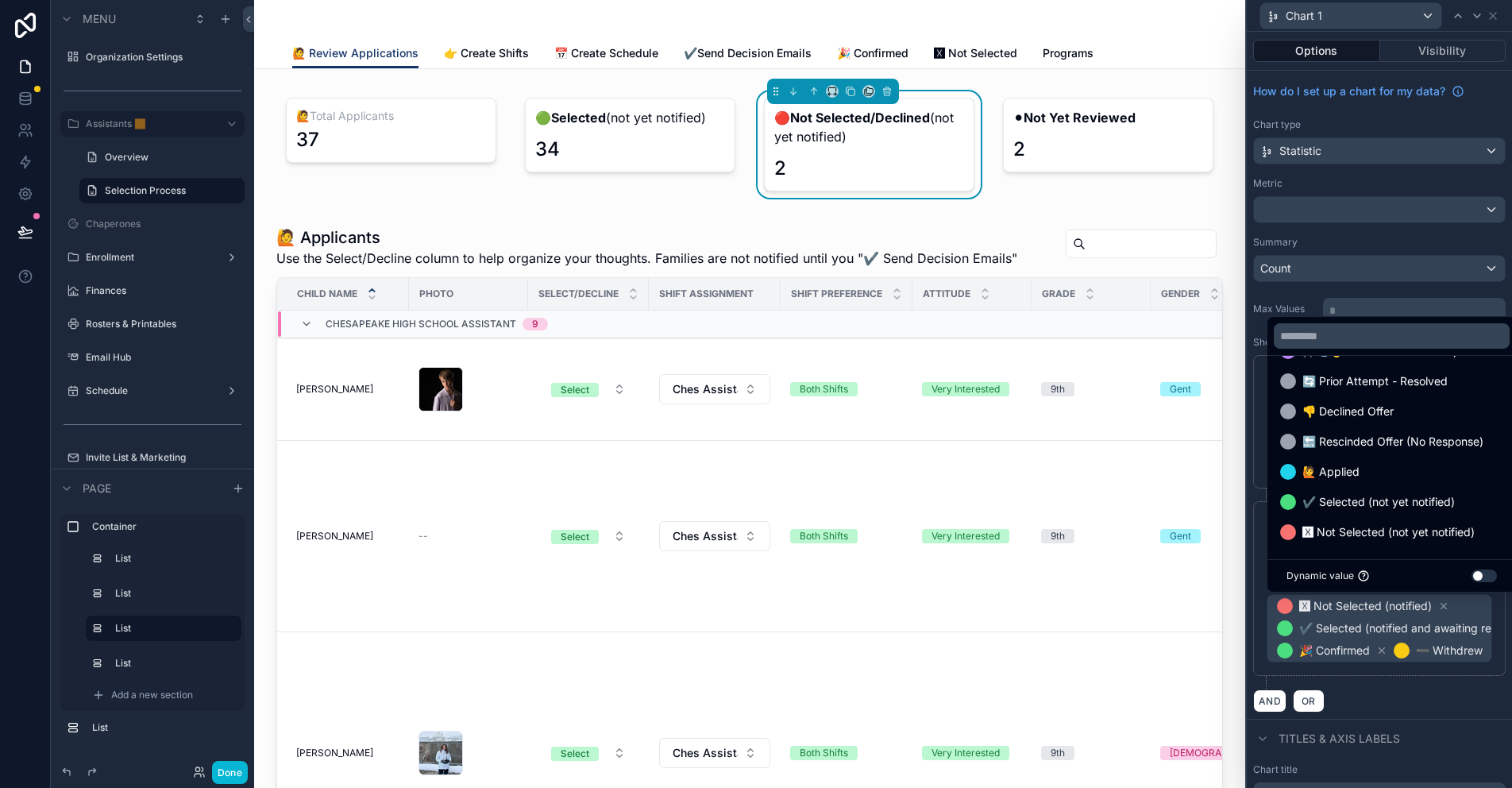
scroll to position [273, 0]
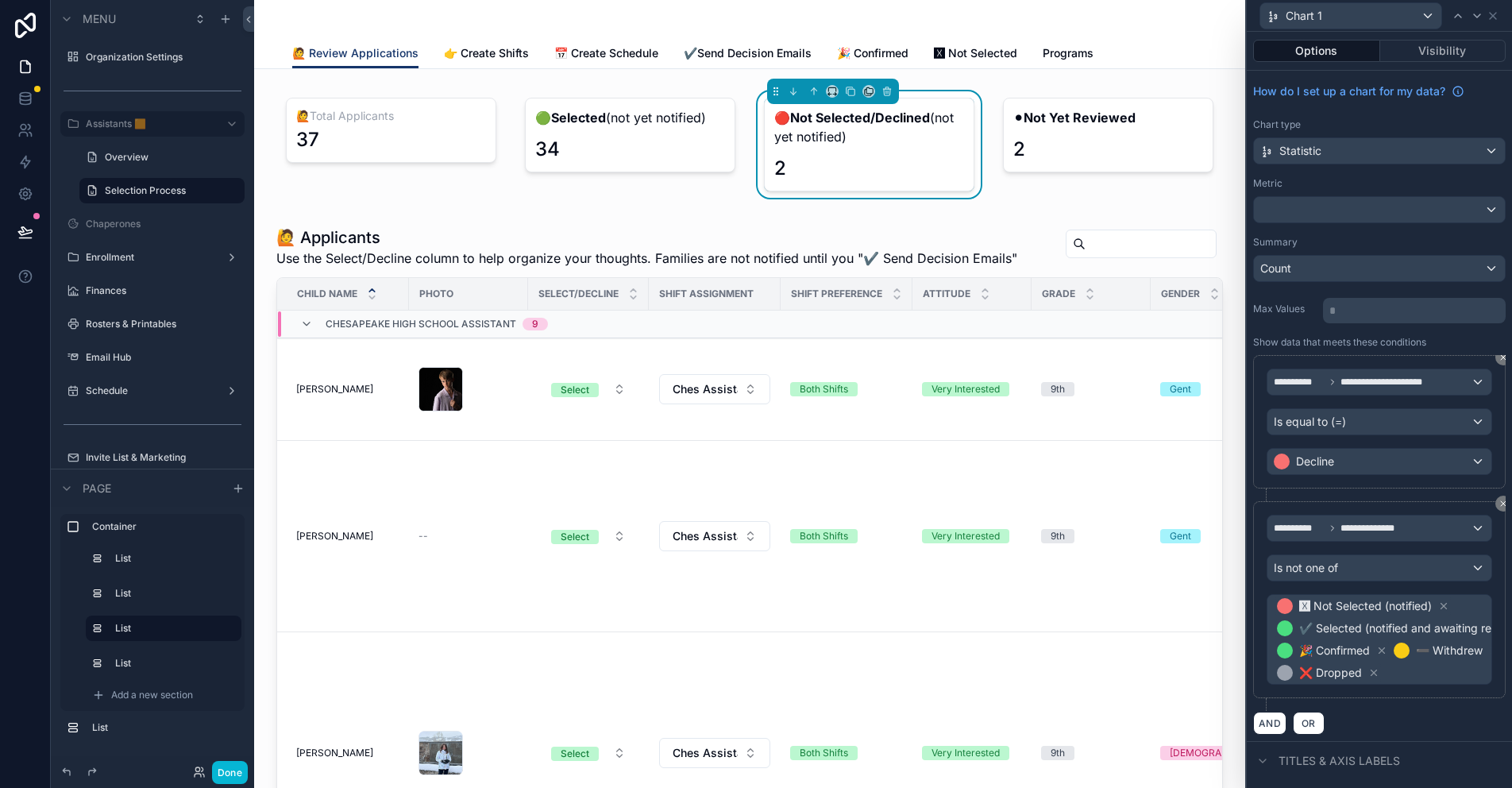
click at [1453, 694] on div "**********" at bounding box center [1379, 599] width 252 height 197
click at [669, 134] on div "scrollable content" at bounding box center [630, 144] width 230 height 106
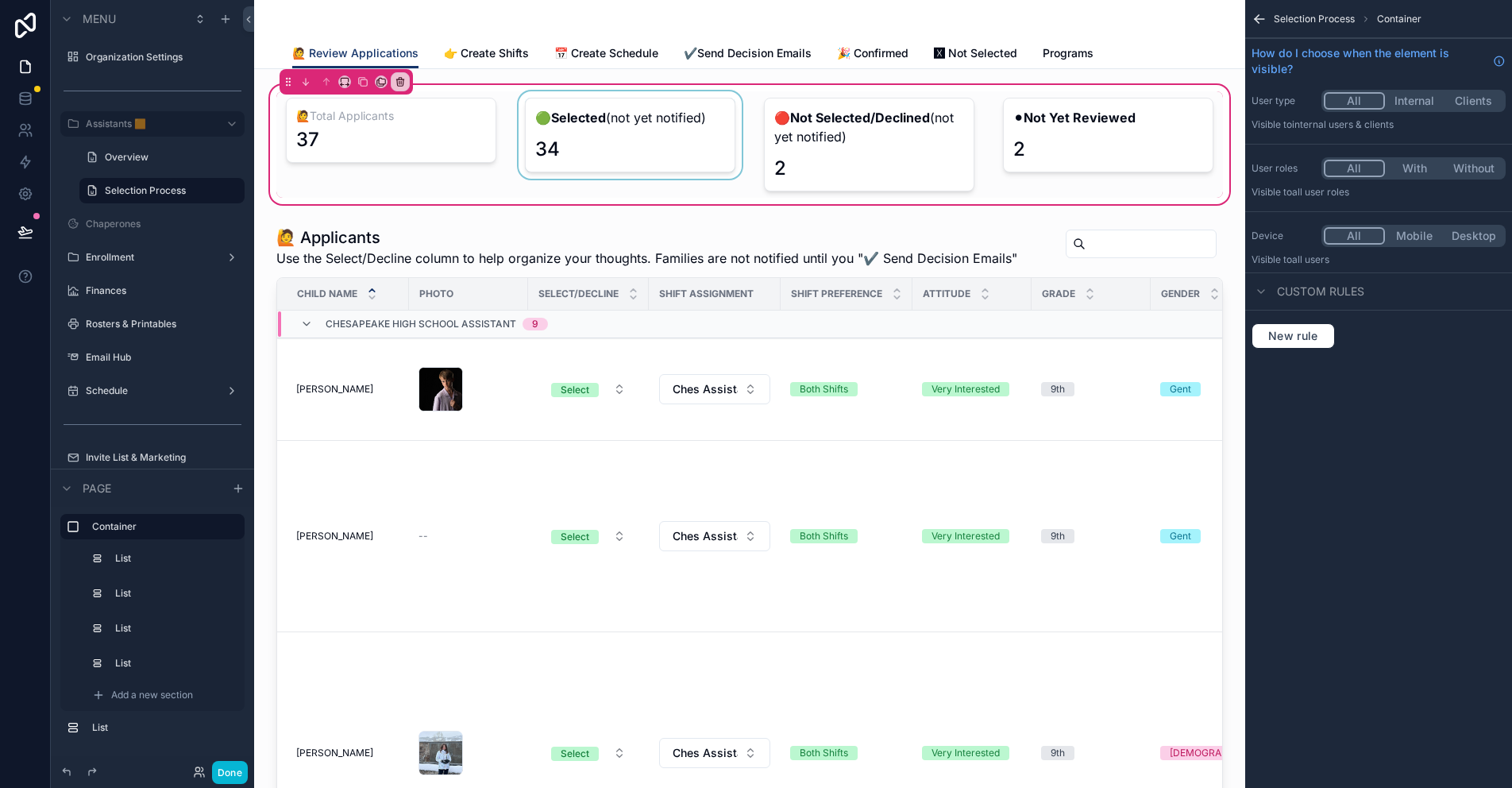
click at [644, 131] on div "scrollable content" at bounding box center [630, 144] width 230 height 106
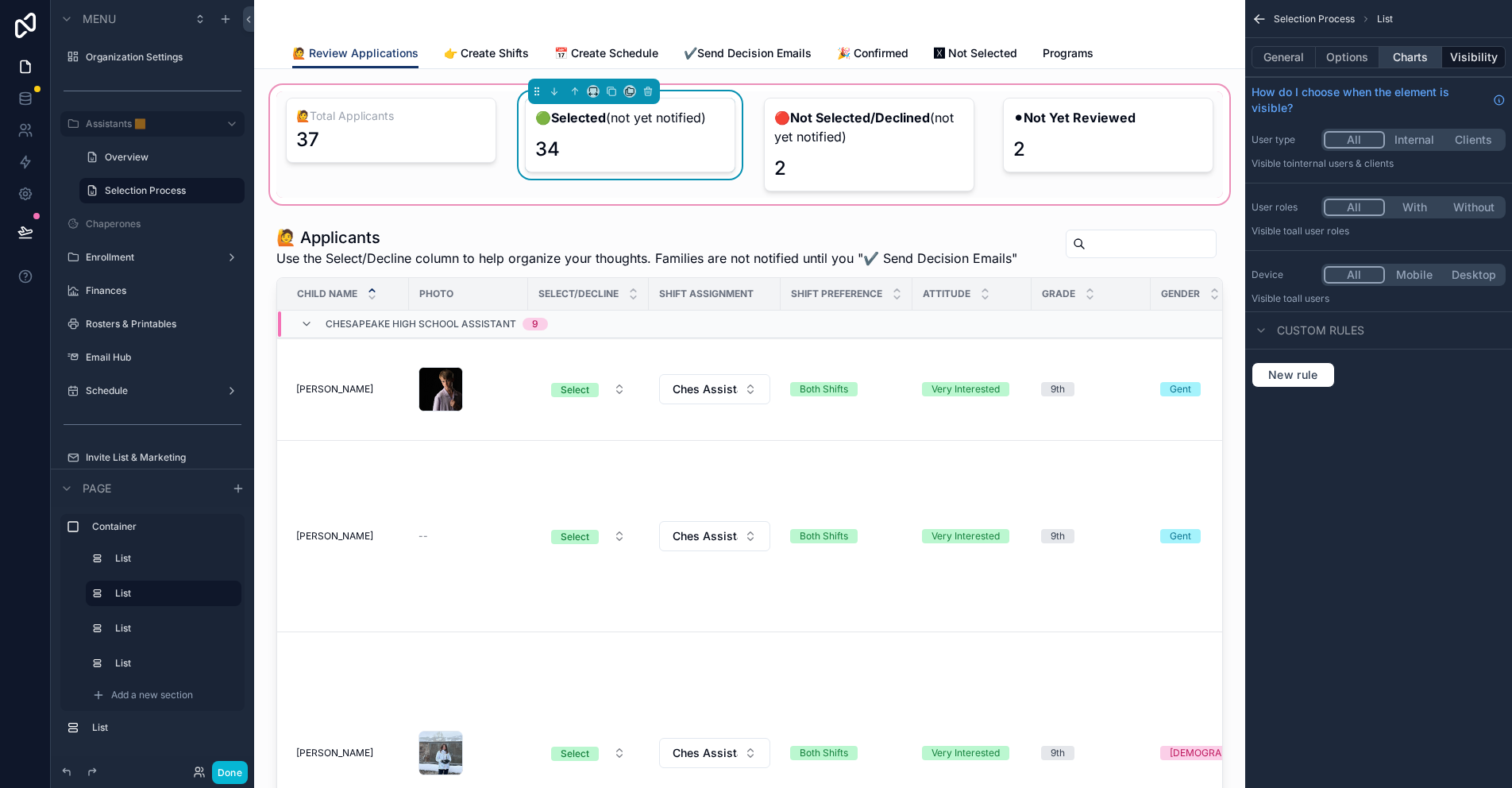
click at [1408, 65] on button "Charts" at bounding box center [1410, 57] width 64 height 23
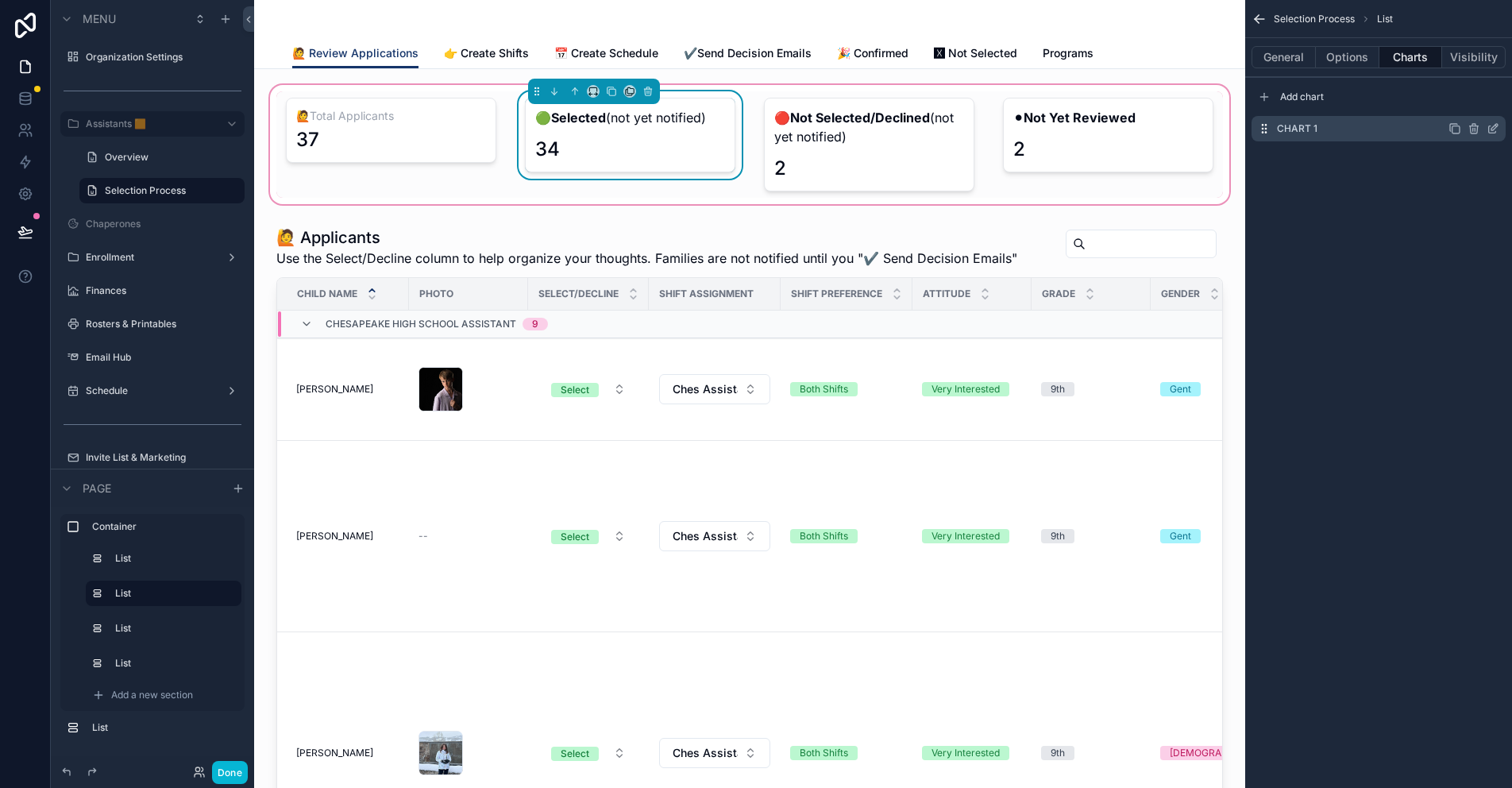
click at [1490, 128] on icon "scrollable content" at bounding box center [1493, 129] width 13 height 13
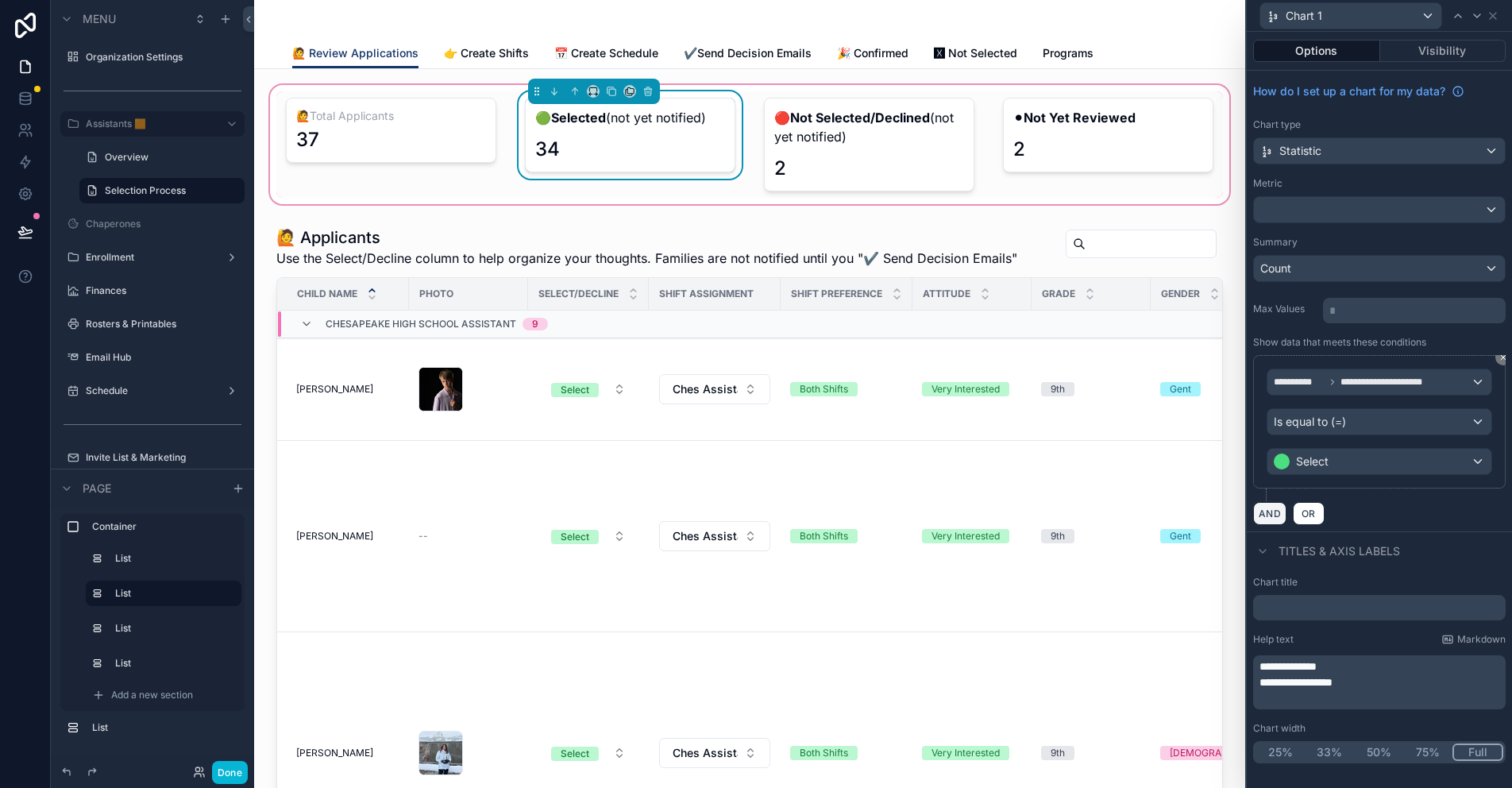
click at [1272, 515] on button "AND" at bounding box center [1269, 513] width 33 height 23
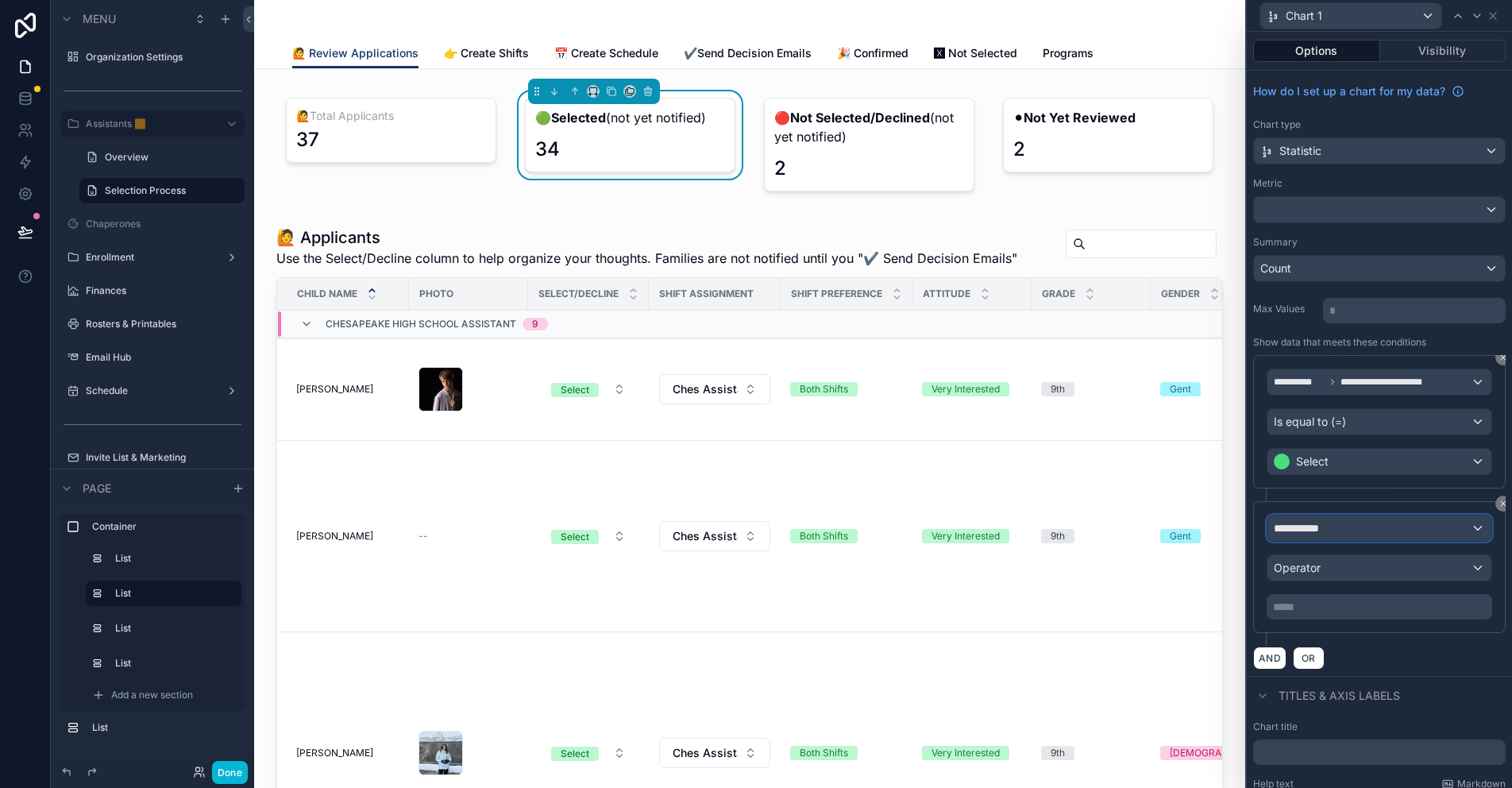
click at [1318, 523] on span "**********" at bounding box center [1302, 528] width 59 height 16
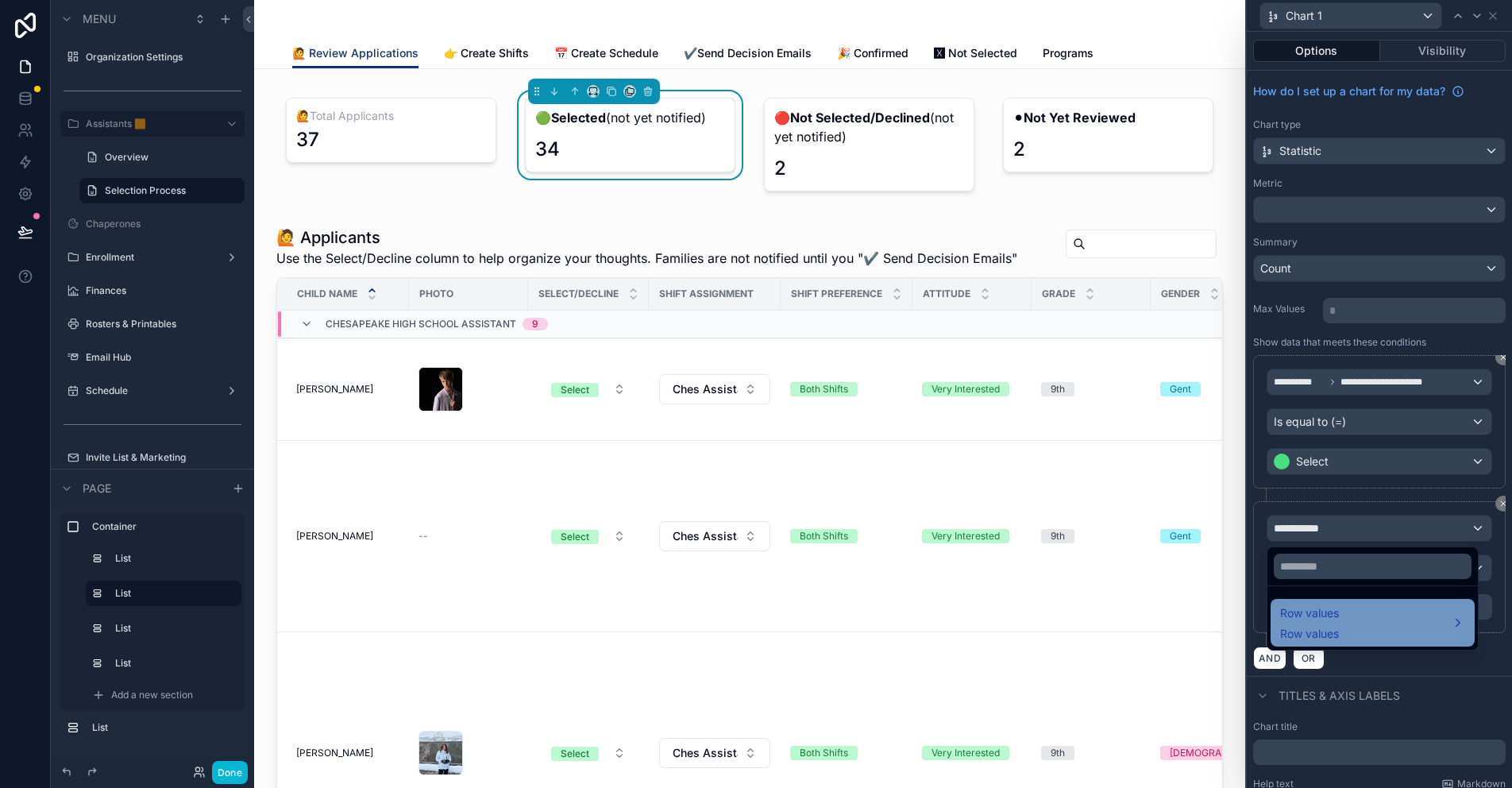
click at [1321, 616] on span "Row values" at bounding box center [1309, 613] width 59 height 19
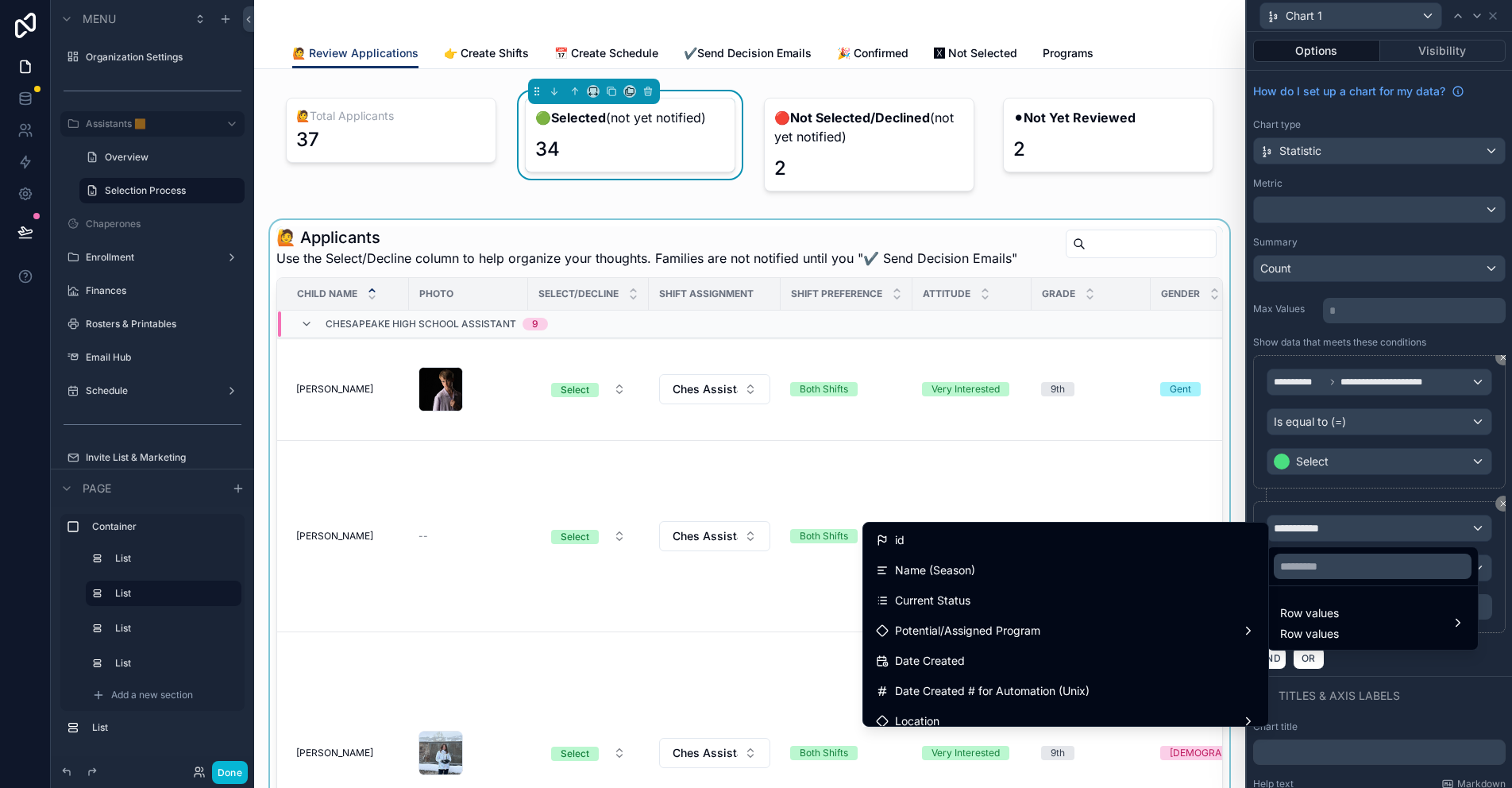
click at [970, 596] on span "Current Status" at bounding box center [933, 601] width 76 height 19
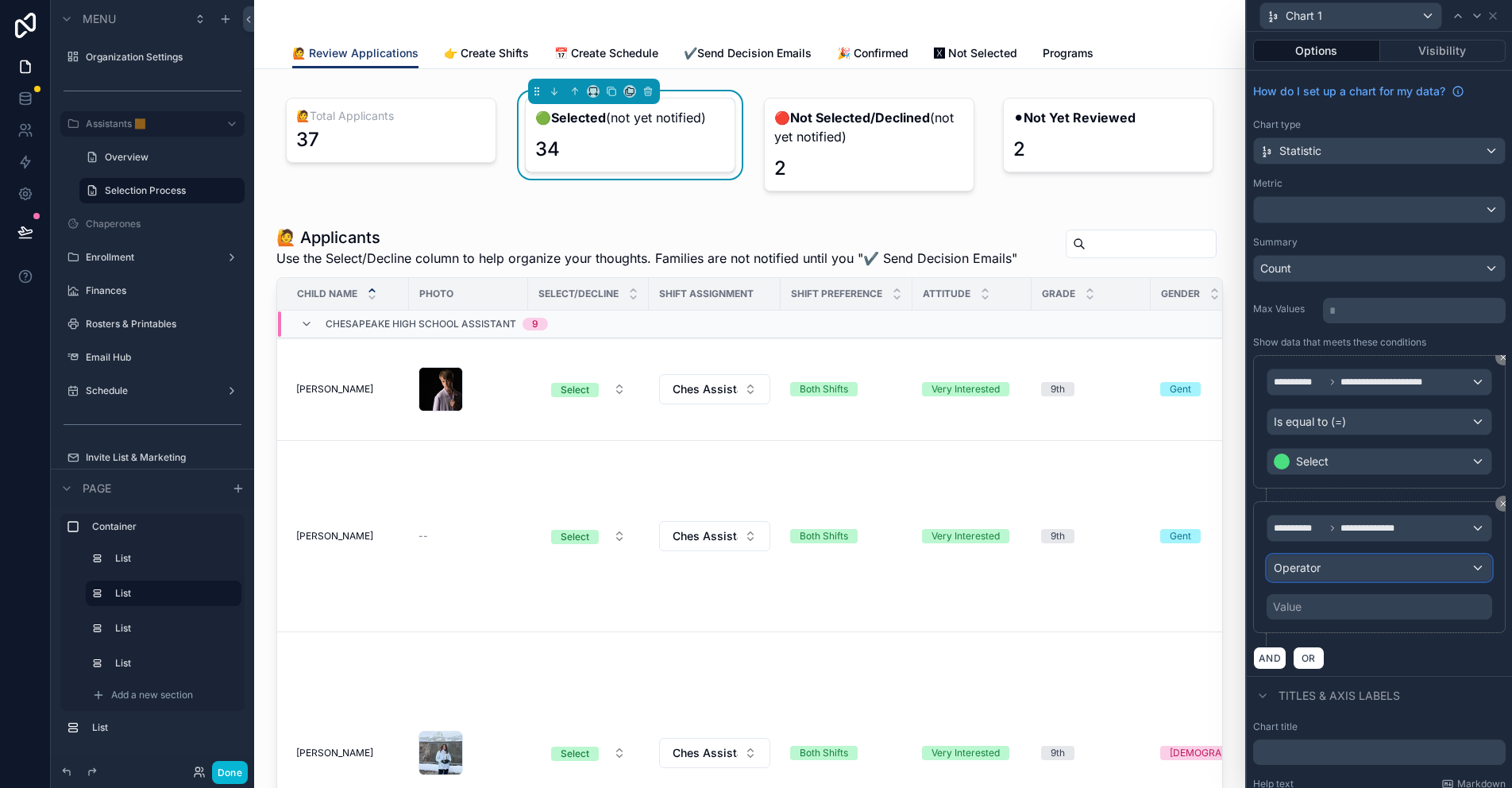
click at [1356, 563] on div "Operator" at bounding box center [1379, 568] width 224 height 26
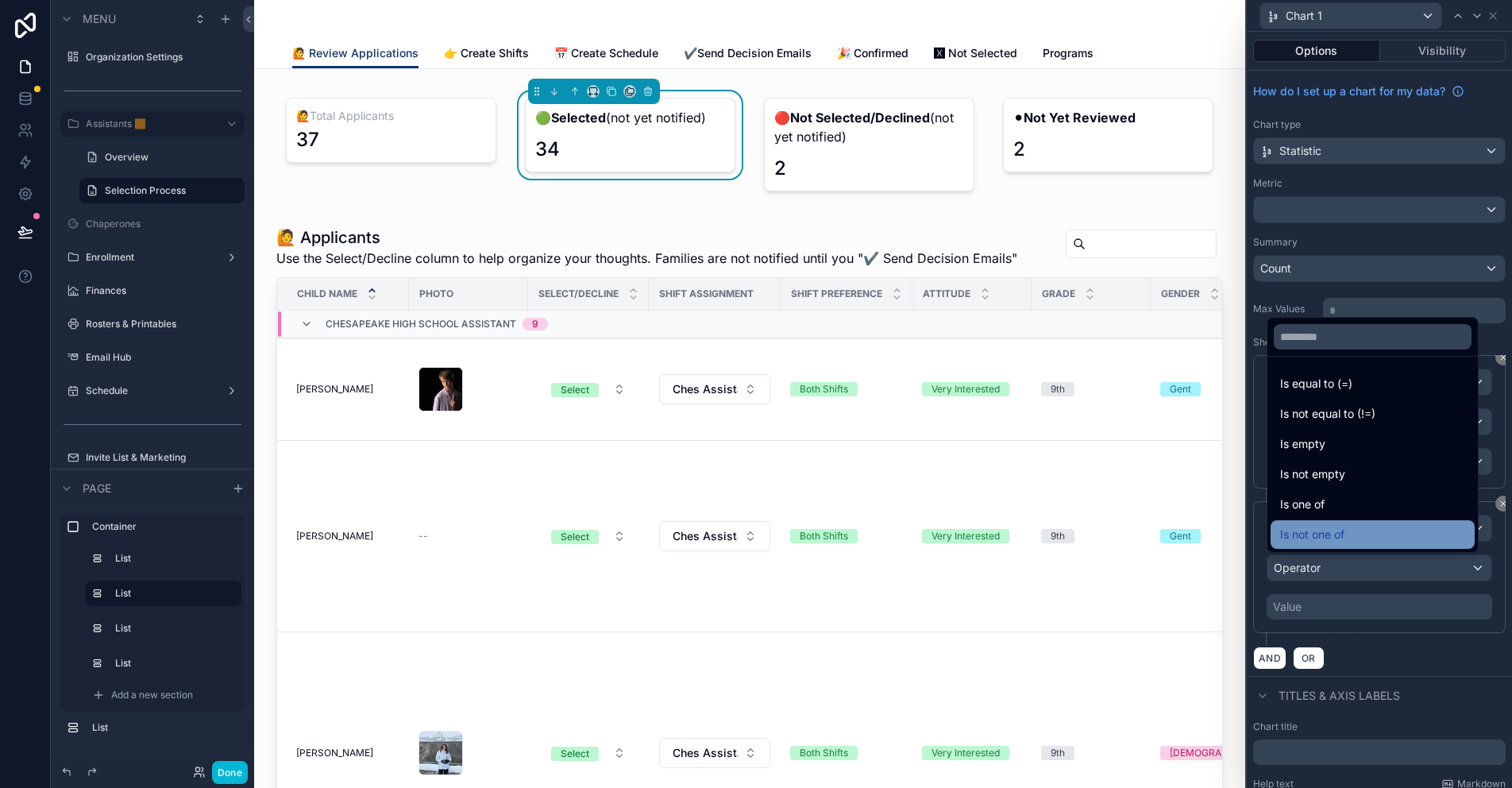
click at [1329, 530] on span "Is not one of" at bounding box center [1312, 535] width 65 height 19
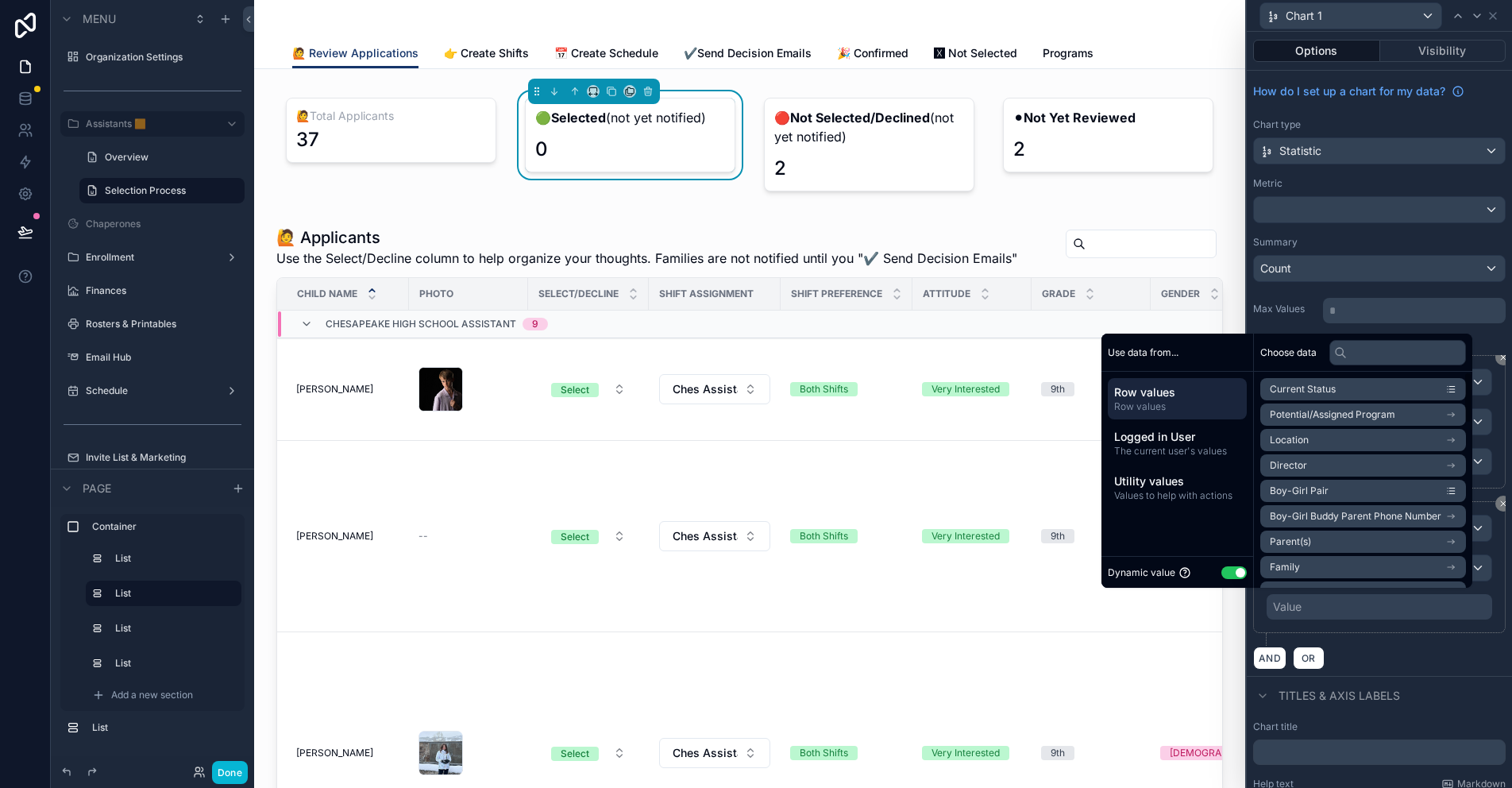
click at [1221, 571] on button "Use setting" at bounding box center [1234, 573] width 26 height 13
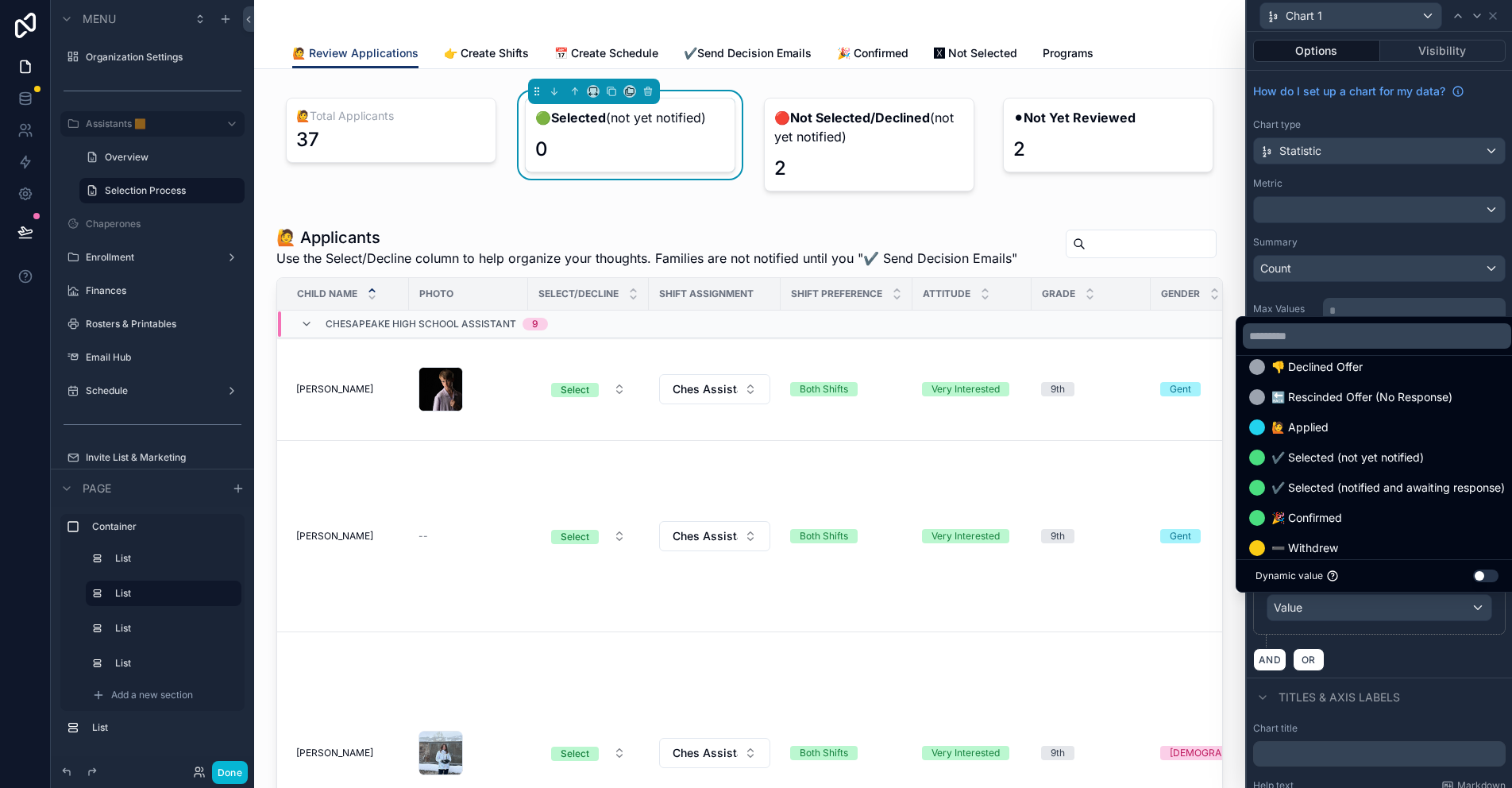
scroll to position [424, 0]
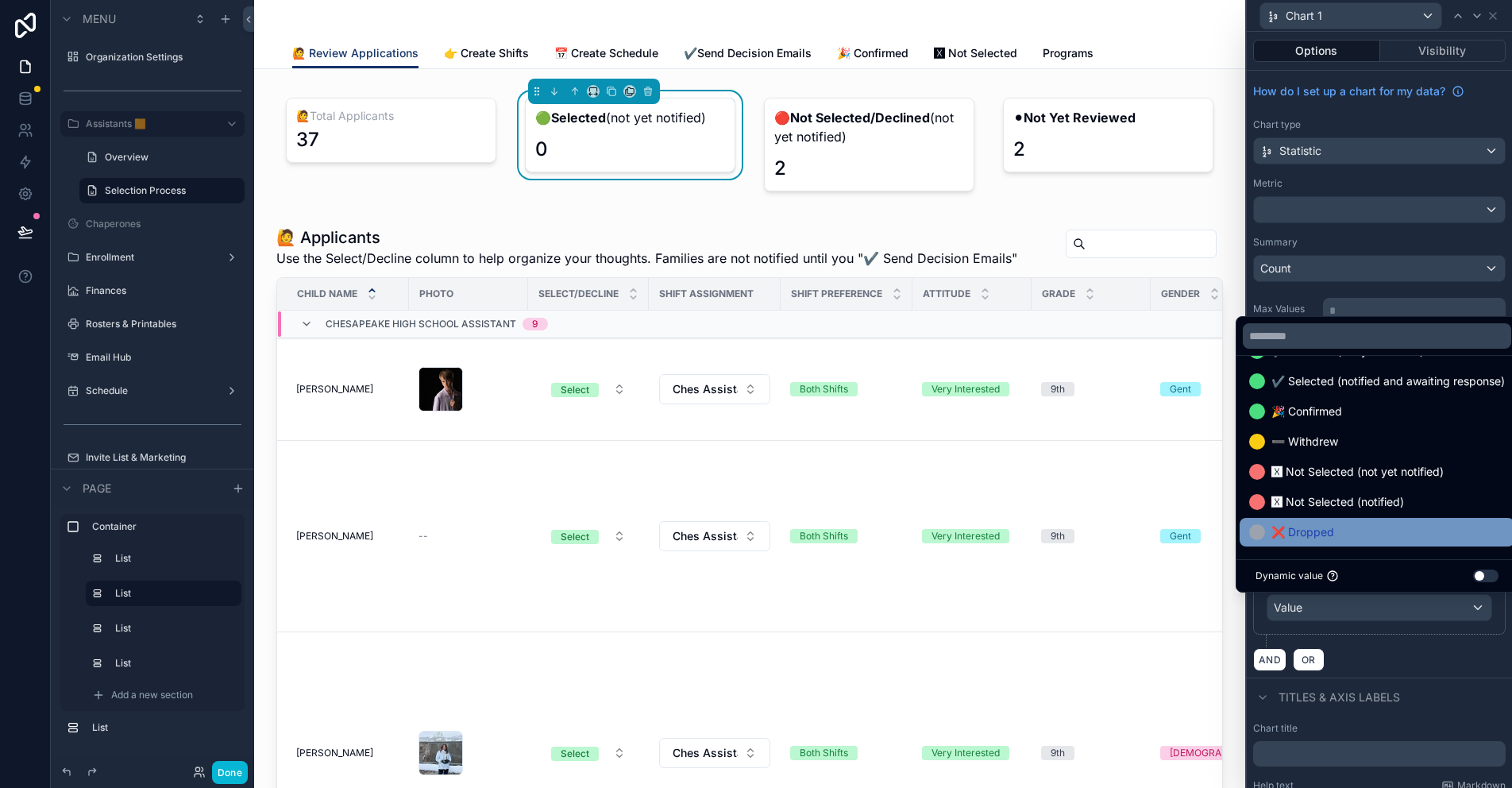
click at [1313, 536] on span "❌ Dropped" at bounding box center [1302, 532] width 63 height 19
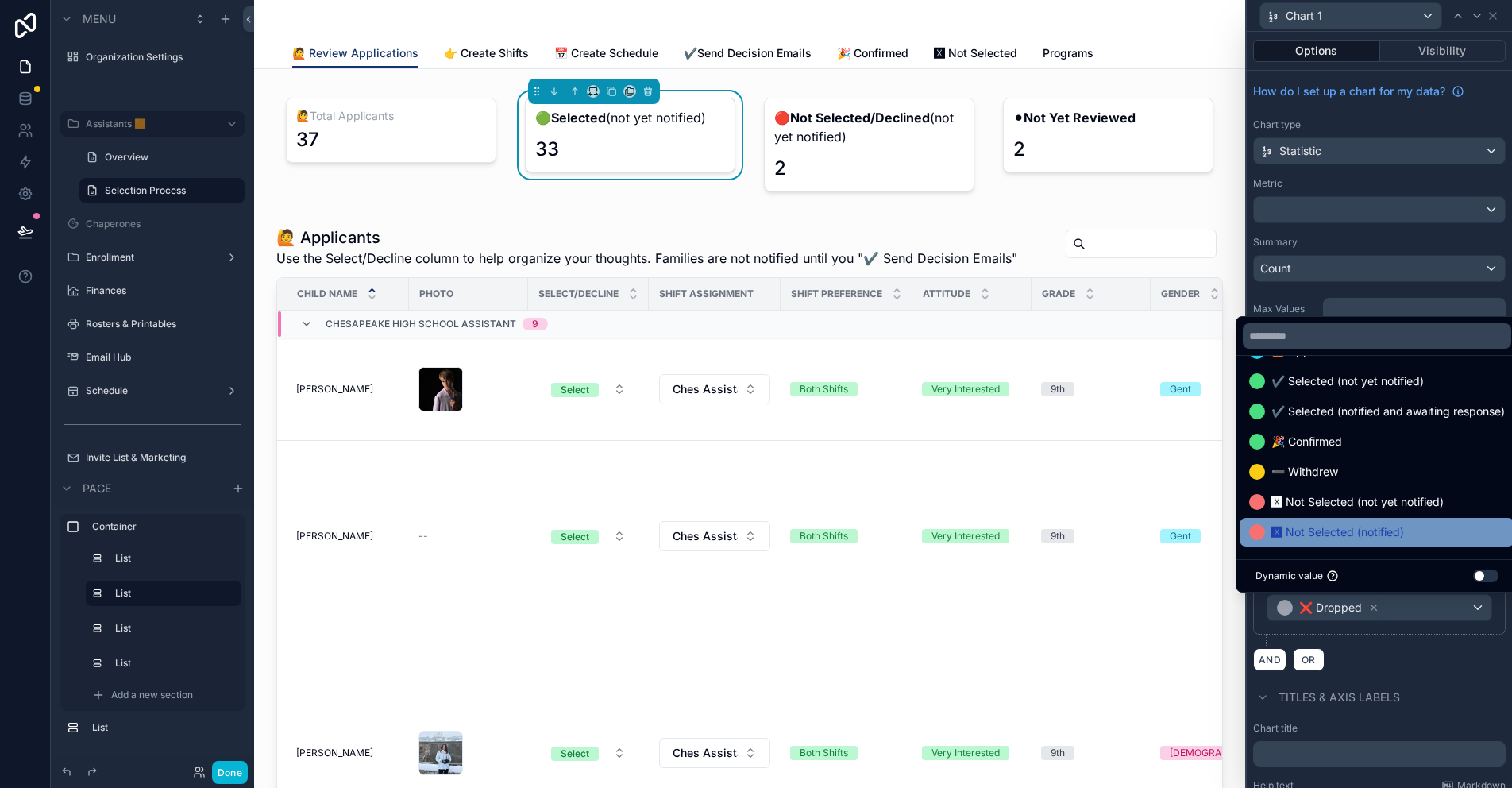
click at [1329, 531] on span "🆇 Not Selected (notified)" at bounding box center [1337, 532] width 132 height 19
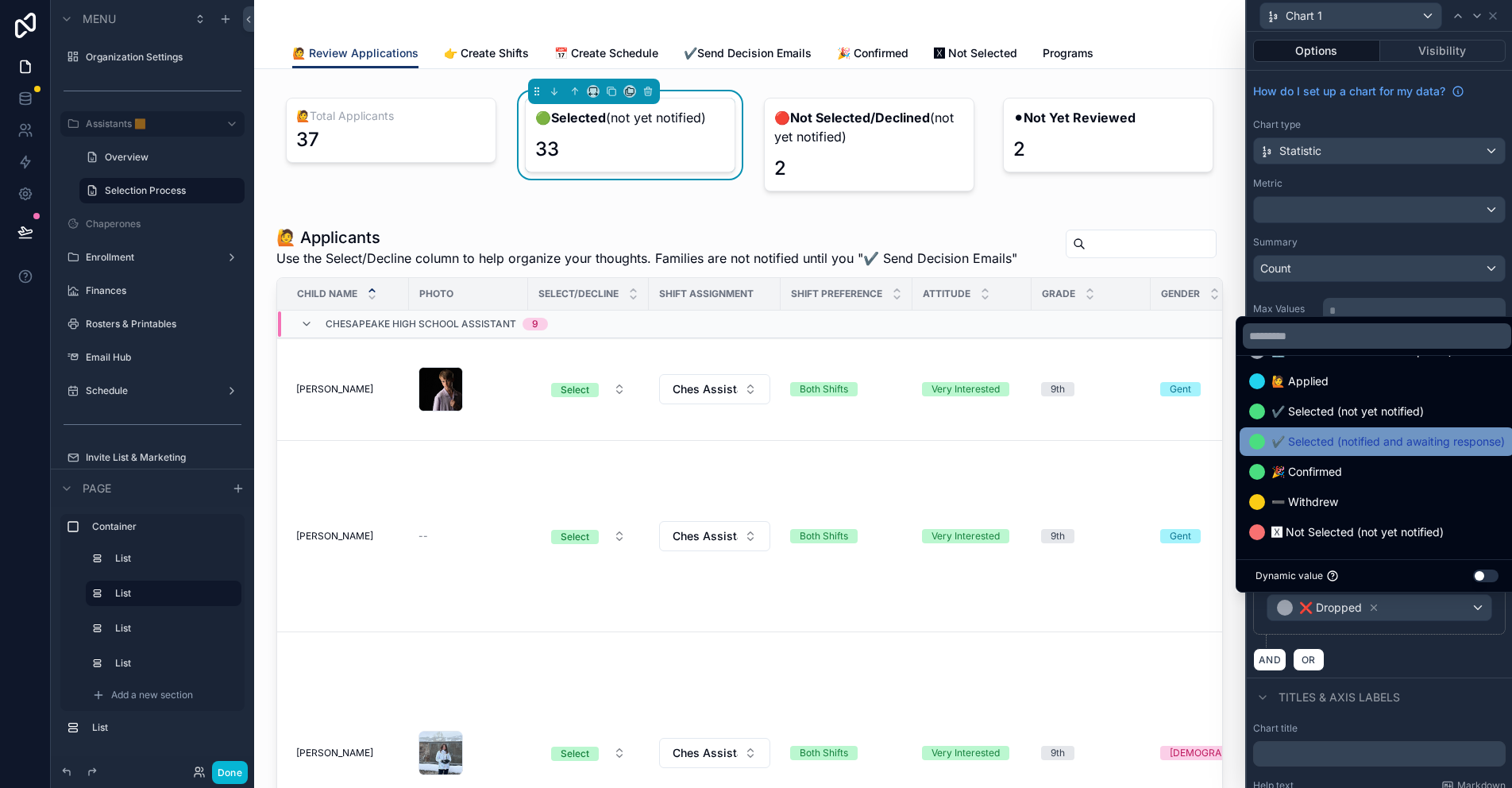
drag, startPoint x: 1315, startPoint y: 498, endPoint x: 1311, endPoint y: 471, distance: 27.3
click at [1315, 498] on span "➖ Withdrew" at bounding box center [1304, 502] width 67 height 19
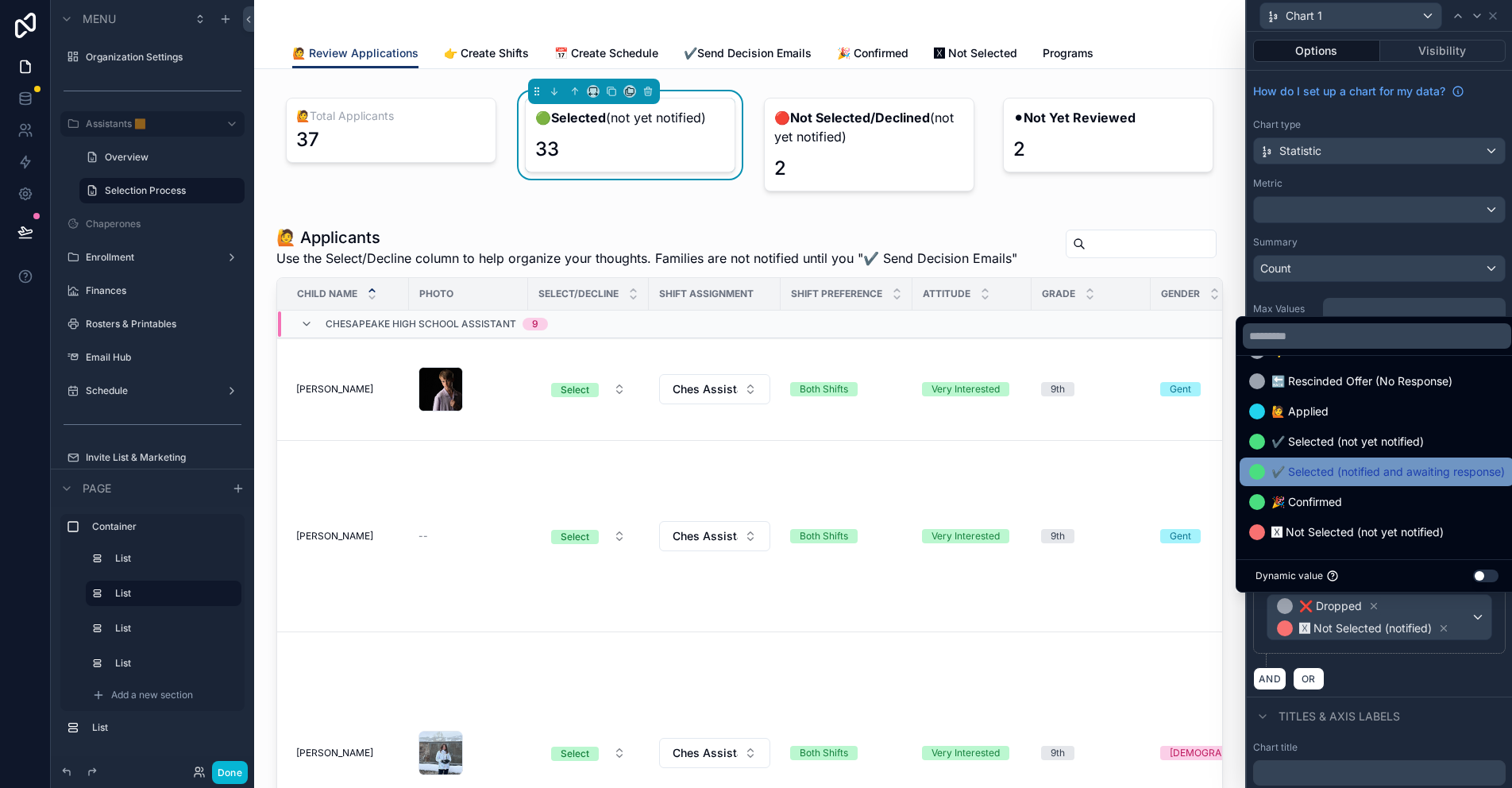
scroll to position [334, 0]
click at [1318, 476] on span "✔️ Selected (notified and awaiting response)" at bounding box center [1387, 472] width 233 height 19
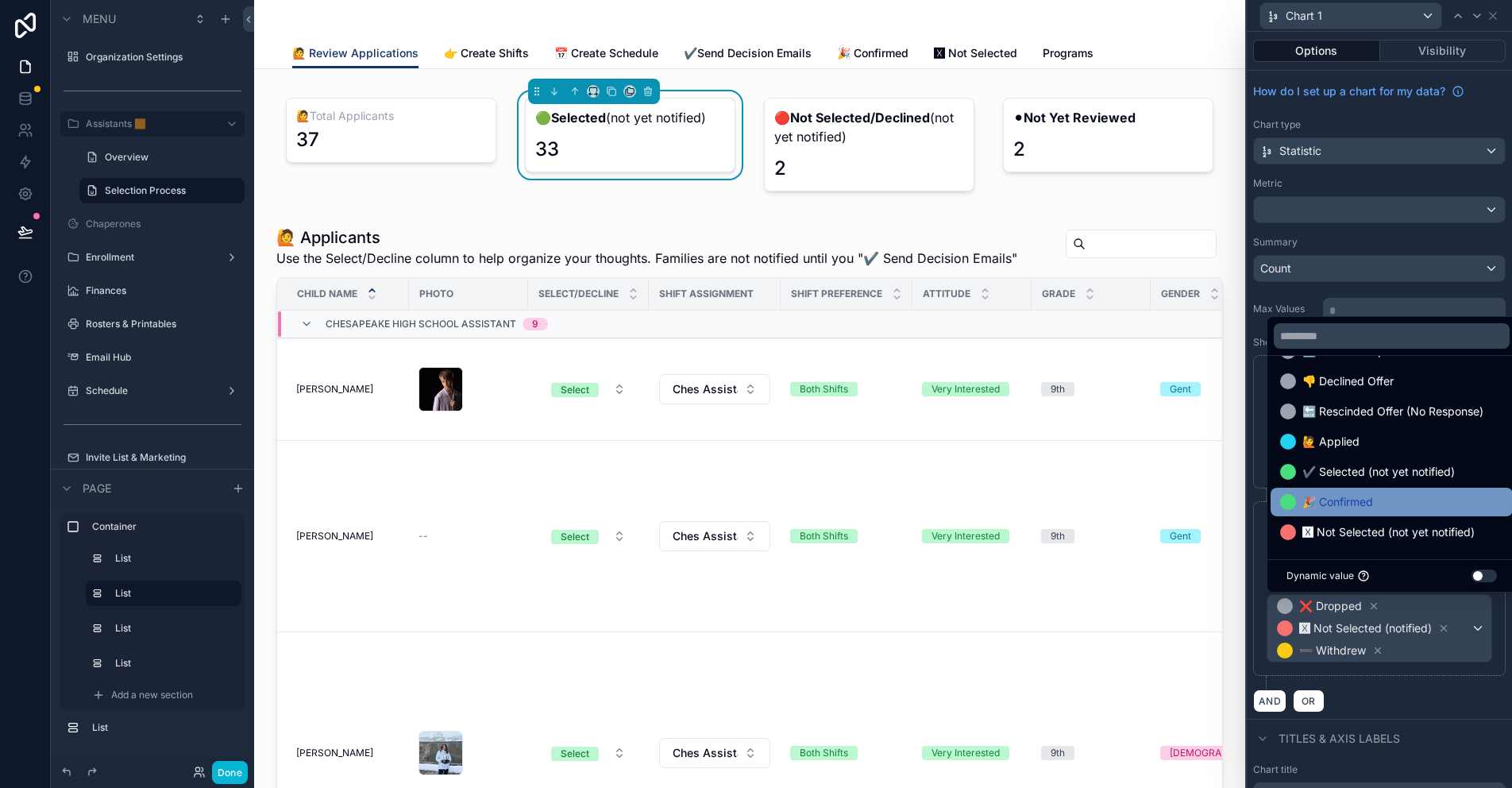
click at [1344, 505] on span "🎉 Confirmed" at bounding box center [1338, 502] width 71 height 19
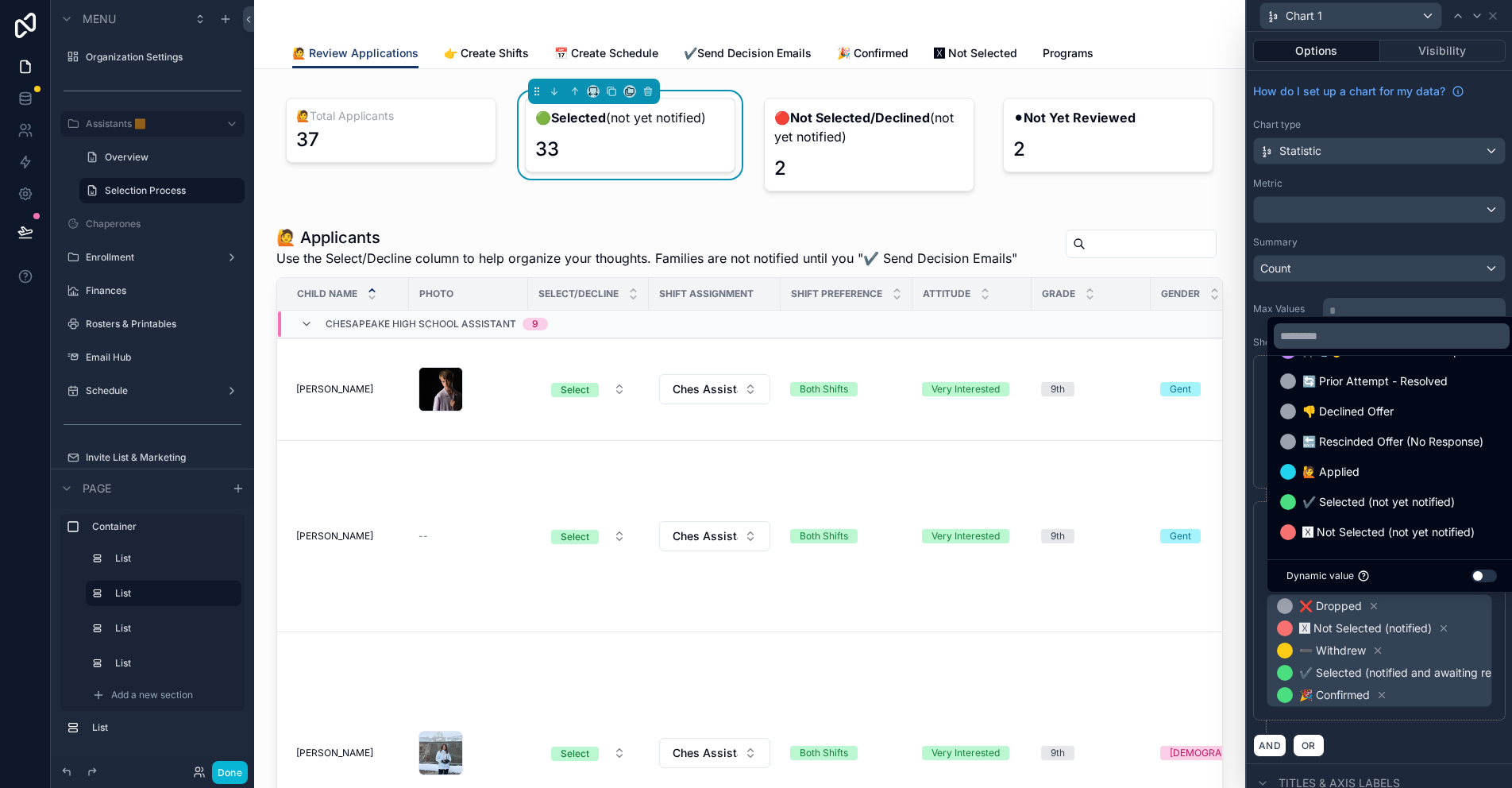
scroll to position [273, 0]
click at [1461, 712] on div "**********" at bounding box center [1379, 611] width 252 height 219
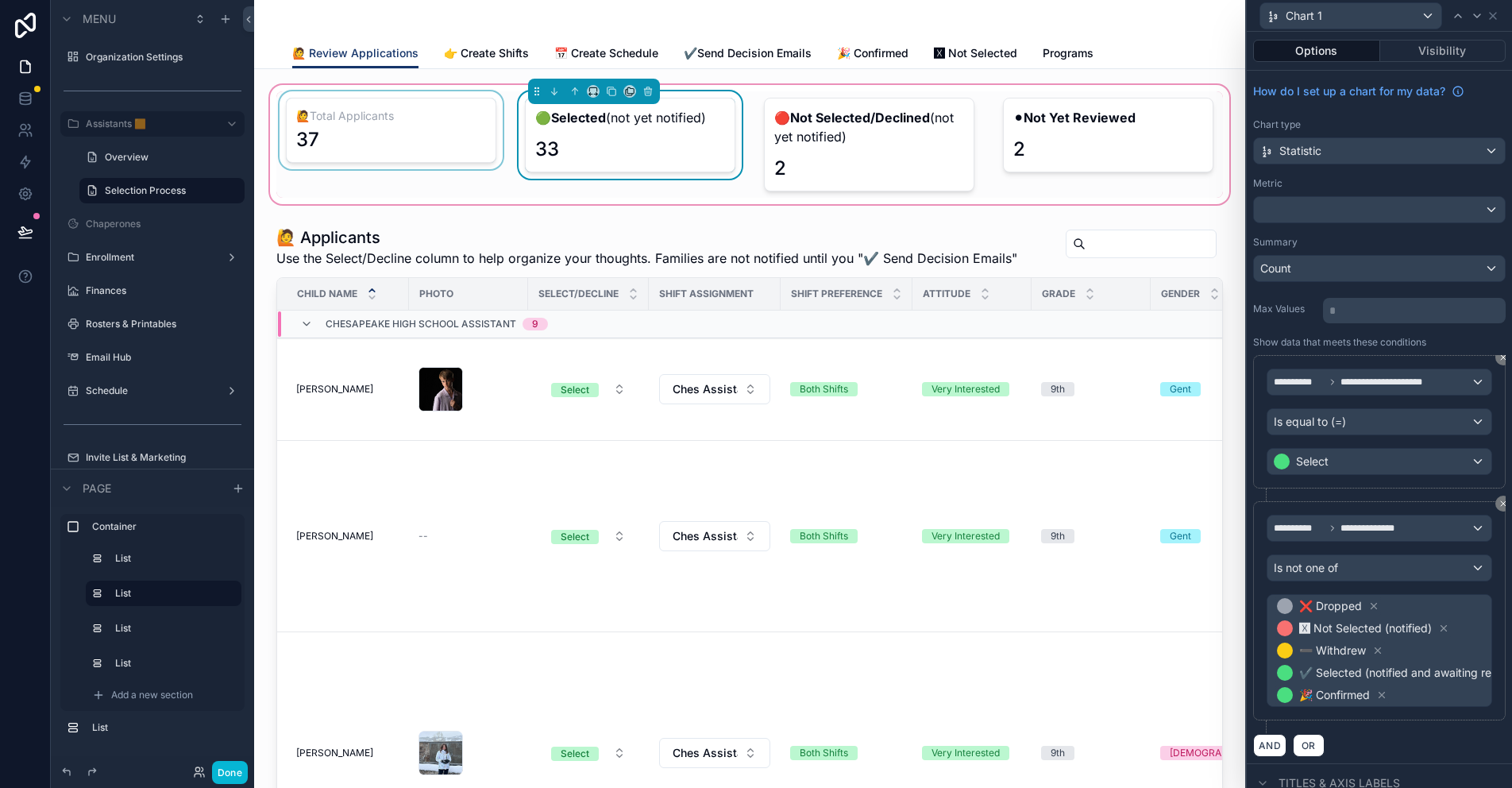
click at [391, 116] on div "scrollable content" at bounding box center [391, 144] width 230 height 106
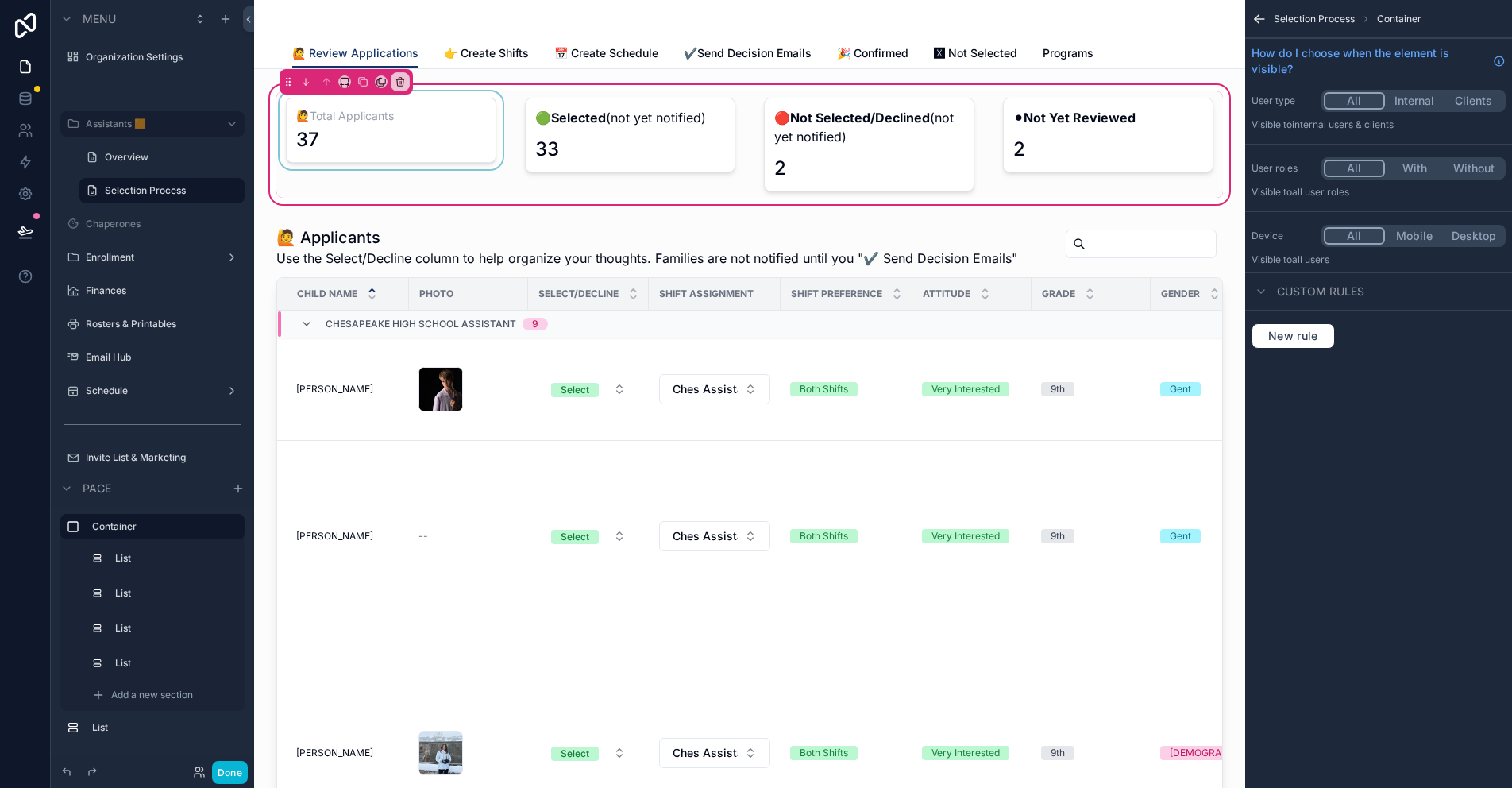
click at [428, 121] on div "scrollable content" at bounding box center [391, 144] width 230 height 106
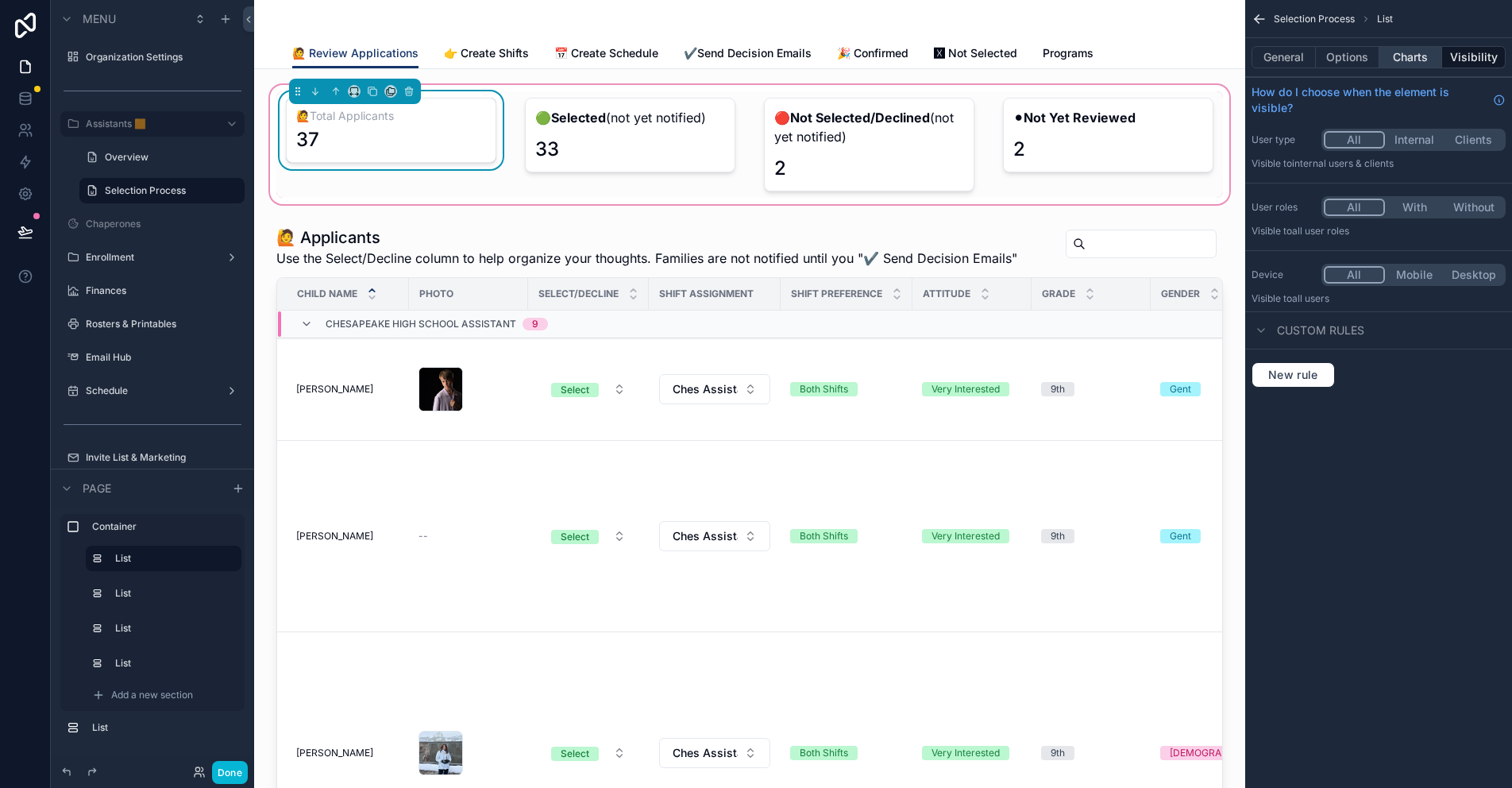
click at [1414, 61] on button "Charts" at bounding box center [1410, 57] width 64 height 23
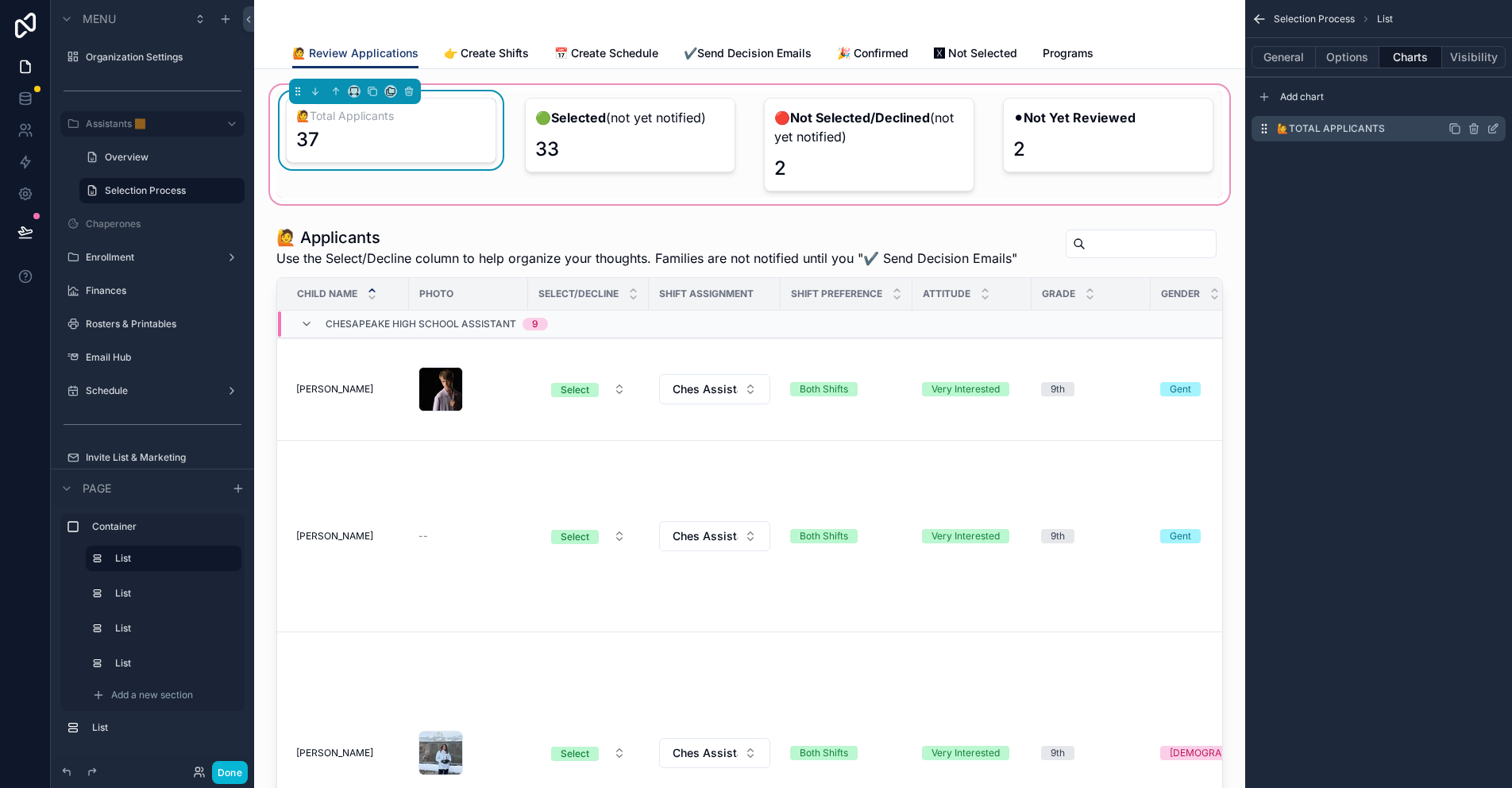
click at [1489, 130] on icon "scrollable content" at bounding box center [1493, 129] width 13 height 13
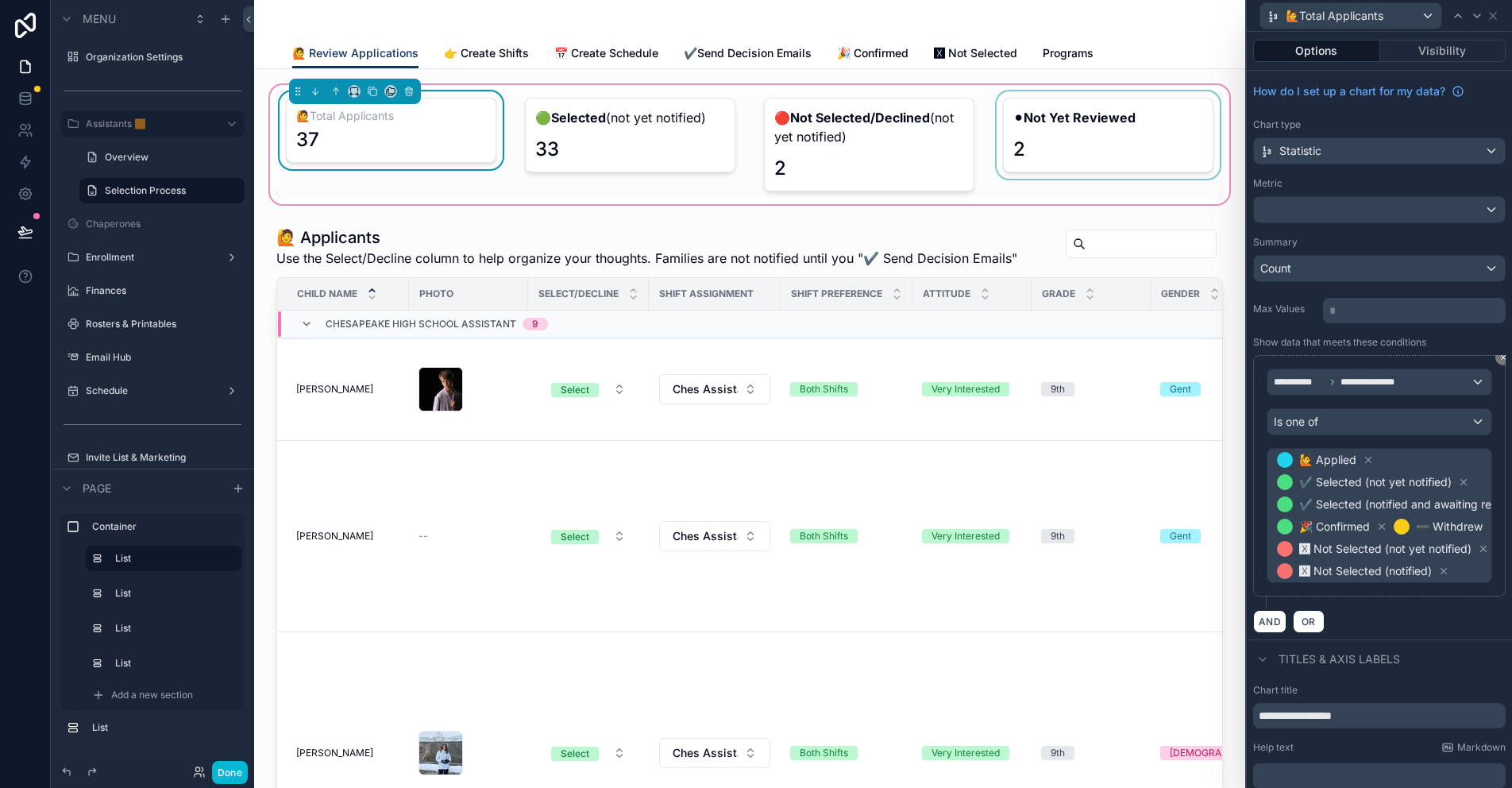
drag, startPoint x: 1080, startPoint y: 156, endPoint x: 1069, endPoint y: 137, distance: 22.0
click at [1080, 156] on div "scrollable content" at bounding box center [1108, 144] width 230 height 106
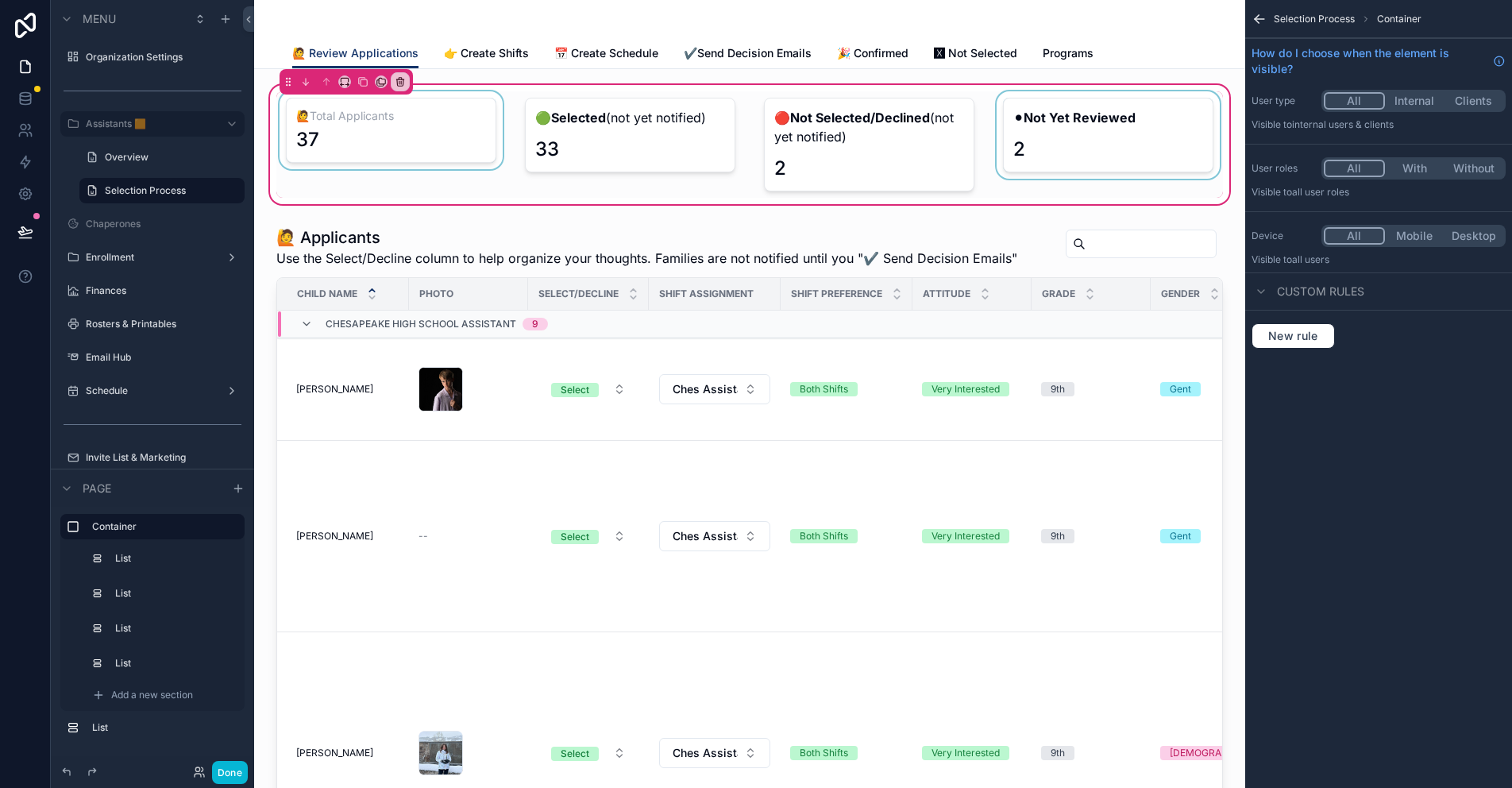
click at [1098, 137] on div "scrollable content" at bounding box center [1108, 144] width 230 height 106
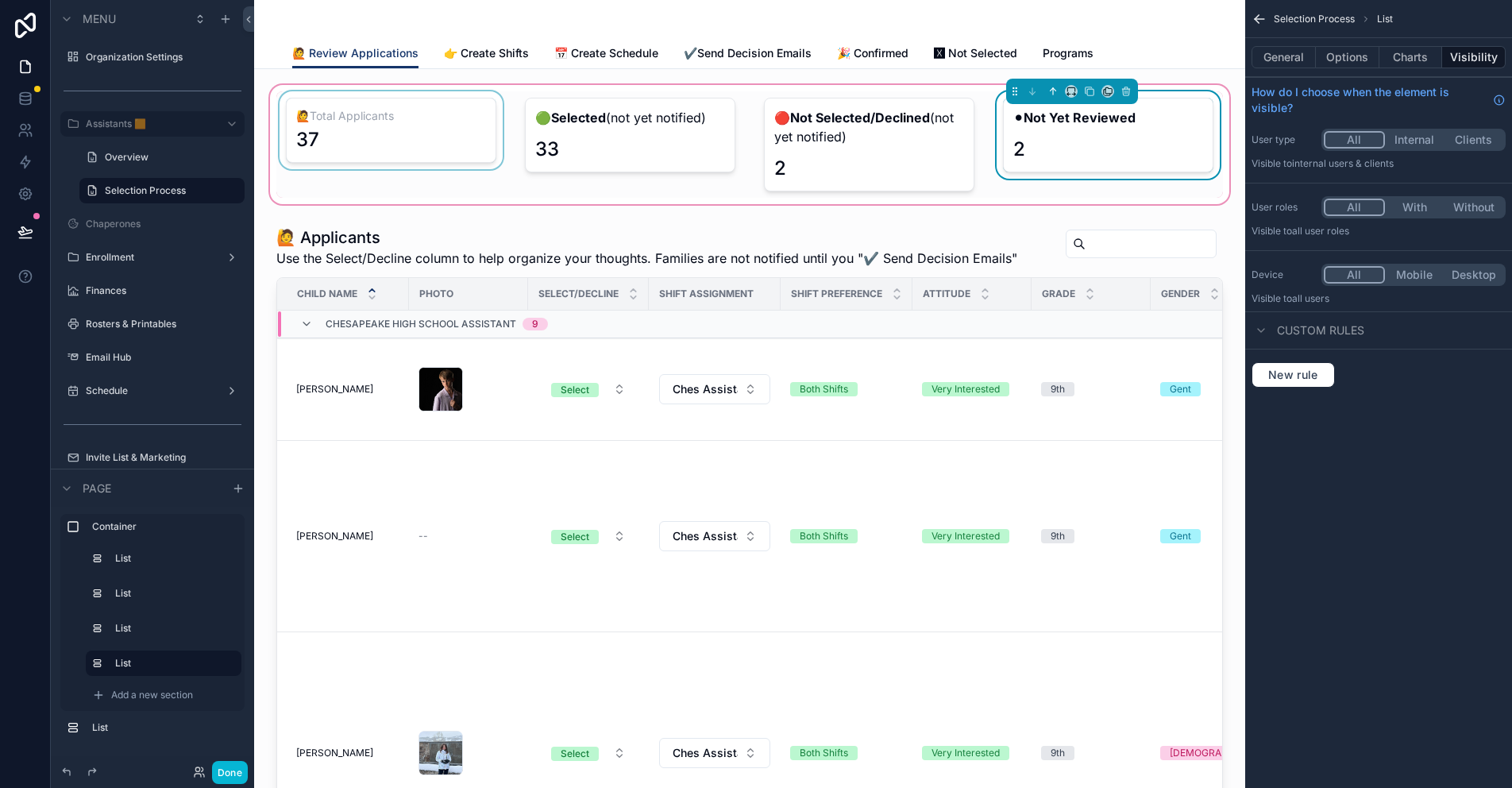
click at [1048, 92] on icon "scrollable content" at bounding box center [1053, 91] width 11 height 11
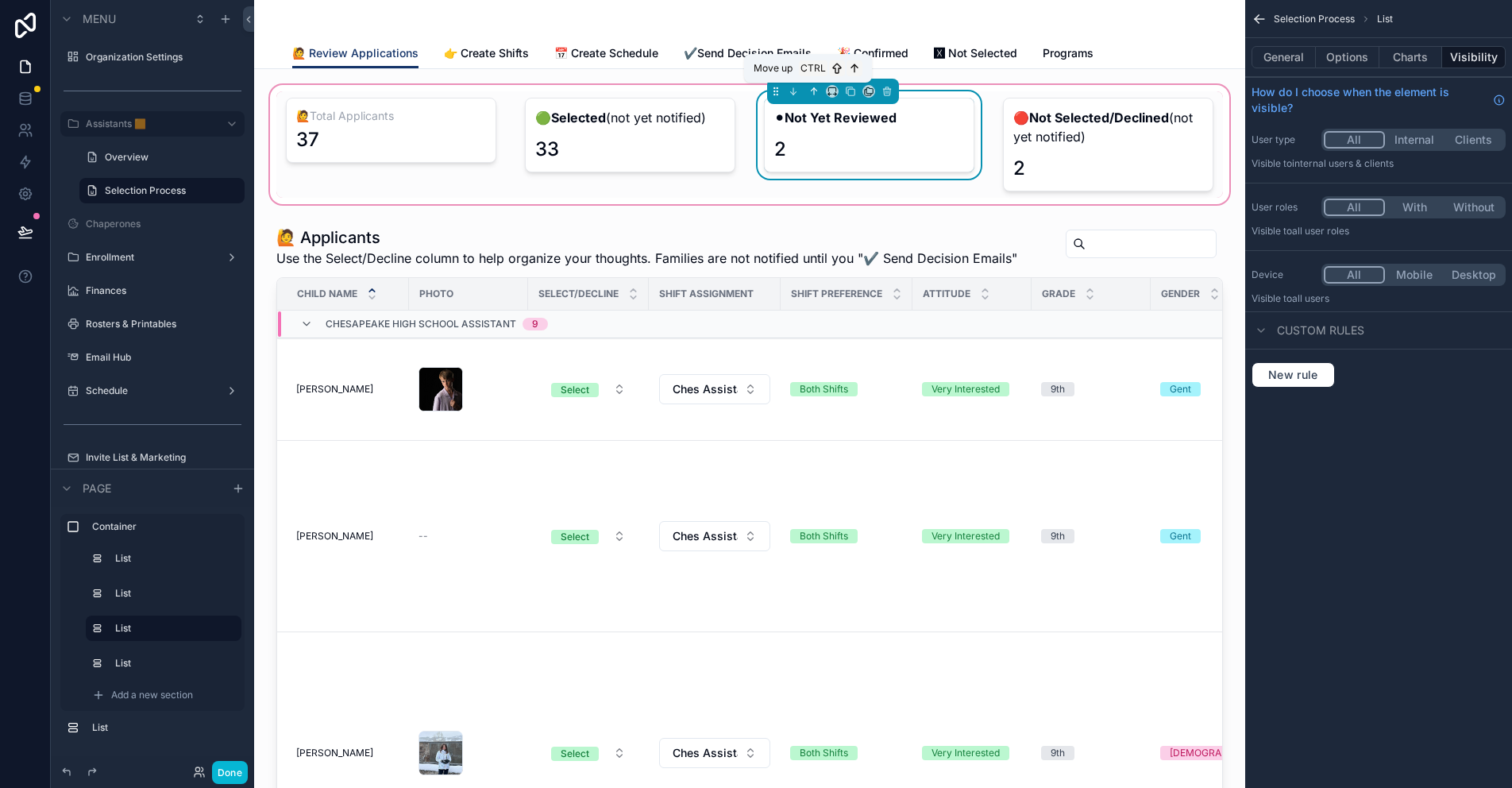
click at [814, 90] on icon "scrollable content" at bounding box center [815, 90] width 3 height 3
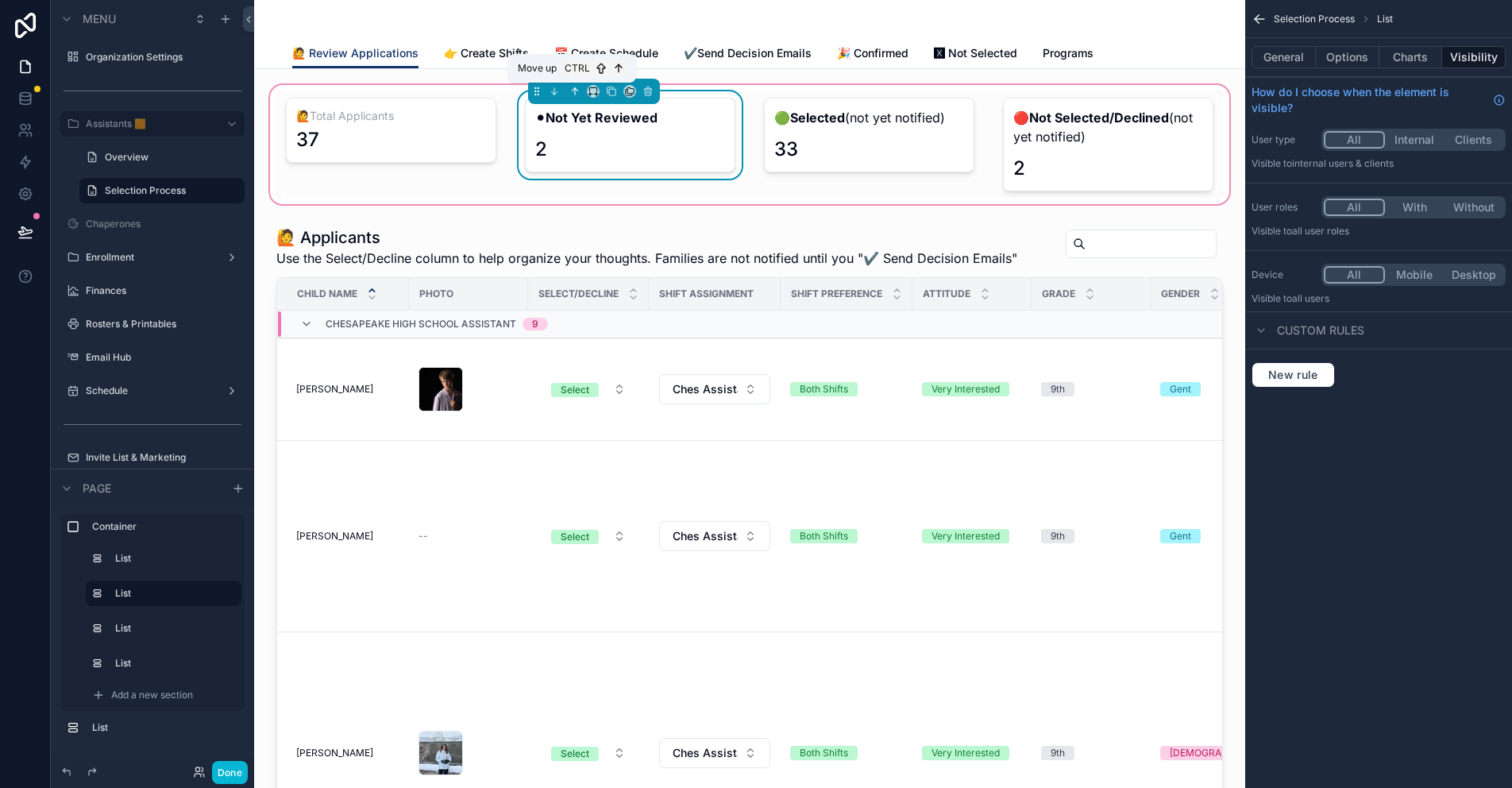
click at [571, 91] on icon "scrollable content" at bounding box center [575, 91] width 11 height 11
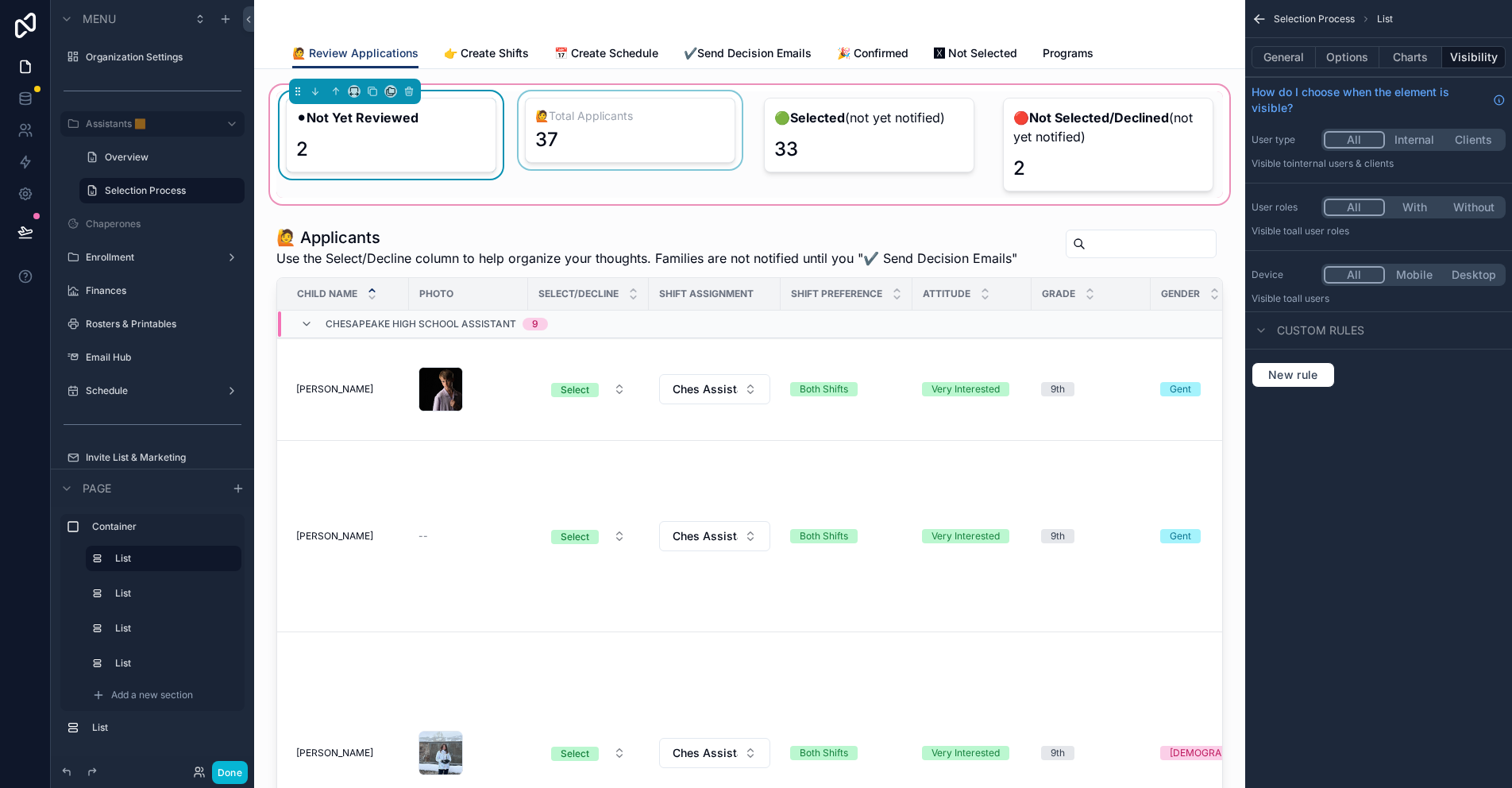
drag, startPoint x: 600, startPoint y: 133, endPoint x: 548, endPoint y: 137, distance: 52.2
click at [600, 133] on div "scrollable content" at bounding box center [630, 144] width 230 height 106
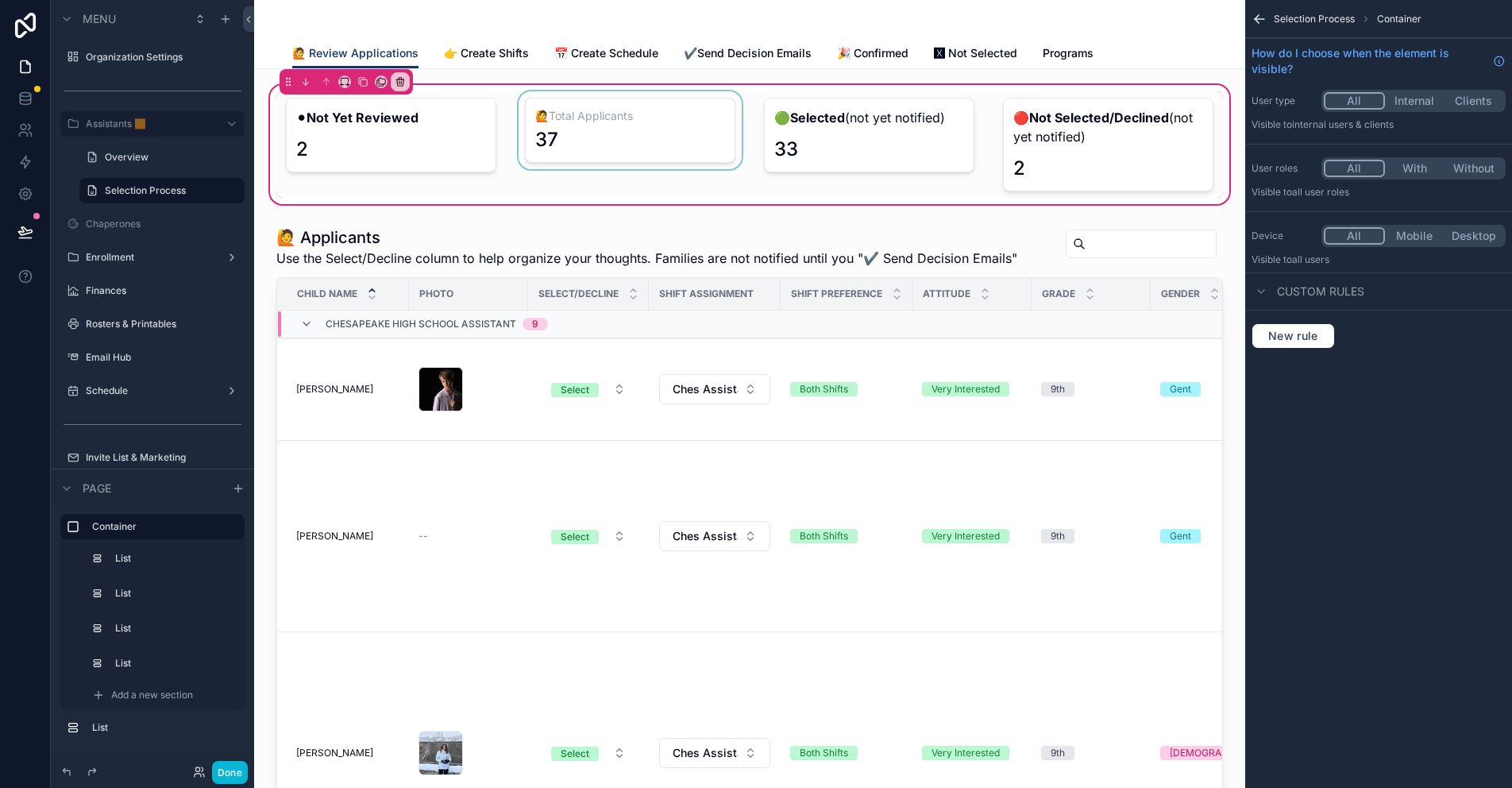
click at [594, 112] on div "scrollable content" at bounding box center [630, 144] width 230 height 106
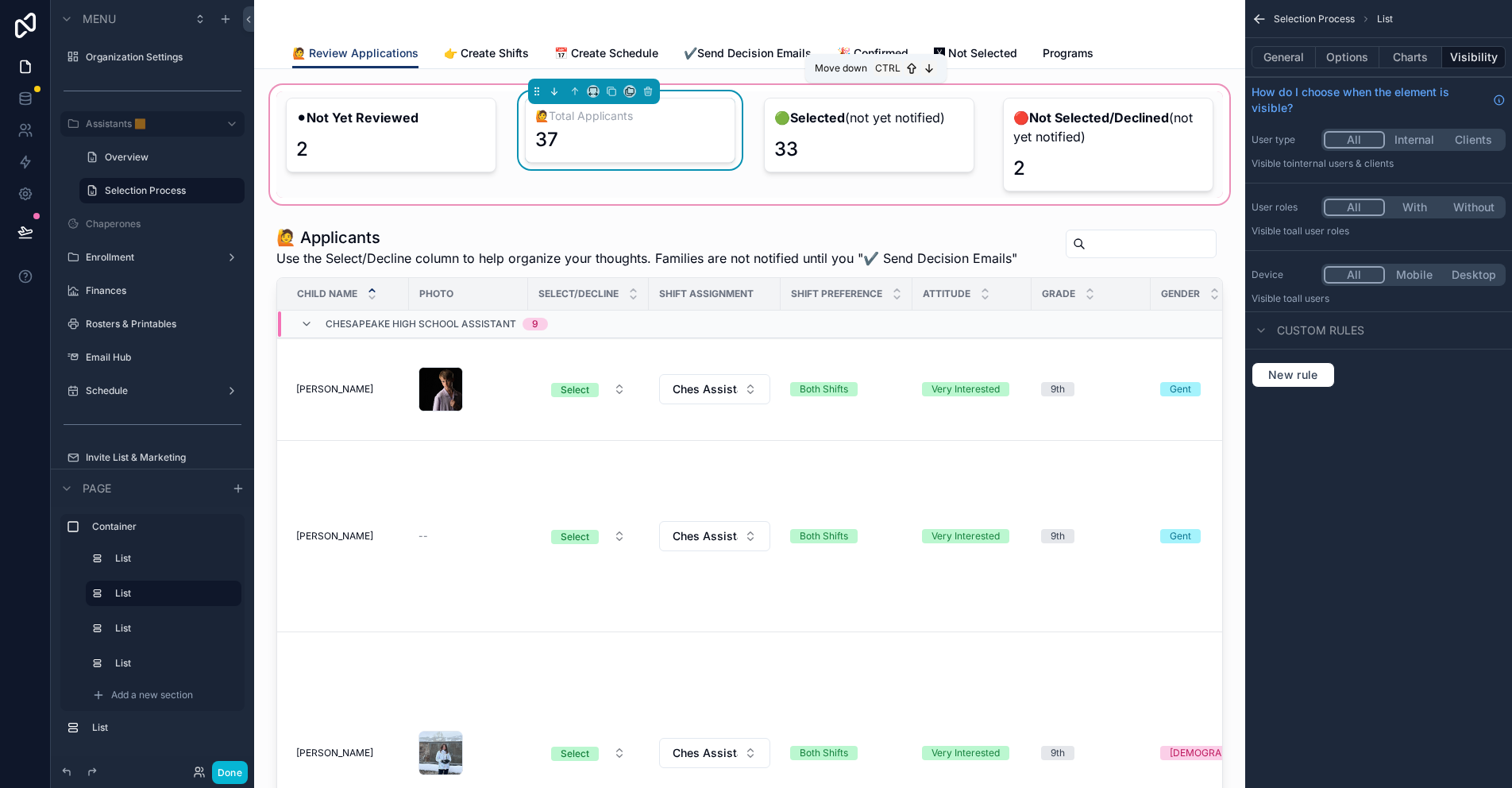
click at [548, 94] on icon "scrollable content" at bounding box center [554, 91] width 11 height 11
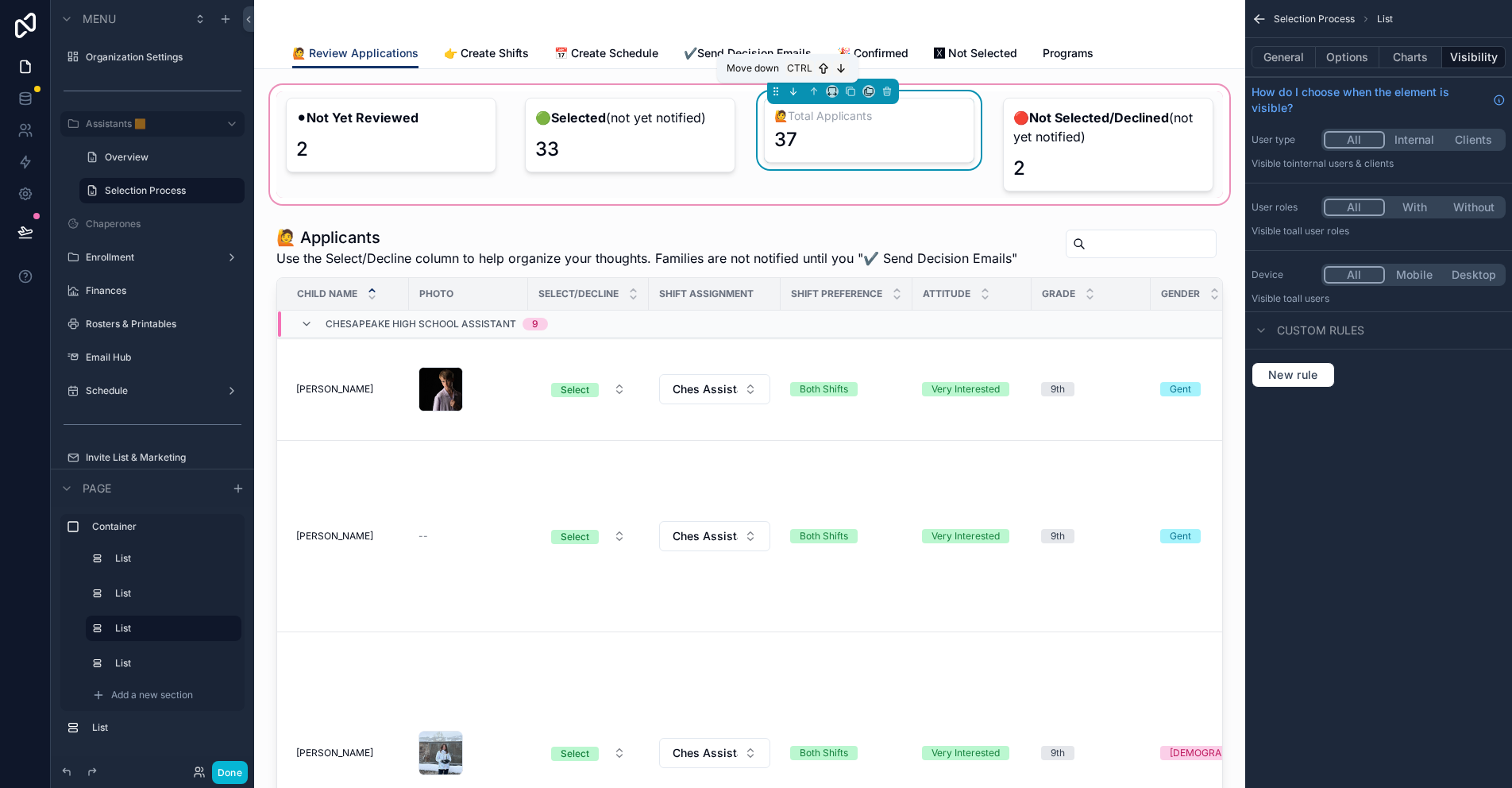
click at [789, 88] on icon "scrollable content" at bounding box center [793, 91] width 11 height 11
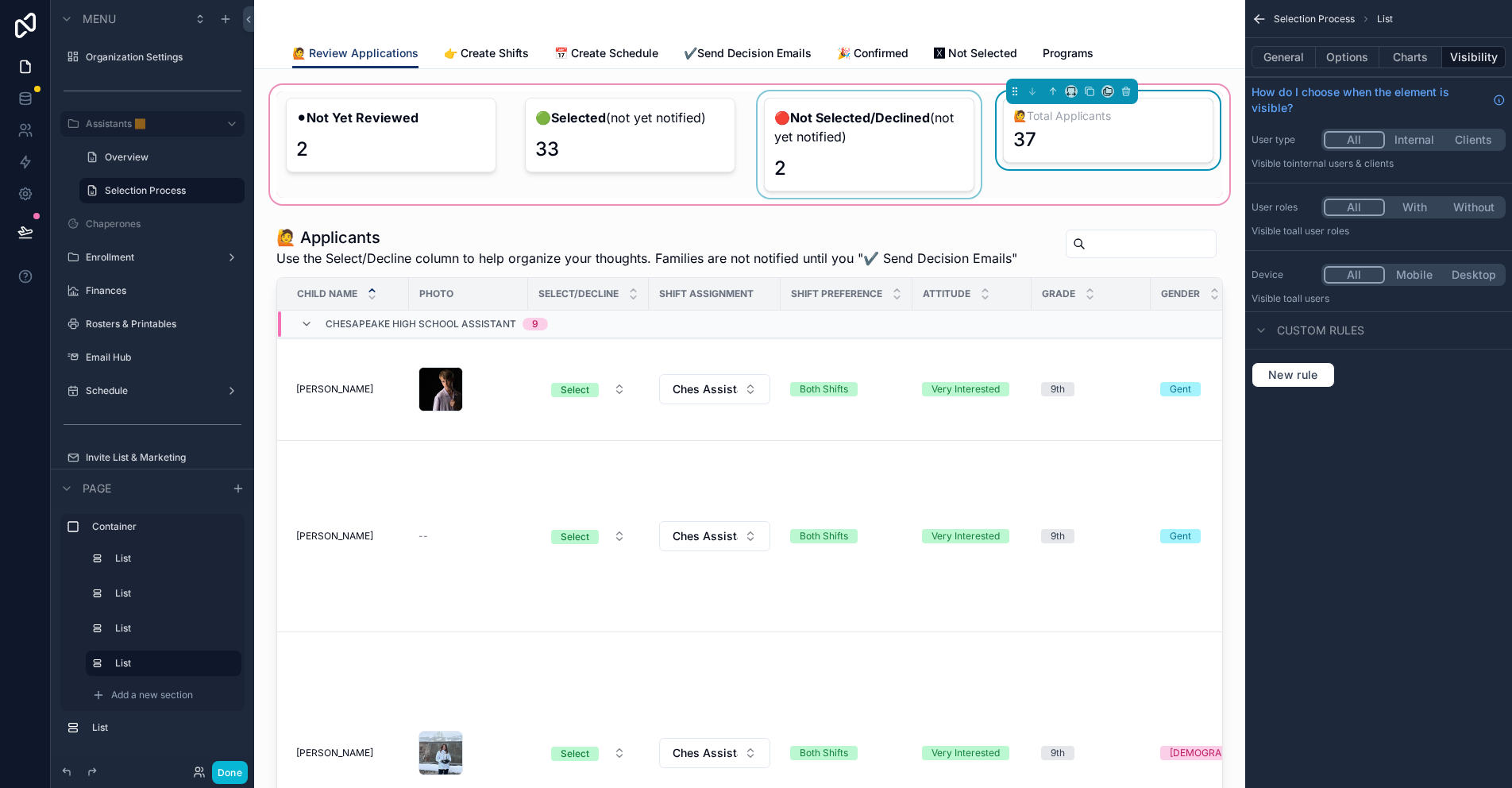
click at [875, 118] on div "scrollable content" at bounding box center [868, 144] width 230 height 106
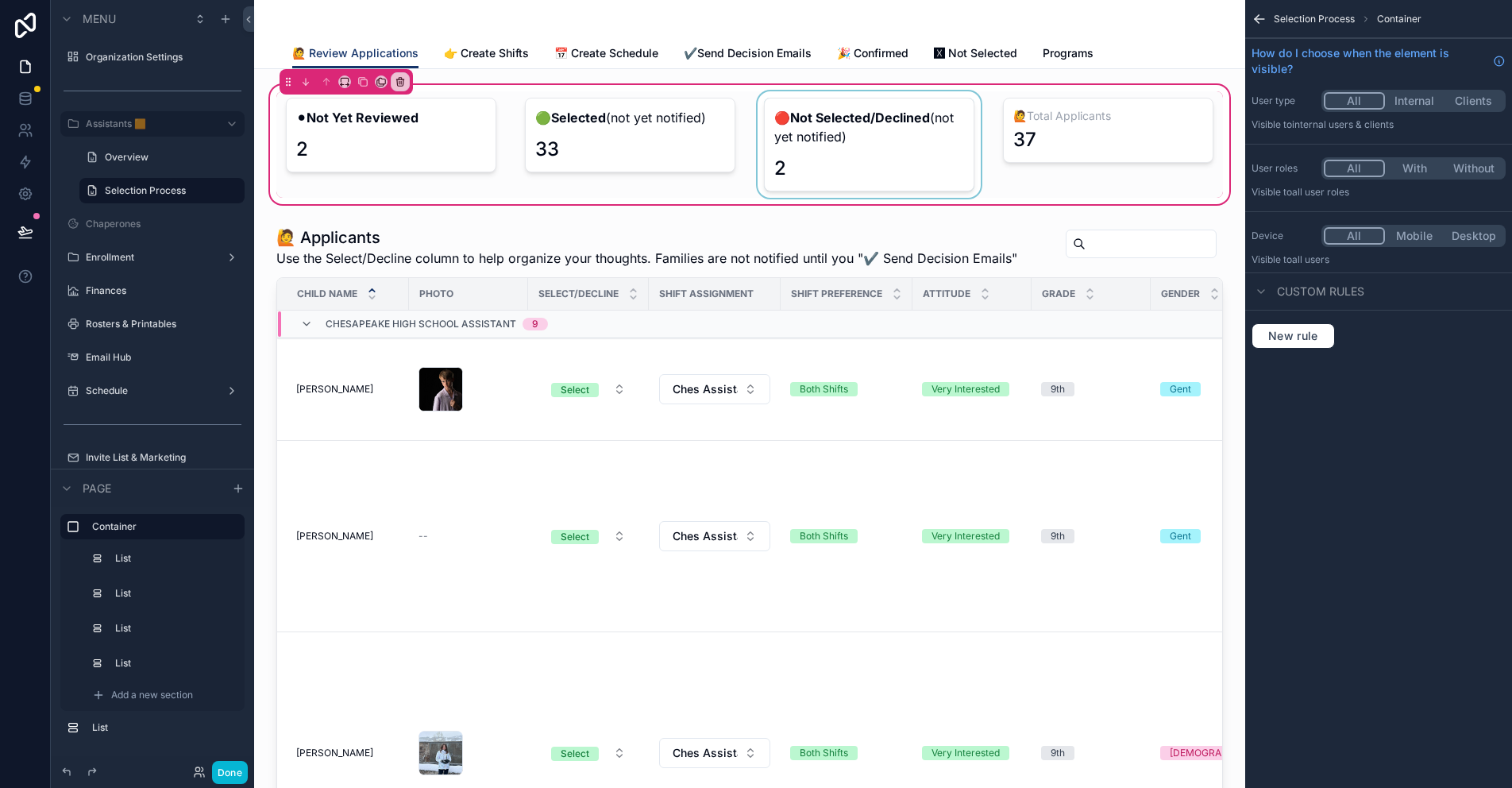
click at [879, 128] on div "scrollable content" at bounding box center [868, 144] width 230 height 106
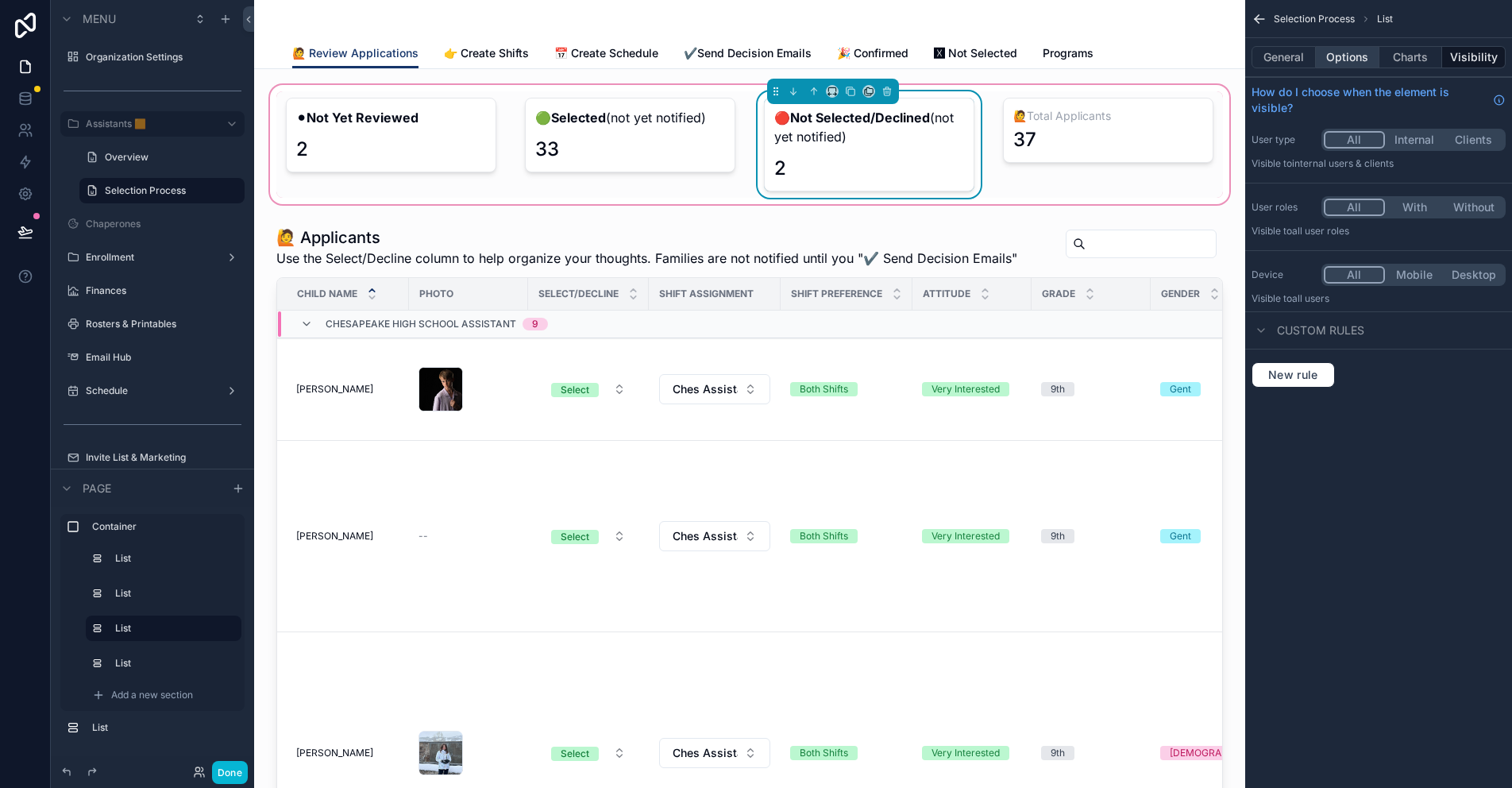
click at [1351, 57] on button "Options" at bounding box center [1347, 57] width 64 height 23
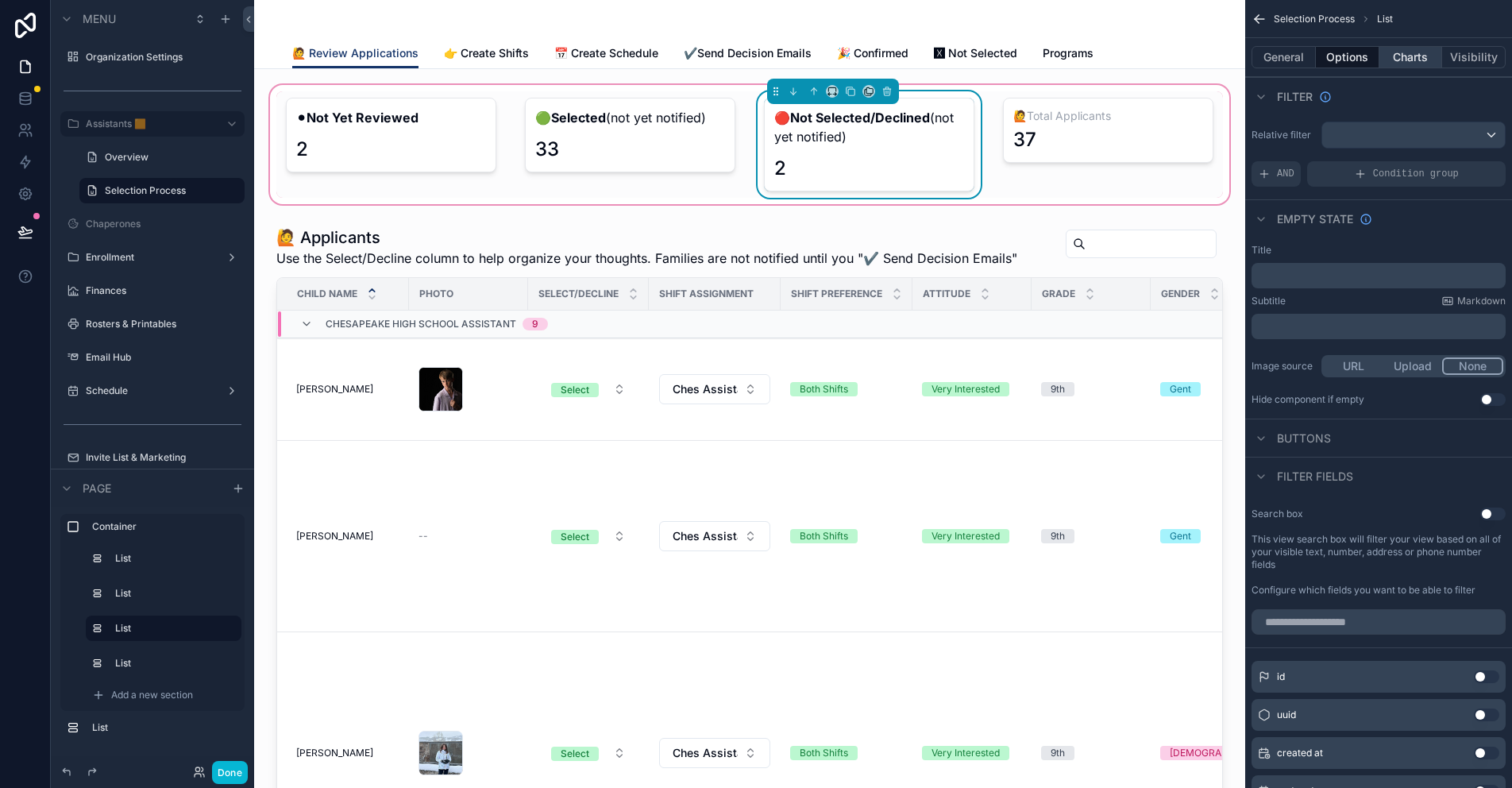
click at [1408, 56] on button "Charts" at bounding box center [1410, 57] width 64 height 23
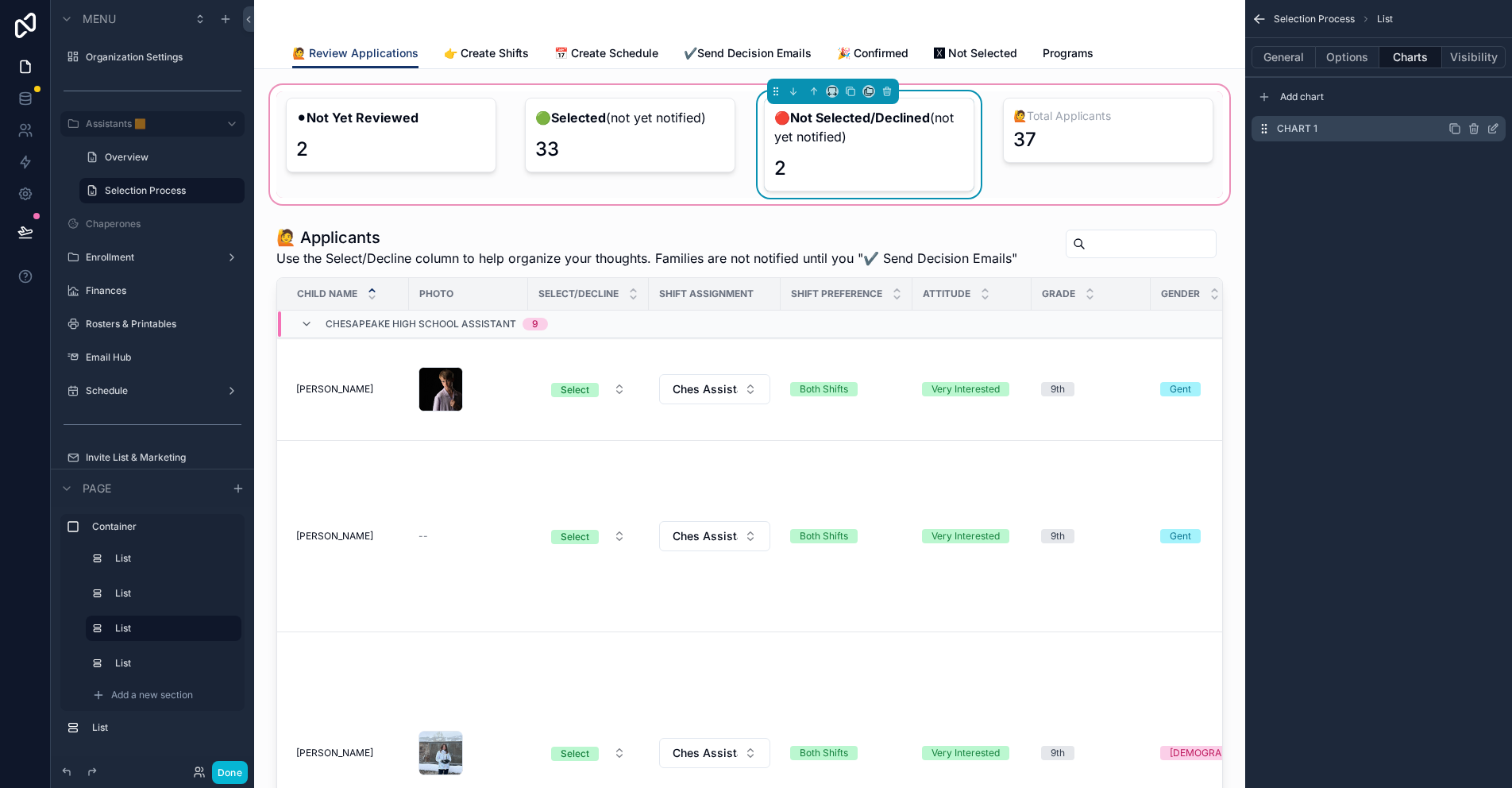
click at [1495, 128] on icon "scrollable content" at bounding box center [1494, 127] width 6 height 6
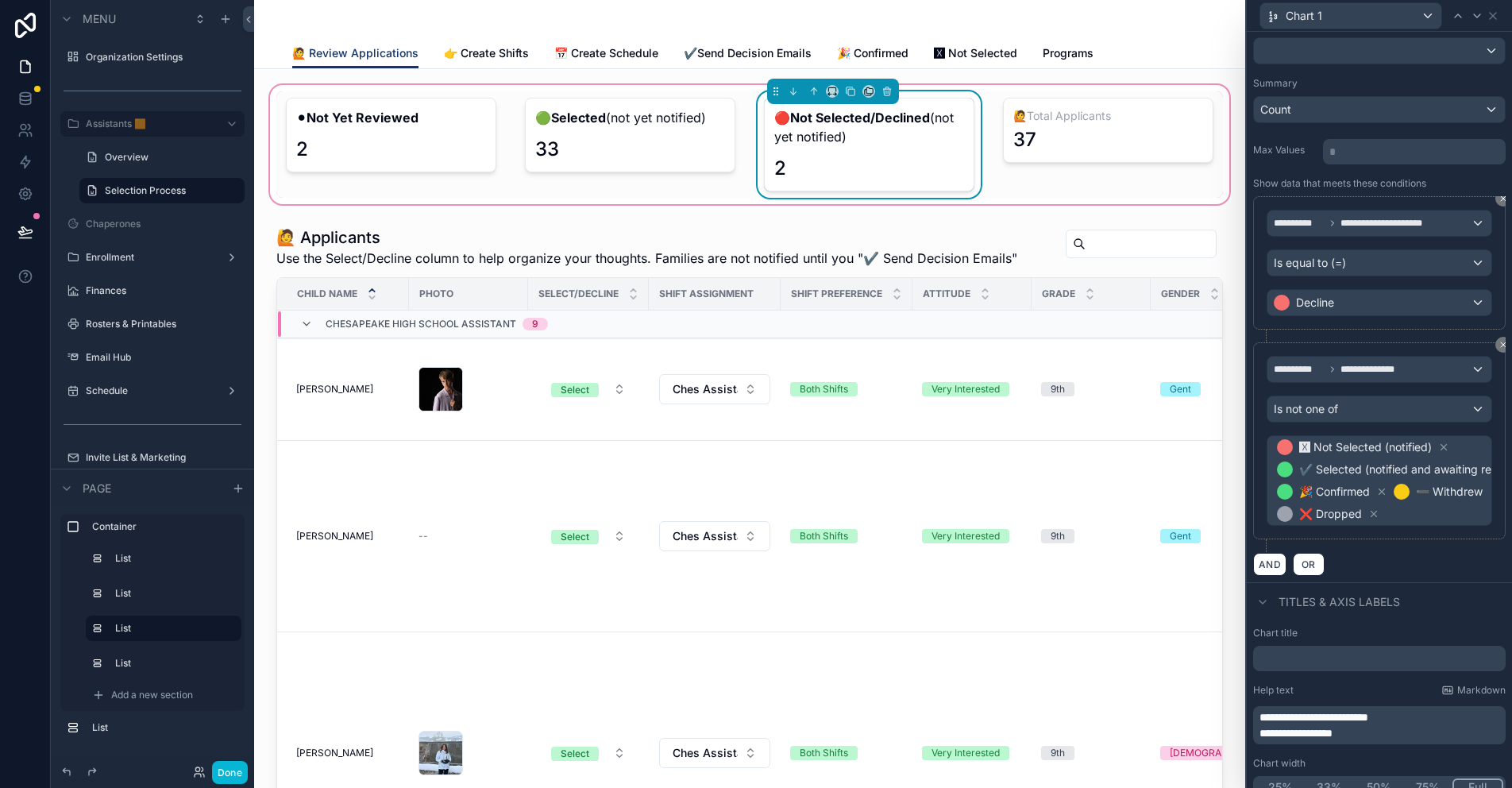
scroll to position [176, 0]
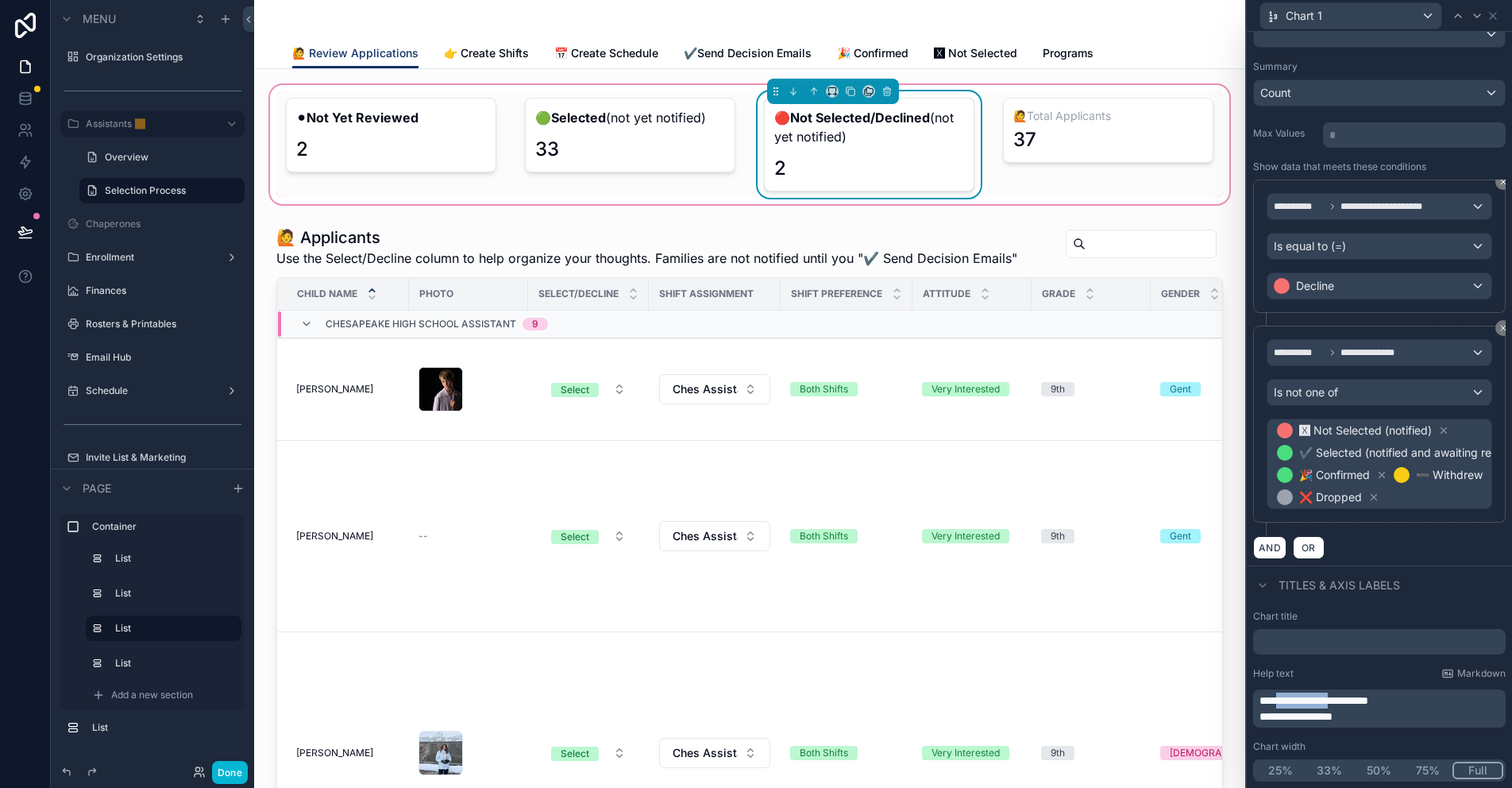
drag, startPoint x: 1360, startPoint y: 703, endPoint x: 1291, endPoint y: 702, distance: 69.0
click at [1291, 702] on span "**********" at bounding box center [1314, 701] width 109 height 11
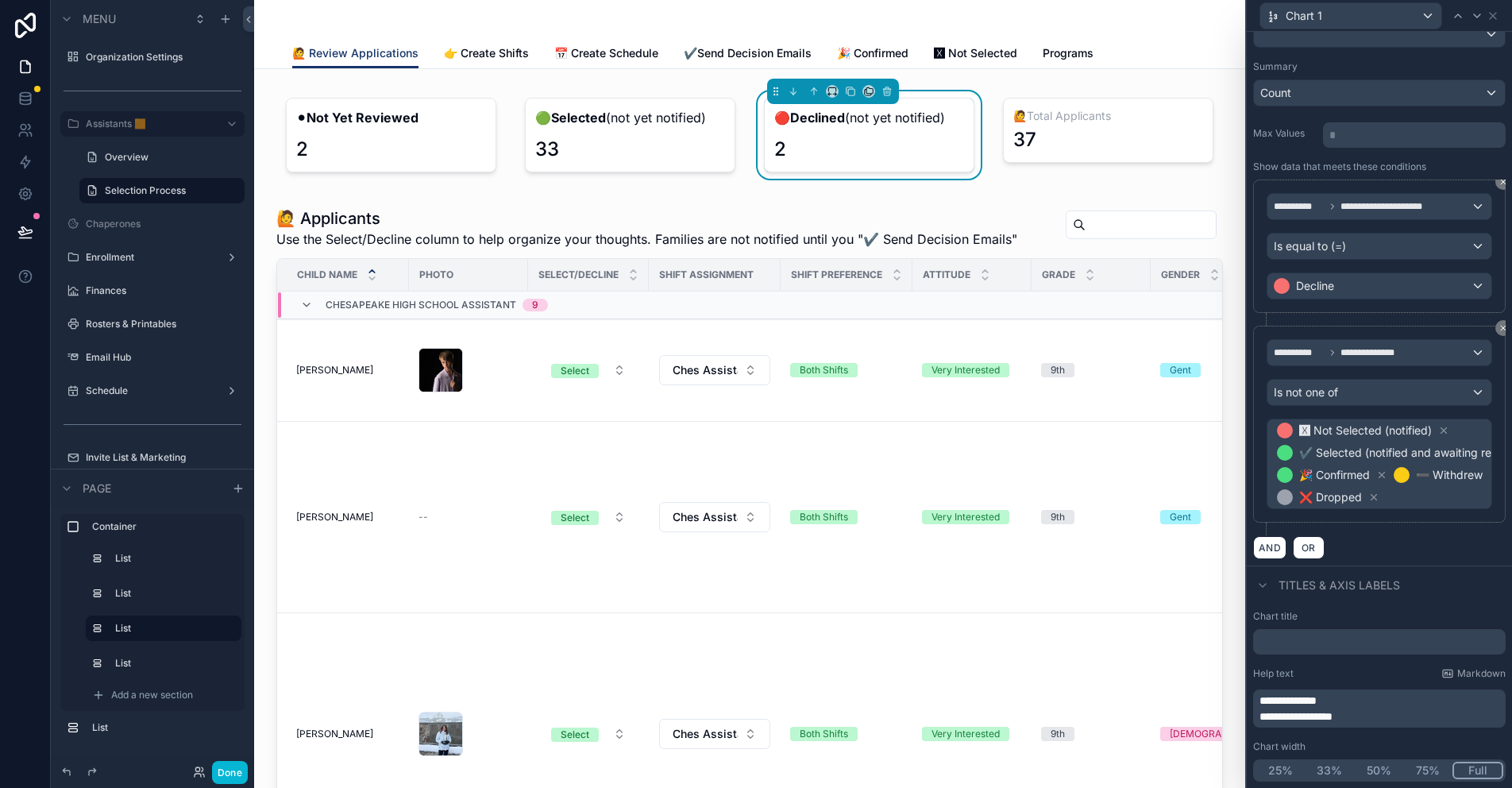
click at [452, 211] on div "scrollable content" at bounding box center [749, 528] width 965 height 656
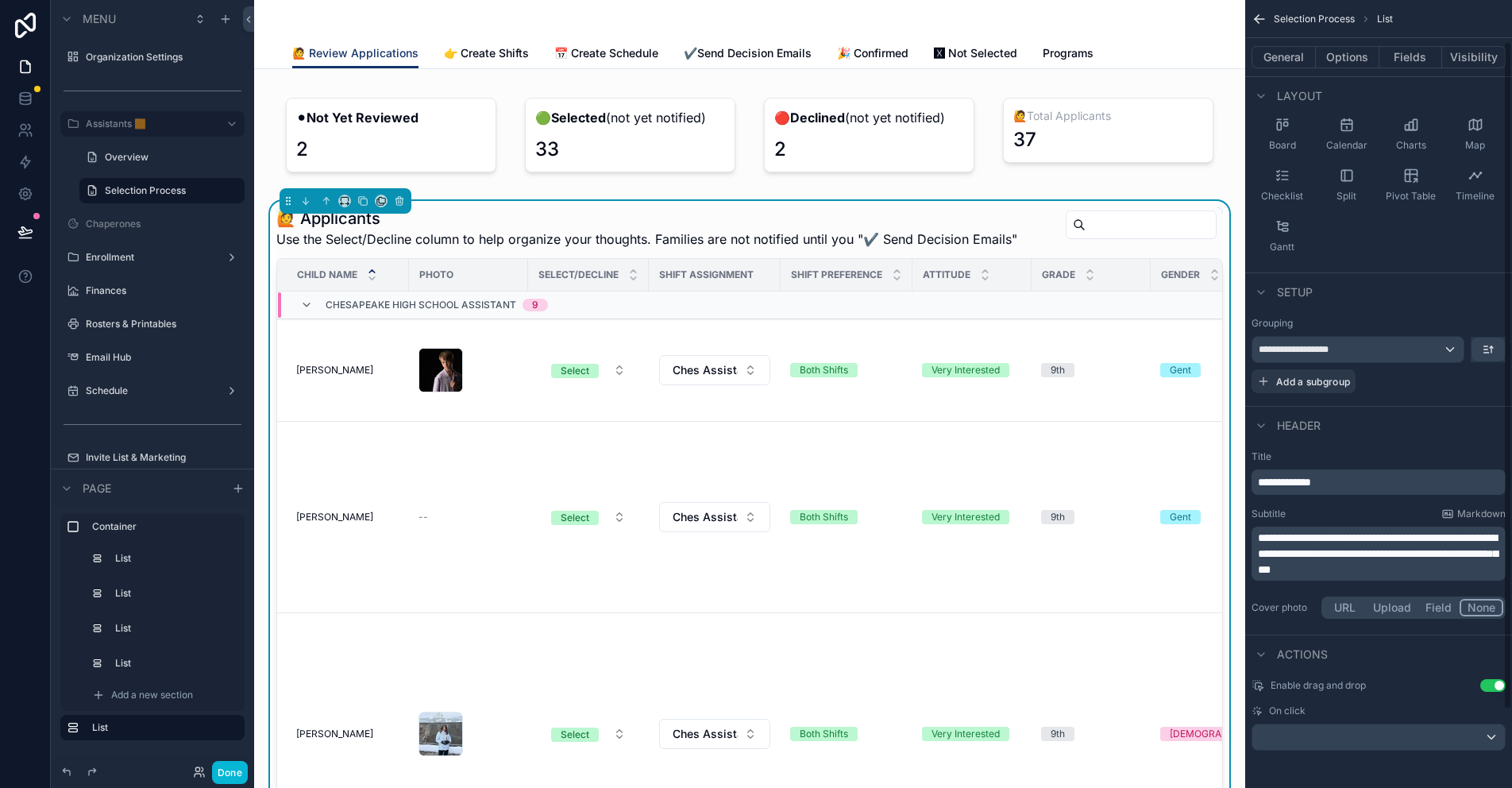
scroll to position [140, 0]
click at [1356, 54] on button "Options" at bounding box center [1347, 57] width 64 height 23
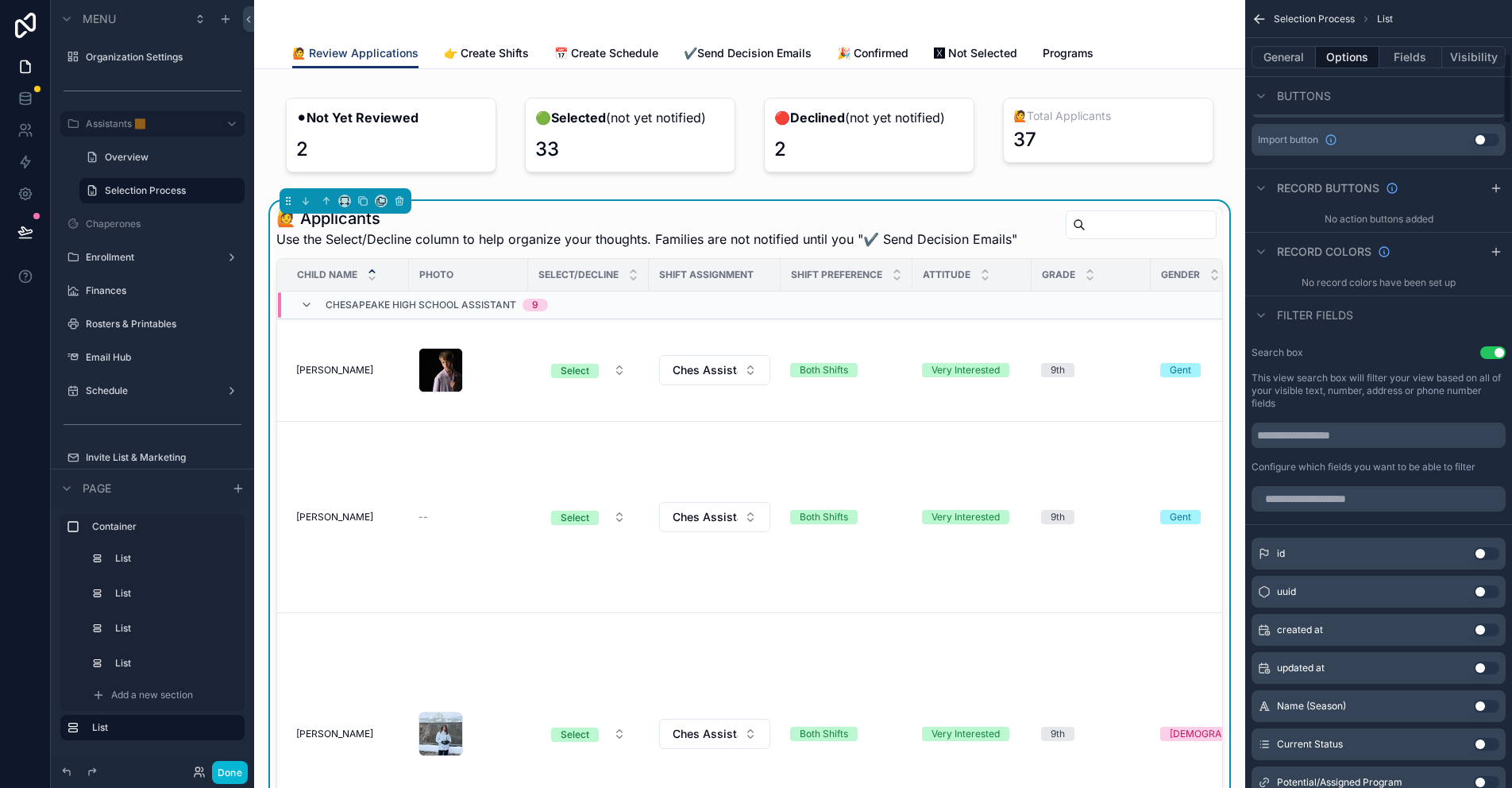
scroll to position [697, 0]
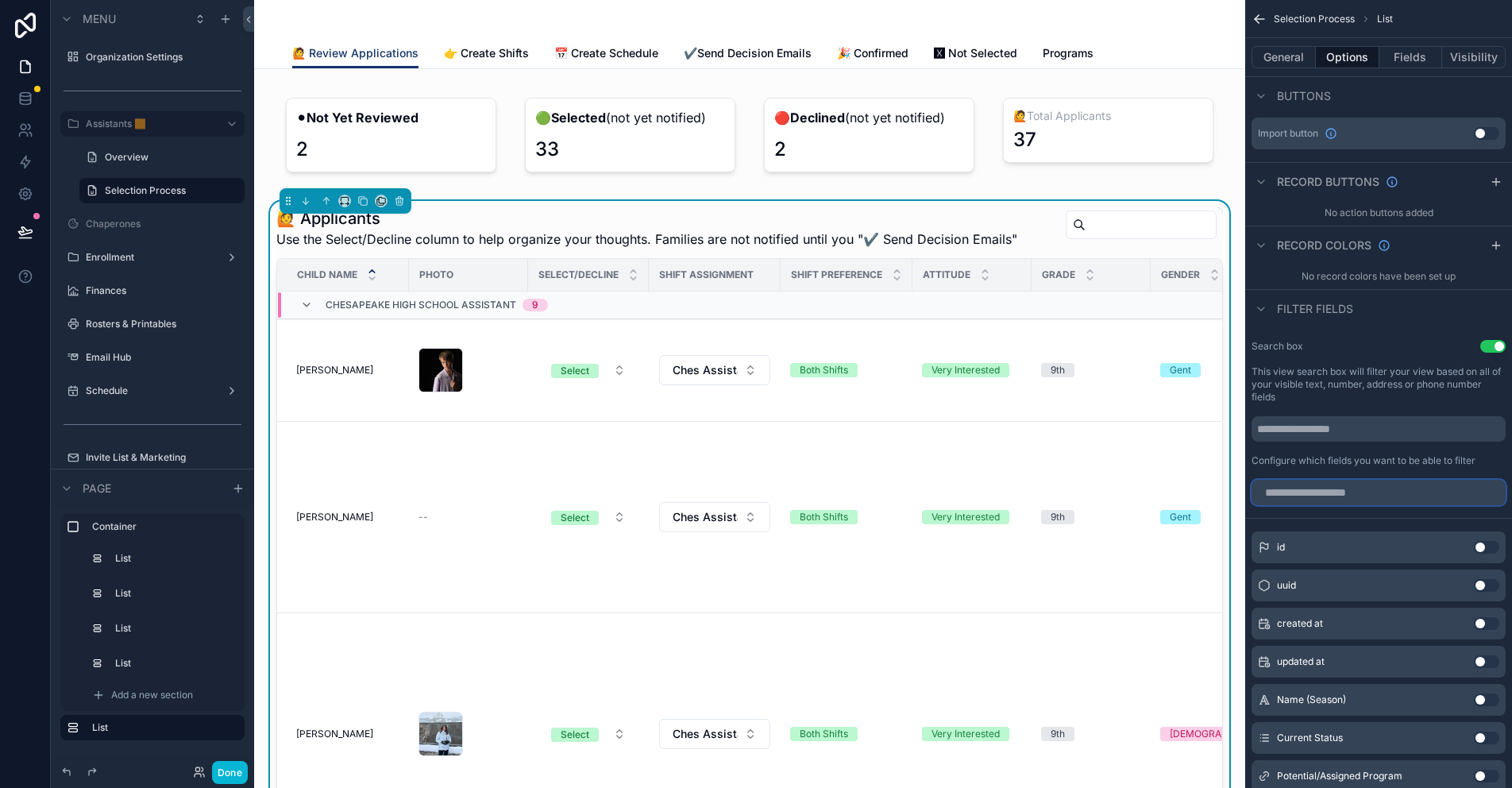
click at [1311, 482] on input "scrollable content" at bounding box center [1378, 493] width 254 height 26
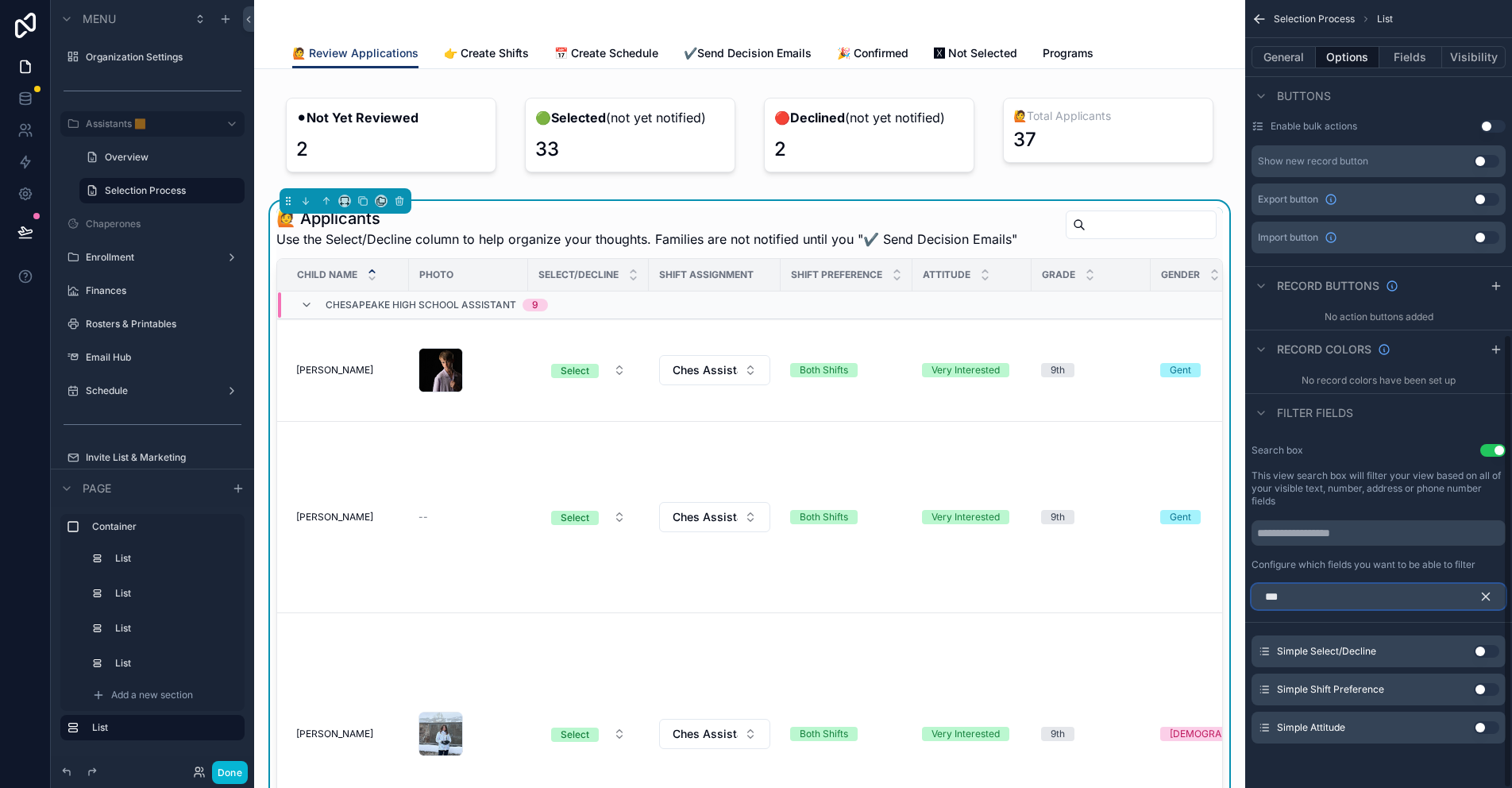
scroll to position [580, 0]
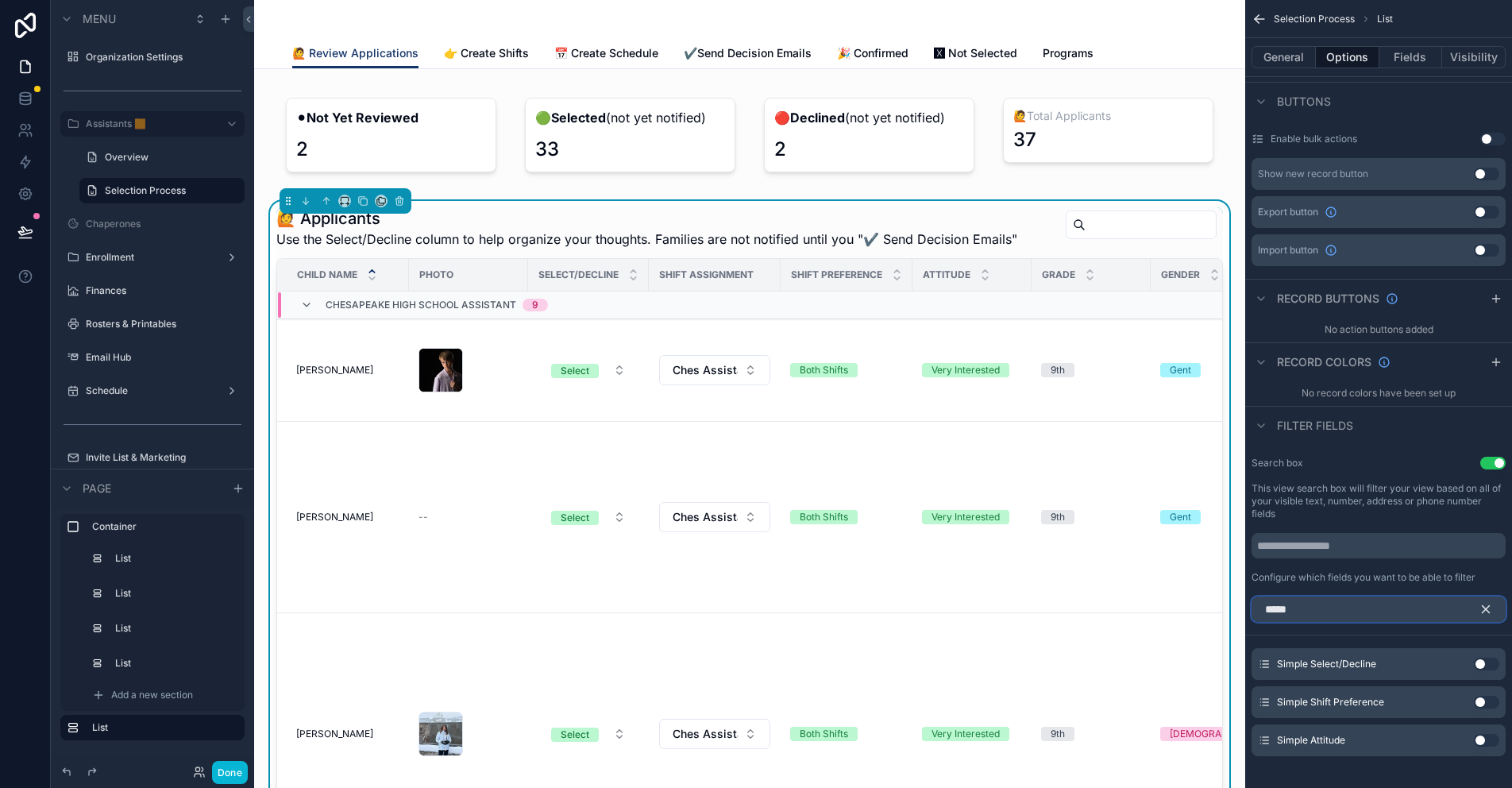
type input "*****"
click at [1480, 657] on button "Use setting" at bounding box center [1486, 664] width 26 height 13
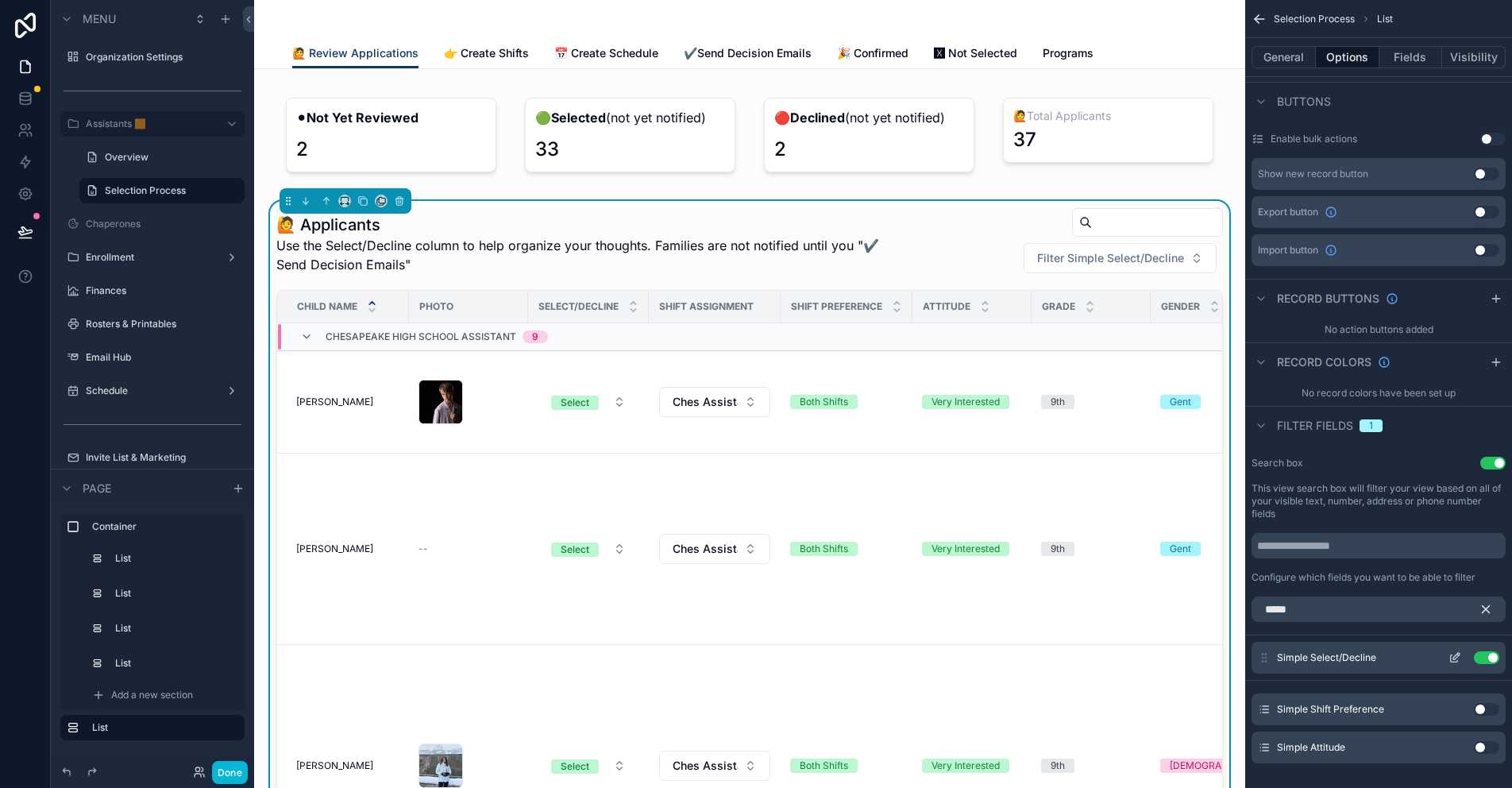
click at [1455, 651] on icon "scrollable content" at bounding box center [1455, 657] width 13 height 13
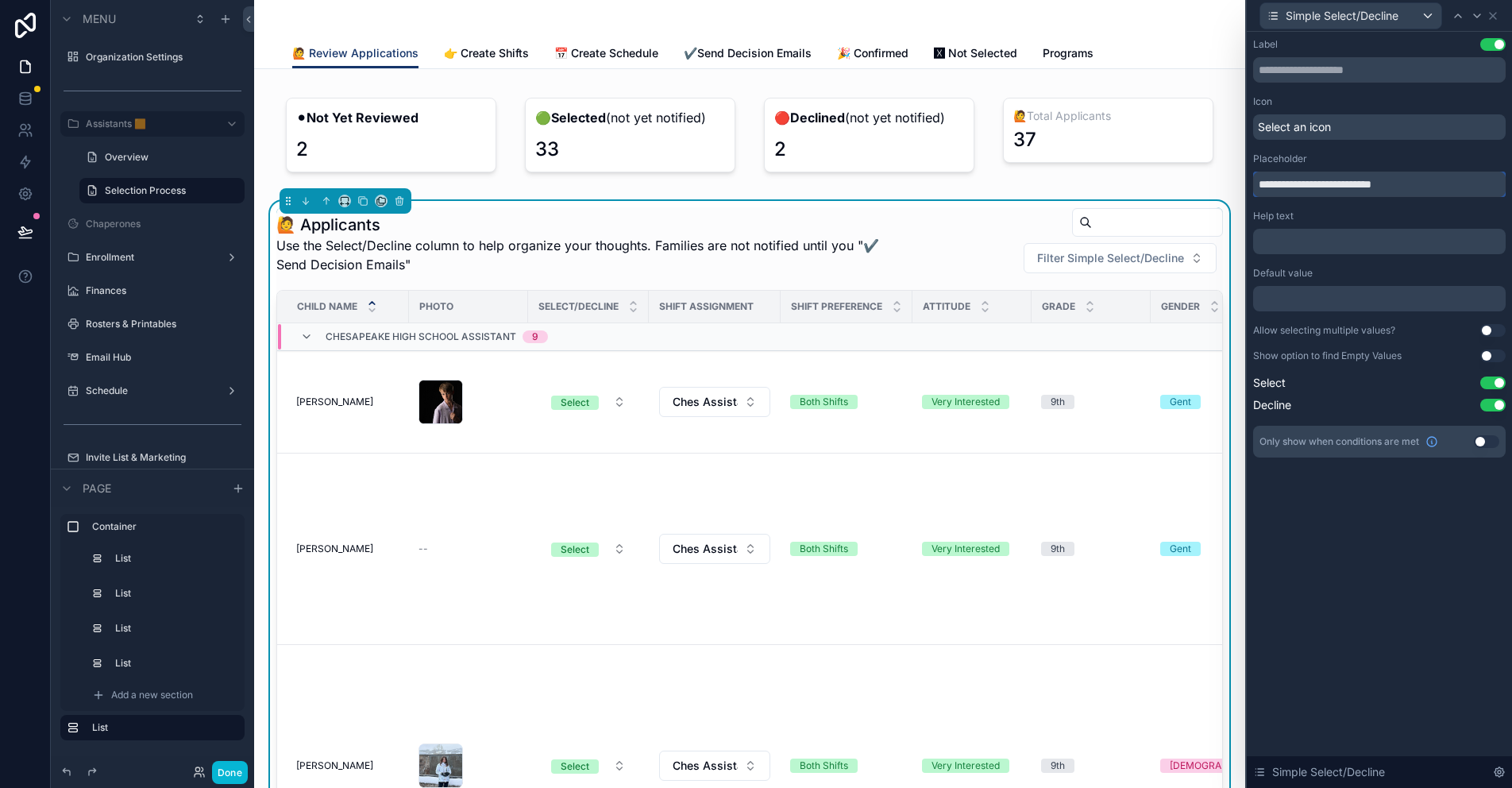
drag, startPoint x: 1413, startPoint y: 181, endPoint x: 1237, endPoint y: 181, distance: 176.0
click at [1237, 181] on div "**********" at bounding box center [756, 394] width 1512 height 788
drag, startPoint x: 1485, startPoint y: 356, endPoint x: 1469, endPoint y: 356, distance: 16.0
click at [1485, 356] on button "Use setting" at bounding box center [1493, 356] width 26 height 13
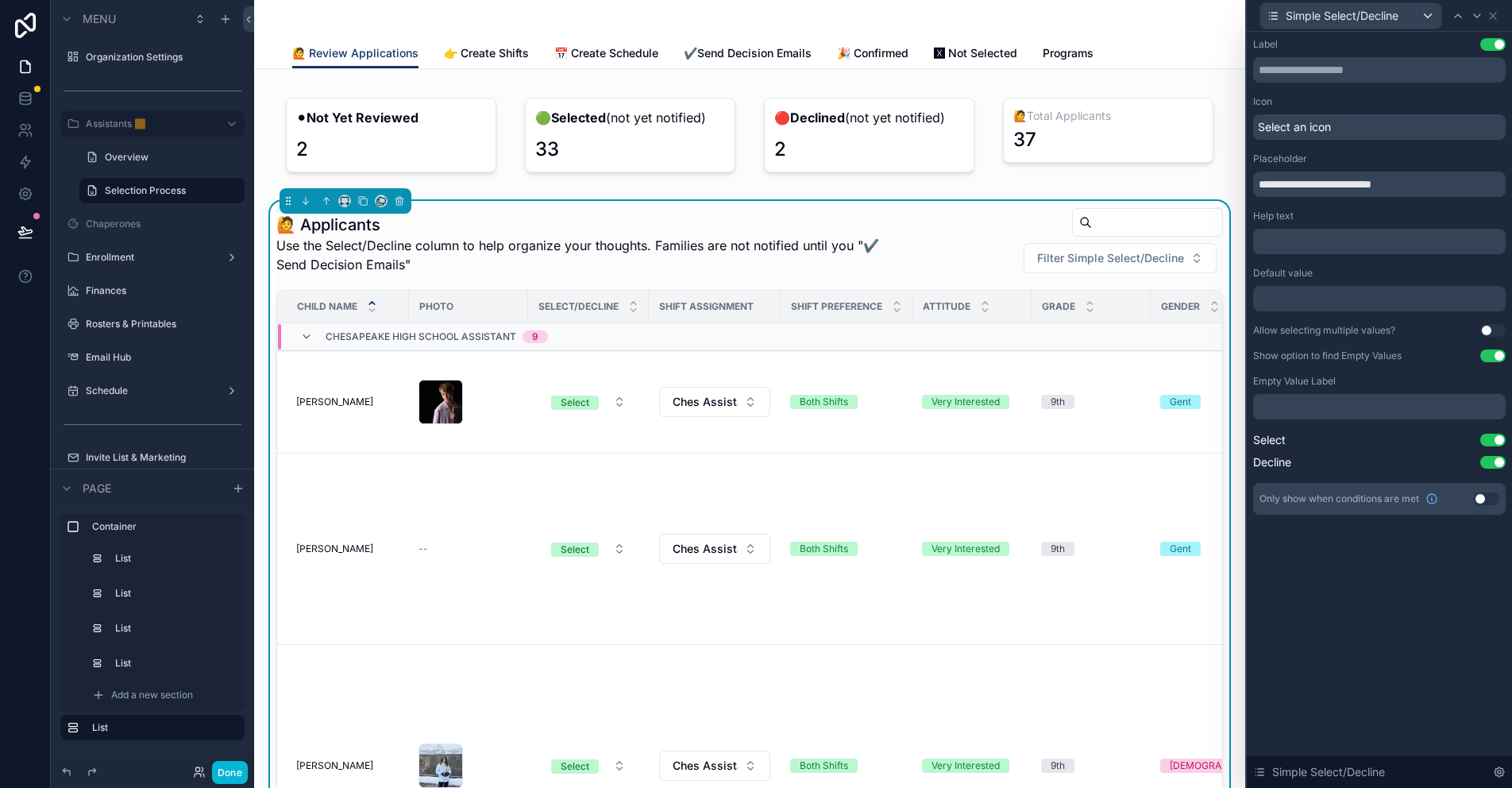
click at [1307, 401] on p "﻿" at bounding box center [1381, 407] width 243 height 16
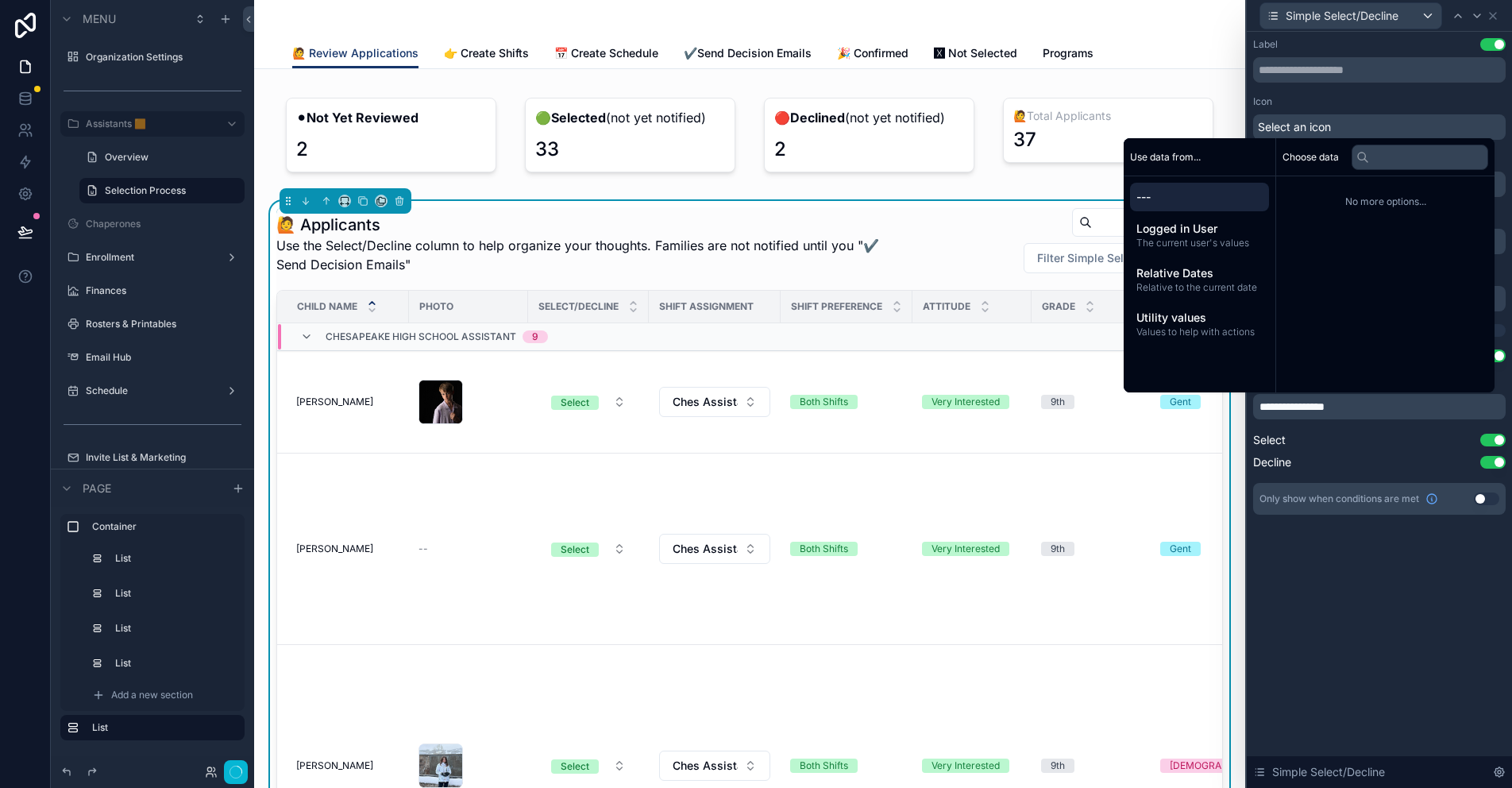
click at [1364, 588] on div "**********" at bounding box center [1379, 409] width 265 height 756
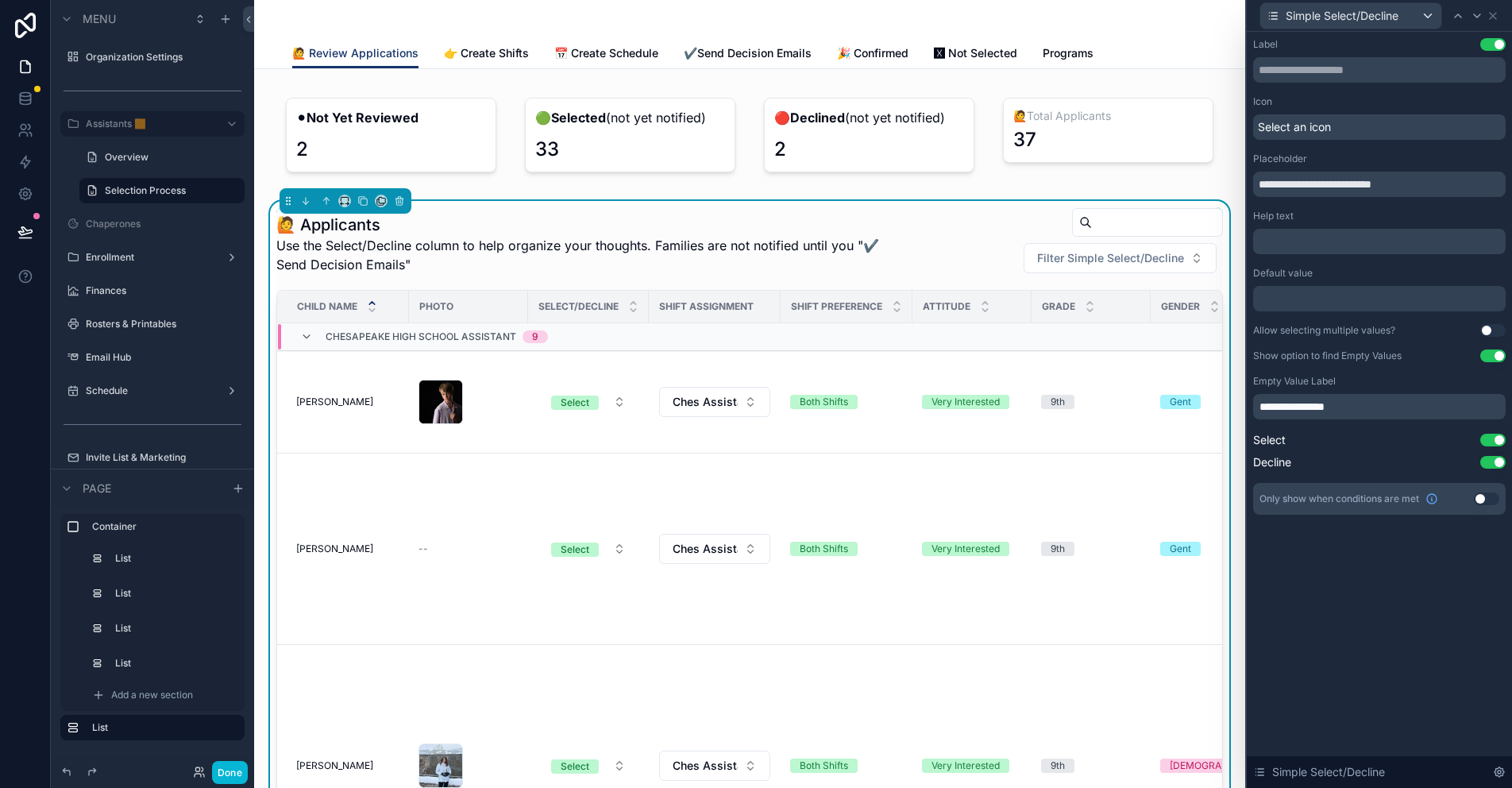
click at [1489, 331] on button "Use setting" at bounding box center [1493, 331] width 26 height 13
drag, startPoint x: 1327, startPoint y: 184, endPoint x: 1289, endPoint y: 184, distance: 38.0
click at [1289, 184] on input "**********" at bounding box center [1379, 185] width 252 height 26
type input "**********"
click at [1495, 16] on icon at bounding box center [1493, 16] width 13 height 13
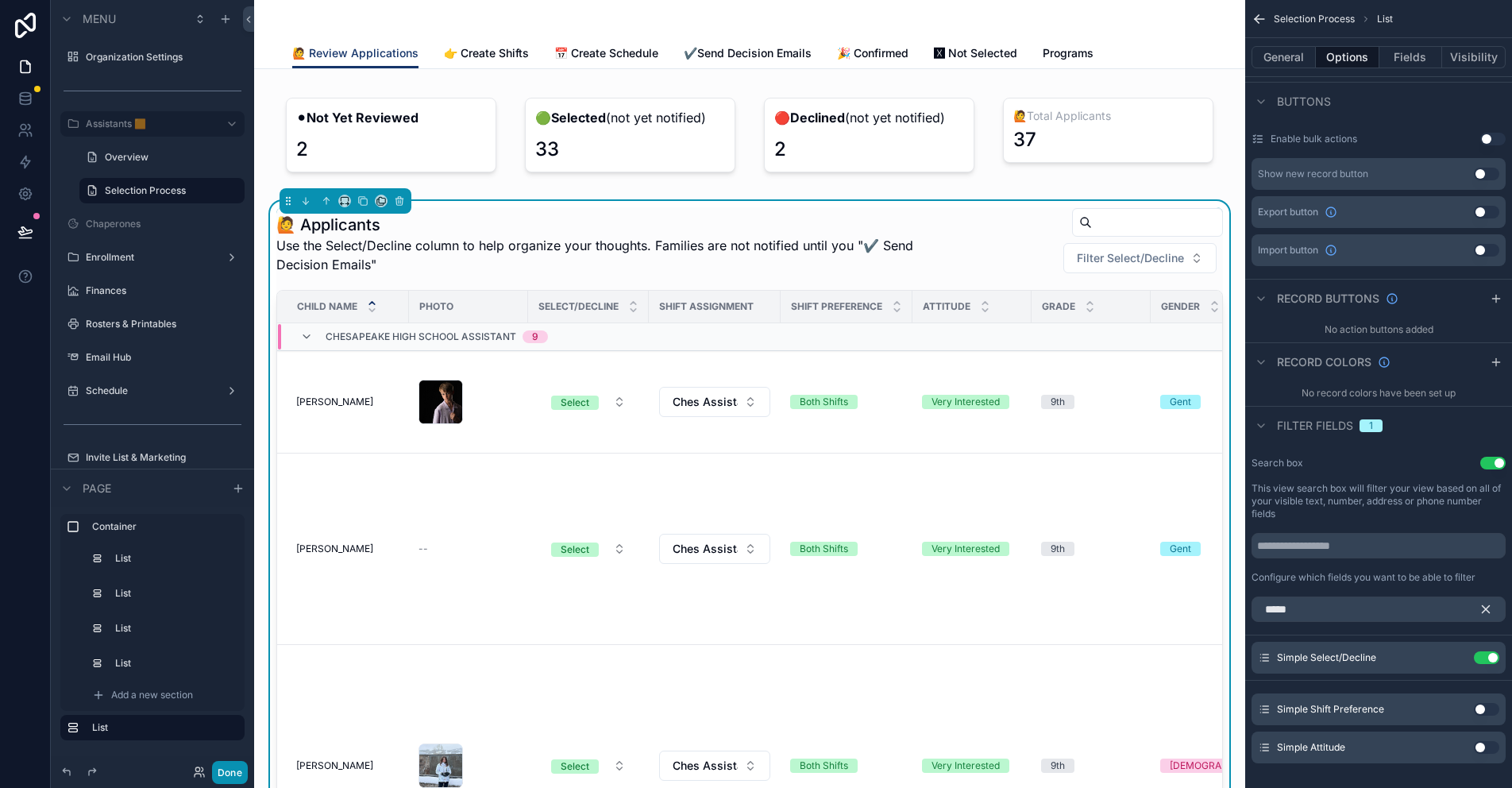
click at [230, 767] on button "Done" at bounding box center [230, 772] width 35 height 23
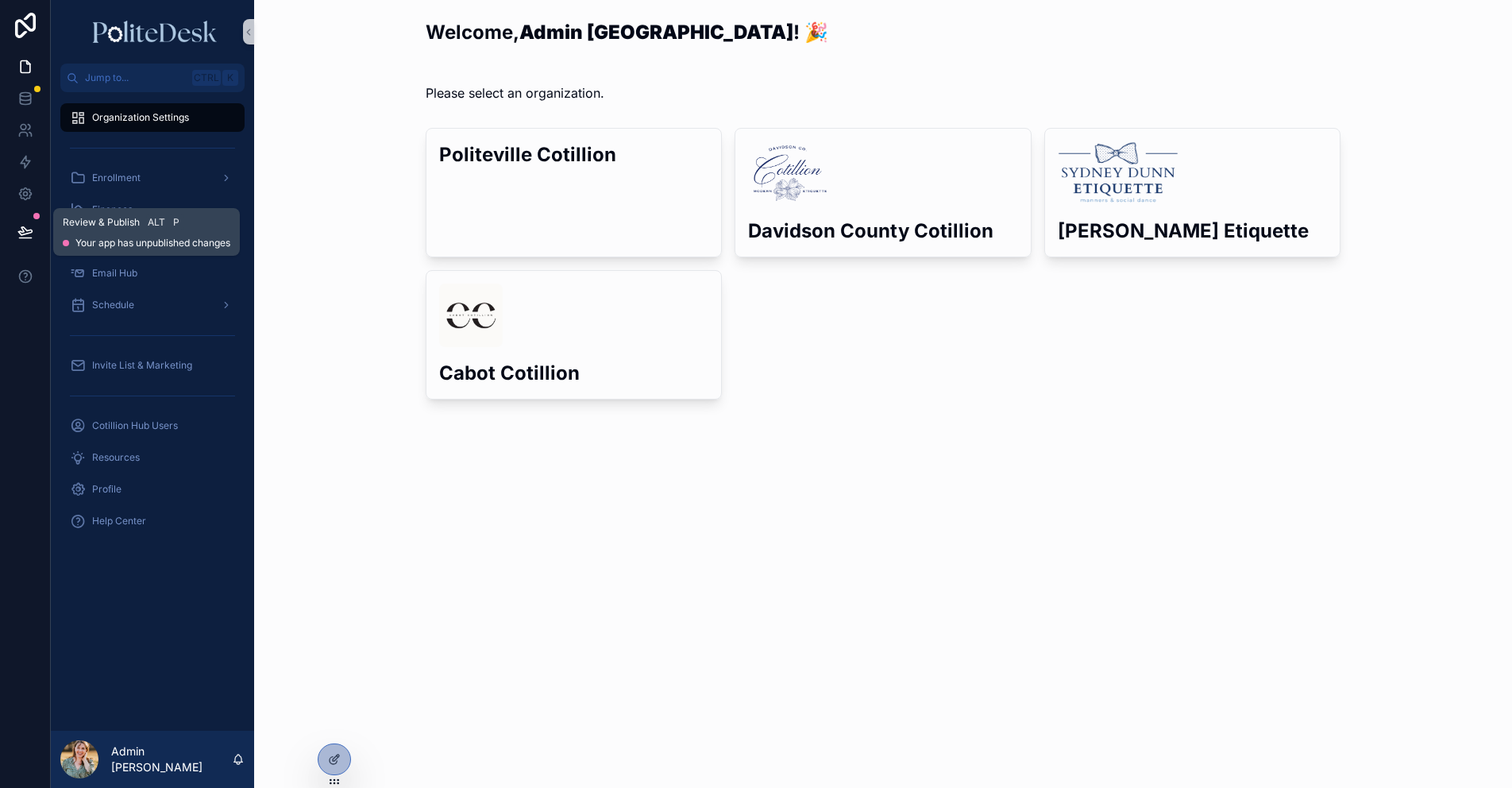
click at [19, 228] on icon at bounding box center [26, 232] width 16 height 16
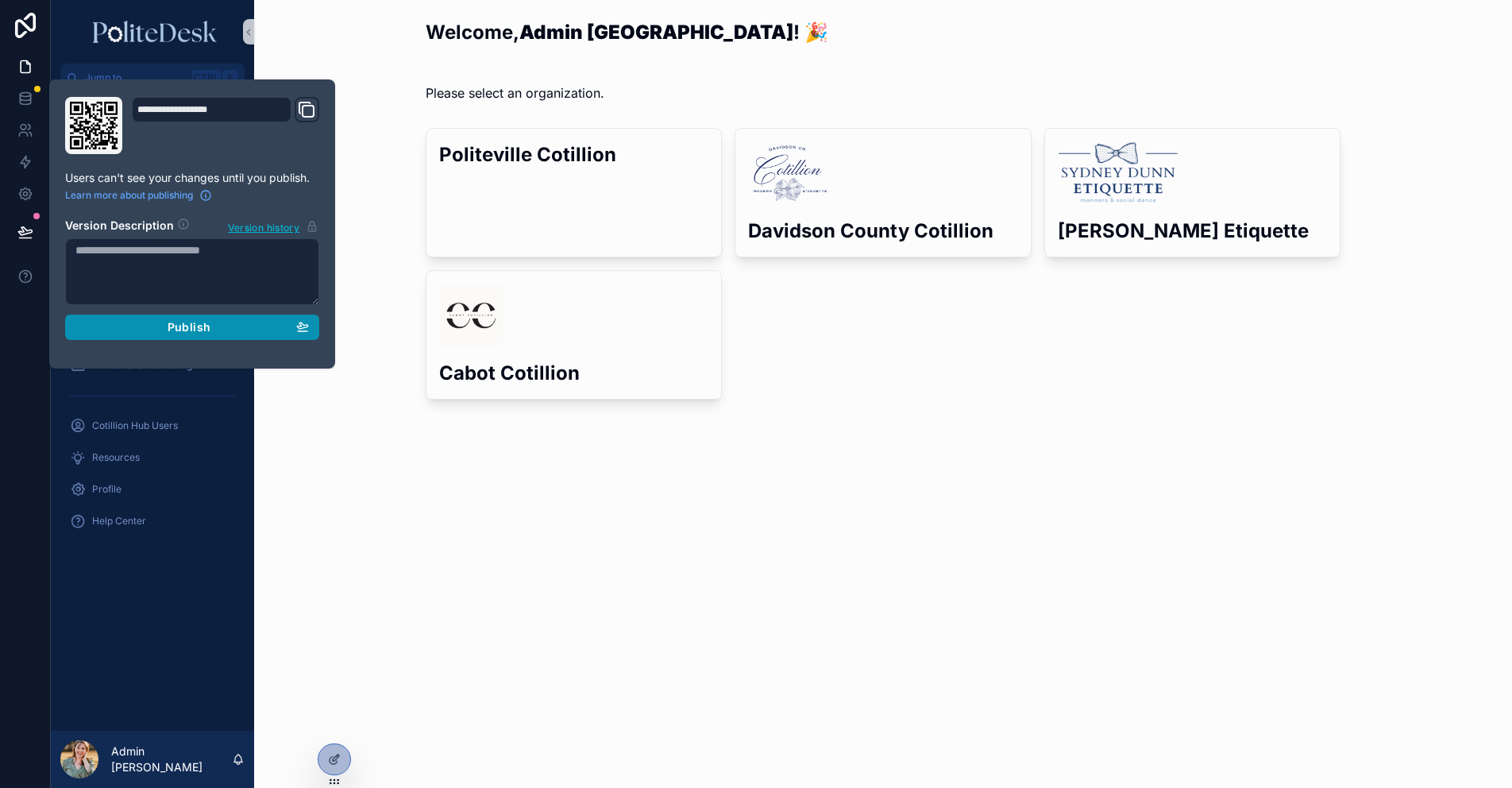
click at [213, 321] on div "Publish" at bounding box center [192, 327] width 233 height 15
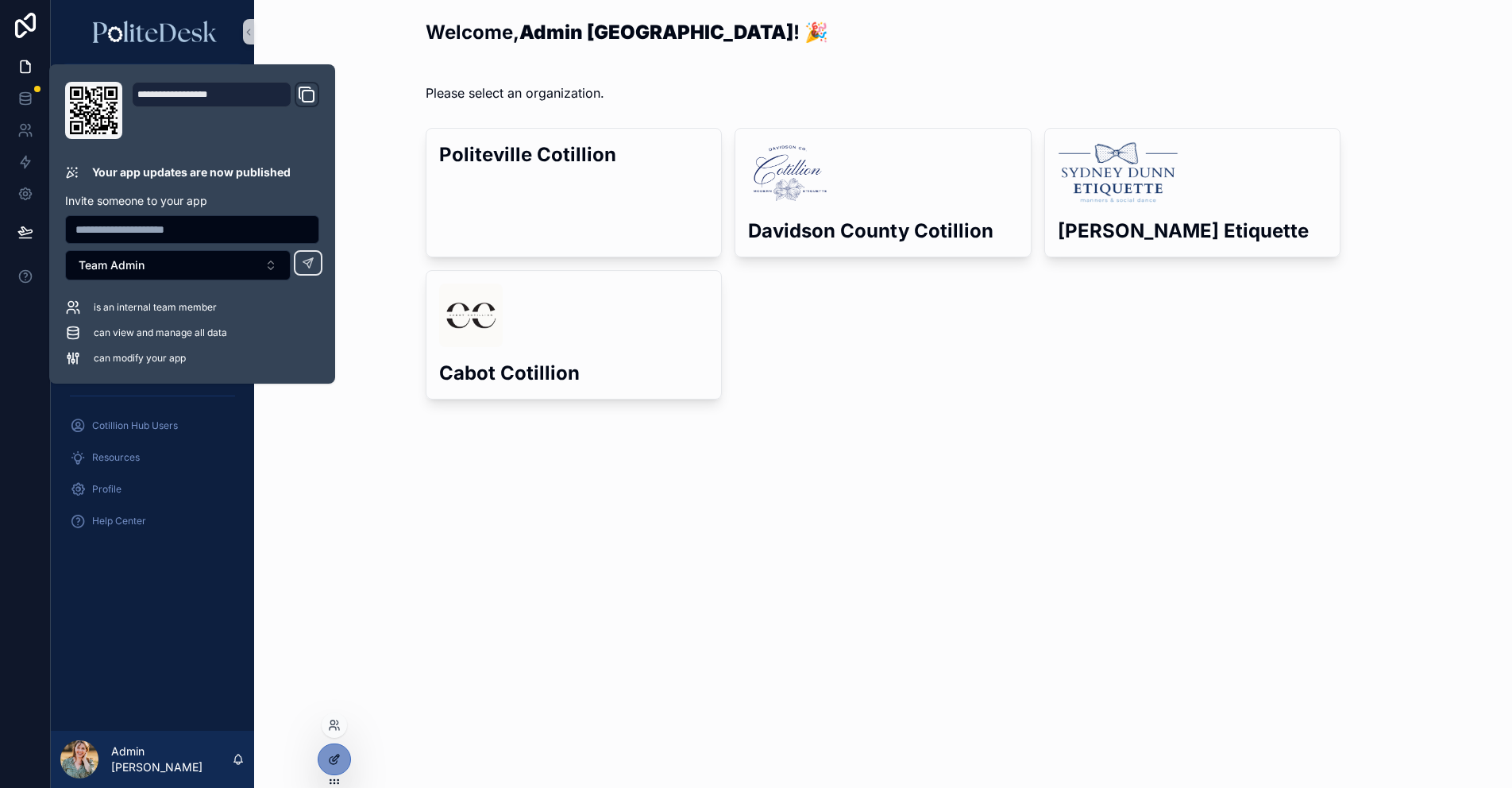
click at [334, 758] on icon at bounding box center [336, 757] width 6 height 6
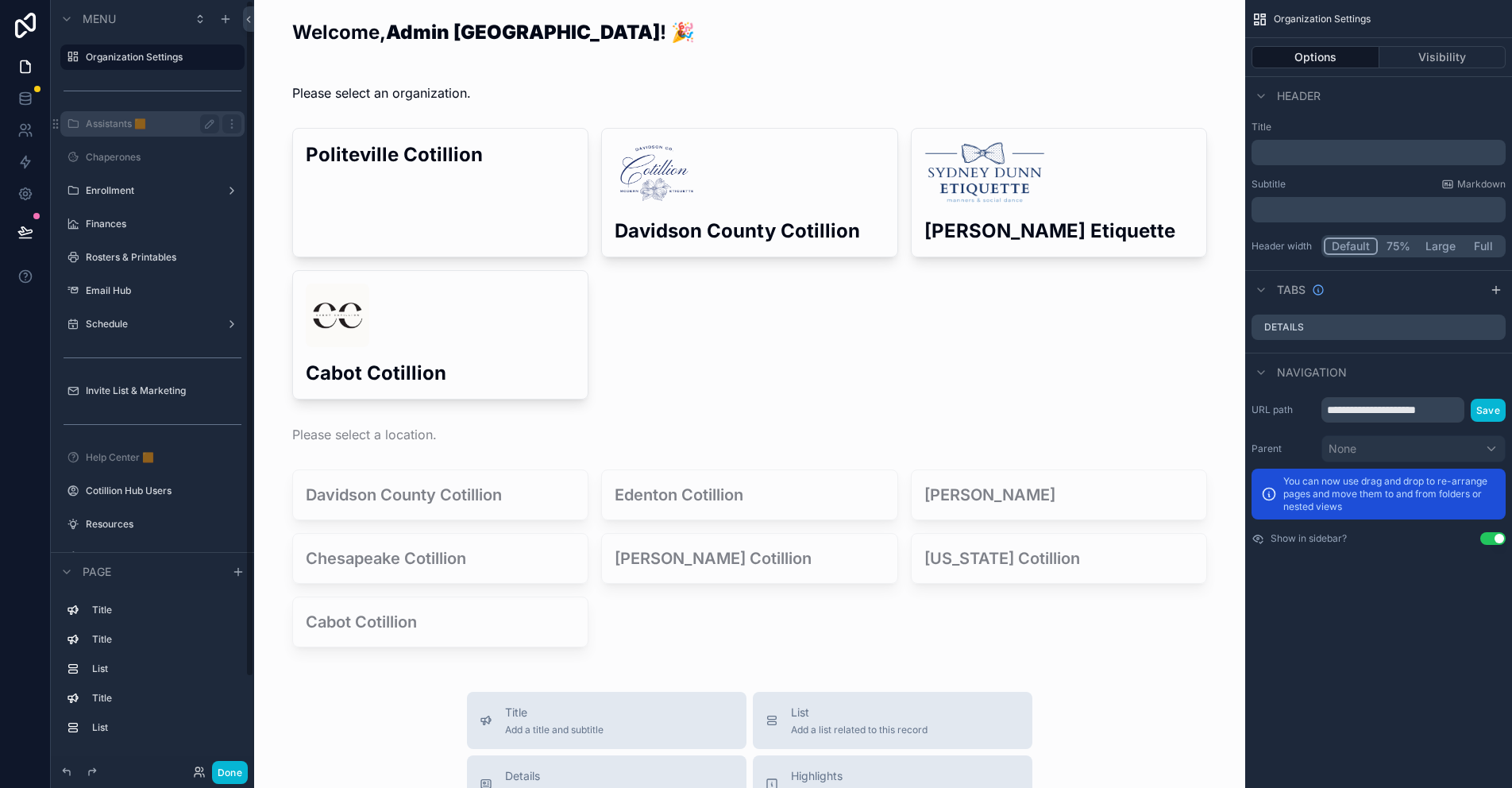
click at [111, 130] on div "Assistants 🟧" at bounding box center [152, 124] width 133 height 19
click at [115, 128] on label "Assistants 🟧" at bounding box center [149, 124] width 127 height 13
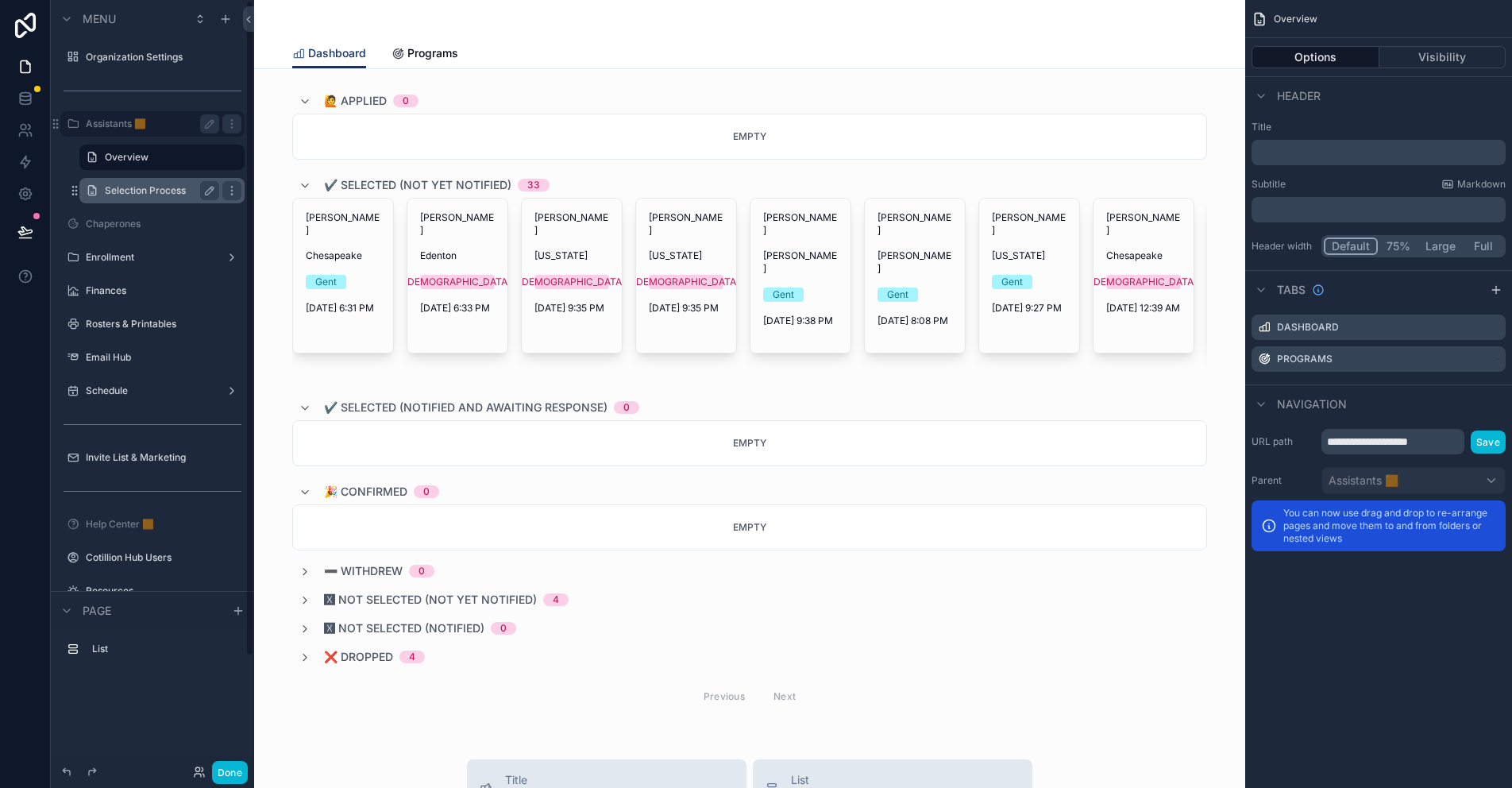
click at [115, 194] on label "Selection Process" at bounding box center [159, 190] width 108 height 13
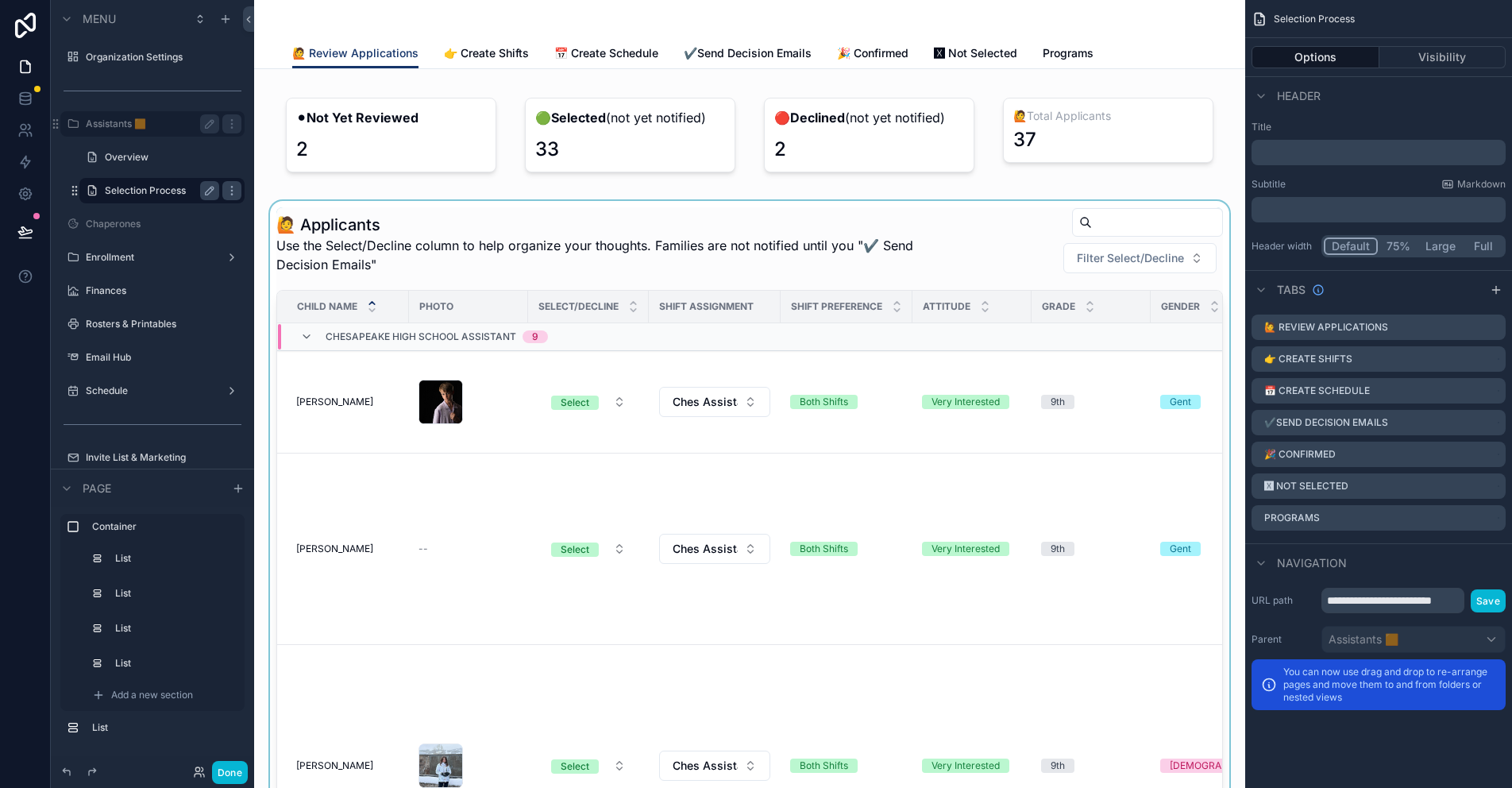
click at [484, 275] on div "scrollable content" at bounding box center [749, 544] width 965 height 688
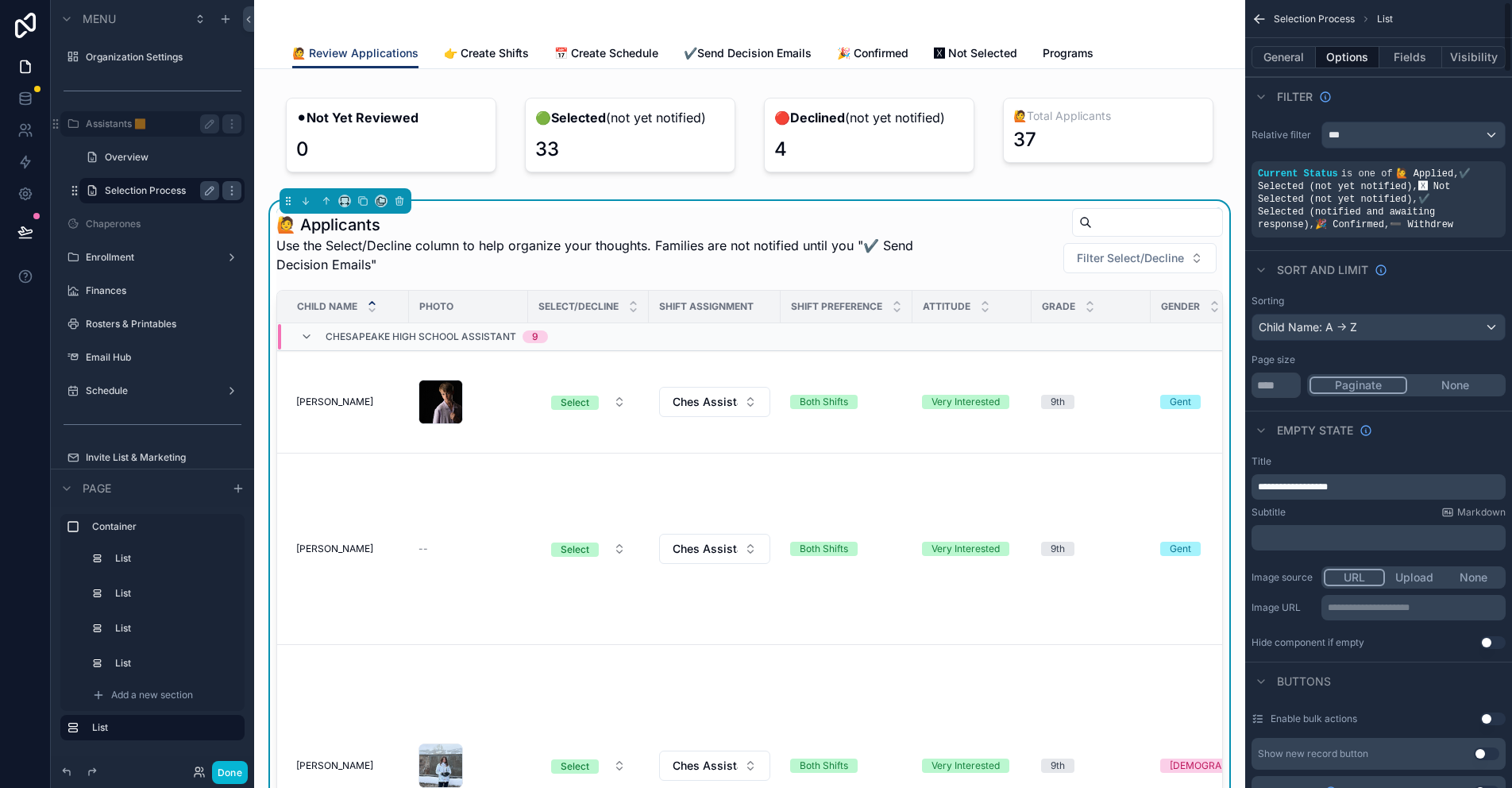
scroll to position [79, 0]
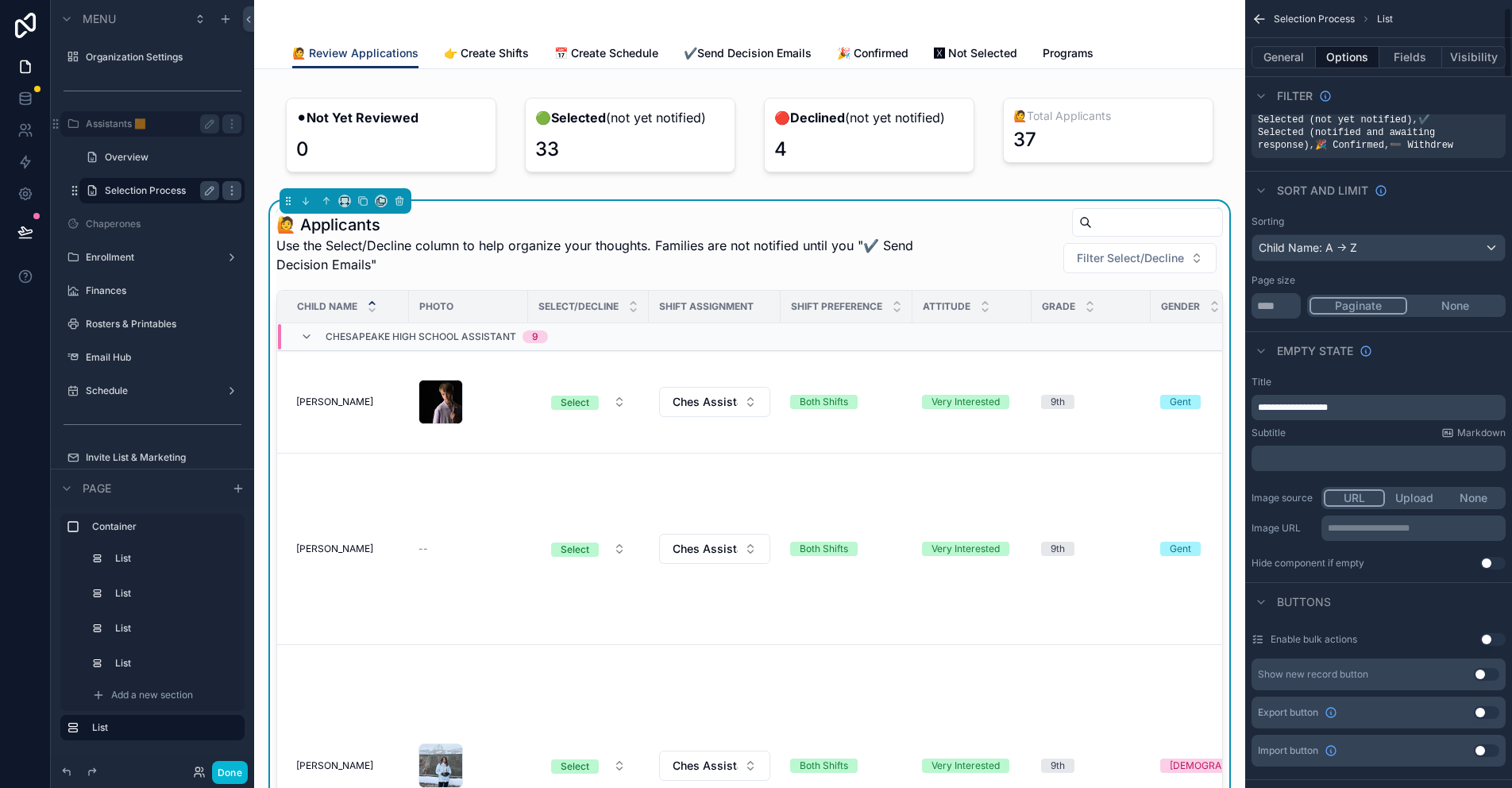
click at [1349, 401] on p "**********" at bounding box center [1380, 407] width 244 height 13
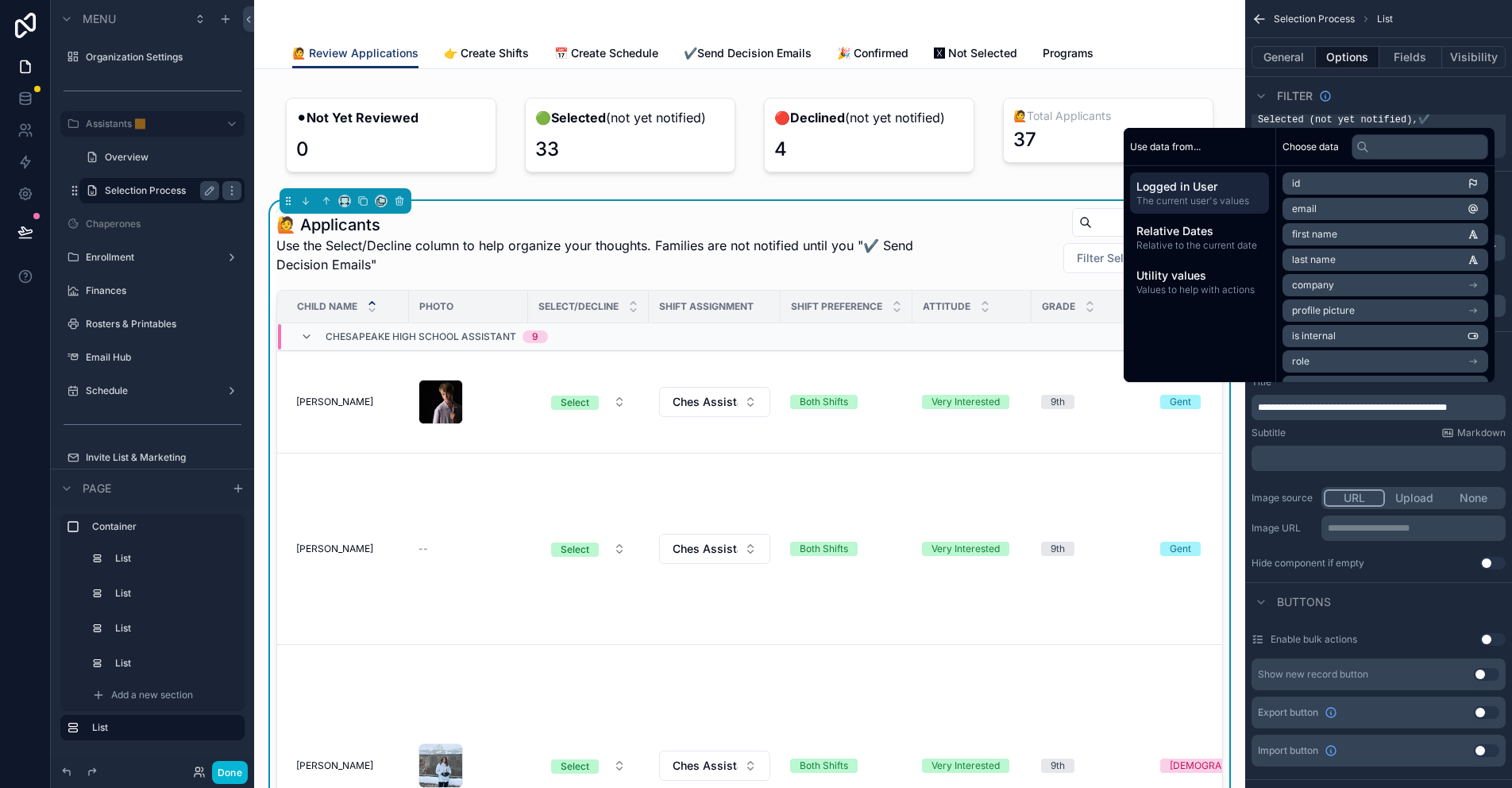
click at [1318, 427] on div "Subtitle Markdown" at bounding box center [1378, 433] width 254 height 13
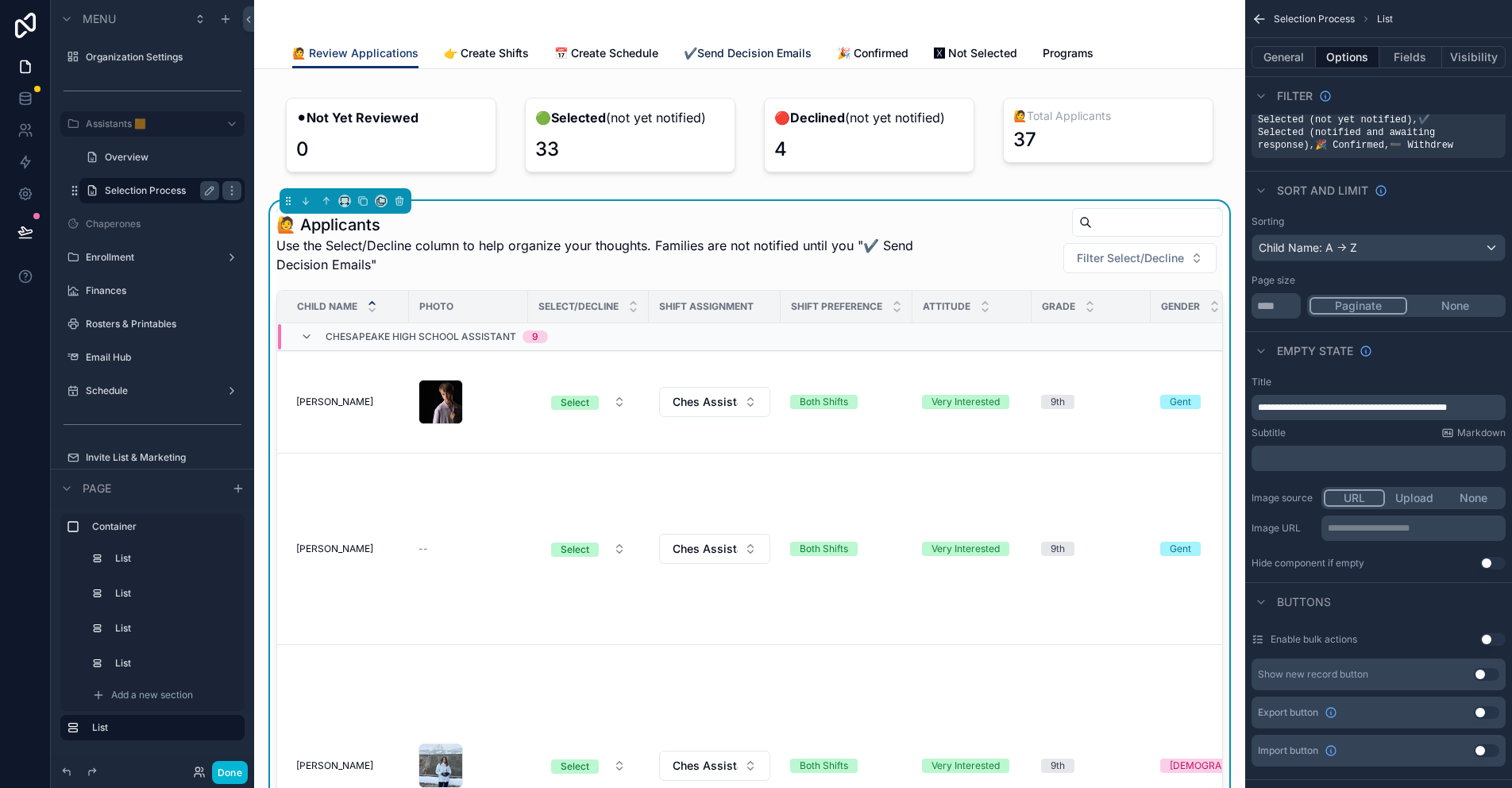
click at [797, 49] on span "✔️Send Decision Emails" at bounding box center [748, 53] width 128 height 16
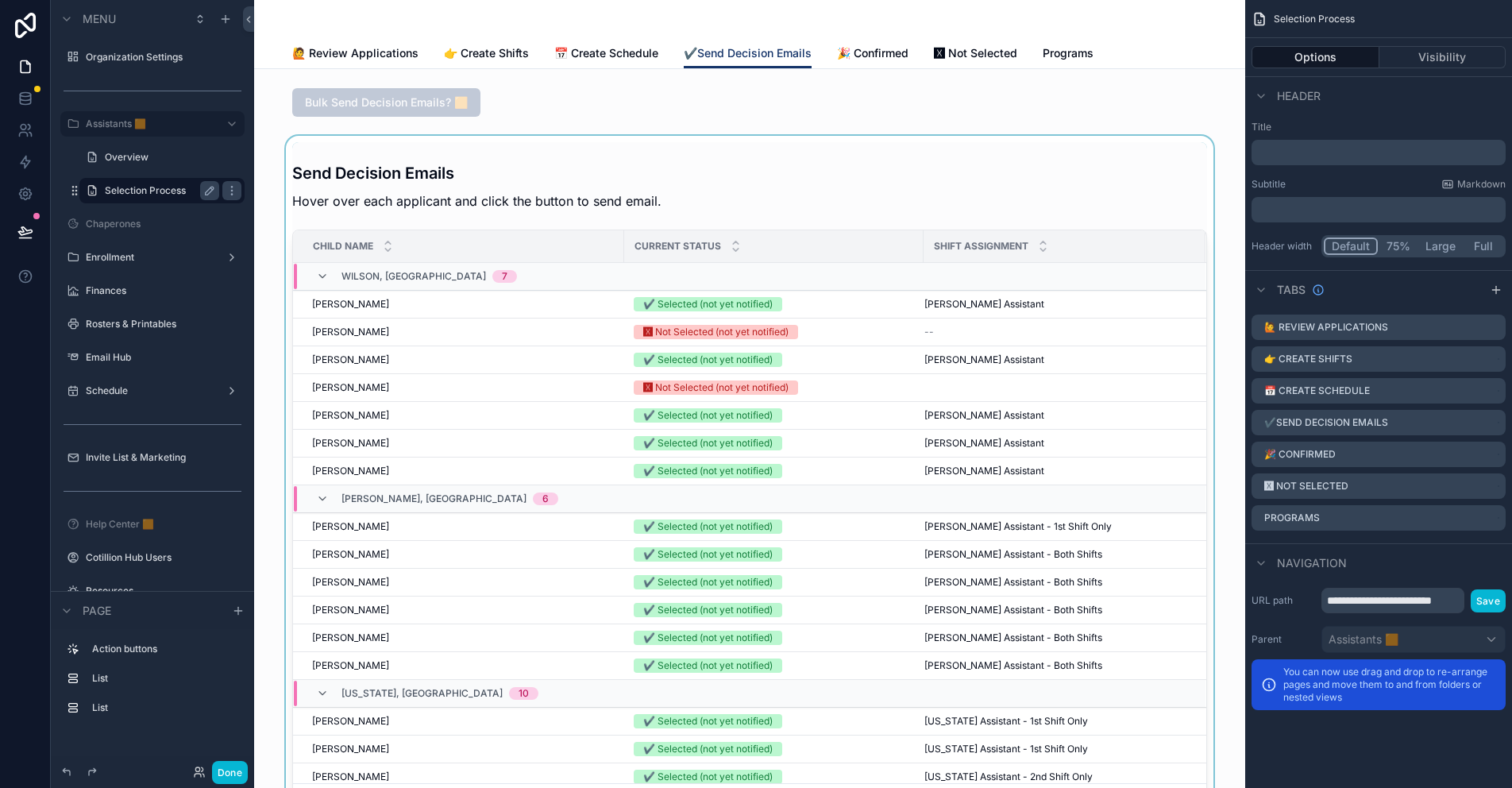
click at [914, 175] on div "scrollable content" at bounding box center [749, 482] width 965 height 693
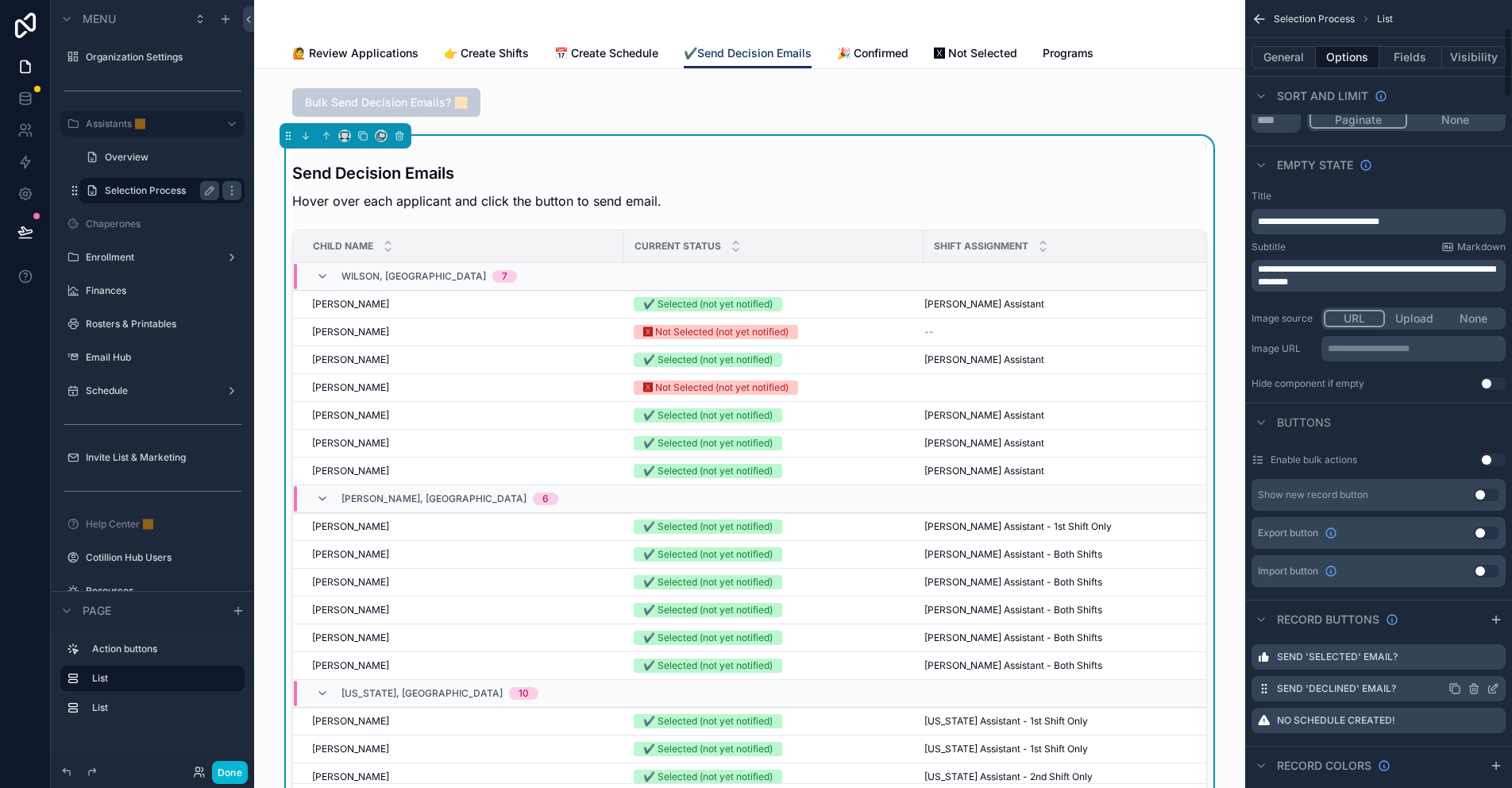
scroll to position [318, 0]
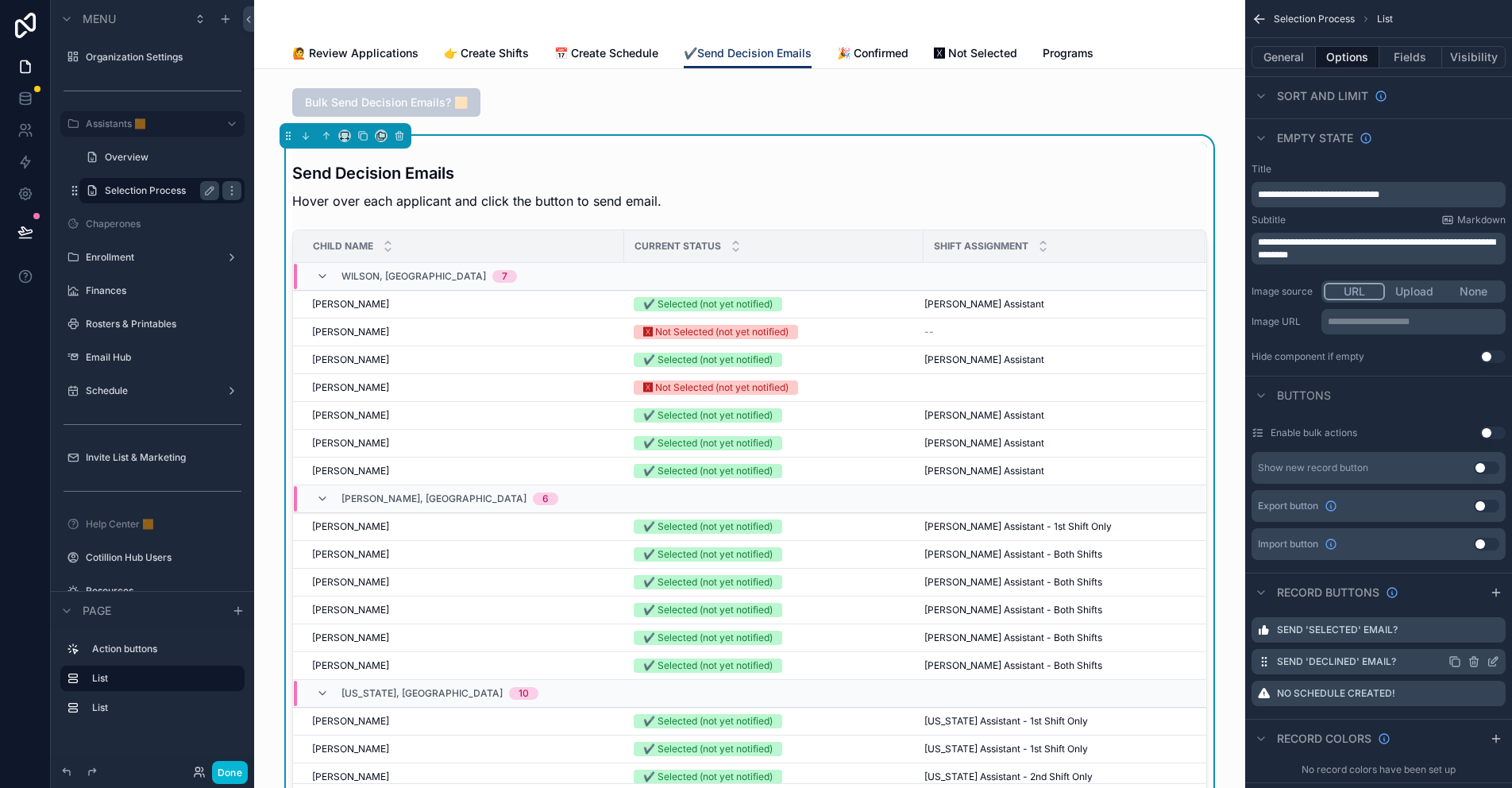
click at [1496, 655] on icon "scrollable content" at bounding box center [1493, 661] width 13 height 13
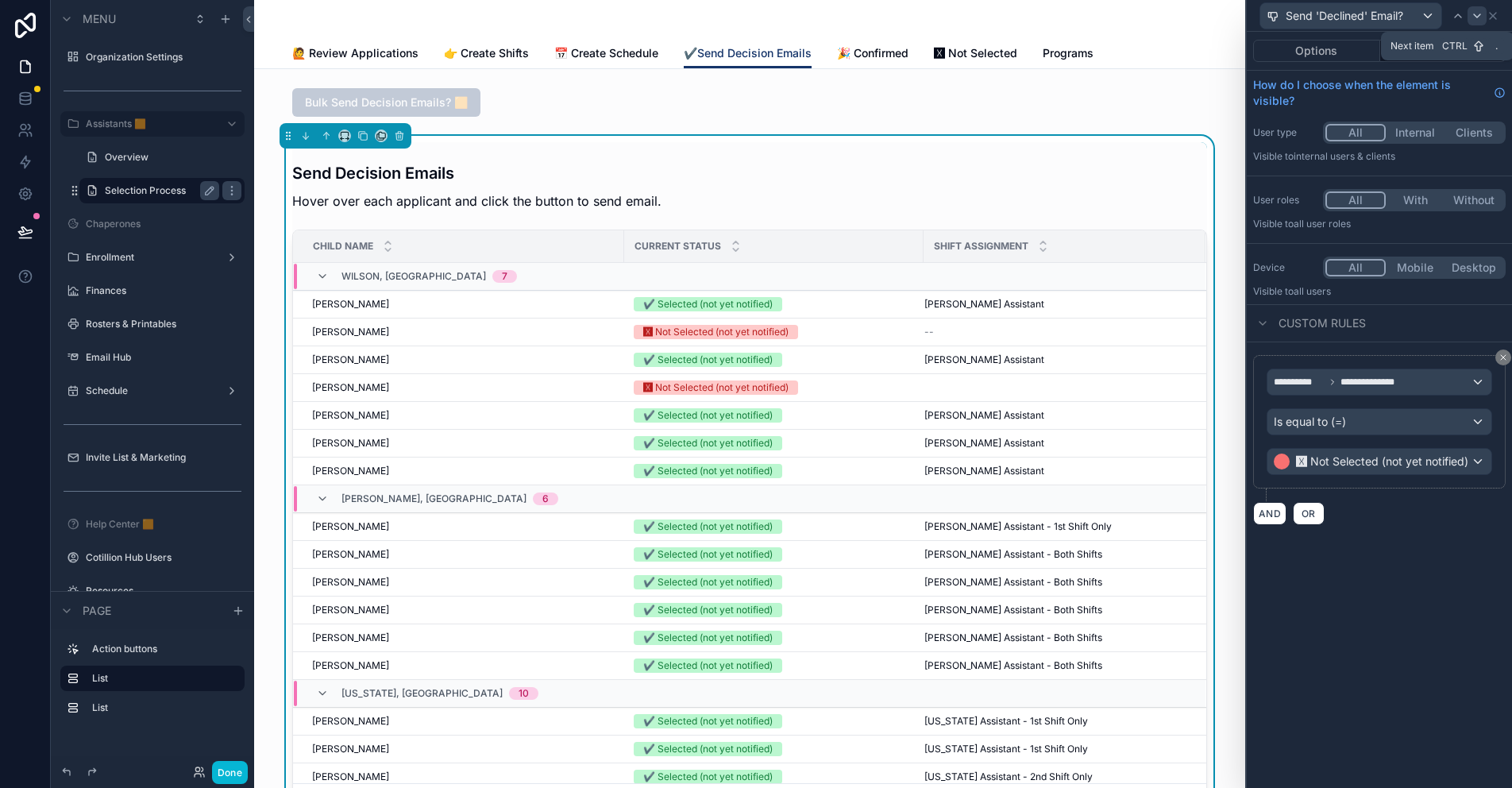
click at [1473, 18] on icon at bounding box center [1477, 16] width 13 height 13
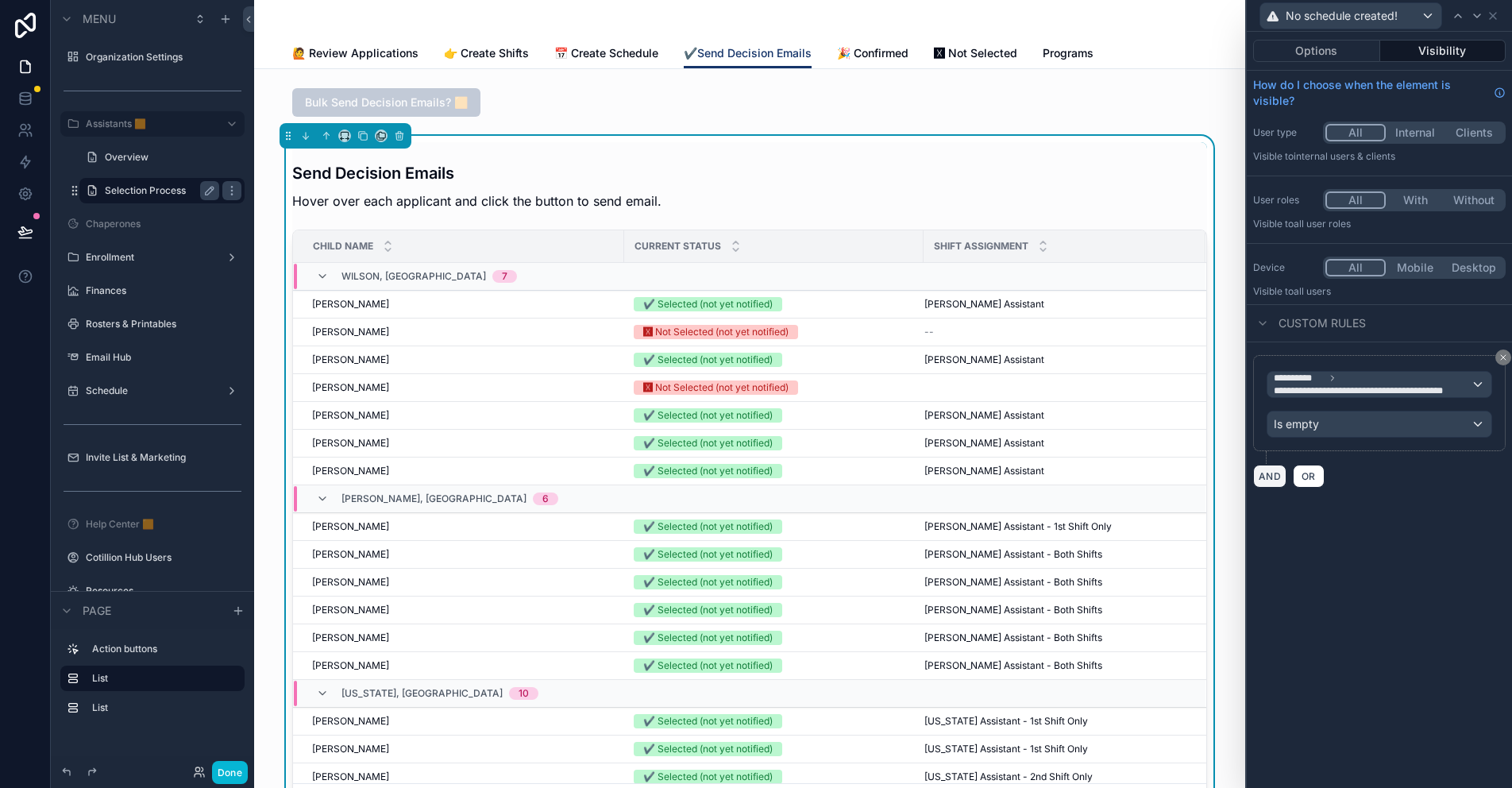
click at [1269, 478] on button "AND" at bounding box center [1269, 476] width 33 height 23
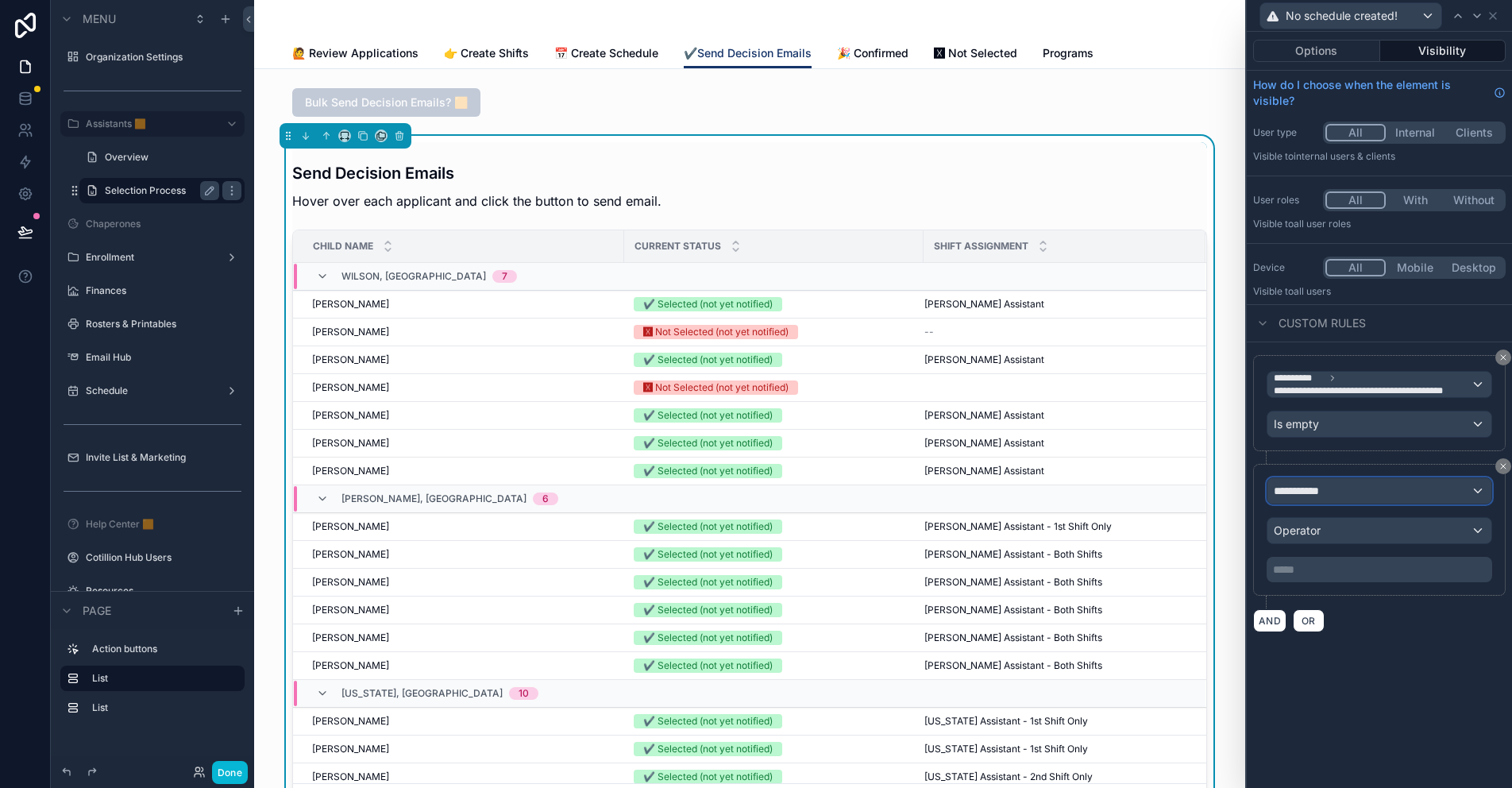
click at [1316, 492] on span "**********" at bounding box center [1302, 491] width 59 height 16
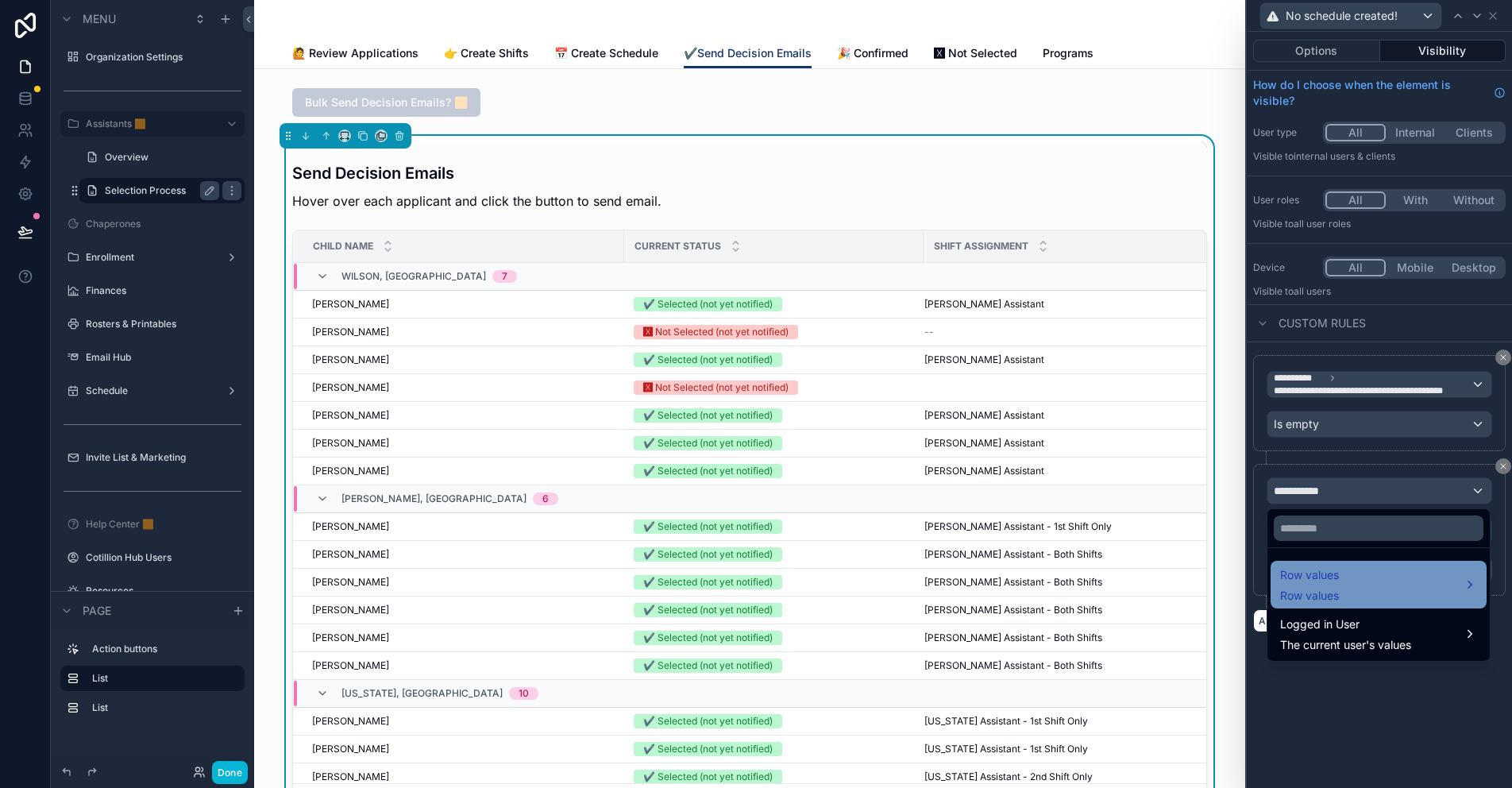
drag, startPoint x: 1318, startPoint y: 583, endPoint x: 1306, endPoint y: 573, distance: 15.6
click at [1318, 583] on span "Row values" at bounding box center [1309, 575] width 59 height 19
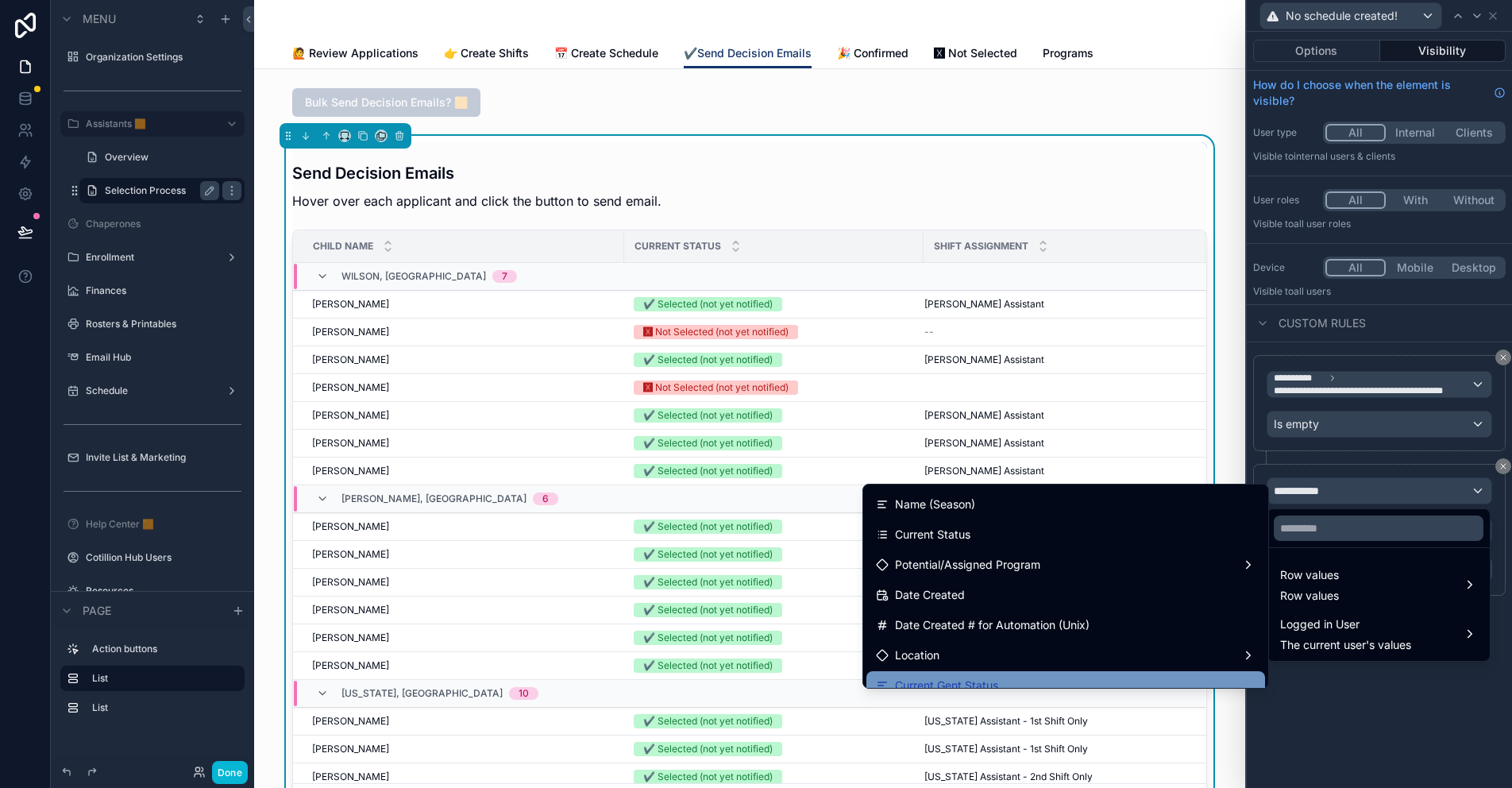
scroll to position [0, 0]
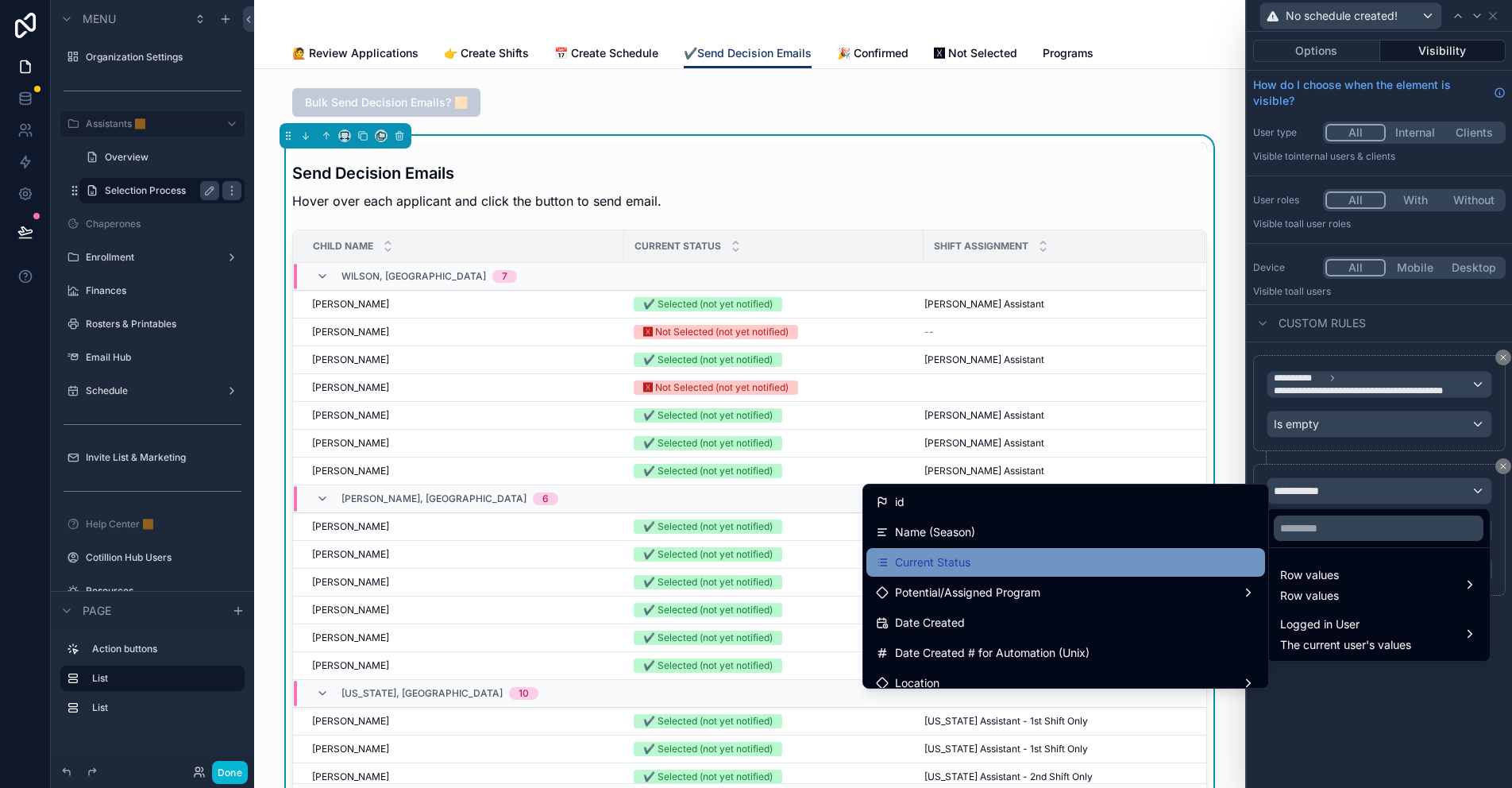
click at [1008, 565] on div "Current Status" at bounding box center [1065, 562] width 380 height 19
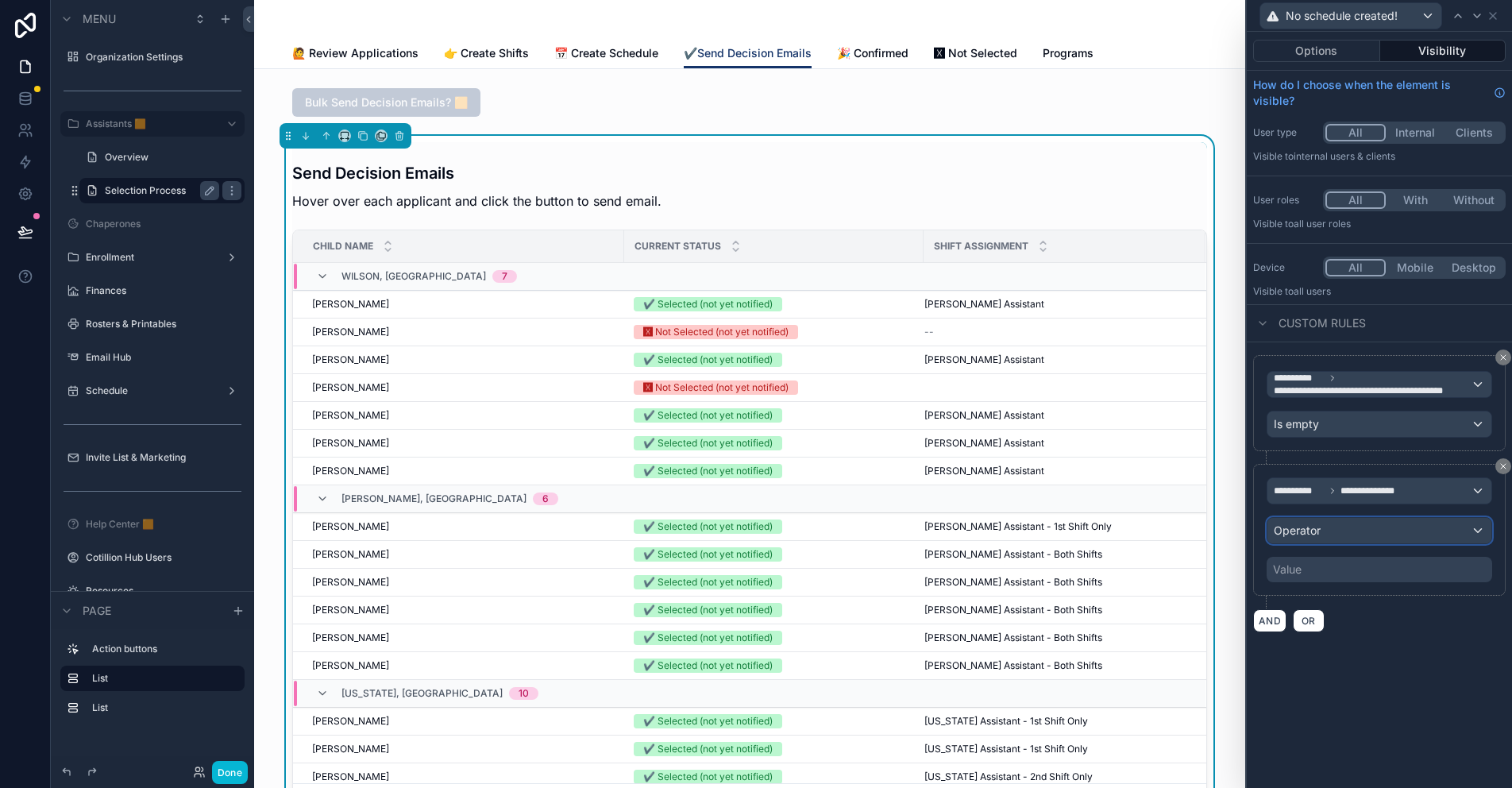
click at [1356, 528] on div "Operator" at bounding box center [1379, 531] width 224 height 26
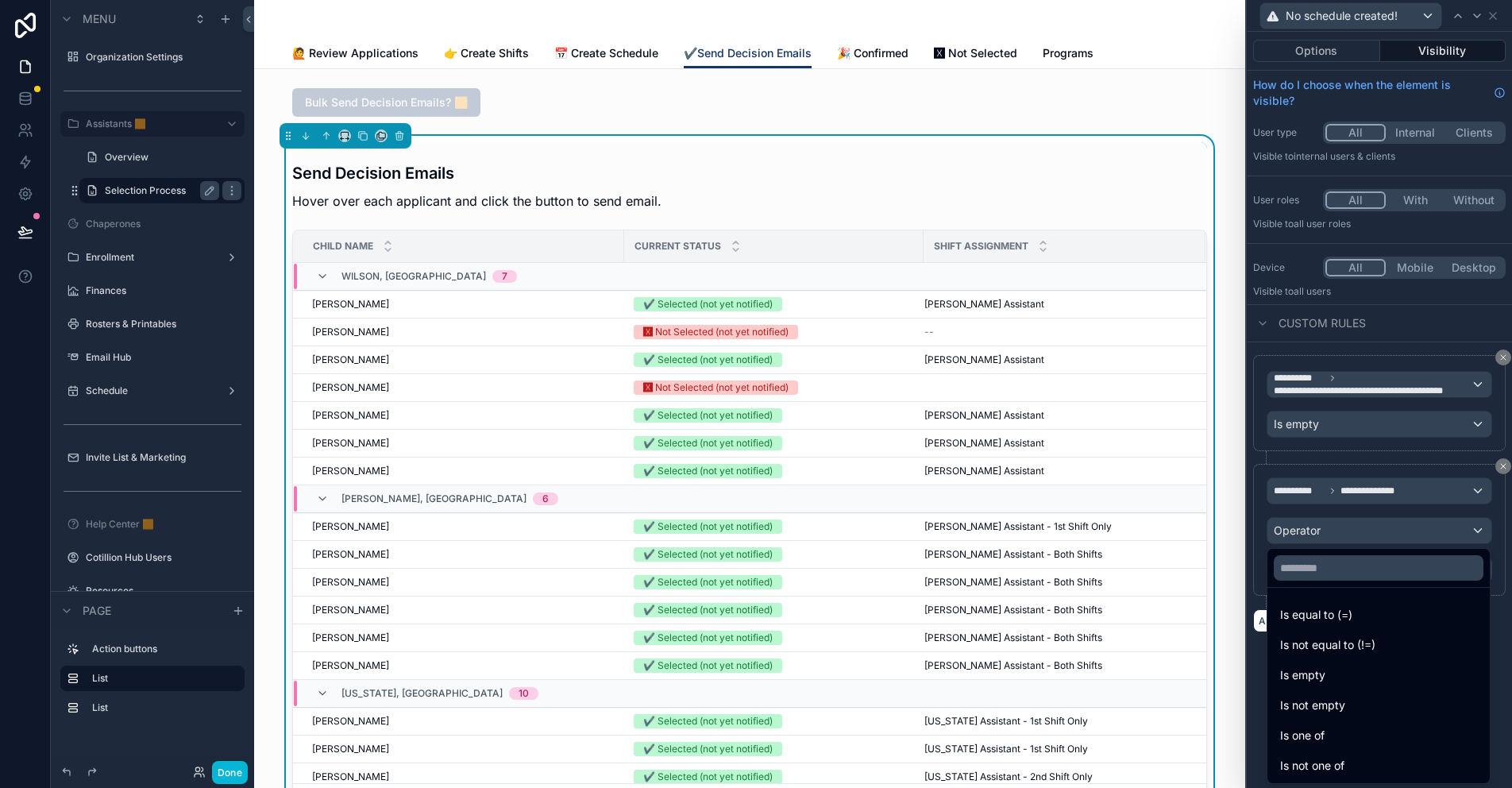
drag, startPoint x: 1343, startPoint y: 762, endPoint x: 1362, endPoint y: 769, distance: 20.2
click at [1343, 762] on span "Is not one of" at bounding box center [1312, 765] width 65 height 19
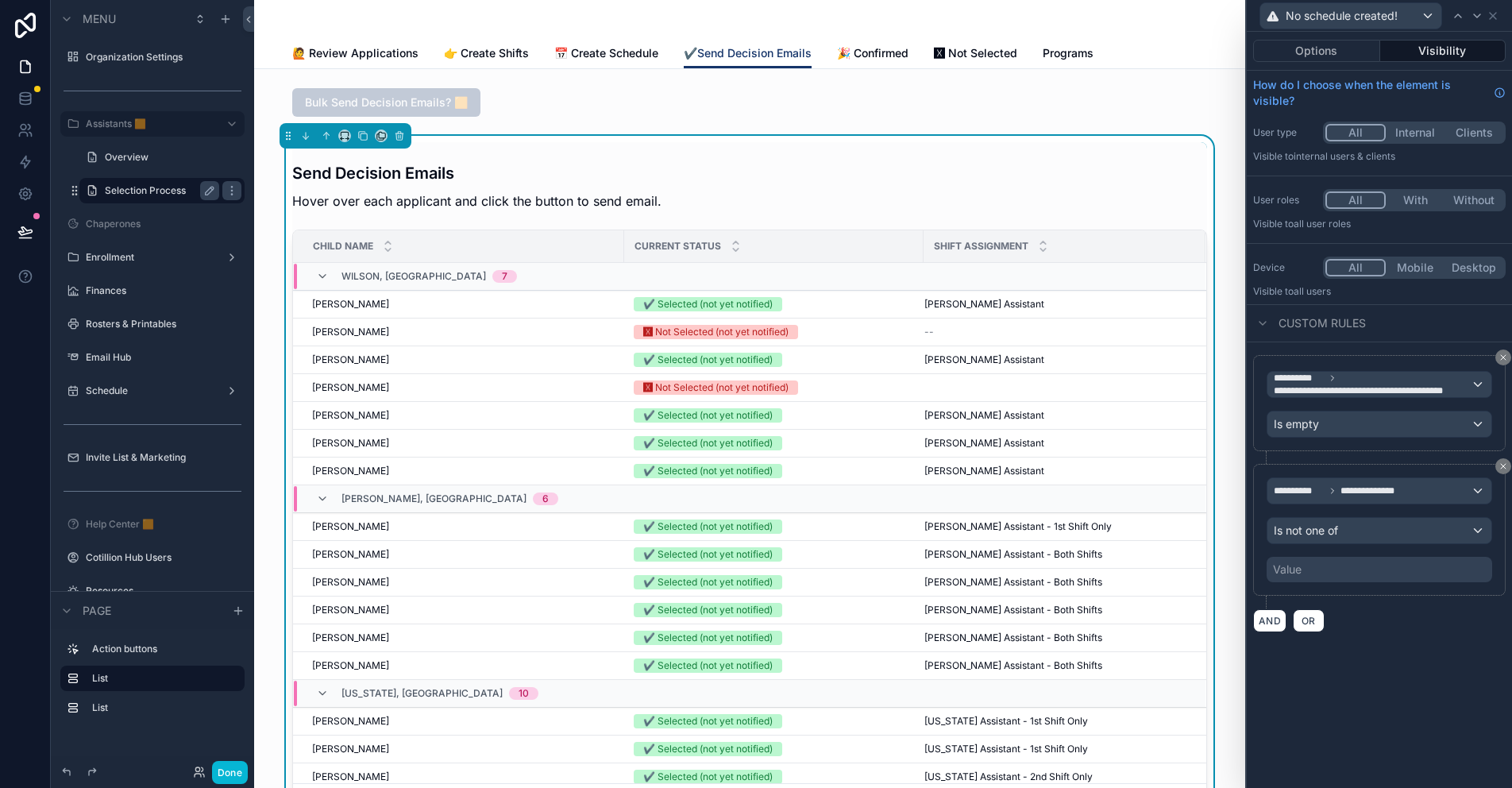
click at [1291, 560] on div "Value" at bounding box center [1379, 569] width 226 height 26
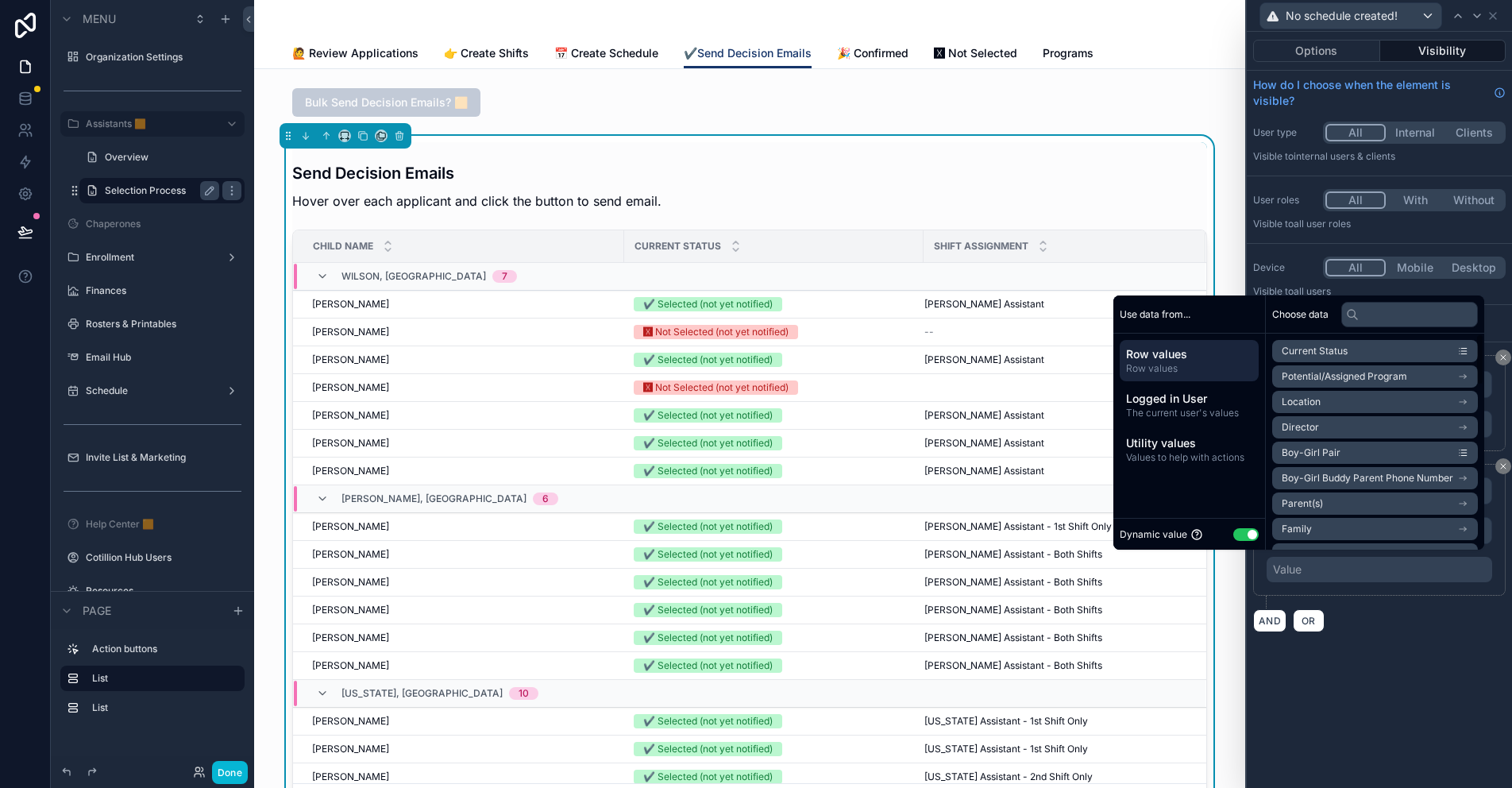
click at [1235, 534] on button "Use setting" at bounding box center [1246, 535] width 26 height 13
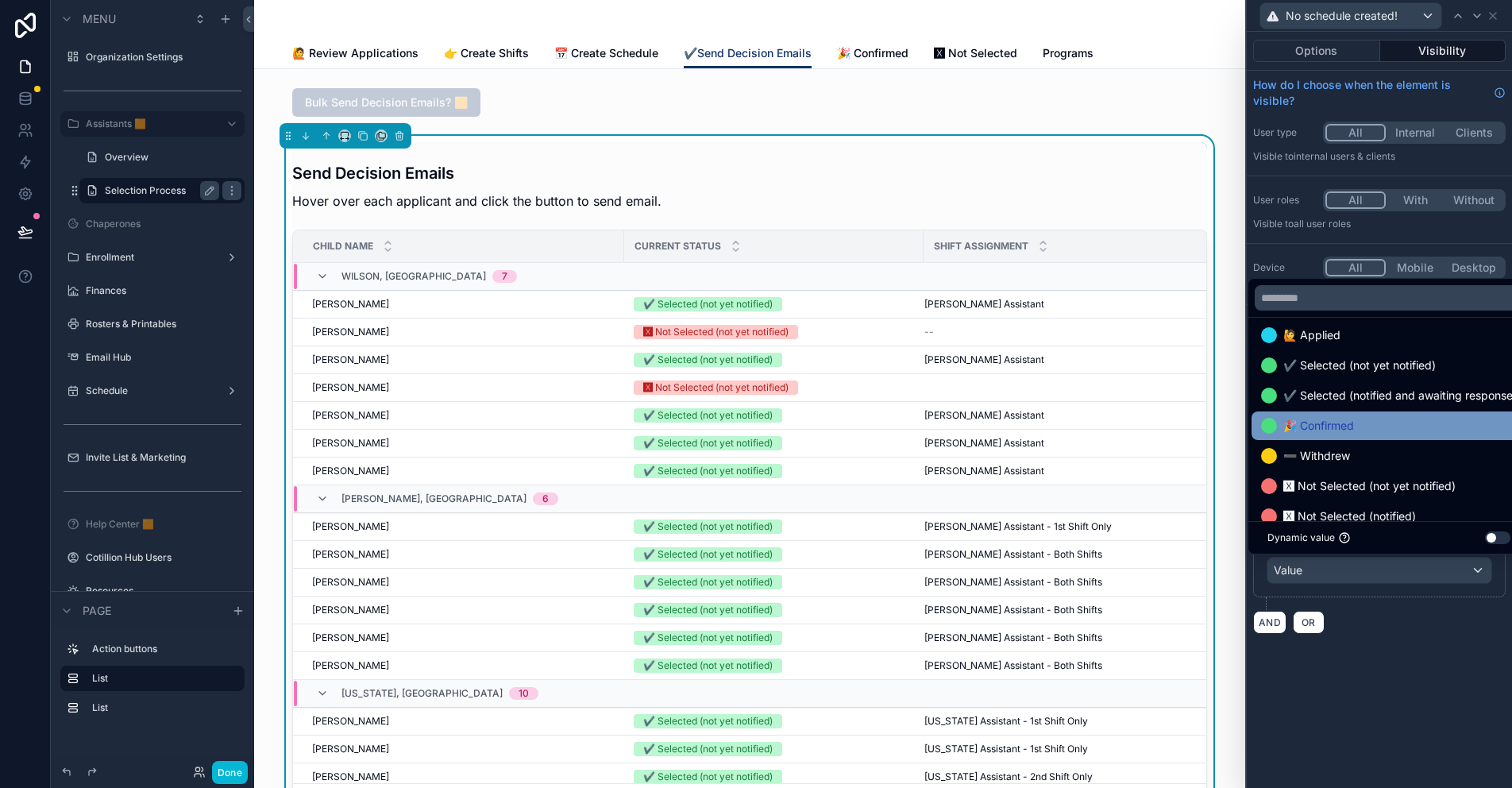
scroll to position [424, 0]
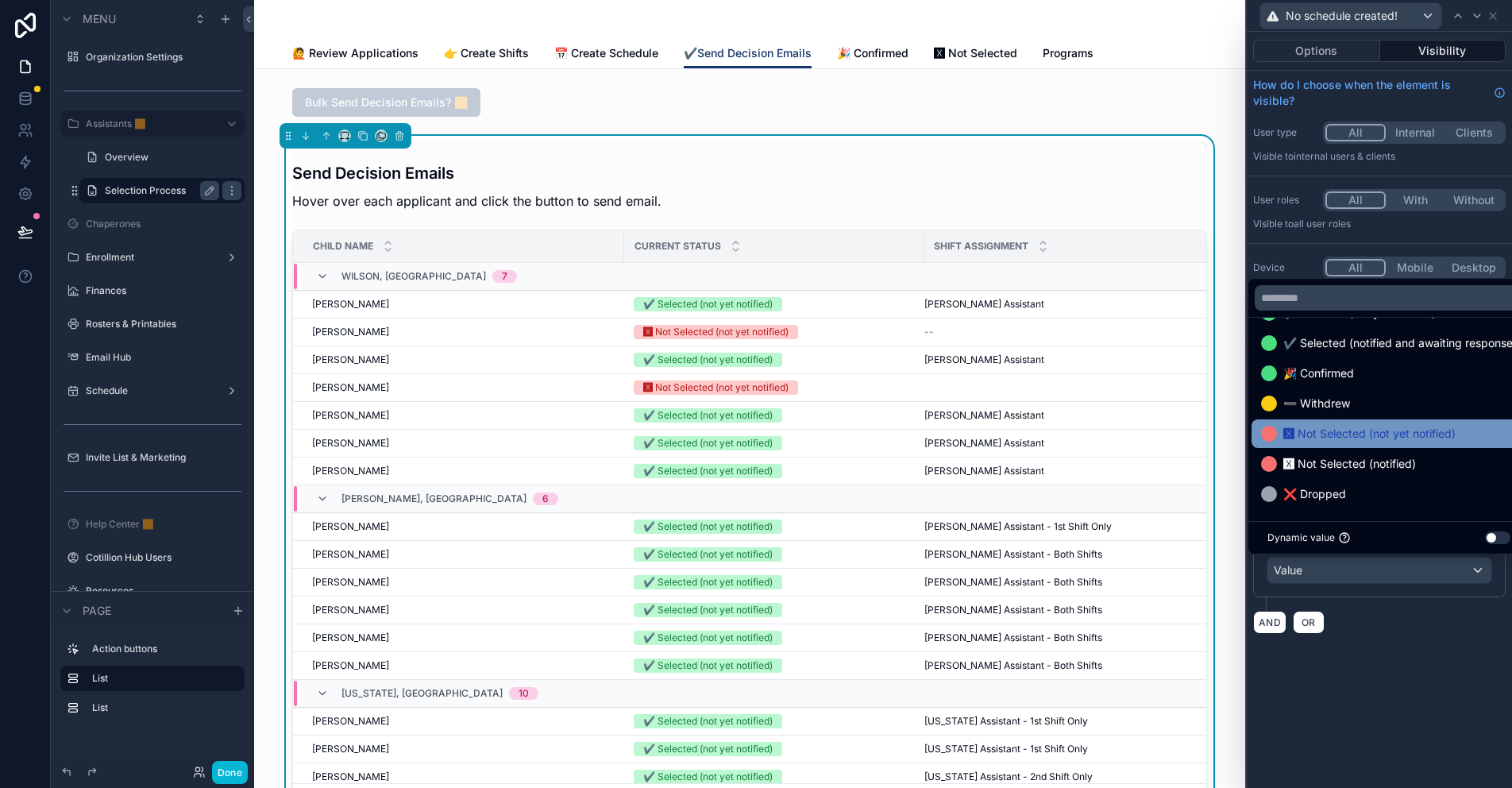
click at [1374, 433] on span "🆇 Not Selected (not yet notified)" at bounding box center [1369, 434] width 173 height 19
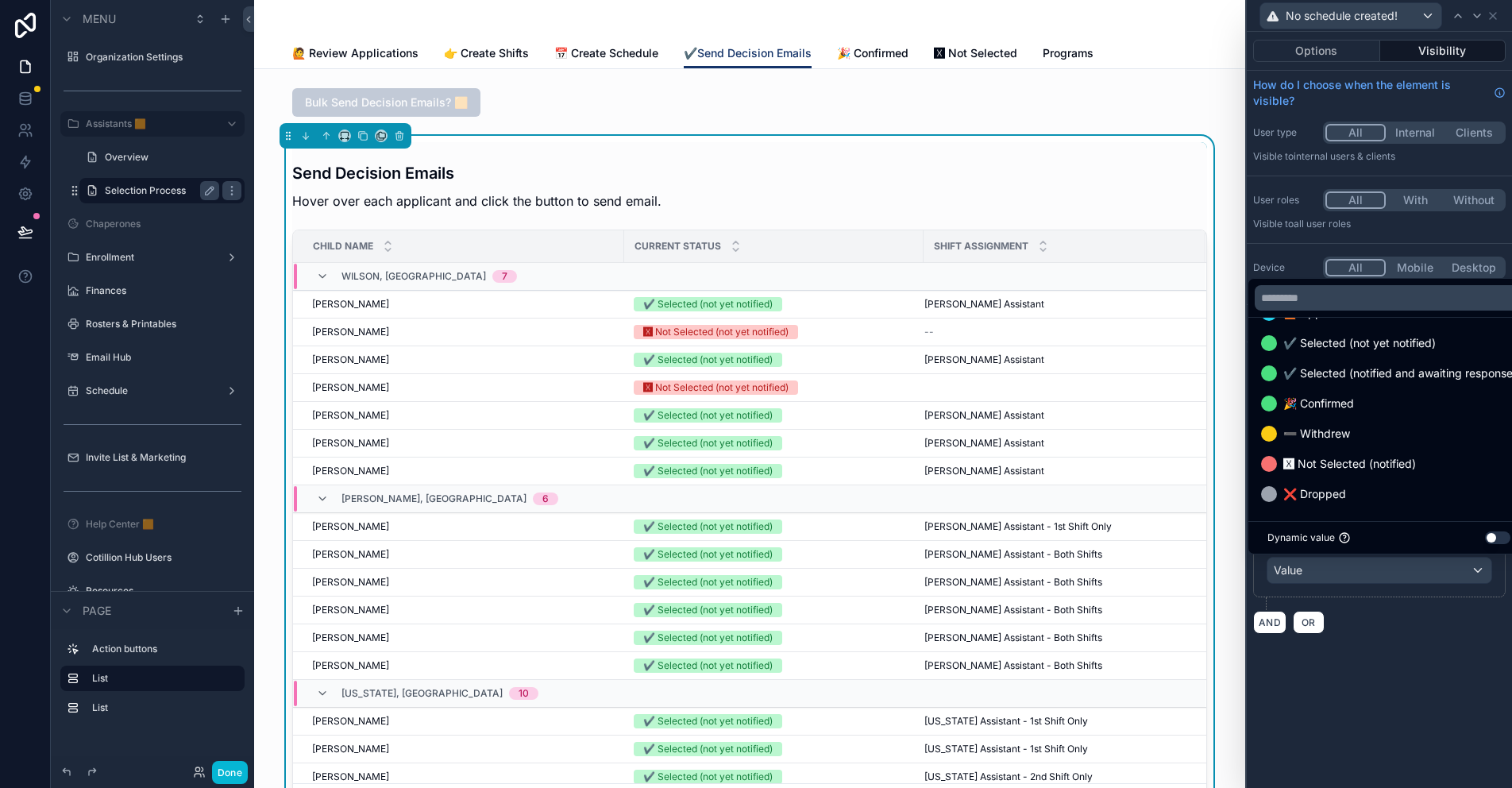
scroll to position [394, 0]
click at [1409, 672] on div "**********" at bounding box center [1379, 409] width 265 height 756
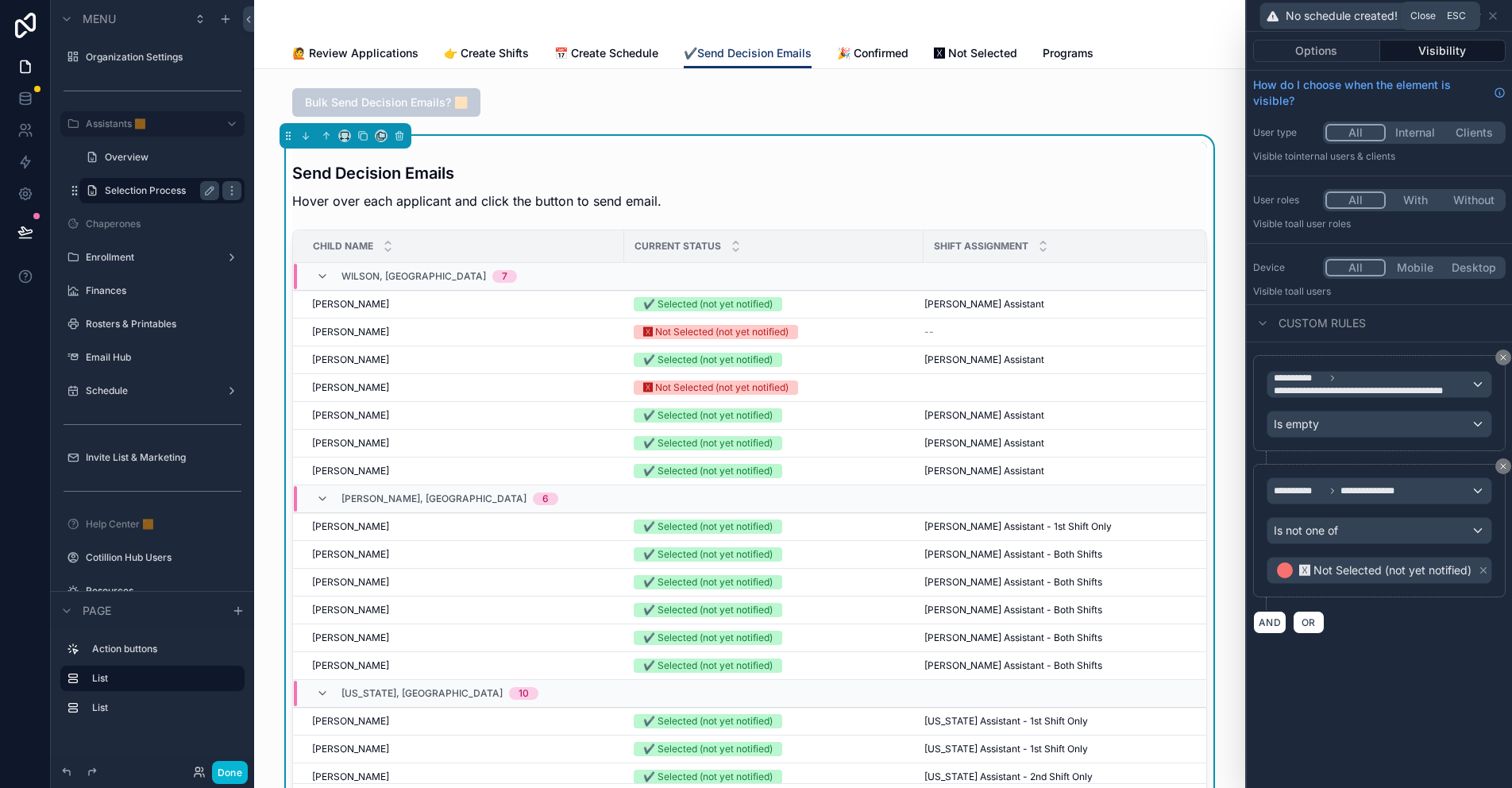
drag, startPoint x: 1490, startPoint y: 15, endPoint x: 1436, endPoint y: 18, distance: 54.1
click at [1490, 15] on icon at bounding box center [1493, 16] width 13 height 13
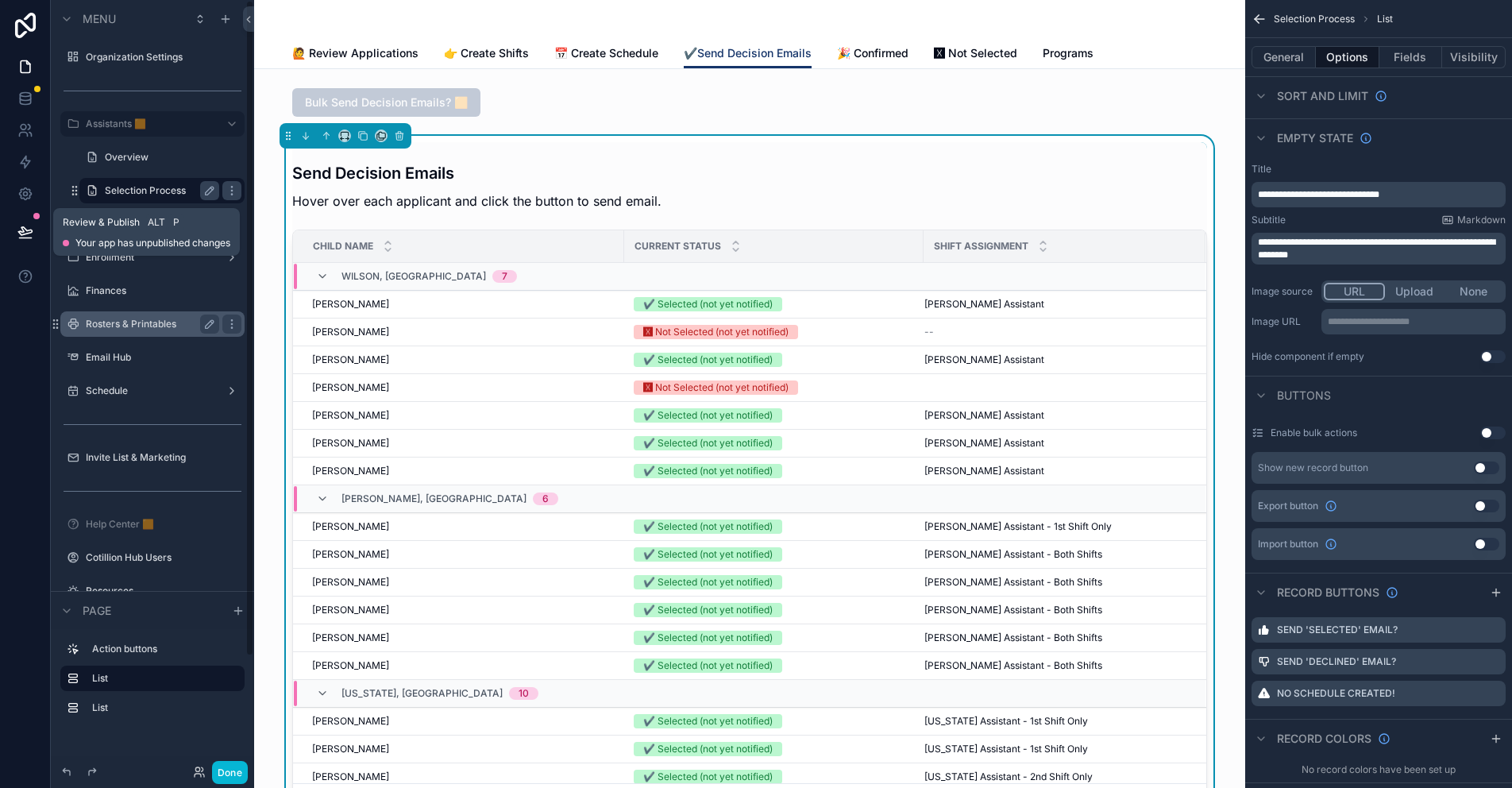
drag, startPoint x: 27, startPoint y: 231, endPoint x: 190, endPoint y: 316, distance: 183.8
click at [27, 231] on icon at bounding box center [25, 231] width 14 height 8
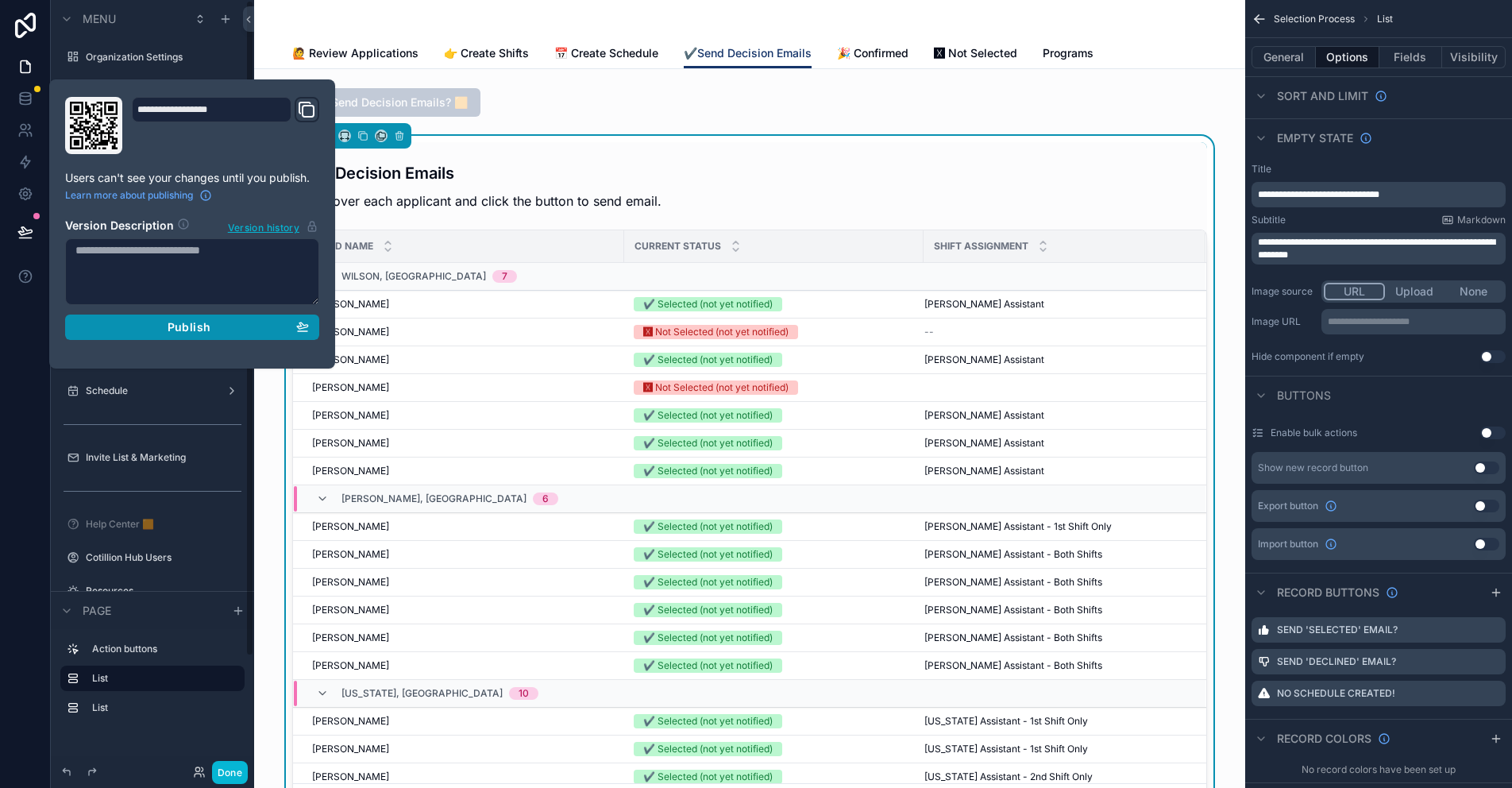
click at [227, 327] on div "Publish" at bounding box center [192, 327] width 233 height 15
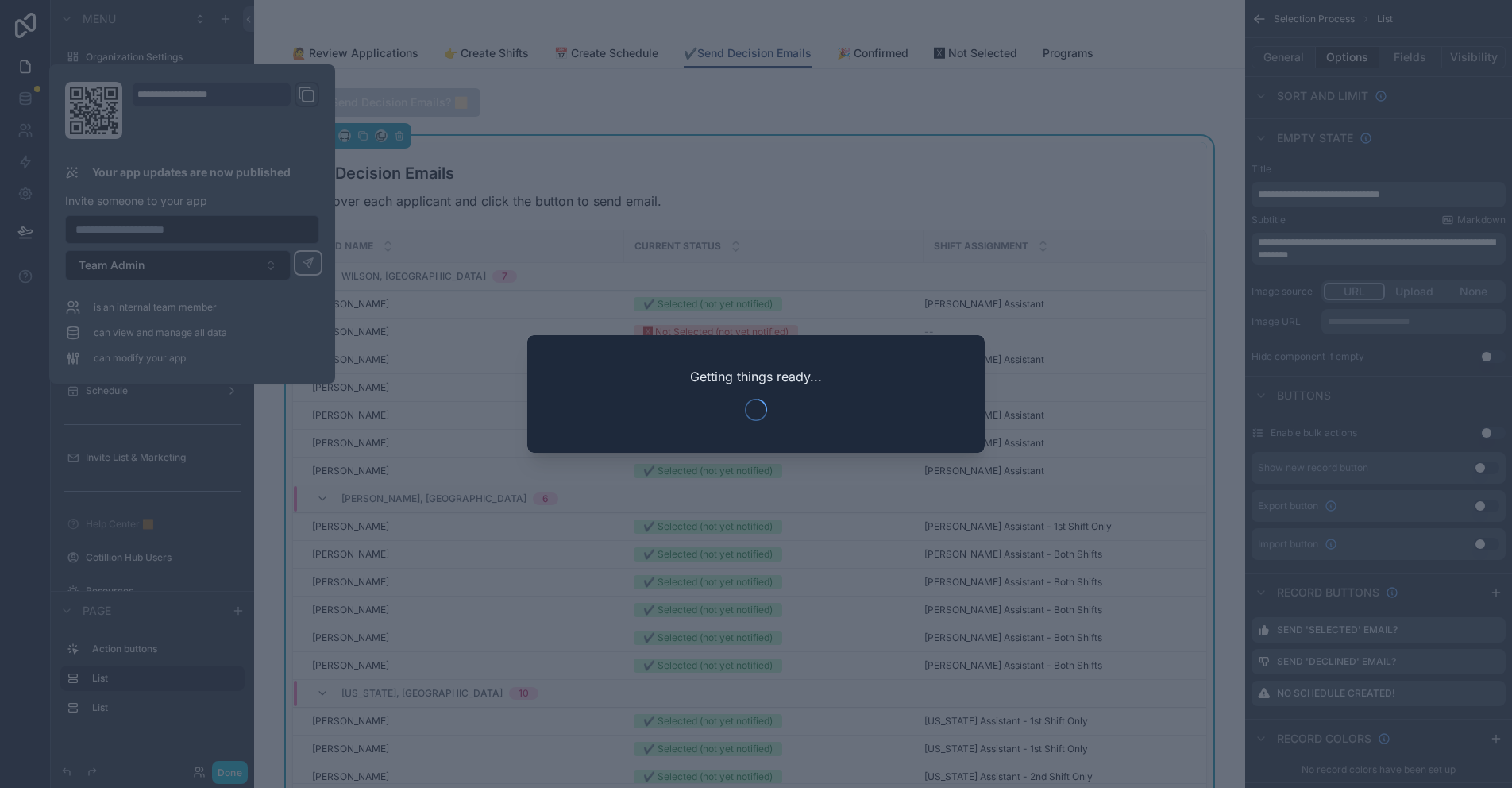
click at [362, 422] on div at bounding box center [756, 394] width 1512 height 788
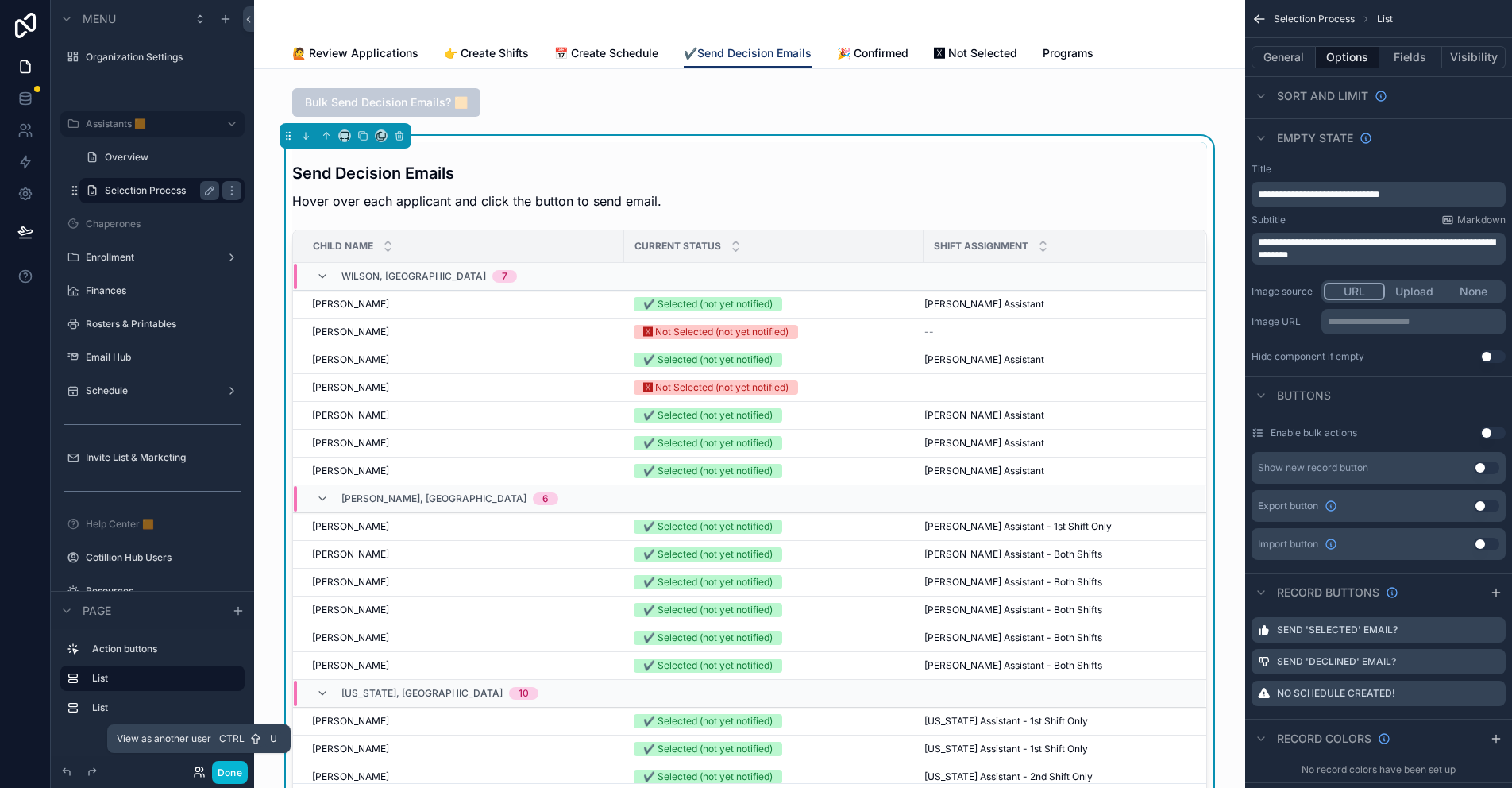
click at [200, 773] on icon at bounding box center [199, 772] width 13 height 13
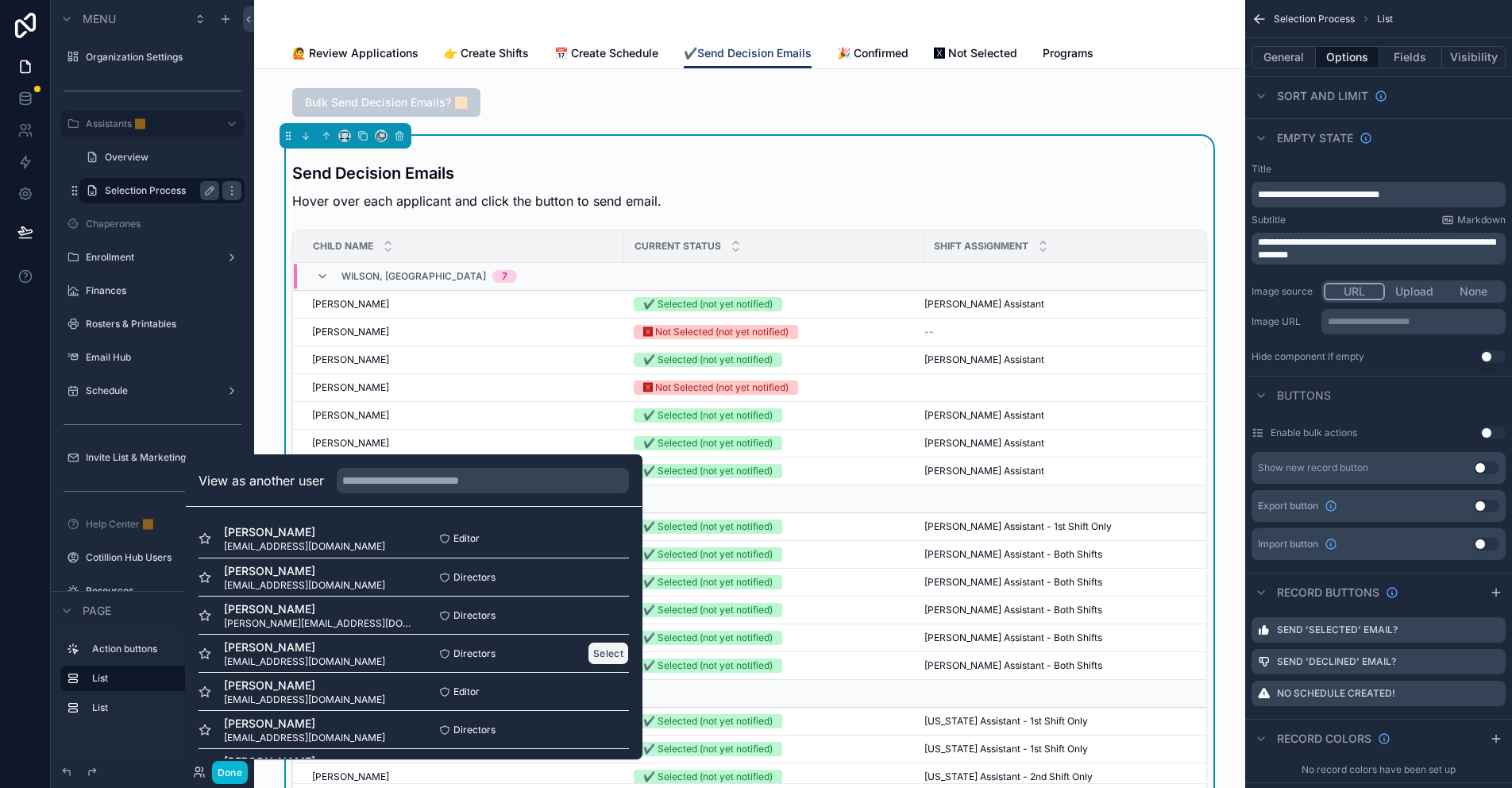
click at [593, 649] on button "Select" at bounding box center [608, 653] width 41 height 23
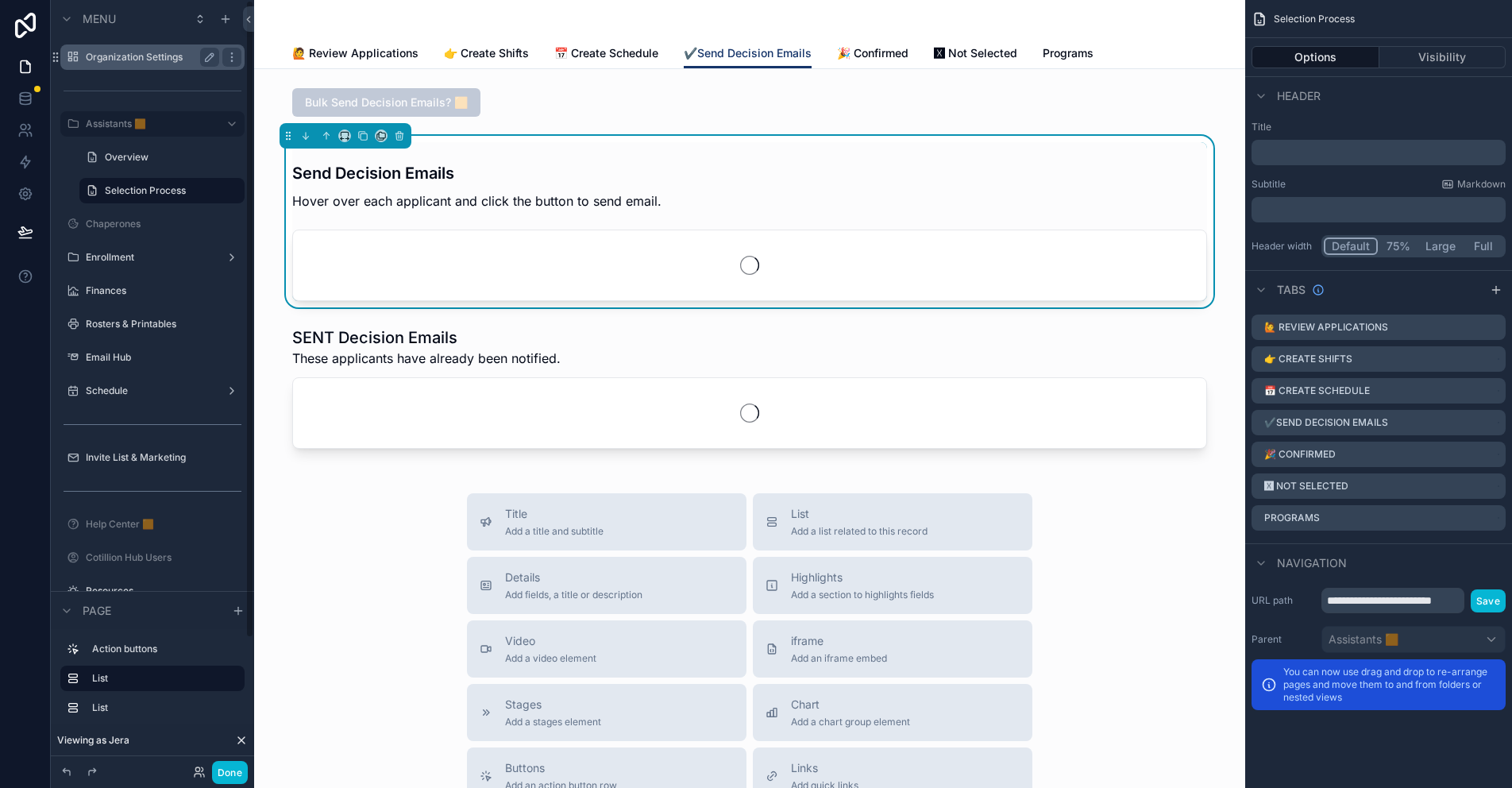
click at [150, 51] on label "Organization Settings" at bounding box center [149, 57] width 127 height 13
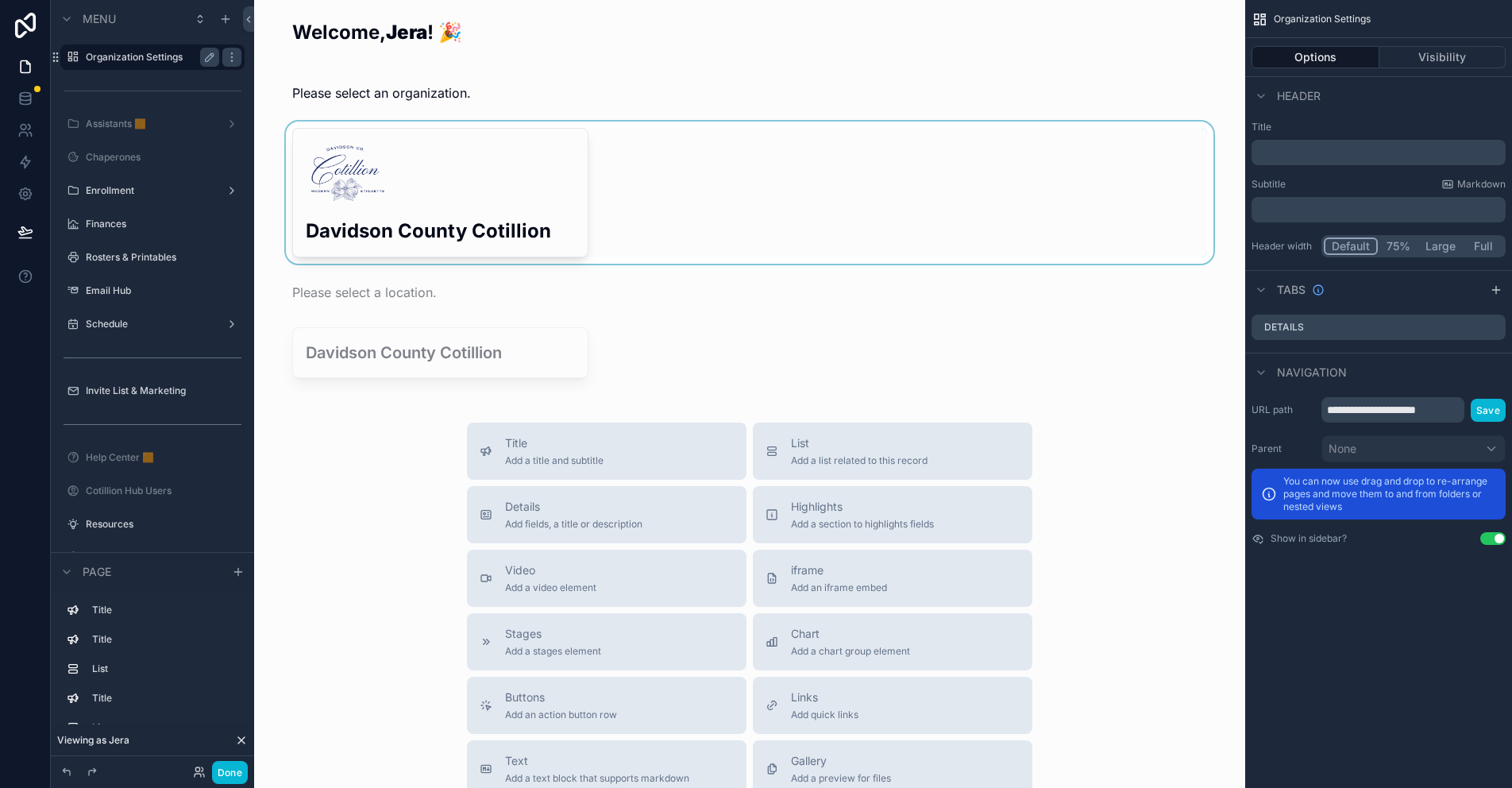
click at [386, 214] on div "scrollable content" at bounding box center [749, 193] width 965 height 142
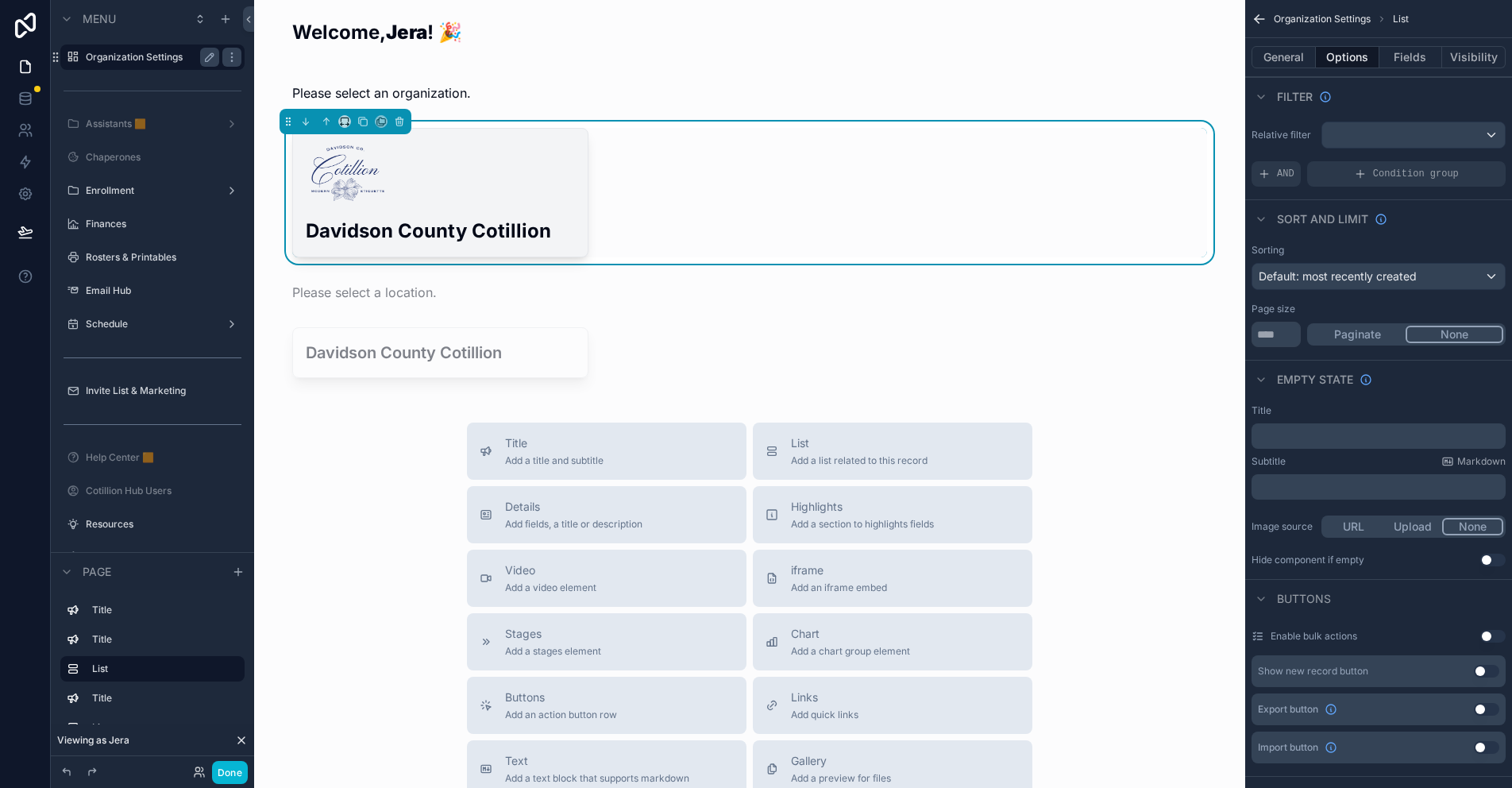
click at [386, 214] on div "Davidson County Cotillion" at bounding box center [439, 193] width 294 height 128
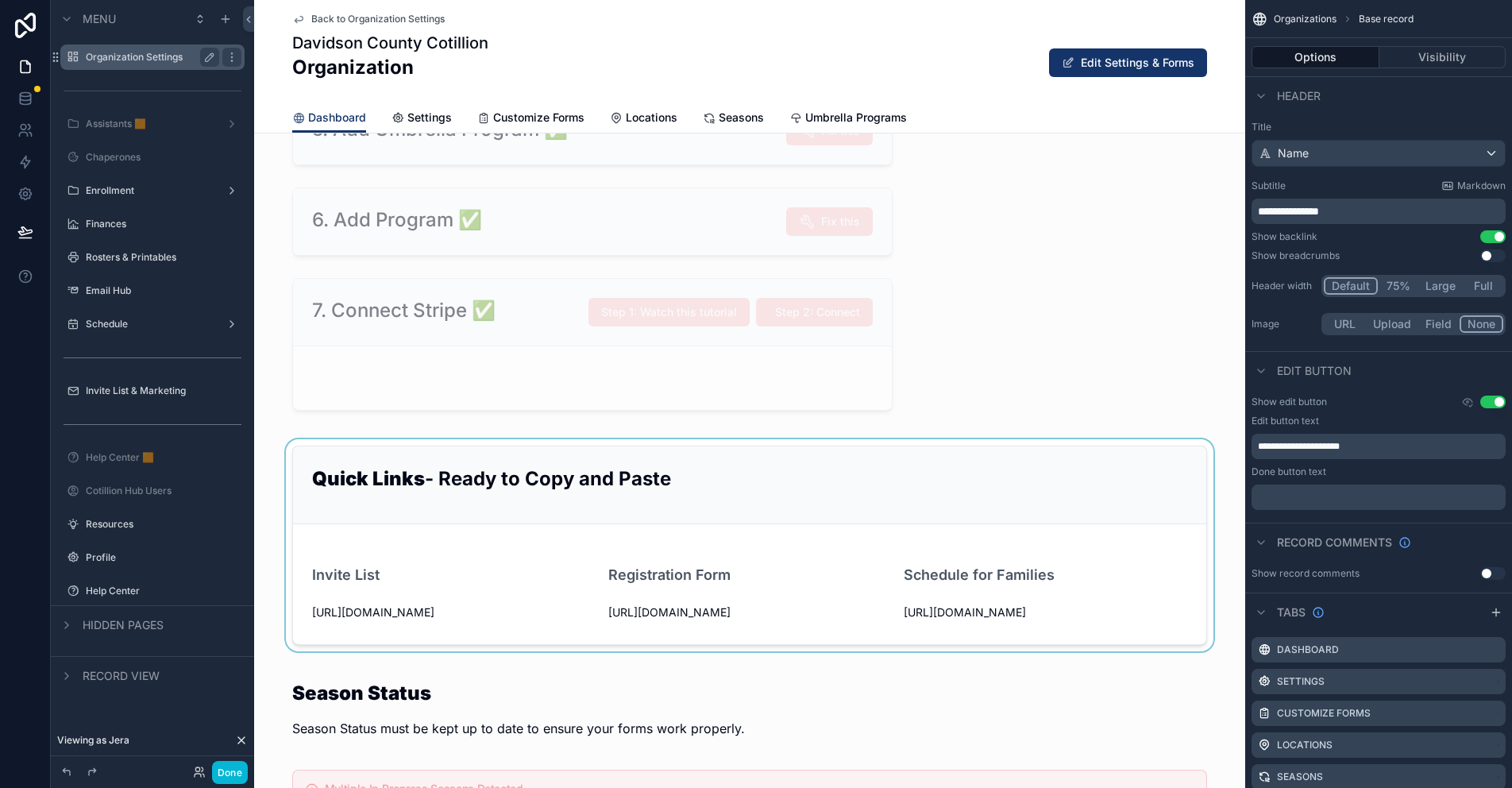
scroll to position [794, 0]
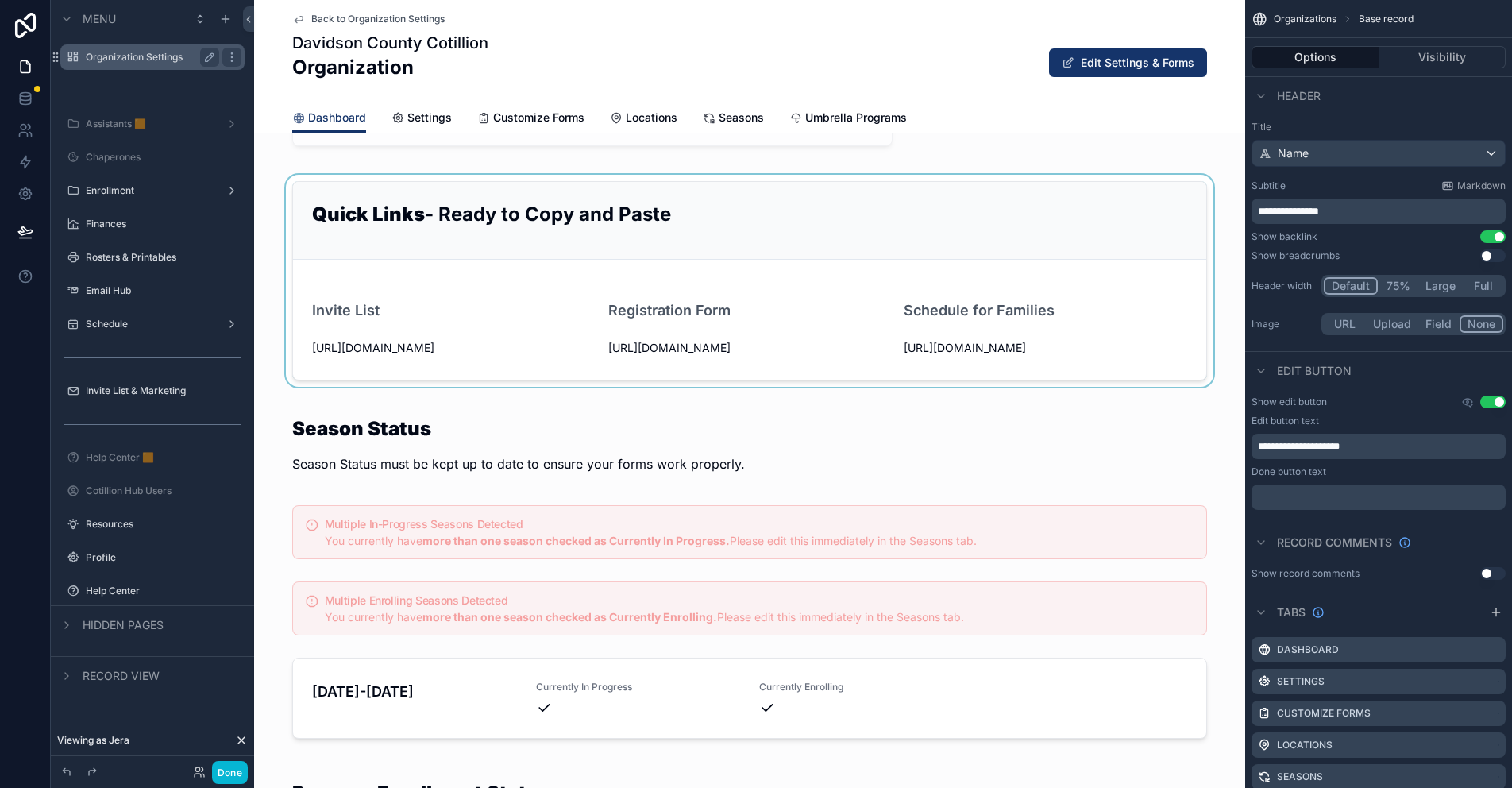
click at [929, 358] on div "scrollable content" at bounding box center [749, 281] width 991 height 212
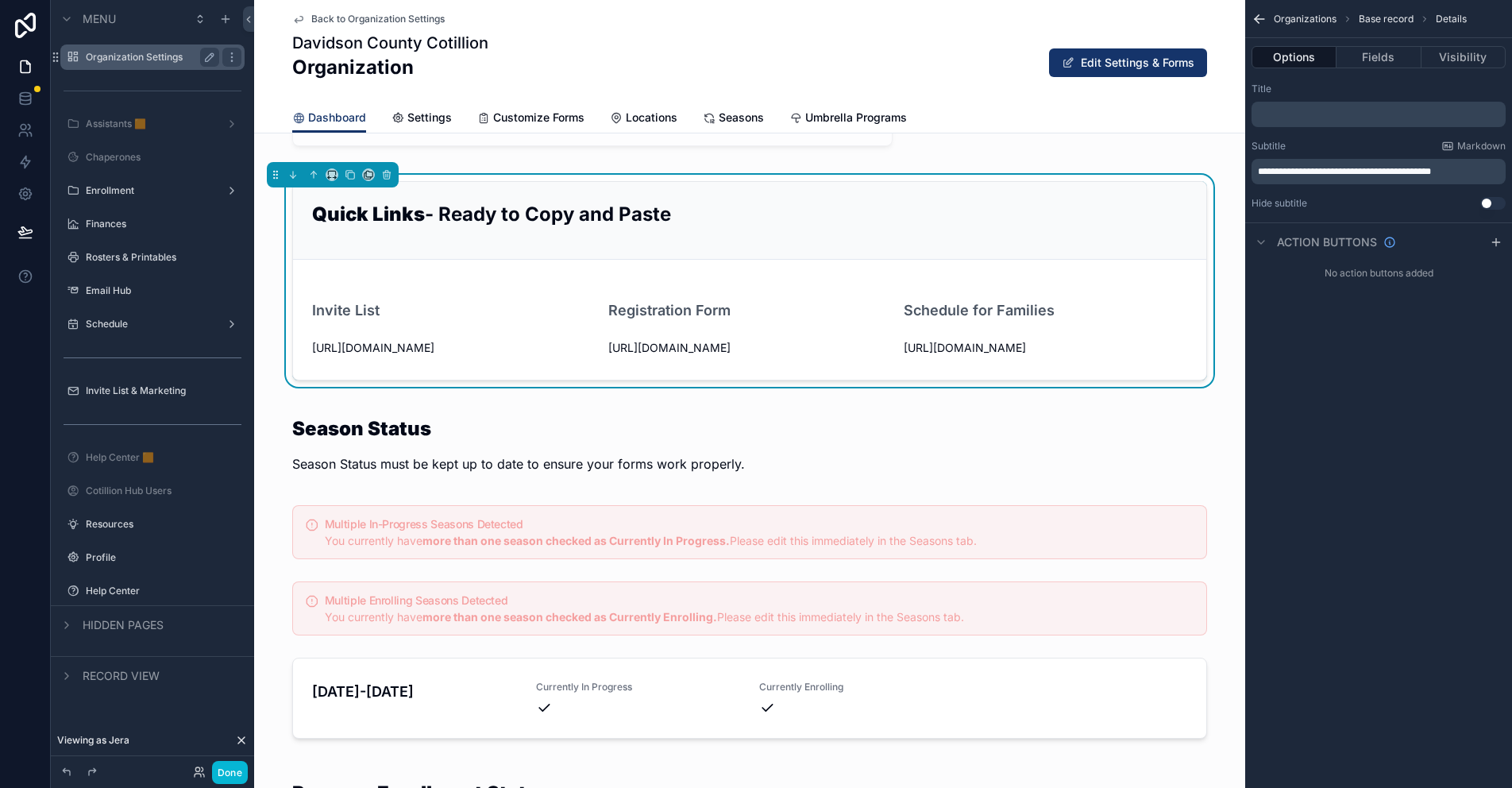
click at [888, 352] on form "Invite List [URL][DOMAIN_NAME] Registration Form [URL][DOMAIN_NAME] Schedule fo…" at bounding box center [749, 319] width 913 height 120
click at [892, 354] on icon "scrollable content" at bounding box center [894, 348] width 13 height 13
